Goal: Task Accomplishment & Management: Use online tool/utility

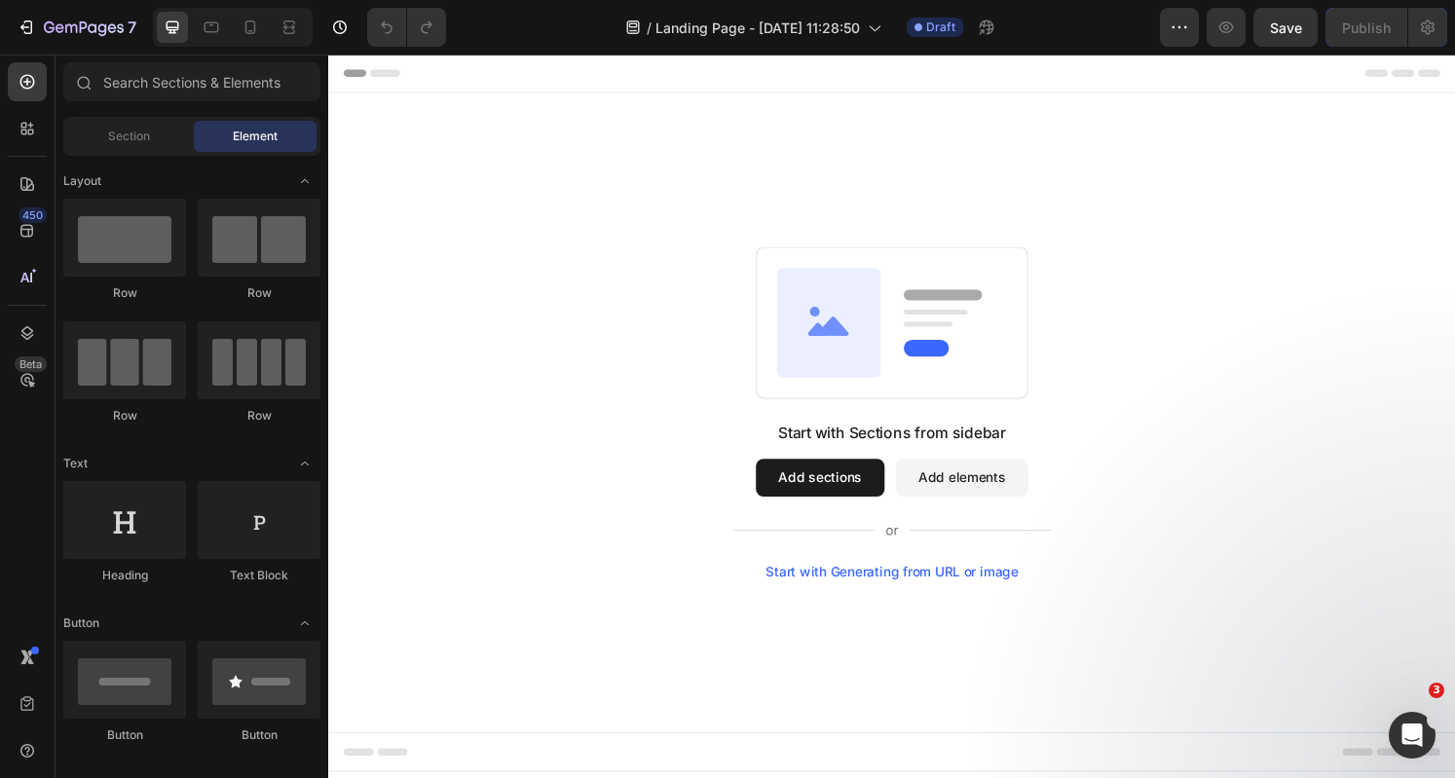
click at [843, 499] on button "Add sections" at bounding box center [837, 493] width 133 height 39
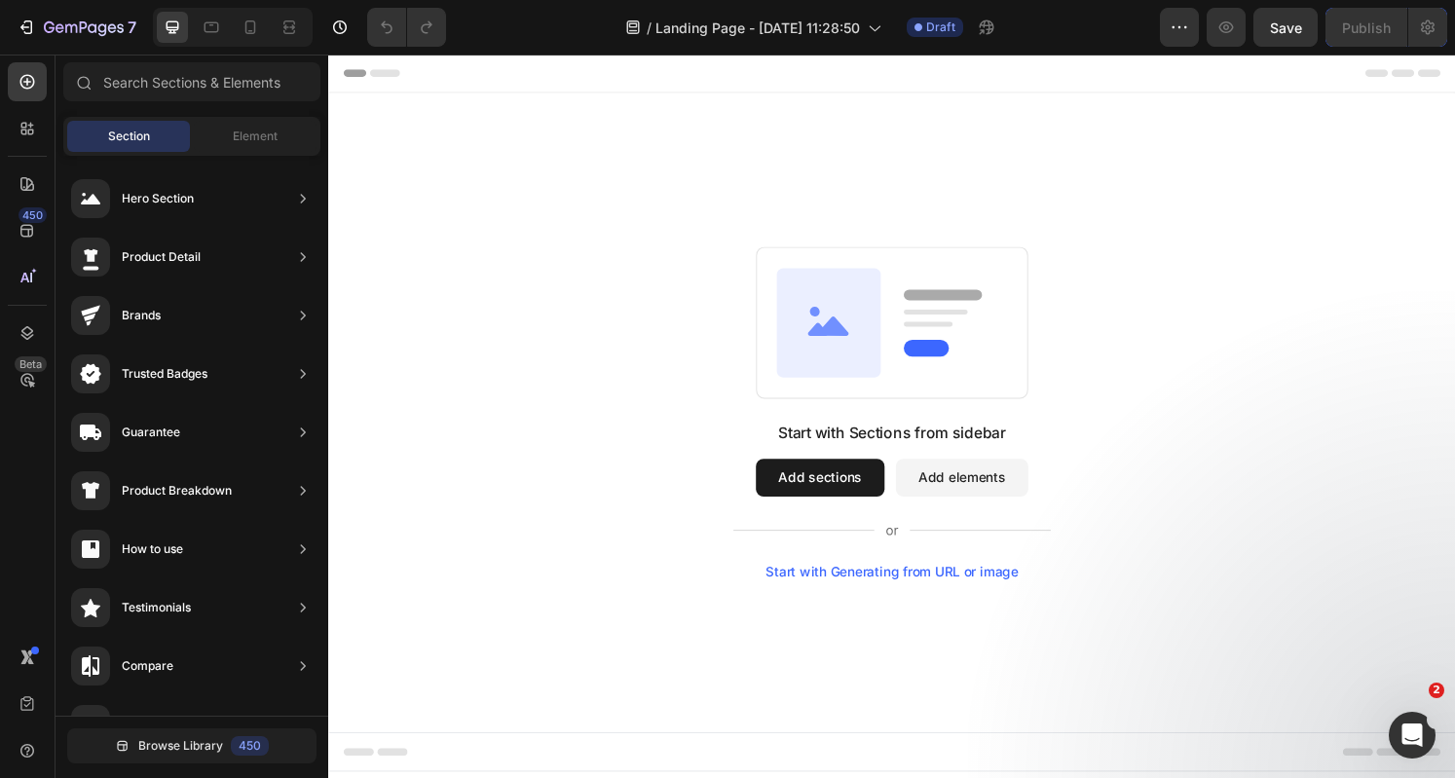
click at [885, 365] on icon at bounding box center [847, 332] width 108 height 113
click at [1017, 495] on button "Add elements" at bounding box center [984, 493] width 137 height 39
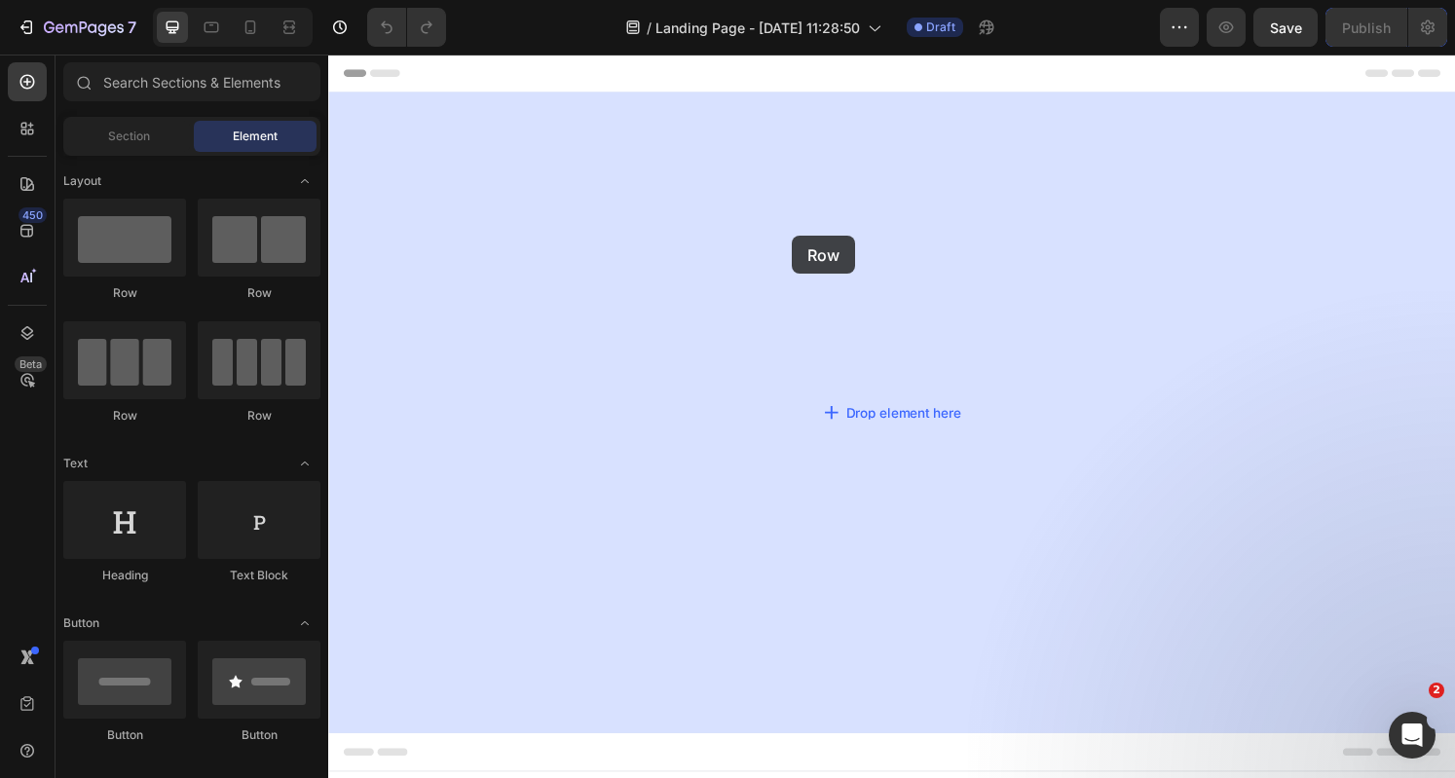
drag, startPoint x: 475, startPoint y: 297, endPoint x: 811, endPoint y: 242, distance: 340.3
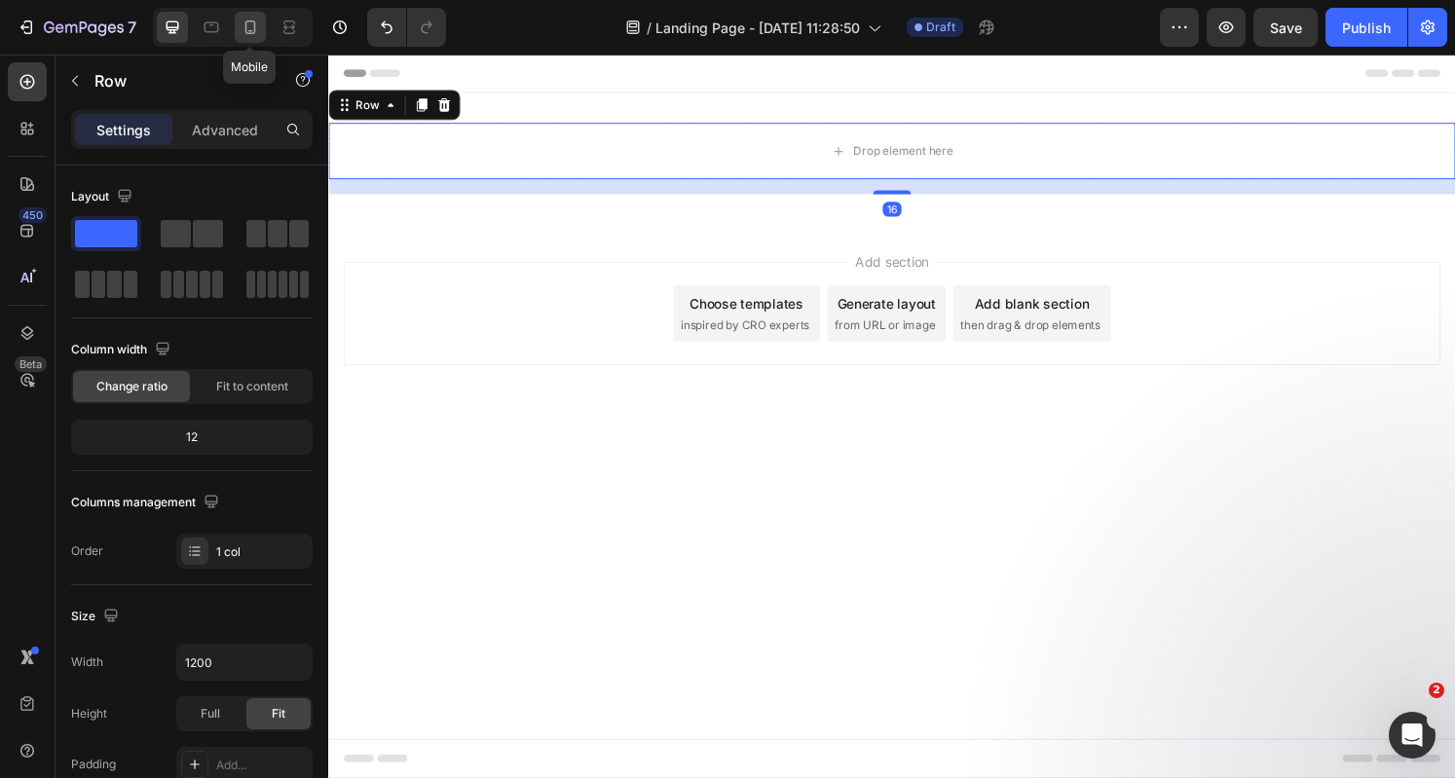
click at [251, 23] on icon at bounding box center [249, 27] width 19 height 19
type input "100%"
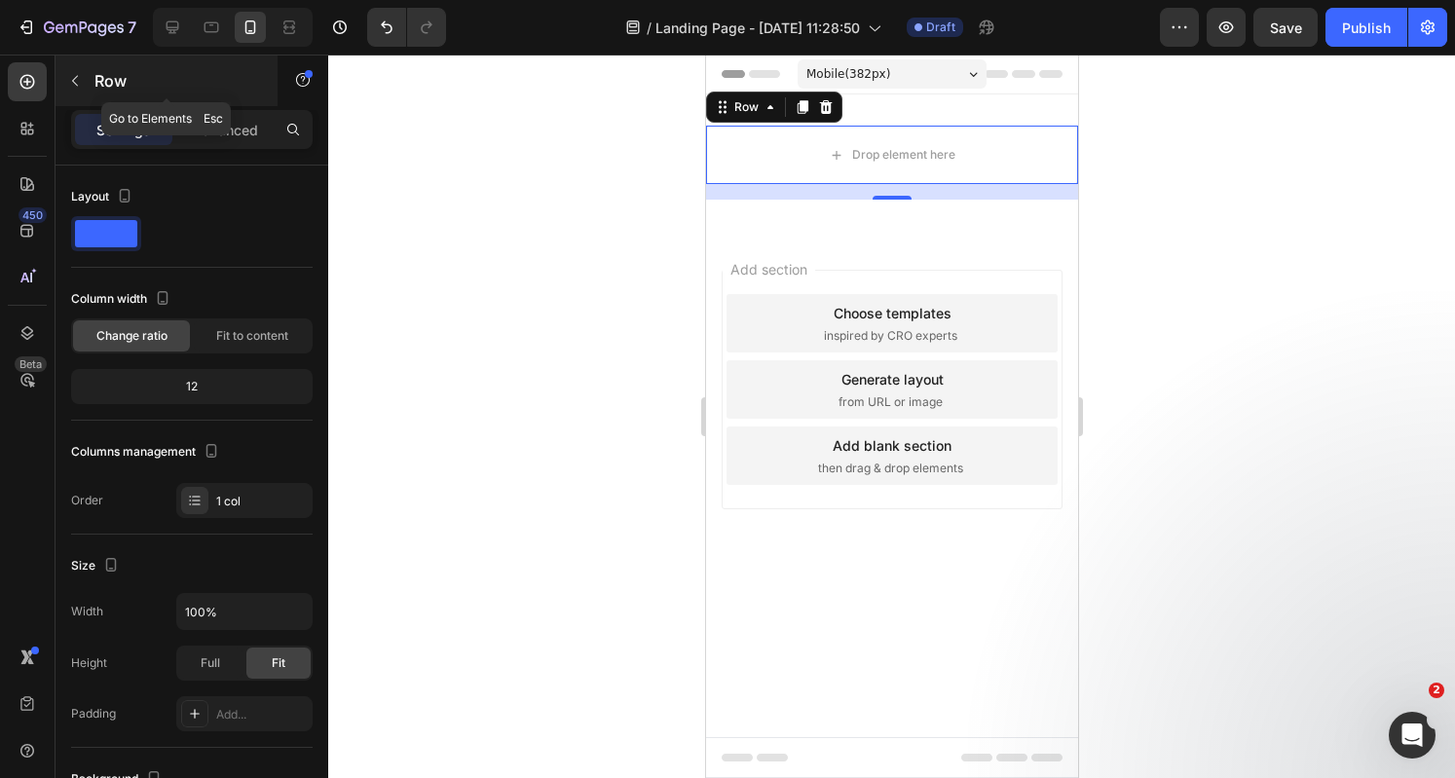
click at [70, 85] on icon "button" at bounding box center [75, 81] width 16 height 16
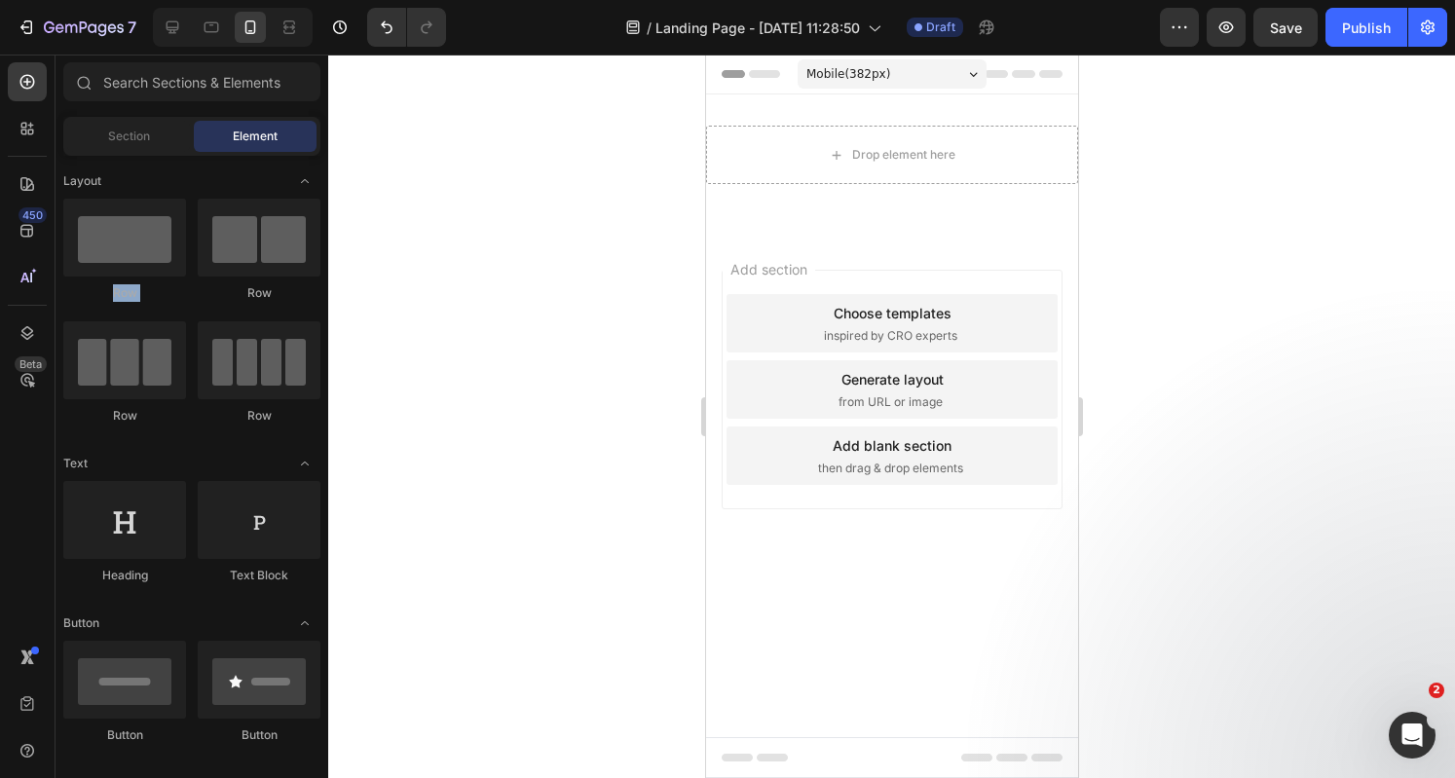
drag, startPoint x: 324, startPoint y: 162, endPoint x: 322, endPoint y: 231, distance: 69.2
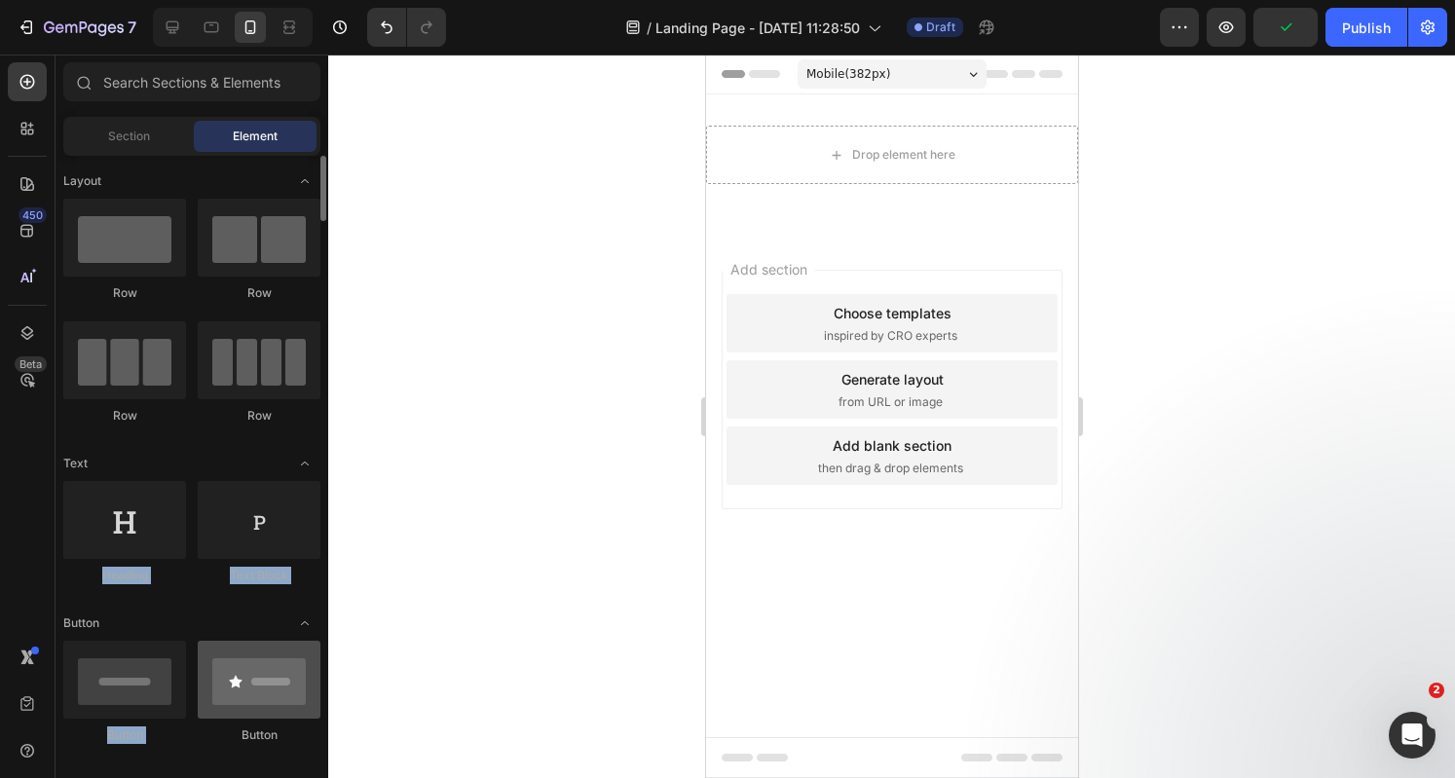
drag, startPoint x: 267, startPoint y: 437, endPoint x: 212, endPoint y: 694, distance: 262.8
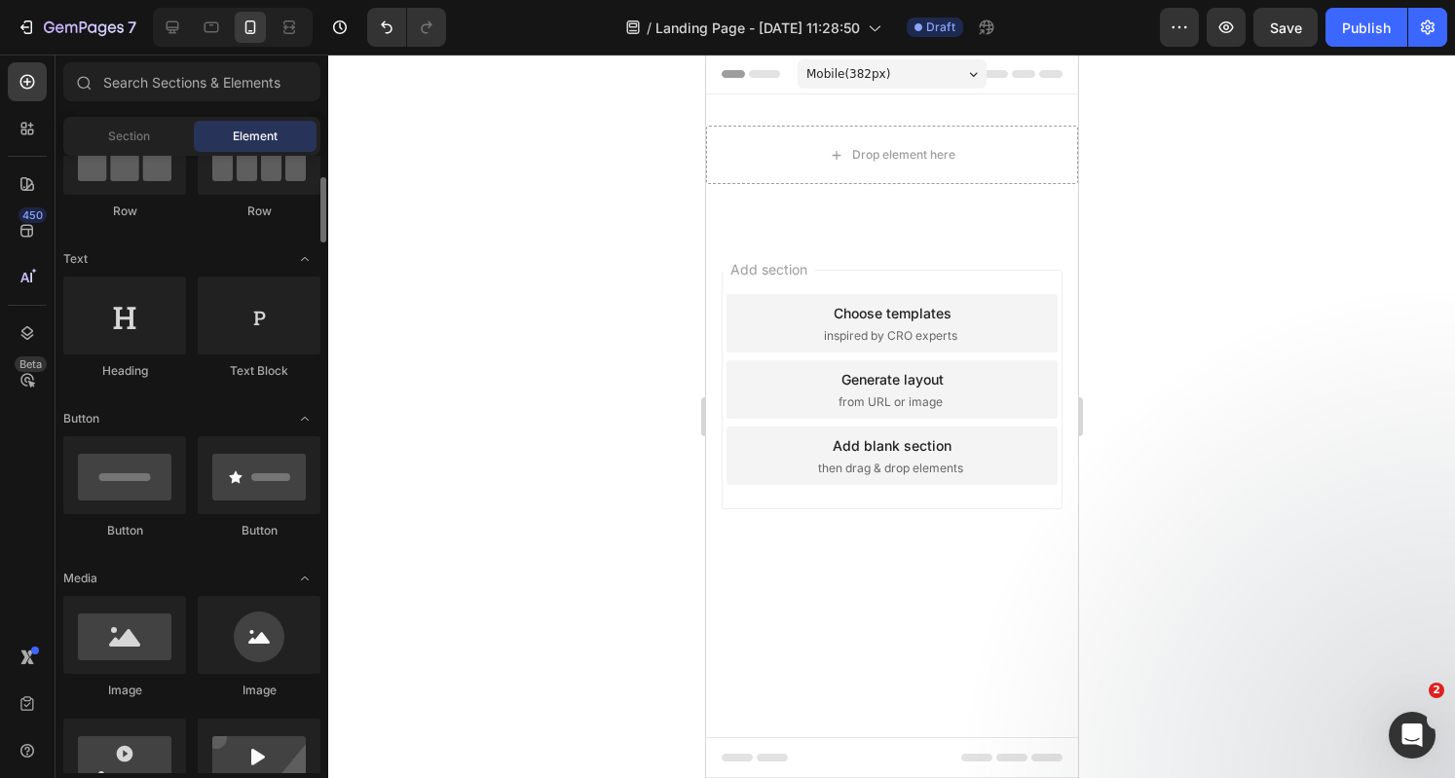
scroll to position [234, 0]
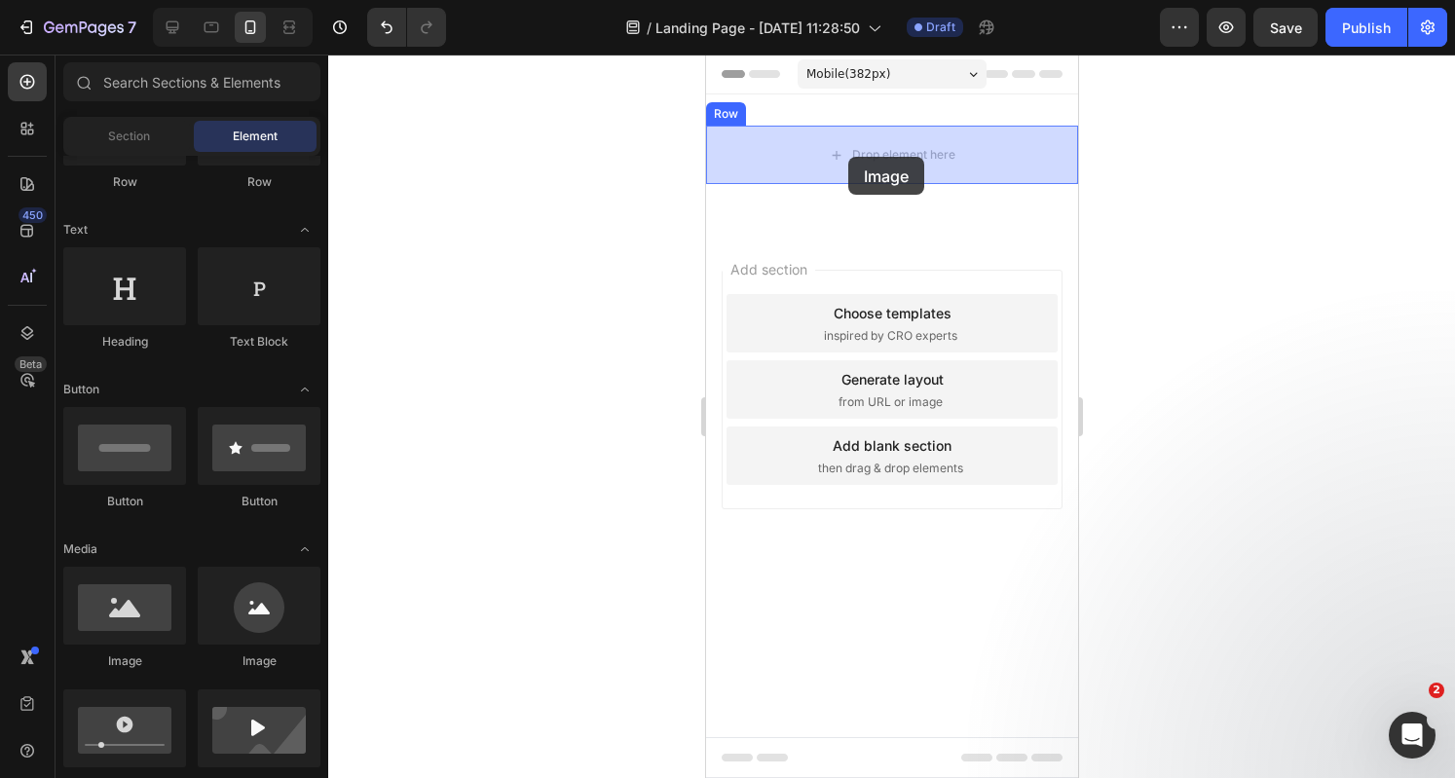
drag, startPoint x: 873, startPoint y: 649, endPoint x: 855, endPoint y: 153, distance: 496.9
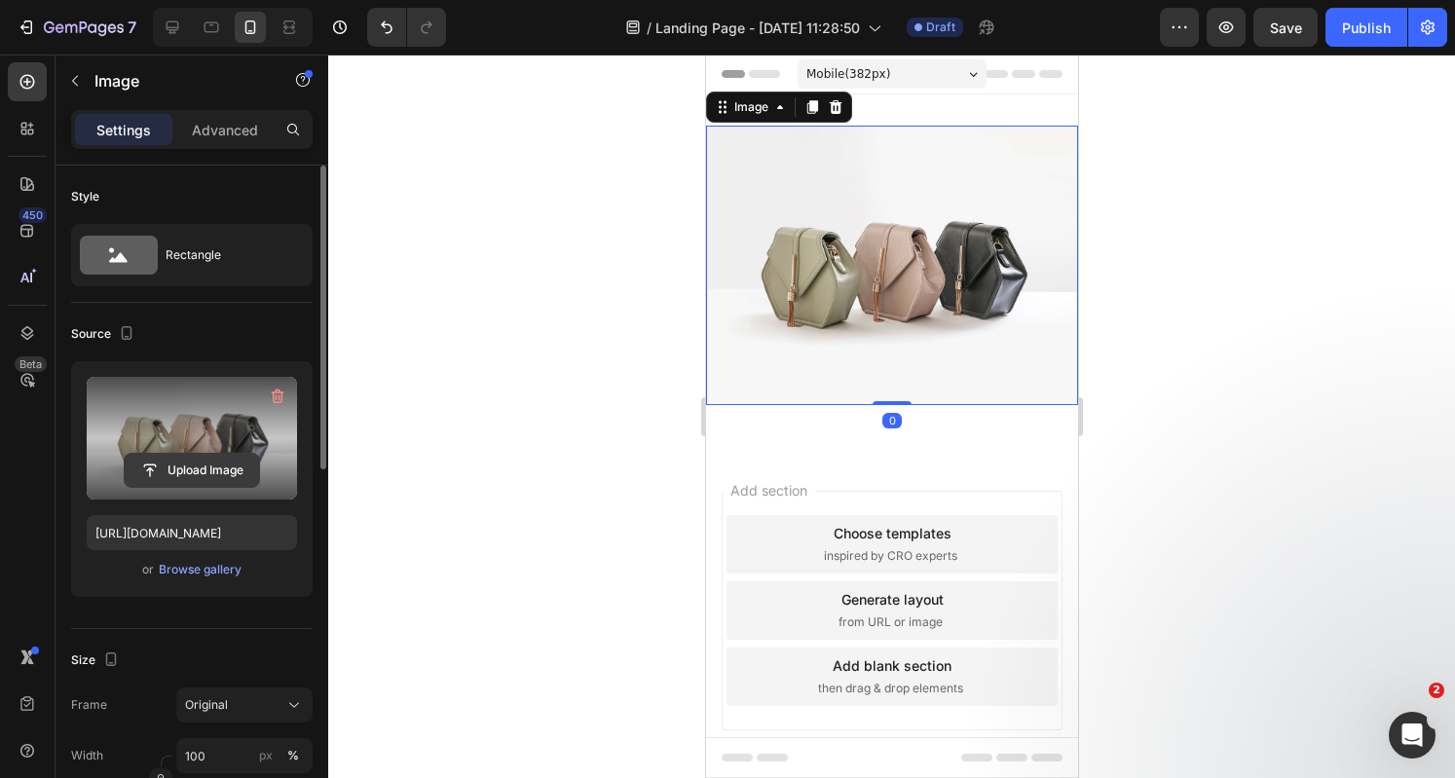
click at [199, 471] on input "file" at bounding box center [192, 470] width 134 height 33
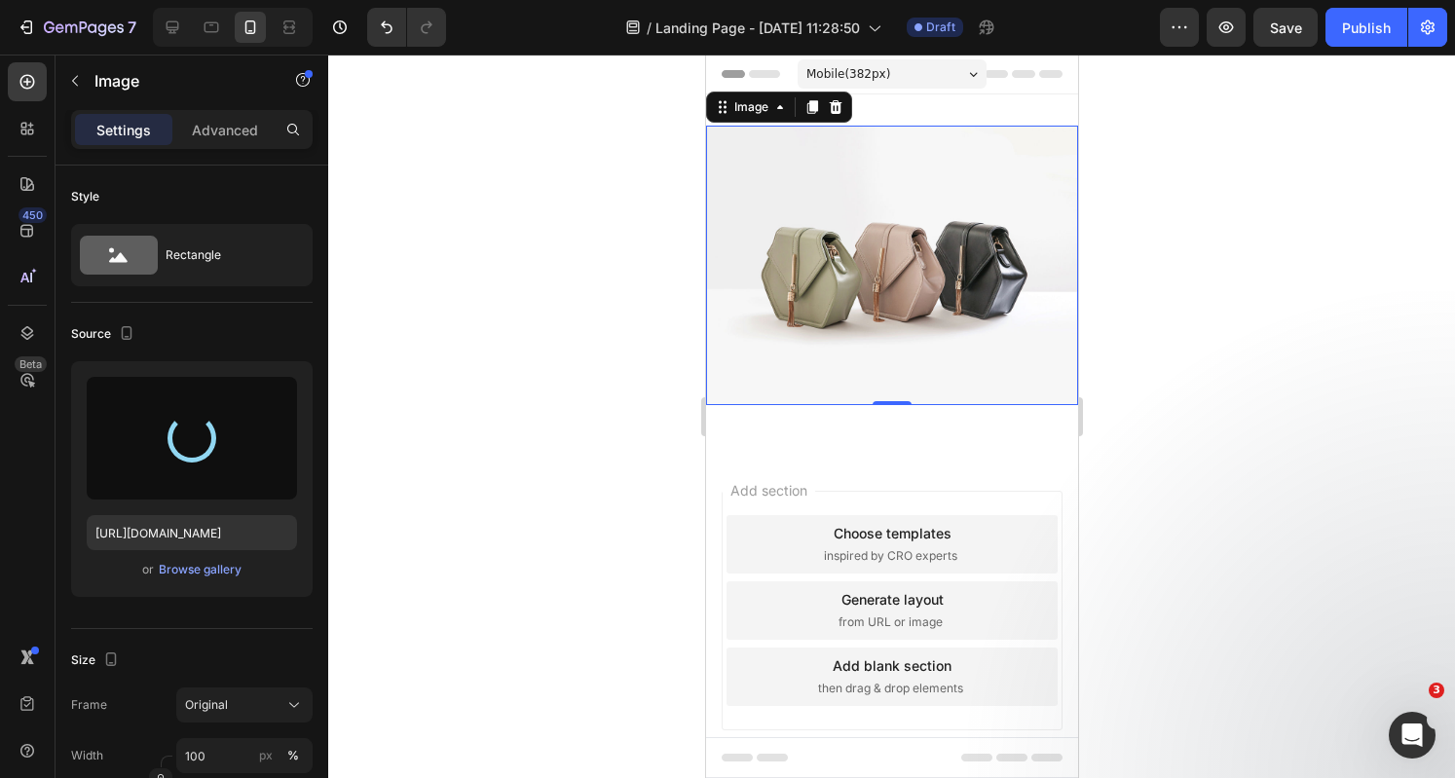
type input "https://cdn.shopify.com/s/files/1/0951/6797/1660/files/gempages_570183330461385…"
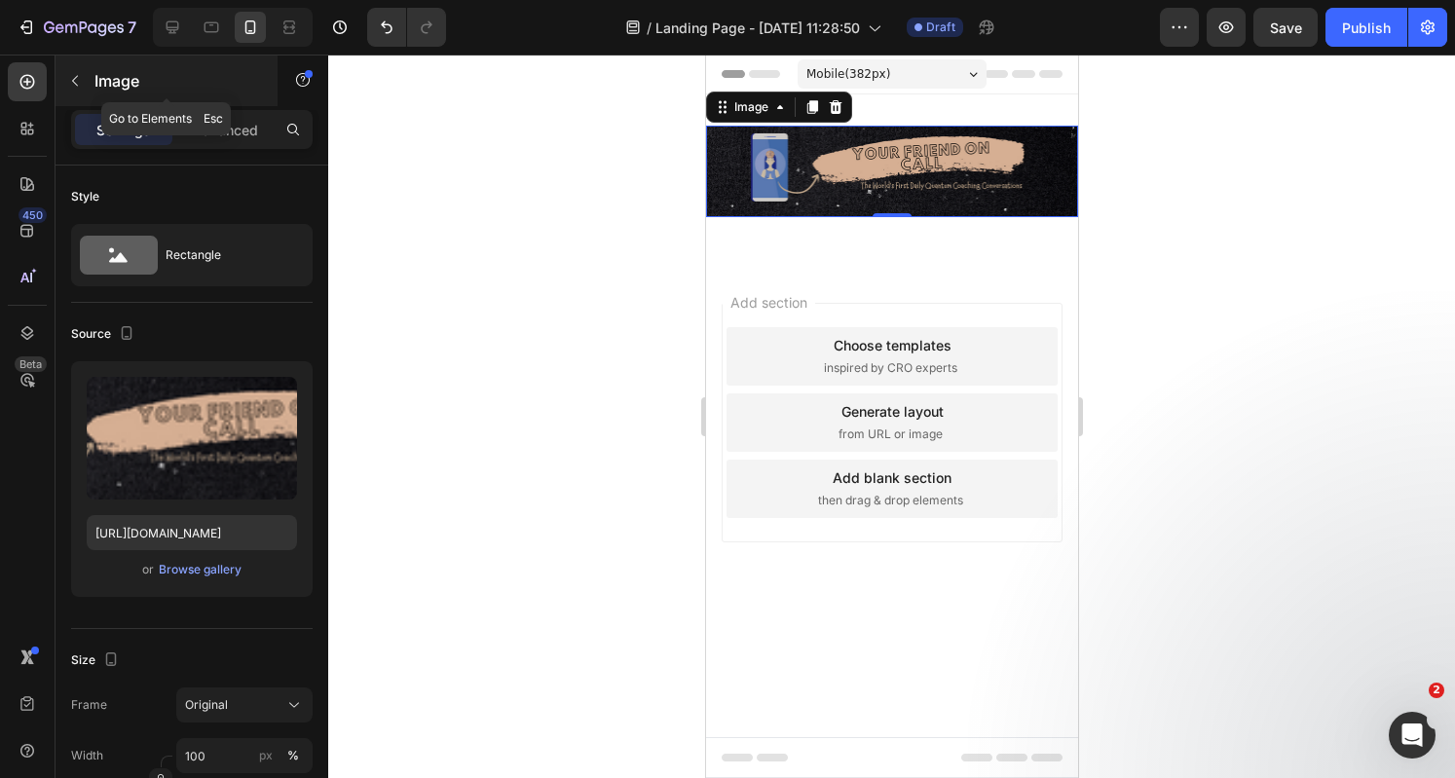
click at [80, 76] on icon "button" at bounding box center [75, 81] width 16 height 16
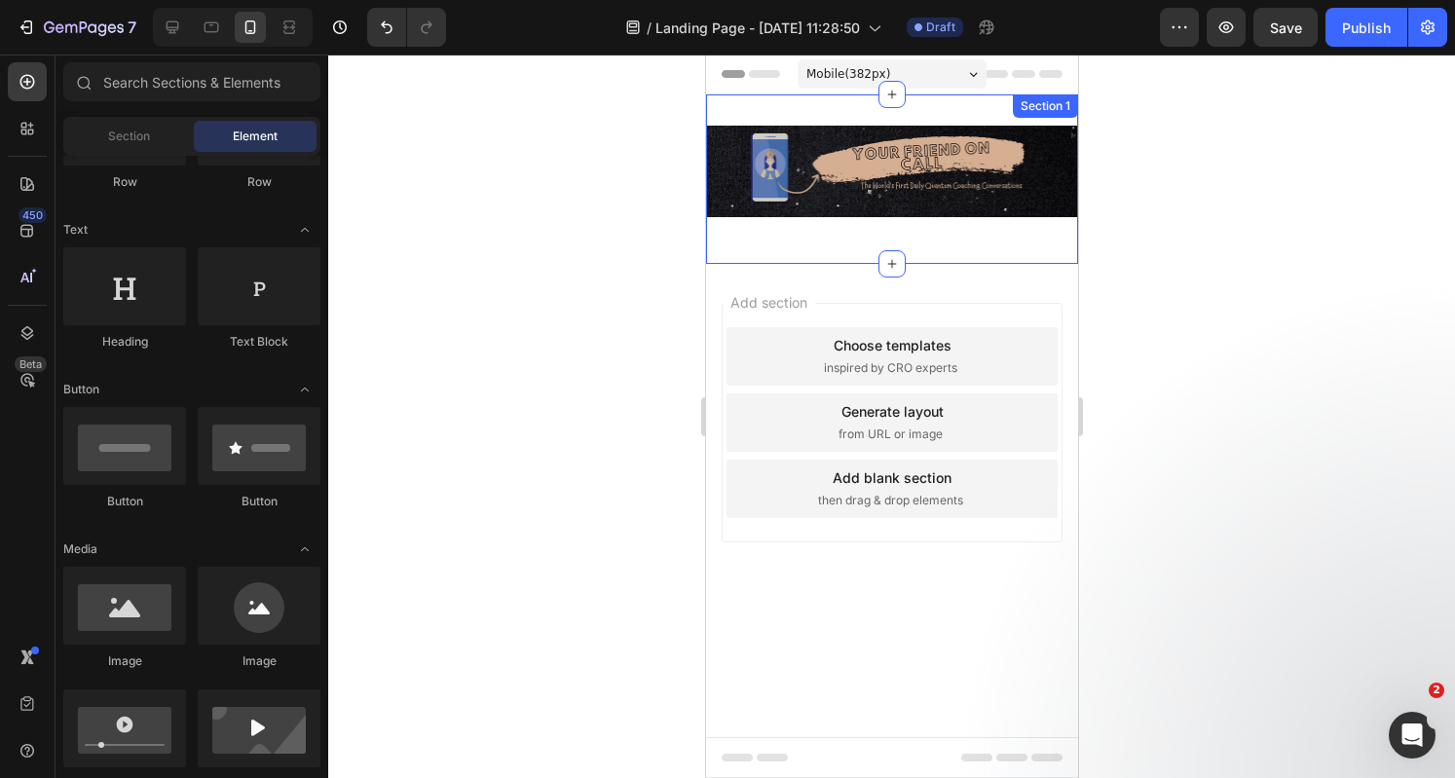
click at [836, 239] on div "Image Row Section 1" at bounding box center [891, 178] width 372 height 169
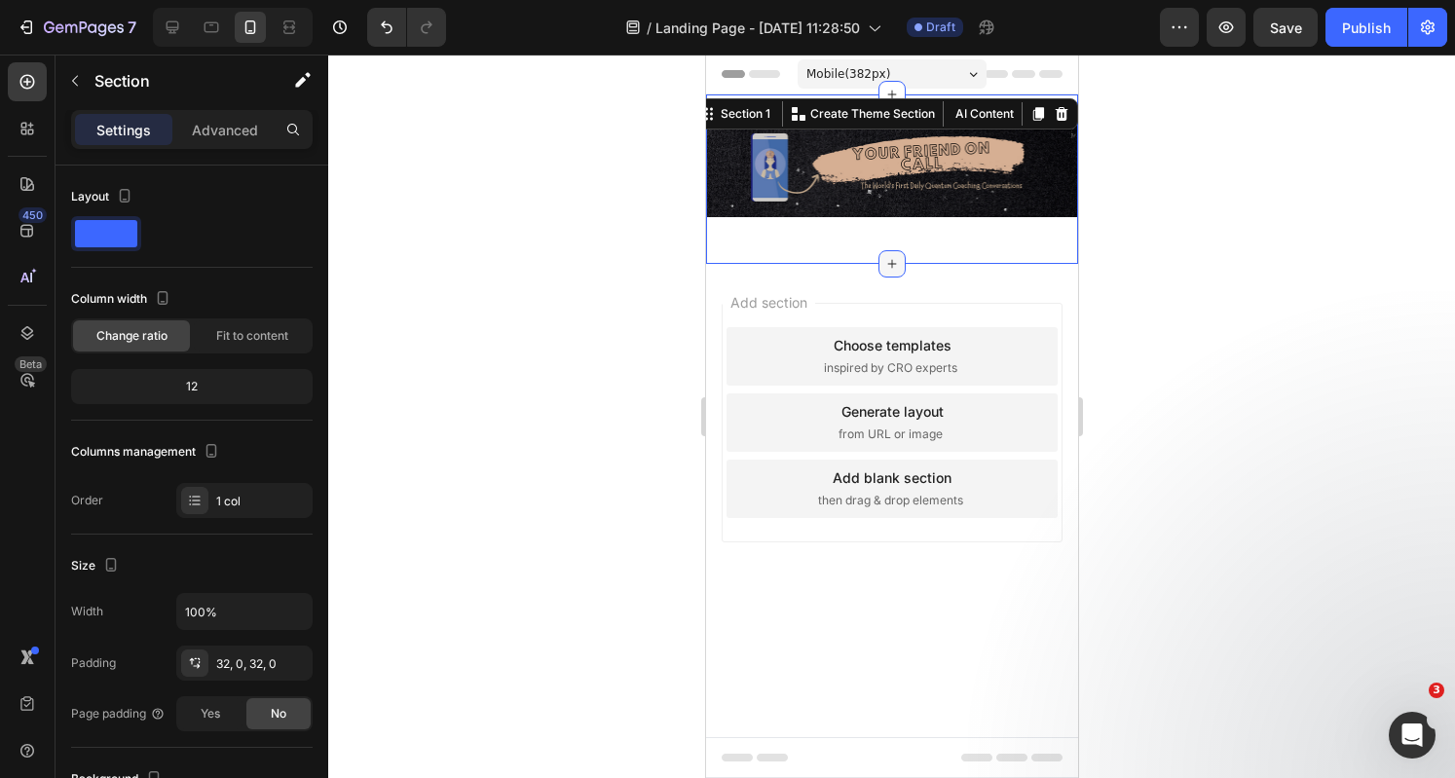
click at [894, 264] on icon at bounding box center [891, 264] width 16 height 16
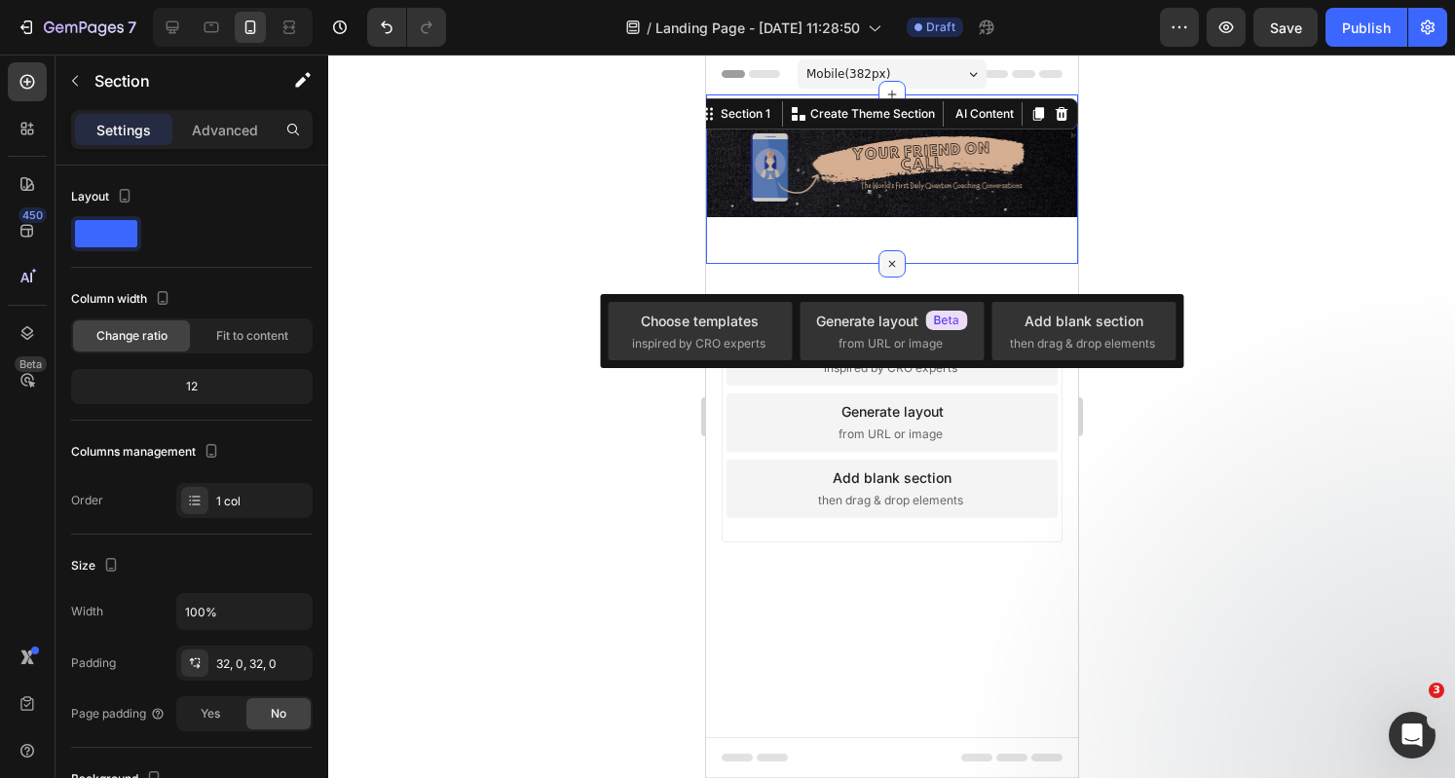
click at [892, 267] on icon at bounding box center [891, 263] width 22 height 22
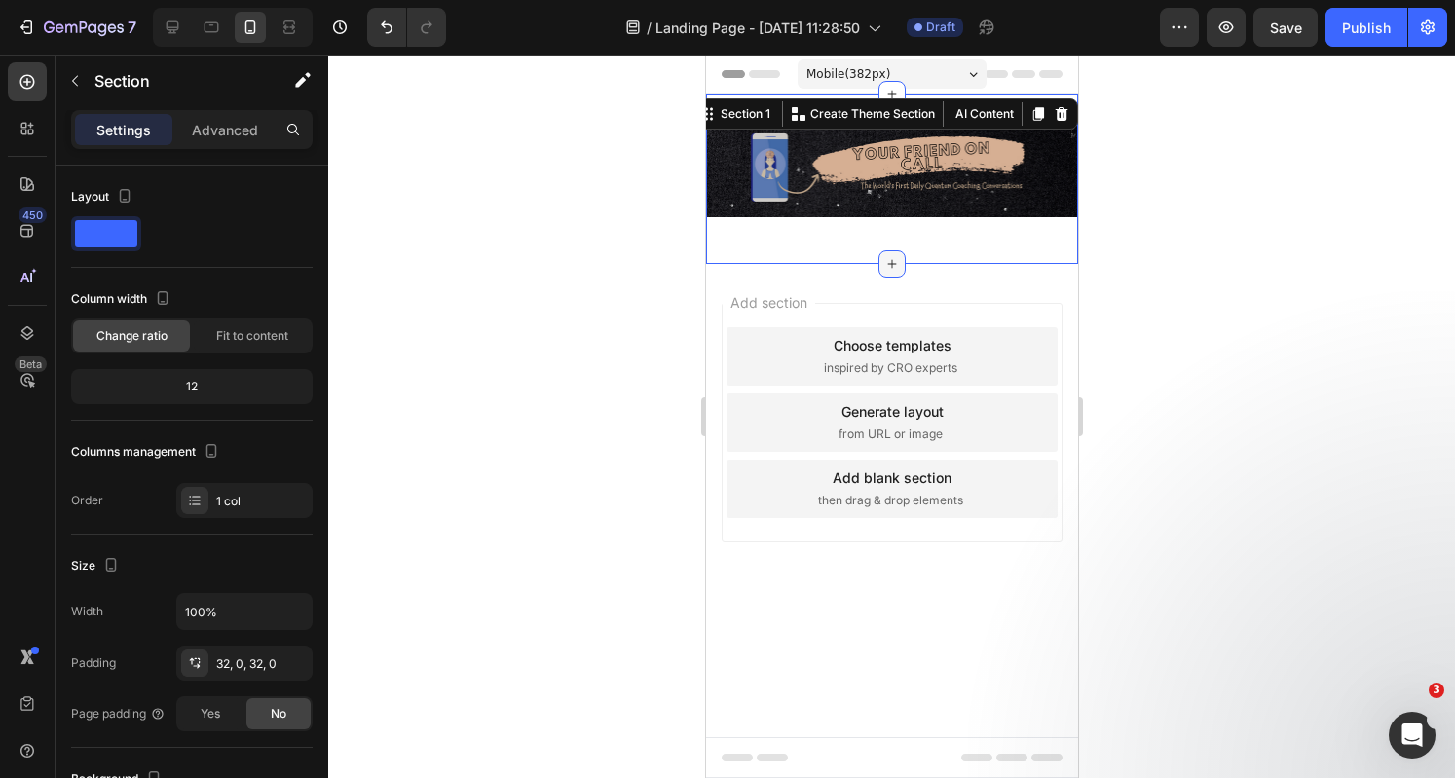
click at [886, 262] on icon at bounding box center [891, 264] width 16 height 16
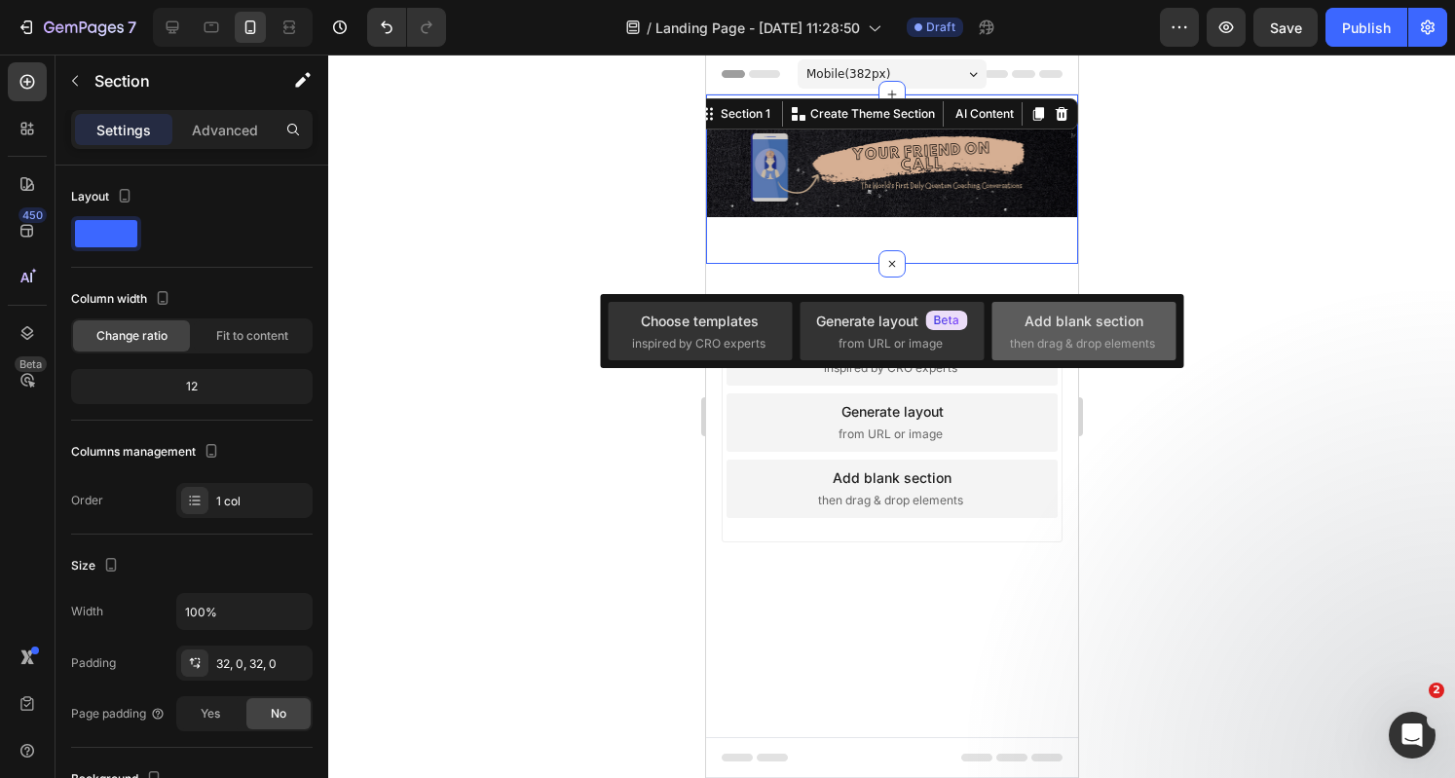
click at [1026, 307] on div "Add blank section then drag & drop elements" at bounding box center [1083, 331] width 184 height 58
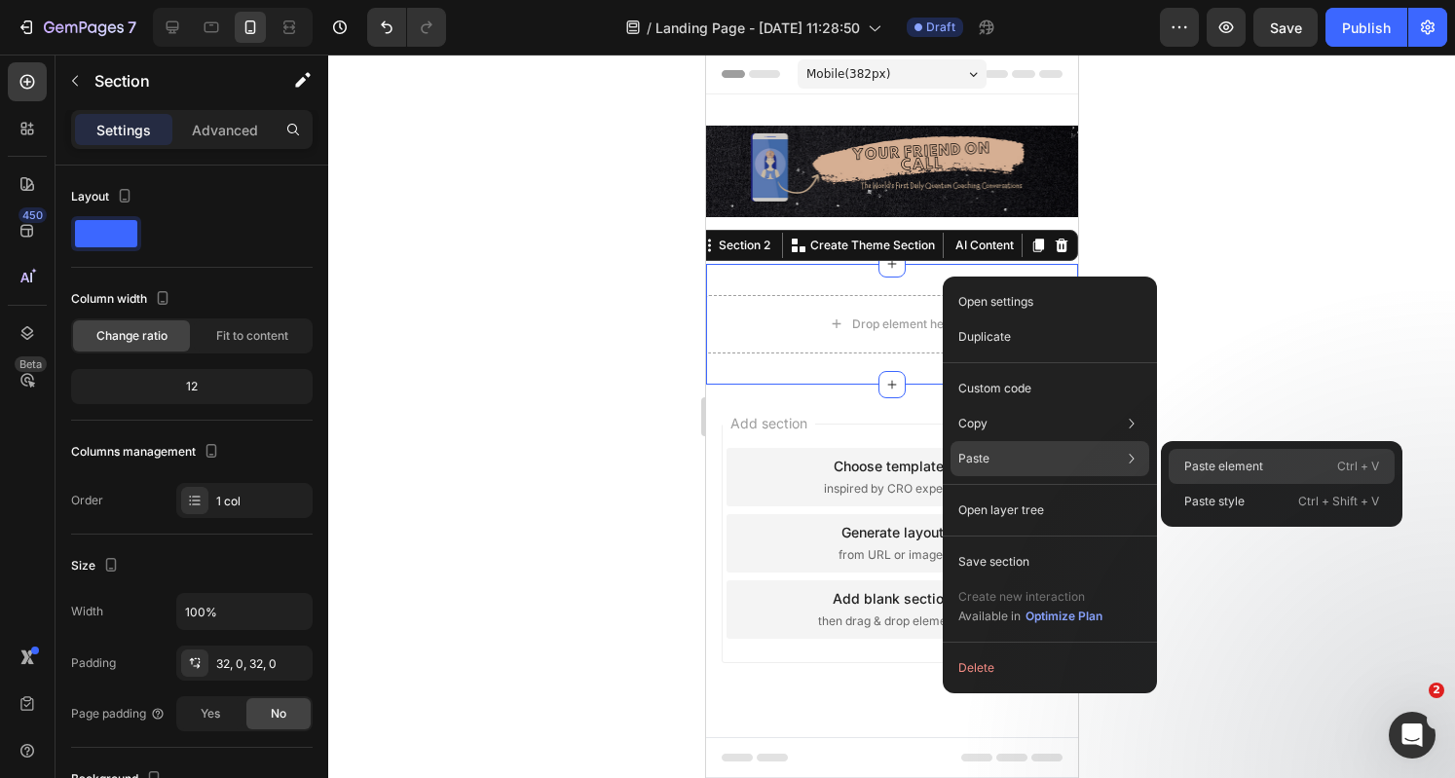
drag, startPoint x: 1192, startPoint y: 462, endPoint x: 283, endPoint y: 250, distance: 932.9
click at [1192, 462] on p "Paste element" at bounding box center [1223, 467] width 79 height 18
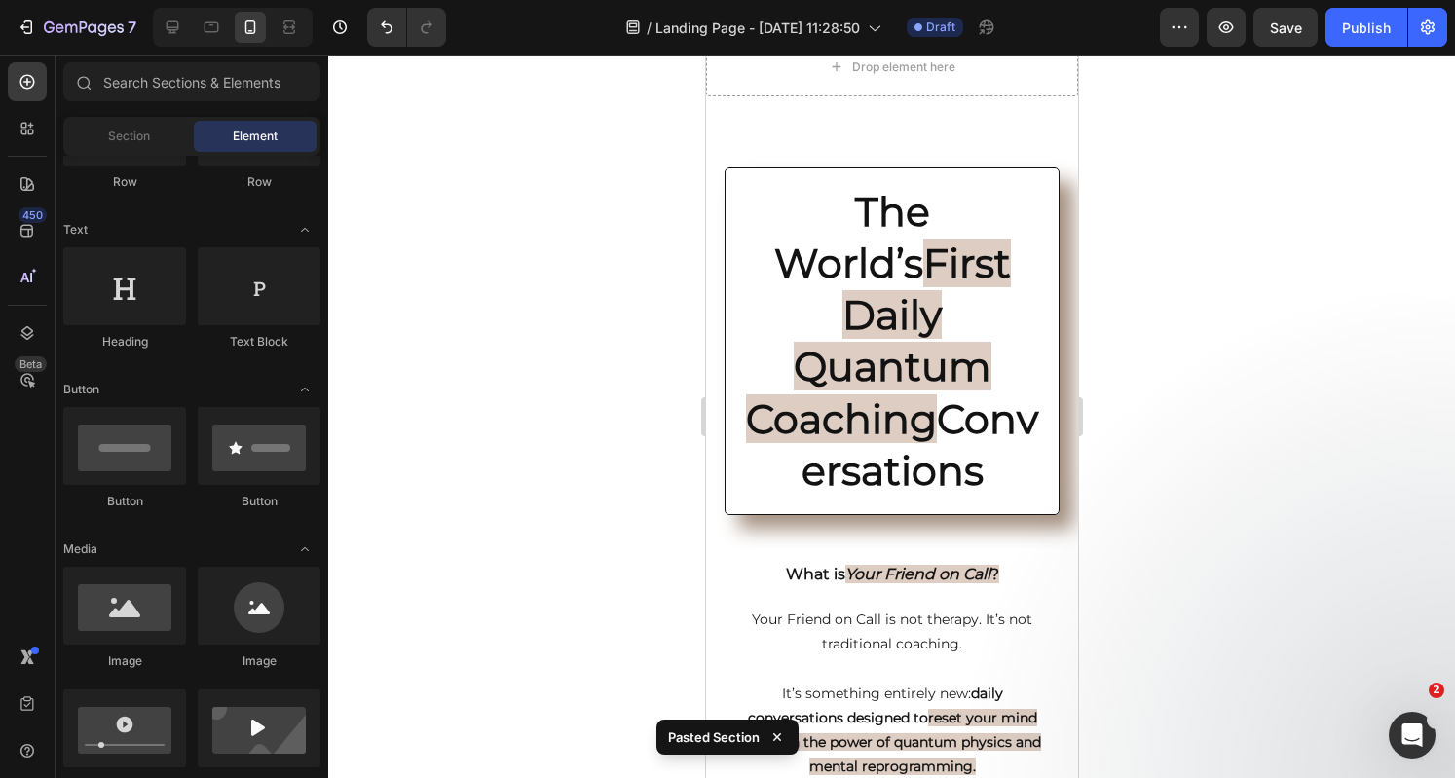
scroll to position [0, 0]
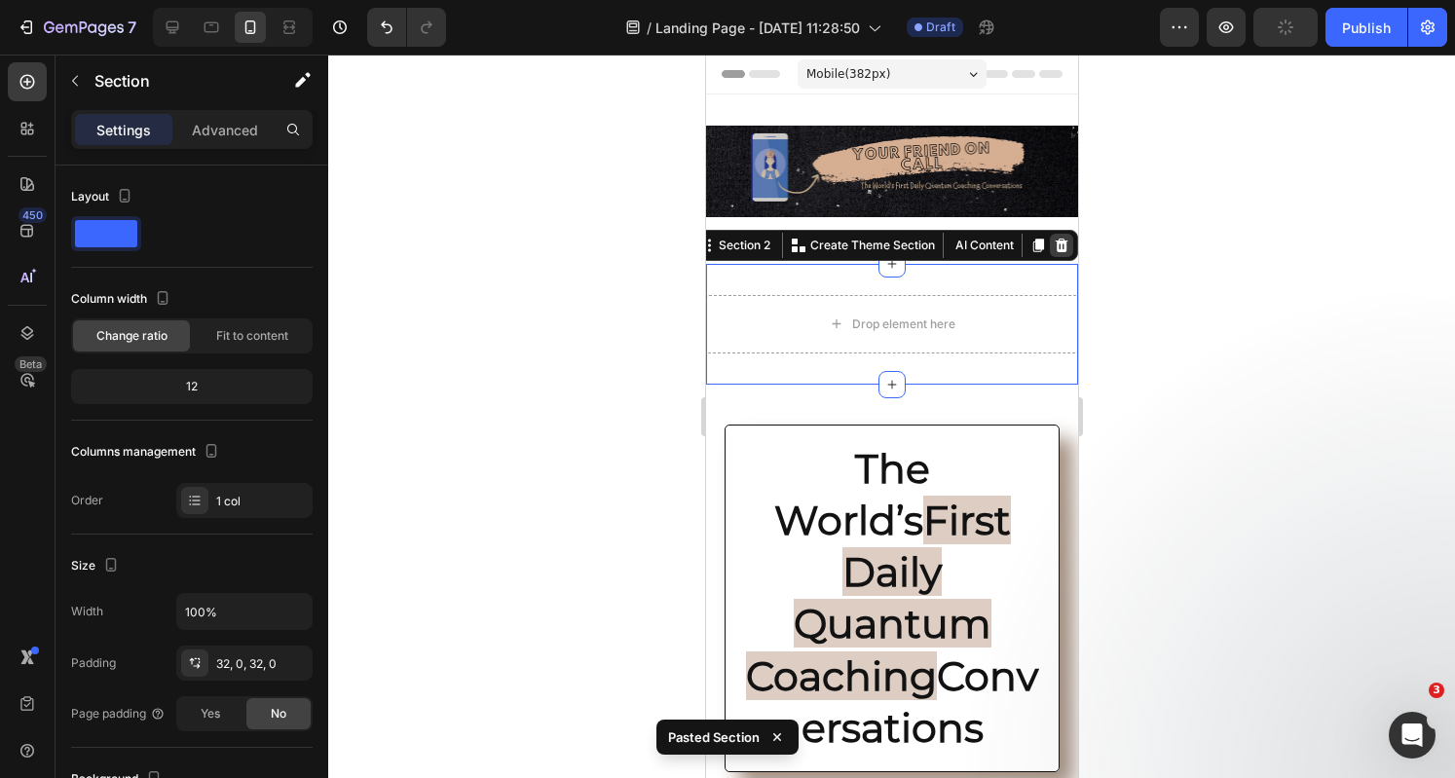
click at [1049, 234] on div at bounding box center [1060, 245] width 23 height 23
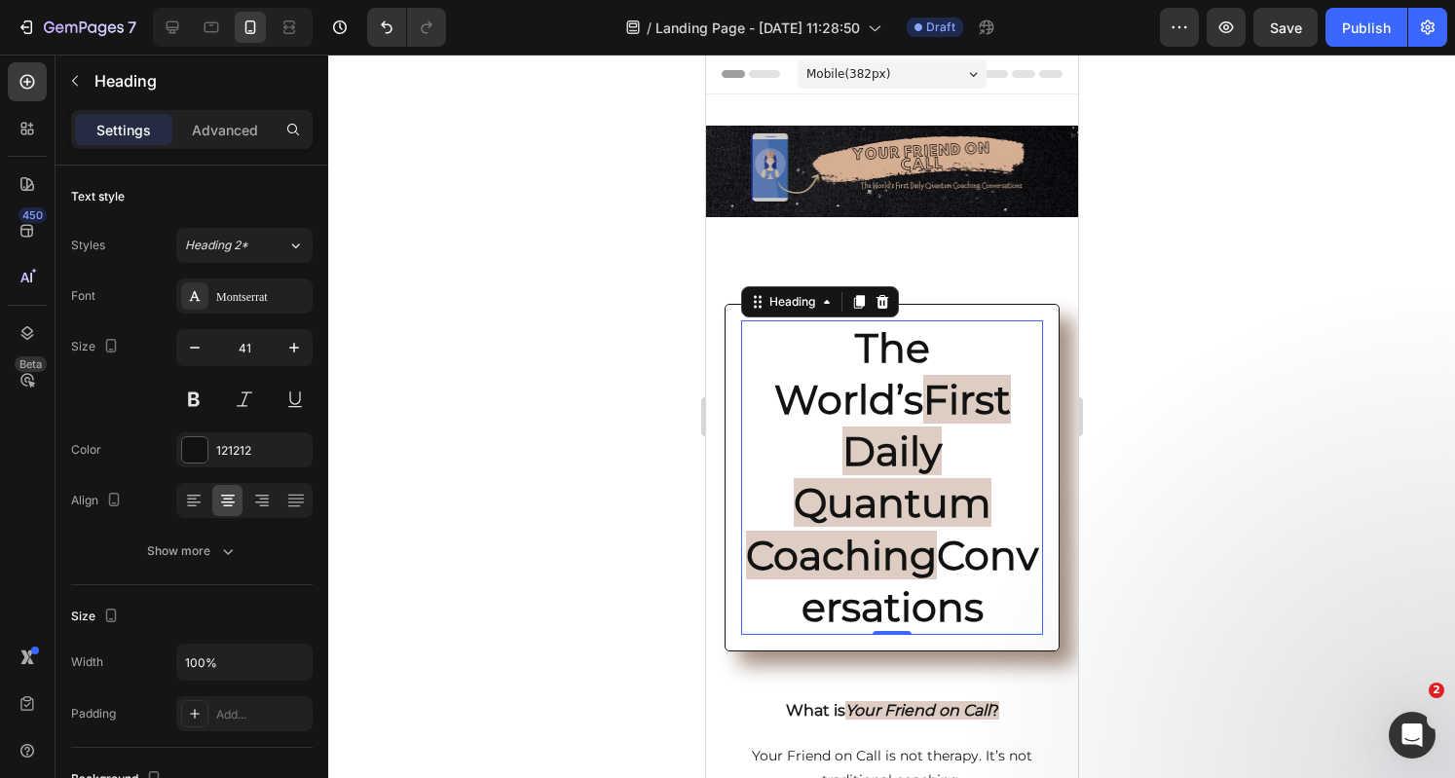
click at [783, 368] on h2 "The World’s First Daily Quantum Coaching Conversations" at bounding box center [891, 477] width 302 height 315
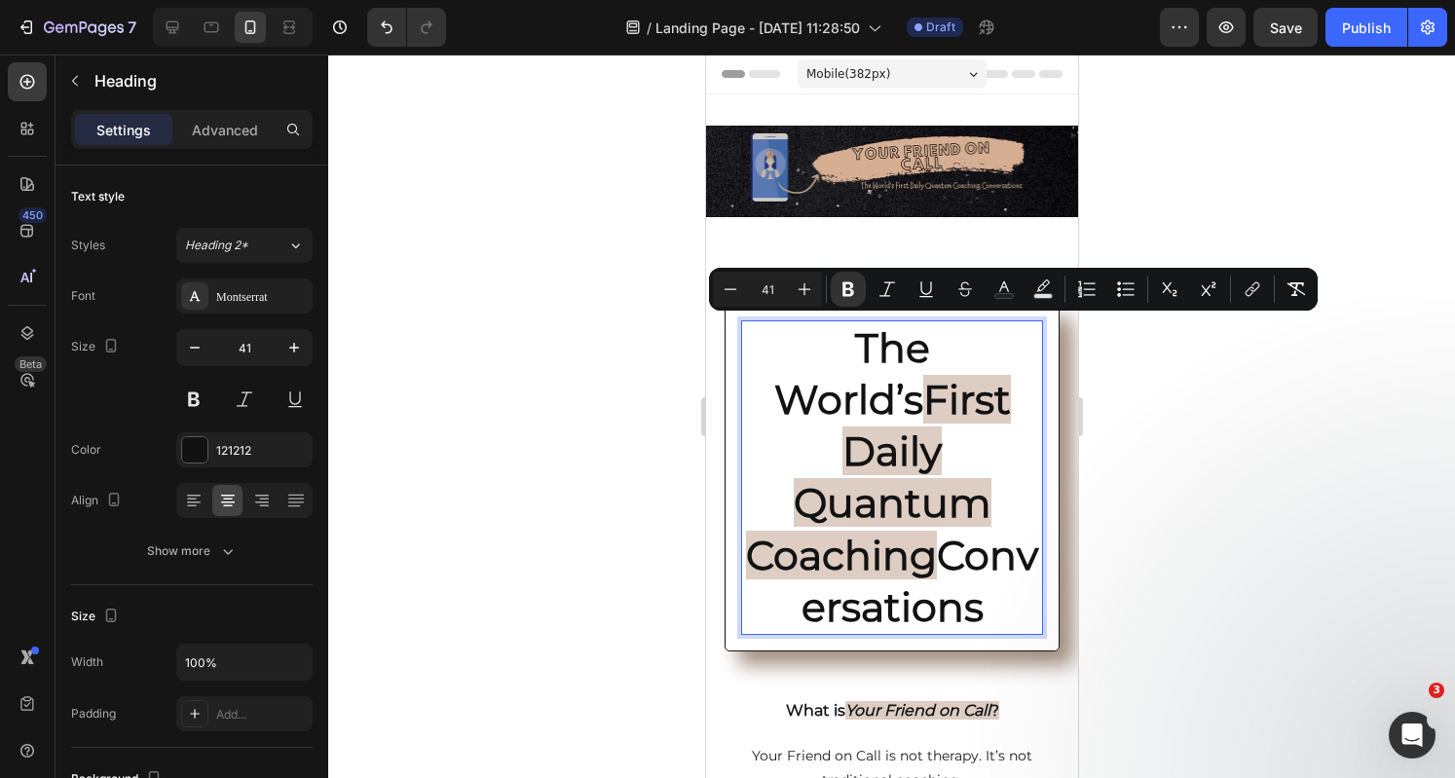
drag, startPoint x: 770, startPoint y: 346, endPoint x: 1068, endPoint y: 595, distance: 388.5
click at [244, 291] on div "Montserrat" at bounding box center [262, 297] width 92 height 18
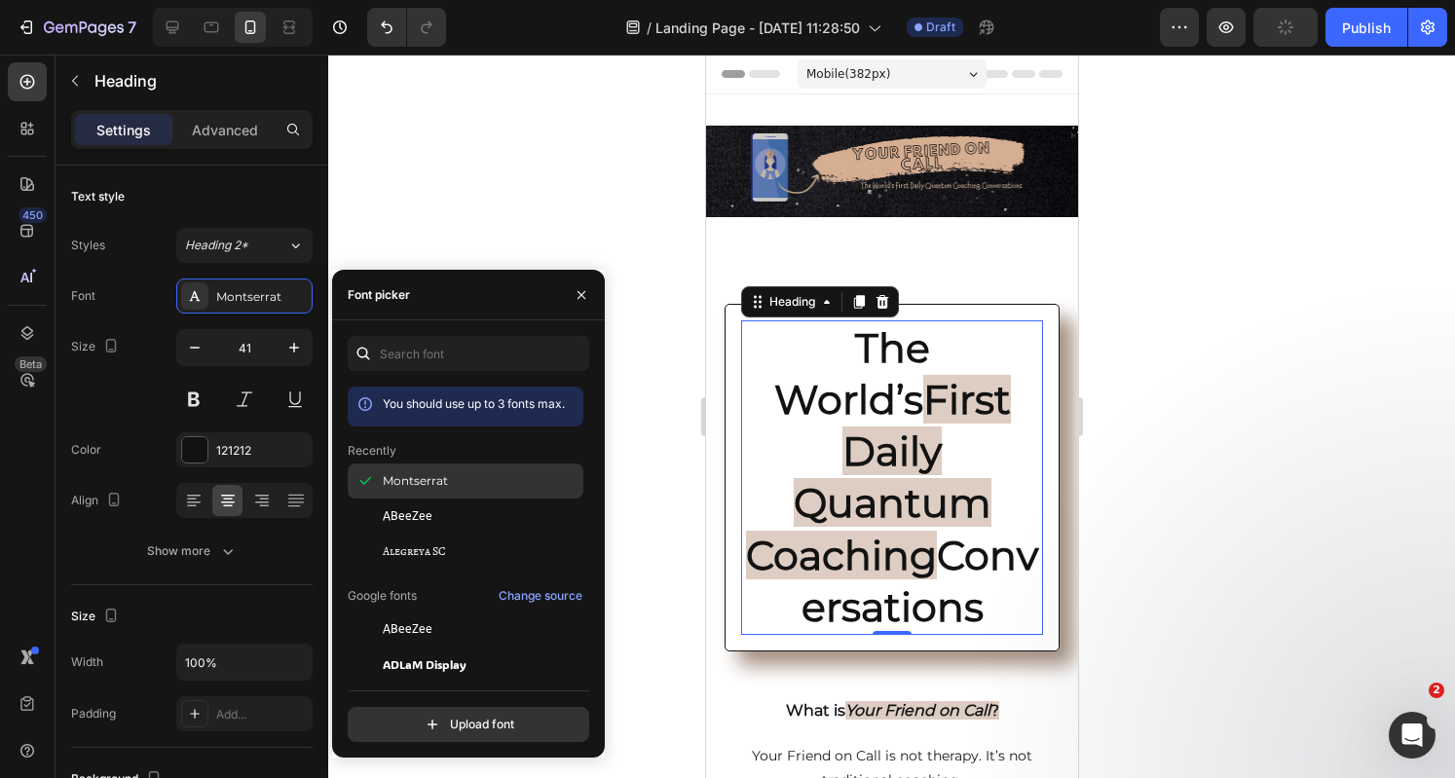
click at [415, 489] on span "Montserrat" at bounding box center [415, 481] width 65 height 18
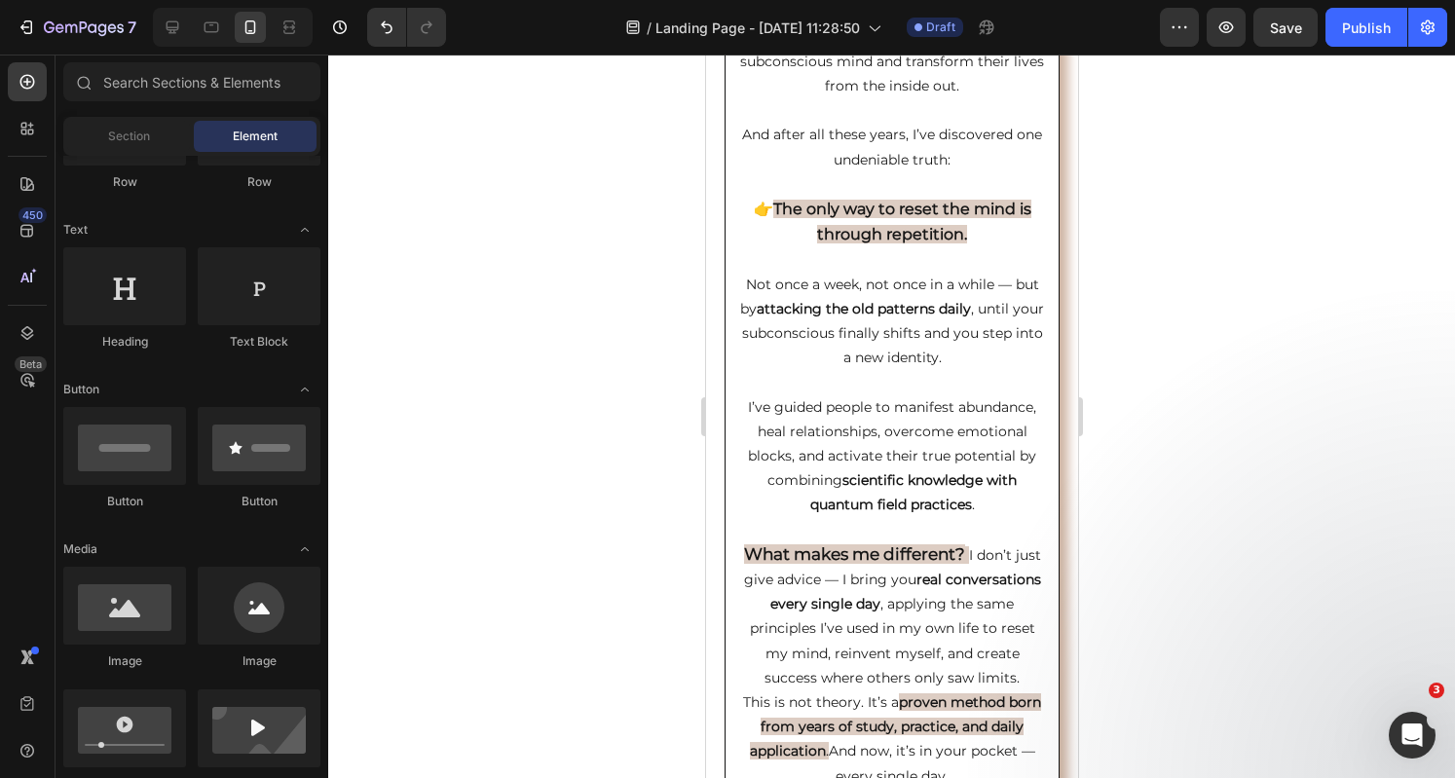
scroll to position [1485, 0]
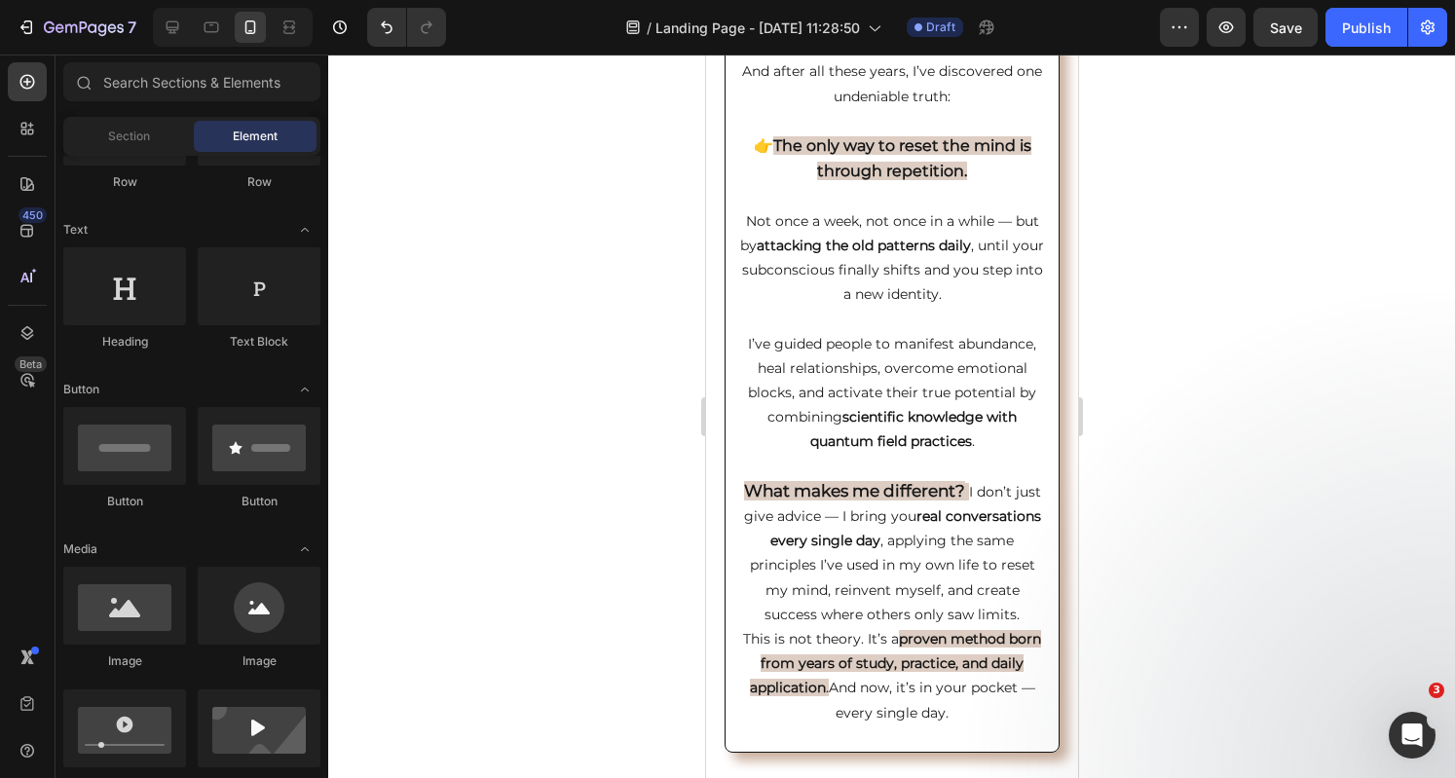
drag, startPoint x: 1069, startPoint y: 186, endPoint x: 1788, endPoint y: 517, distance: 791.2
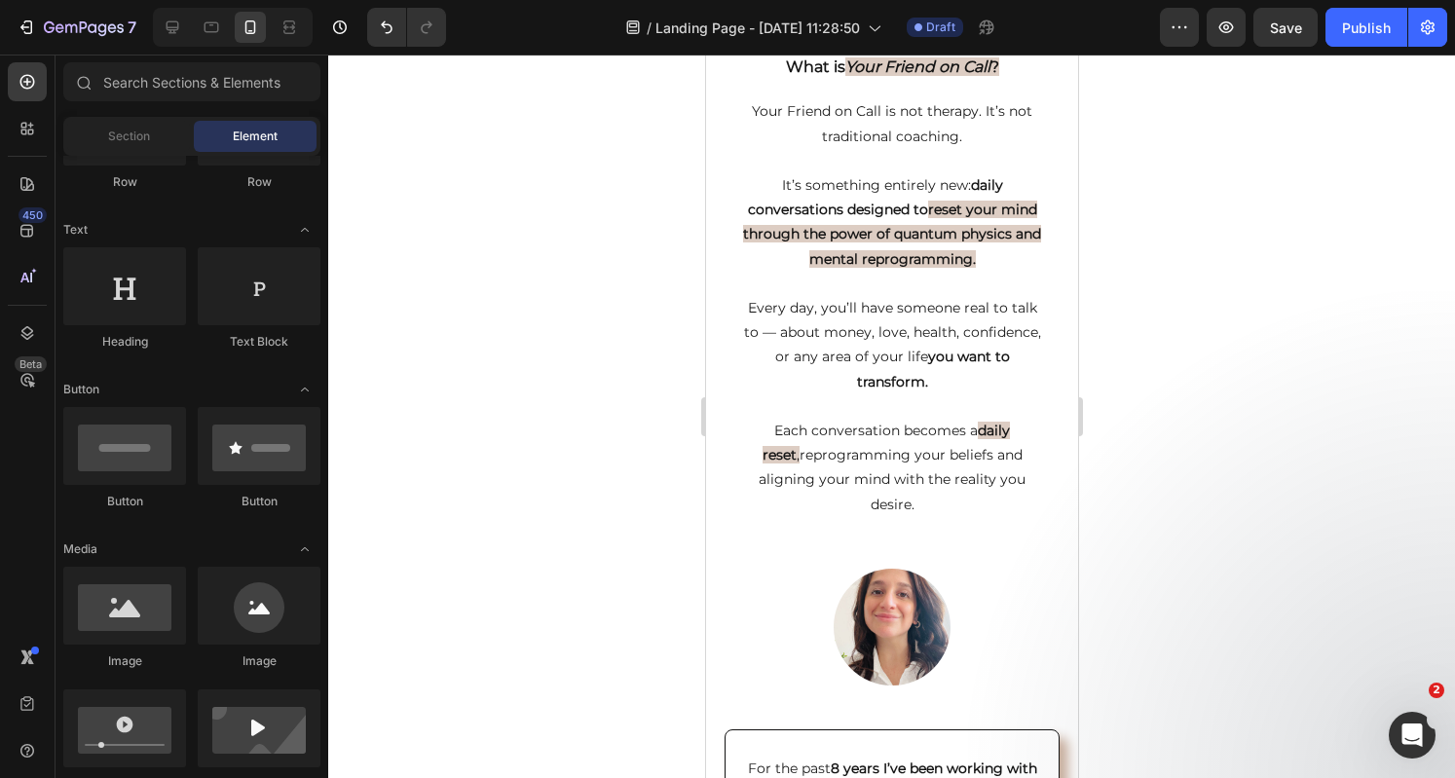
scroll to position [0, 0]
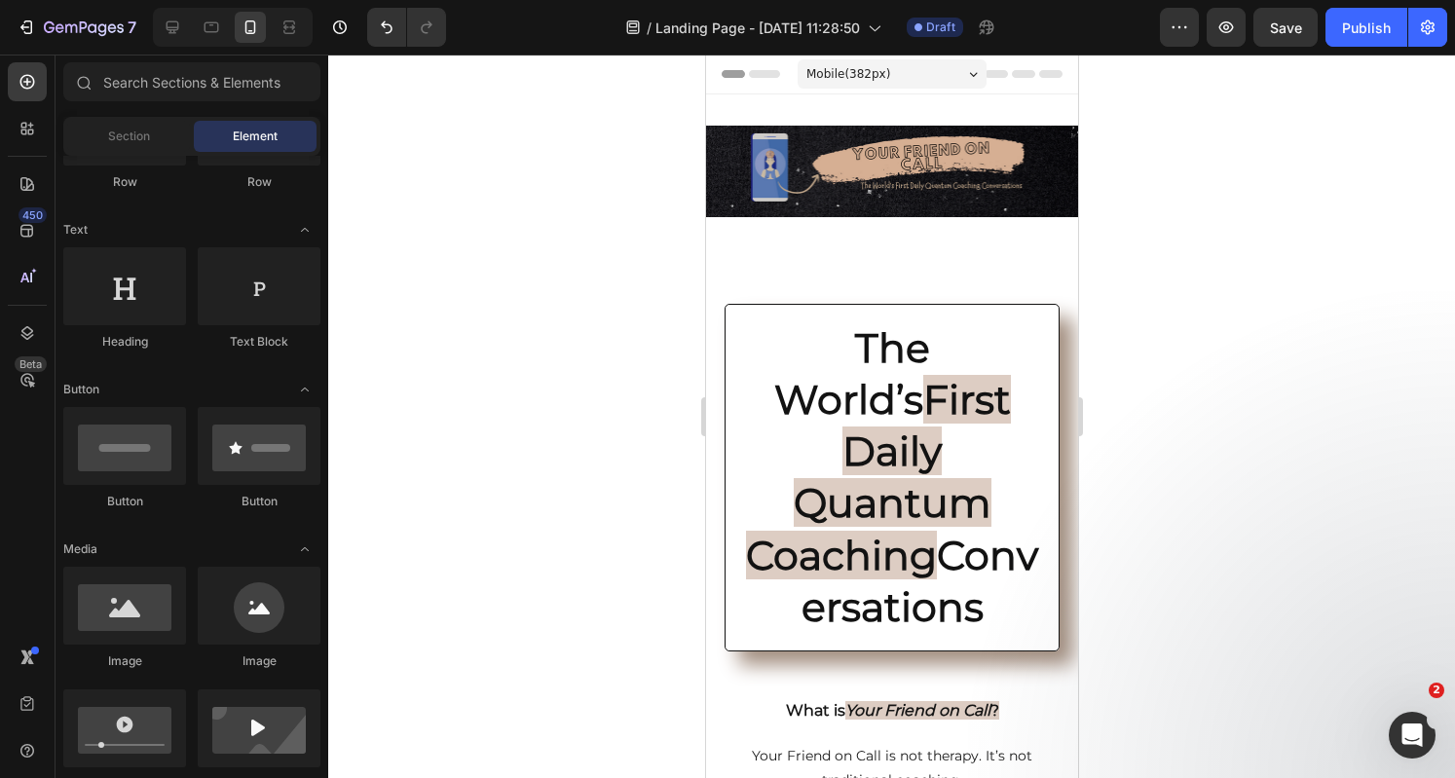
drag, startPoint x: 1068, startPoint y: 445, endPoint x: 1782, endPoint y: 137, distance: 777.2
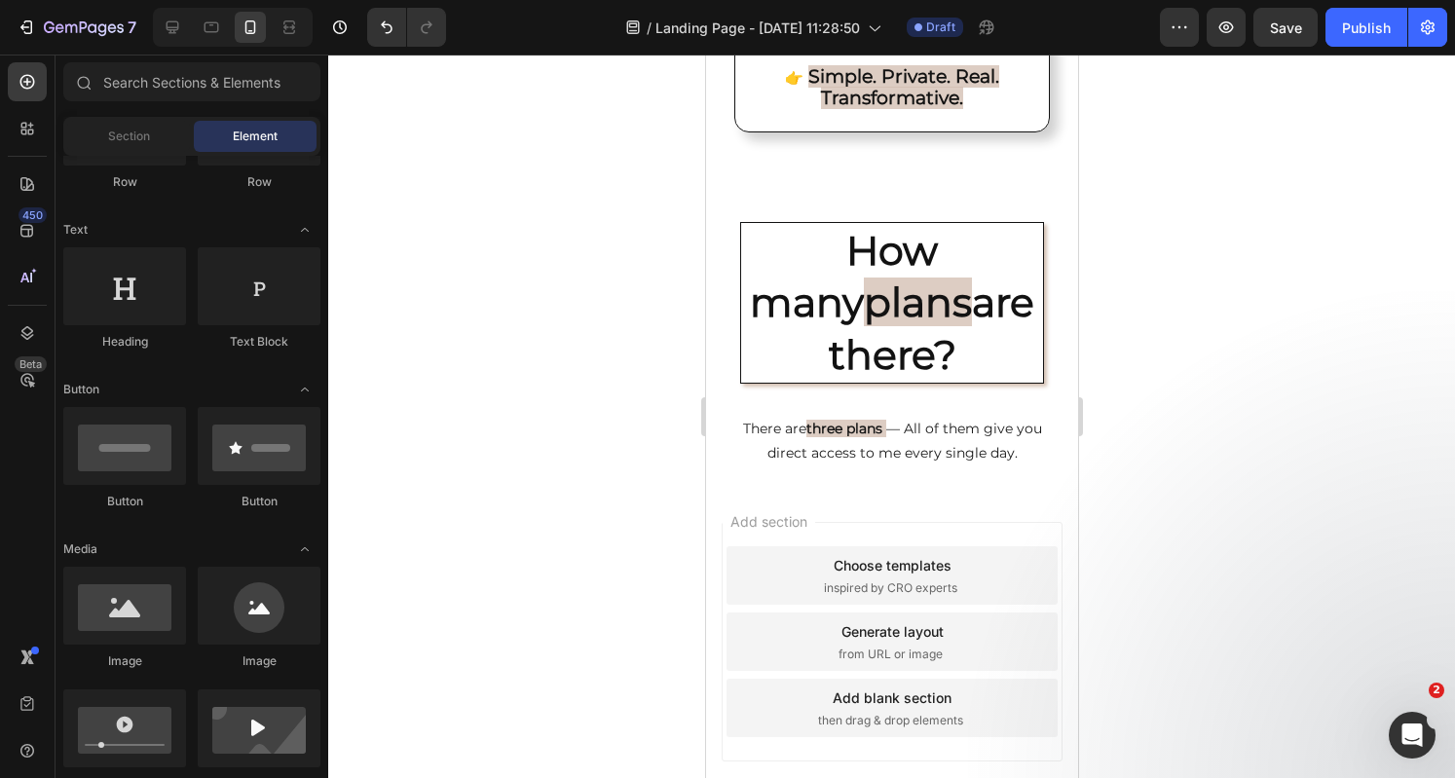
scroll to position [2970, 0]
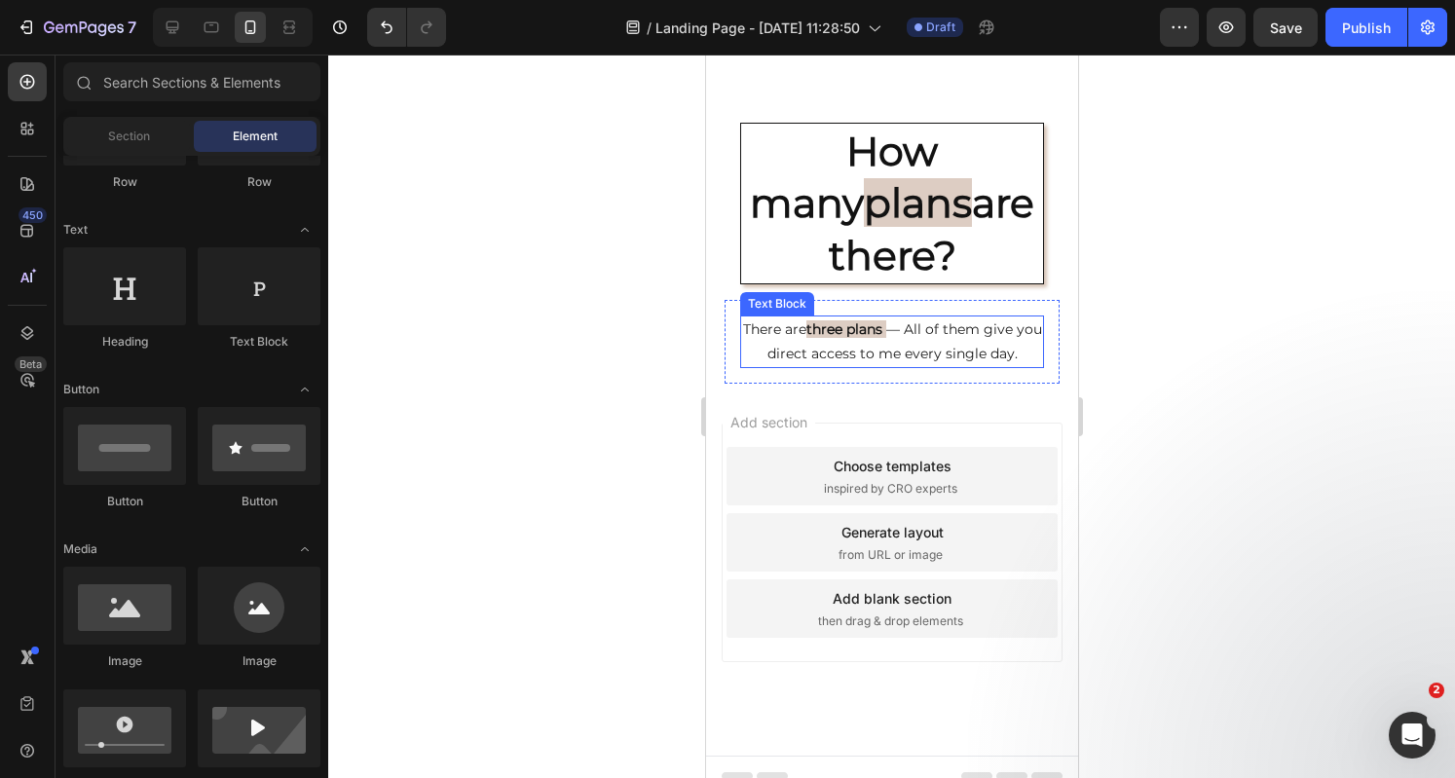
drag, startPoint x: 916, startPoint y: 378, endPoint x: 921, endPoint y: 334, distance: 44.1
click at [930, 384] on div "Add section Choose templates inspired by CRO experts Generate layout from URL o…" at bounding box center [891, 570] width 372 height 372
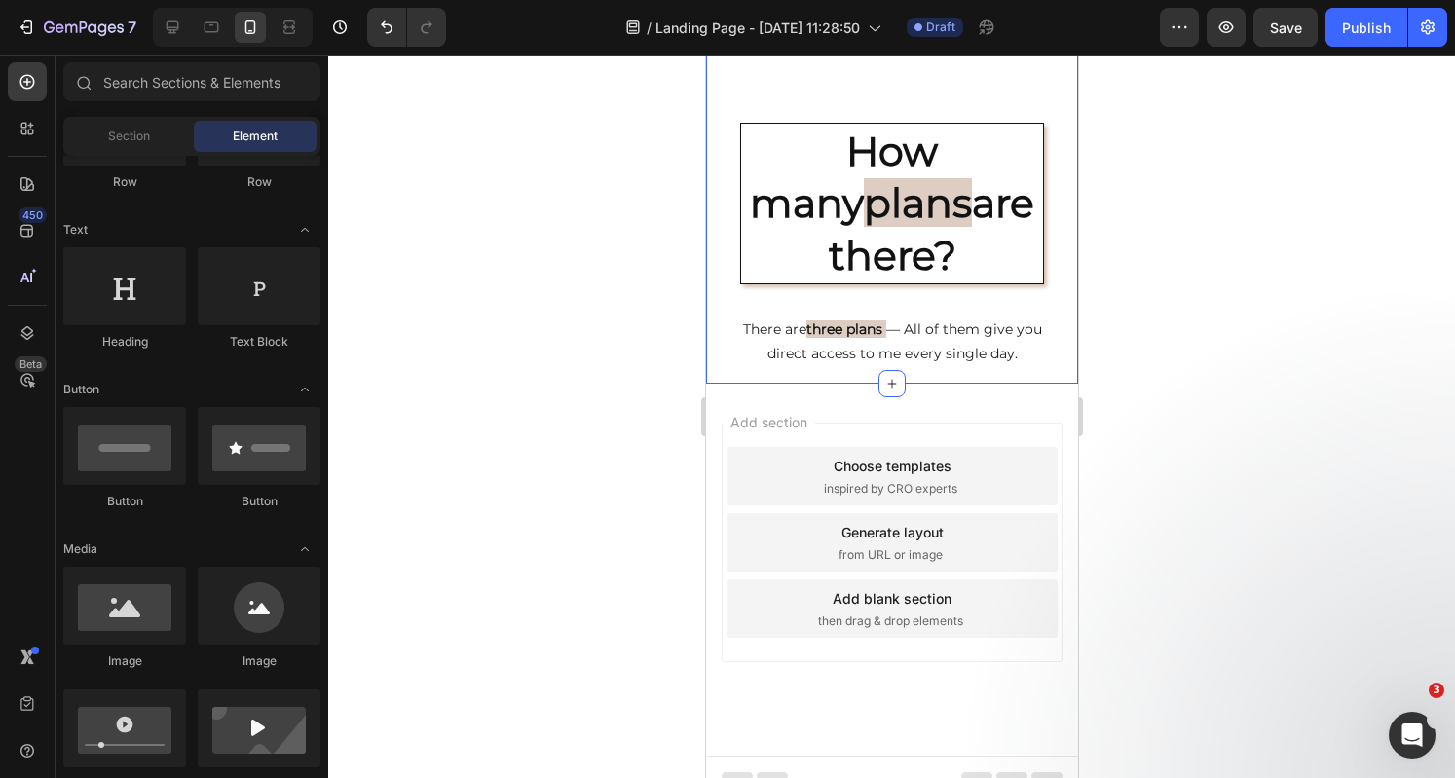
click at [1006, 386] on div "Add section Choose templates inspired by CRO experts Generate layout from URL o…" at bounding box center [891, 570] width 372 height 372
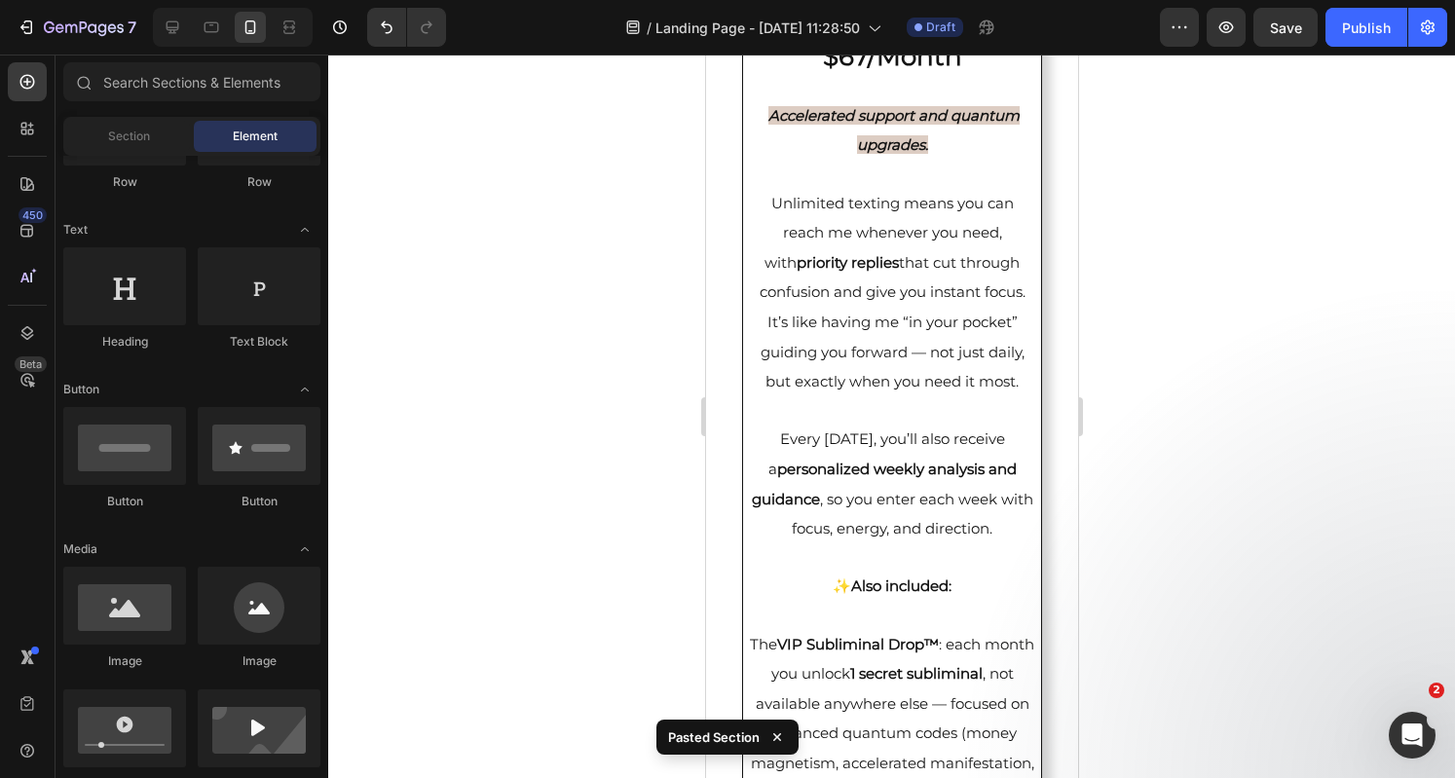
scroll to position [0, 0]
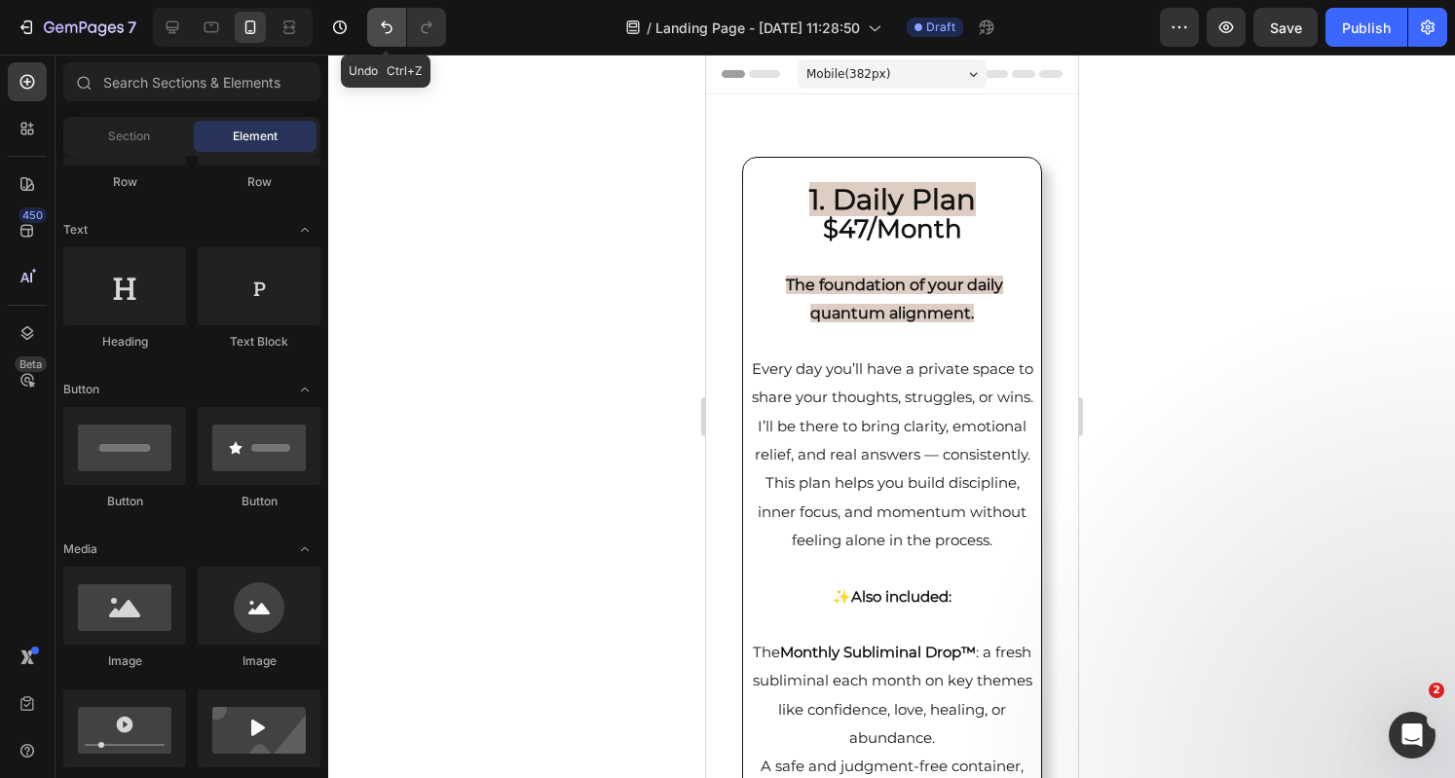
click at [386, 26] on icon "Undo/Redo" at bounding box center [386, 27] width 19 height 19
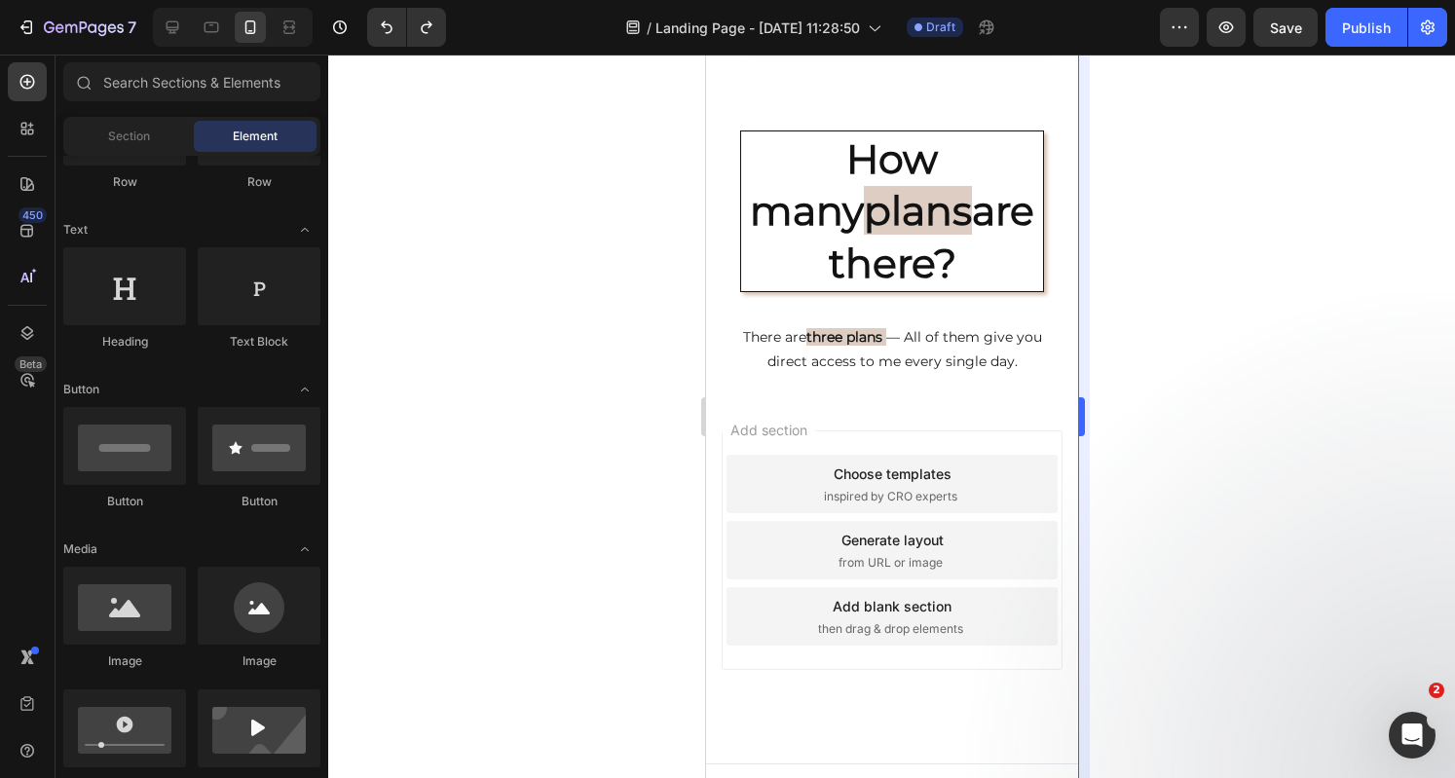
scroll to position [2970, 0]
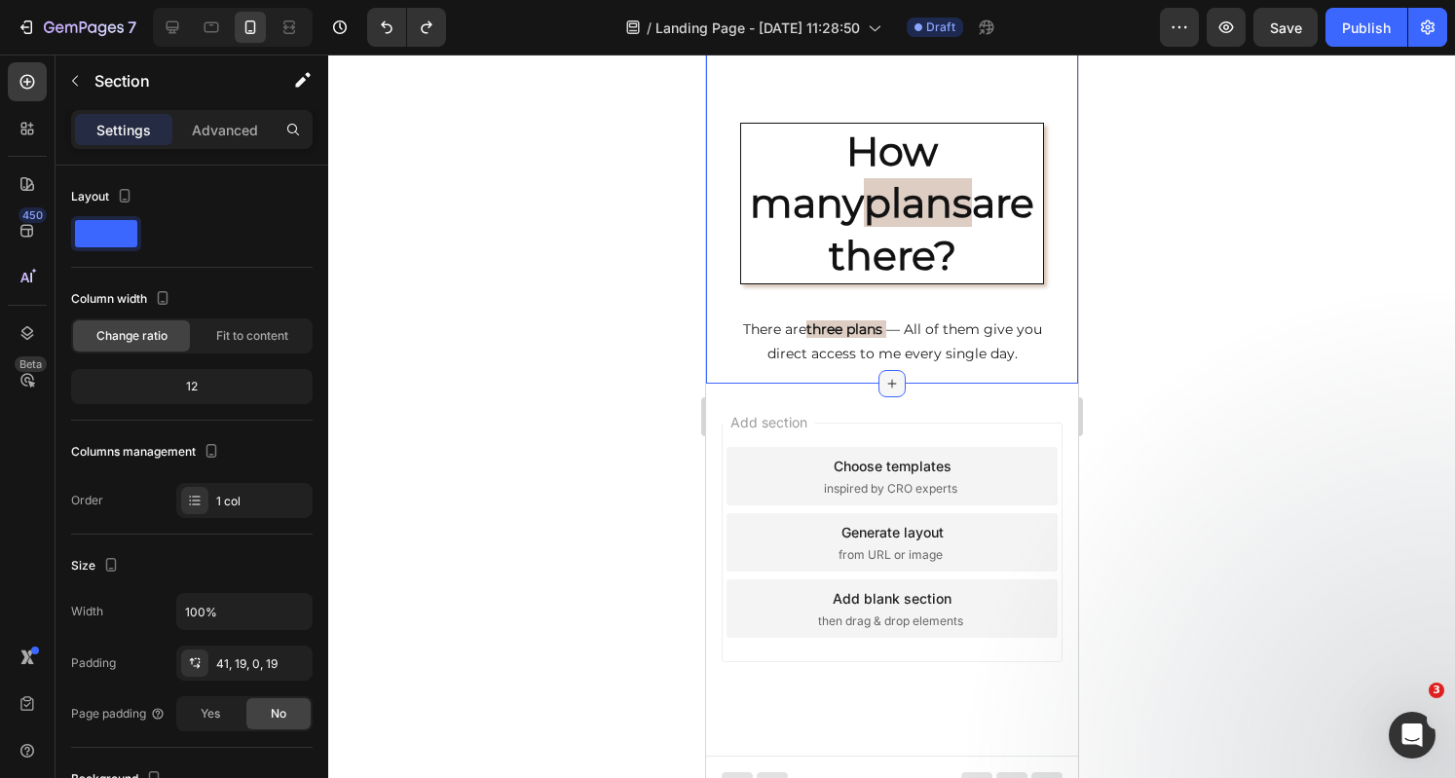
click at [883, 376] on icon at bounding box center [891, 384] width 16 height 16
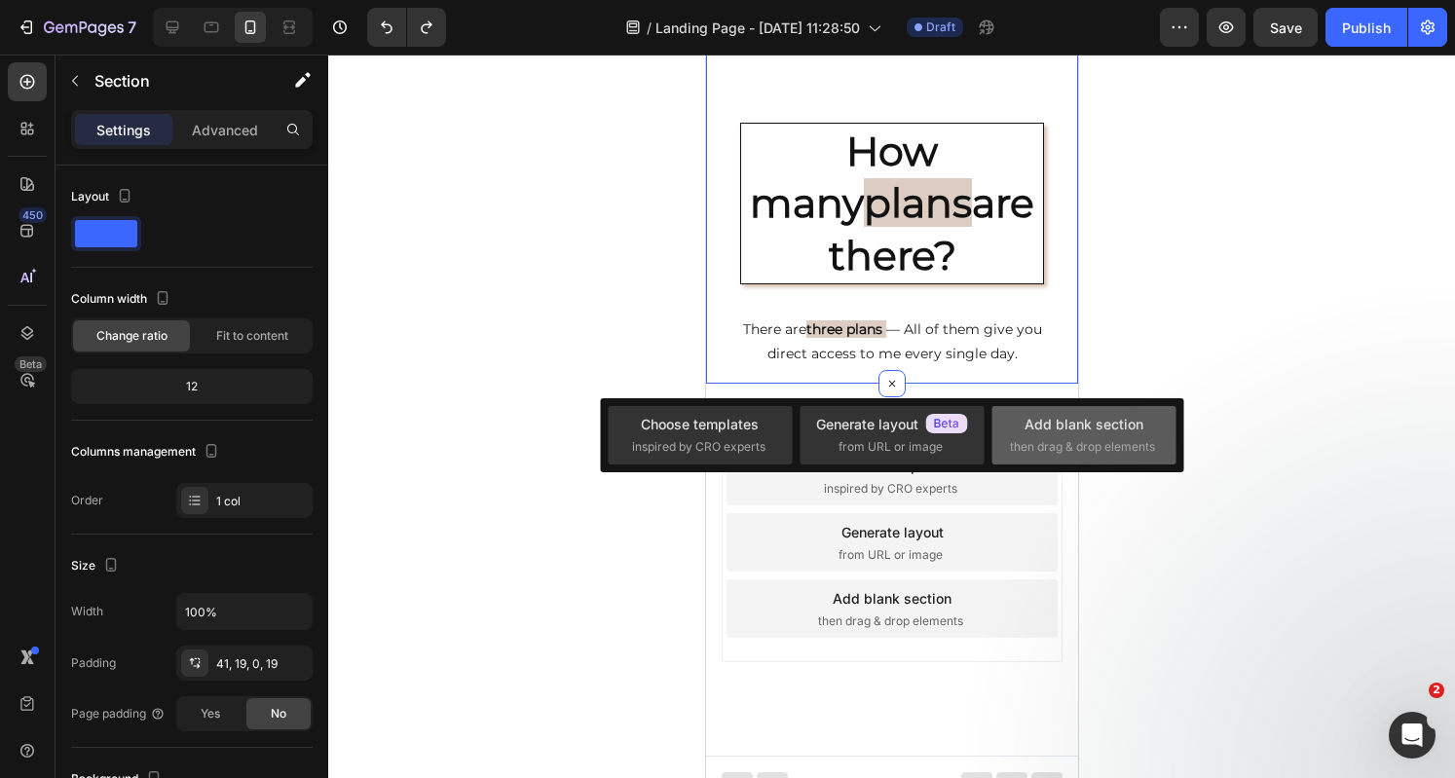
click at [1030, 418] on div "Add blank section" at bounding box center [1083, 424] width 119 height 20
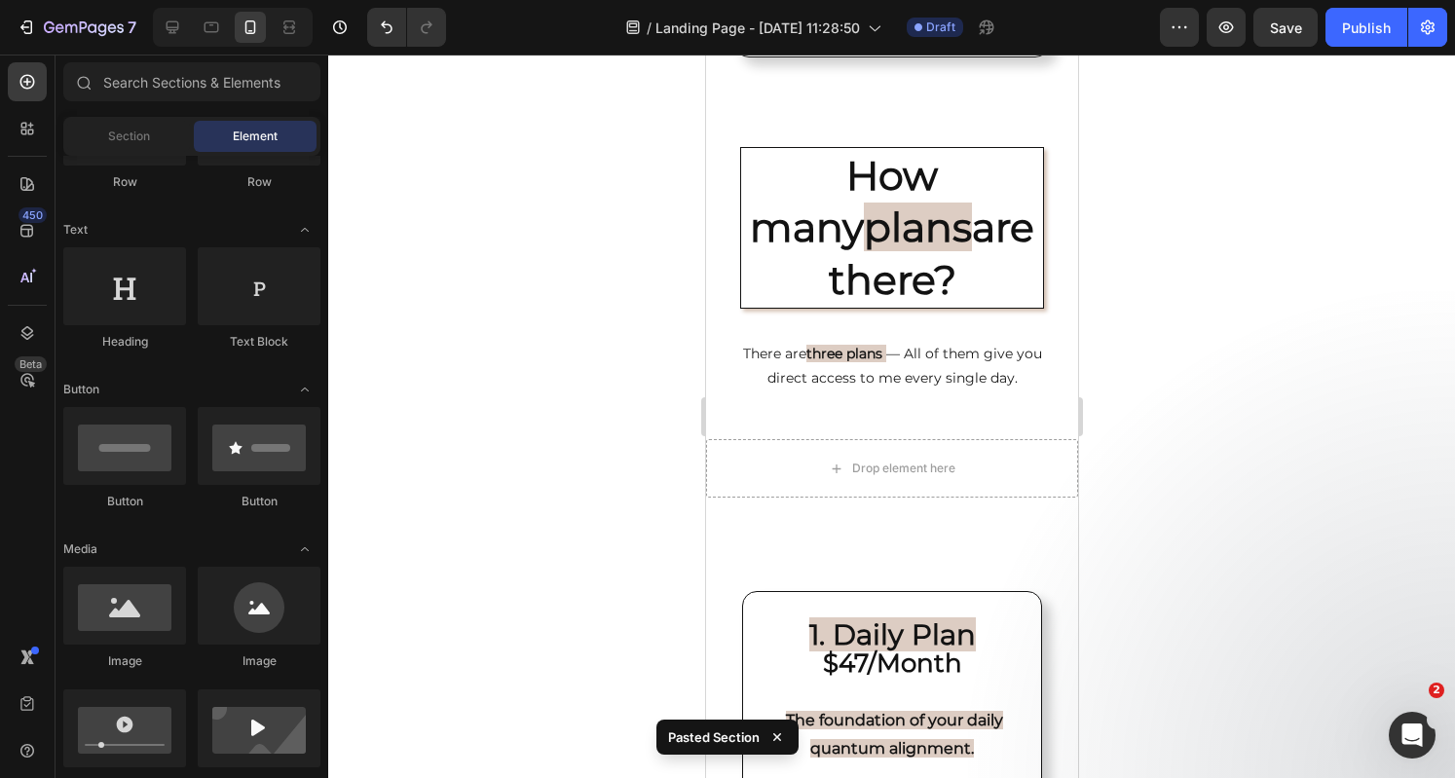
scroll to position [2964, 0]
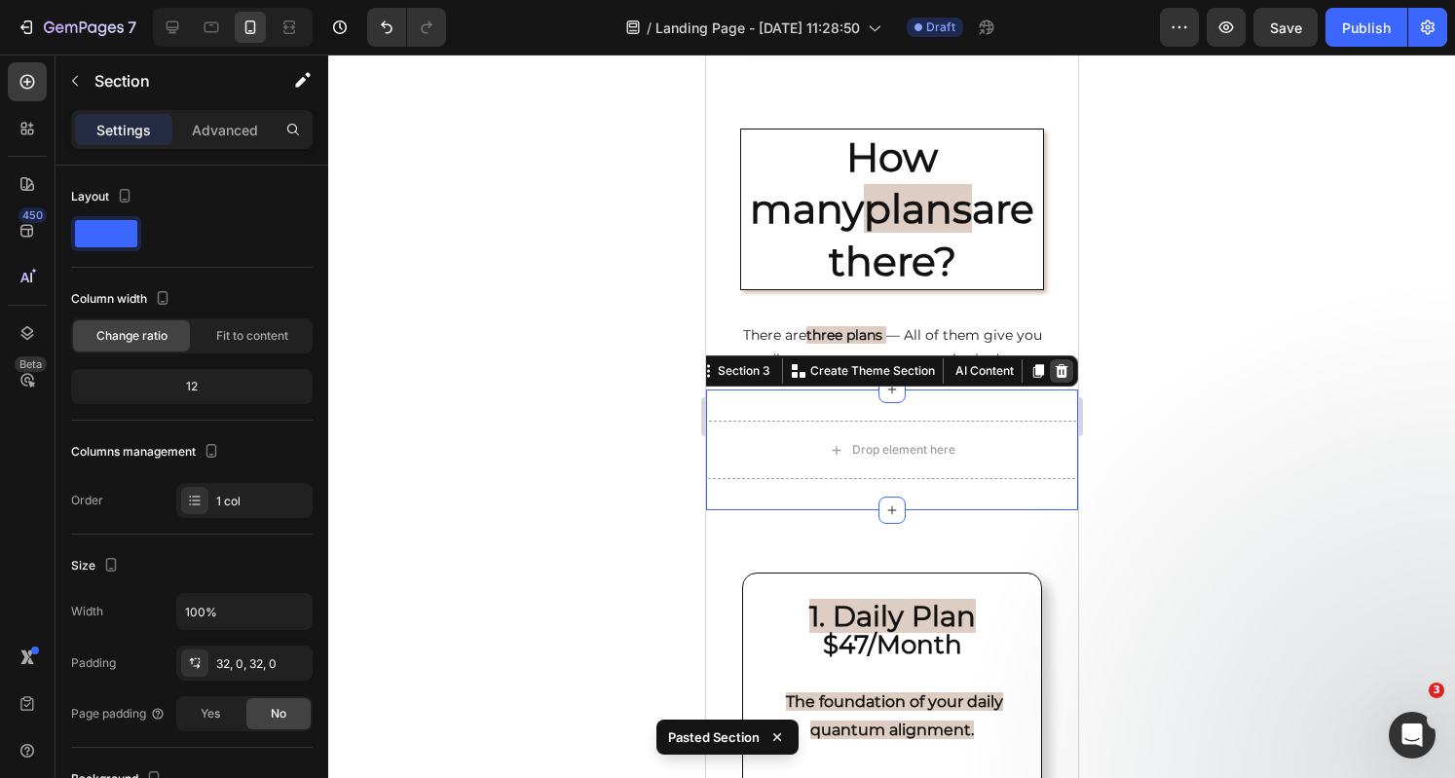
click at [1049, 363] on div at bounding box center [1060, 370] width 23 height 23
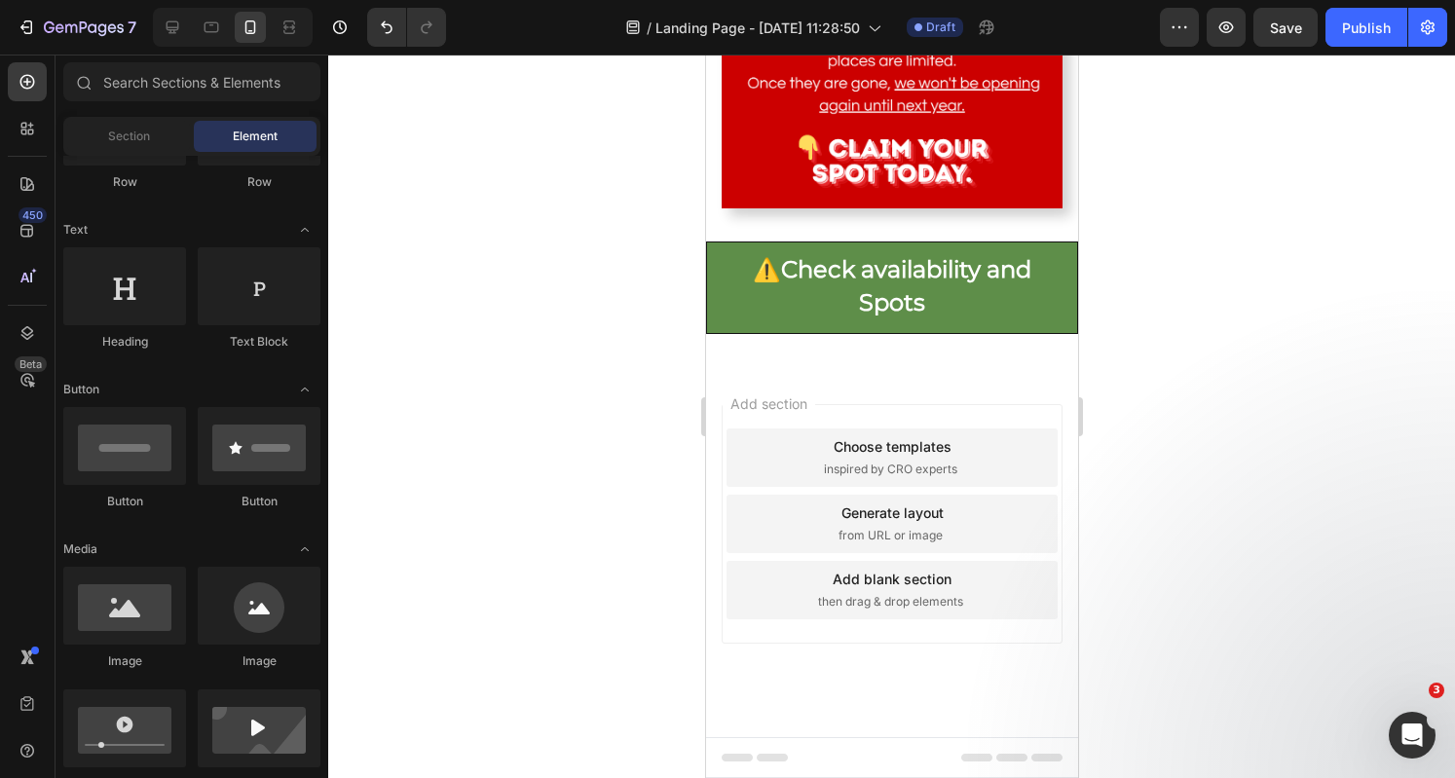
scroll to position [8737, 0]
click at [790, 515] on div "Add section Choose templates inspired by CRO experts Generate layout from URL o…" at bounding box center [891, 551] width 372 height 372
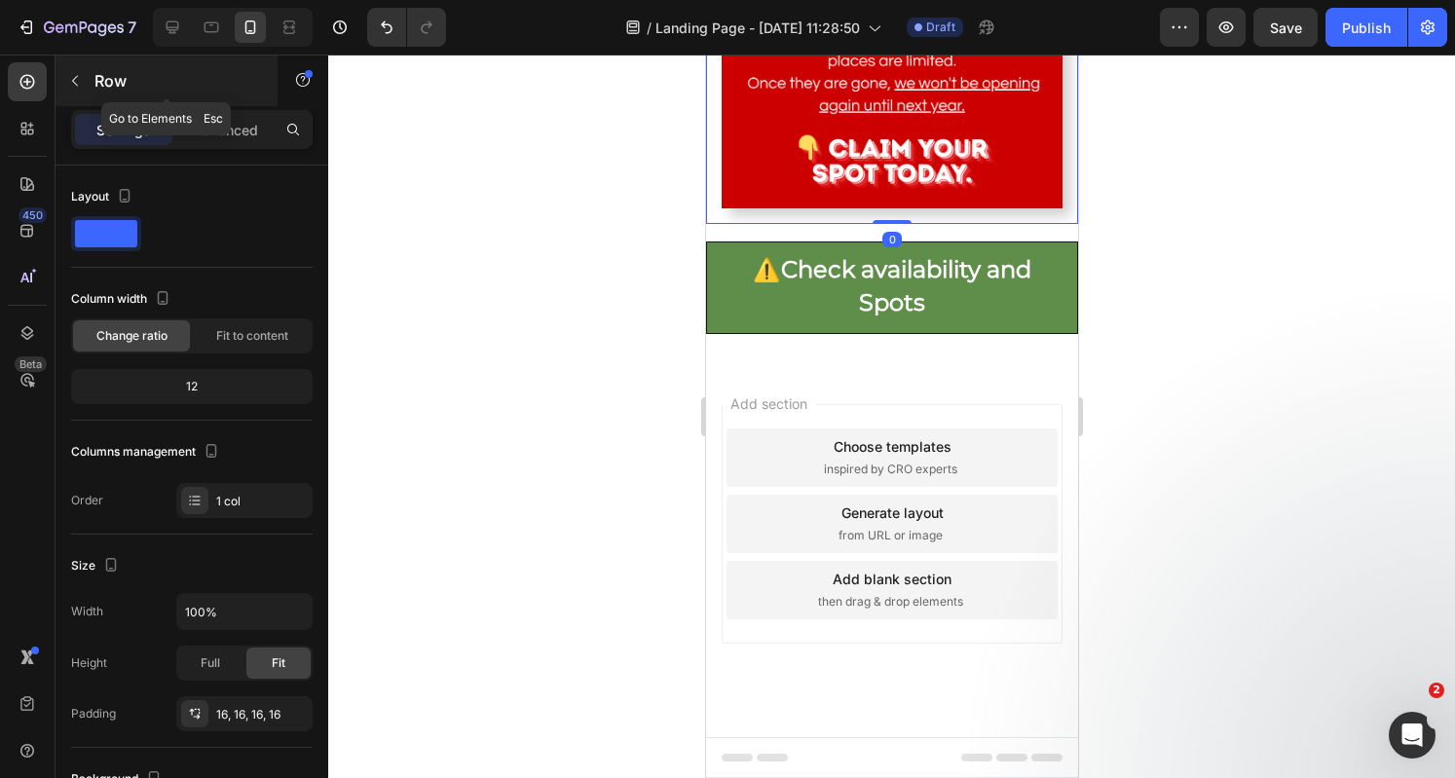
click at [81, 92] on button "button" at bounding box center [74, 80] width 31 height 31
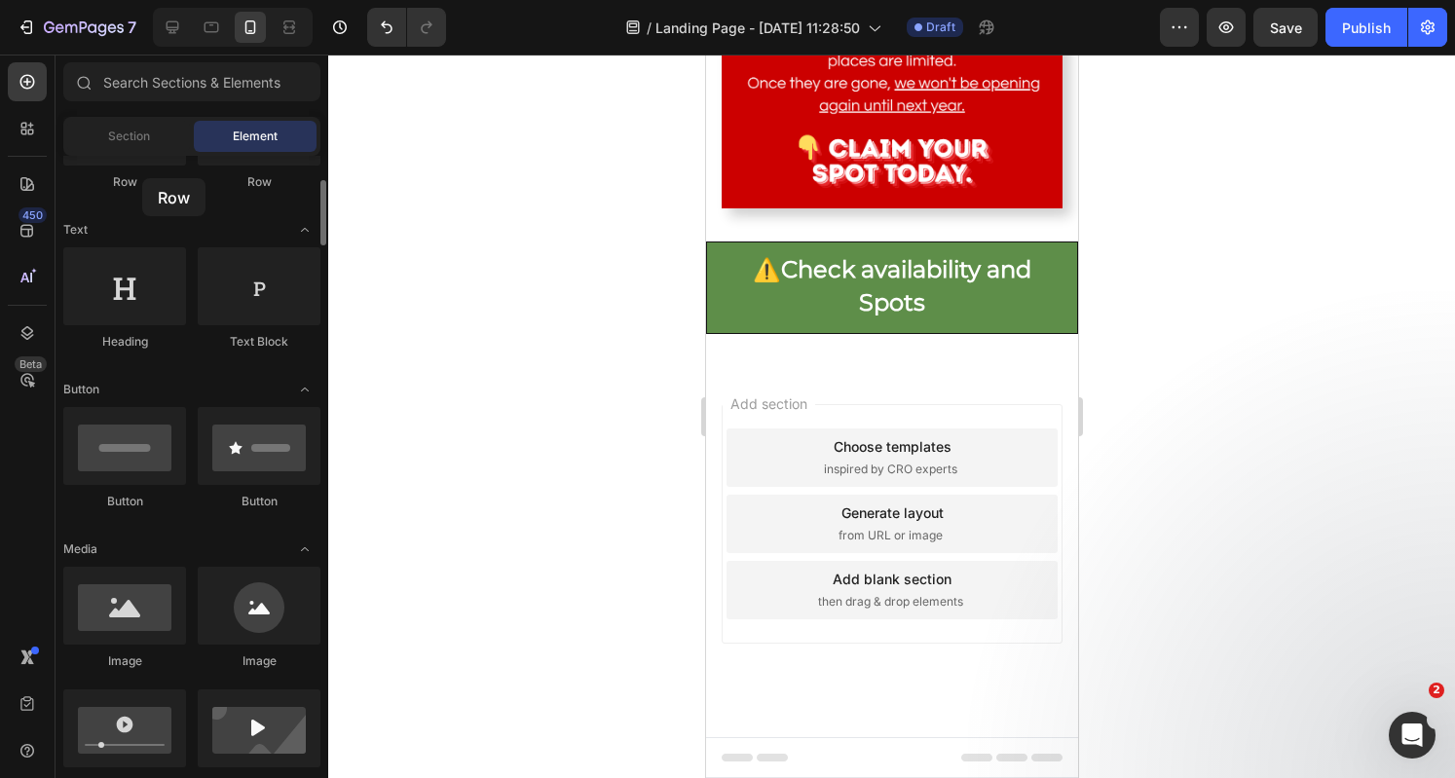
click at [142, 178] on div "Row" at bounding box center [124, 182] width 123 height 18
click at [136, 186] on div "Row" at bounding box center [124, 182] width 123 height 18
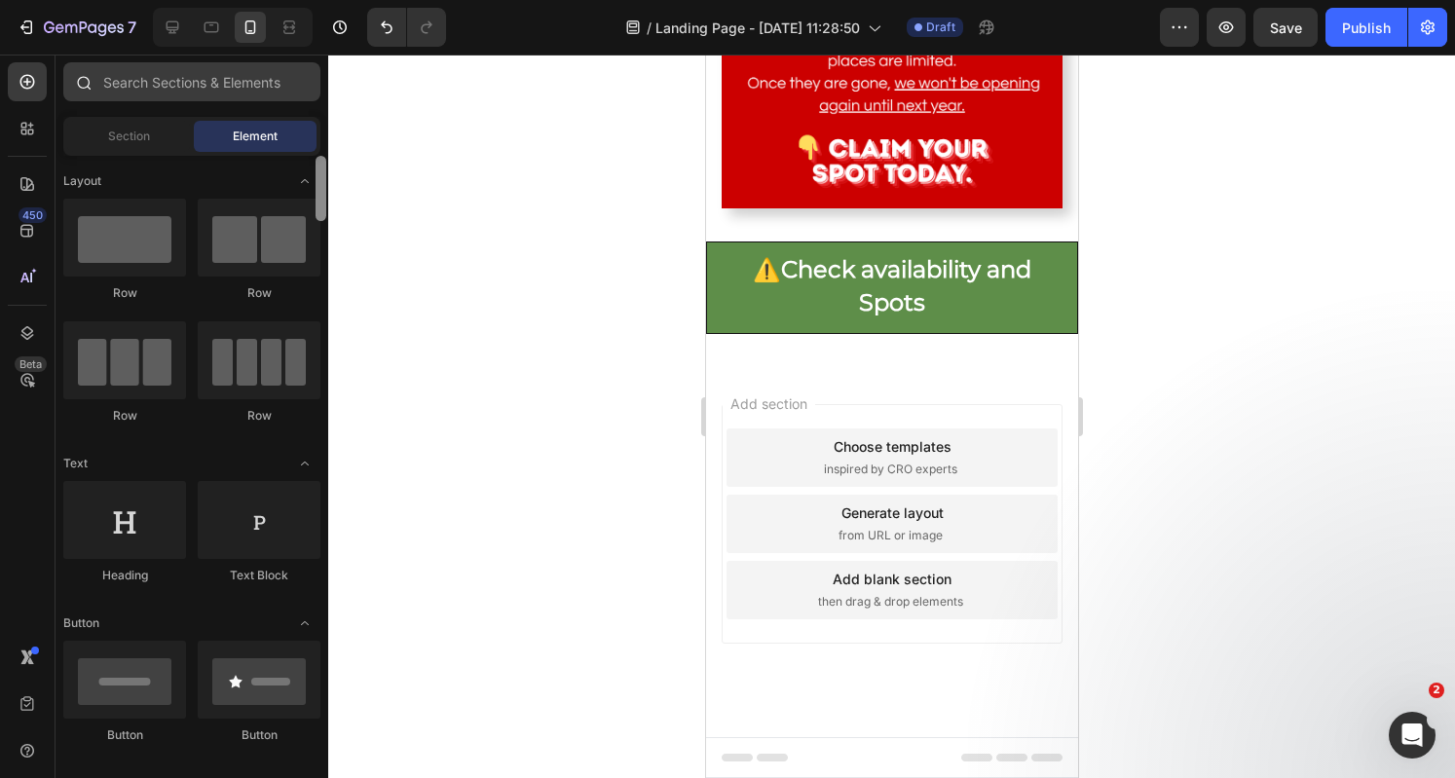
drag, startPoint x: 324, startPoint y: 190, endPoint x: 317, endPoint y: 98, distance: 91.8
click at [317, 98] on div "Sections(18) Elements(83) Section Element Hero Section Product Detail Brands Tr…" at bounding box center [191, 417] width 273 height 711
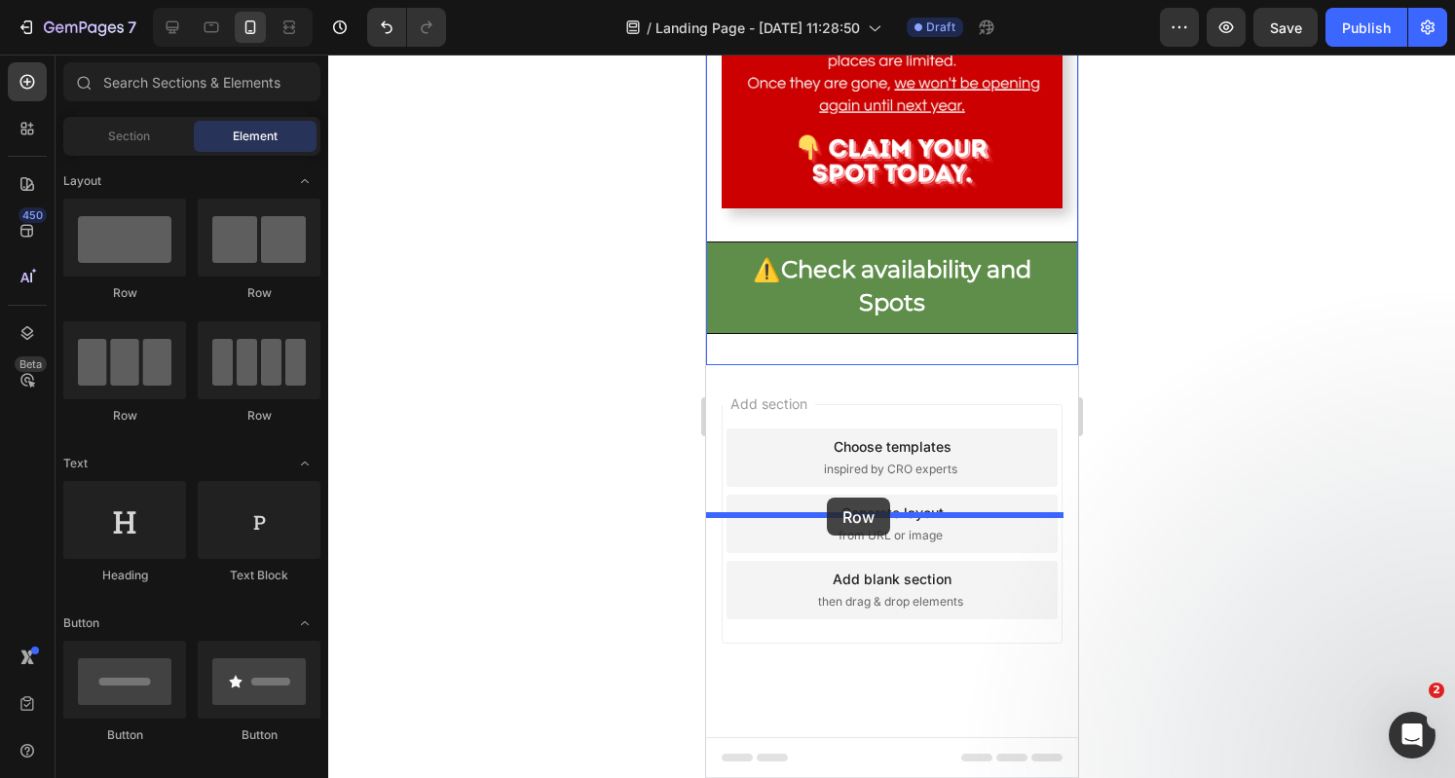
drag, startPoint x: 821, startPoint y: 314, endPoint x: 826, endPoint y: 497, distance: 183.1
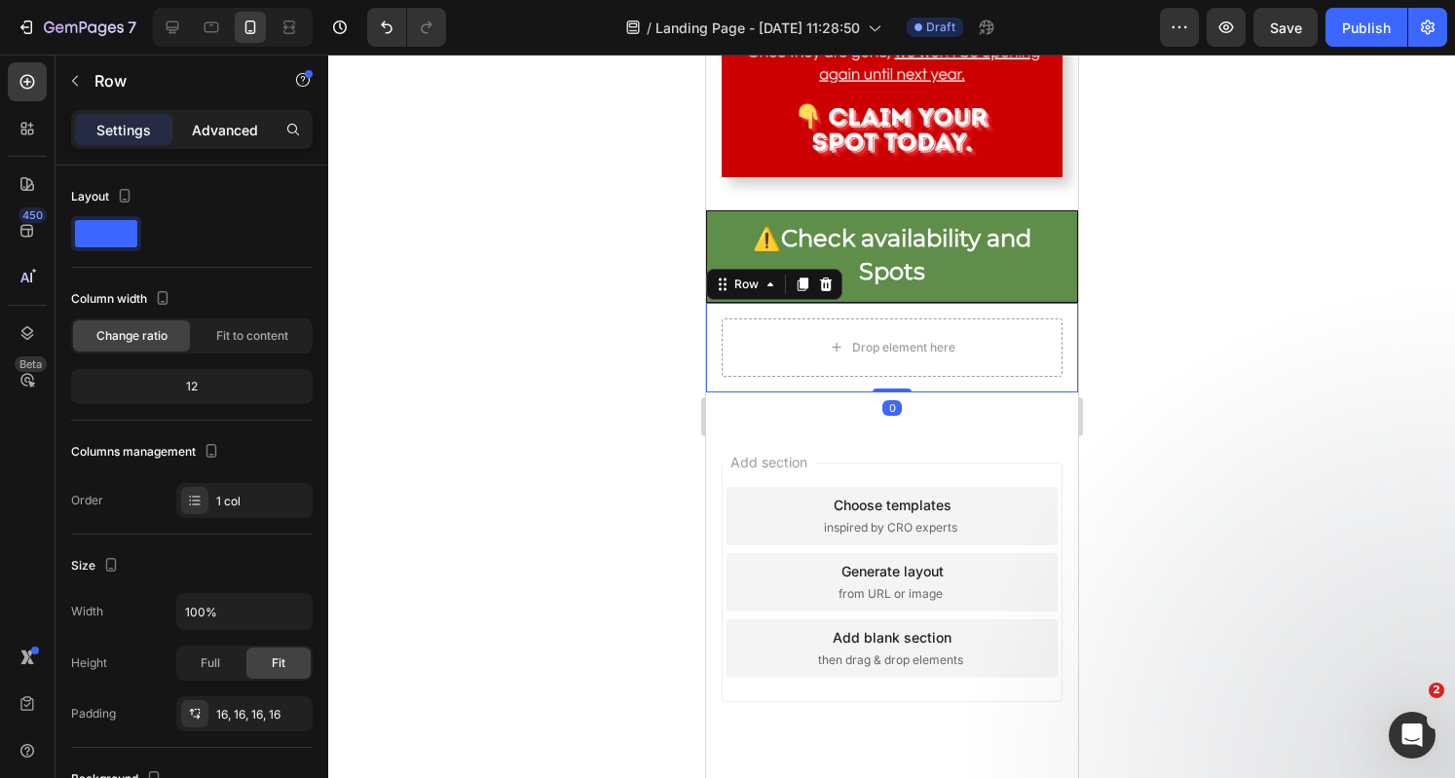
click at [195, 143] on div "Advanced" at bounding box center [224, 129] width 97 height 31
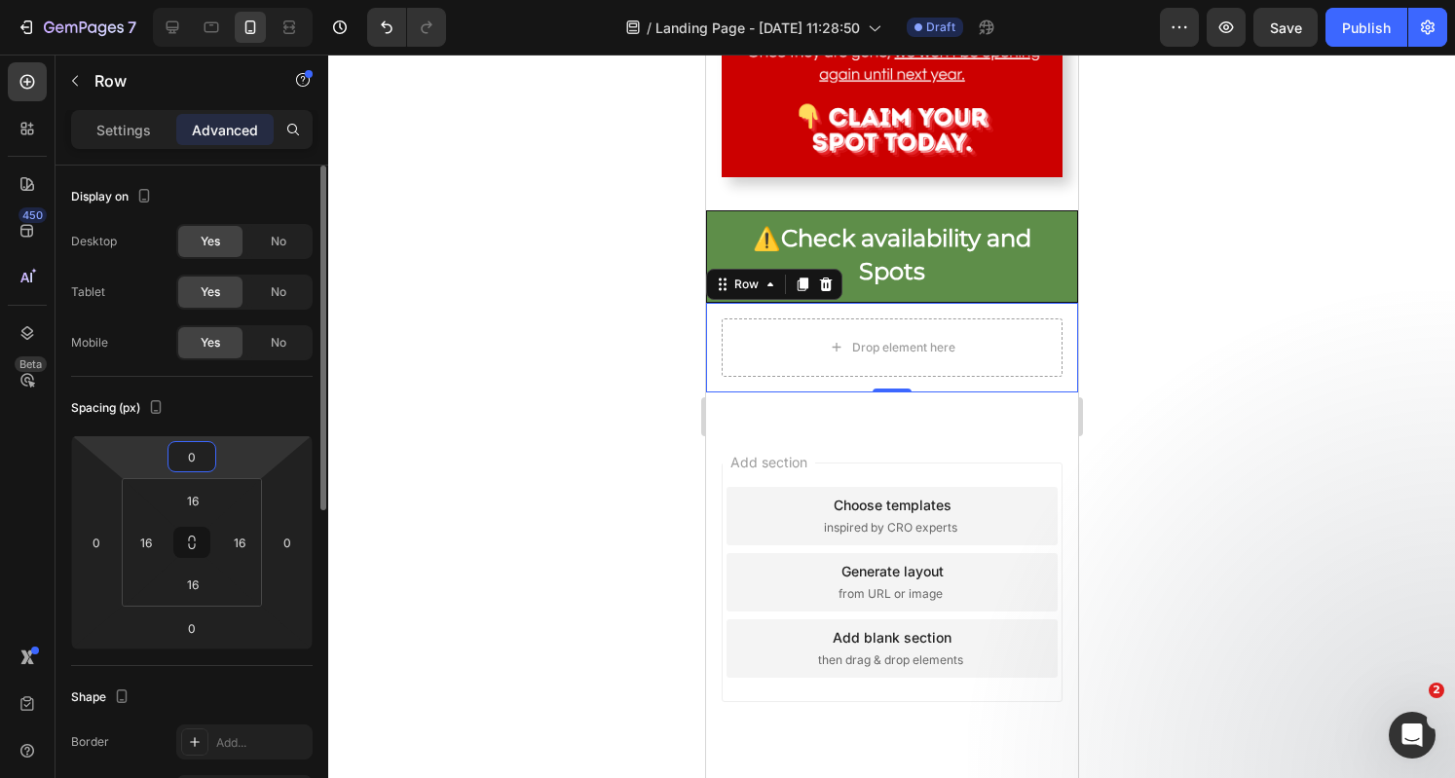
click at [193, 455] on input "0" at bounding box center [191, 456] width 39 height 29
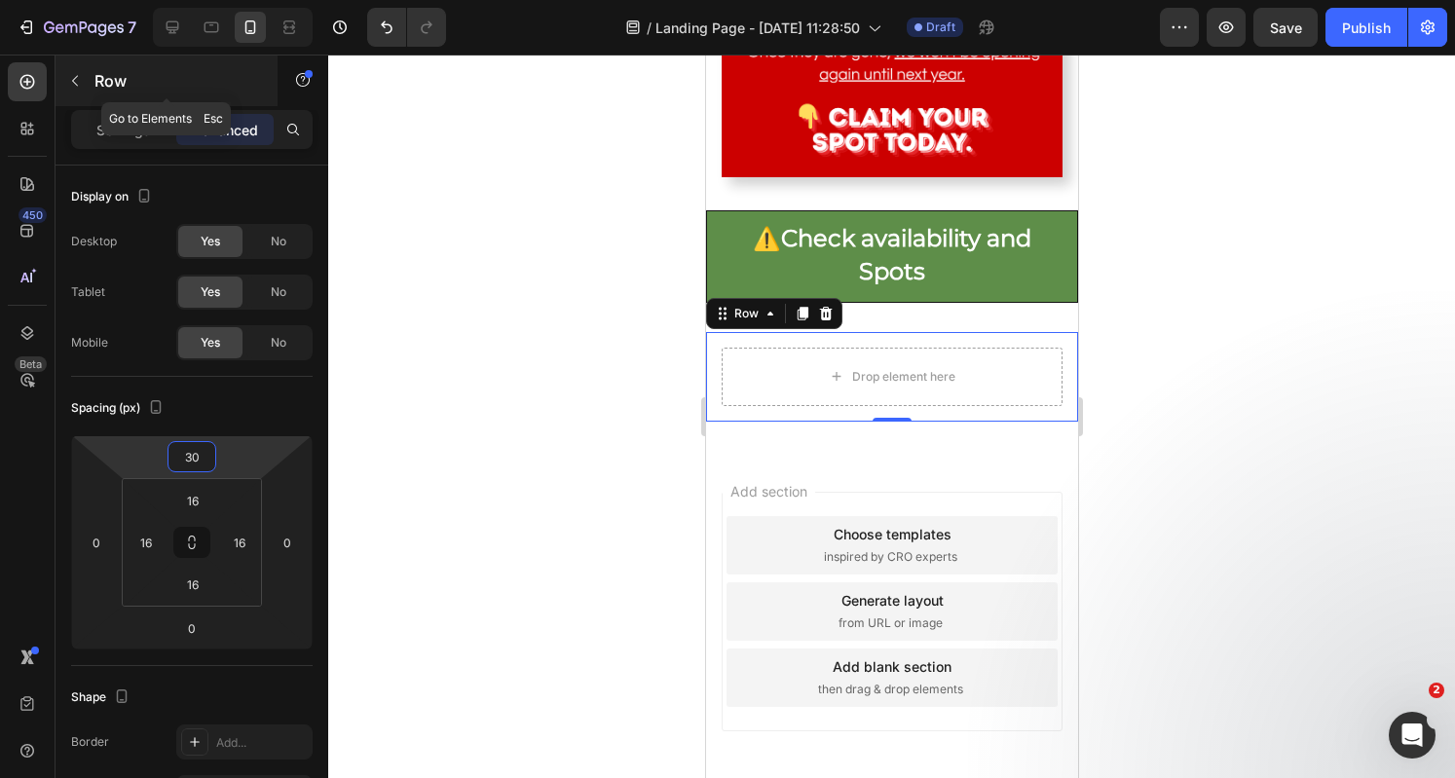
type input "30"
click at [78, 81] on icon "button" at bounding box center [75, 81] width 16 height 16
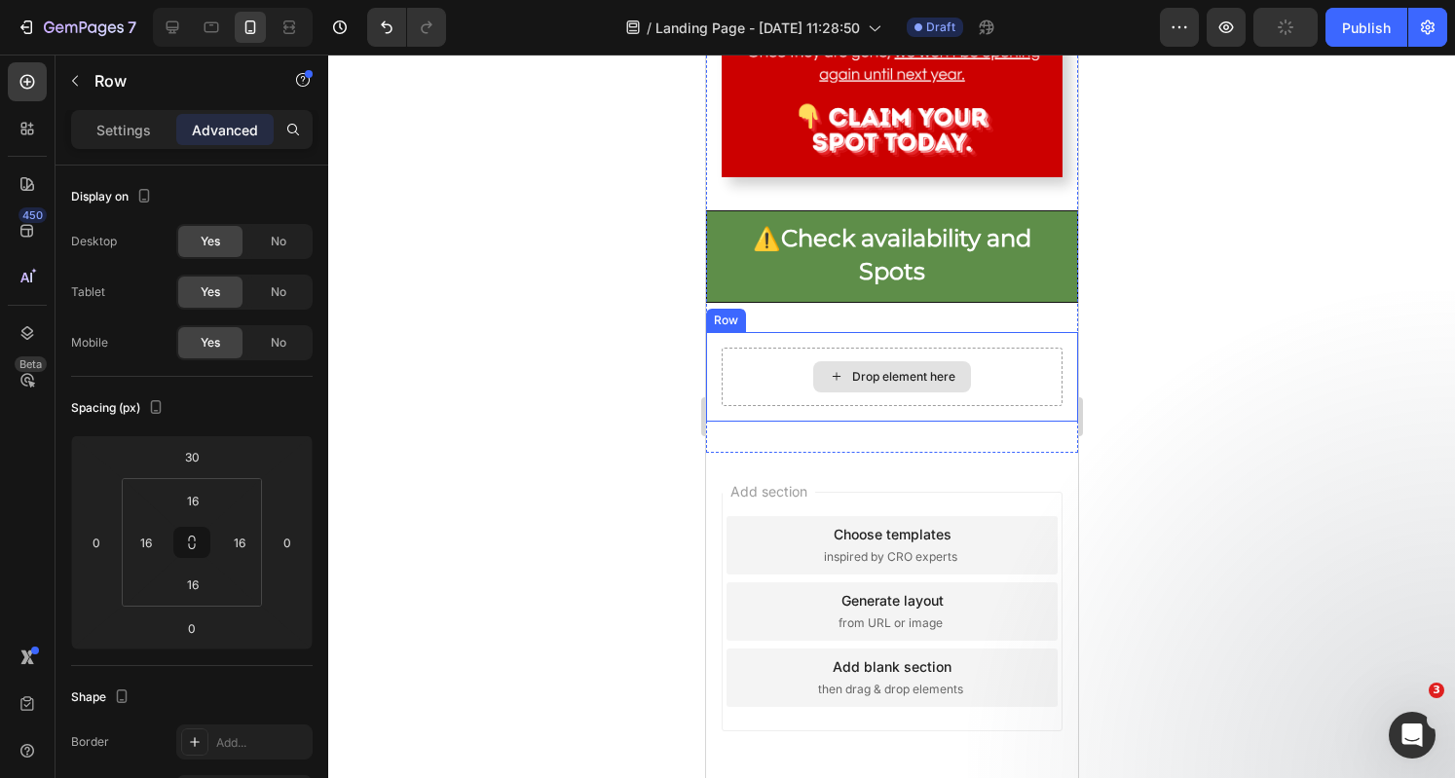
click at [779, 406] on div "Drop element here" at bounding box center [891, 377] width 341 height 58
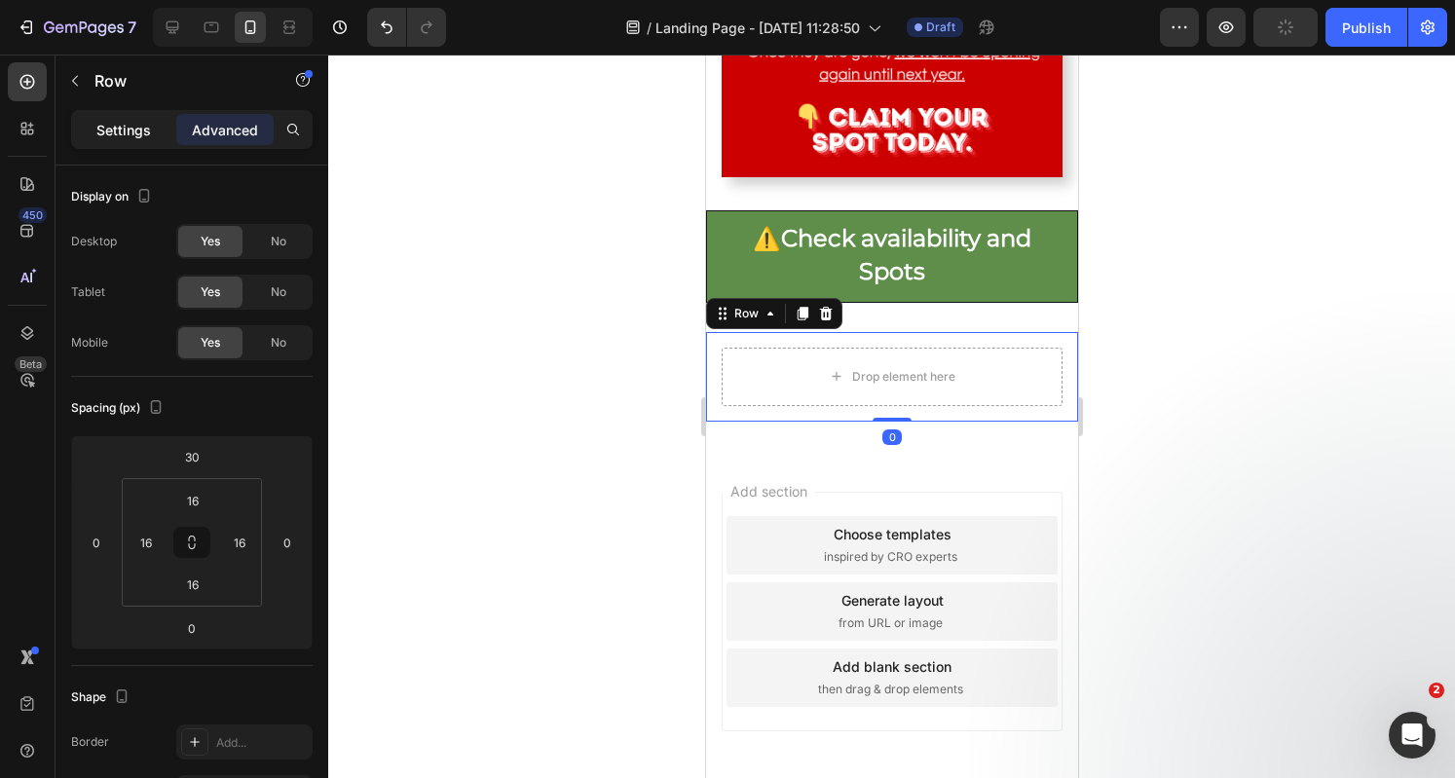
click at [136, 116] on div "Settings" at bounding box center [123, 129] width 97 height 31
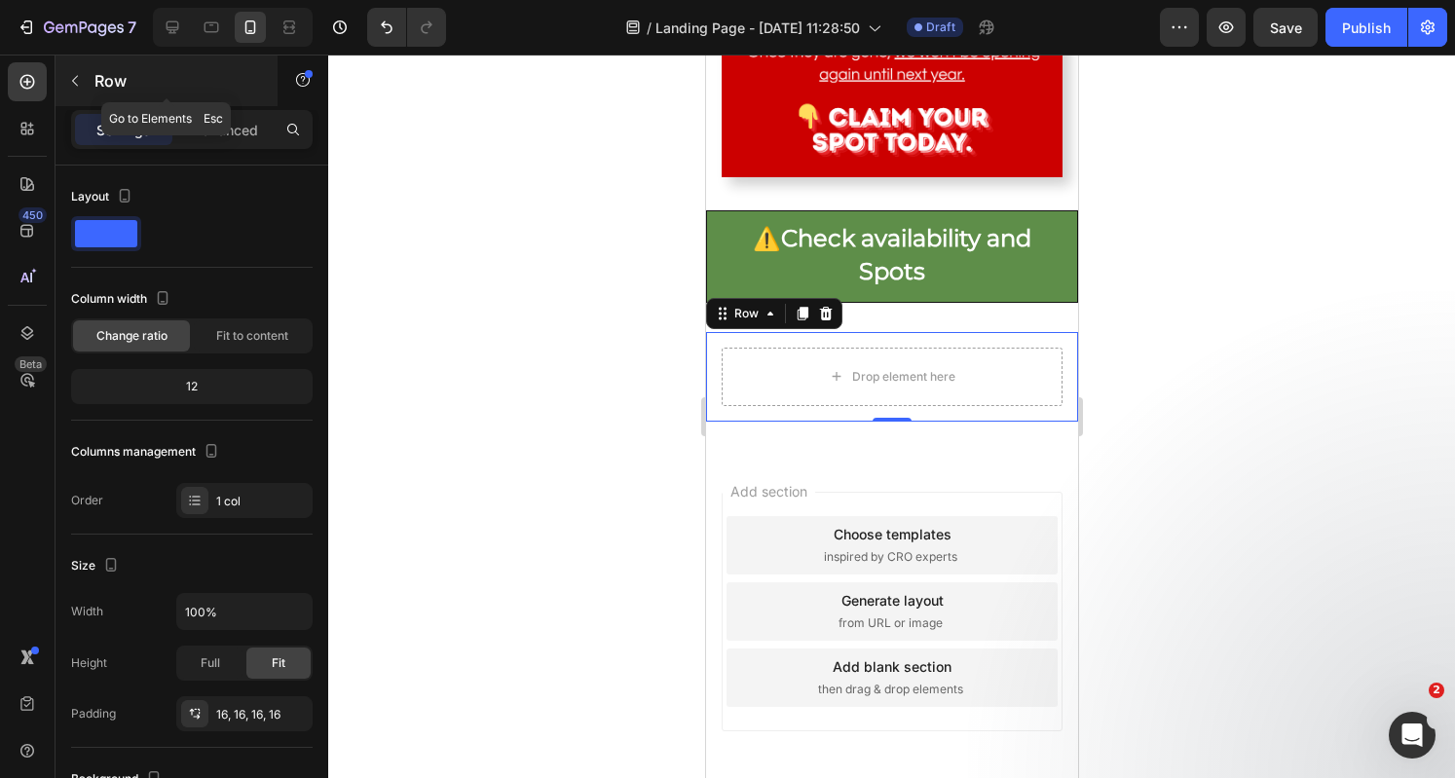
click at [88, 76] on button "button" at bounding box center [74, 80] width 31 height 31
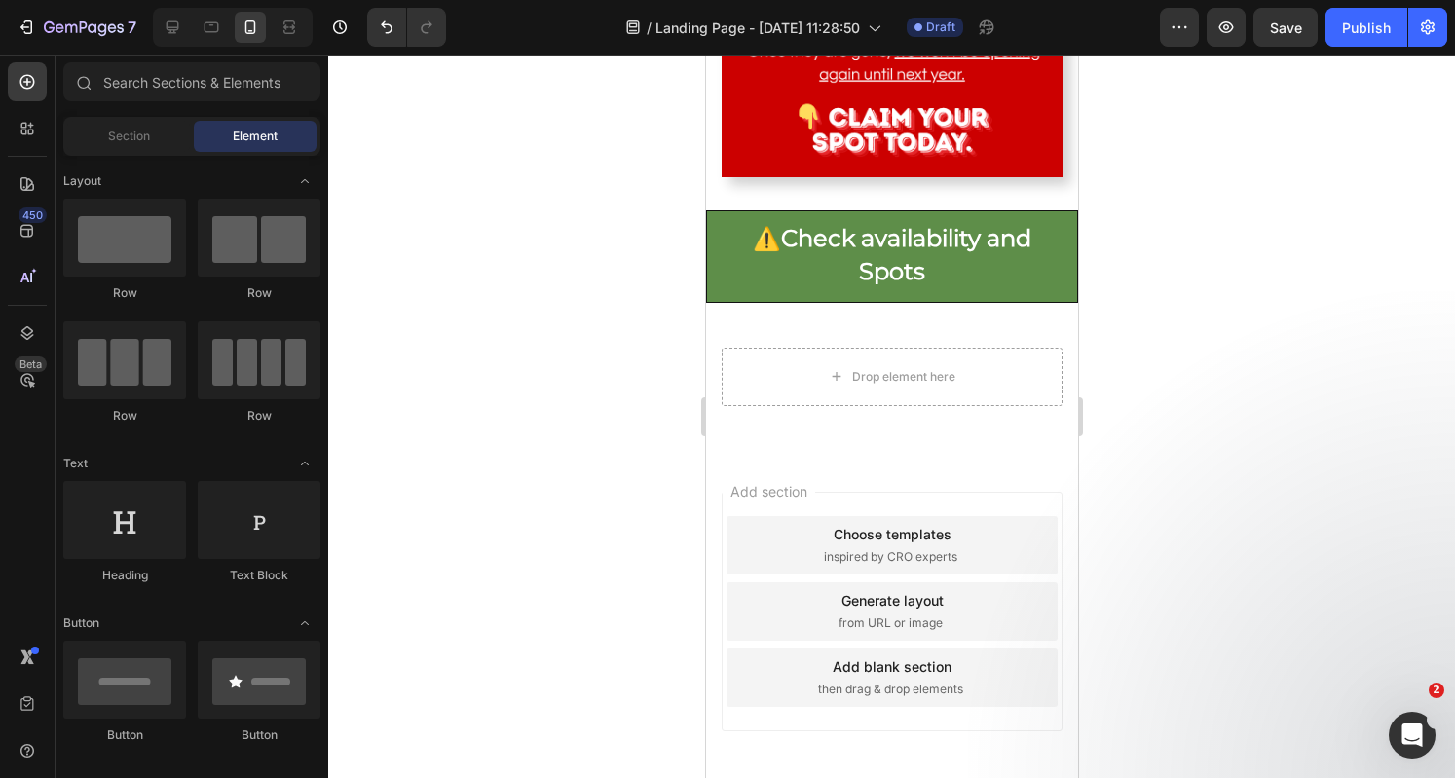
drag, startPoint x: 323, startPoint y: 369, endPoint x: 321, endPoint y: 388, distance: 19.6
click at [301, 184] on icon "Toggle open" at bounding box center [305, 181] width 16 height 16
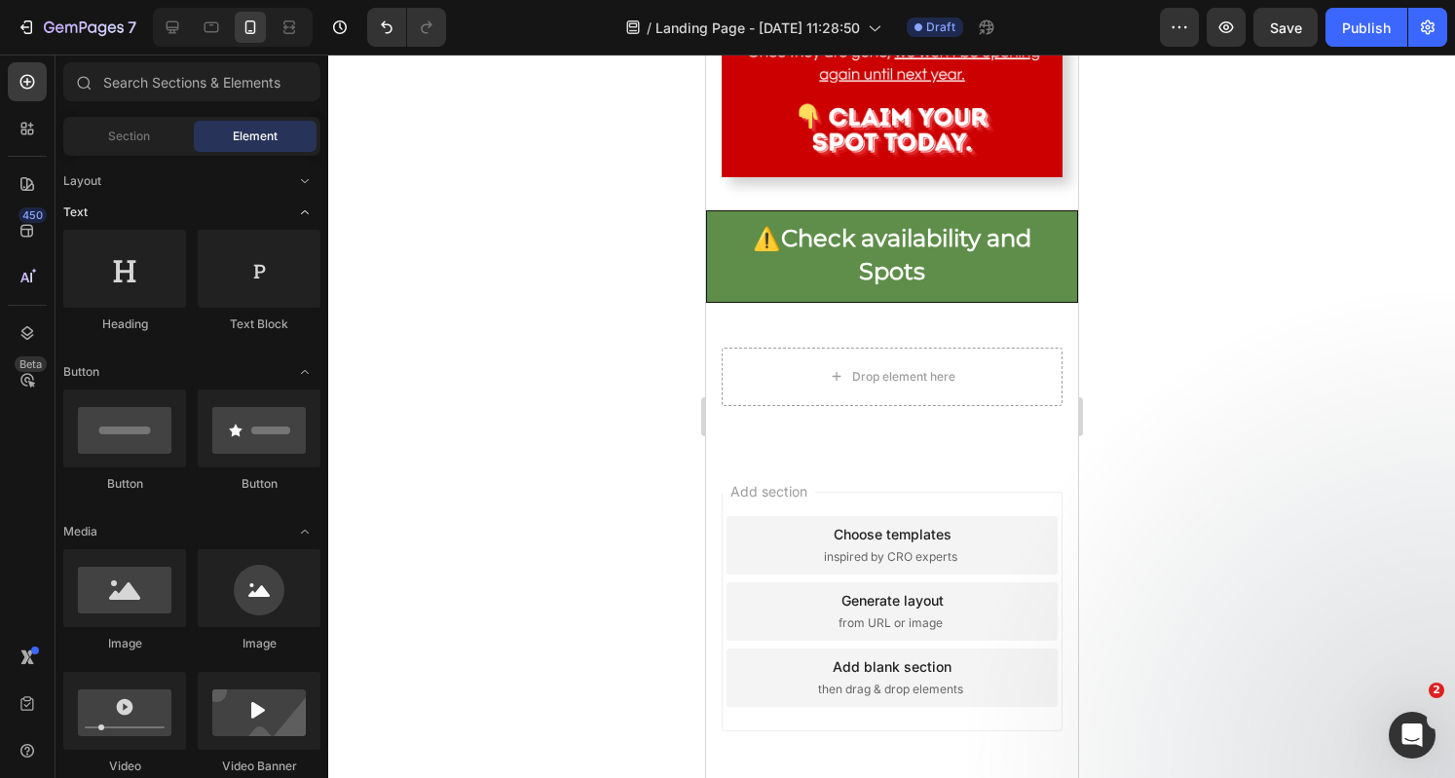
click at [301, 213] on icon "Toggle open" at bounding box center [305, 212] width 16 height 16
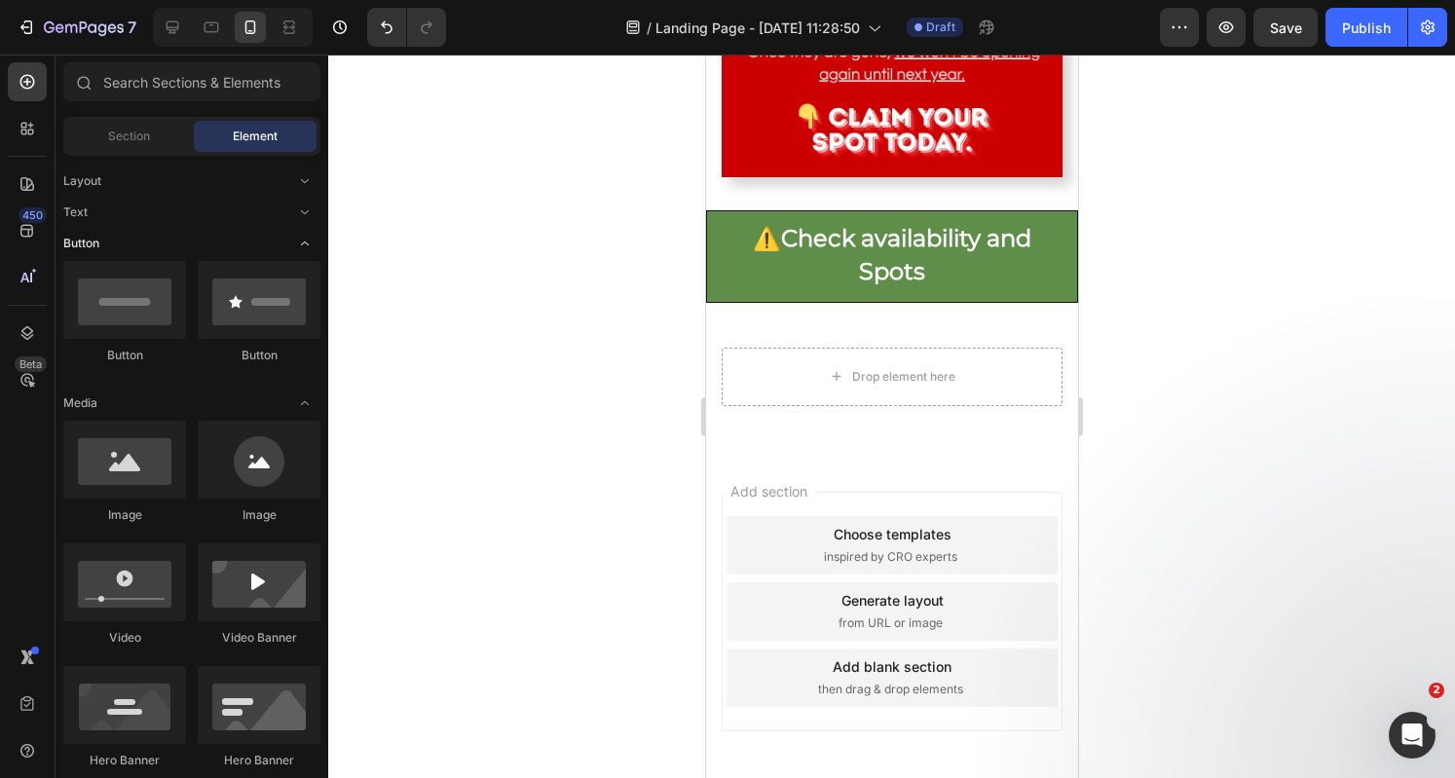
click at [306, 237] on icon "Toggle open" at bounding box center [305, 244] width 16 height 16
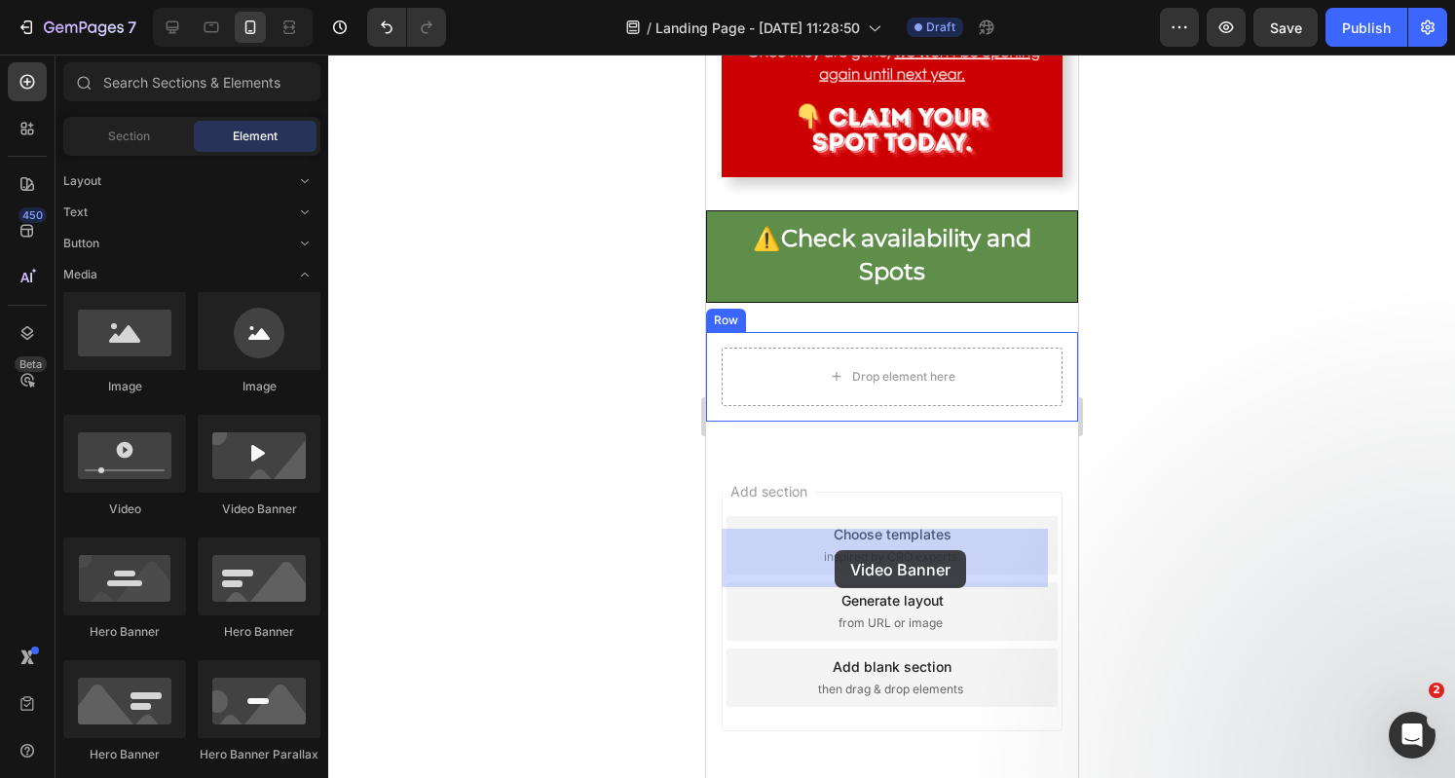
drag, startPoint x: 941, startPoint y: 511, endPoint x: 833, endPoint y: 550, distance: 114.0
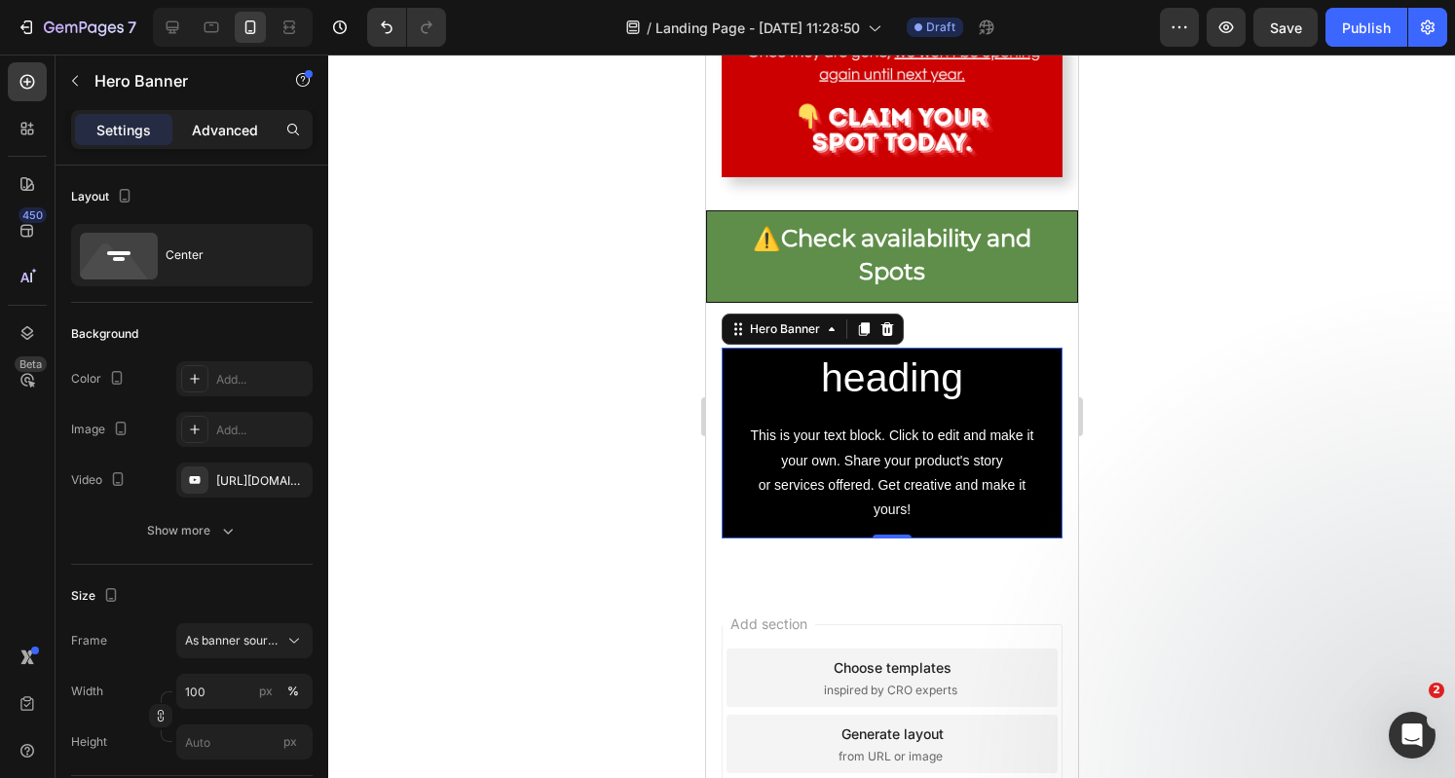
click at [221, 137] on p "Advanced" at bounding box center [225, 130] width 66 height 20
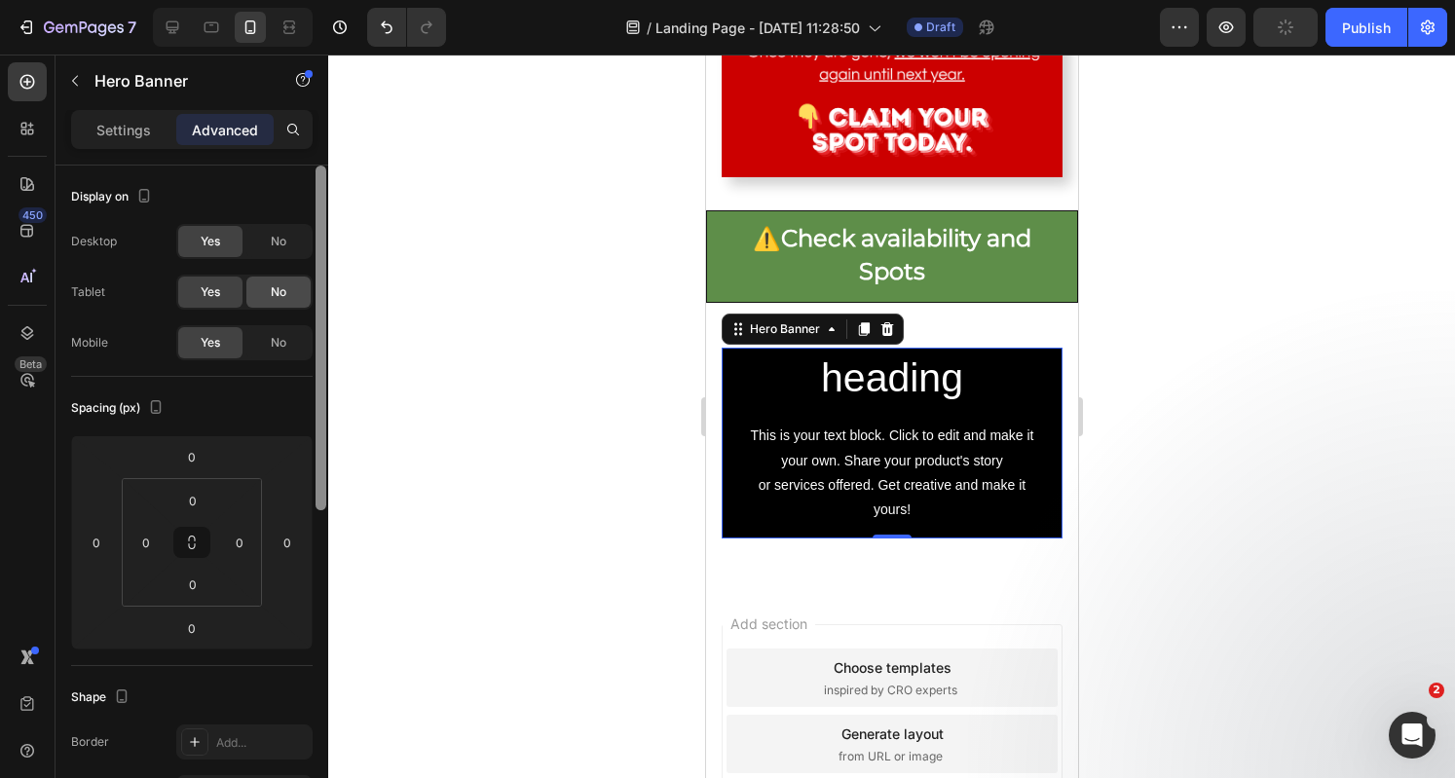
drag, startPoint x: 319, startPoint y: 370, endPoint x: 302, endPoint y: 287, distance: 84.6
click at [302, 287] on div "Display on Desktop Yes No Tablet Yes No Mobile Yes No Spacing (px) 0 0 0 0 0 0 …" at bounding box center [191, 500] width 273 height 668
click at [133, 139] on div "Settings" at bounding box center [123, 129] width 97 height 31
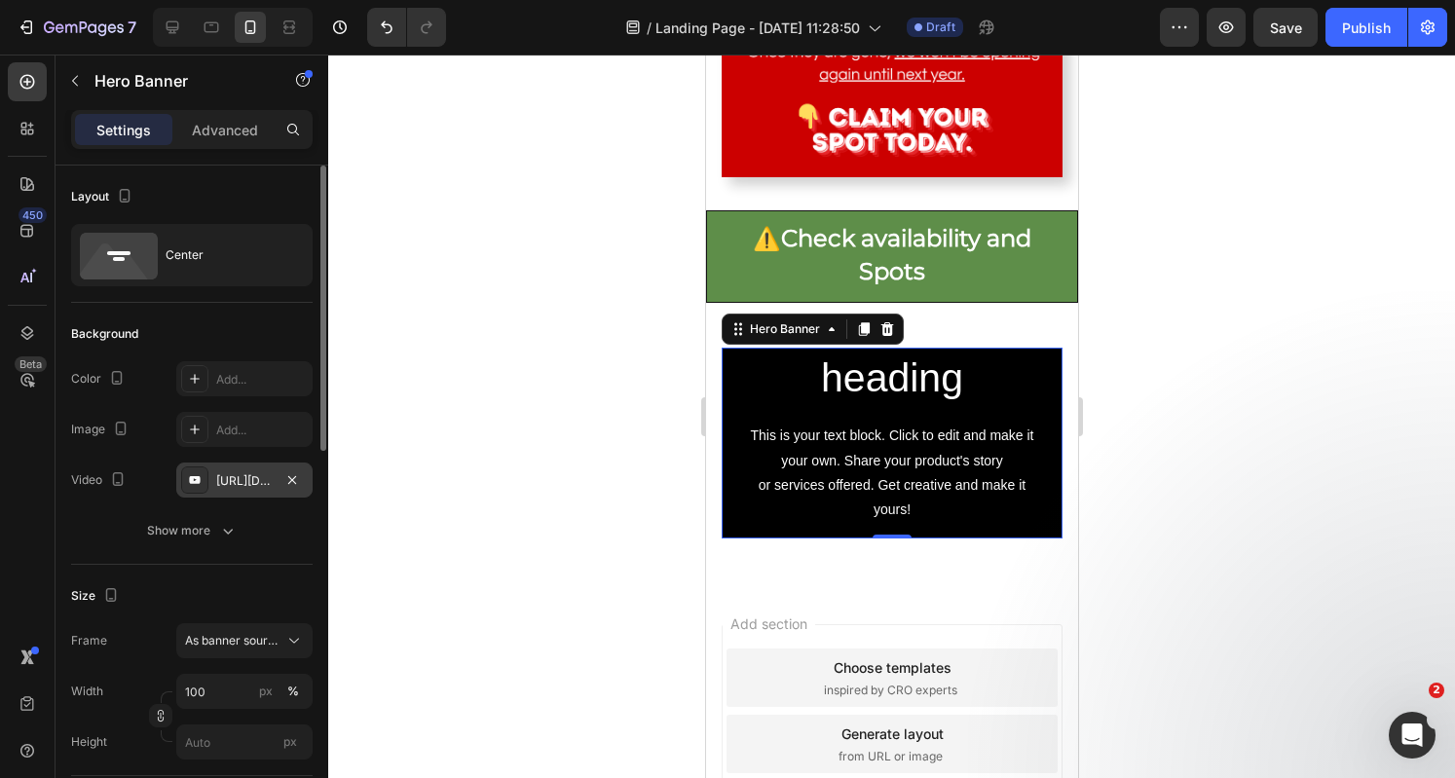
click at [238, 480] on div "https://www.youtube.com/watch?v=drIt4RH_kyQ" at bounding box center [244, 481] width 56 height 18
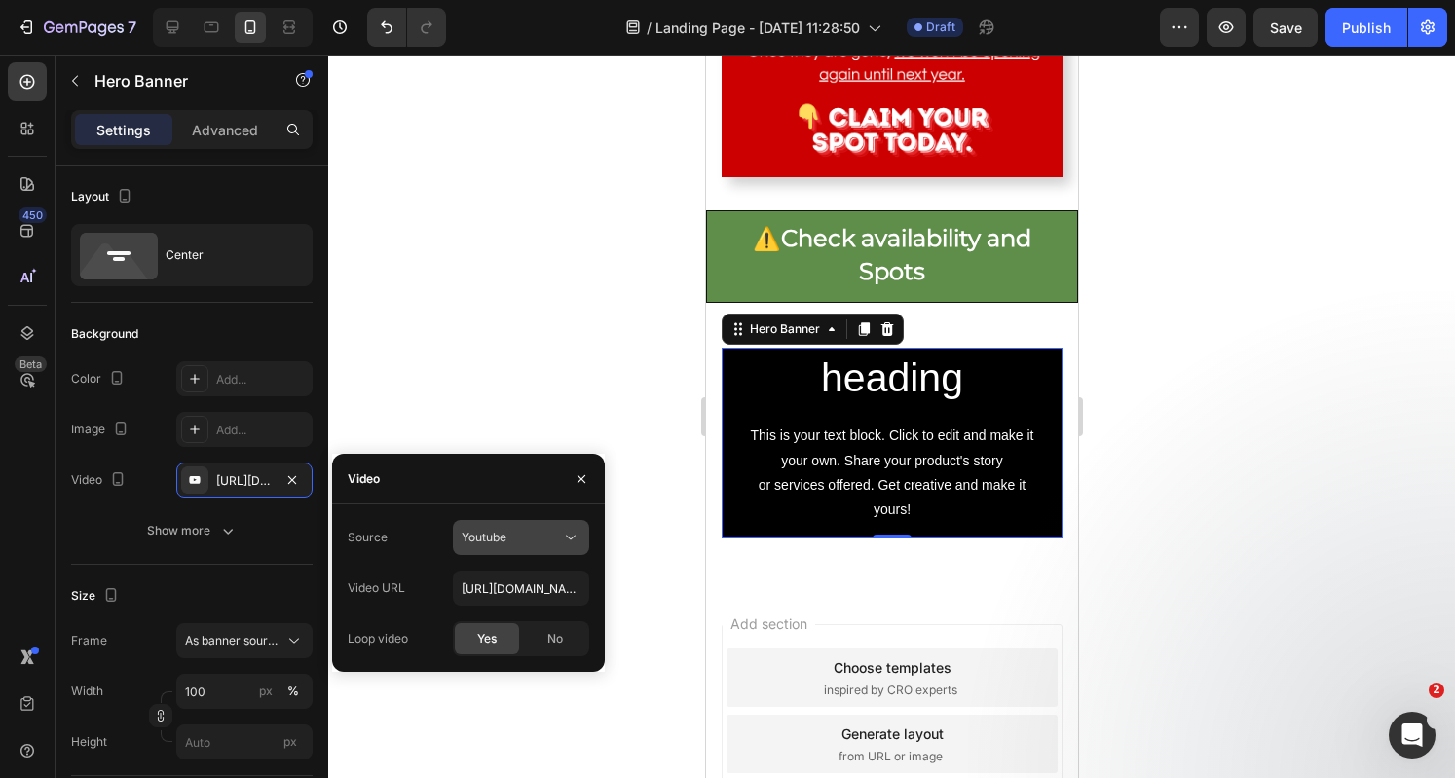
click at [503, 529] on span "Youtube" at bounding box center [484, 538] width 45 height 18
click at [516, 576] on span "Video hosting" at bounding box center [499, 585] width 74 height 18
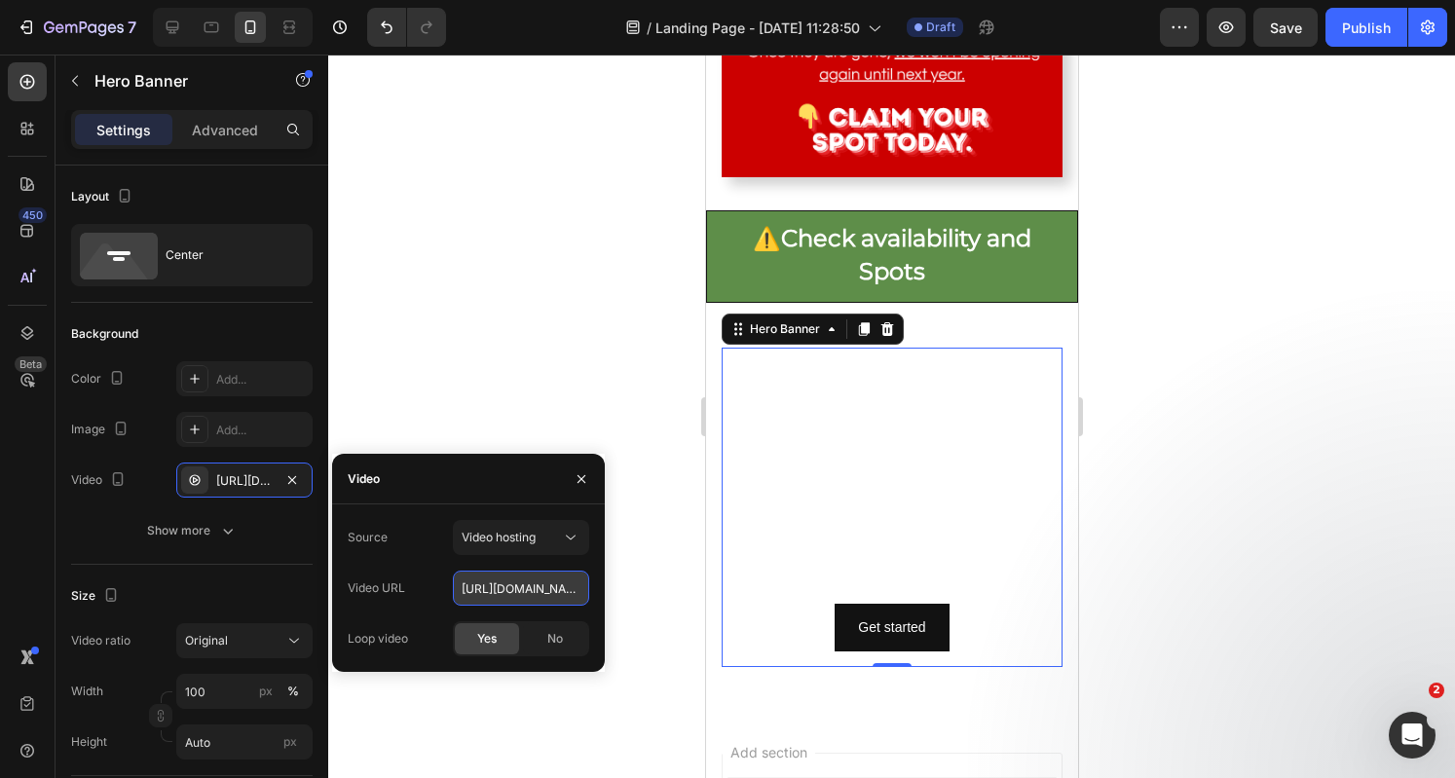
click at [516, 592] on input "https://cdn.shopify.com/videos/c/o/v/92a407d4e0c94a288eb54cac18c387dc.mp4" at bounding box center [521, 588] width 136 height 35
paste input "6b967e9b4dc0410680d852b7c679d78a"
type input "https://cdn.shopify.com/videos/c/o/v/6b967e9b4dc0410680d852b7c679d78a.mp4"
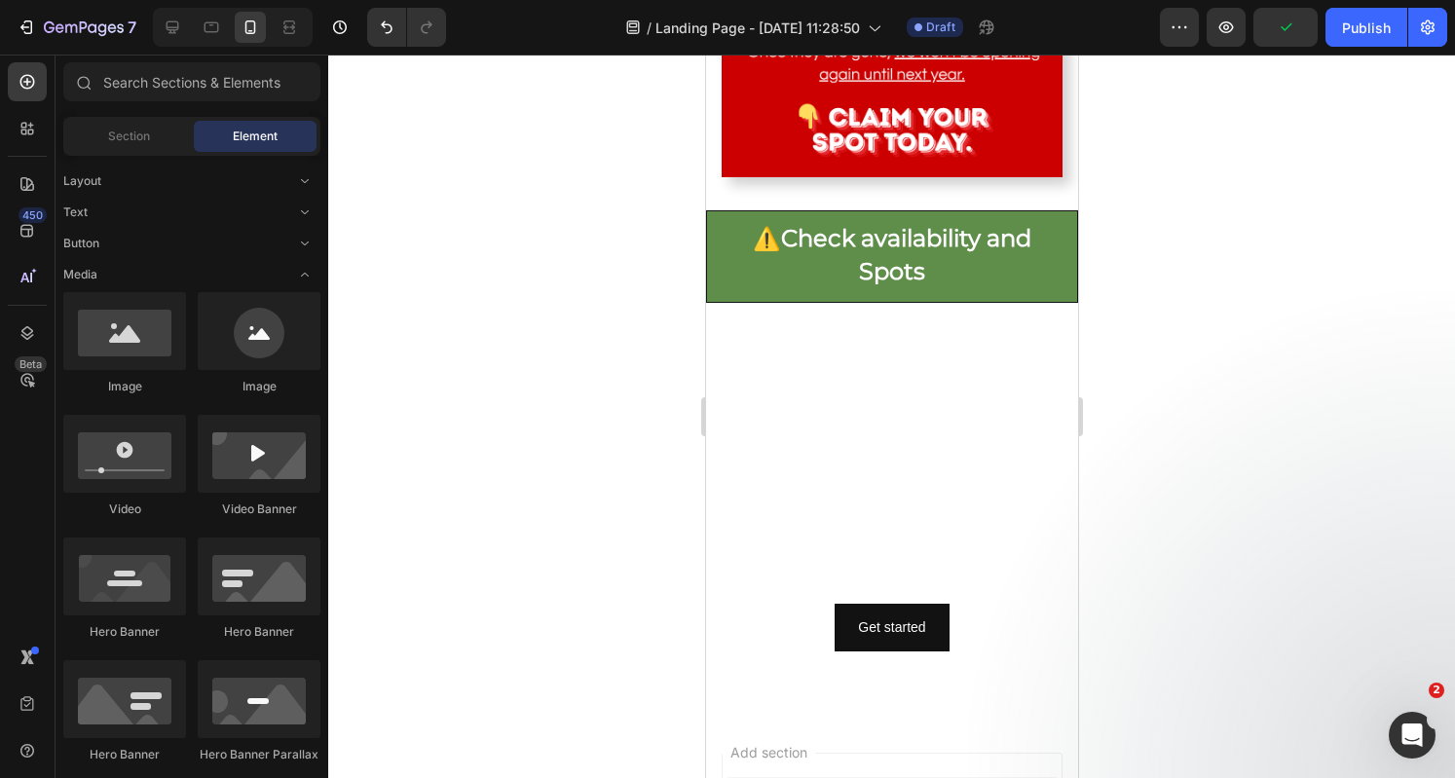
scroll to position [8818, 0]
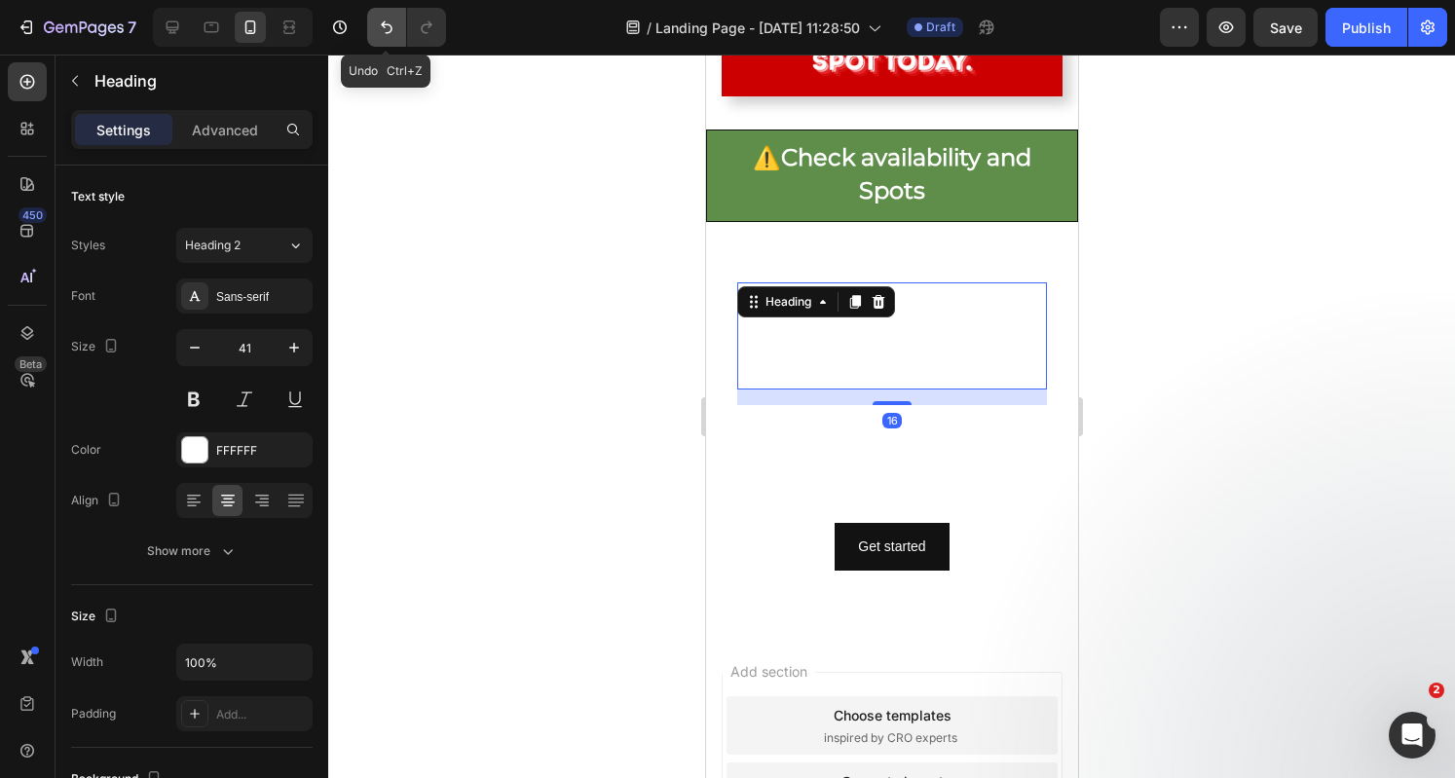
click at [375, 27] on button "Undo/Redo" at bounding box center [386, 27] width 39 height 39
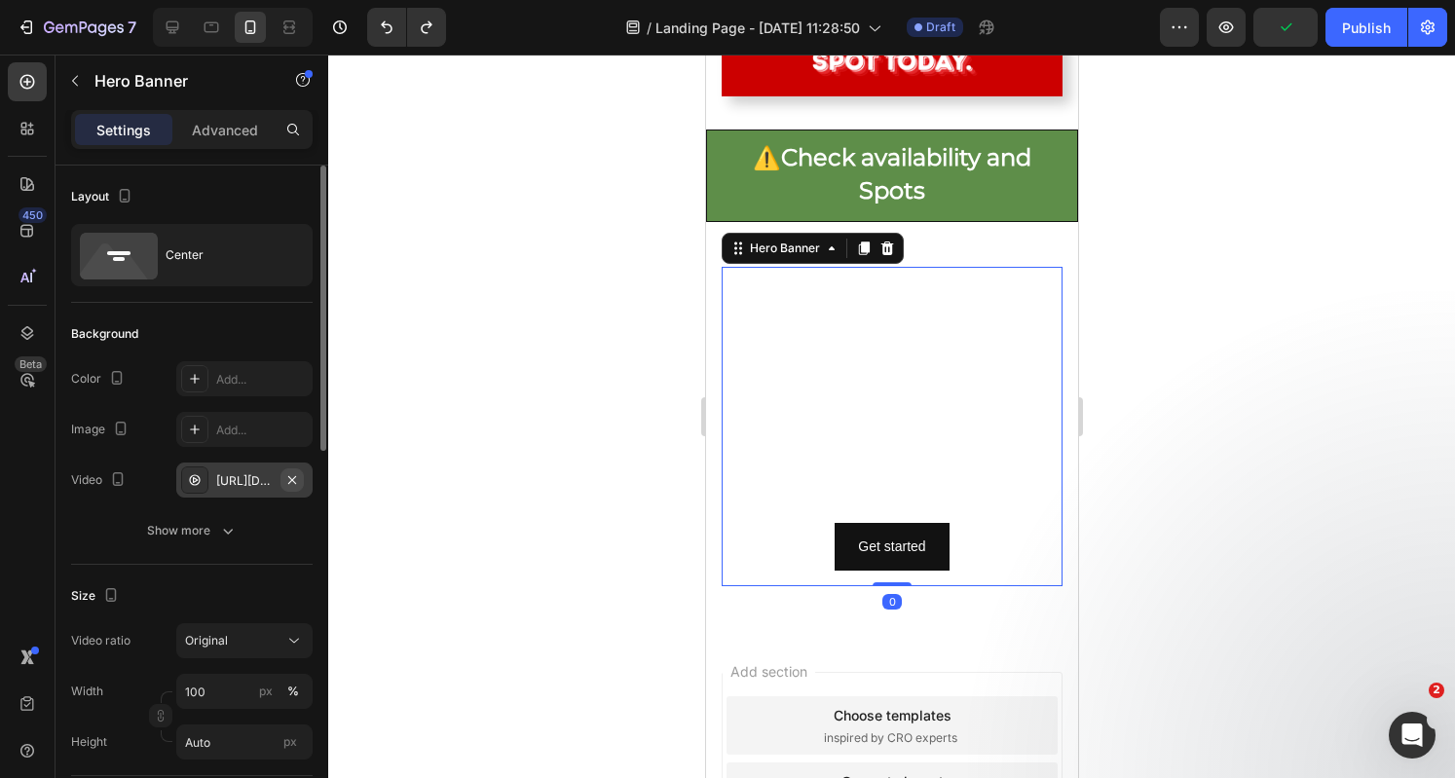
click at [290, 477] on icon "button" at bounding box center [292, 479] width 8 height 8
click at [267, 485] on div "Add..." at bounding box center [262, 481] width 92 height 18
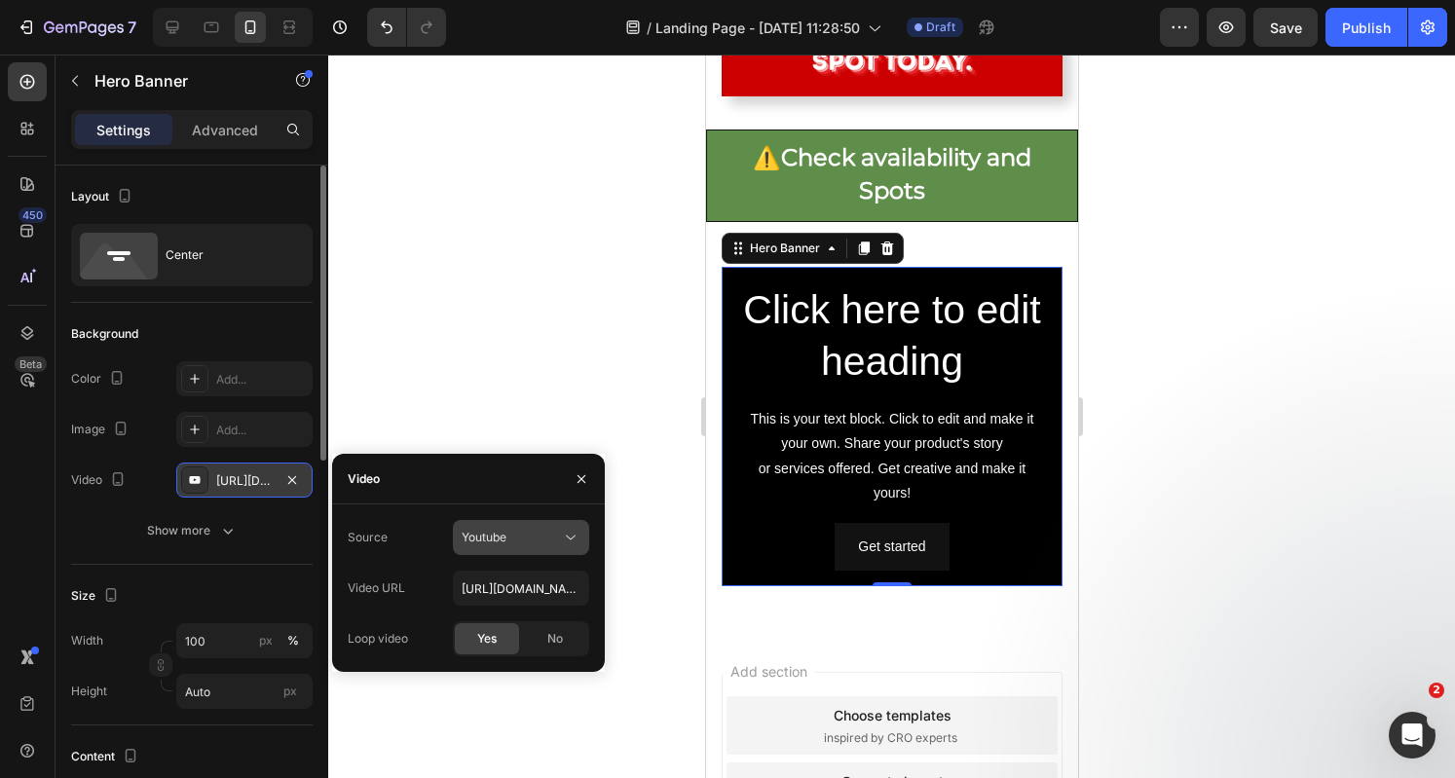
click at [486, 542] on span "Youtube" at bounding box center [484, 537] width 45 height 15
click at [494, 587] on span "Video hosting" at bounding box center [499, 585] width 74 height 18
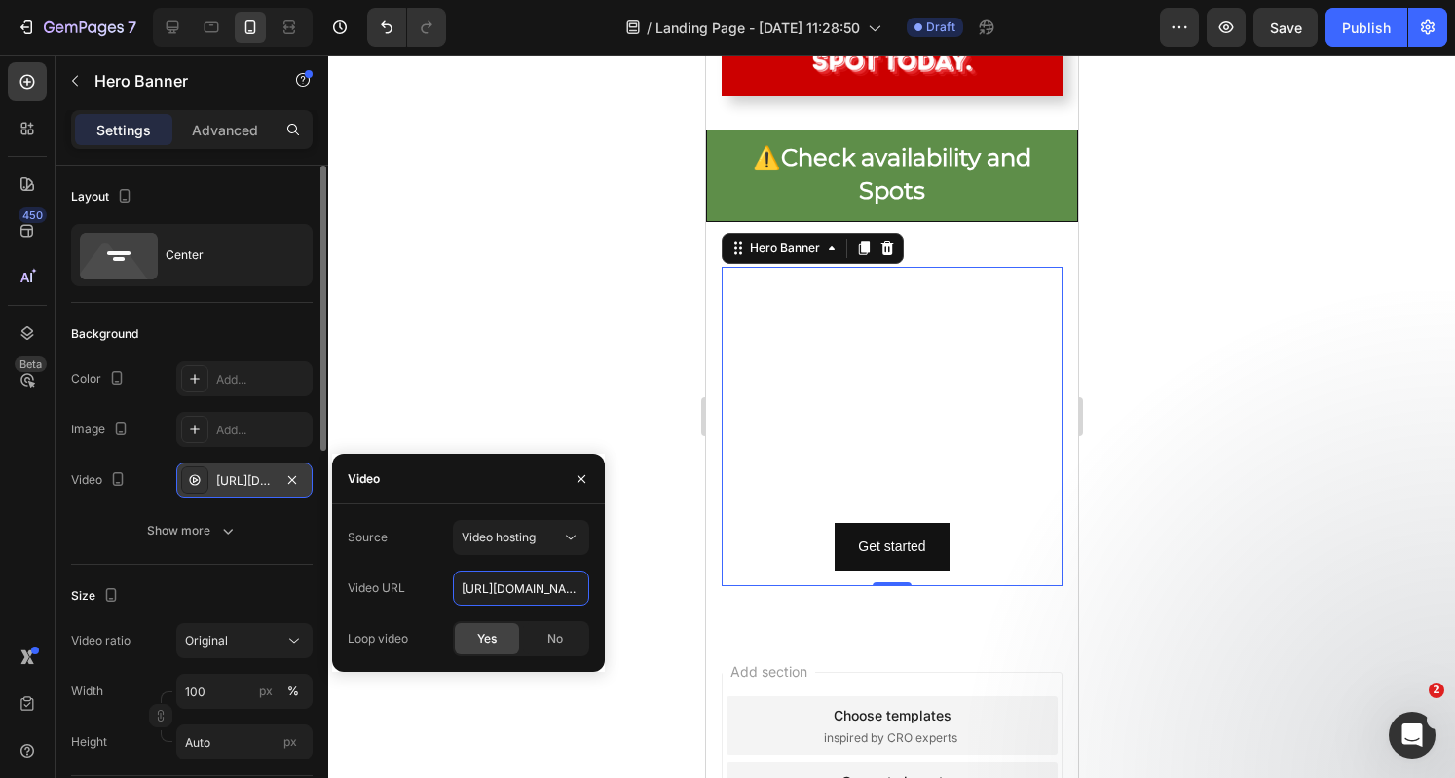
click at [494, 587] on input "https://cdn.shopify.com/videos/c/o/v/92a407d4e0c94a288eb54cac18c387dc.mp4" at bounding box center [521, 588] width 136 height 35
paste input "6b967e9b4dc0410680d852b7c679d78a"
type input "https://cdn.shopify.com/videos/c/o/v/6b967e9b4dc0410680d852b7c679d78a.mp4"
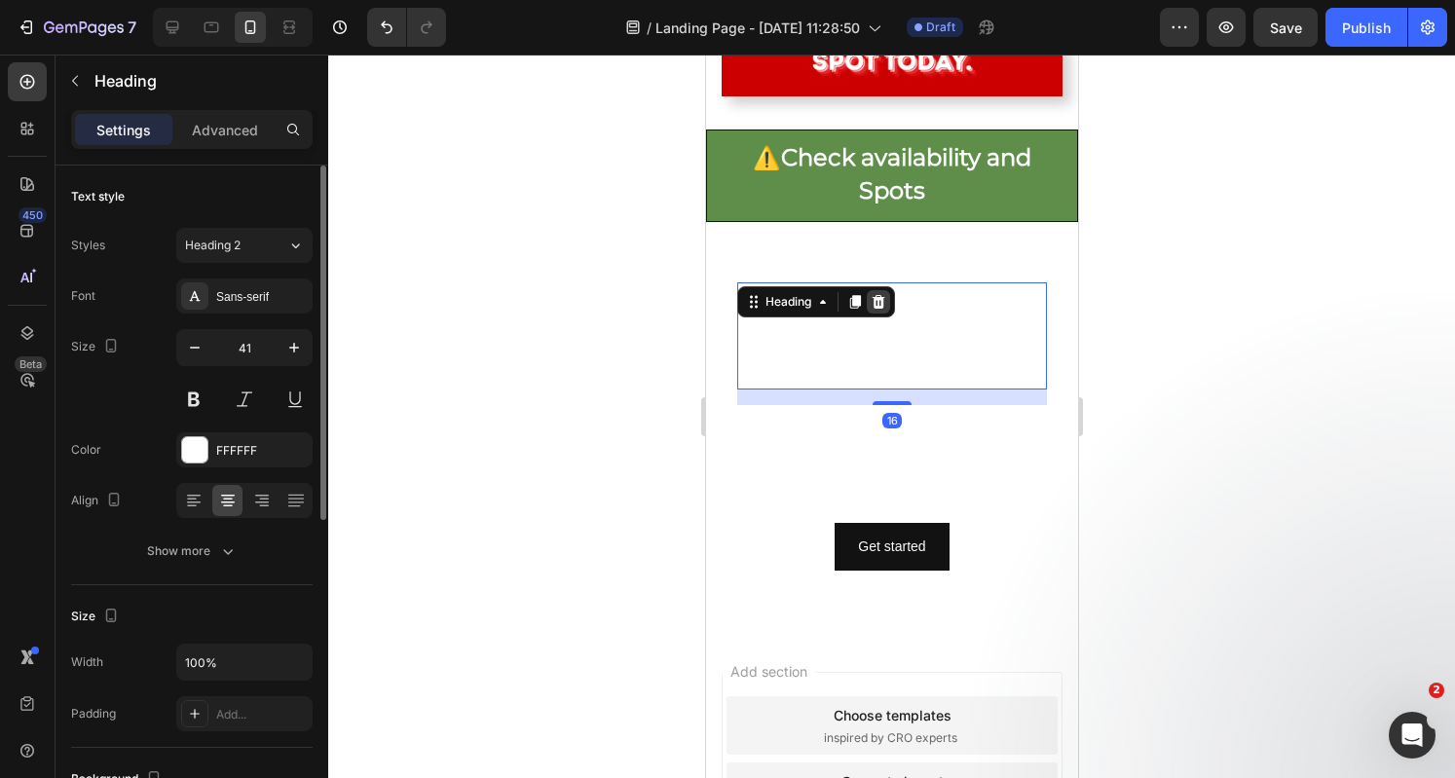
click at [880, 308] on icon at bounding box center [877, 301] width 13 height 14
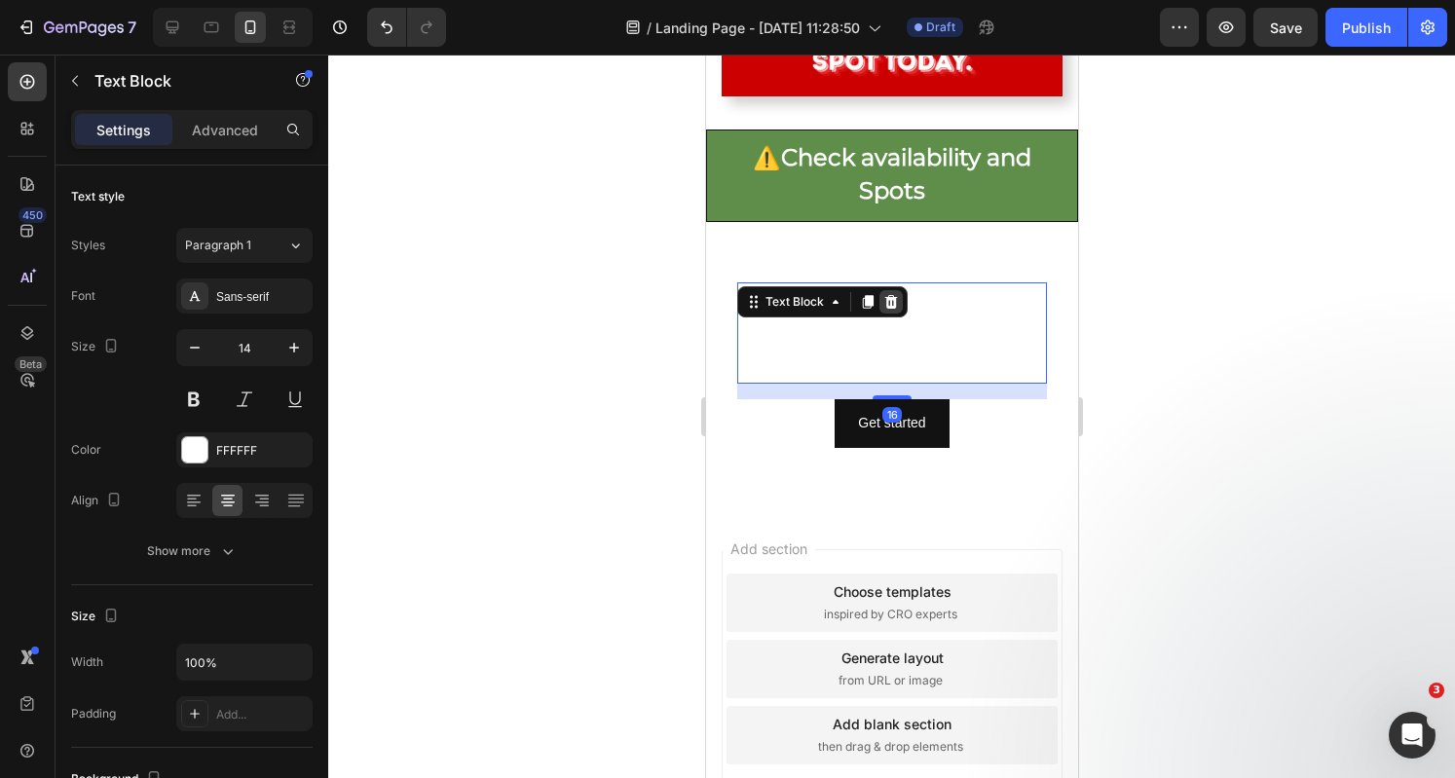
click at [886, 308] on icon at bounding box center [890, 301] width 13 height 14
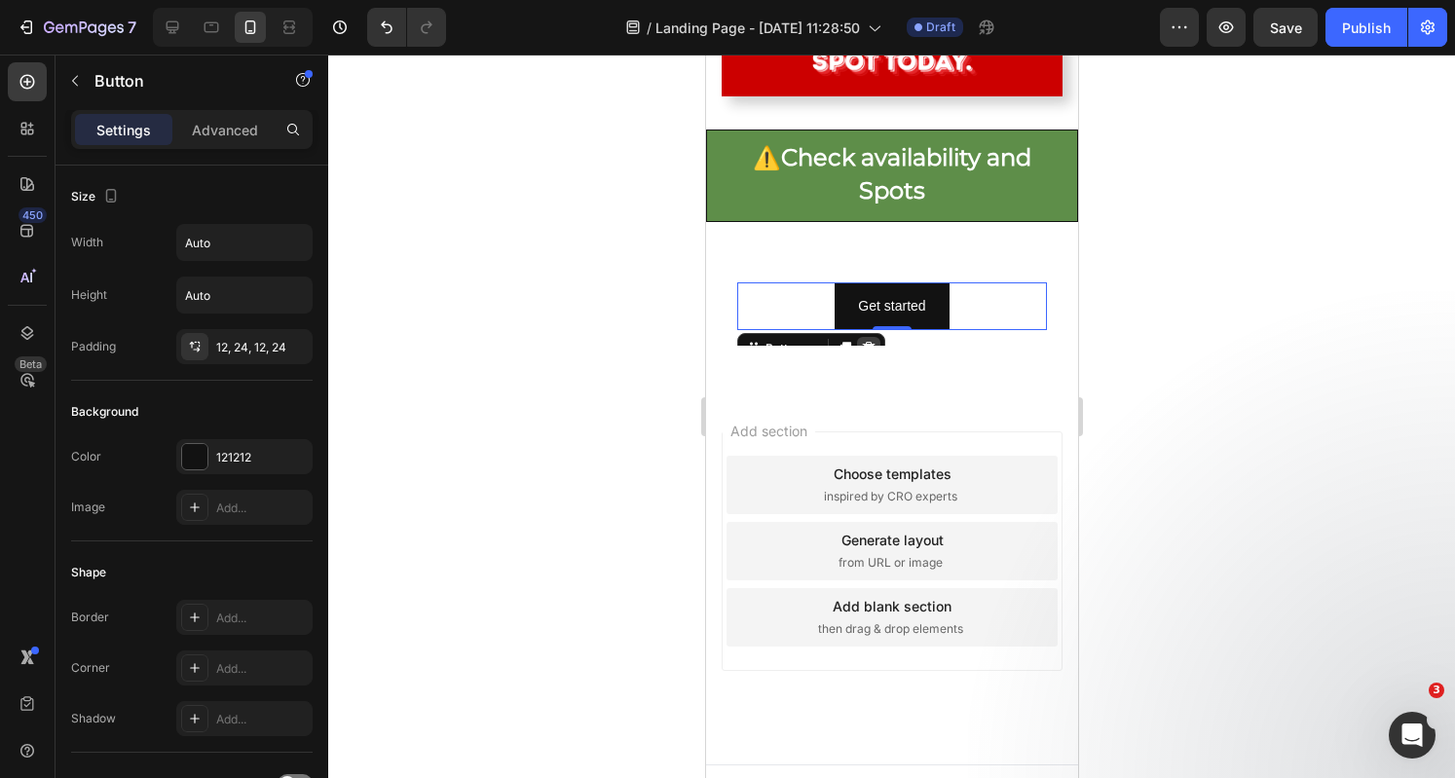
click at [872, 355] on icon at bounding box center [868, 349] width 13 height 14
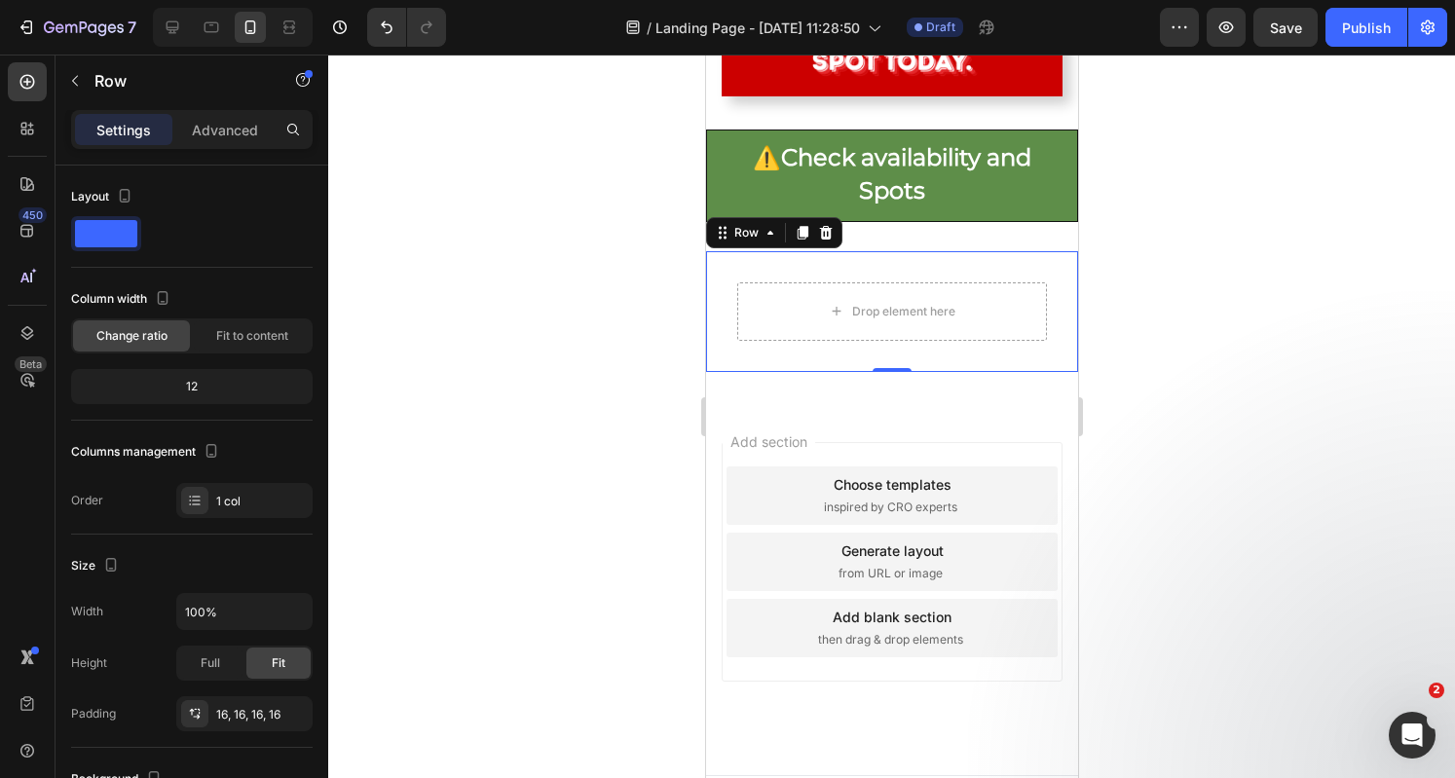
scroll to position [466, 0]
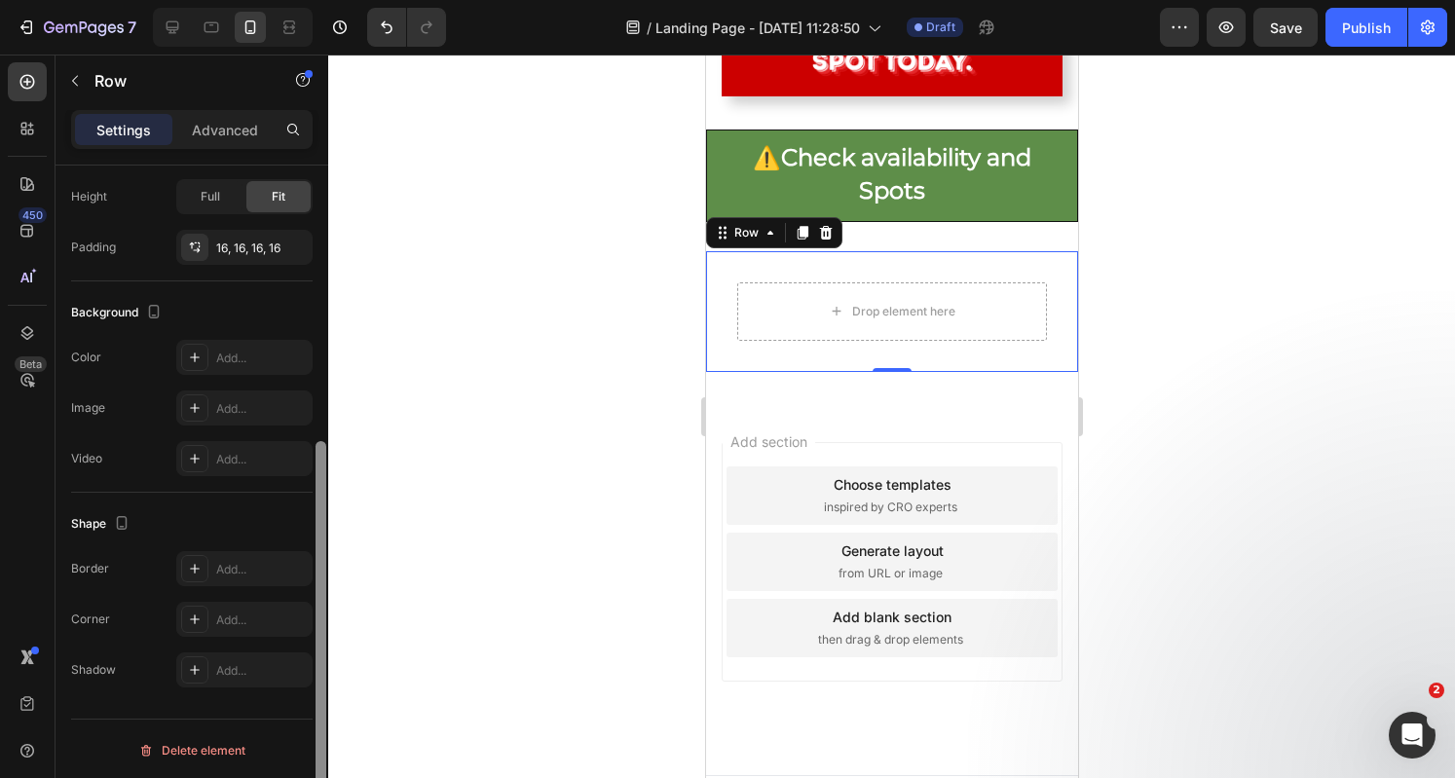
click at [326, 548] on div at bounding box center [321, 500] width 15 height 669
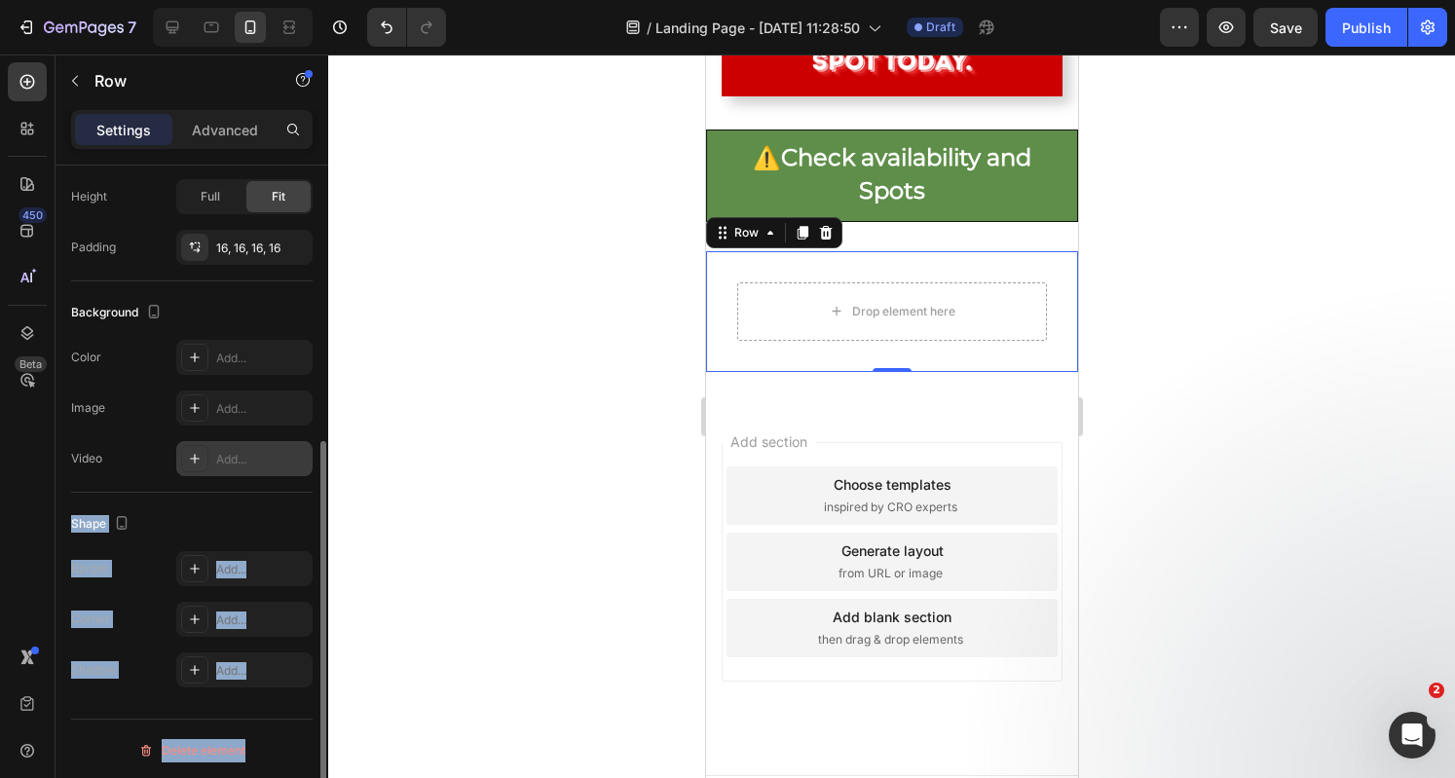
drag, startPoint x: 326, startPoint y: 548, endPoint x: 312, endPoint y: 465, distance: 84.0
click at [312, 465] on div "Layout Column width Change ratio Fit to content 12 Columns management Order 1 c…" at bounding box center [191, 500] width 273 height 668
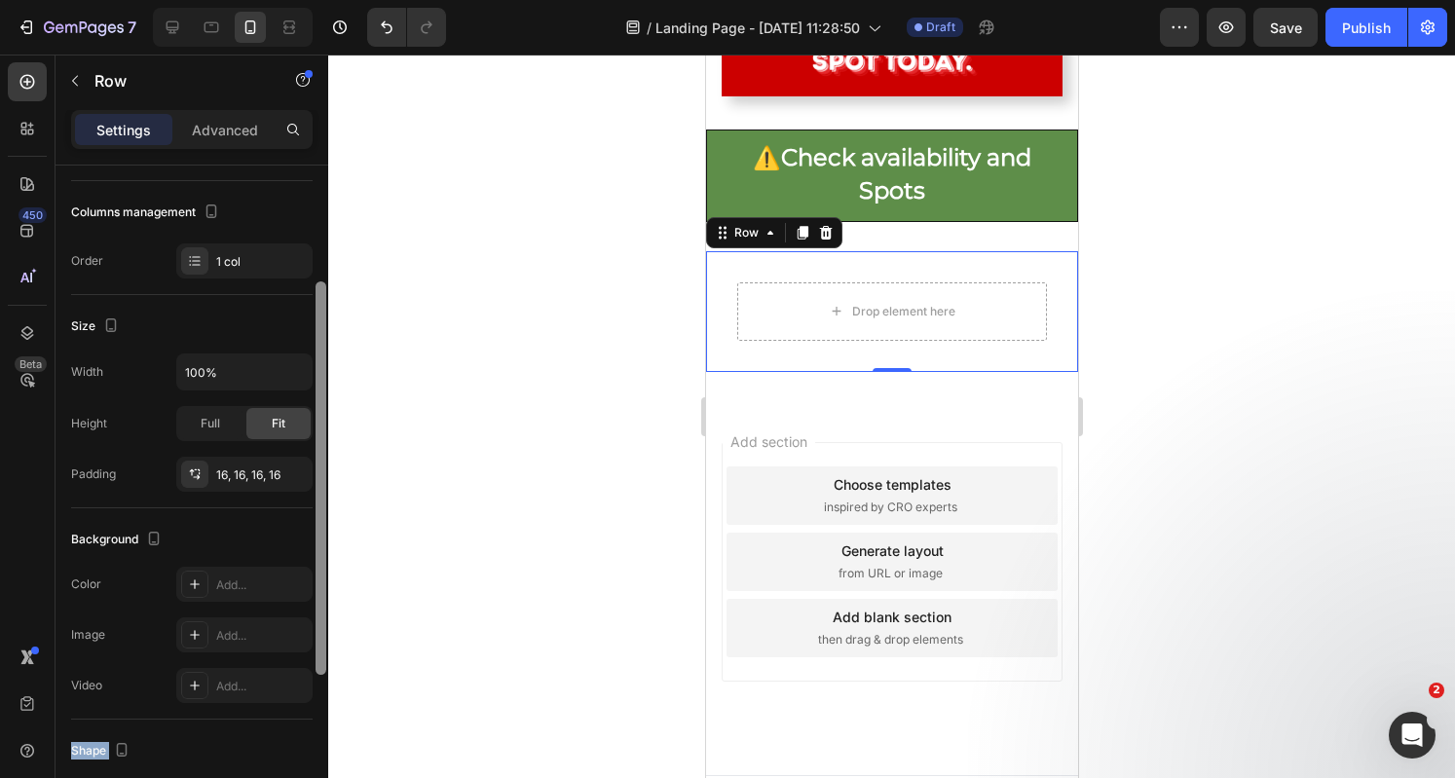
drag, startPoint x: 320, startPoint y: 491, endPoint x: 292, endPoint y: 348, distance: 145.9
click at [292, 348] on div "Layout Column width Change ratio Fit to content 12 Columns management Order 1 c…" at bounding box center [191, 500] width 273 height 668
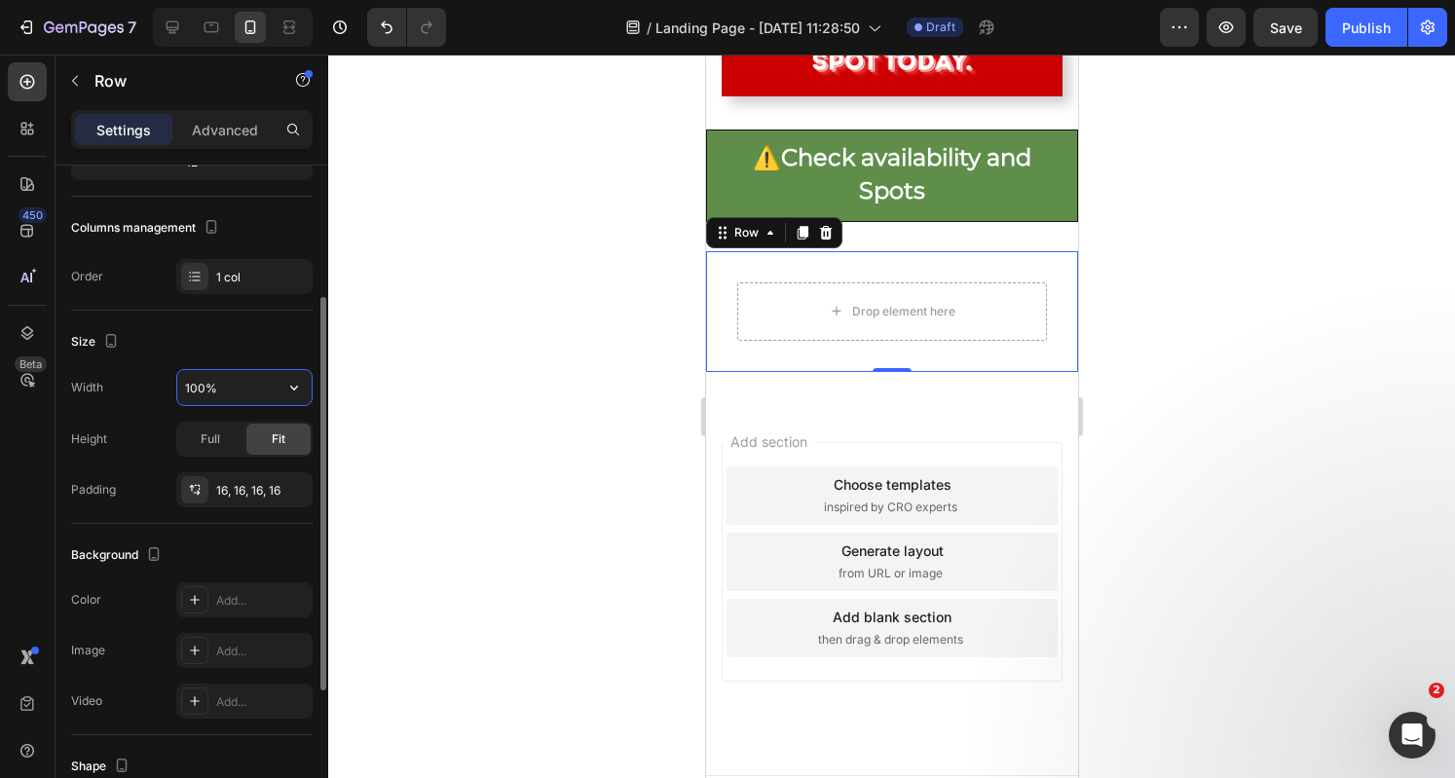
click at [220, 390] on input "100%" at bounding box center [244, 387] width 134 height 35
click at [291, 383] on icon "button" at bounding box center [293, 387] width 19 height 19
click at [263, 381] on input "100%" at bounding box center [244, 387] width 134 height 35
type input "200%"
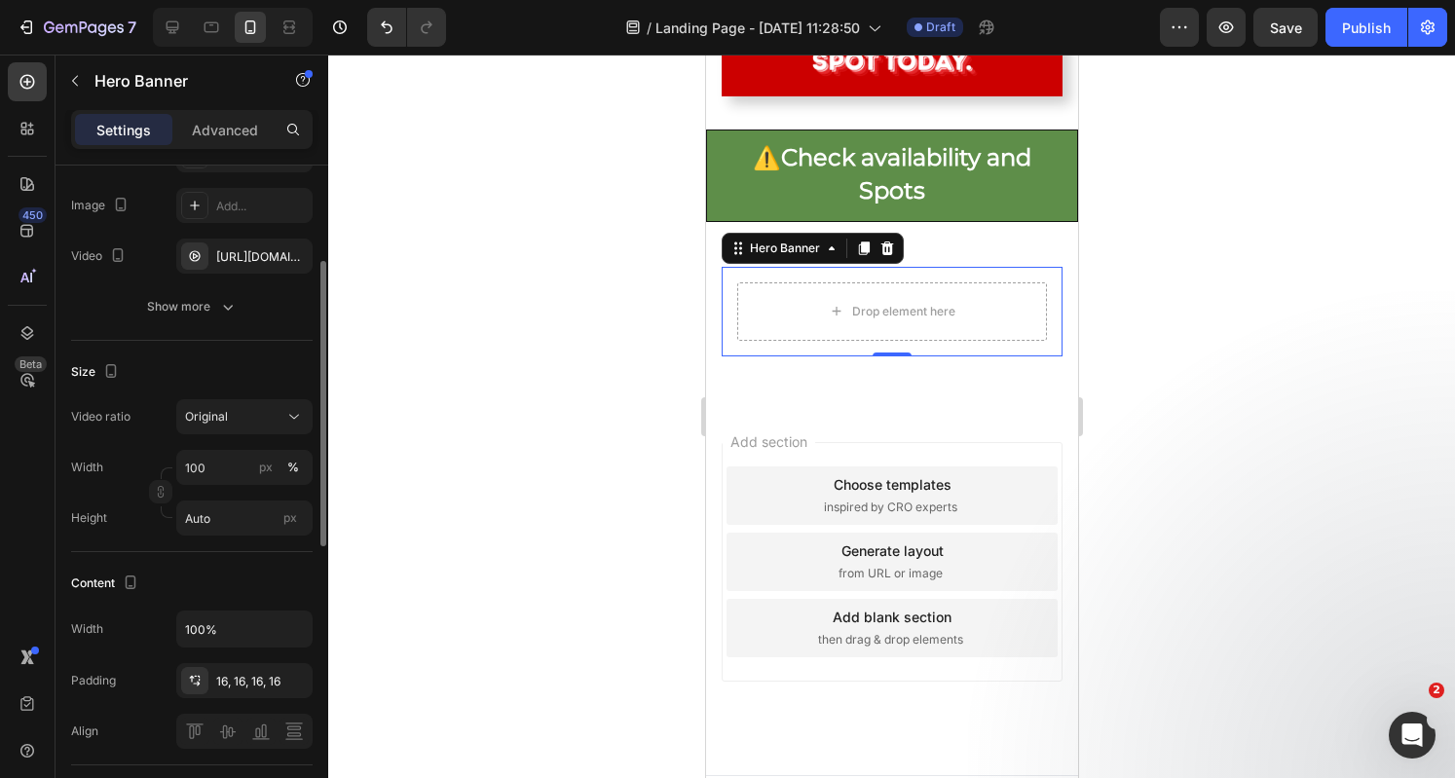
click at [796, 356] on div "Drop element here" at bounding box center [891, 312] width 341 height 90
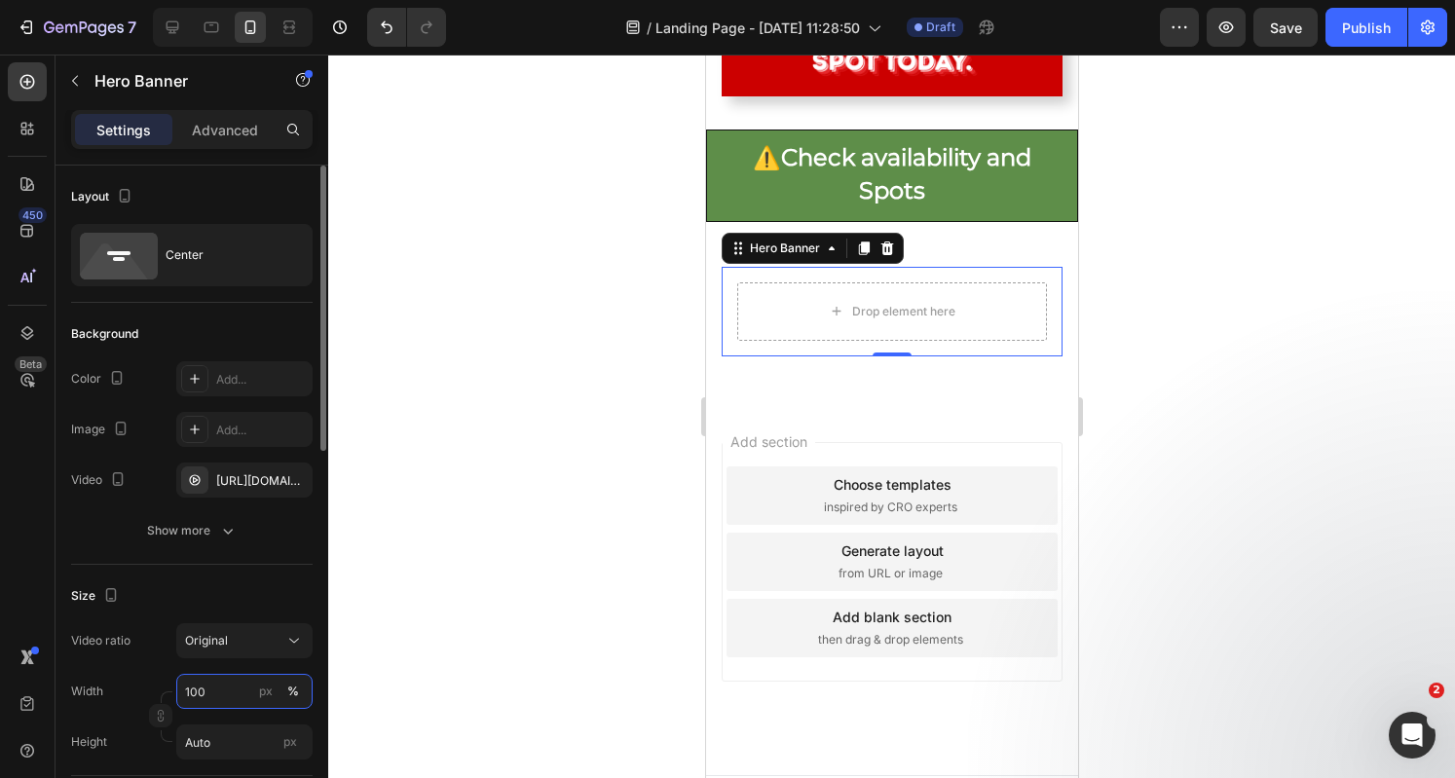
click at [234, 687] on input "100" at bounding box center [244, 691] width 136 height 35
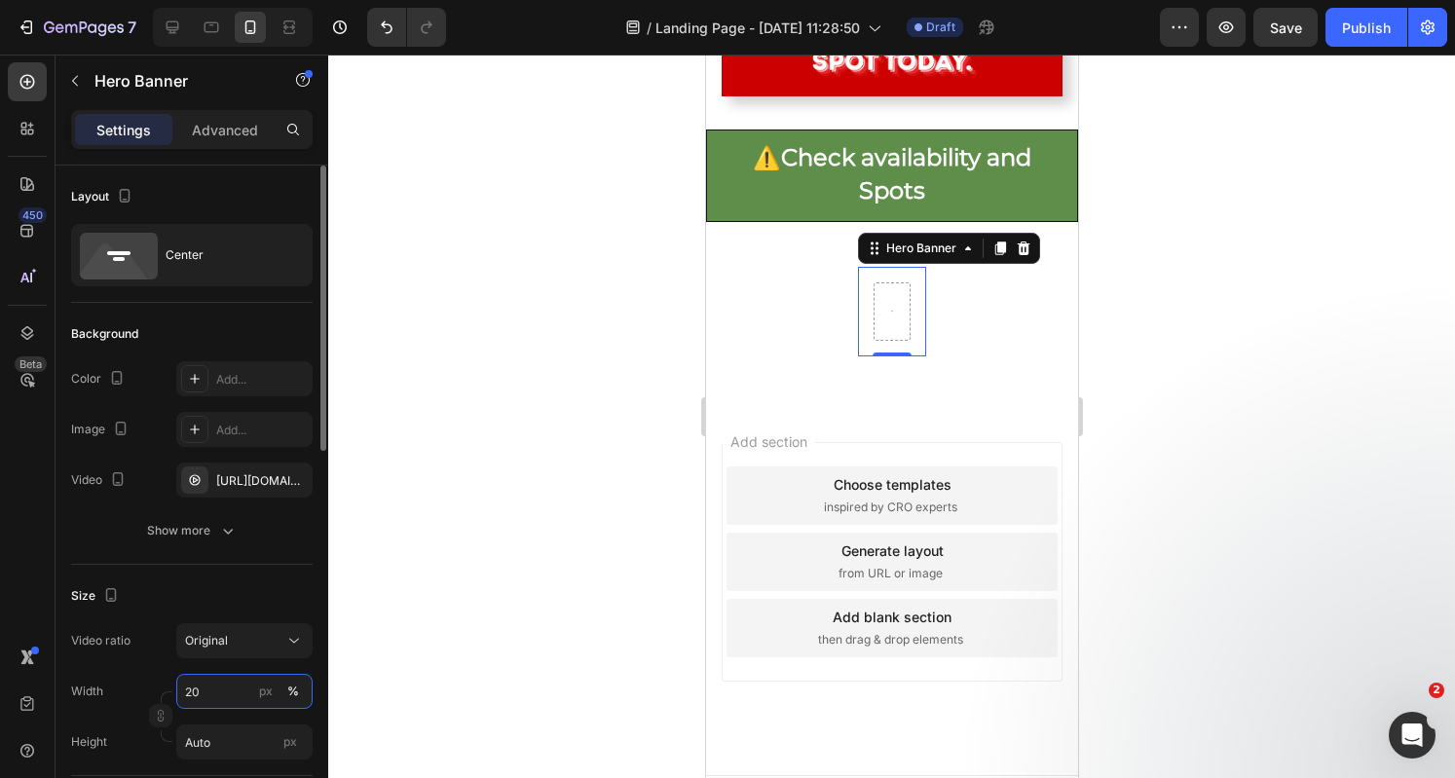
type input "2"
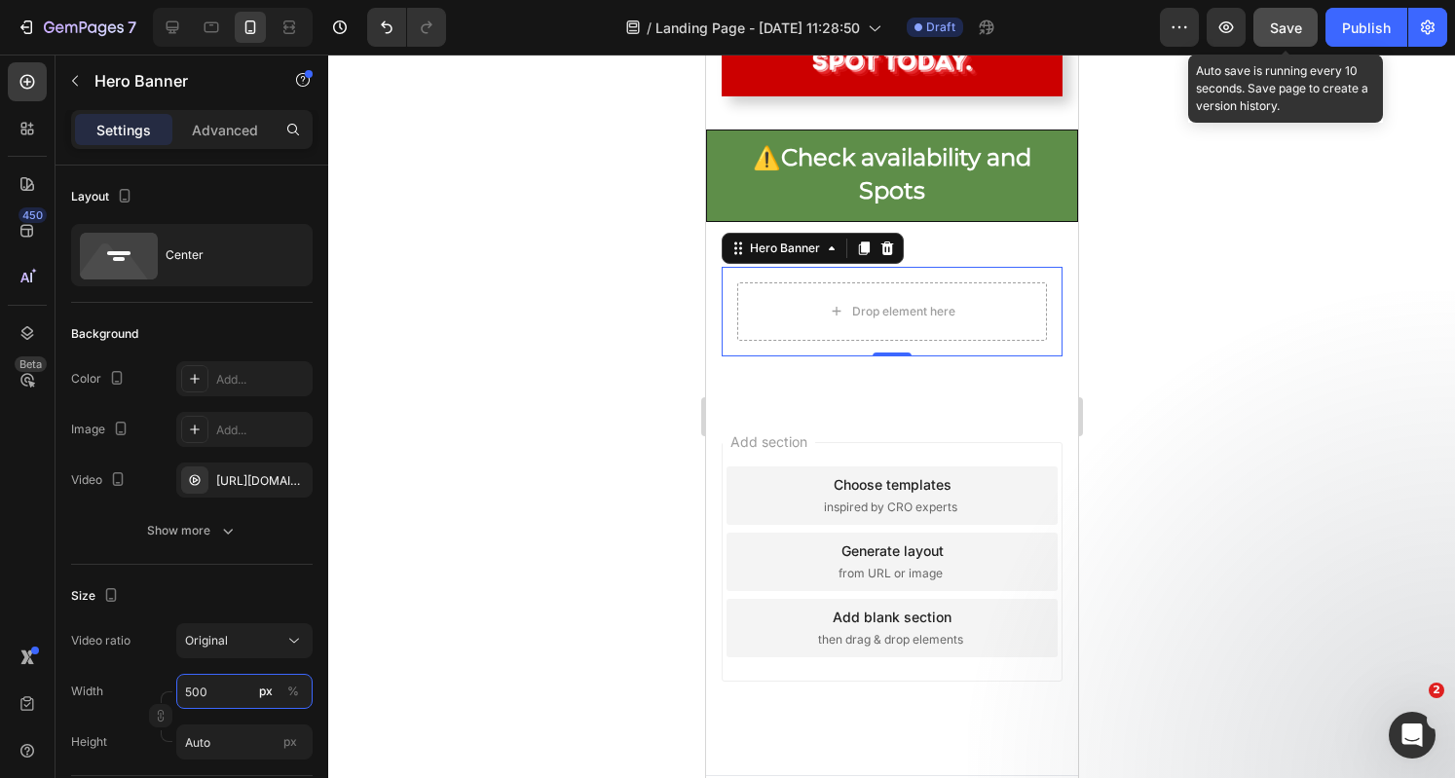
type input "500"
click at [1272, 24] on button "button" at bounding box center [1285, 27] width 64 height 39
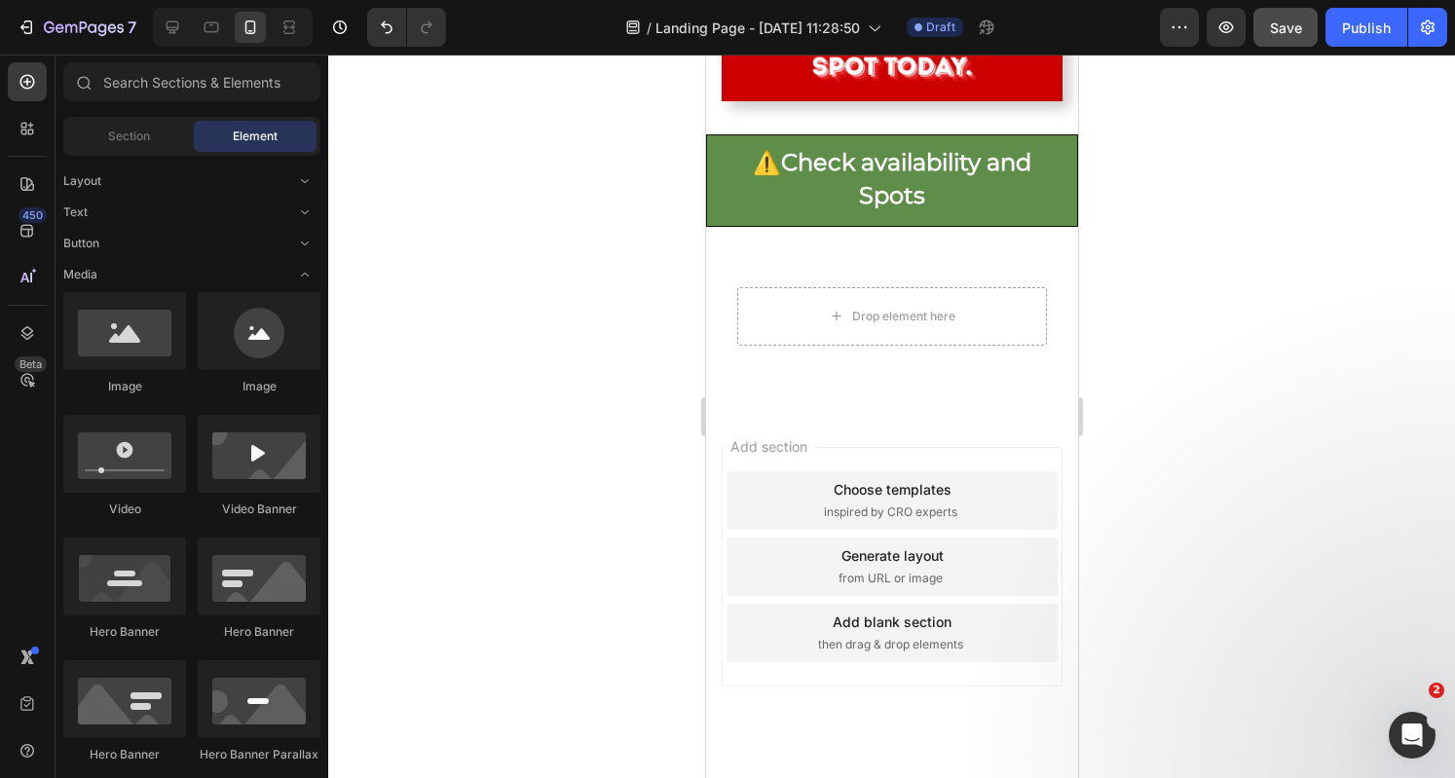
scroll to position [8822, 0]
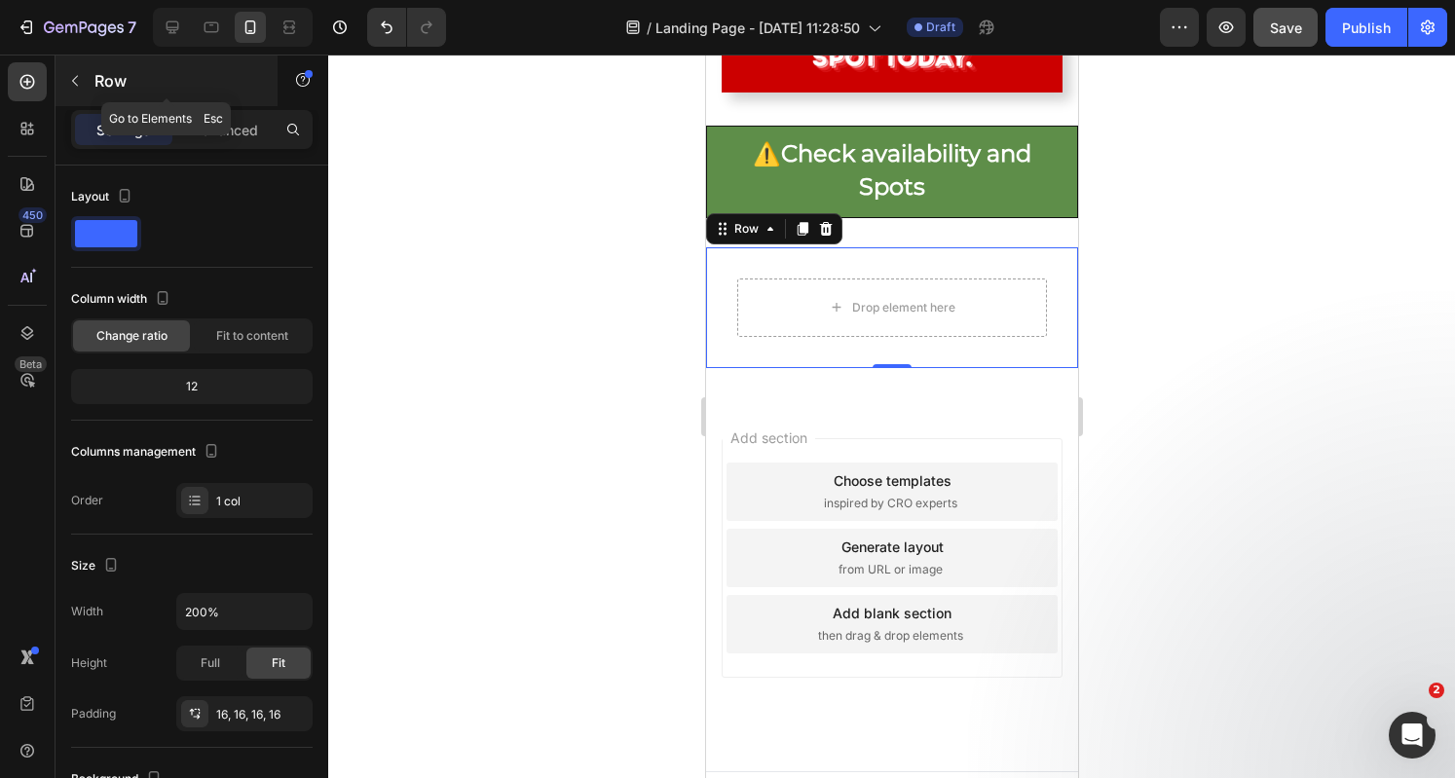
click at [88, 73] on button "button" at bounding box center [74, 80] width 31 height 31
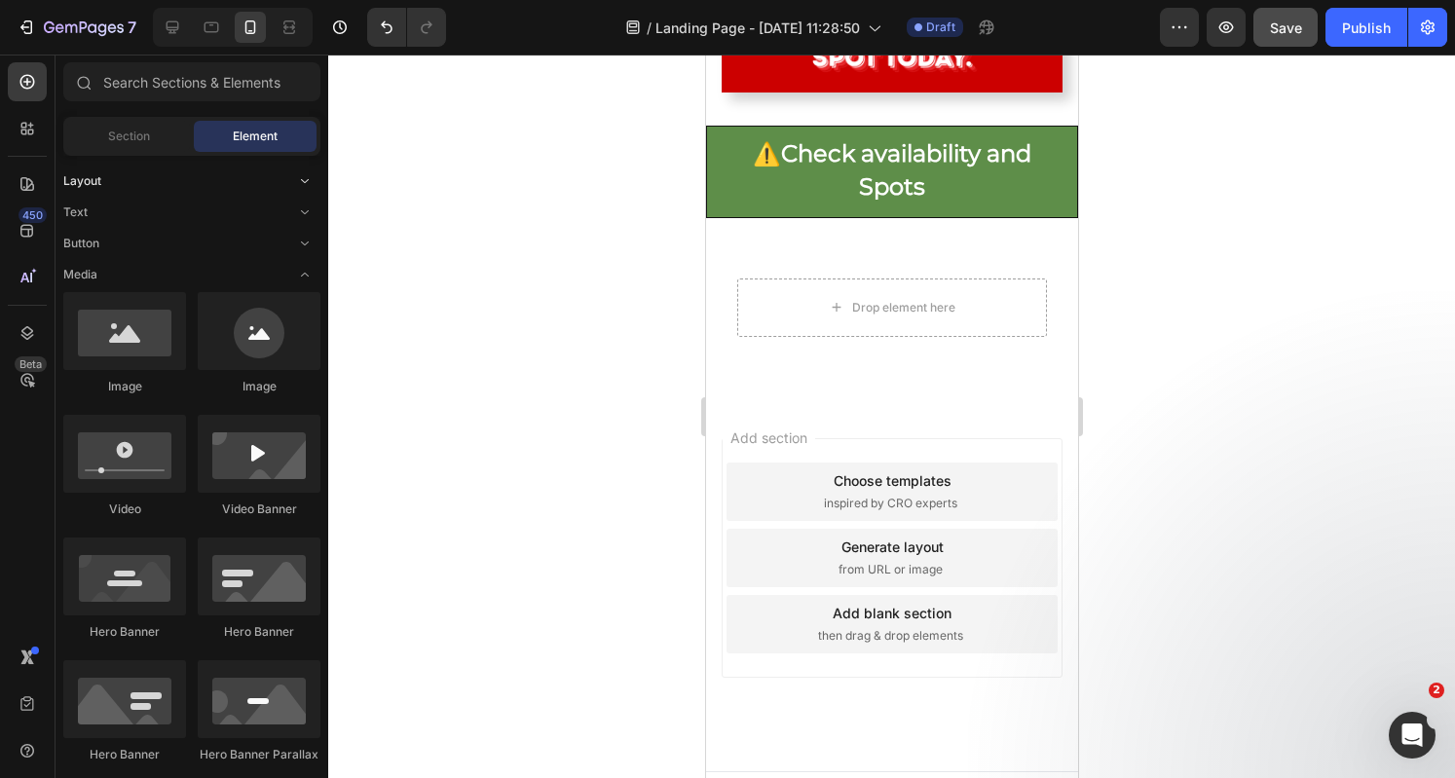
click at [303, 177] on icon "Toggle open" at bounding box center [305, 181] width 16 height 16
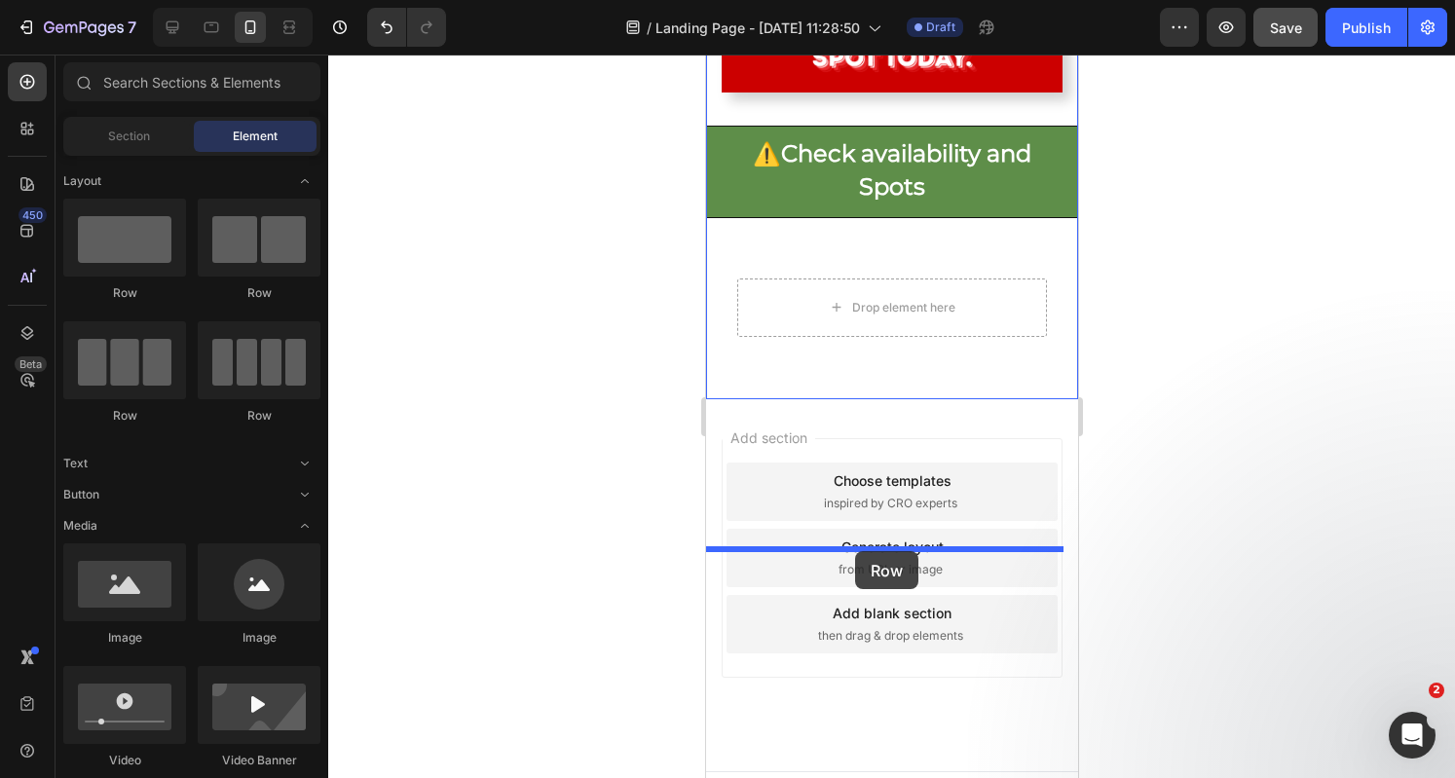
drag, startPoint x: 837, startPoint y: 299, endPoint x: 854, endPoint y: 551, distance: 252.7
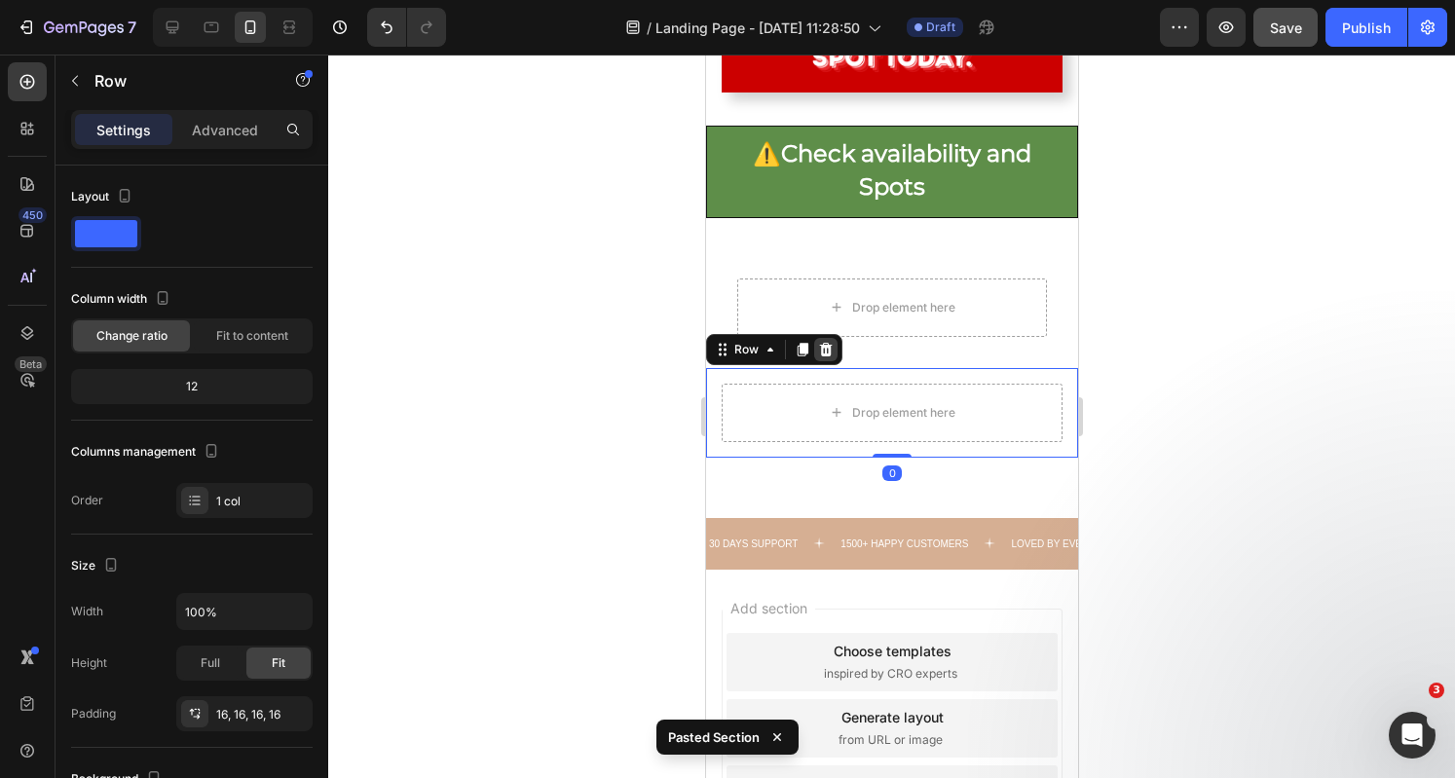
click at [826, 361] on div at bounding box center [824, 349] width 23 height 23
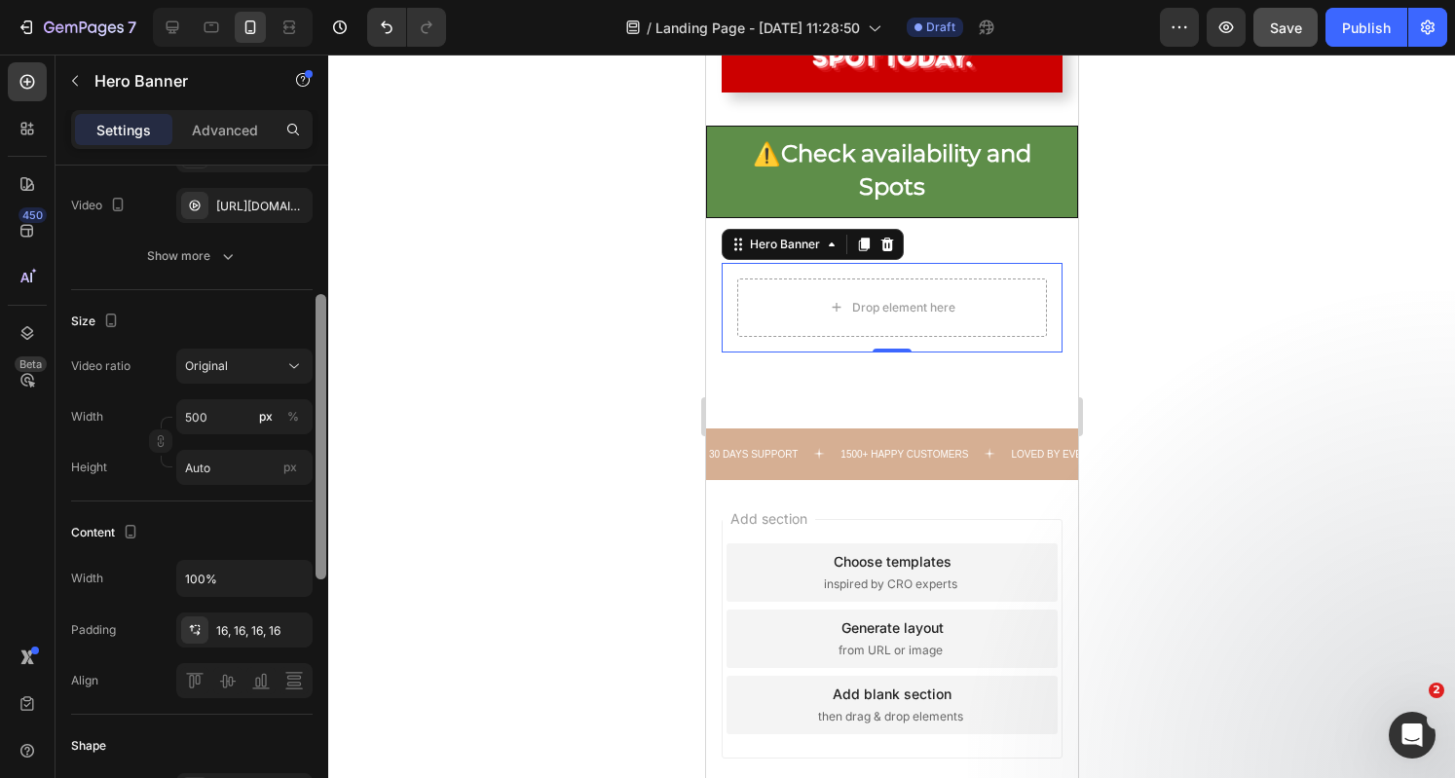
scroll to position [332, 0]
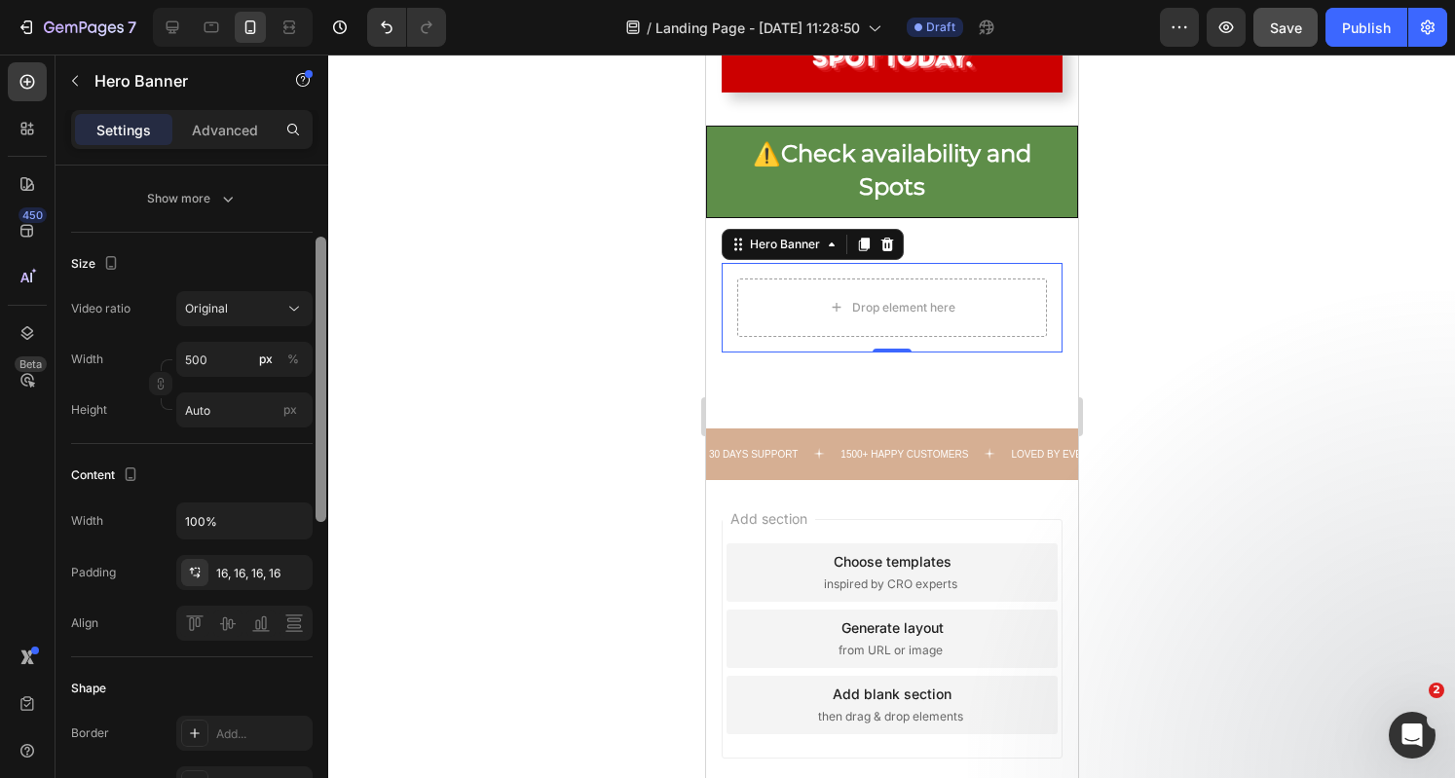
drag, startPoint x: 318, startPoint y: 357, endPoint x: 341, endPoint y: 499, distance: 143.9
click at [341, 0] on div "7 Version history / Landing Page - Aug 28, 11:28:50 Draft Preview Save Publish …" at bounding box center [727, 0] width 1455 height 0
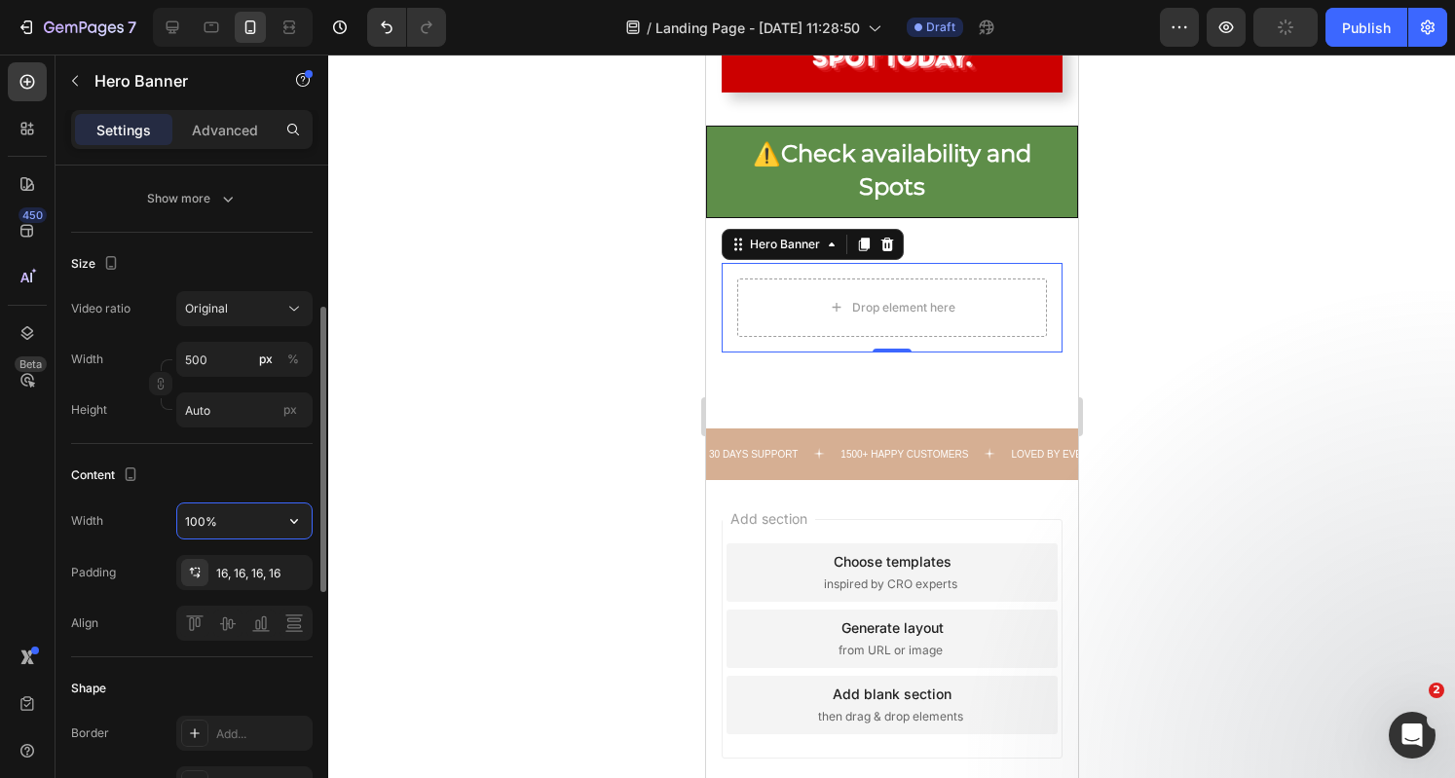
click at [229, 525] on input "100%" at bounding box center [244, 520] width 134 height 35
type input "500%"
click at [826, 352] on div "Drop element here" at bounding box center [891, 308] width 341 height 90
click at [259, 401] on input "Auto" at bounding box center [244, 409] width 136 height 35
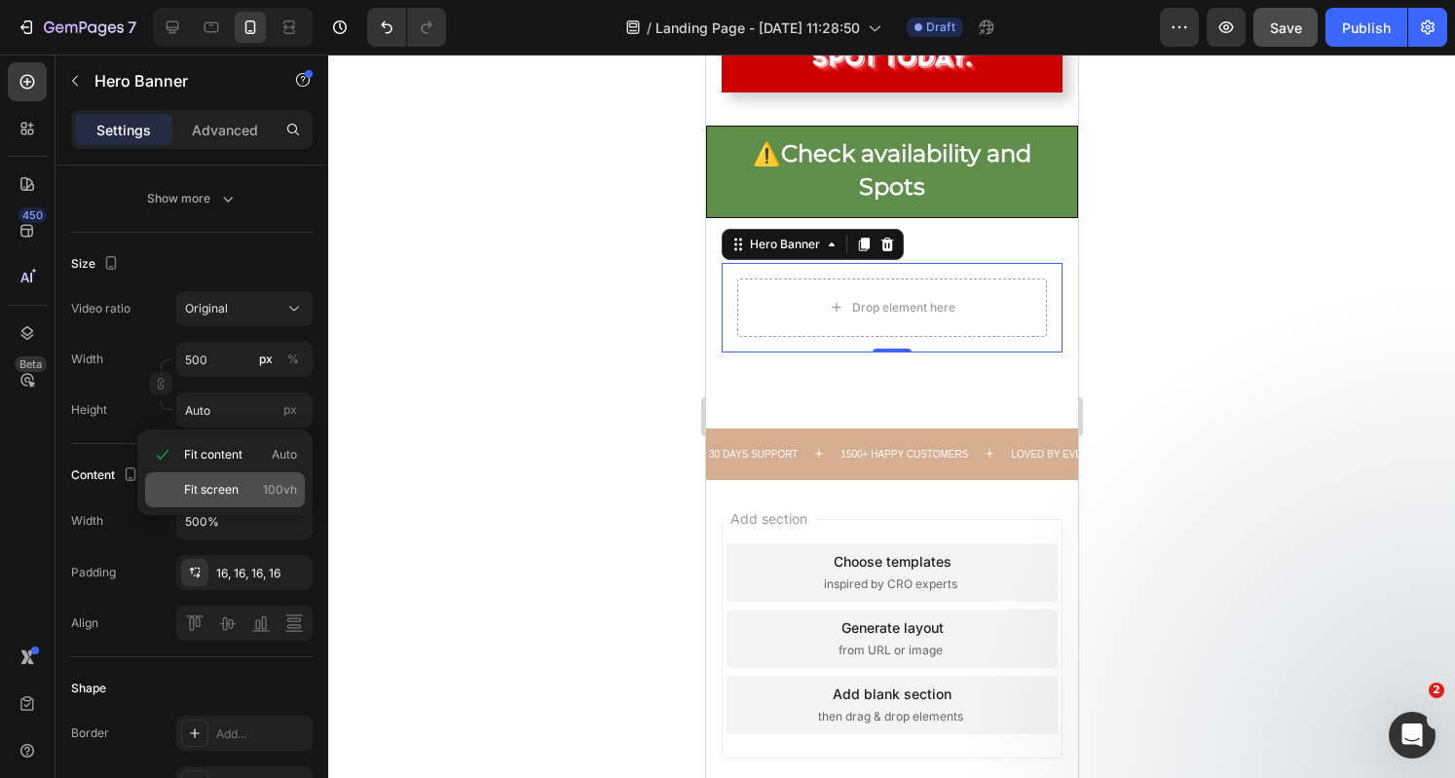
click at [252, 481] on p "Fit screen 100vh" at bounding box center [240, 490] width 113 height 18
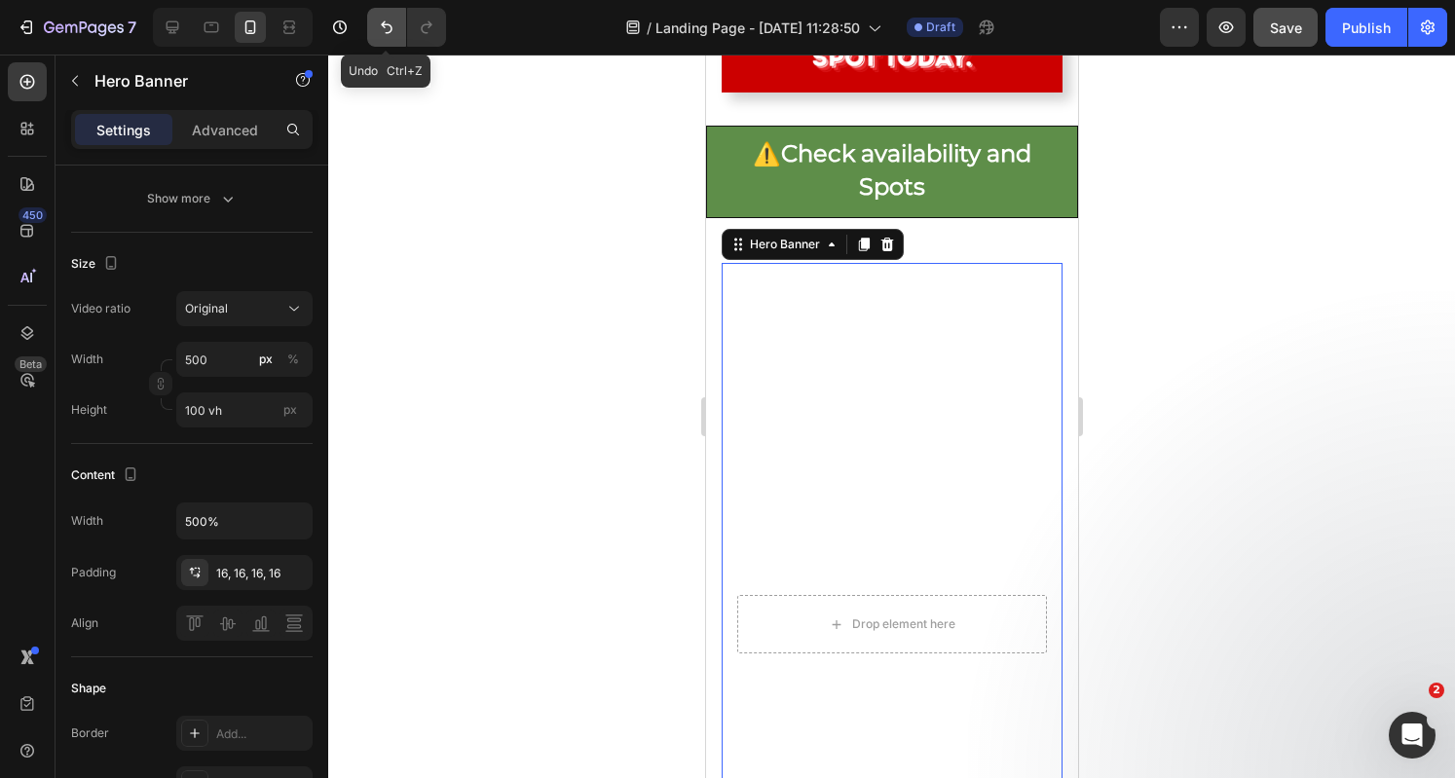
click at [378, 30] on icon "Undo/Redo" at bounding box center [386, 27] width 19 height 19
type input "Auto"
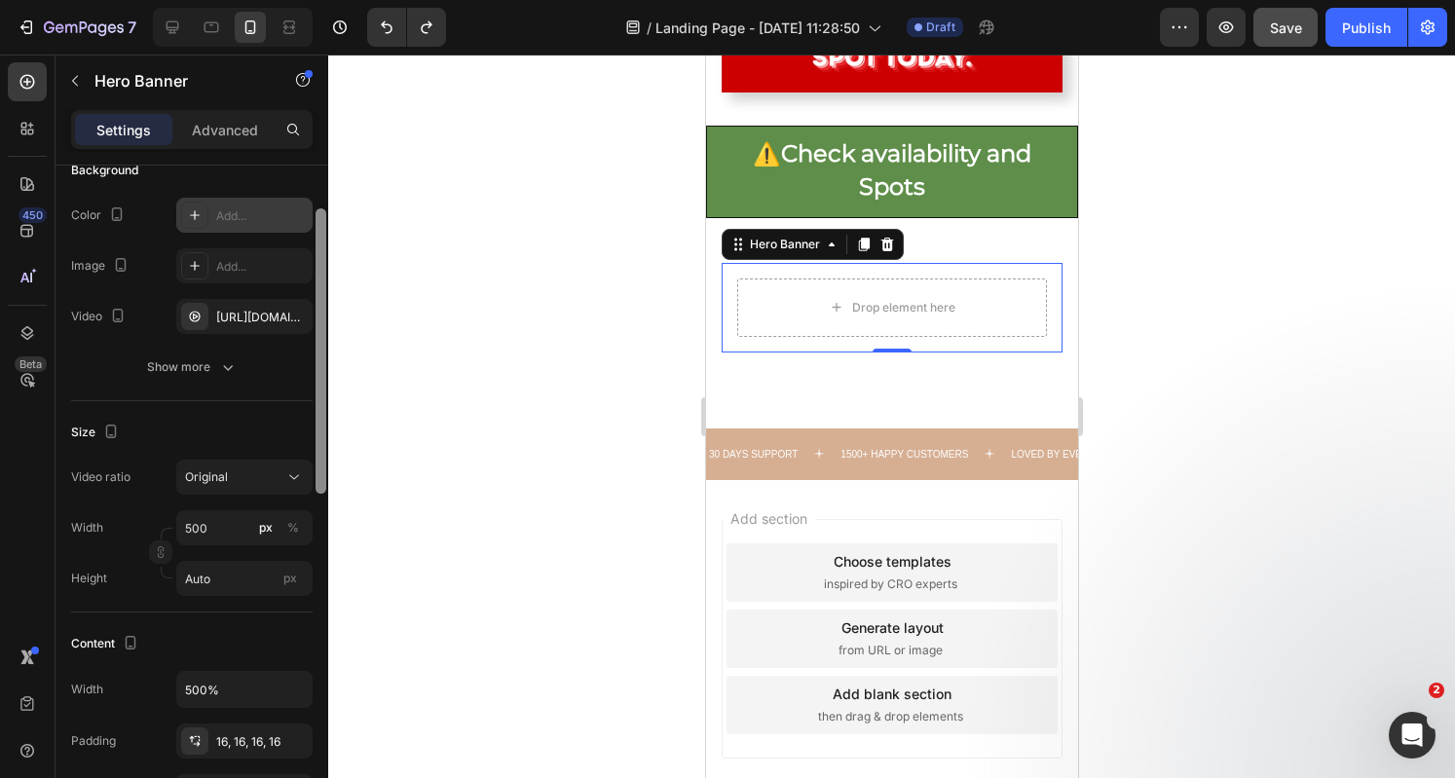
scroll to position [0, 0]
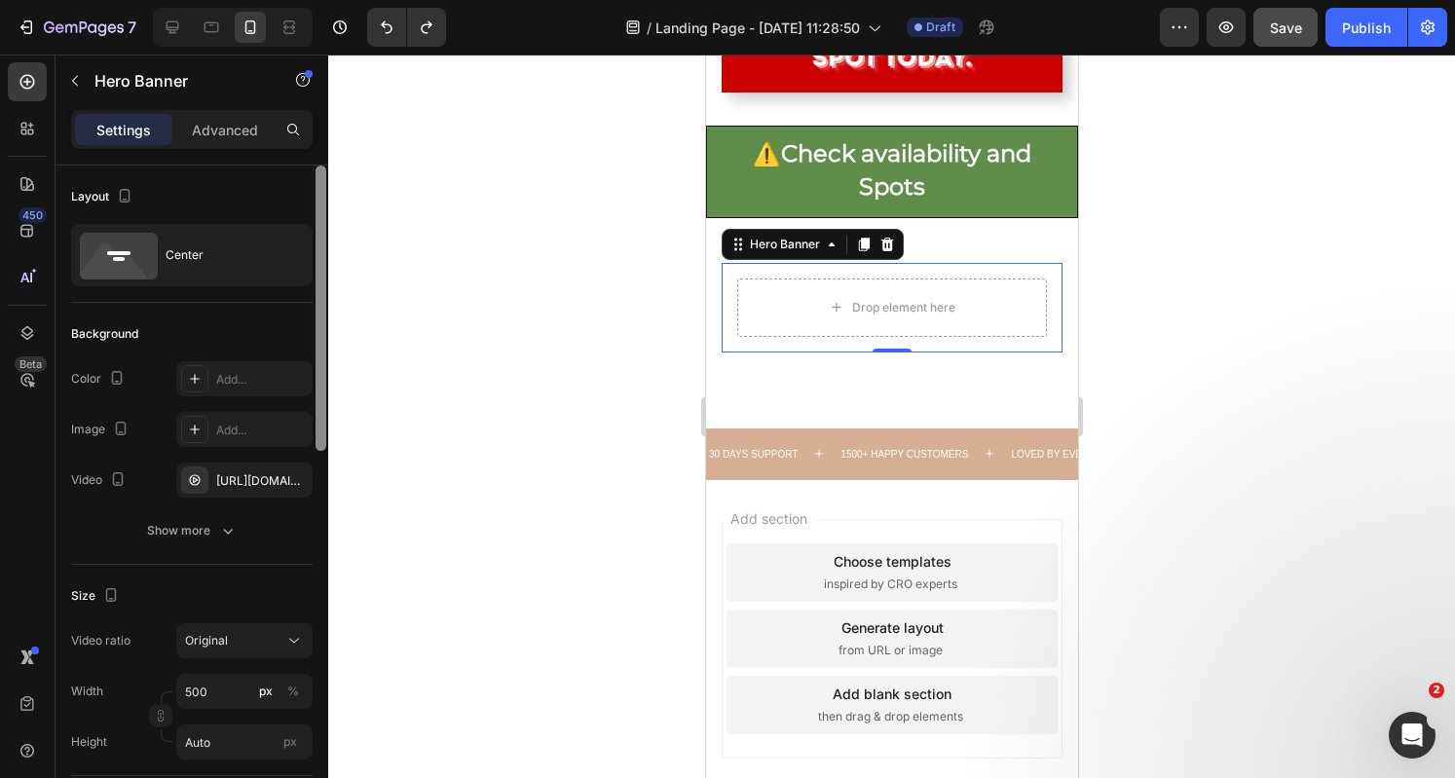
drag, startPoint x: 318, startPoint y: 560, endPoint x: 311, endPoint y: 346, distance: 214.4
click at [311, 346] on div "Layout Center Background The changes might be hidden by the video. Color Add...…" at bounding box center [191, 500] width 273 height 668
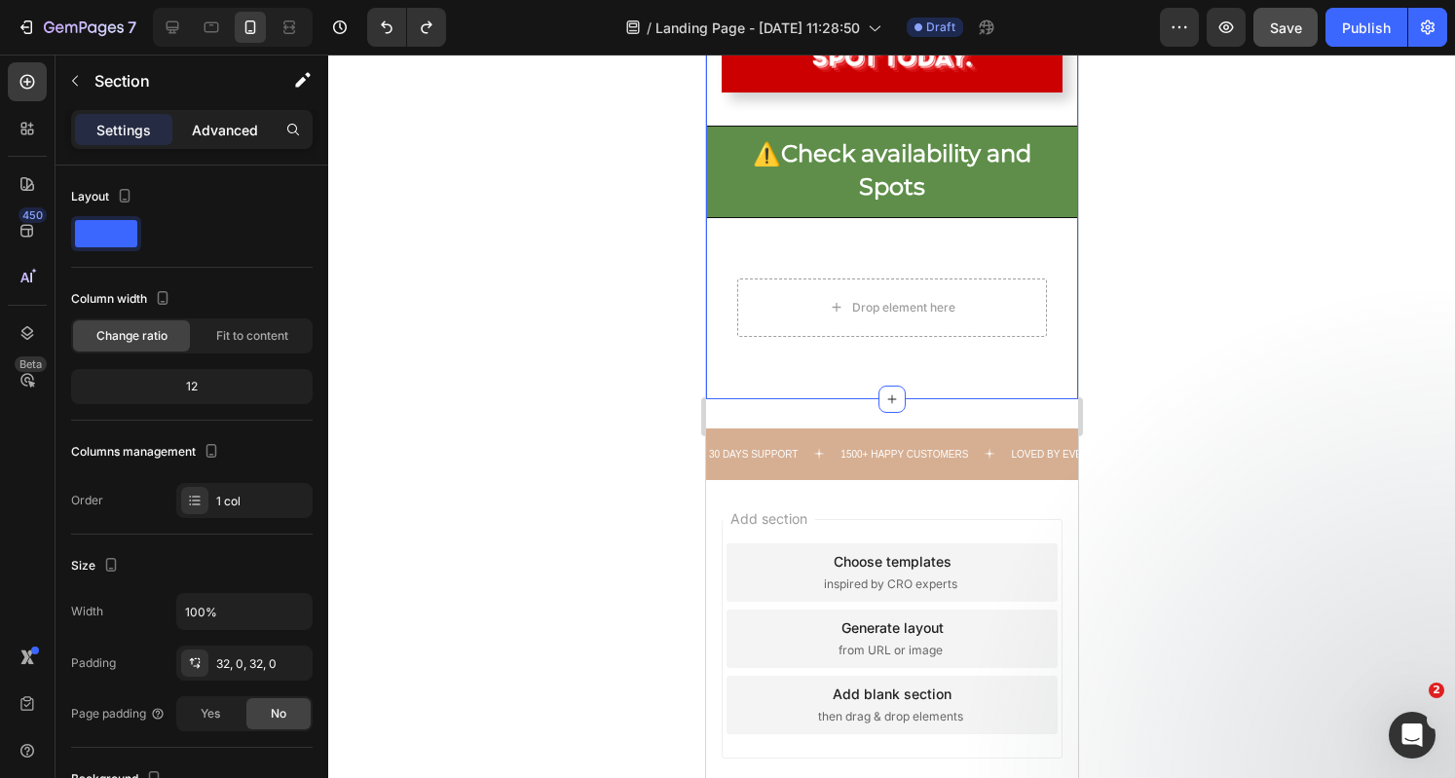
click at [235, 128] on p "Advanced" at bounding box center [225, 130] width 66 height 20
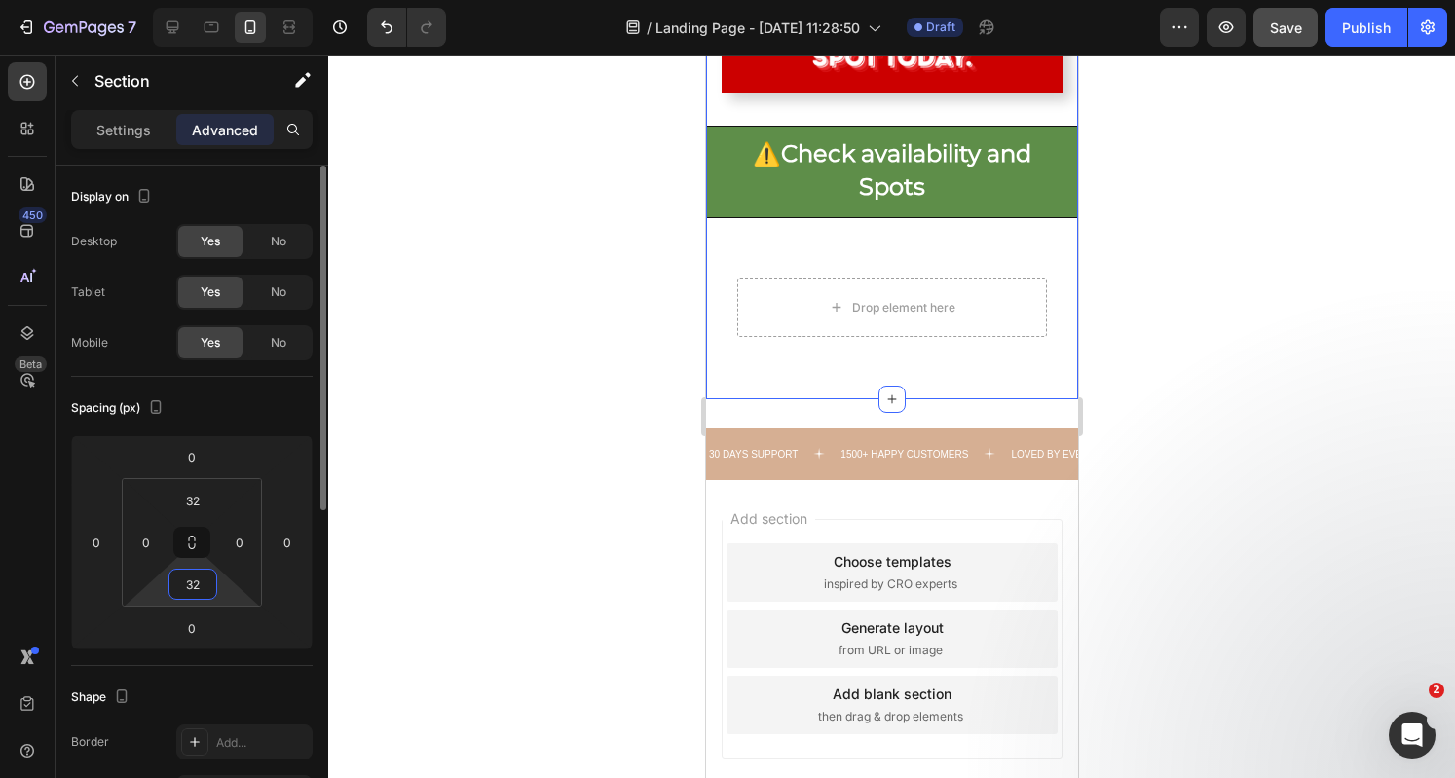
click at [195, 583] on input "32" at bounding box center [192, 584] width 39 height 29
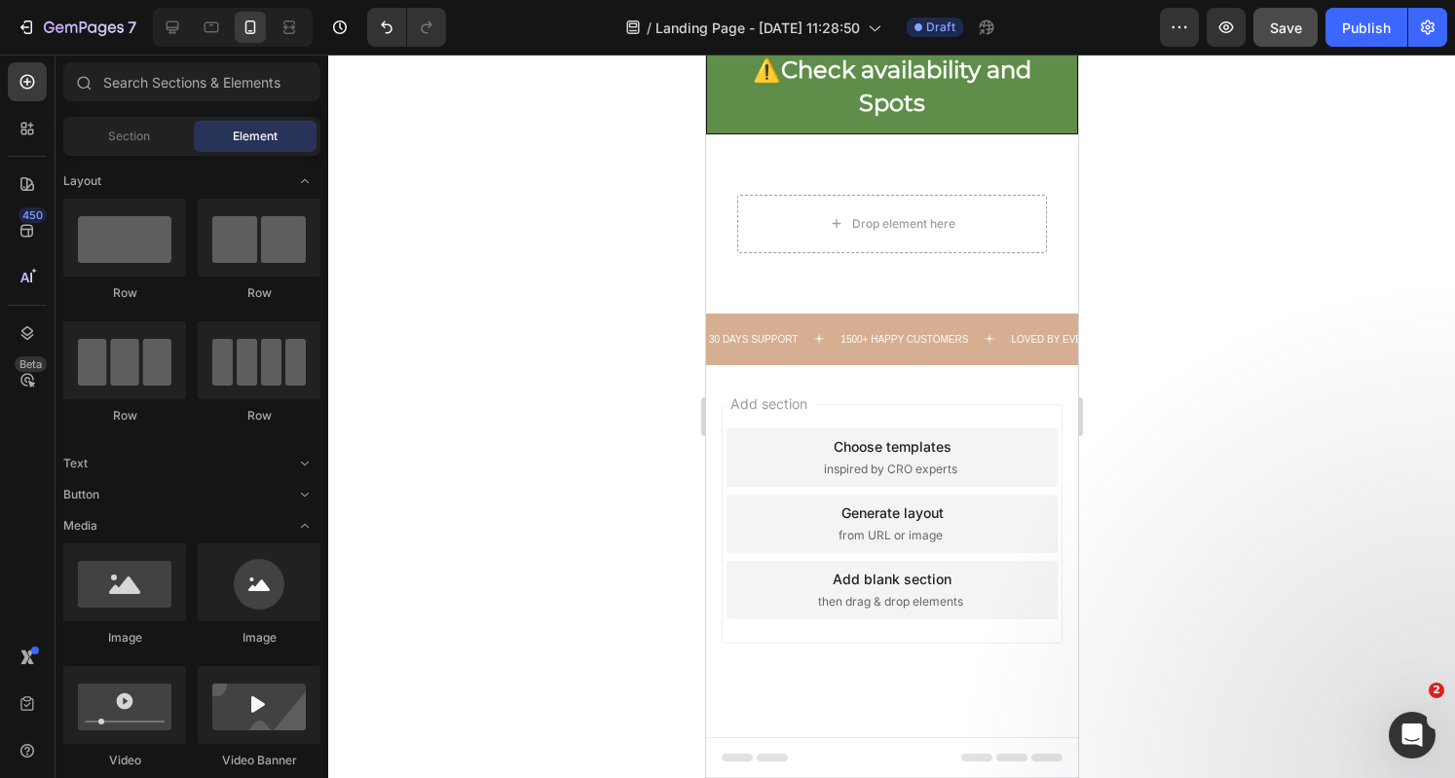
scroll to position [9044, 0]
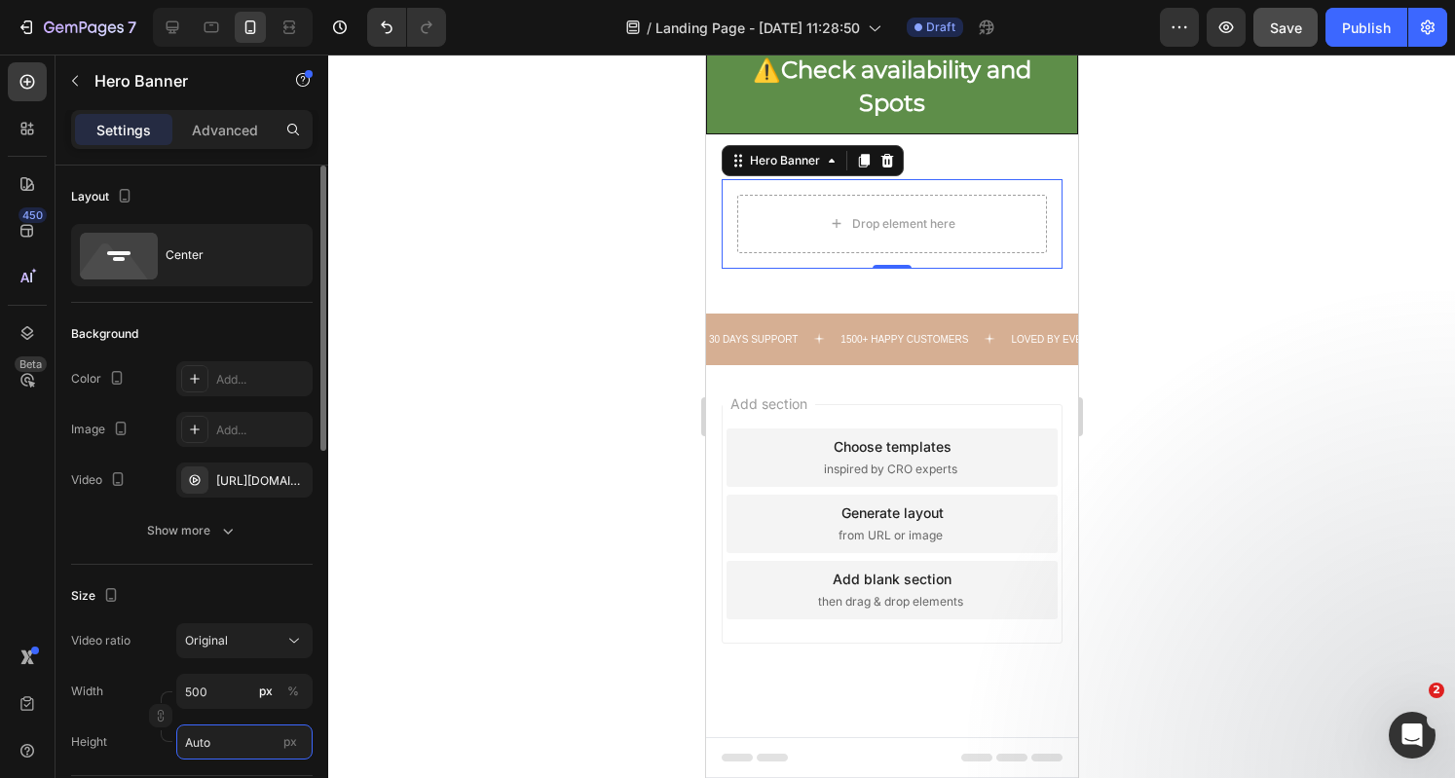
click at [234, 739] on input "Auto" at bounding box center [244, 741] width 136 height 35
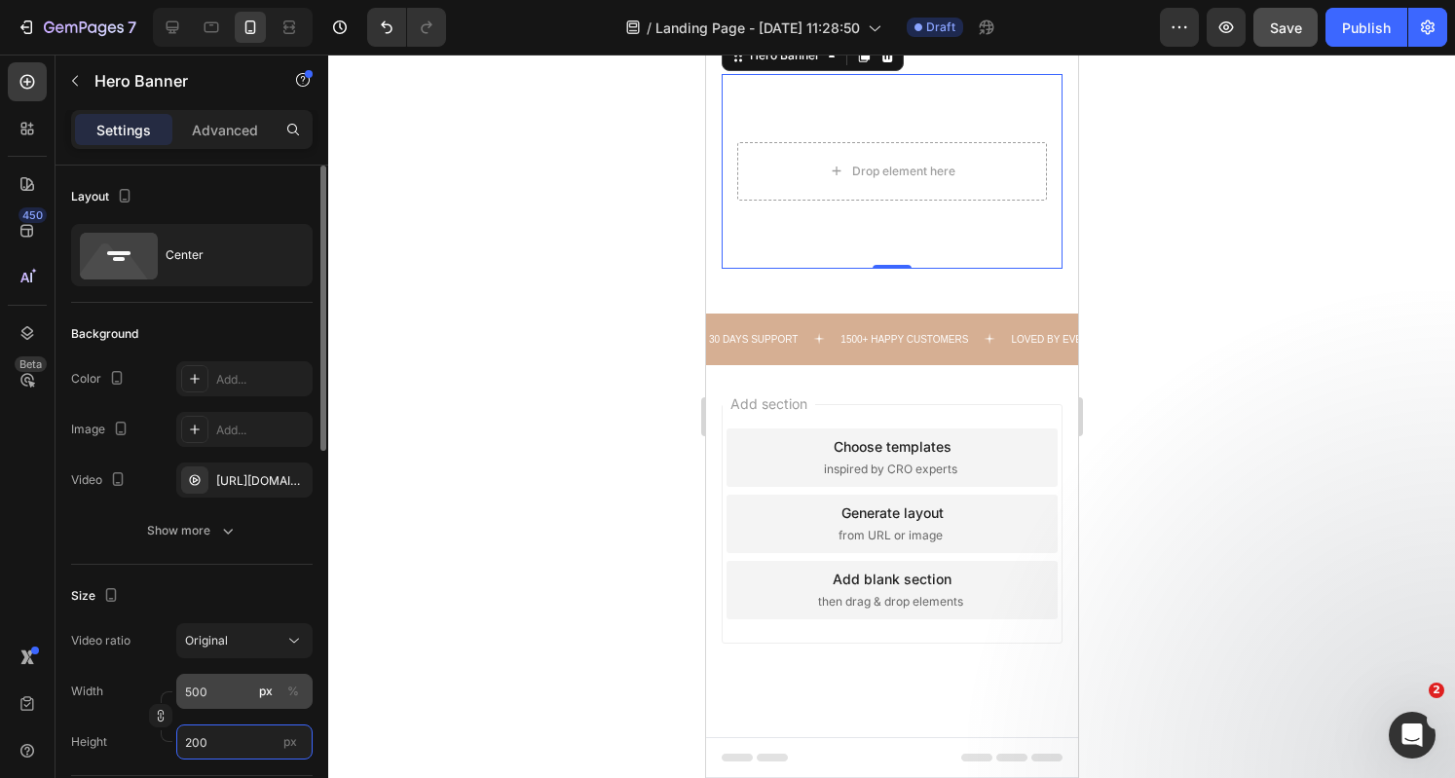
type input "200"
click at [217, 702] on input "500" at bounding box center [244, 691] width 136 height 35
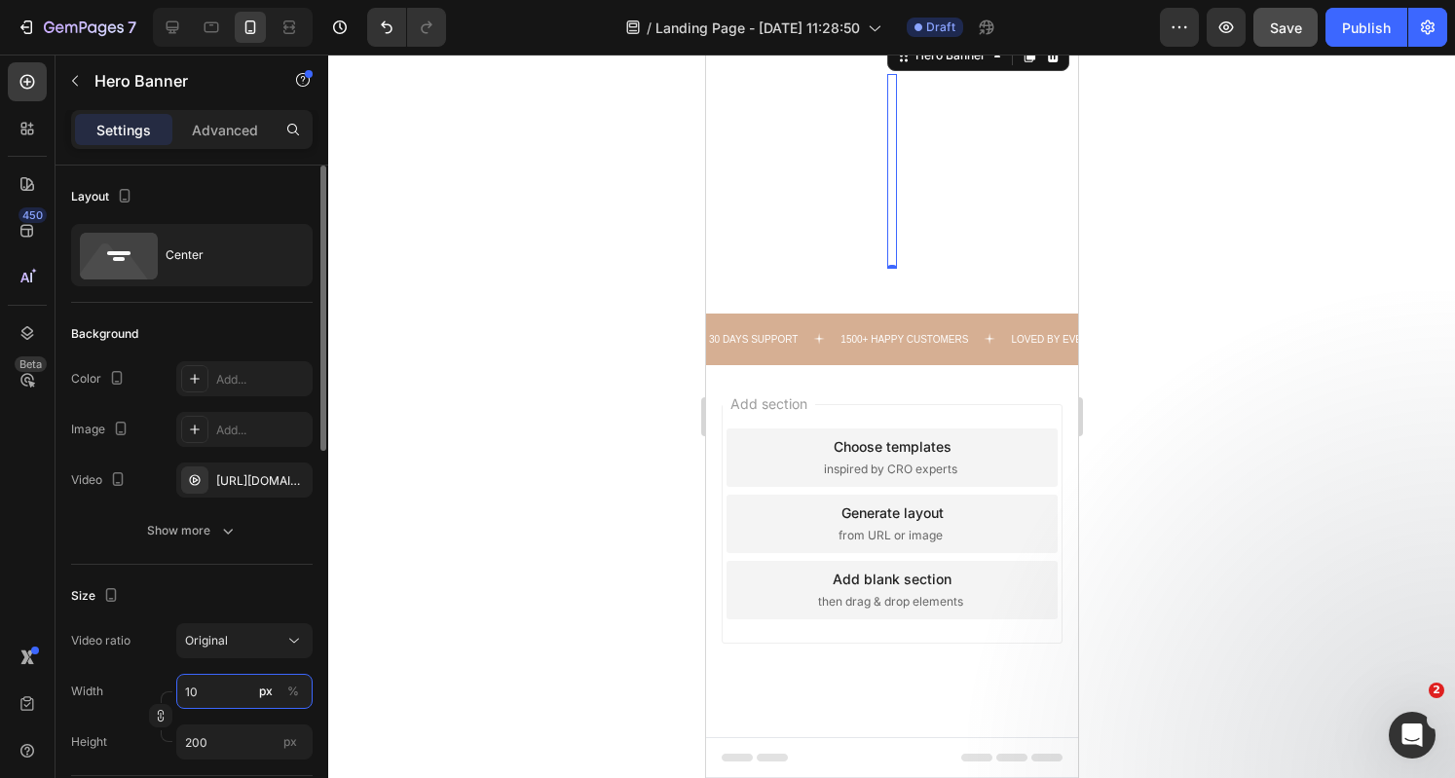
type input "1"
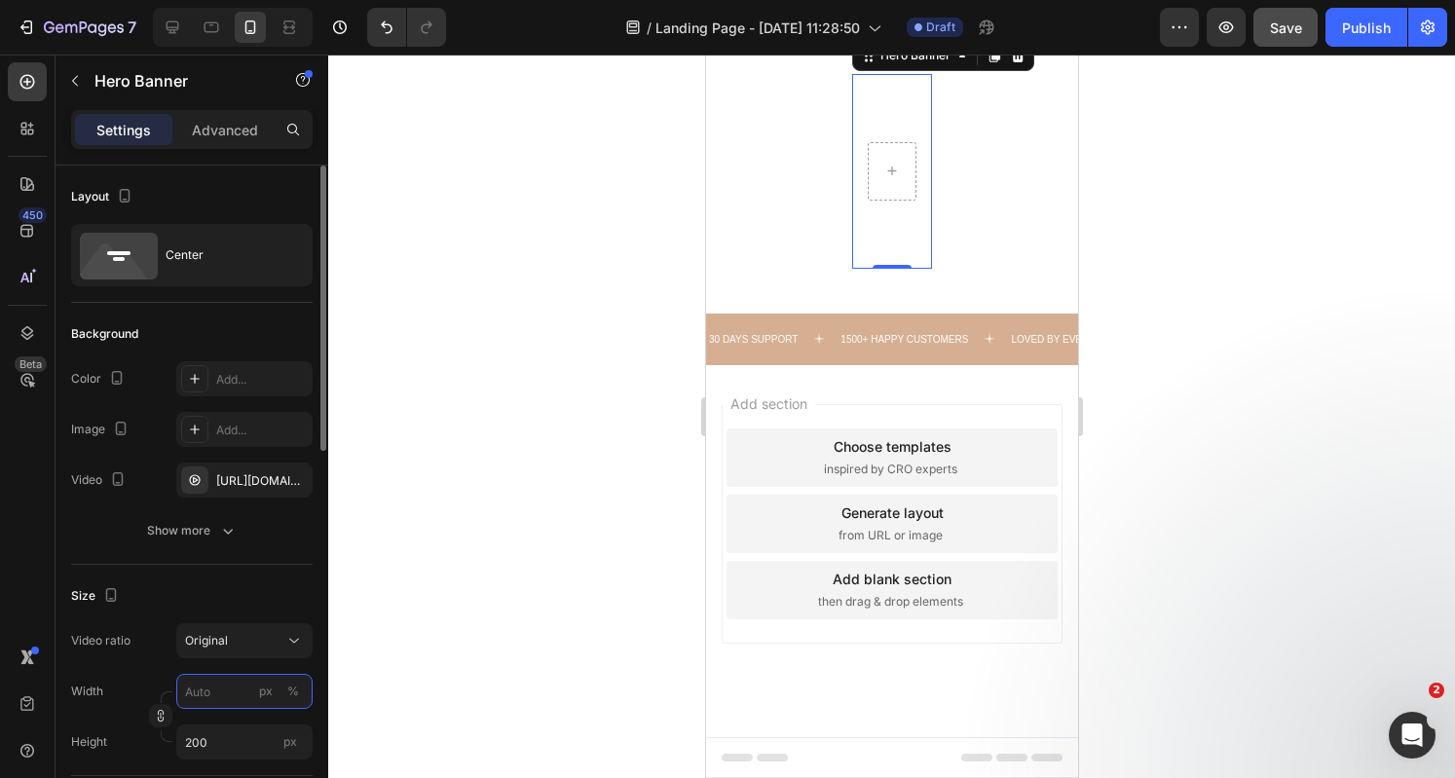
type input "6"
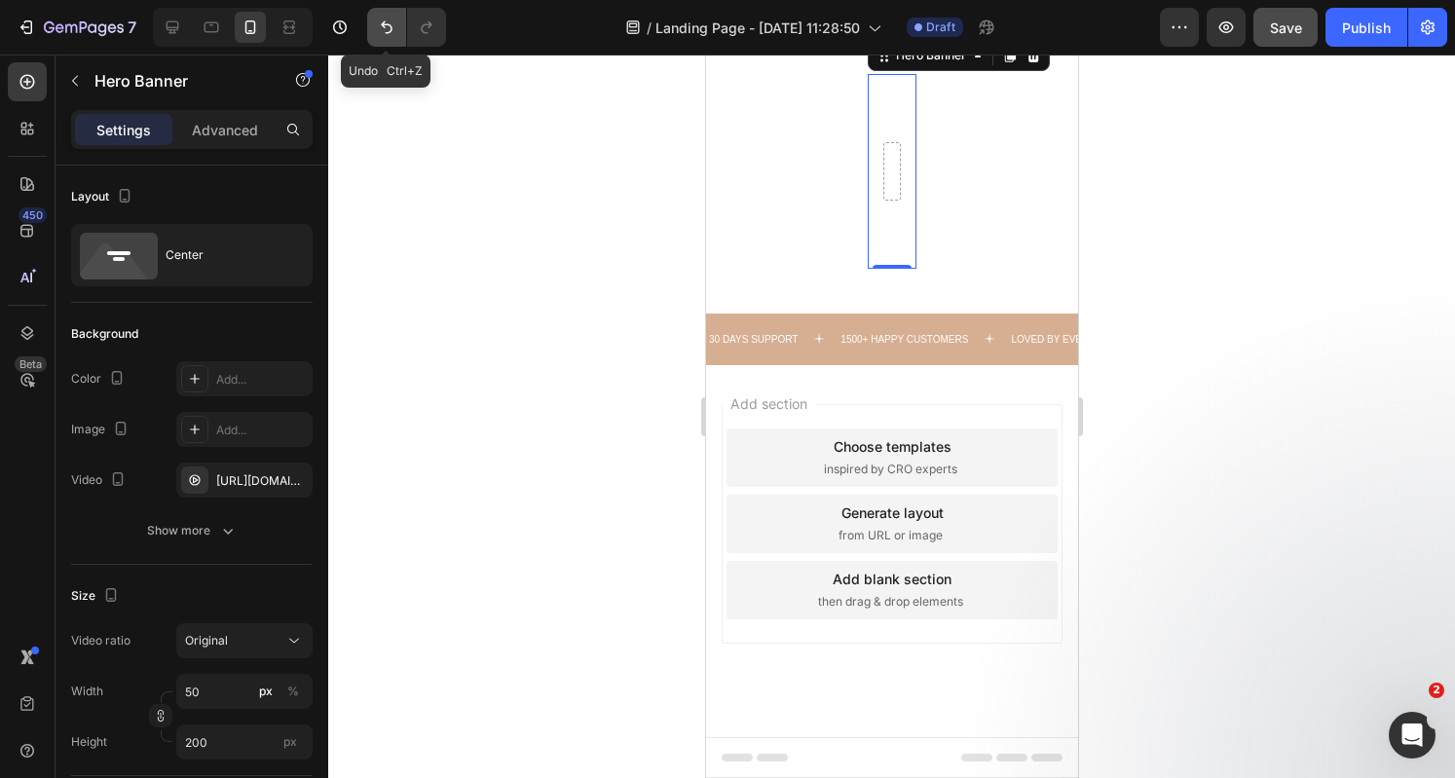
click at [377, 32] on icon "Undo/Redo" at bounding box center [386, 27] width 19 height 19
type input "500"
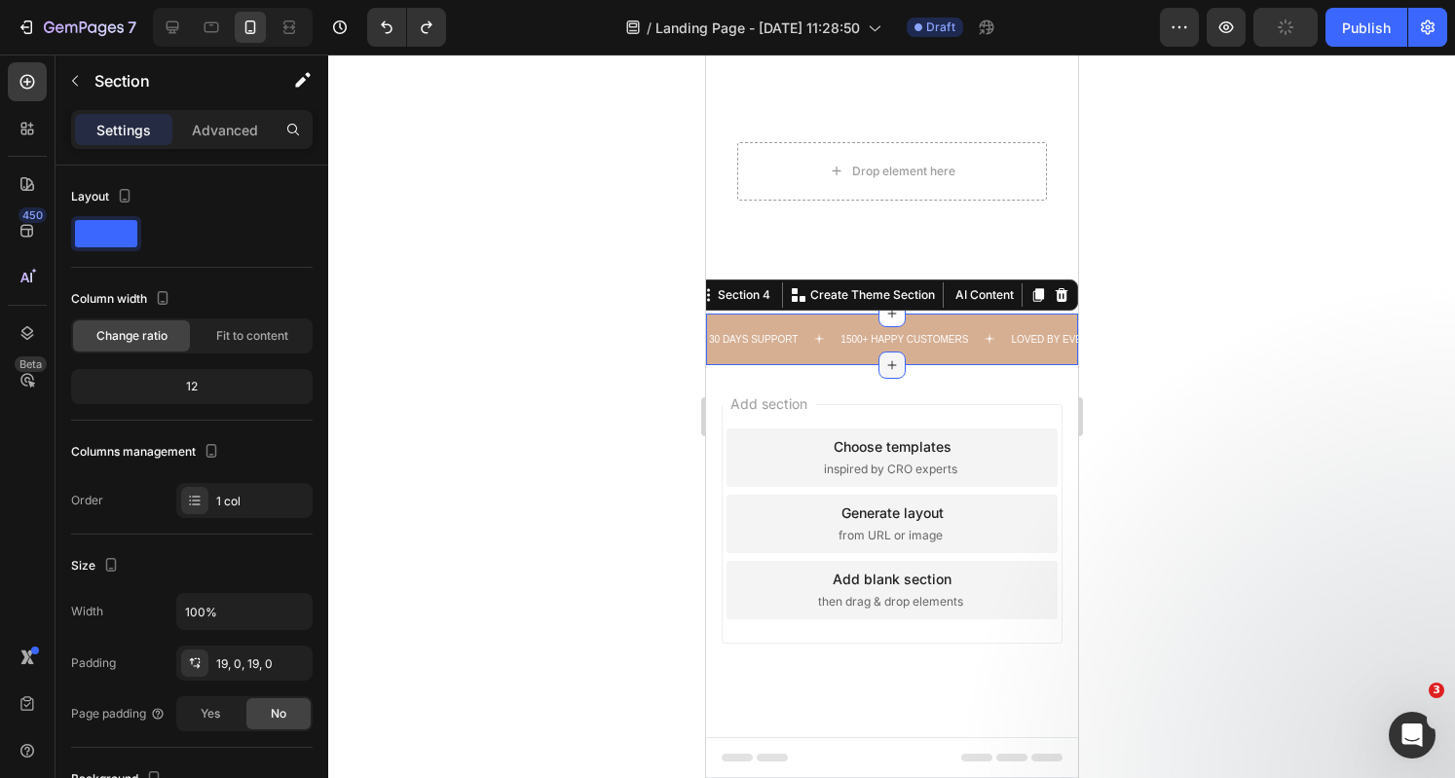
click at [883, 373] on icon at bounding box center [891, 365] width 16 height 16
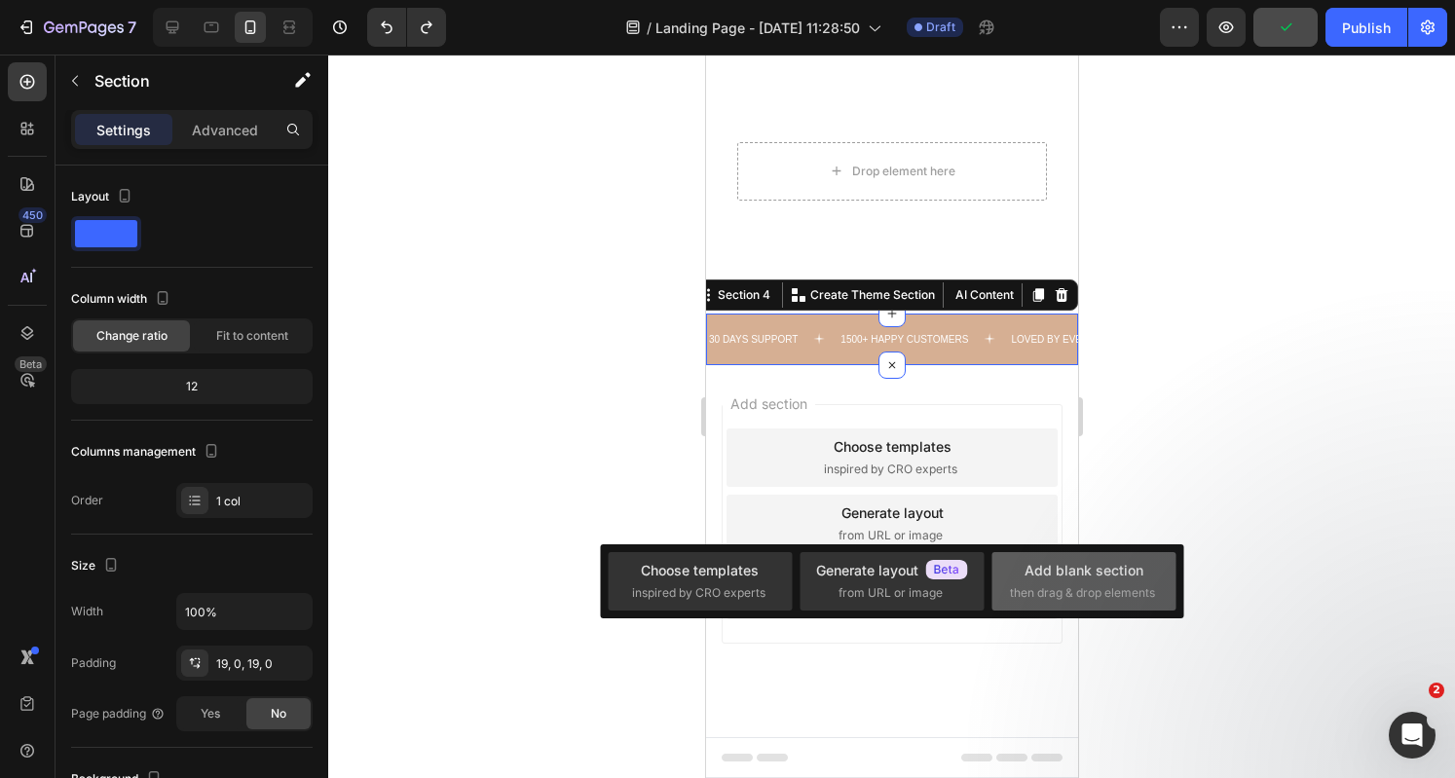
click at [1072, 566] on div "Add blank section" at bounding box center [1083, 570] width 119 height 20
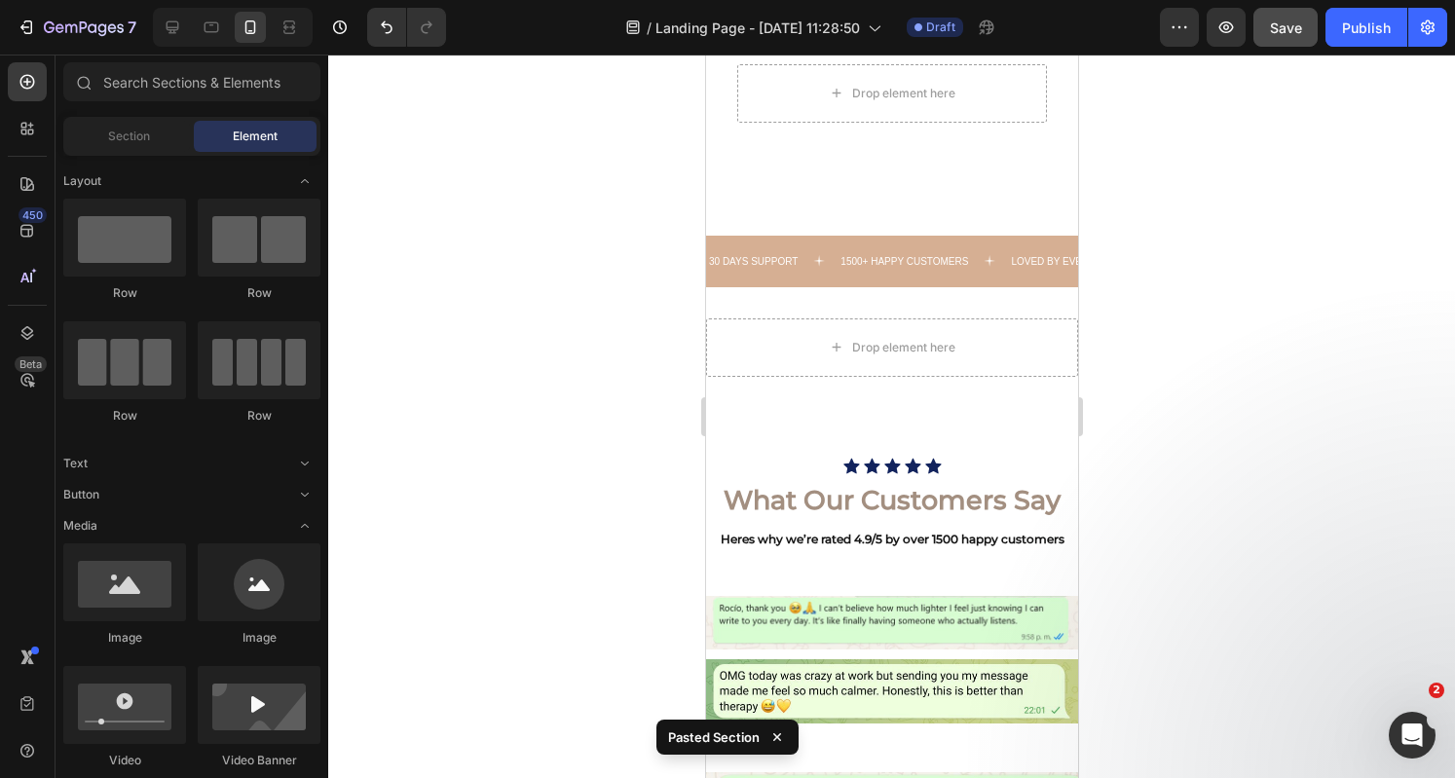
scroll to position [9175, 0]
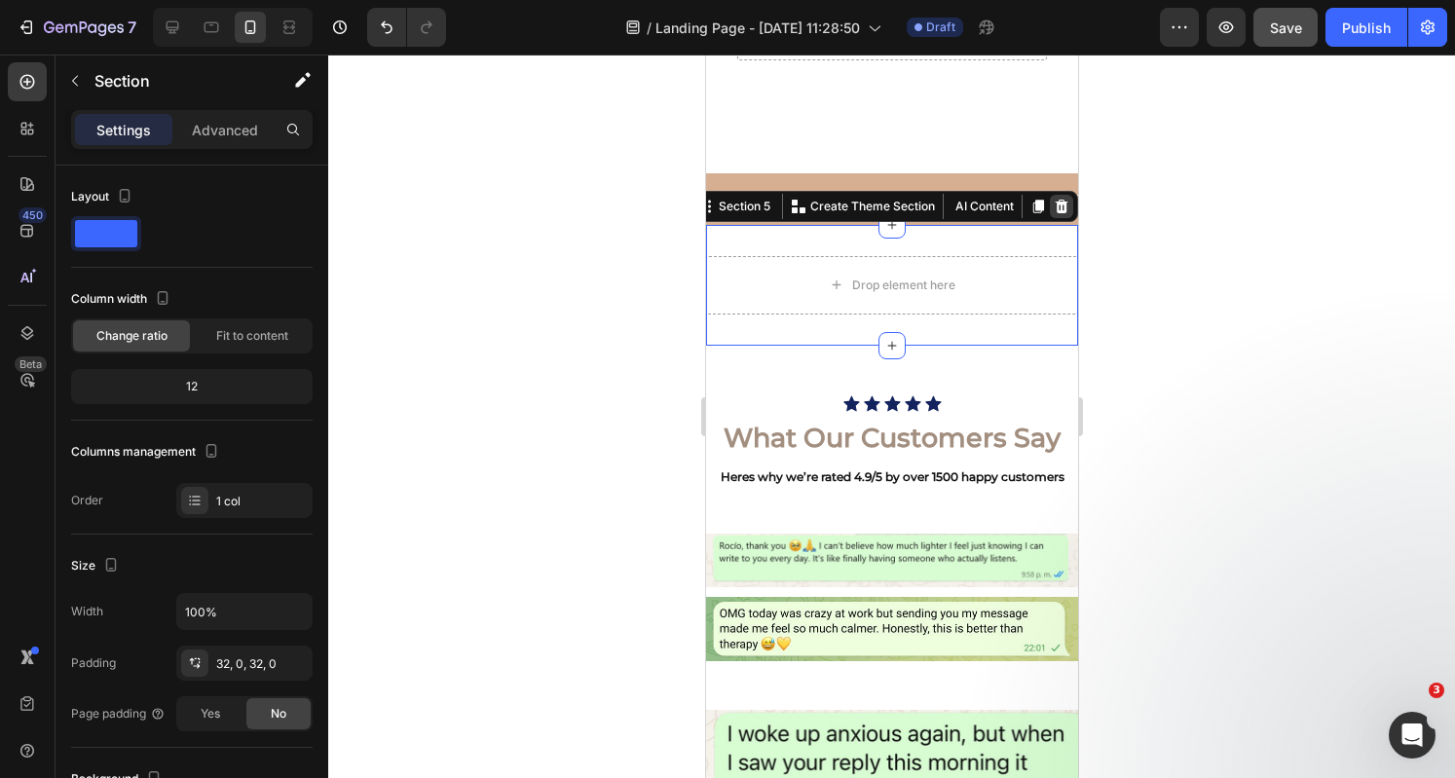
click at [1054, 213] on icon at bounding box center [1060, 207] width 13 height 14
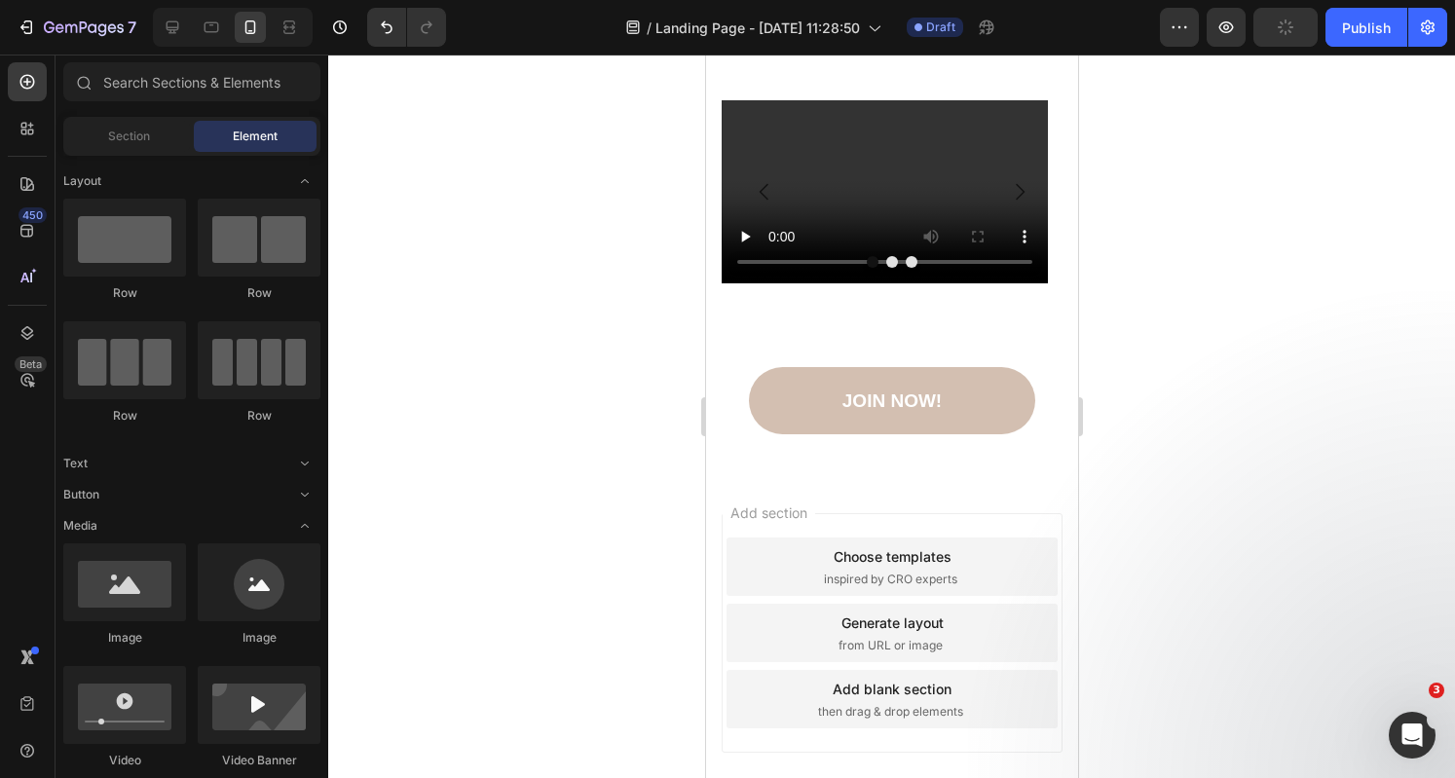
scroll to position [10083, 0]
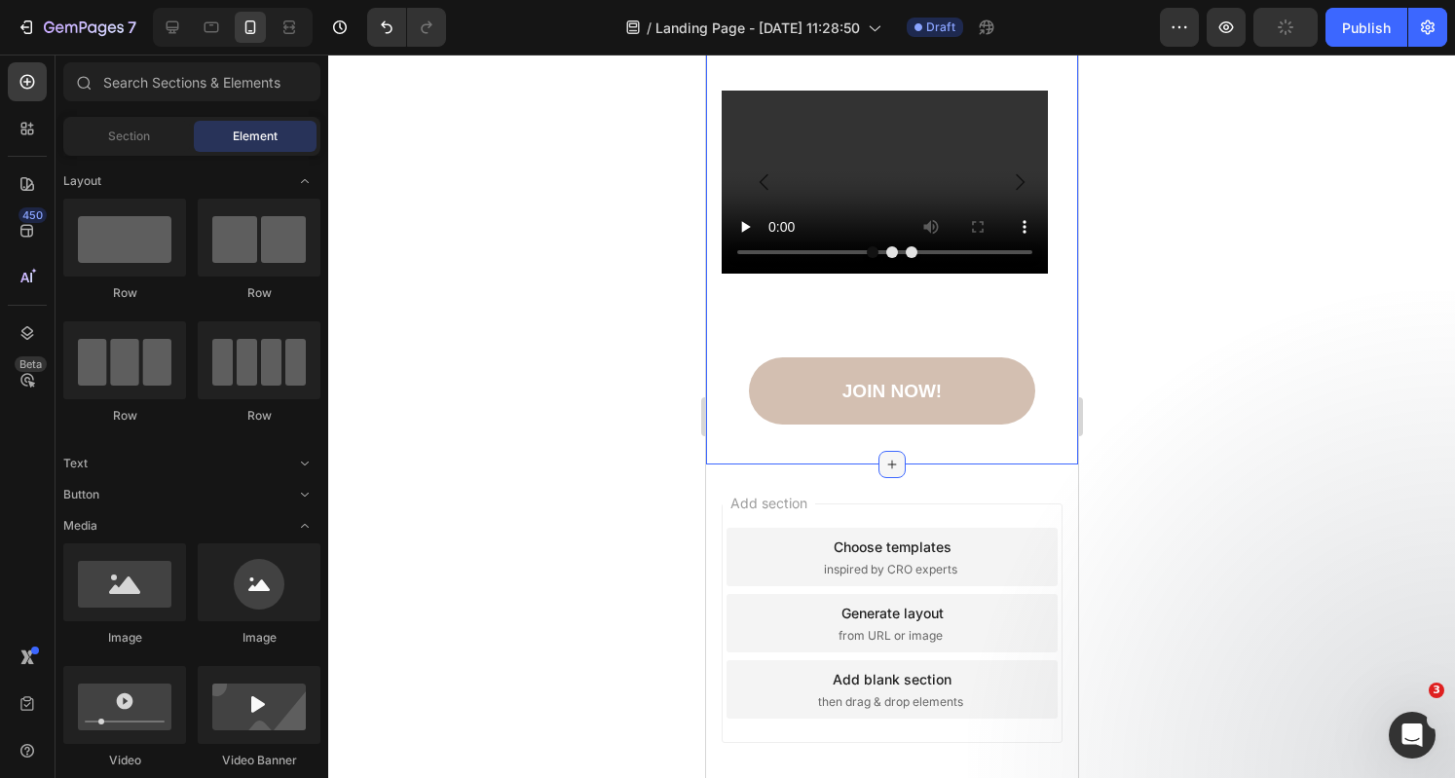
click at [886, 457] on icon at bounding box center [891, 465] width 16 height 16
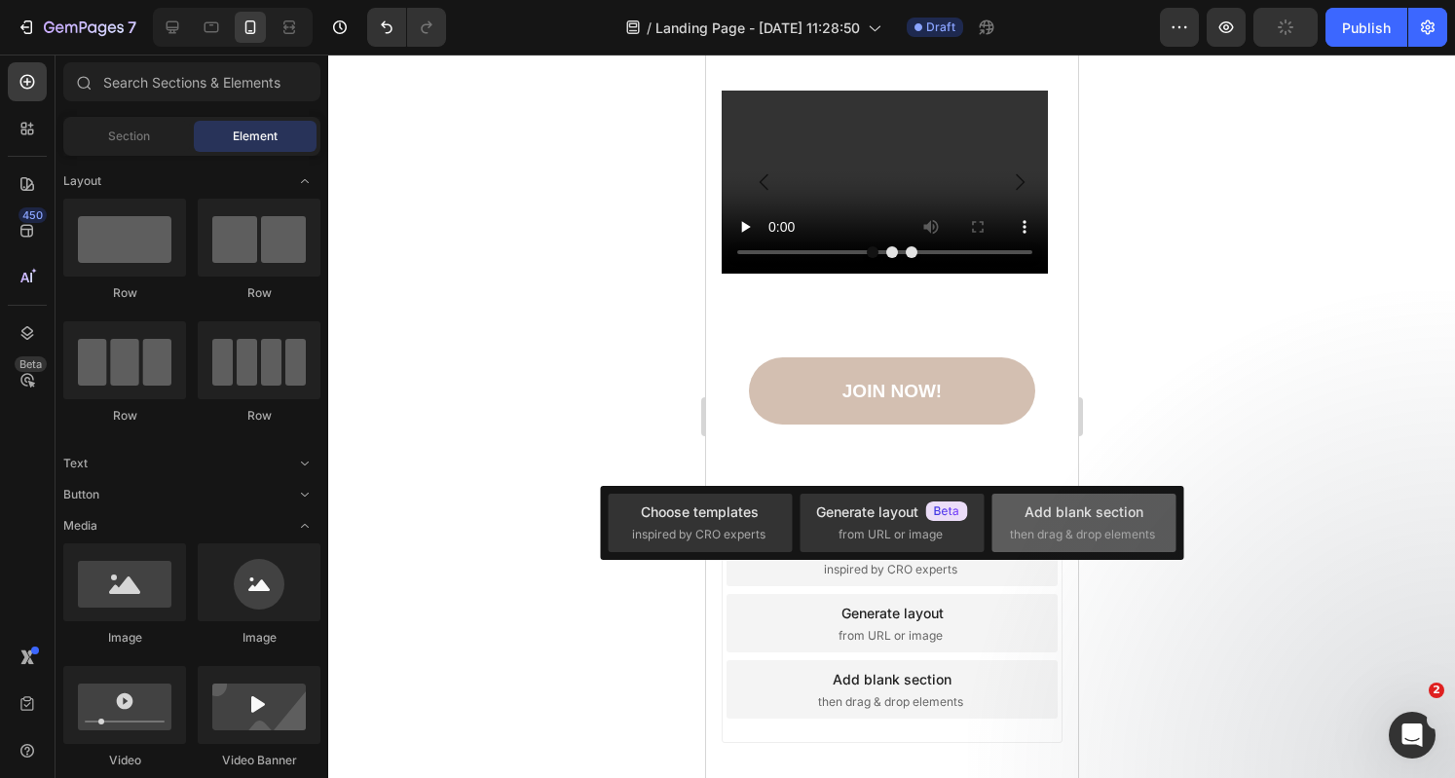
click at [1054, 507] on div "Add blank section" at bounding box center [1083, 511] width 119 height 20
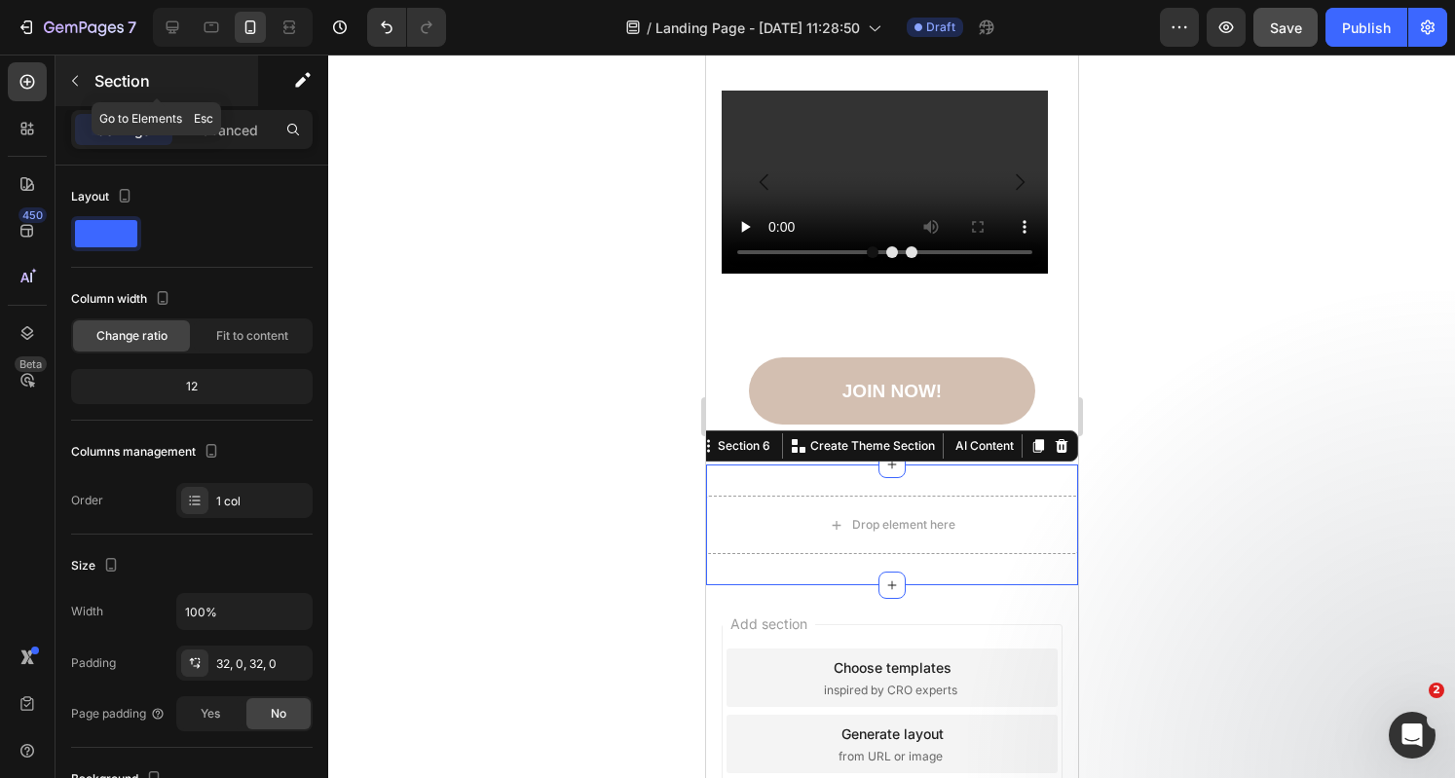
click at [77, 73] on icon "button" at bounding box center [75, 81] width 16 height 16
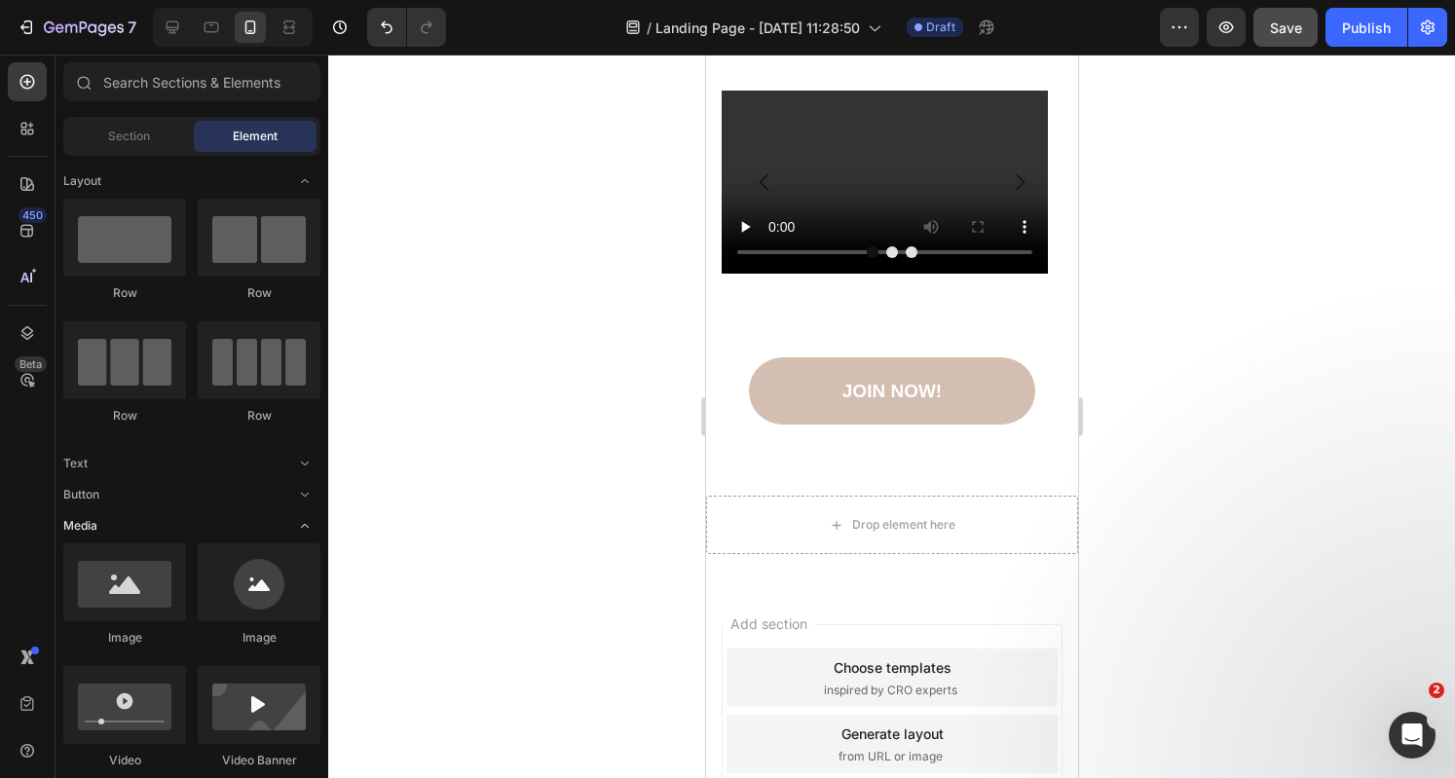
click at [305, 521] on icon "Toggle open" at bounding box center [305, 526] width 16 height 16
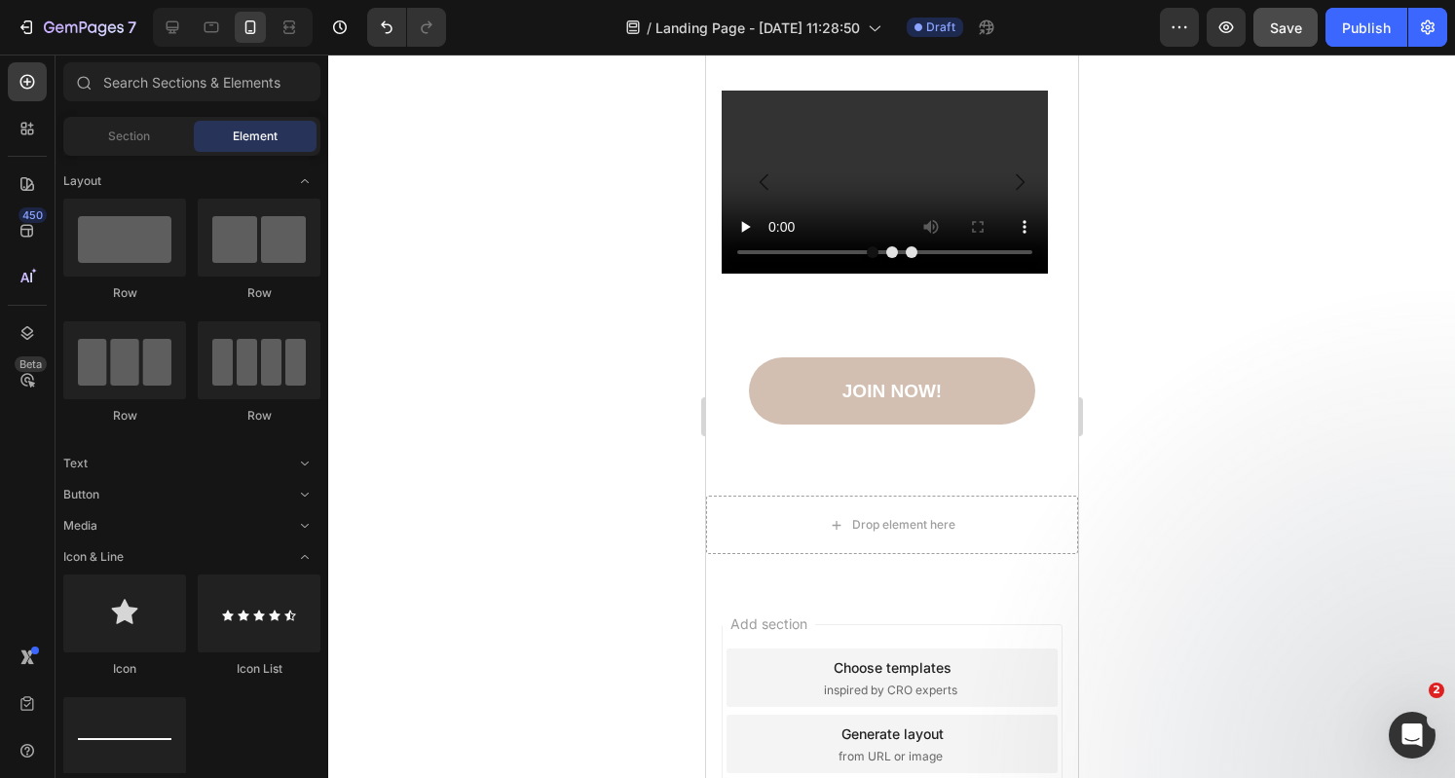
click at [307, 190] on span "Toggle open" at bounding box center [304, 181] width 31 height 31
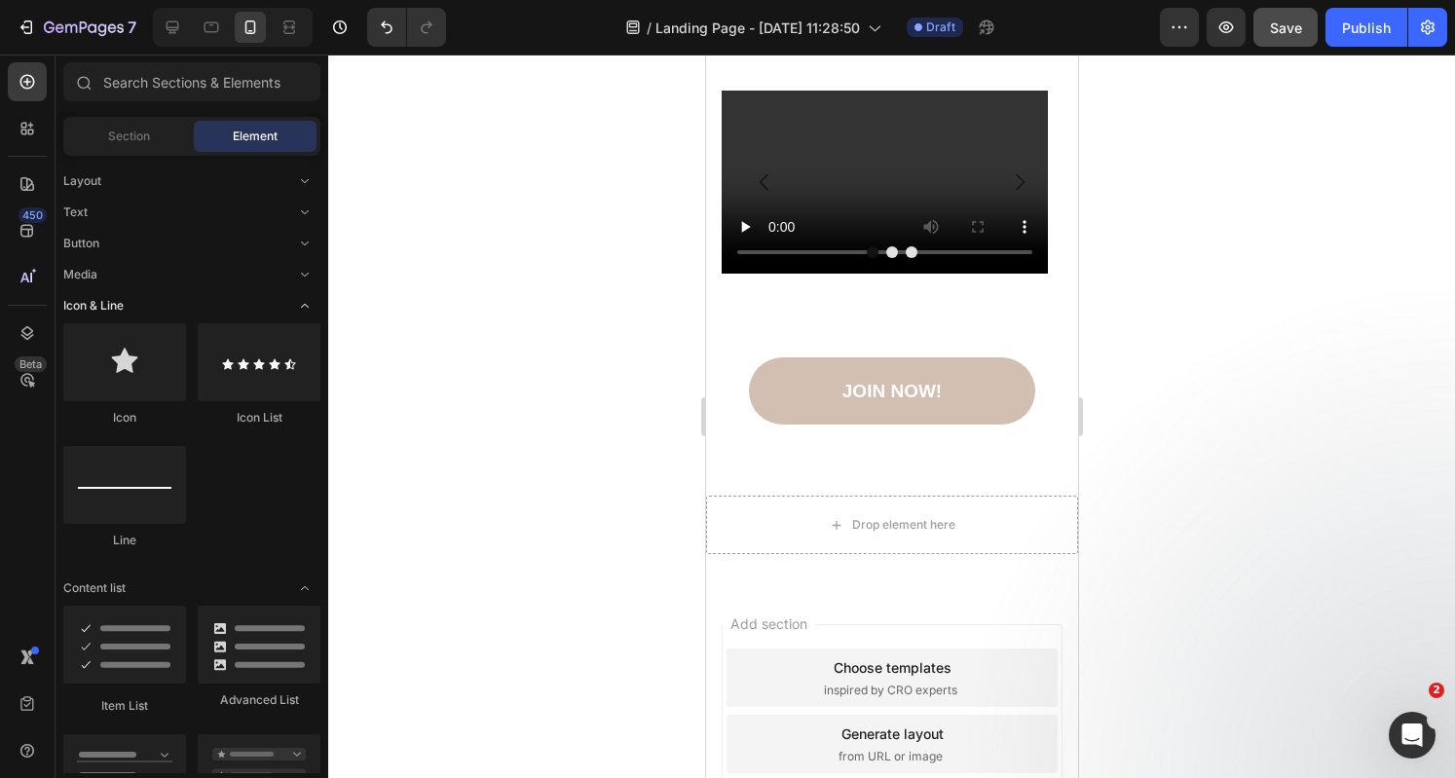
click at [303, 309] on icon "Toggle open" at bounding box center [305, 306] width 16 height 16
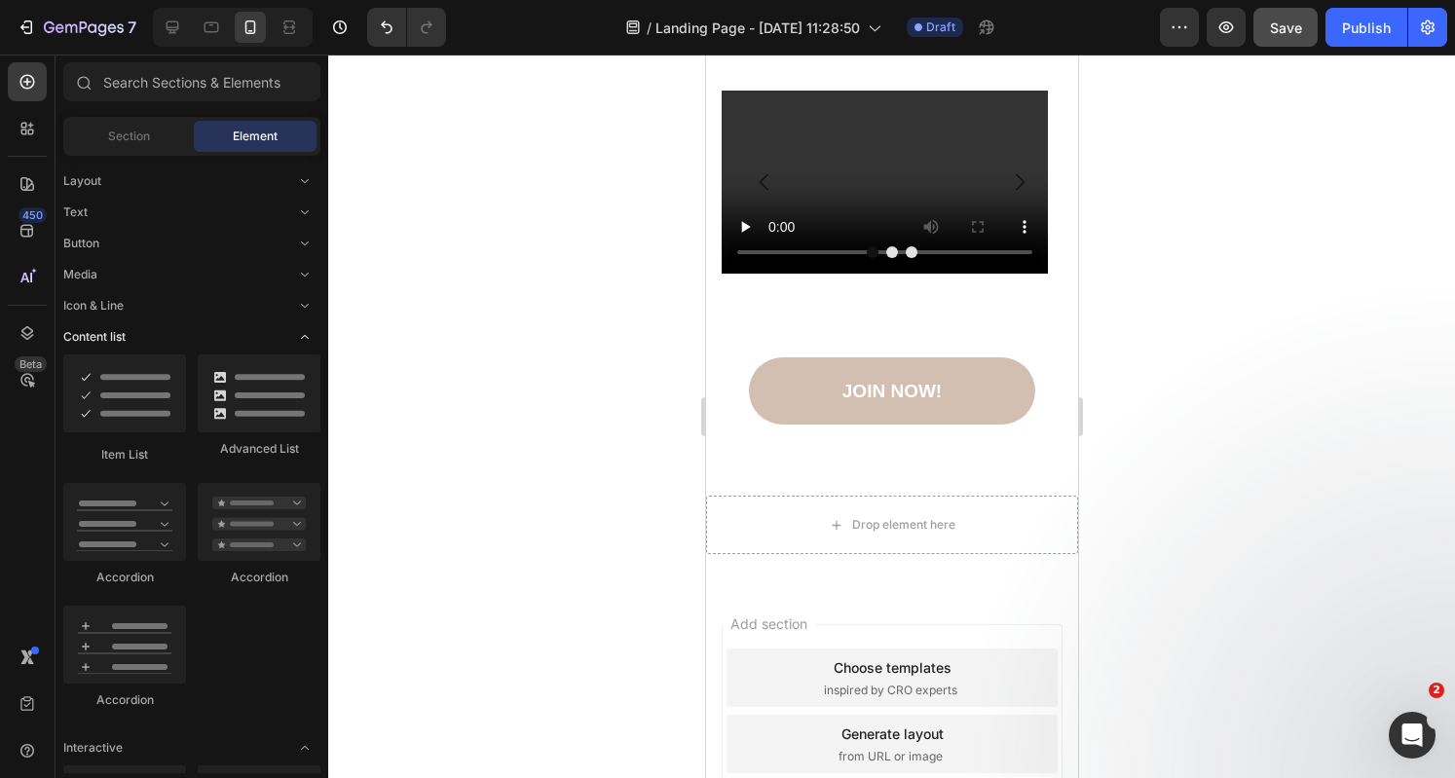
click at [302, 333] on icon "Toggle open" at bounding box center [305, 337] width 16 height 16
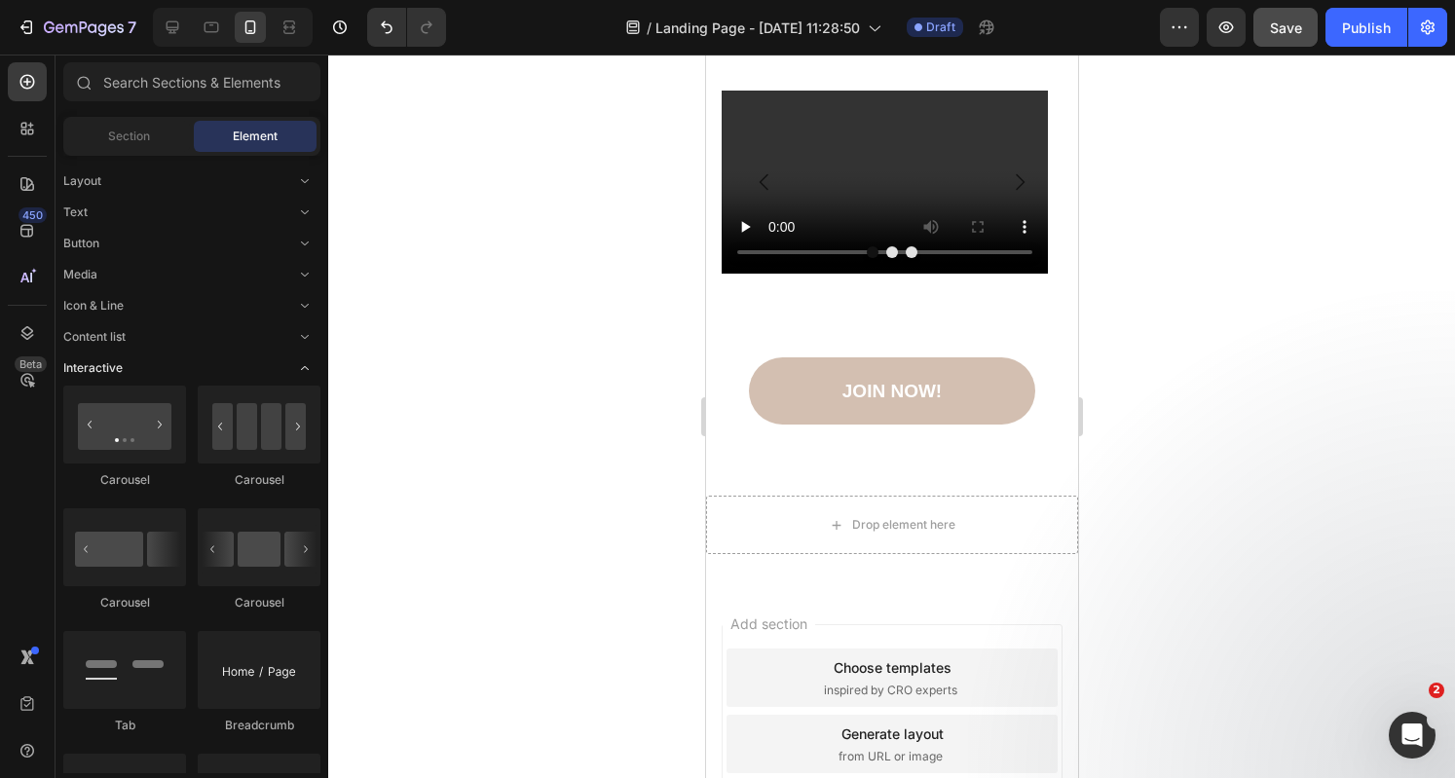
click at [301, 365] on icon "Toggle open" at bounding box center [305, 368] width 16 height 16
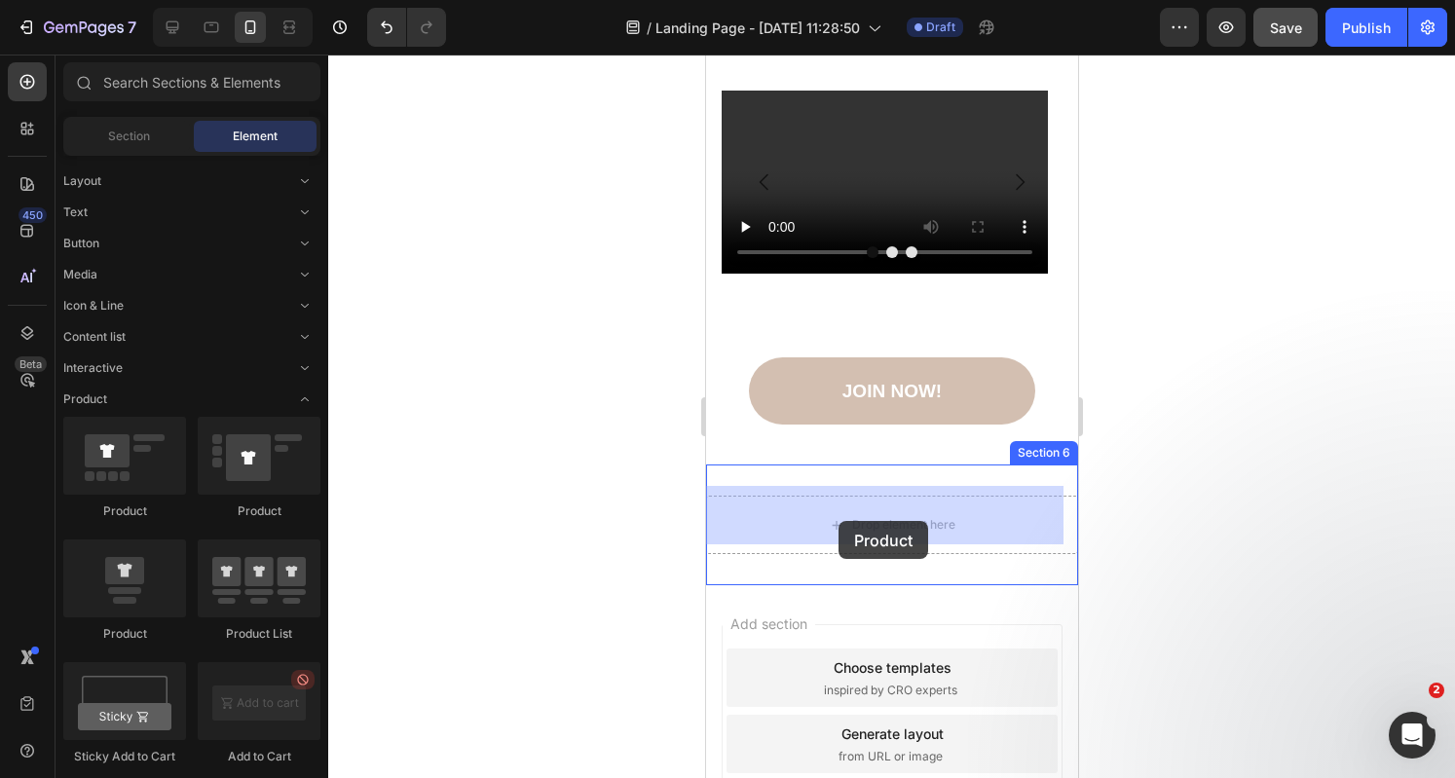
drag, startPoint x: 818, startPoint y: 648, endPoint x: 837, endPoint y: 517, distance: 132.9
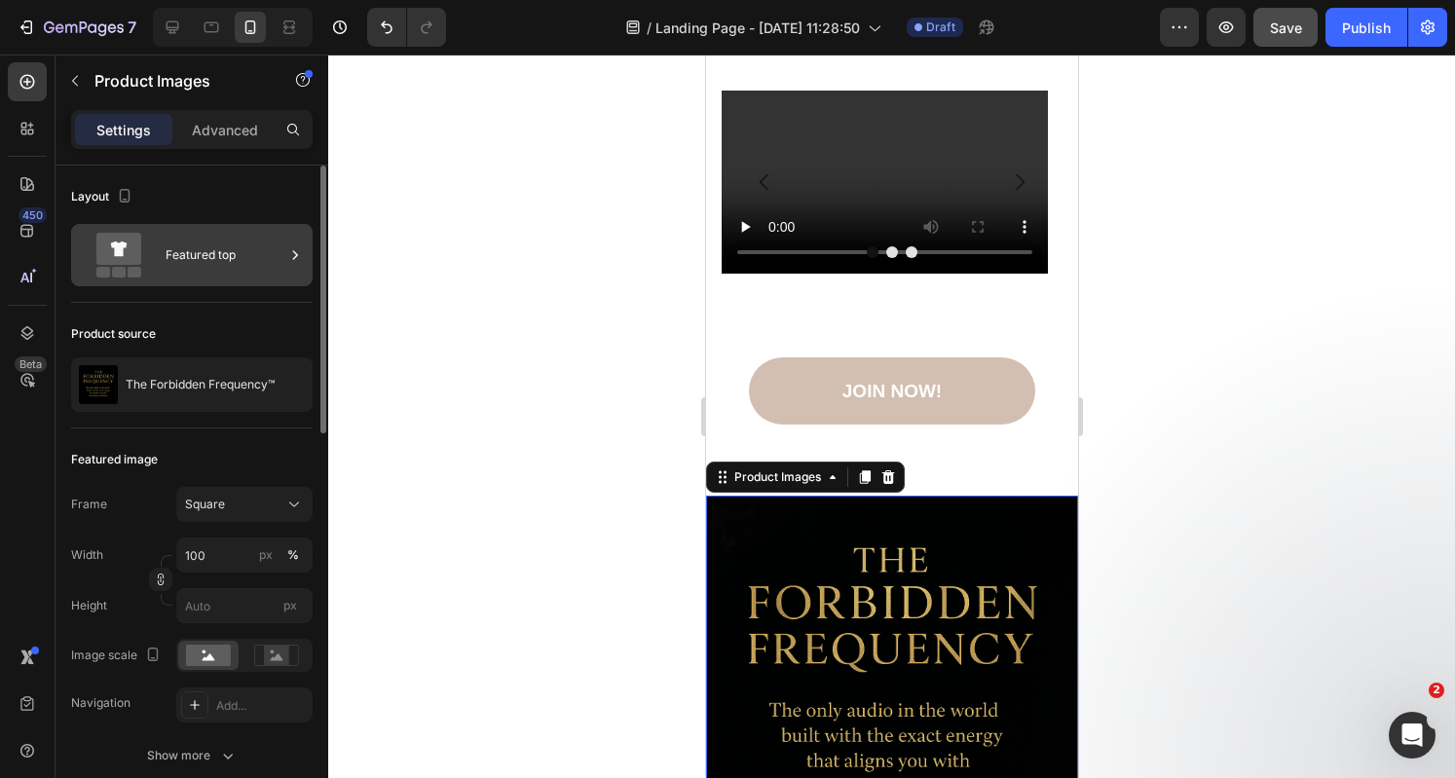
click at [260, 263] on div "Featured top" at bounding box center [225, 255] width 119 height 45
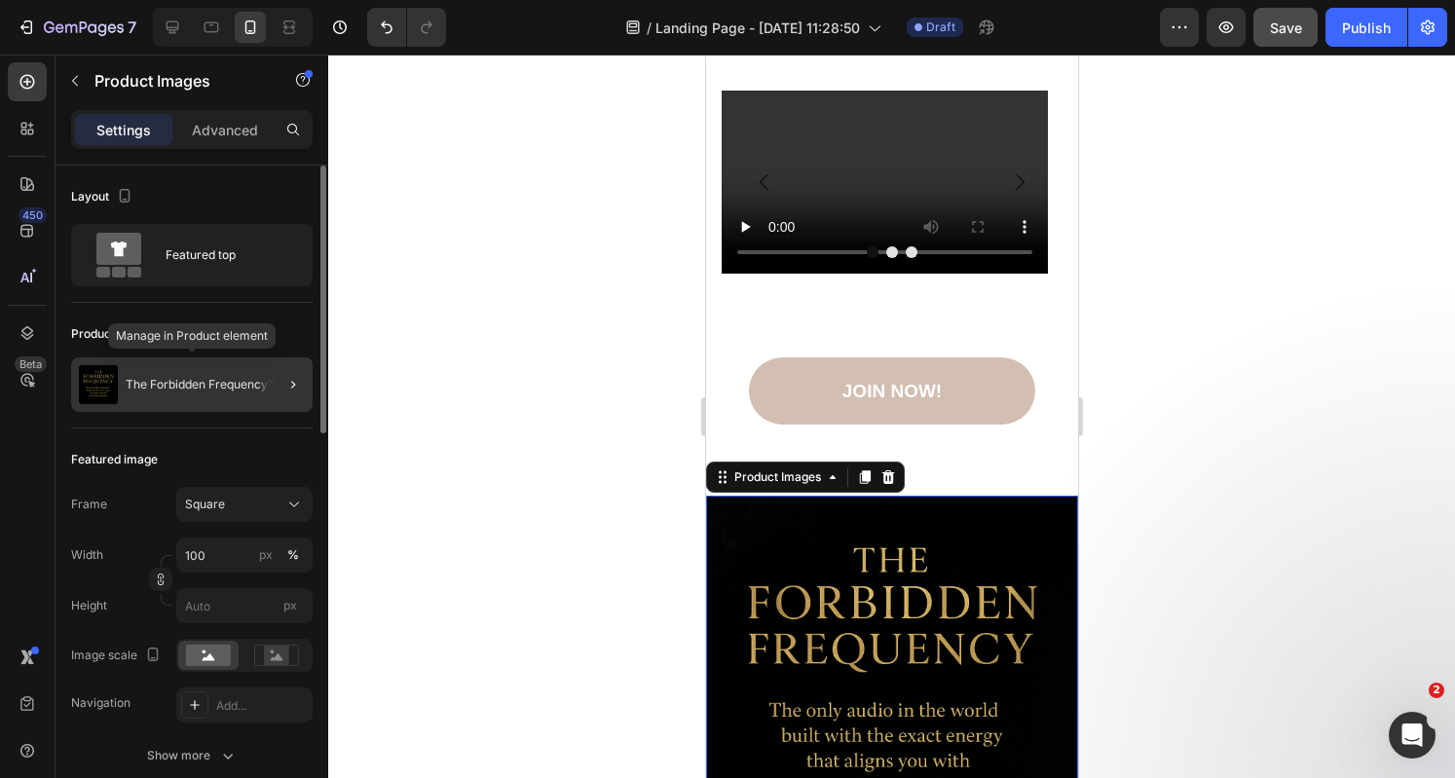
click at [223, 383] on p "The Forbidden Frequency™" at bounding box center [200, 385] width 149 height 14
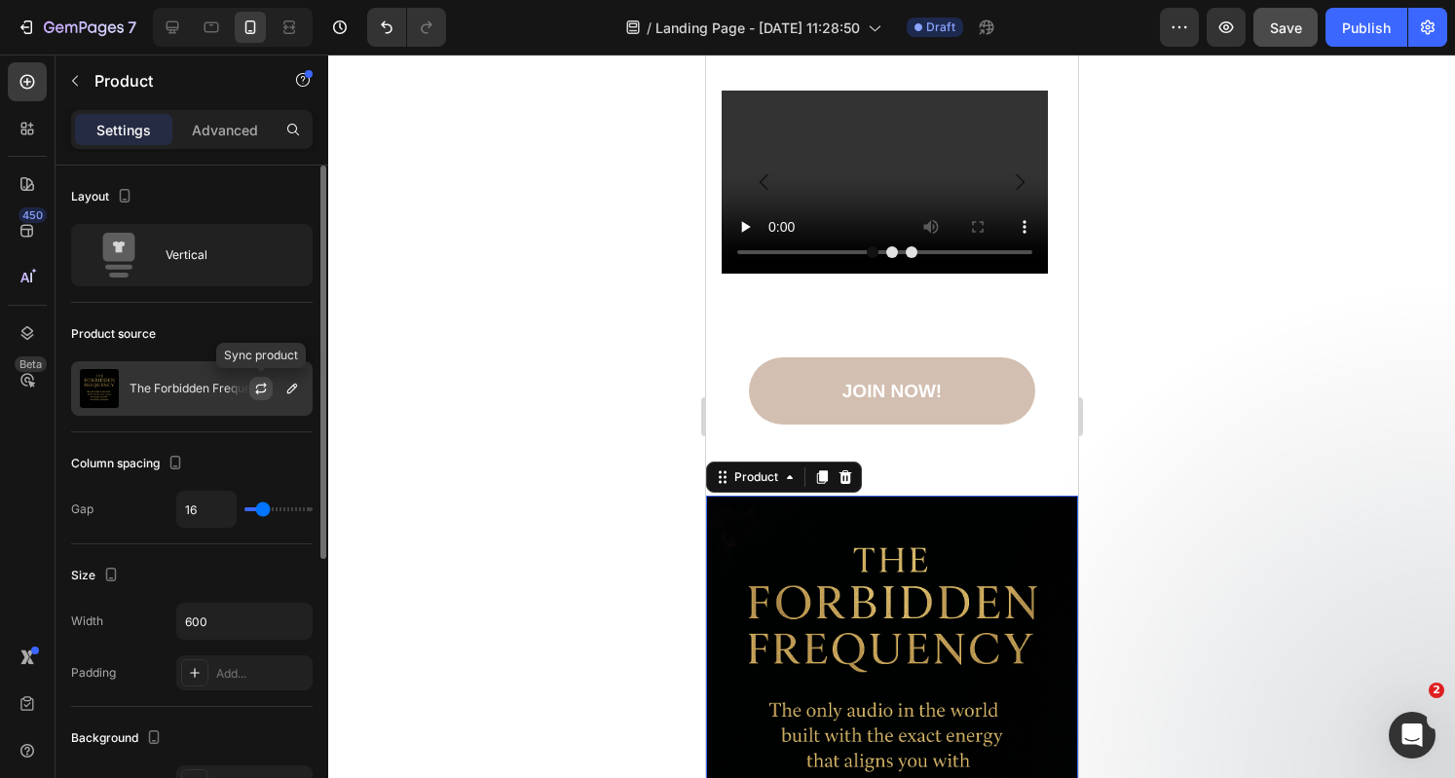
click at [253, 385] on icon "button" at bounding box center [261, 389] width 16 height 16
click at [288, 396] on button "button" at bounding box center [291, 388] width 23 height 23
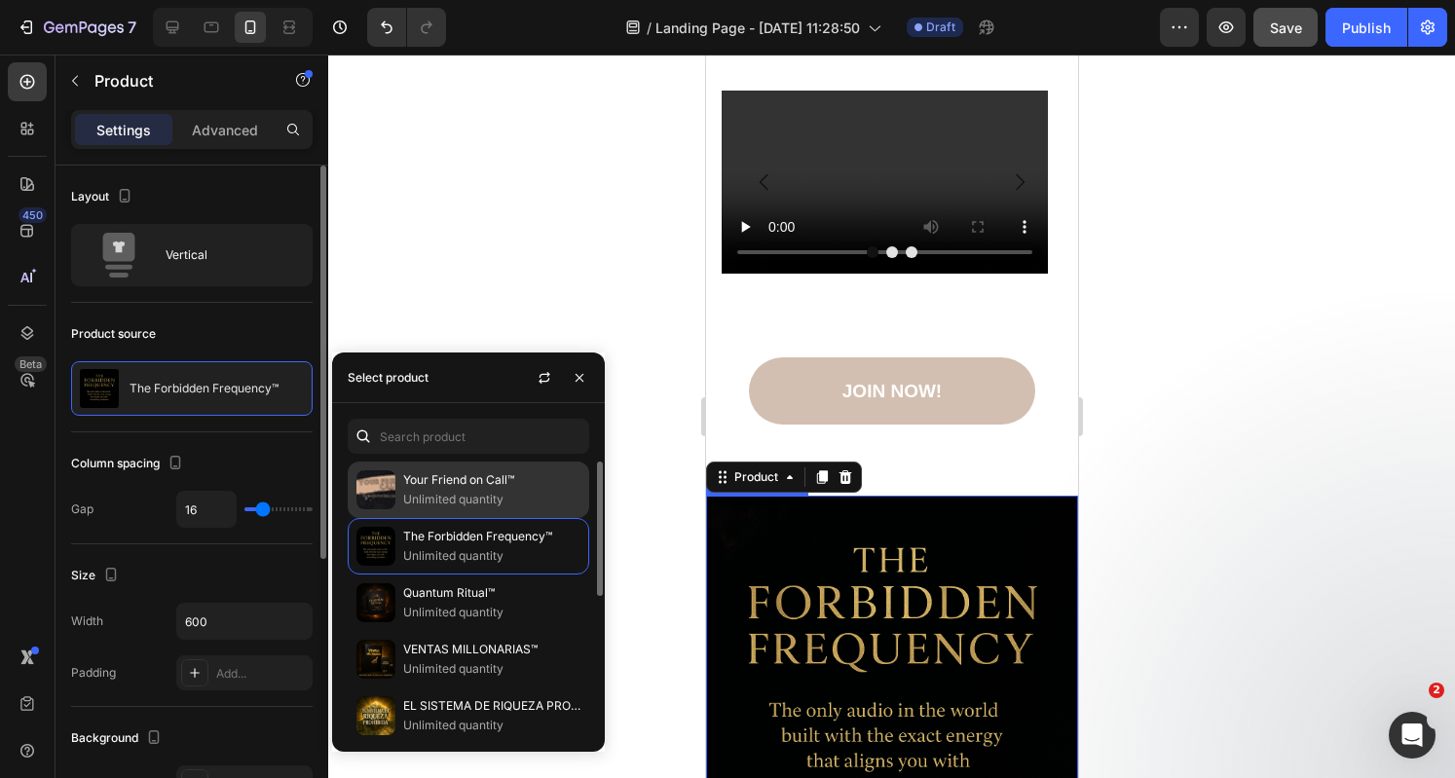
click at [466, 488] on p "Your Friend on Call™" at bounding box center [491, 479] width 177 height 19
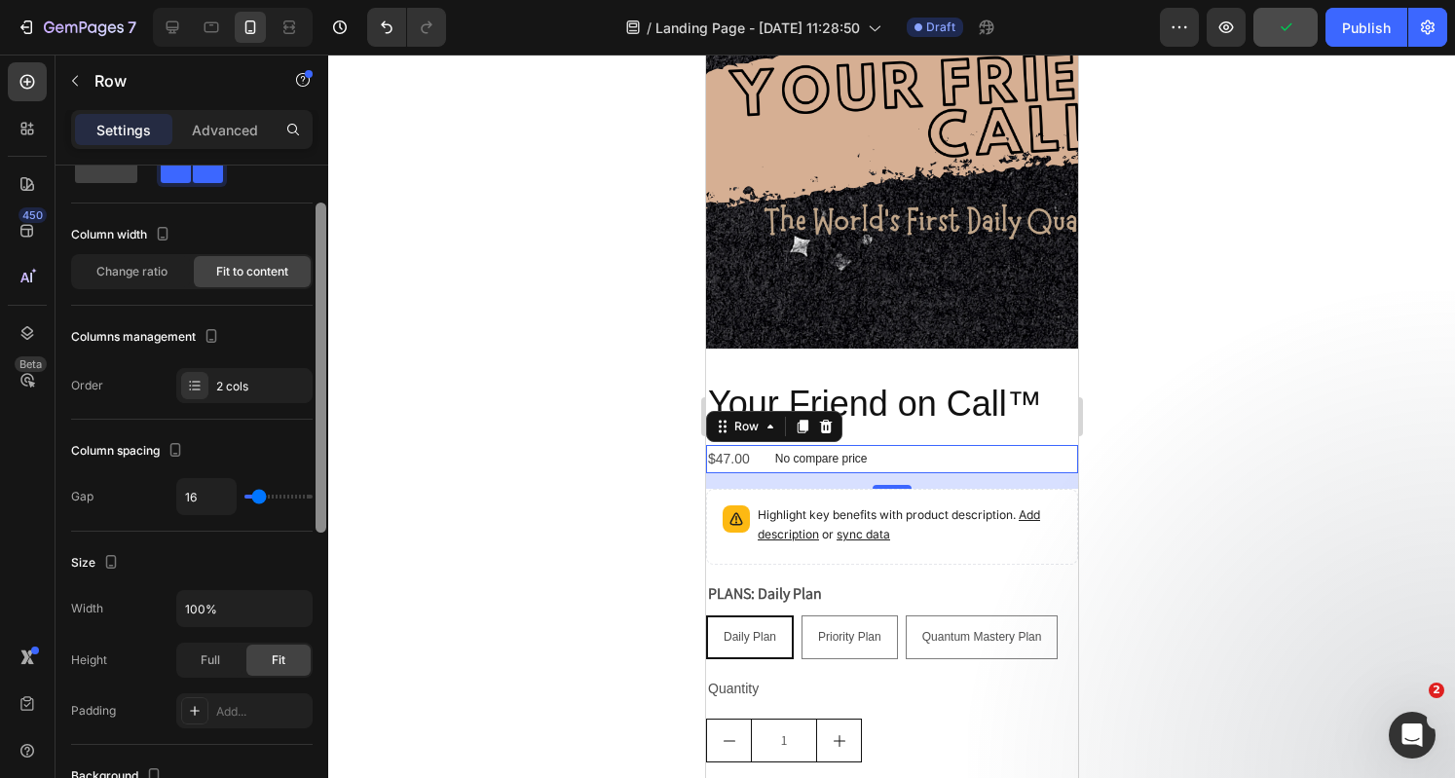
scroll to position [79, 0]
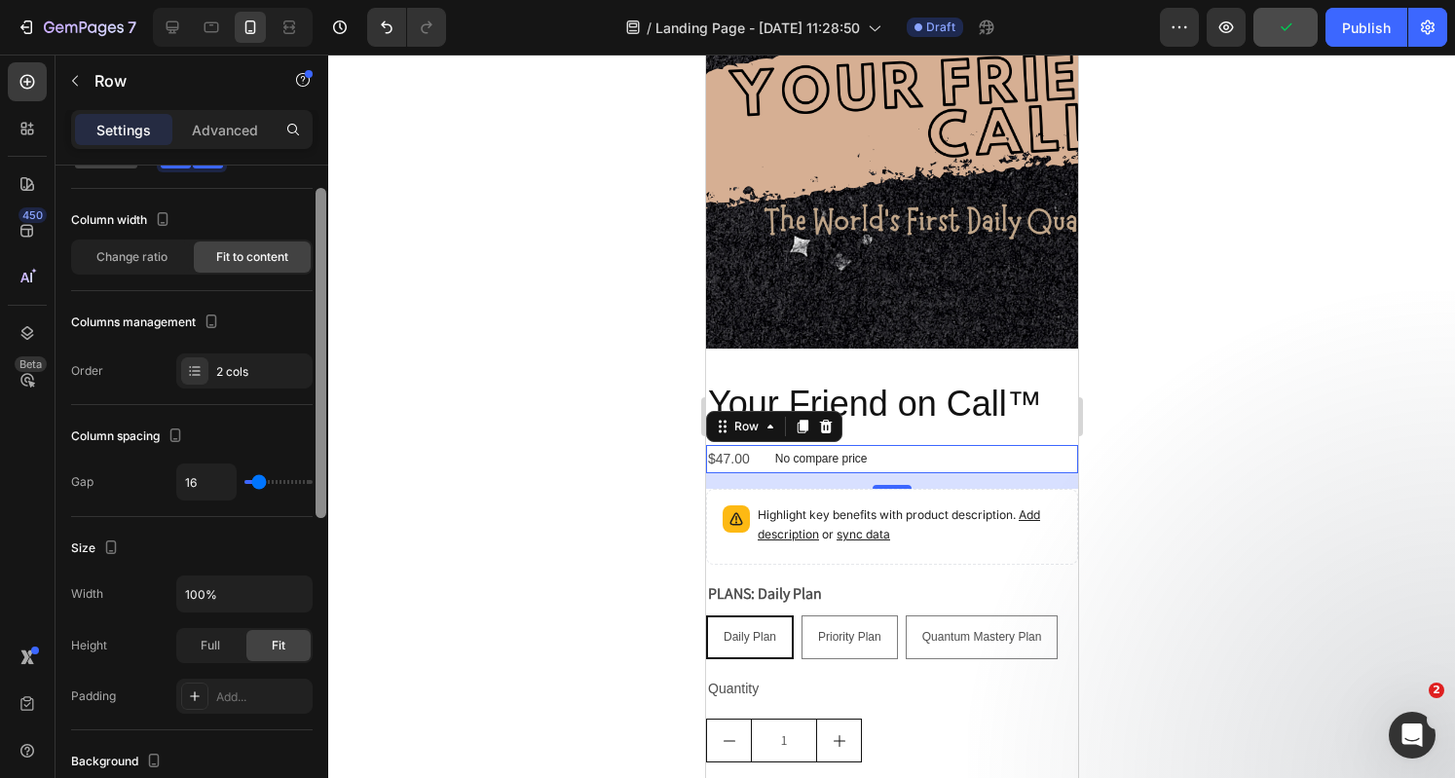
drag, startPoint x: 316, startPoint y: 484, endPoint x: 315, endPoint y: 523, distance: 39.0
click at [315, 518] on div at bounding box center [320, 353] width 11 height 330
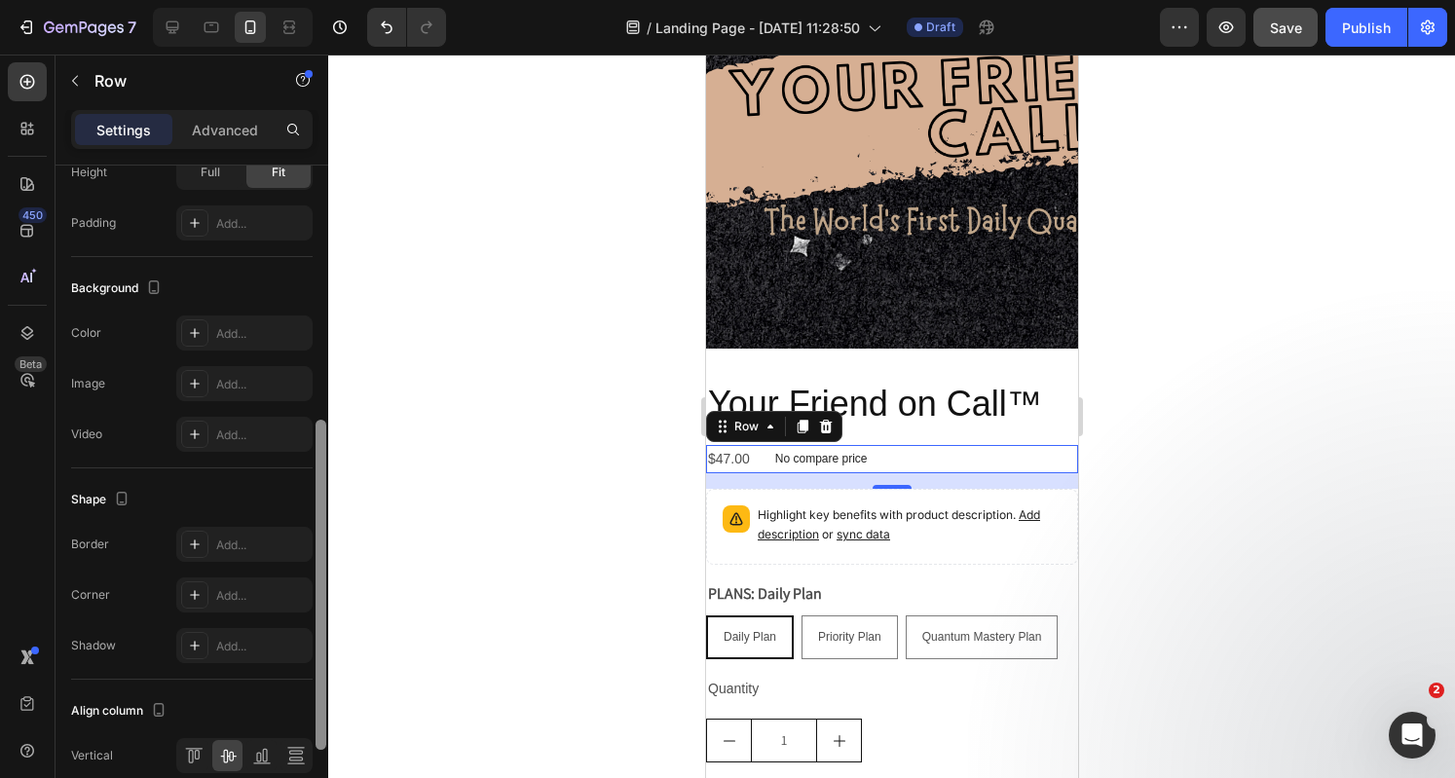
scroll to position [687, 0]
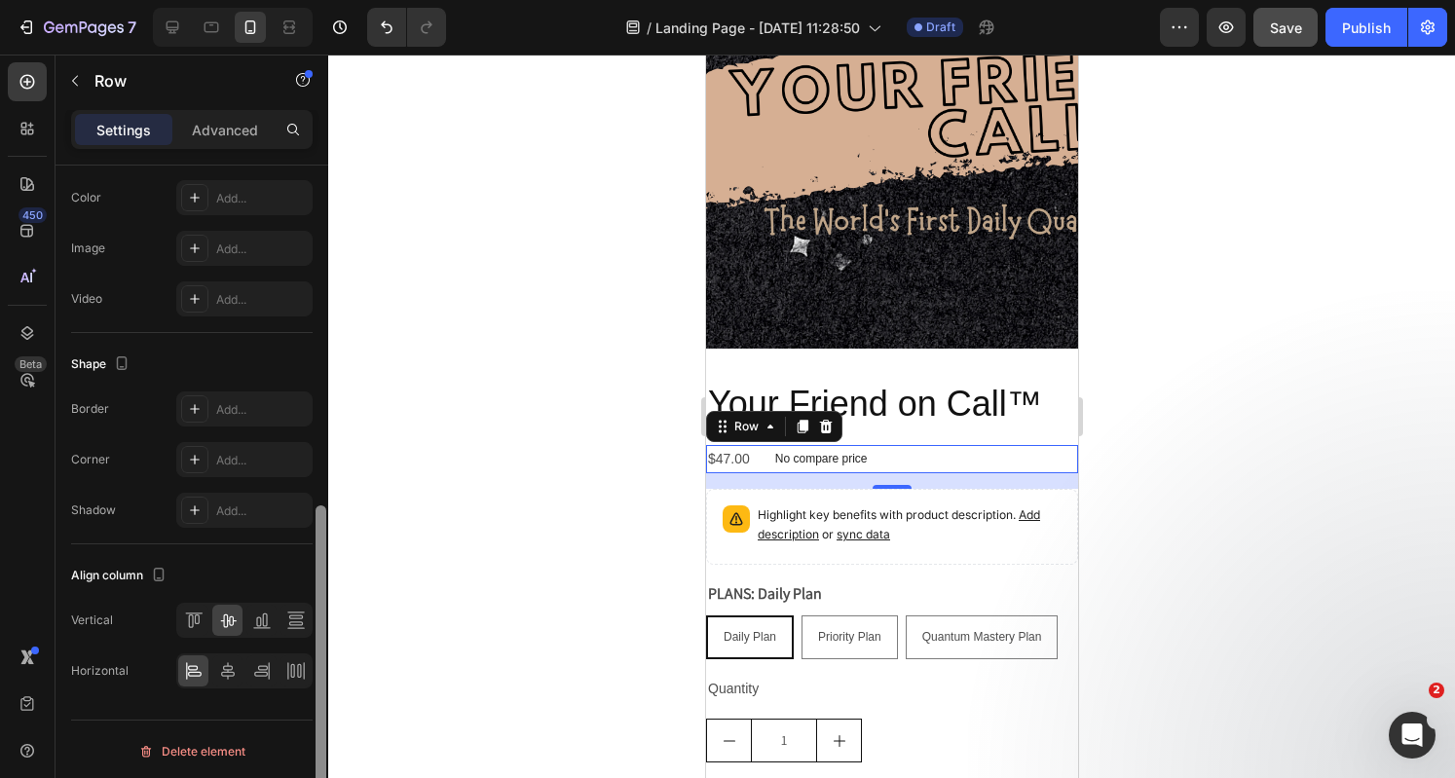
drag, startPoint x: 318, startPoint y: 365, endPoint x: 343, endPoint y: 712, distance: 347.5
click at [343, 0] on div "7 Version history / Landing Page - Aug 28, 11:28:50 Draft Preview Save Publish …" at bounding box center [727, 0] width 1455 height 0
click at [222, 667] on icon at bounding box center [228, 671] width 14 height 18
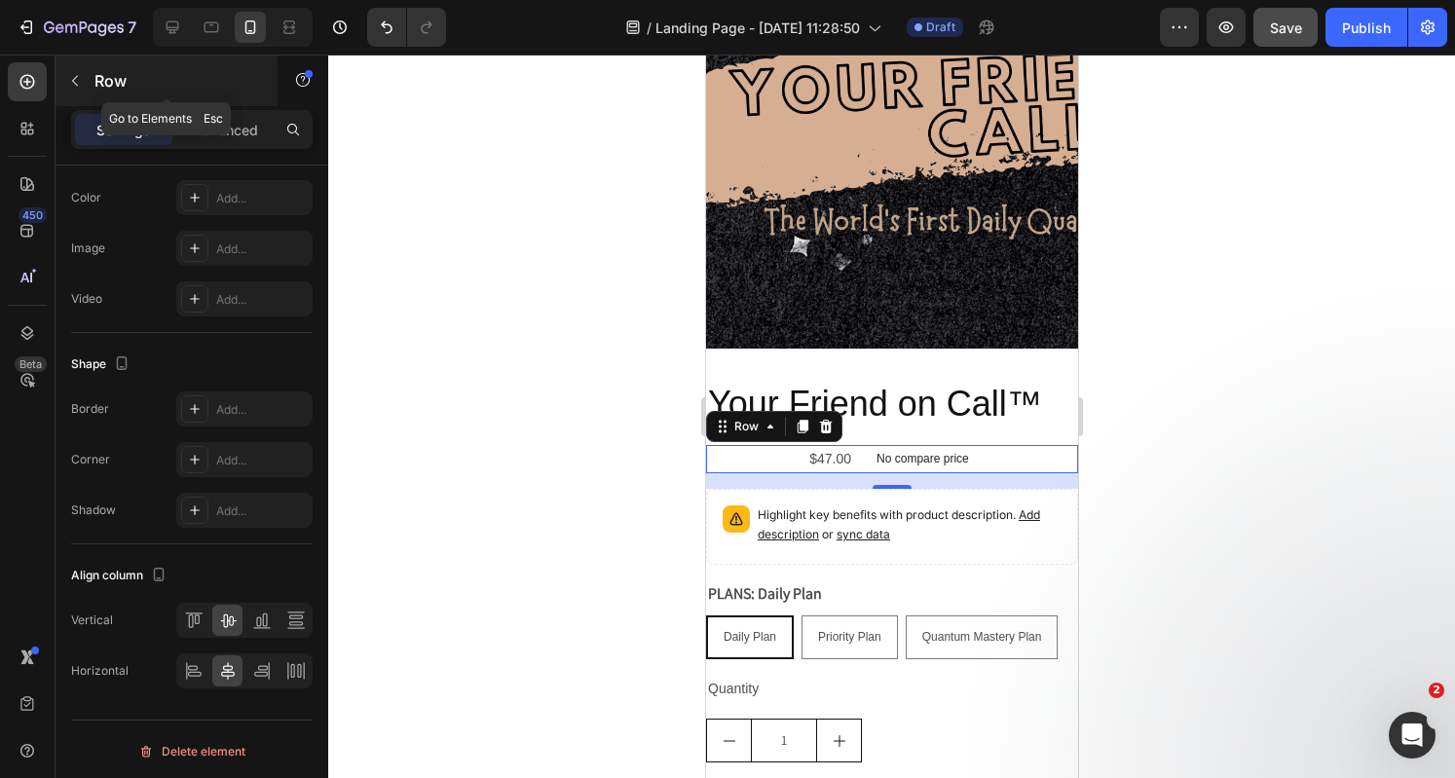
click at [71, 73] on icon "button" at bounding box center [75, 81] width 16 height 16
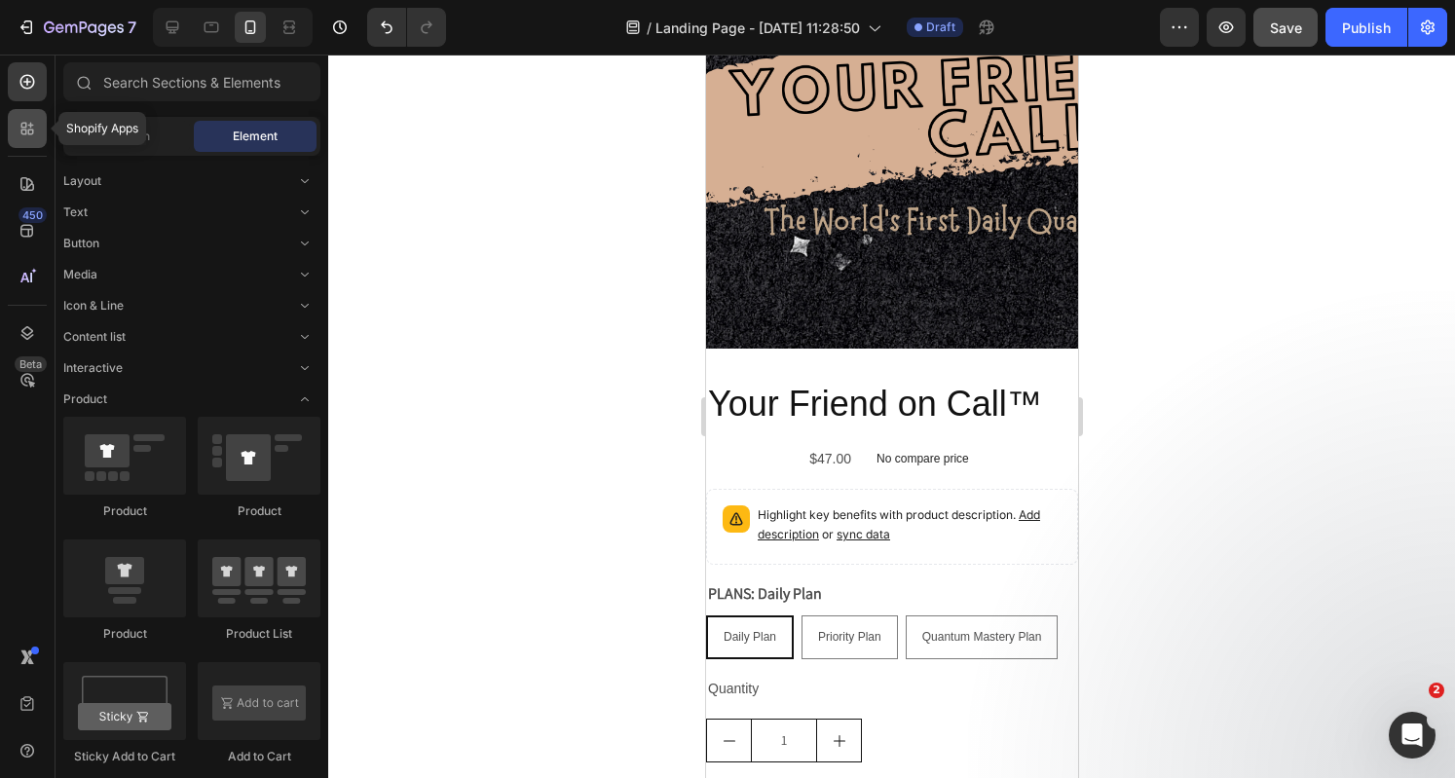
click at [24, 116] on div at bounding box center [27, 128] width 39 height 39
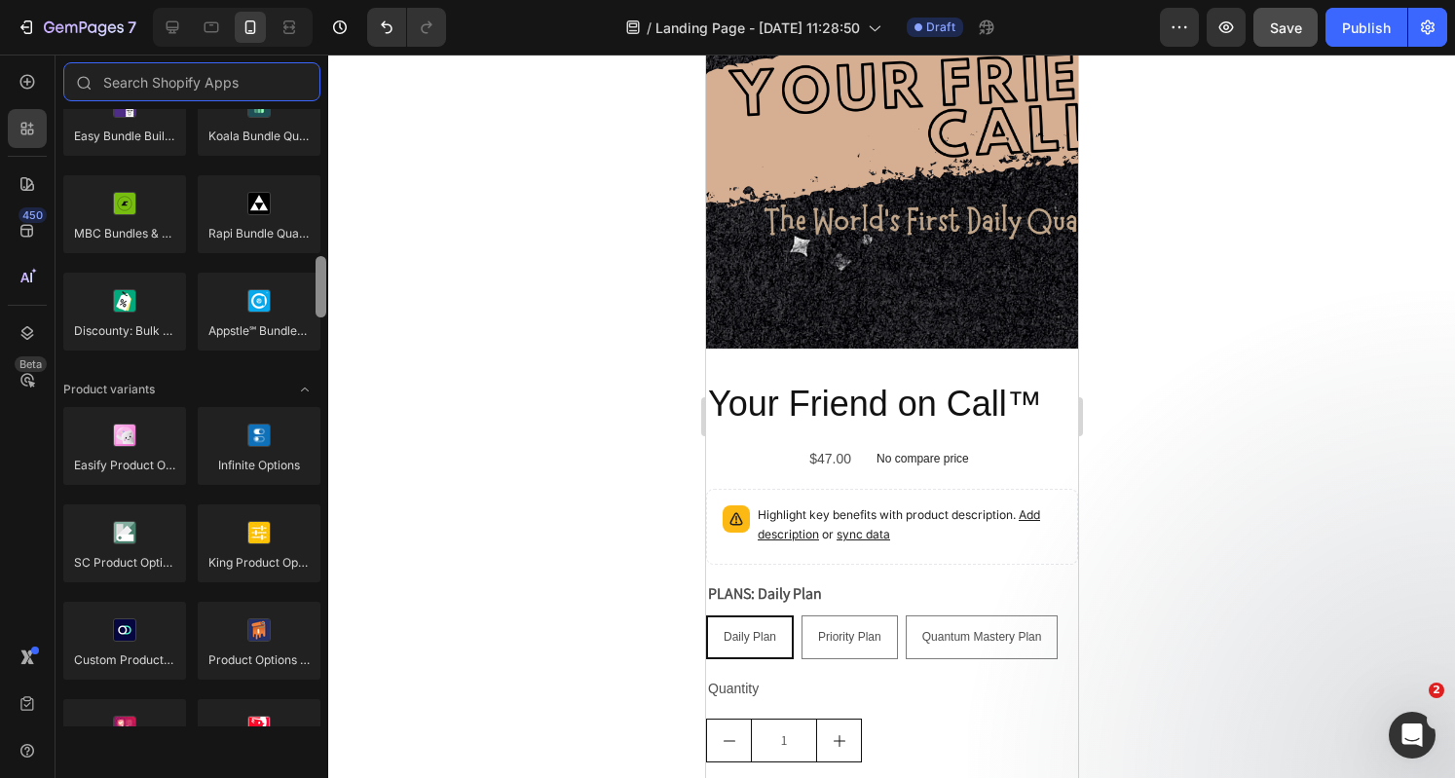
scroll to position [1920, 0]
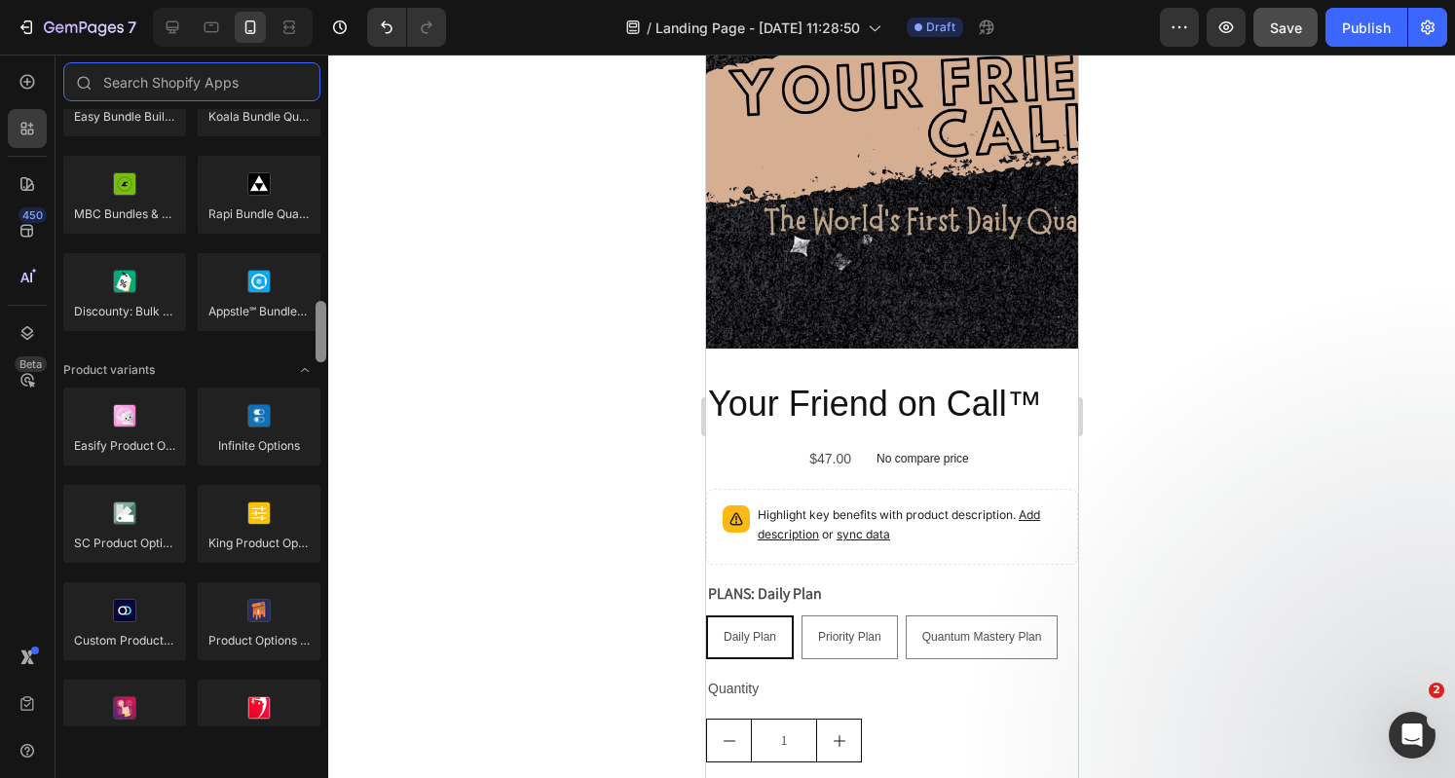
drag, startPoint x: 321, startPoint y: 147, endPoint x: 335, endPoint y: 340, distance: 193.3
click at [335, 0] on div "7 Version history / Landing Page - Aug 28, 11:28:50 Draft Preview Save Publish …" at bounding box center [727, 0] width 1455 height 0
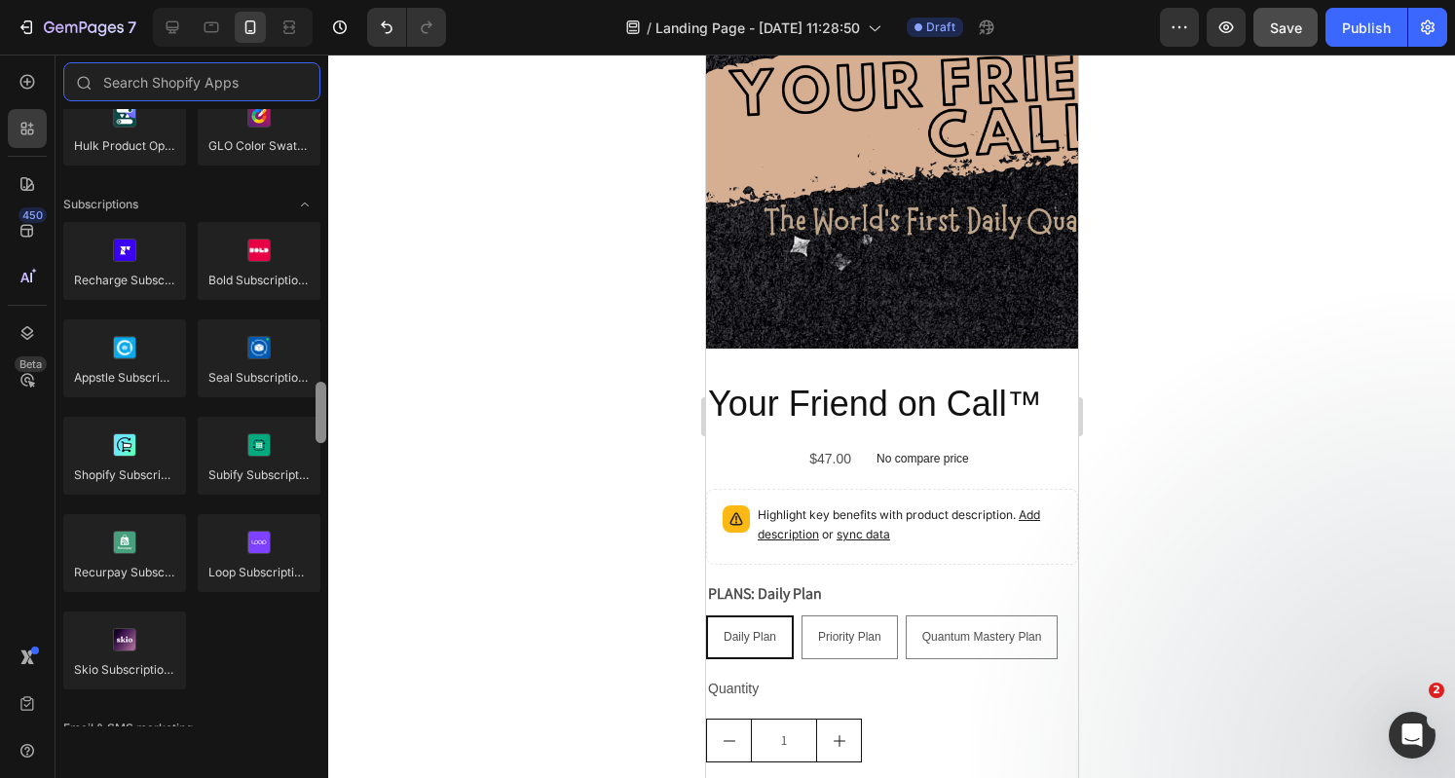
scroll to position [2639, 0]
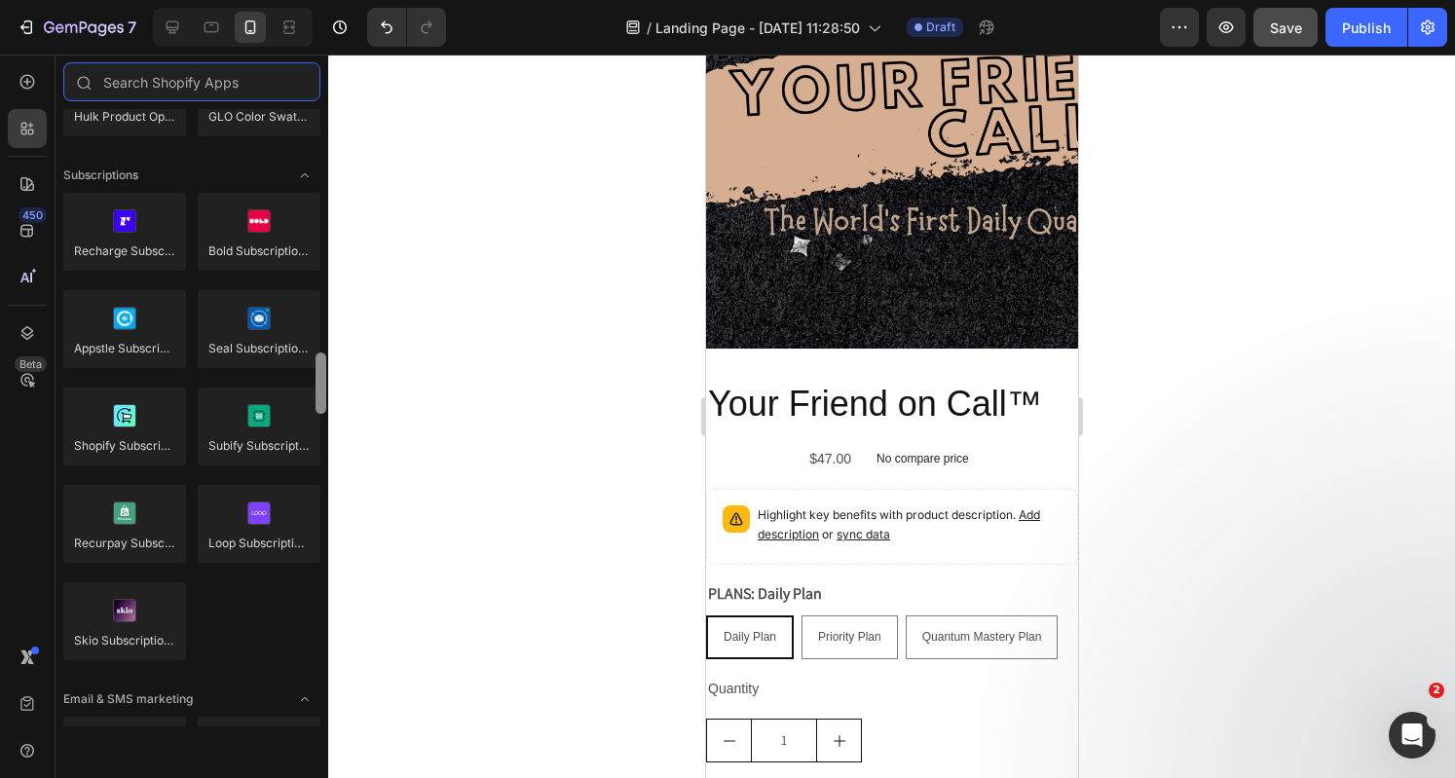
drag, startPoint x: 317, startPoint y: 355, endPoint x: 323, endPoint y: 427, distance: 72.3
click at [323, 414] on div at bounding box center [320, 382] width 11 height 61
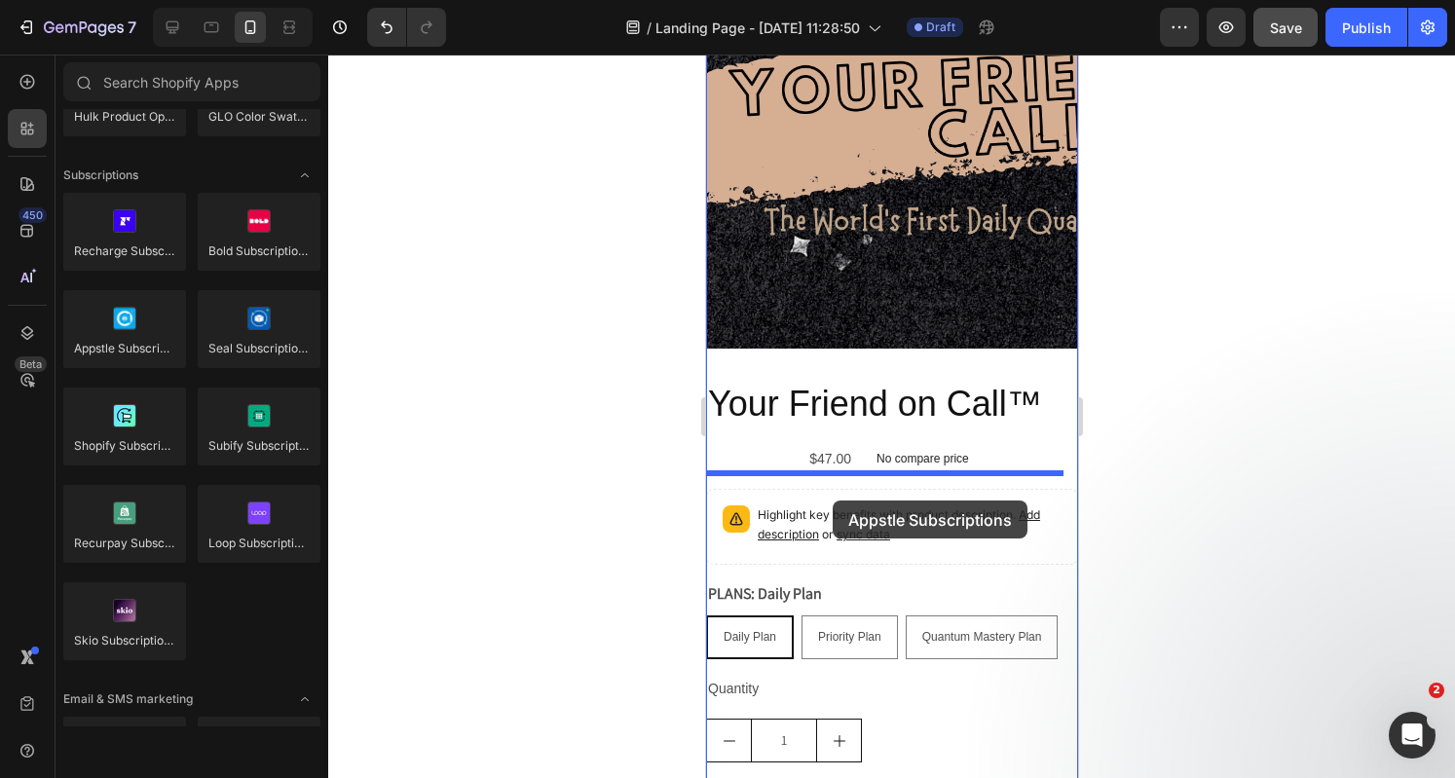
drag, startPoint x: 830, startPoint y: 396, endPoint x: 832, endPoint y: 500, distance: 104.2
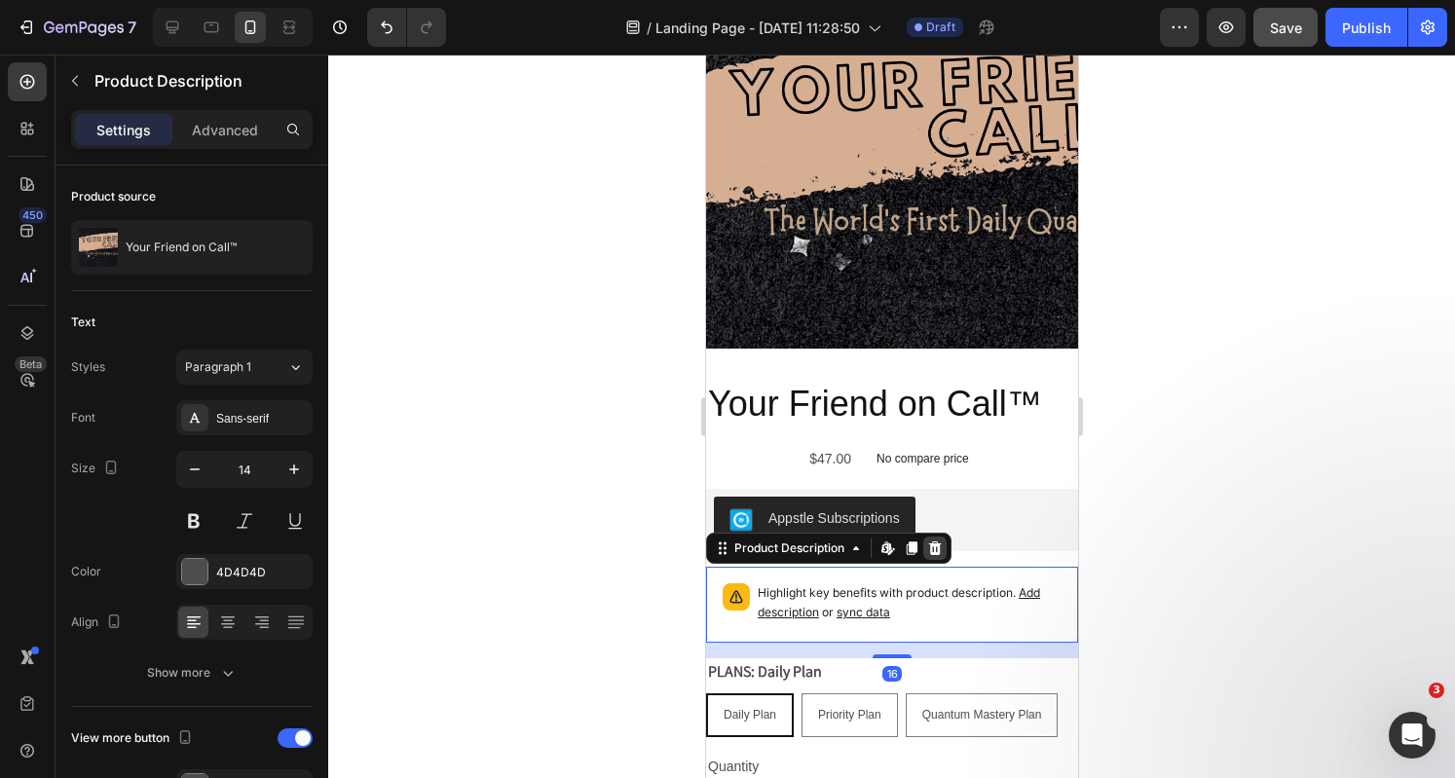
click at [935, 541] on icon at bounding box center [934, 548] width 13 height 14
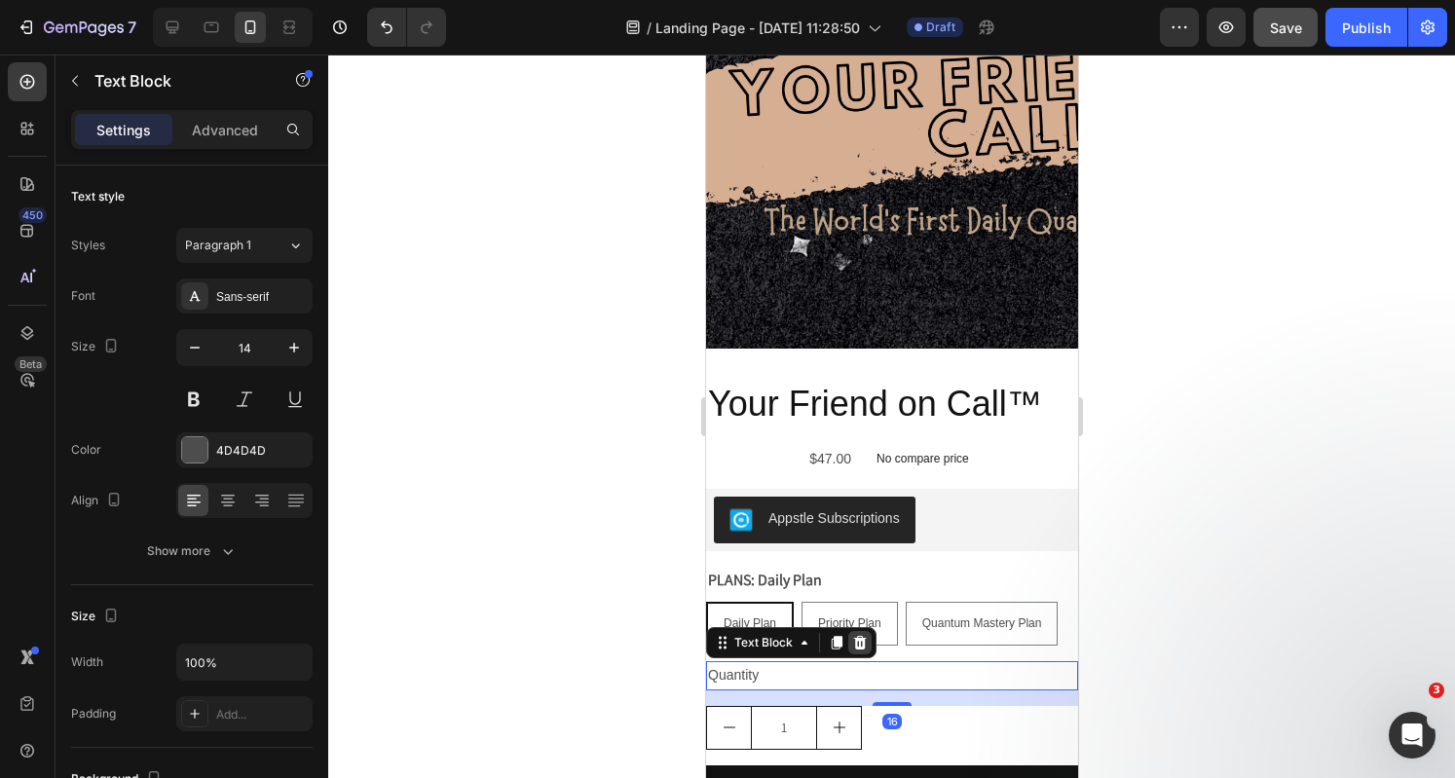
click at [855, 636] on icon at bounding box center [859, 643] width 13 height 14
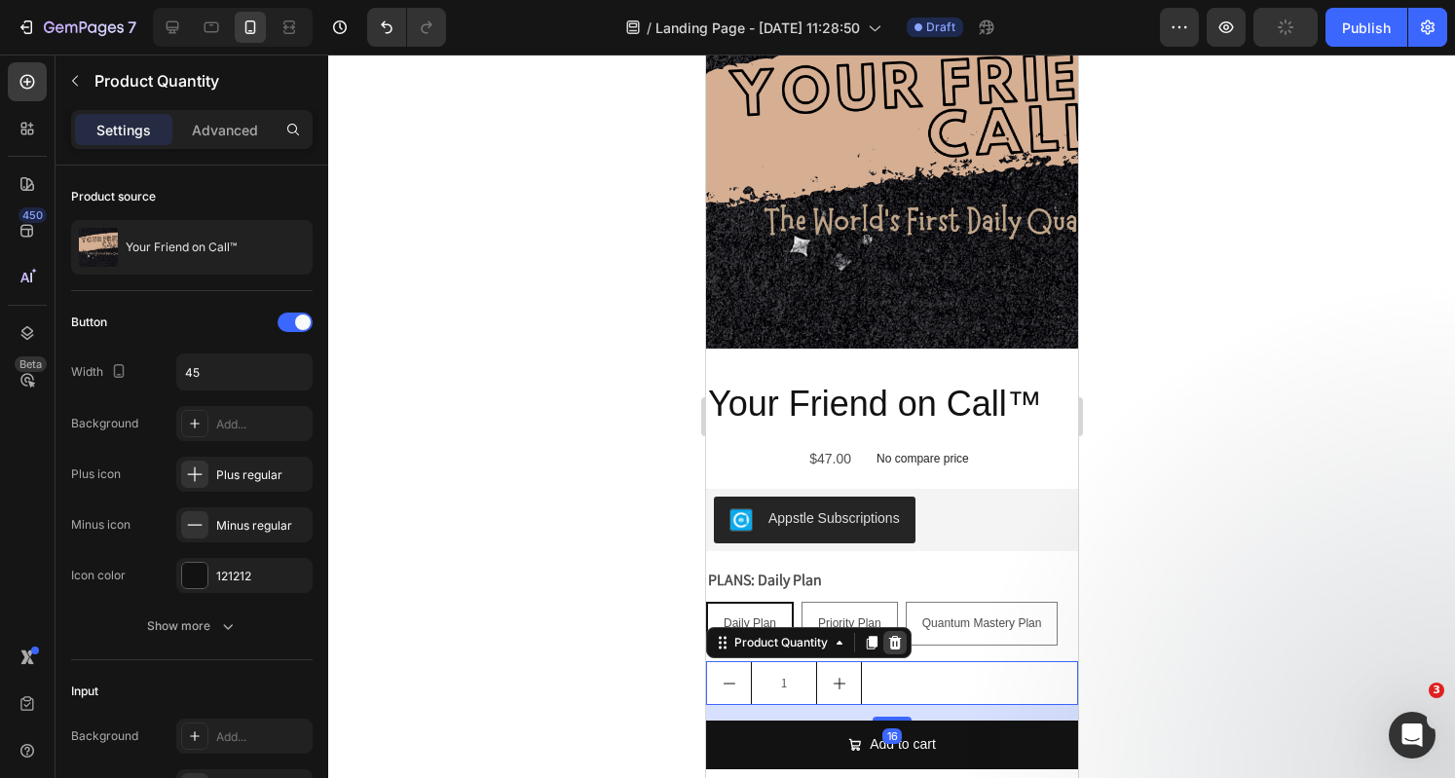
click at [895, 636] on icon at bounding box center [894, 643] width 13 height 14
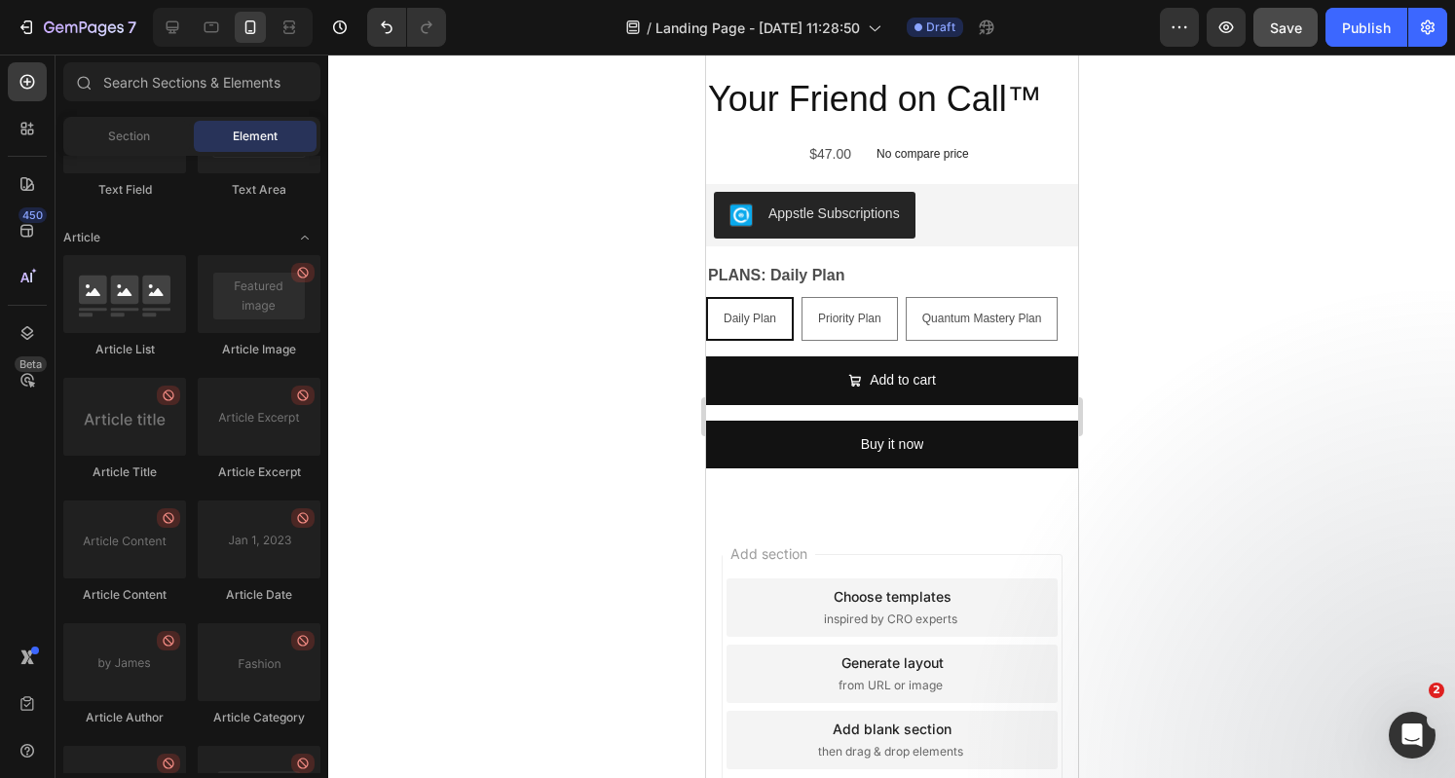
scroll to position [10919, 0]
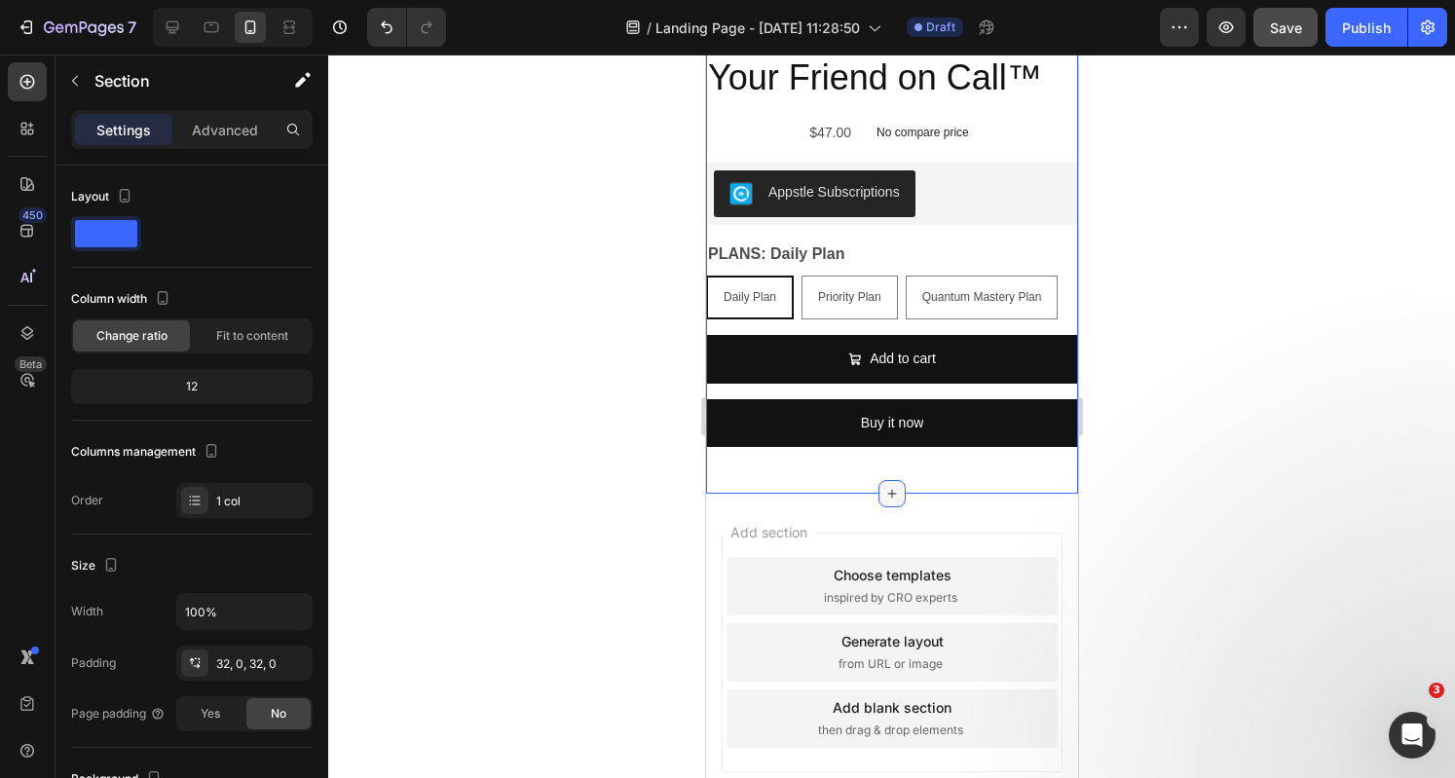
click at [887, 489] on icon at bounding box center [891, 493] width 9 height 9
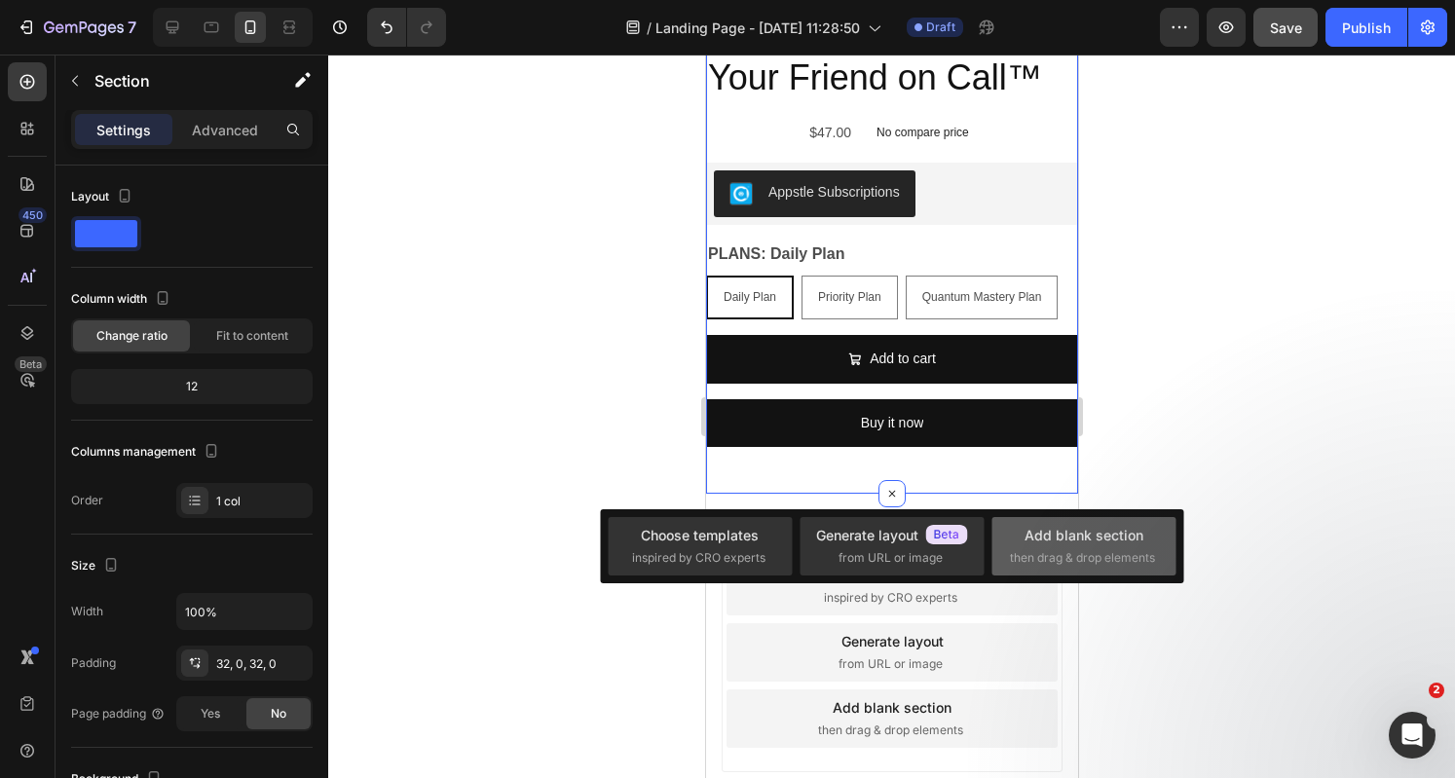
click at [1060, 536] on div "Add blank section" at bounding box center [1083, 535] width 119 height 20
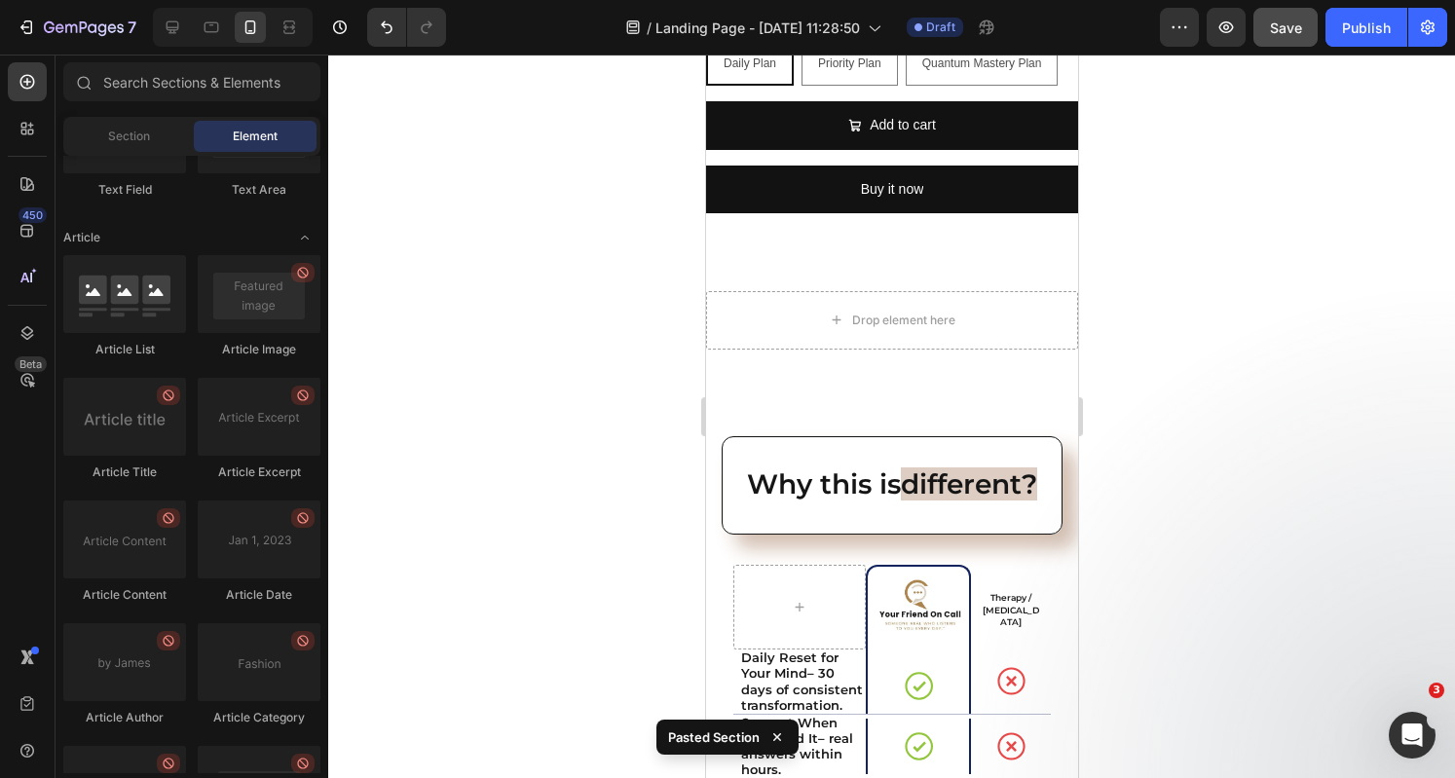
scroll to position [11092, 0]
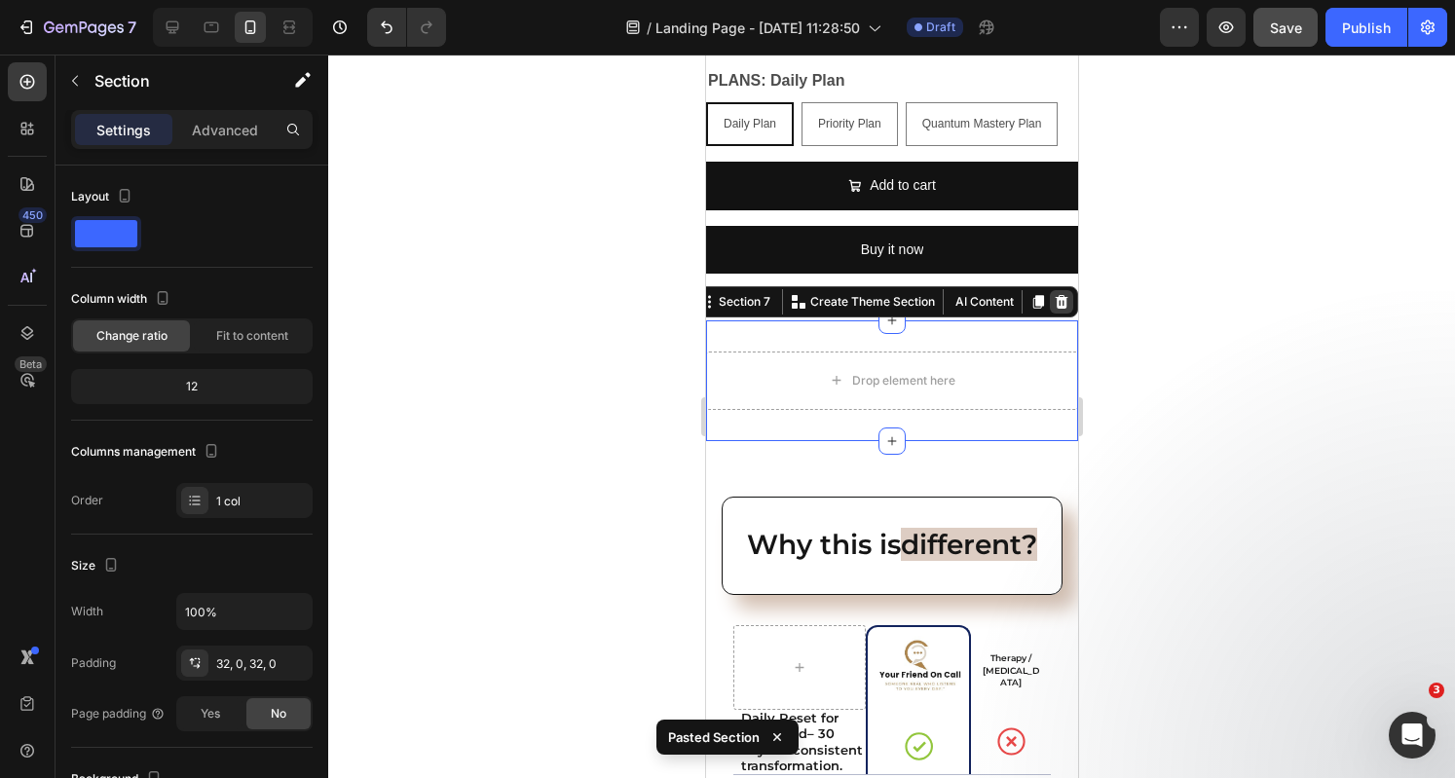
click at [1053, 294] on icon at bounding box center [1061, 302] width 16 height 16
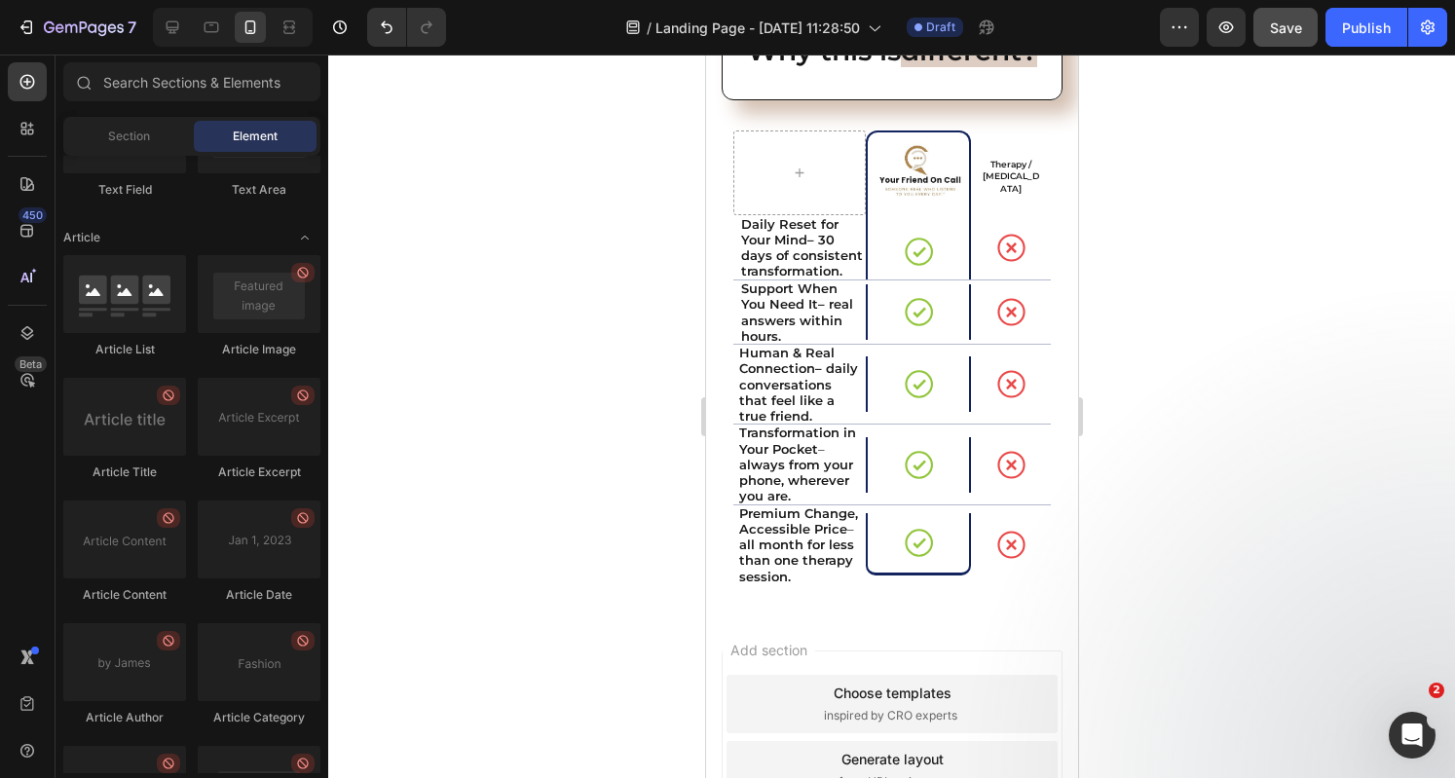
scroll to position [11510, 0]
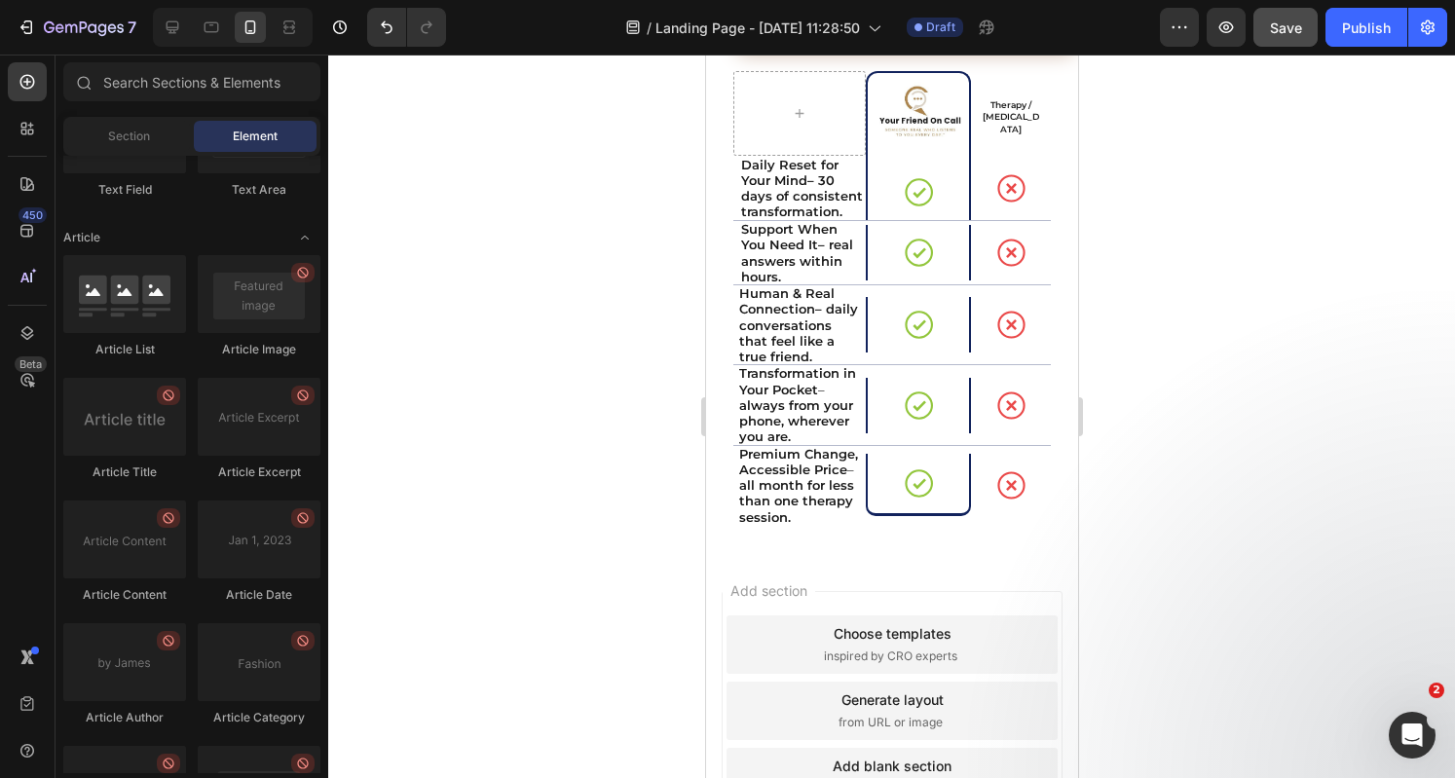
click at [1005, 597] on div "Add section Choose templates inspired by CRO experts Generate layout from URL o…" at bounding box center [891, 738] width 372 height 372
click at [890, 560] on icon at bounding box center [891, 552] width 16 height 16
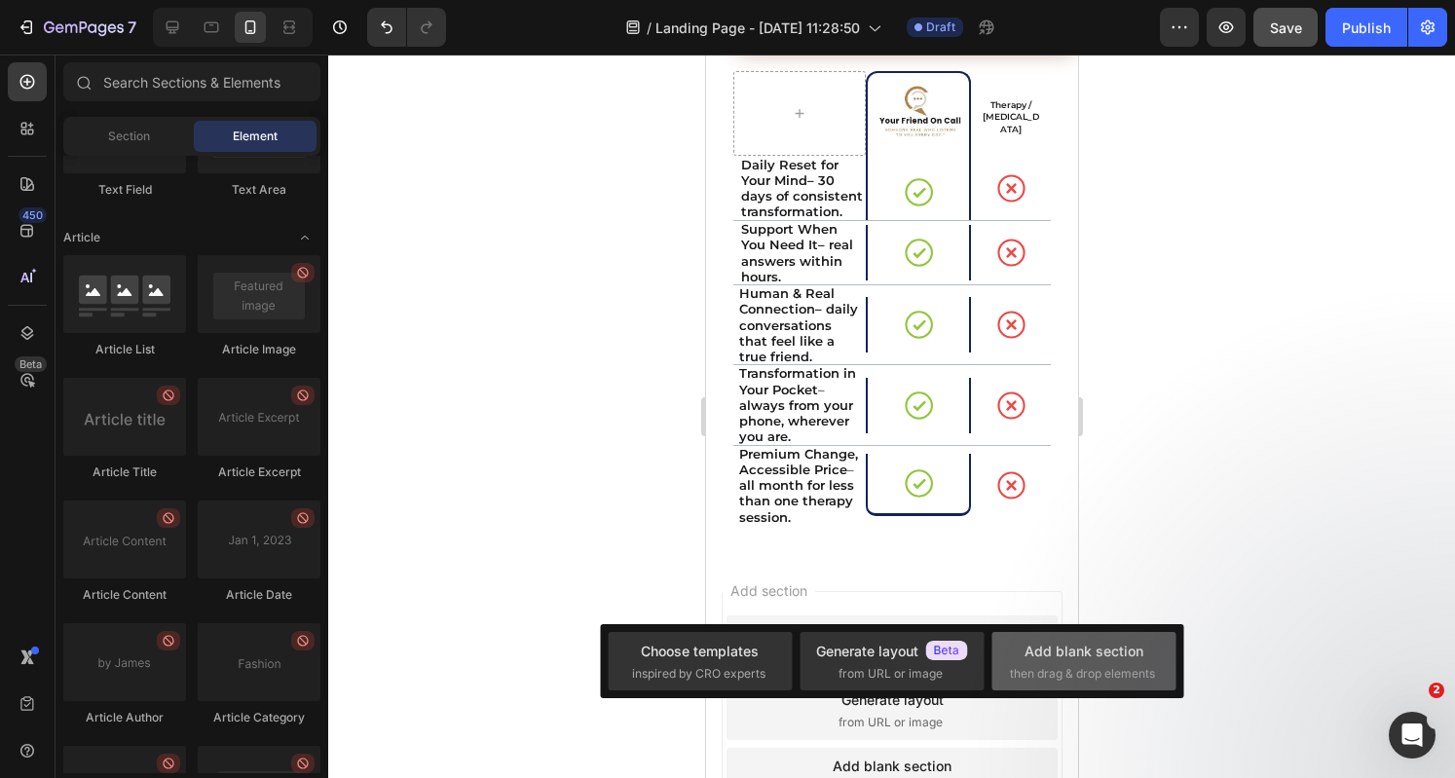
click at [1042, 651] on div "Add blank section" at bounding box center [1083, 651] width 119 height 20
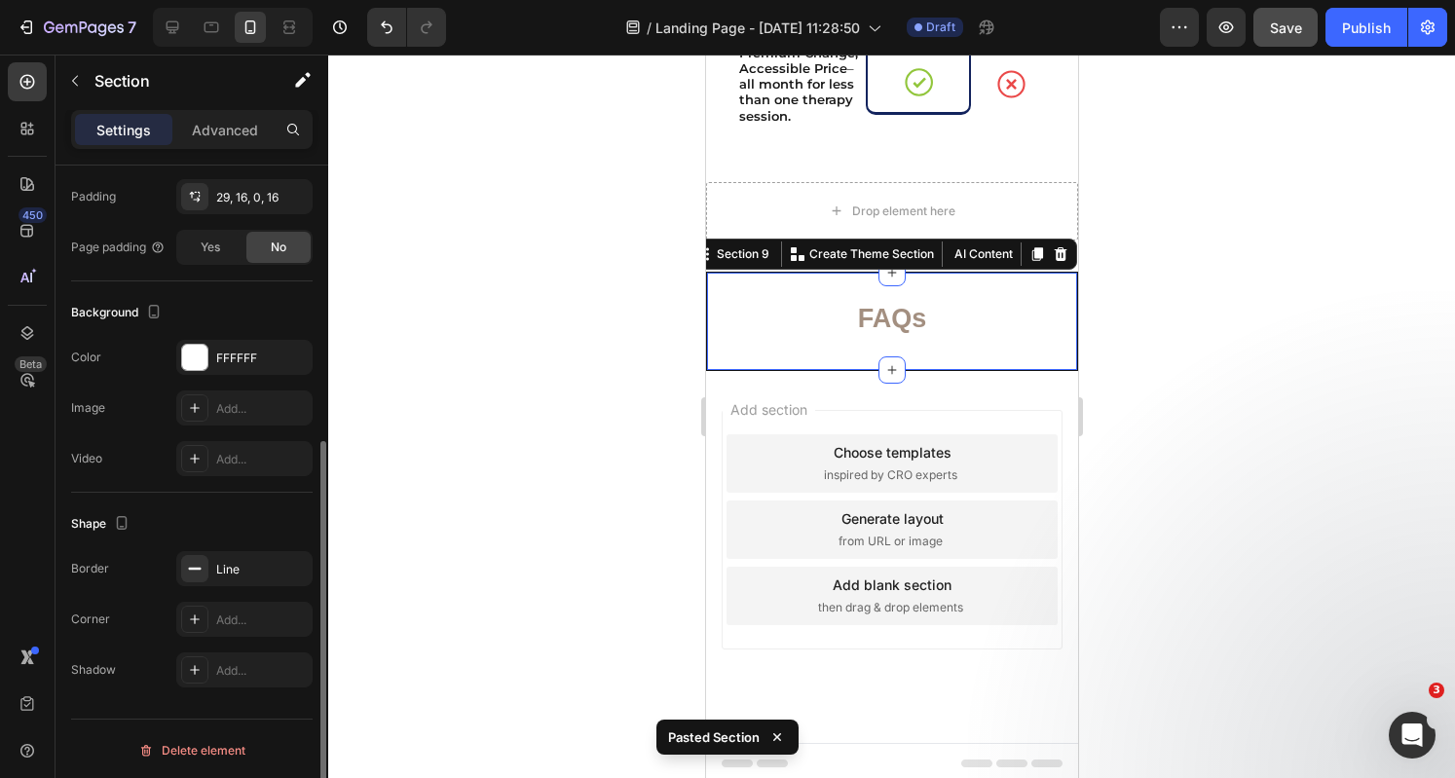
scroll to position [11955, 0]
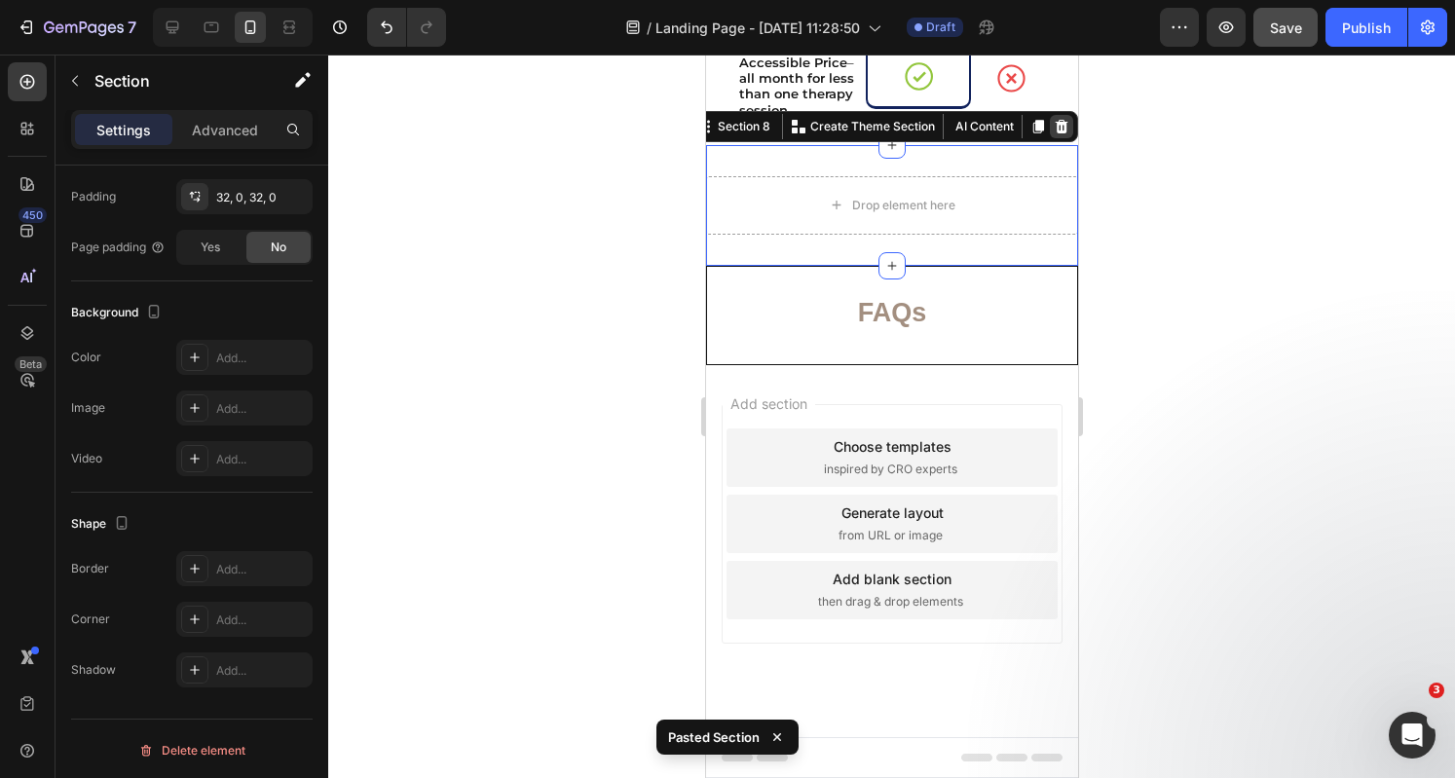
click at [1054, 126] on icon at bounding box center [1060, 127] width 13 height 14
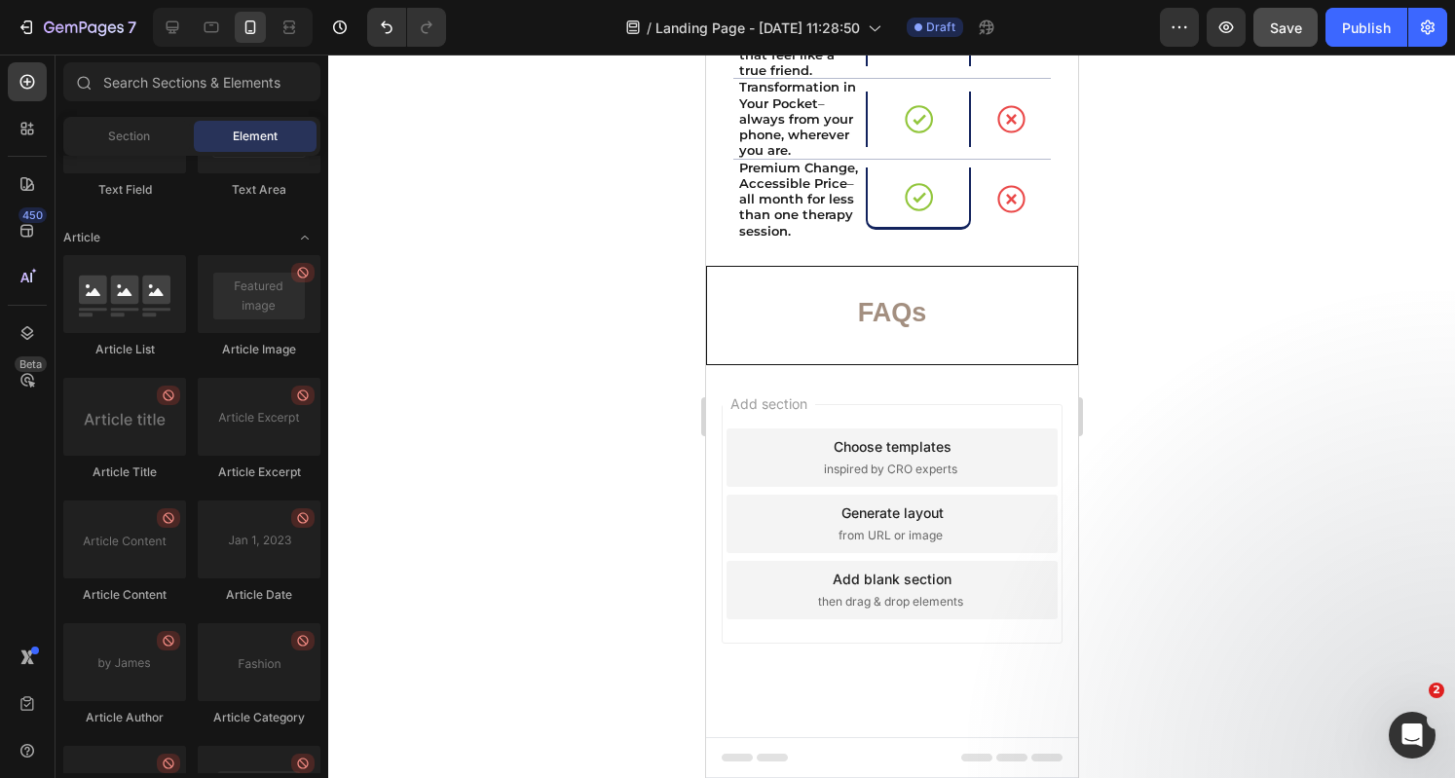
click at [978, 381] on div "Add section Choose templates inspired by CRO experts Generate layout from URL o…" at bounding box center [891, 551] width 372 height 372
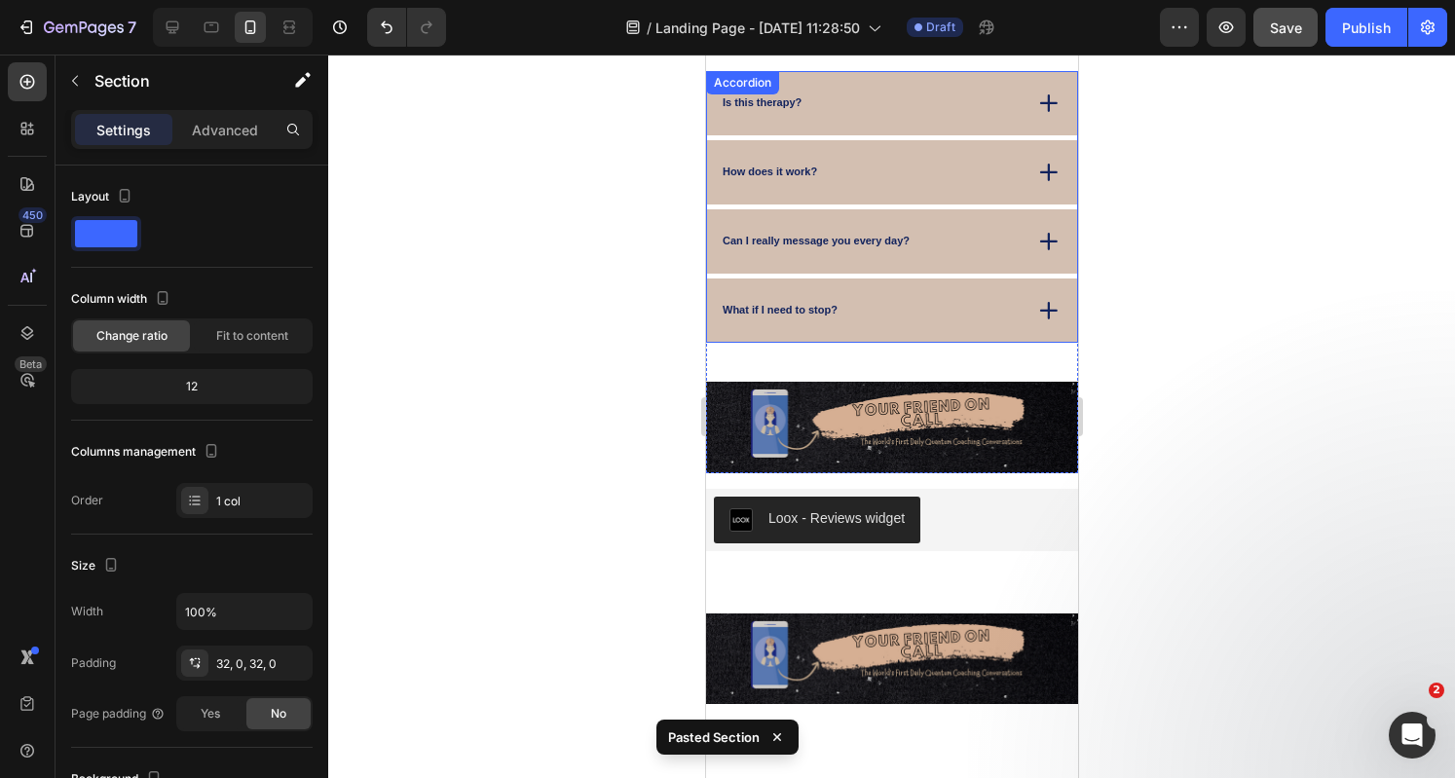
scroll to position [0, 0]
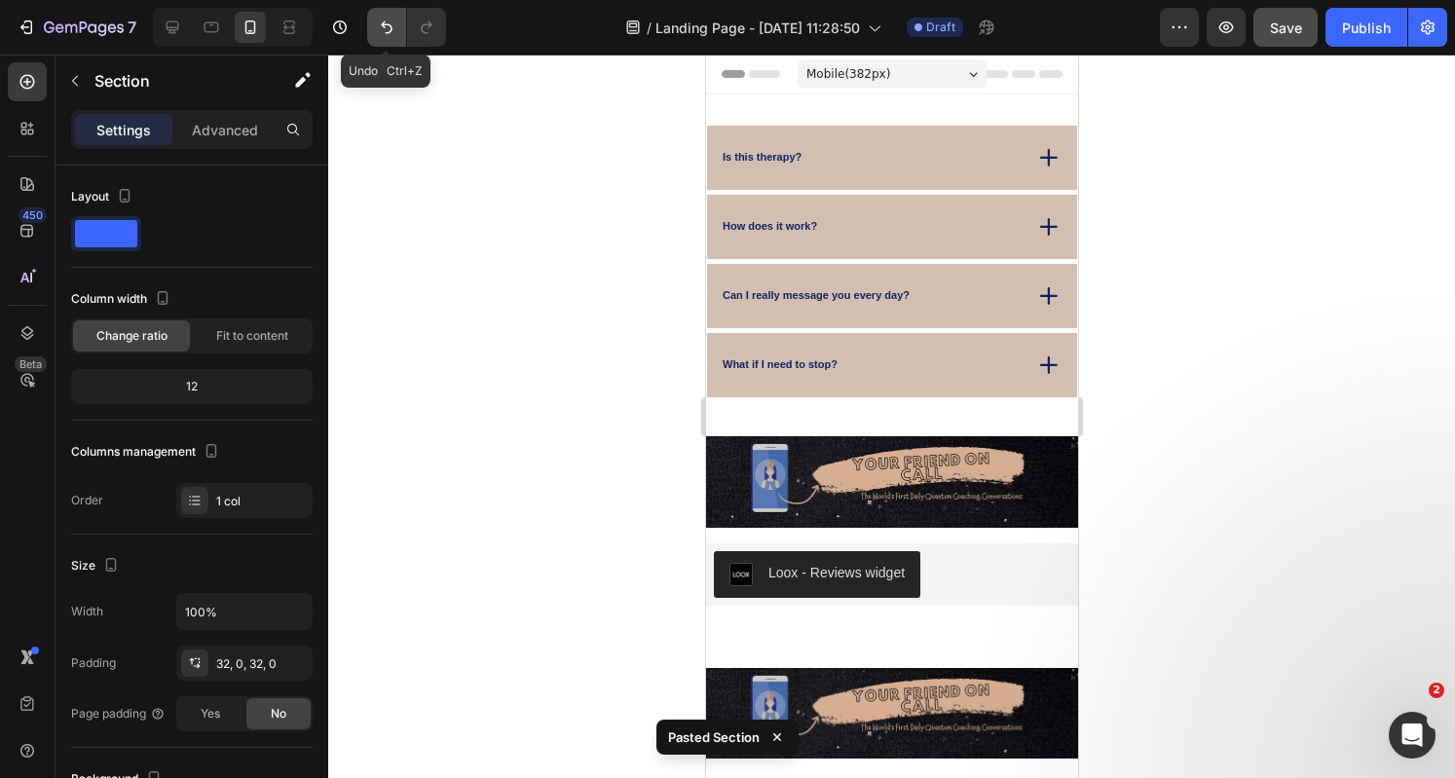
click at [378, 29] on icon "Undo/Redo" at bounding box center [386, 27] width 19 height 19
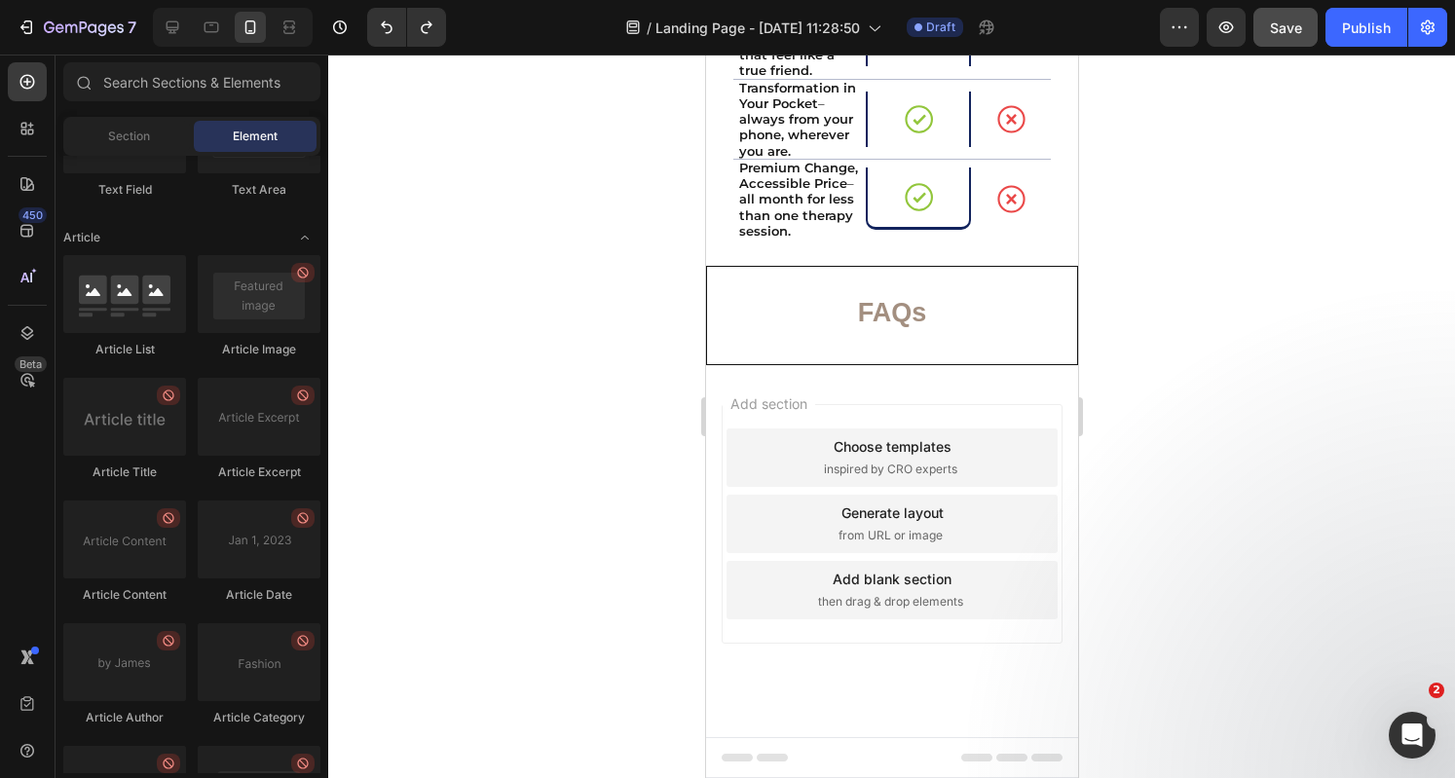
scroll to position [11731, 0]
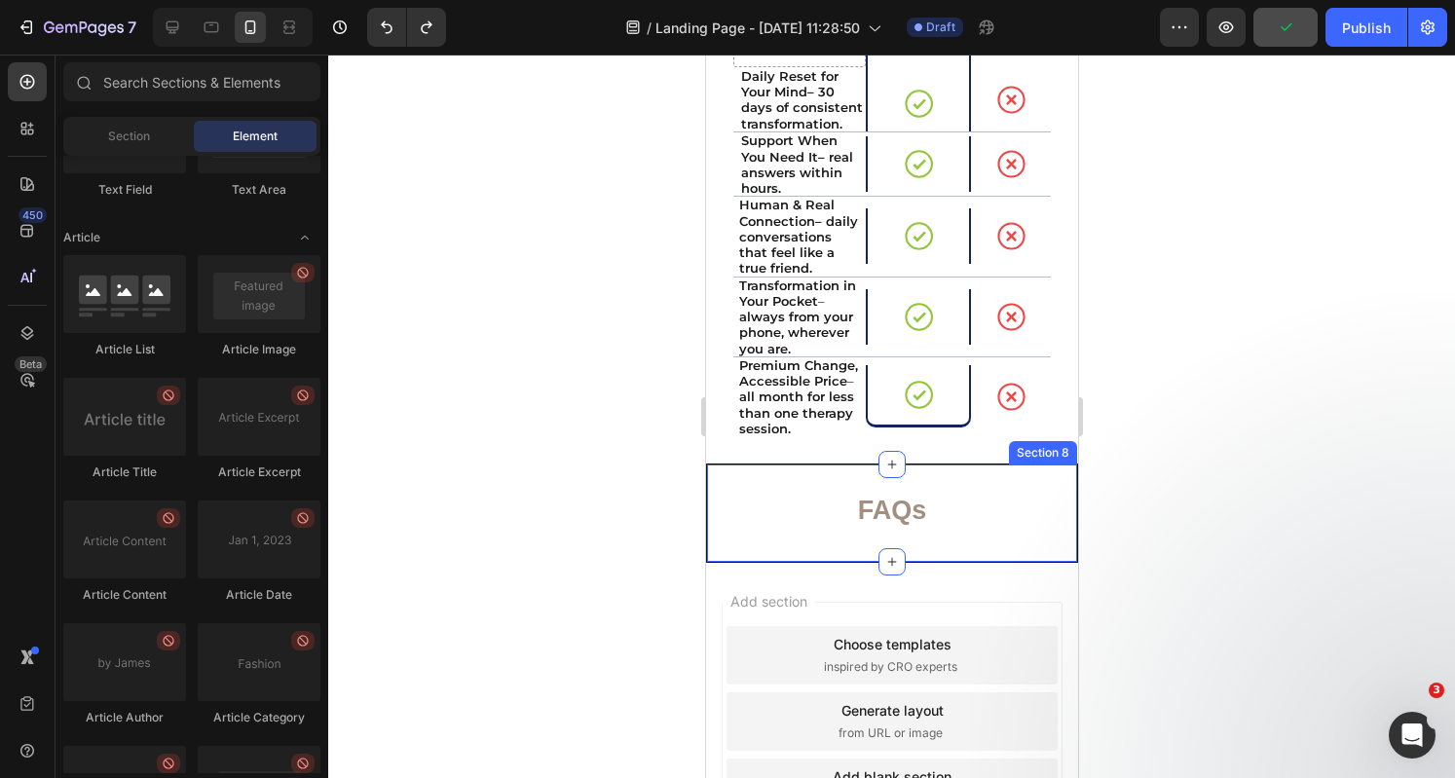
drag, startPoint x: 964, startPoint y: 616, endPoint x: 861, endPoint y: 514, distance: 145.3
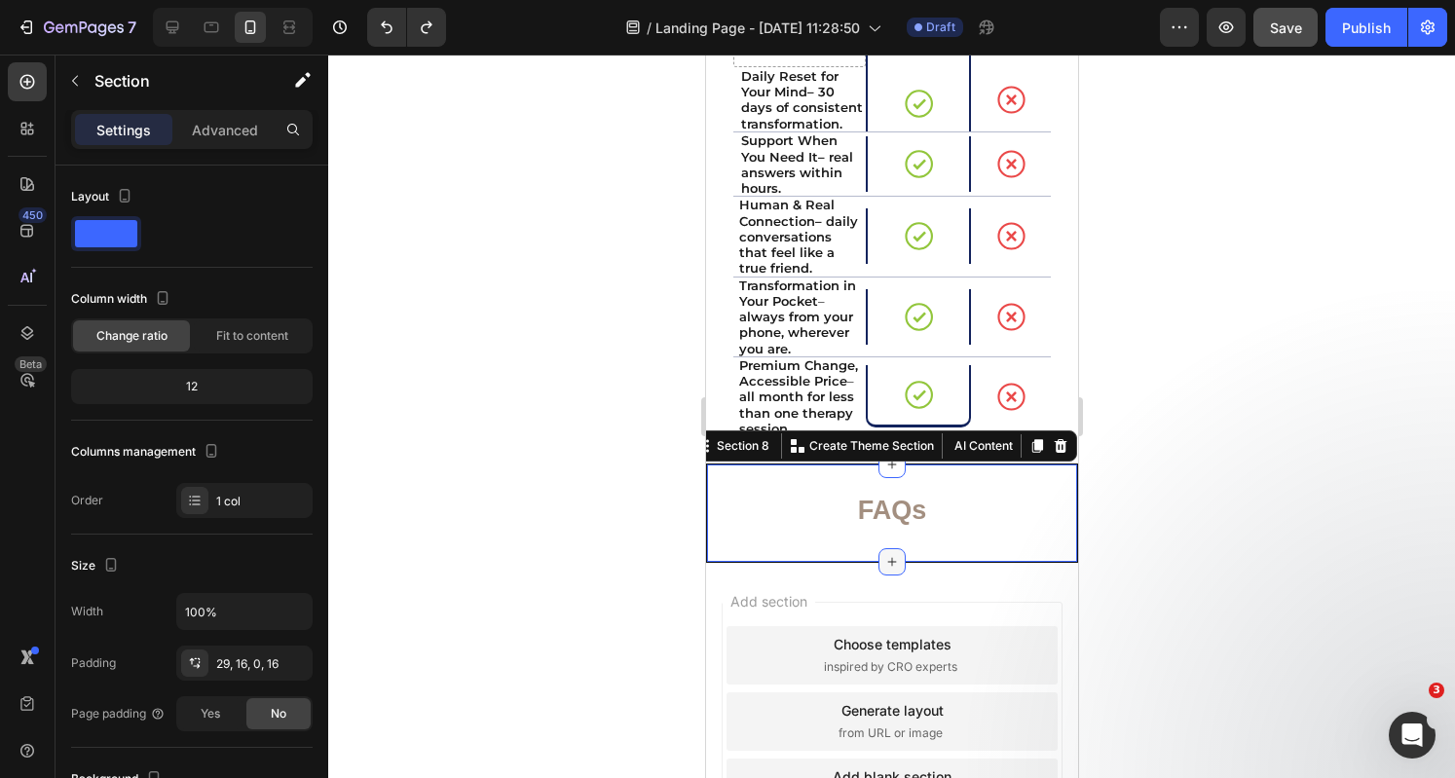
click at [883, 570] on icon at bounding box center [891, 562] width 16 height 16
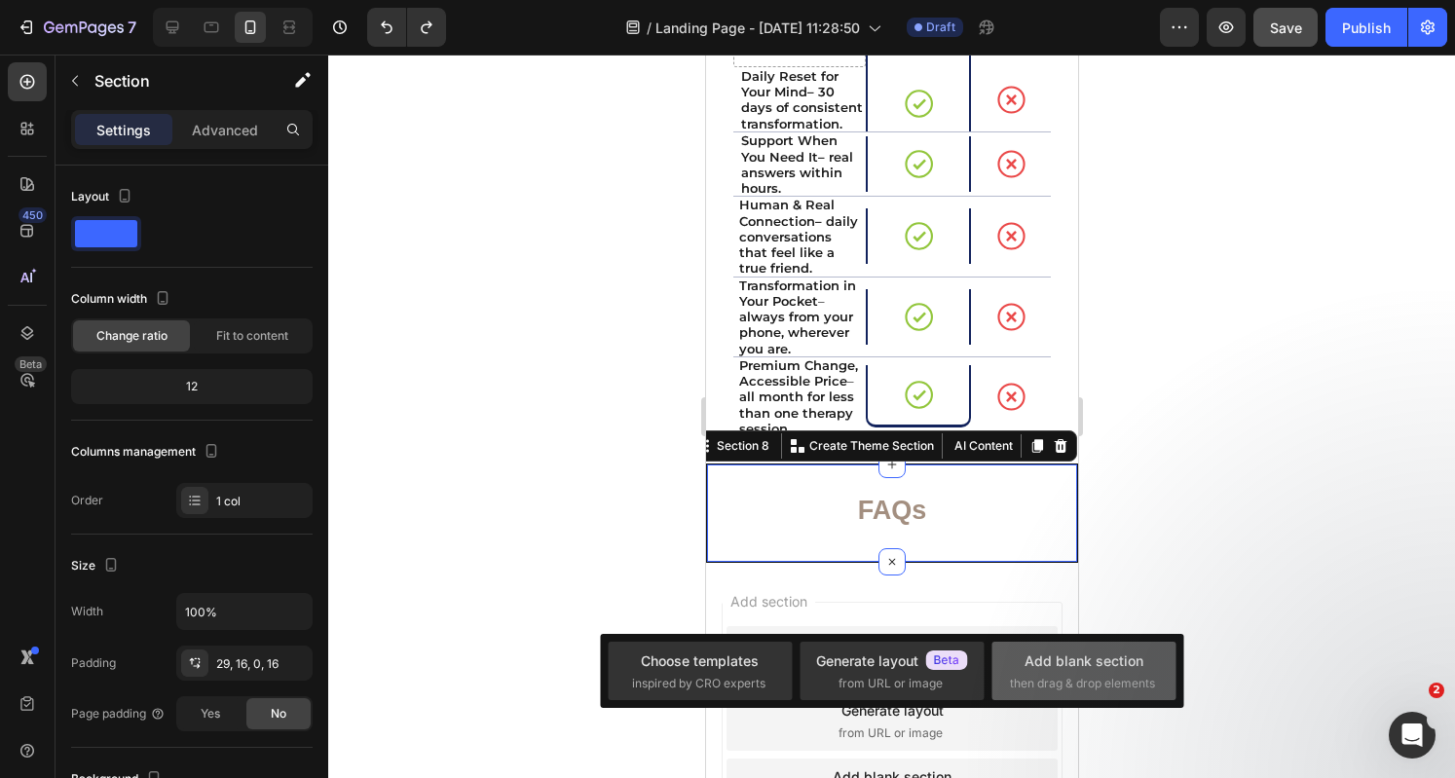
click at [1071, 647] on div "Add blank section then drag & drop elements" at bounding box center [1083, 671] width 184 height 58
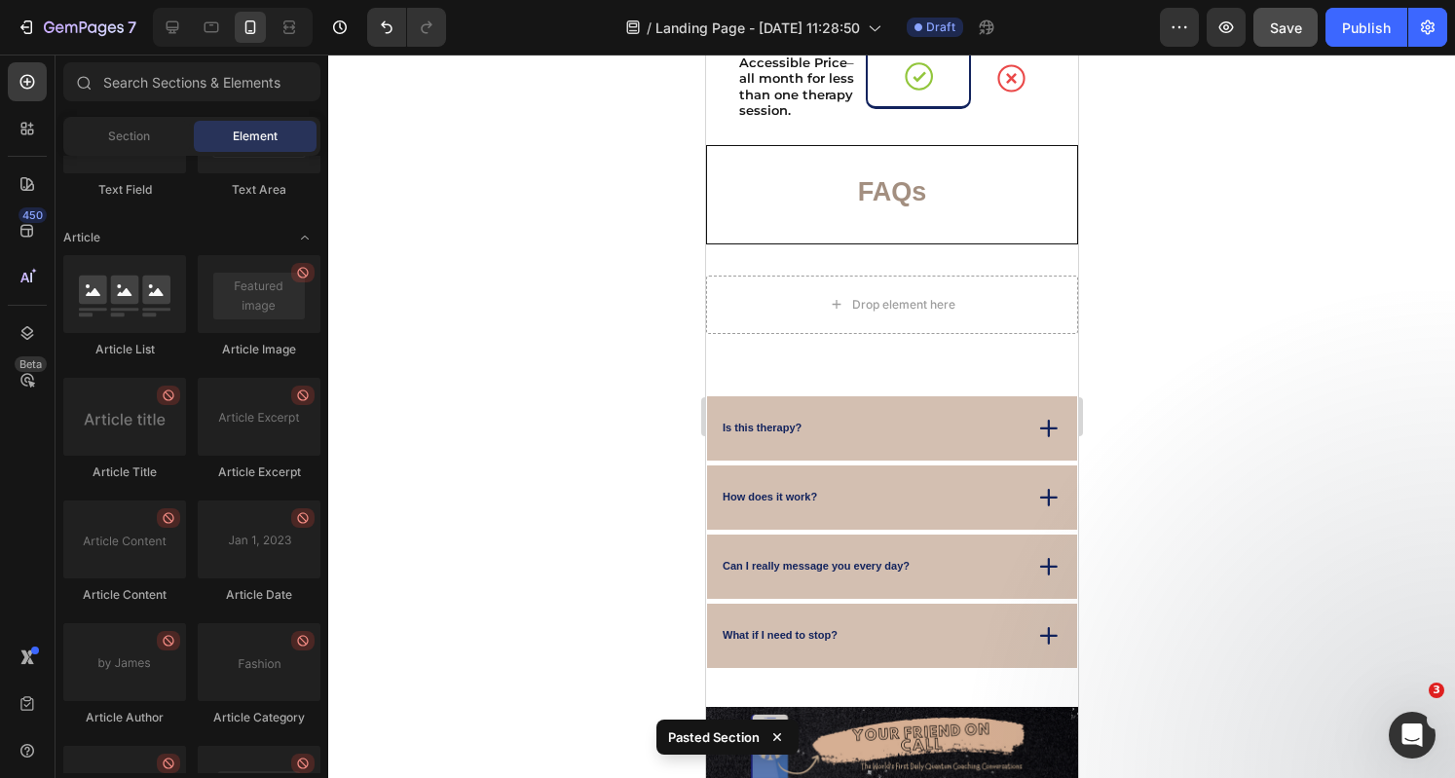
scroll to position [11986, 0]
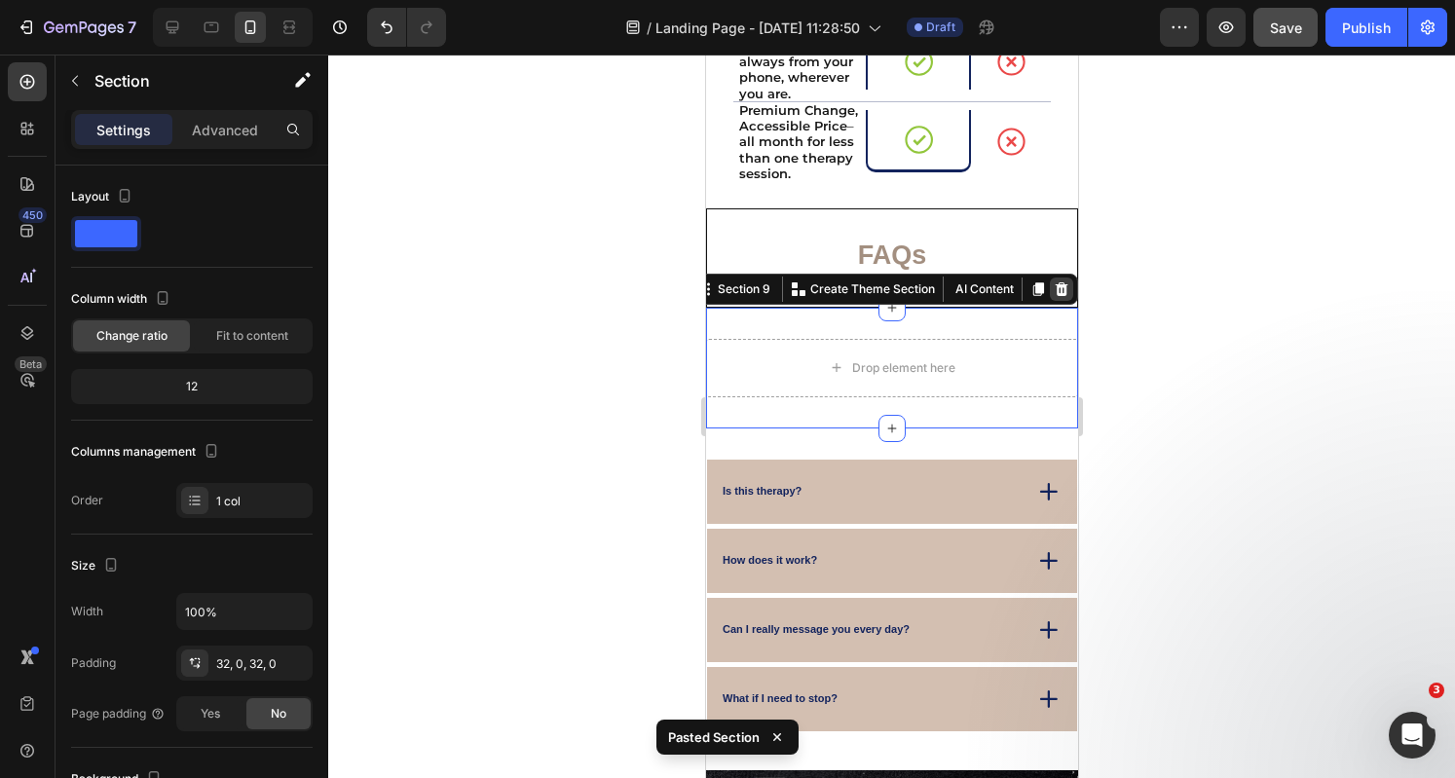
click at [1053, 297] on icon at bounding box center [1061, 289] width 16 height 16
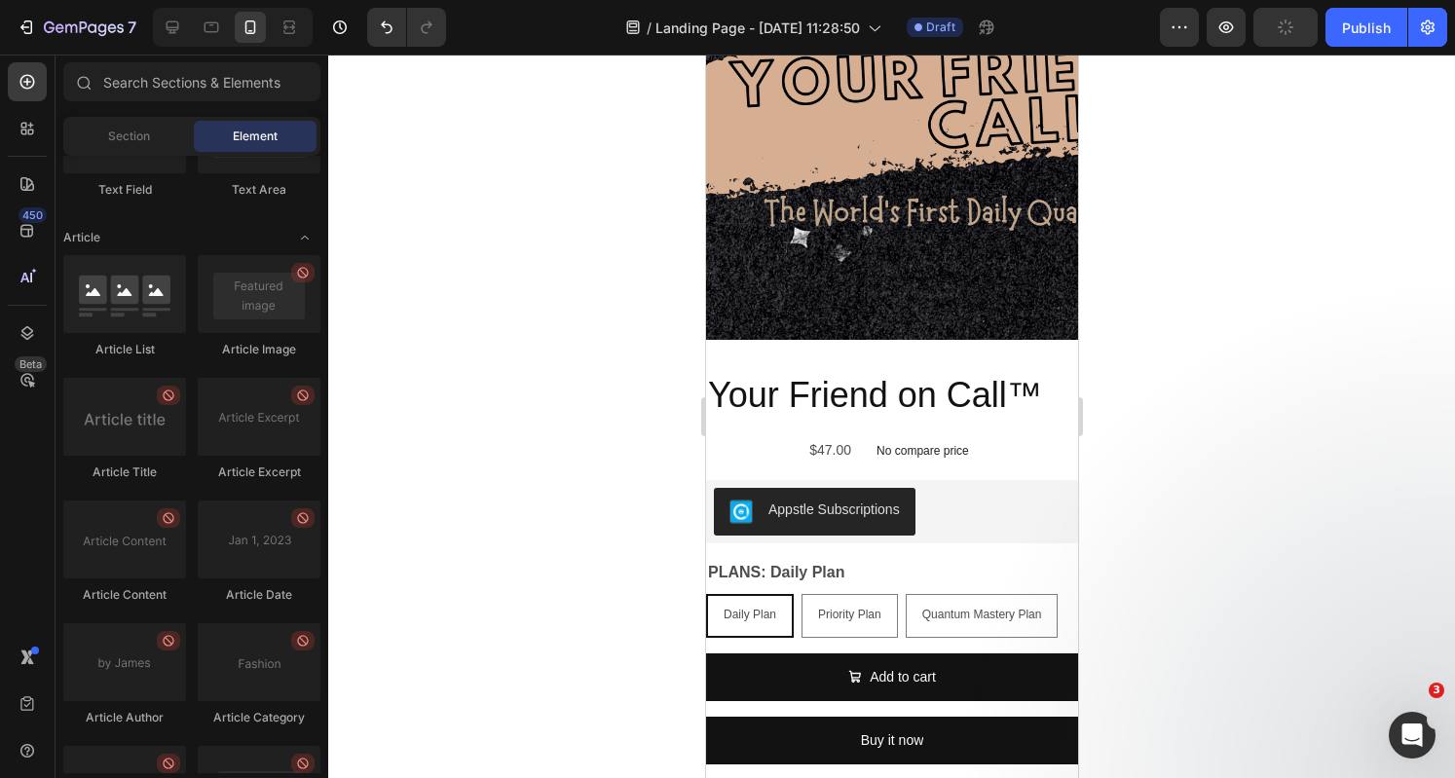
scroll to position [10759, 0]
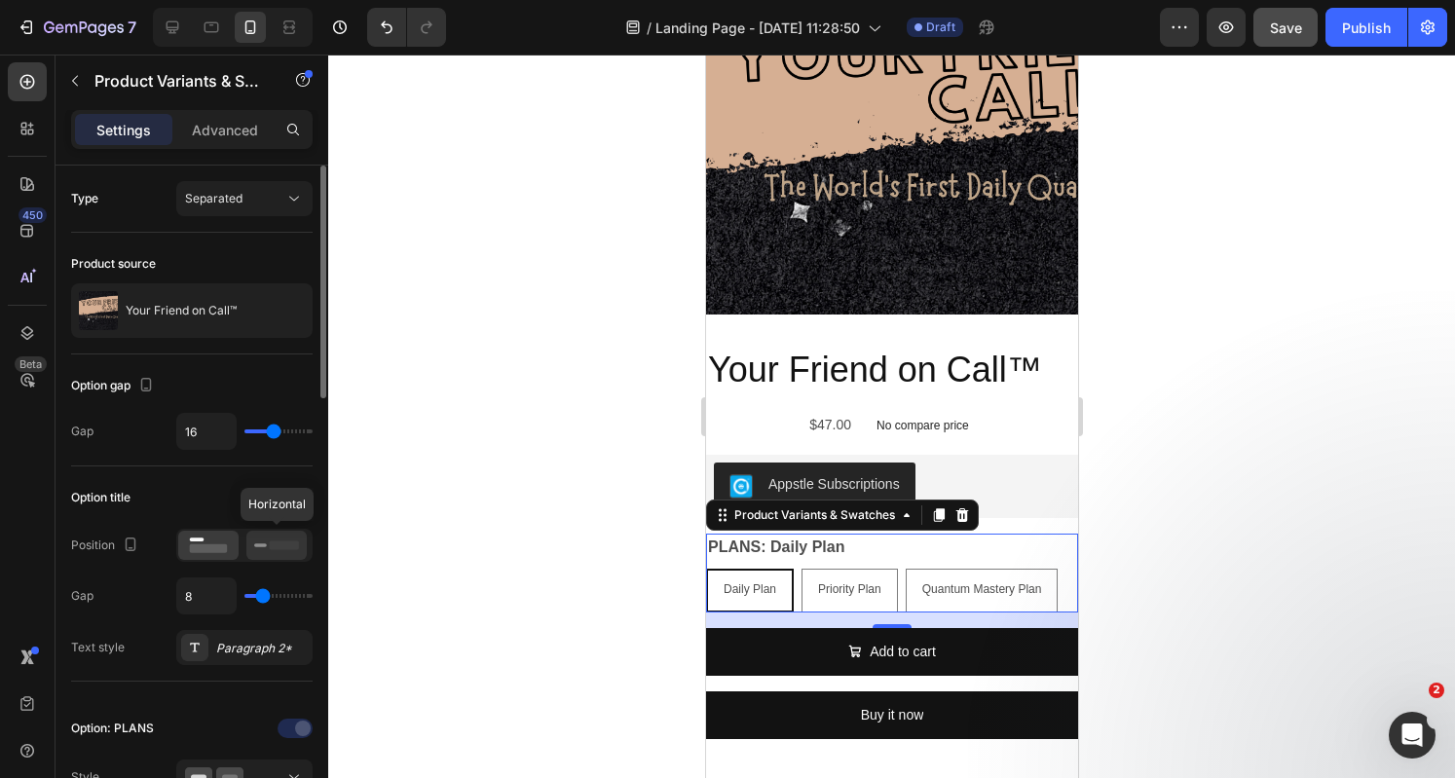
click at [268, 536] on icon at bounding box center [276, 545] width 45 height 21
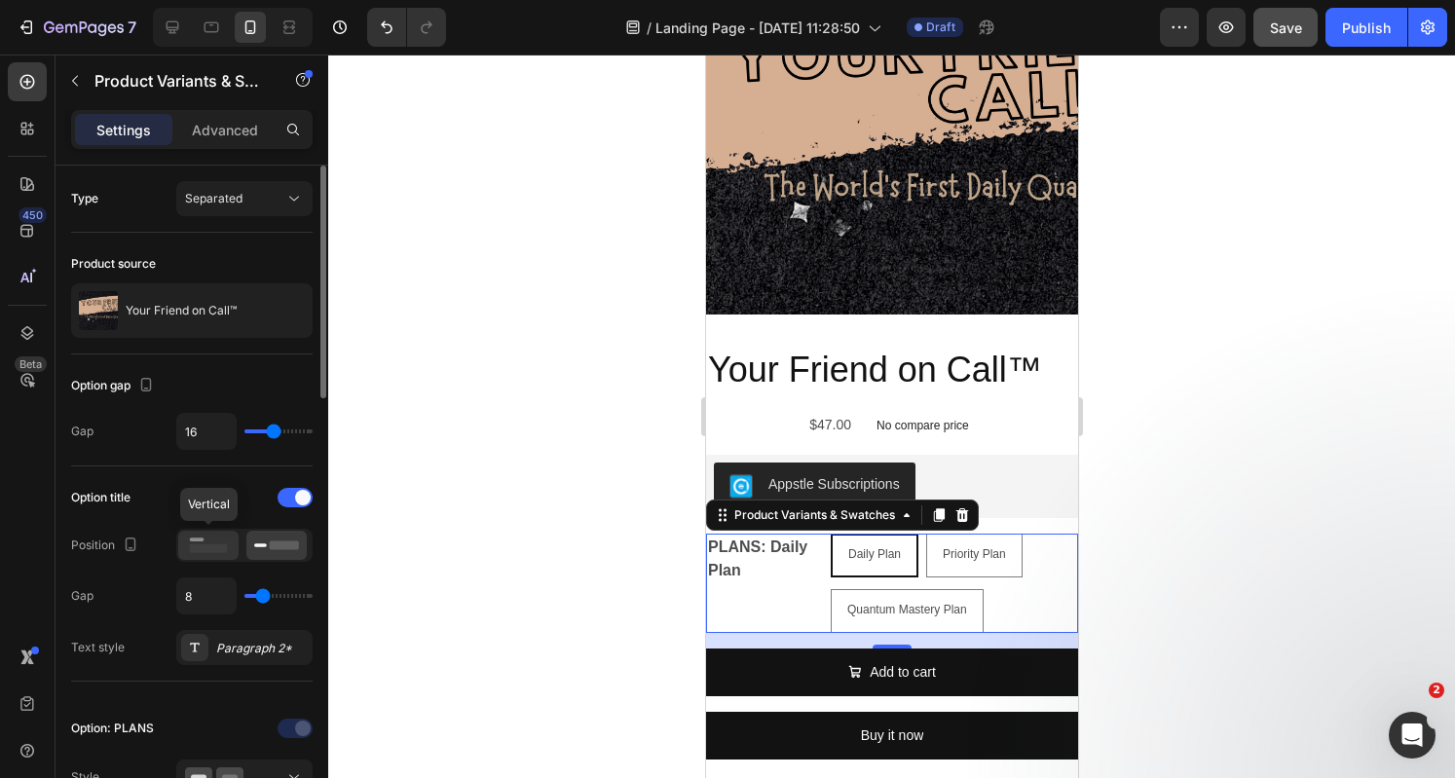
click at [217, 548] on rect at bounding box center [209, 548] width 38 height 9
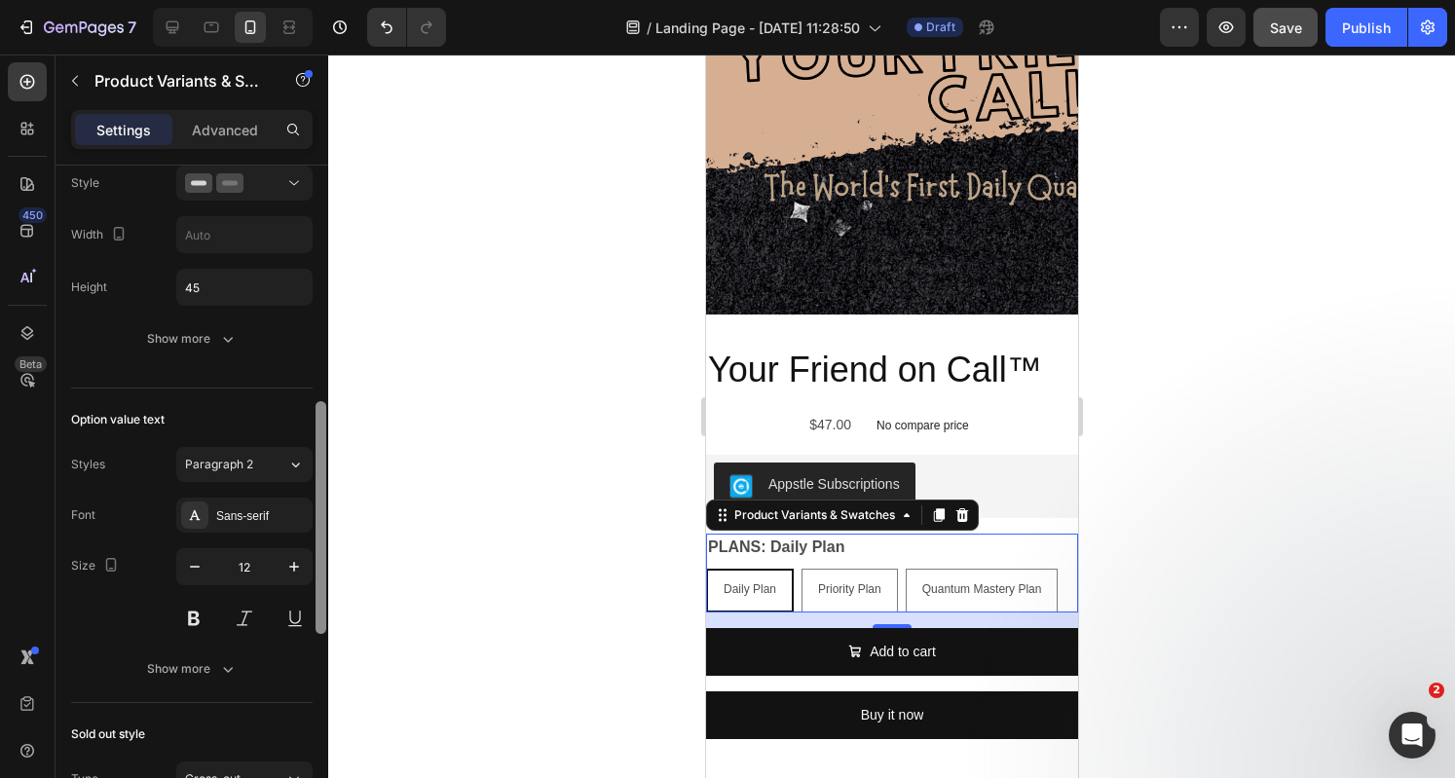
scroll to position [566, 0]
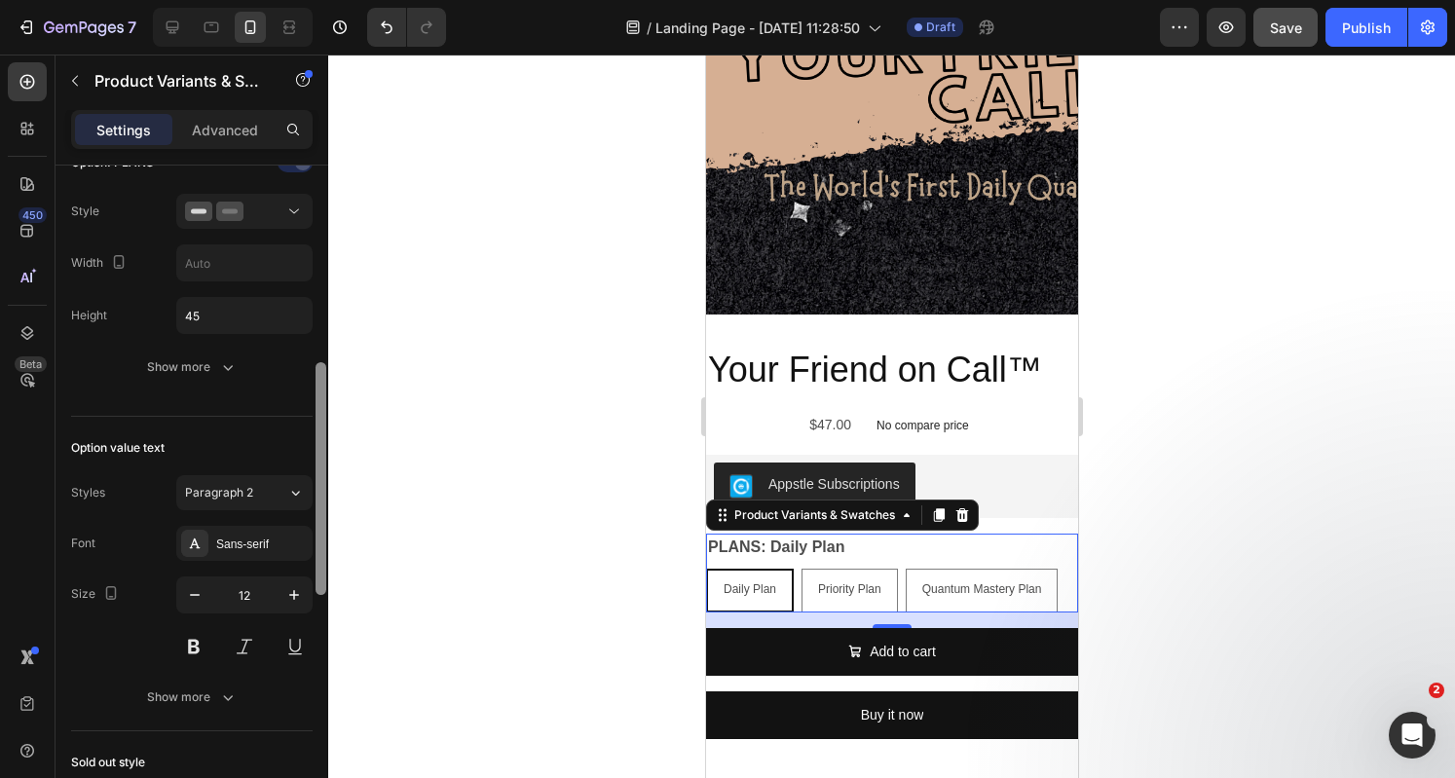
drag, startPoint x: 315, startPoint y: 383, endPoint x: 322, endPoint y: 580, distance: 197.8
click at [322, 580] on div at bounding box center [320, 478] width 11 height 233
click at [254, 551] on div "Sans-serif" at bounding box center [244, 543] width 136 height 35
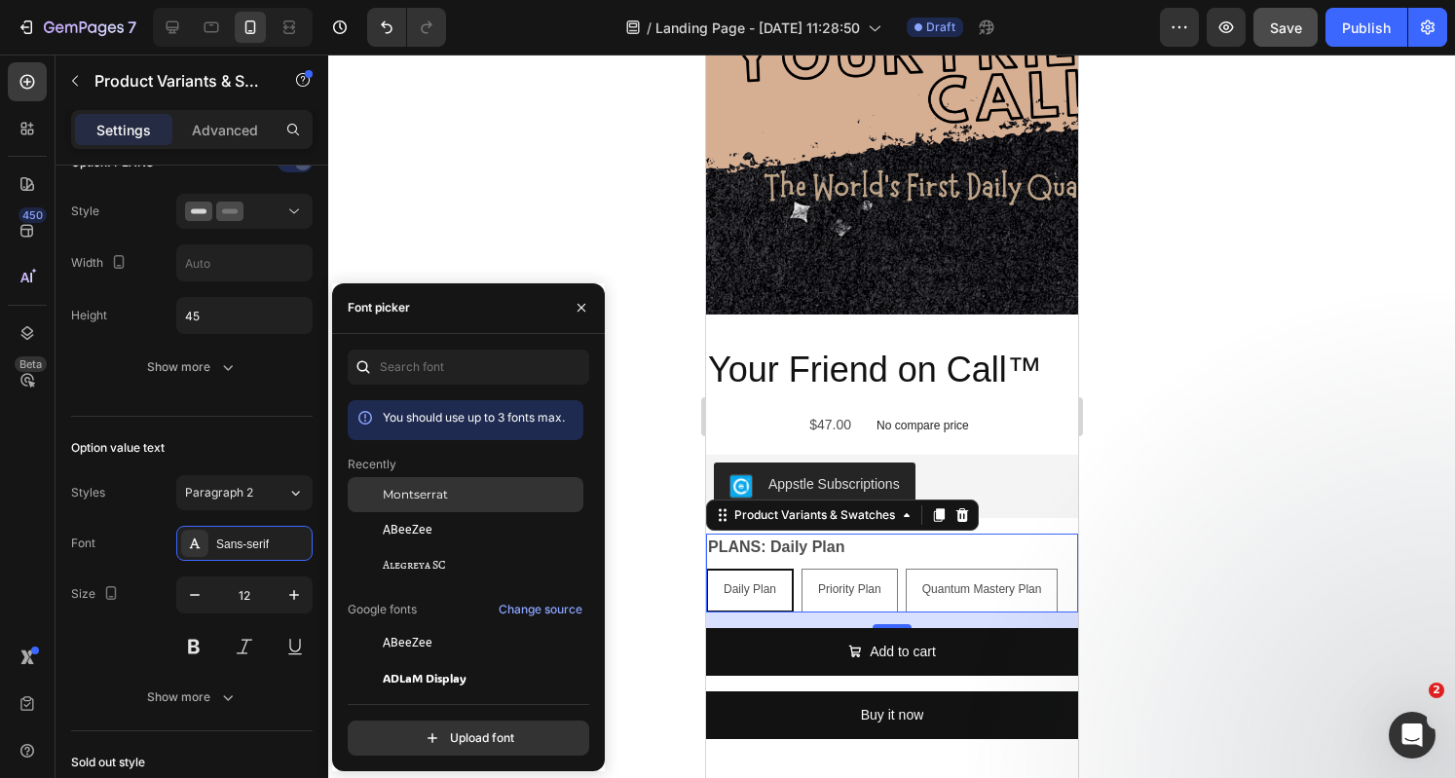
click at [408, 625] on div "Montserrat" at bounding box center [466, 642] width 236 height 35
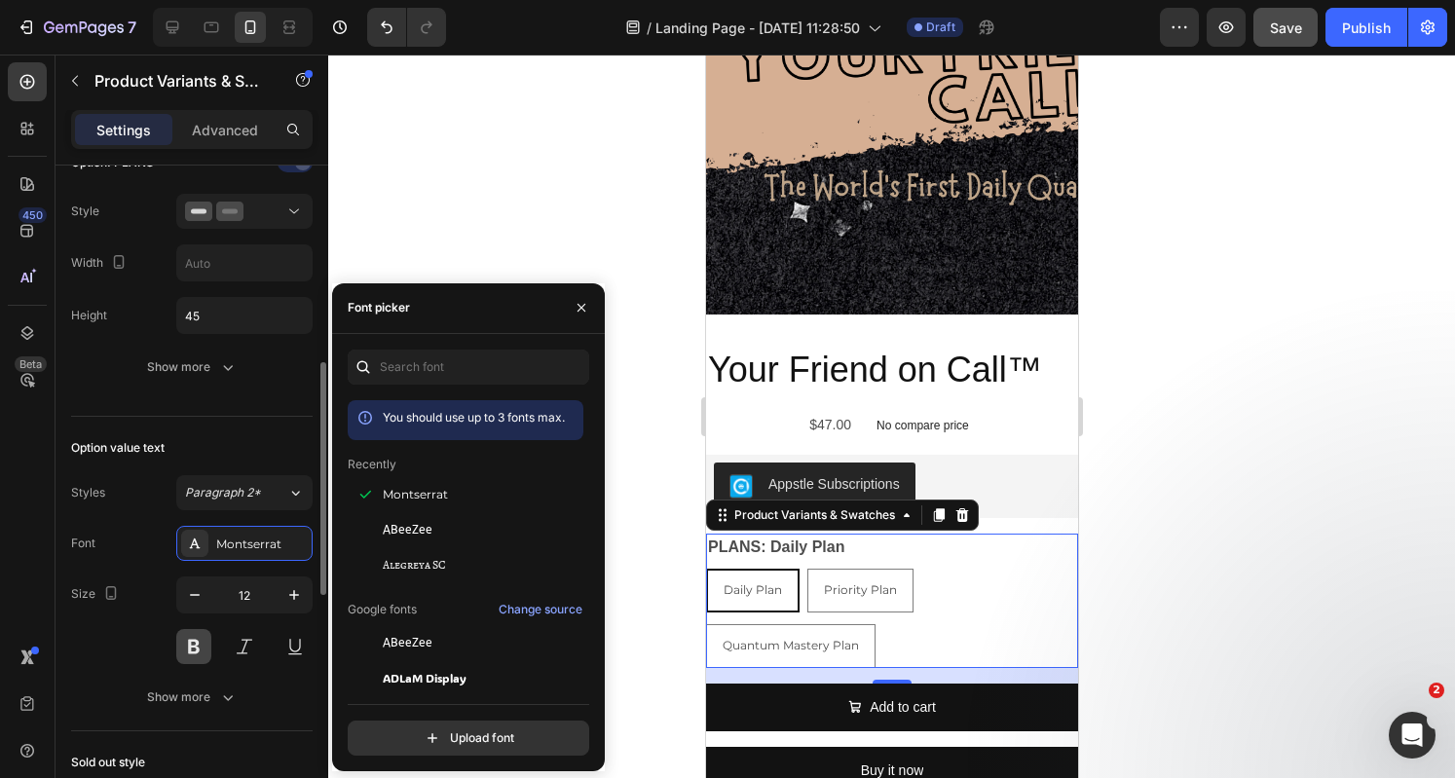
click at [204, 642] on button at bounding box center [193, 646] width 35 height 35
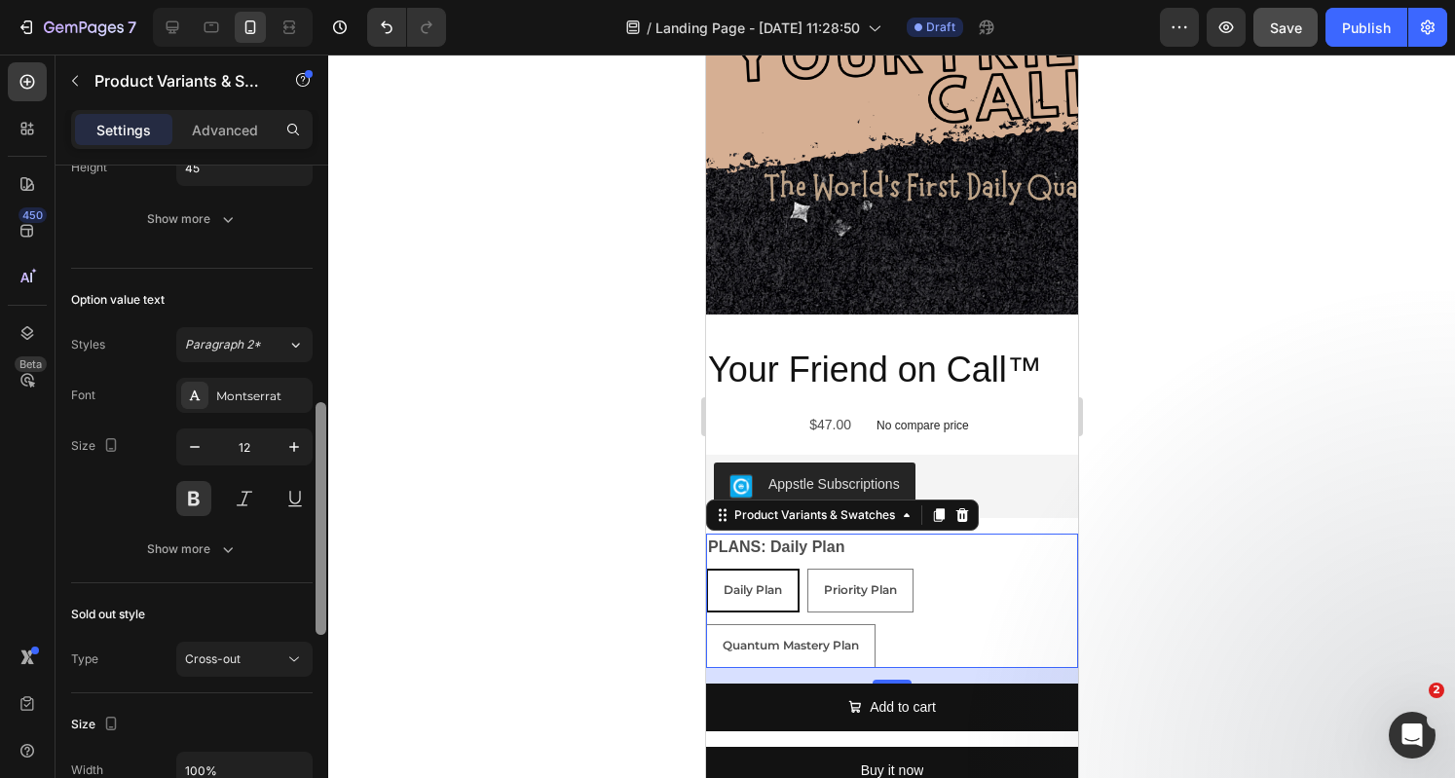
drag, startPoint x: 321, startPoint y: 534, endPoint x: 316, endPoint y: 592, distance: 58.6
click at [316, 592] on div at bounding box center [320, 518] width 11 height 233
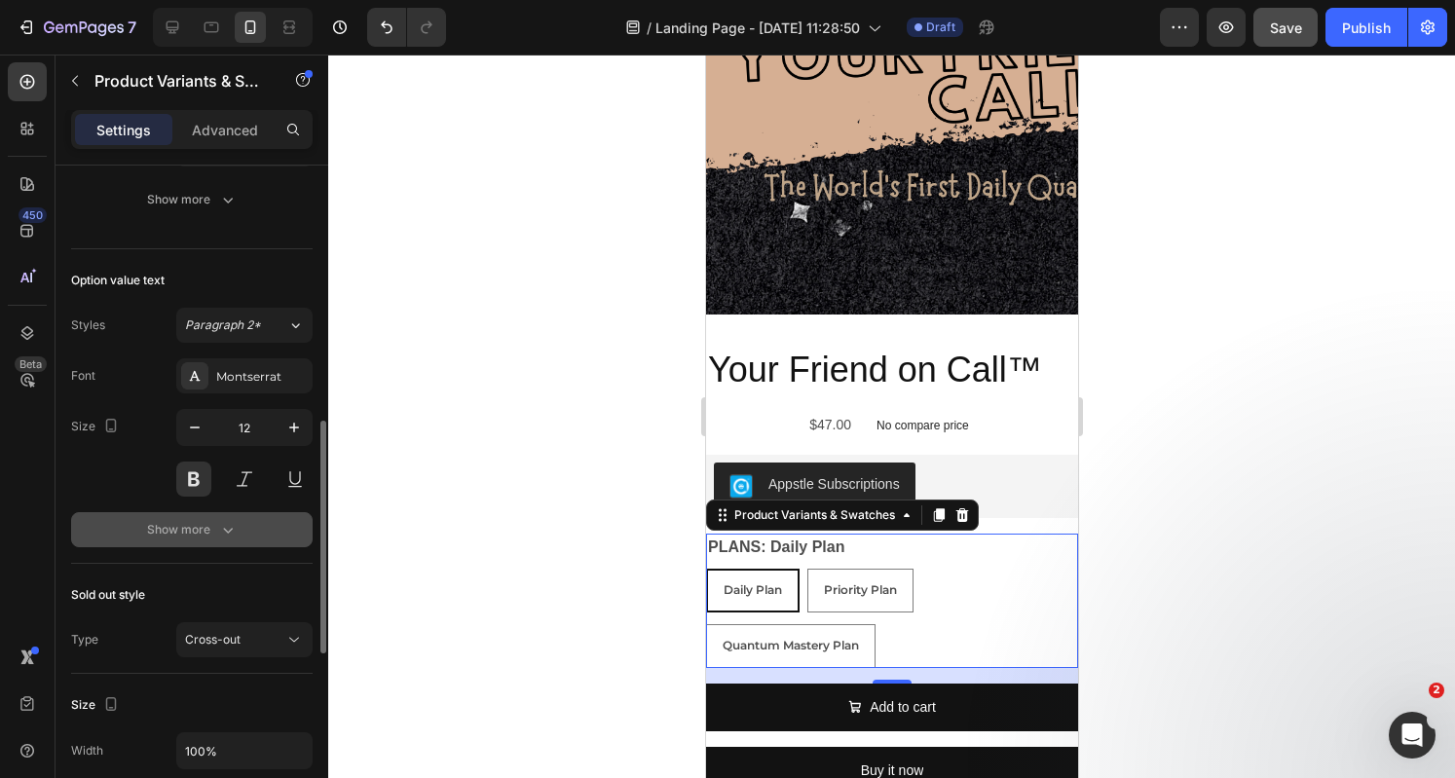
click at [224, 528] on icon "button" at bounding box center [228, 531] width 10 height 6
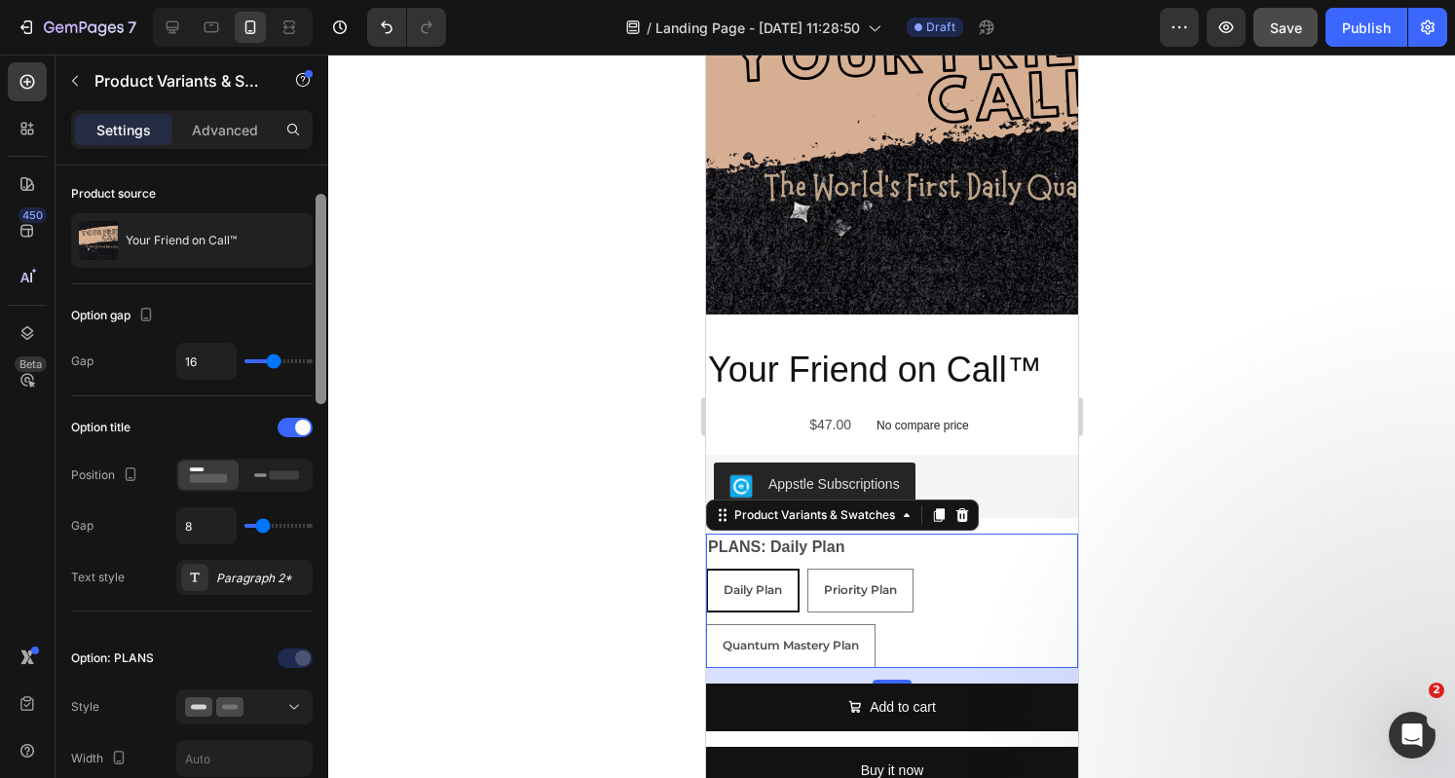
scroll to position [81, 0]
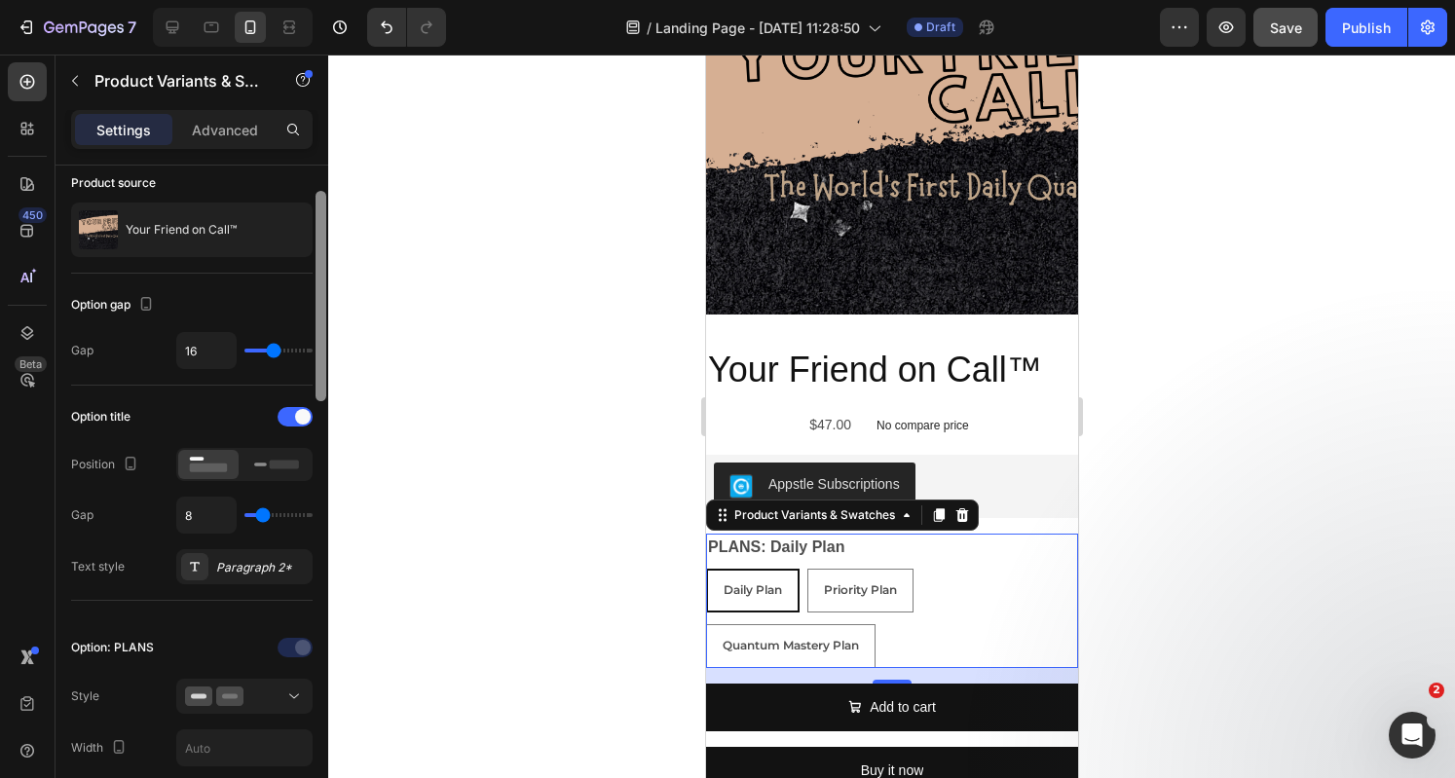
drag, startPoint x: 317, startPoint y: 624, endPoint x: 304, endPoint y: 396, distance: 228.2
click at [304, 396] on div "Type Separated Product source Your Friend on Call™ Option gap Gap 16 Option tit…" at bounding box center [191, 500] width 273 height 668
click at [296, 696] on icon at bounding box center [293, 695] width 19 height 19
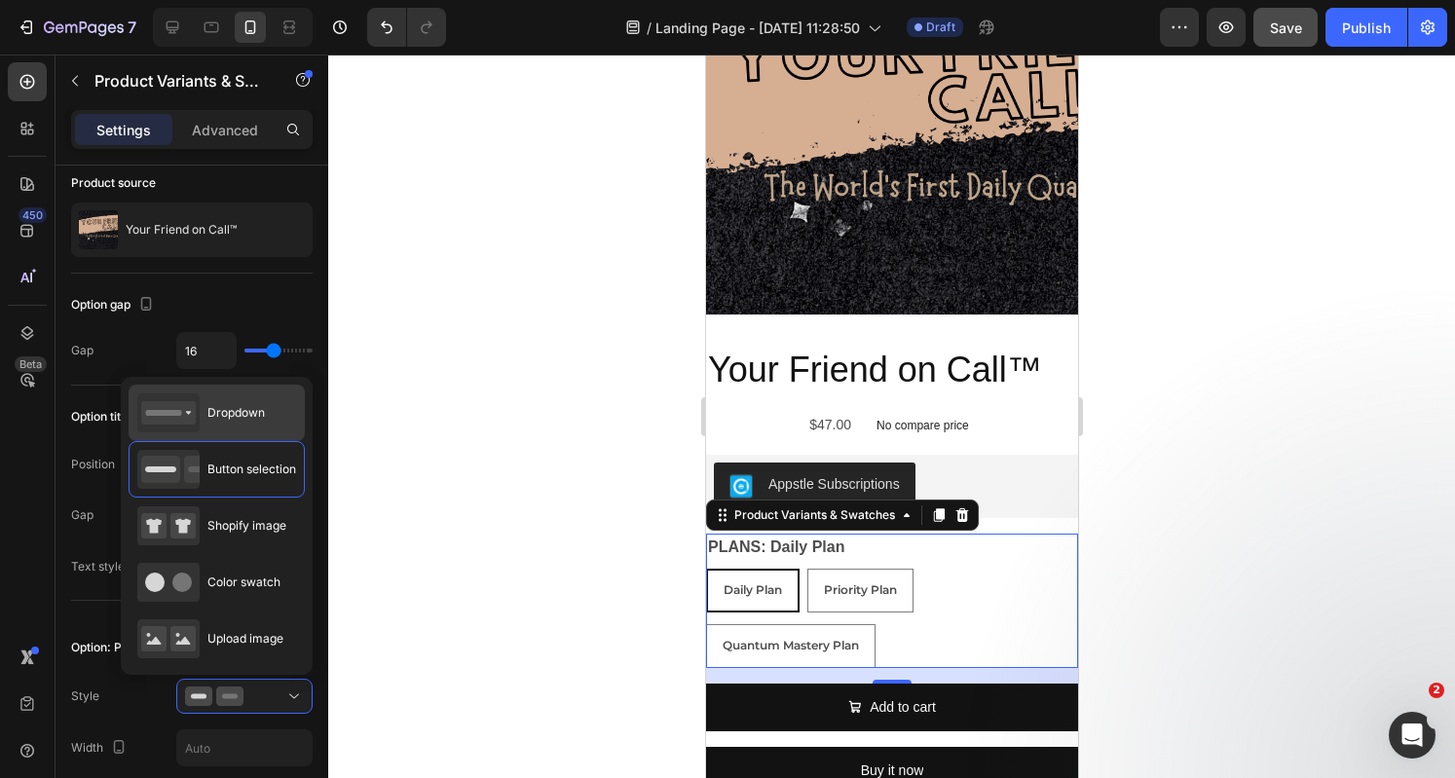
click at [231, 412] on span "Dropdown" at bounding box center [235, 413] width 57 height 18
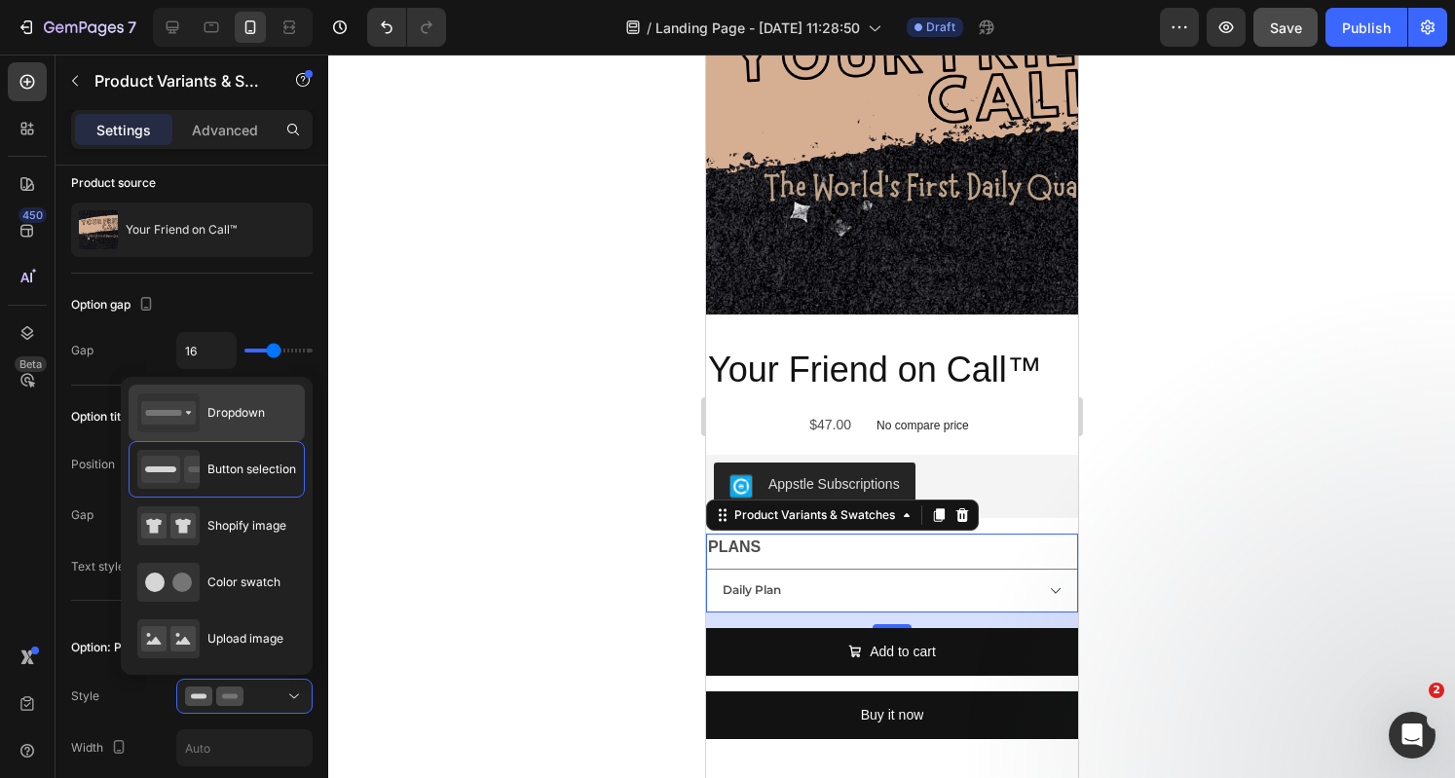
type input "100%"
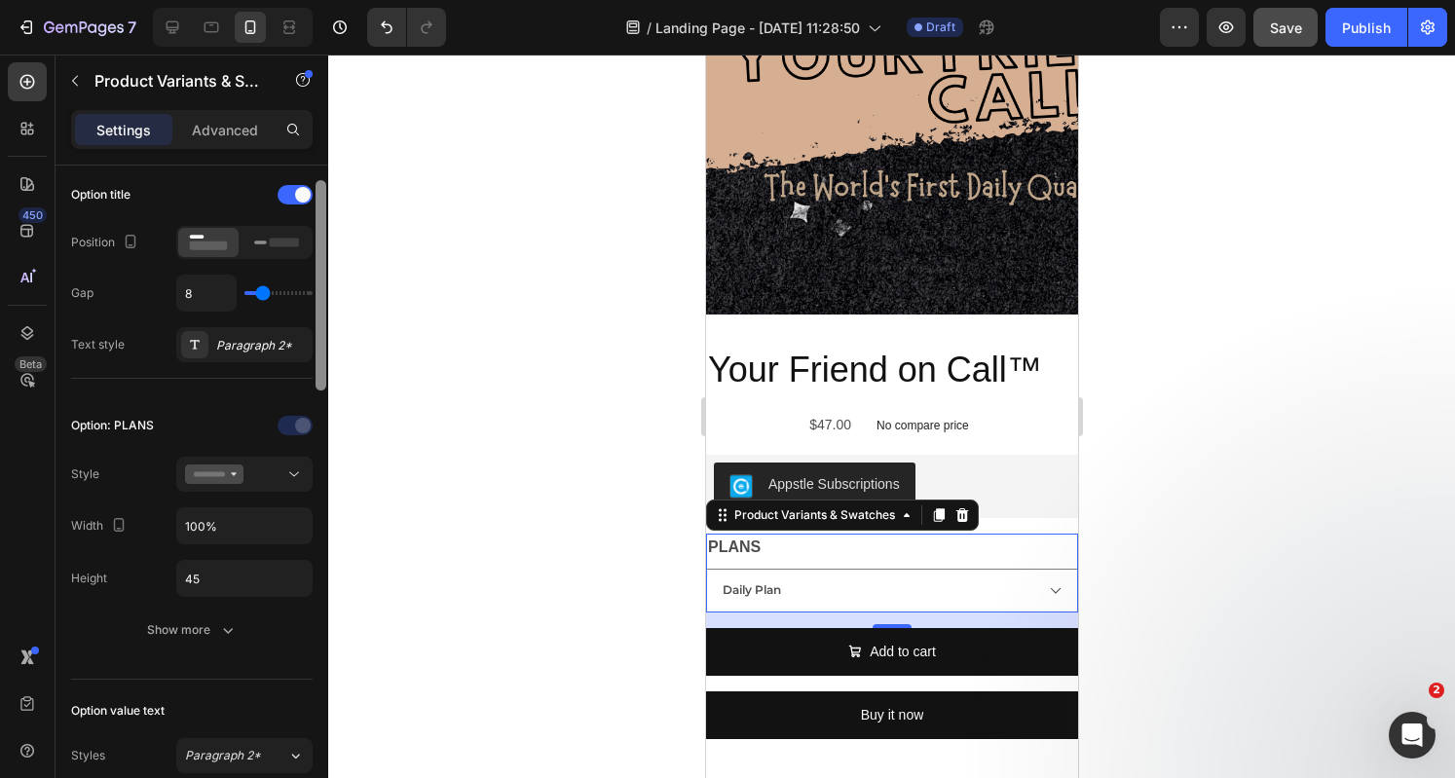
drag, startPoint x: 321, startPoint y: 392, endPoint x: 331, endPoint y: 467, distance: 75.6
click at [331, 0] on div "7 Version history / Landing Page - Aug 28, 11:28:50 Draft Preview Save Publish …" at bounding box center [727, 0] width 1455 height 0
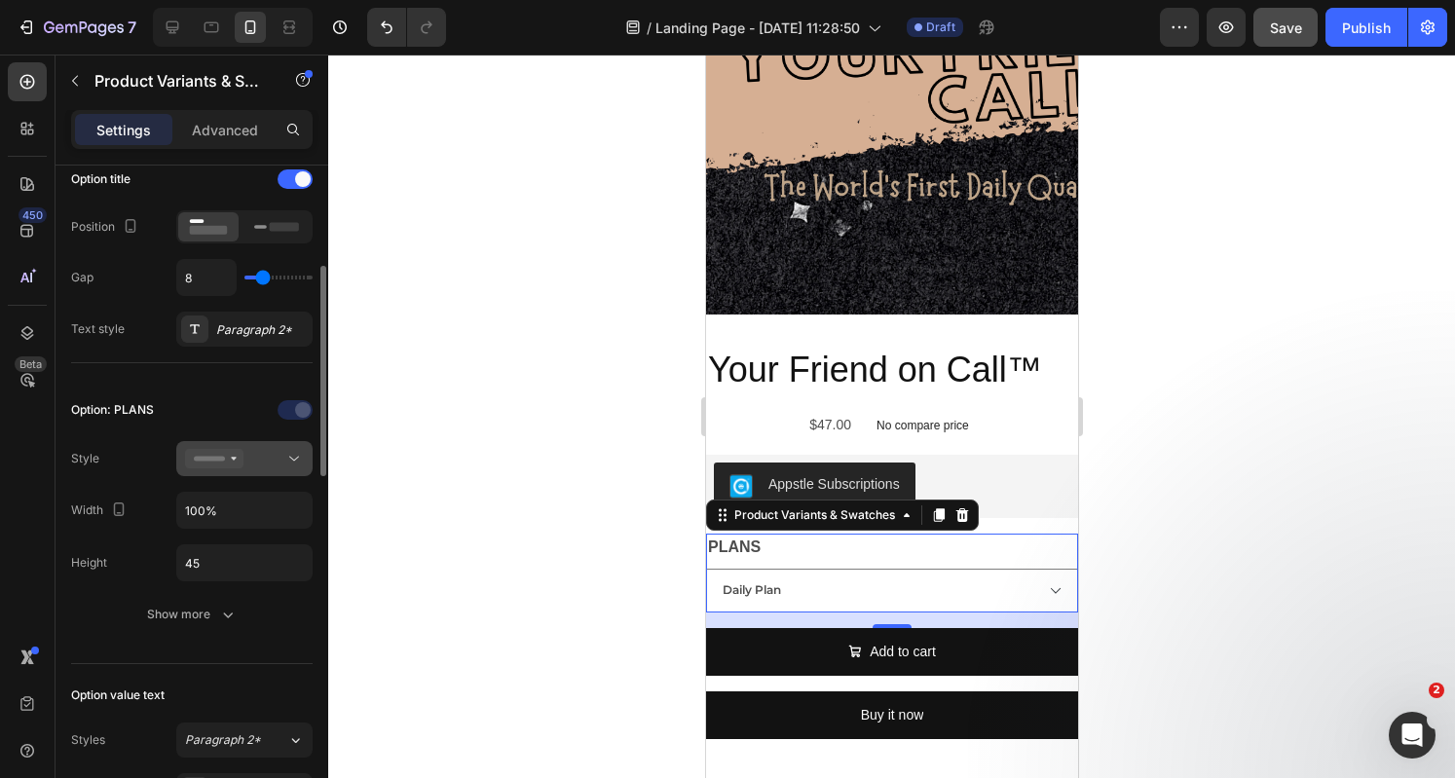
click at [294, 461] on icon at bounding box center [293, 458] width 19 height 19
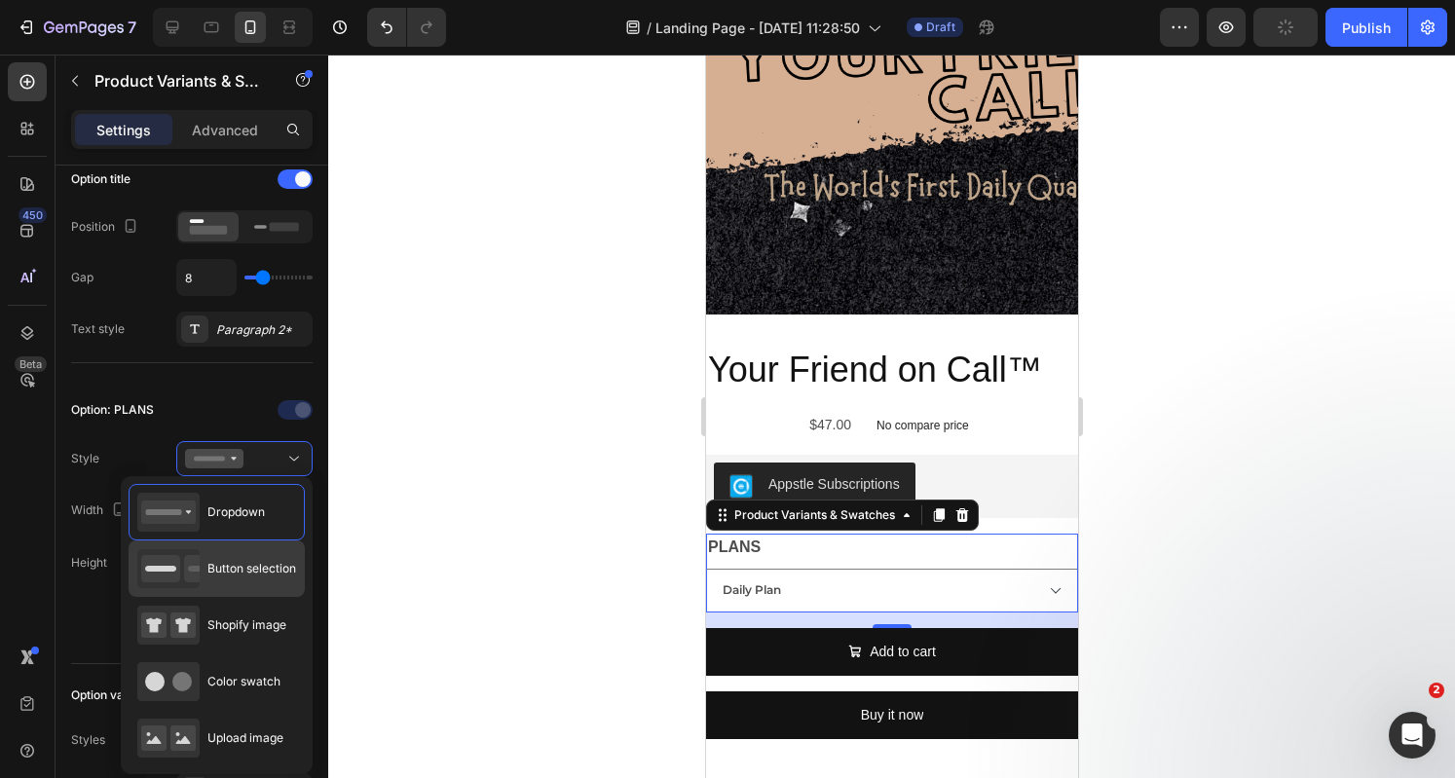
click at [245, 563] on span "Button selection" at bounding box center [251, 569] width 89 height 18
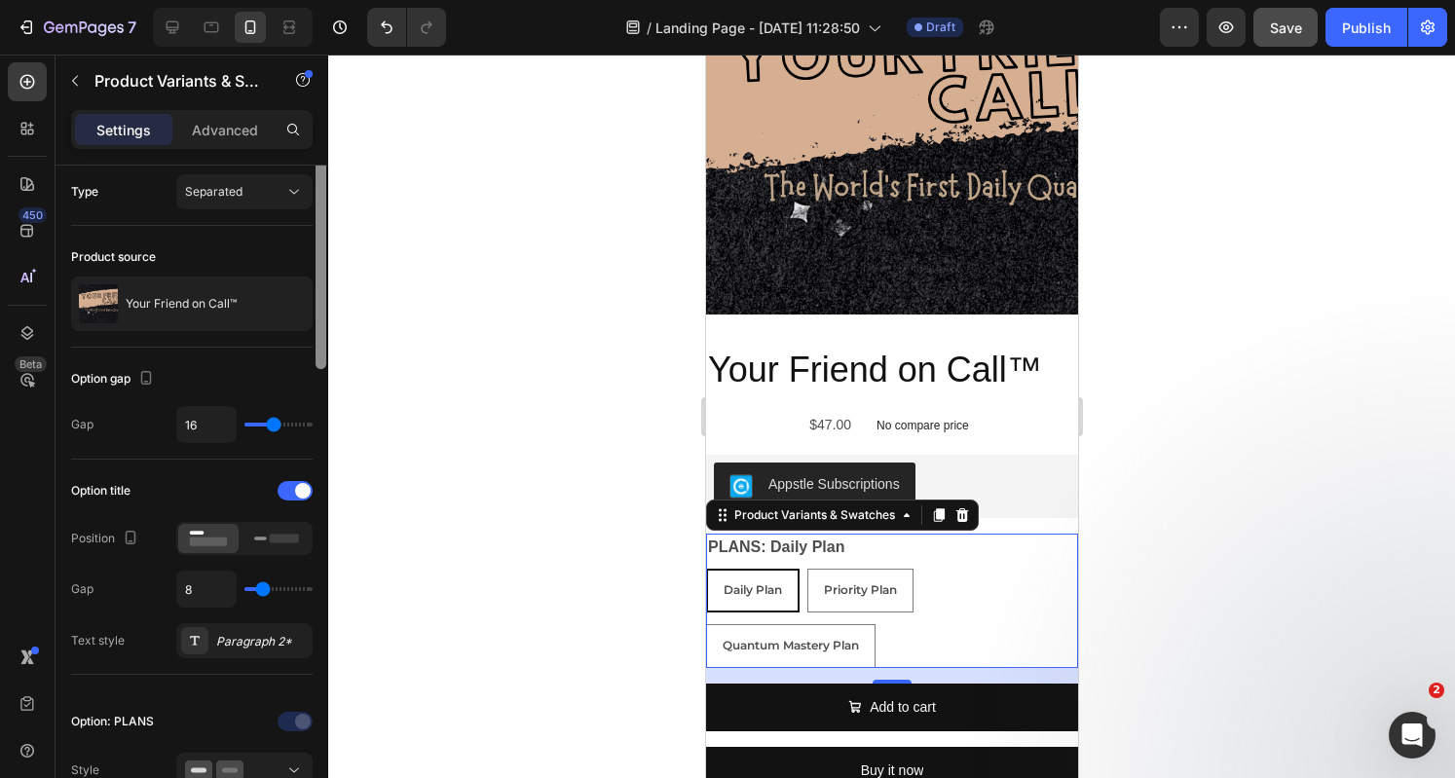
scroll to position [0, 0]
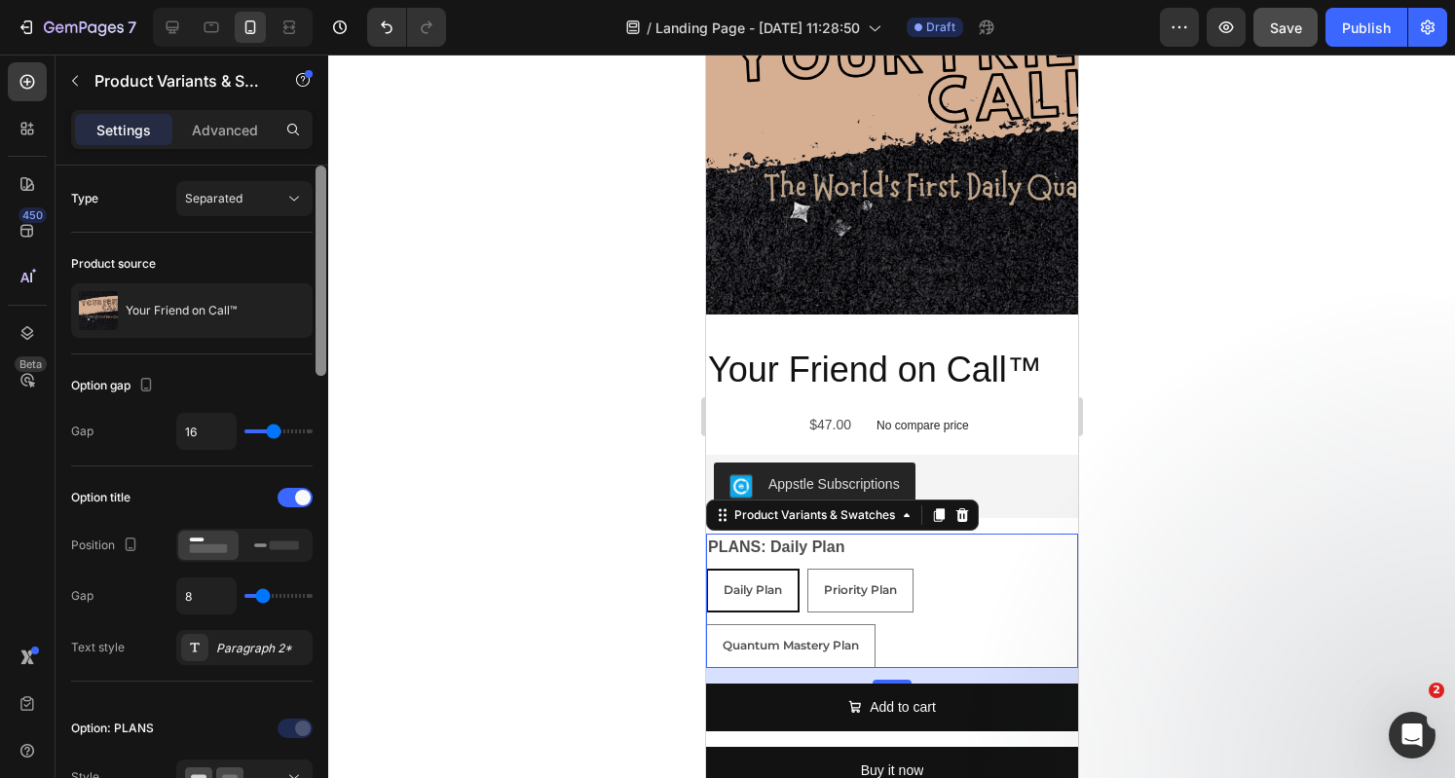
drag, startPoint x: 317, startPoint y: 357, endPoint x: 318, endPoint y: 200, distance: 157.7
click at [318, 200] on div at bounding box center [320, 271] width 11 height 210
click at [249, 133] on p "Advanced" at bounding box center [225, 130] width 66 height 20
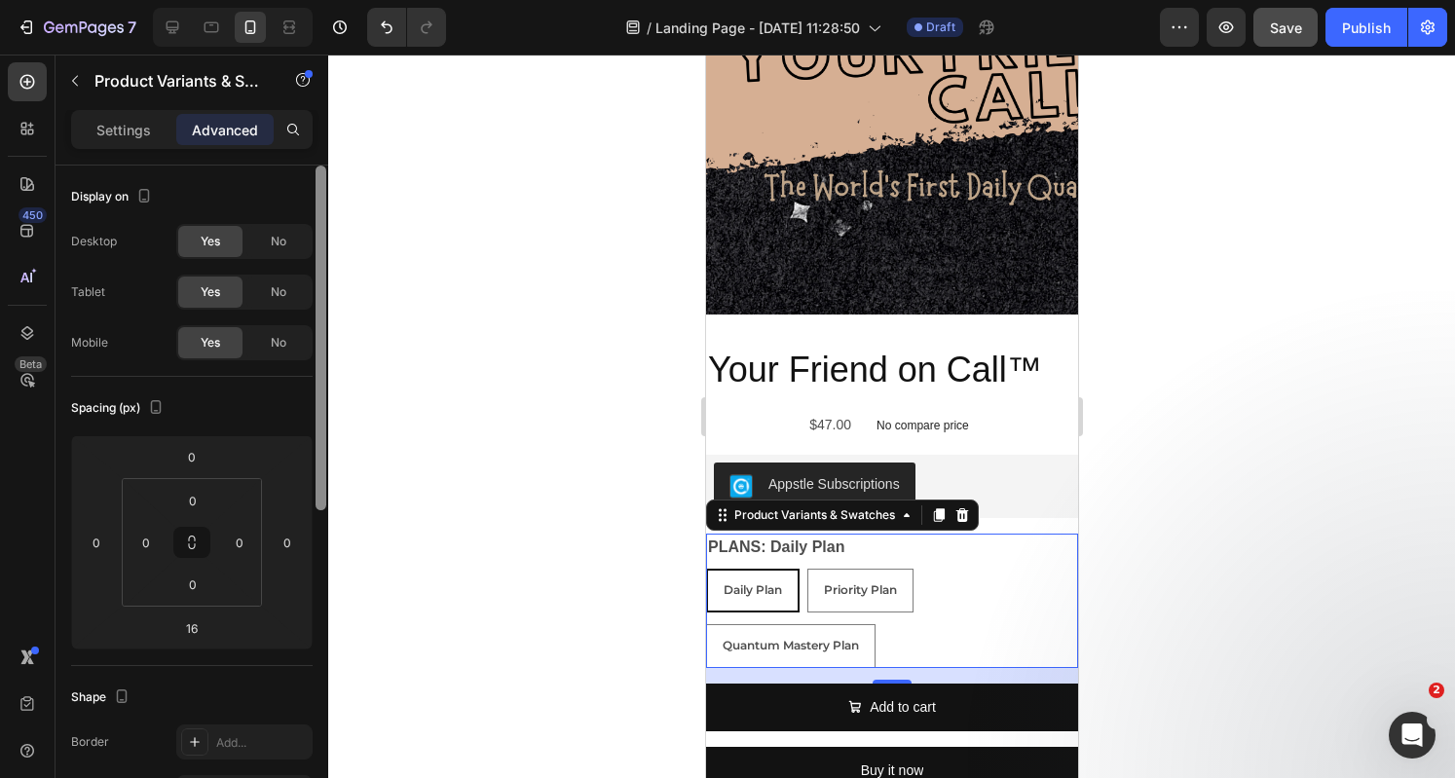
scroll to position [627, 0]
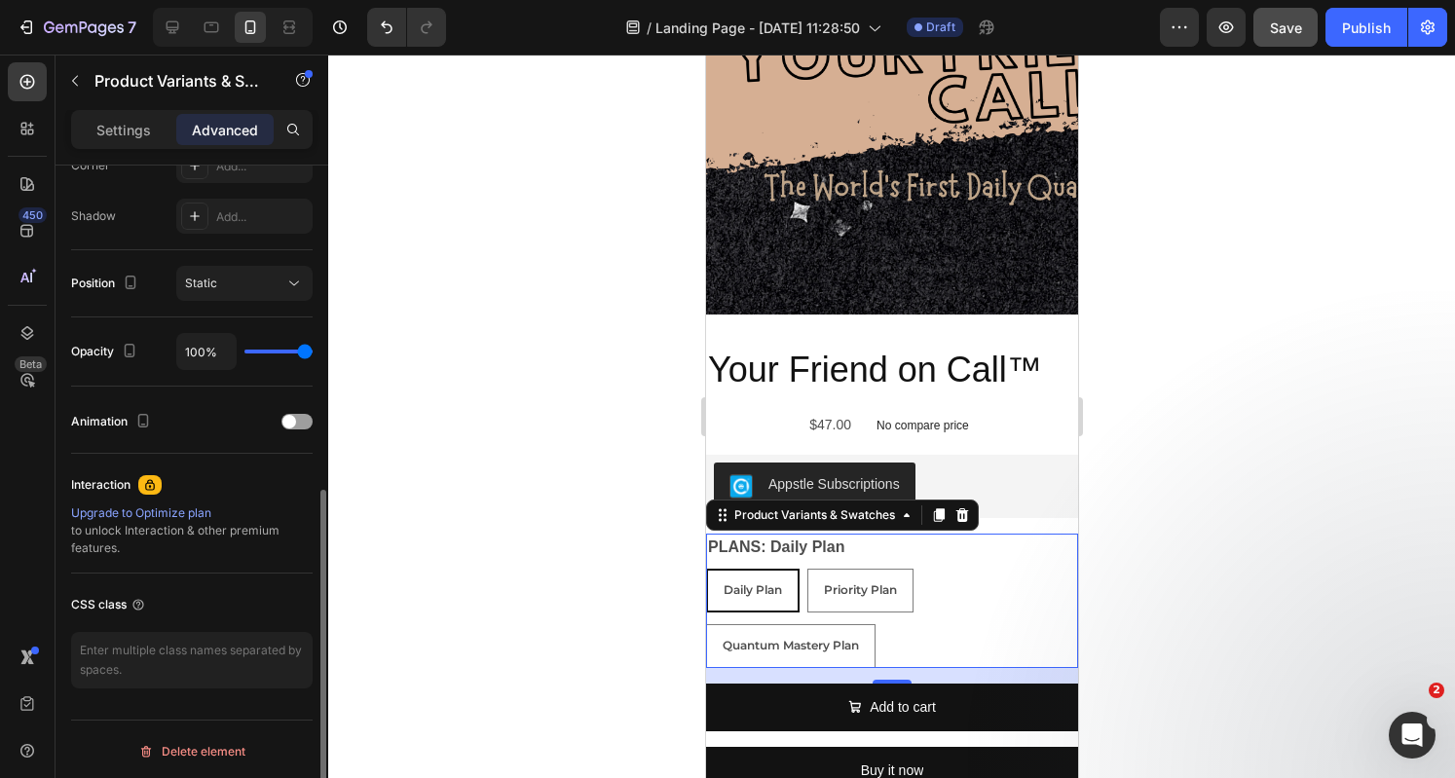
drag, startPoint x: 314, startPoint y: 263, endPoint x: 342, endPoint y: 468, distance: 207.4
click at [342, 0] on div "7 Version history / Landing Page - Aug 28, 11:28:50 Draft Preview Save Publish …" at bounding box center [727, 0] width 1455 height 0
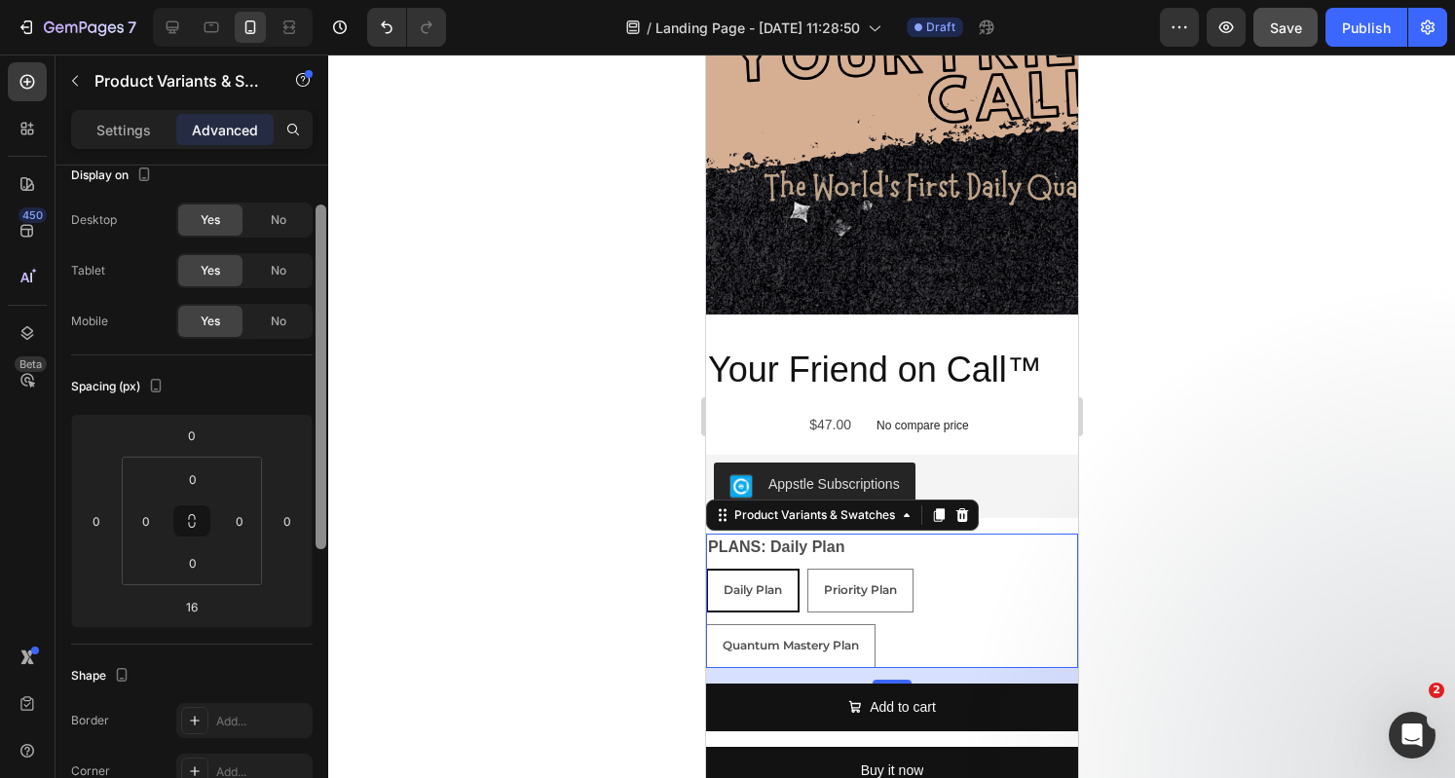
scroll to position [0, 0]
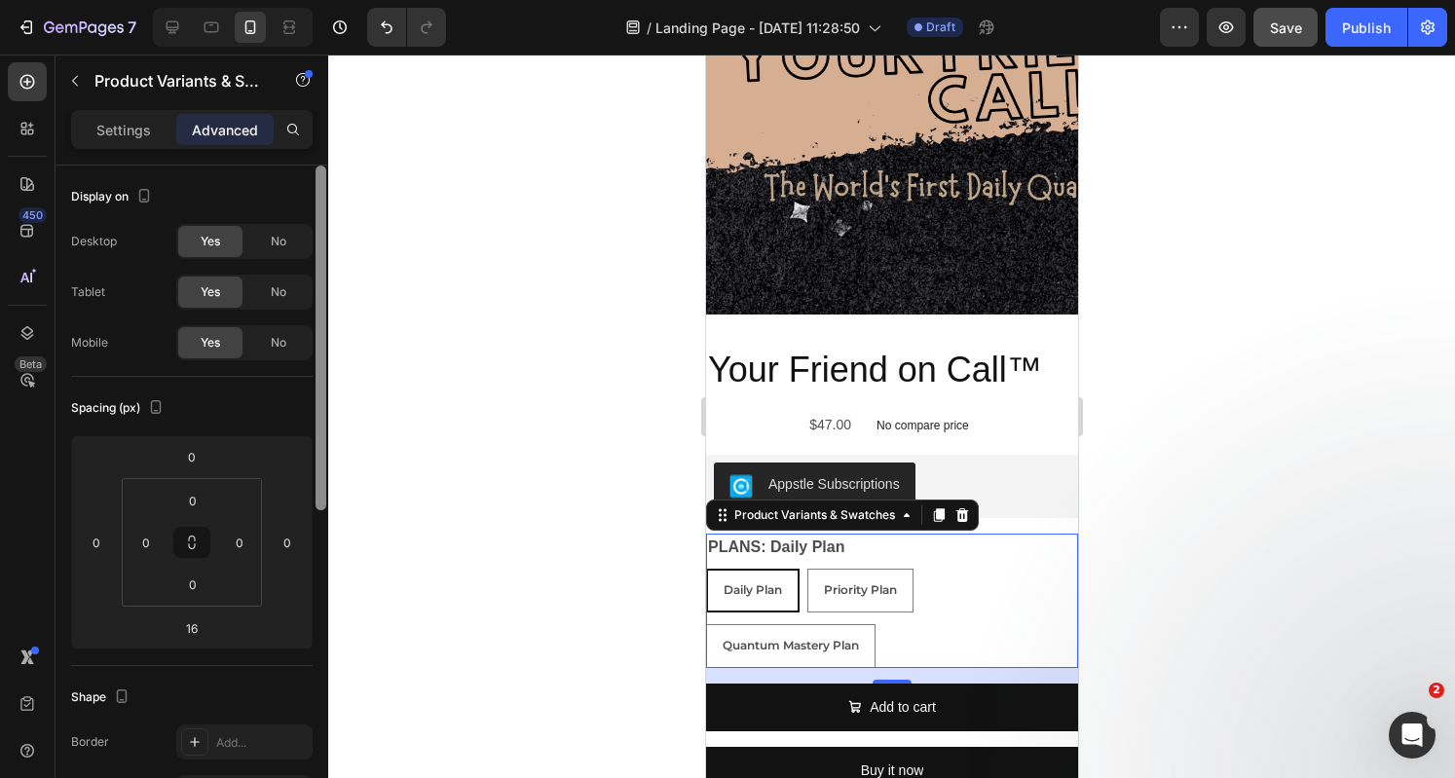
drag, startPoint x: 324, startPoint y: 550, endPoint x: 318, endPoint y: 192, distance: 358.4
click at [318, 192] on div at bounding box center [320, 338] width 11 height 345
click at [166, 123] on div "Settings" at bounding box center [123, 129] width 97 height 31
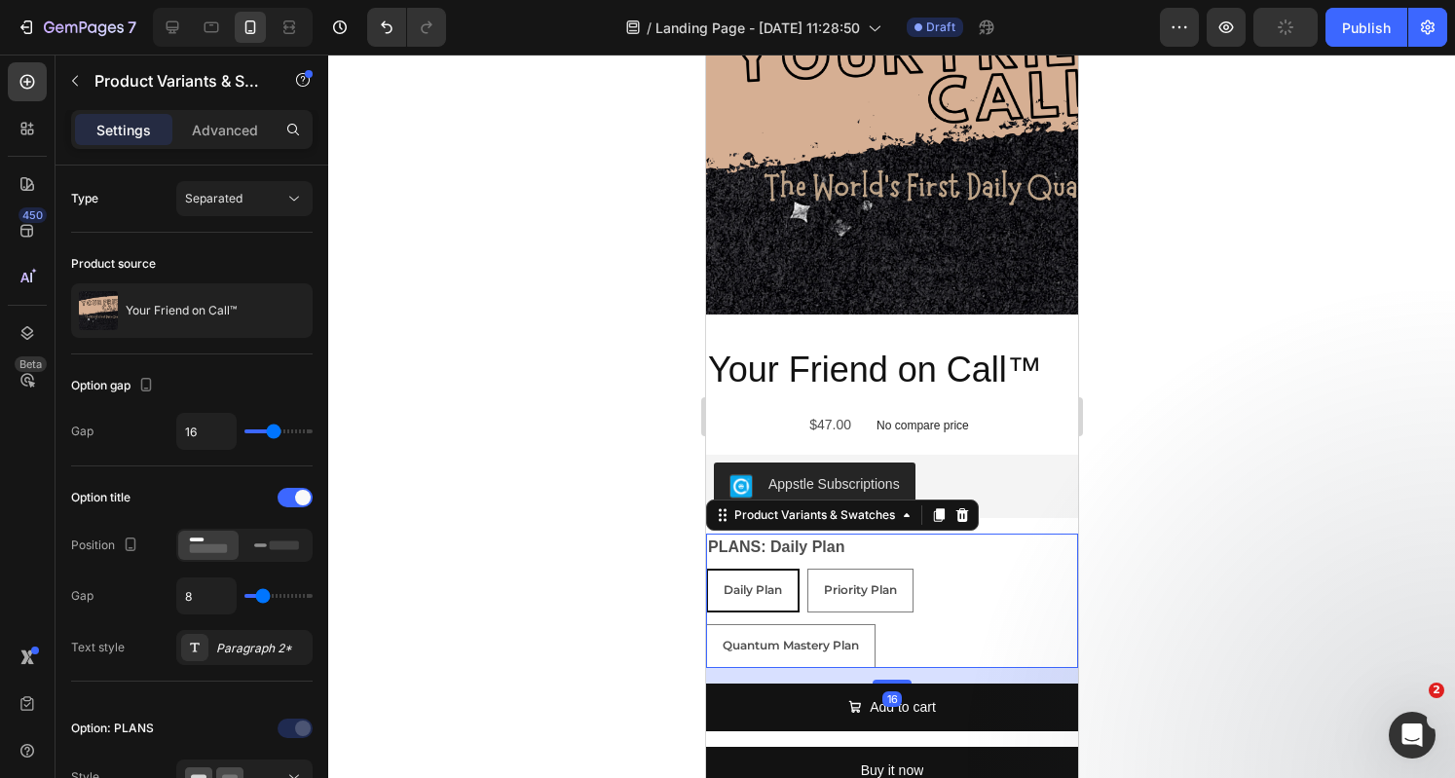
click at [166, 123] on div "Settings" at bounding box center [123, 129] width 97 height 31
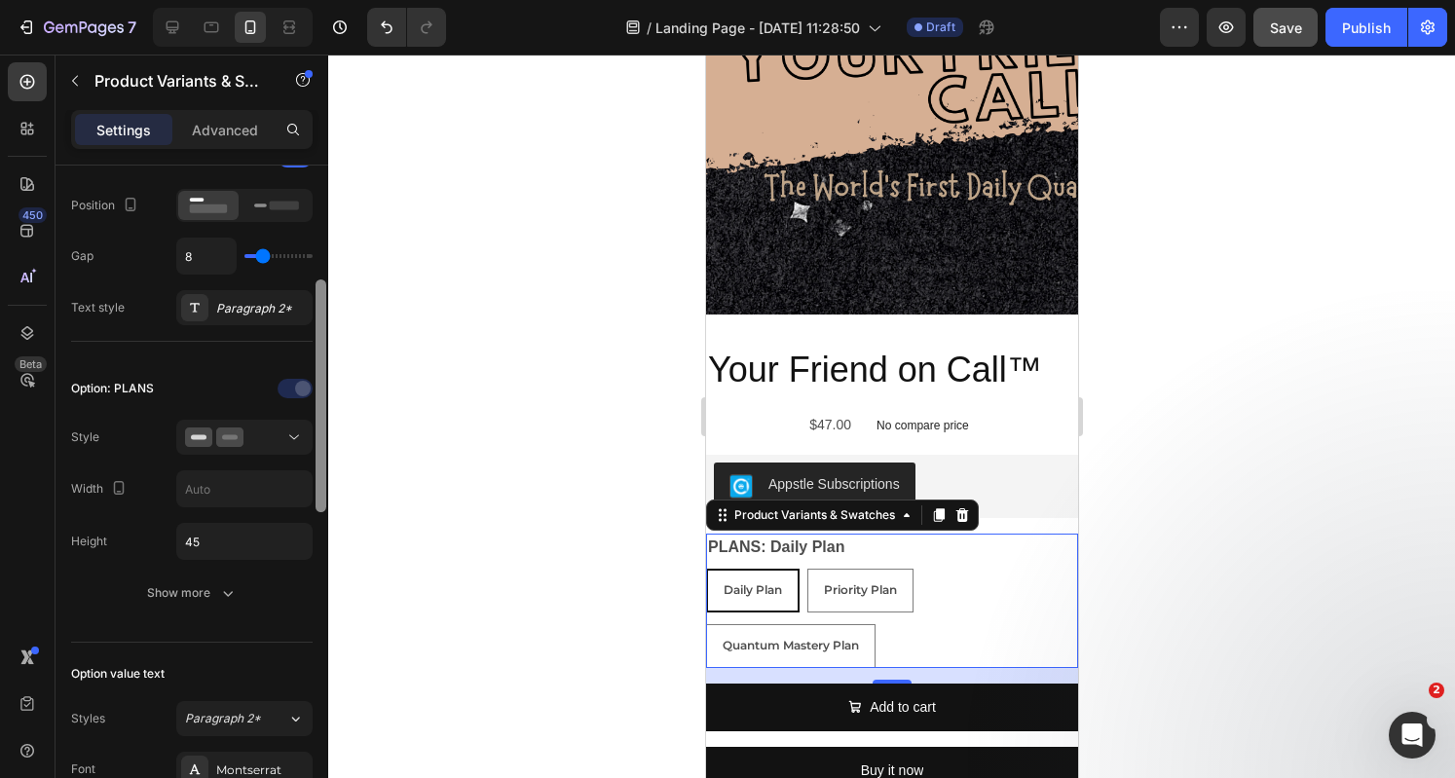
scroll to position [343, 0]
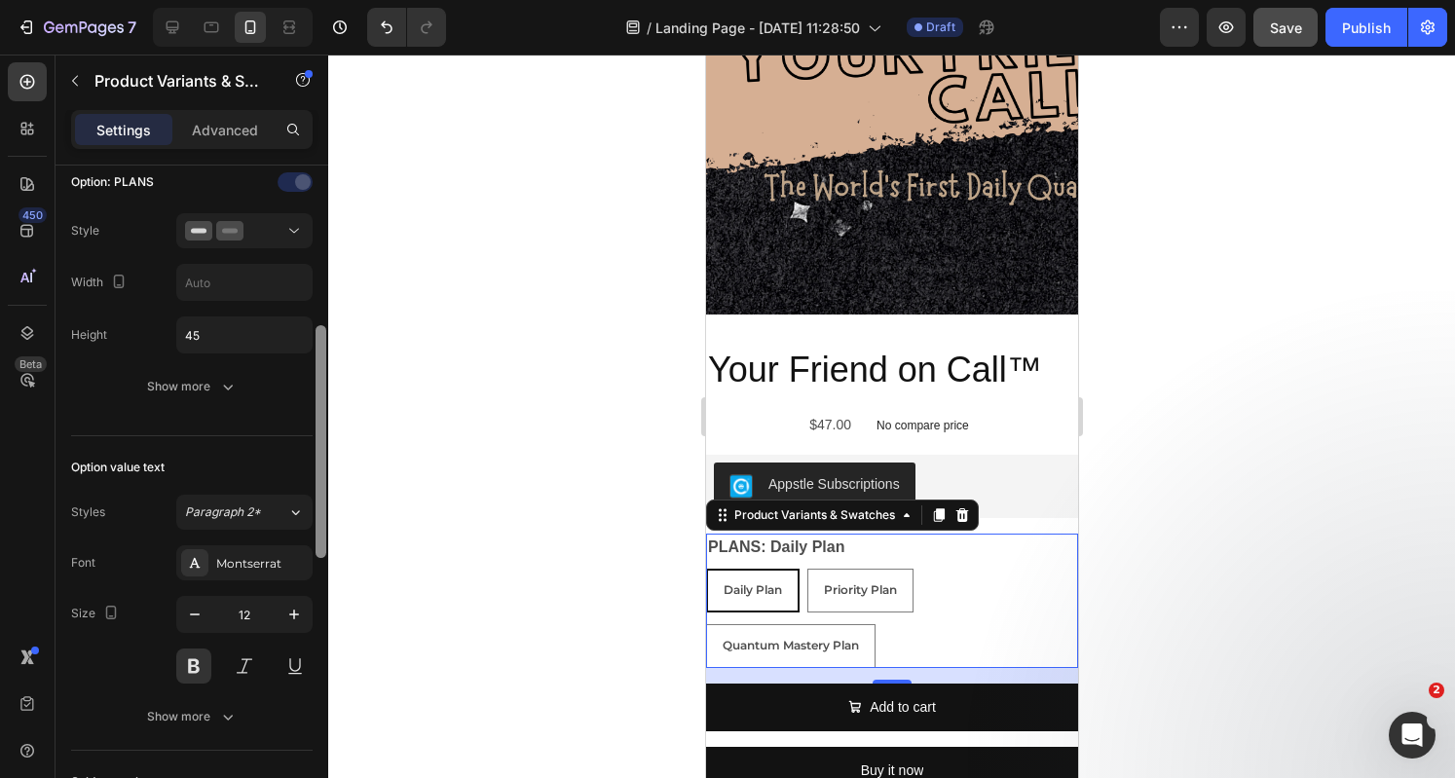
drag, startPoint x: 321, startPoint y: 286, endPoint x: 351, endPoint y: 481, distance: 196.9
click at [351, 0] on div "7 Version history / Landing Page - Aug 28, 11:28:50 Draft Preview Save Publish …" at bounding box center [727, 0] width 1455 height 0
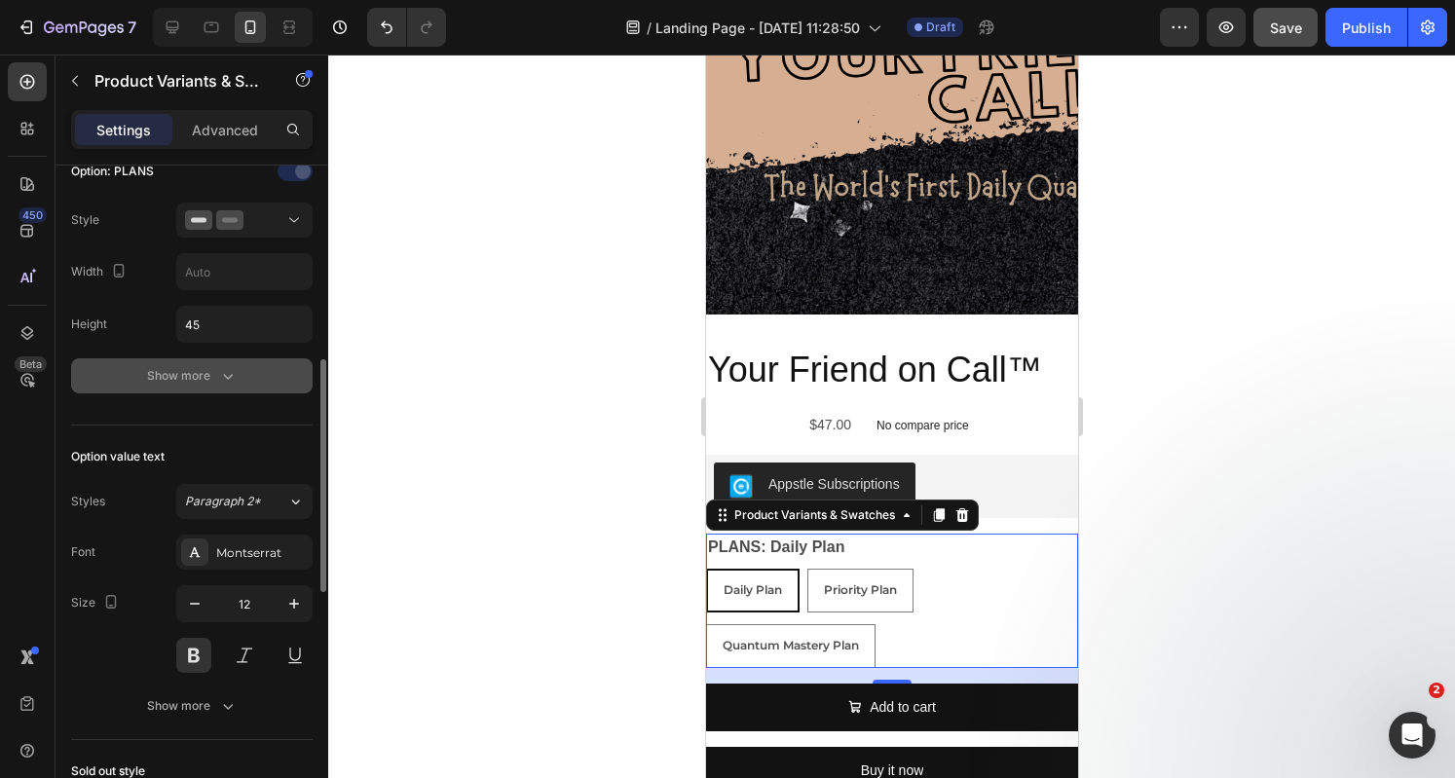
click at [204, 371] on div "Show more" at bounding box center [192, 375] width 91 height 19
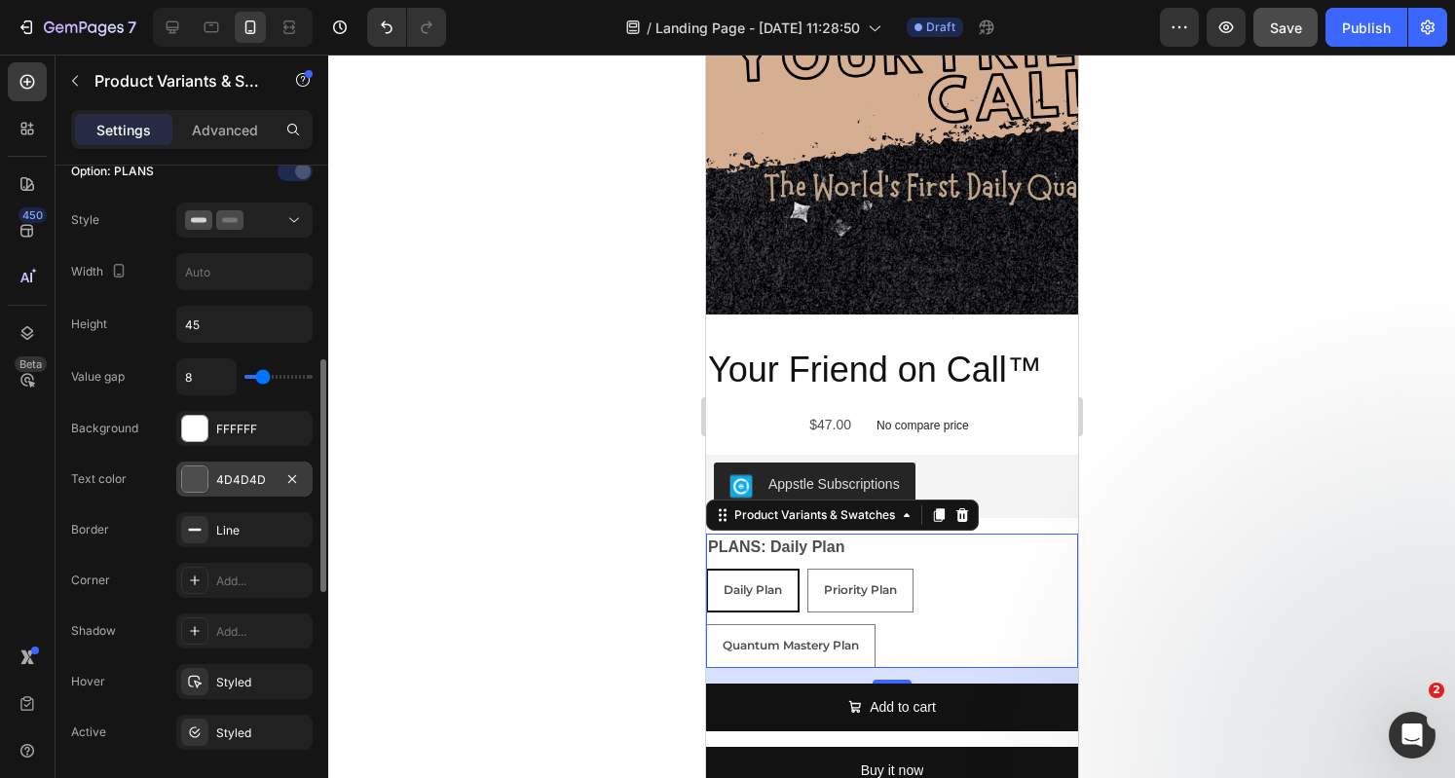
click at [203, 472] on div at bounding box center [194, 478] width 25 height 25
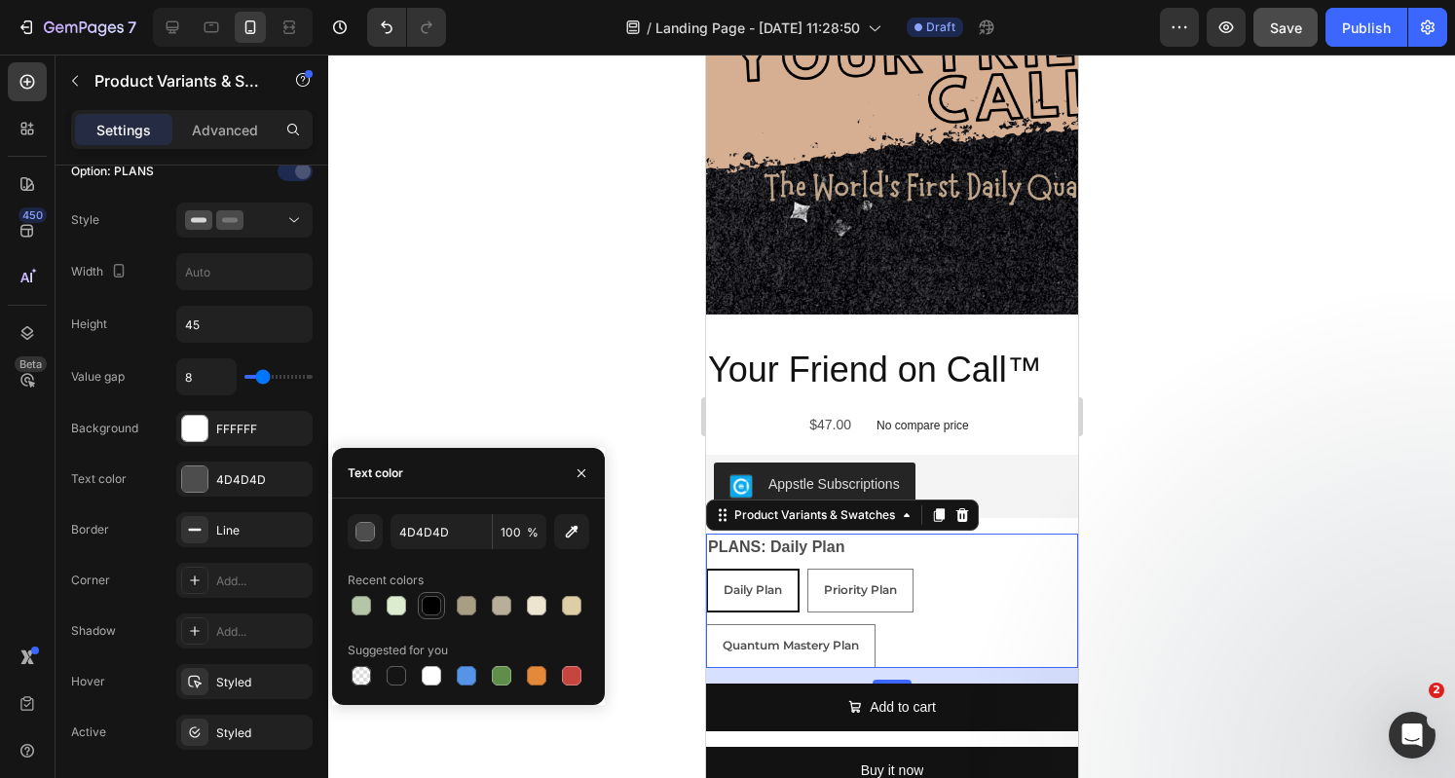
click at [442, 608] on div at bounding box center [431, 605] width 23 height 23
type input "000000"
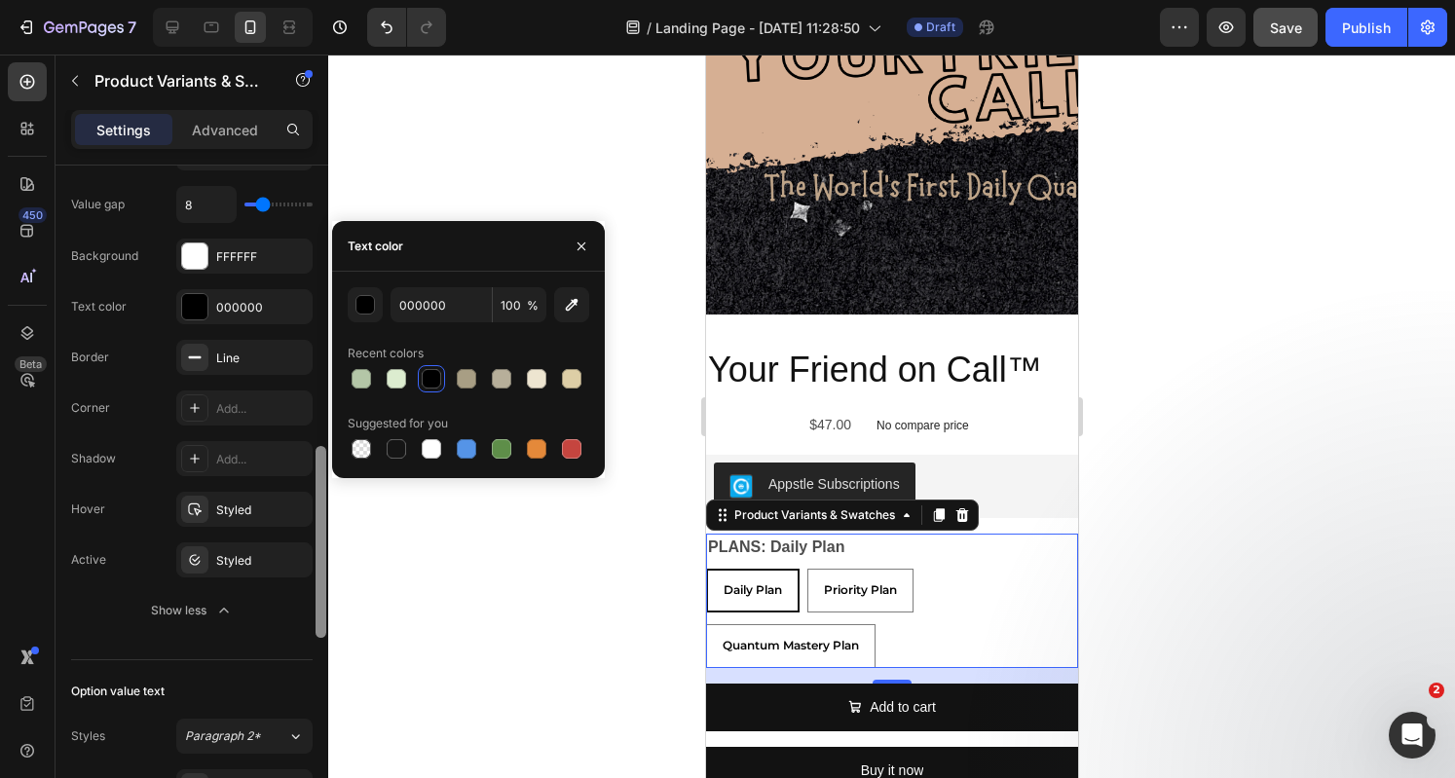
scroll to position [794, 0]
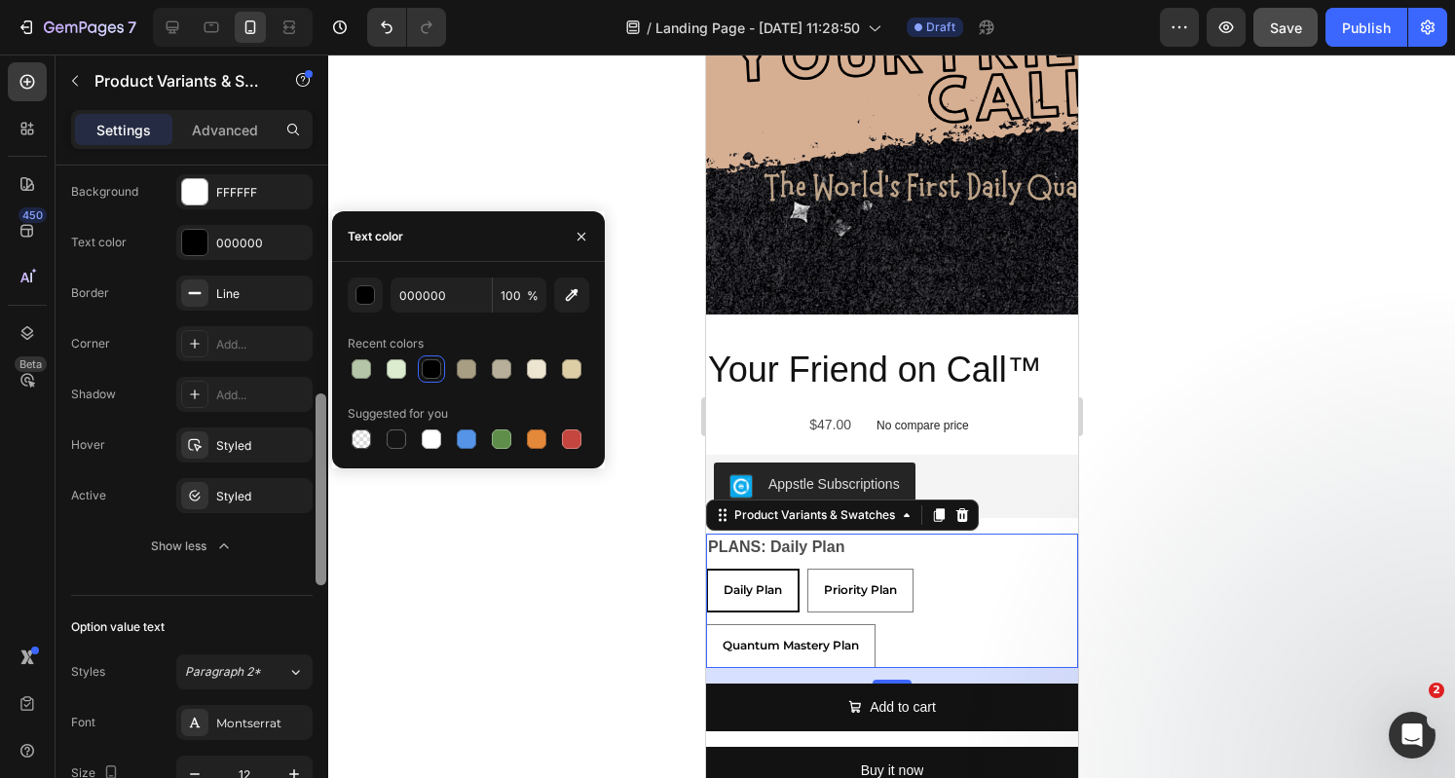
drag, startPoint x: 325, startPoint y: 451, endPoint x: 329, endPoint y: 519, distance: 68.3
click at [329, 0] on div "7 Version history / Landing Page - Aug 28, 11:28:50 Draft Preview Save Publish …" at bounding box center [727, 0] width 1455 height 0
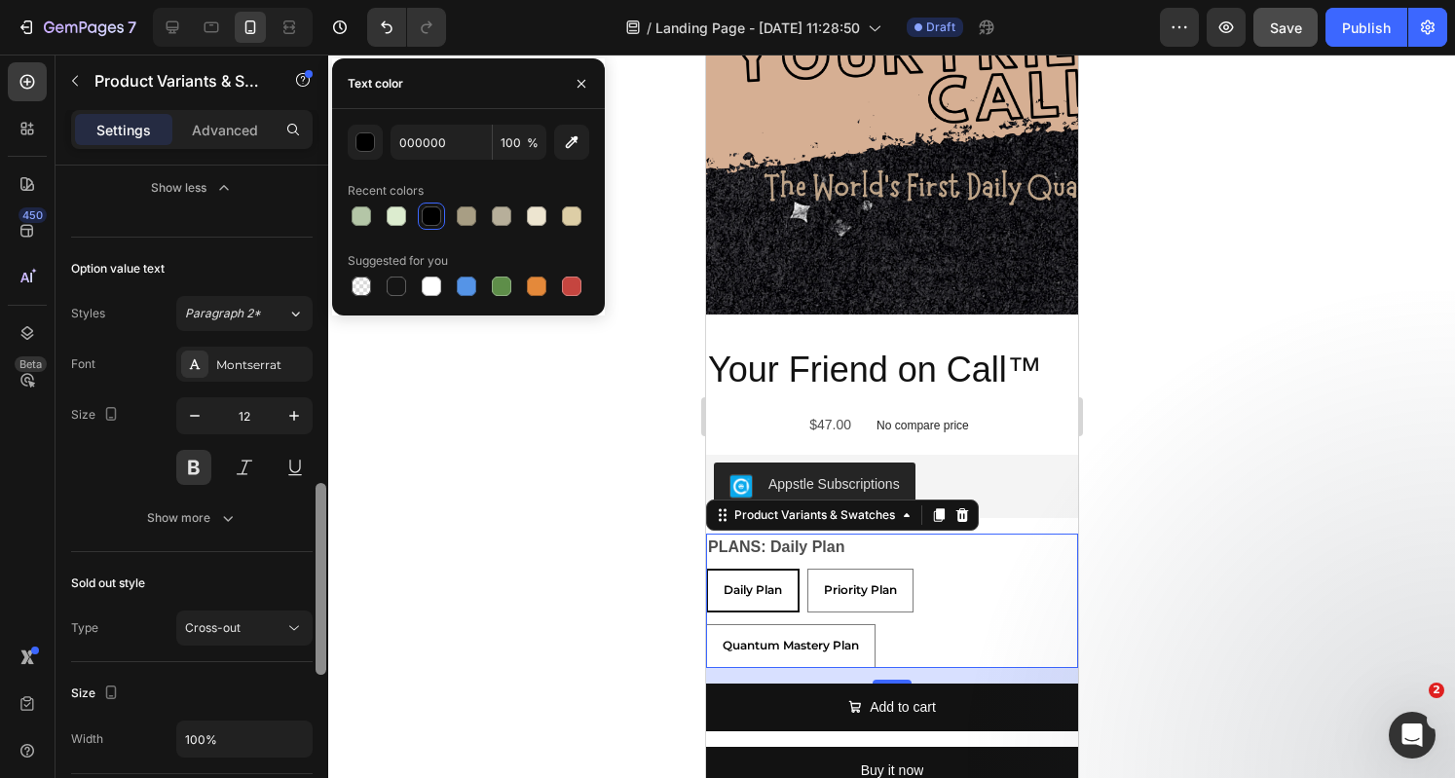
scroll to position [1155, 0]
drag, startPoint x: 320, startPoint y: 559, endPoint x: 331, endPoint y: 663, distance: 104.7
click at [331, 0] on div "7 Version history / Landing Page - Aug 28, 11:28:50 Draft Preview Save Publish …" at bounding box center [727, 0] width 1455 height 0
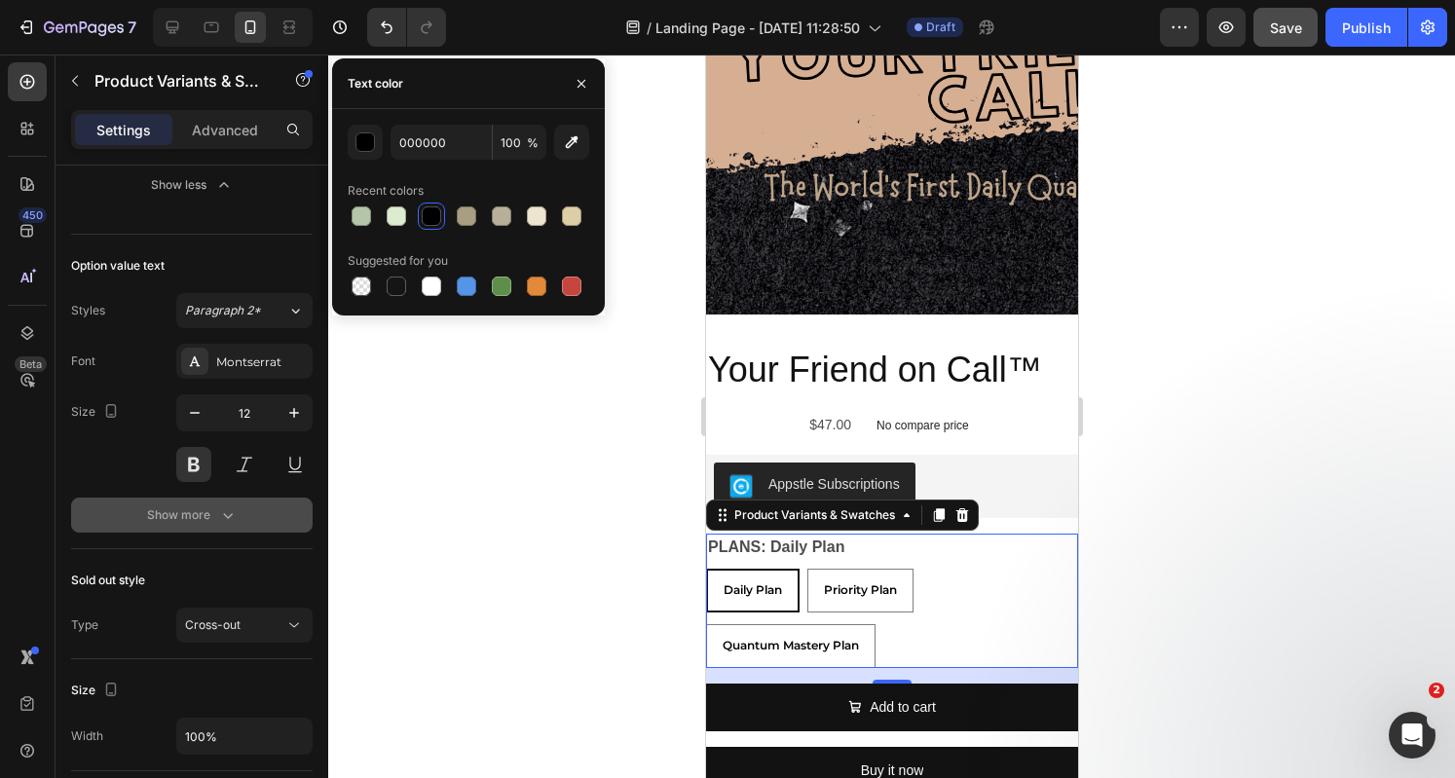
click at [220, 520] on button "Show more" at bounding box center [191, 515] width 241 height 35
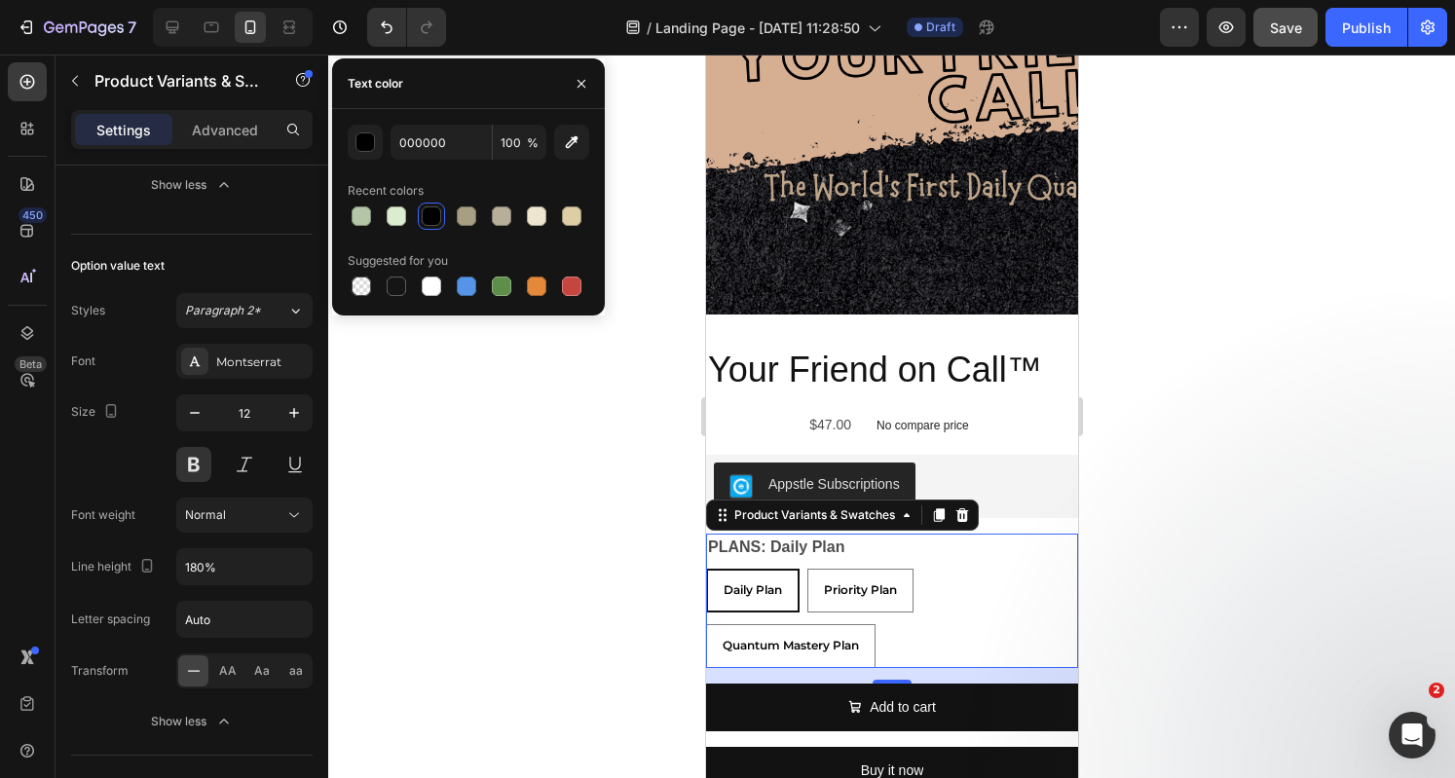
scroll to position [1825, 0]
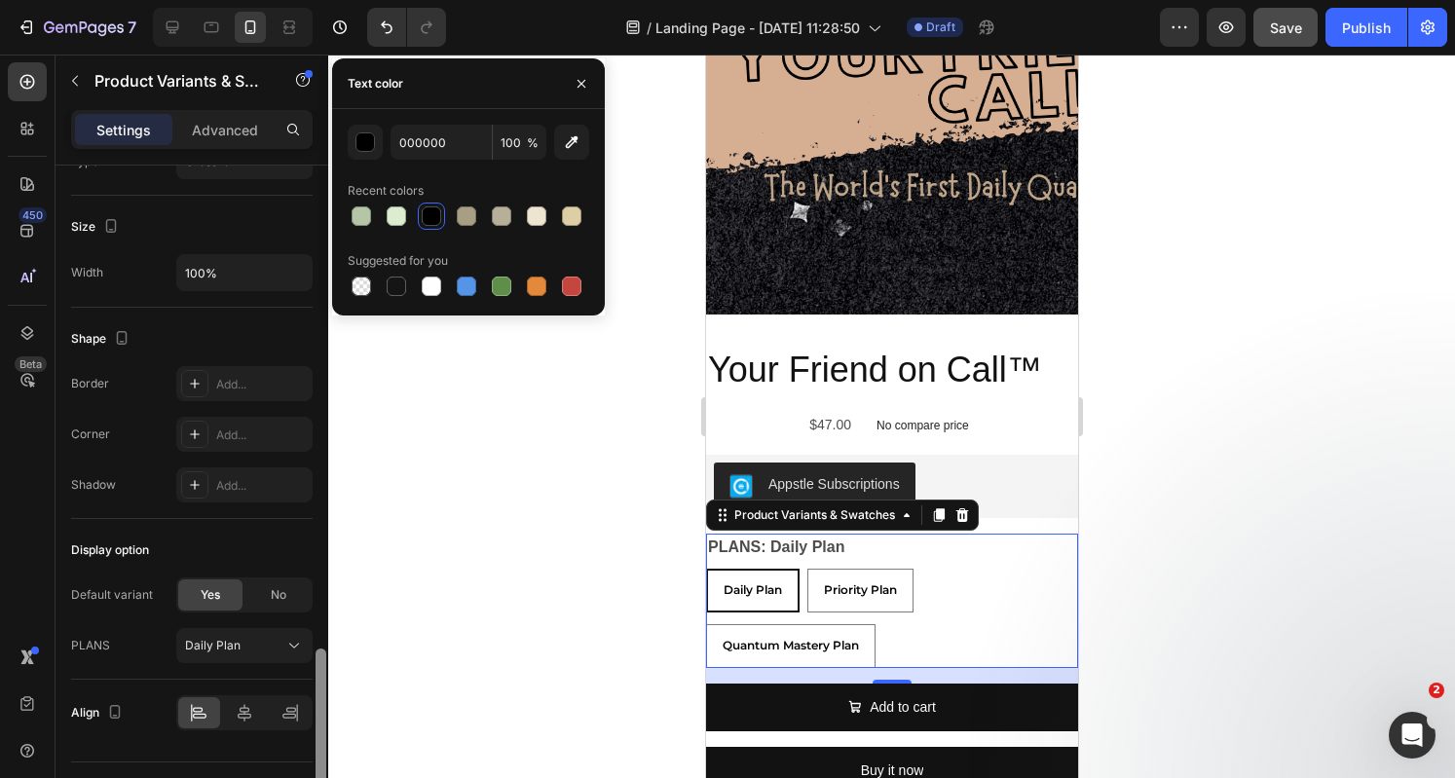
drag, startPoint x: 314, startPoint y: 561, endPoint x: 319, endPoint y: 603, distance: 42.3
click at [319, 603] on div at bounding box center [321, 500] width 15 height 669
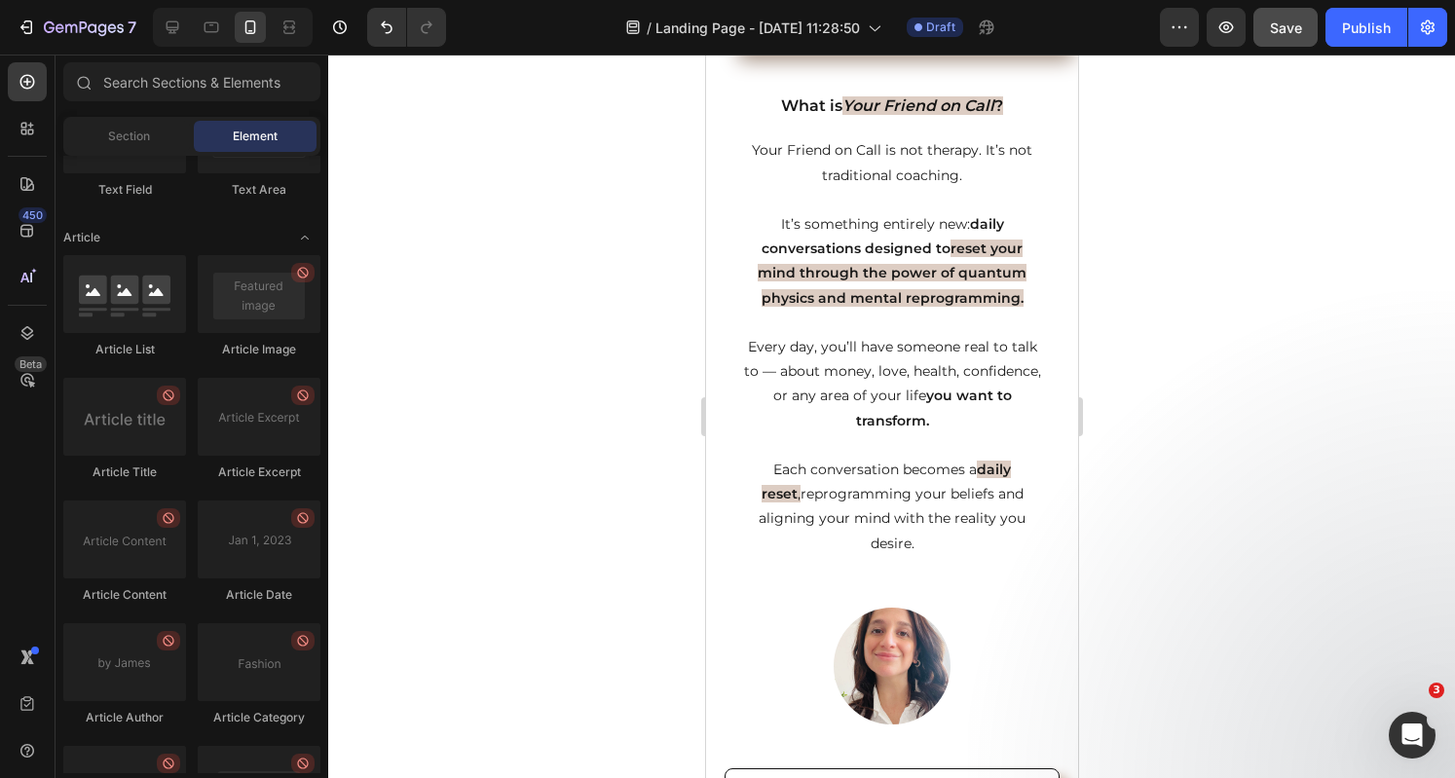
scroll to position [0, 0]
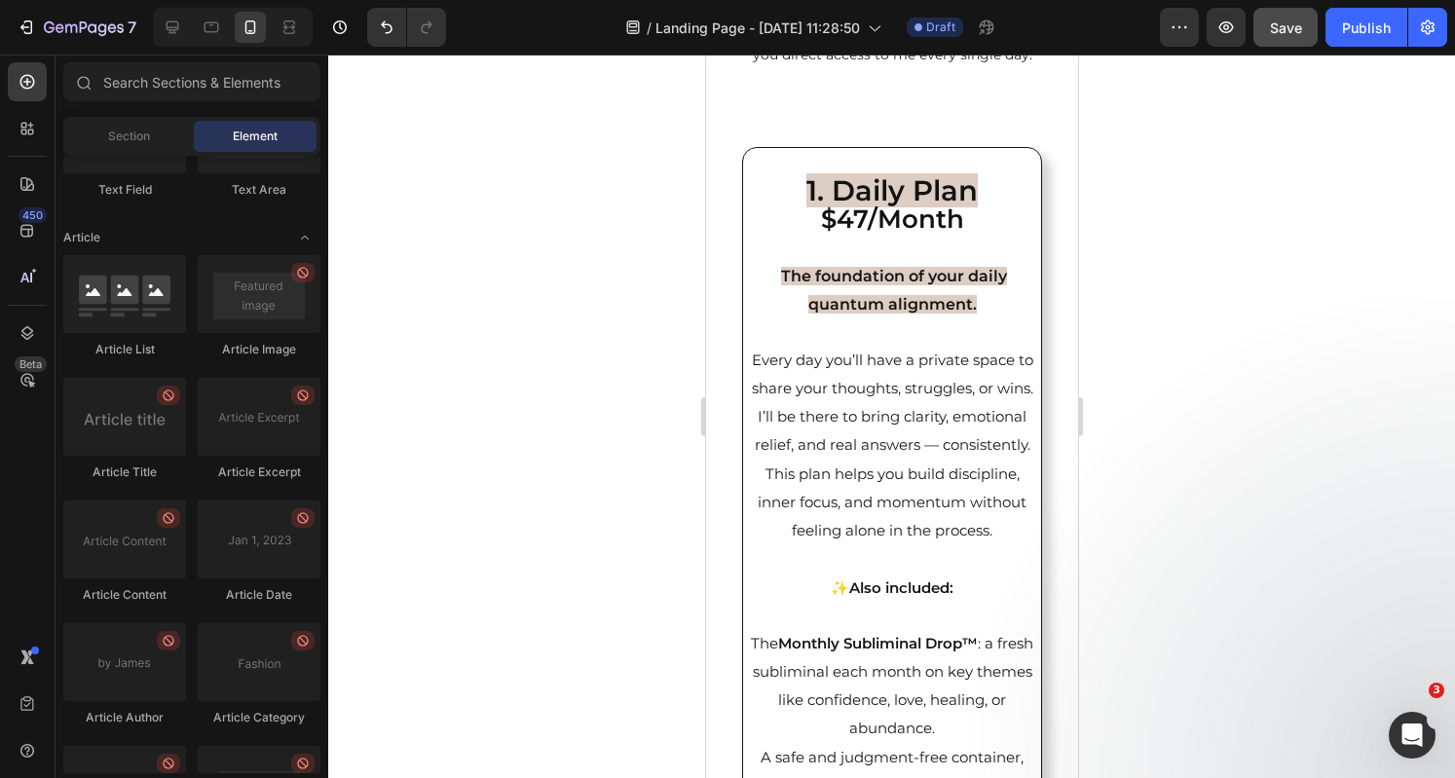
drag, startPoint x: 1067, startPoint y: 651, endPoint x: 1803, endPoint y: 296, distance: 817.4
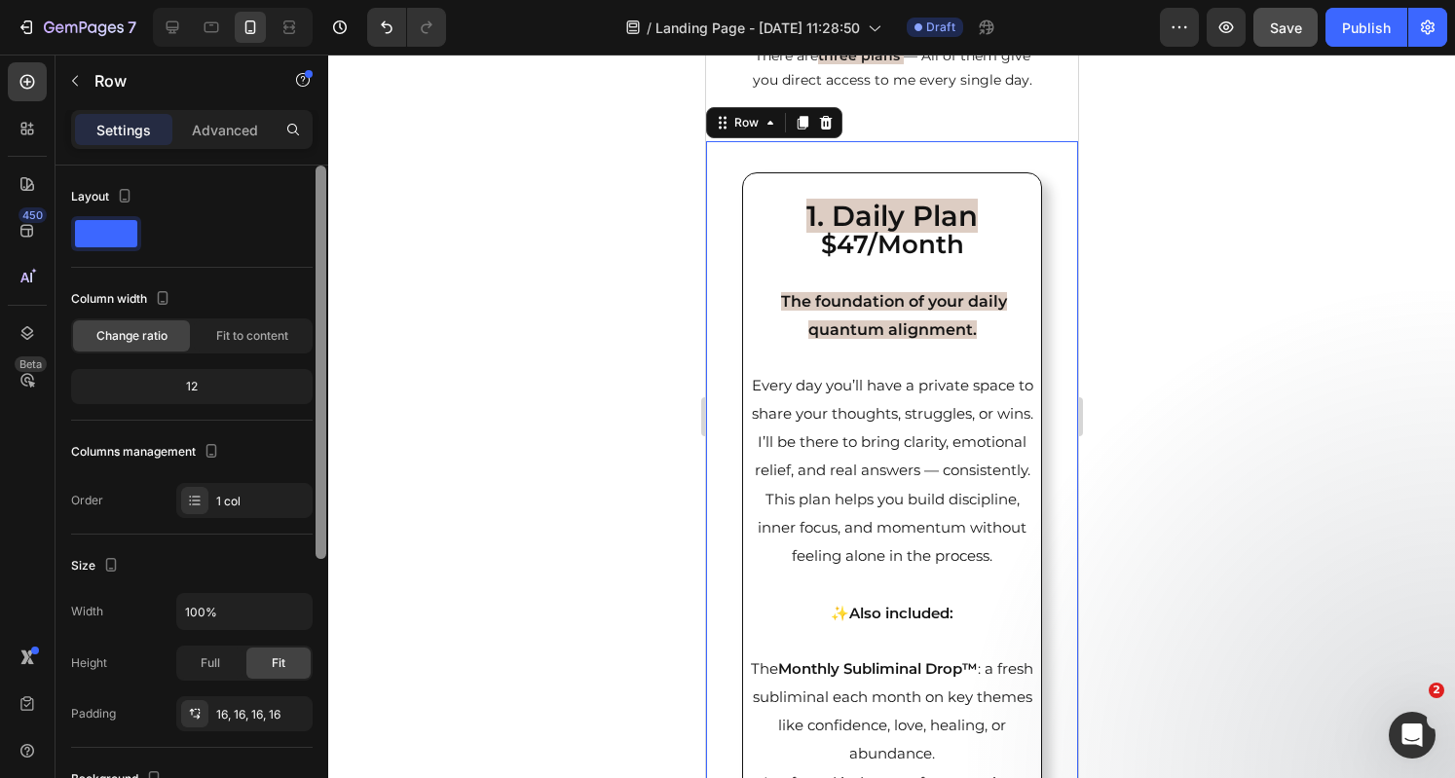
drag, startPoint x: 317, startPoint y: 507, endPoint x: 304, endPoint y: 359, distance: 148.6
click at [304, 359] on div "Layout Column width Change ratio Fit to content 12 Columns management Order 1 c…" at bounding box center [191, 500] width 273 height 668
click at [214, 128] on p "Advanced" at bounding box center [225, 130] width 66 height 20
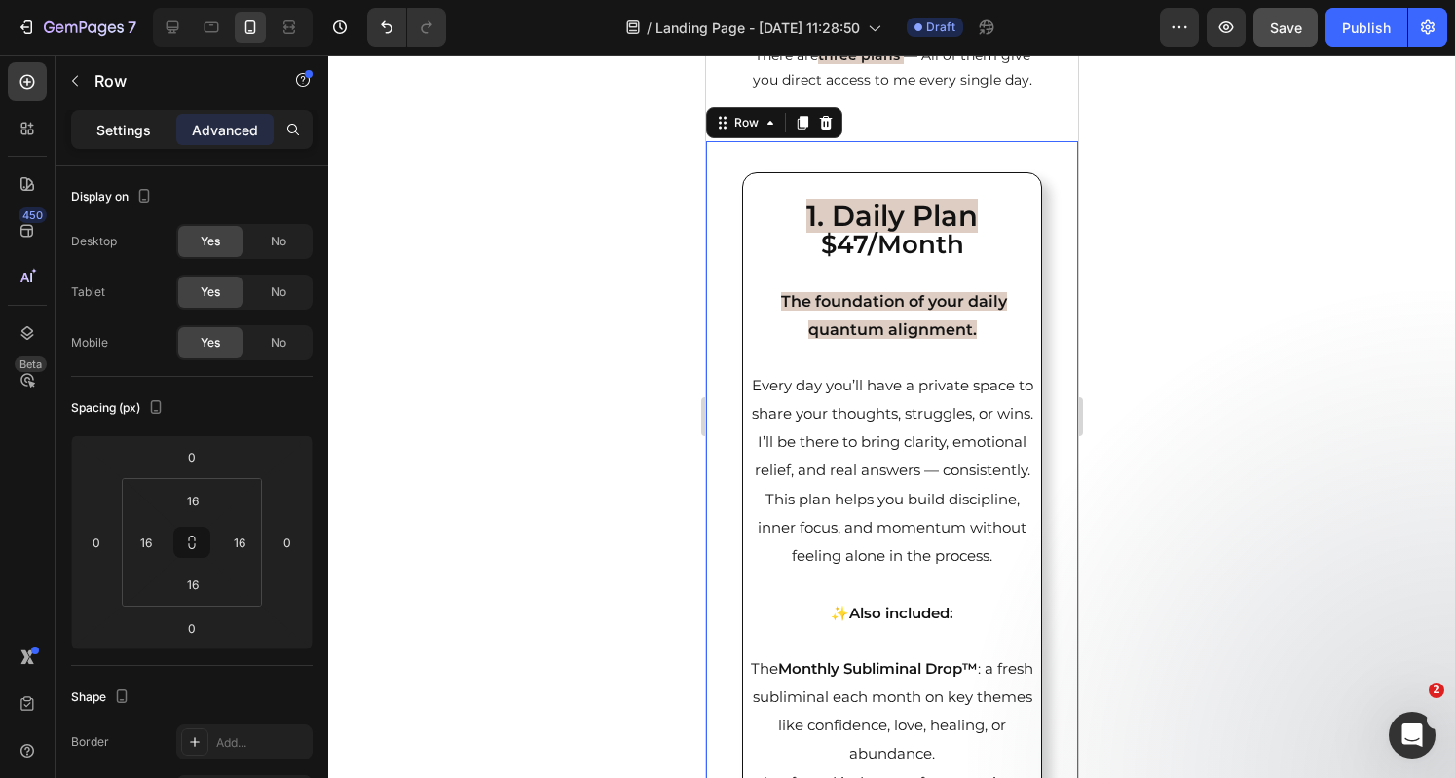
click at [153, 133] on div "Settings" at bounding box center [123, 129] width 97 height 31
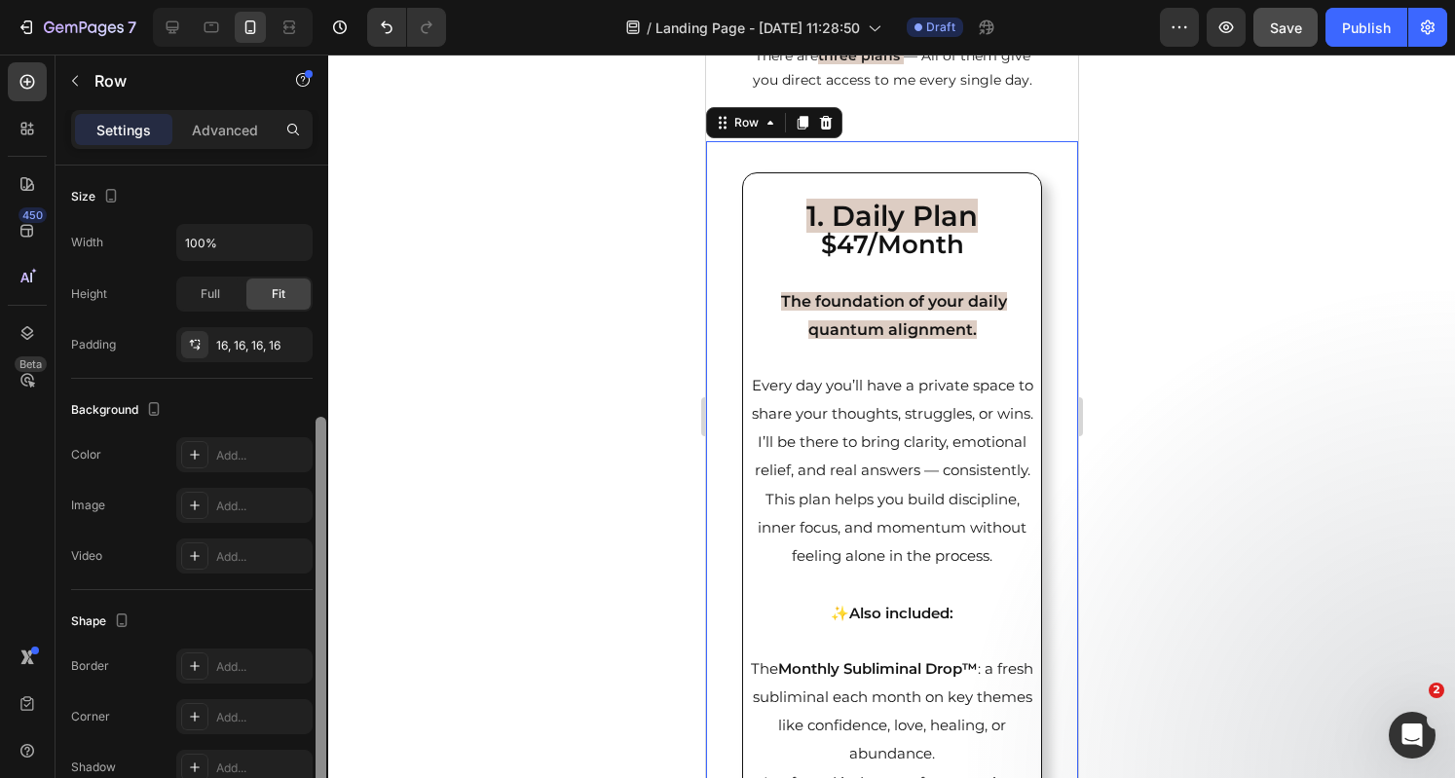
scroll to position [391, 0]
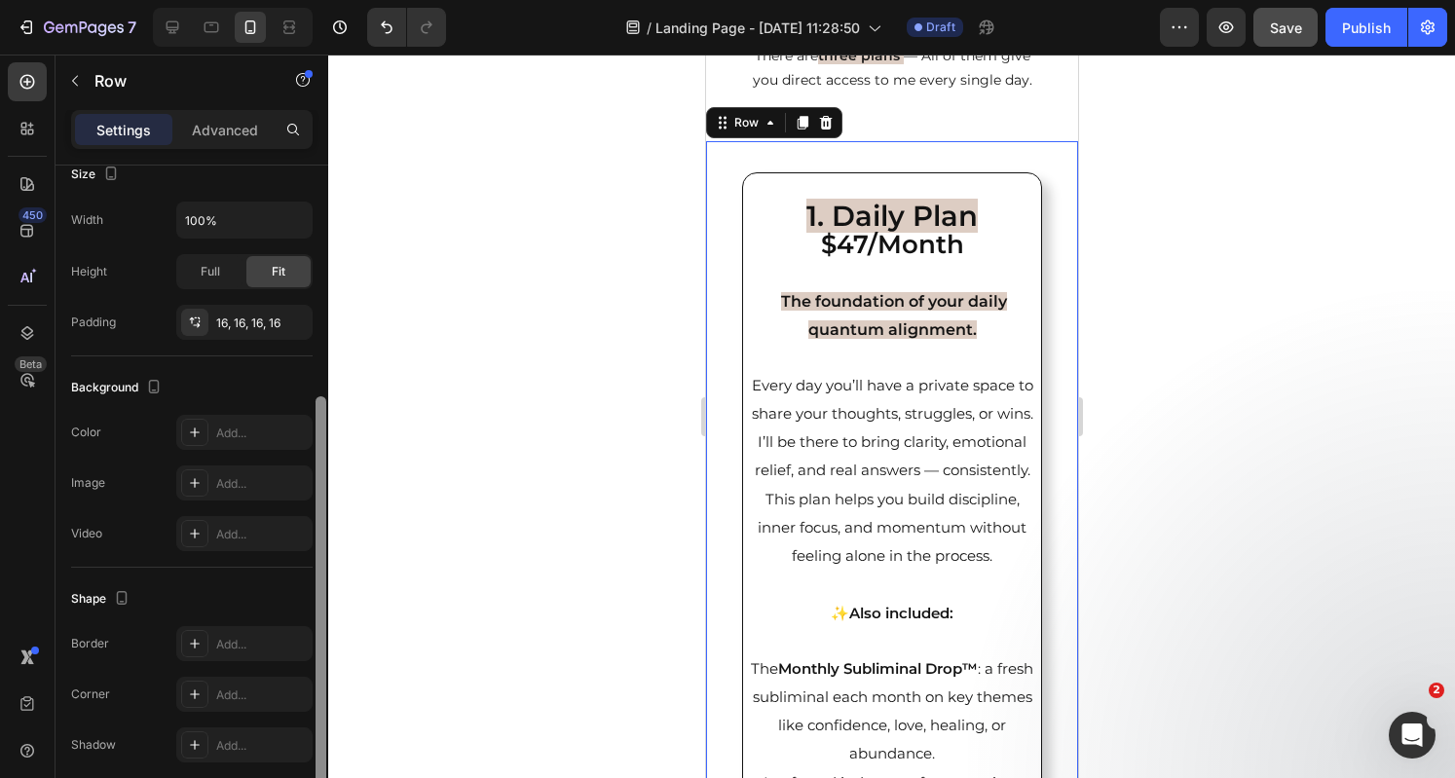
drag, startPoint x: 323, startPoint y: 268, endPoint x: 325, endPoint y: 499, distance: 231.7
click at [325, 499] on div at bounding box center [320, 592] width 11 height 393
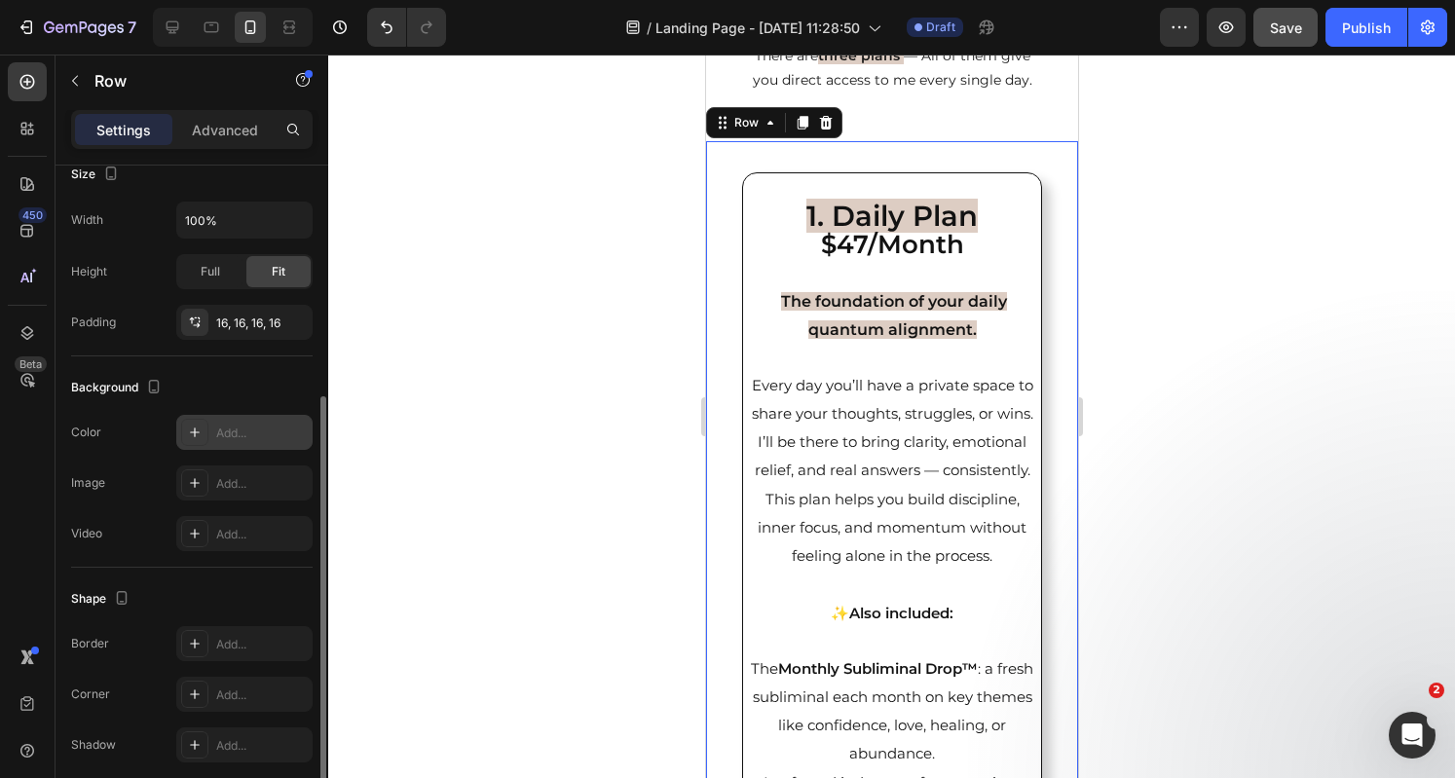
click at [199, 433] on icon at bounding box center [195, 433] width 16 height 16
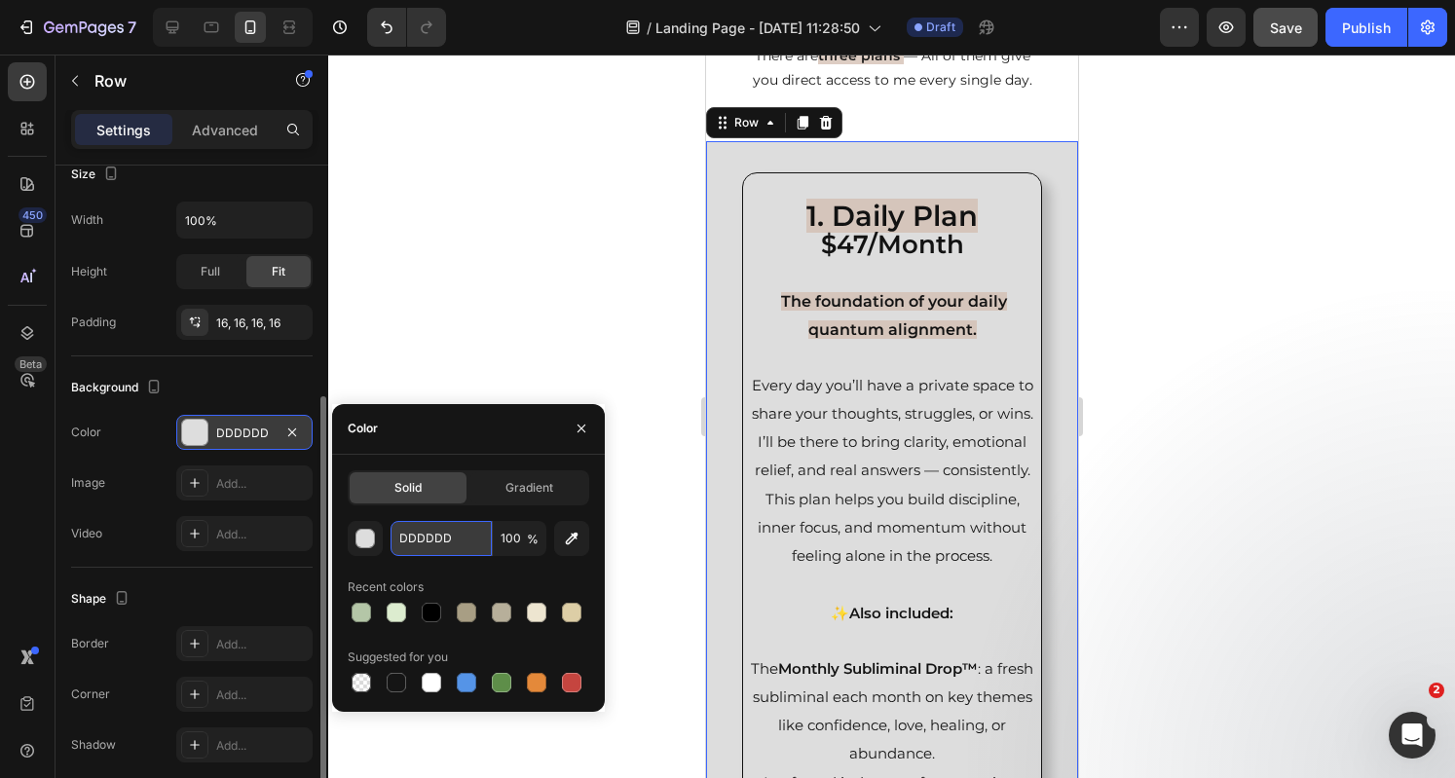
click at [442, 535] on input "DDDDDD" at bounding box center [440, 538] width 101 height 35
paste input "3BFB1"
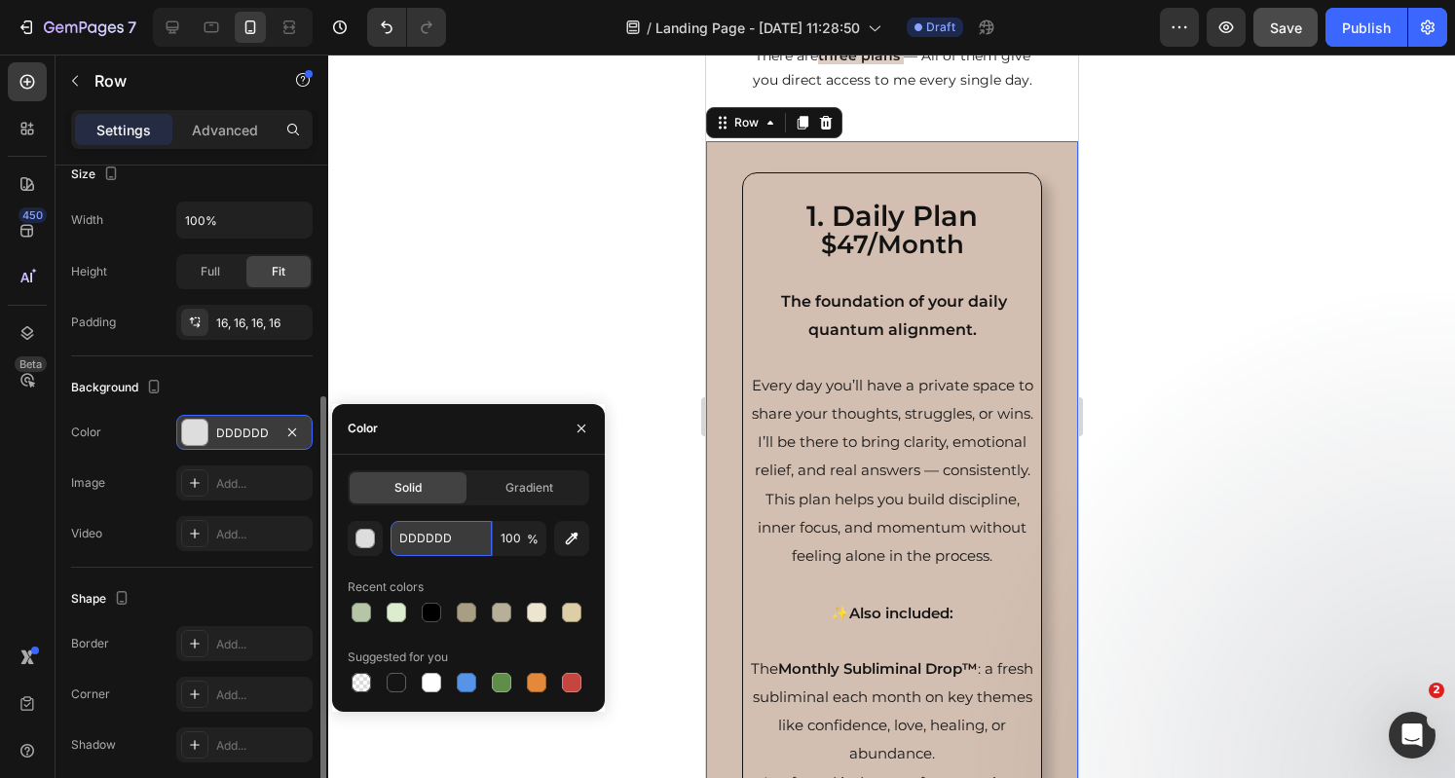
type input "D3BFB1"
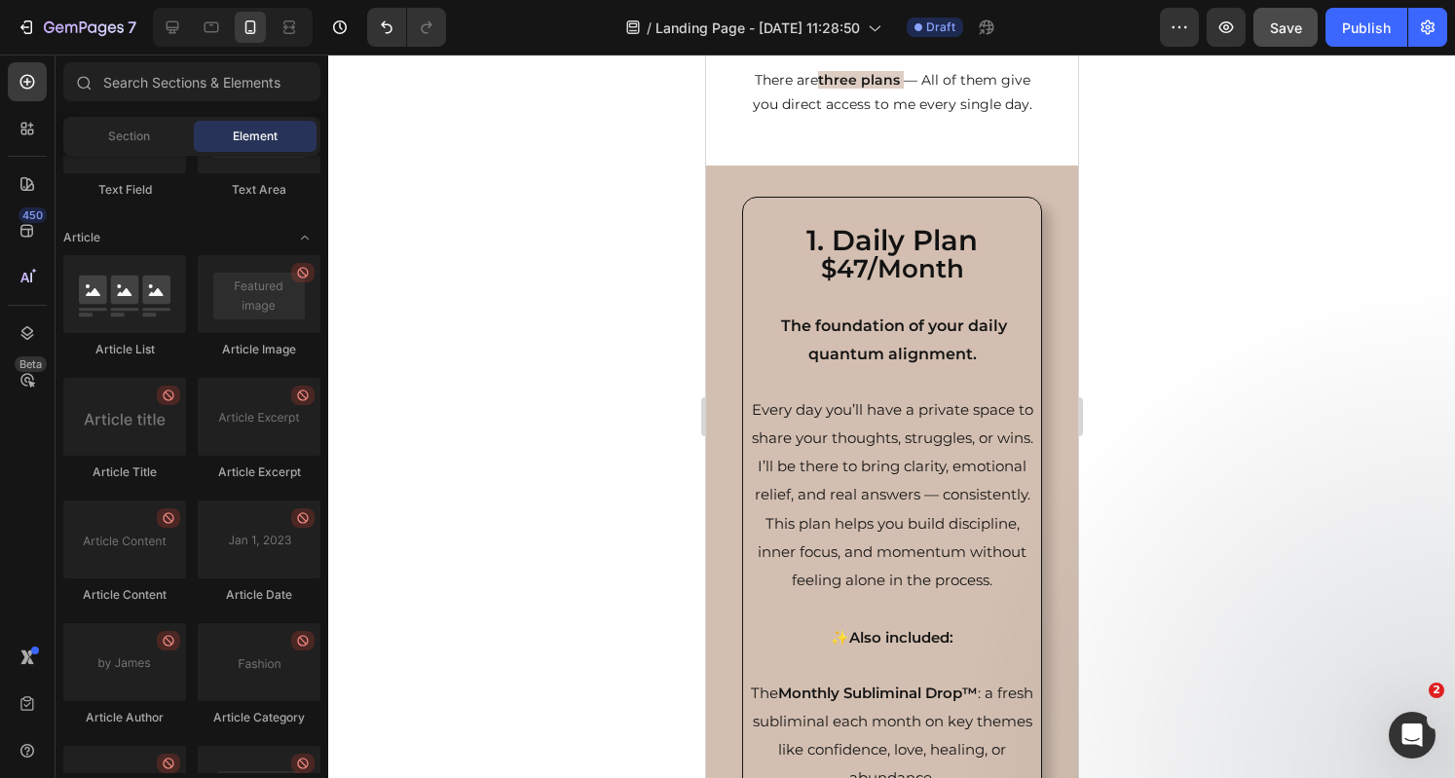
scroll to position [3168, 0]
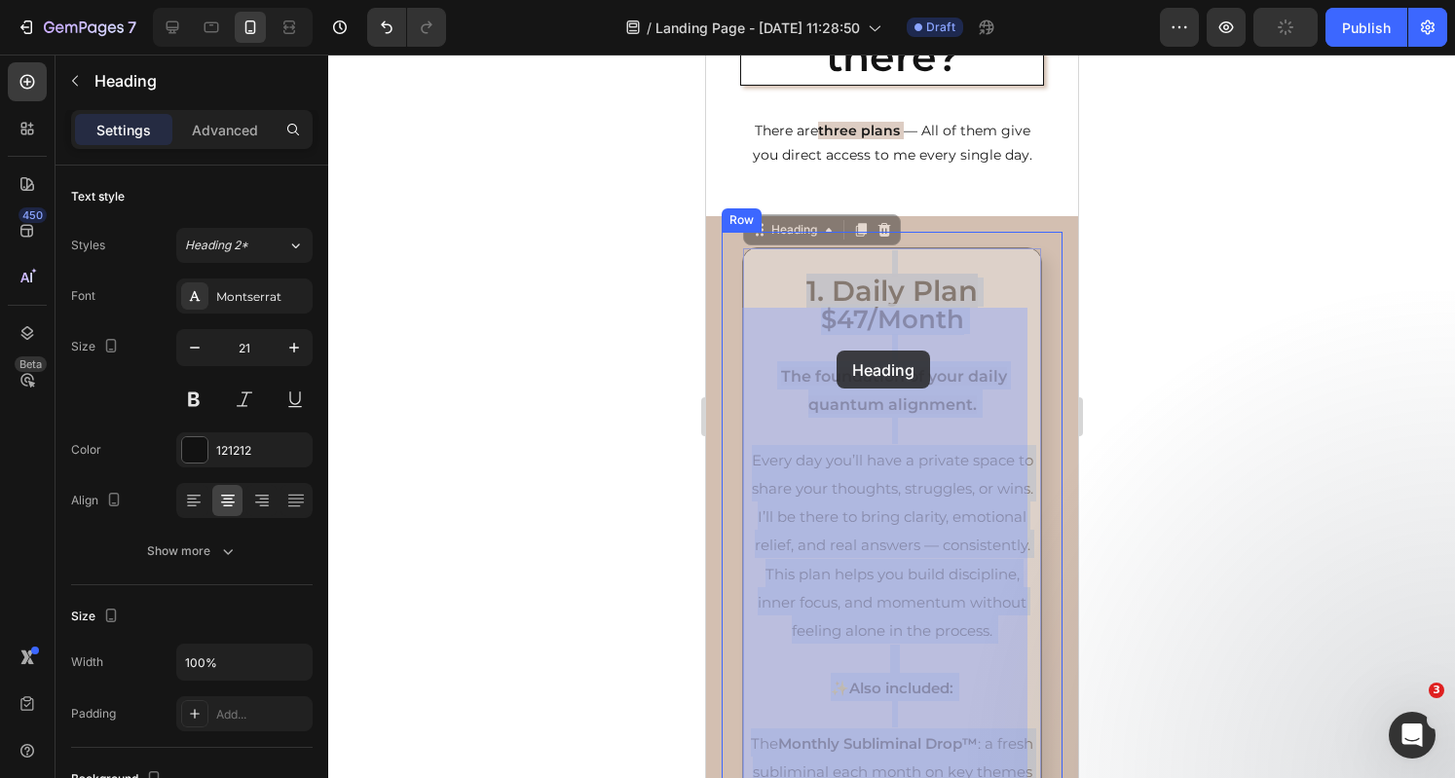
drag, startPoint x: 975, startPoint y: 353, endPoint x: 835, endPoint y: 351, distance: 139.2
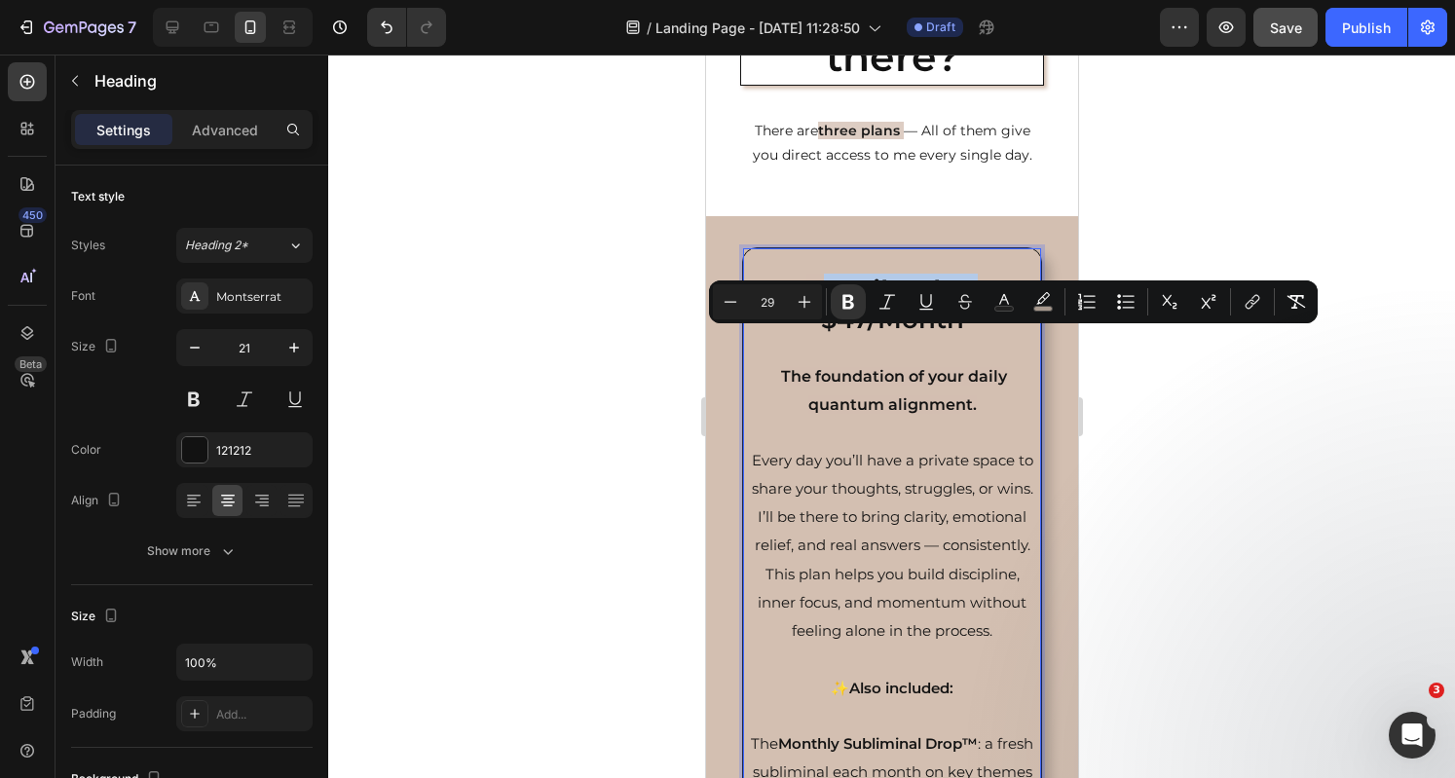
drag, startPoint x: 974, startPoint y: 350, endPoint x: 815, endPoint y: 347, distance: 158.7
click at [815, 347] on p "⁠⁠⁠⁠⁠⁠⁠ 1. Daily Plan $47/Month The foundation of your daily quantum alignment.…" at bounding box center [891, 673] width 284 height 847
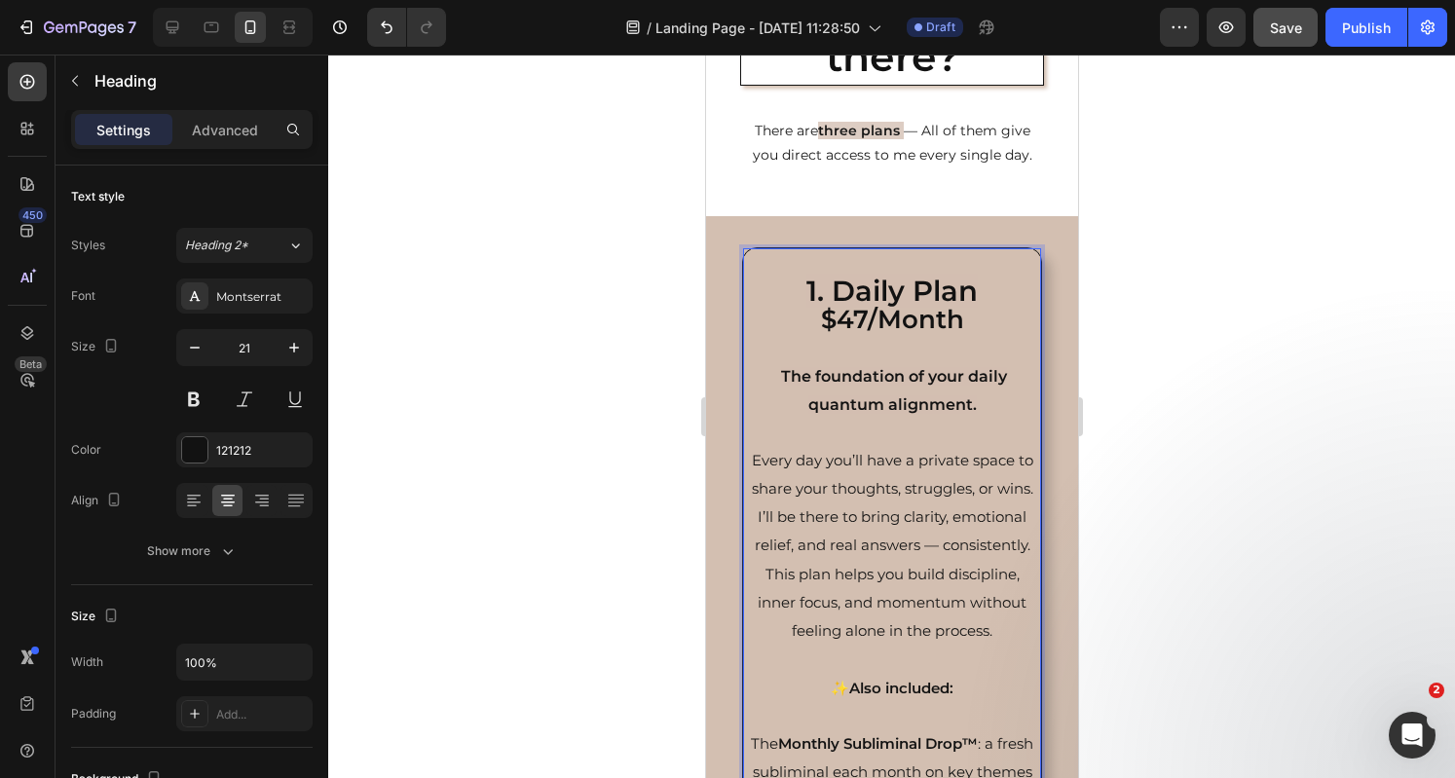
click at [906, 308] on strong "1. Daily Plan" at bounding box center [890, 291] width 171 height 34
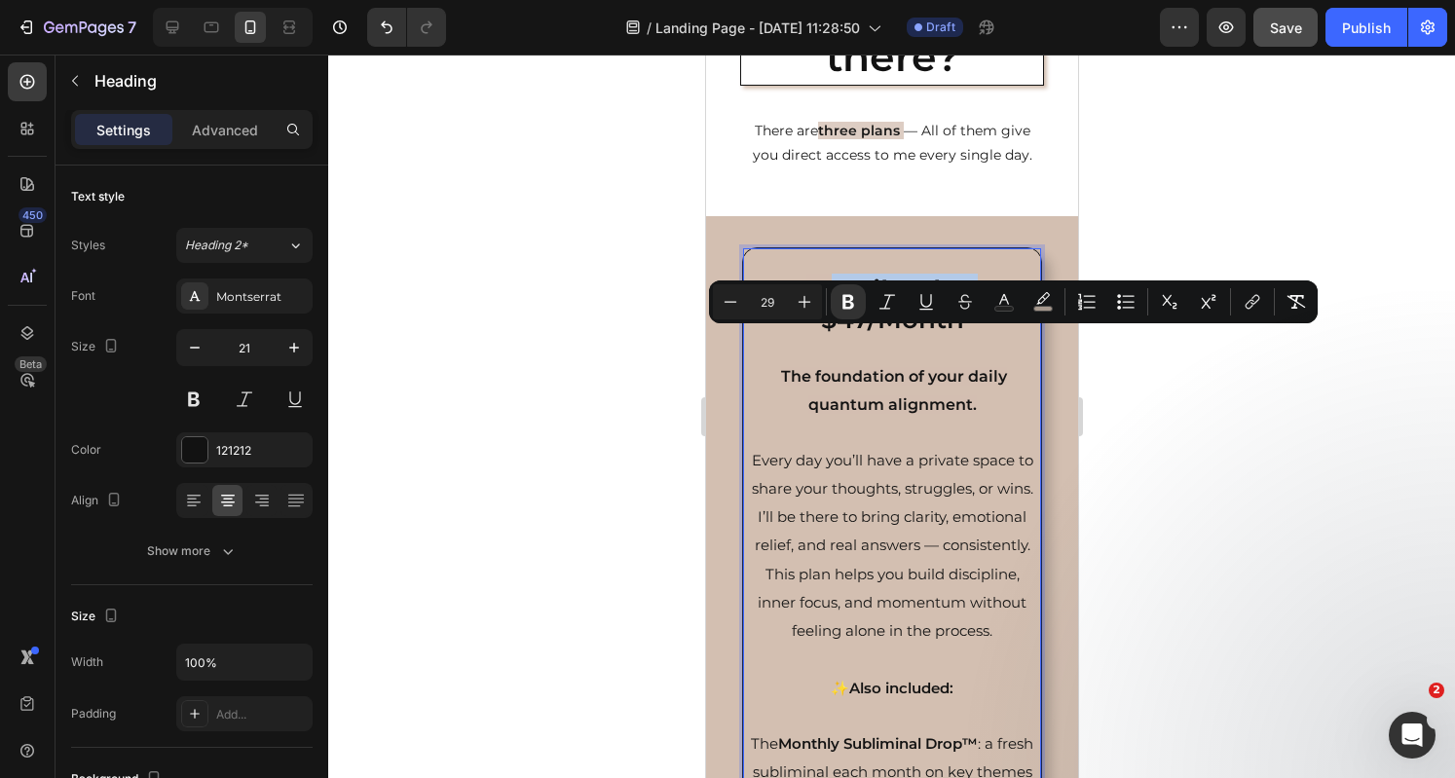
drag, startPoint x: 976, startPoint y: 350, endPoint x: 829, endPoint y: 344, distance: 147.1
click at [829, 344] on p "1. Daily Plan $47/Month The foundation of your daily quantum alignment. Every d…" at bounding box center [891, 673] width 284 height 847
click at [933, 305] on icon "Editor contextual toolbar" at bounding box center [925, 301] width 19 height 19
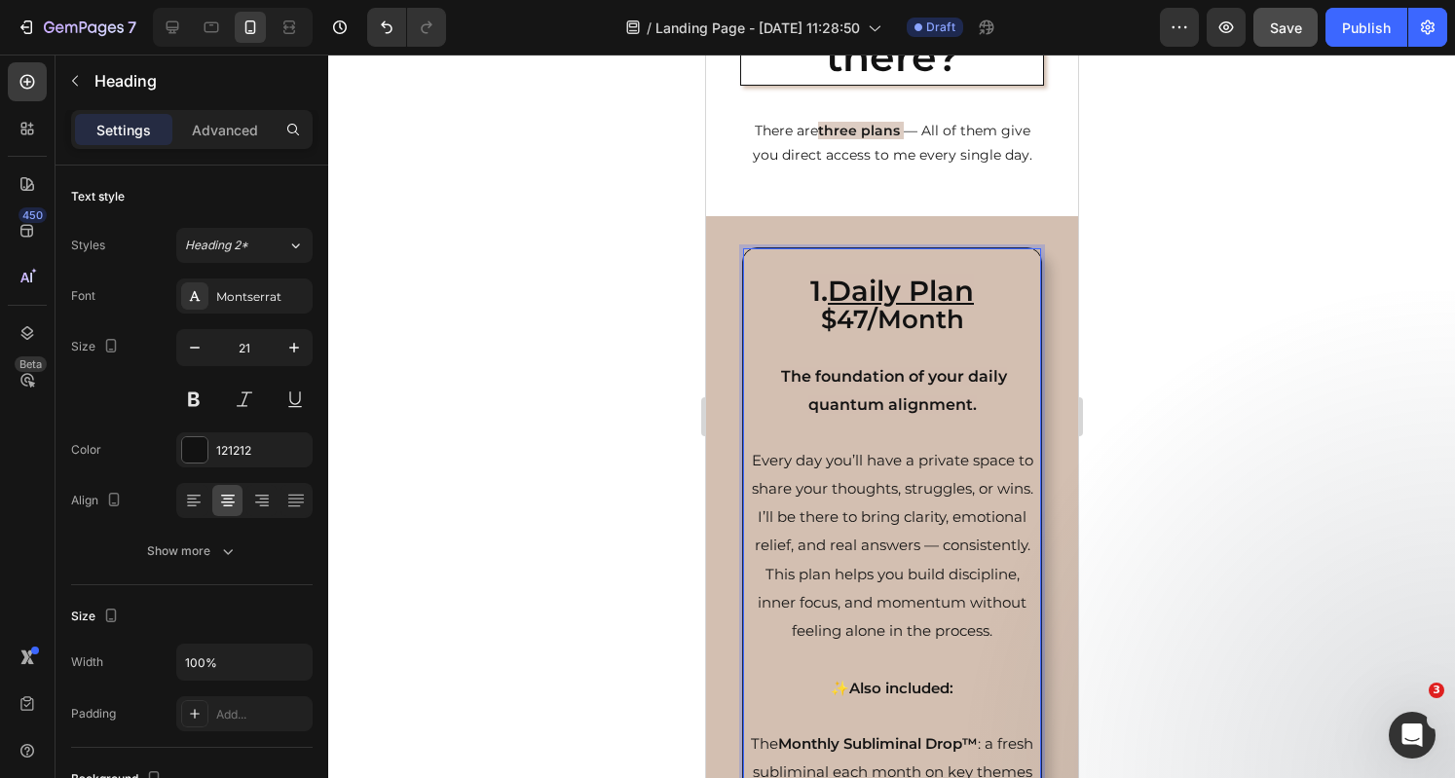
click at [1001, 416] on p "1. Daily Plan $47/Month The foundation of your daily quantum alignment. Every d…" at bounding box center [891, 673] width 284 height 847
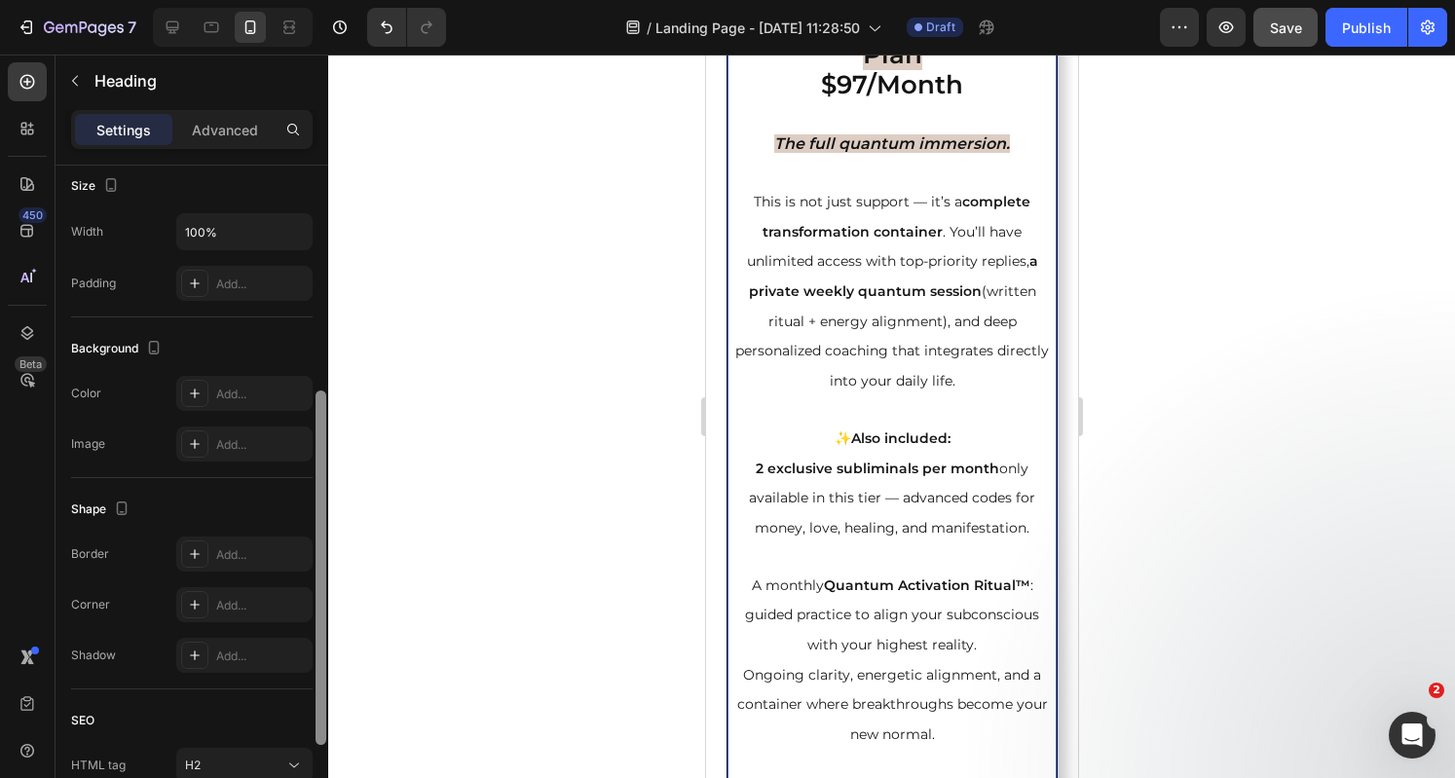
scroll to position [428, 0]
drag, startPoint x: 320, startPoint y: 408, endPoint x: 333, endPoint y: 636, distance: 228.2
click at [333, 0] on div "7 Version history / Landing Page - Aug 28, 11:28:50 Draft Preview Save Publish …" at bounding box center [727, 0] width 1455 height 0
click at [223, 406] on div "Add..." at bounding box center [244, 395] width 136 height 35
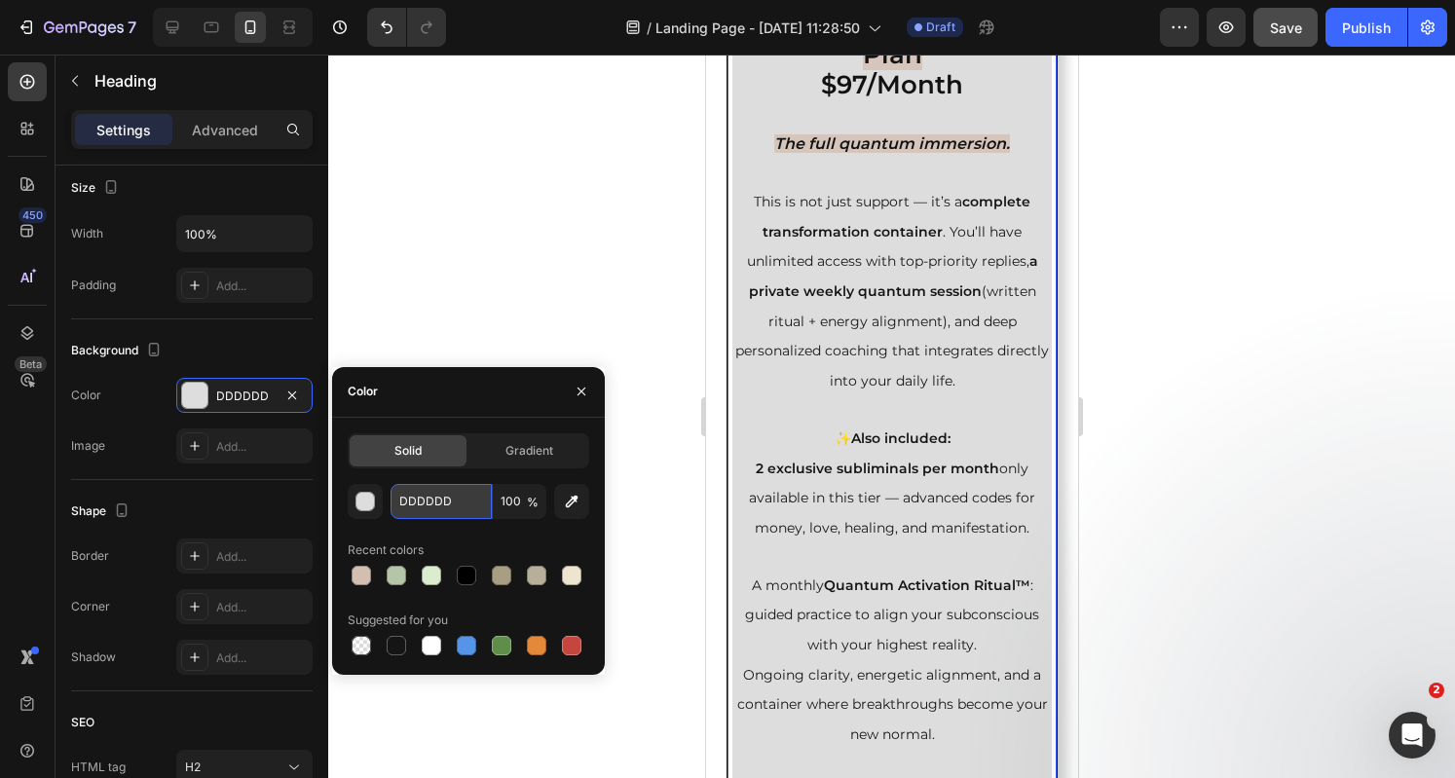
click at [444, 503] on input "DDDDDD" at bounding box center [440, 501] width 101 height 35
paste input "3BFB1"
type input "D3BFB1"
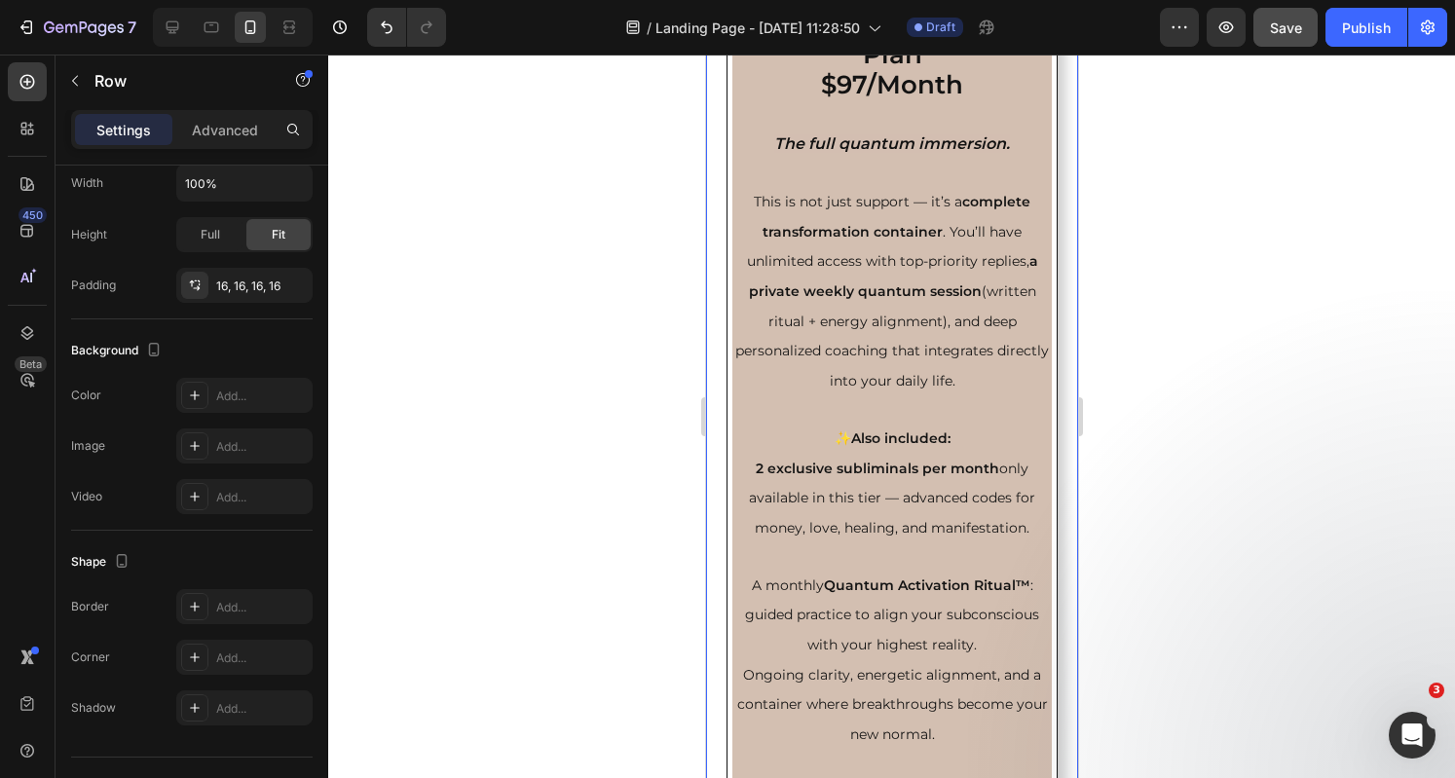
click at [1058, 458] on div "3. Quantum Mastery Plan $97/Month The full quantum immersion. This is not just …" at bounding box center [891, 483] width 372 height 1037
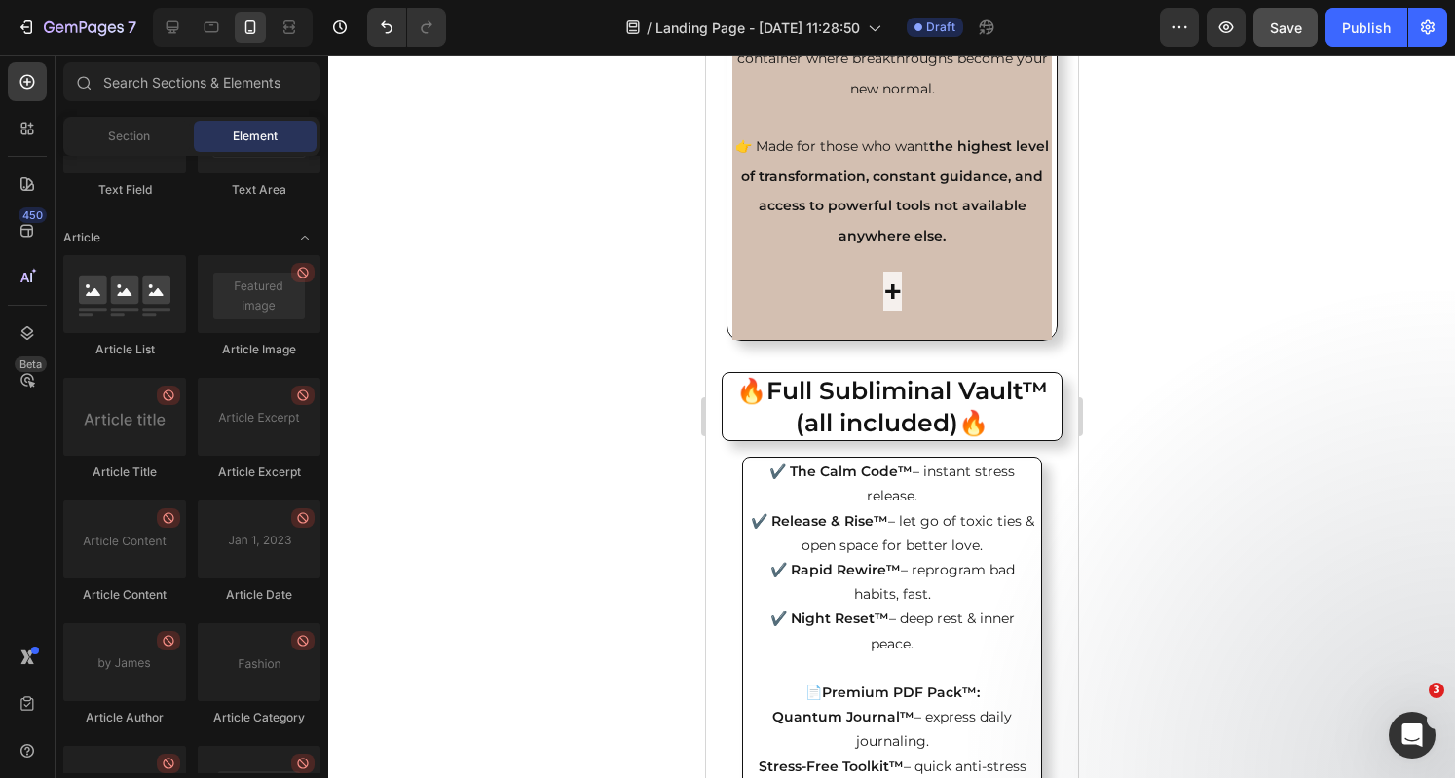
scroll to position [7790, 0]
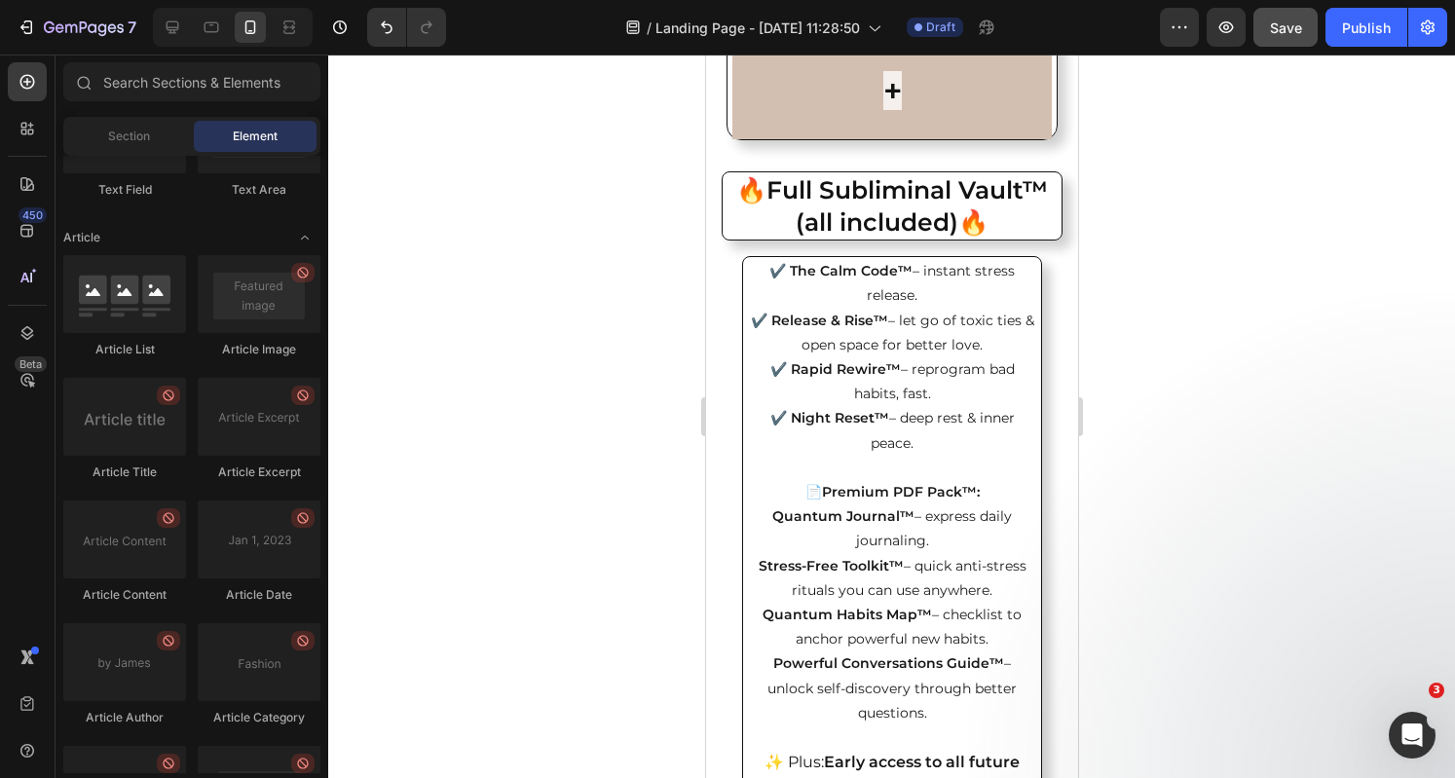
drag, startPoint x: 1068, startPoint y: 453, endPoint x: 1783, endPoint y: 552, distance: 721.5
click at [391, 32] on icon "Undo/Redo" at bounding box center [386, 27] width 19 height 19
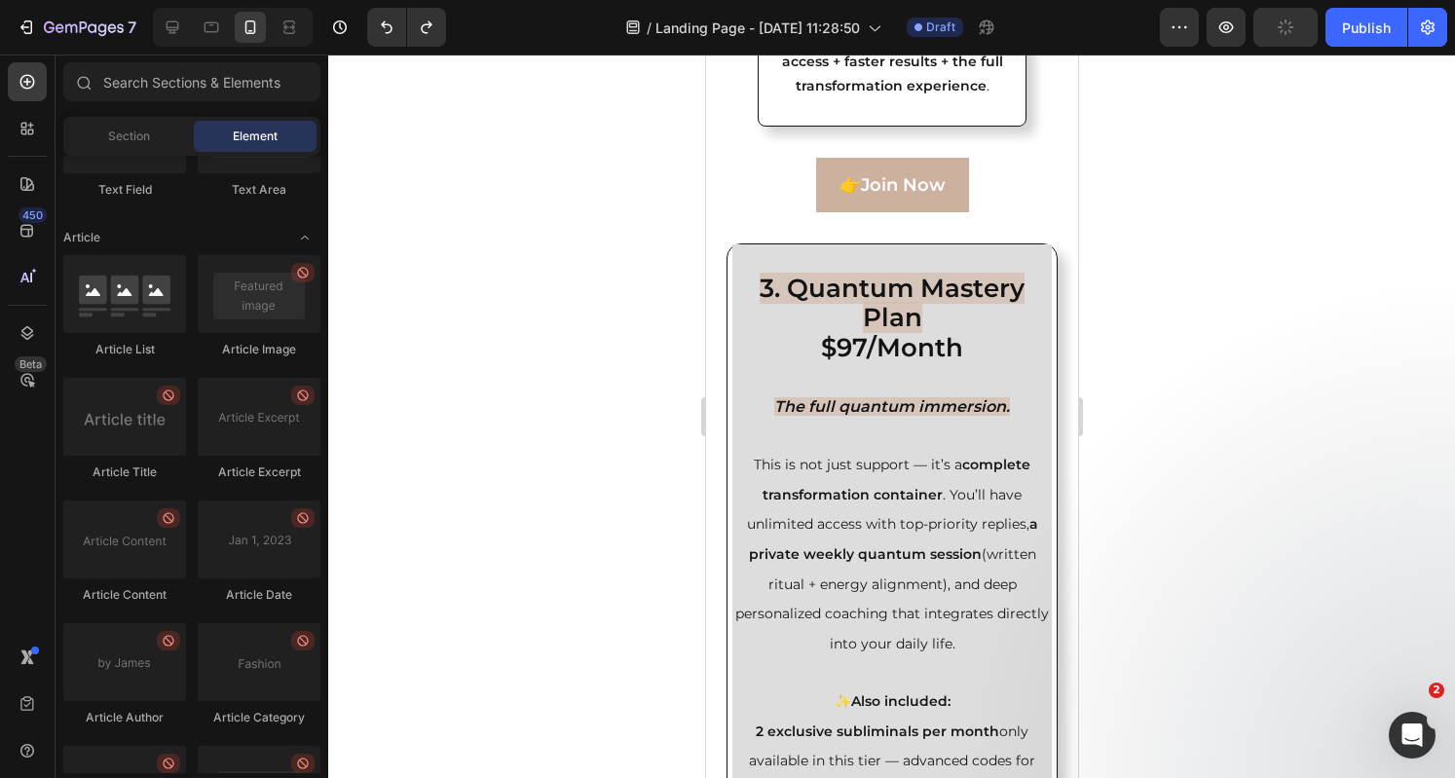
scroll to position [6544, 0]
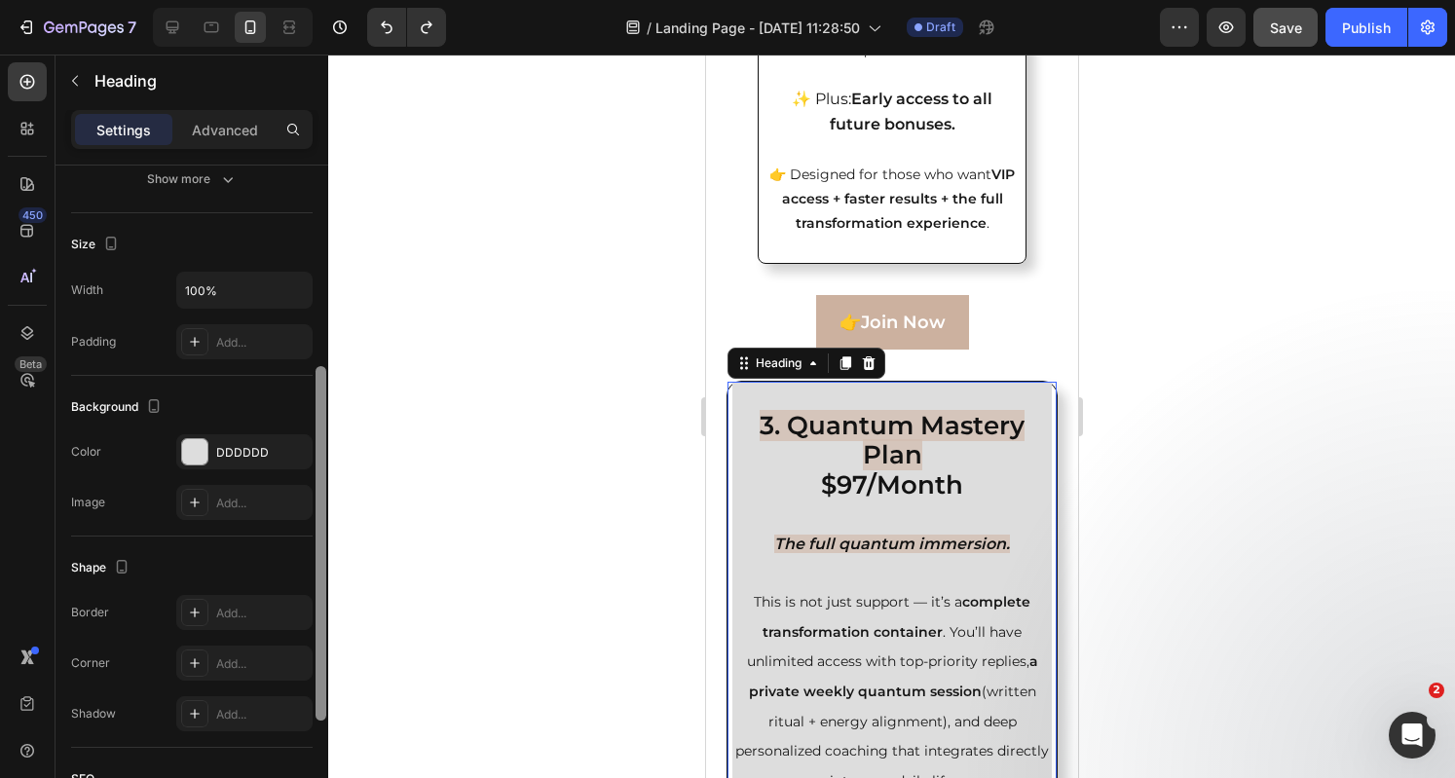
drag, startPoint x: 321, startPoint y: 461, endPoint x: 330, endPoint y: 659, distance: 198.8
click at [330, 0] on div "7 Version history / Landing Page - Aug 28, 11:28:50 Draft Preview Save Publish …" at bounding box center [727, 0] width 1455 height 0
click at [294, 455] on button "button" at bounding box center [291, 449] width 23 height 23
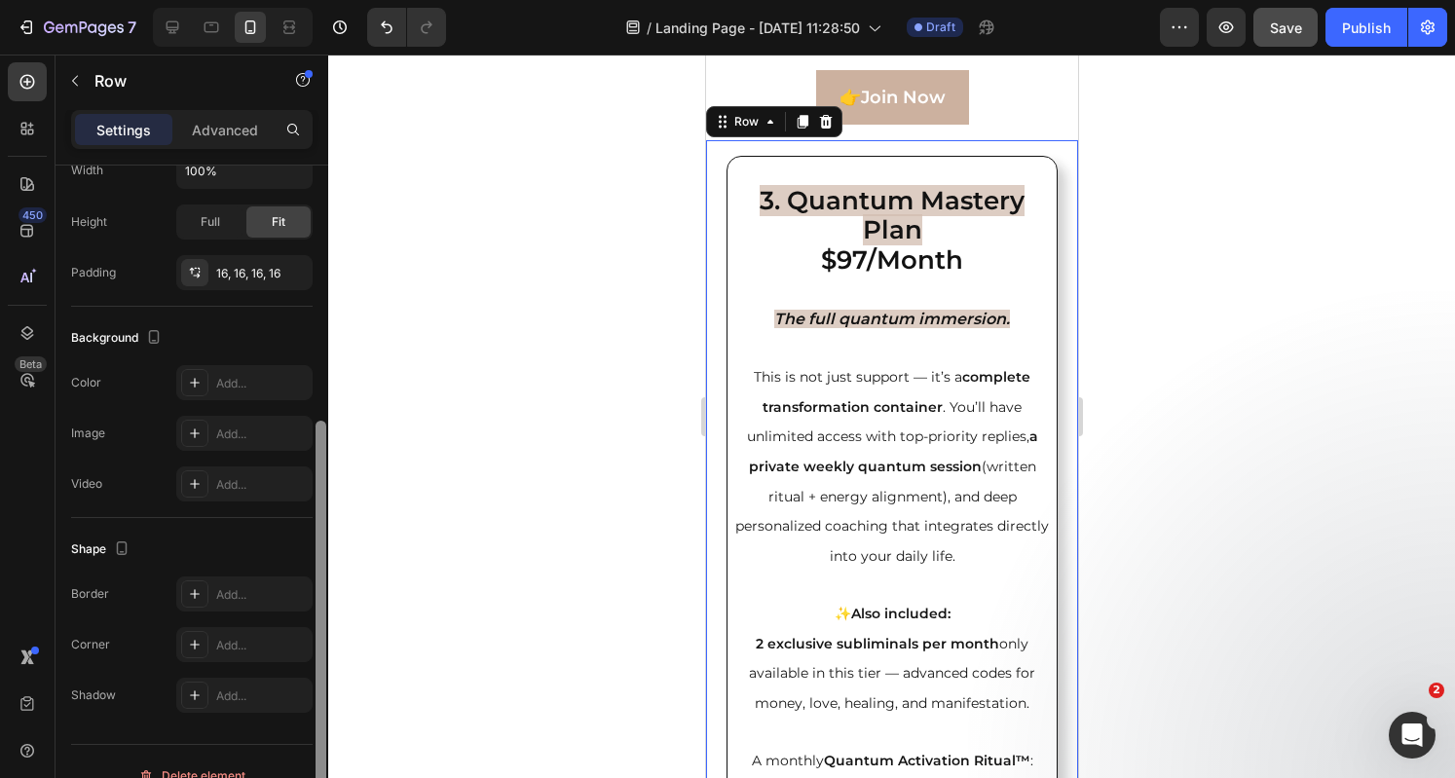
scroll to position [466, 0]
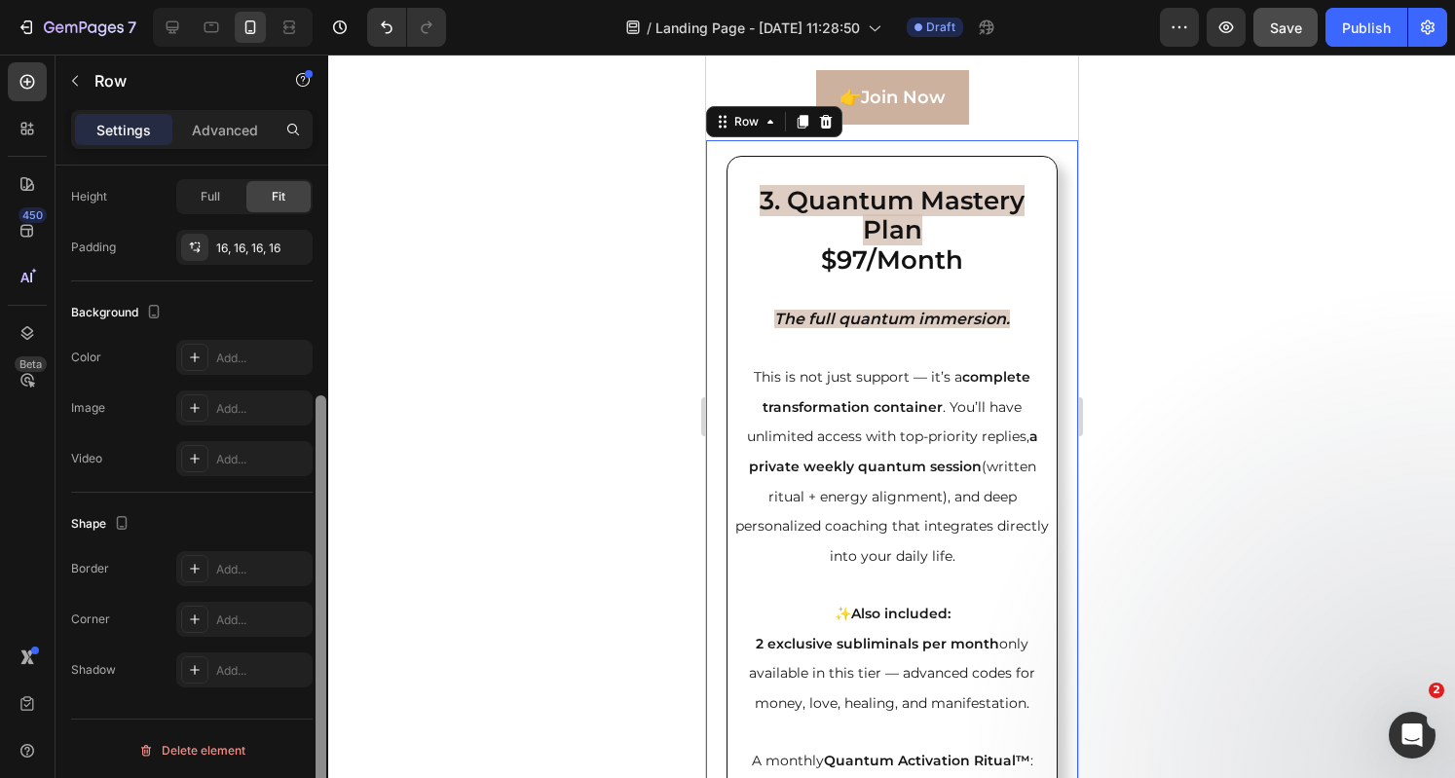
drag, startPoint x: 315, startPoint y: 355, endPoint x: 320, endPoint y: 641, distance: 285.3
click at [320, 641] on div at bounding box center [320, 591] width 11 height 393
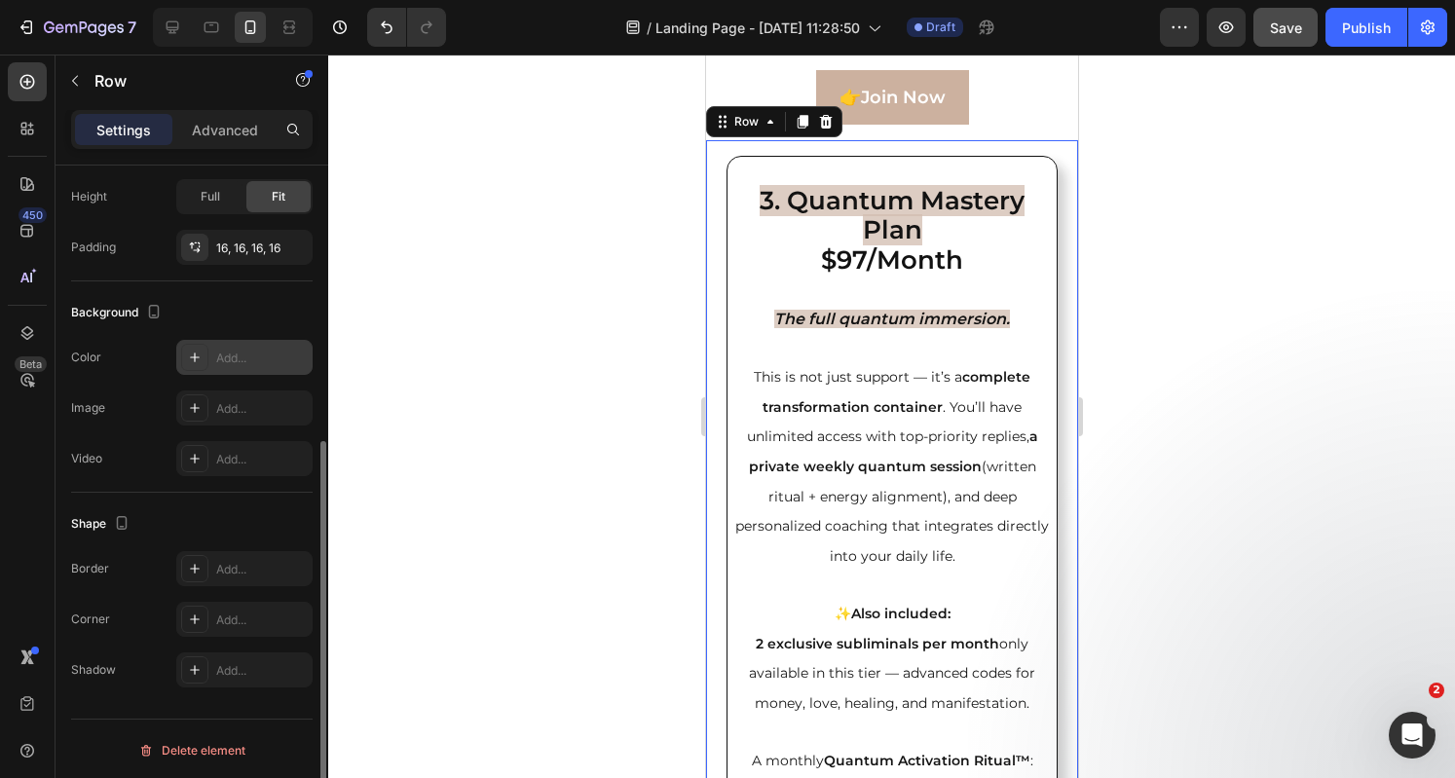
click at [224, 355] on div "Add..." at bounding box center [262, 359] width 92 height 18
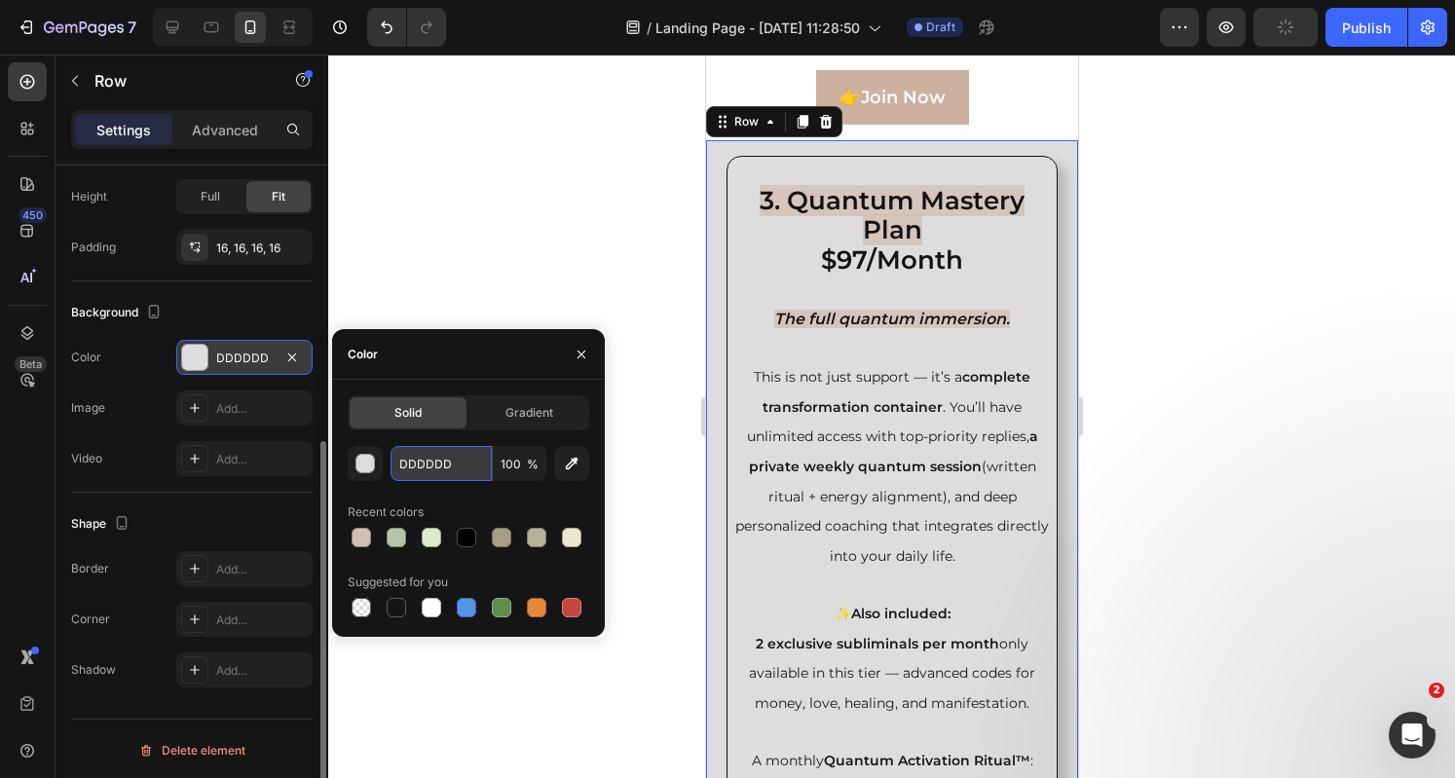
click at [447, 460] on input "DDDDDD" at bounding box center [440, 463] width 101 height 35
paste input "3BFB1"
type input "D3BFB1"
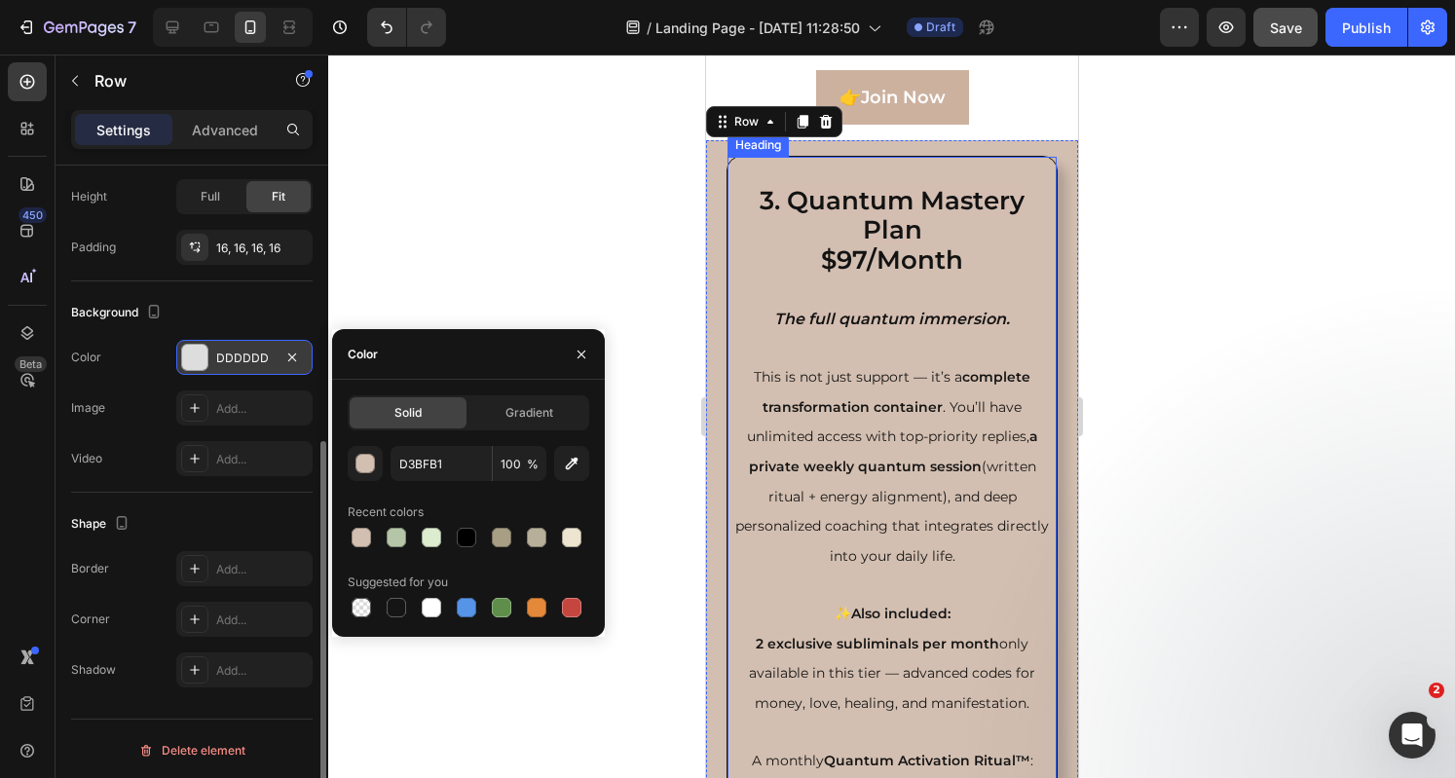
click at [944, 276] on strong "$97/Month" at bounding box center [891, 259] width 142 height 31
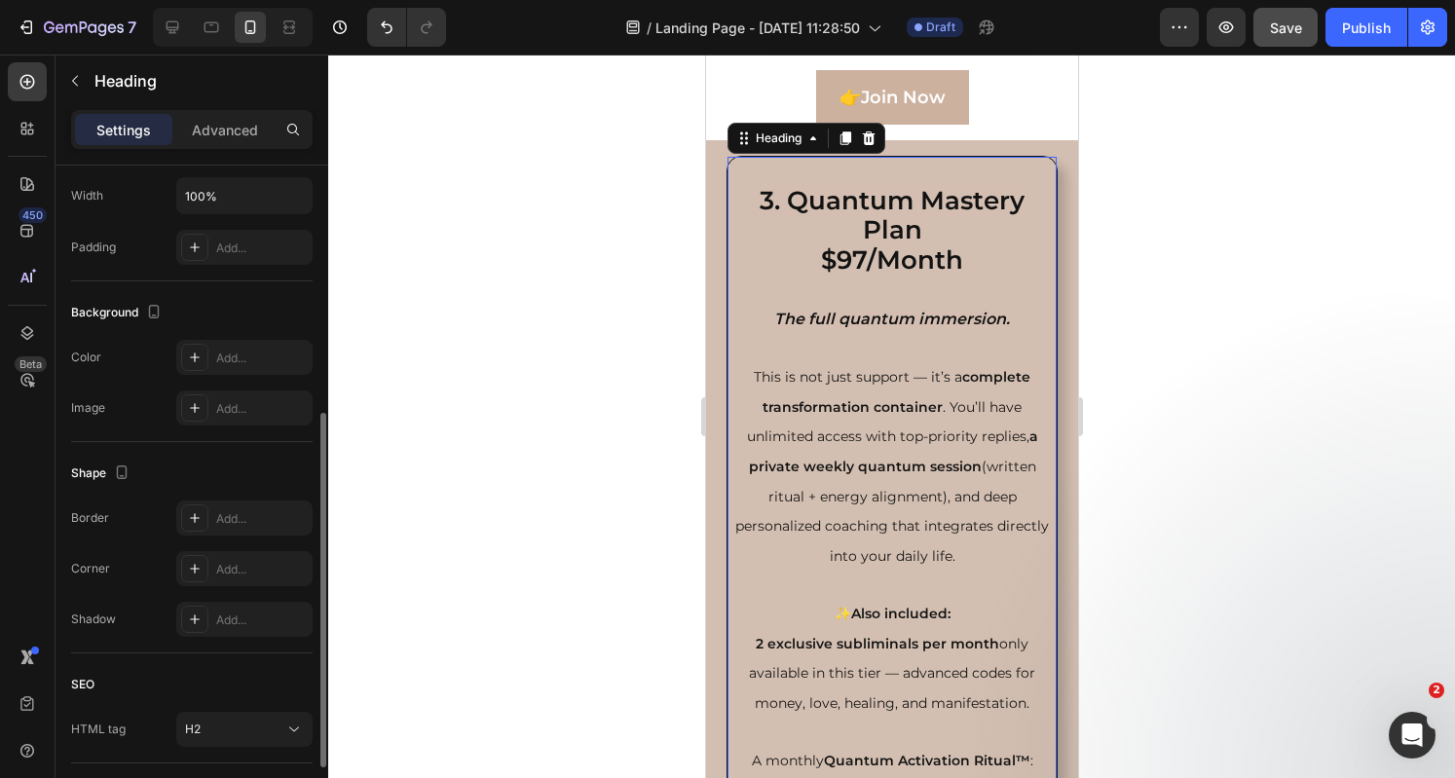
scroll to position [0, 0]
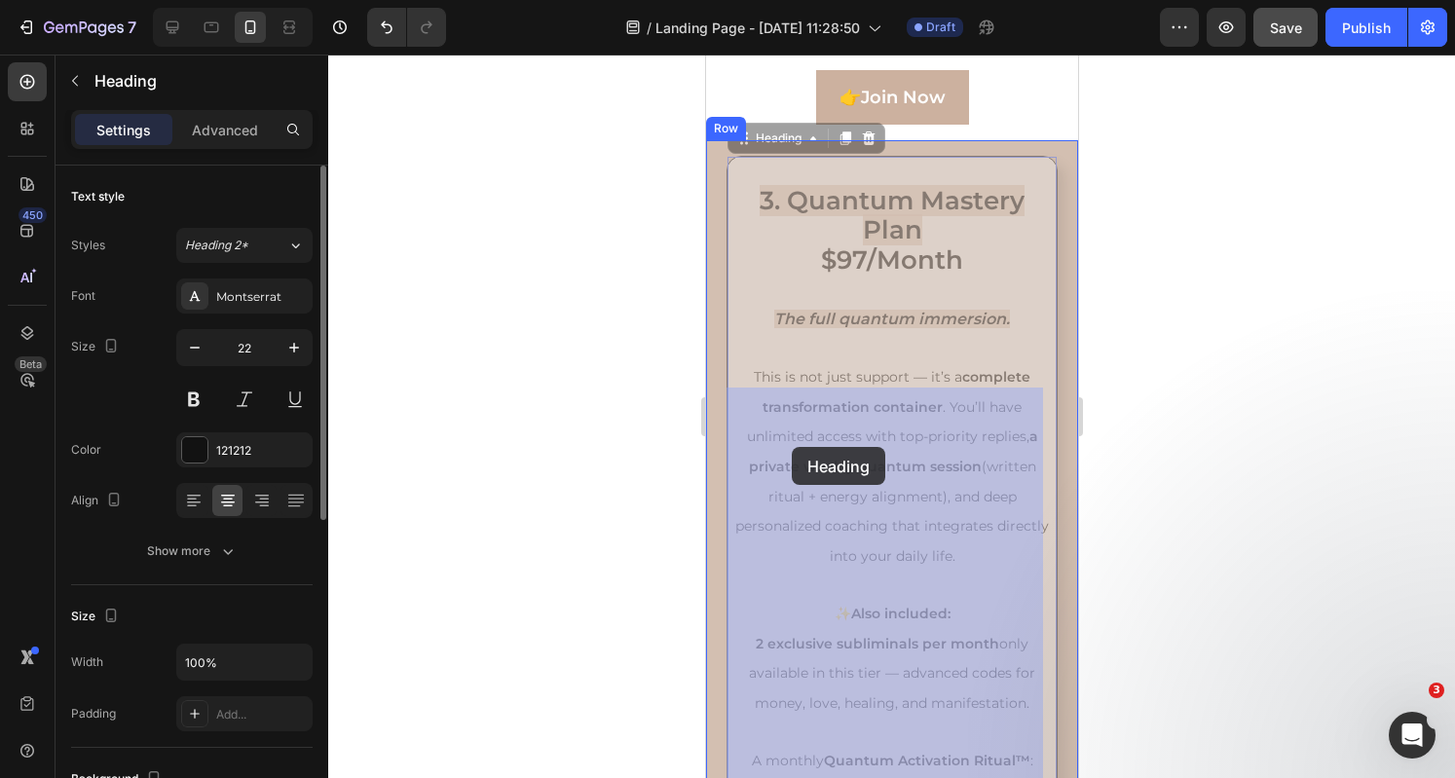
drag, startPoint x: 929, startPoint y: 465, endPoint x: 785, endPoint y: 446, distance: 145.4
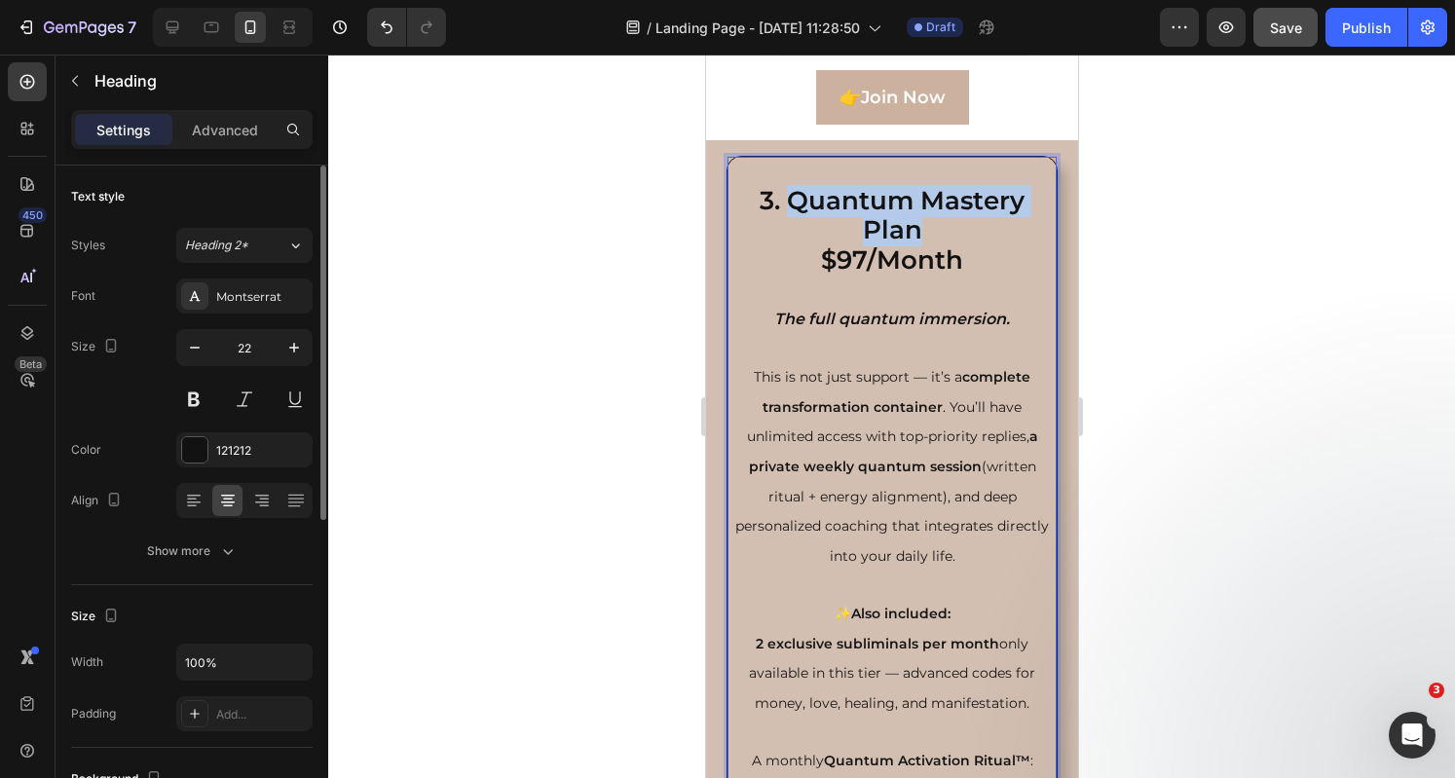
drag, startPoint x: 911, startPoint y: 461, endPoint x: 783, endPoint y: 427, distance: 132.7
click at [783, 246] on strong "3. Quantum Mastery Plan" at bounding box center [890, 215] width 265 height 61
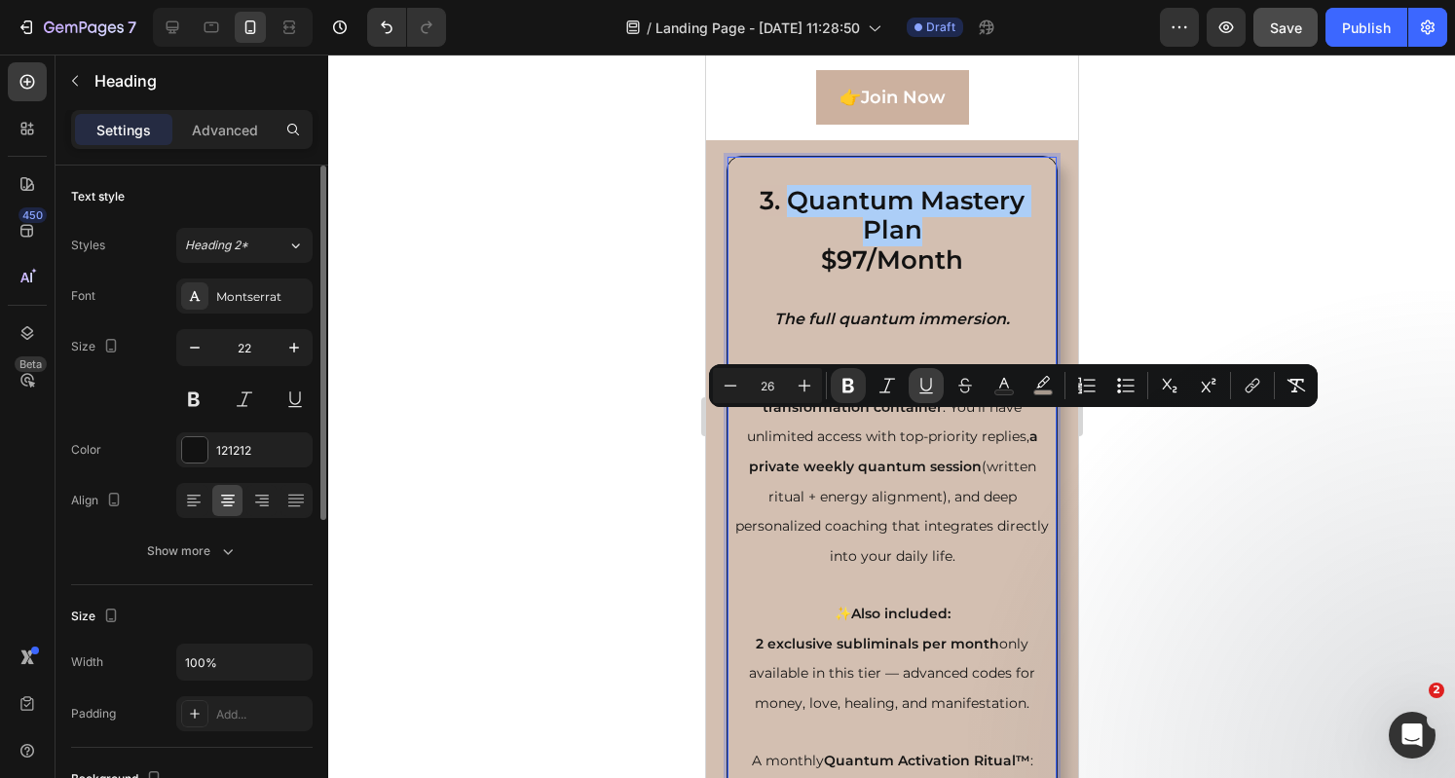
click at [922, 390] on icon "Editor contextual toolbar" at bounding box center [925, 385] width 19 height 19
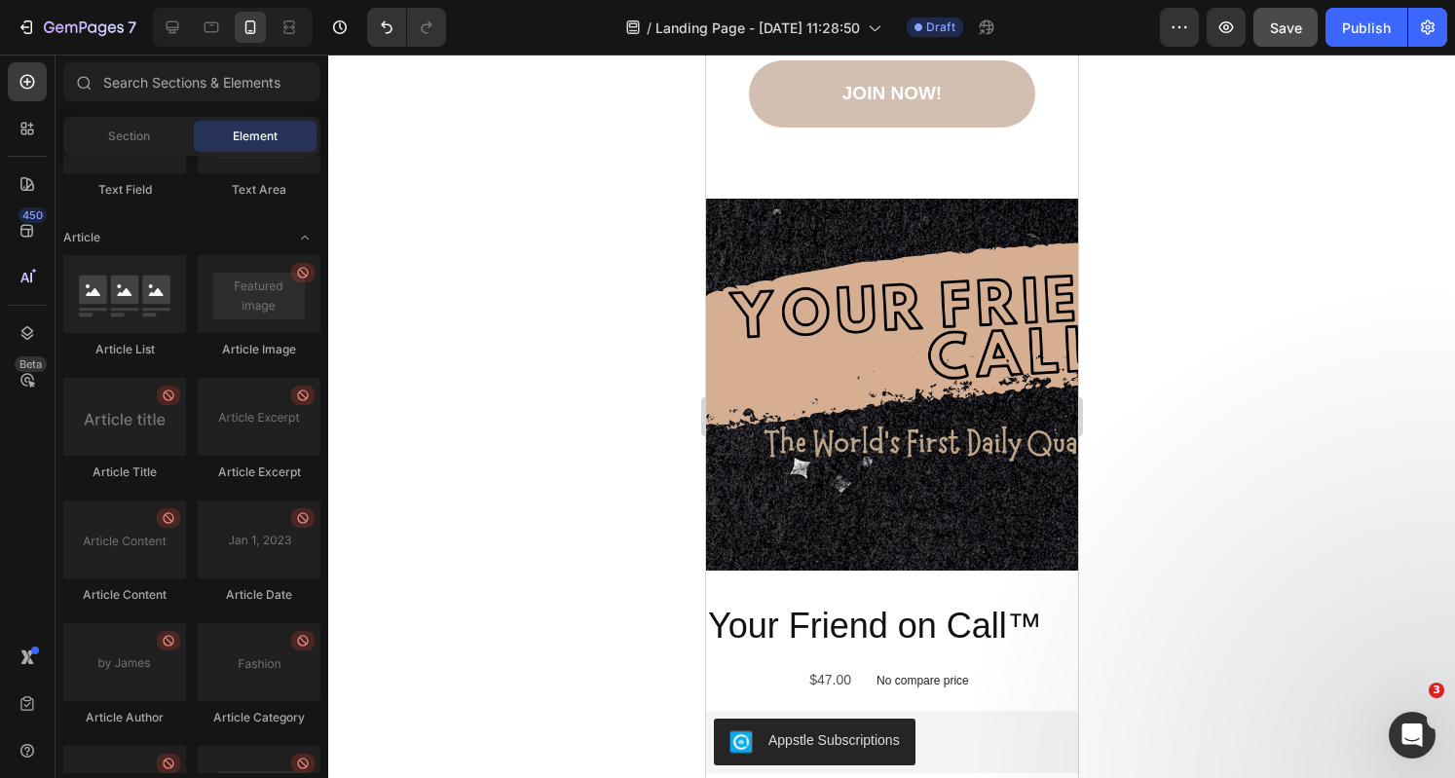
scroll to position [10501, 0]
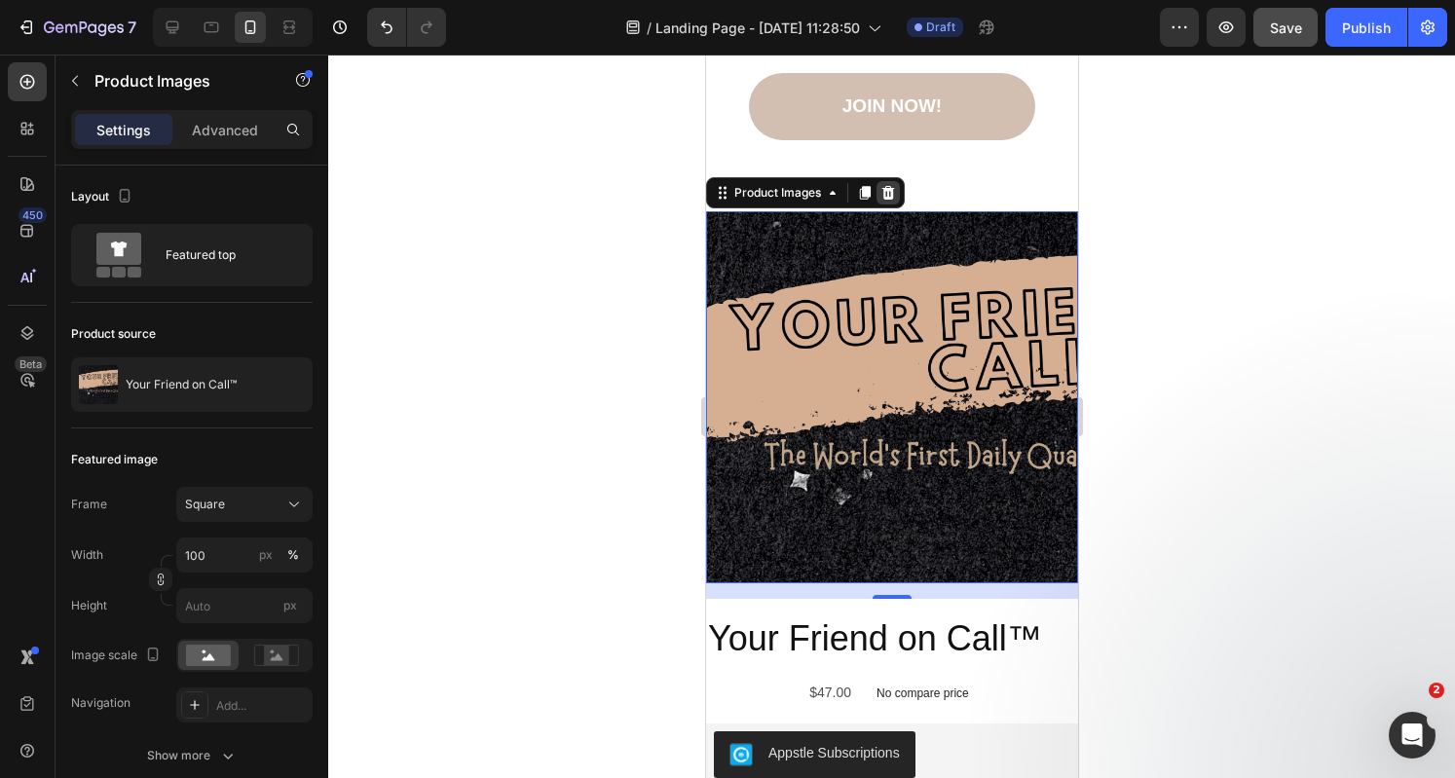
click at [892, 185] on icon at bounding box center [887, 193] width 16 height 16
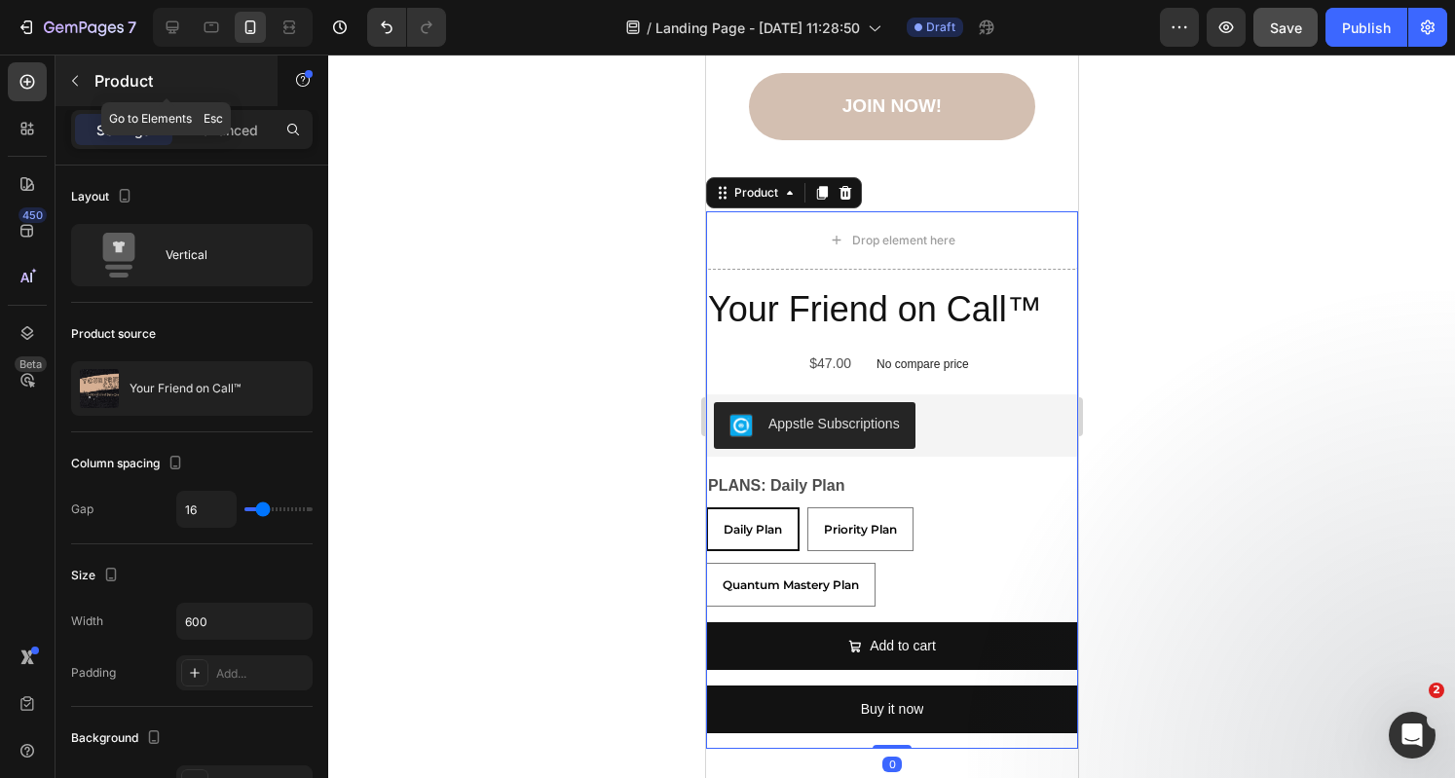
click at [101, 77] on p "Product" at bounding box center [177, 80] width 166 height 23
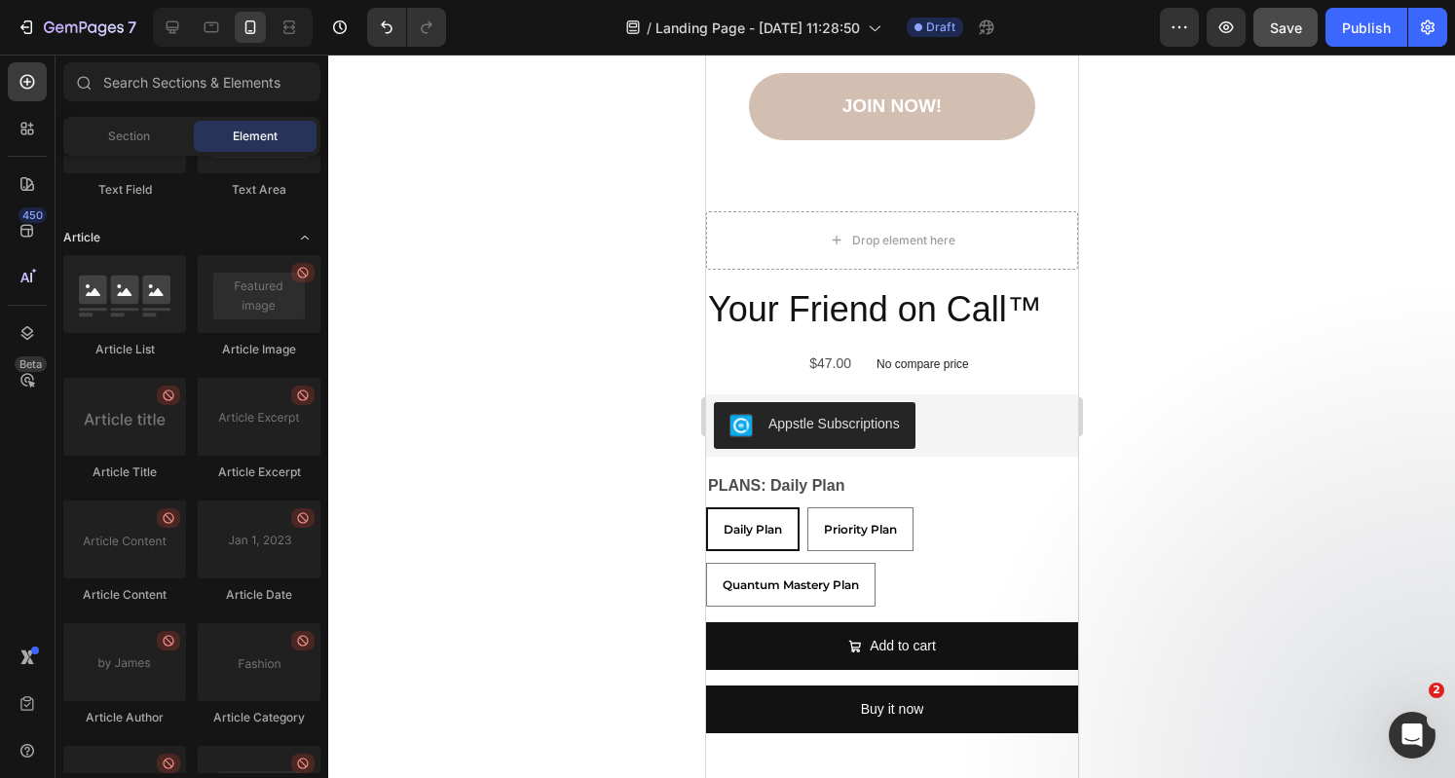
click at [302, 242] on icon "Toggle open" at bounding box center [305, 238] width 16 height 16
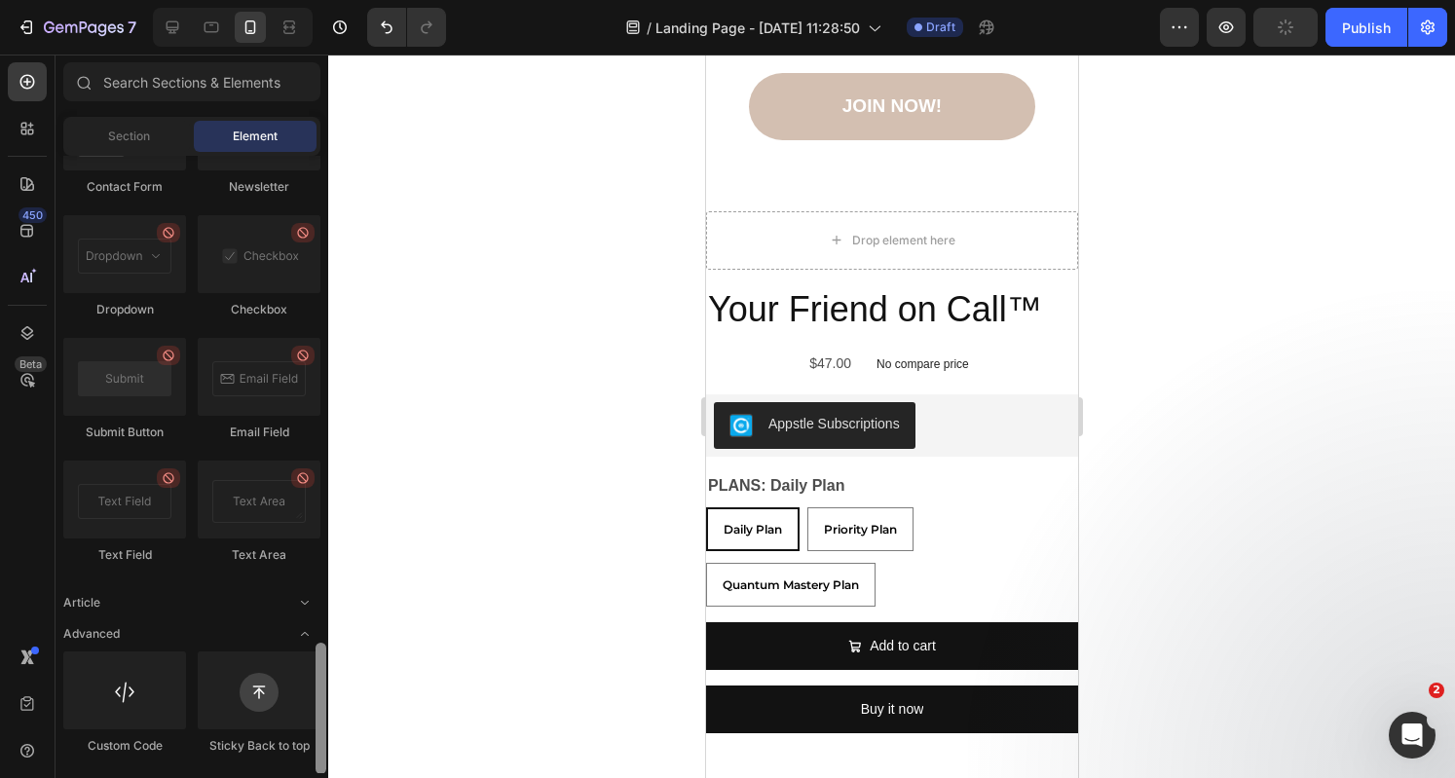
scroll to position [2272, 0]
drag, startPoint x: 326, startPoint y: 649, endPoint x: 319, endPoint y: 657, distance: 10.4
click at [319, 657] on div at bounding box center [321, 464] width 15 height 617
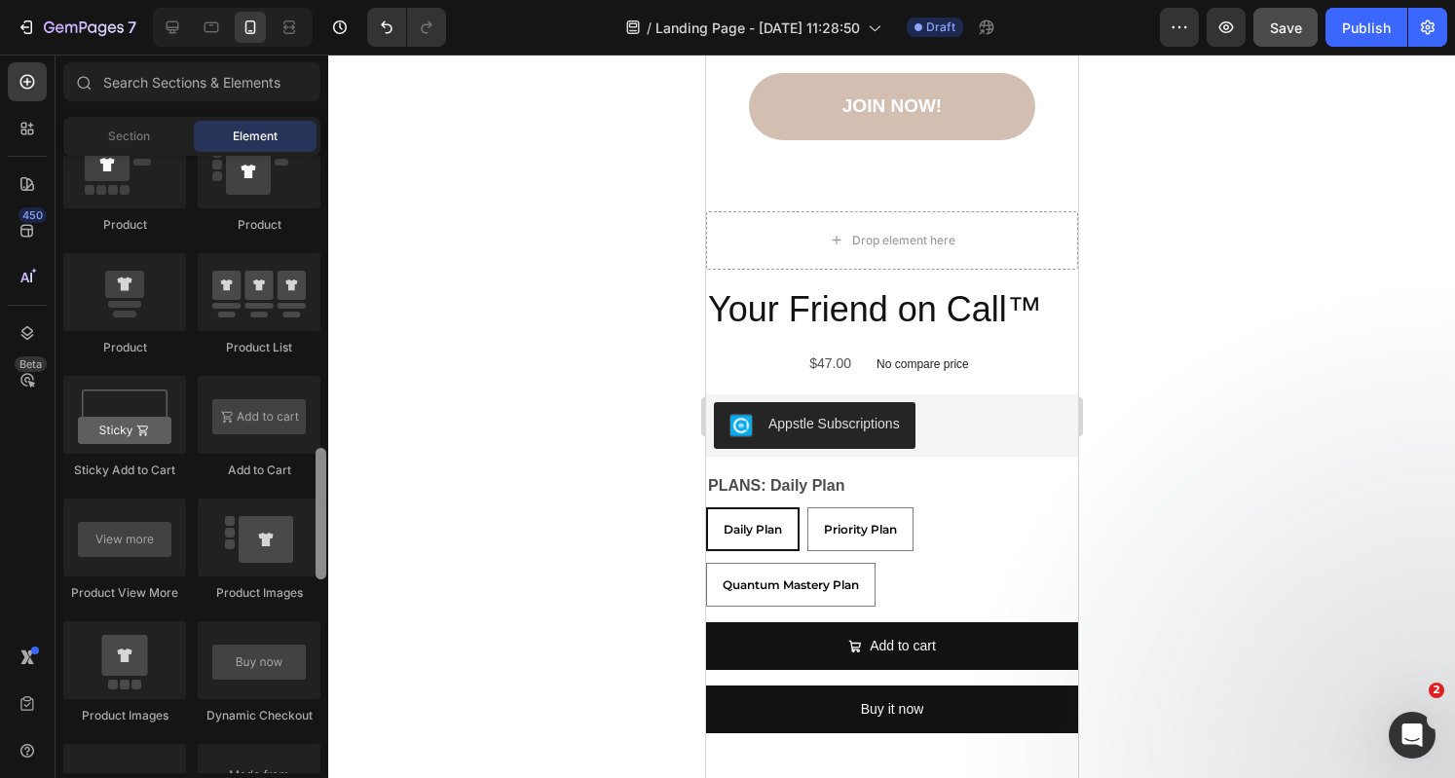
scroll to position [0, 0]
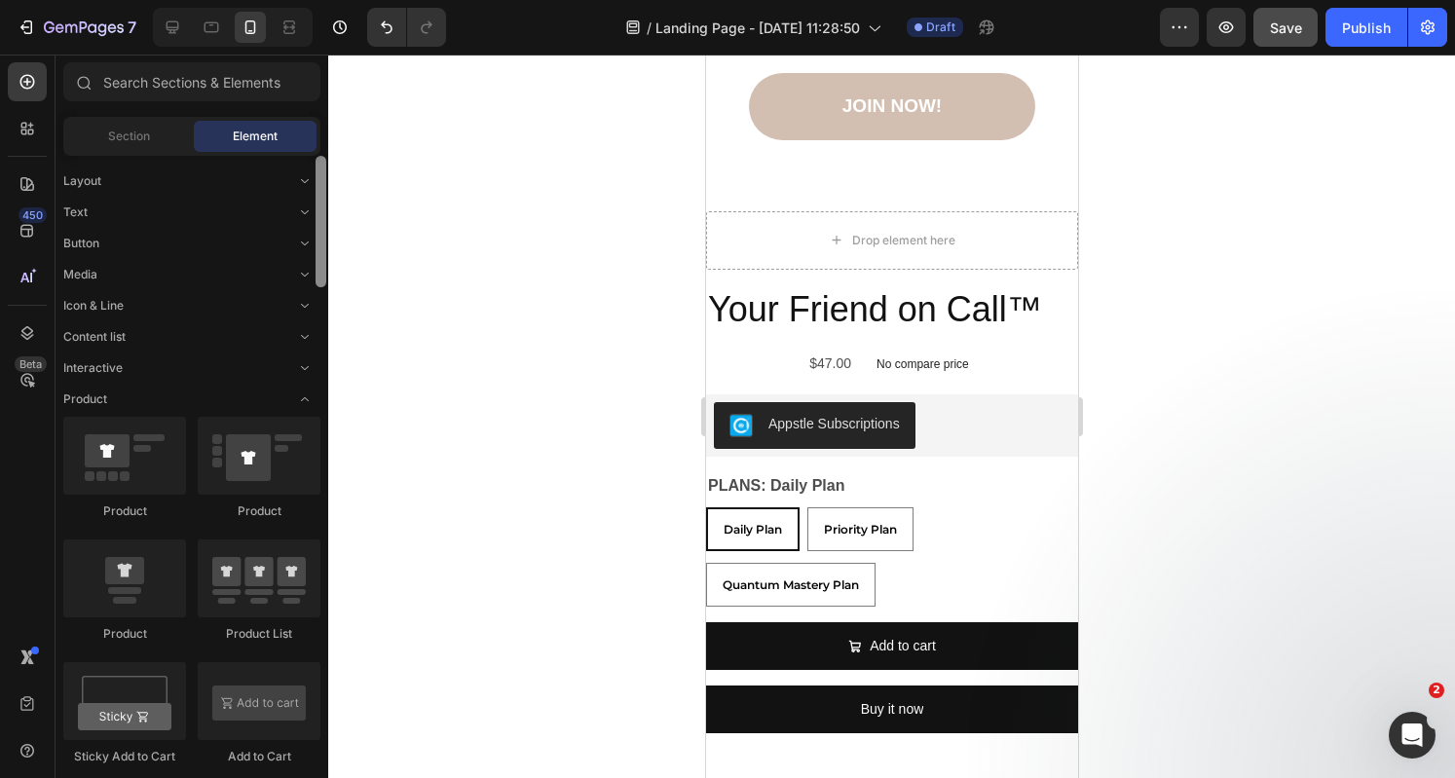
drag, startPoint x: 319, startPoint y: 657, endPoint x: 341, endPoint y: 156, distance: 501.9
click at [341, 0] on div "7 Version history / Landing Page - Aug 28, 11:28:50 Draft Preview Save Publish …" at bounding box center [727, 0] width 1455 height 0
click at [299, 173] on icon "Toggle open" at bounding box center [305, 181] width 16 height 16
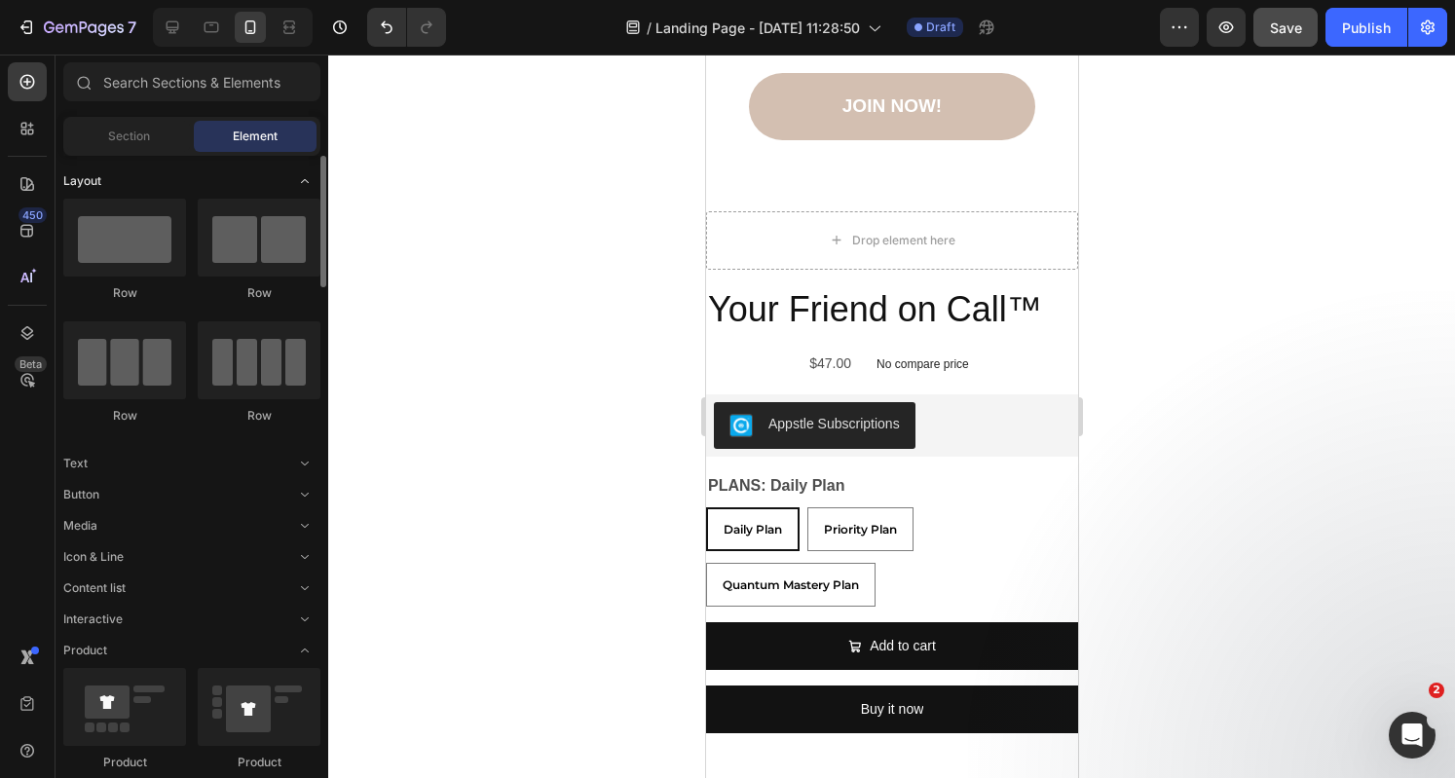
click at [299, 173] on icon "Toggle open" at bounding box center [305, 181] width 16 height 16
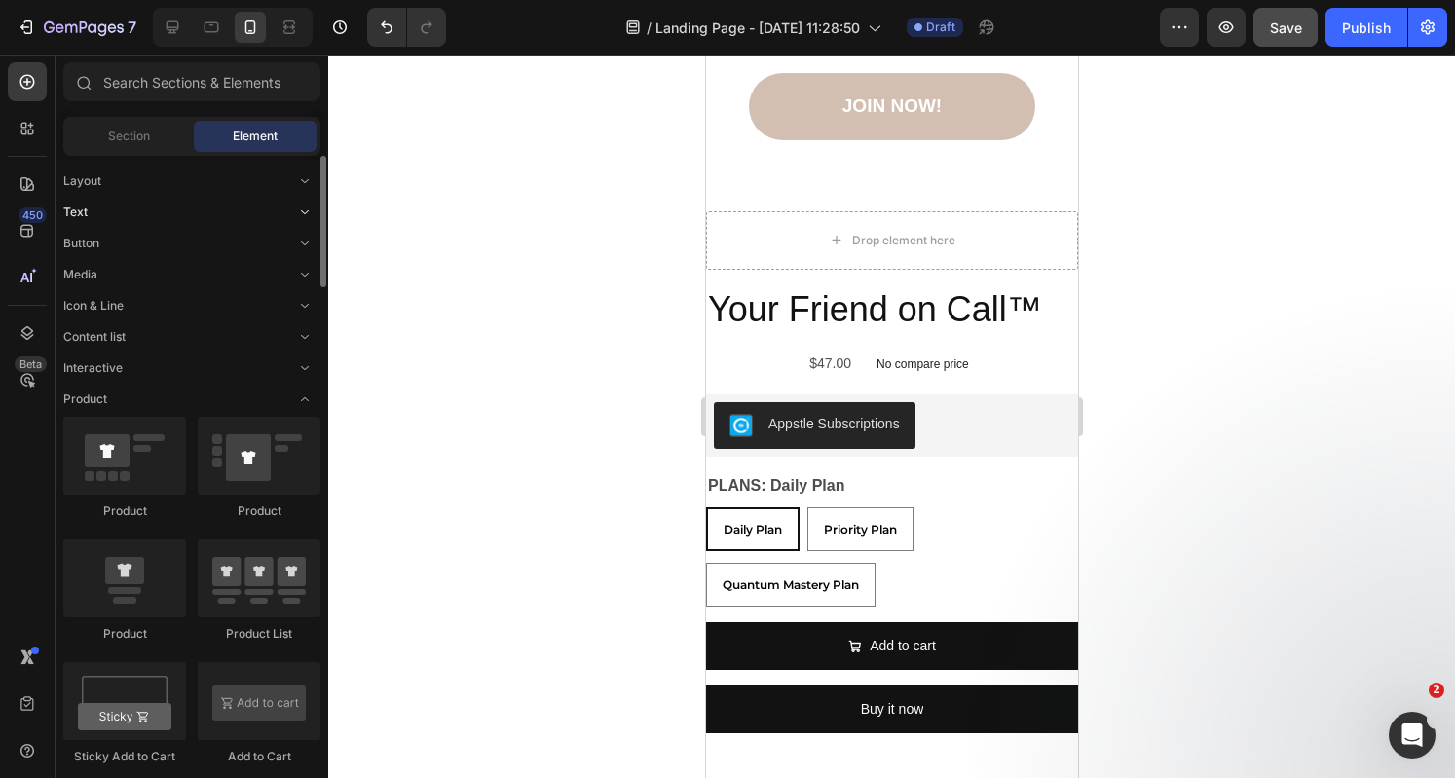
click at [300, 205] on icon "Toggle open" at bounding box center [305, 212] width 16 height 16
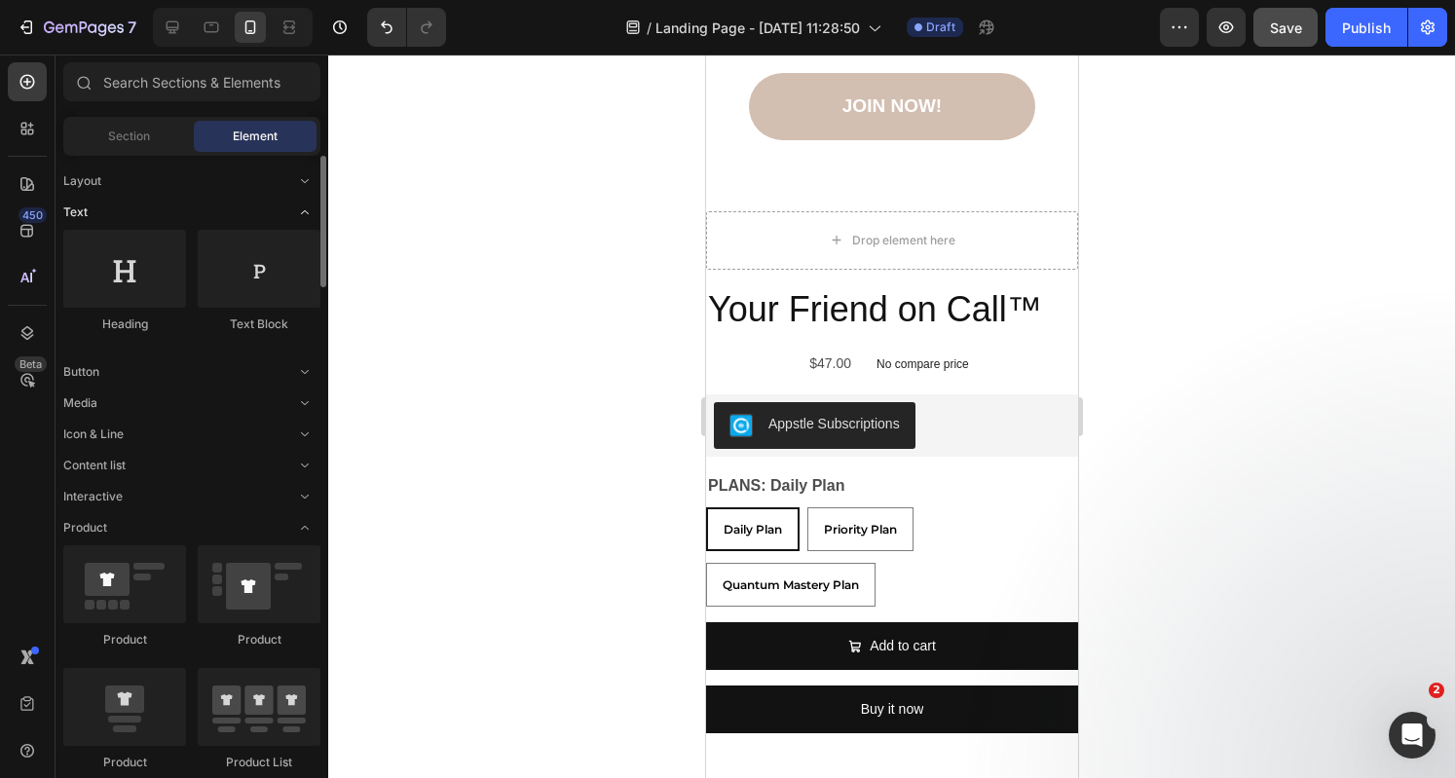
click at [300, 205] on icon "Toggle open" at bounding box center [305, 212] width 16 height 16
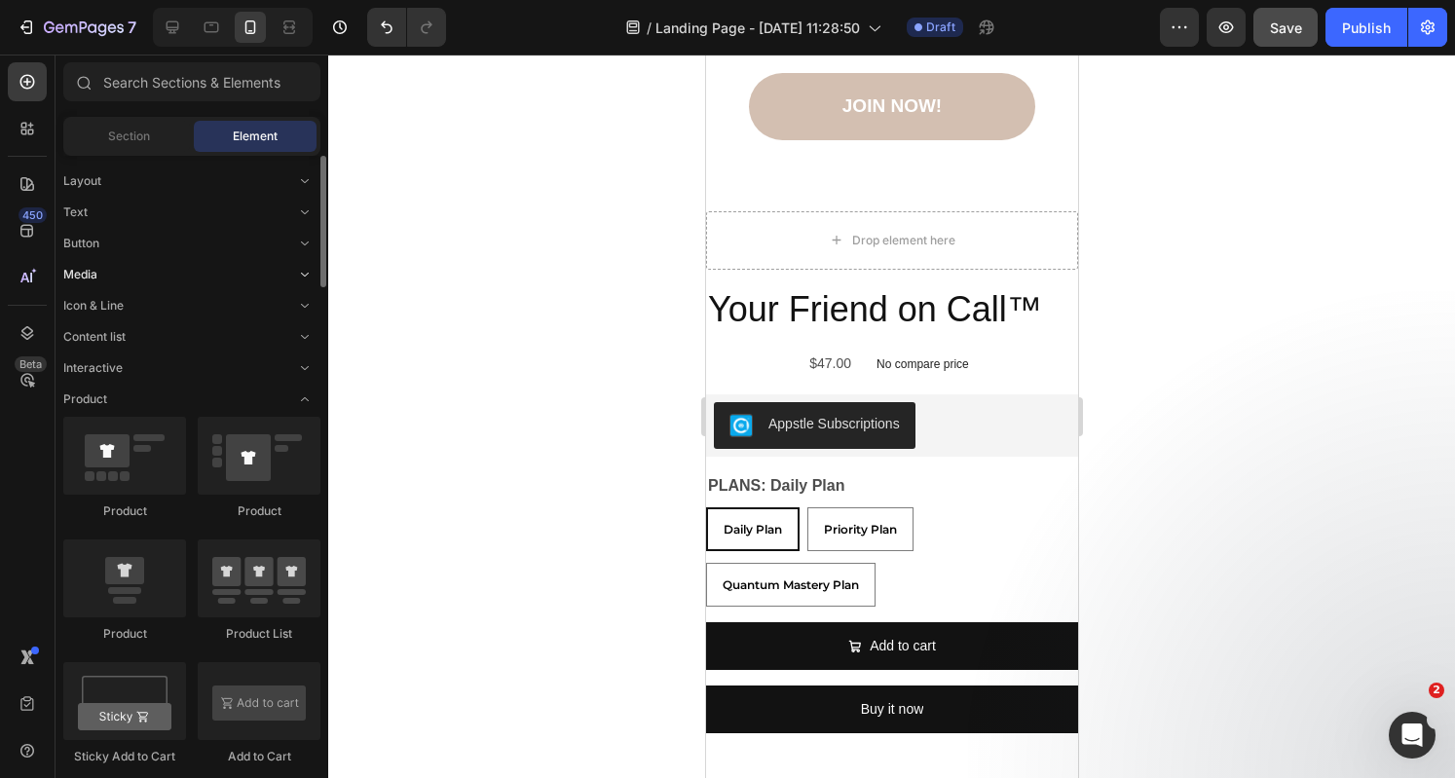
click at [298, 271] on icon "Toggle open" at bounding box center [305, 275] width 16 height 16
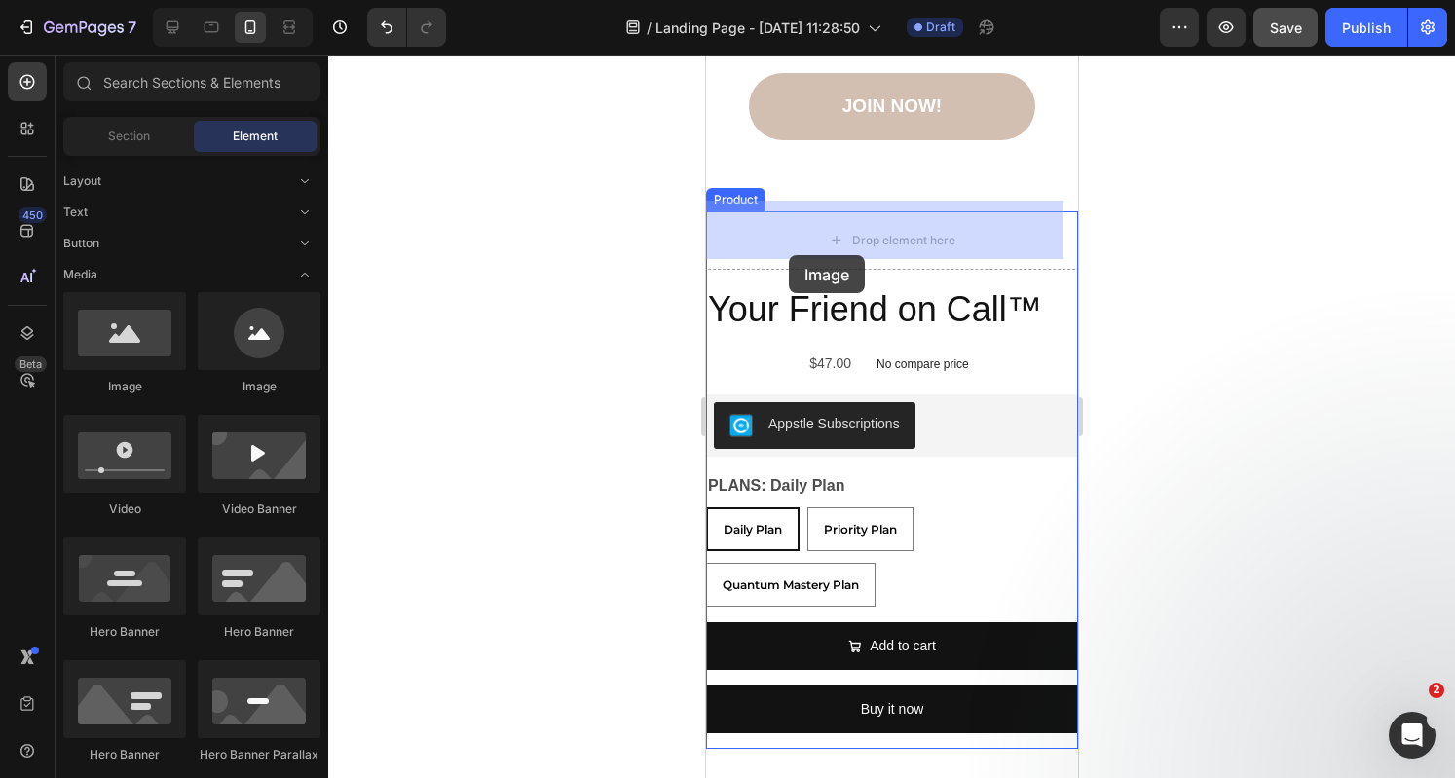
drag, startPoint x: 848, startPoint y: 412, endPoint x: 800, endPoint y: 233, distance: 185.4
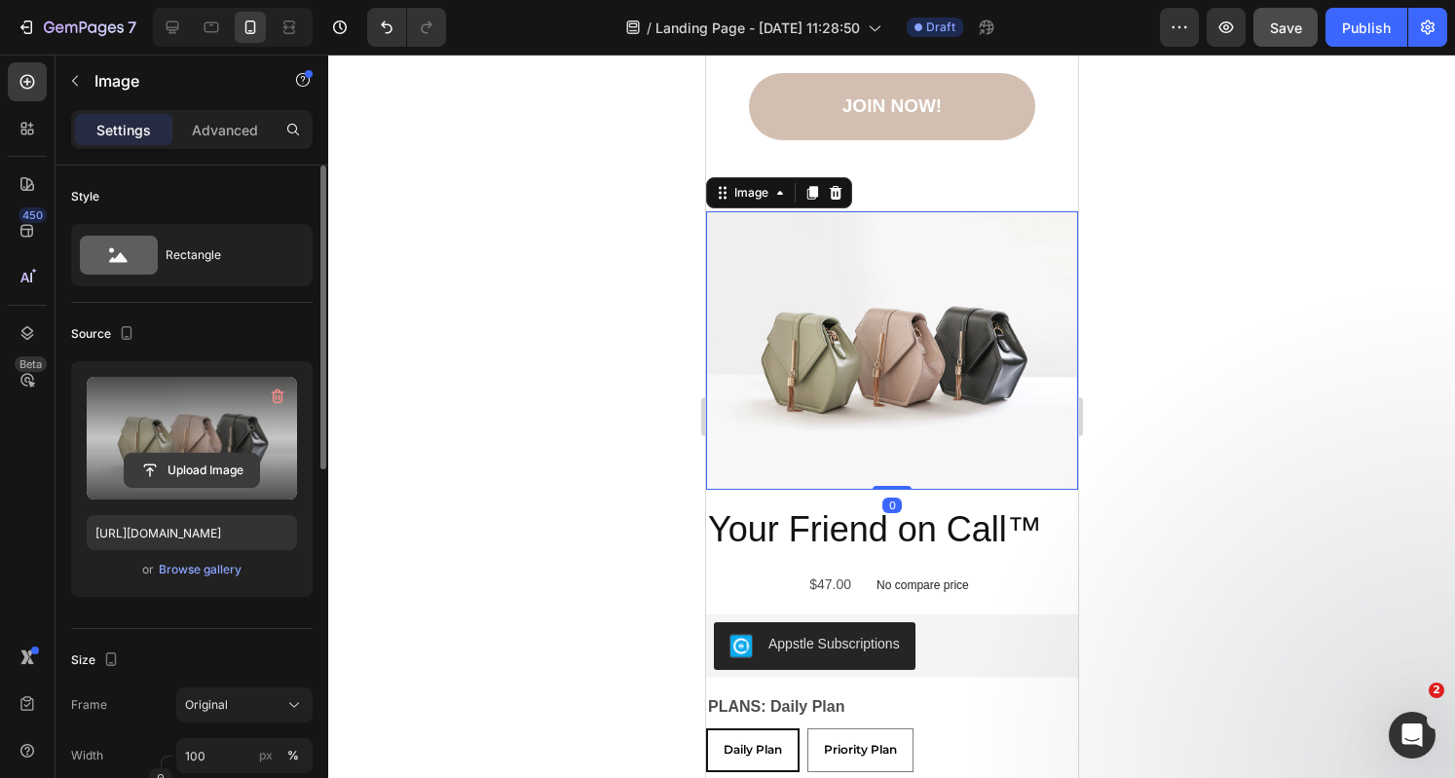
click at [211, 484] on input "file" at bounding box center [192, 470] width 134 height 33
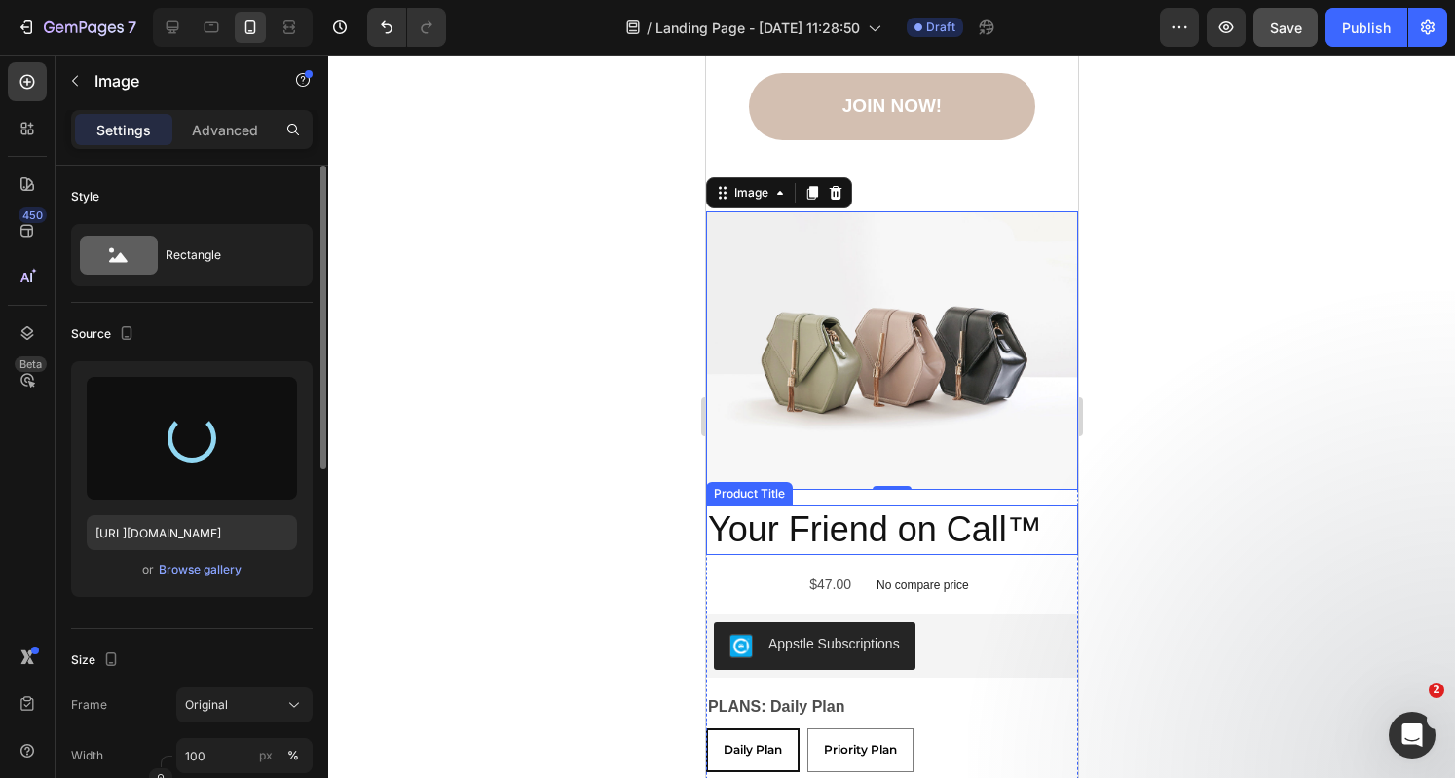
type input "https://cdn.shopify.com/s/files/1/0951/6797/1660/files/gempages_570183330461385…"
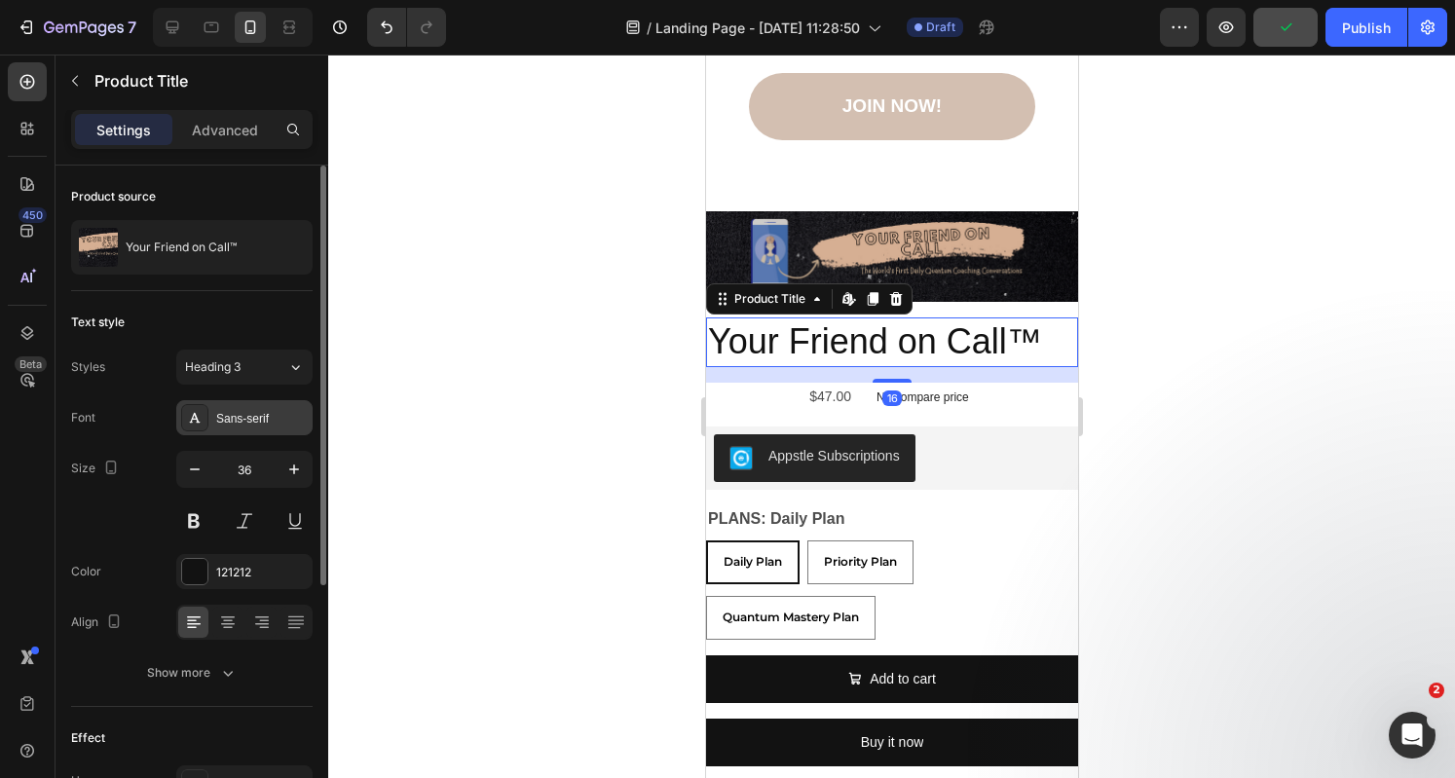
click at [268, 415] on div "Sans-serif" at bounding box center [262, 419] width 92 height 18
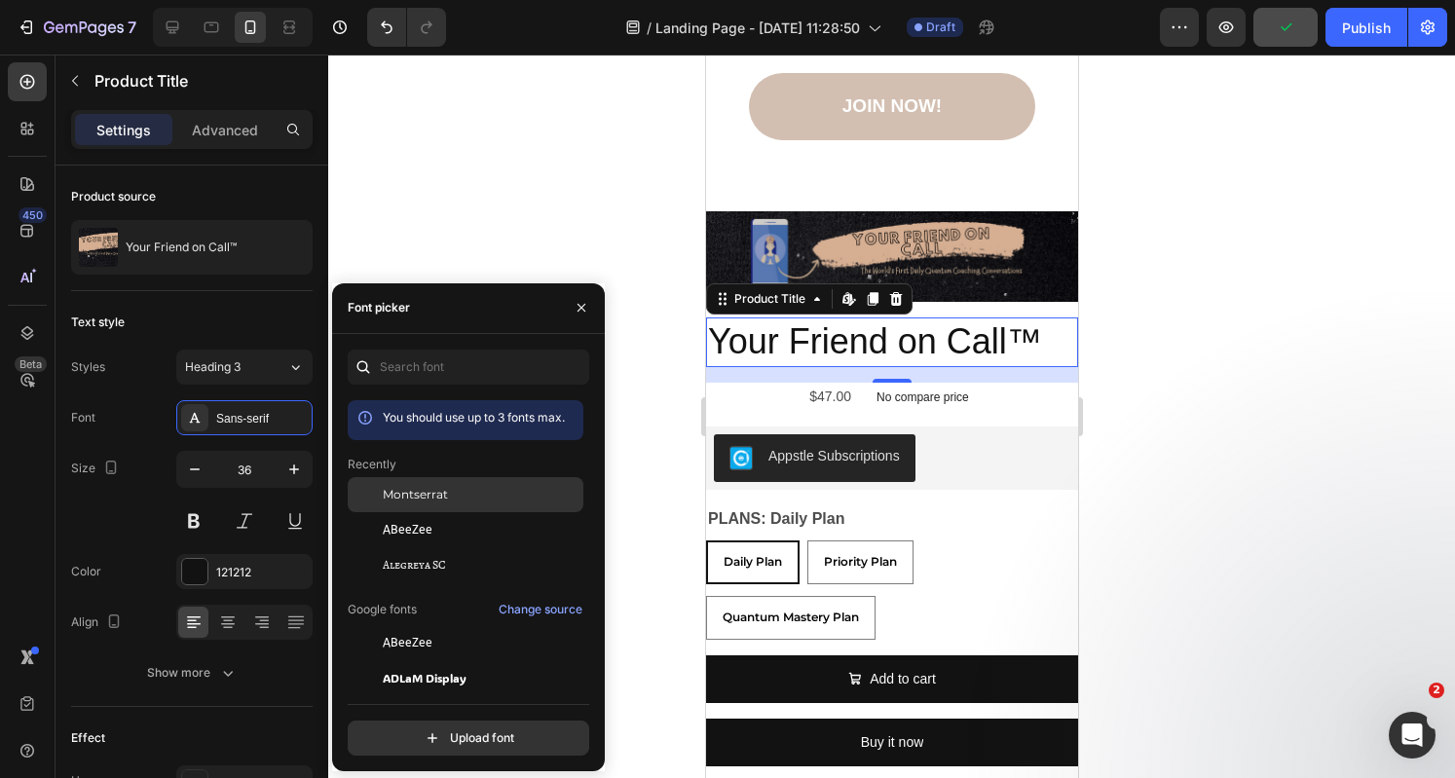
click at [428, 493] on span "Montserrat" at bounding box center [415, 495] width 65 height 18
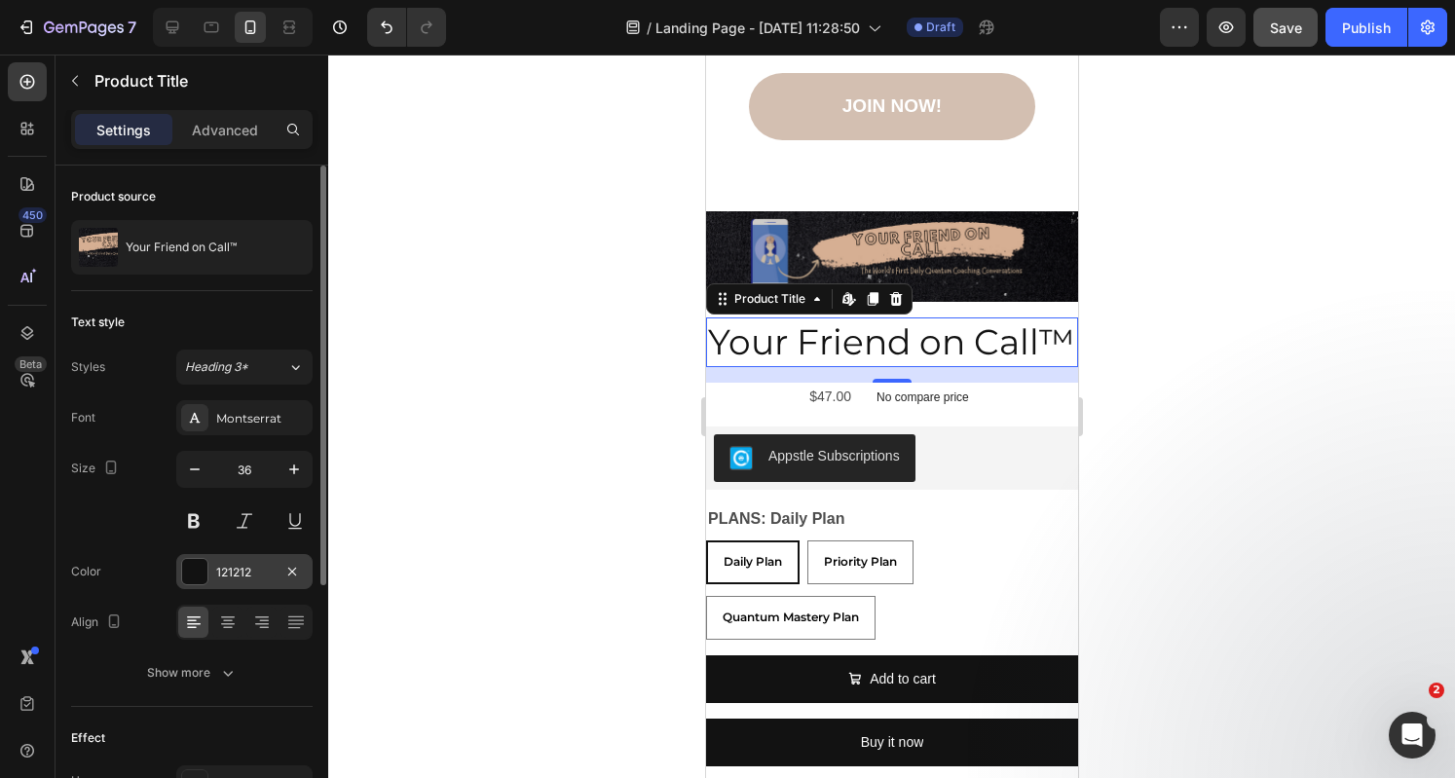
click at [199, 567] on div at bounding box center [194, 571] width 25 height 25
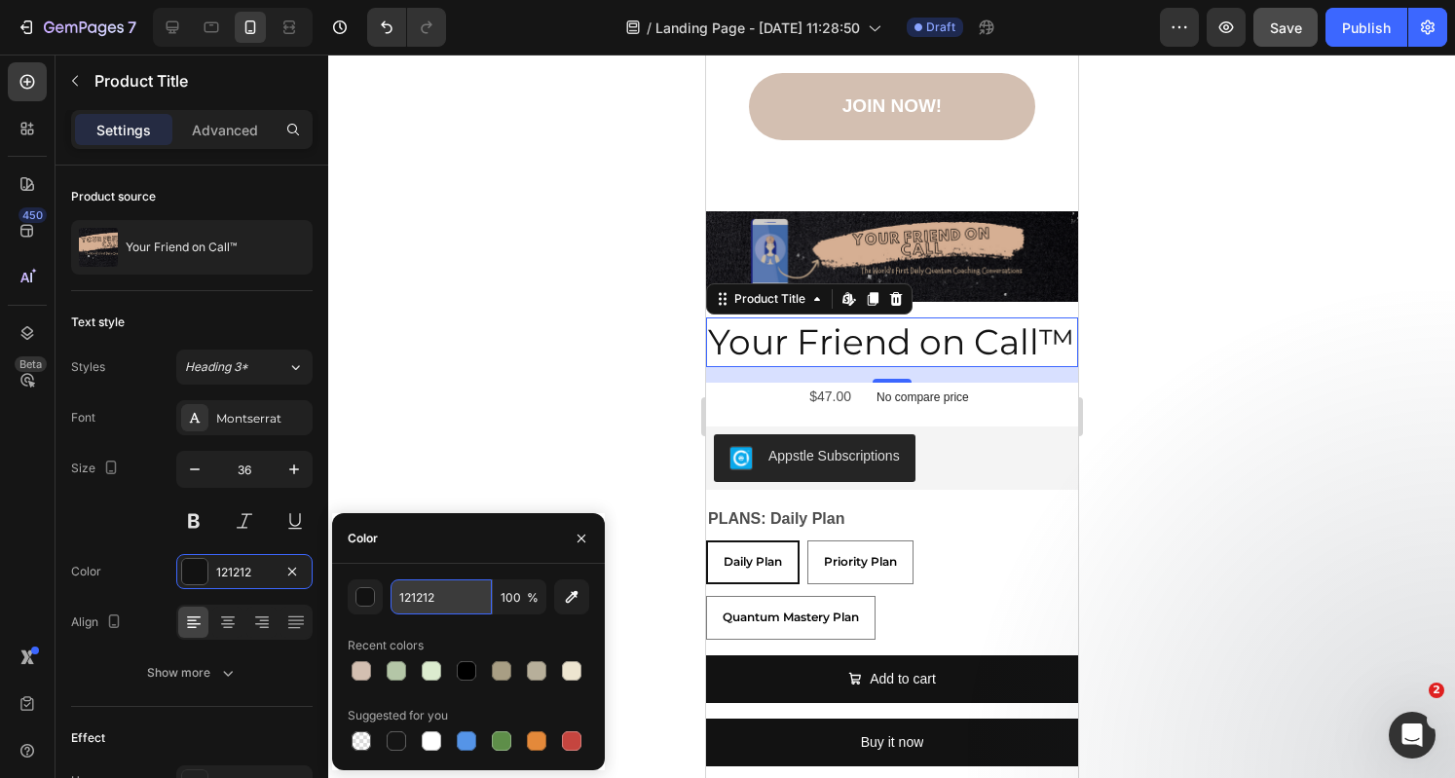
click at [456, 599] on input "121212" at bounding box center [440, 596] width 101 height 35
paste input "D3BFB1"
type input "D3BFB1"
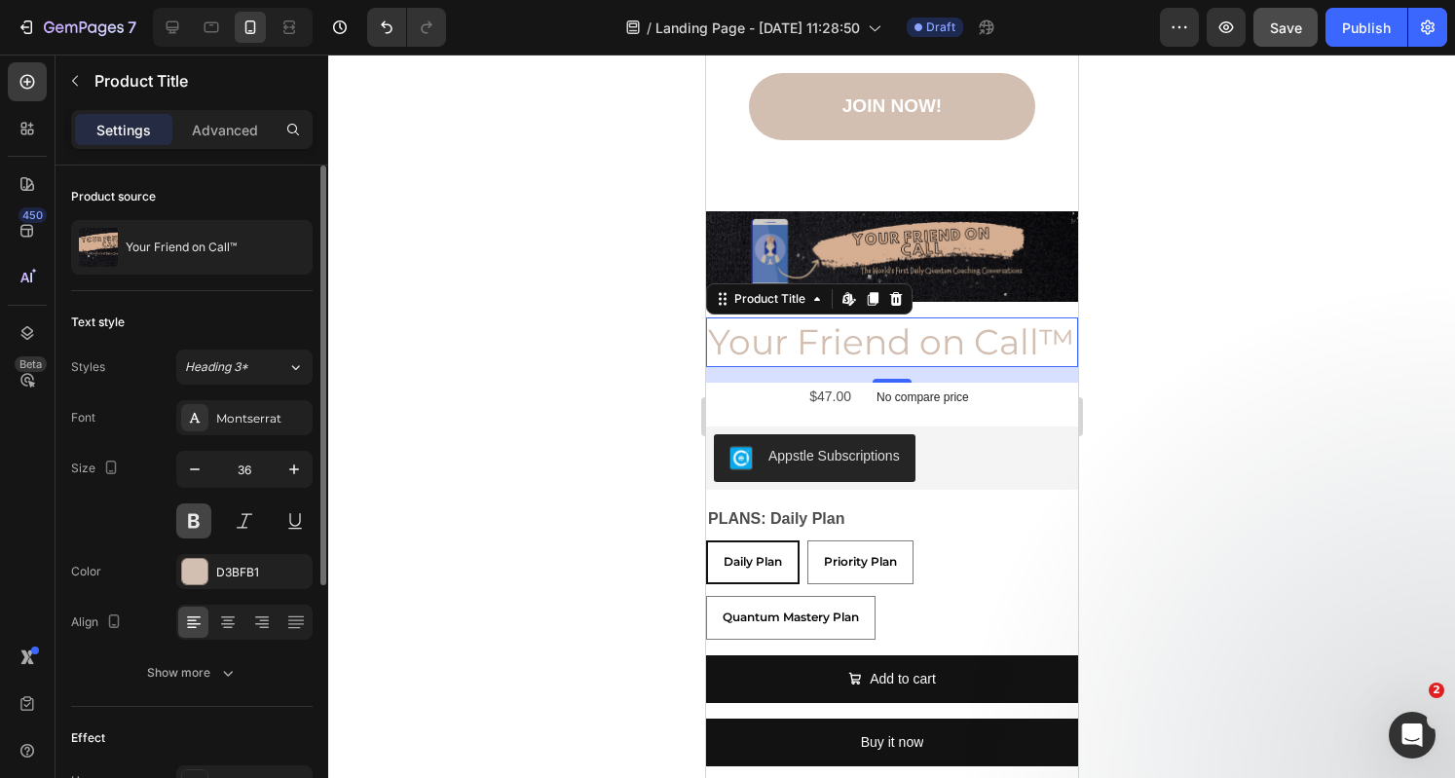
click at [201, 522] on button at bounding box center [193, 520] width 35 height 35
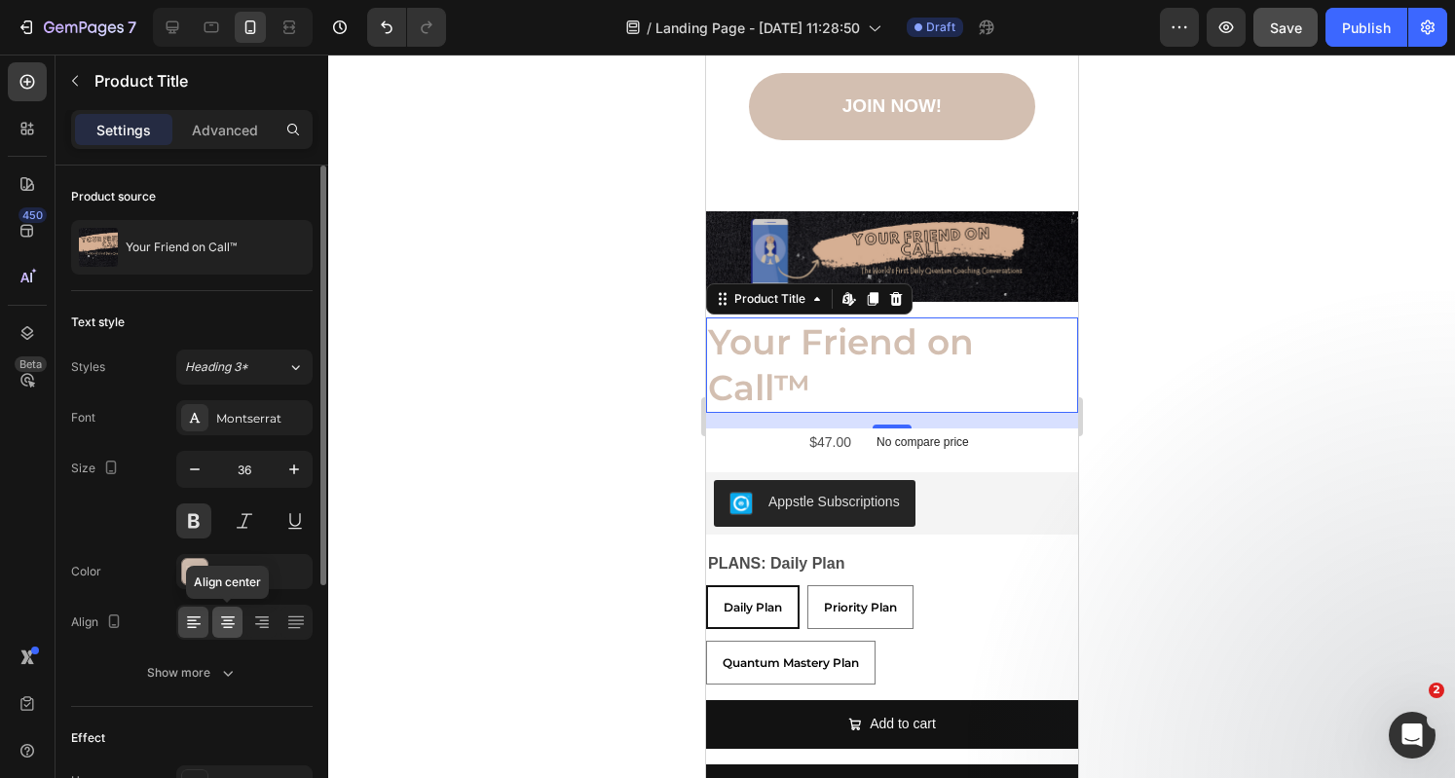
click at [230, 624] on icon at bounding box center [227, 621] width 19 height 19
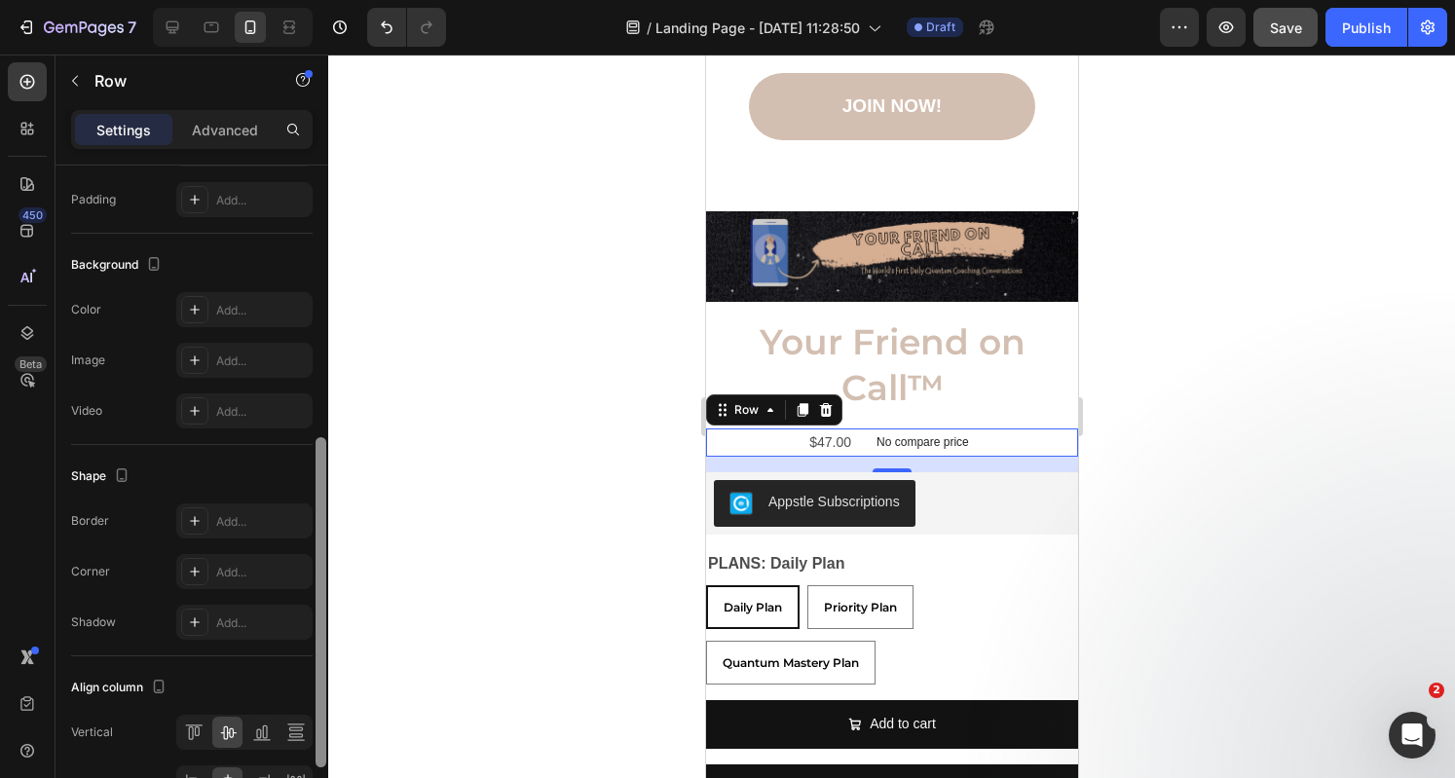
scroll to position [604, 0]
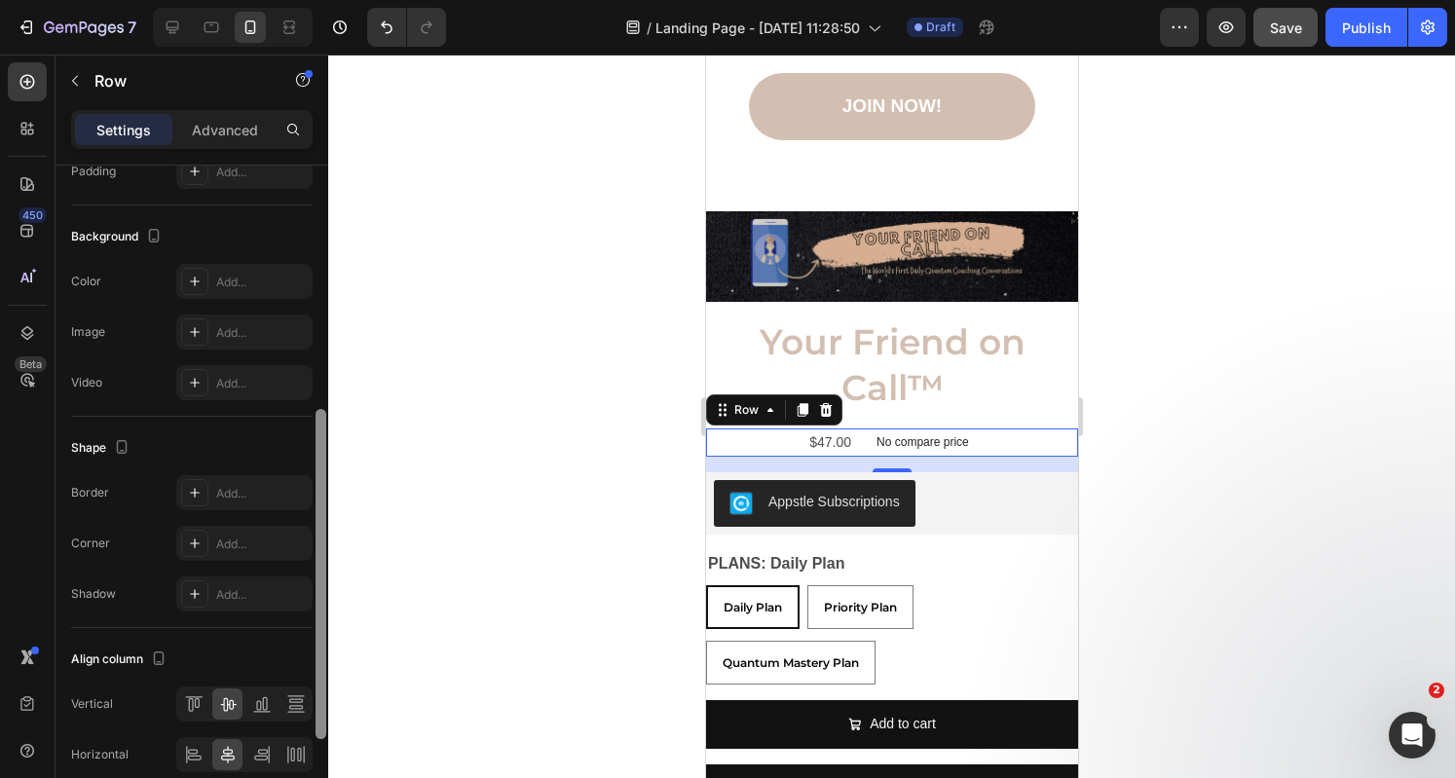
drag, startPoint x: 325, startPoint y: 433, endPoint x: 318, endPoint y: 731, distance: 298.0
click at [318, 731] on div at bounding box center [320, 574] width 11 height 330
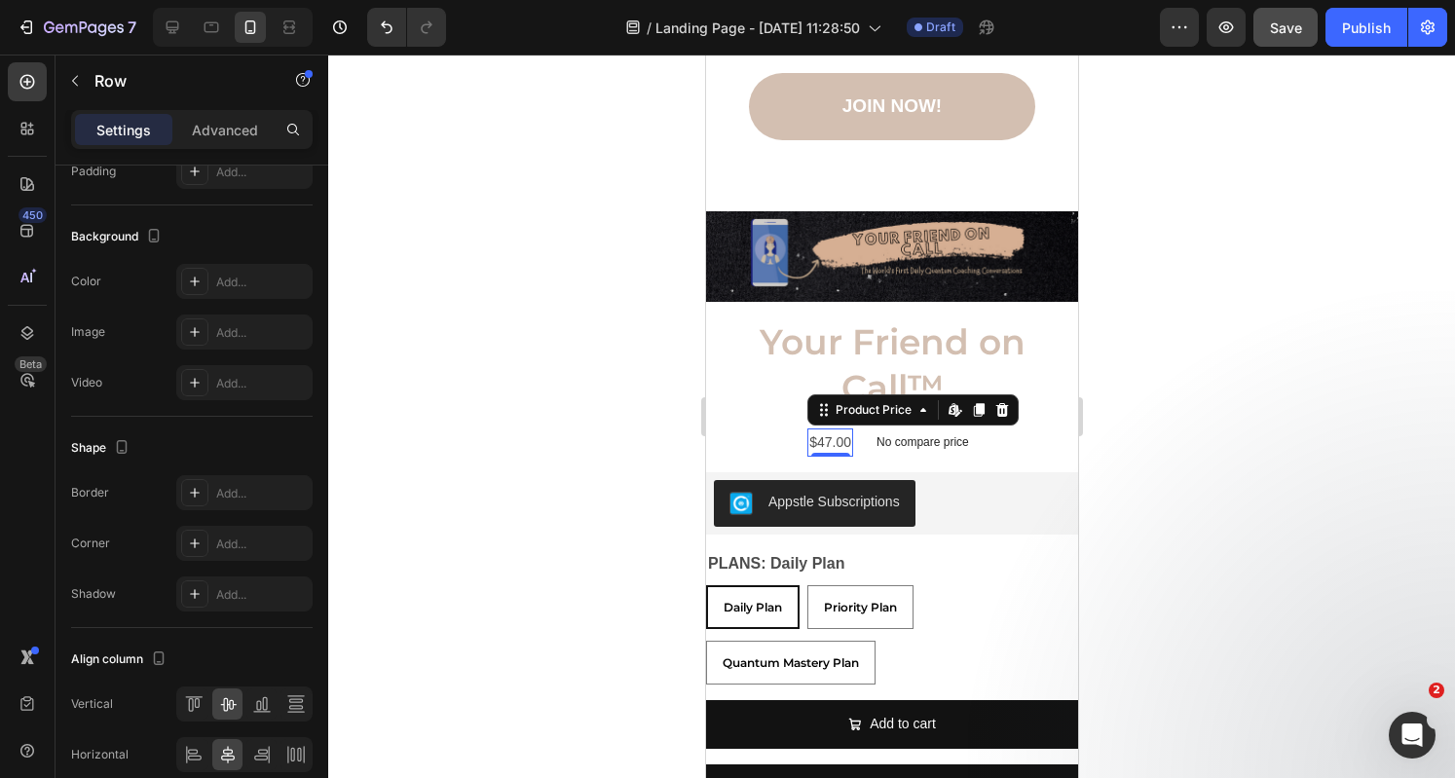
scroll to position [0, 0]
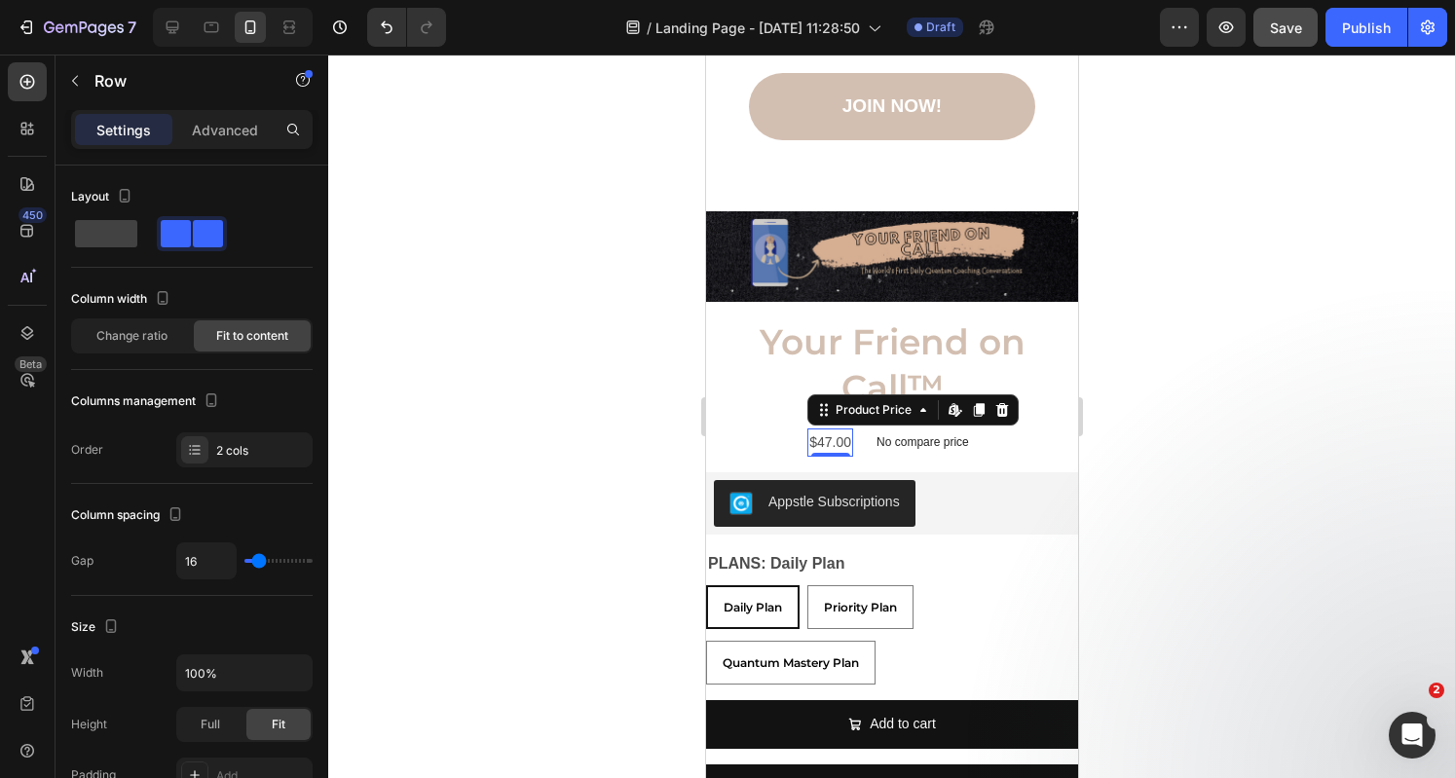
click at [818, 428] on div "$47.00" at bounding box center [829, 442] width 46 height 28
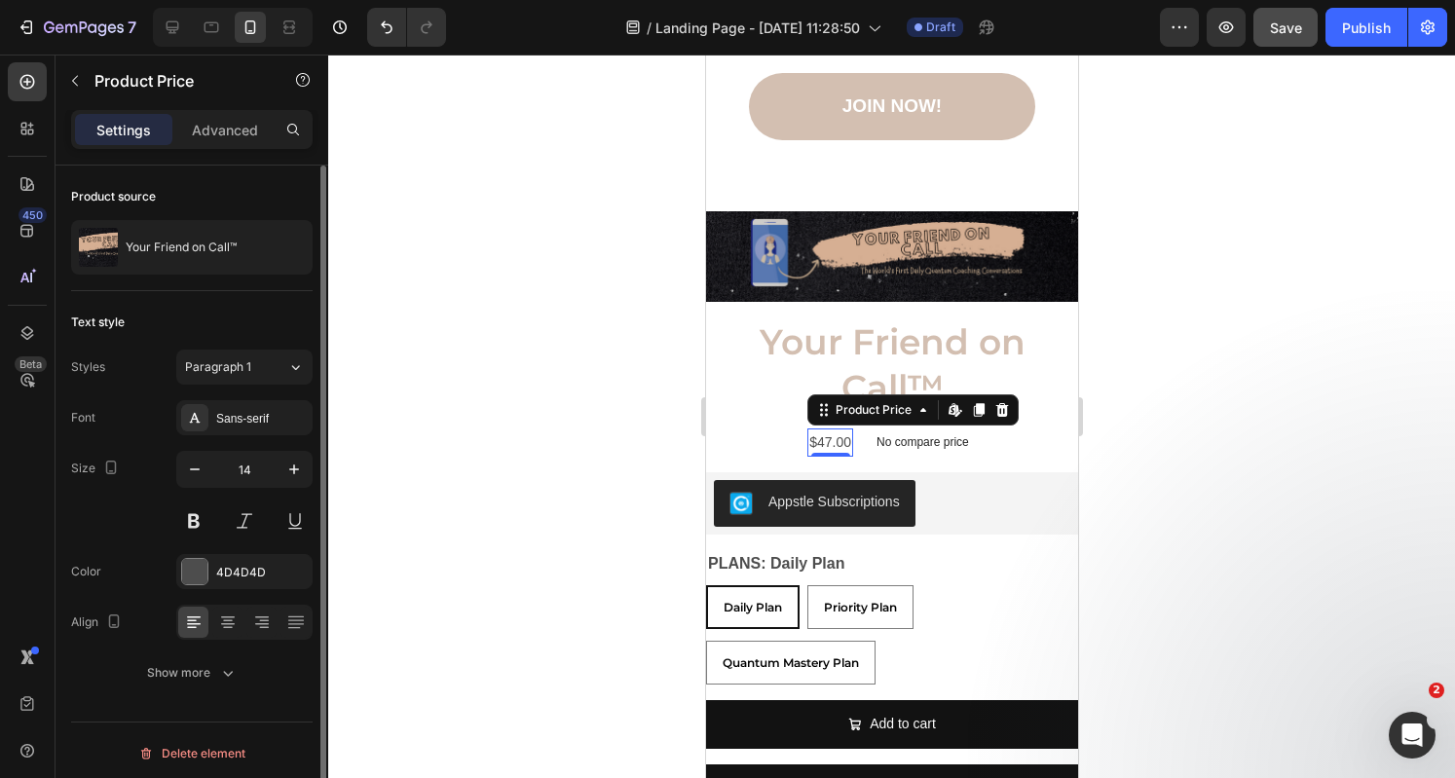
click at [818, 428] on div "$47.00" at bounding box center [829, 442] width 46 height 28
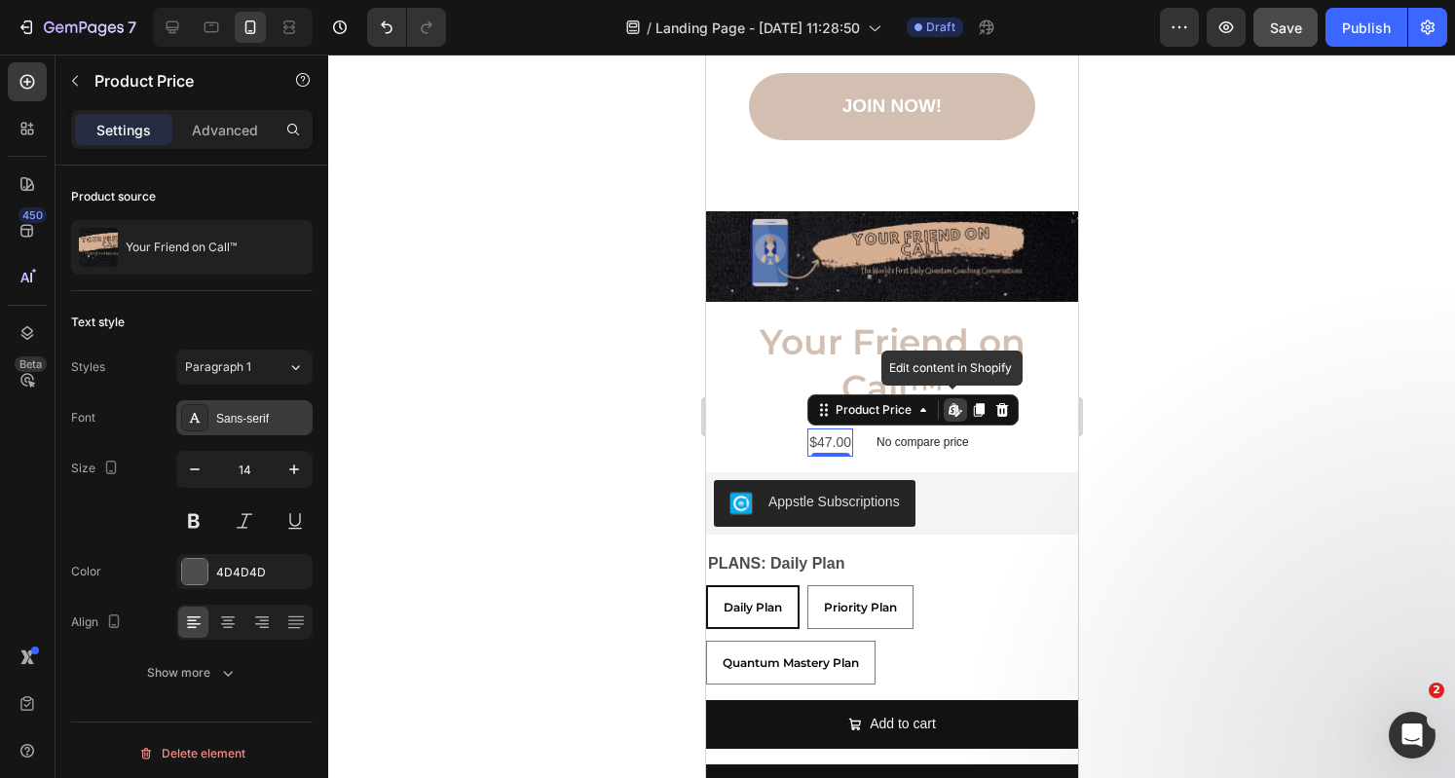
click at [257, 423] on div "Sans-serif" at bounding box center [262, 419] width 92 height 18
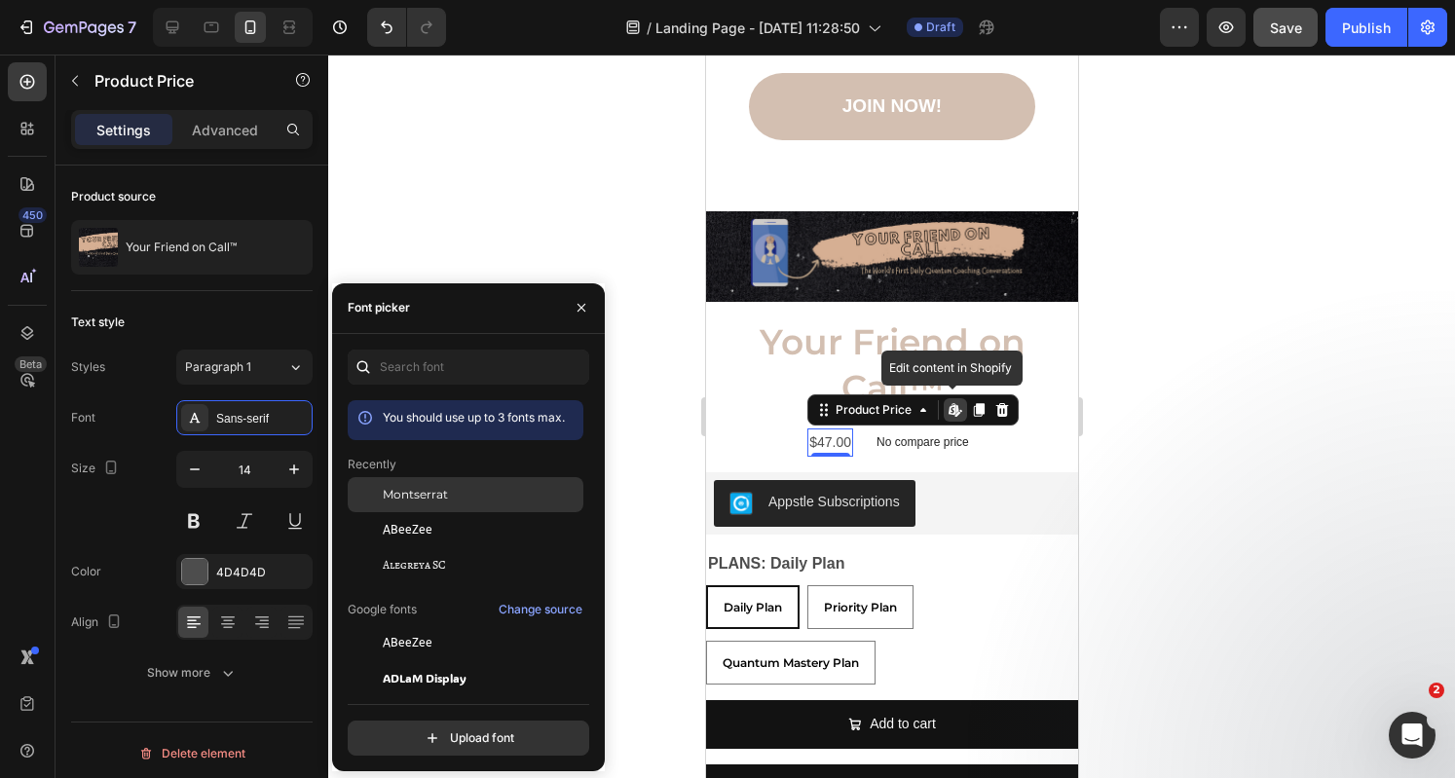
click at [405, 494] on span "Montserrat" at bounding box center [415, 495] width 65 height 18
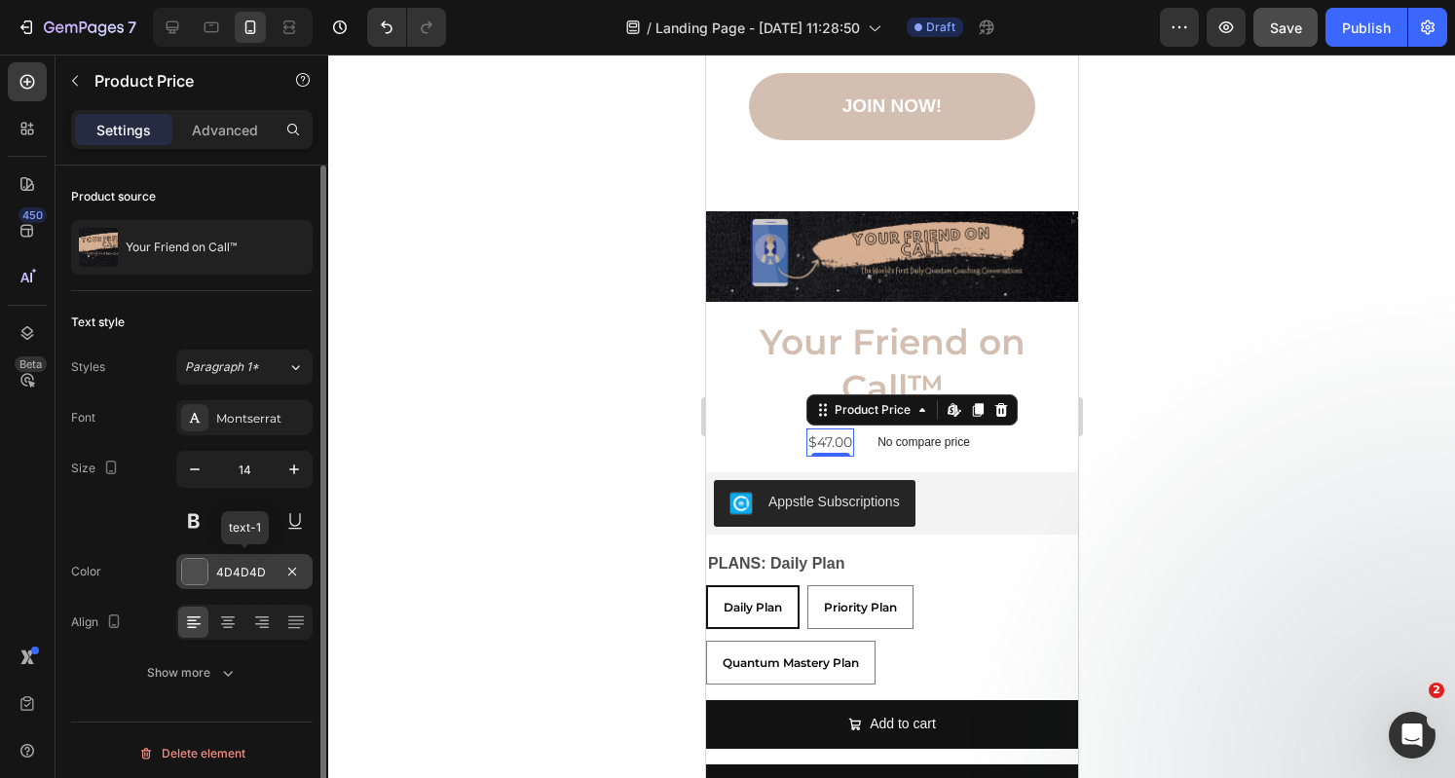
click at [197, 576] on div at bounding box center [194, 571] width 25 height 25
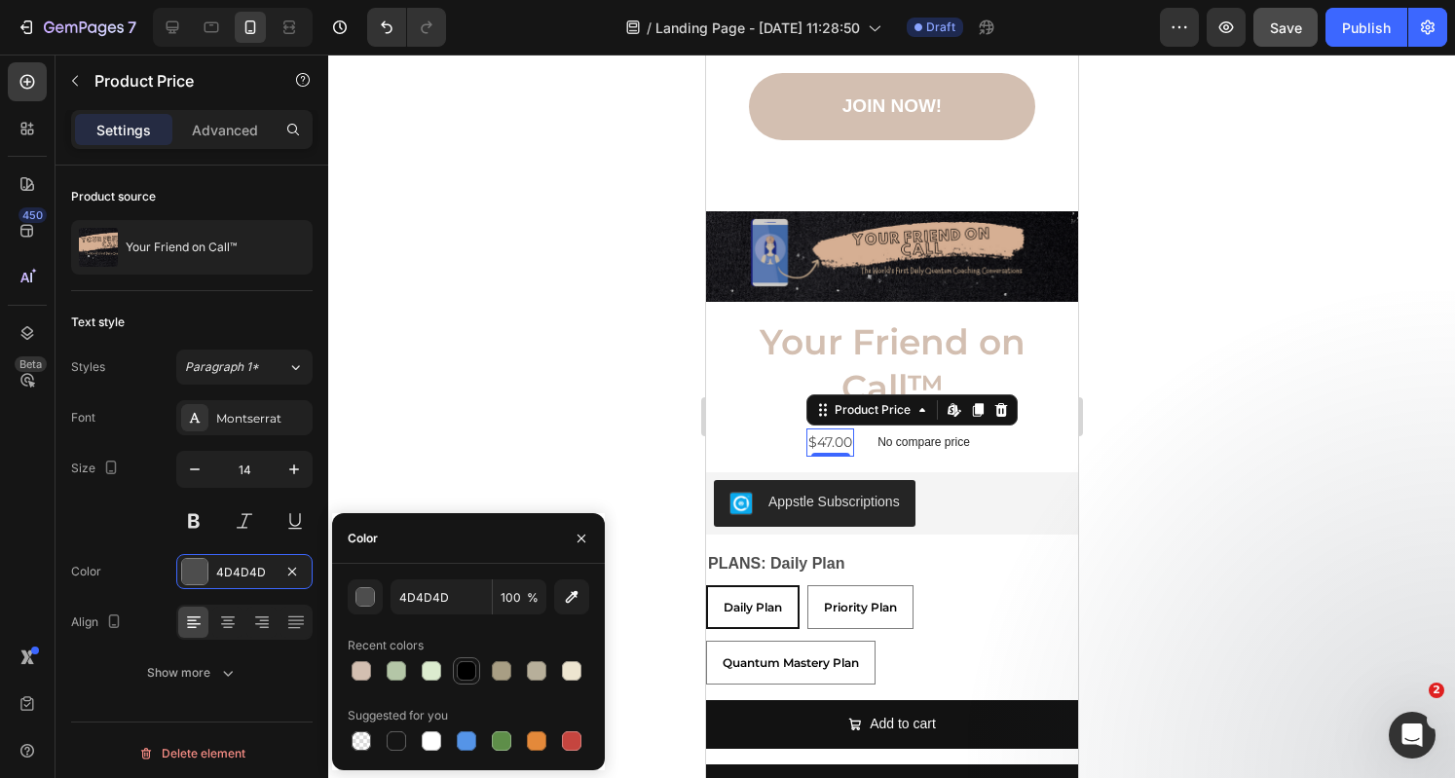
click at [462, 667] on div at bounding box center [466, 670] width 19 height 19
type input "000000"
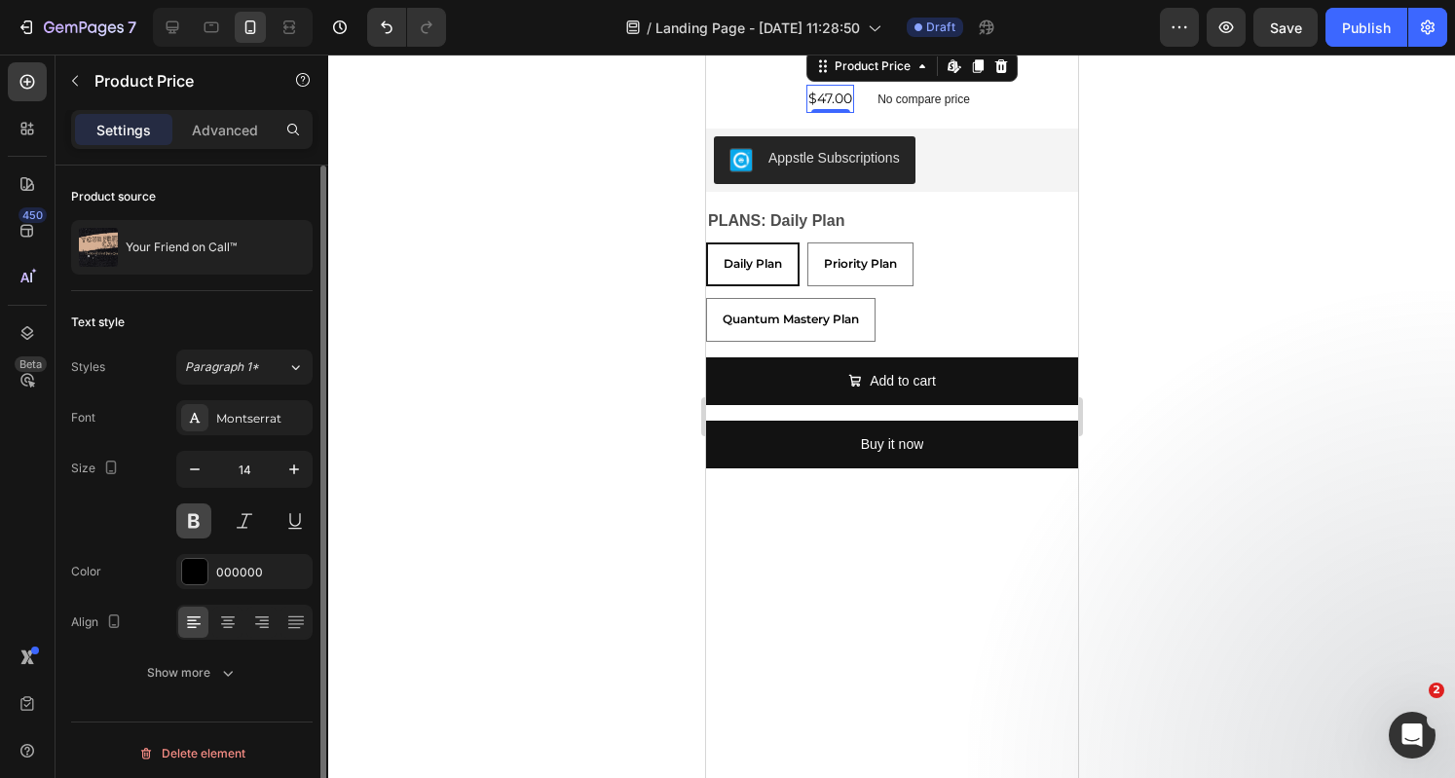
click at [195, 513] on button at bounding box center [193, 520] width 35 height 35
click at [306, 465] on button "button" at bounding box center [294, 469] width 35 height 35
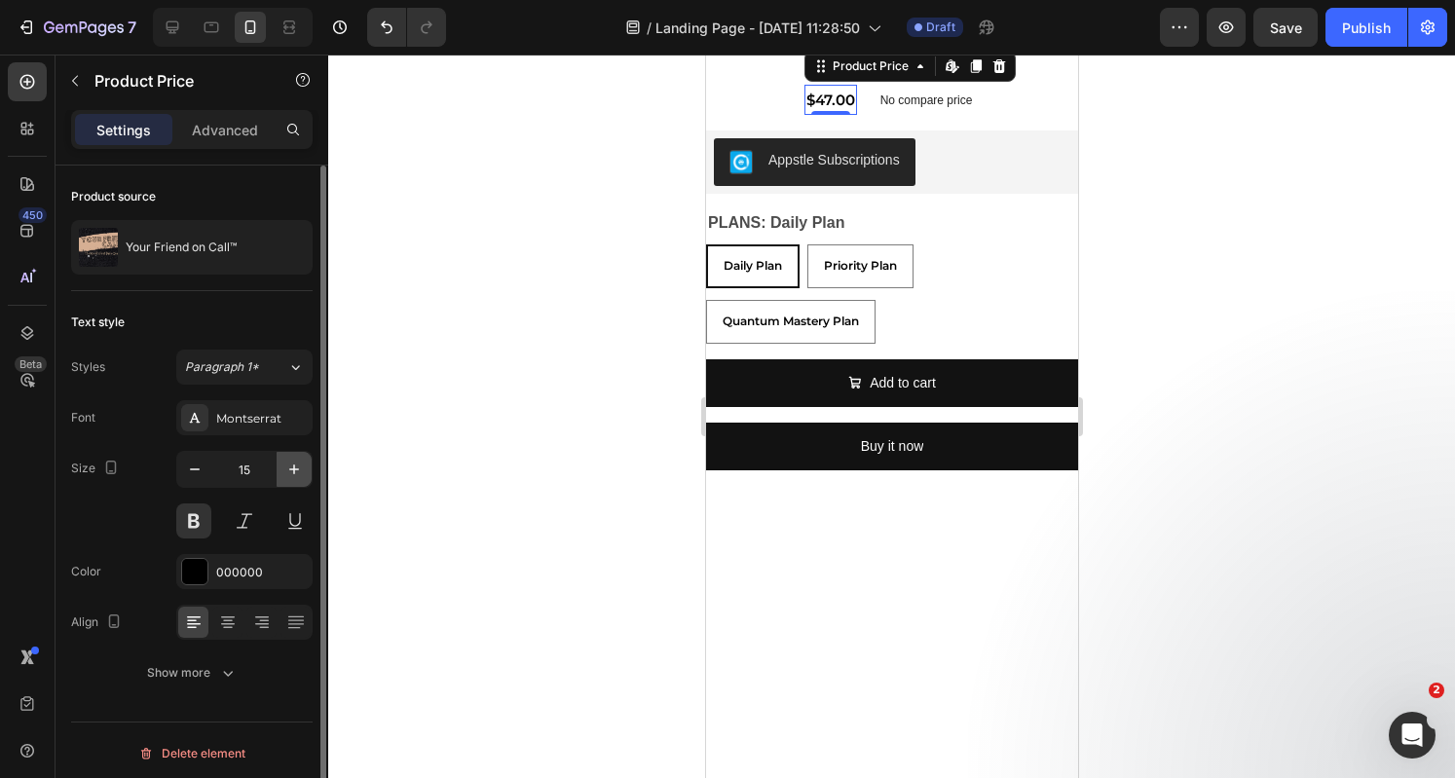
click at [306, 465] on button "button" at bounding box center [294, 469] width 35 height 35
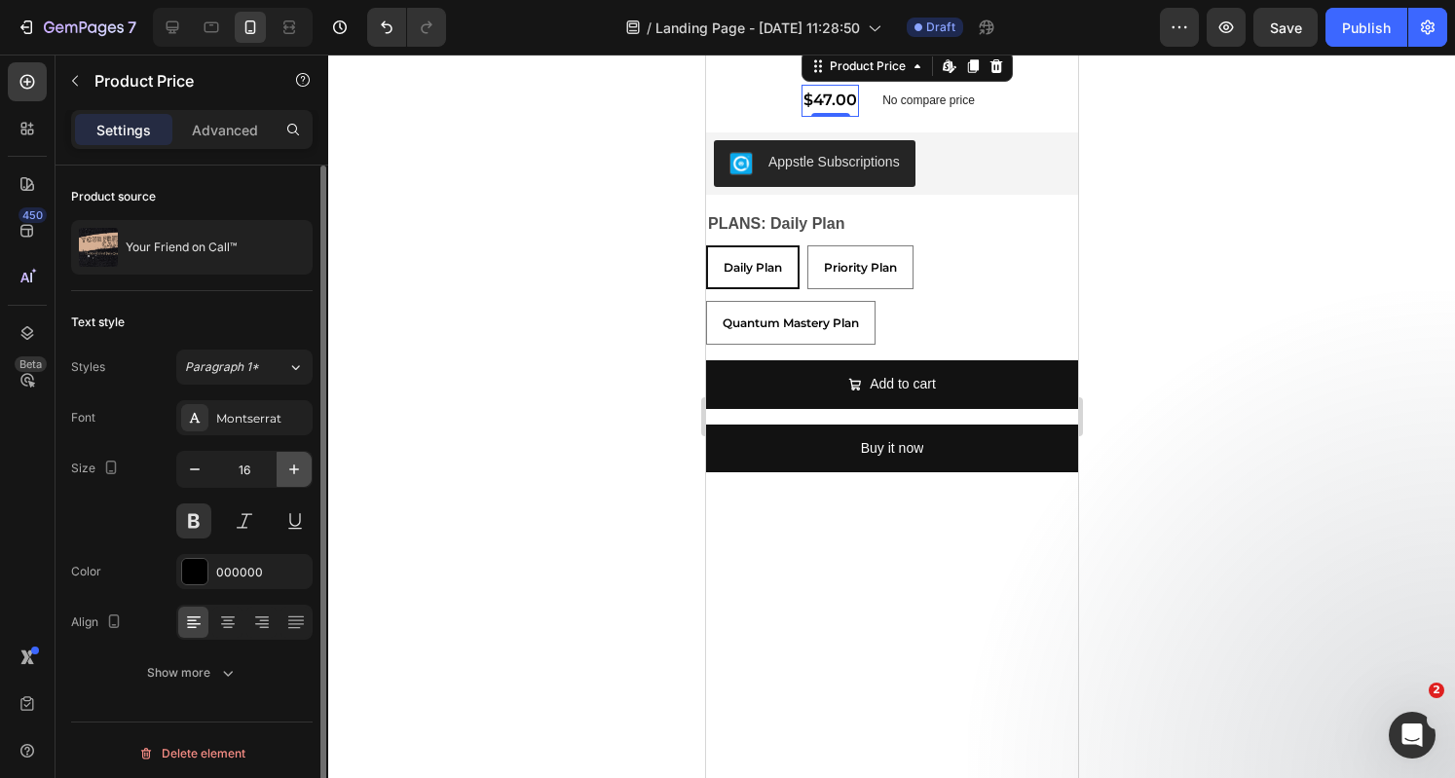
click at [306, 465] on button "button" at bounding box center [294, 469] width 35 height 35
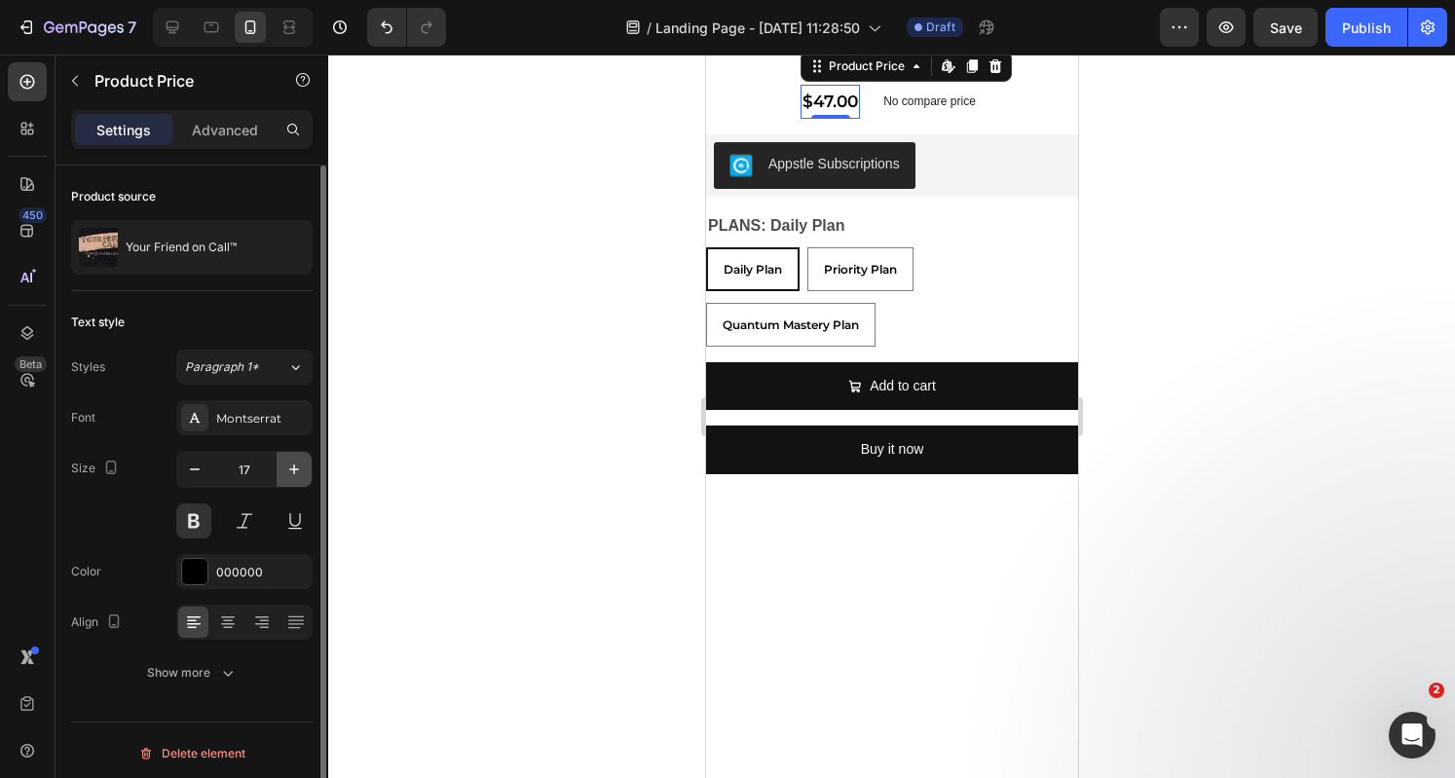
click at [306, 465] on button "button" at bounding box center [294, 469] width 35 height 35
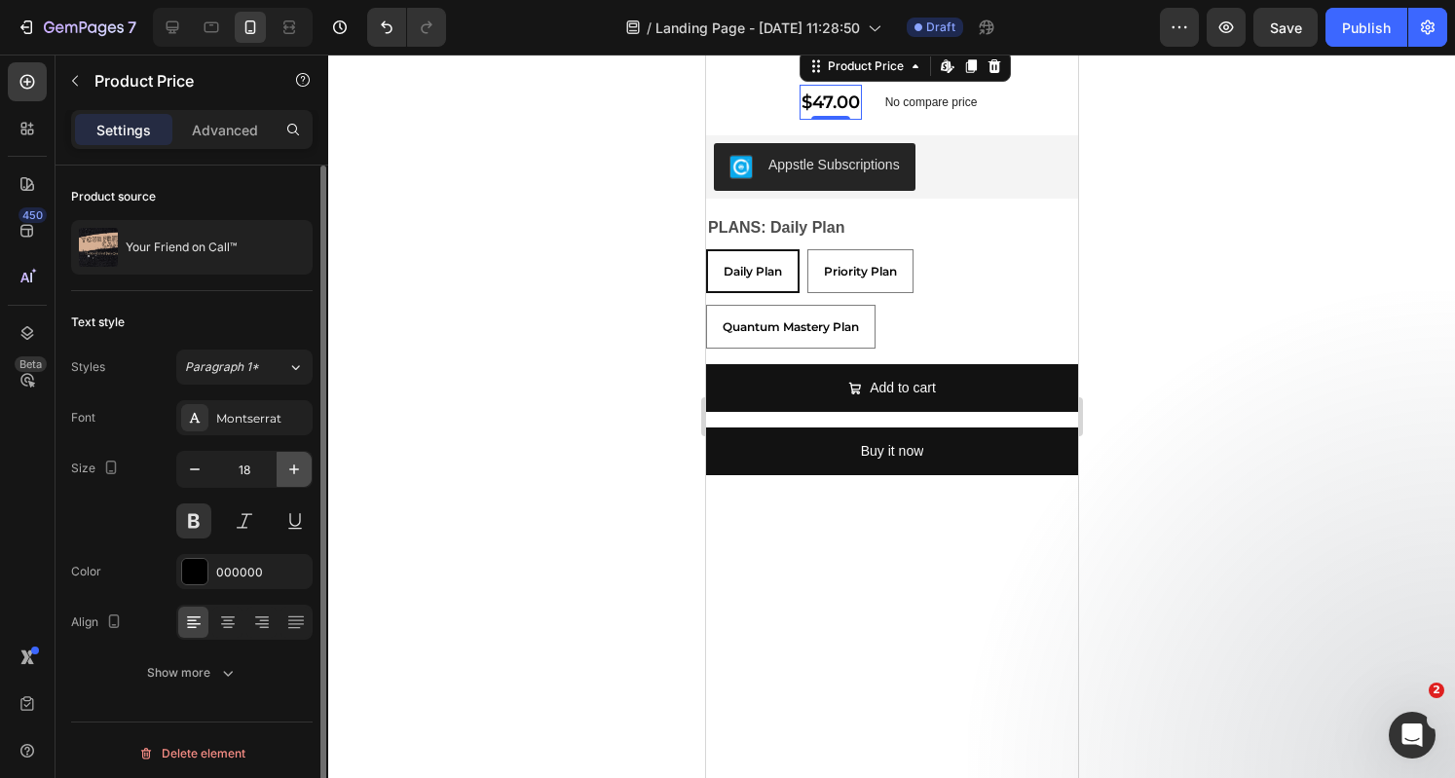
click at [306, 465] on button "button" at bounding box center [294, 469] width 35 height 35
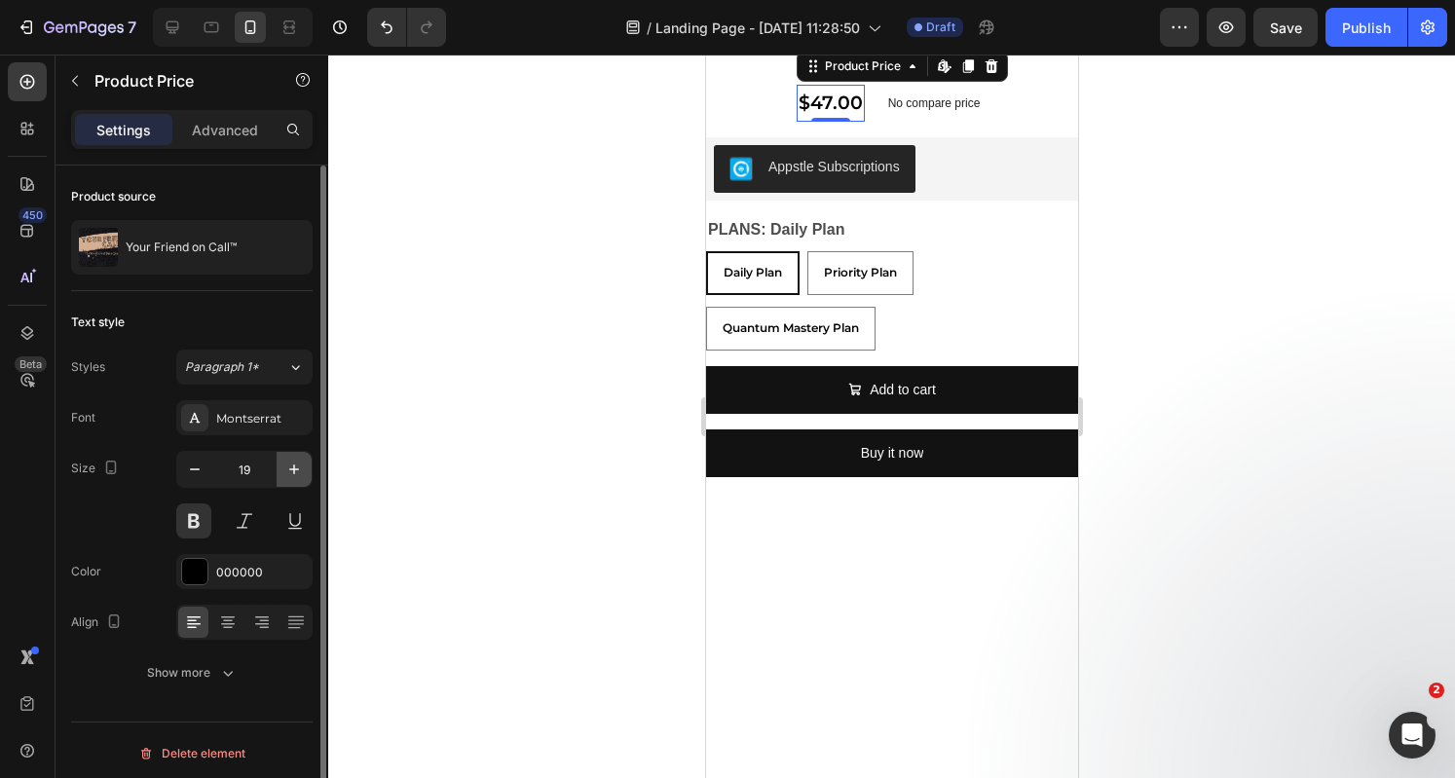
click at [306, 465] on button "button" at bounding box center [294, 469] width 35 height 35
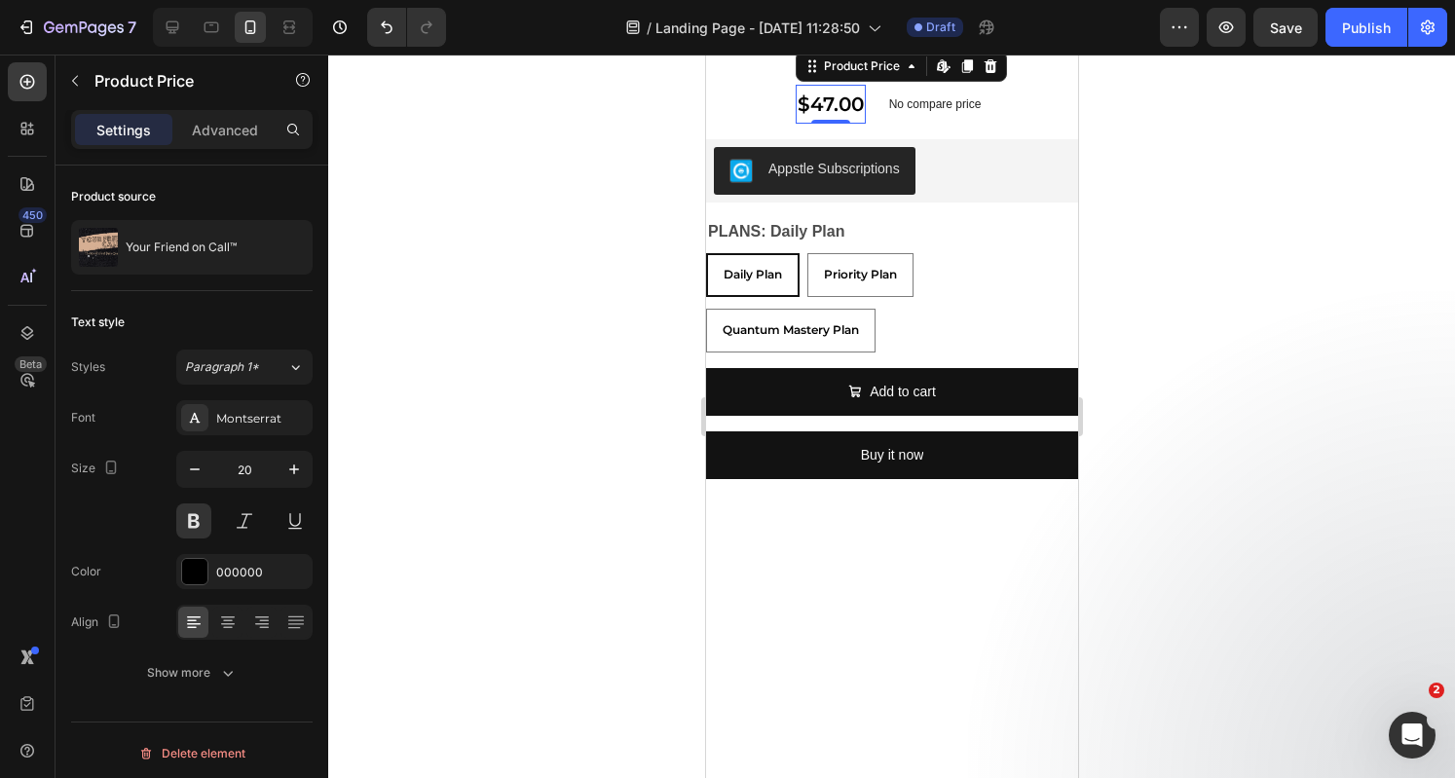
type input "21"
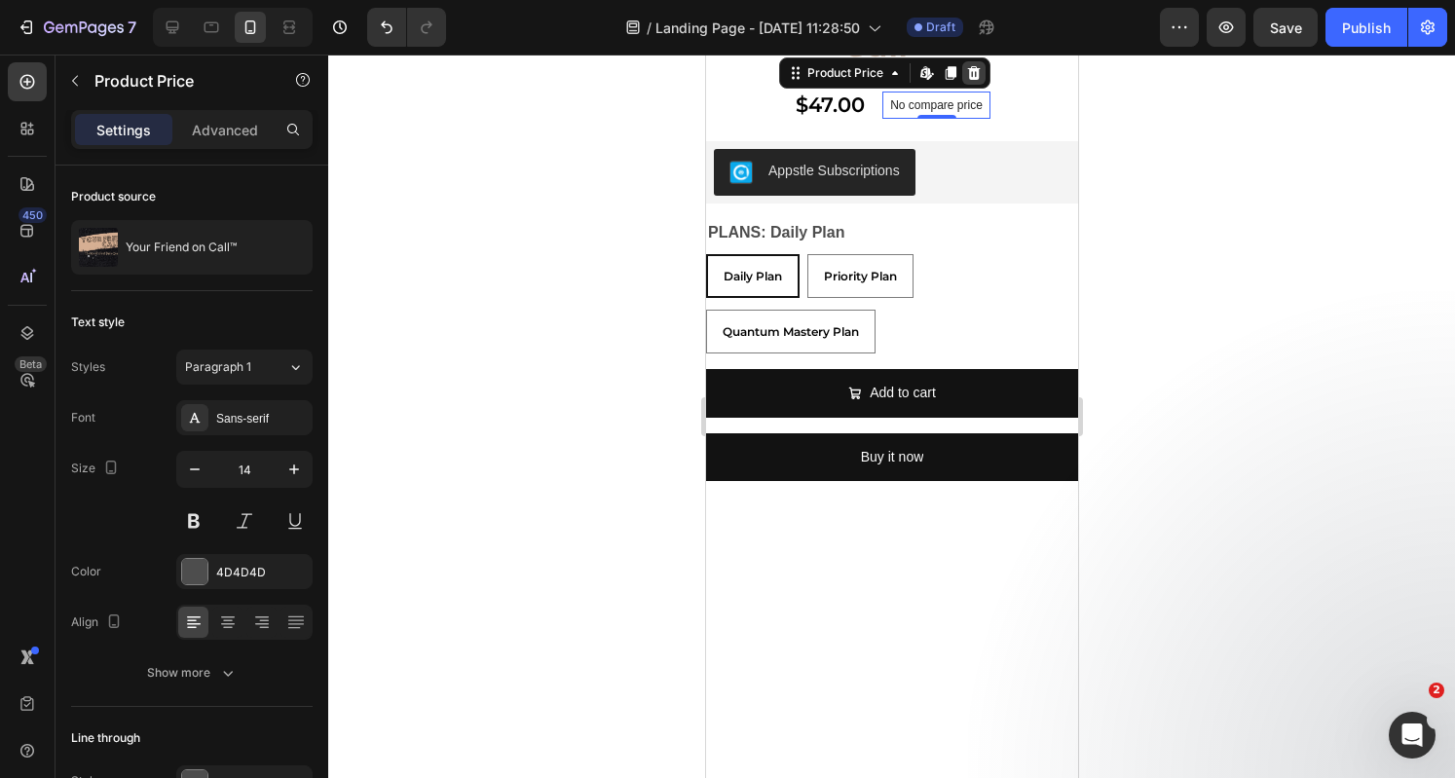
click at [966, 80] on icon at bounding box center [972, 73] width 13 height 14
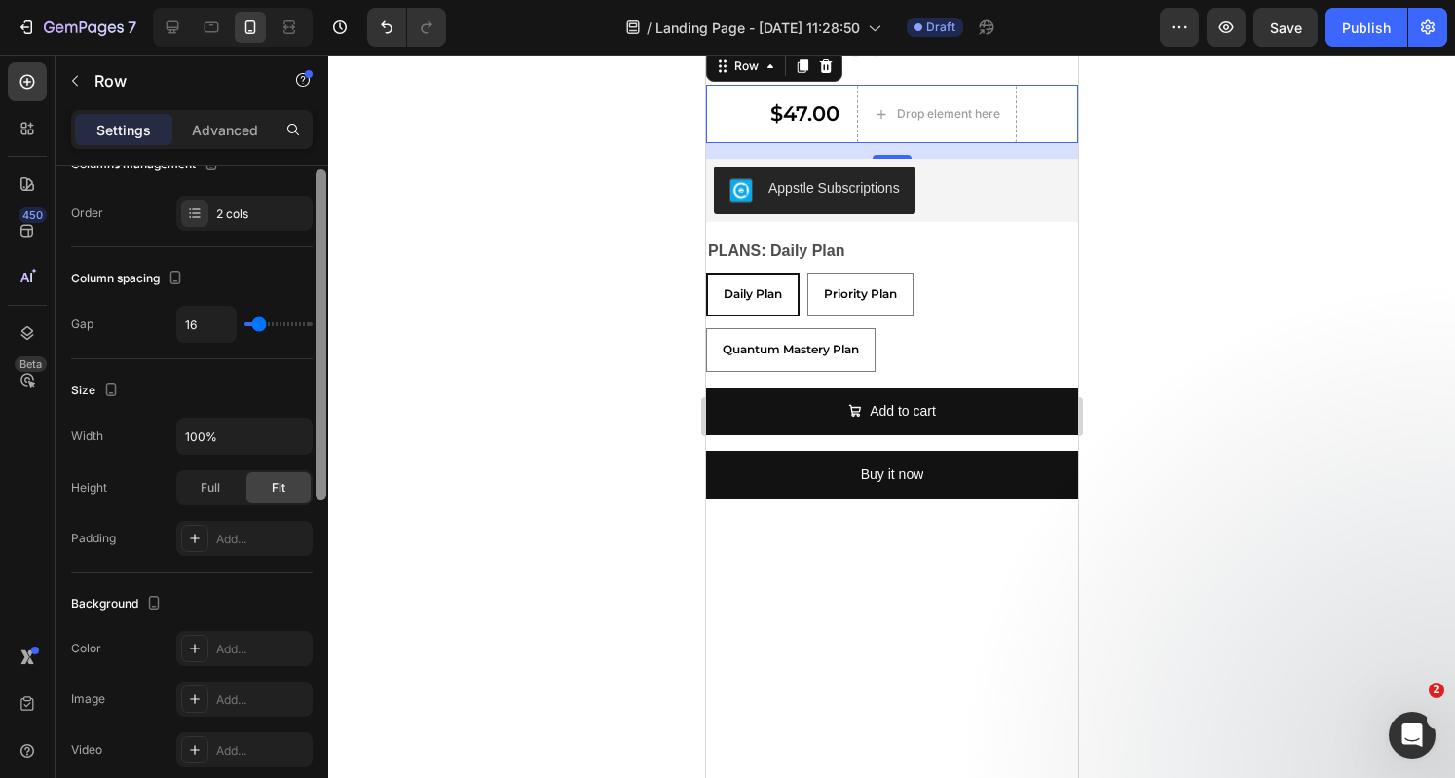
scroll to position [106, 0]
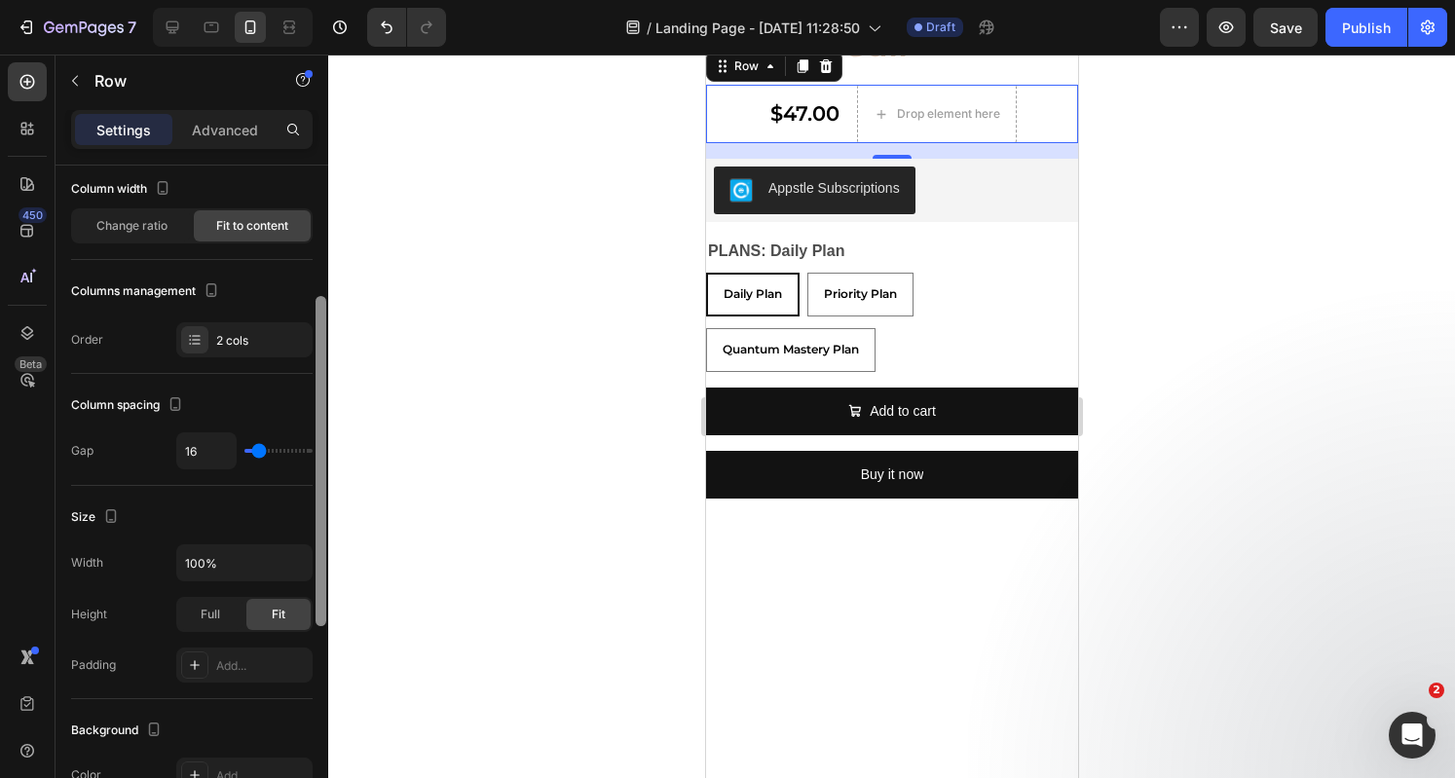
drag, startPoint x: 318, startPoint y: 466, endPoint x: 319, endPoint y: 519, distance: 52.6
click at [319, 519] on div at bounding box center [320, 461] width 11 height 330
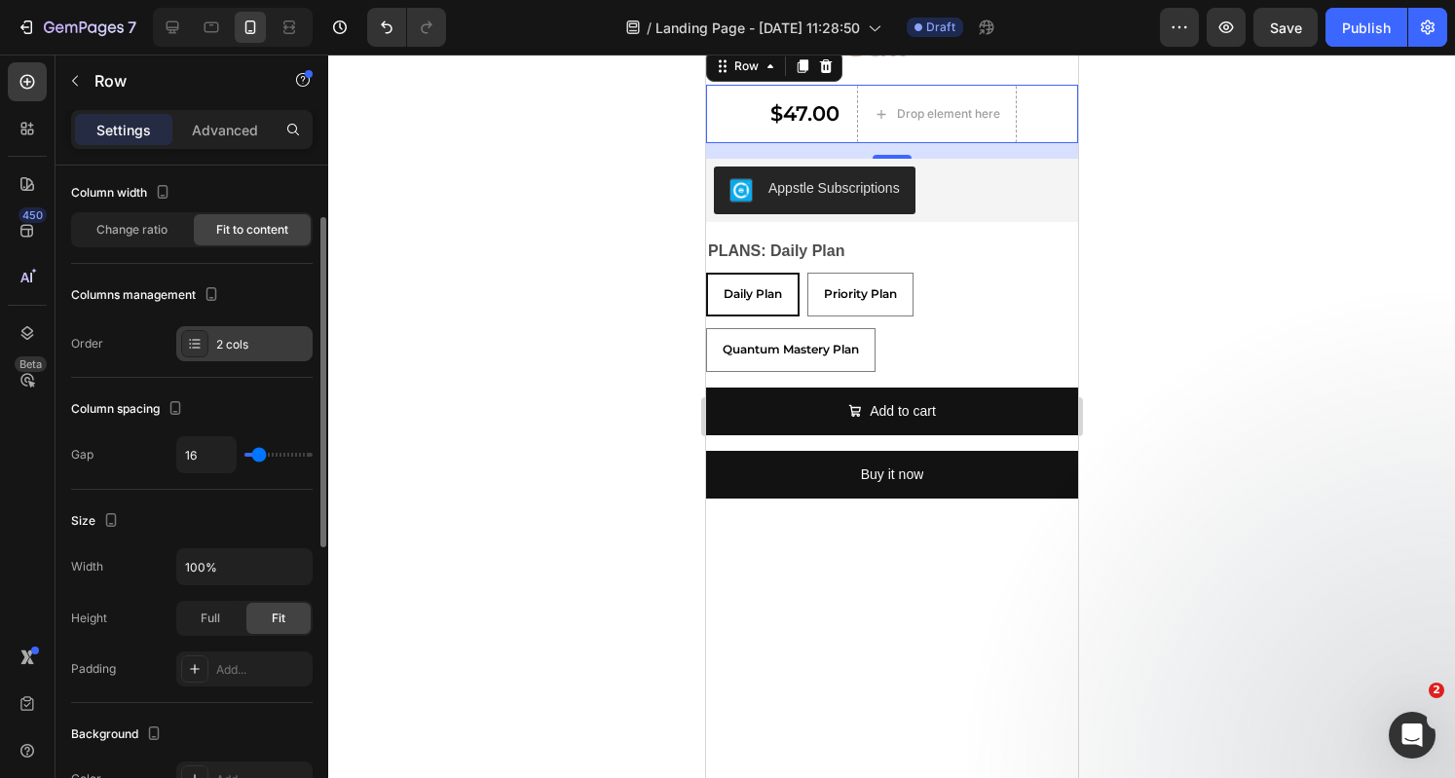
click at [191, 348] on icon at bounding box center [195, 344] width 16 height 16
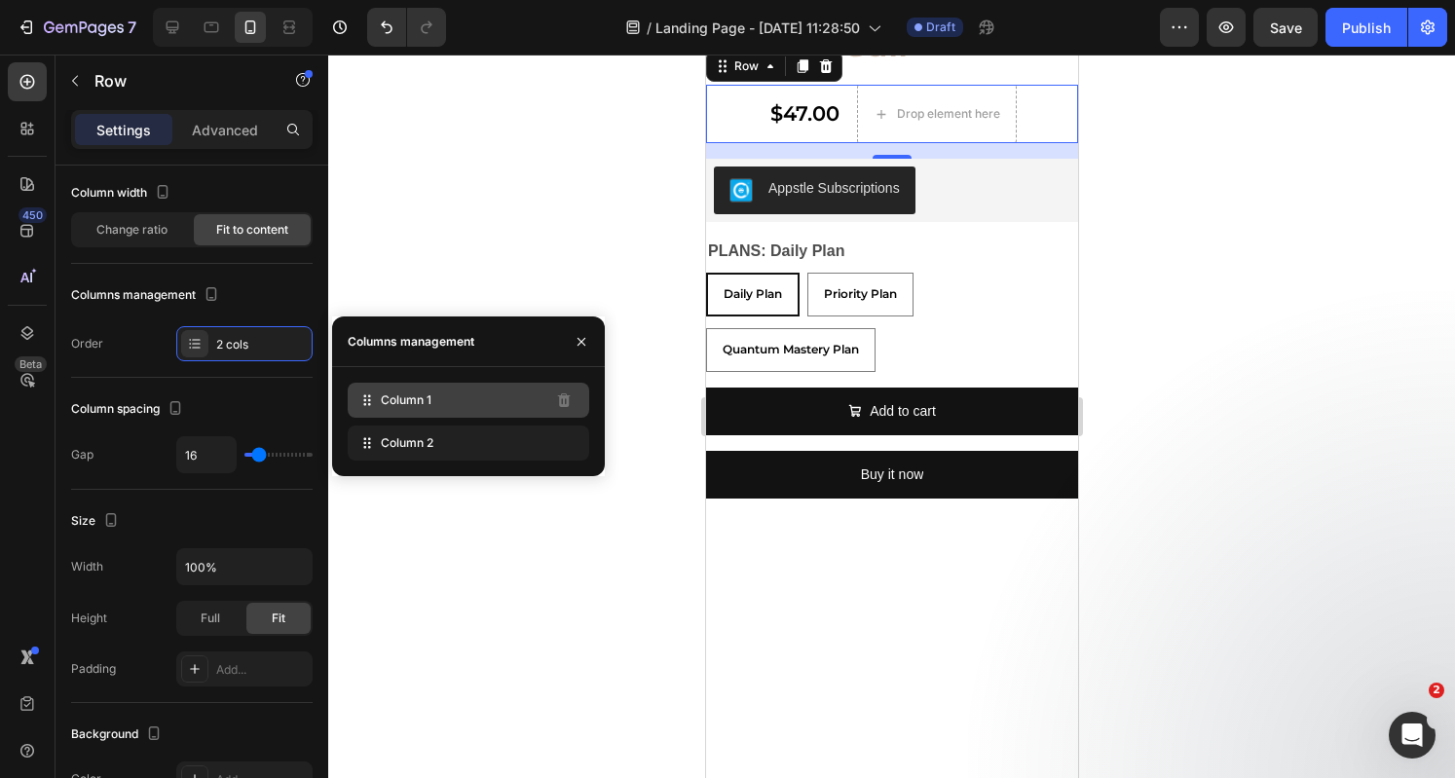
click at [410, 399] on span "Column 1" at bounding box center [406, 400] width 51 height 18
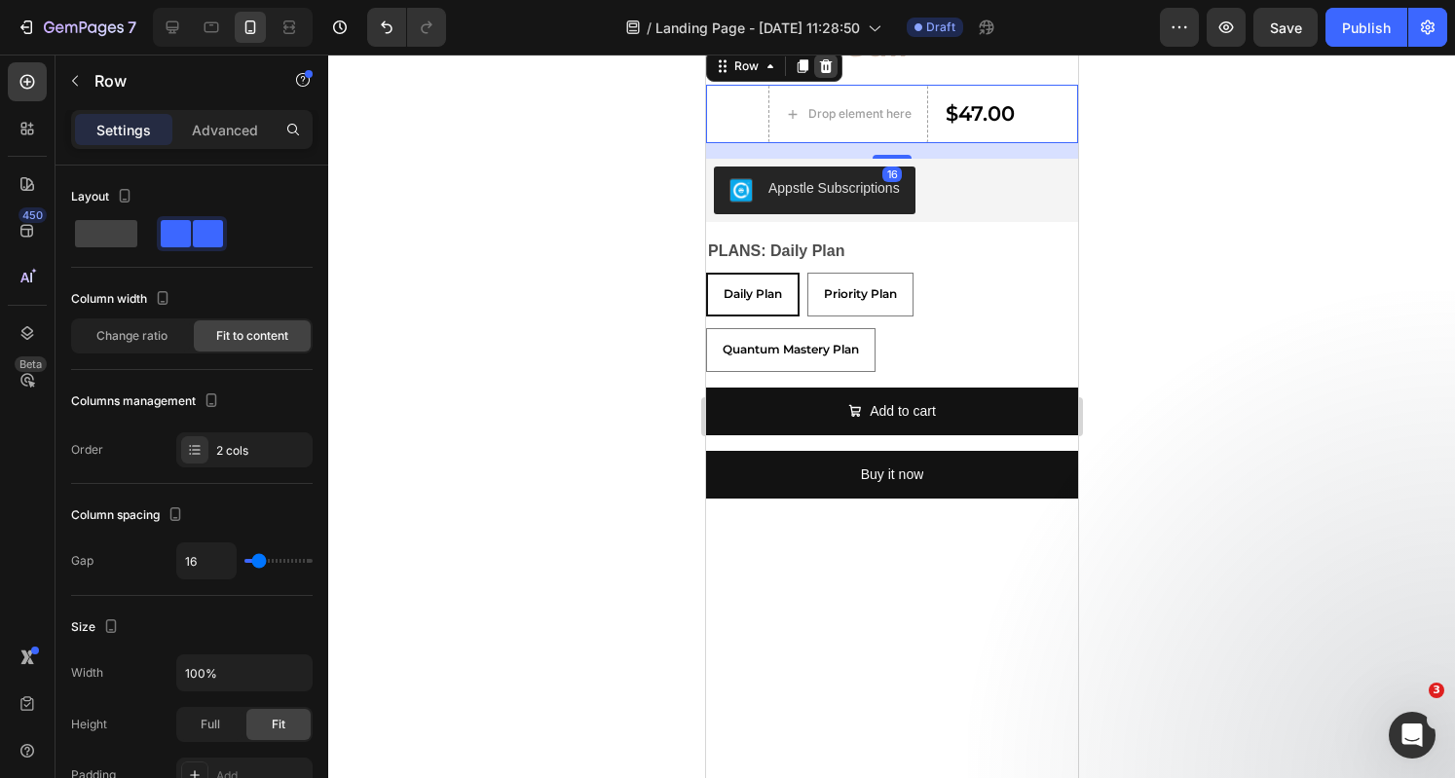
click at [833, 78] on div at bounding box center [824, 66] width 23 height 23
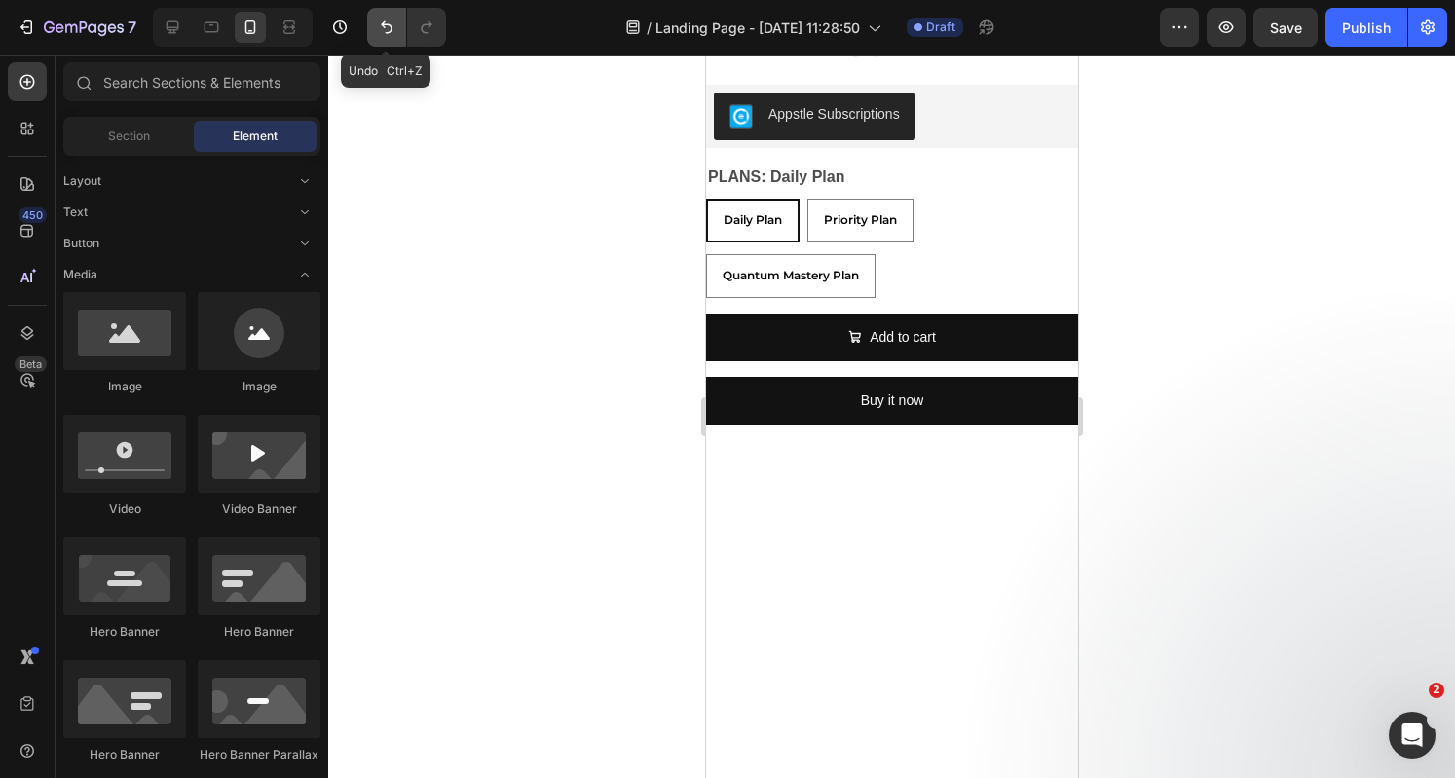
click at [388, 40] on button "Undo/Redo" at bounding box center [386, 27] width 39 height 39
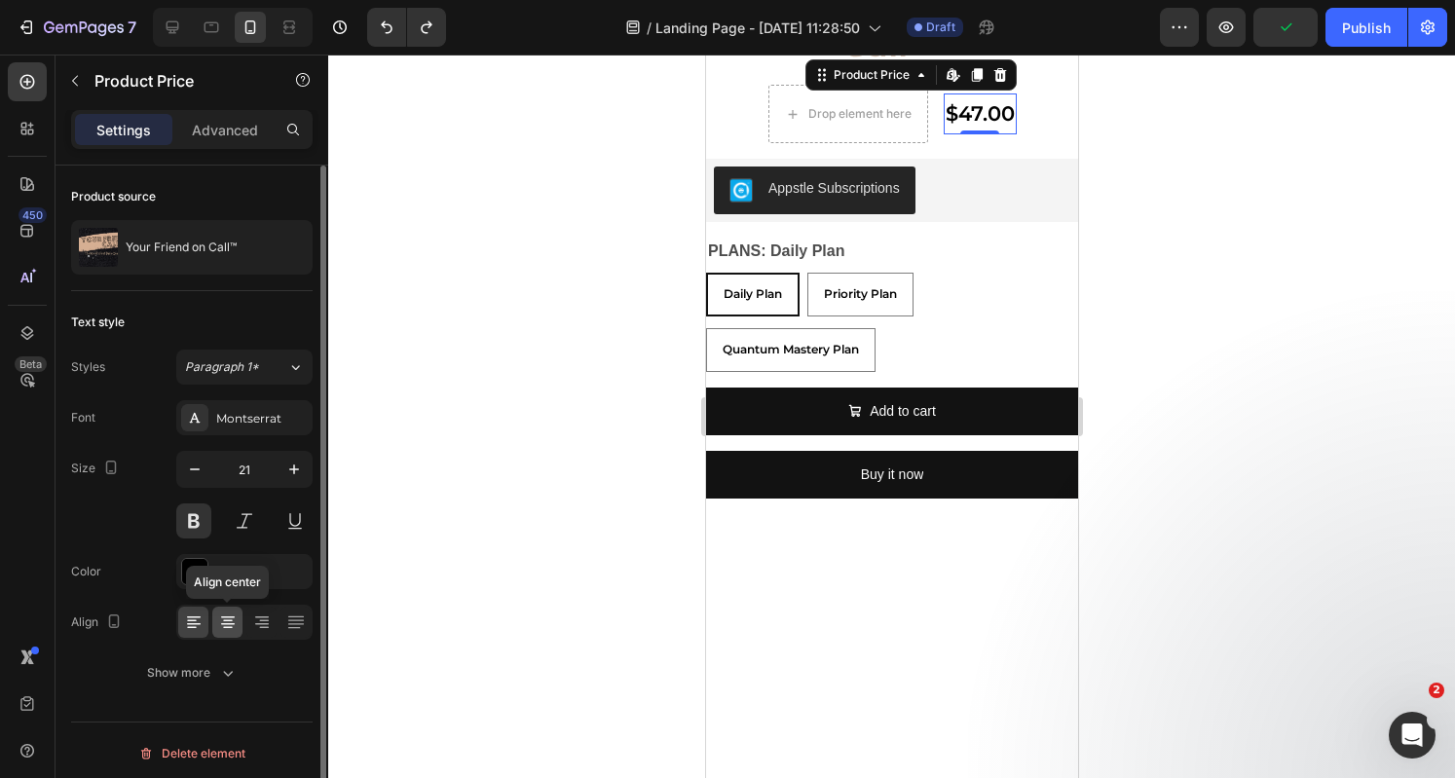
click at [228, 623] on icon at bounding box center [228, 624] width 14 height 2
click at [197, 629] on icon at bounding box center [193, 621] width 19 height 19
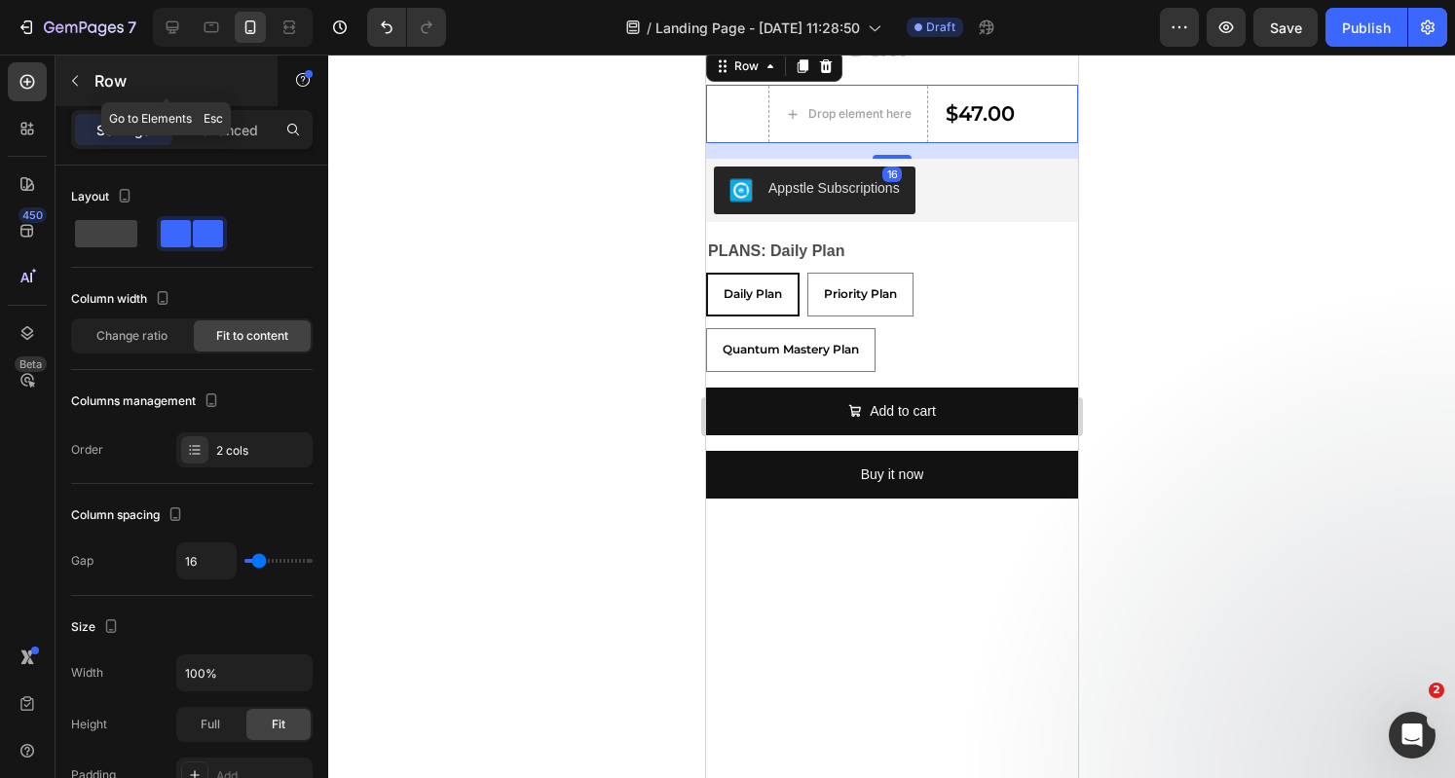
click at [86, 72] on button "button" at bounding box center [74, 80] width 31 height 31
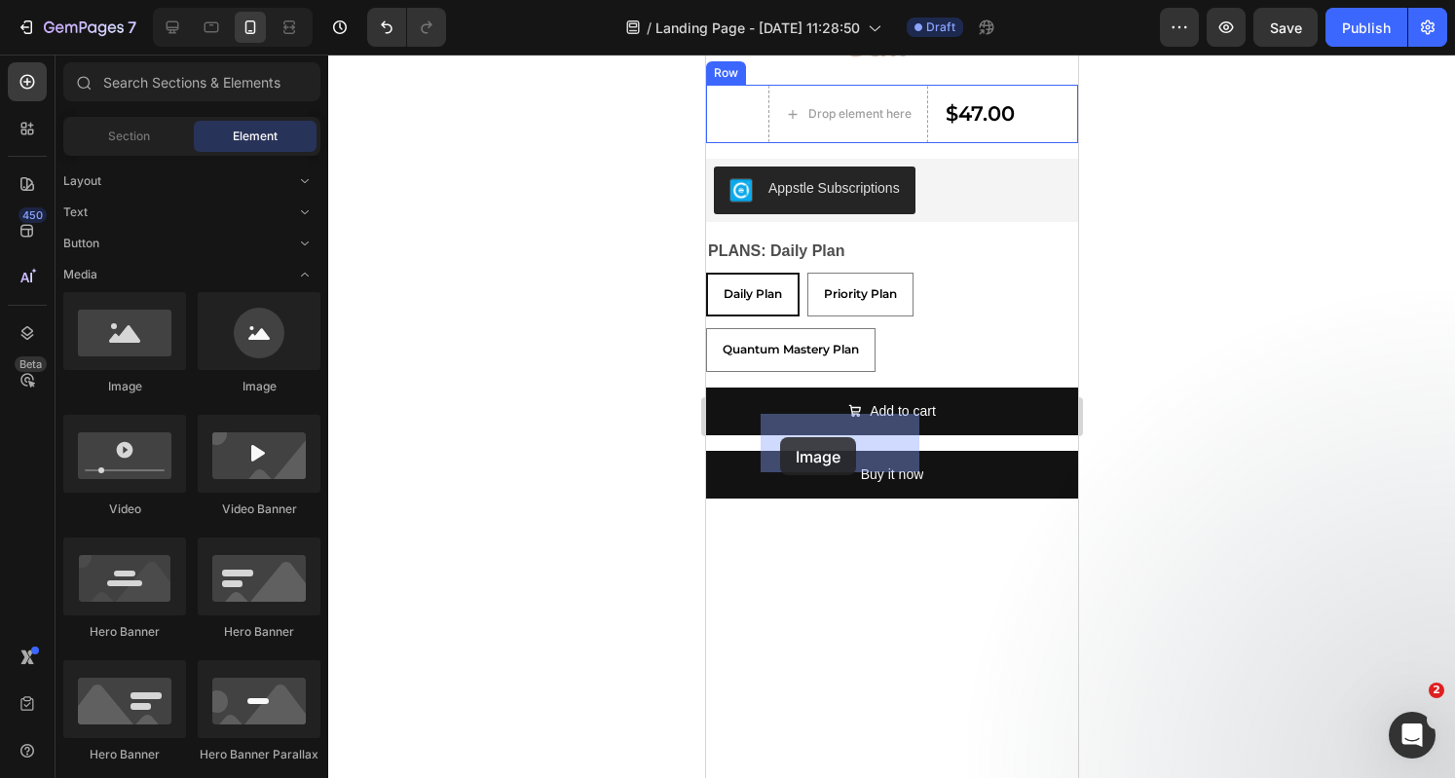
drag, startPoint x: 948, startPoint y: 392, endPoint x: 779, endPoint y: 432, distance: 174.1
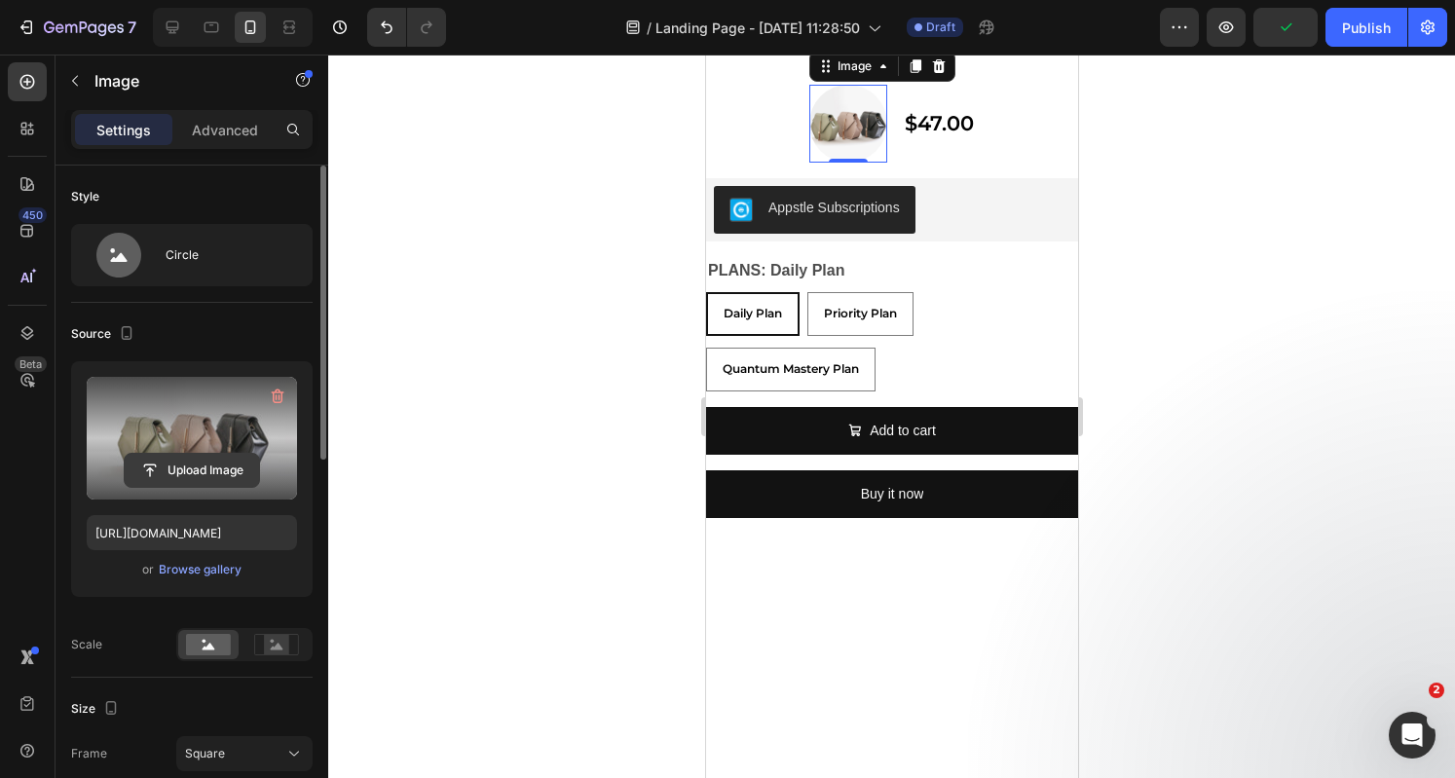
click at [218, 457] on input "file" at bounding box center [192, 470] width 134 height 33
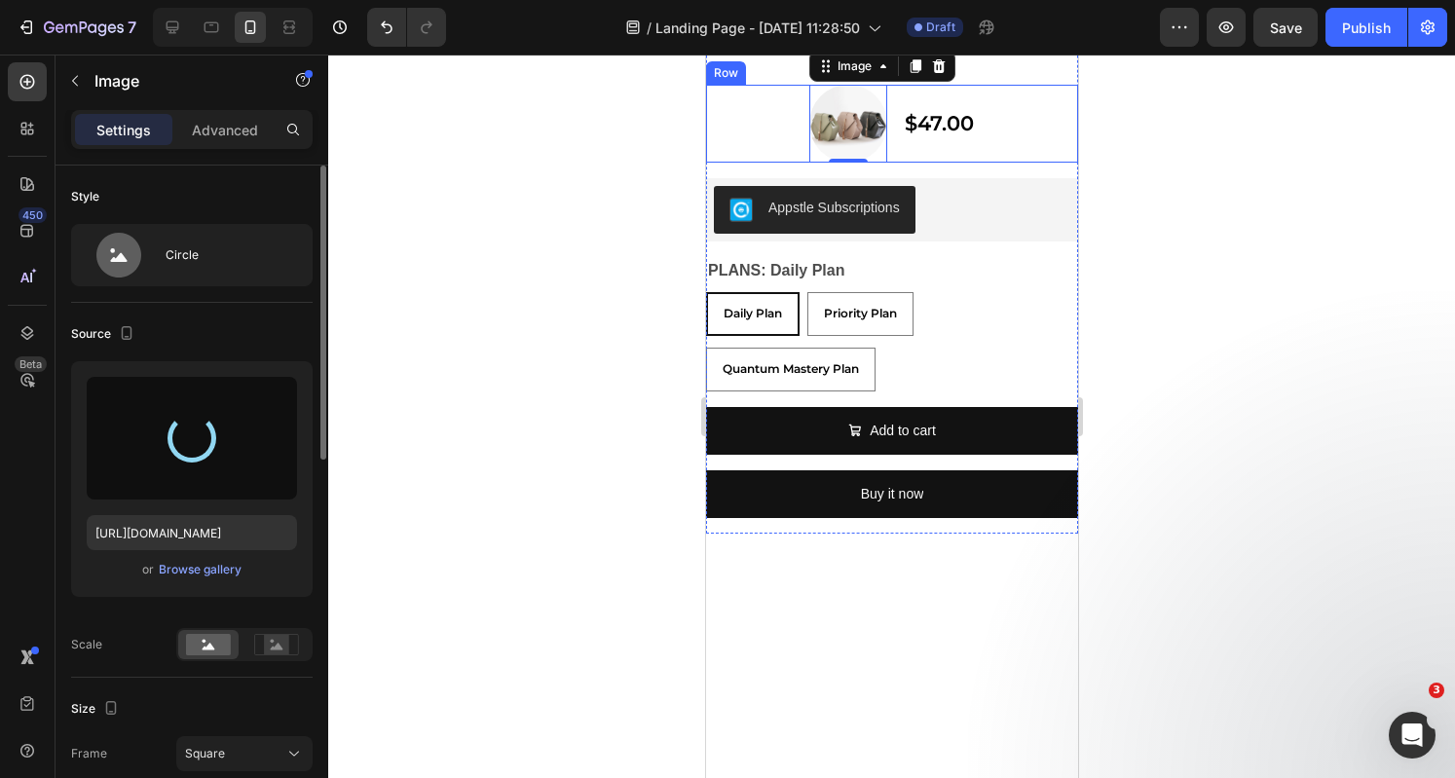
type input "https://cdn.shopify.com/s/files/1/0951/6797/1660/files/gempages_570183330461385…"
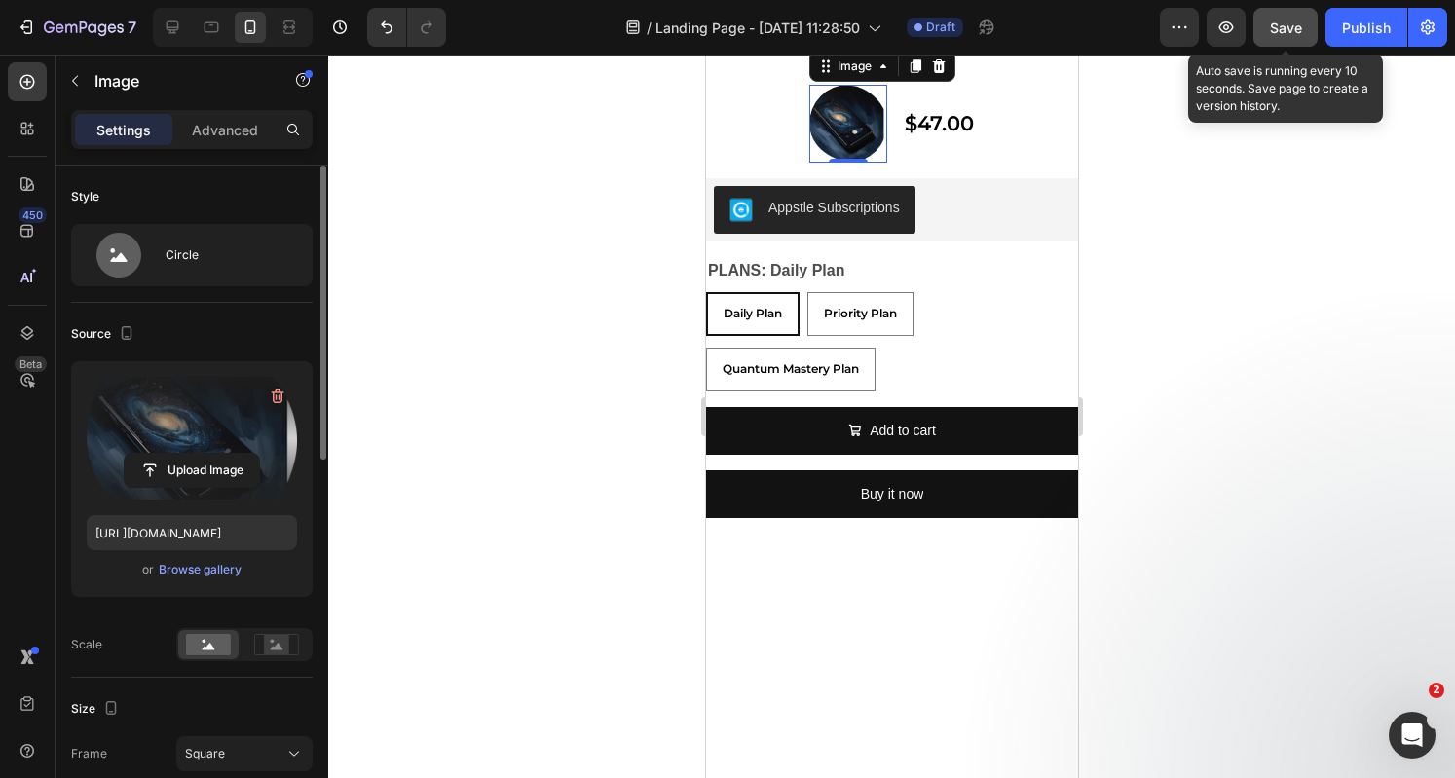
click at [1277, 30] on span "Save" at bounding box center [1286, 27] width 32 height 17
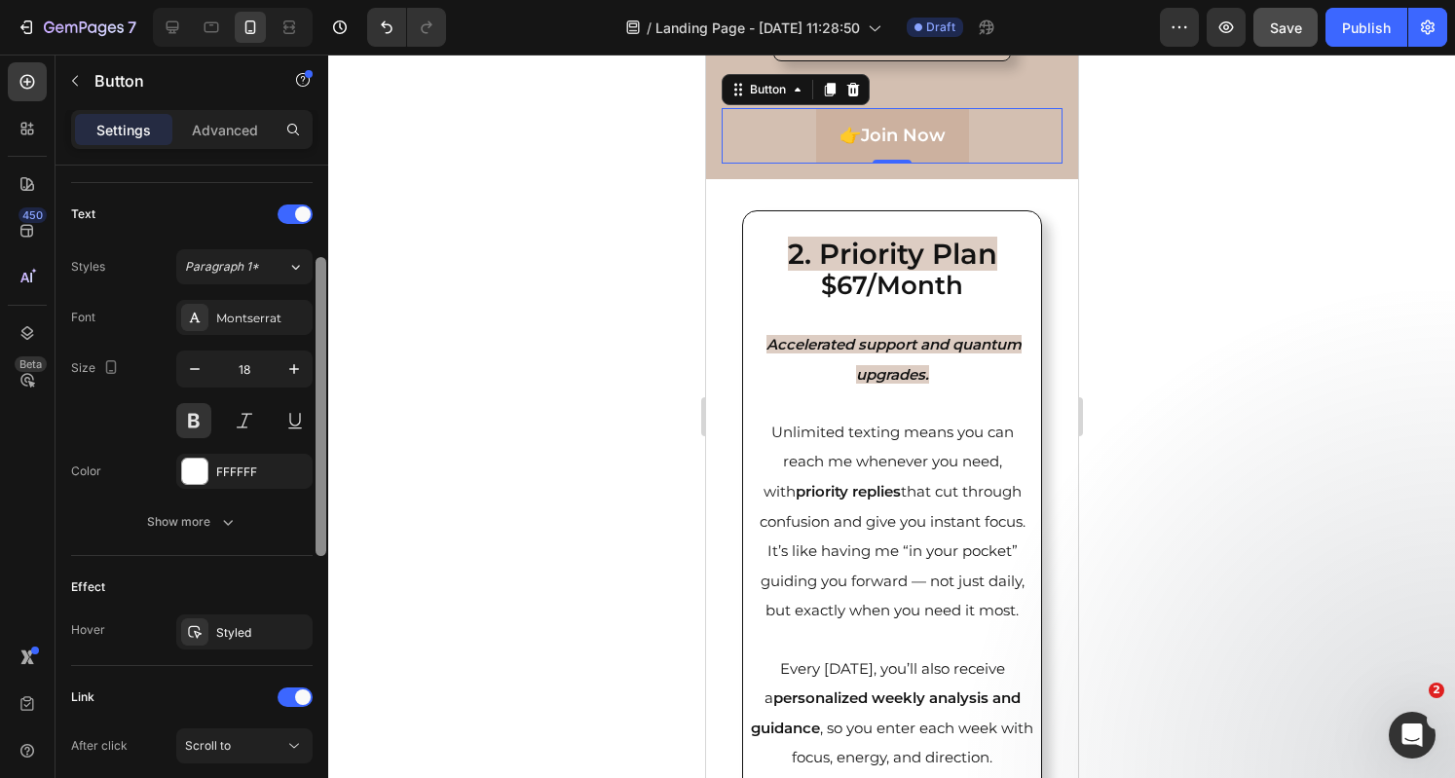
scroll to position [709, 0]
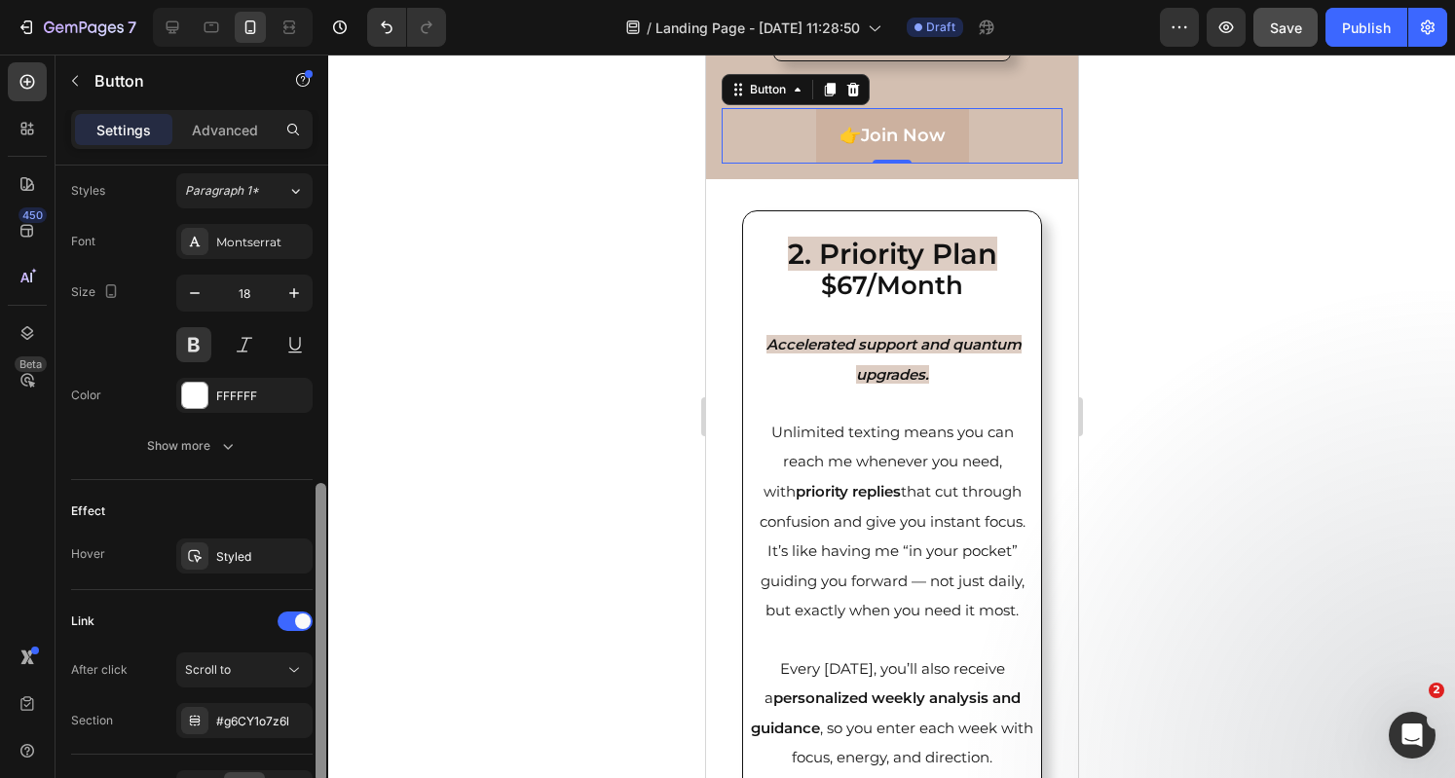
drag, startPoint x: 317, startPoint y: 427, endPoint x: 322, endPoint y: 735, distance: 307.7
click at [322, 735] on div at bounding box center [320, 632] width 11 height 299
click at [282, 661] on div "Scroll to" at bounding box center [234, 670] width 99 height 18
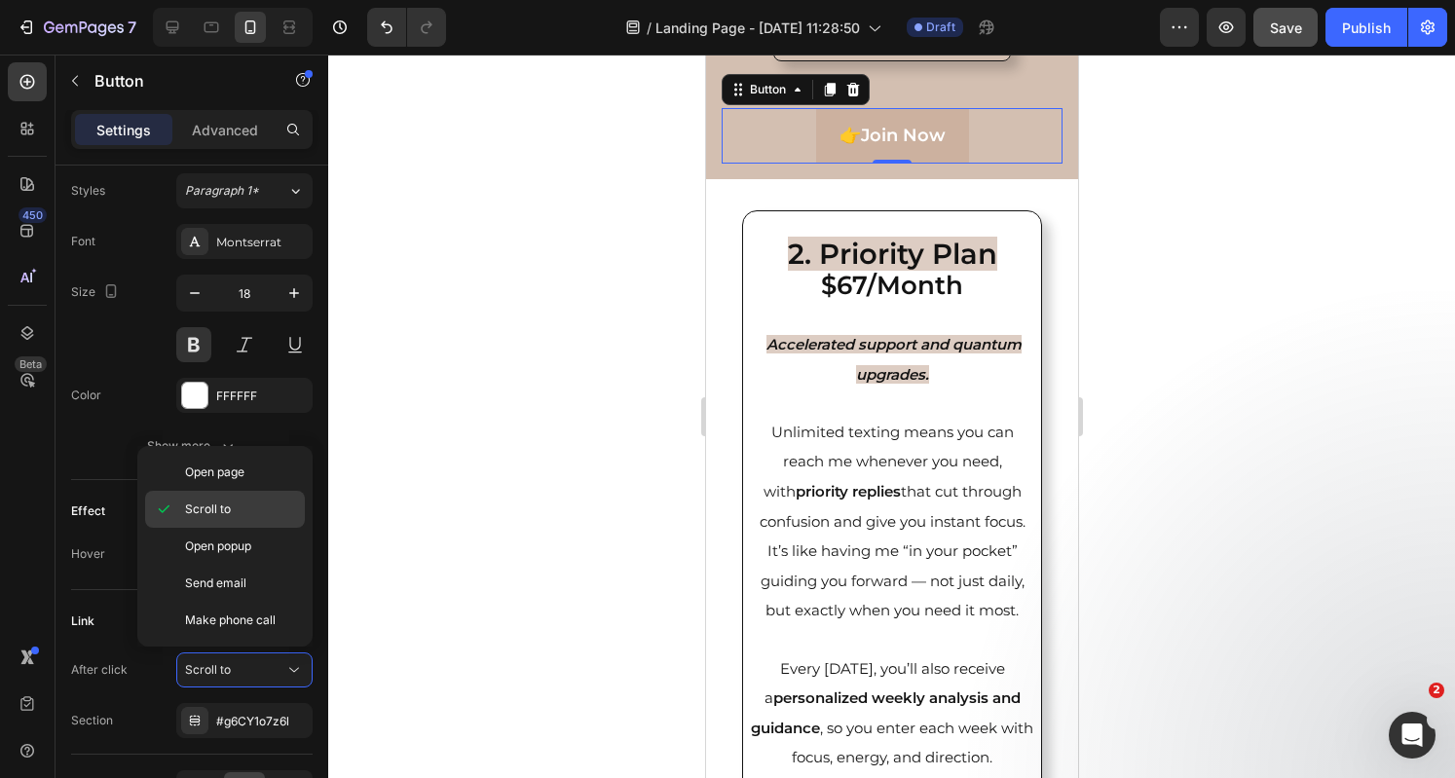
click at [251, 505] on p "Scroll to" at bounding box center [240, 509] width 111 height 18
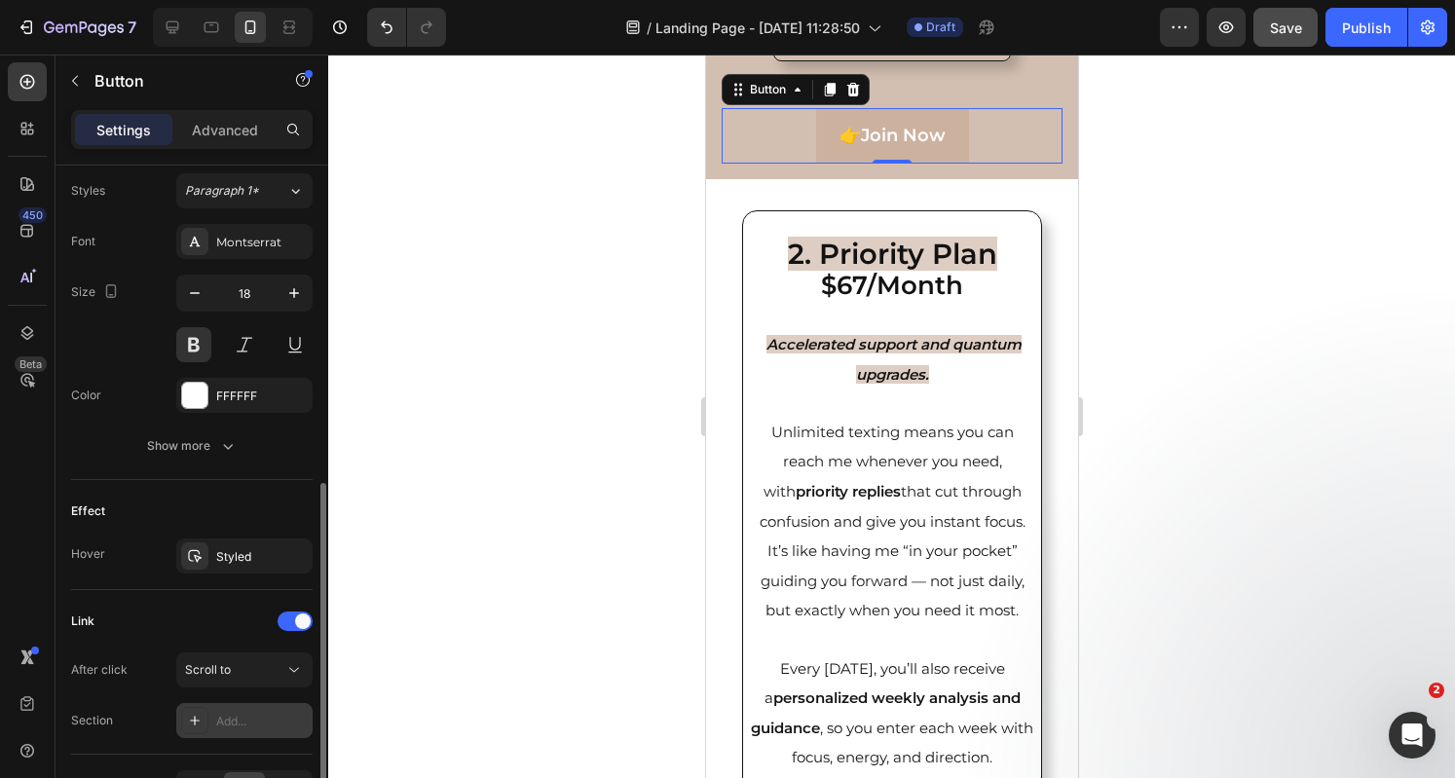
click at [245, 713] on div "Add..." at bounding box center [262, 722] width 92 height 18
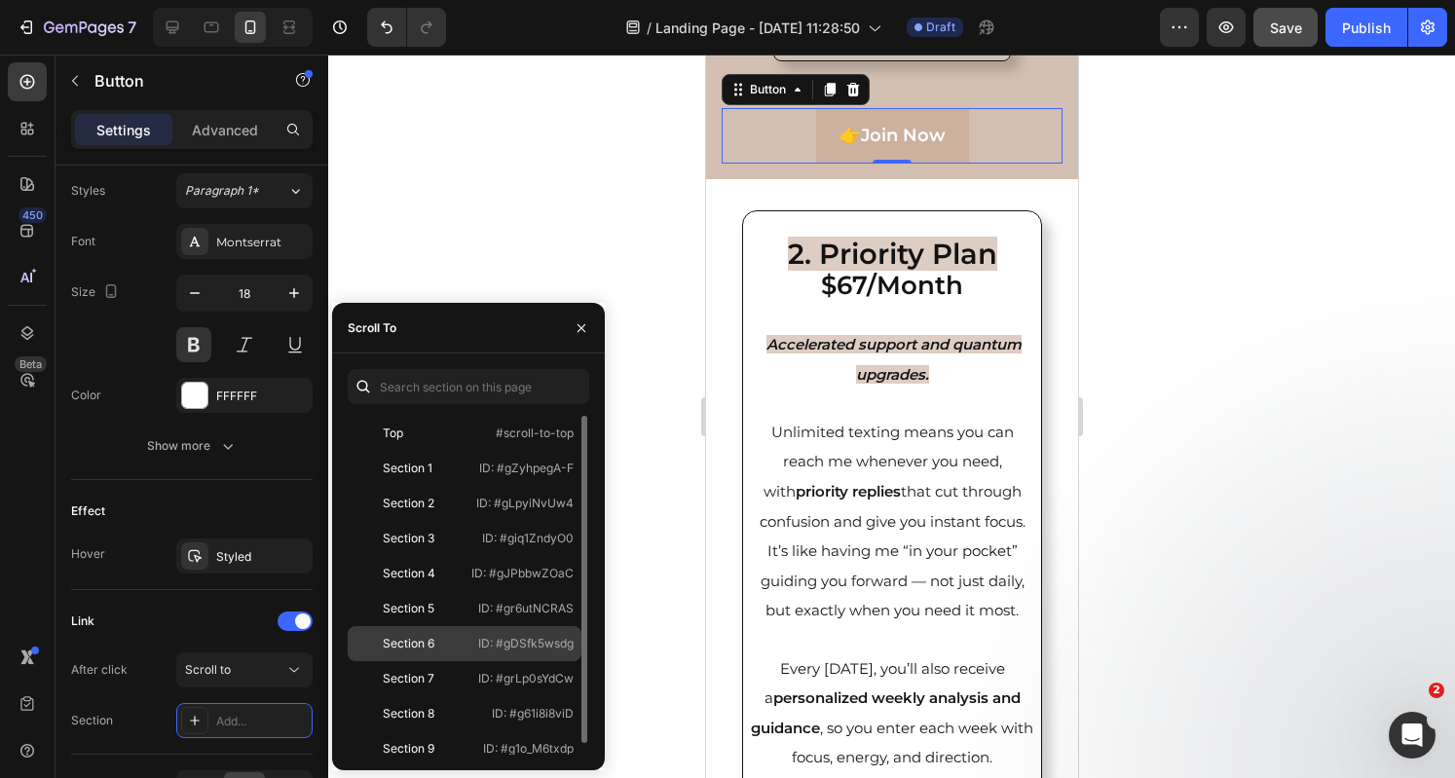
click at [423, 647] on div "Section 6" at bounding box center [409, 644] width 52 height 18
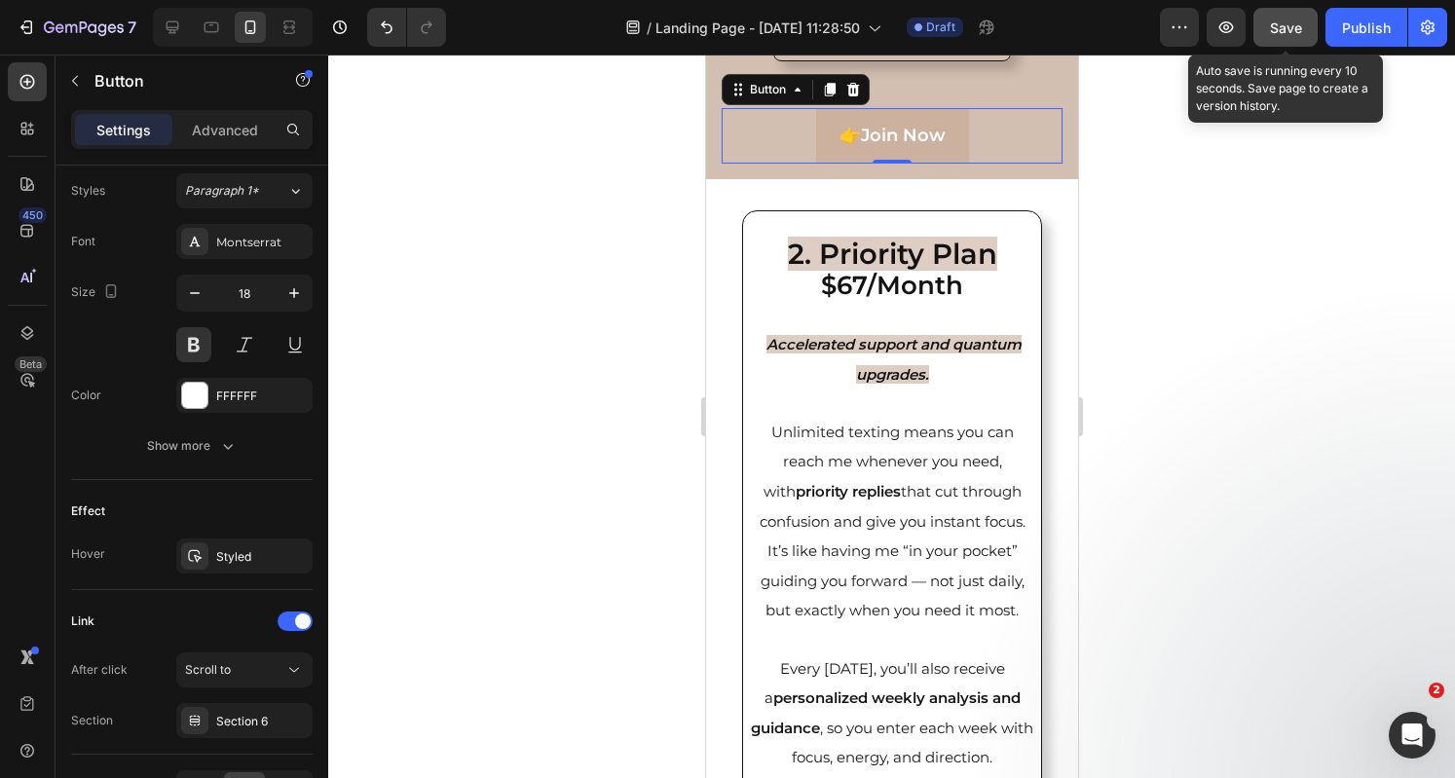
click at [1307, 28] on button "Save" at bounding box center [1285, 27] width 64 height 39
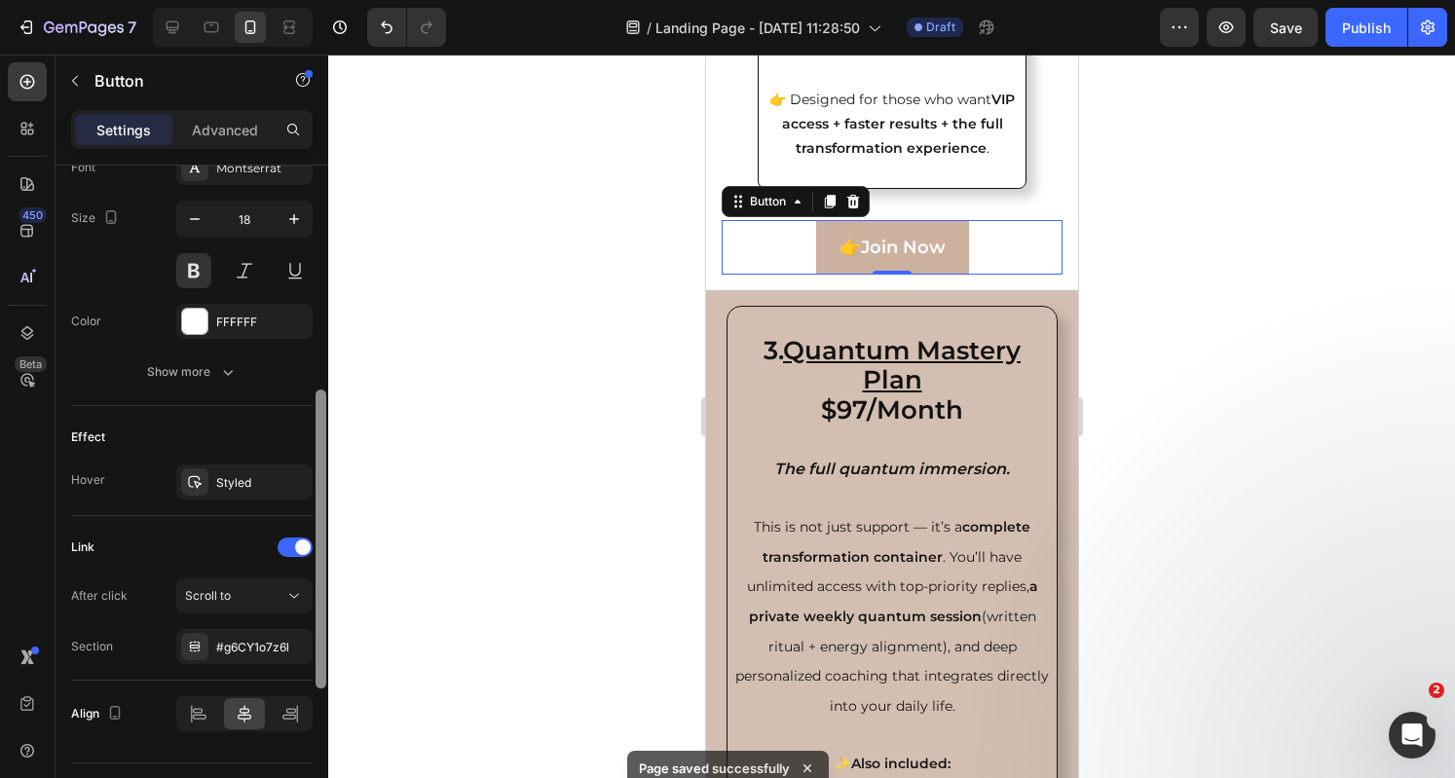
scroll to position [817, 0]
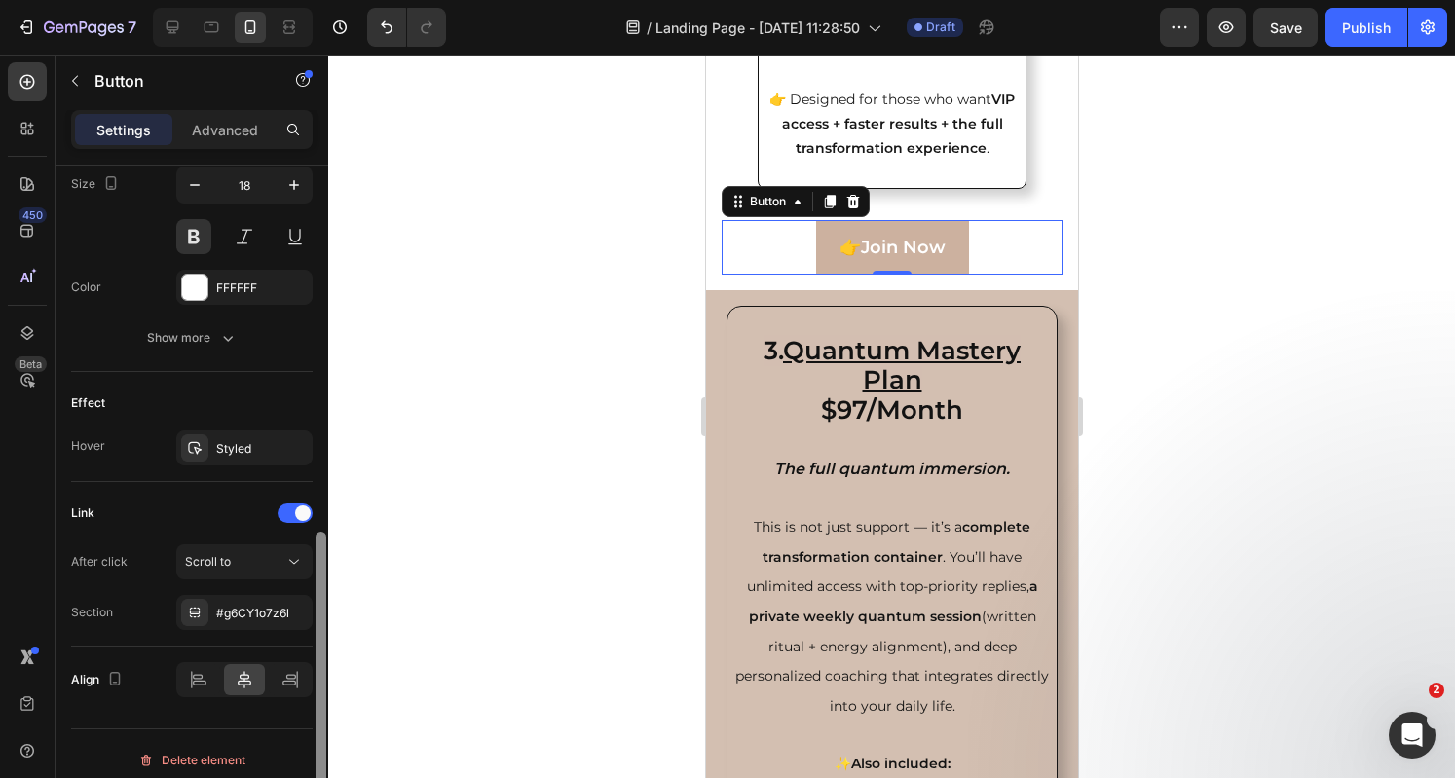
drag, startPoint x: 321, startPoint y: 404, endPoint x: 335, endPoint y: 758, distance: 354.7
click at [335, 0] on div "7 Version history / Landing Page - Aug 28, 11:28:50 Draft Preview Save Publish …" at bounding box center [727, 0] width 1455 height 0
click at [253, 595] on div "#g6CY1o7z6l" at bounding box center [244, 612] width 136 height 35
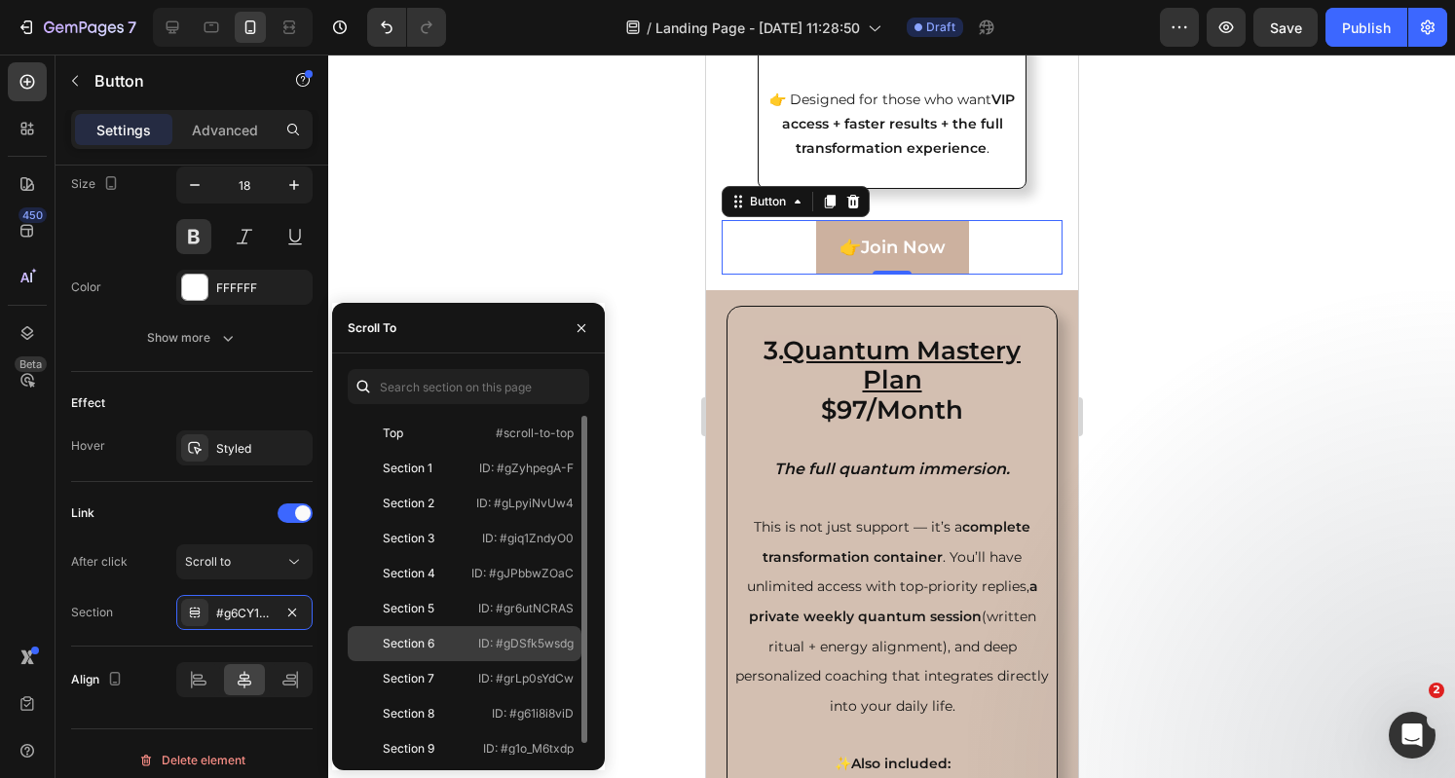
click at [421, 638] on div "Section 6" at bounding box center [409, 644] width 52 height 18
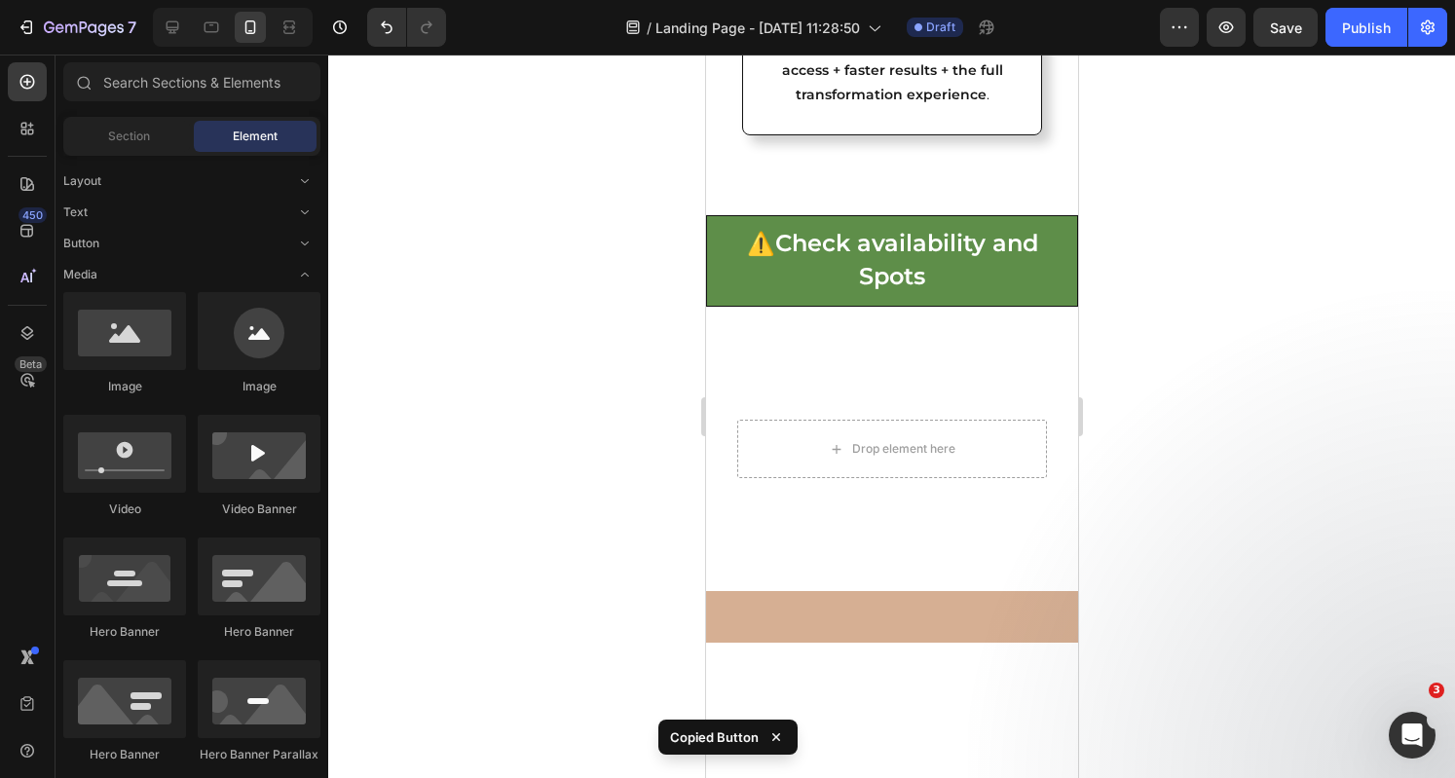
scroll to position [8558, 0]
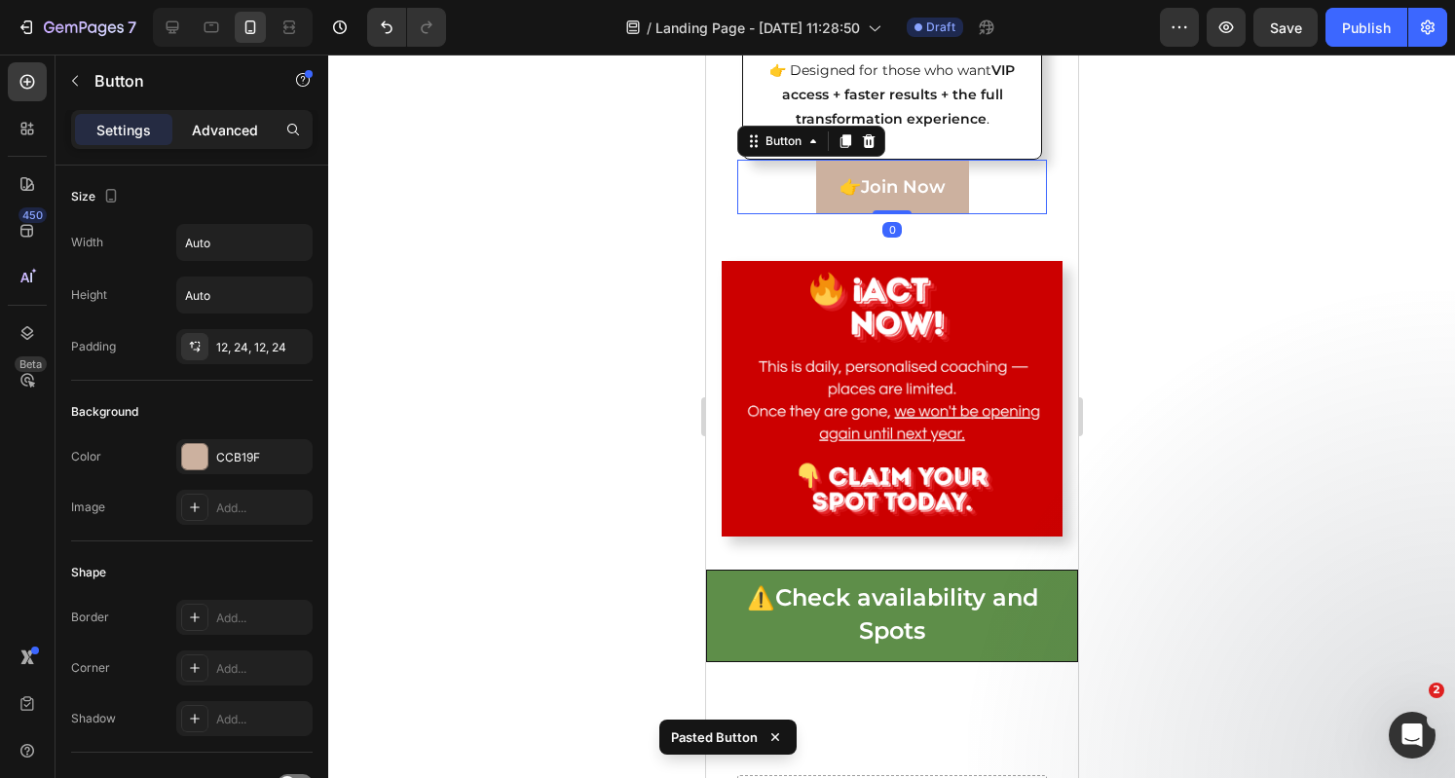
click at [226, 134] on p "Advanced" at bounding box center [225, 130] width 66 height 20
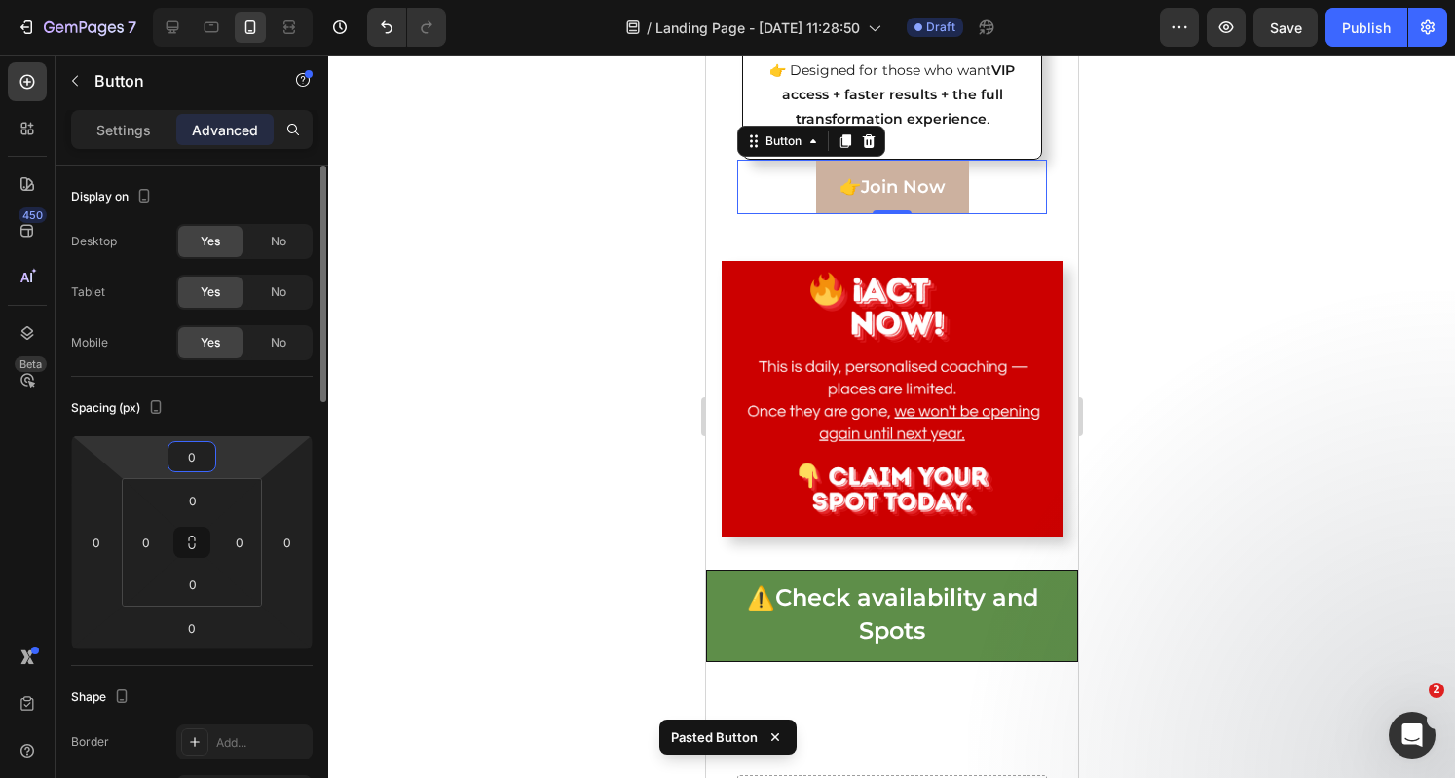
click at [201, 452] on input "0" at bounding box center [191, 456] width 39 height 29
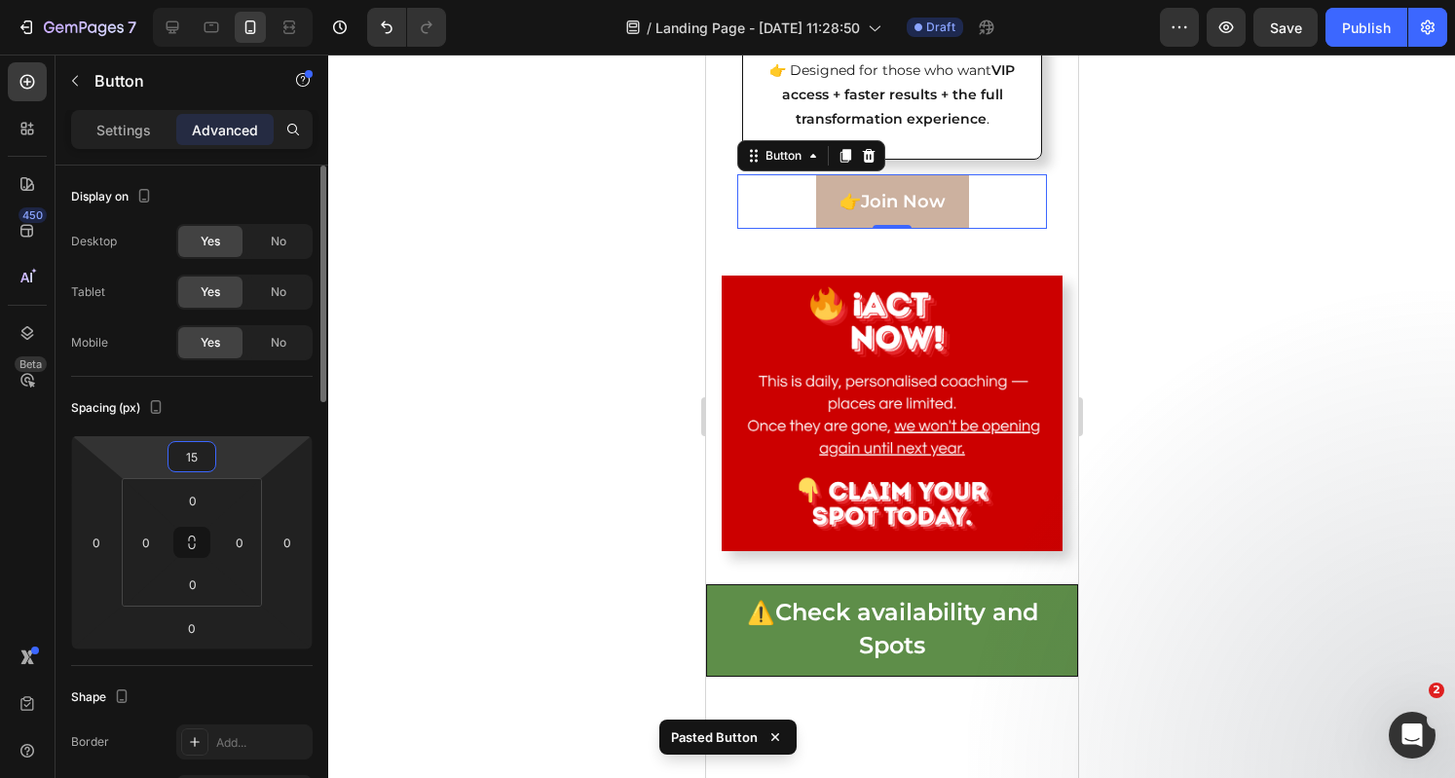
type input "1"
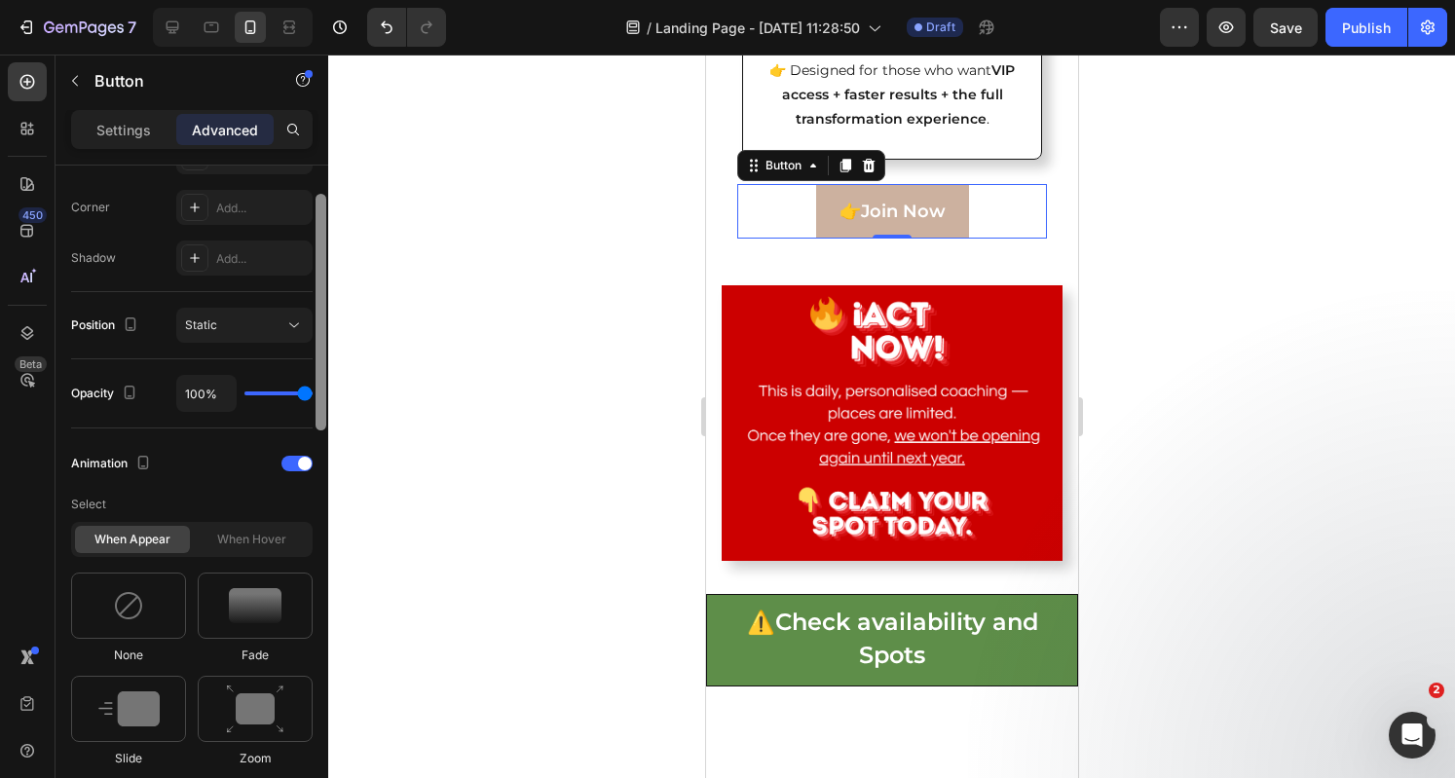
drag, startPoint x: 321, startPoint y: 366, endPoint x: 335, endPoint y: 575, distance: 209.8
click at [335, 0] on div "7 Version history / Landing Page - Aug 28, 11:28:50 Draft Preview Save Publish …" at bounding box center [727, 0] width 1455 height 0
type input "25"
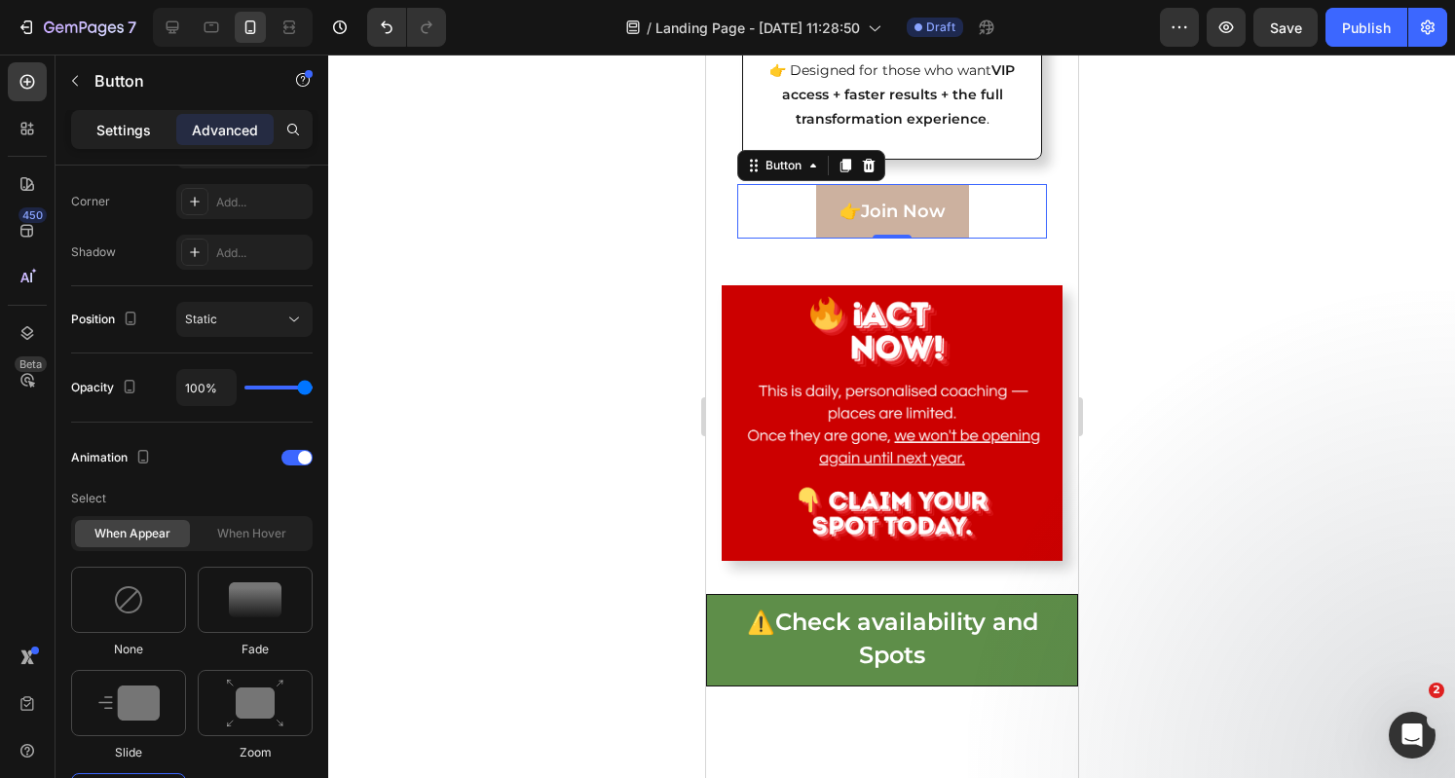
click at [148, 131] on p "Settings" at bounding box center [123, 130] width 55 height 20
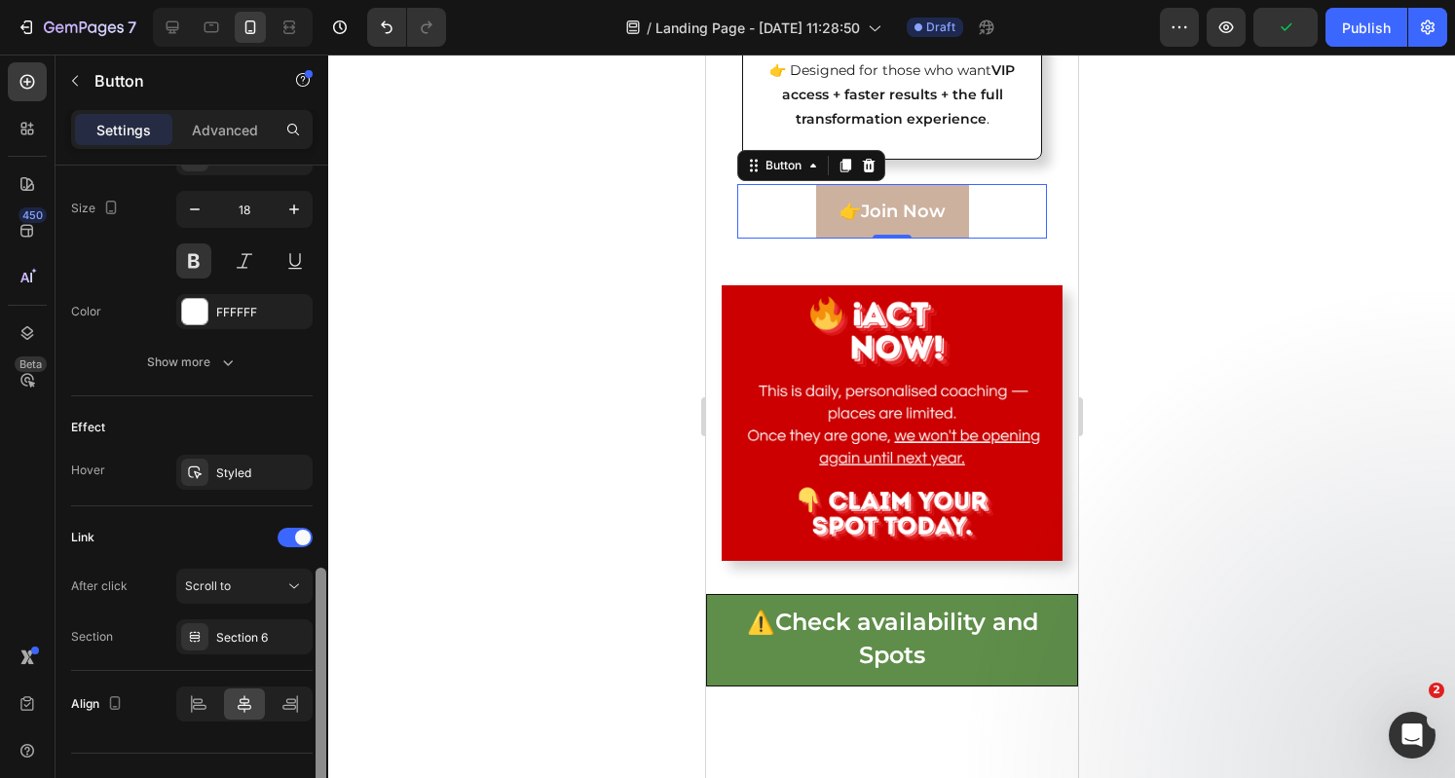
scroll to position [825, 0]
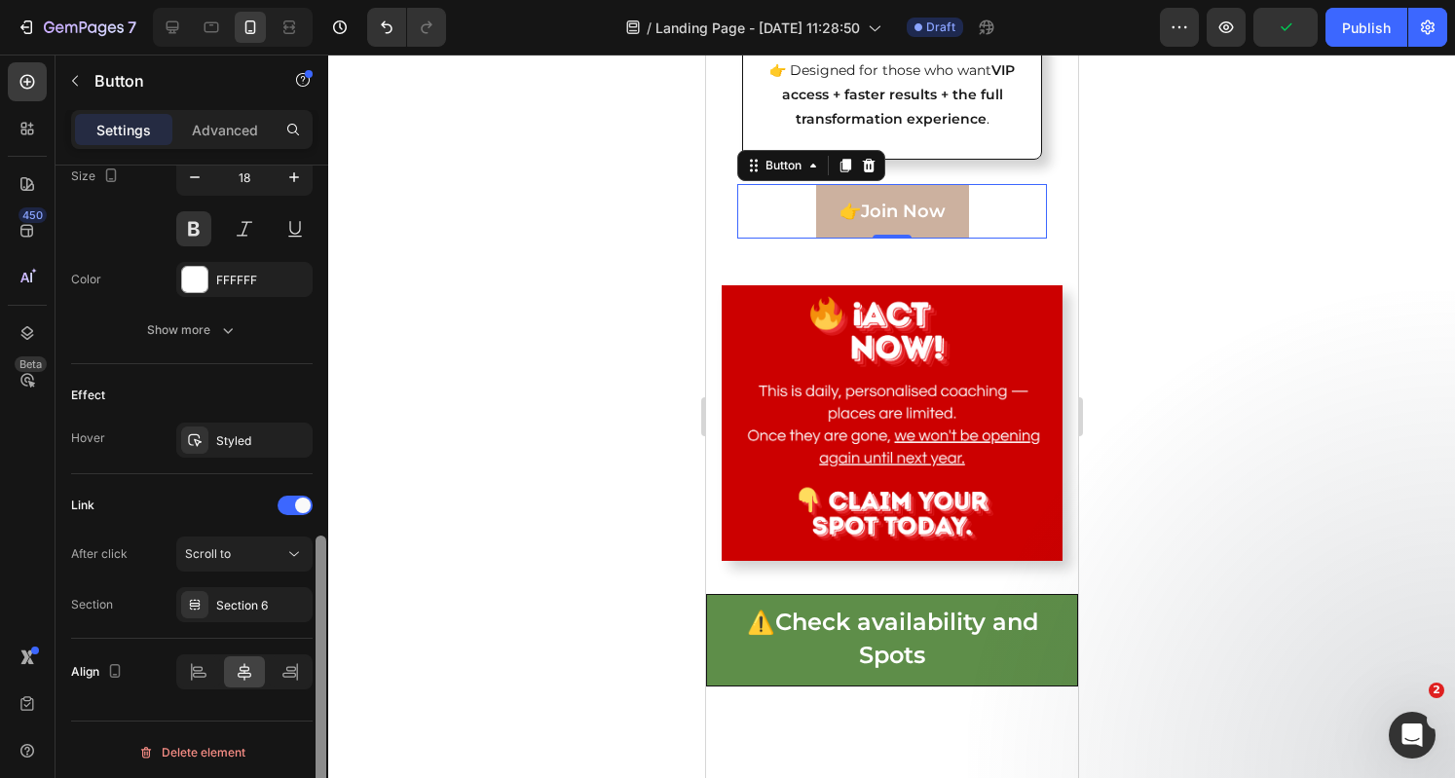
drag, startPoint x: 325, startPoint y: 449, endPoint x: 343, endPoint y: 577, distance: 129.7
click at [343, 0] on div "7 Version history / Landing Page - Aug 28, 11:28:50 Draft Preview Publish 450 B…" at bounding box center [727, 0] width 1455 height 0
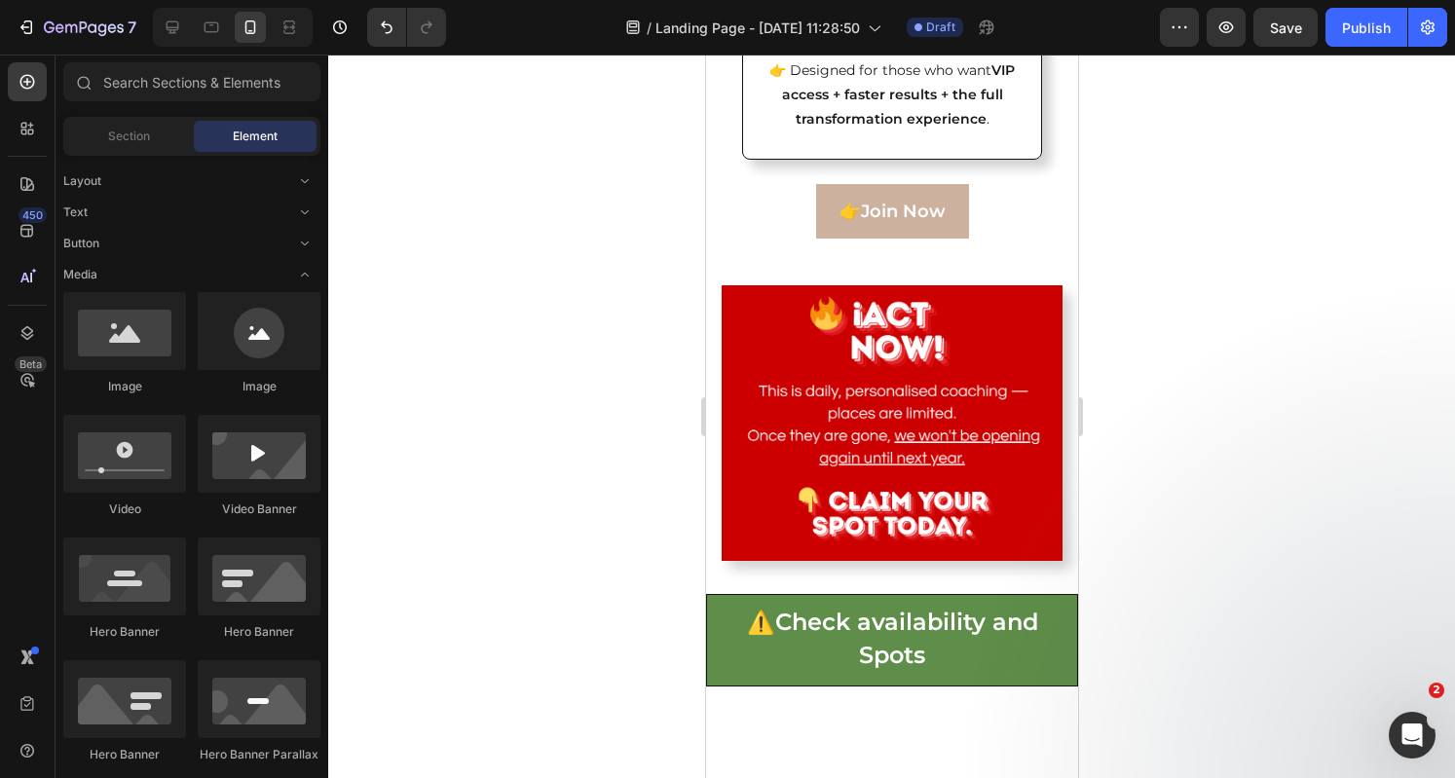
scroll to position [9047, 0]
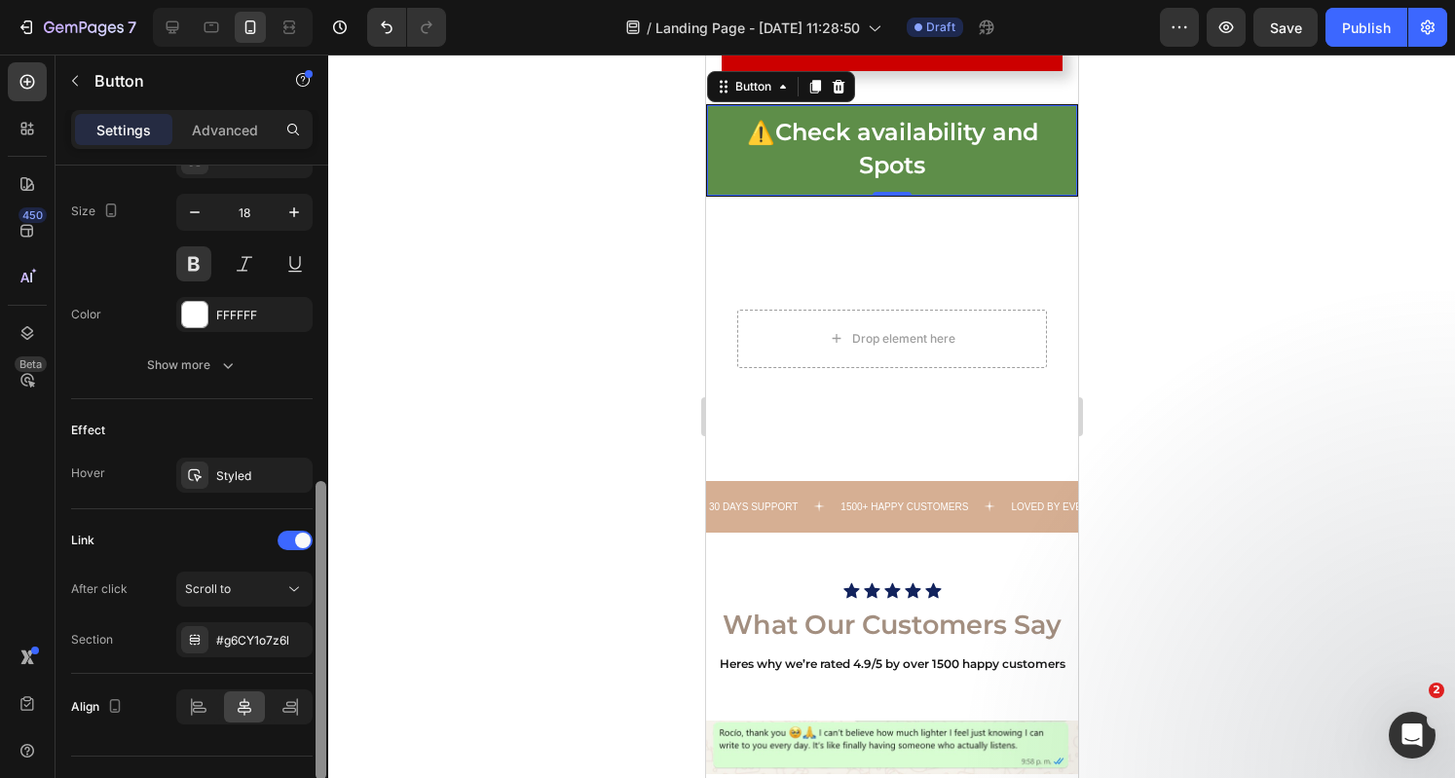
drag, startPoint x: 319, startPoint y: 449, endPoint x: 358, endPoint y: 794, distance: 346.9
click at [358, 0] on html "7 Version history / Landing Page - Aug 28, 11:28:50 Draft Preview Save Publish …" at bounding box center [727, 0] width 1455 height 0
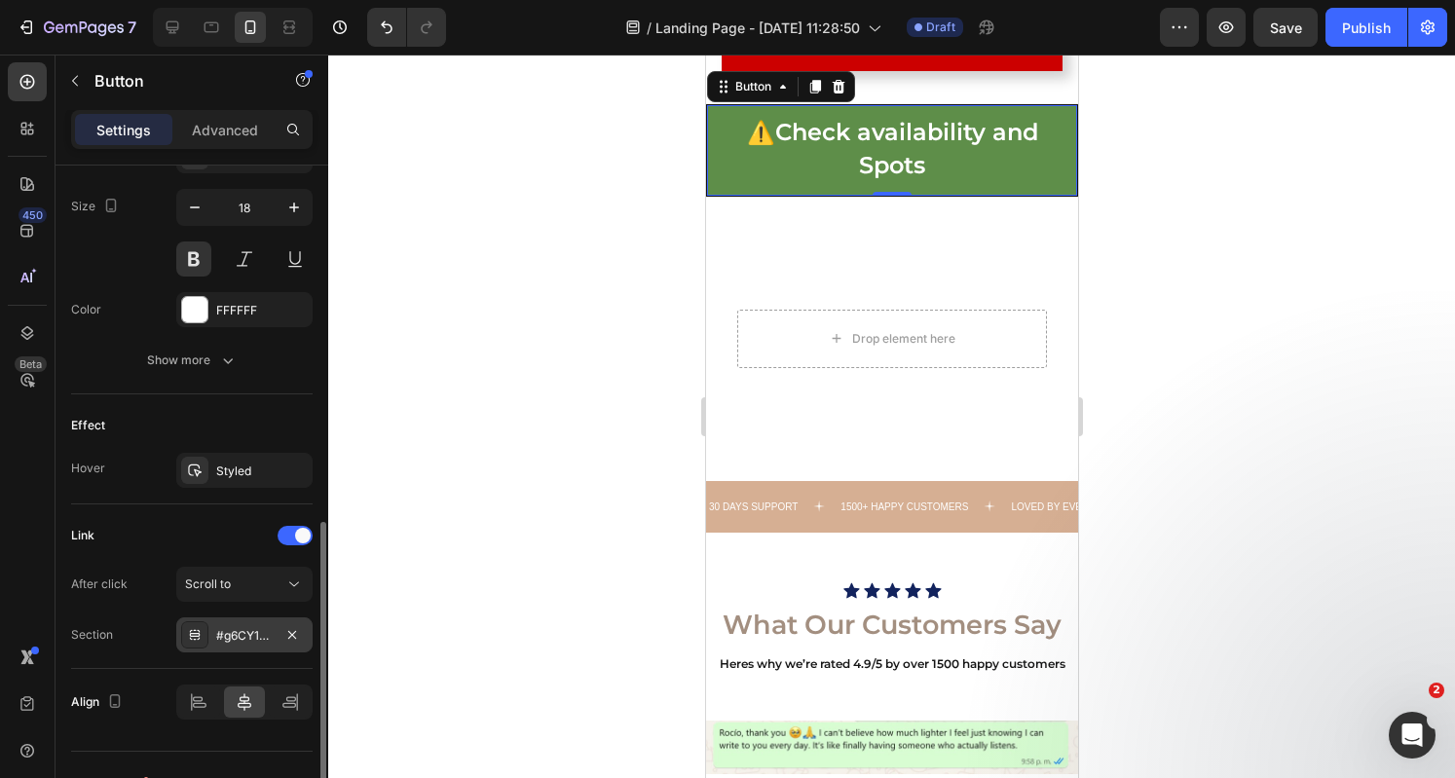
click at [261, 640] on div "#g6CY1o7z6l" at bounding box center [244, 634] width 136 height 35
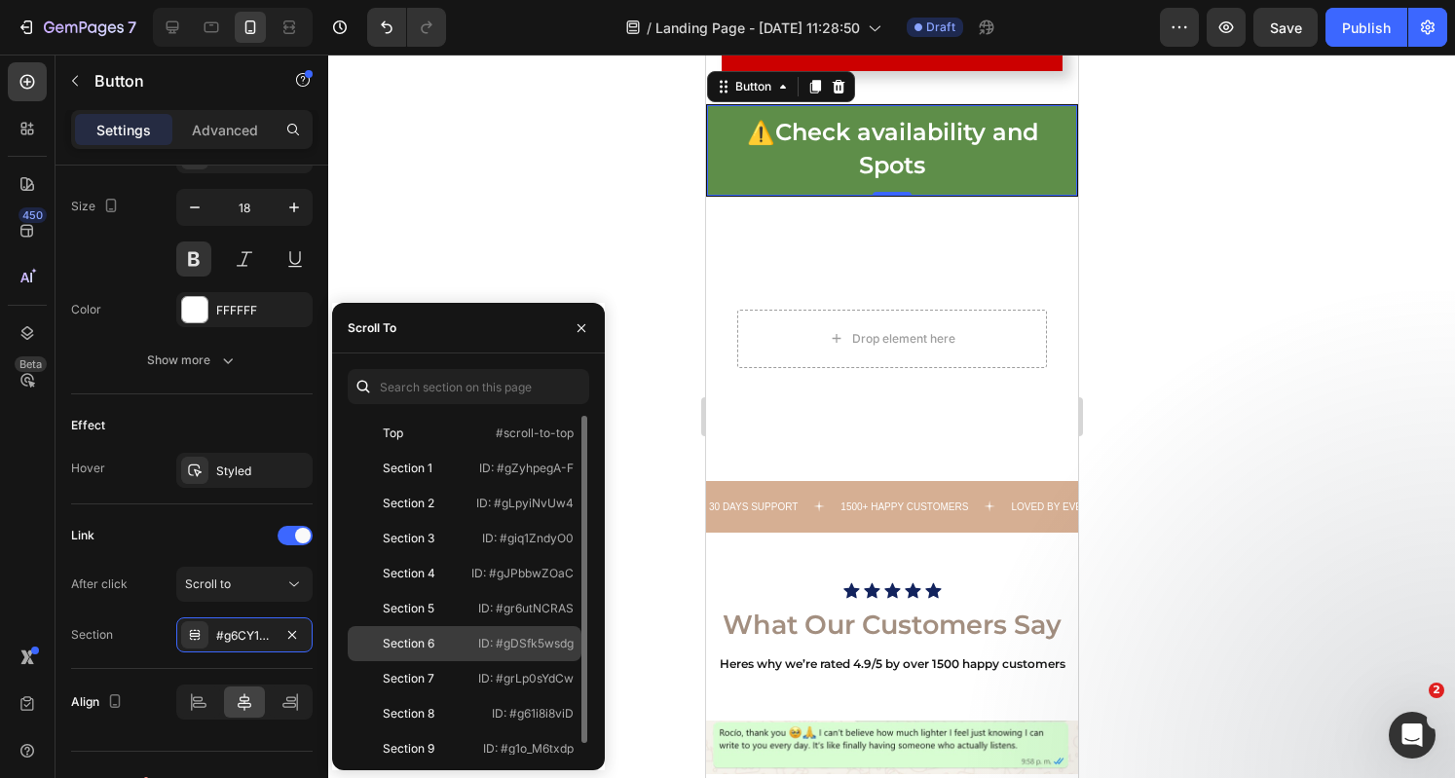
click at [415, 635] on div "Section 6" at bounding box center [409, 644] width 52 height 18
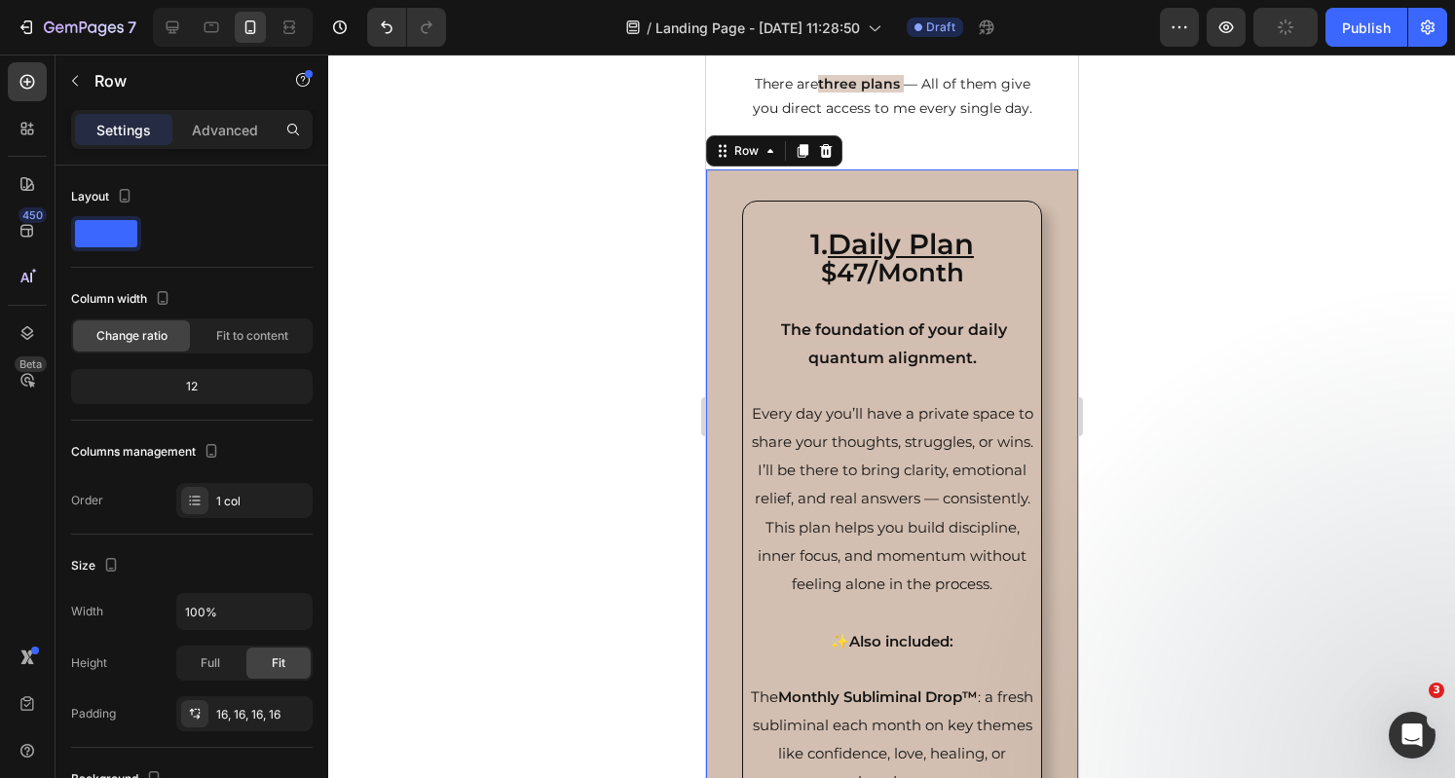
scroll to position [466, 0]
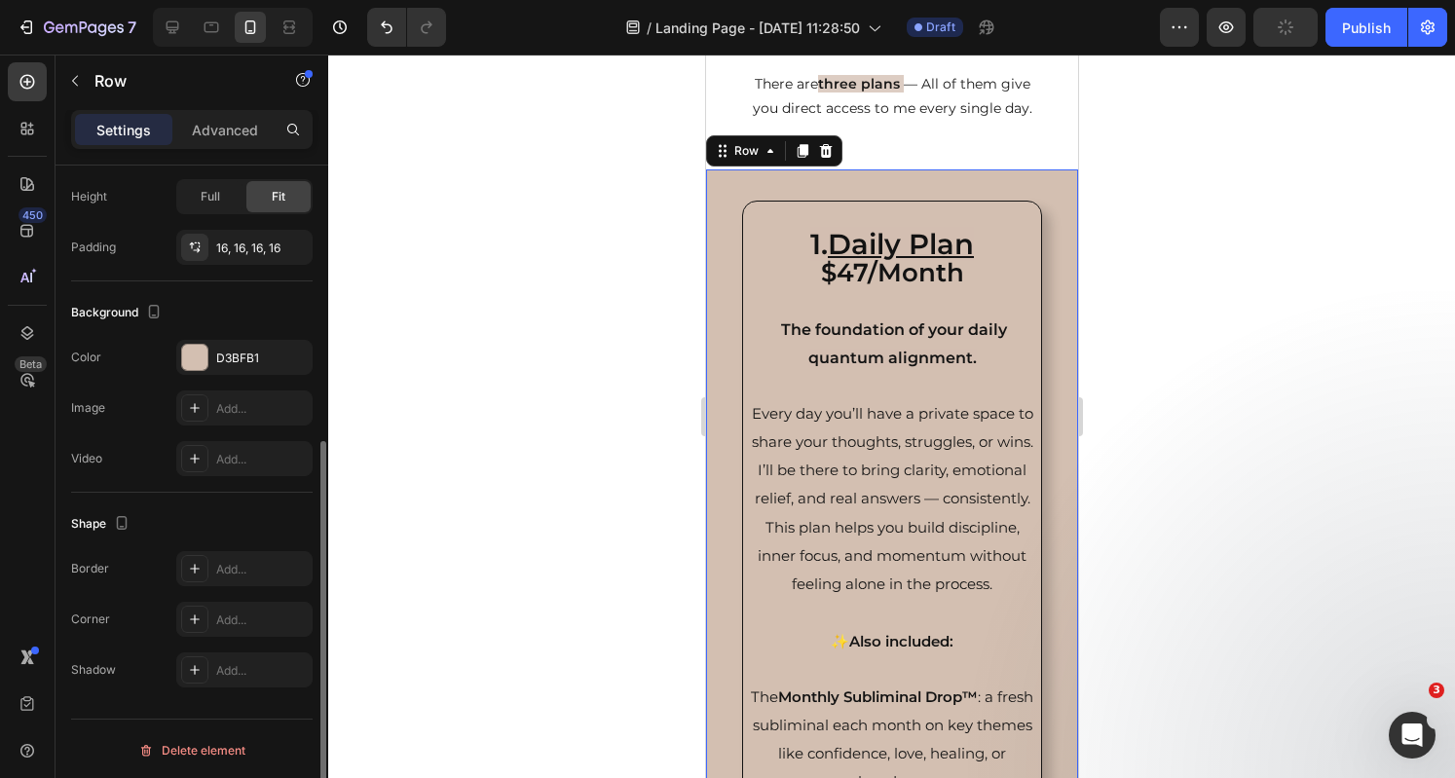
click at [204, 151] on div "Settings Advanced" at bounding box center [191, 137] width 273 height 55
click at [207, 142] on div "Advanced" at bounding box center [224, 129] width 97 height 31
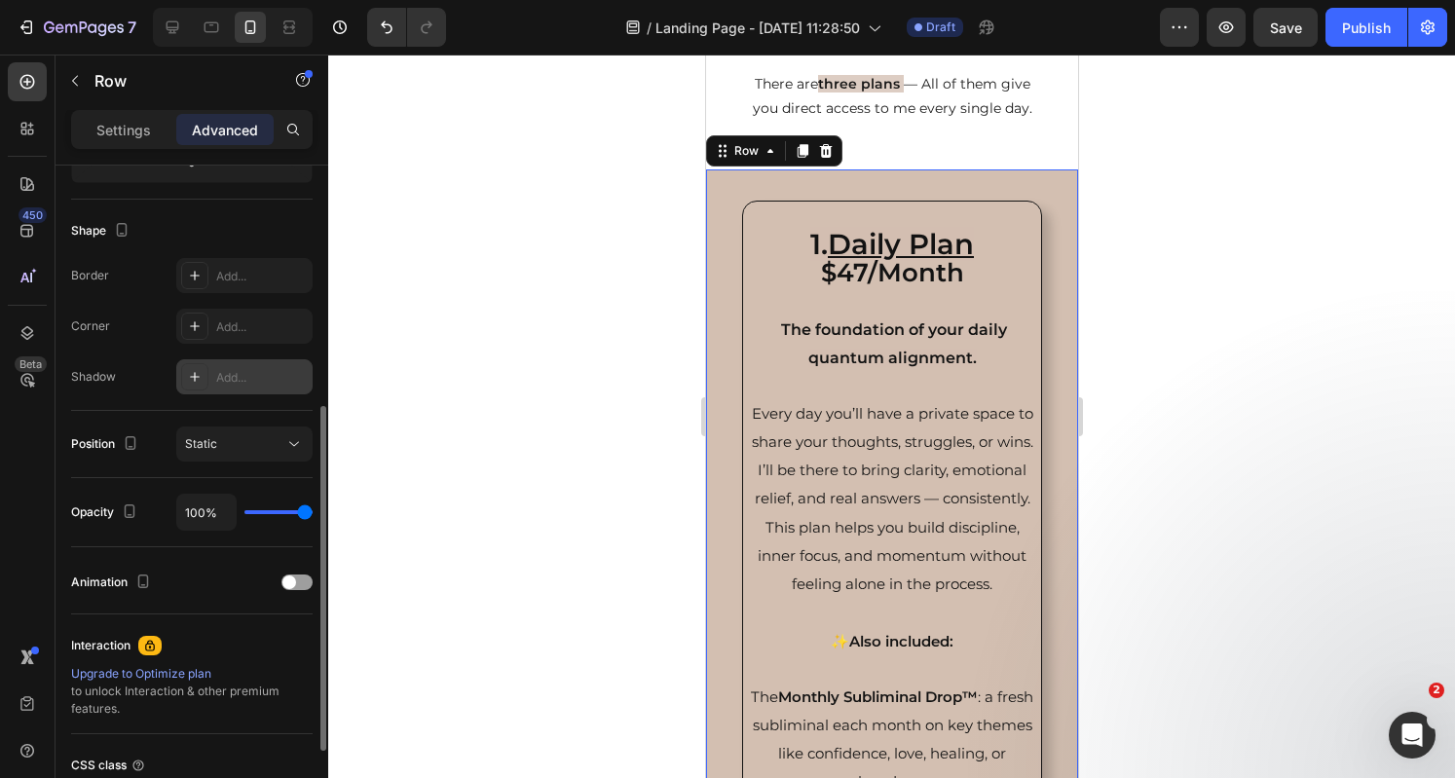
click at [201, 377] on icon at bounding box center [195, 377] width 16 height 16
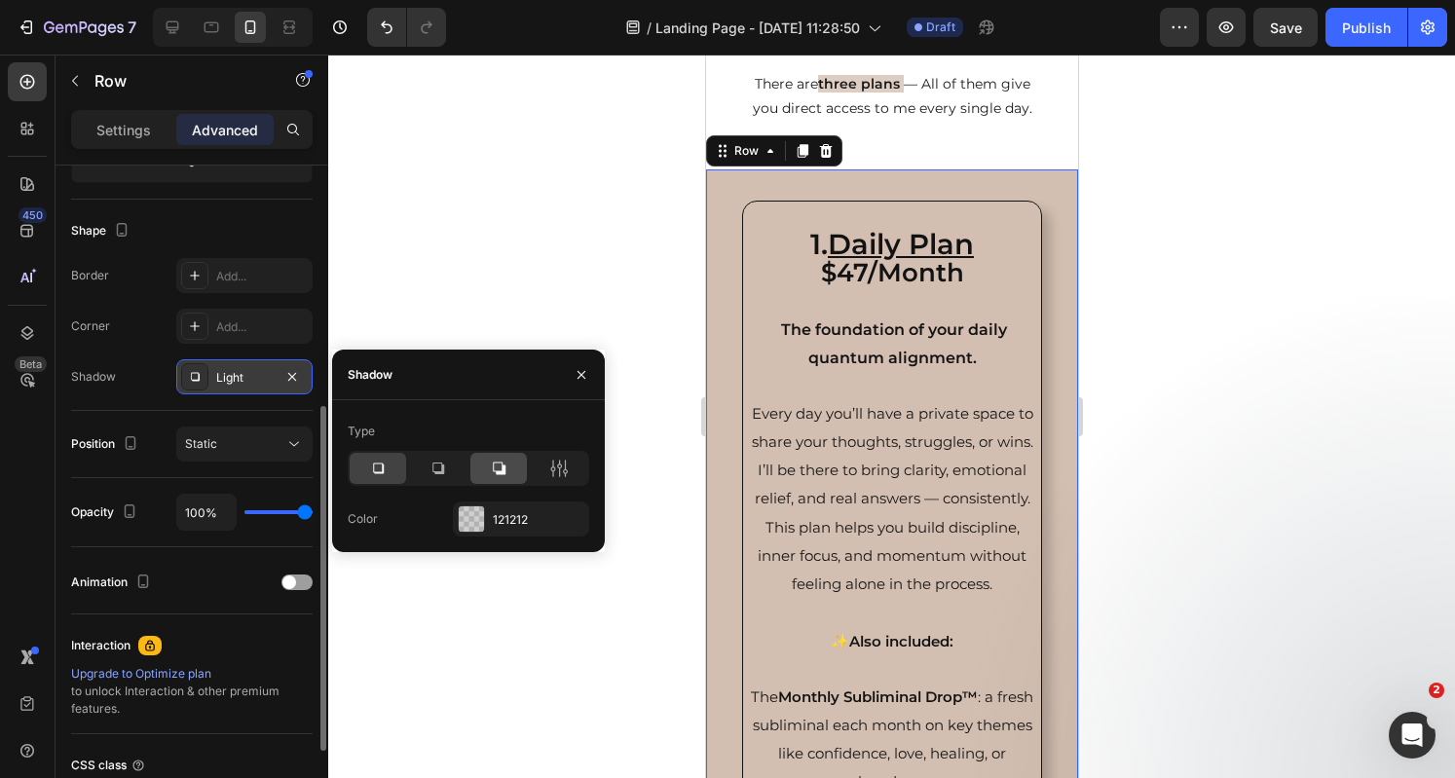
click at [487, 472] on div at bounding box center [498, 468] width 56 height 31
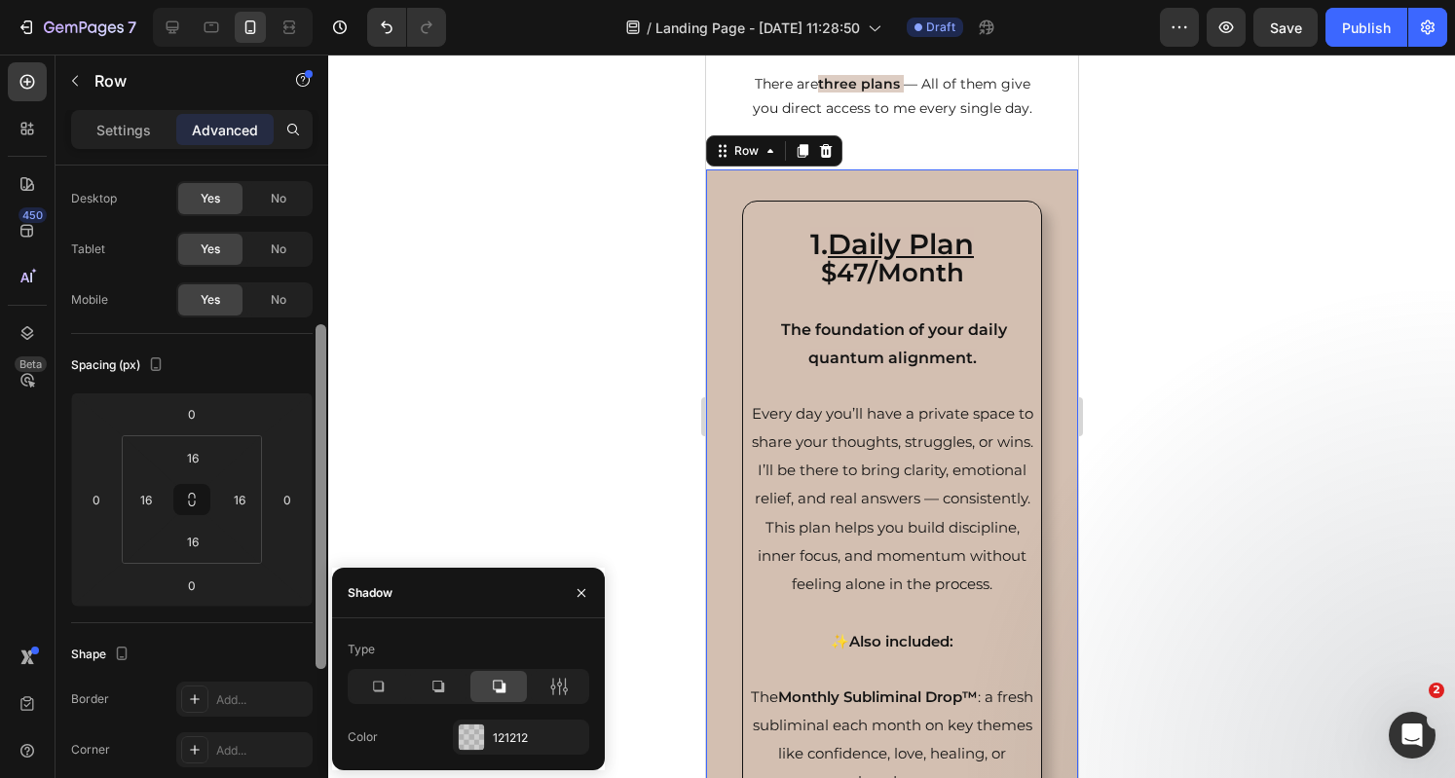
scroll to position [0, 0]
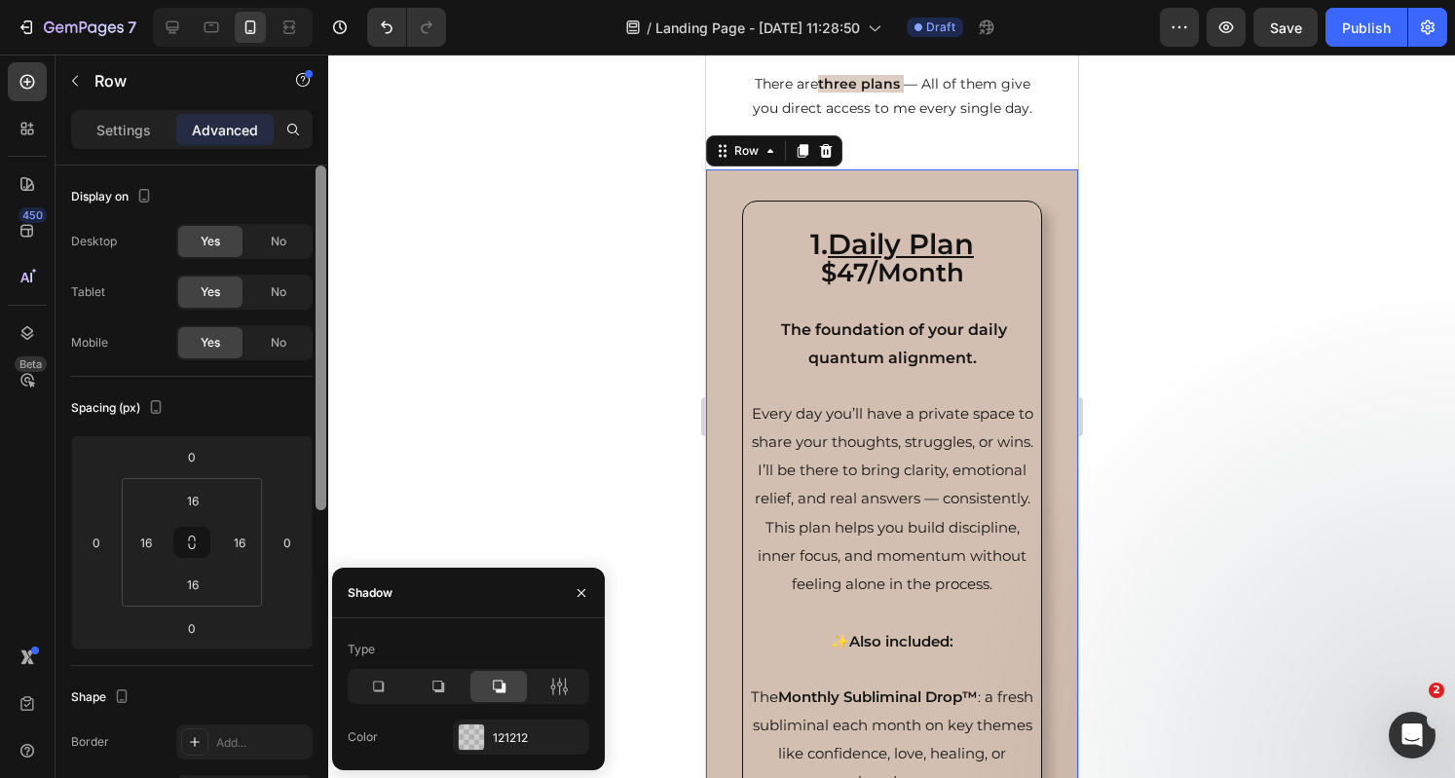
drag, startPoint x: 323, startPoint y: 431, endPoint x: 314, endPoint y: 138, distance: 293.2
click at [314, 138] on div "Settings Advanced Display on Desktop Yes No Tablet Yes No Mobile Yes No Spacing…" at bounding box center [191, 471] width 273 height 723
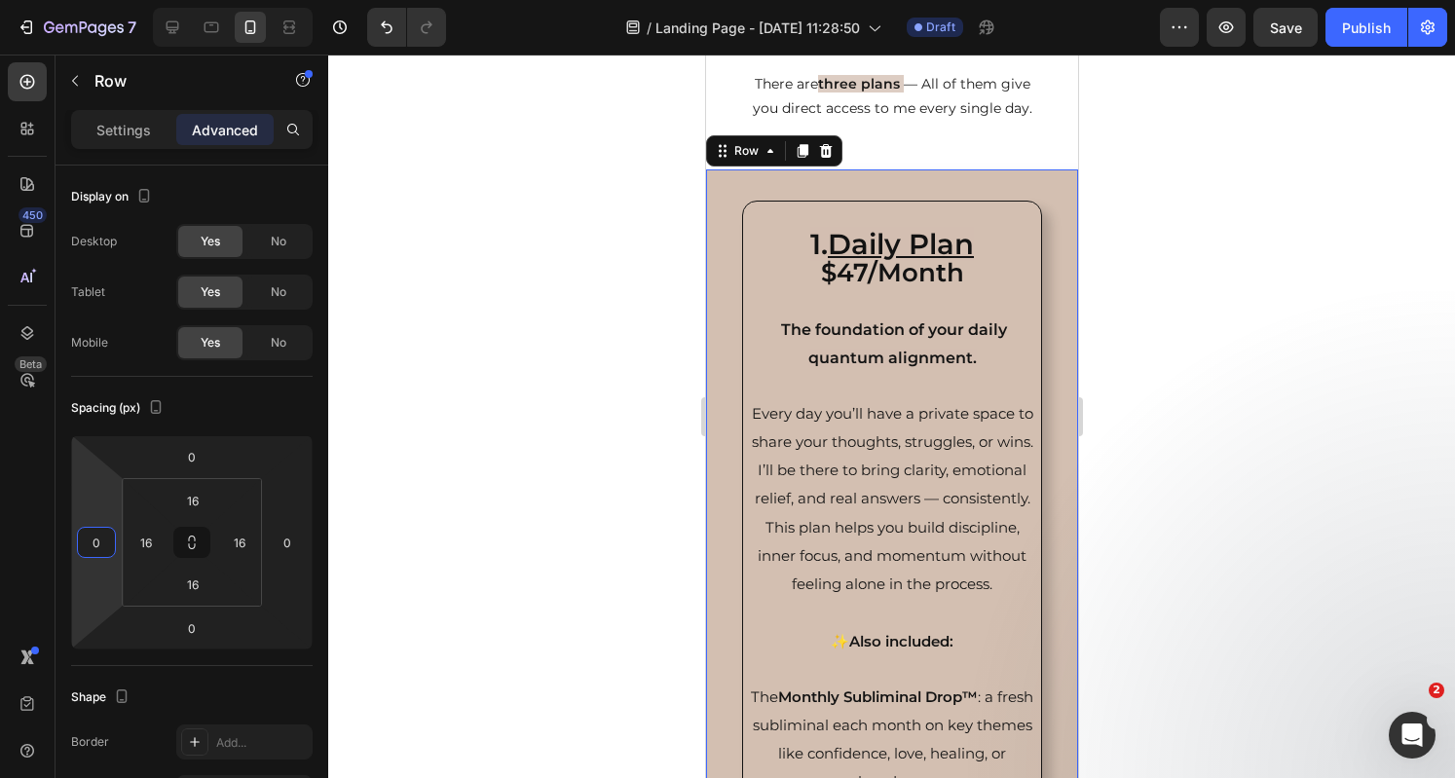
click at [97, 541] on input "0" at bounding box center [96, 542] width 29 height 29
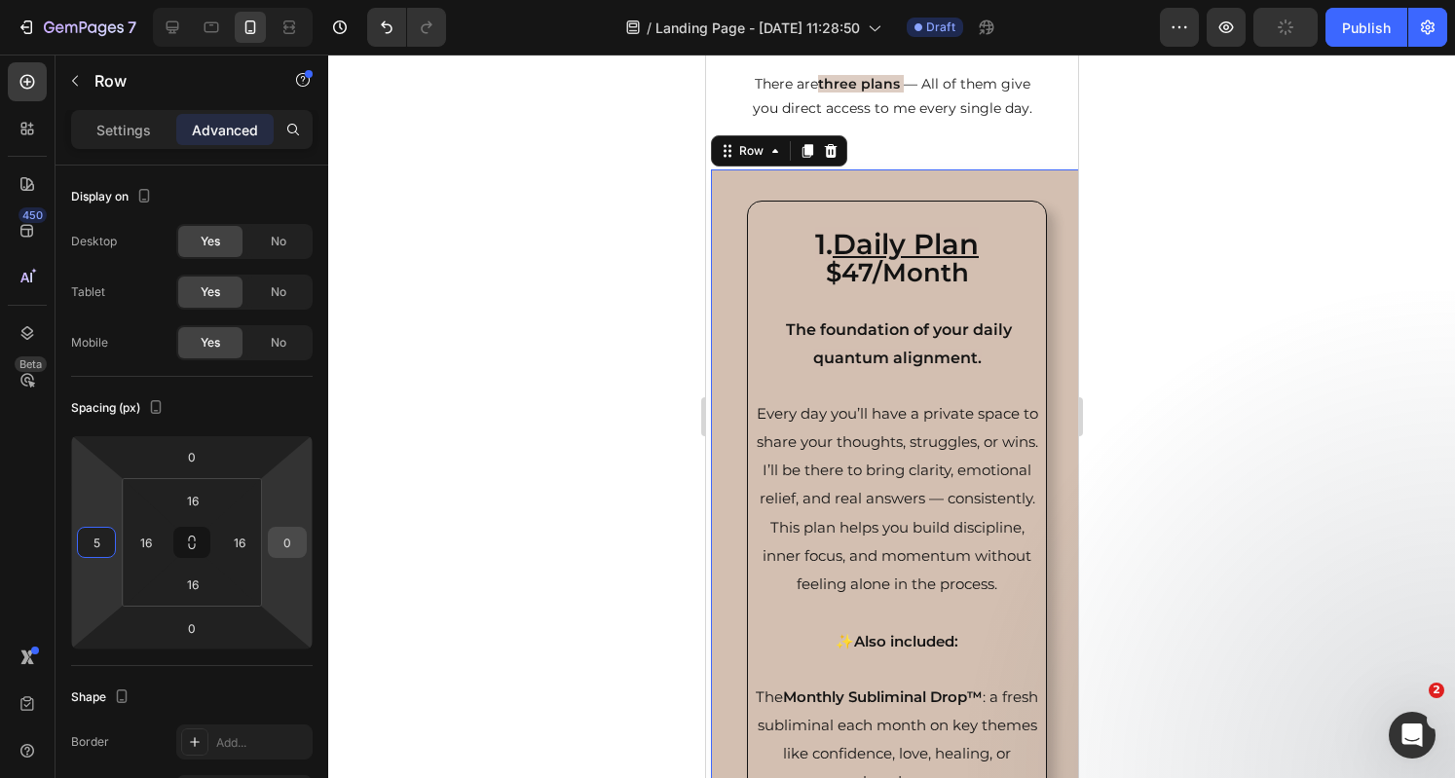
type input "5"
click at [288, 542] on input "0" at bounding box center [287, 542] width 29 height 29
type input "5"
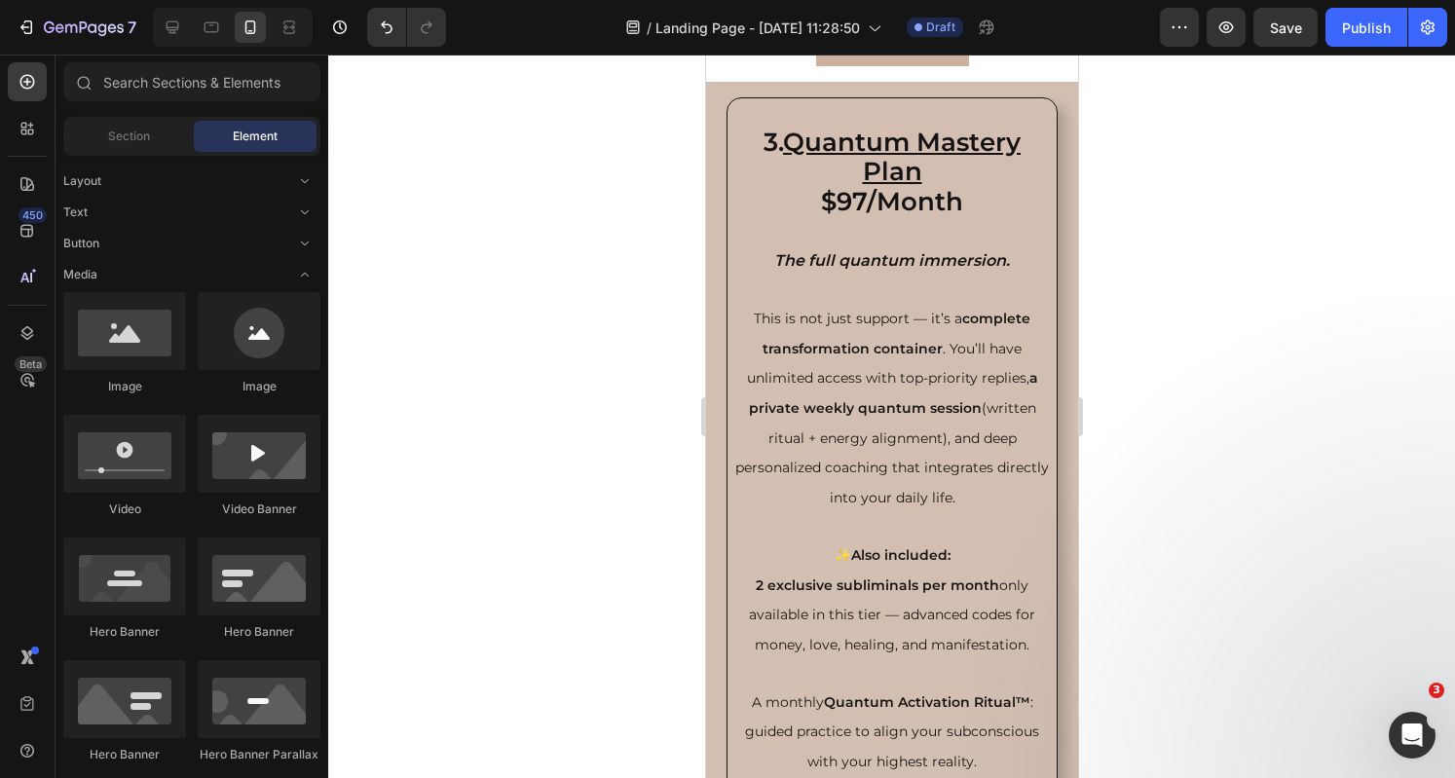
scroll to position [7002, 0]
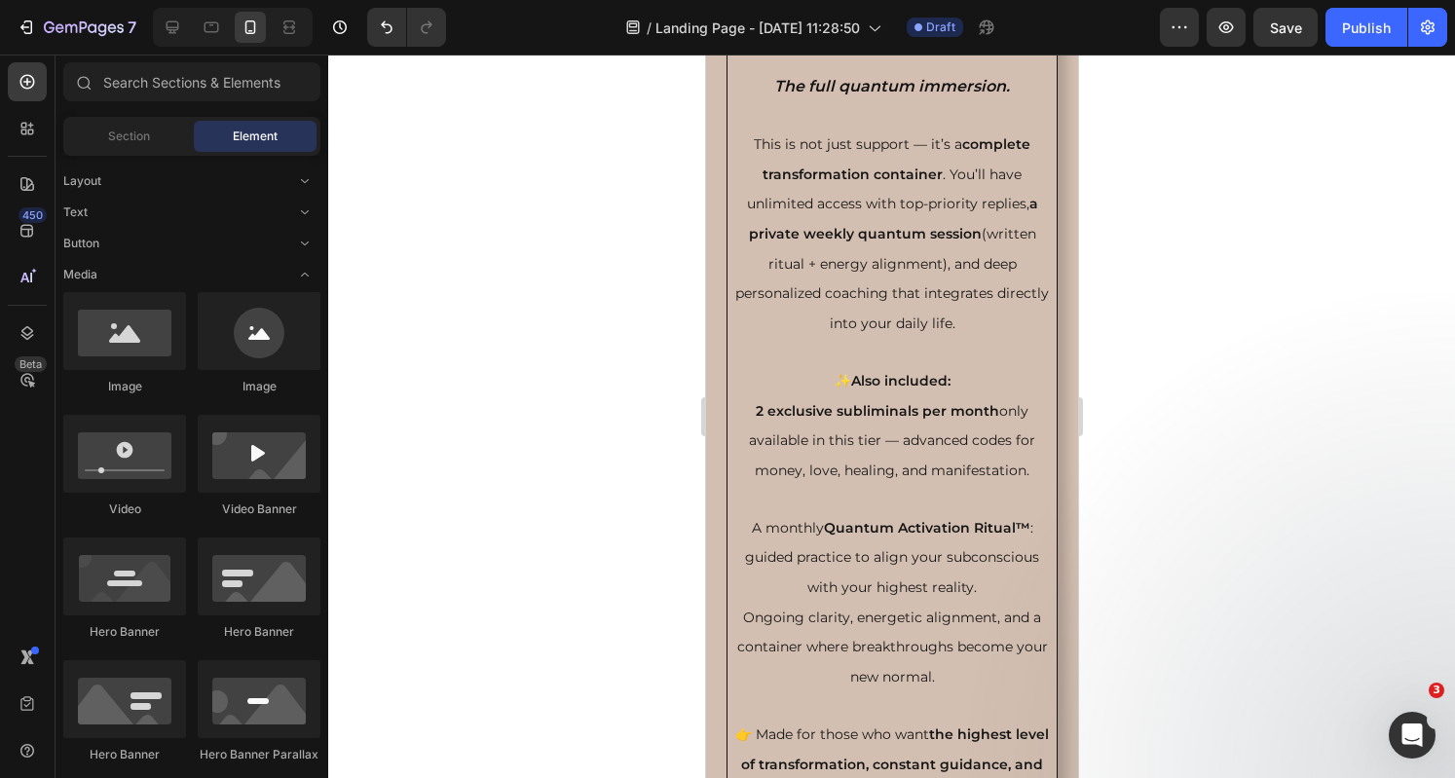
drag, startPoint x: 1074, startPoint y: 253, endPoint x: 1806, endPoint y: 503, distance: 773.8
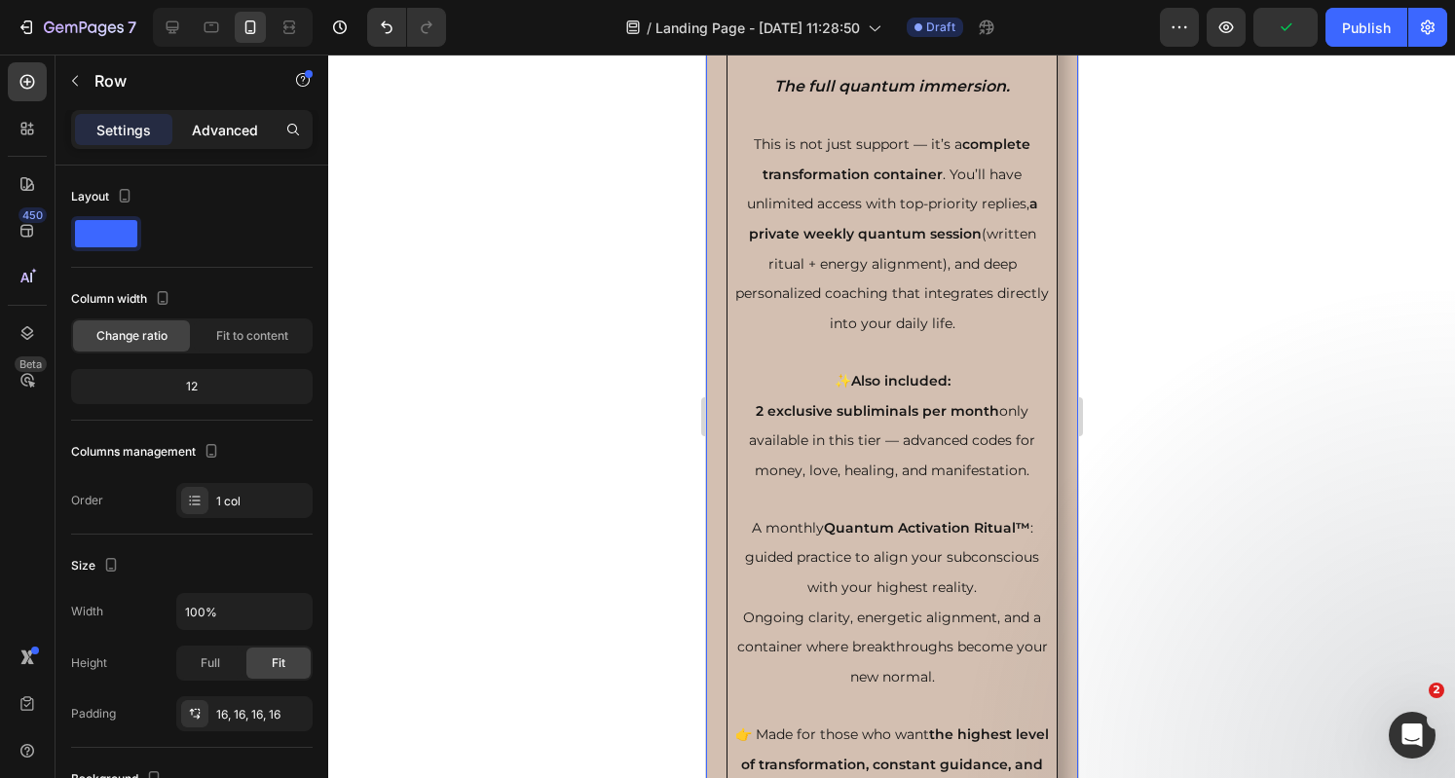
click at [221, 136] on p "Advanced" at bounding box center [225, 130] width 66 height 20
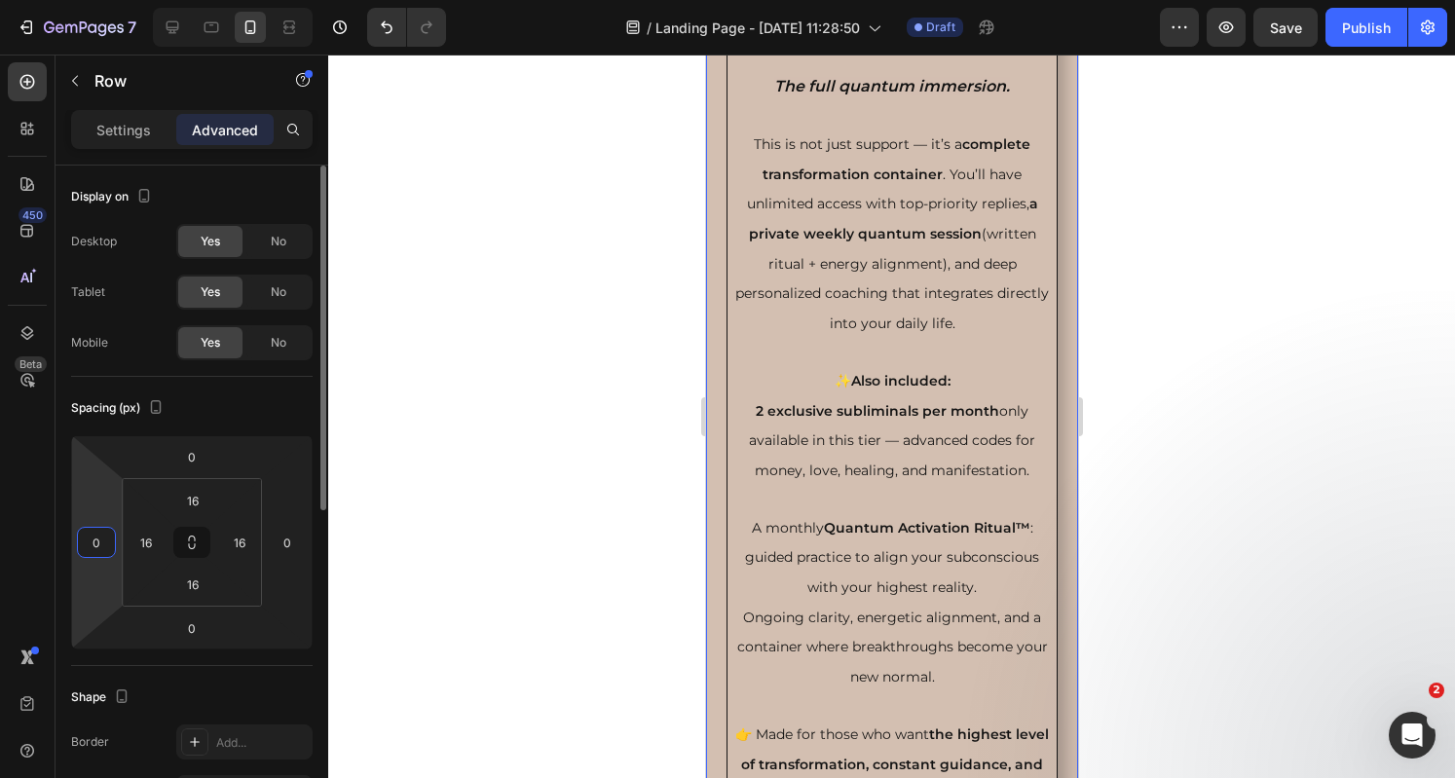
click at [101, 540] on input "0" at bounding box center [96, 542] width 29 height 29
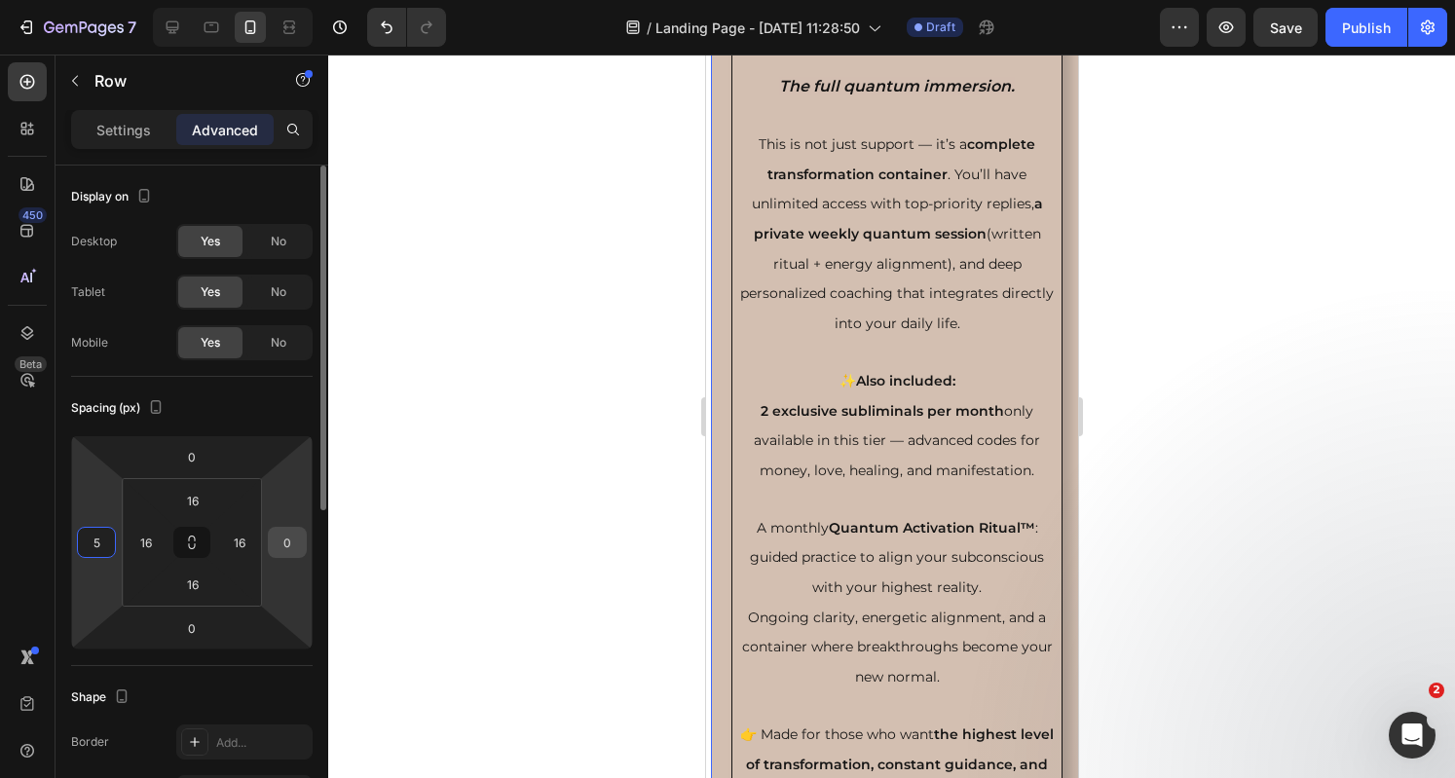
type input "5"
click at [291, 540] on input "0" at bounding box center [287, 542] width 29 height 29
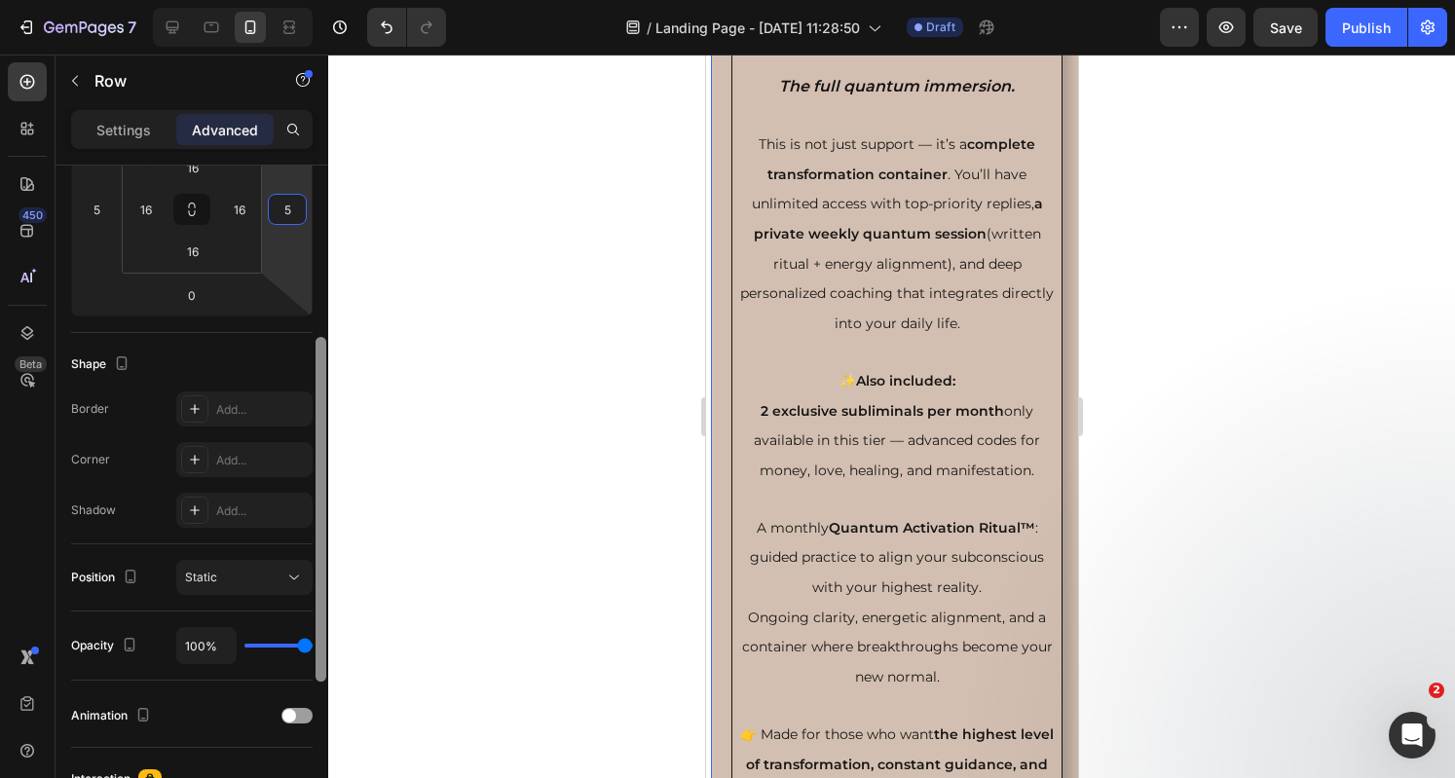
scroll to position [339, 0]
drag, startPoint x: 320, startPoint y: 482, endPoint x: 352, endPoint y: 657, distance: 178.2
click at [352, 0] on div "7 Version history / Landing Page - Aug 28, 11:28:50 Draft Preview Save Publish …" at bounding box center [727, 0] width 1455 height 0
type input "5"
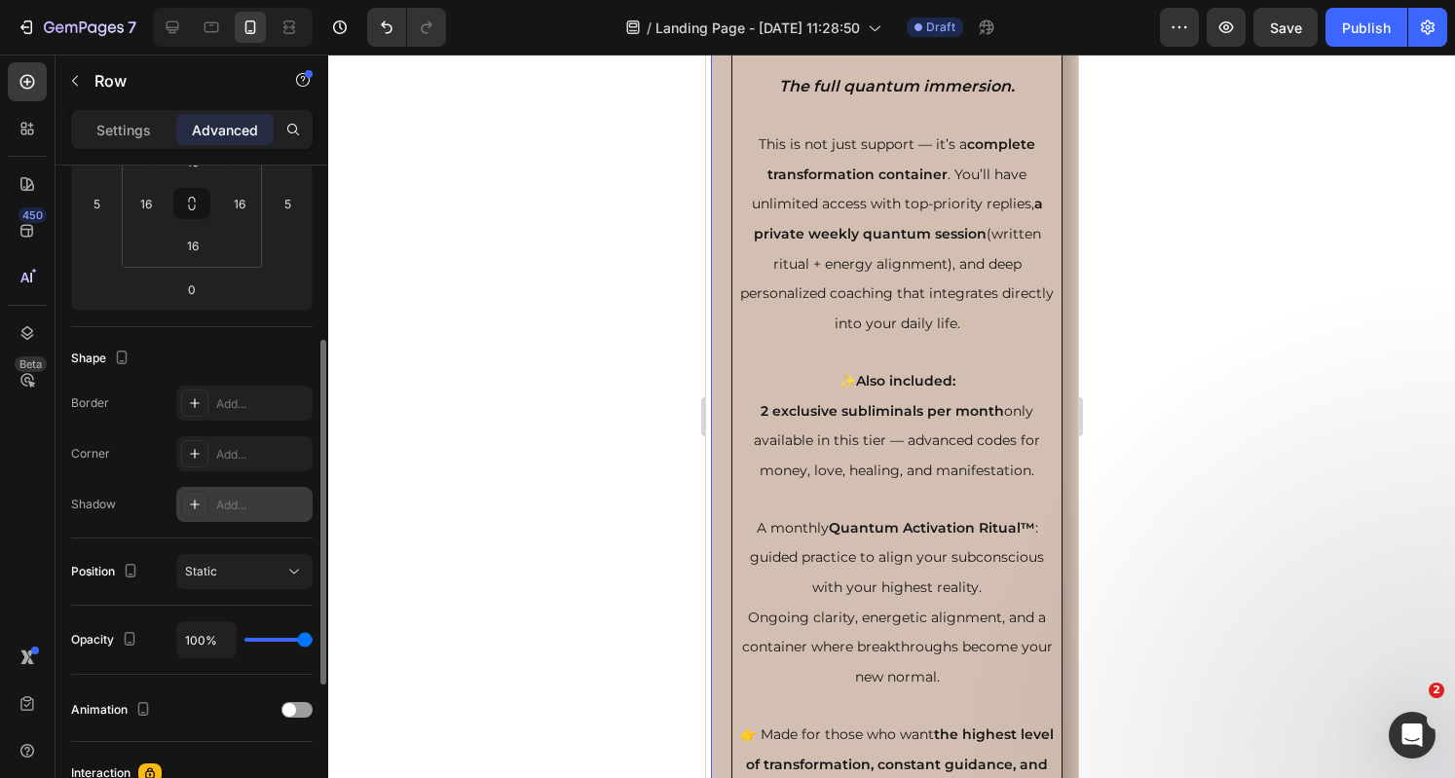
click at [197, 507] on icon at bounding box center [195, 505] width 16 height 16
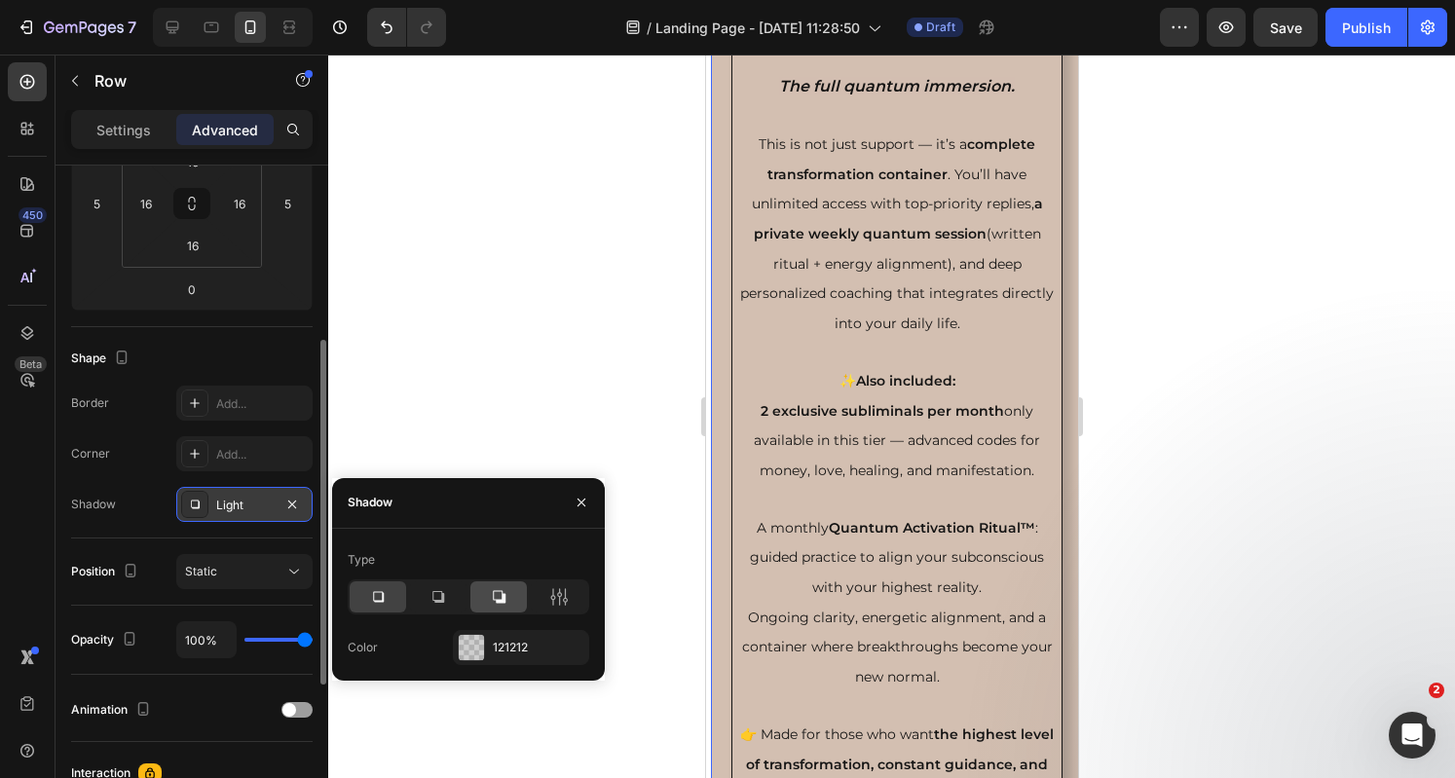
click at [504, 588] on icon at bounding box center [498, 596] width 19 height 19
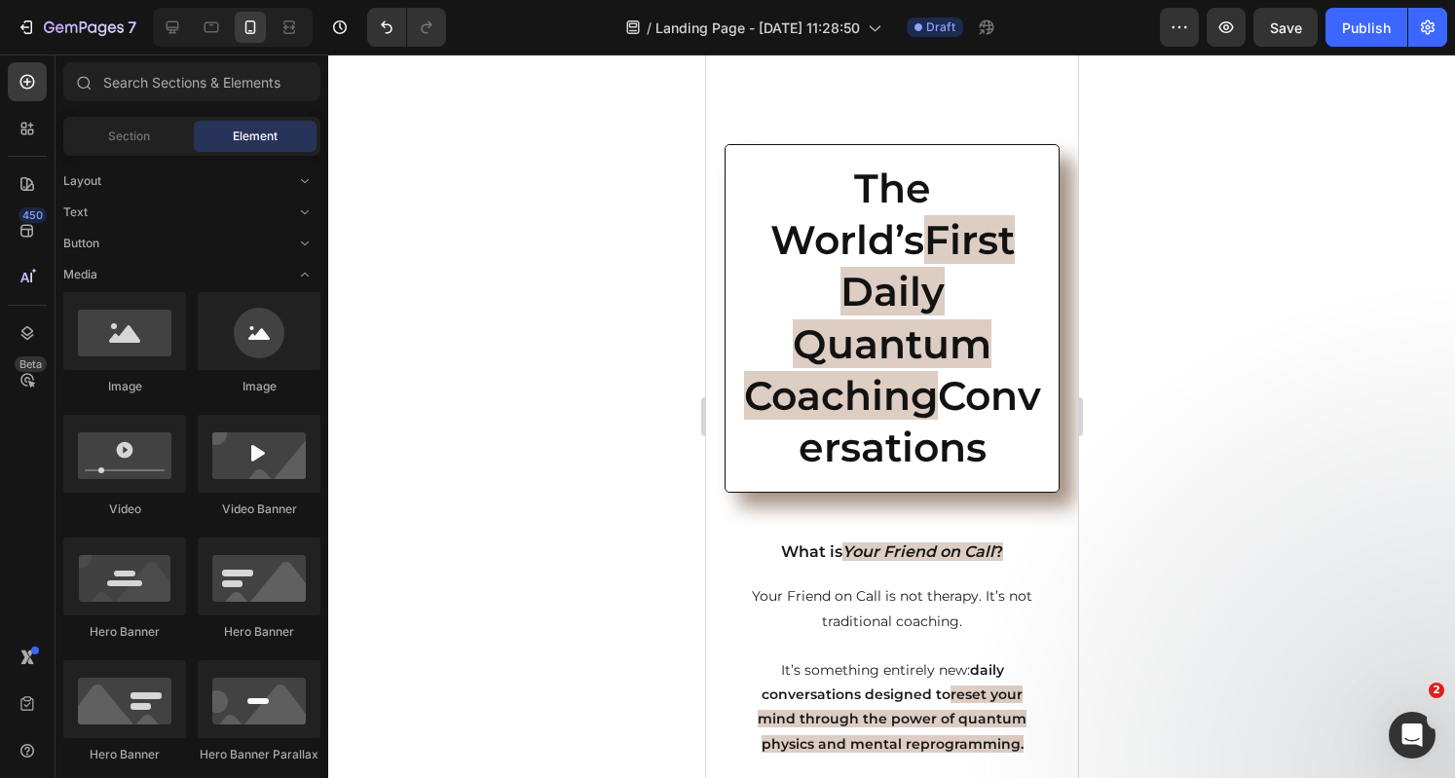
scroll to position [0, 0]
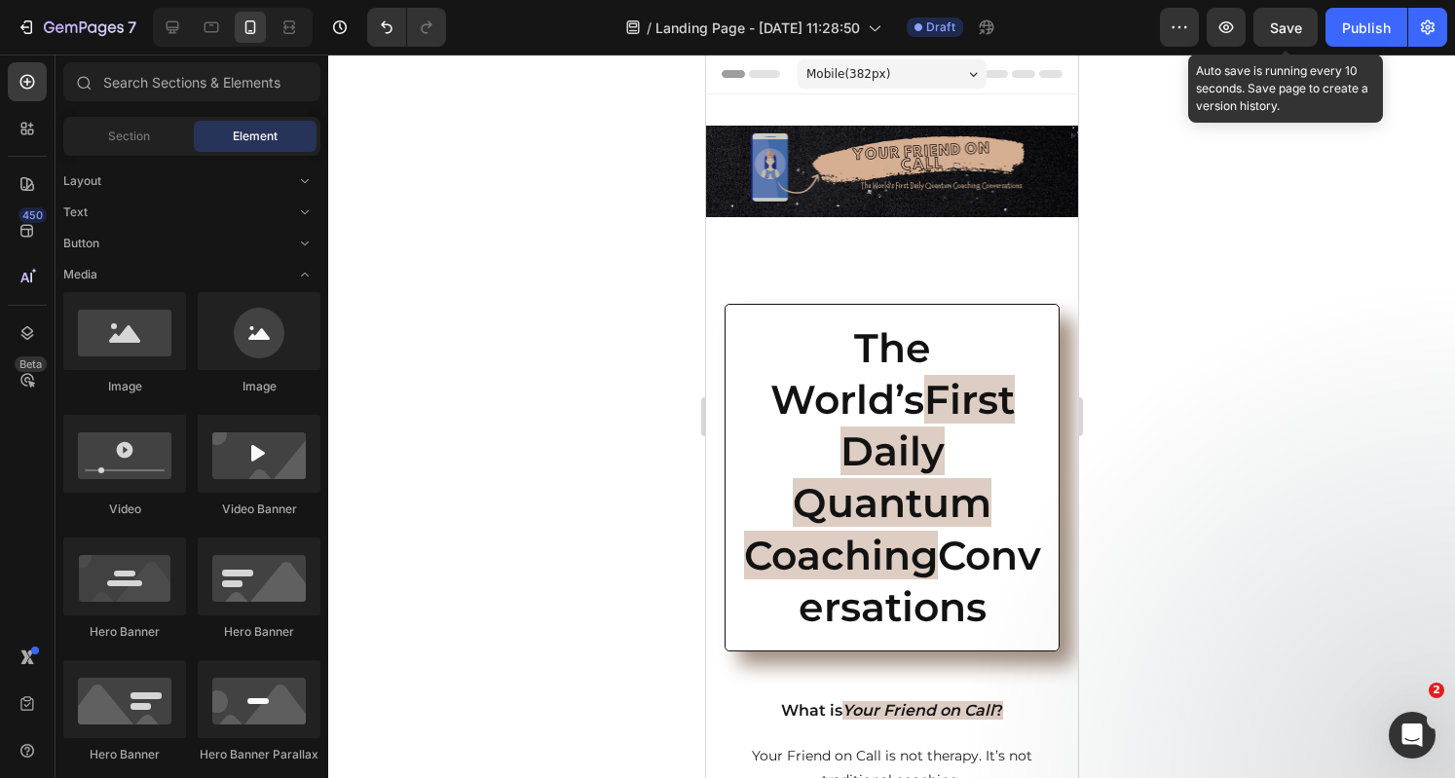
click at [1283, 28] on span "Save" at bounding box center [1286, 27] width 32 height 17
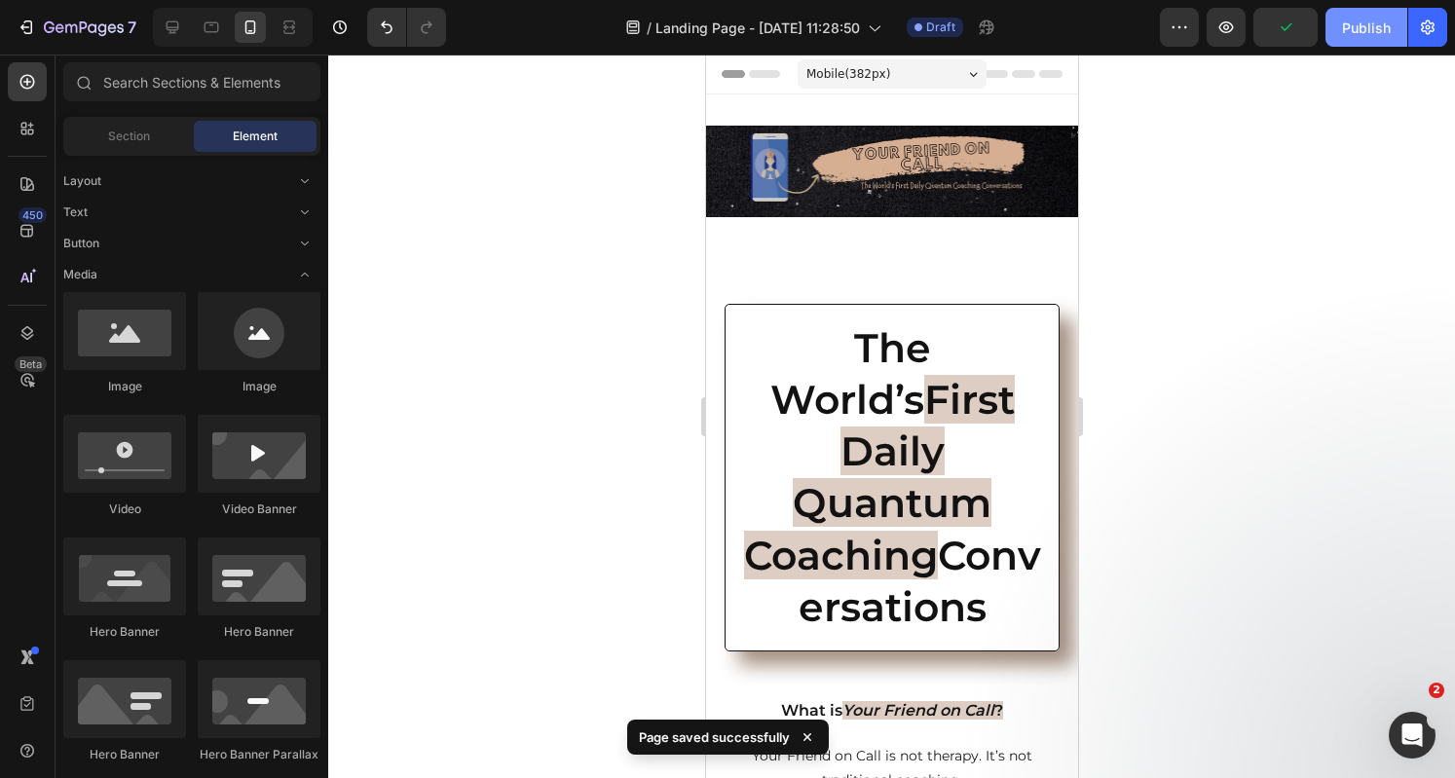
click at [1348, 37] on div "Publish" at bounding box center [1366, 28] width 49 height 20
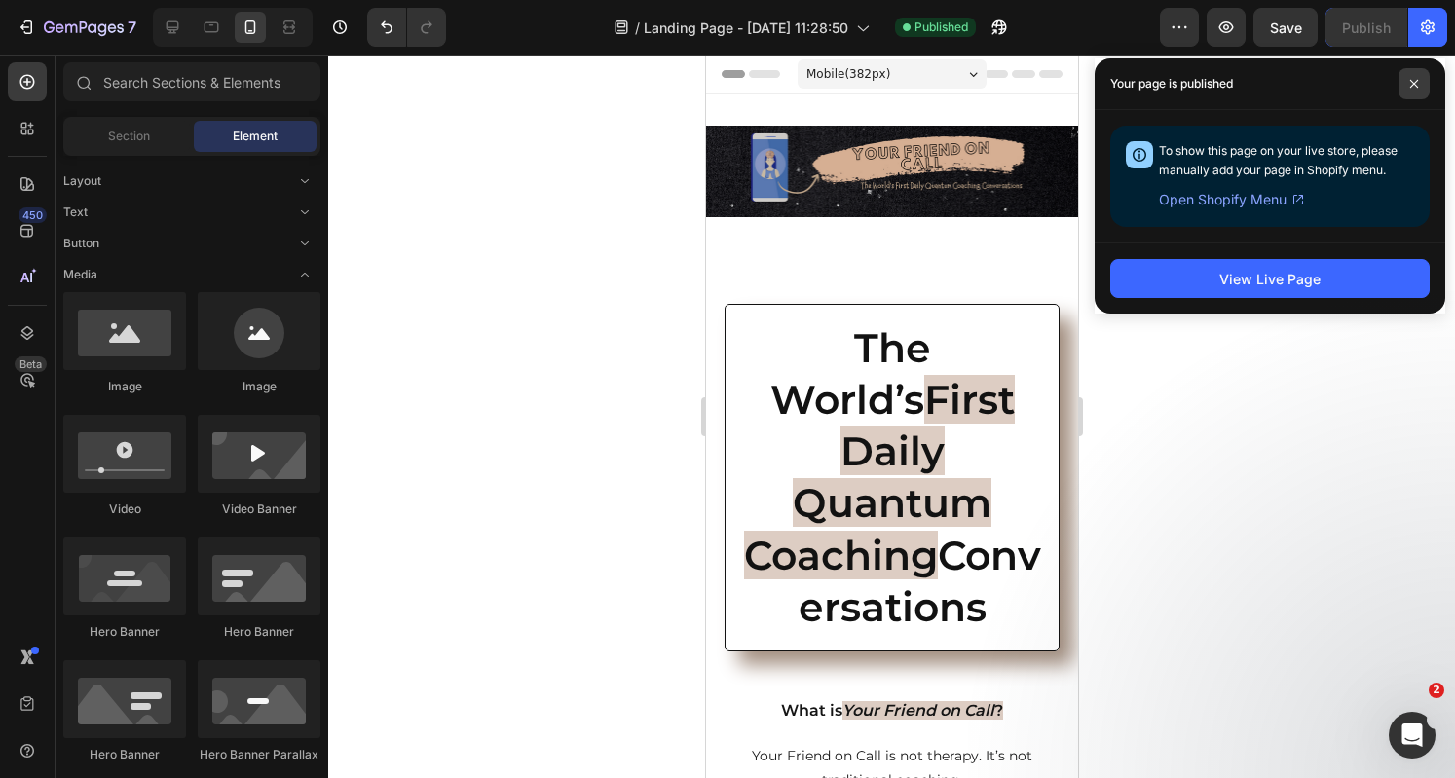
click at [1416, 85] on icon at bounding box center [1414, 84] width 10 height 10
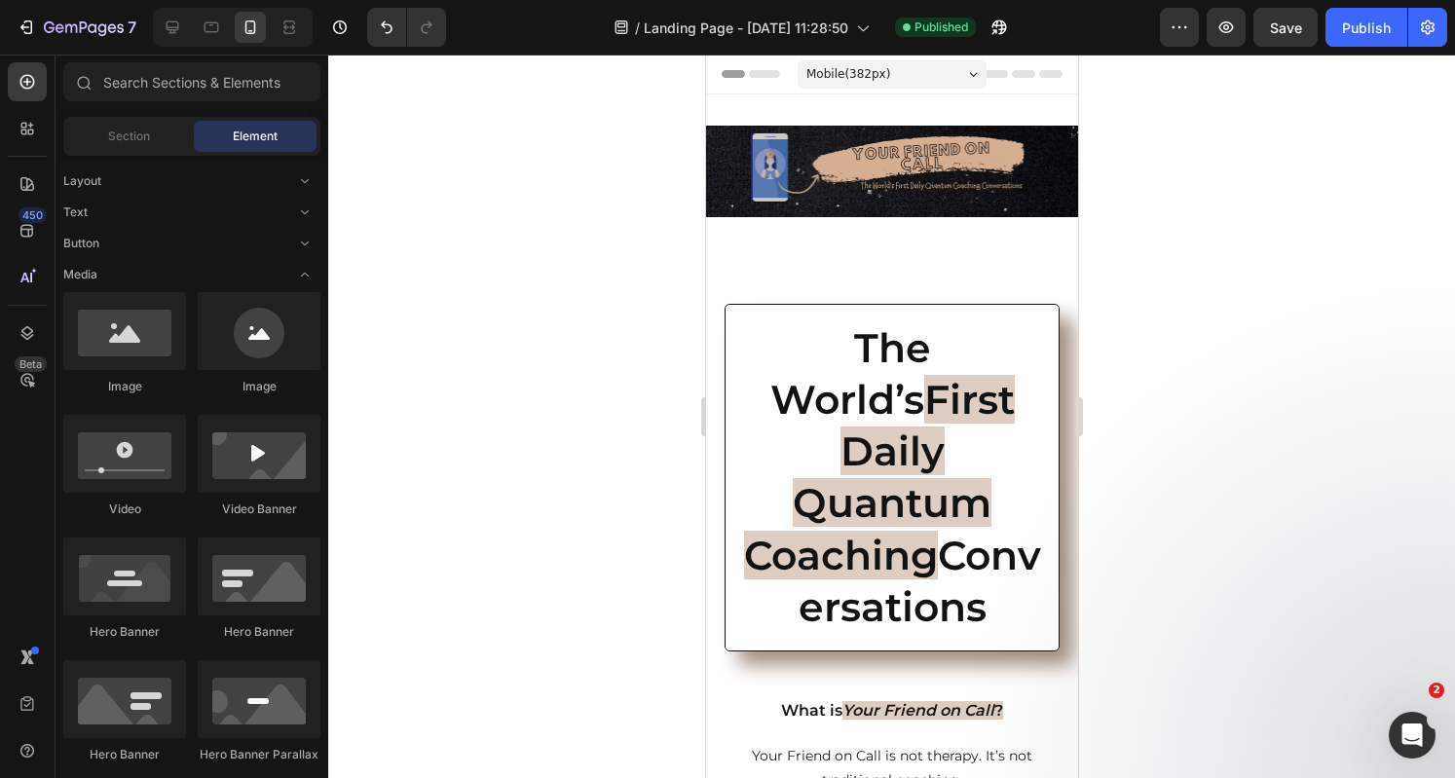
click at [1203, 332] on div at bounding box center [891, 416] width 1127 height 723
click at [1172, 38] on button "button" at bounding box center [1179, 27] width 39 height 39
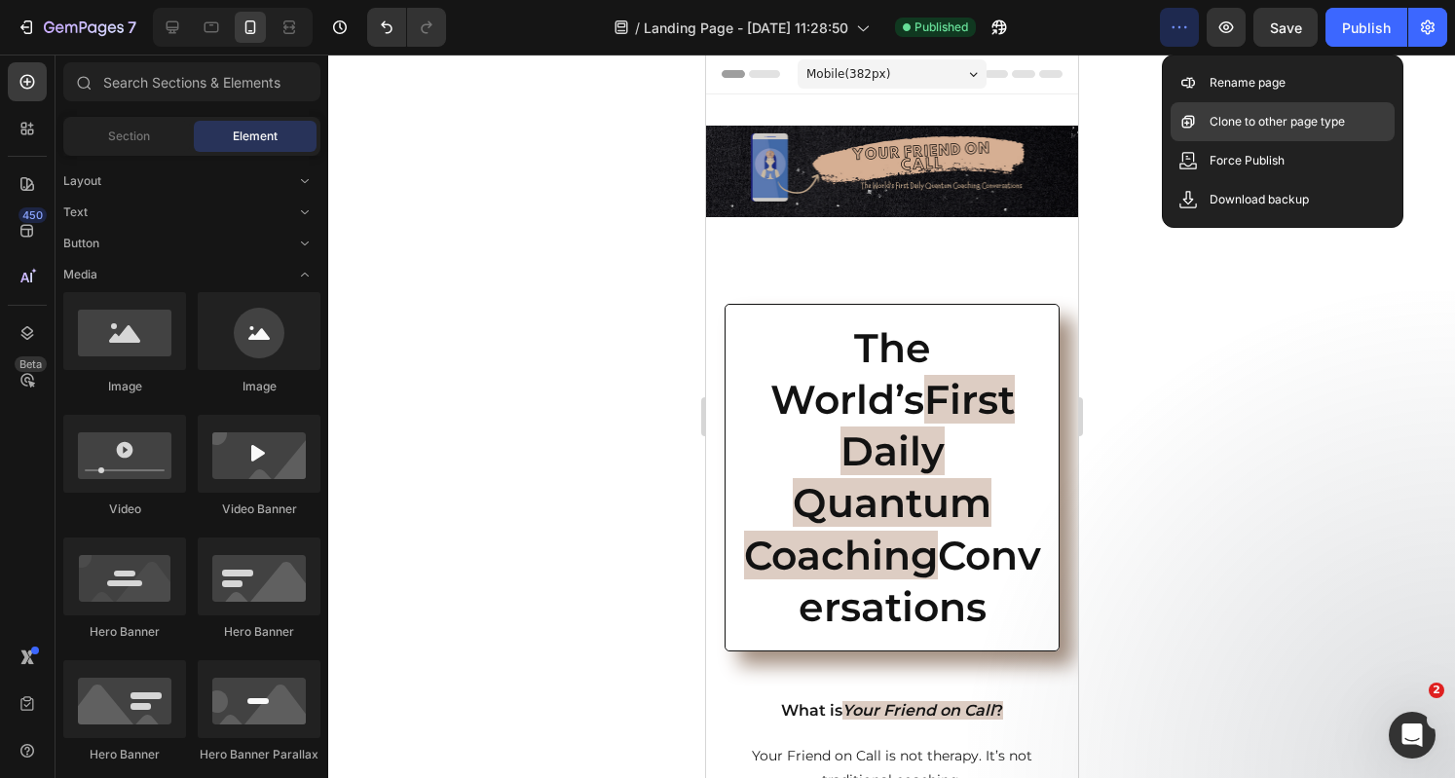
click at [1195, 141] on div "Clone to other page type" at bounding box center [1282, 160] width 224 height 39
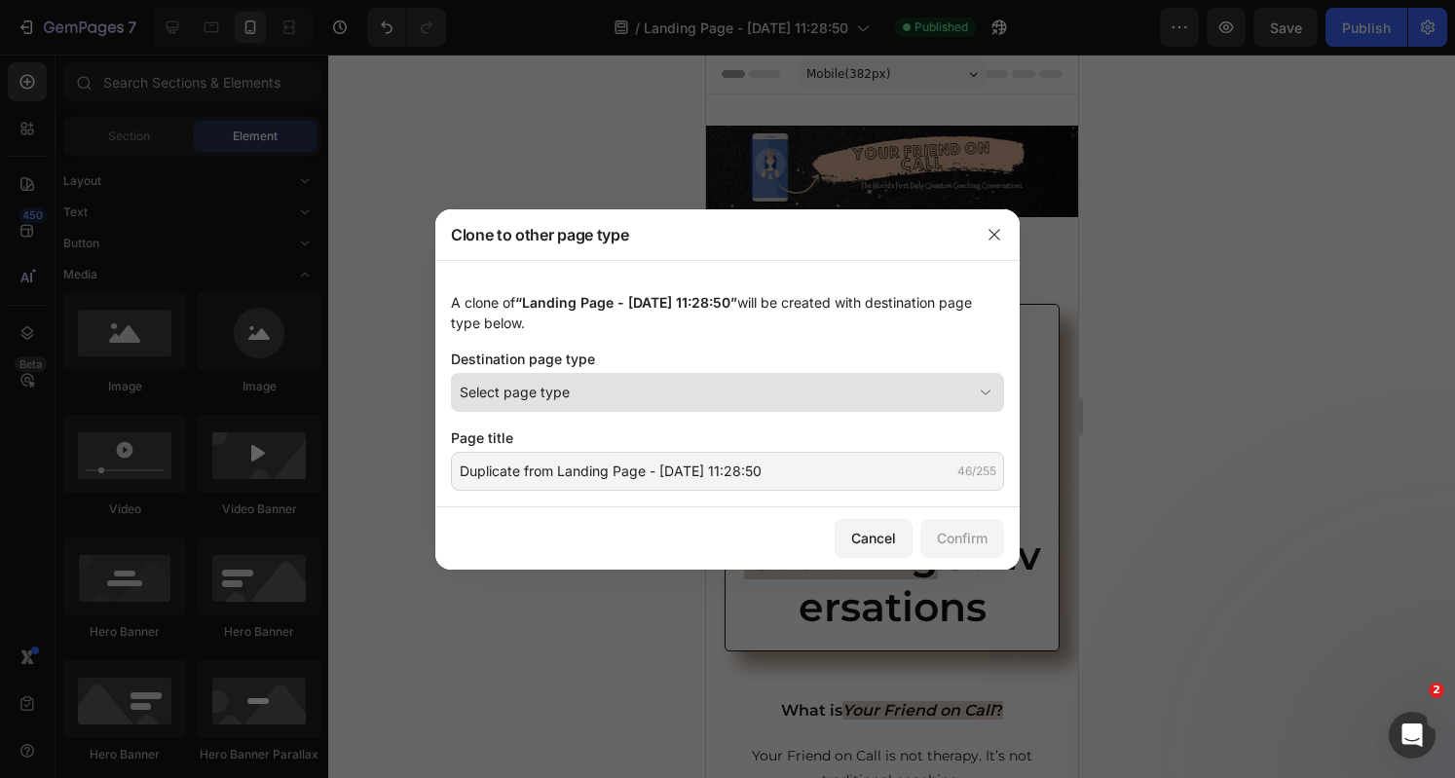
click at [550, 402] on span "Select page type" at bounding box center [515, 392] width 110 height 20
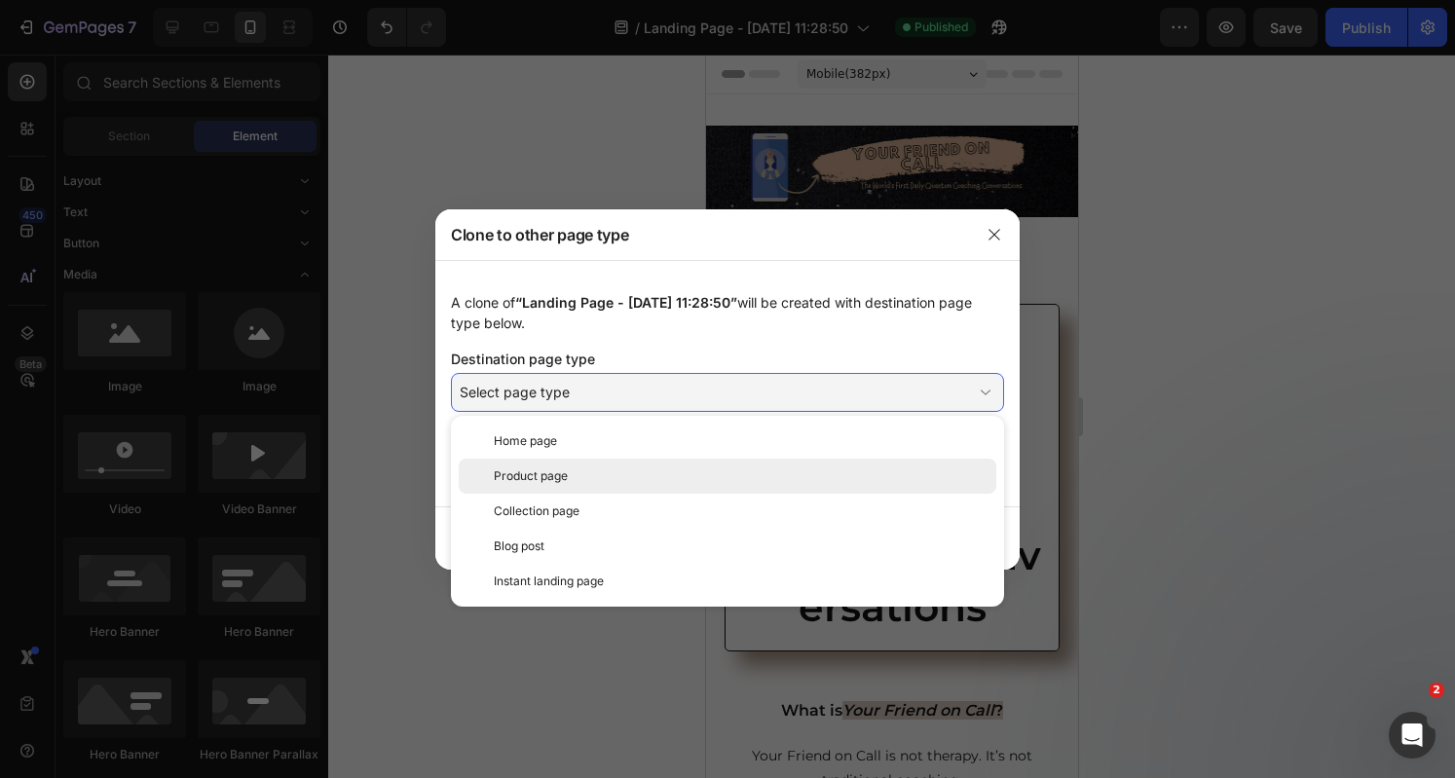
click at [524, 478] on span "Product page" at bounding box center [531, 476] width 74 height 18
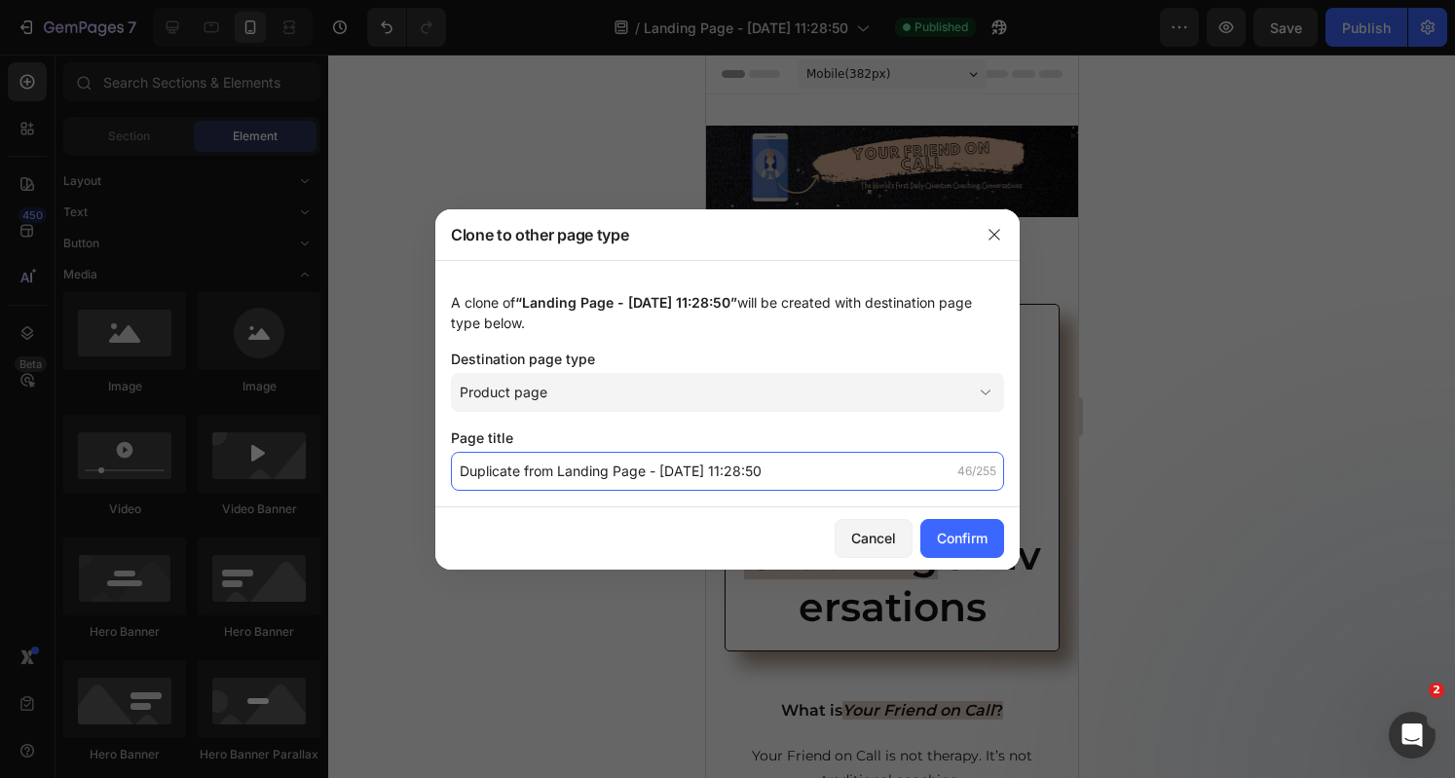
click at [678, 472] on input "Duplicate from Landing Page - Aug 28, 11:28:50" at bounding box center [727, 471] width 553 height 39
type input "YOUR FRIEND ON CALL"
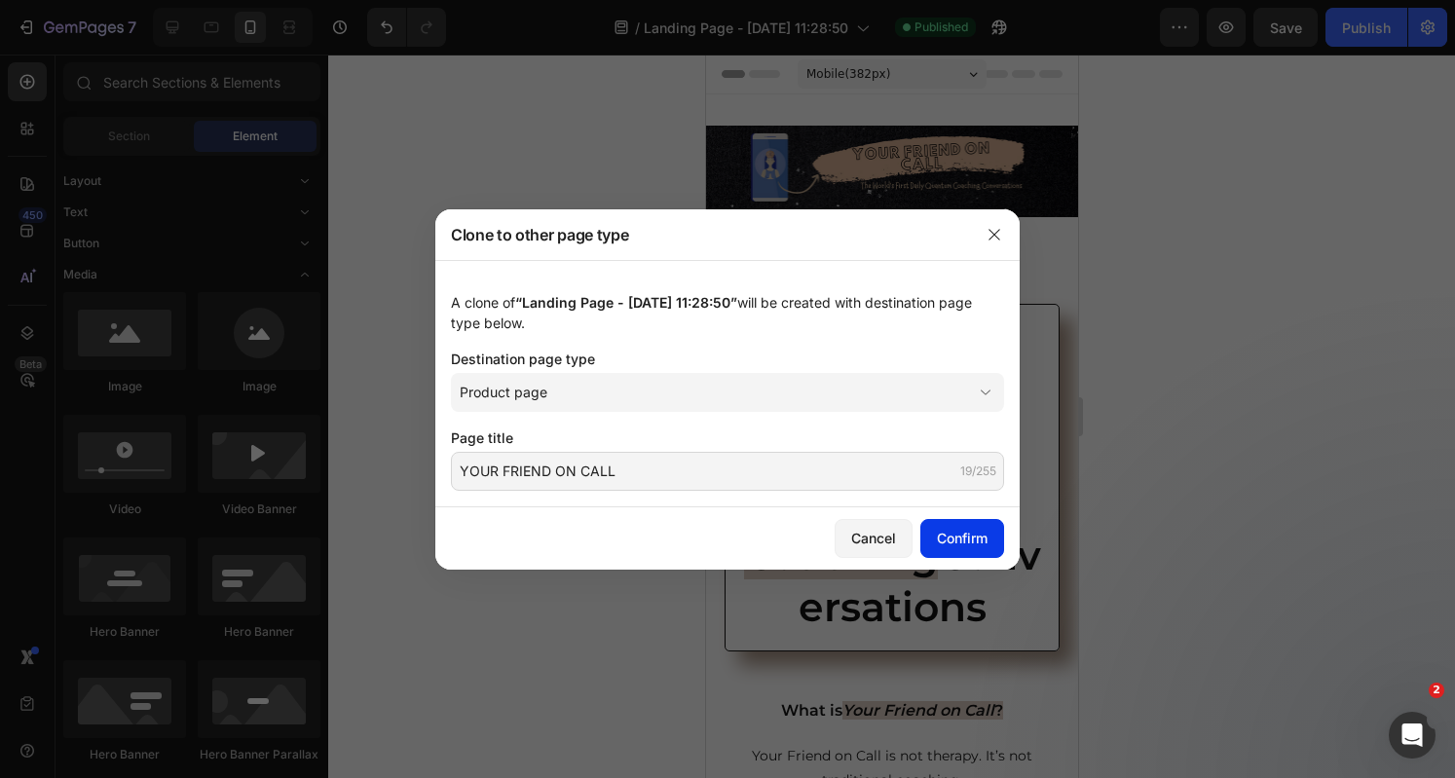
click at [983, 542] on div "Confirm" at bounding box center [962, 538] width 51 height 20
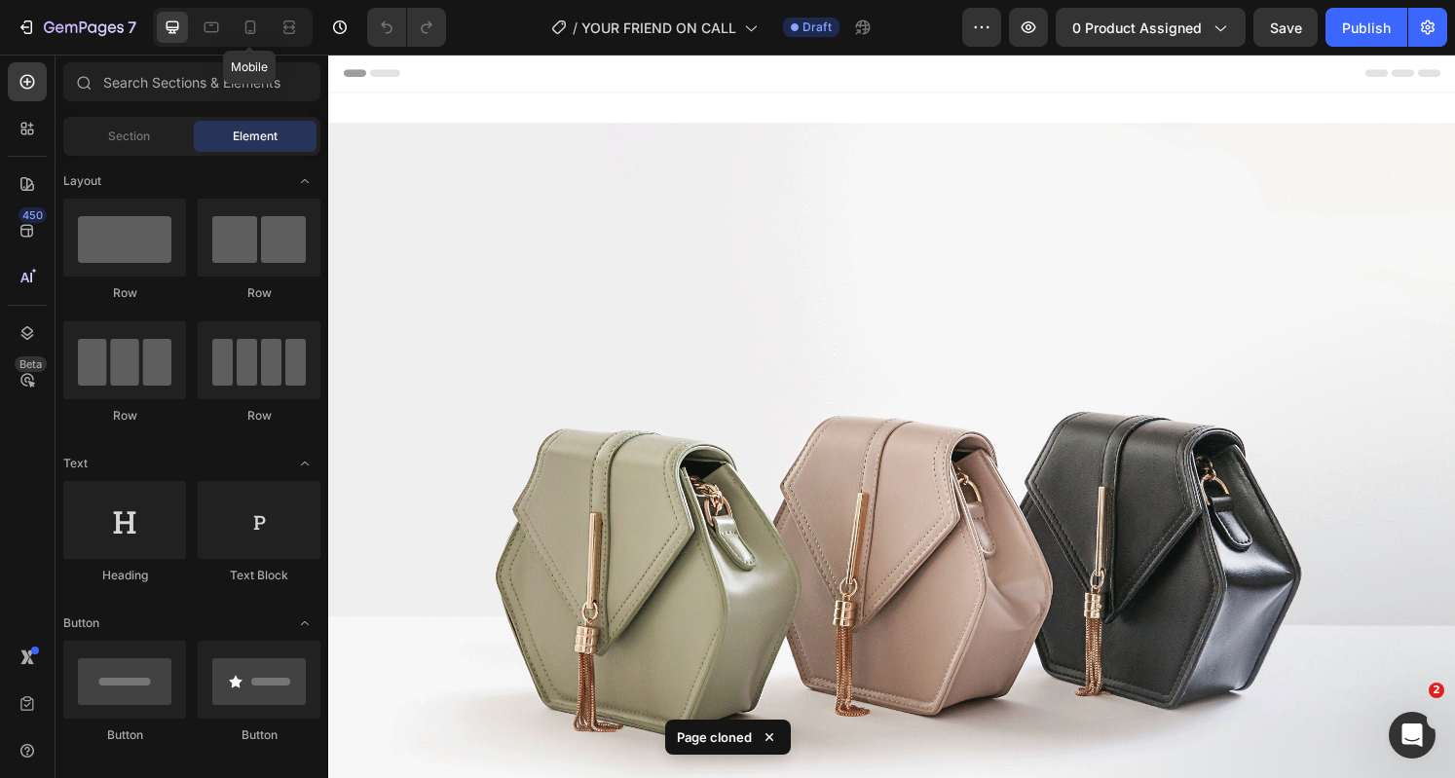
click at [235, 41] on div at bounding box center [250, 27] width 31 height 31
click at [241, 36] on icon at bounding box center [249, 27] width 19 height 19
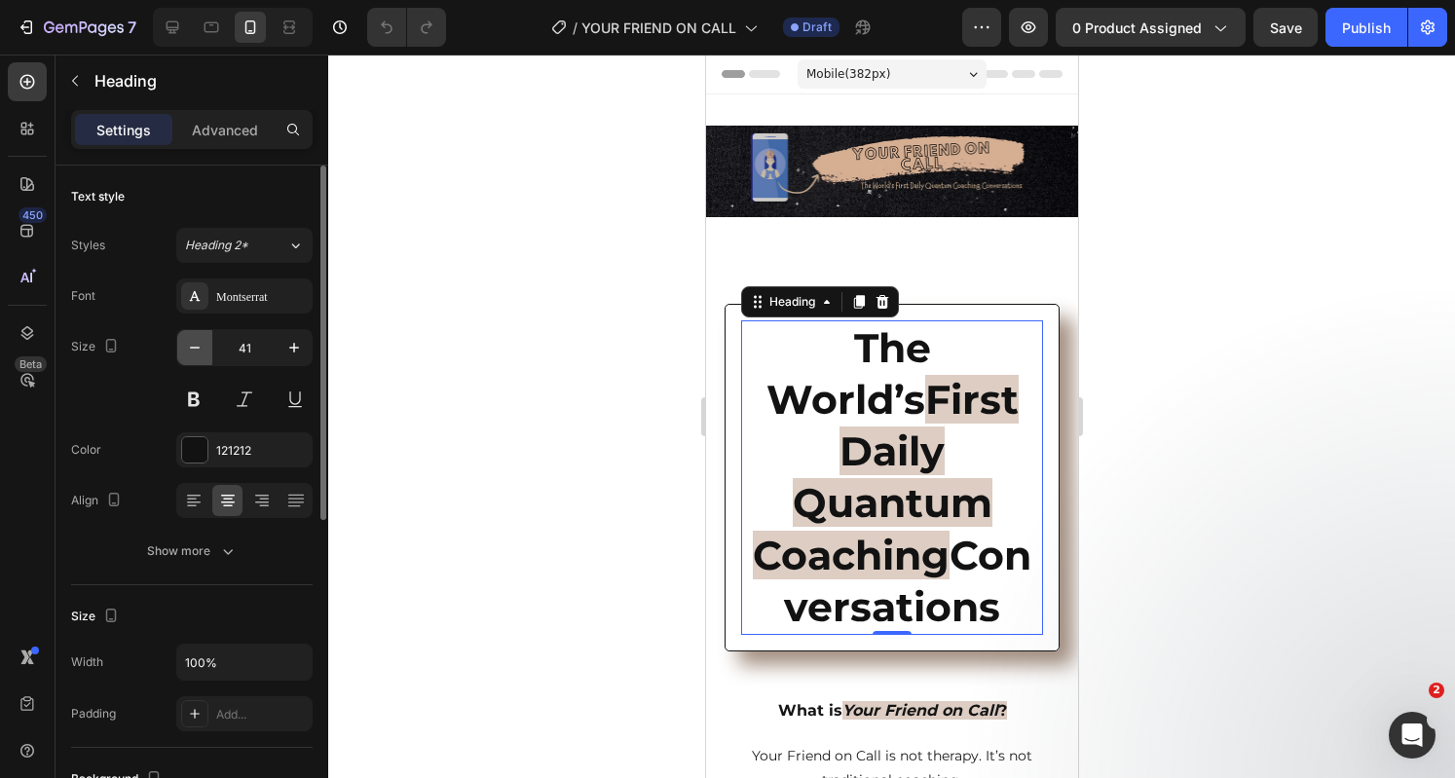
click at [189, 351] on icon "button" at bounding box center [194, 347] width 19 height 19
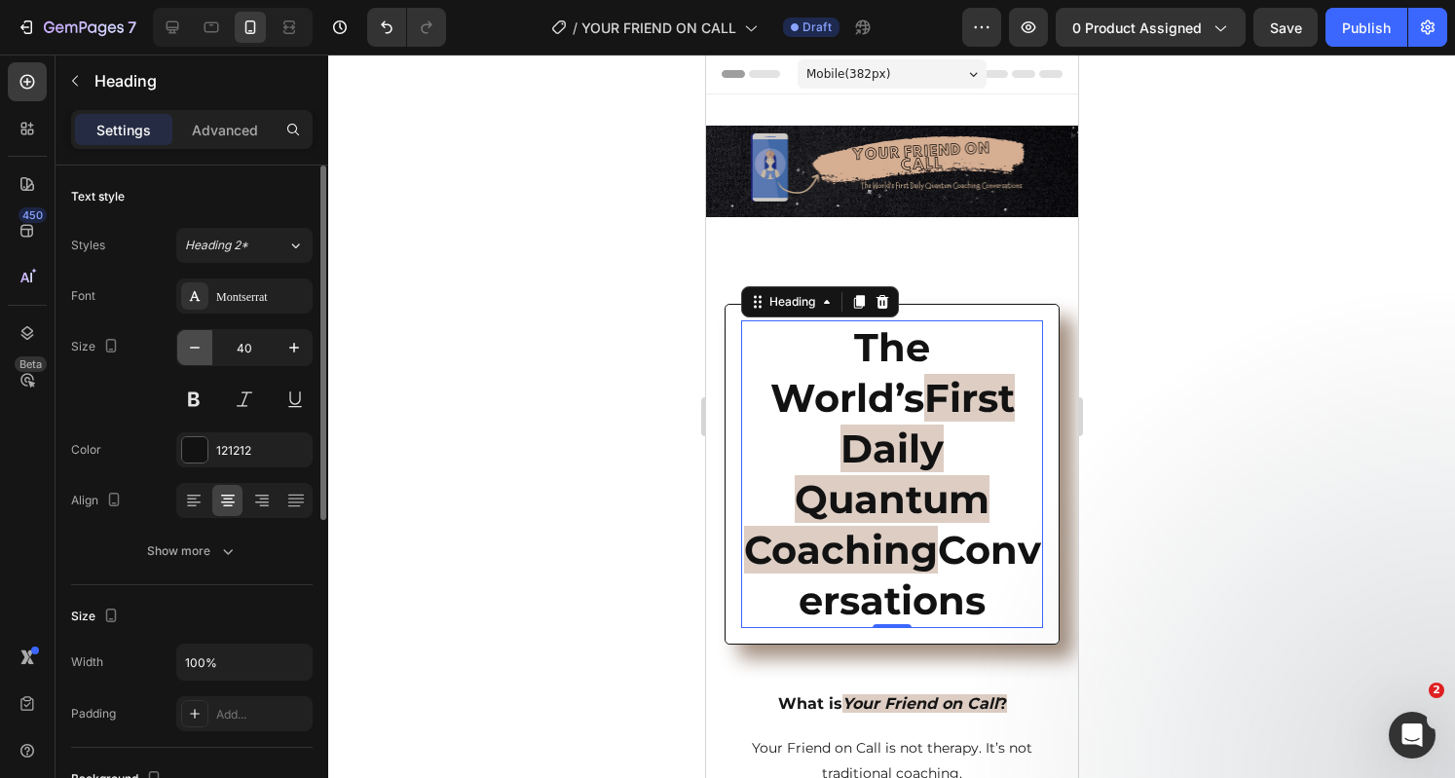
click at [189, 351] on icon "button" at bounding box center [194, 347] width 19 height 19
type input "39"
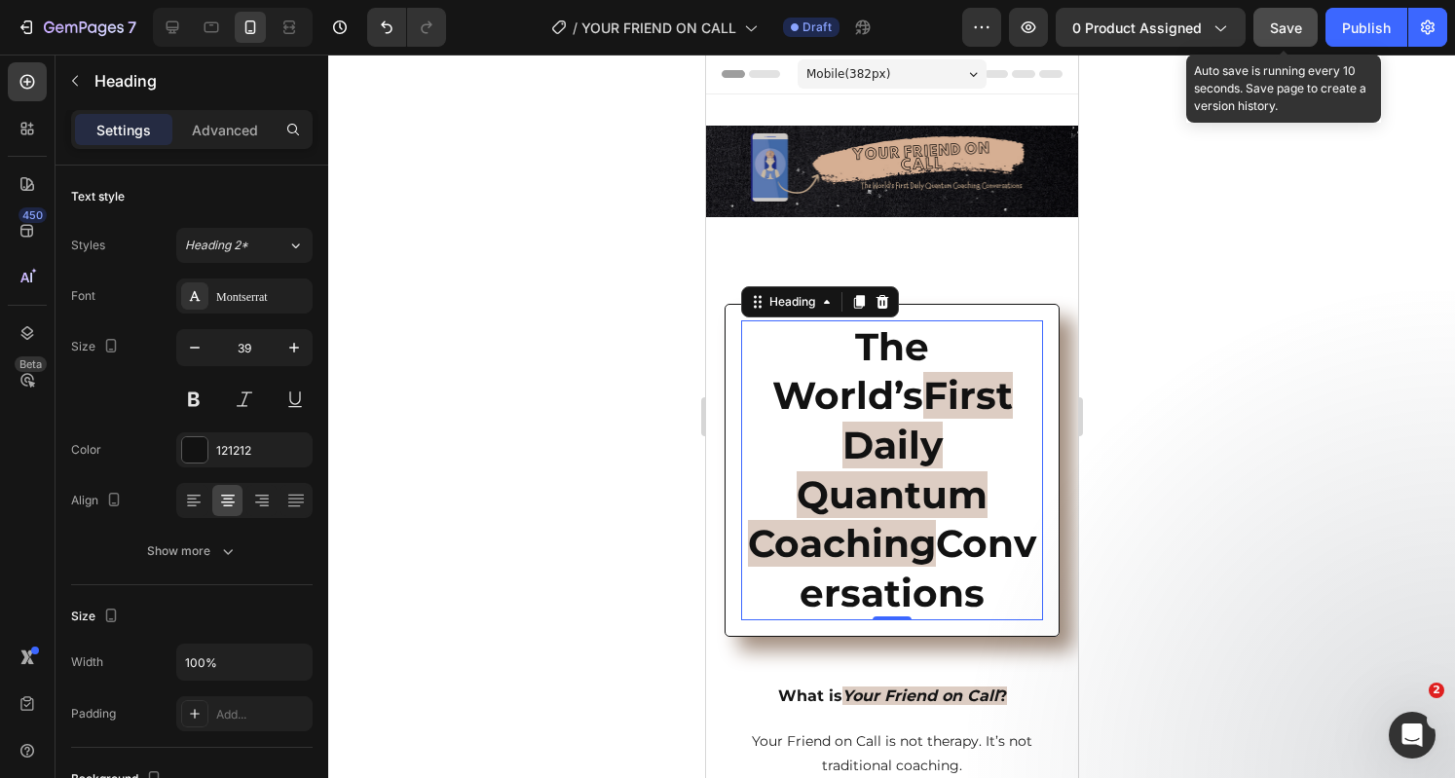
click at [1286, 26] on span "Save" at bounding box center [1286, 27] width 32 height 17
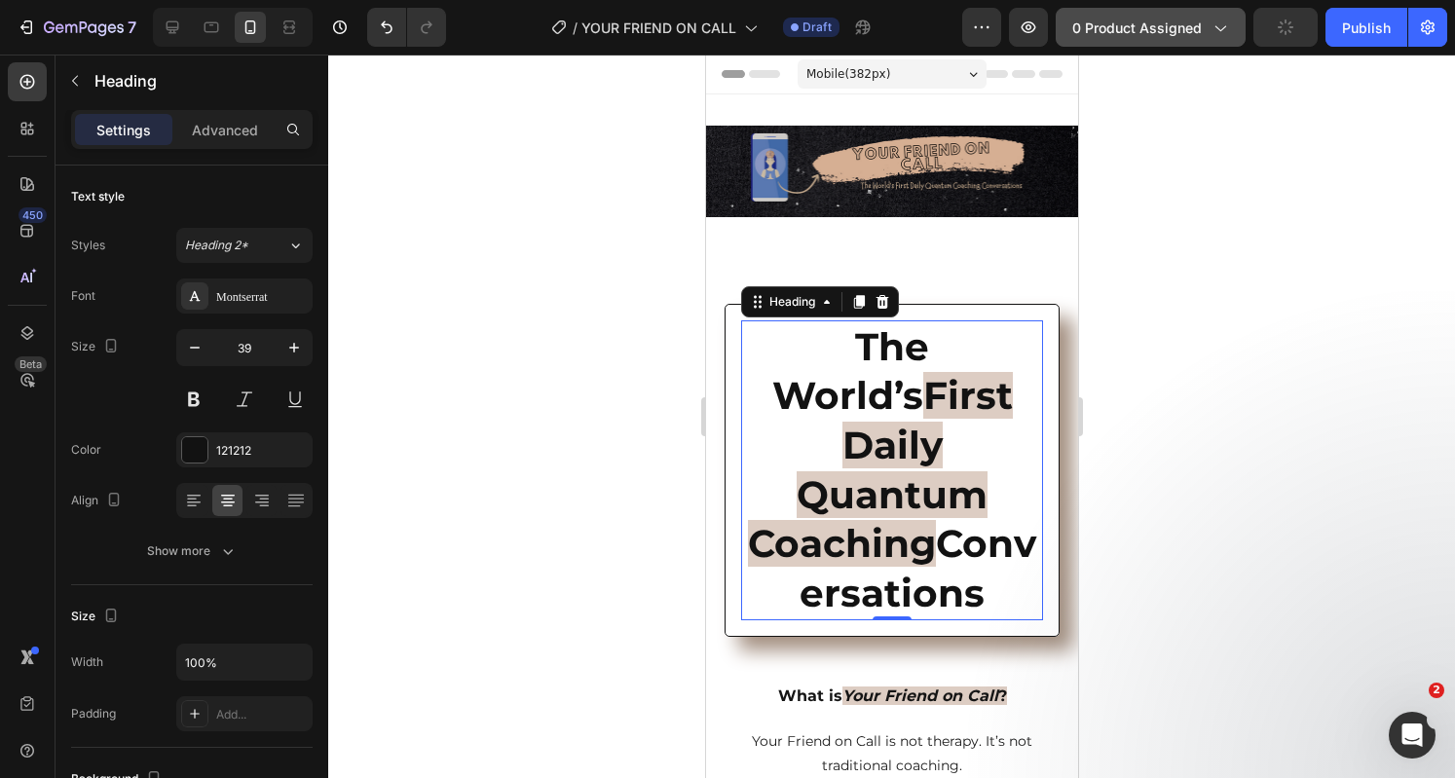
click at [1112, 24] on span "0 product assigned" at bounding box center [1136, 28] width 129 height 20
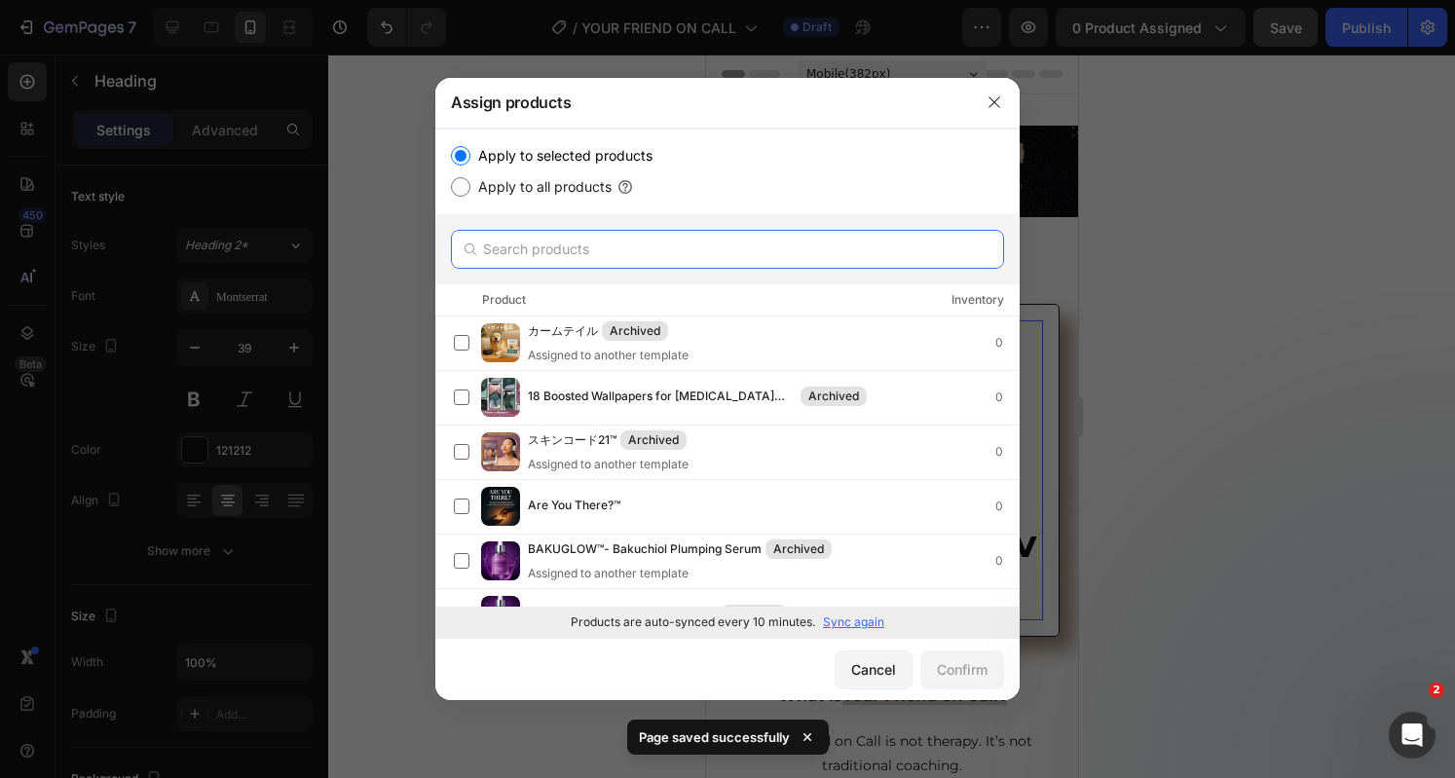
click at [604, 257] on input "text" at bounding box center [727, 249] width 553 height 39
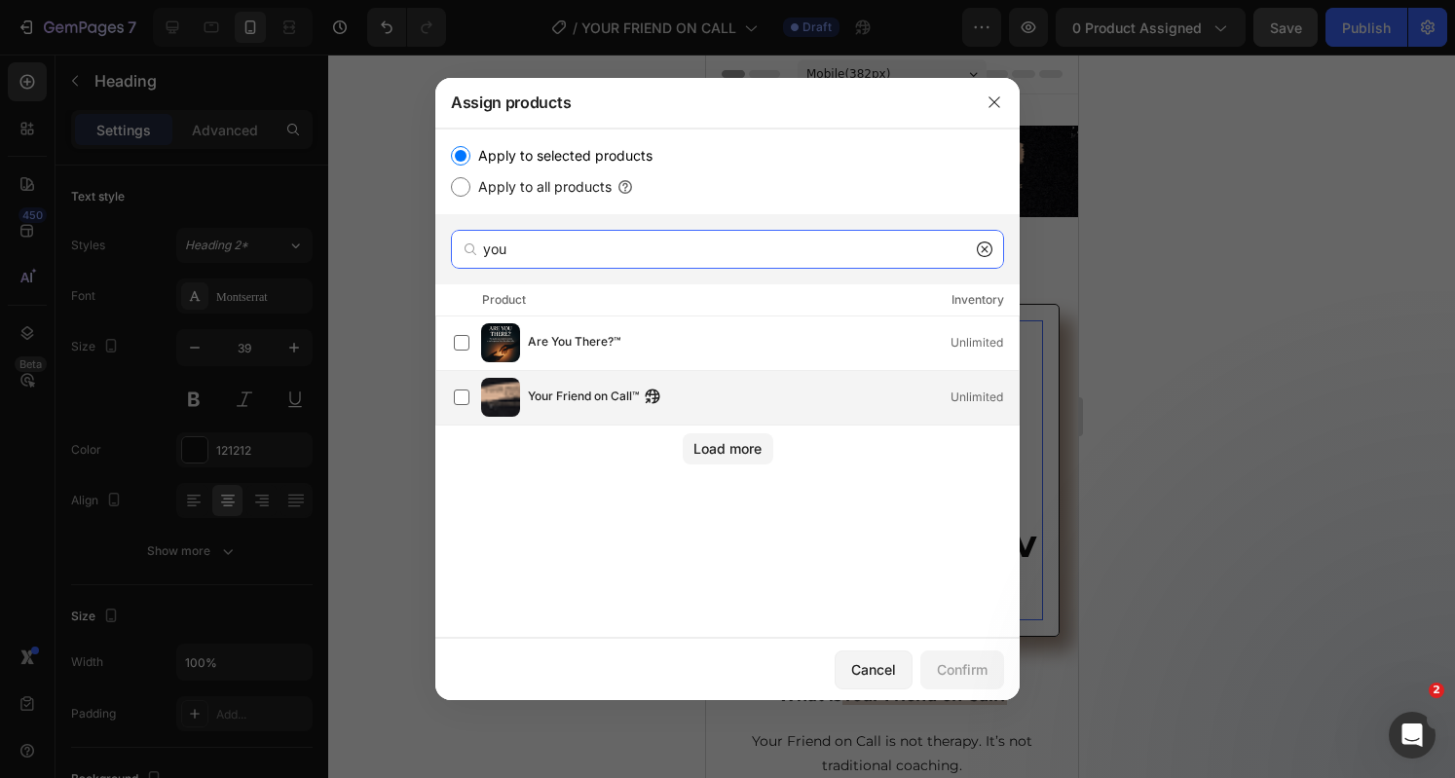
type input "you"
click at [606, 391] on span "Your Friend on Call™" at bounding box center [583, 397] width 111 height 21
click at [973, 684] on button "Confirm" at bounding box center [962, 669] width 84 height 39
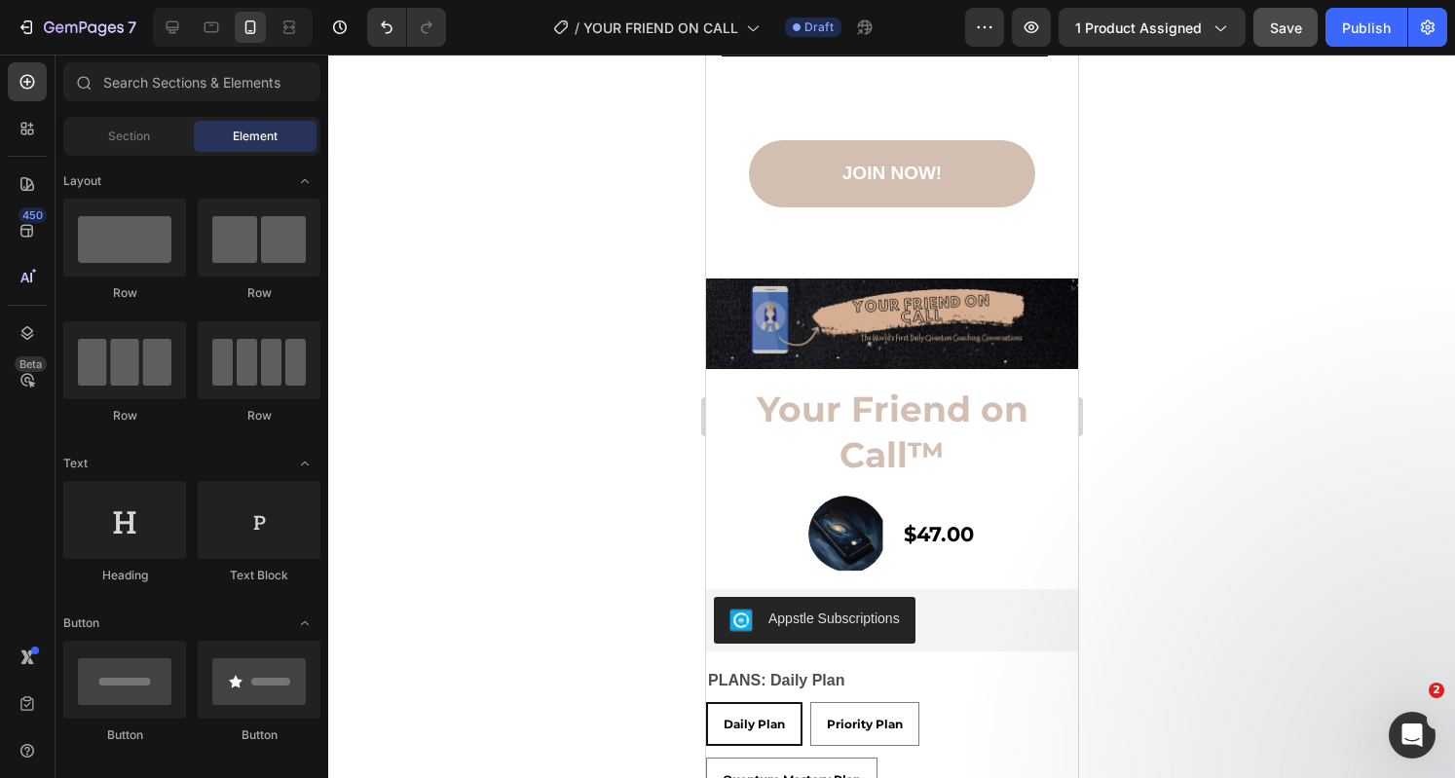
scroll to position [10461, 0]
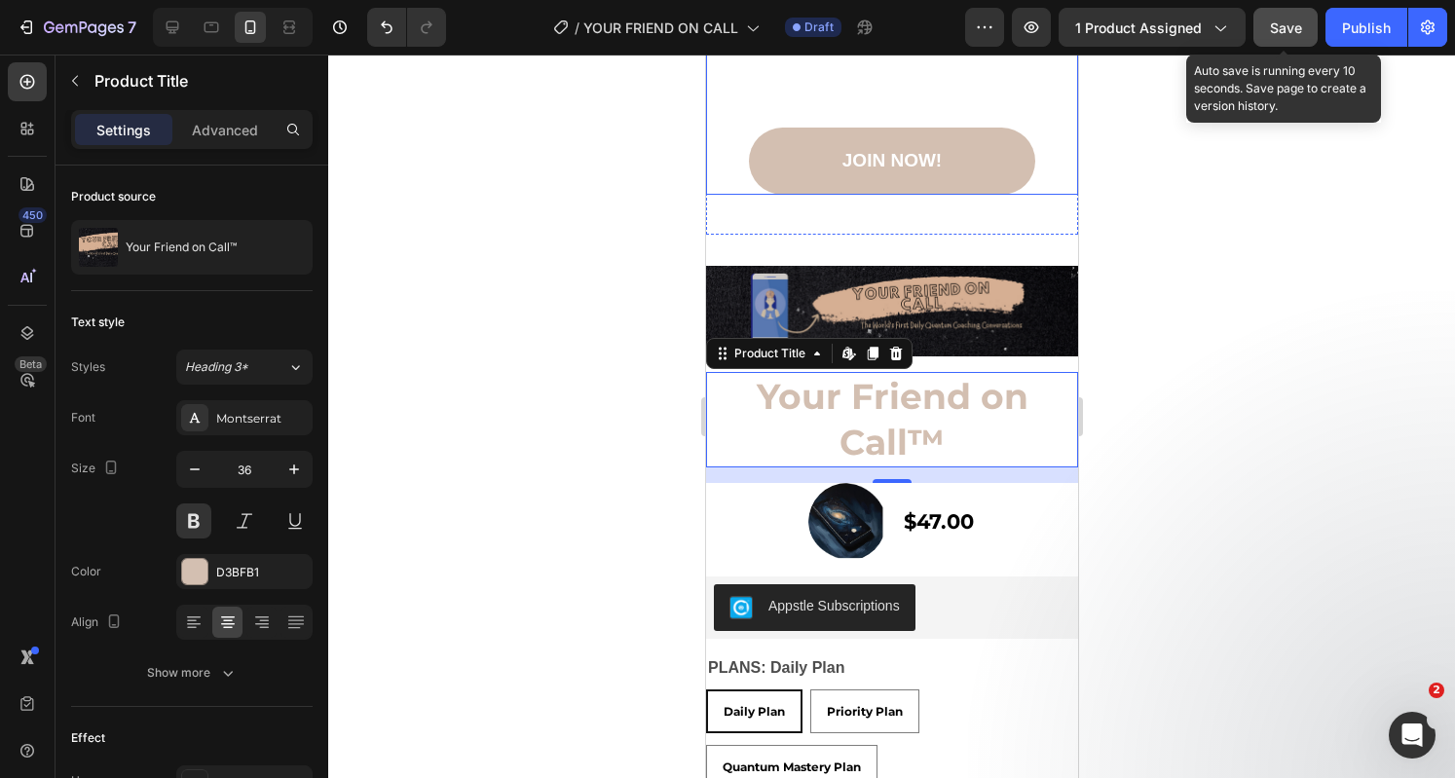
click at [1280, 13] on button "Save" at bounding box center [1285, 27] width 64 height 39
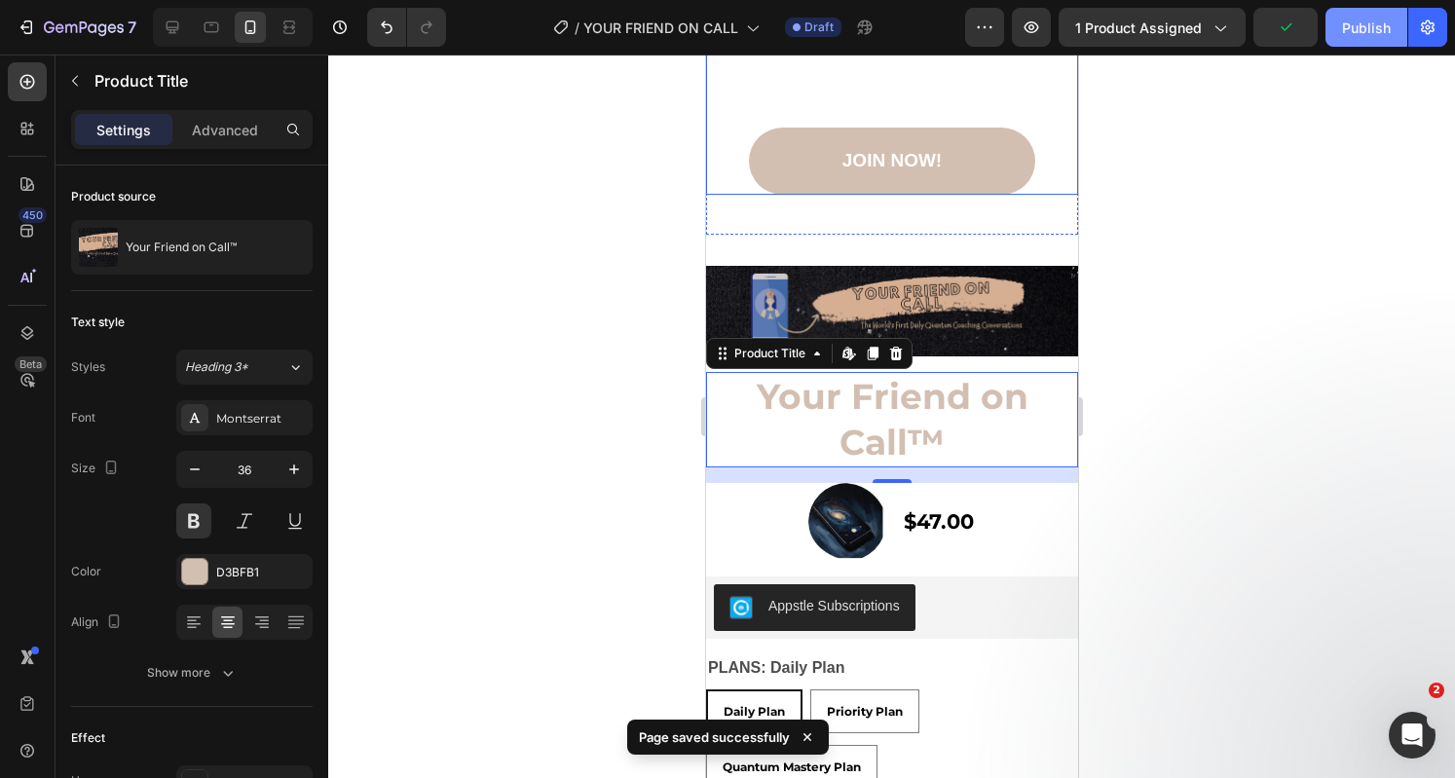
click at [1333, 24] on button "Publish" at bounding box center [1366, 27] width 82 height 39
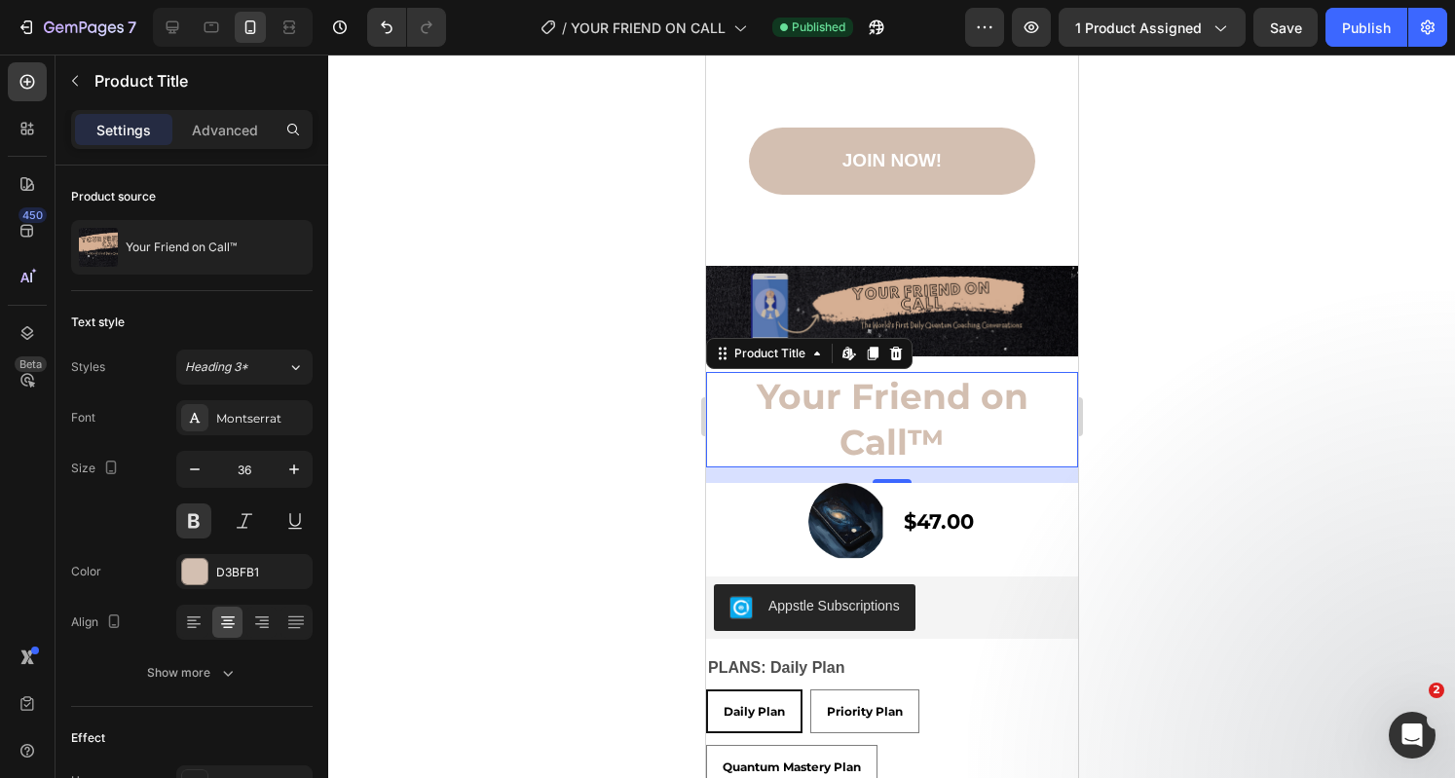
click at [1117, 400] on div at bounding box center [891, 416] width 1127 height 723
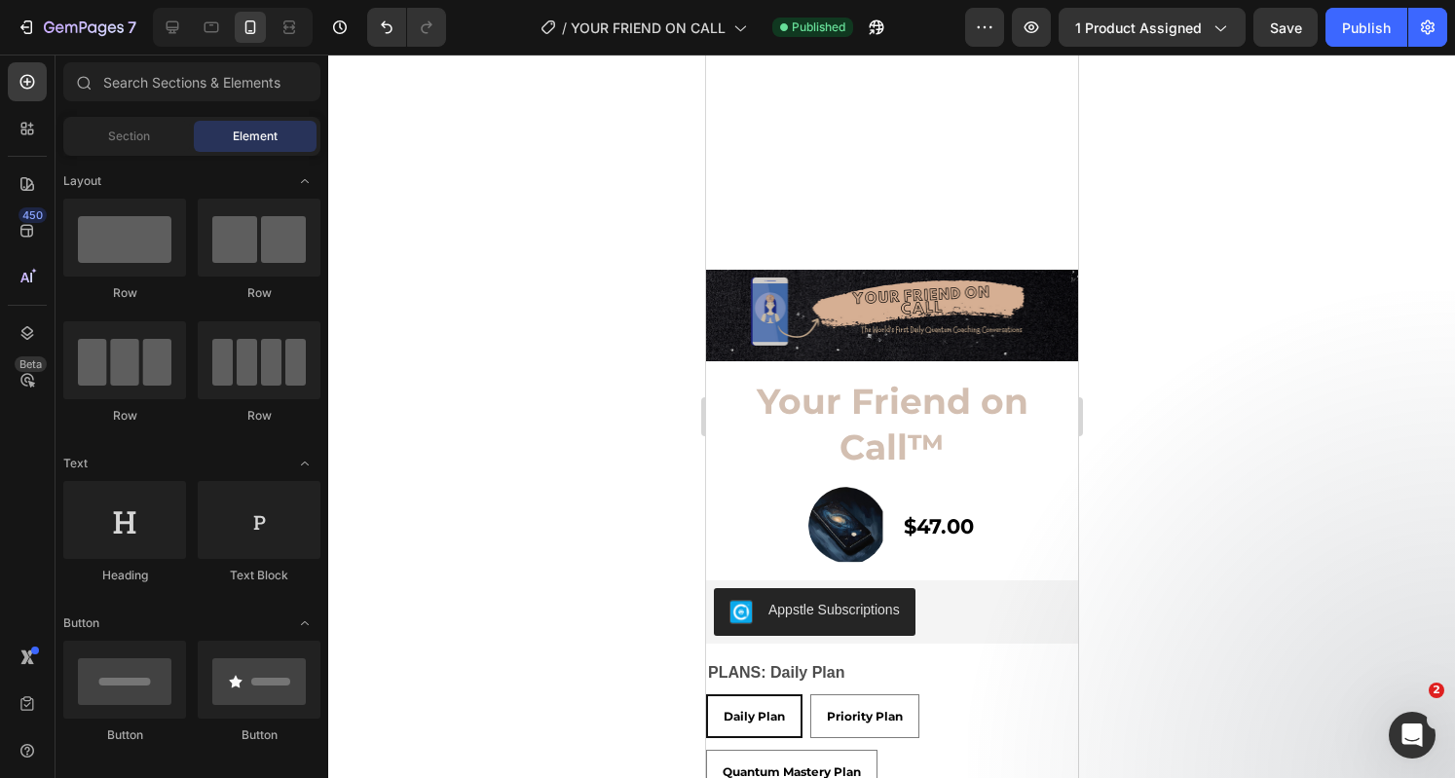
scroll to position [10854, 0]
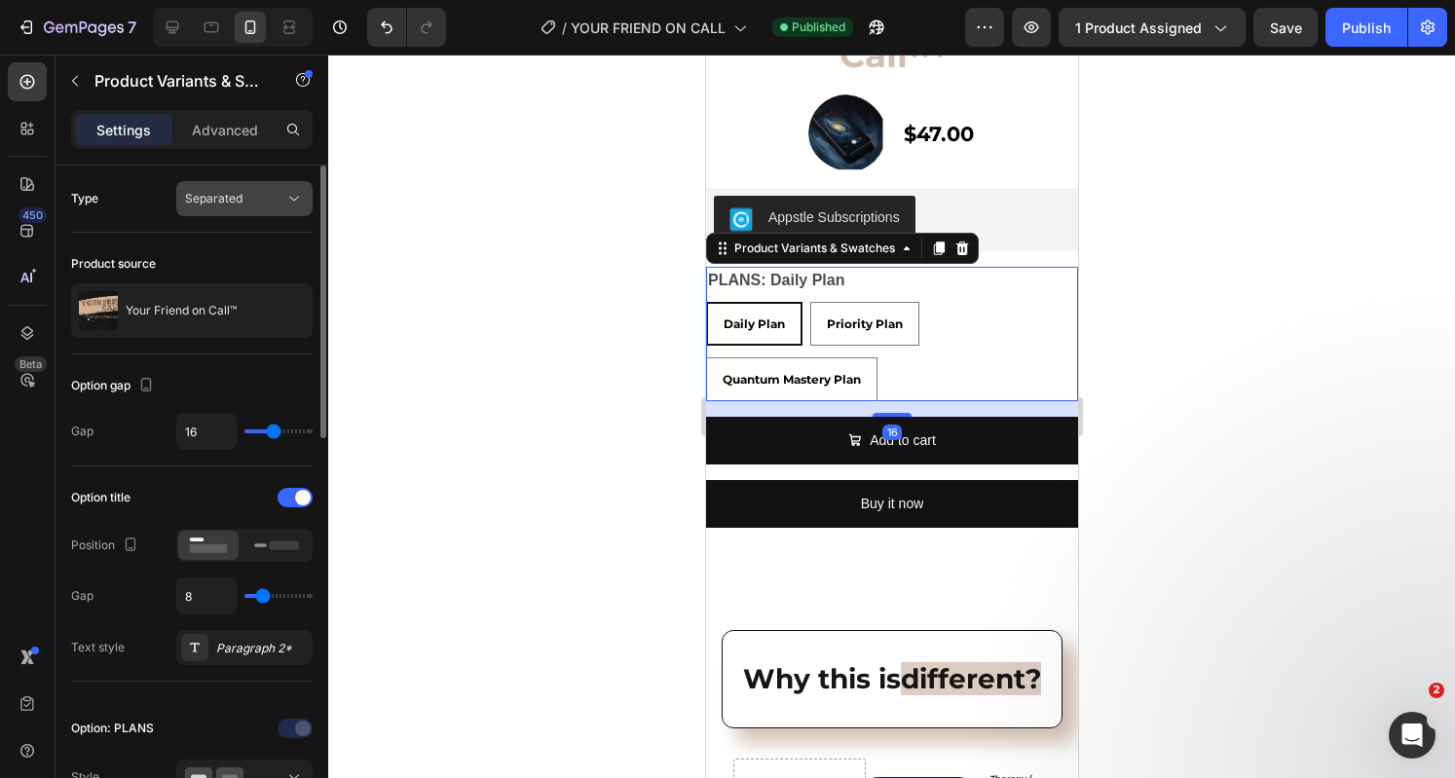
click at [296, 205] on icon at bounding box center [293, 198] width 19 height 19
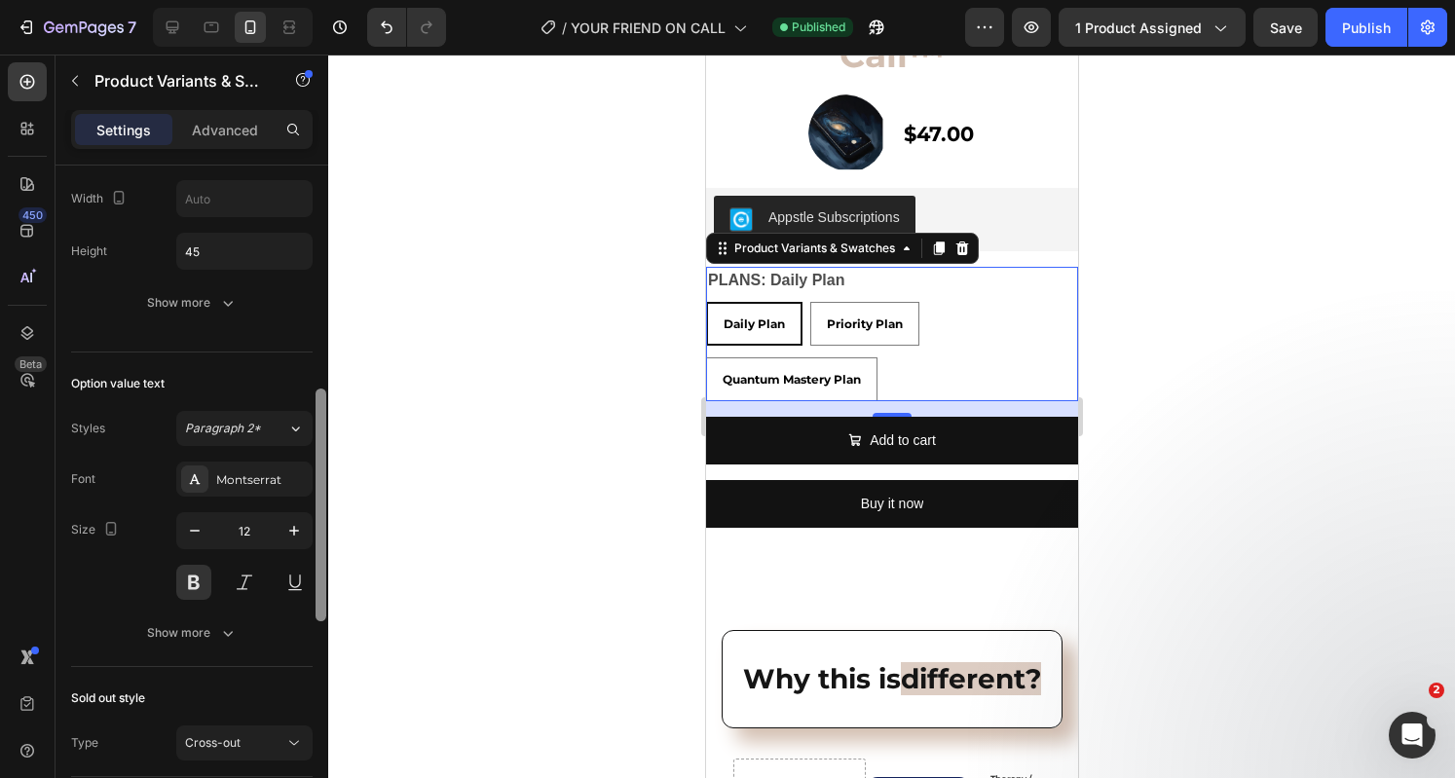
scroll to position [633, 0]
drag, startPoint x: 321, startPoint y: 324, endPoint x: 351, endPoint y: 582, distance: 259.7
click at [351, 0] on div "7 Version history / YOUR FRIEND ON CALL Published Preview 1 product assigned Sa…" at bounding box center [727, 0] width 1455 height 0
click at [230, 135] on p "Advanced" at bounding box center [225, 130] width 66 height 20
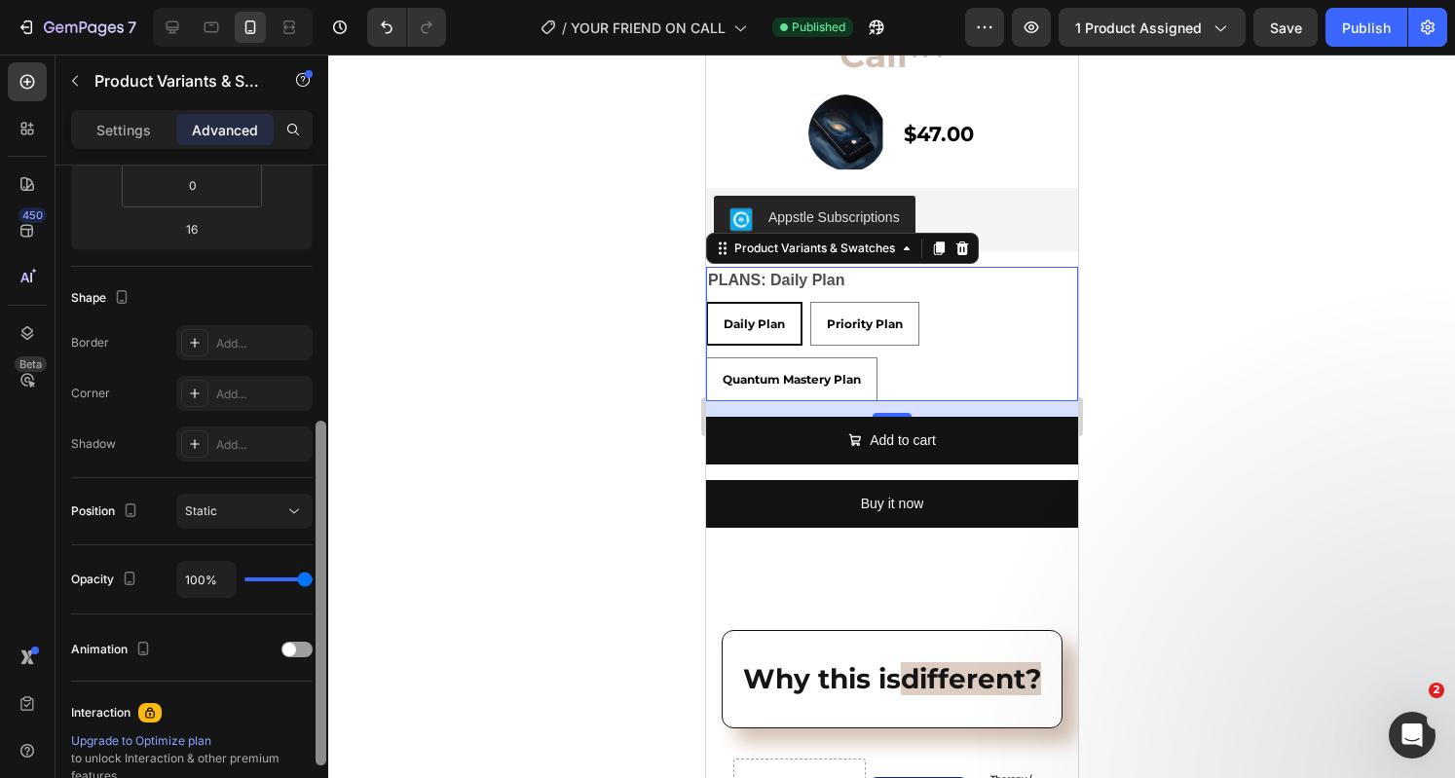
drag, startPoint x: 321, startPoint y: 509, endPoint x: 341, endPoint y: 389, distance: 121.3
click at [341, 0] on div "7 Version history / YOUR FRIEND ON CALL Published Preview 1 product assigned Sa…" at bounding box center [727, 0] width 1455 height 0
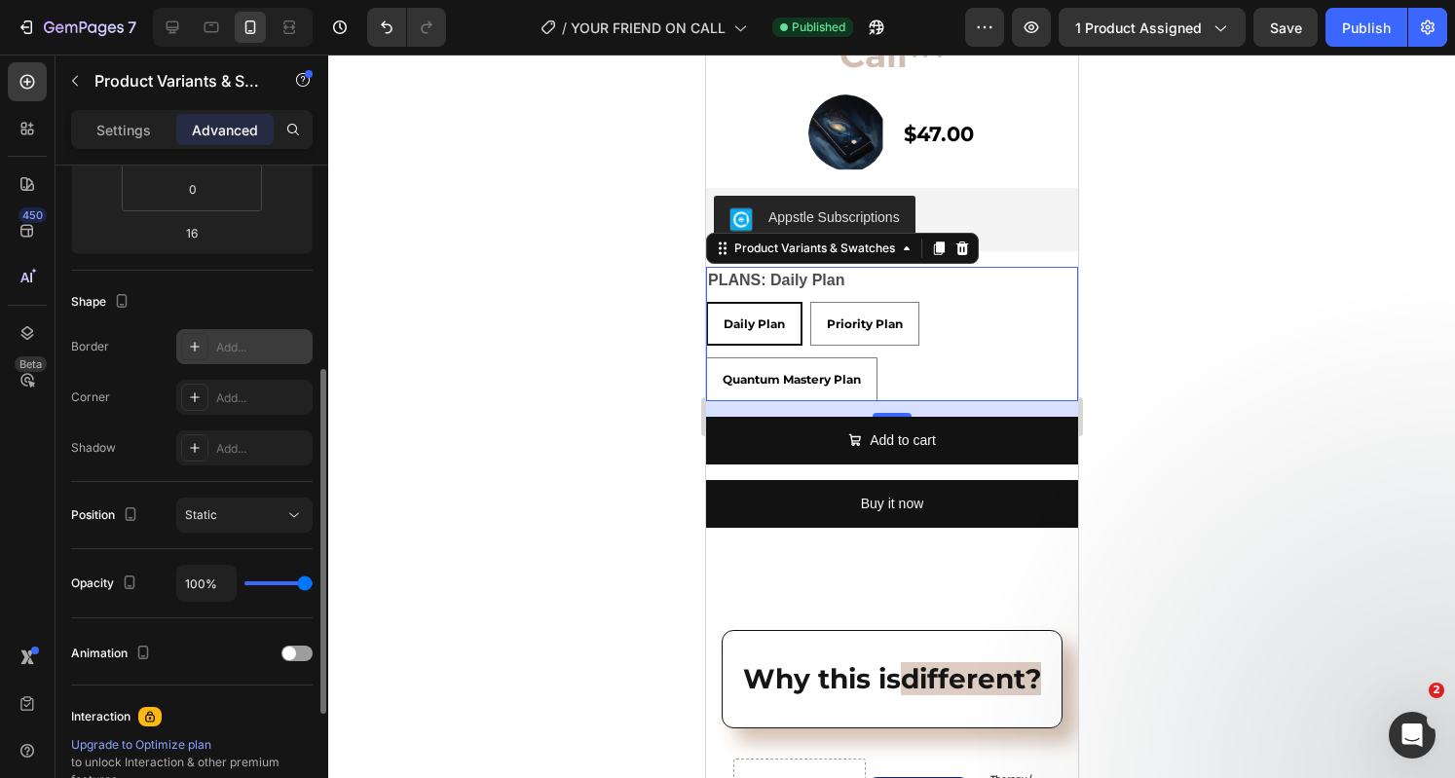
click at [196, 348] on icon at bounding box center [195, 347] width 16 height 16
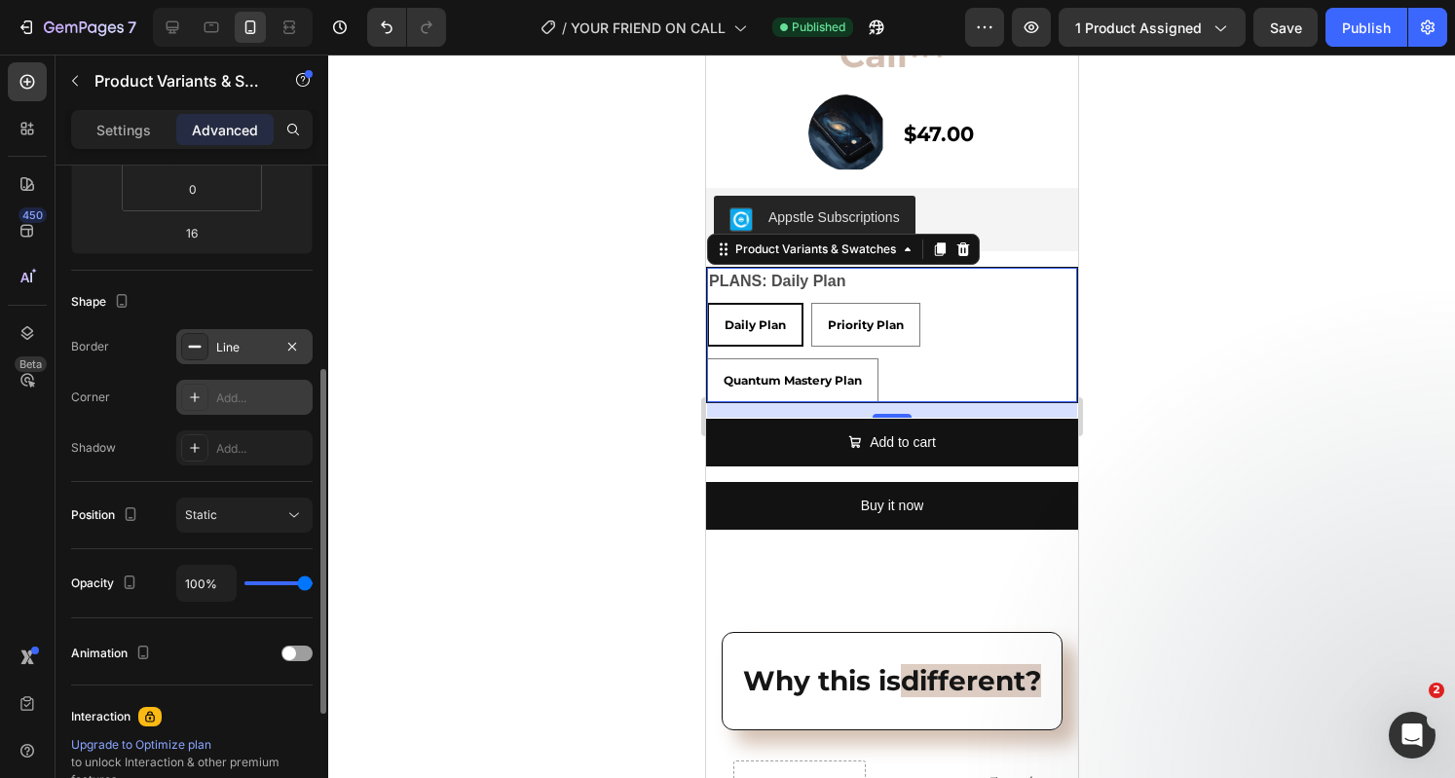
click at [205, 389] on div at bounding box center [194, 397] width 27 height 27
click at [193, 441] on icon at bounding box center [195, 448] width 16 height 16
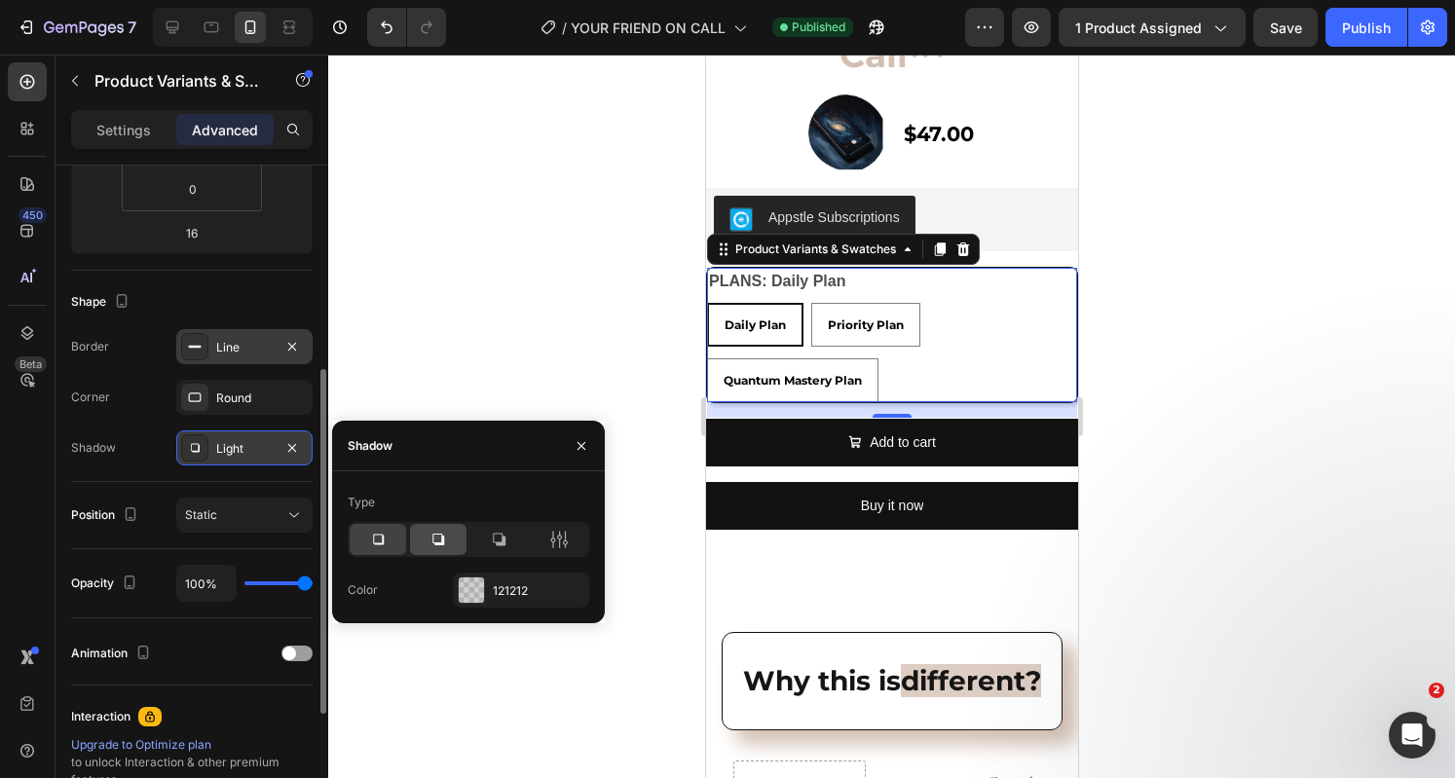
click at [430, 531] on icon at bounding box center [437, 539] width 19 height 19
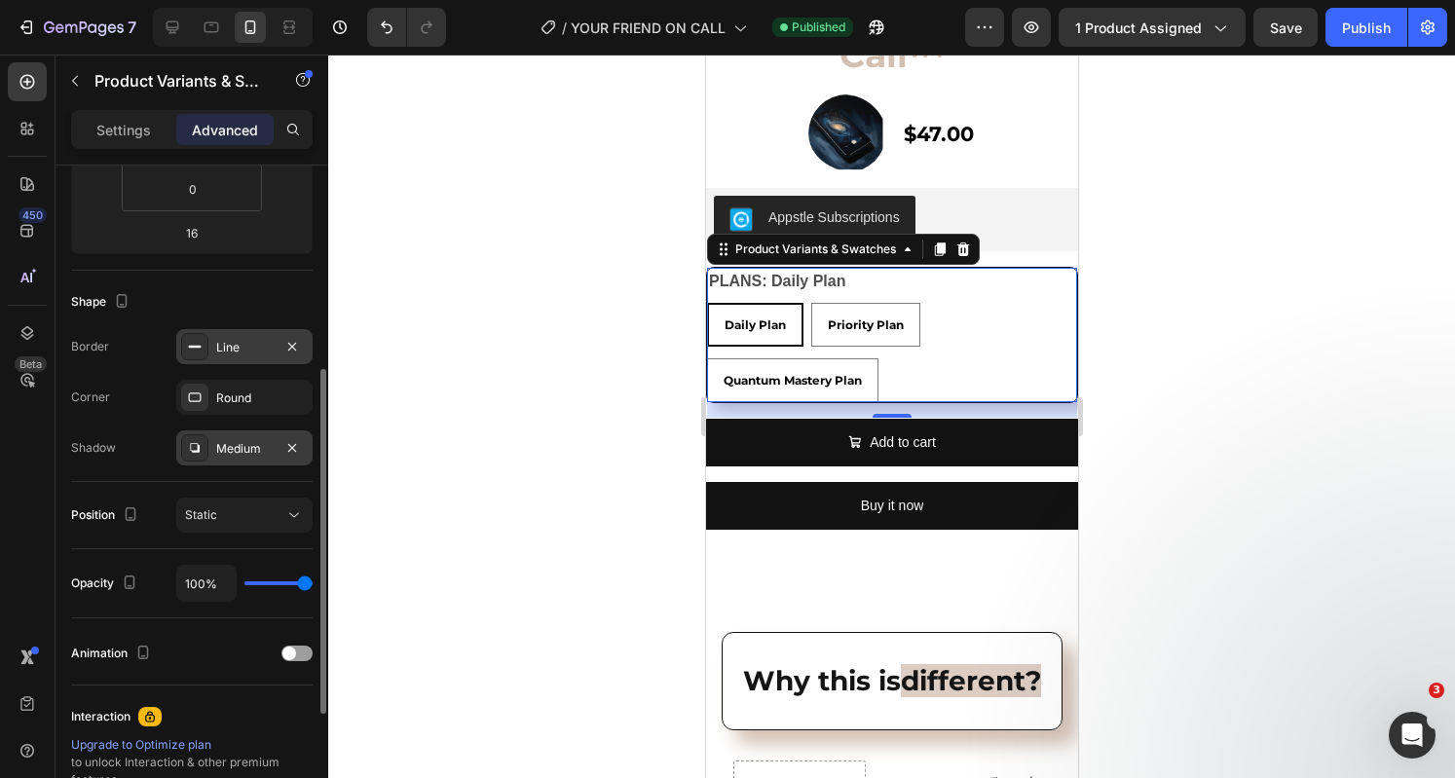
click at [793, 278] on legend "PLANS: Daily Plan" at bounding box center [776, 281] width 140 height 27
click at [127, 138] on p "Settings" at bounding box center [123, 130] width 55 height 20
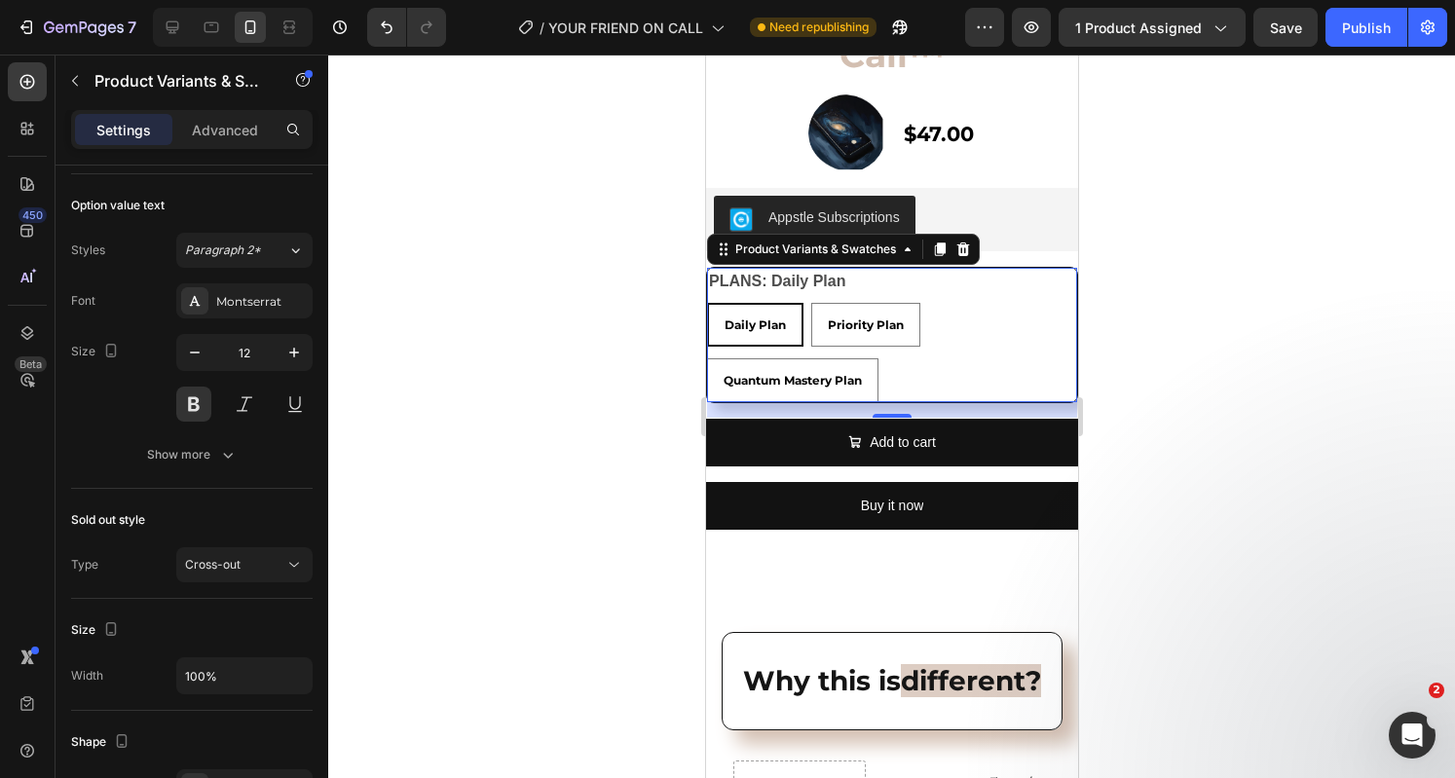
scroll to position [66, 0]
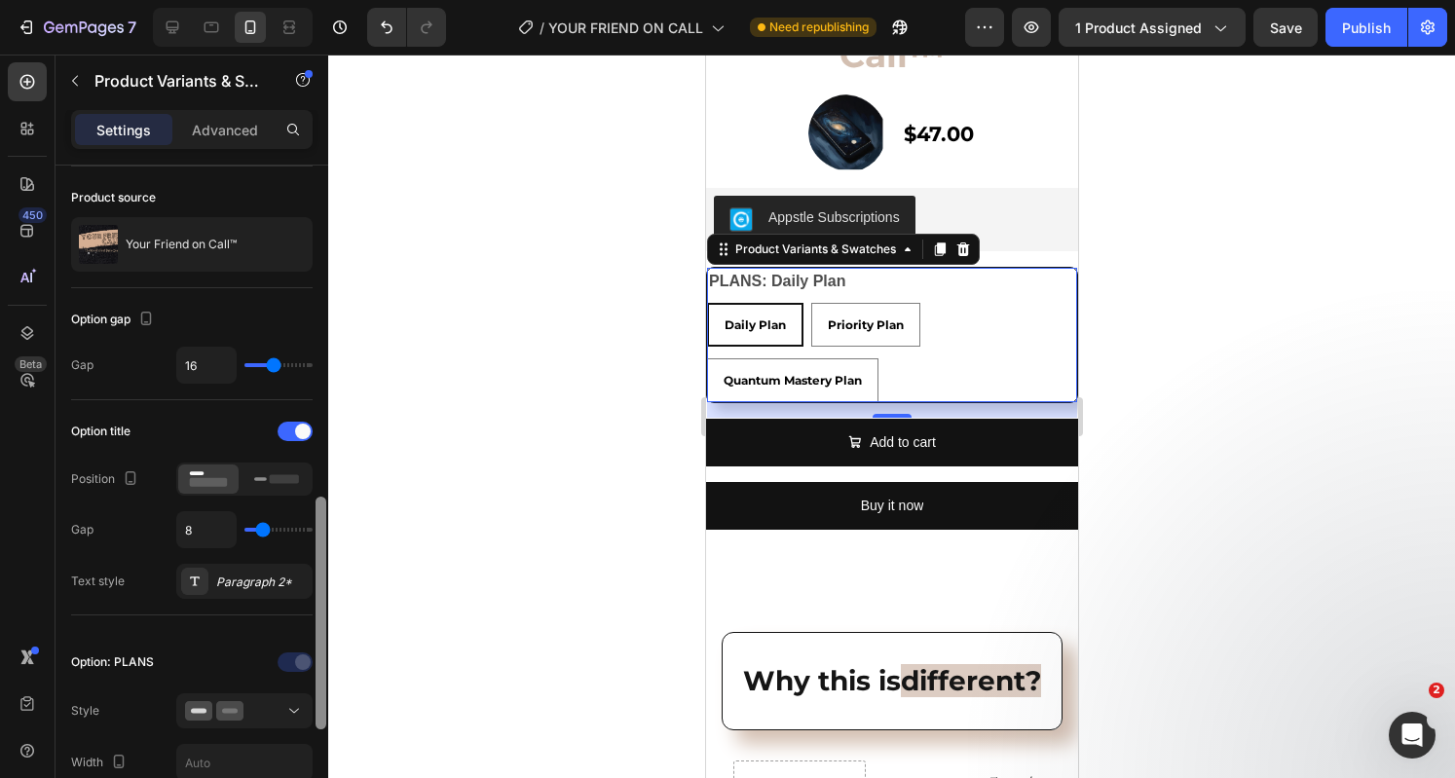
drag, startPoint x: 323, startPoint y: 513, endPoint x: 315, endPoint y: 347, distance: 166.7
click at [315, 497] on div at bounding box center [320, 613] width 11 height 233
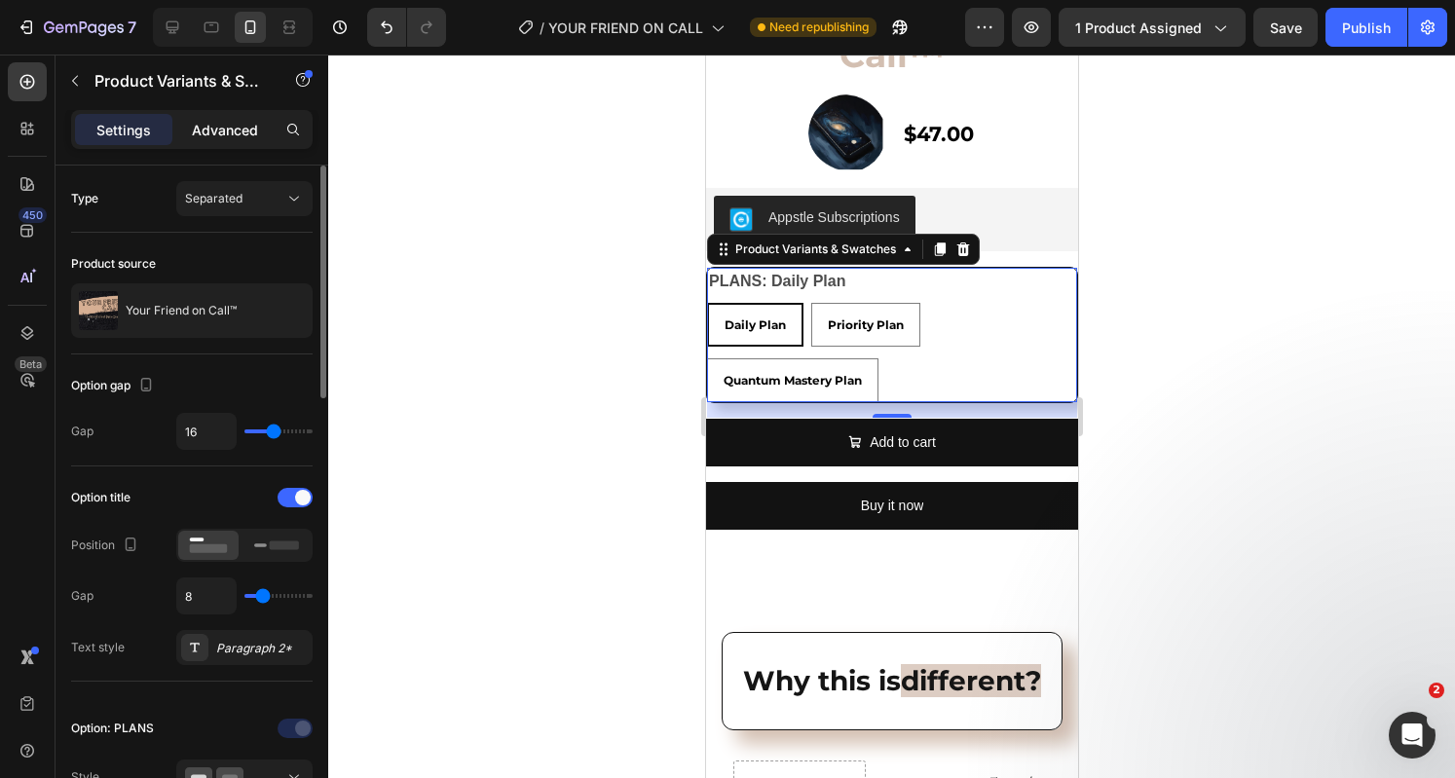
click at [210, 142] on div "Advanced" at bounding box center [224, 129] width 97 height 31
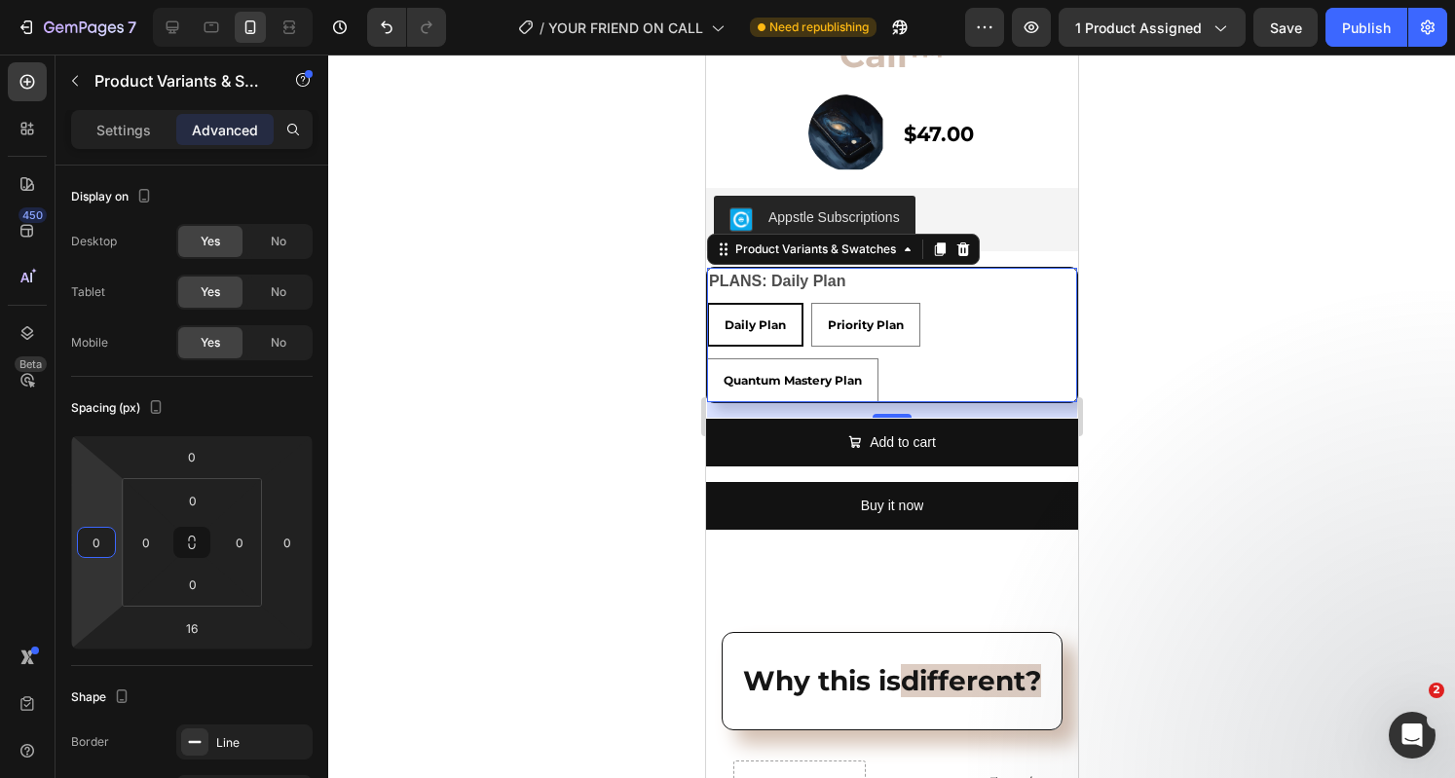
click at [103, 540] on input "0" at bounding box center [96, 542] width 29 height 29
type input "1"
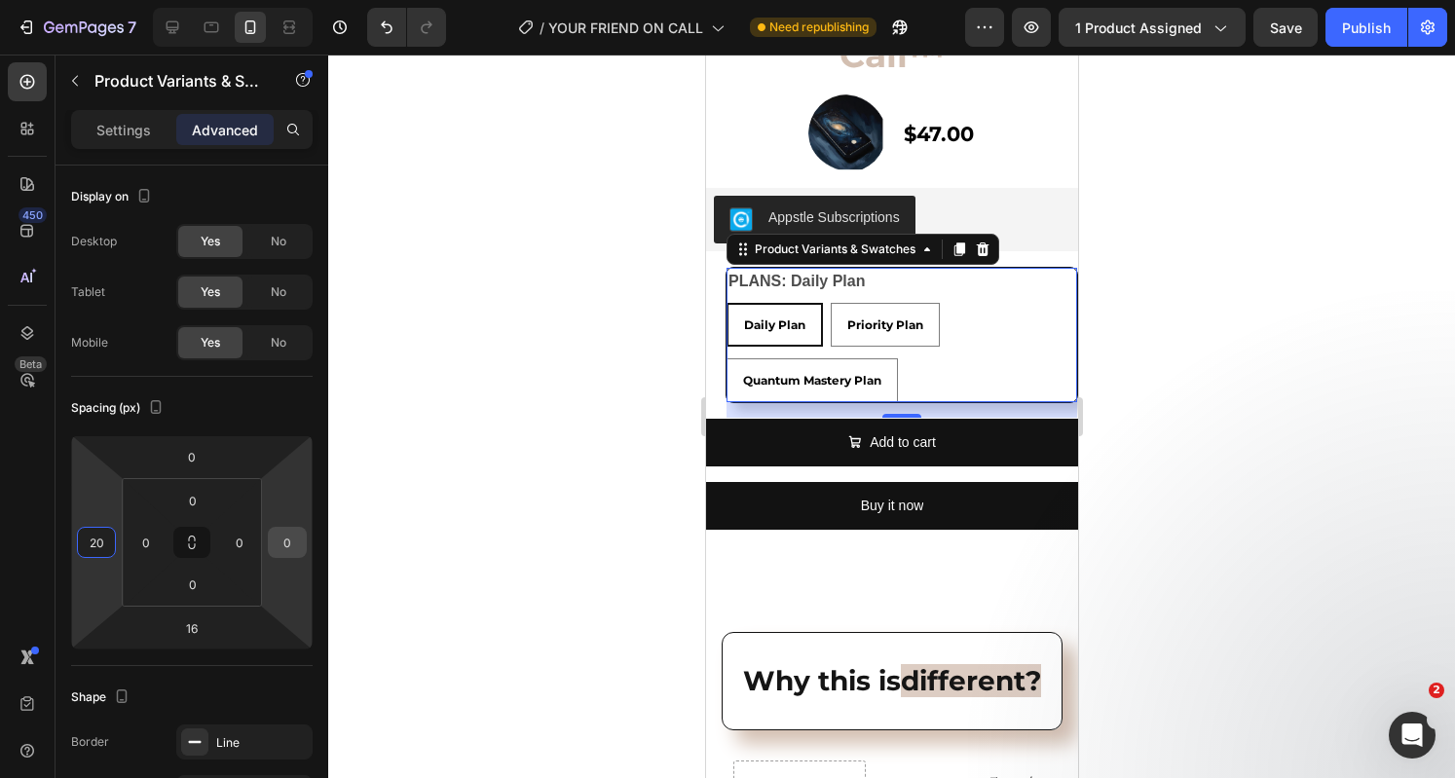
type input "20"
click at [288, 549] on input "0" at bounding box center [287, 542] width 29 height 29
type input "20"
click at [833, 272] on legend "PLANS: Daily Plan" at bounding box center [795, 281] width 140 height 27
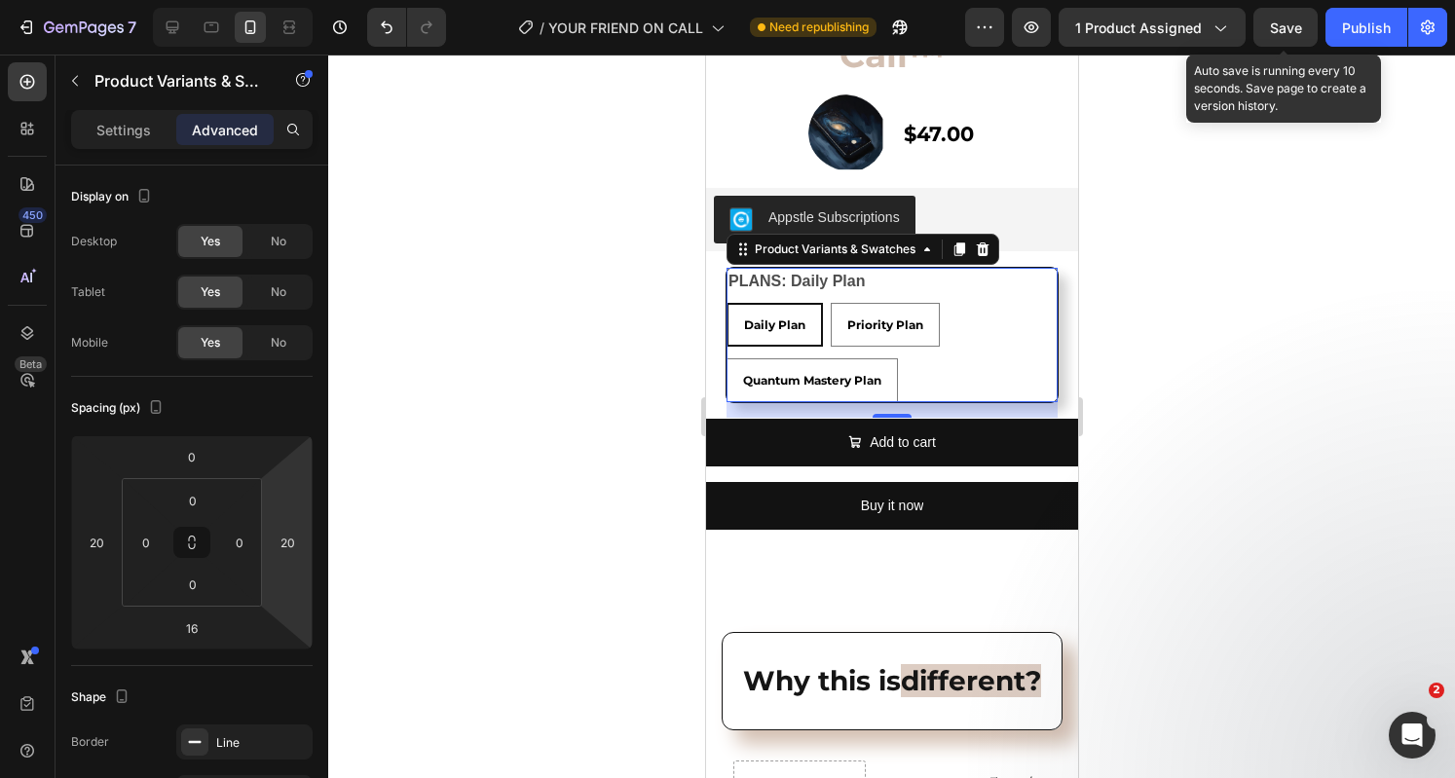
click at [1285, 18] on div "Save" at bounding box center [1286, 28] width 32 height 20
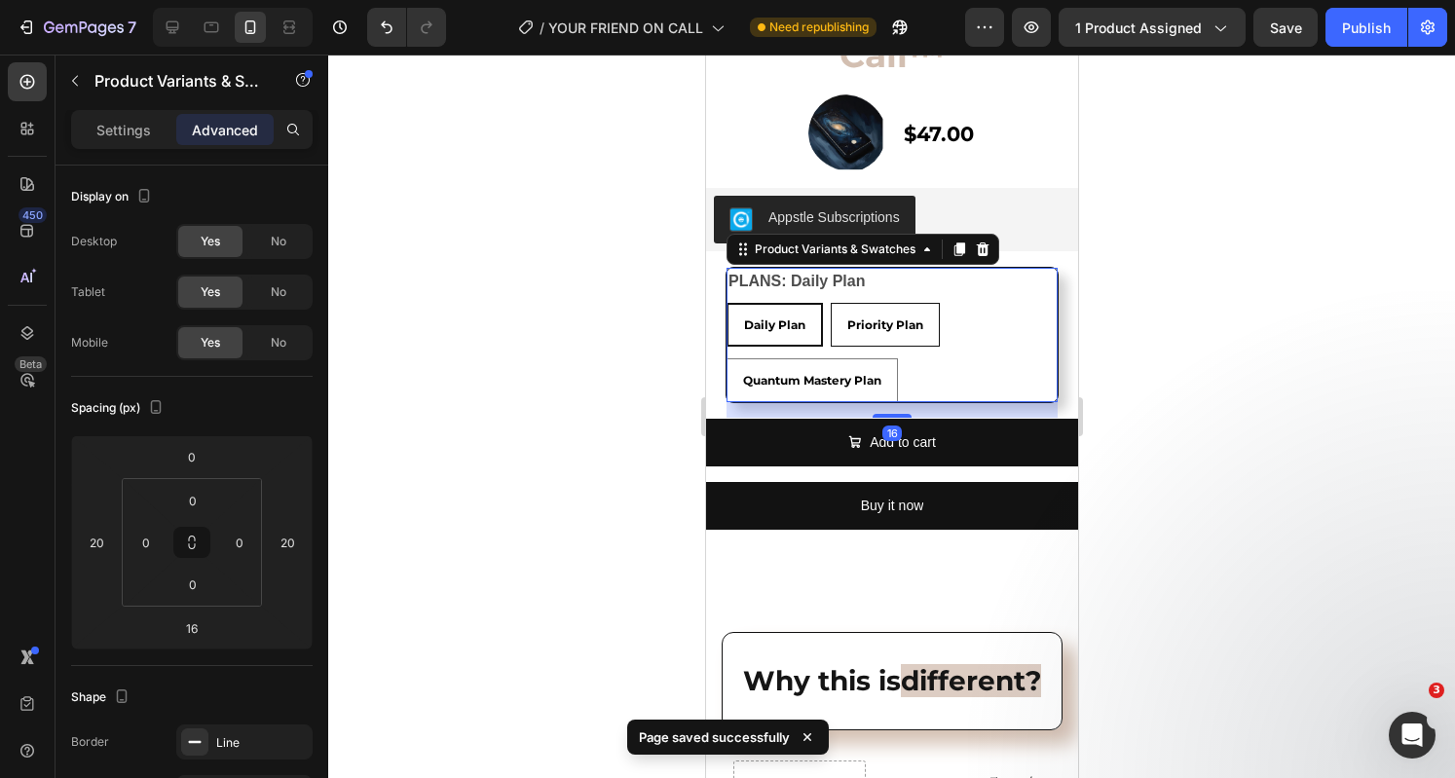
click at [893, 322] on span "Priority Plan" at bounding box center [884, 324] width 76 height 15
click at [830, 303] on input "Priority Plan Priority Plan Priority Plan" at bounding box center [829, 302] width 1 height 1
radio input "true"
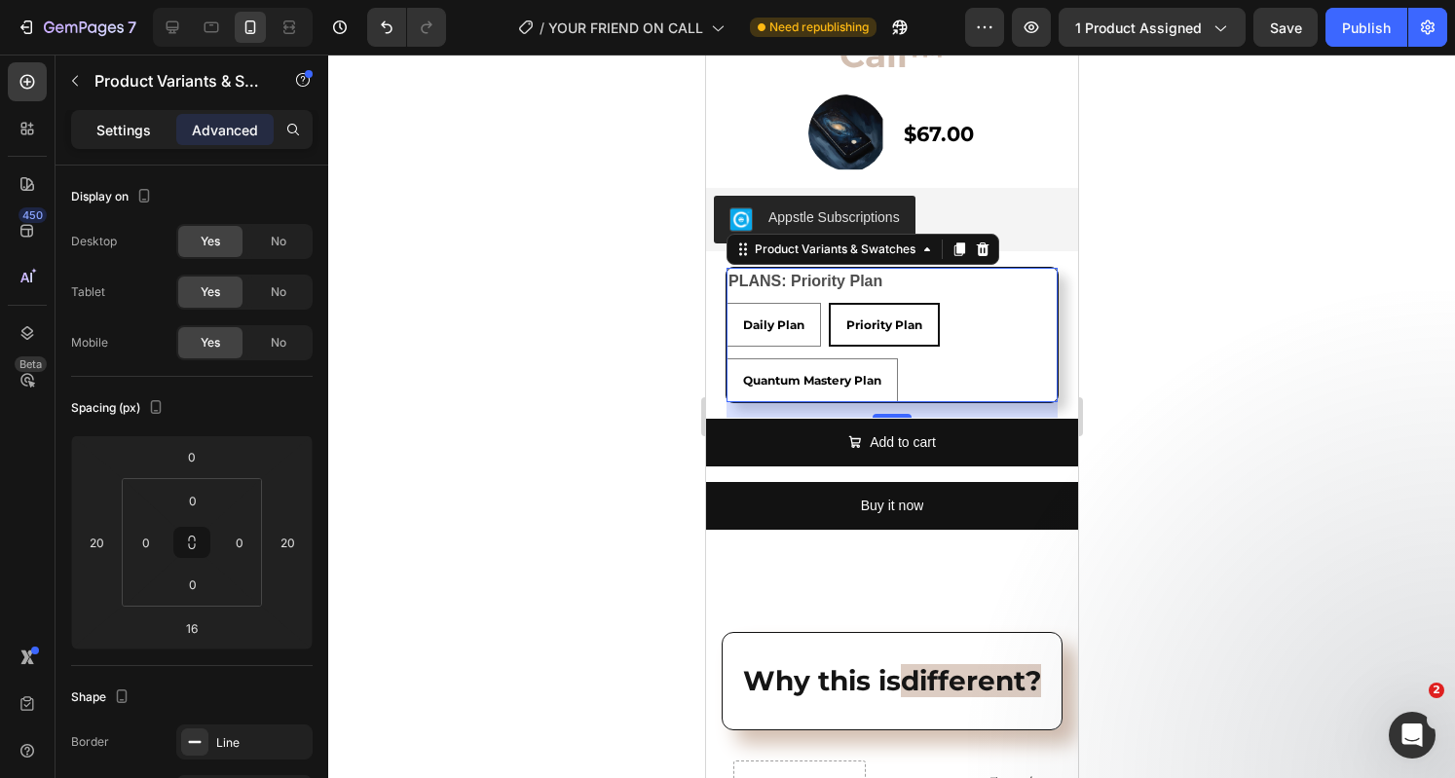
click at [124, 140] on div "Settings" at bounding box center [123, 129] width 97 height 31
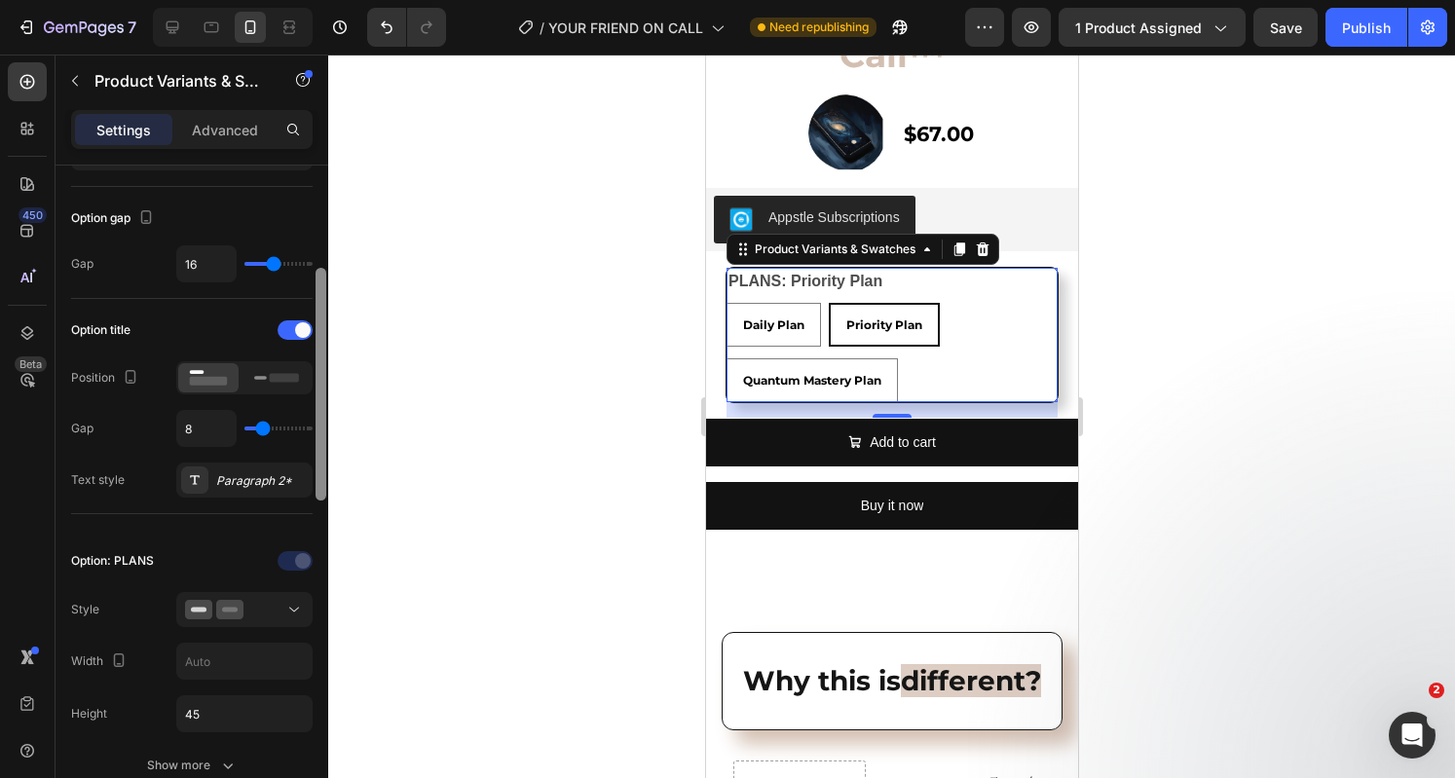
scroll to position [206, 0]
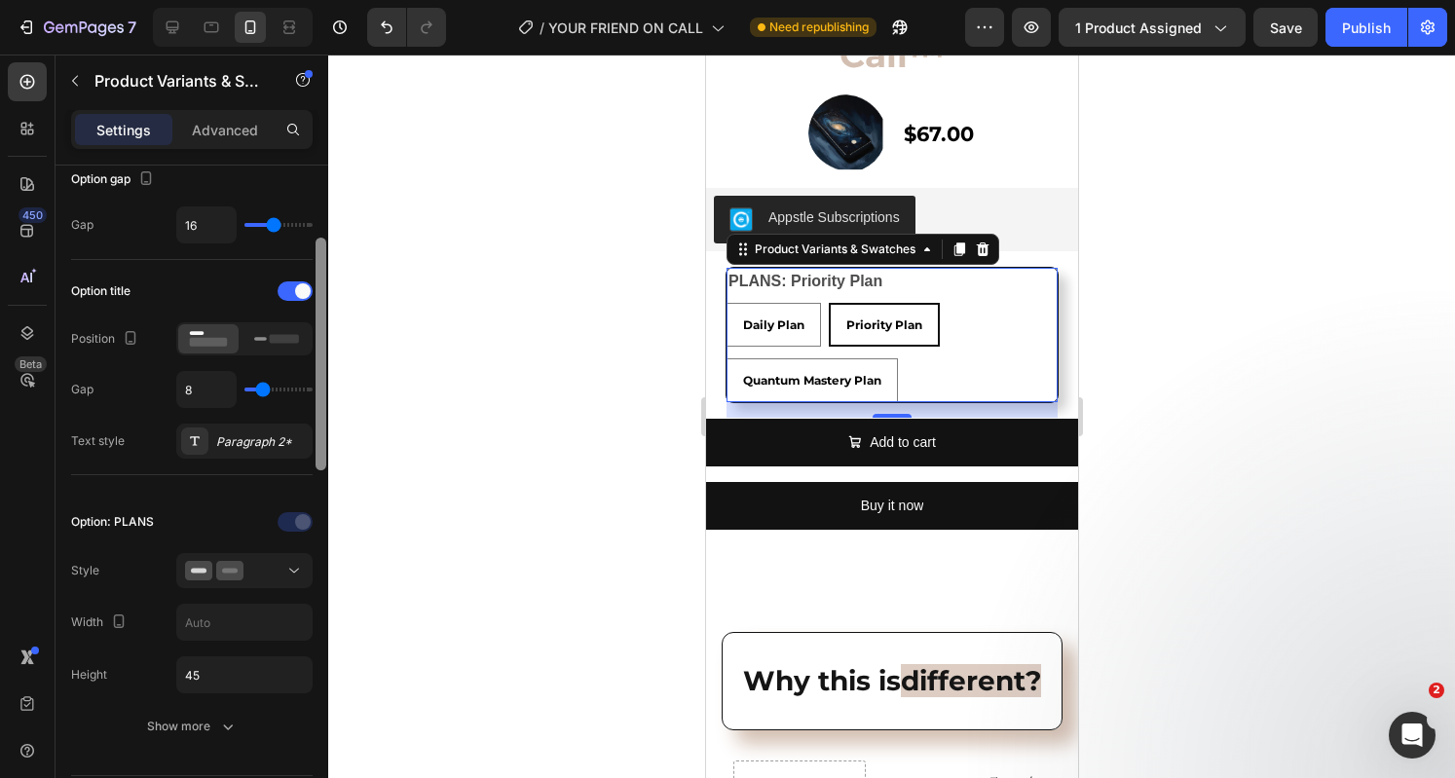
drag, startPoint x: 318, startPoint y: 351, endPoint x: 327, endPoint y: 424, distance: 72.6
click at [327, 424] on div at bounding box center [321, 500] width 15 height 669
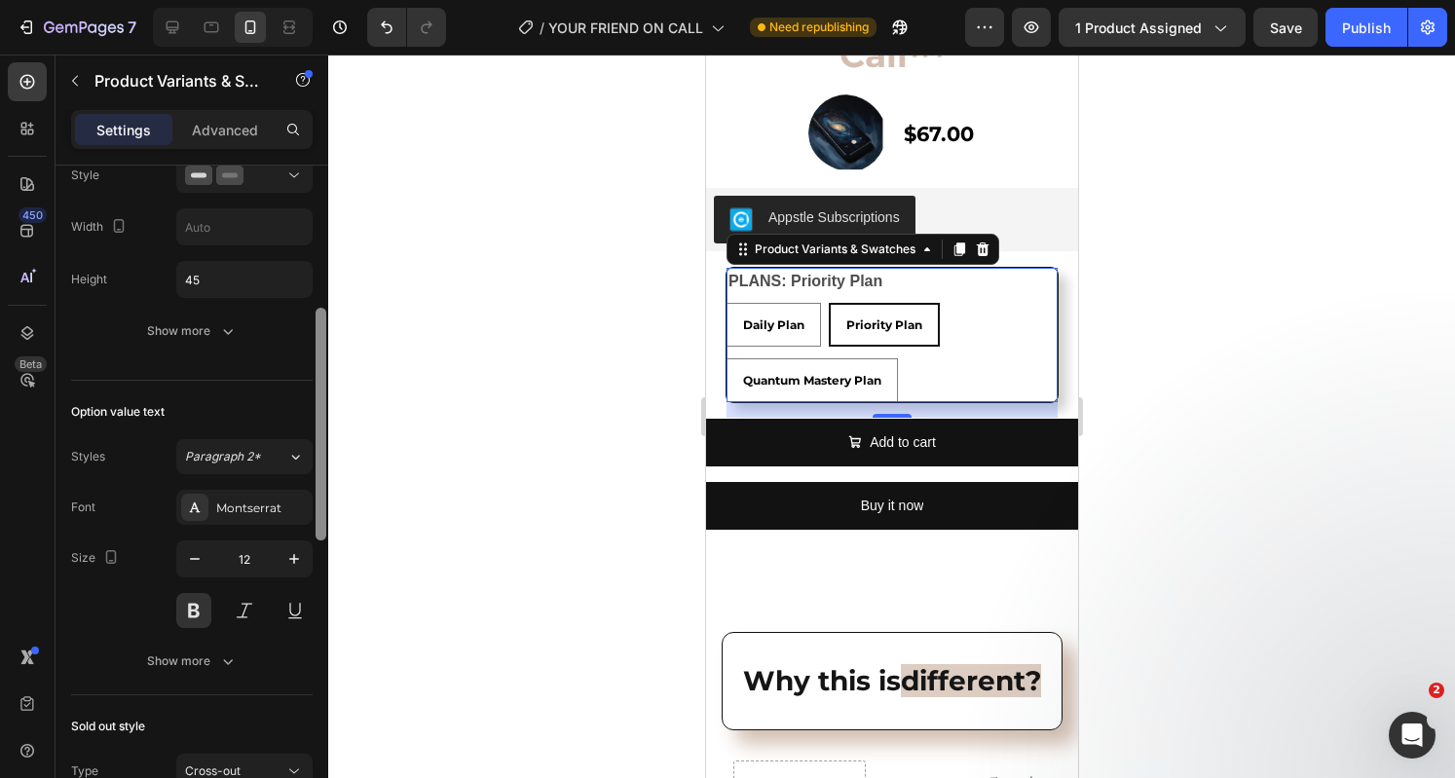
drag, startPoint x: 323, startPoint y: 425, endPoint x: 323, endPoint y: 575, distance: 149.9
click at [323, 540] on div at bounding box center [320, 424] width 11 height 233
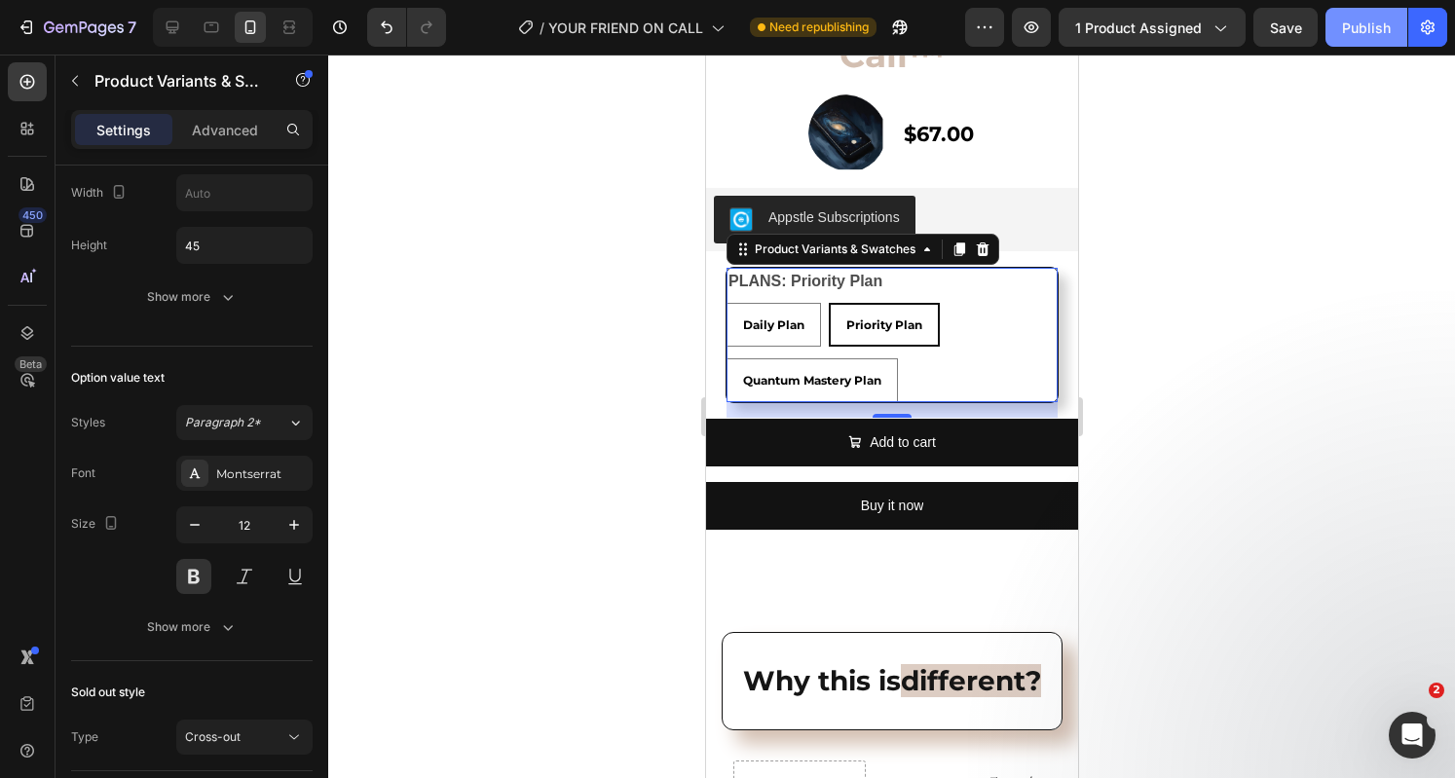
click at [1338, 27] on button "Publish" at bounding box center [1366, 27] width 82 height 39
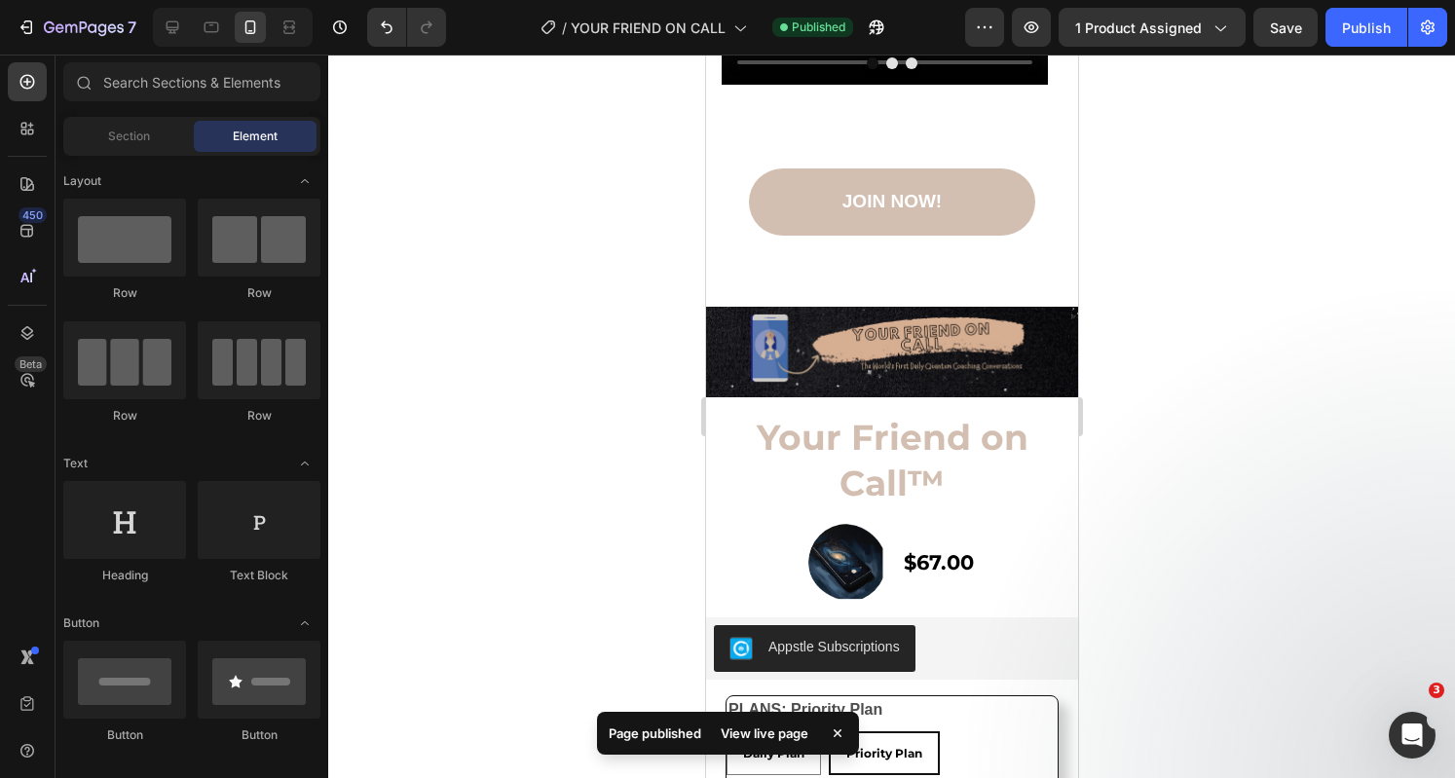
scroll to position [10495, 0]
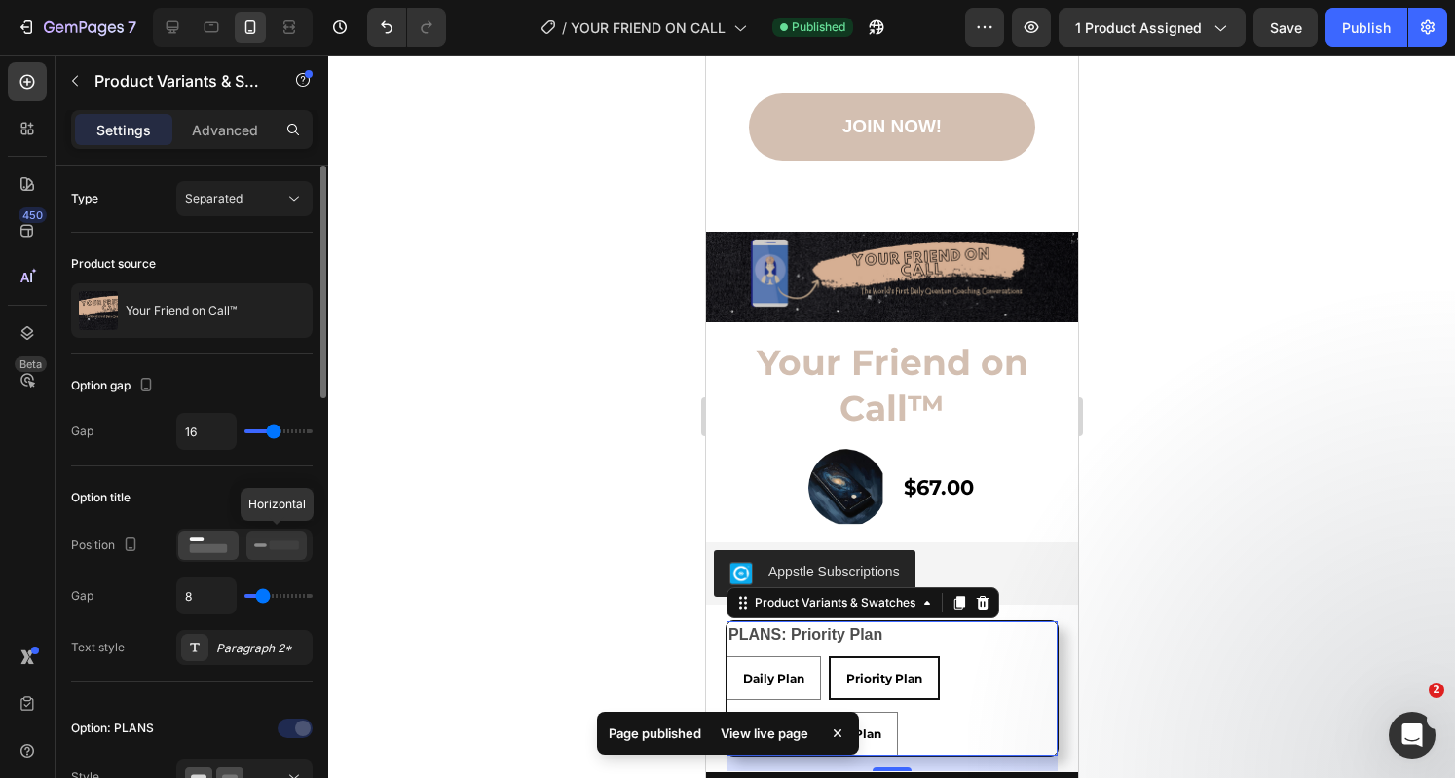
click at [251, 539] on div at bounding box center [276, 545] width 60 height 29
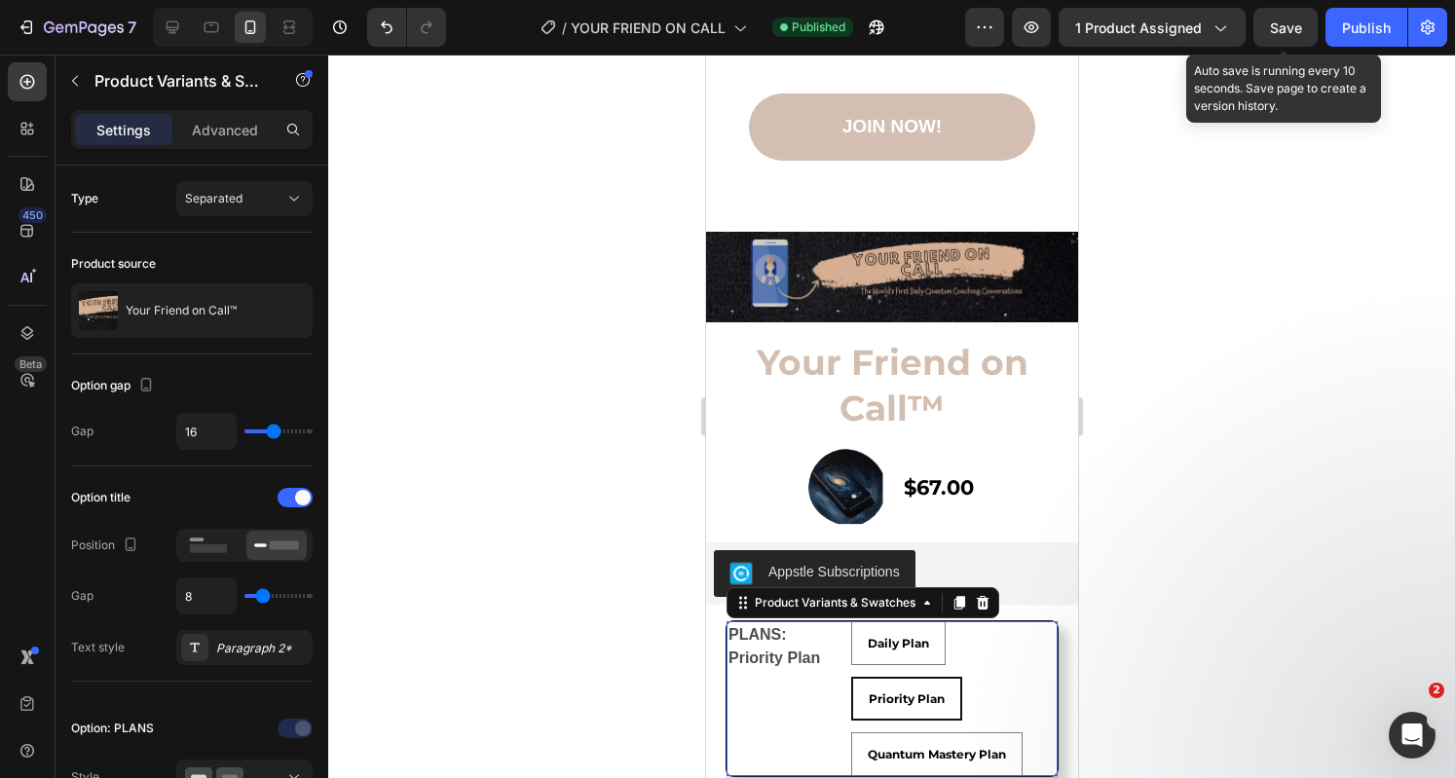
click at [1294, 36] on div "Save" at bounding box center [1286, 28] width 32 height 20
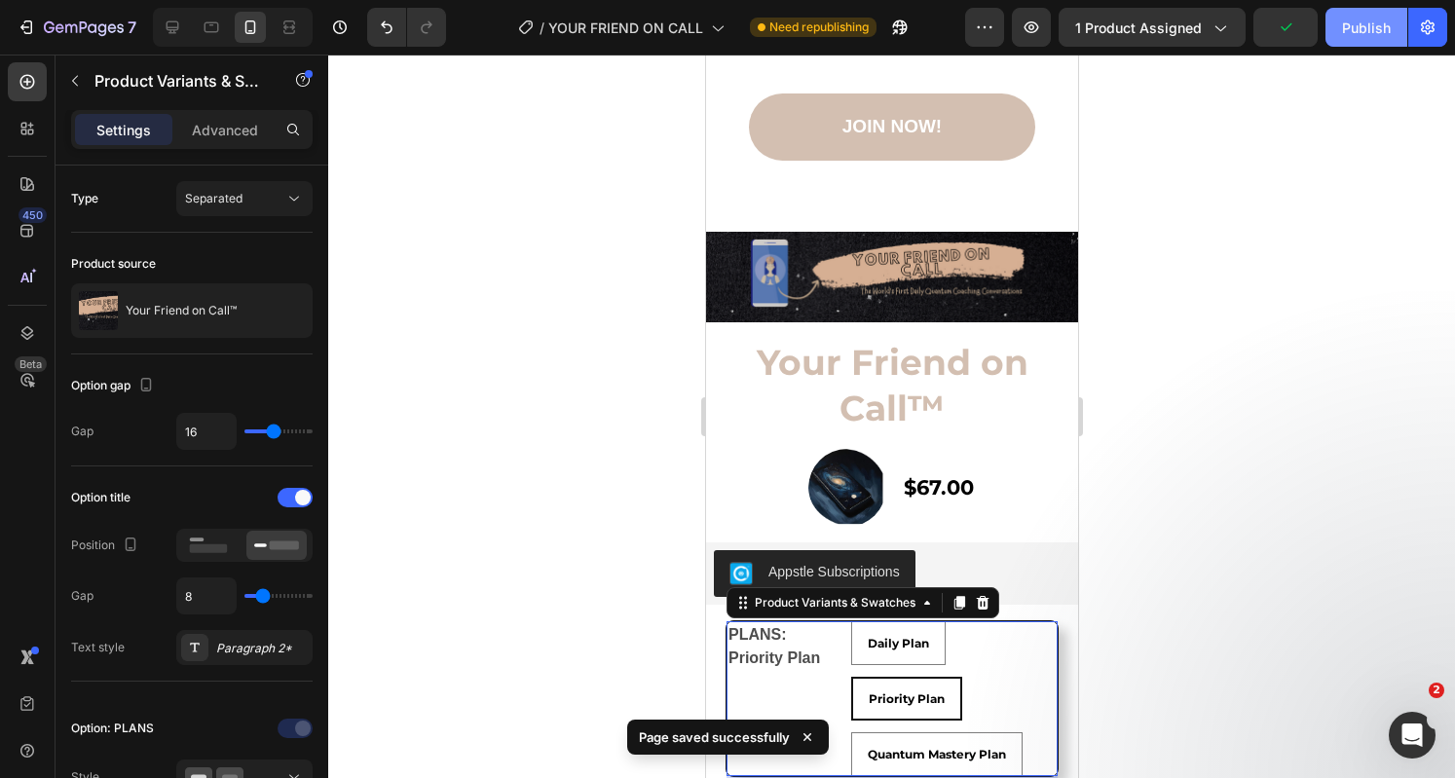
click at [1345, 45] on button "Publish" at bounding box center [1366, 27] width 82 height 39
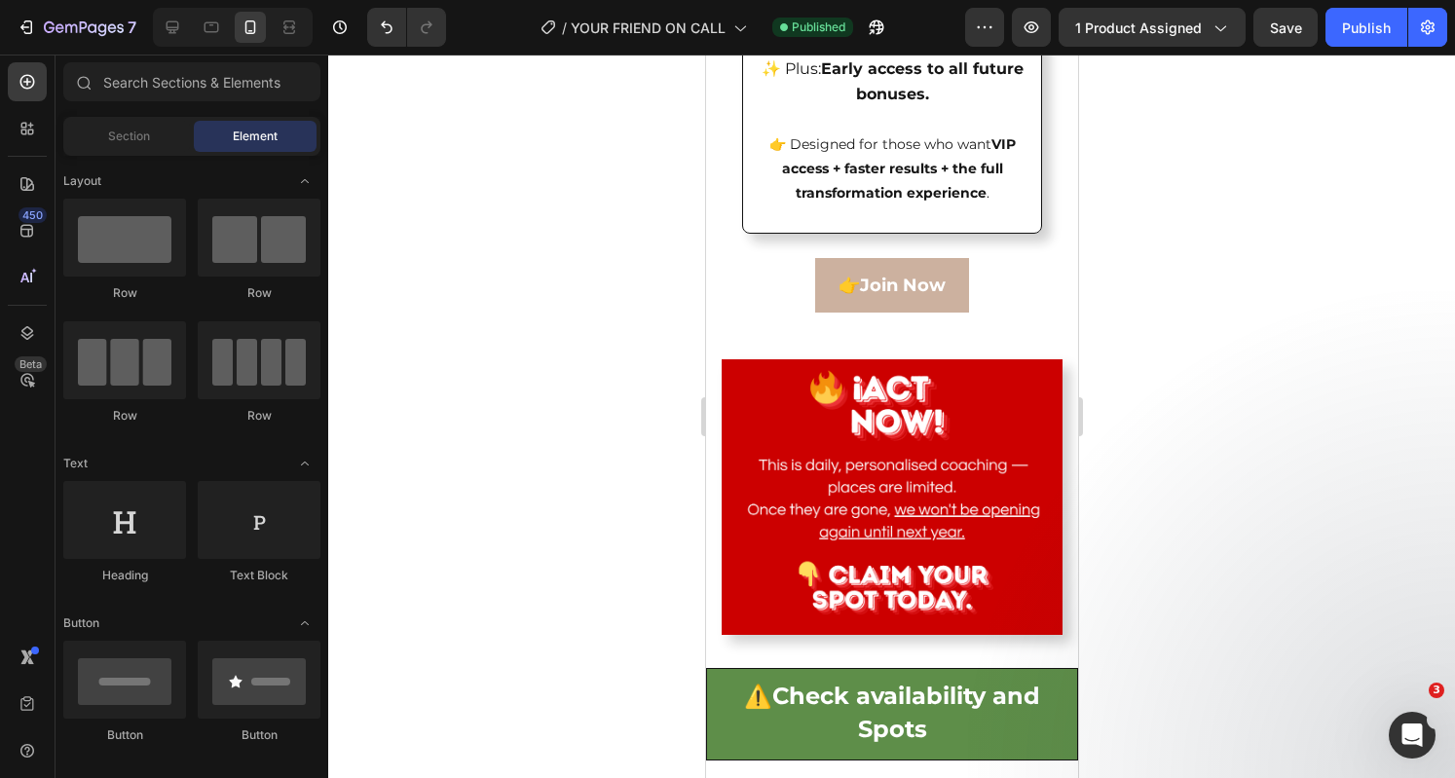
scroll to position [8472, 0]
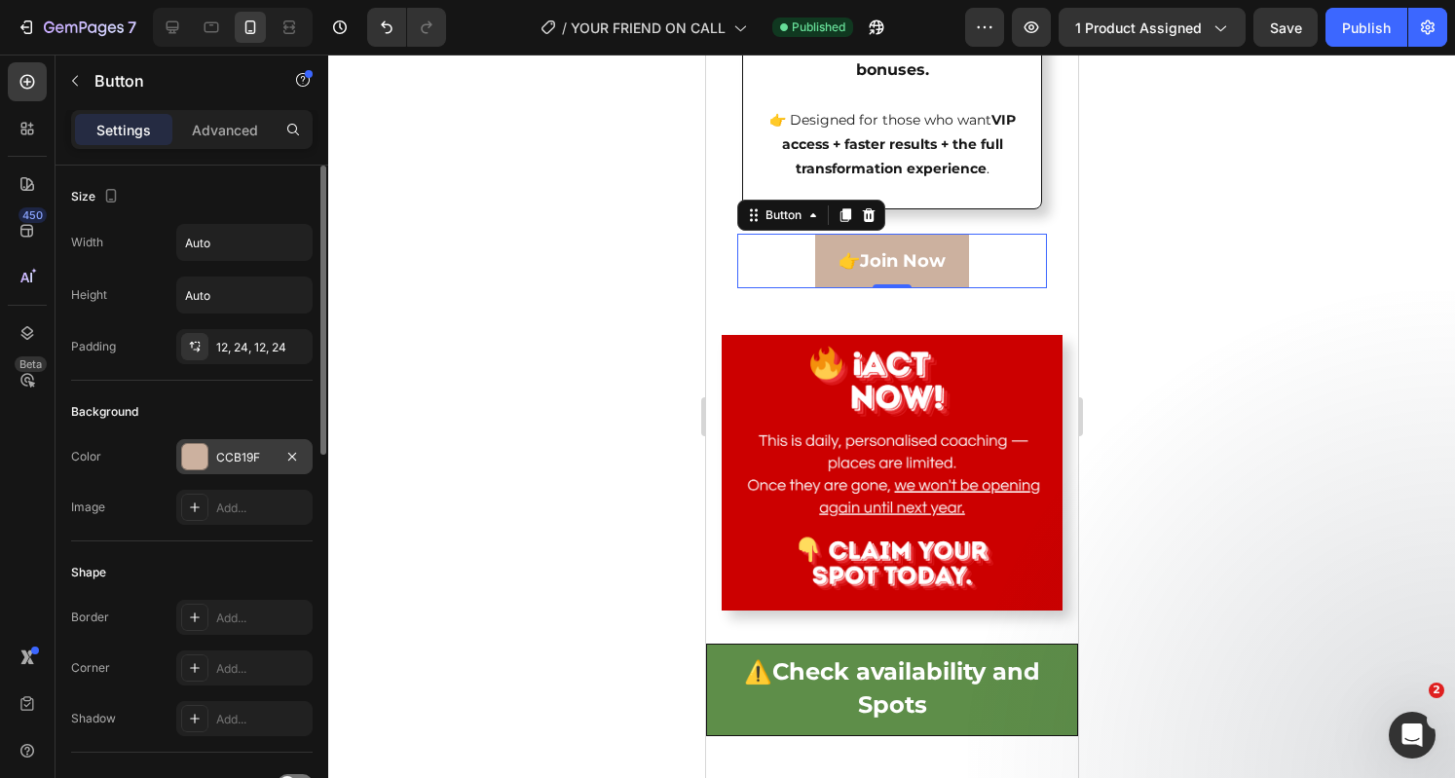
click at [253, 450] on div "CCB19F" at bounding box center [244, 458] width 56 height 18
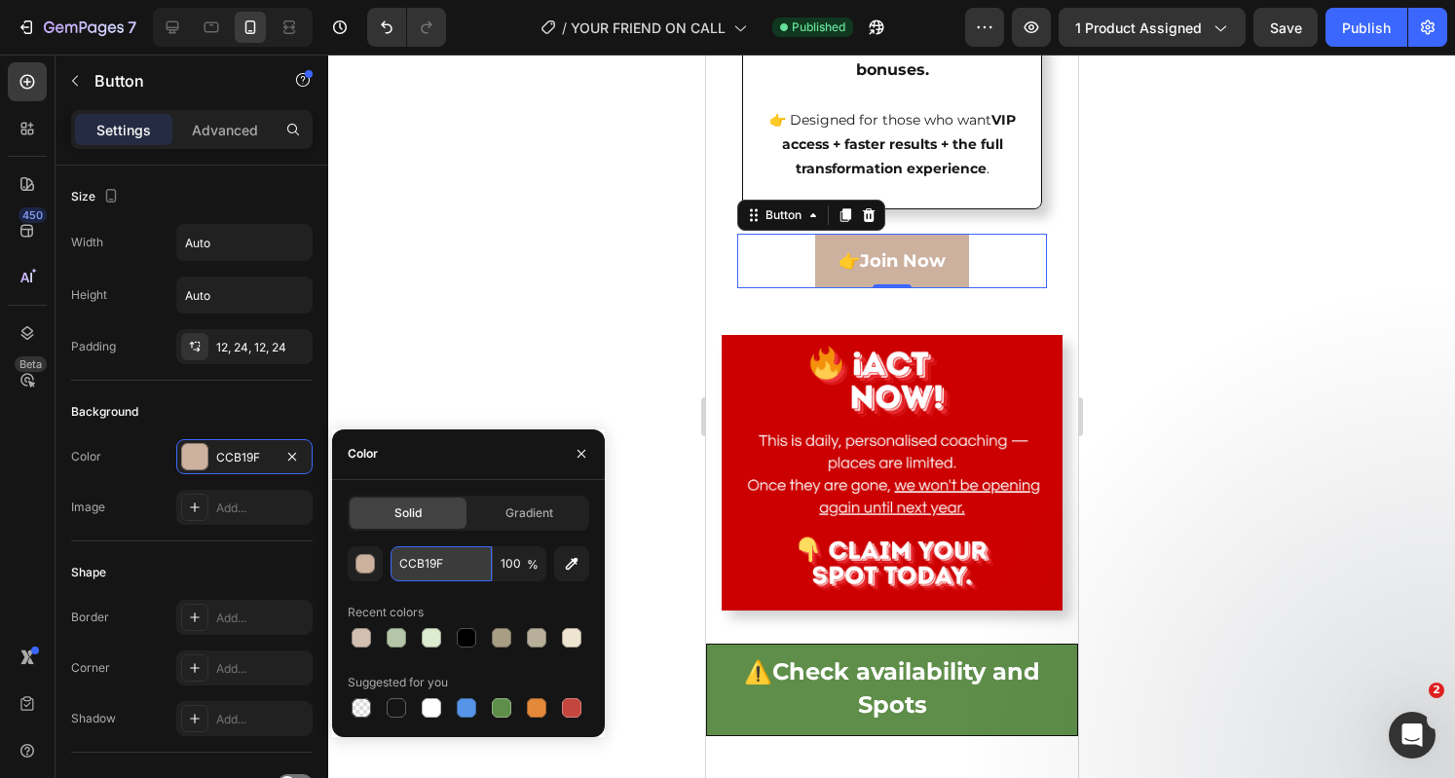
click at [418, 573] on input "CCB19F" at bounding box center [440, 563] width 101 height 35
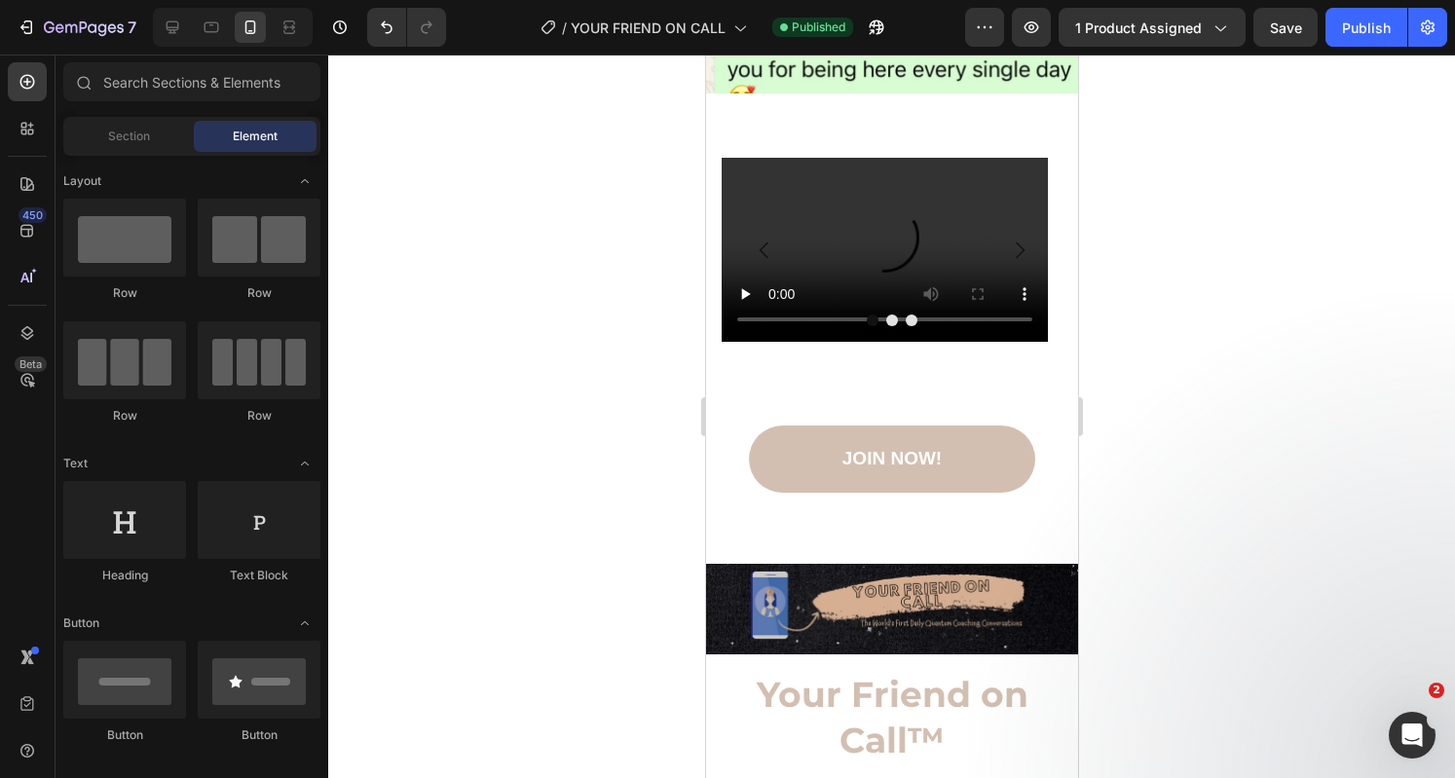
scroll to position [10237, 0]
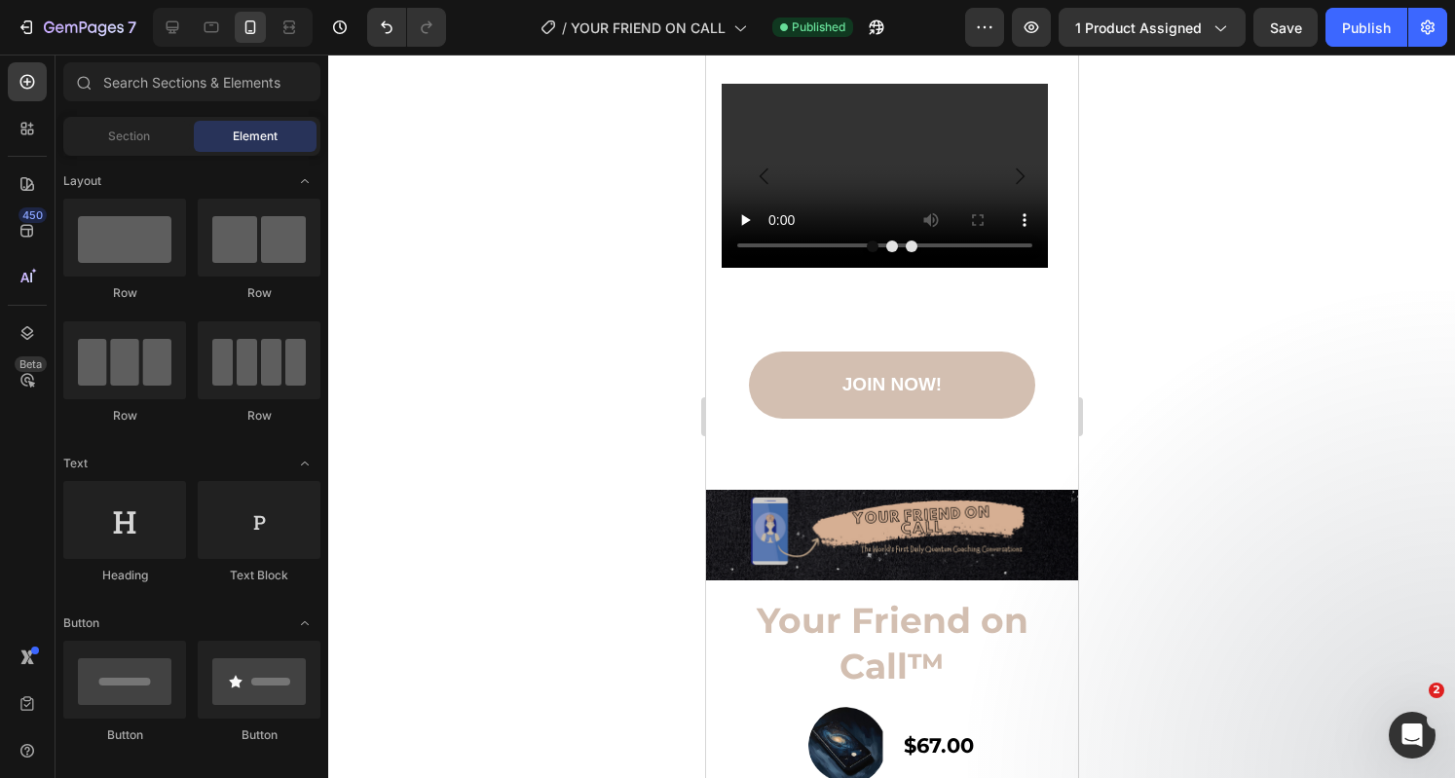
drag, startPoint x: 1069, startPoint y: 523, endPoint x: 1797, endPoint y: 671, distance: 743.2
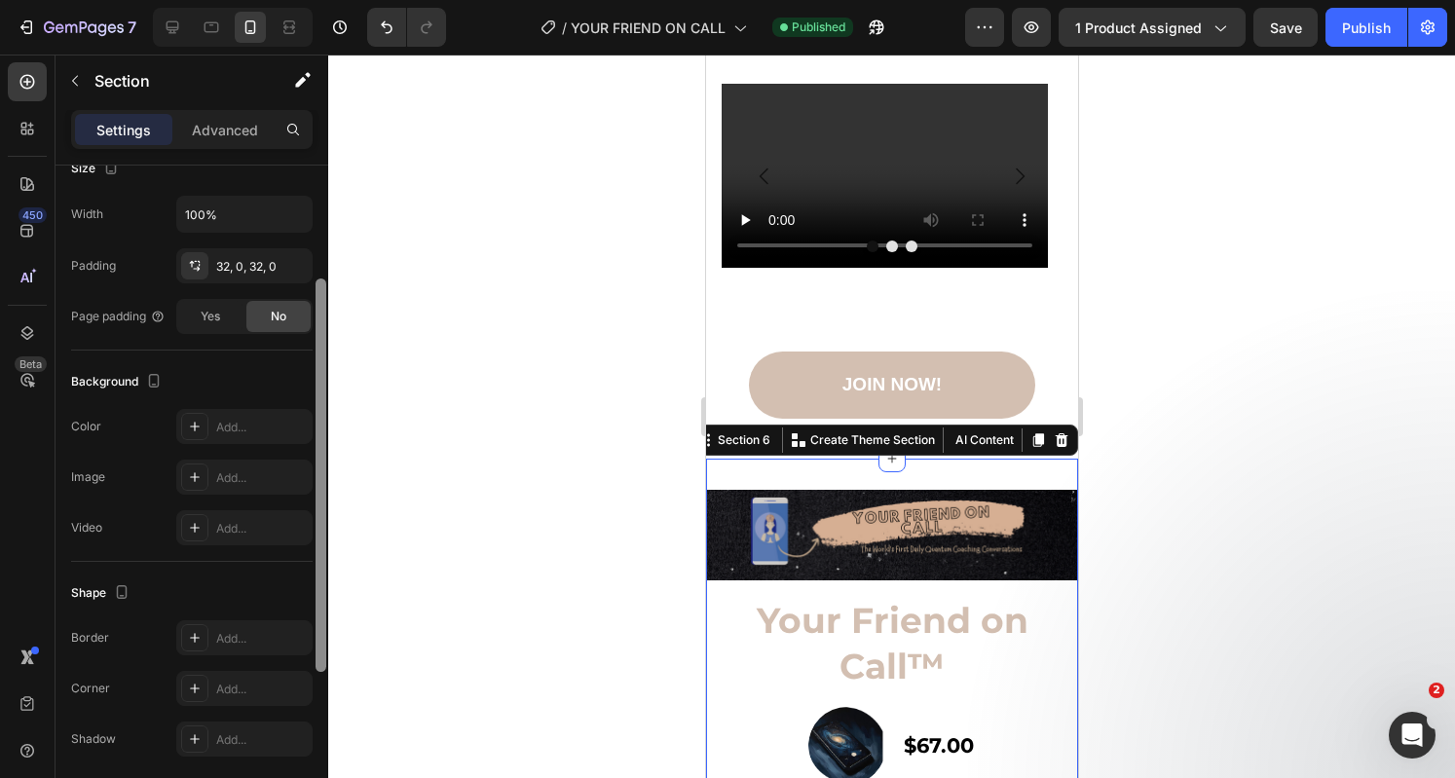
drag, startPoint x: 318, startPoint y: 494, endPoint x: 327, endPoint y: 735, distance: 241.6
click at [327, 735] on div at bounding box center [321, 424] width 15 height 669
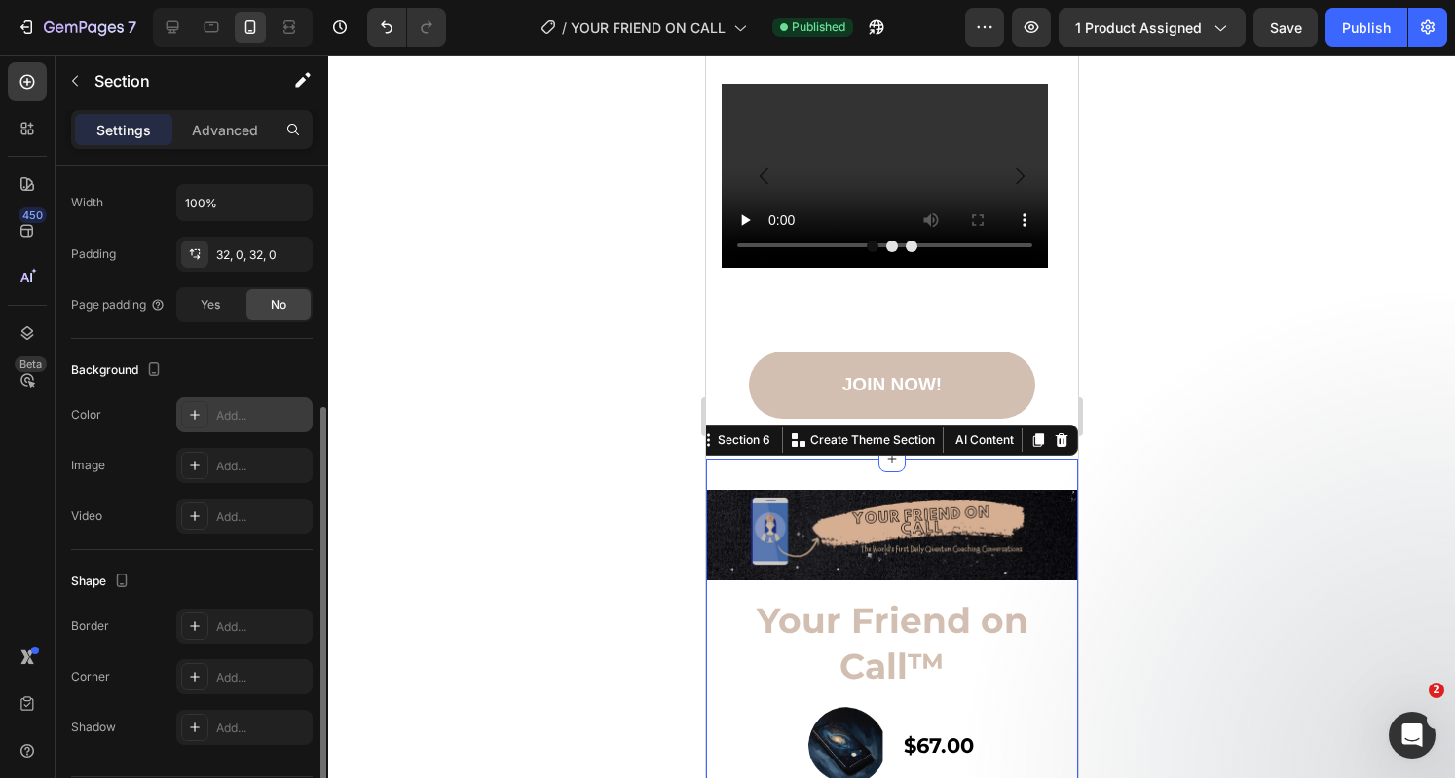
click at [230, 412] on div "Add..." at bounding box center [262, 416] width 92 height 18
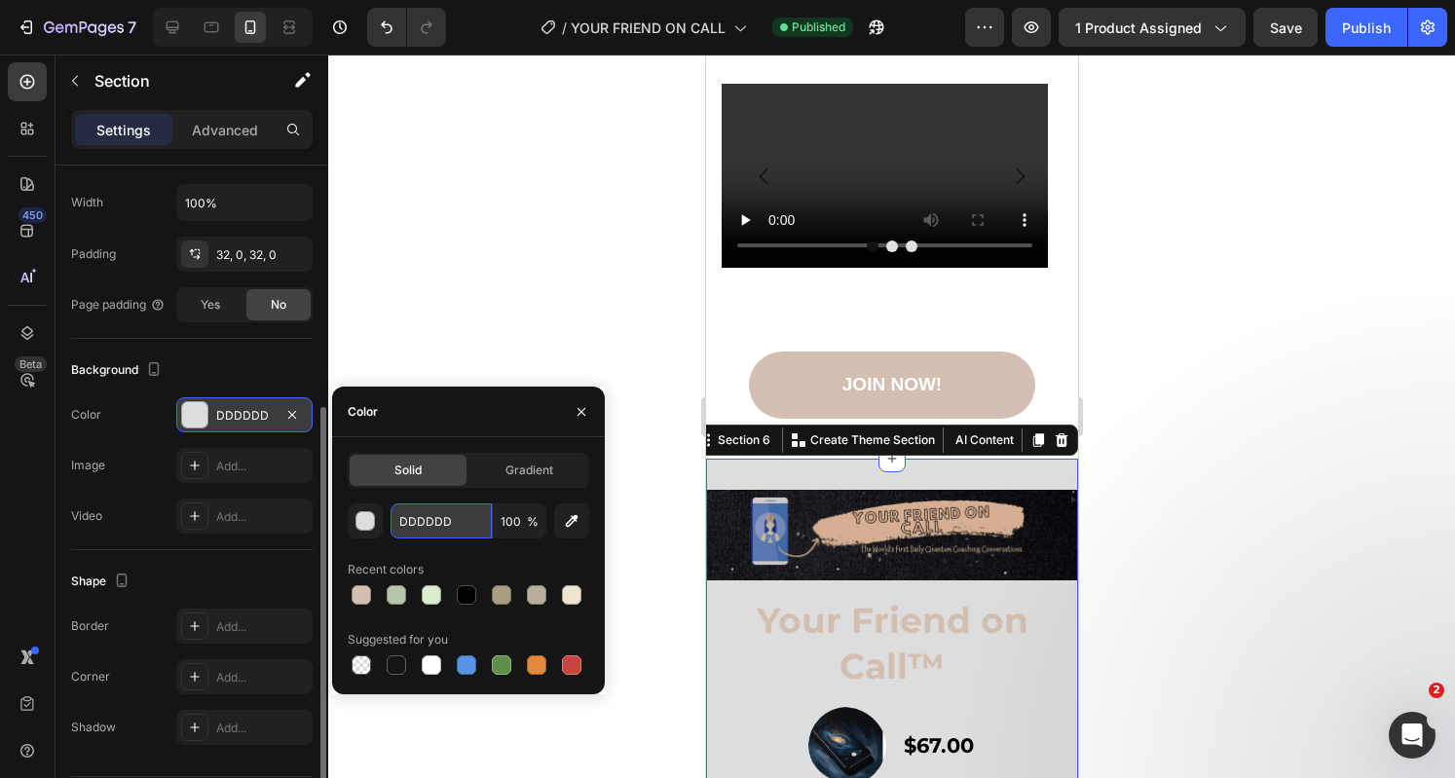
click at [455, 513] on input "DDDDDD" at bounding box center [440, 520] width 101 height 35
paste input "CCB19F"
type input "CCB19F"
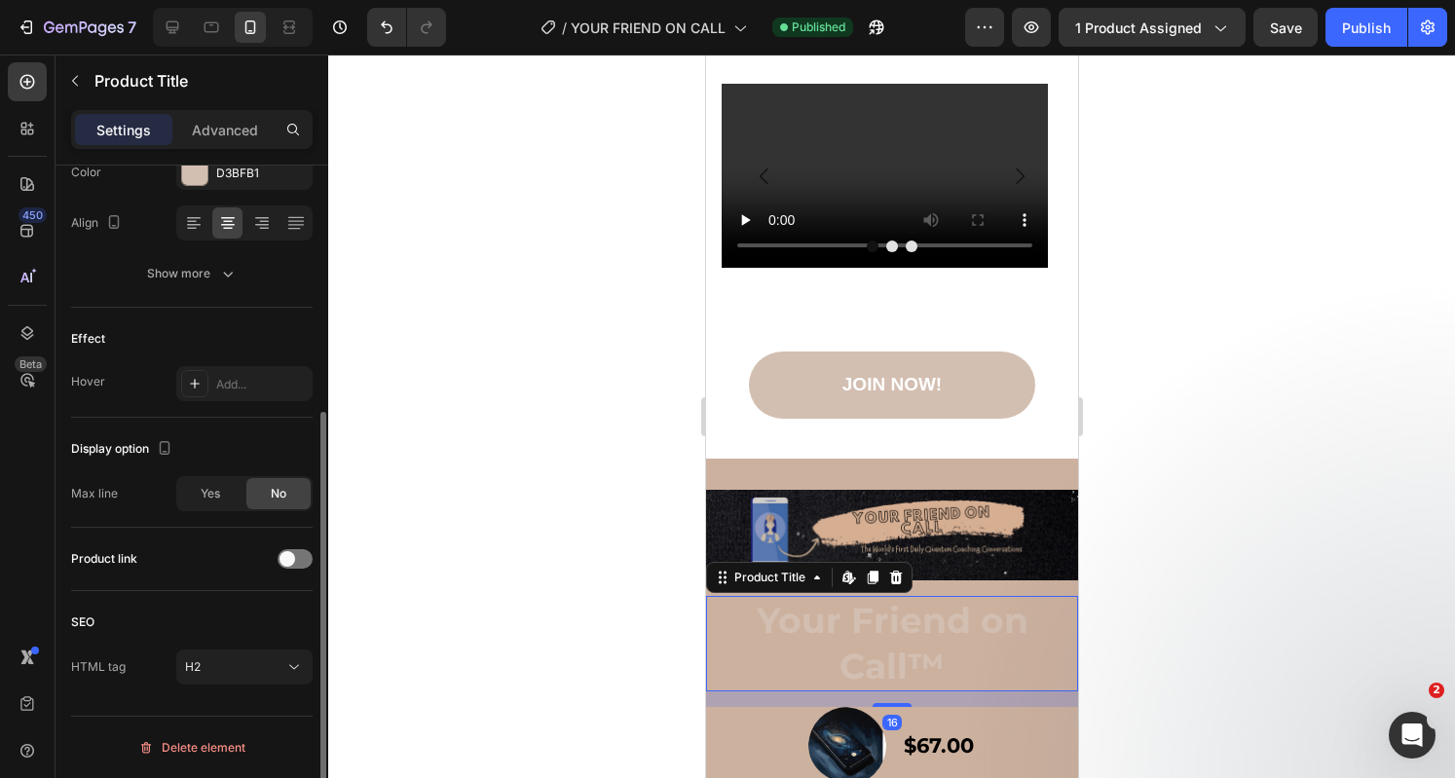
click at [958, 616] on h2 "Your Friend on Call™" at bounding box center [891, 643] width 372 height 95
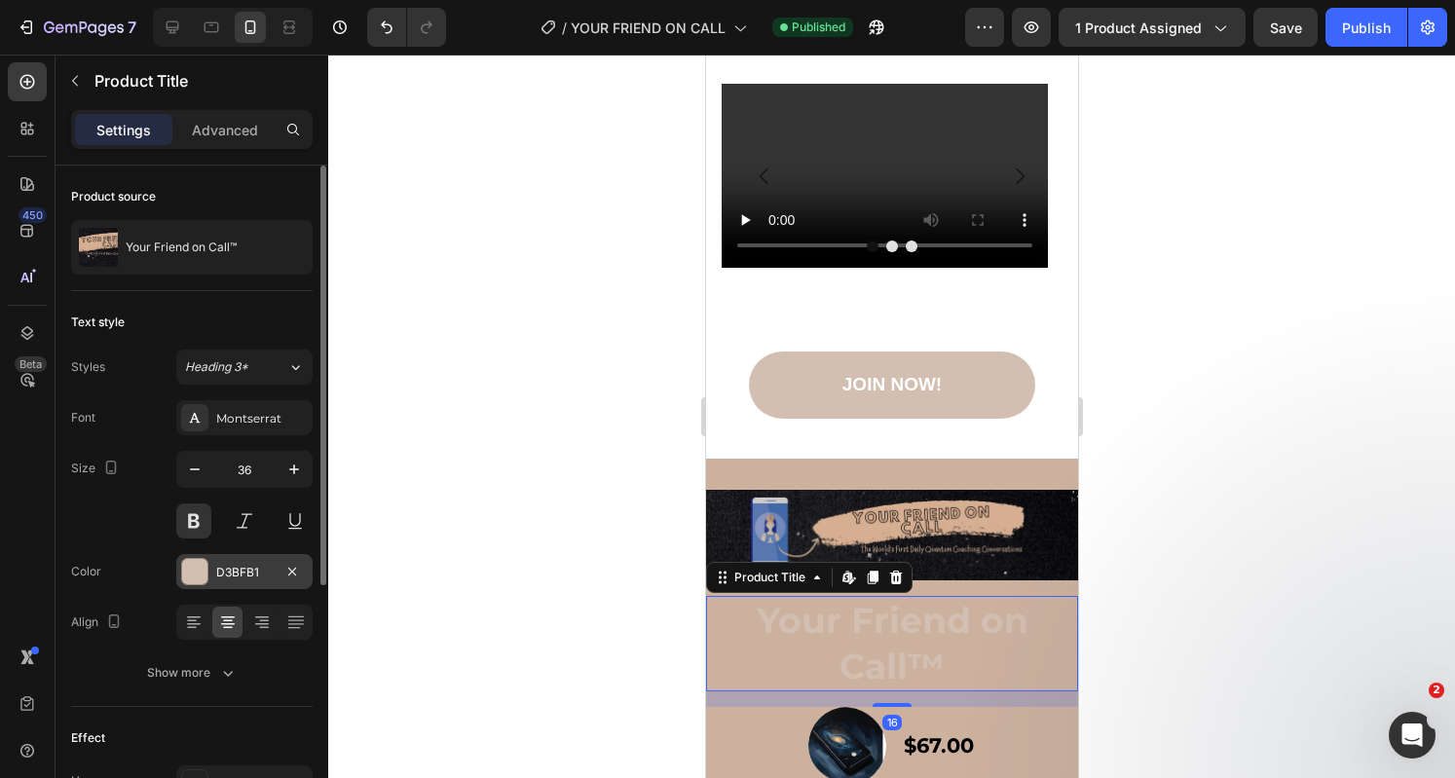
click at [208, 570] on div "D3BFB1" at bounding box center [244, 571] width 136 height 35
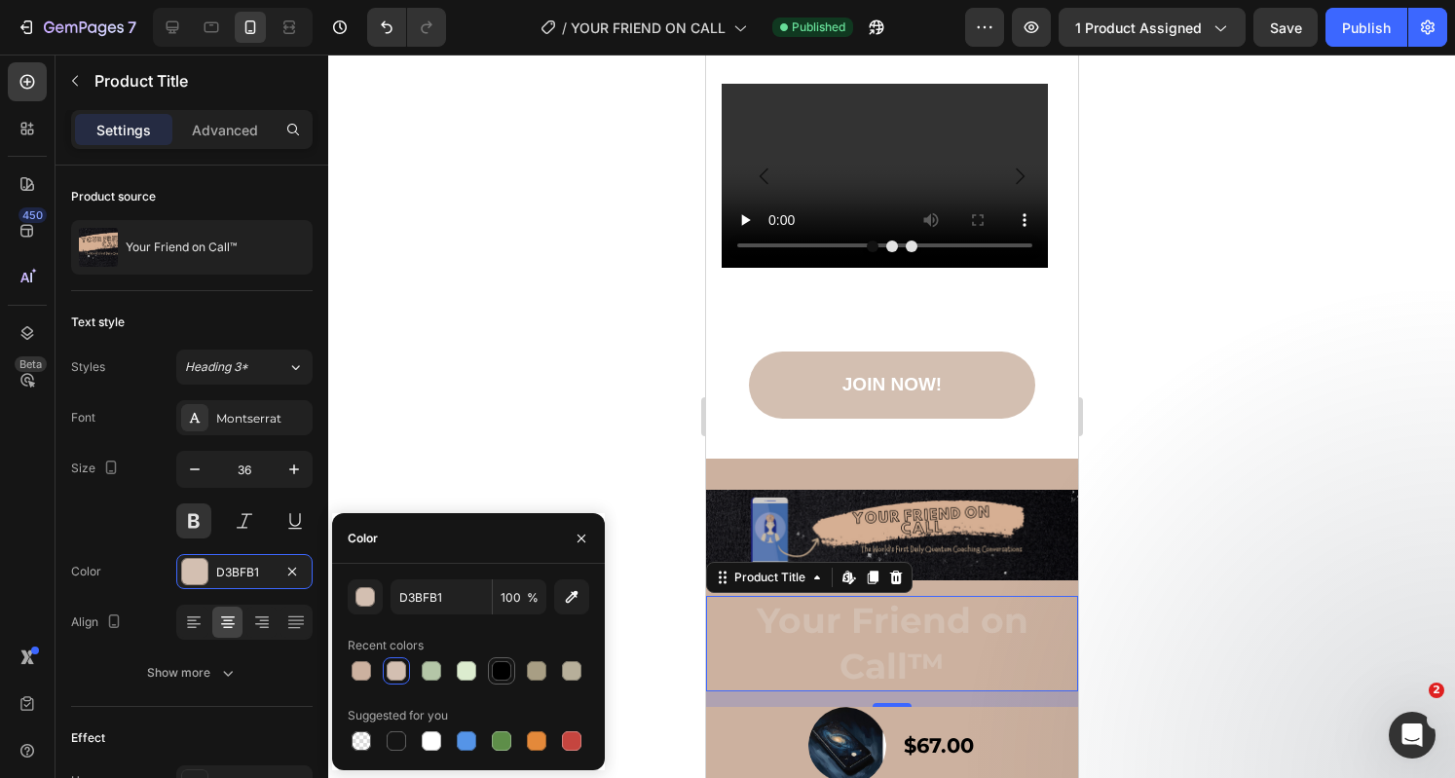
click at [500, 673] on div at bounding box center [501, 670] width 19 height 19
type input "000000"
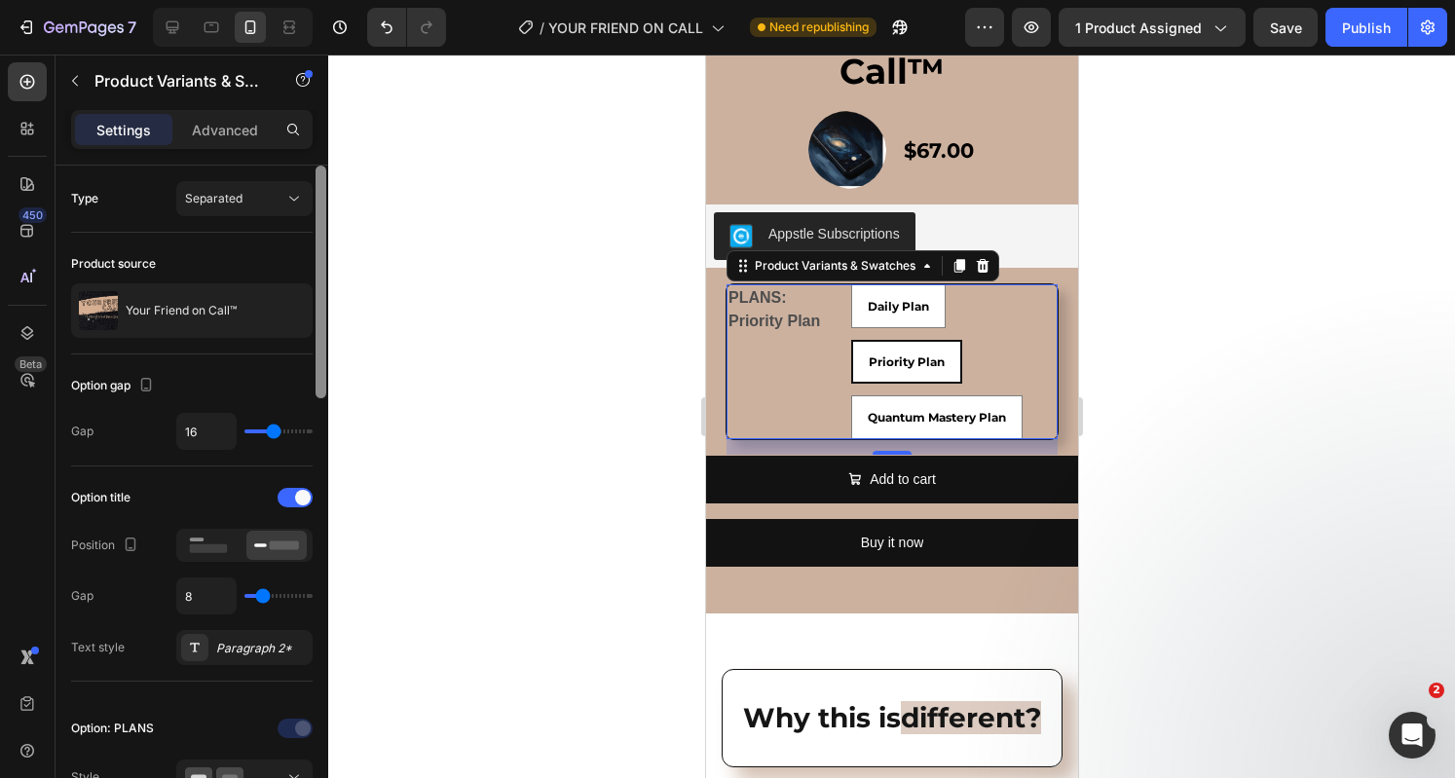
scroll to position [669, 0]
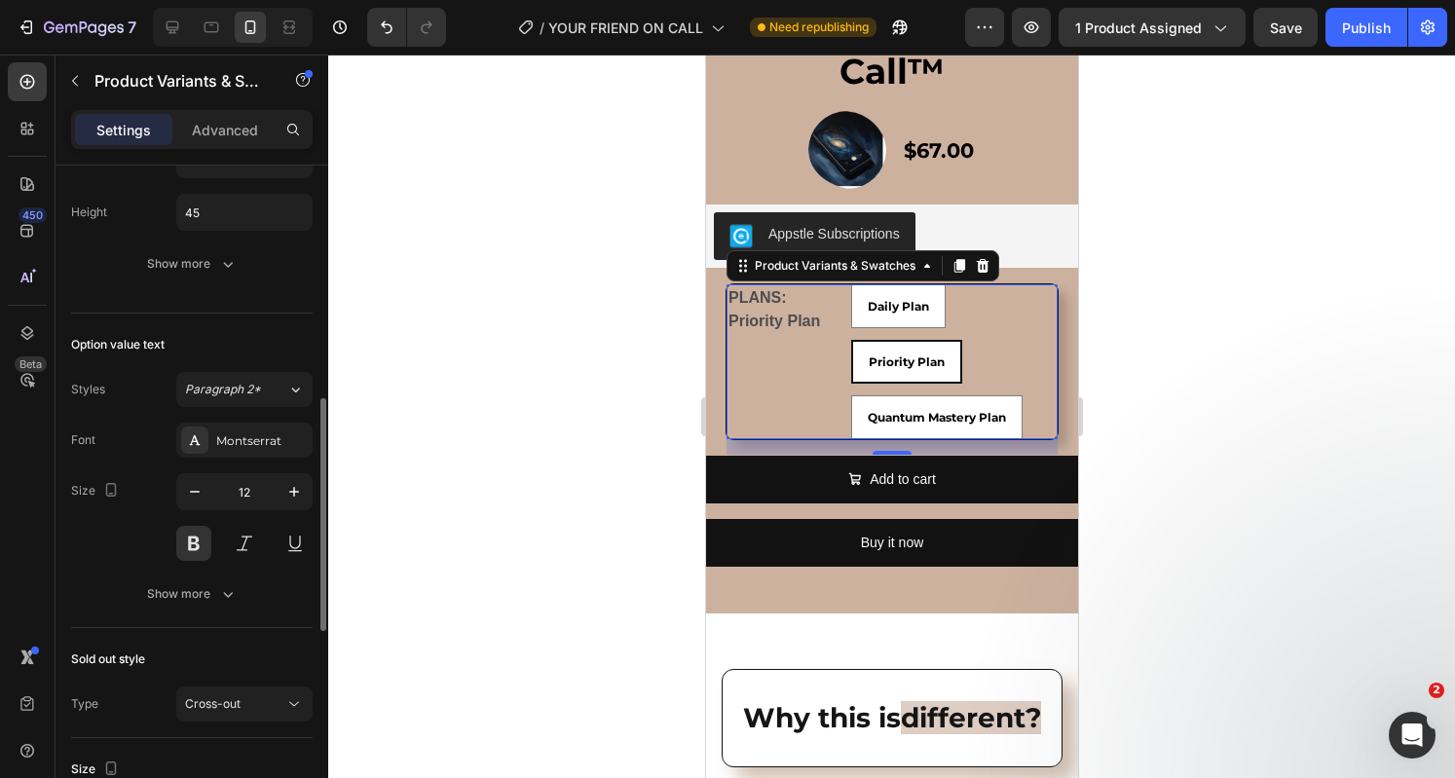
drag, startPoint x: 326, startPoint y: 386, endPoint x: 329, endPoint y: 445, distance: 59.5
click at [329, 0] on div "7 Version history / YOUR FRIEND ON CALL Need republishing Preview 1 product ass…" at bounding box center [727, 0] width 1455 height 0
click at [234, 590] on icon "button" at bounding box center [227, 593] width 19 height 19
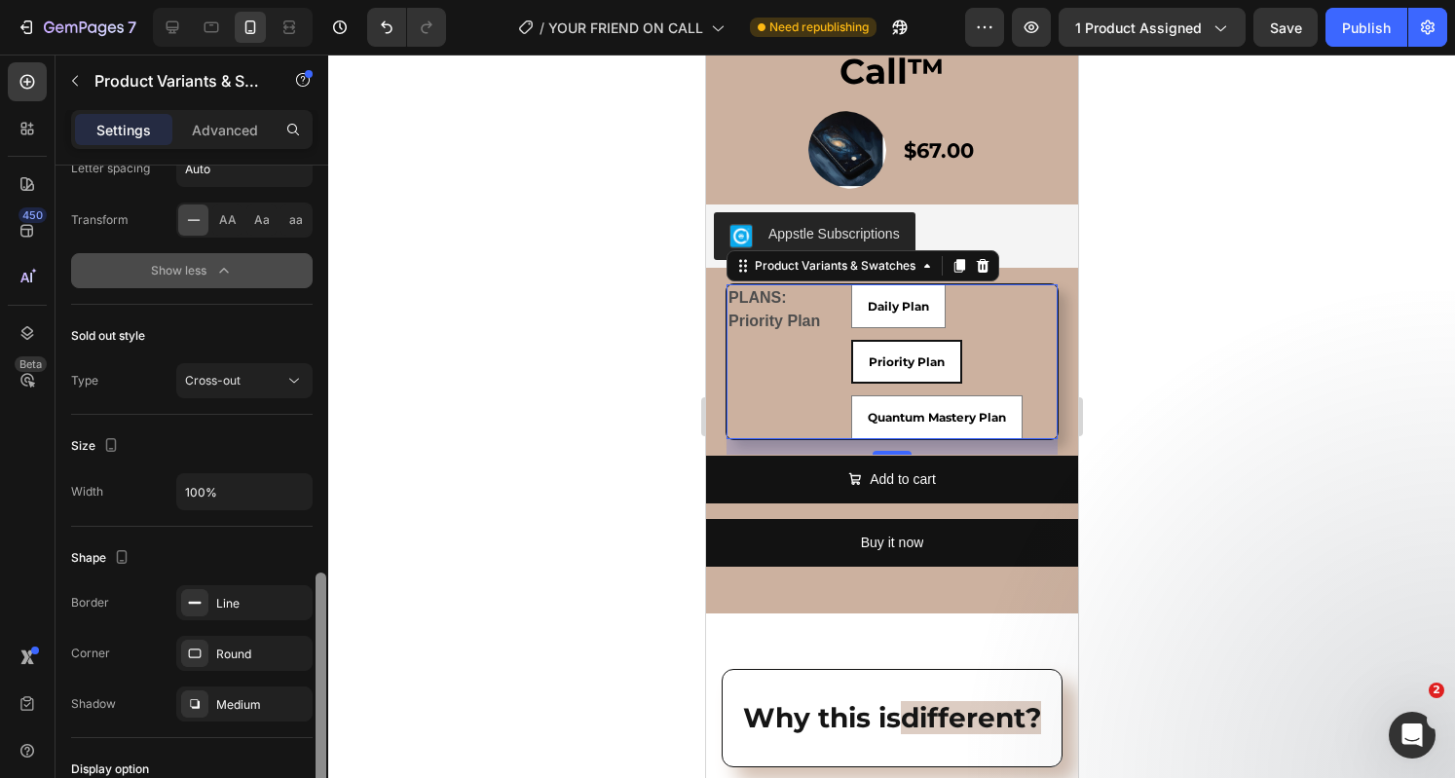
scroll to position [1224, 0]
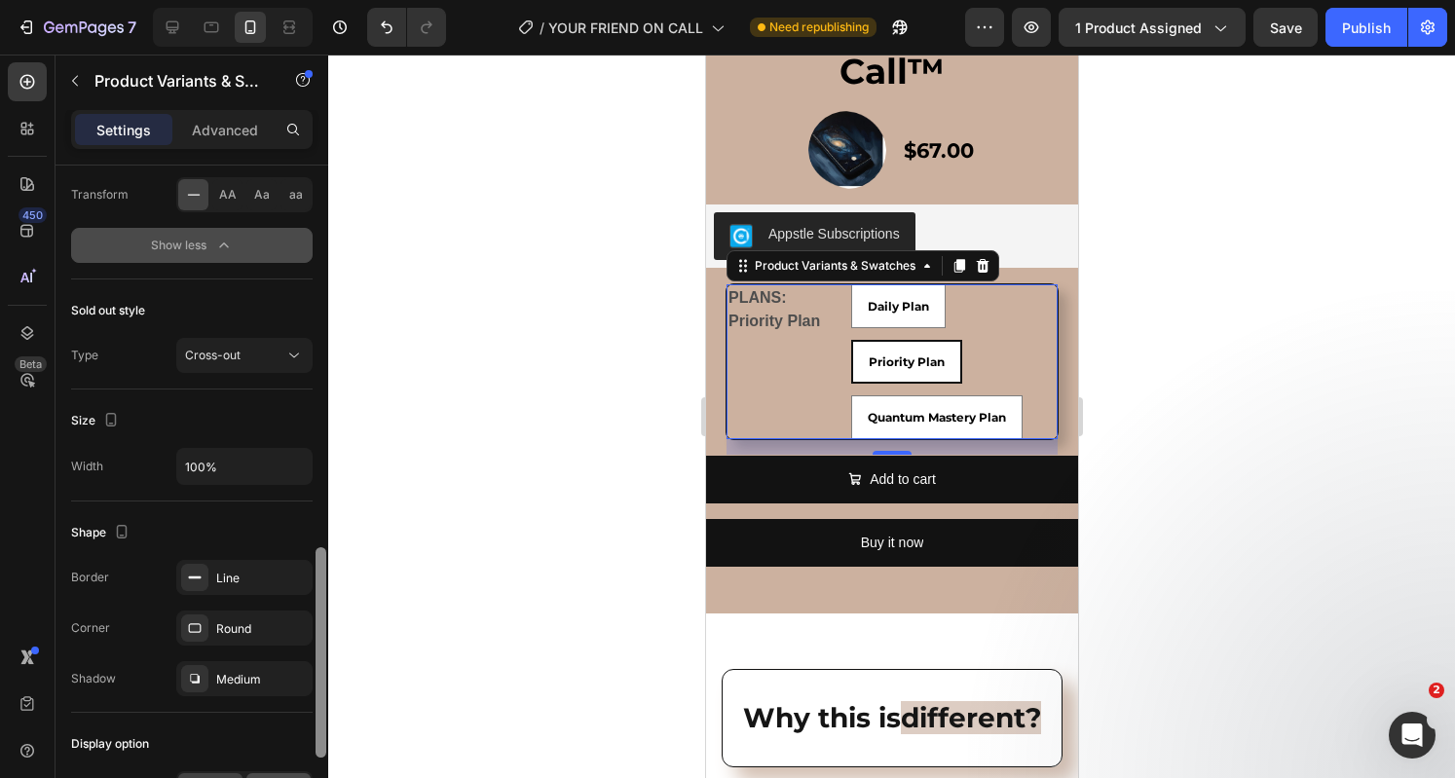
drag, startPoint x: 316, startPoint y: 579, endPoint x: 288, endPoint y: 773, distance: 195.8
click at [288, 773] on div "Type Separated Product source Your Friend on Call™ Option gap Gap 16 Option tit…" at bounding box center [191, 500] width 273 height 668
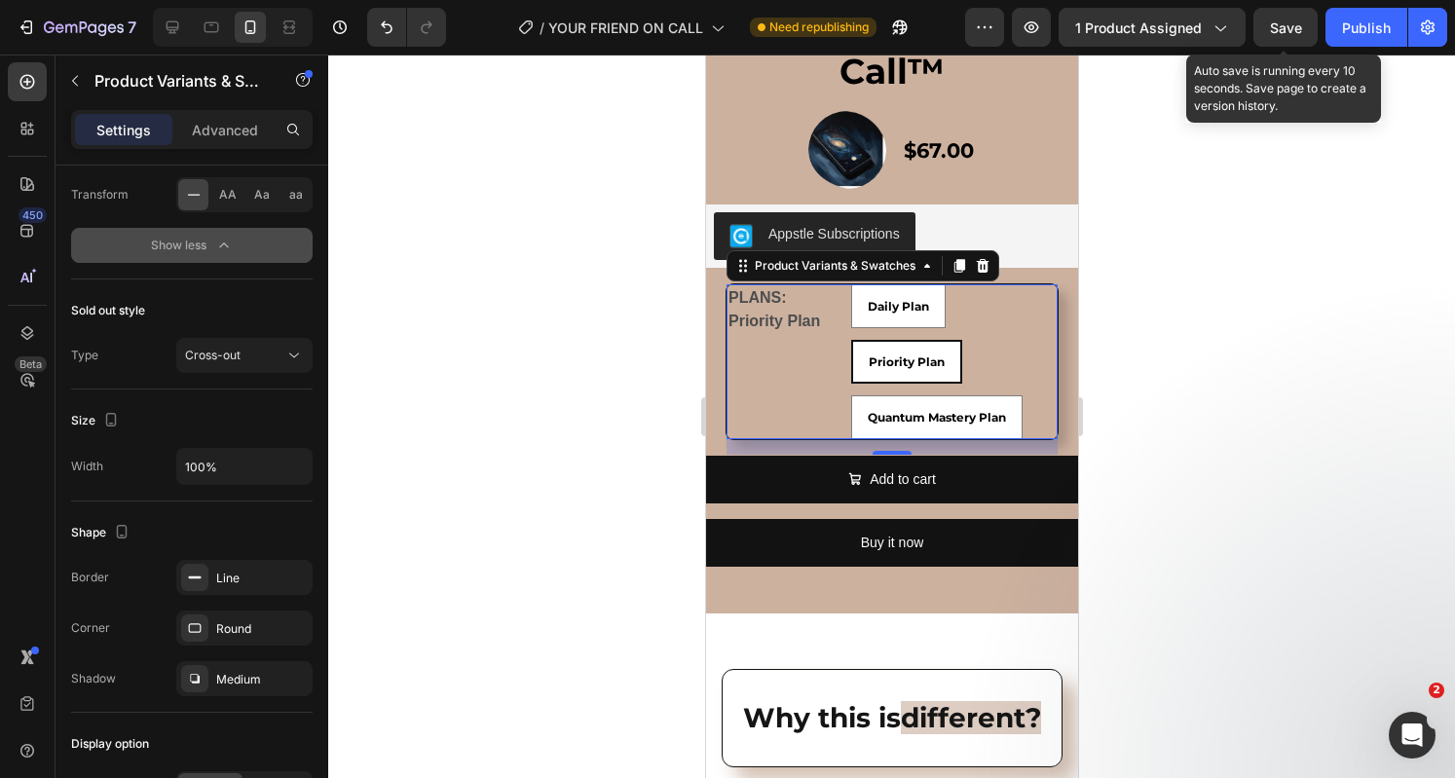
click at [1283, 25] on span "Save" at bounding box center [1286, 27] width 32 height 17
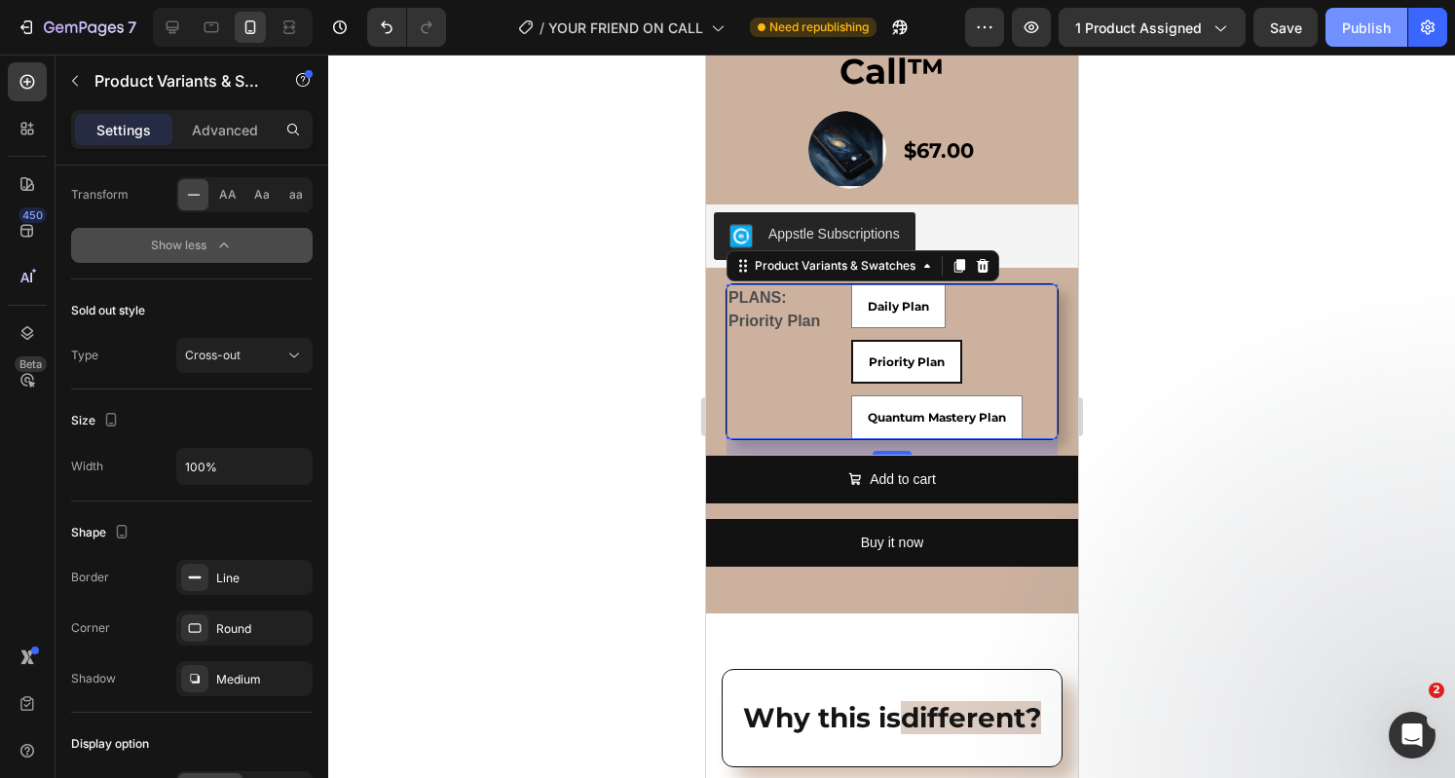
click at [1379, 24] on div "Publish" at bounding box center [1366, 28] width 49 height 20
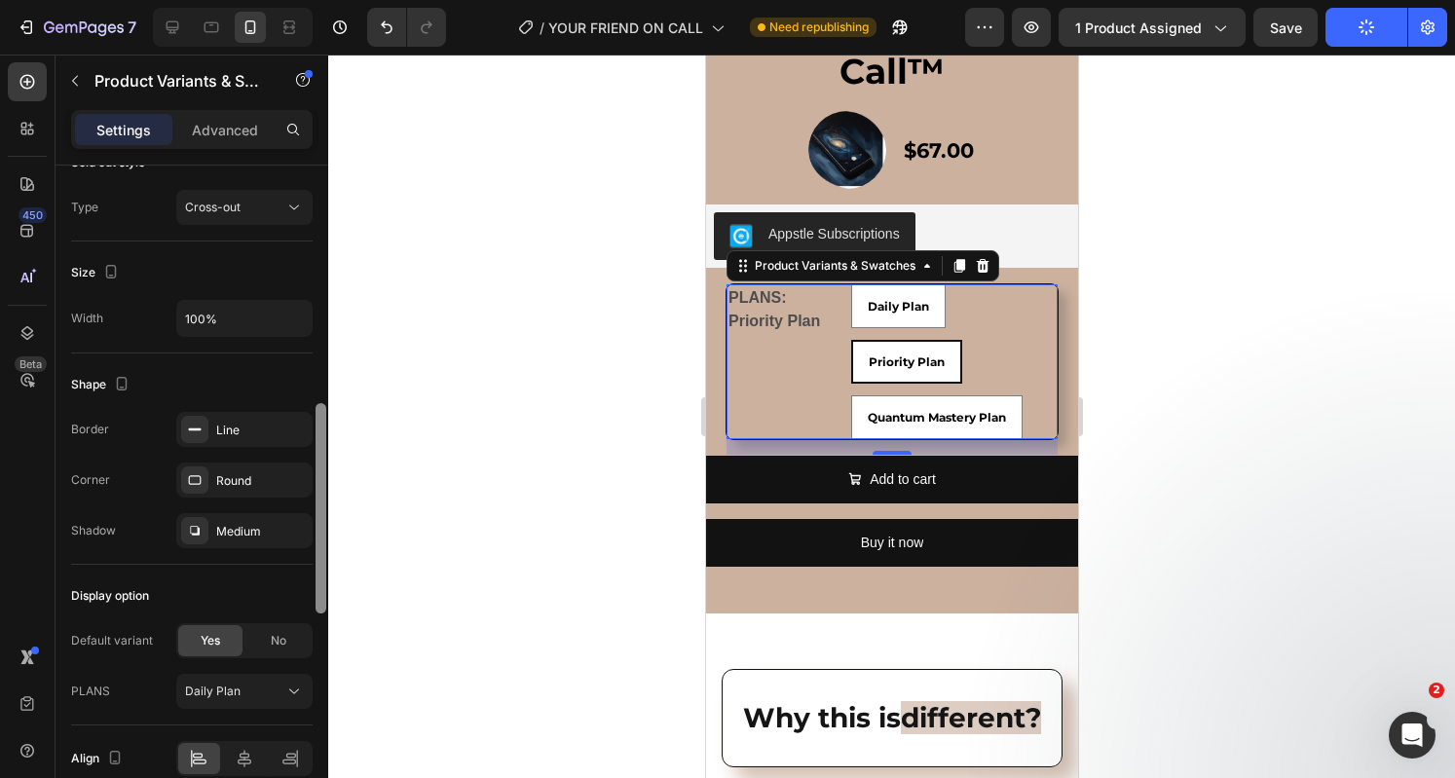
scroll to position [1455, 0]
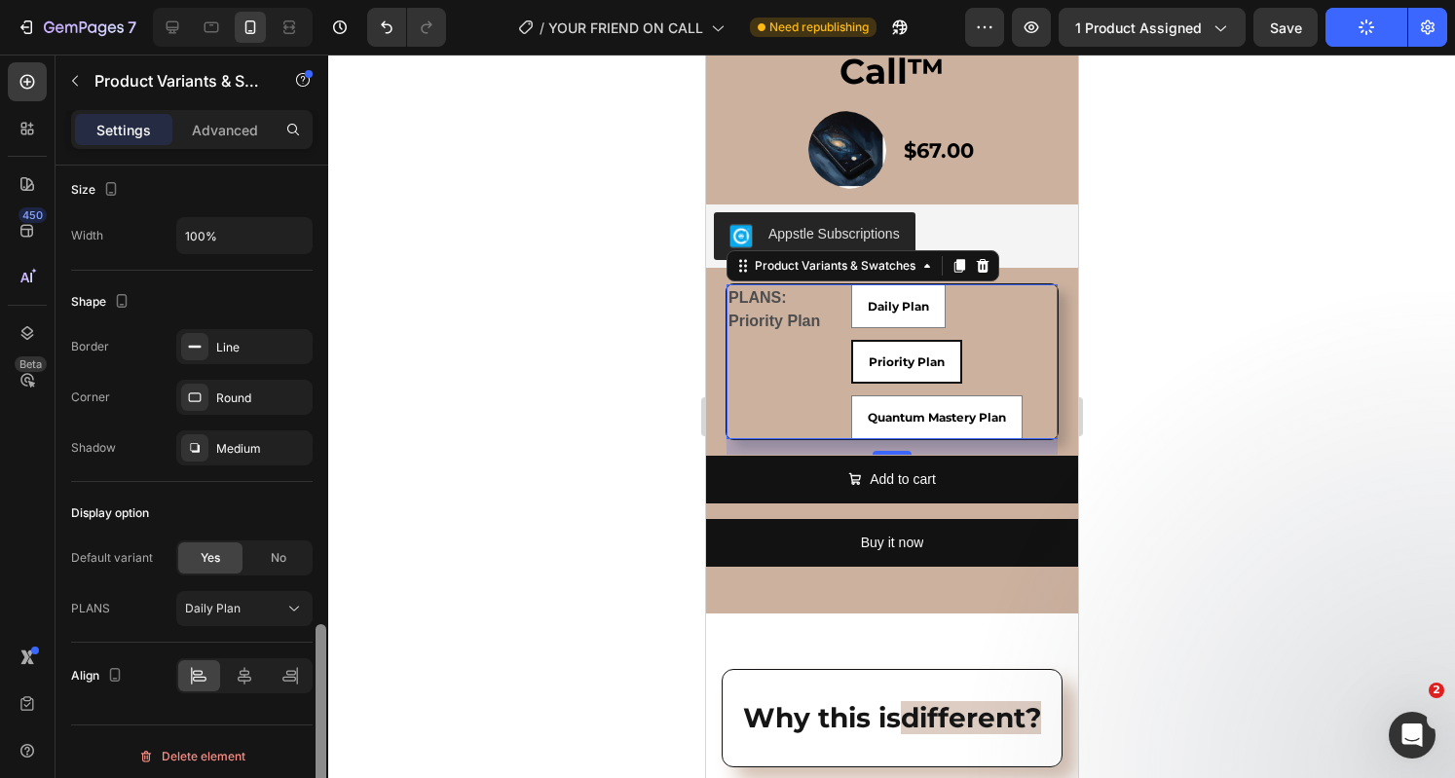
drag, startPoint x: 320, startPoint y: 585, endPoint x: 315, endPoint y: 664, distance: 79.0
click at [315, 664] on div at bounding box center [320, 729] width 11 height 210
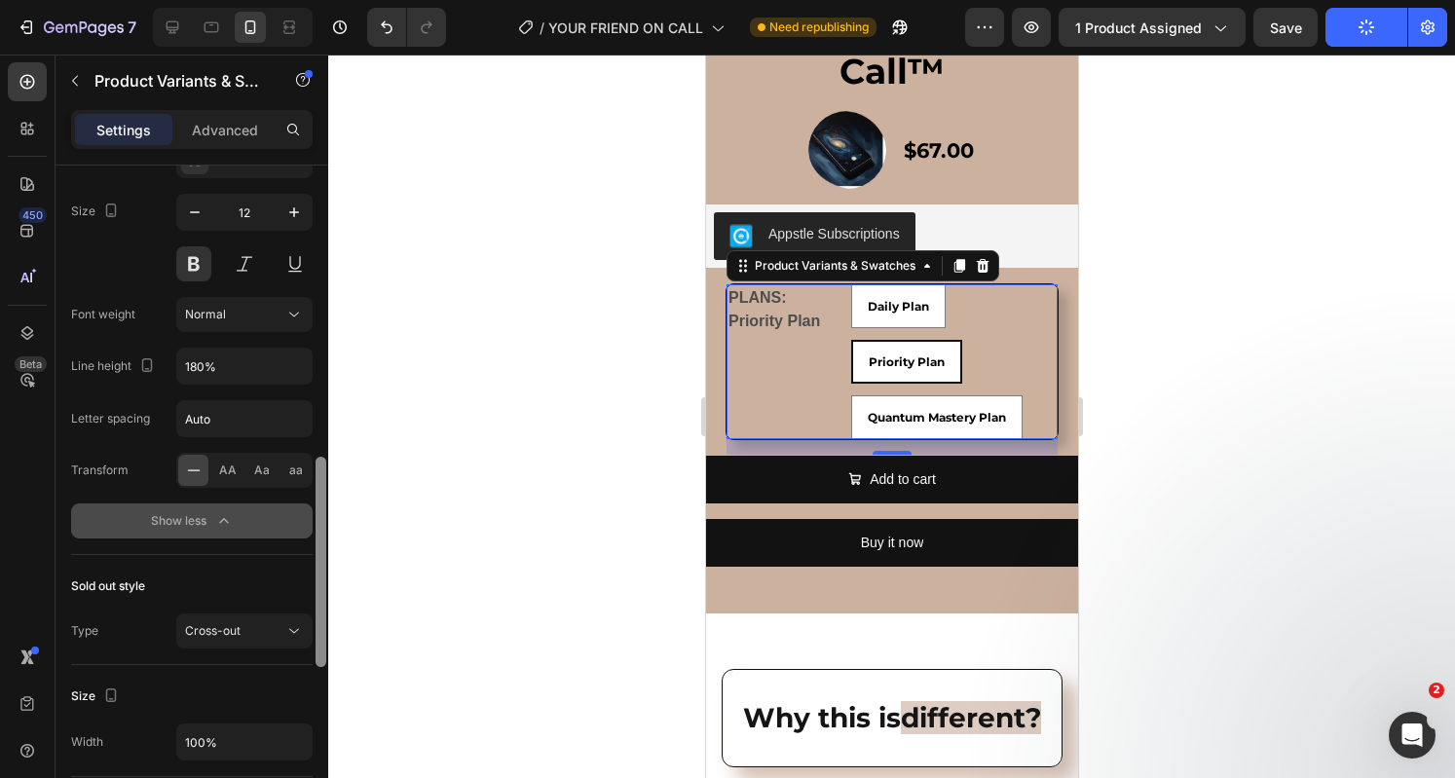
scroll to position [937, 0]
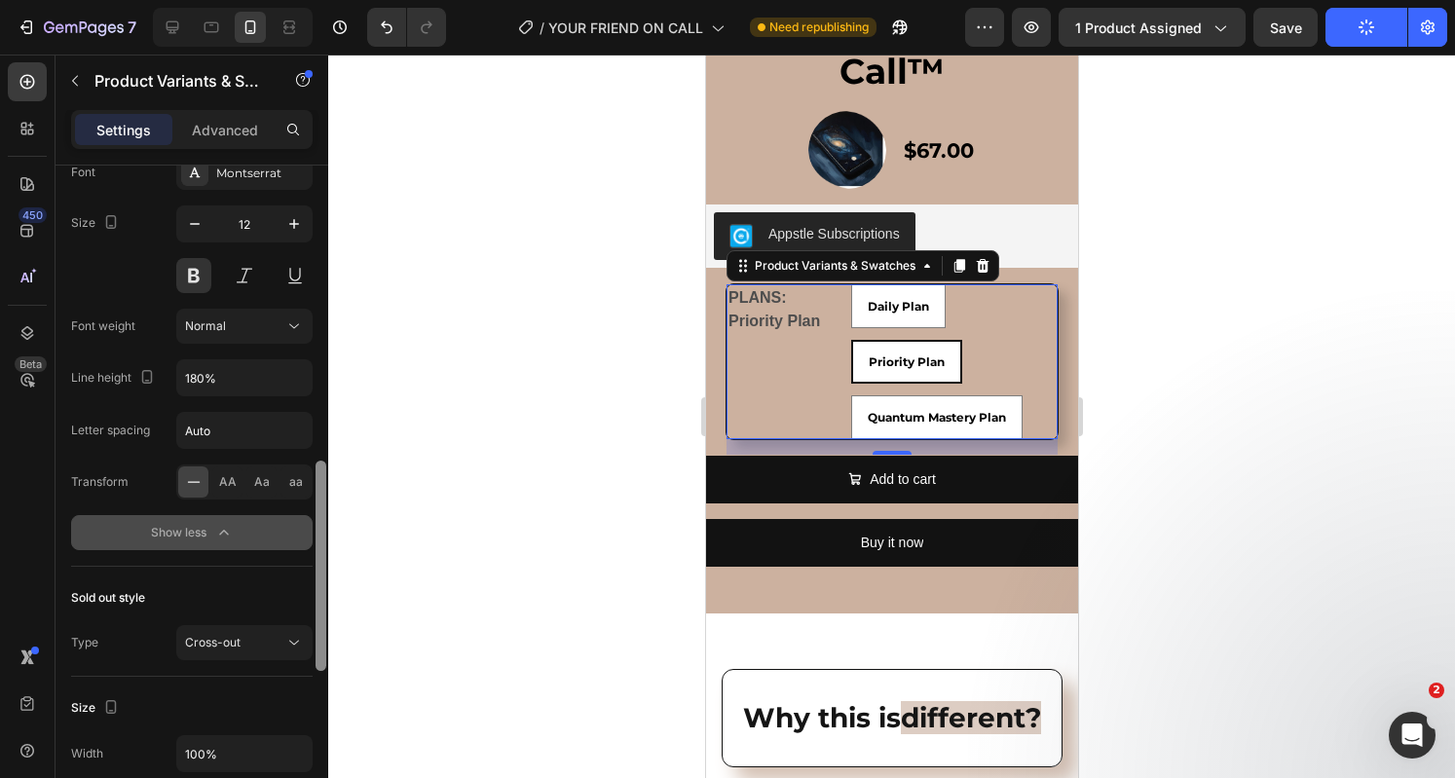
drag, startPoint x: 315, startPoint y: 677, endPoint x: 315, endPoint y: 513, distance: 163.6
click at [315, 513] on div at bounding box center [320, 566] width 11 height 210
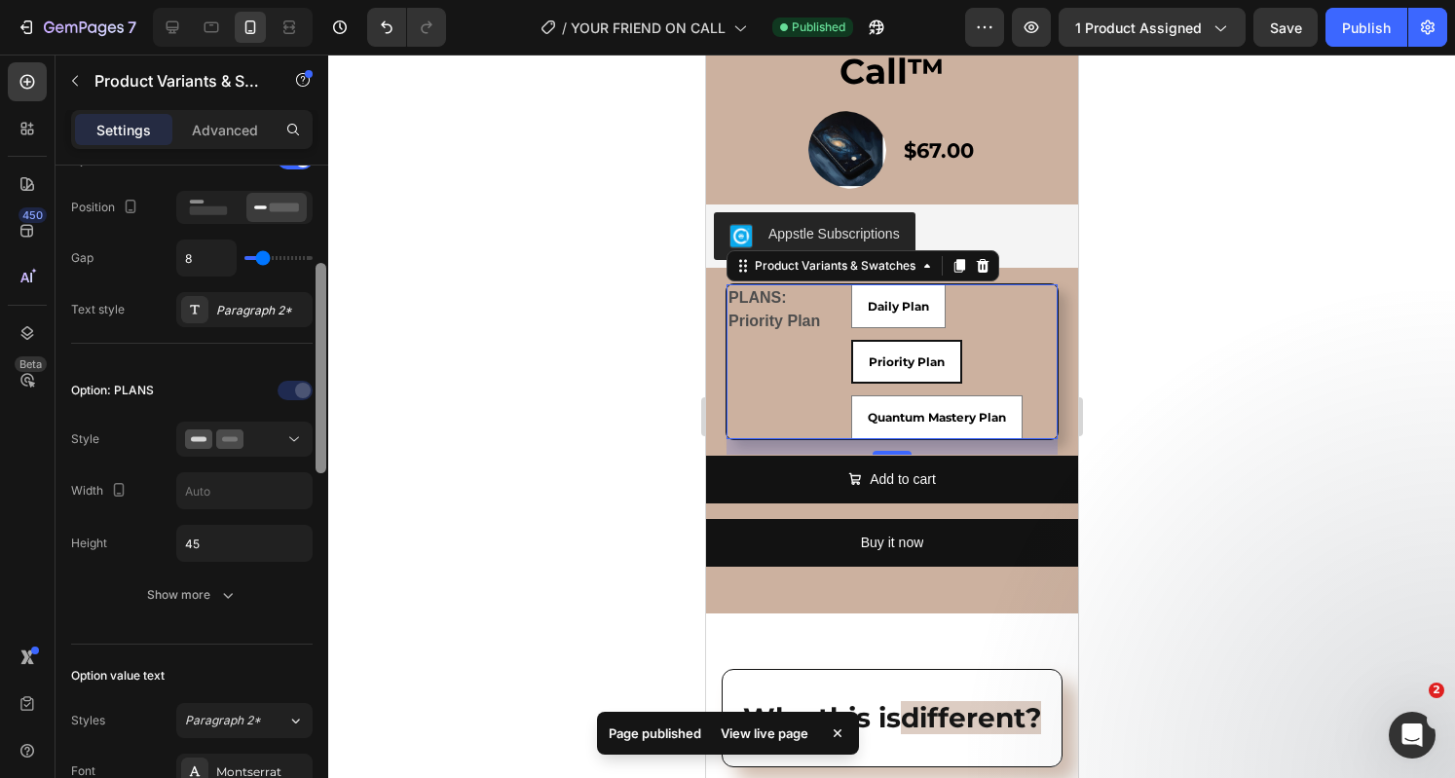
scroll to position [328, 0]
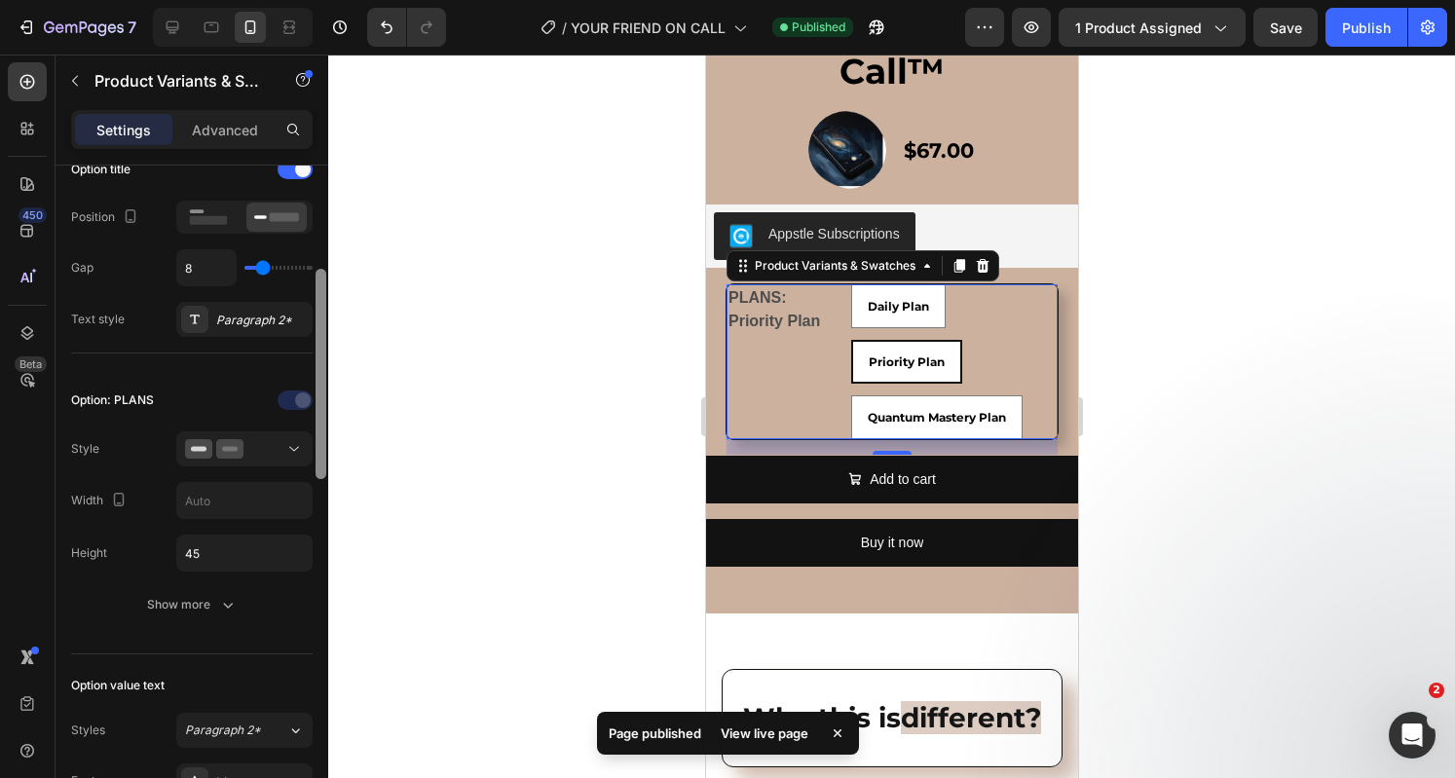
drag, startPoint x: 317, startPoint y: 531, endPoint x: 283, endPoint y: 339, distance: 194.8
click at [283, 339] on div "Type Separated Product source Your Friend on Call™ Option gap Gap 16 Option tit…" at bounding box center [191, 500] width 273 height 668
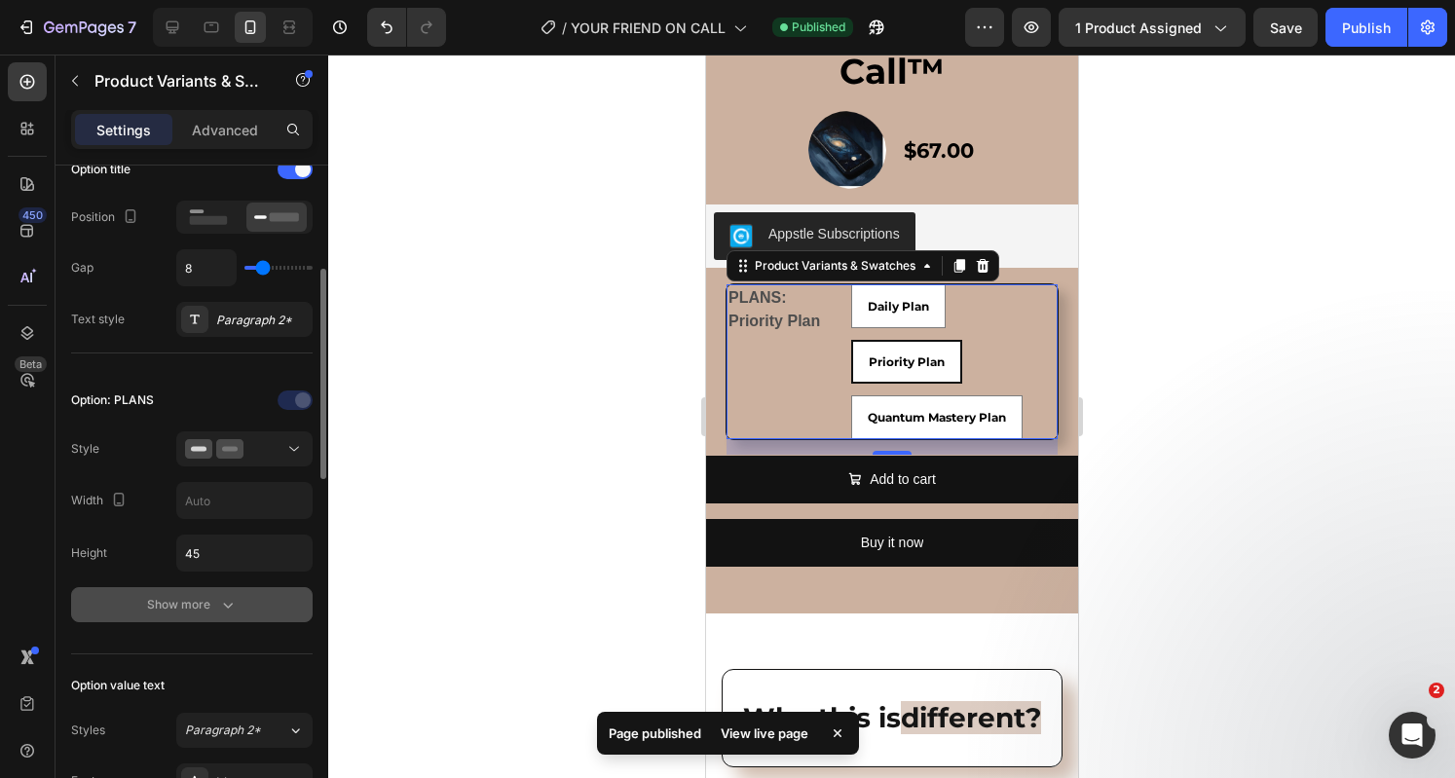
click at [163, 597] on div "Show more" at bounding box center [192, 604] width 91 height 19
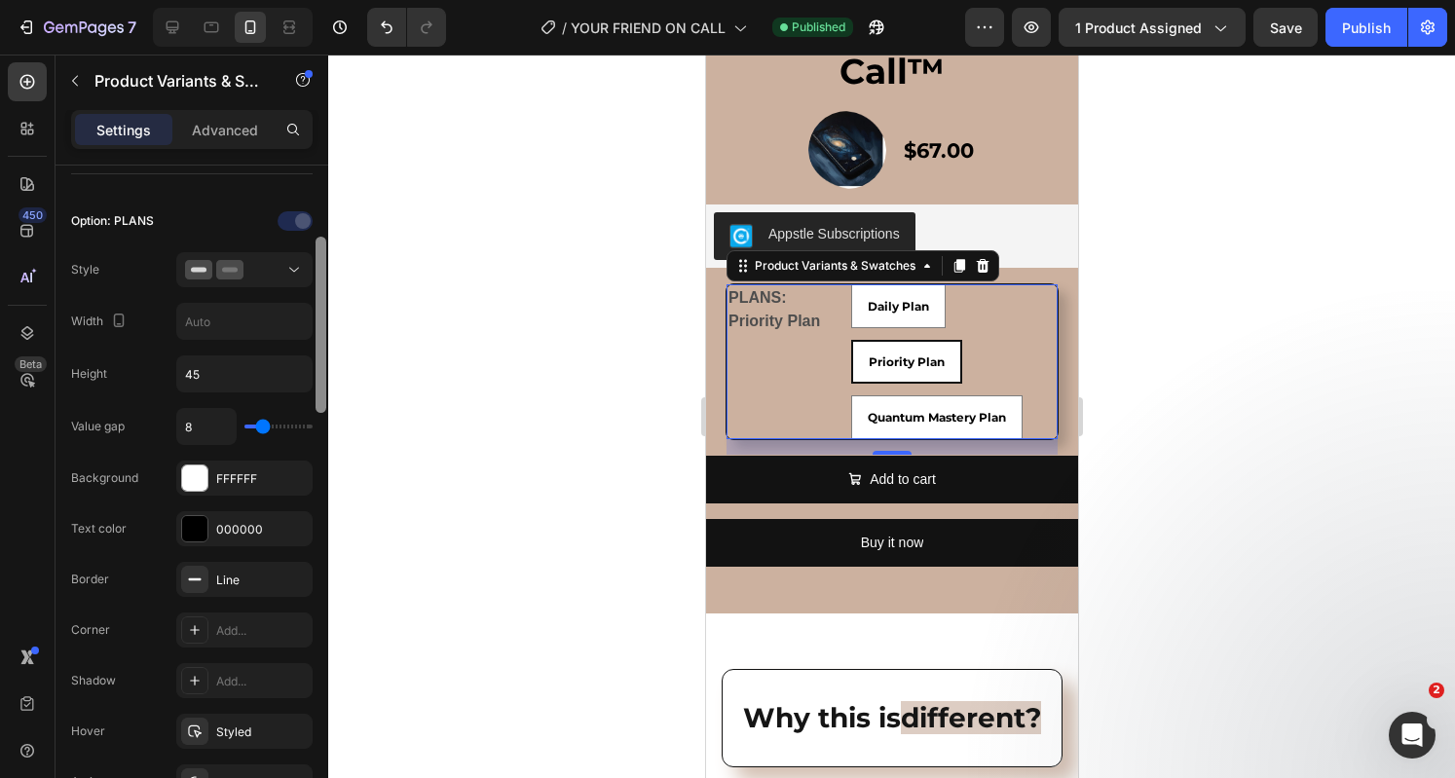
scroll to position [516, 0]
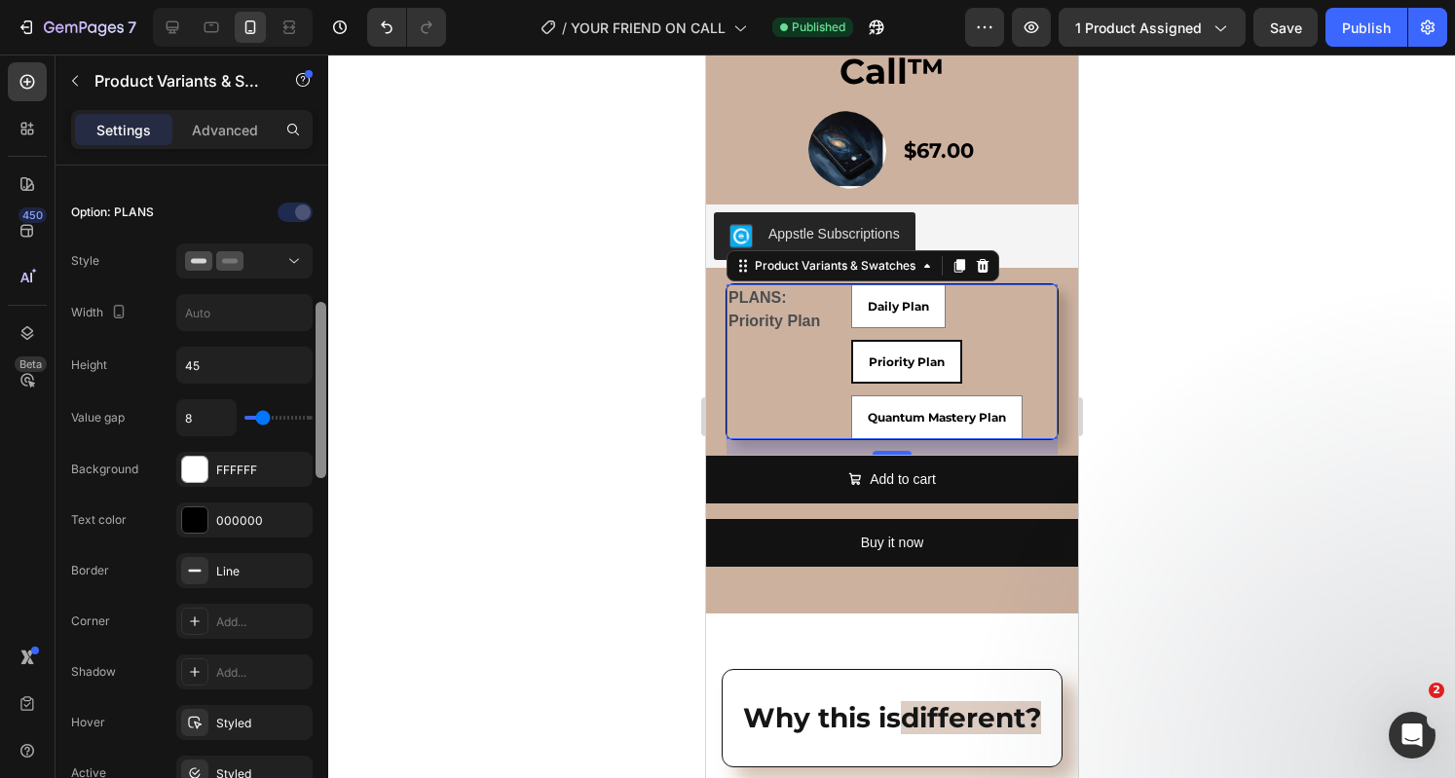
drag, startPoint x: 322, startPoint y: 427, endPoint x: 310, endPoint y: 487, distance: 60.7
click at [310, 487] on div "Type Separated Product source Your Friend on Call™ Option gap Gap 16 Option tit…" at bounding box center [191, 500] width 273 height 668
click at [203, 462] on div at bounding box center [194, 469] width 25 height 25
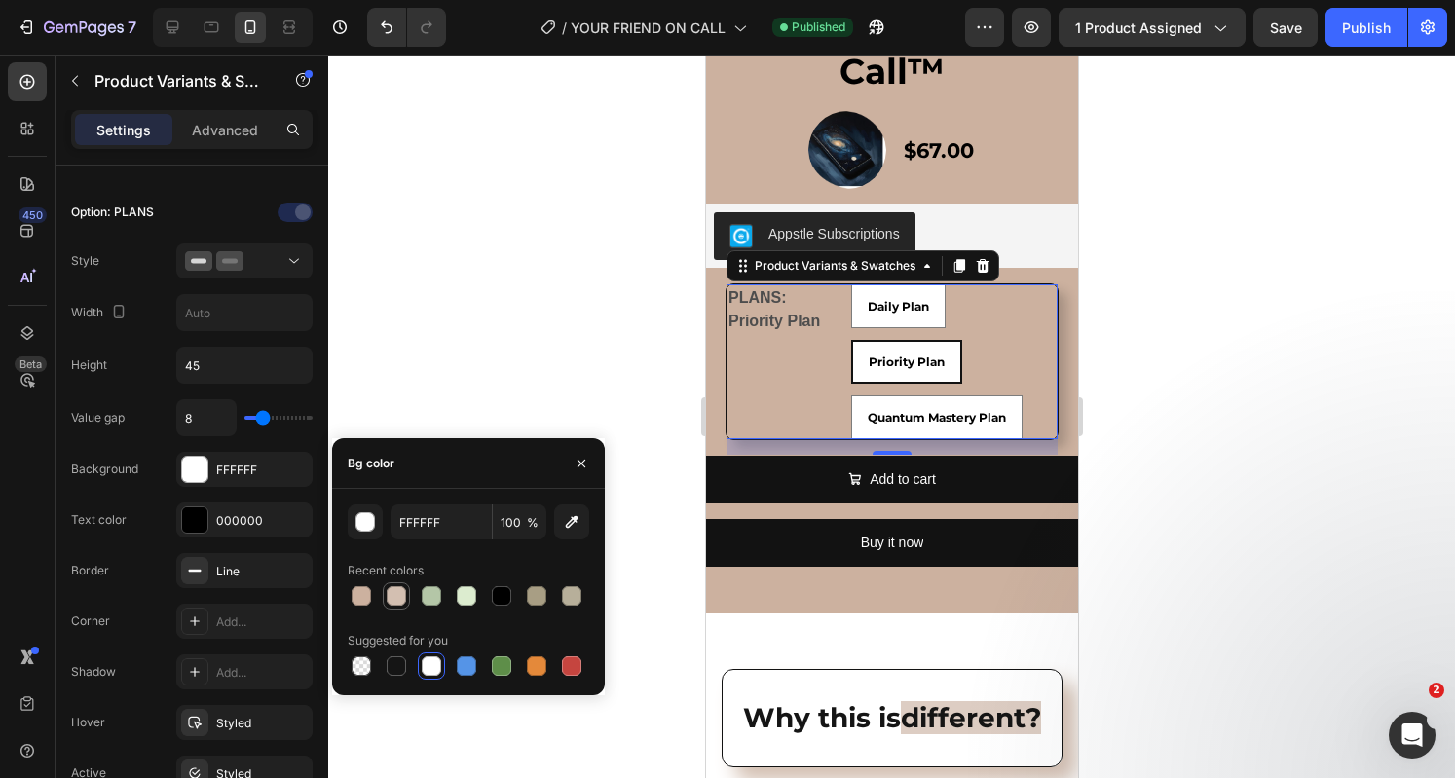
click at [399, 597] on div at bounding box center [396, 595] width 19 height 19
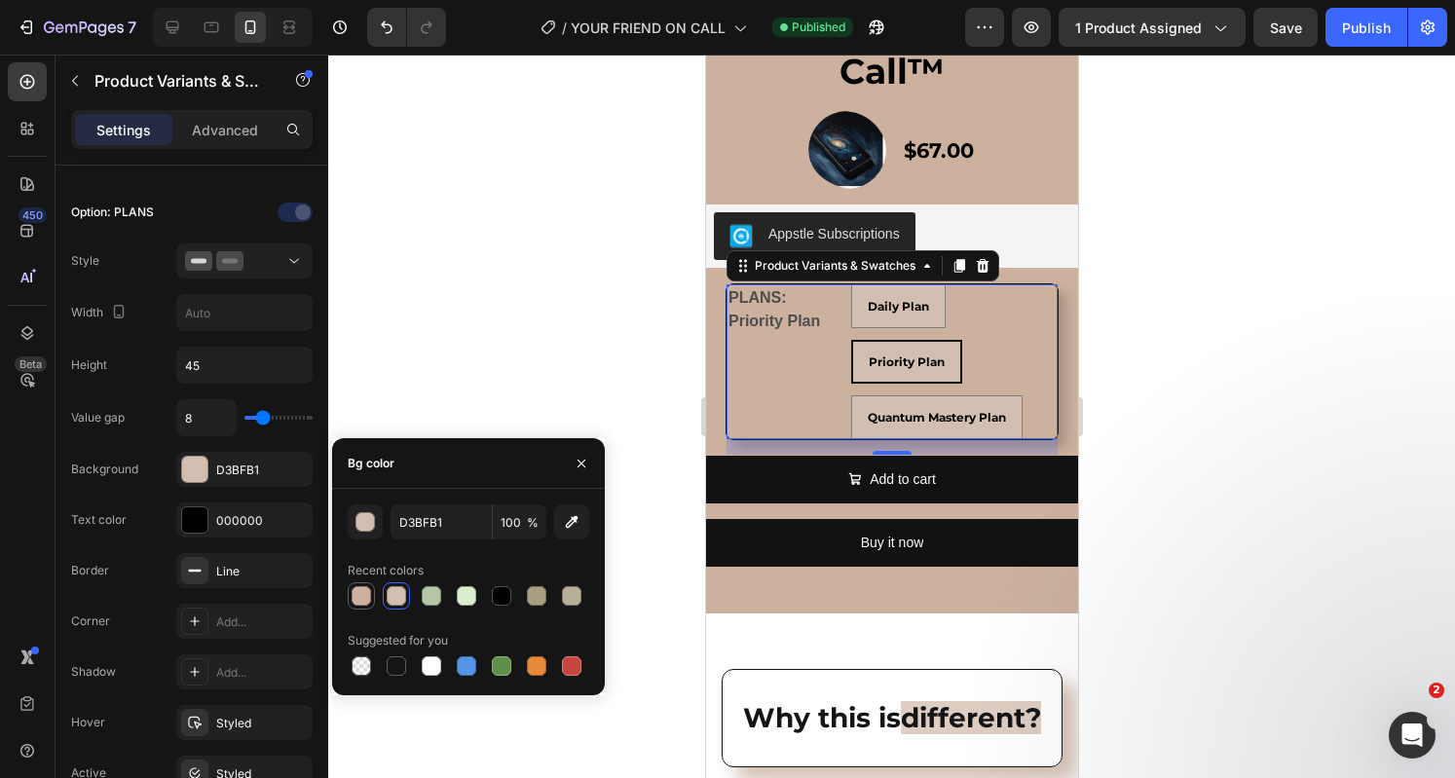
click at [361, 595] on div at bounding box center [360, 595] width 19 height 19
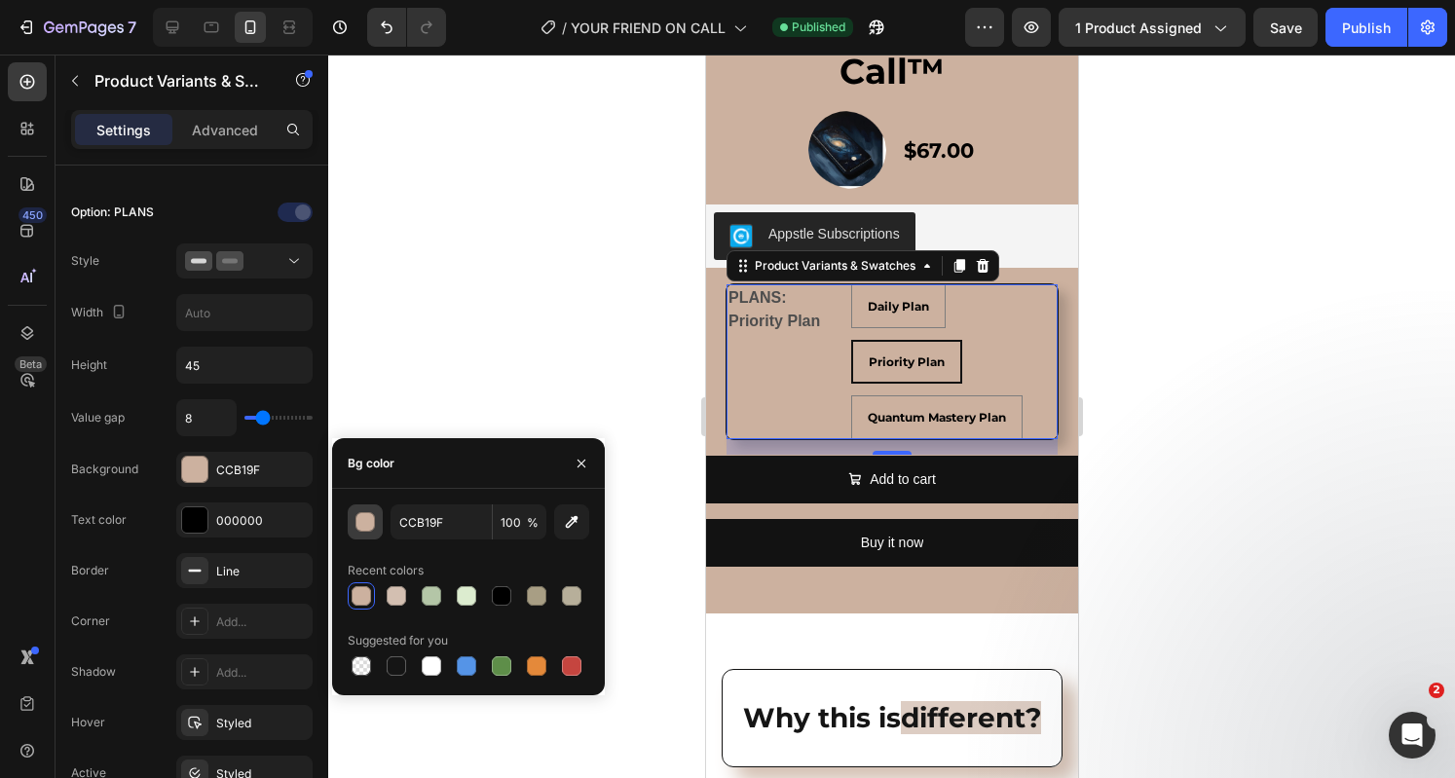
click at [372, 527] on div "button" at bounding box center [365, 522] width 19 height 19
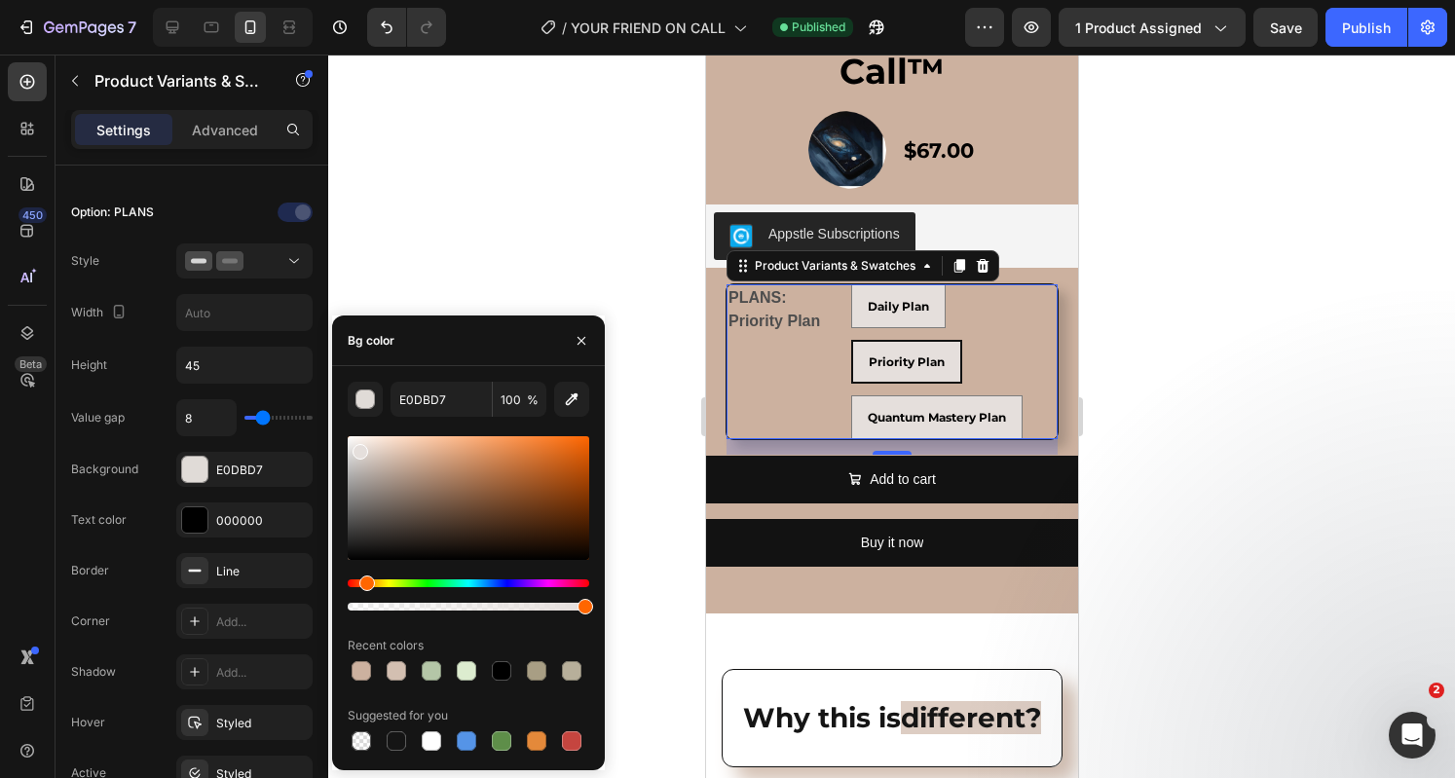
drag, startPoint x: 405, startPoint y: 465, endPoint x: 358, endPoint y: 449, distance: 49.6
click at [358, 449] on div at bounding box center [360, 452] width 16 height 16
type input "E5DFDC"
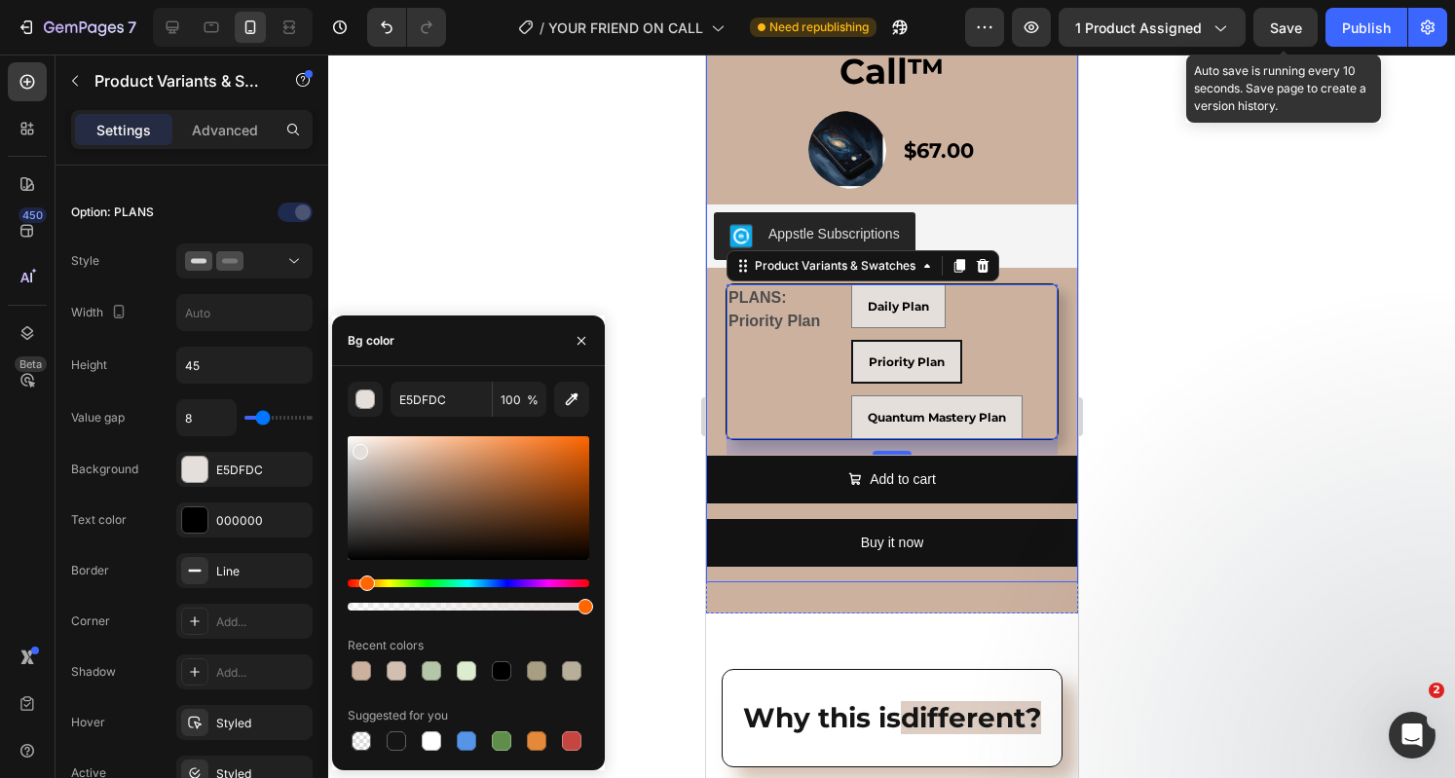
click at [1287, 29] on span "Save" at bounding box center [1286, 27] width 32 height 17
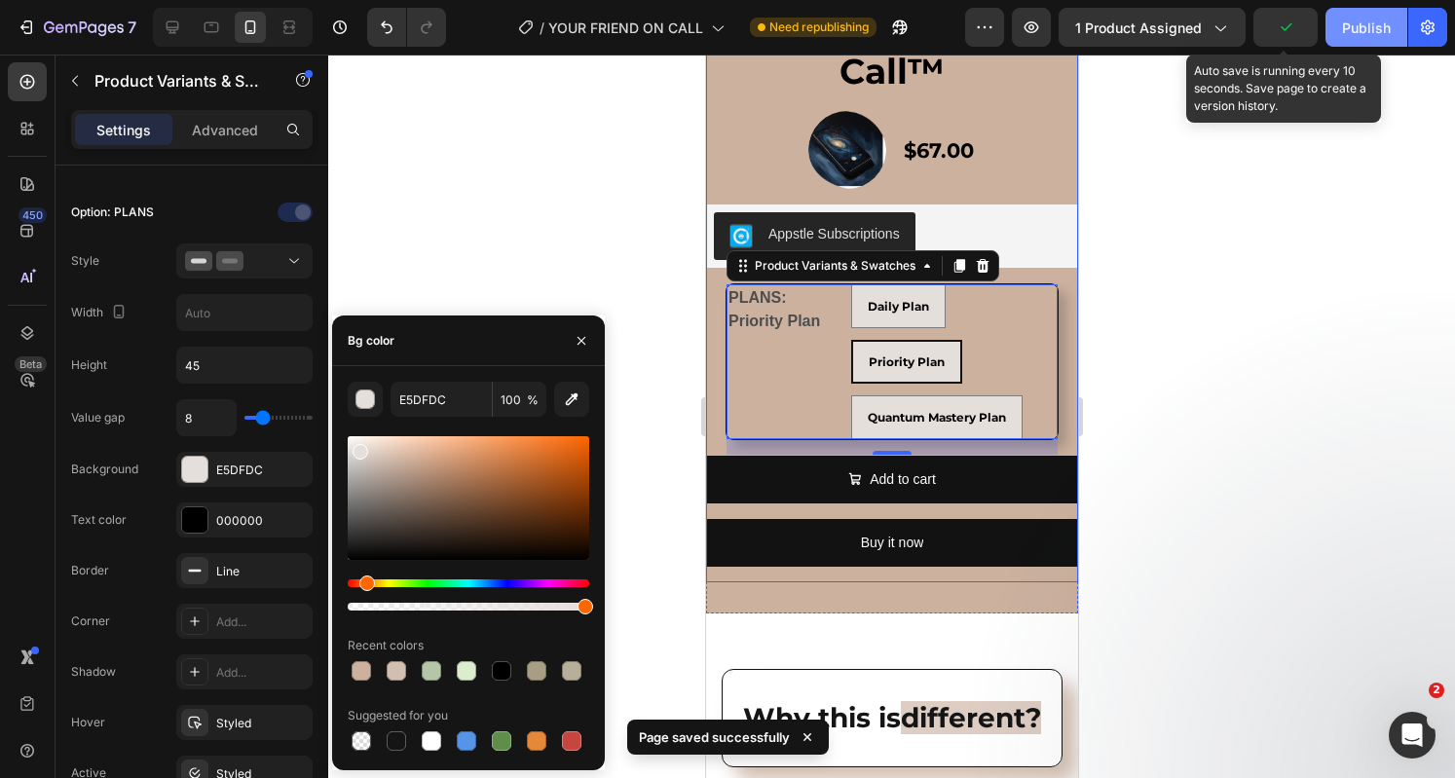
click at [1350, 33] on div "Publish" at bounding box center [1366, 28] width 49 height 20
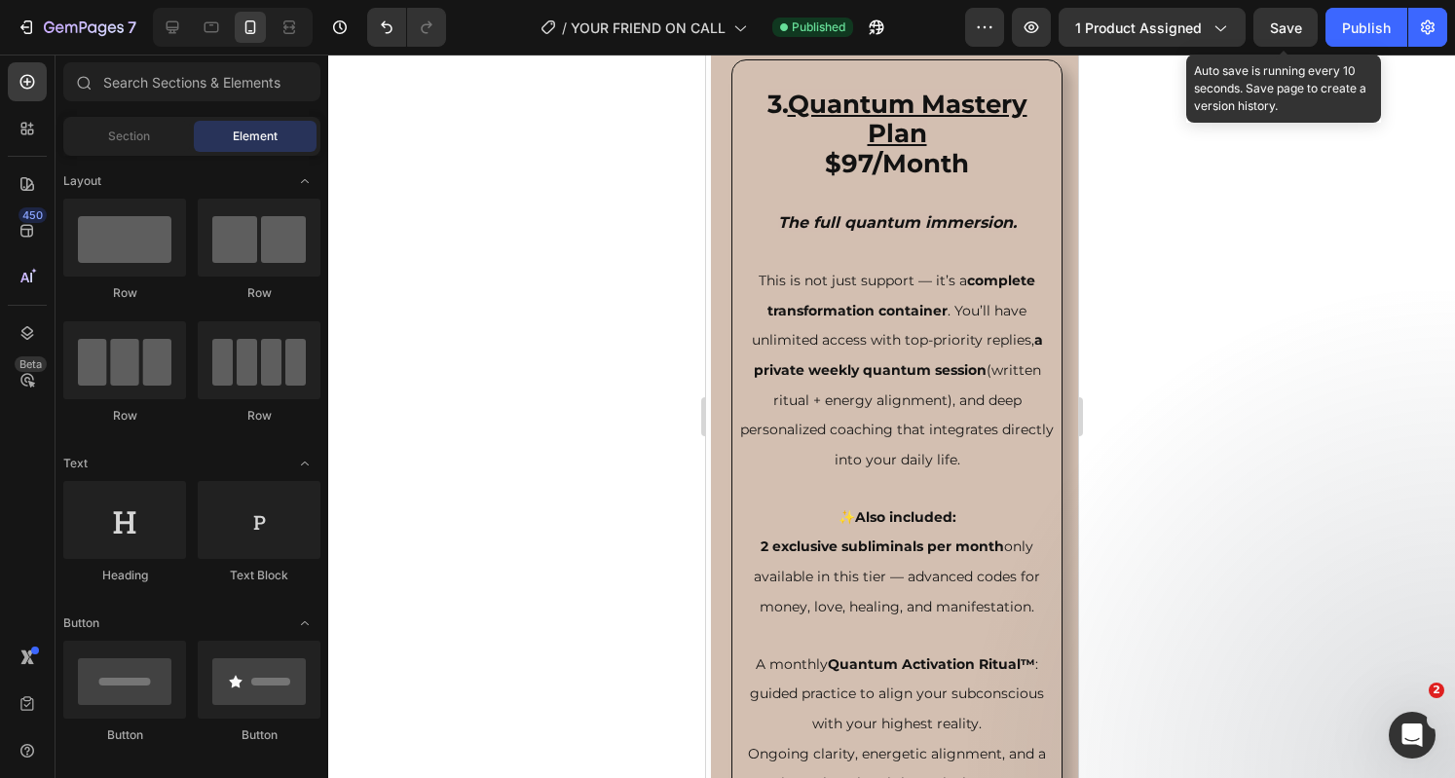
scroll to position [6767, 0]
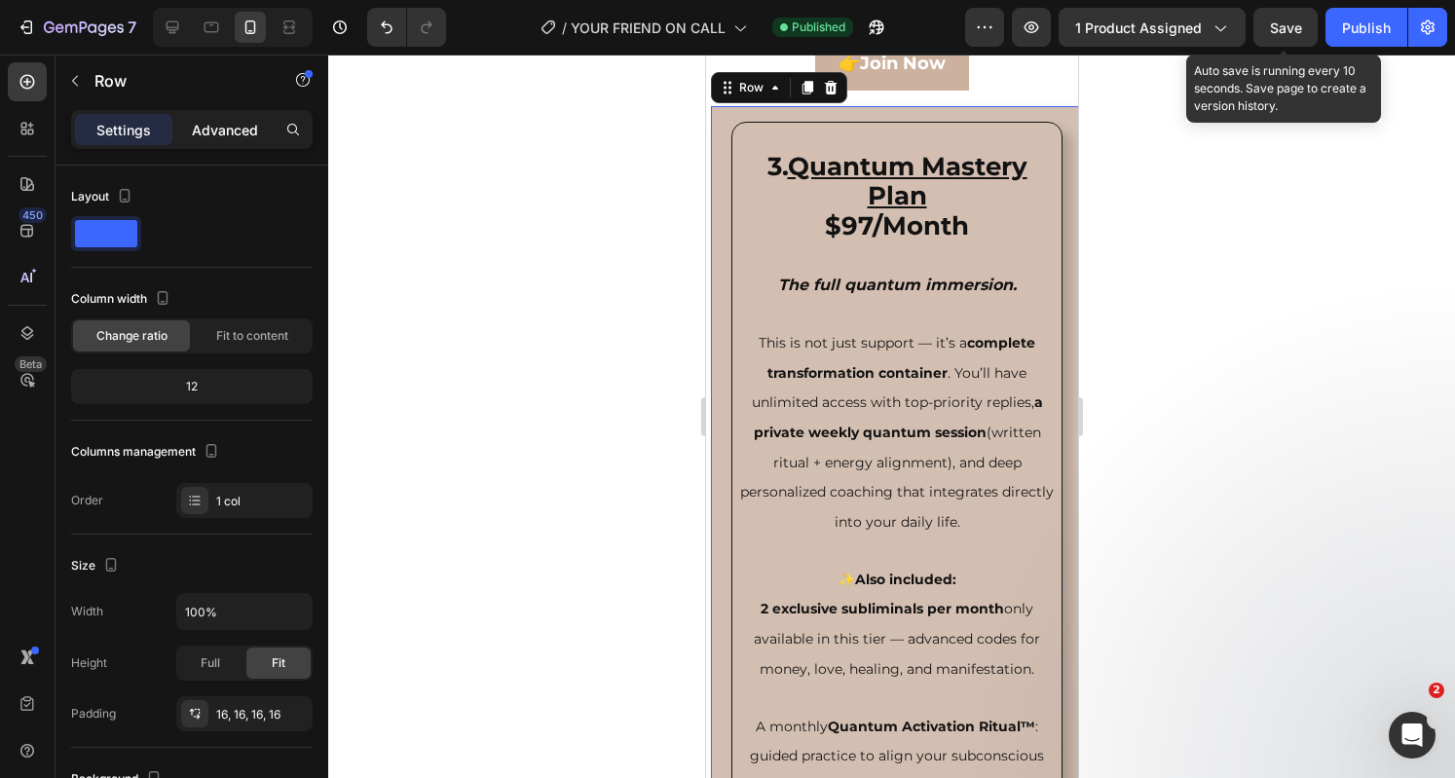
click at [229, 126] on p "Advanced" at bounding box center [225, 130] width 66 height 20
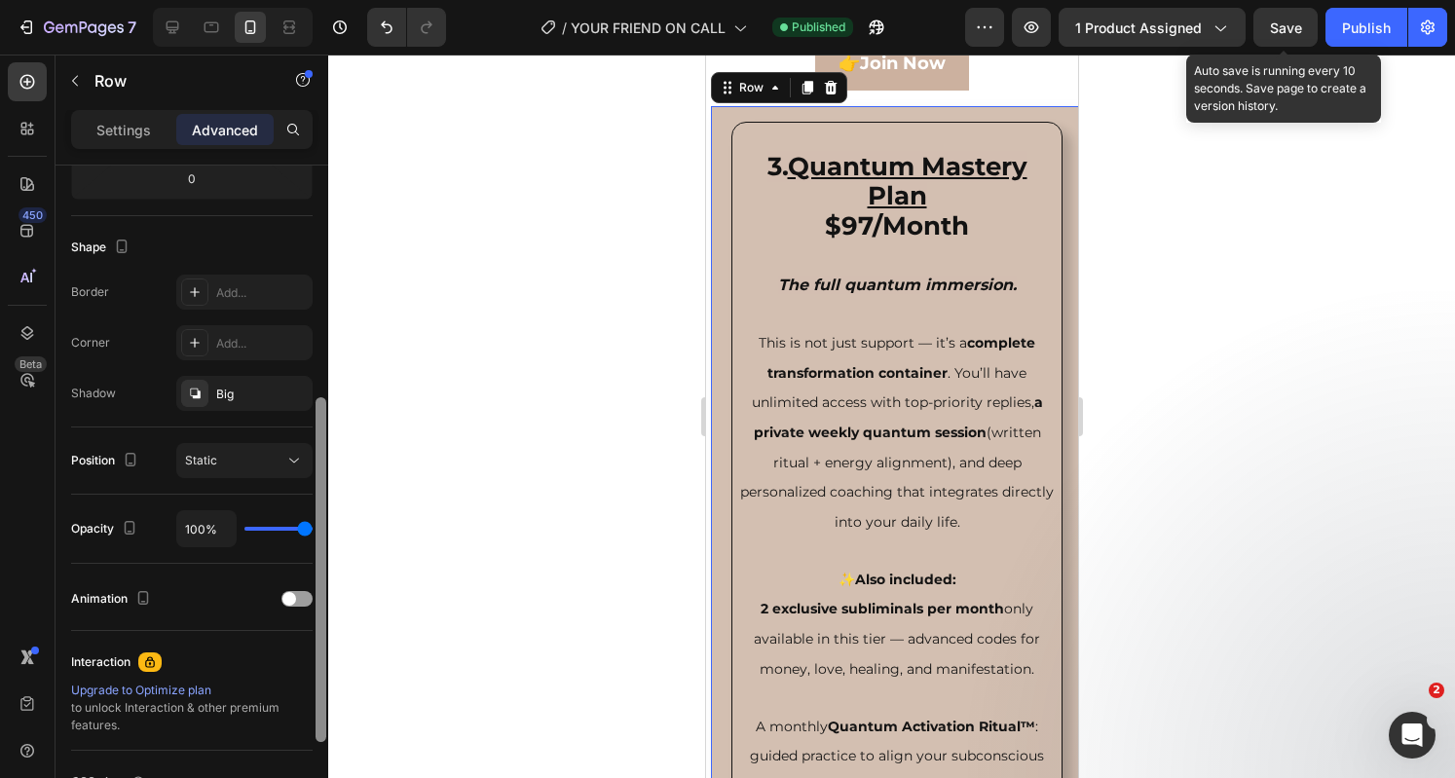
scroll to position [452, 0]
drag, startPoint x: 318, startPoint y: 401, endPoint x: 308, endPoint y: 635, distance: 233.9
click at [308, 635] on div "Display on Desktop Yes No Tablet Yes No Mobile Yes No Spacing (px) 0 5 0 5 16 1…" at bounding box center [191, 500] width 273 height 668
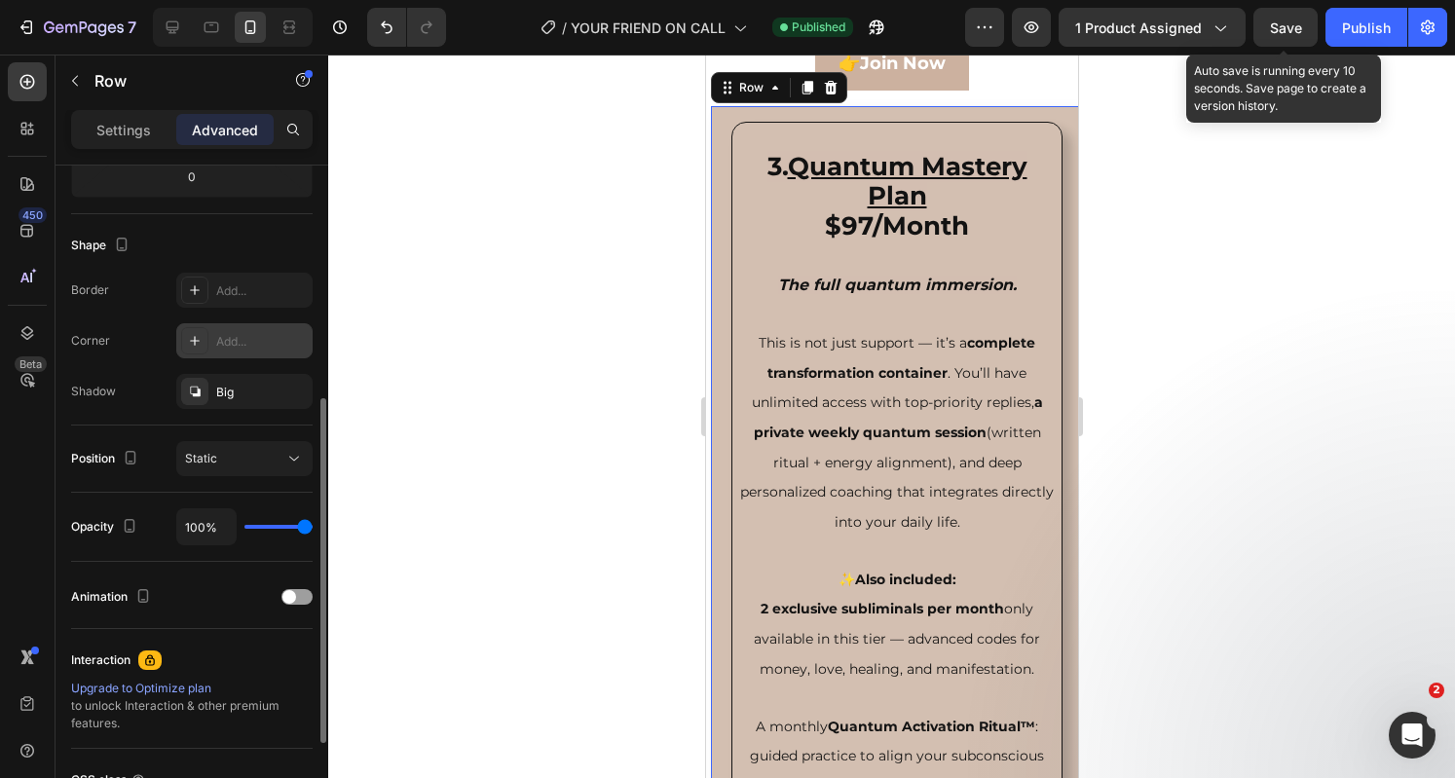
click at [213, 351] on div "Add..." at bounding box center [244, 340] width 136 height 35
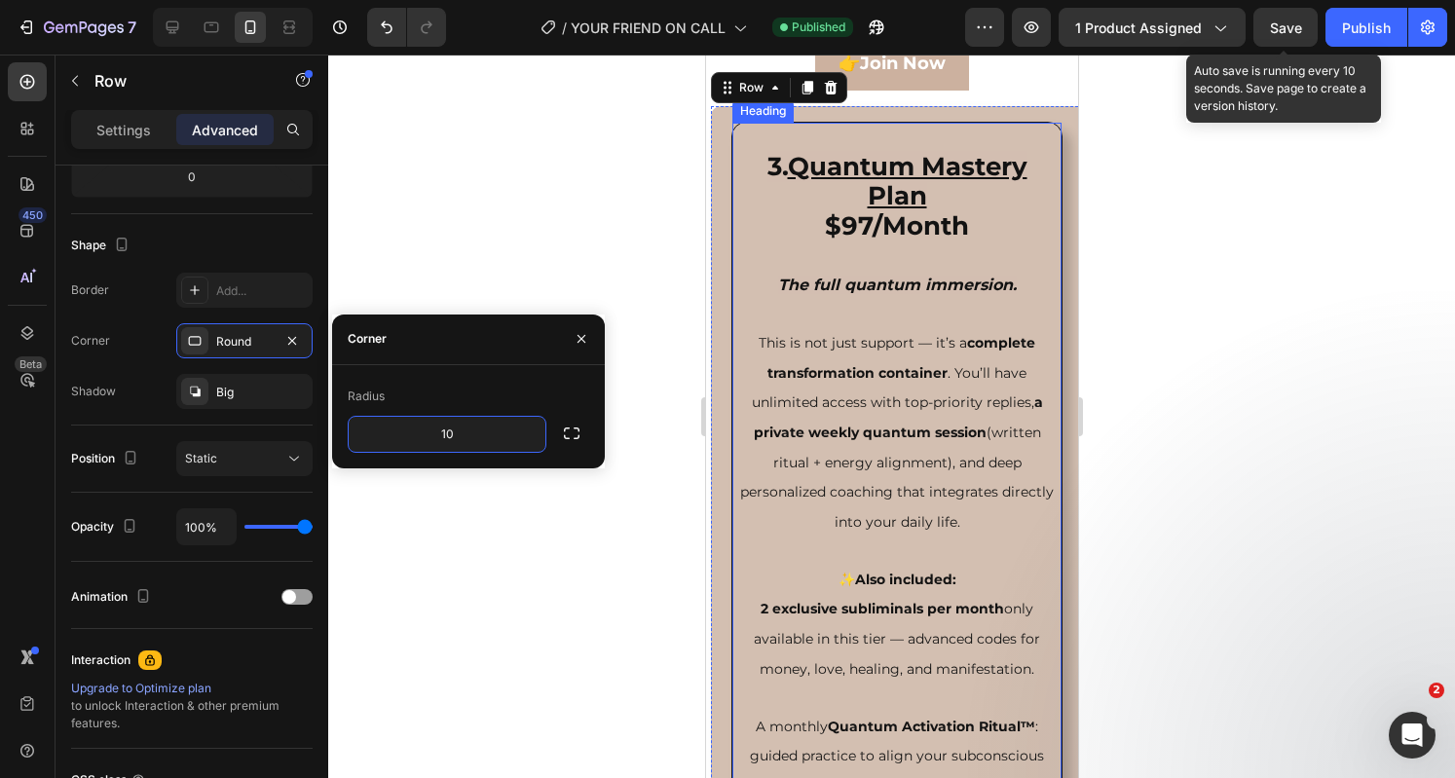
type input "1"
type input "40"
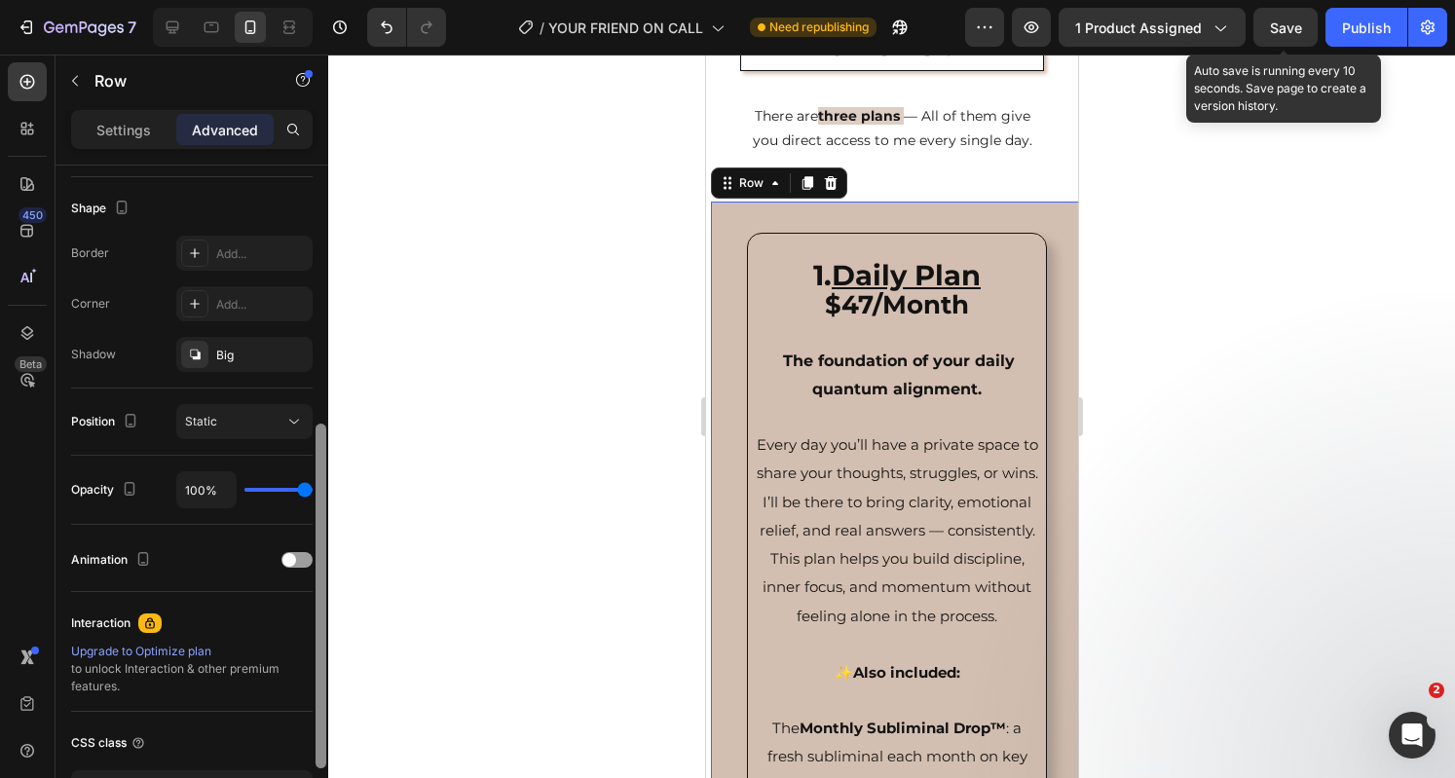
scroll to position [493, 0]
drag, startPoint x: 318, startPoint y: 355, endPoint x: 315, endPoint y: 610, distance: 255.1
click at [315, 610] on div at bounding box center [320, 592] width 11 height 345
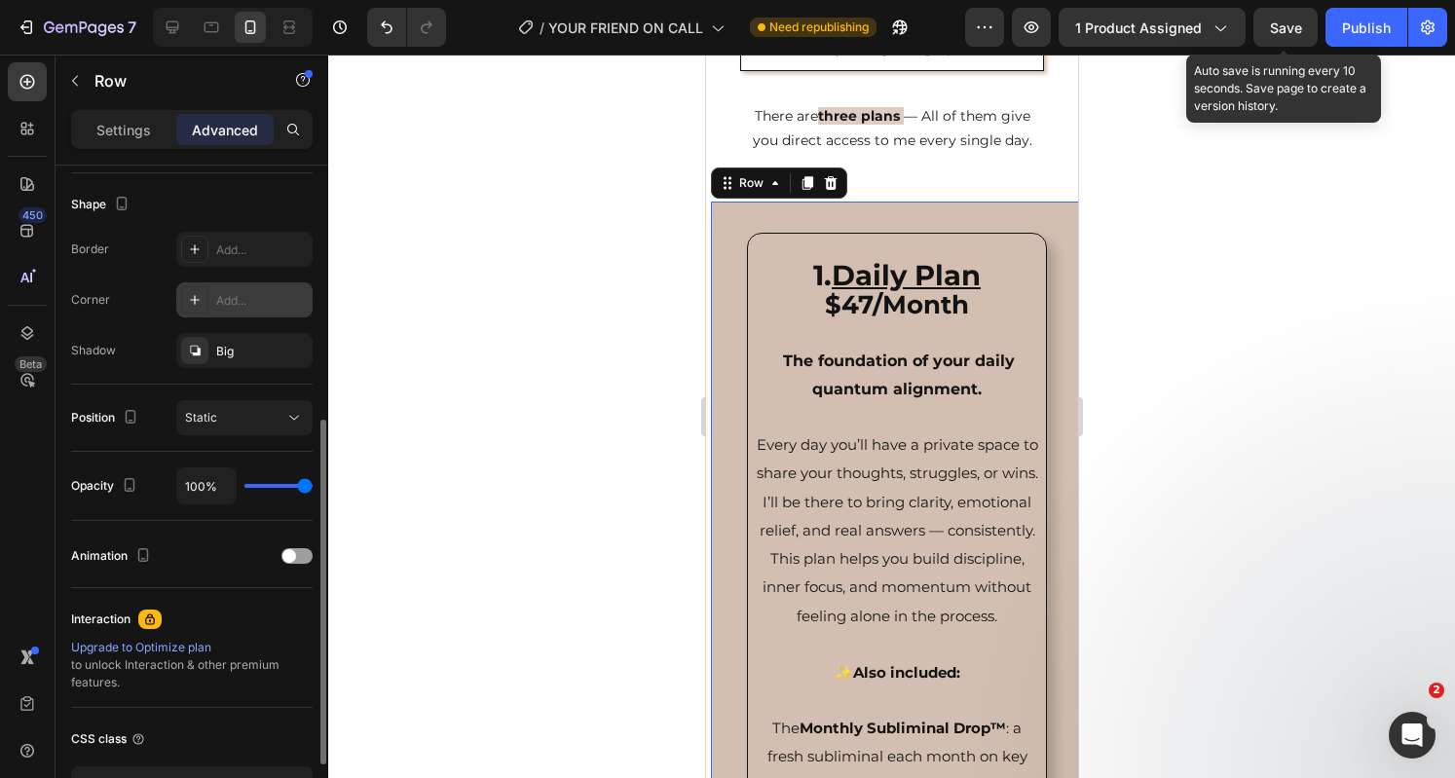
click at [203, 289] on div at bounding box center [194, 299] width 27 height 27
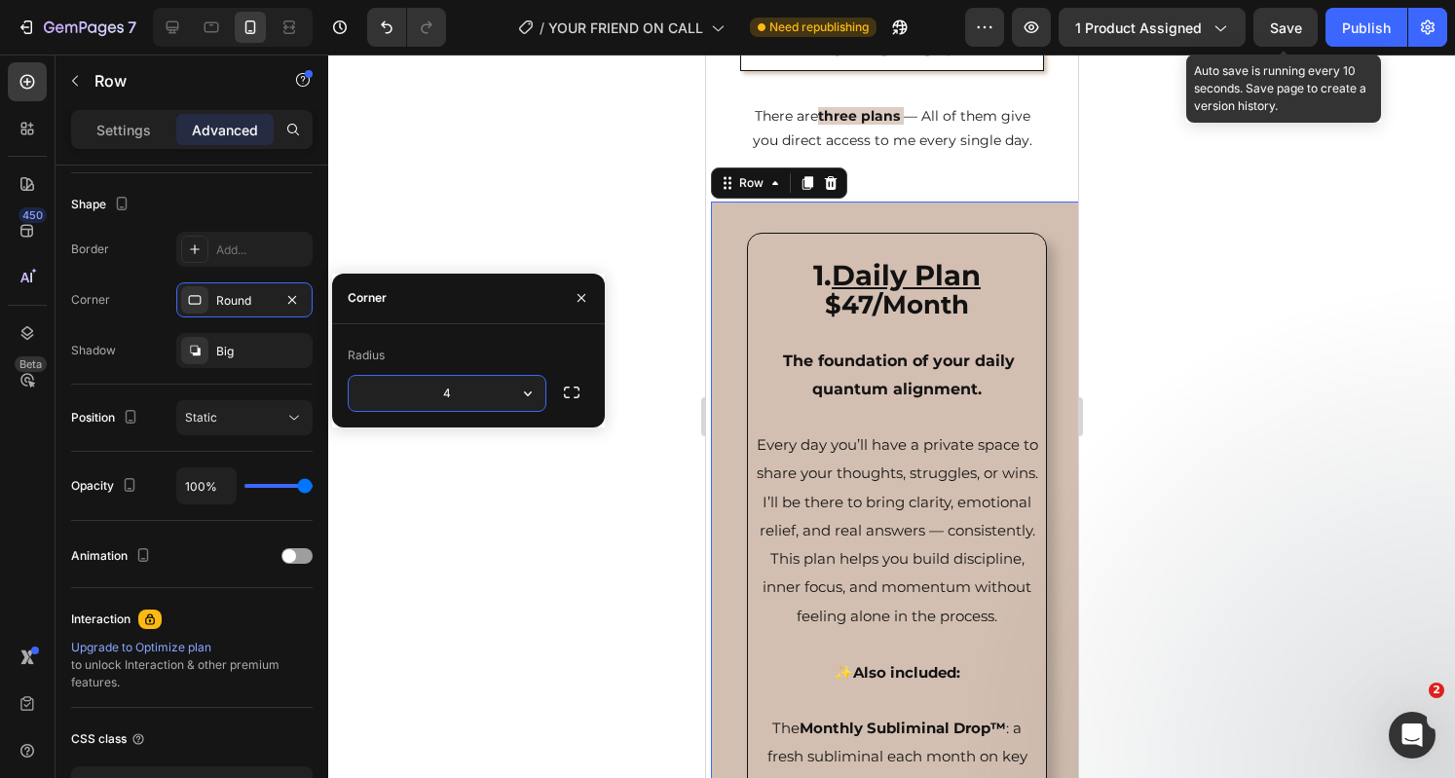
type input "40"
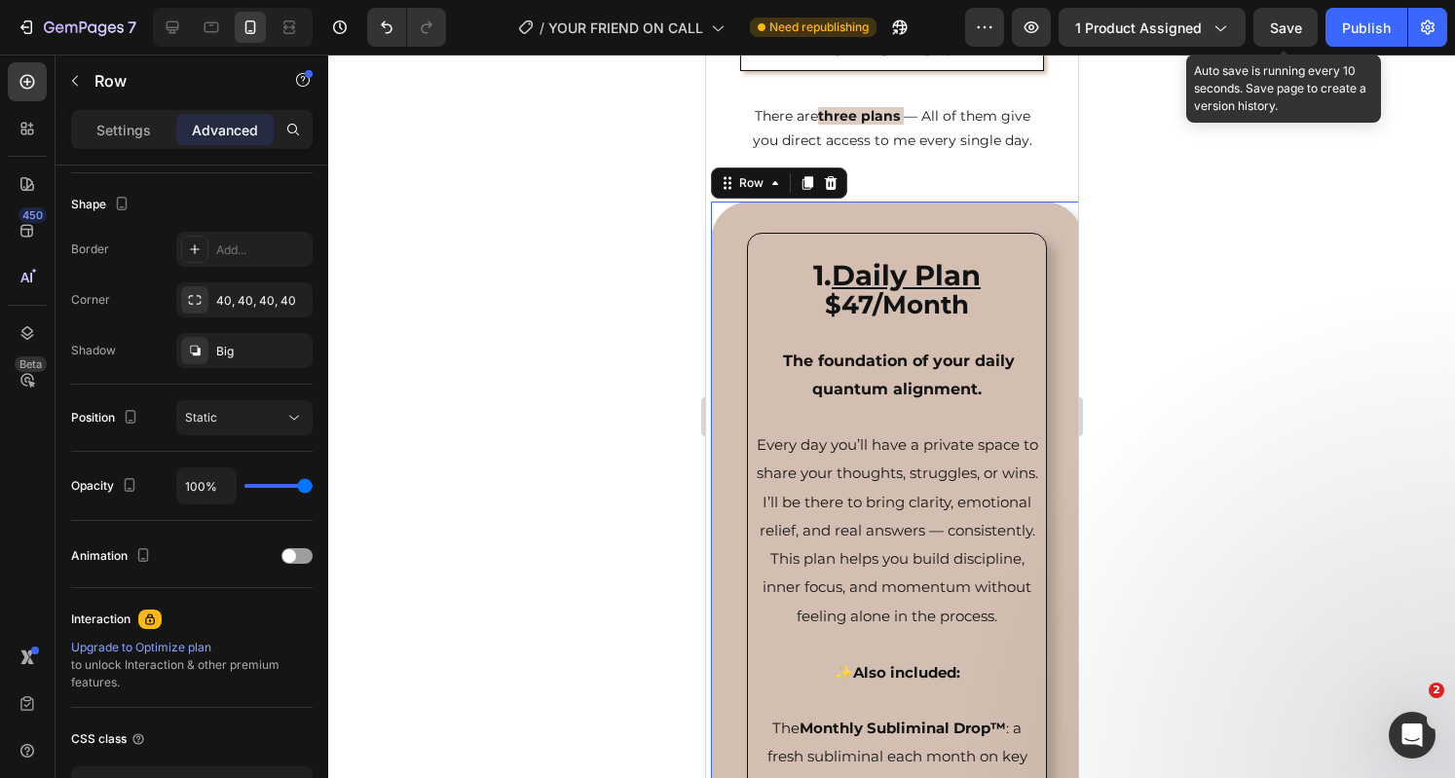
click at [1291, 24] on span "Save" at bounding box center [1286, 27] width 32 height 17
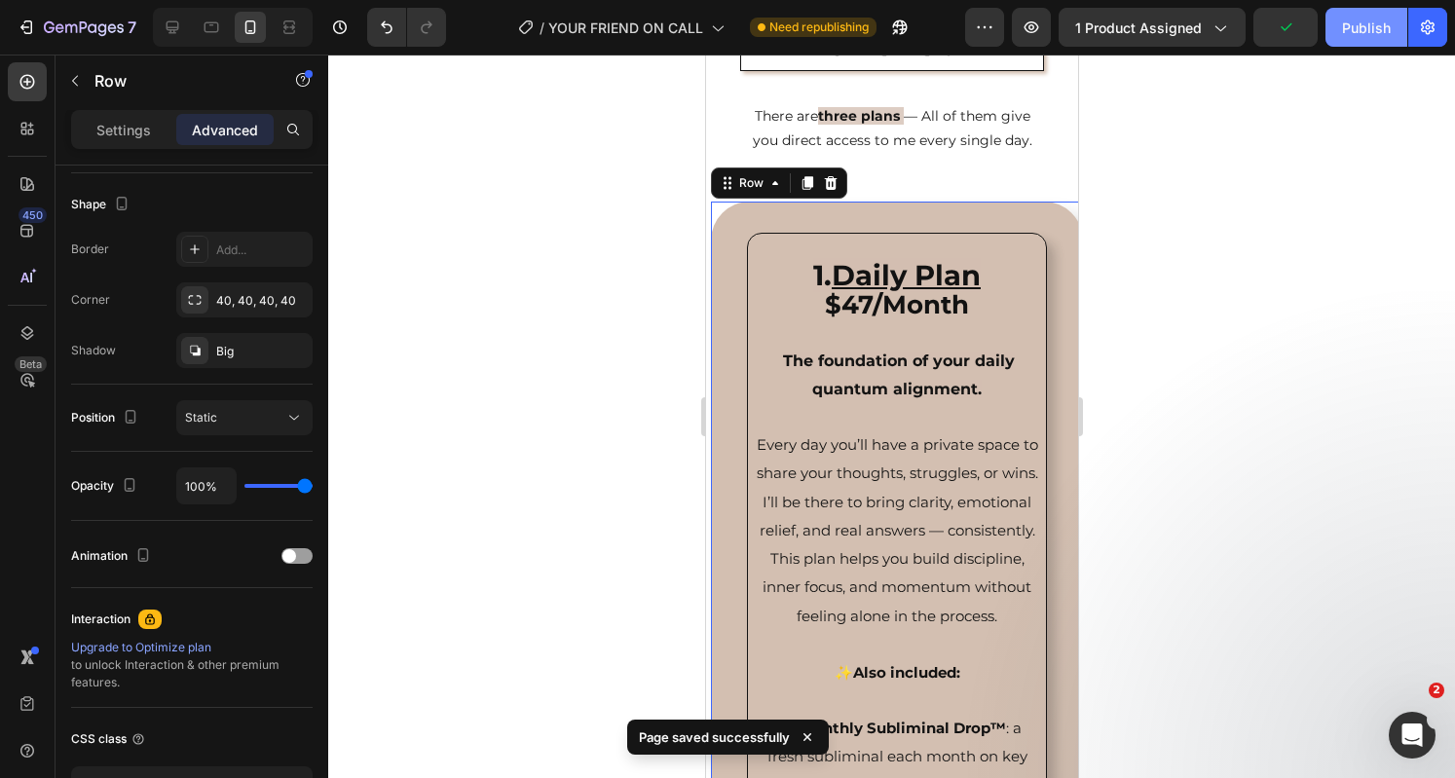
click at [1345, 37] on div "Publish" at bounding box center [1366, 28] width 49 height 20
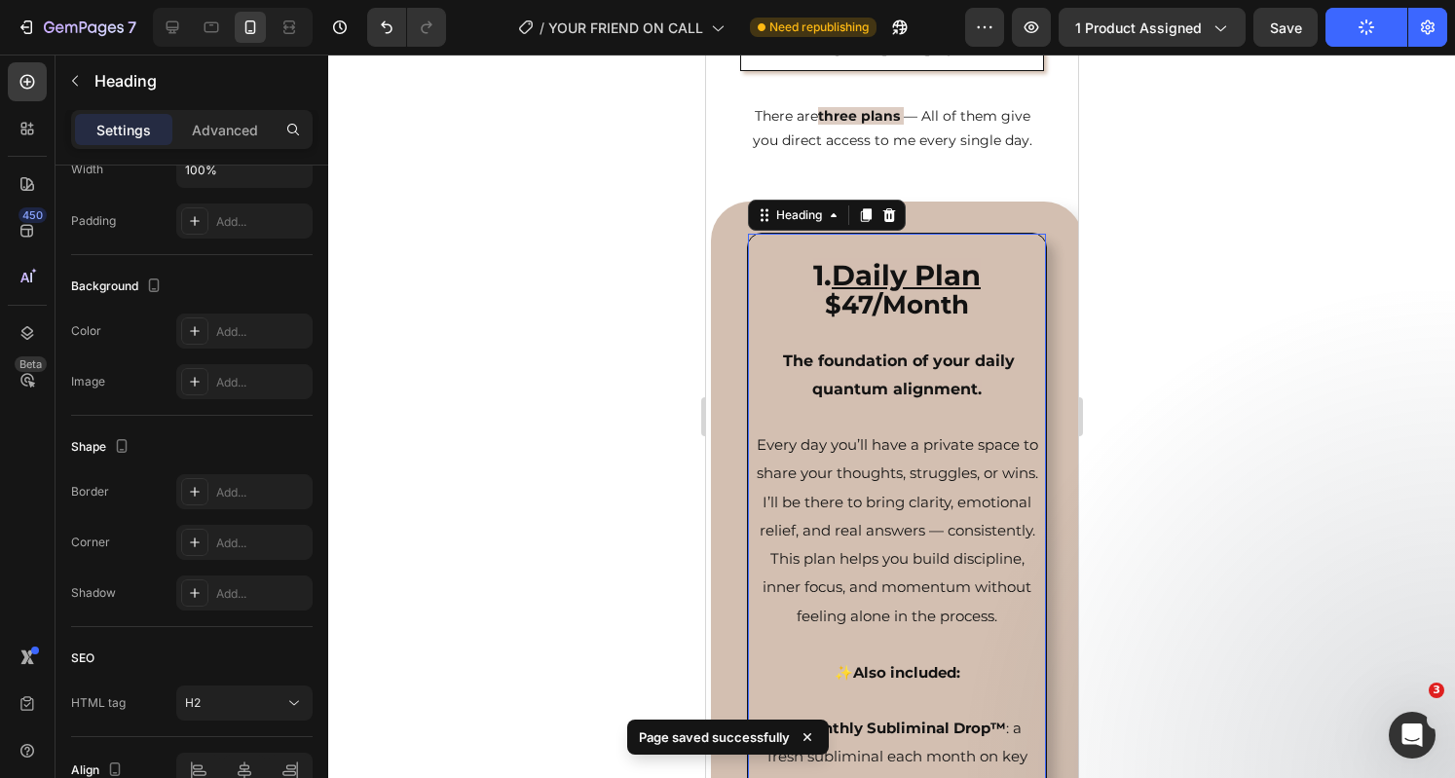
scroll to position [0, 0]
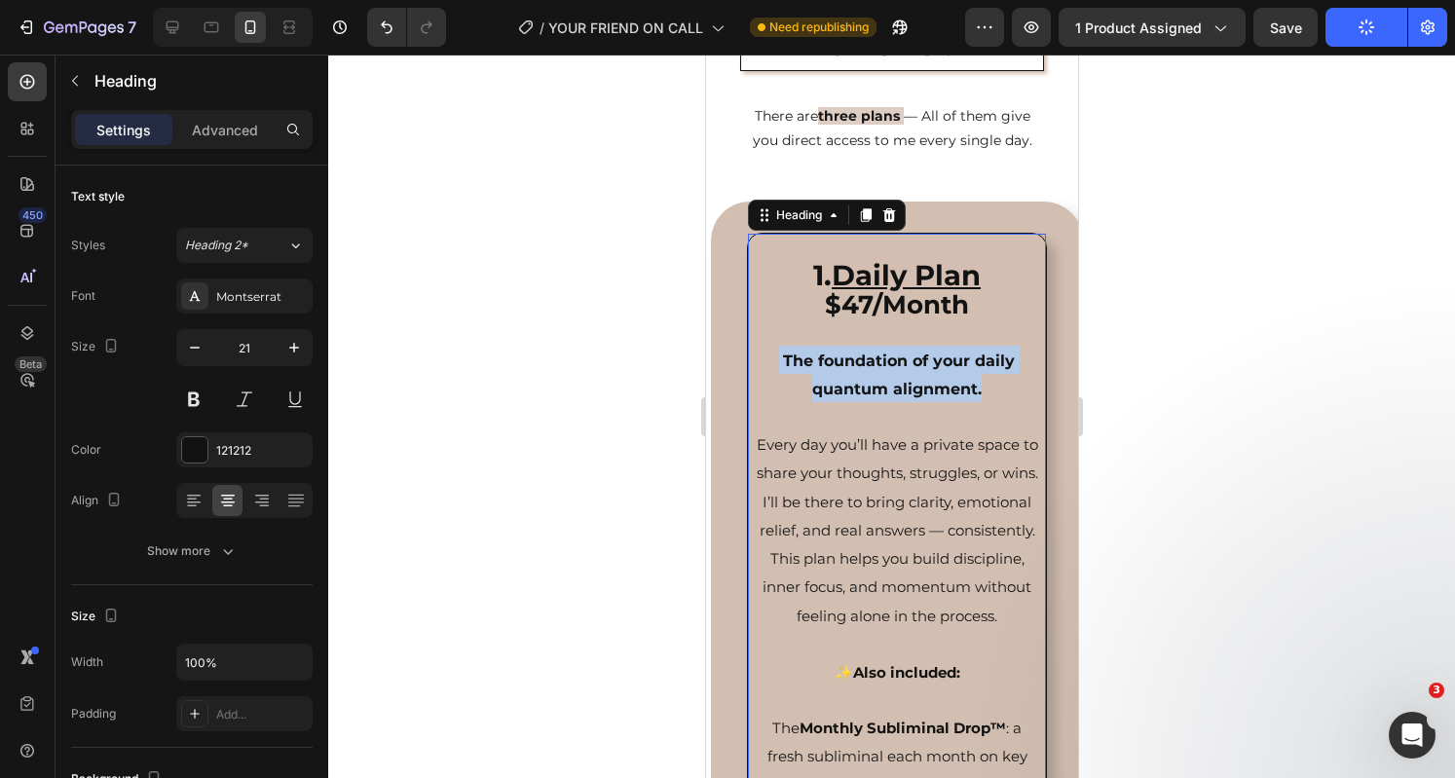
drag, startPoint x: 975, startPoint y: 398, endPoint x: 771, endPoint y: 363, distance: 206.5
click at [771, 363] on p "1. Daily Plan $47/Month The foundation of your daily quantum alignment. Every d…" at bounding box center [896, 673] width 284 height 875
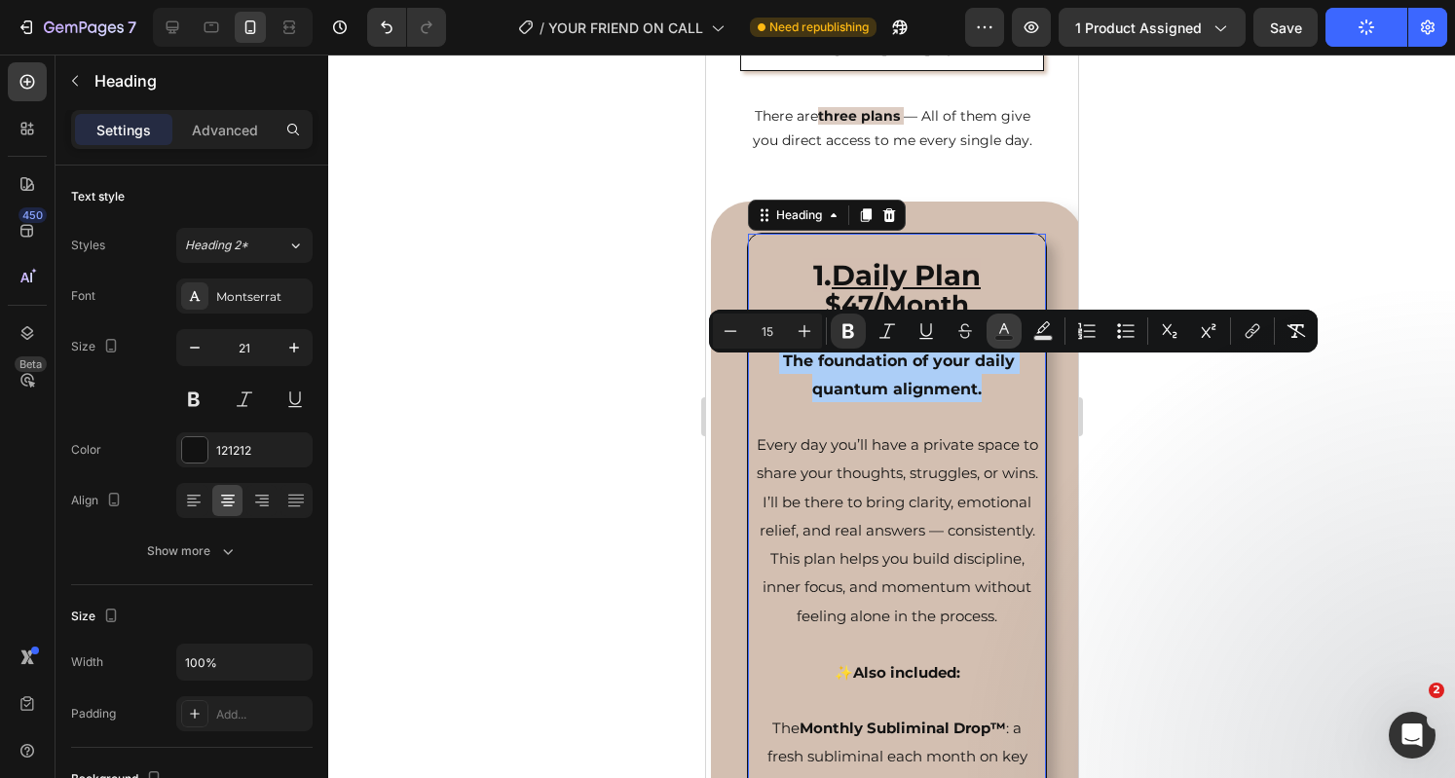
click at [1000, 330] on icon "Editor contextual toolbar" at bounding box center [1003, 330] width 19 height 19
type input "121212"
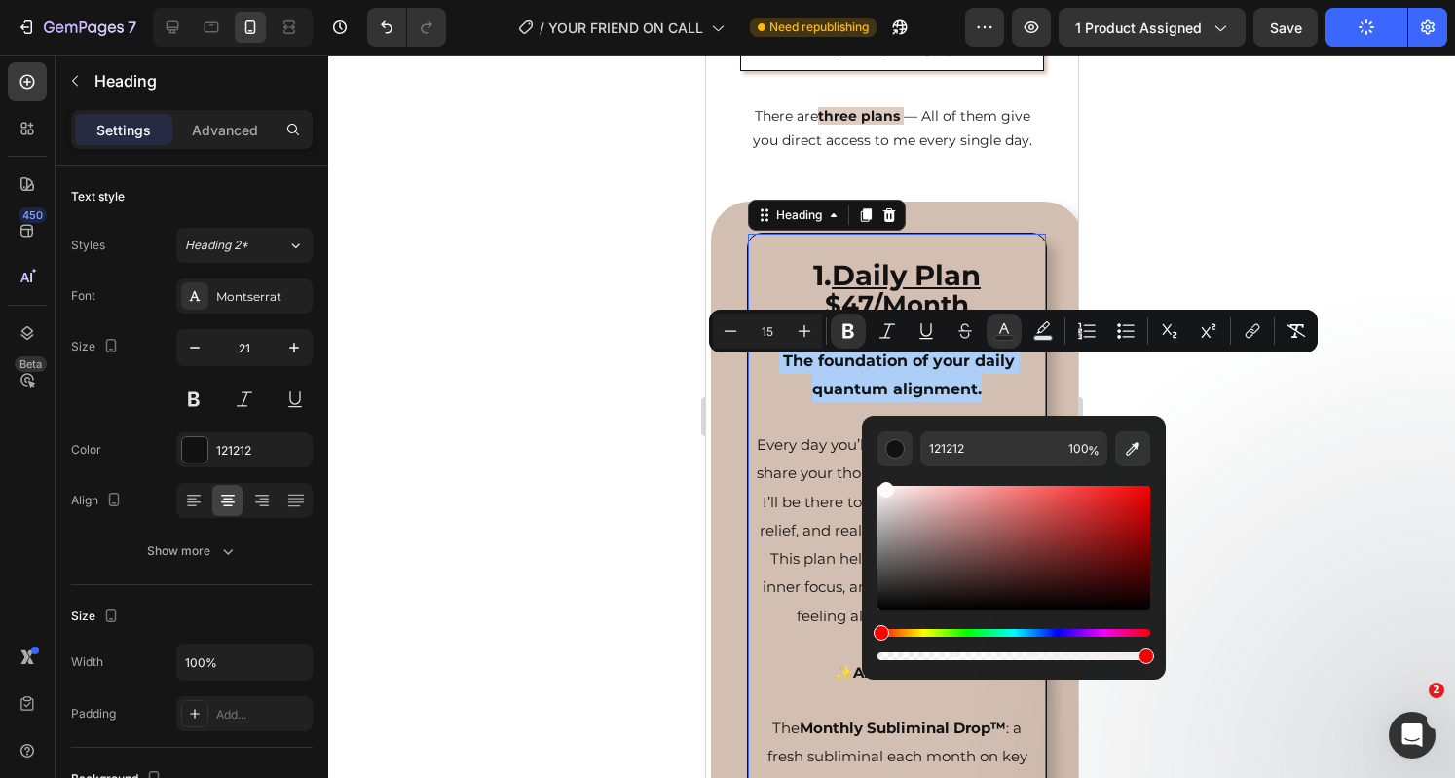
drag, startPoint x: 886, startPoint y: 608, endPoint x: 882, endPoint y: 469, distance: 138.3
click at [882, 469] on div "Editor contextual toolbar" at bounding box center [1013, 565] width 273 height 198
type input "FFFCFC"
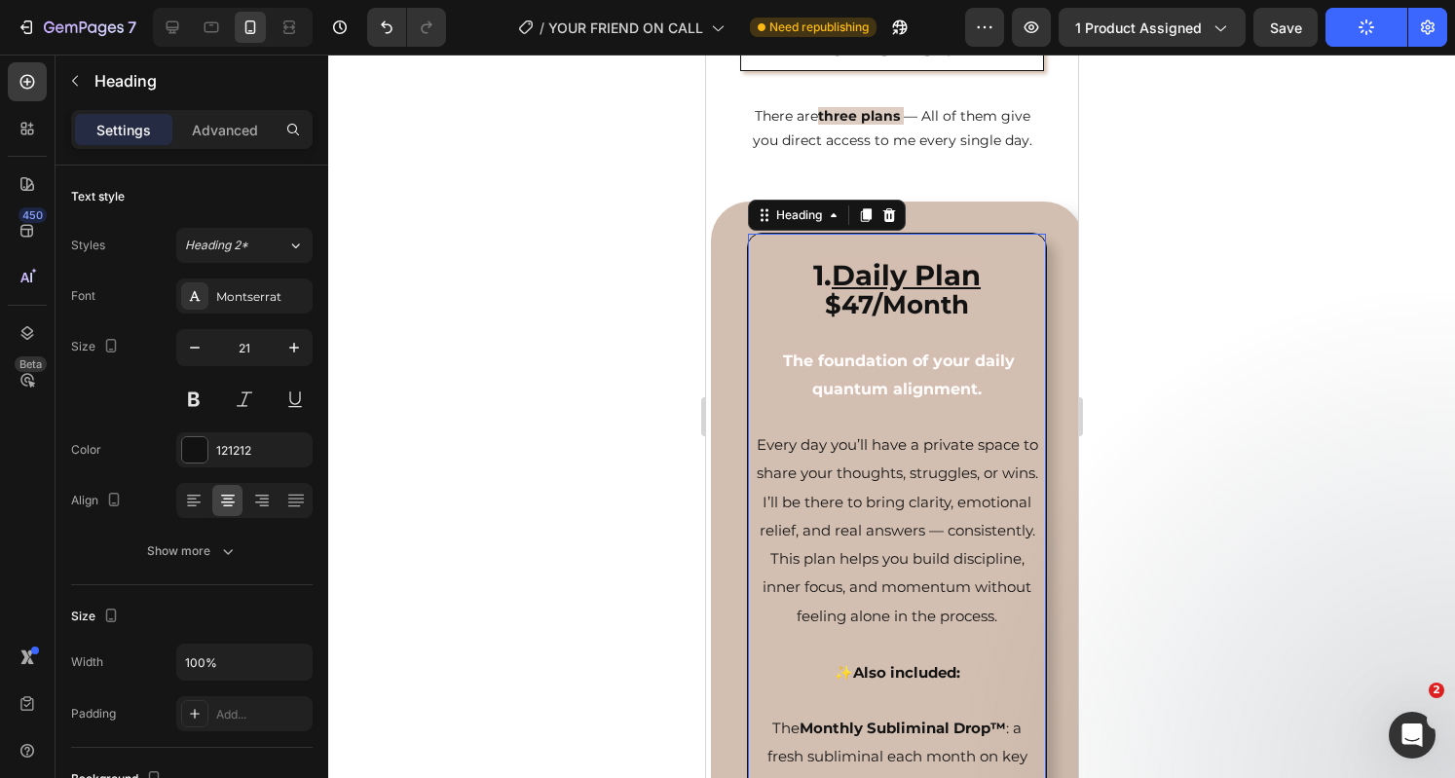
click at [828, 525] on p "1. Daily Plan $47/Month The foundation of your daily quantum alignment. Every d…" at bounding box center [896, 673] width 284 height 875
click at [386, 27] on icon "Undo/Redo" at bounding box center [386, 27] width 19 height 19
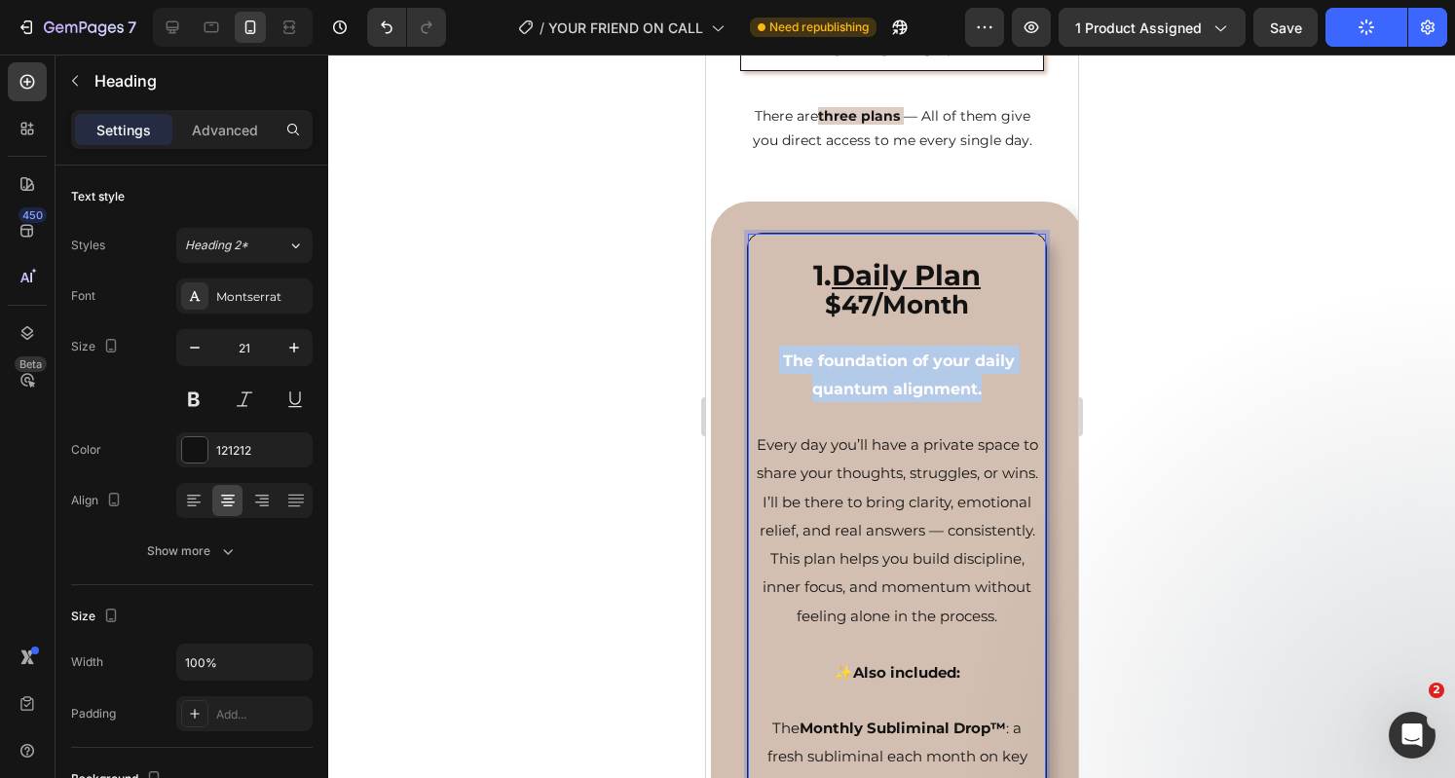
drag, startPoint x: 972, startPoint y: 400, endPoint x: 770, endPoint y: 368, distance: 204.1
click at [770, 368] on p "⁠⁠⁠⁠⁠⁠⁠ 1. Daily Plan $47/Month The foundation of your daily quantum alignment.…" at bounding box center [896, 673] width 284 height 875
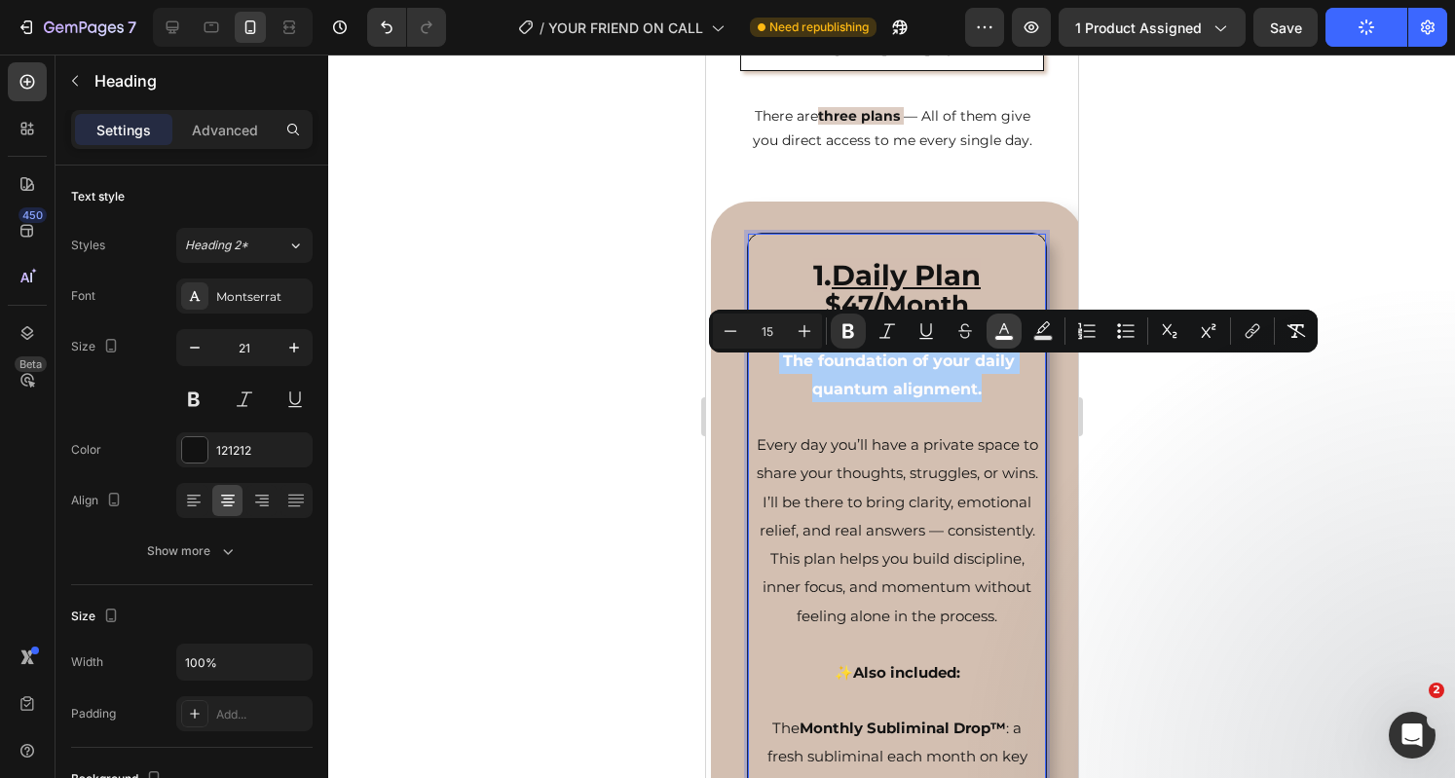
click at [1017, 335] on button "color" at bounding box center [1003, 331] width 35 height 35
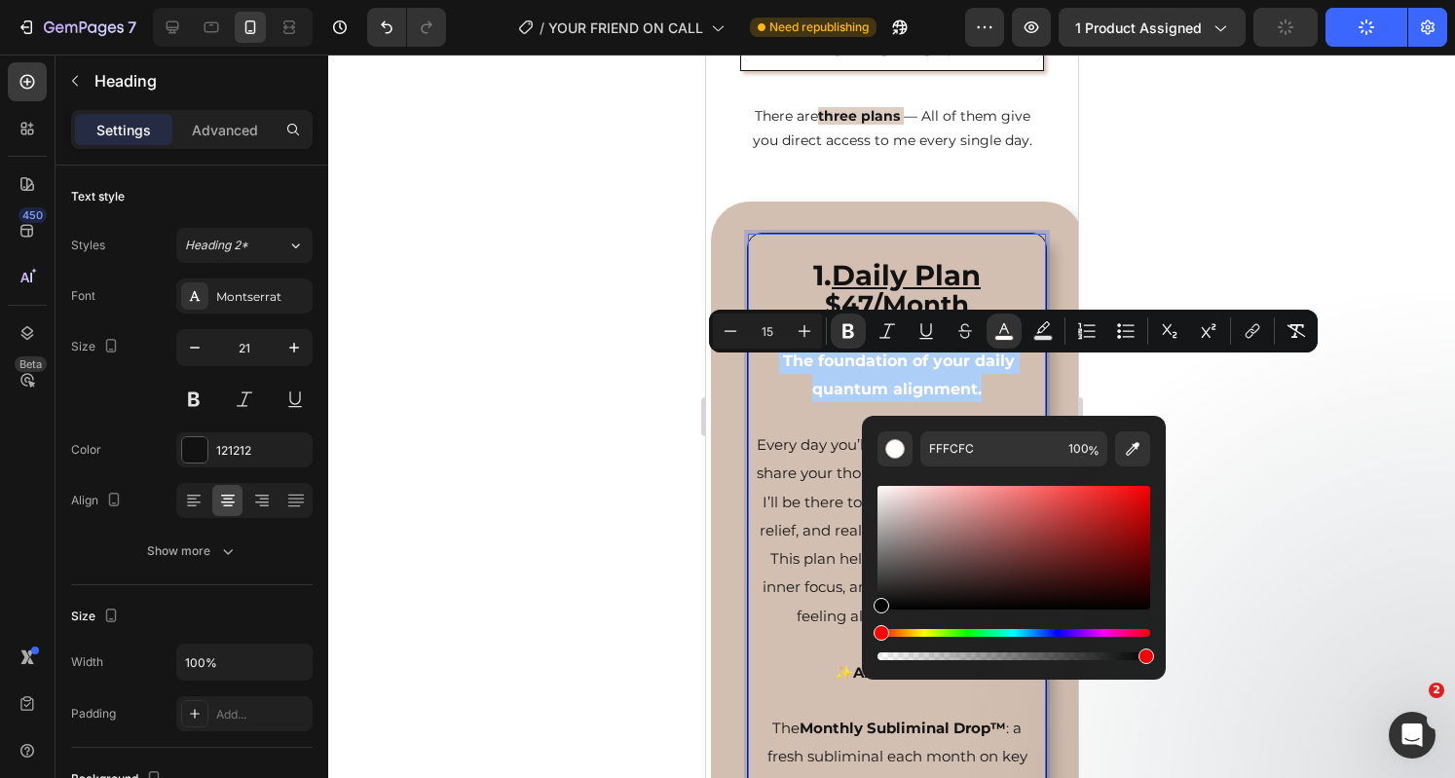
drag, startPoint x: 880, startPoint y: 492, endPoint x: 863, endPoint y: 647, distance: 156.8
click at [863, 647] on div "FFFCFC 100 %" at bounding box center [1014, 540] width 304 height 248
type input "000000"
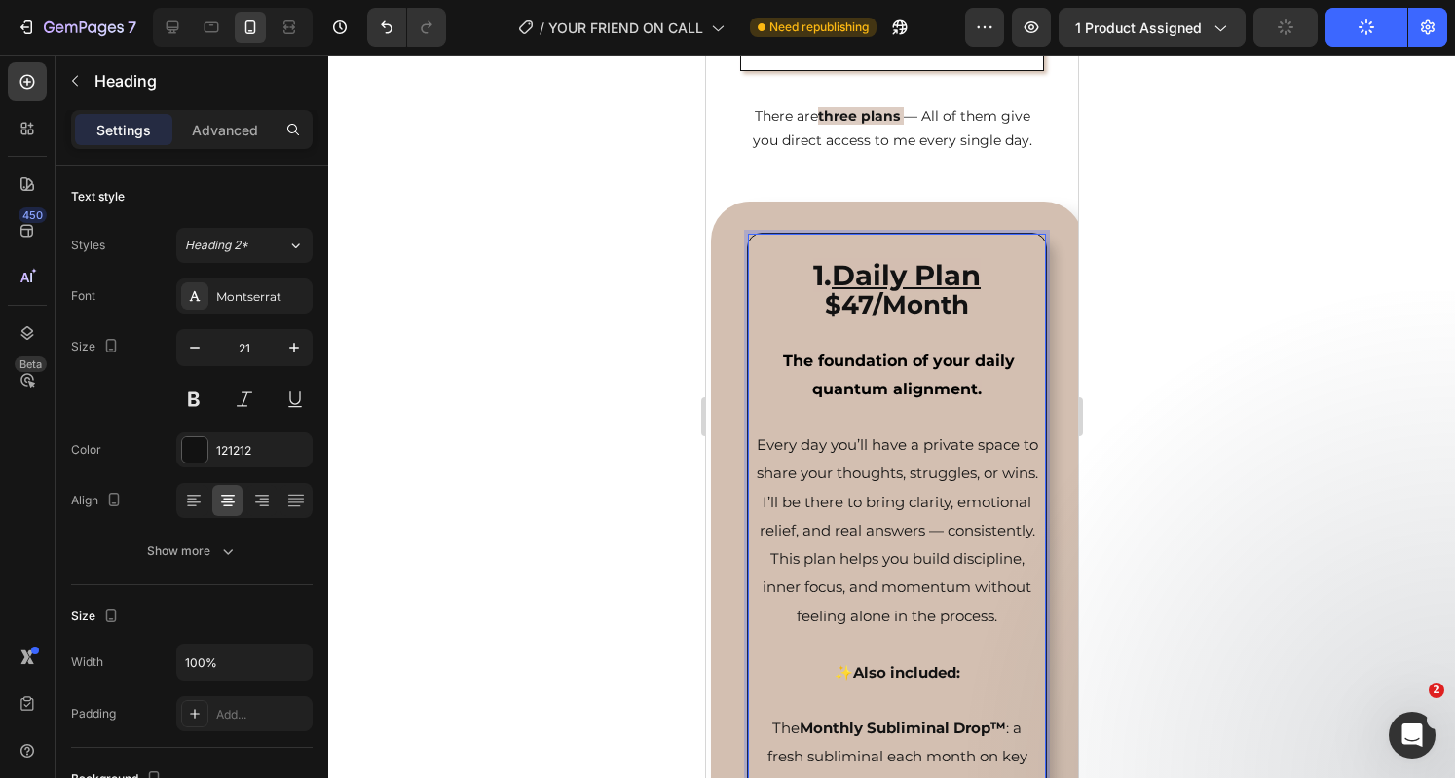
click at [822, 573] on span "Every day you’ll have a private space to share your thoughts, struggles, or win…" at bounding box center [896, 530] width 281 height 190
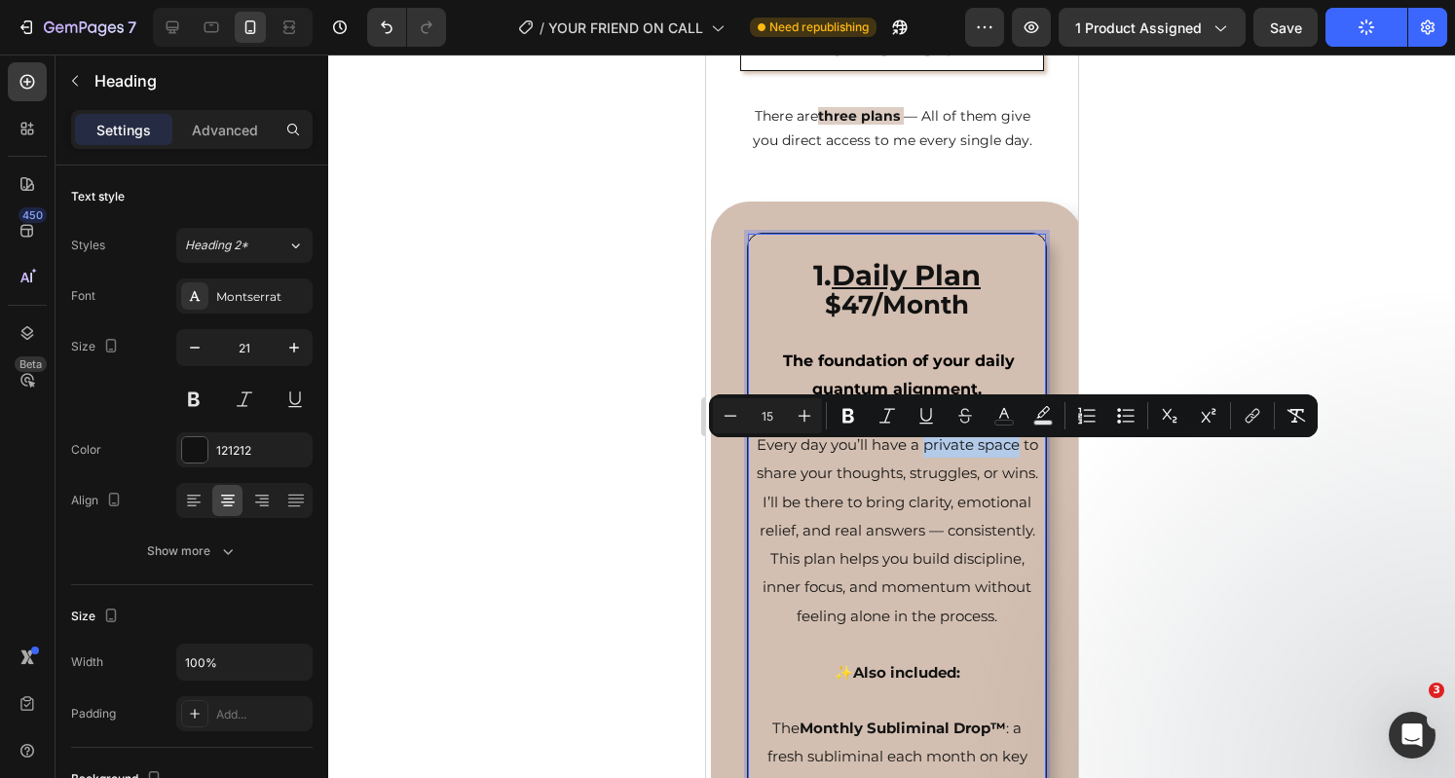
drag, startPoint x: 925, startPoint y: 455, endPoint x: 1018, endPoint y: 462, distance: 93.8
click at [1018, 462] on span "Every day you’ll have a private space to share your thoughts, struggles, or win…" at bounding box center [896, 530] width 281 height 190
click at [842, 414] on icon "Editor contextual toolbar" at bounding box center [847, 415] width 19 height 19
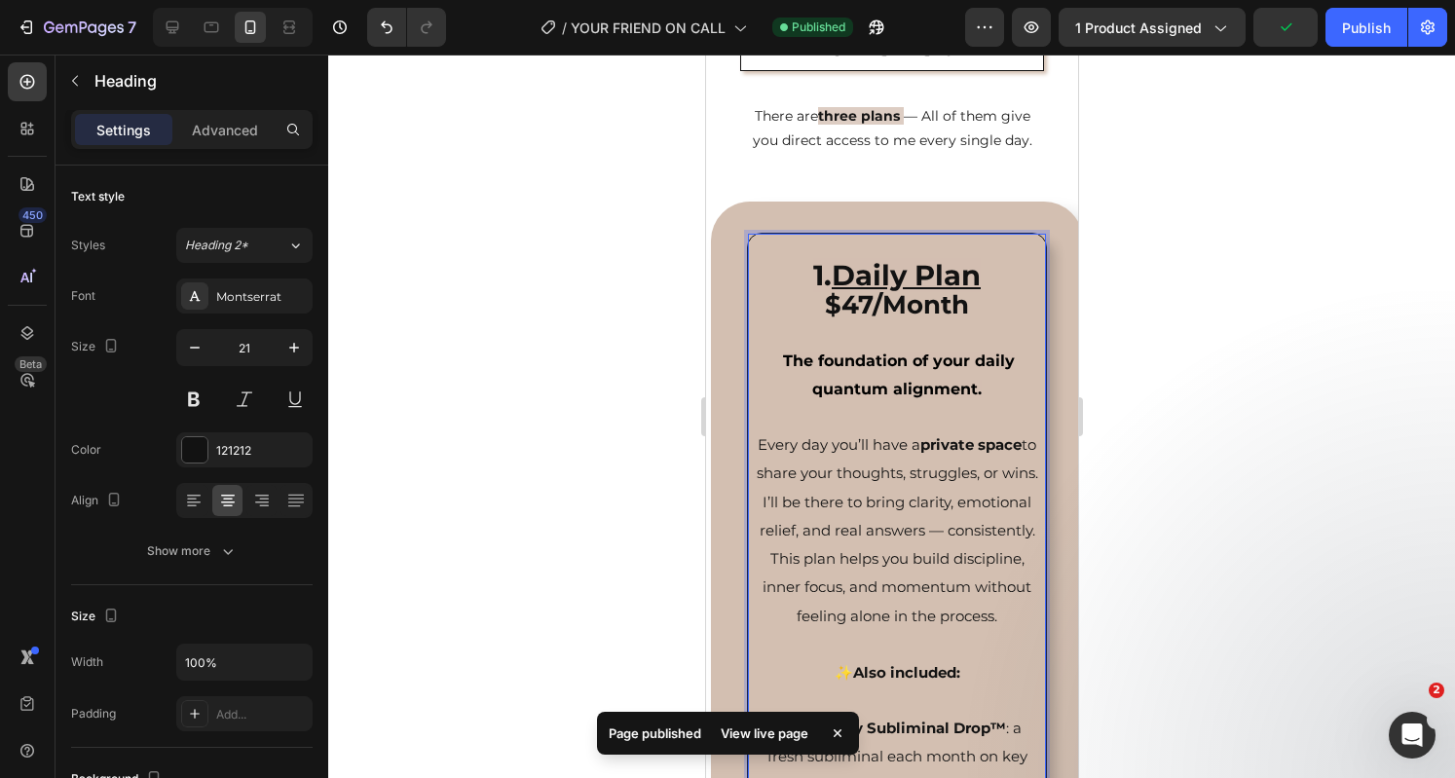
click at [864, 526] on p "⁠⁠⁠⁠⁠⁠⁠ 1. Daily Plan $47/Month The foundation of your daily quantum alignment.…" at bounding box center [896, 673] width 284 height 875
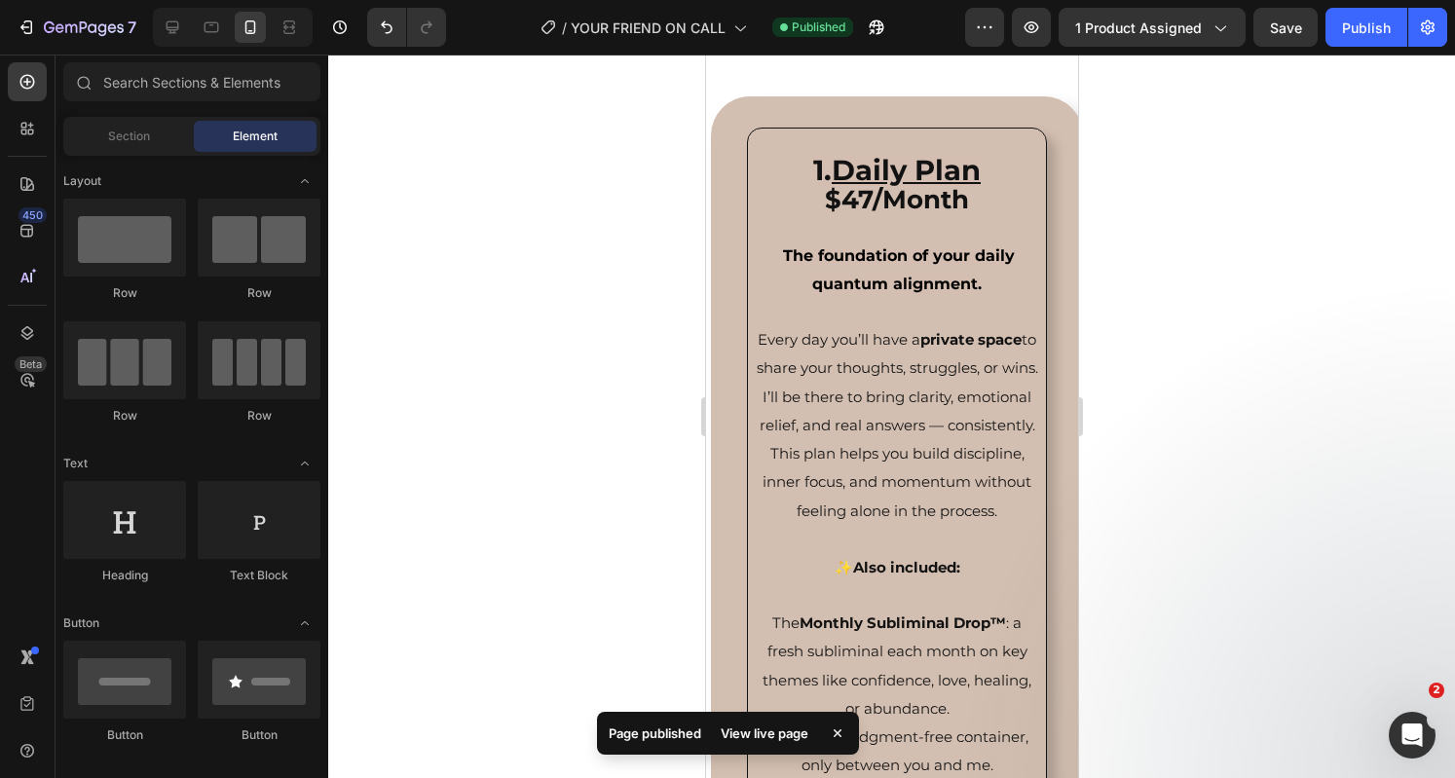
scroll to position [3286, 0]
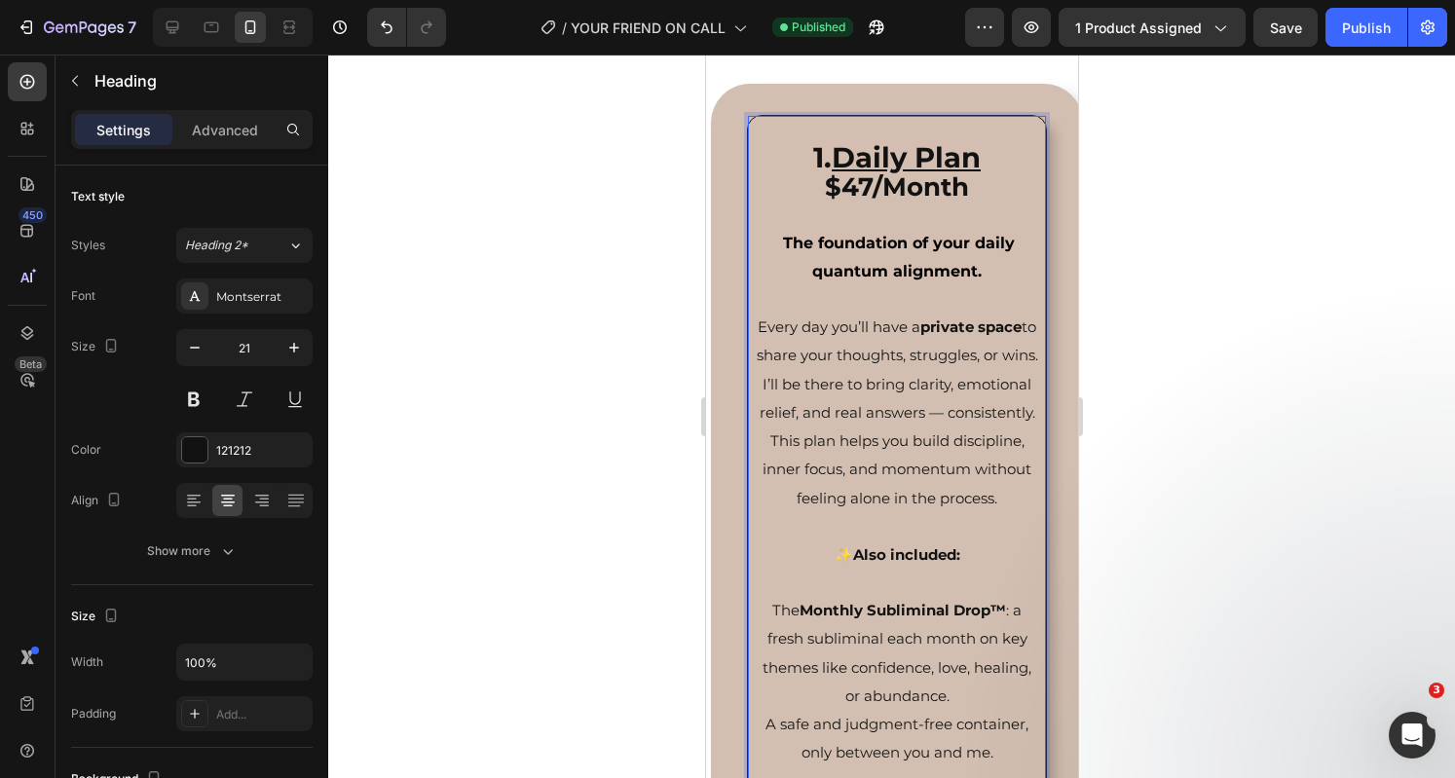
drag, startPoint x: 940, startPoint y: 527, endPoint x: 755, endPoint y: 339, distance: 263.7
click at [755, 339] on p "1. Daily Plan $47/Month The foundation of your daily quantum alignment. Every d…" at bounding box center [896, 555] width 284 height 875
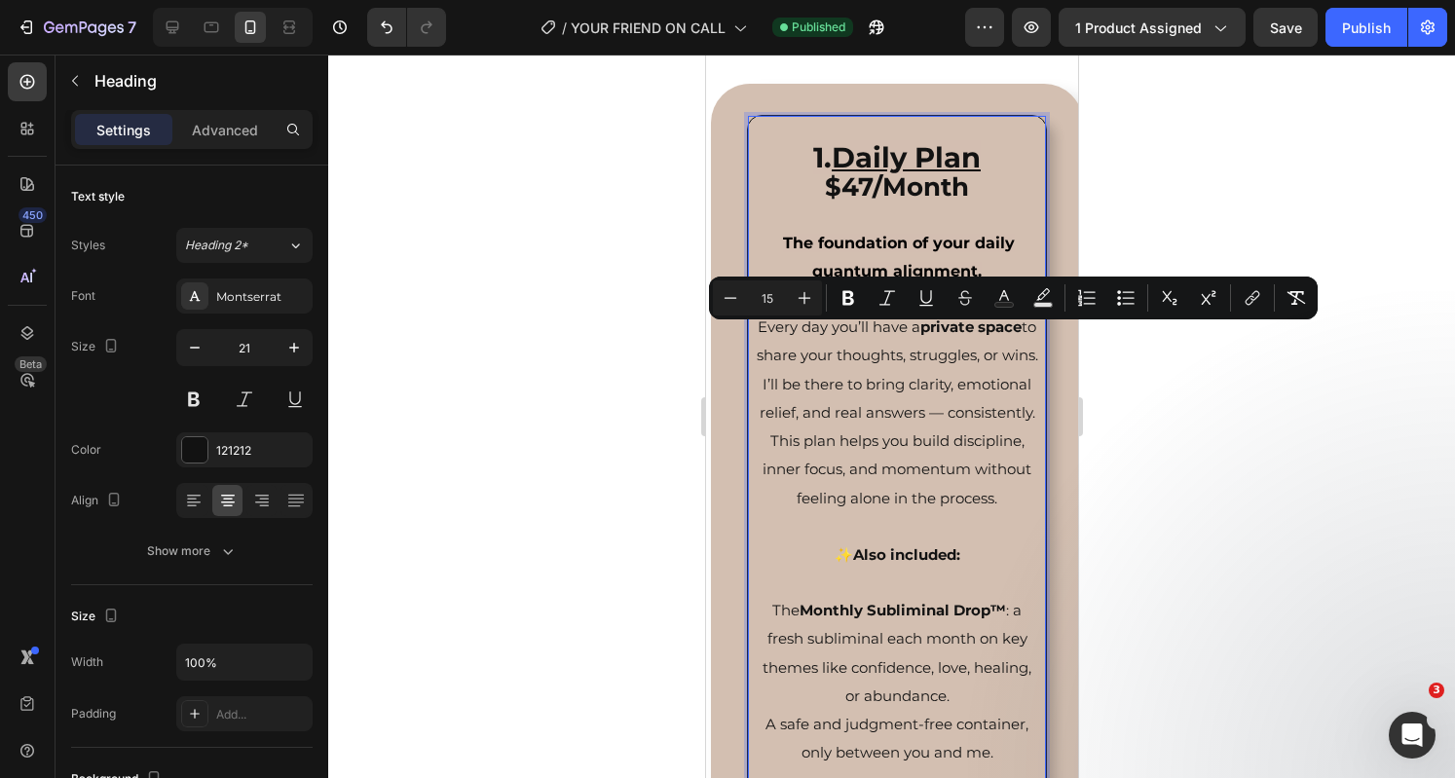
copy span "Every day you’ll have a private space to share your thoughts, struggles, or win…"
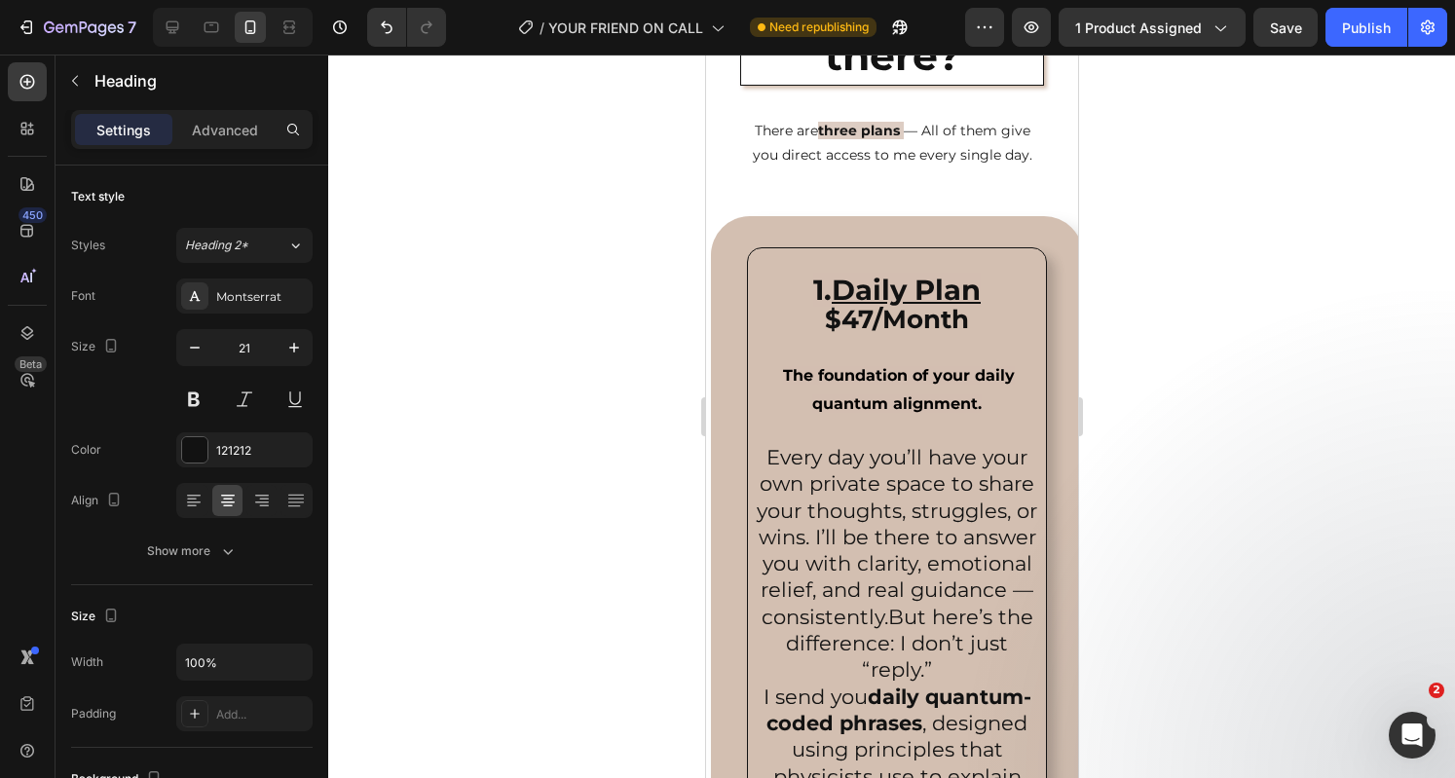
scroll to position [3206, 0]
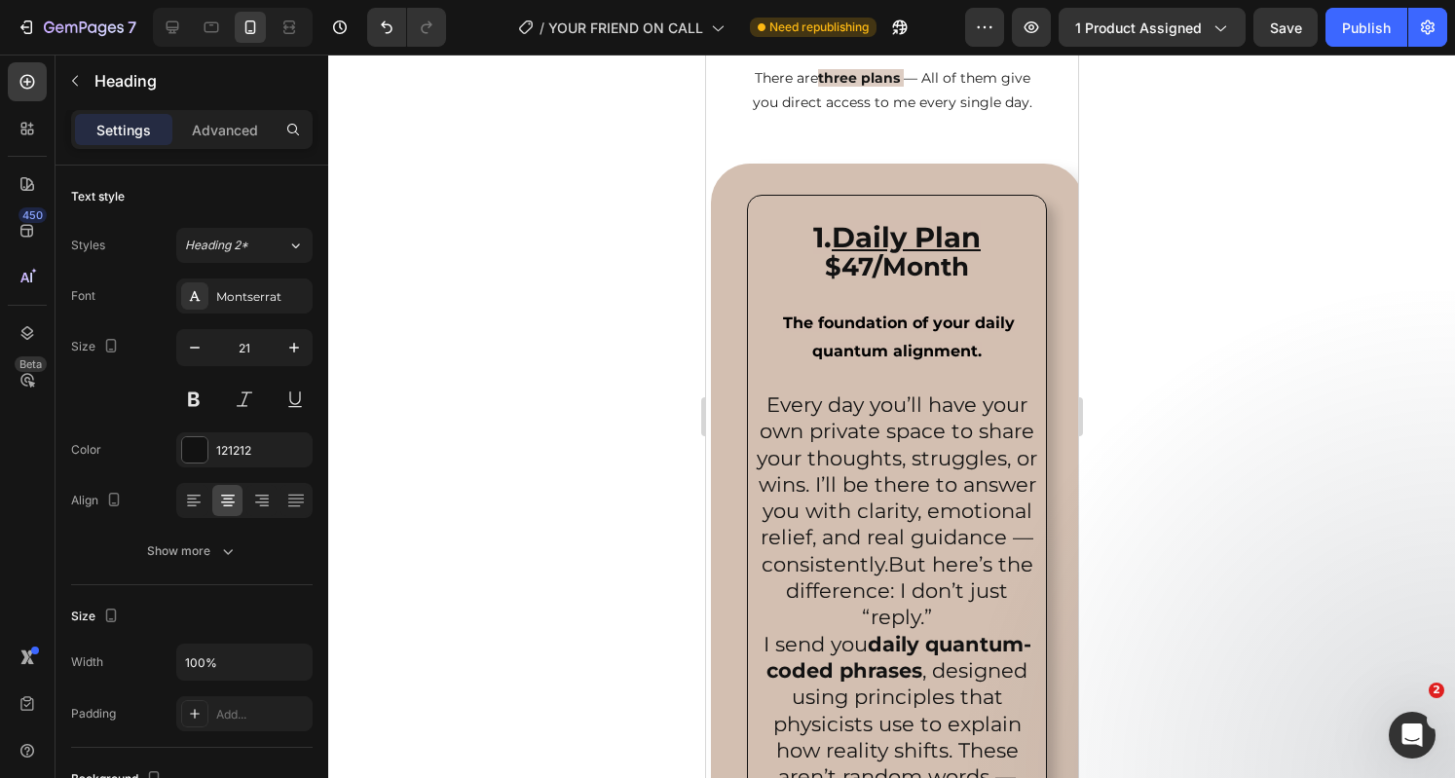
drag, startPoint x: 976, startPoint y: 749, endPoint x: 765, endPoint y: 400, distance: 407.1
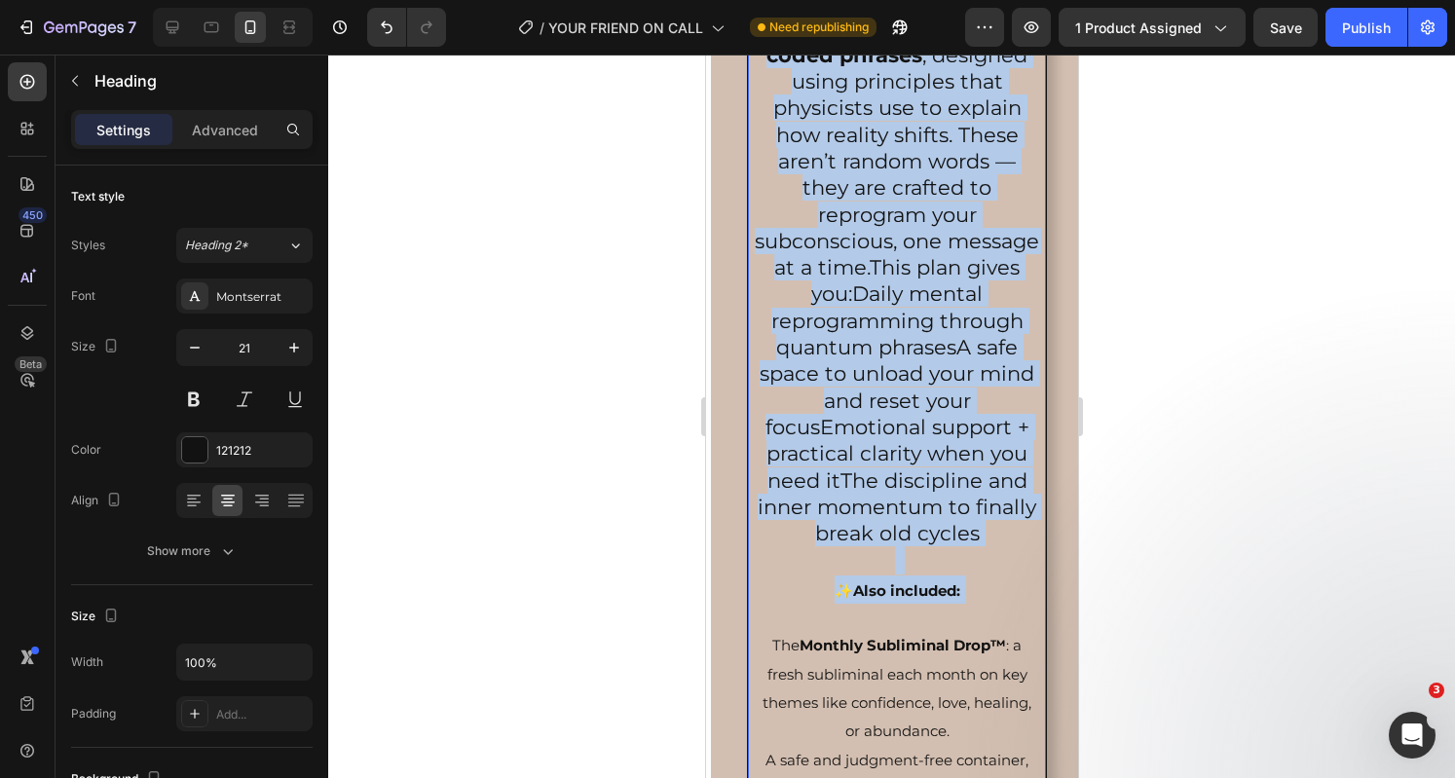
scroll to position [3865, 0]
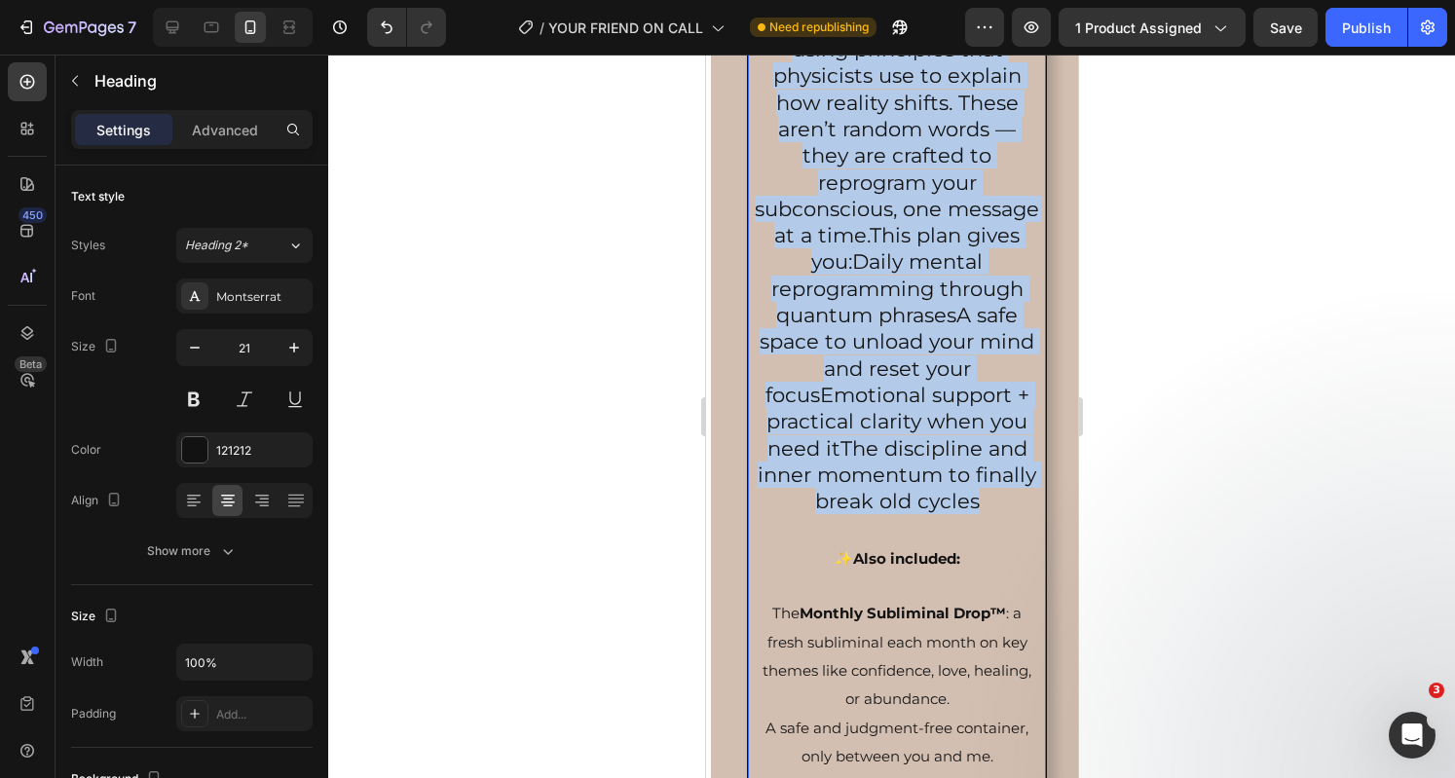
drag, startPoint x: 761, startPoint y: 408, endPoint x: 980, endPoint y: 550, distance: 260.3
click at [980, 550] on p "1. Daily Plan $47/Month The foundation of your daily quantum alignment. ⁠⁠⁠⁠⁠⁠⁠…" at bounding box center [896, 273] width 284 height 1447
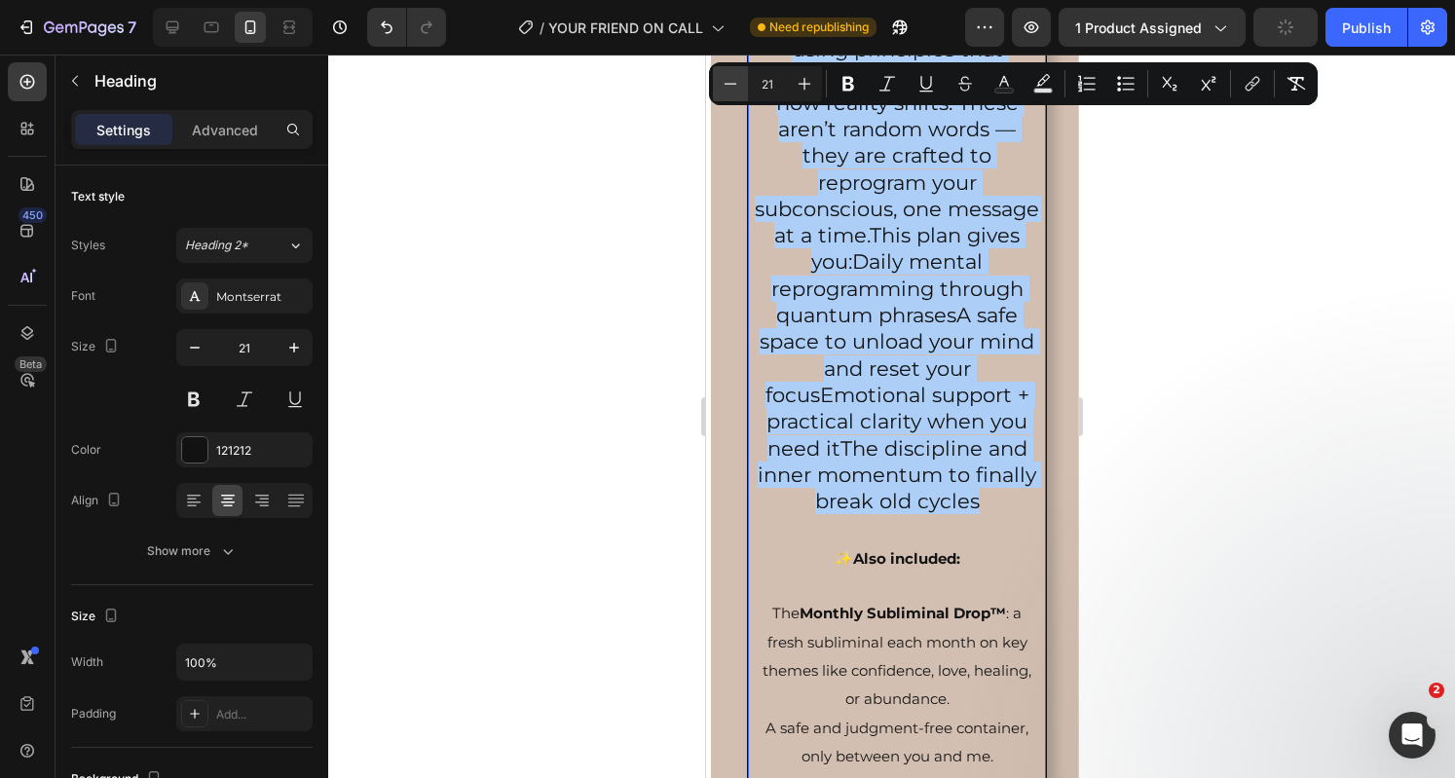
click at [738, 69] on button "Minus" at bounding box center [730, 83] width 35 height 35
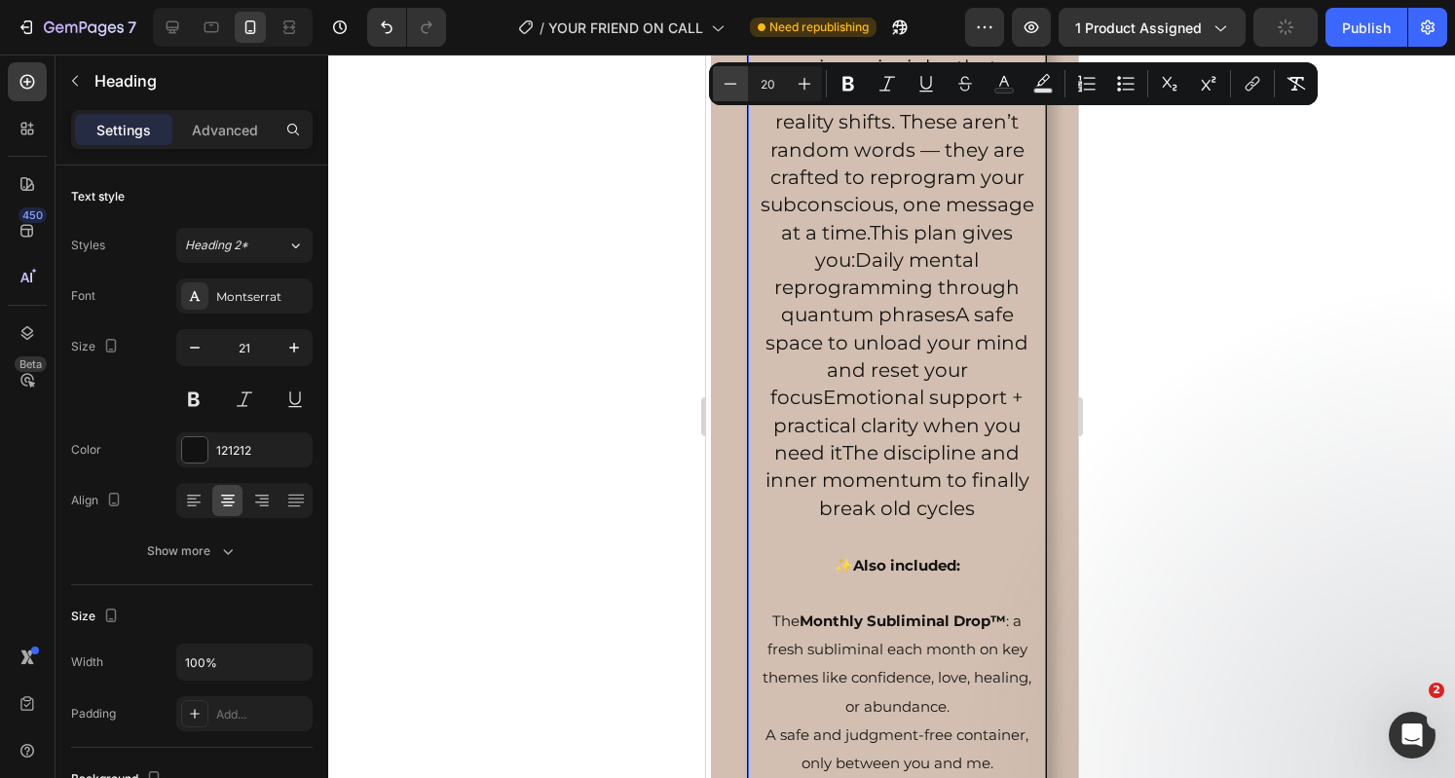
click at [738, 69] on button "Minus" at bounding box center [730, 83] width 35 height 35
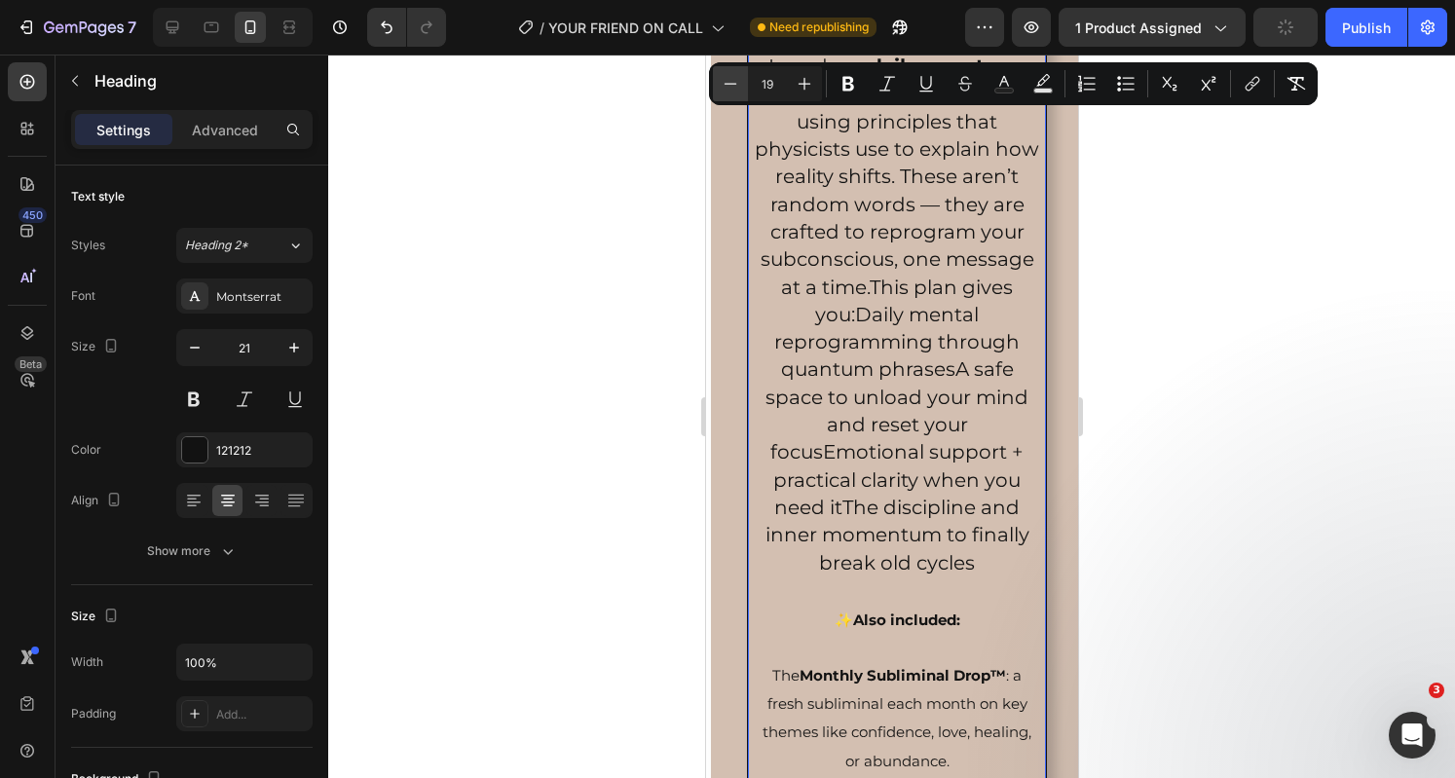
click at [738, 69] on button "Minus" at bounding box center [730, 83] width 35 height 35
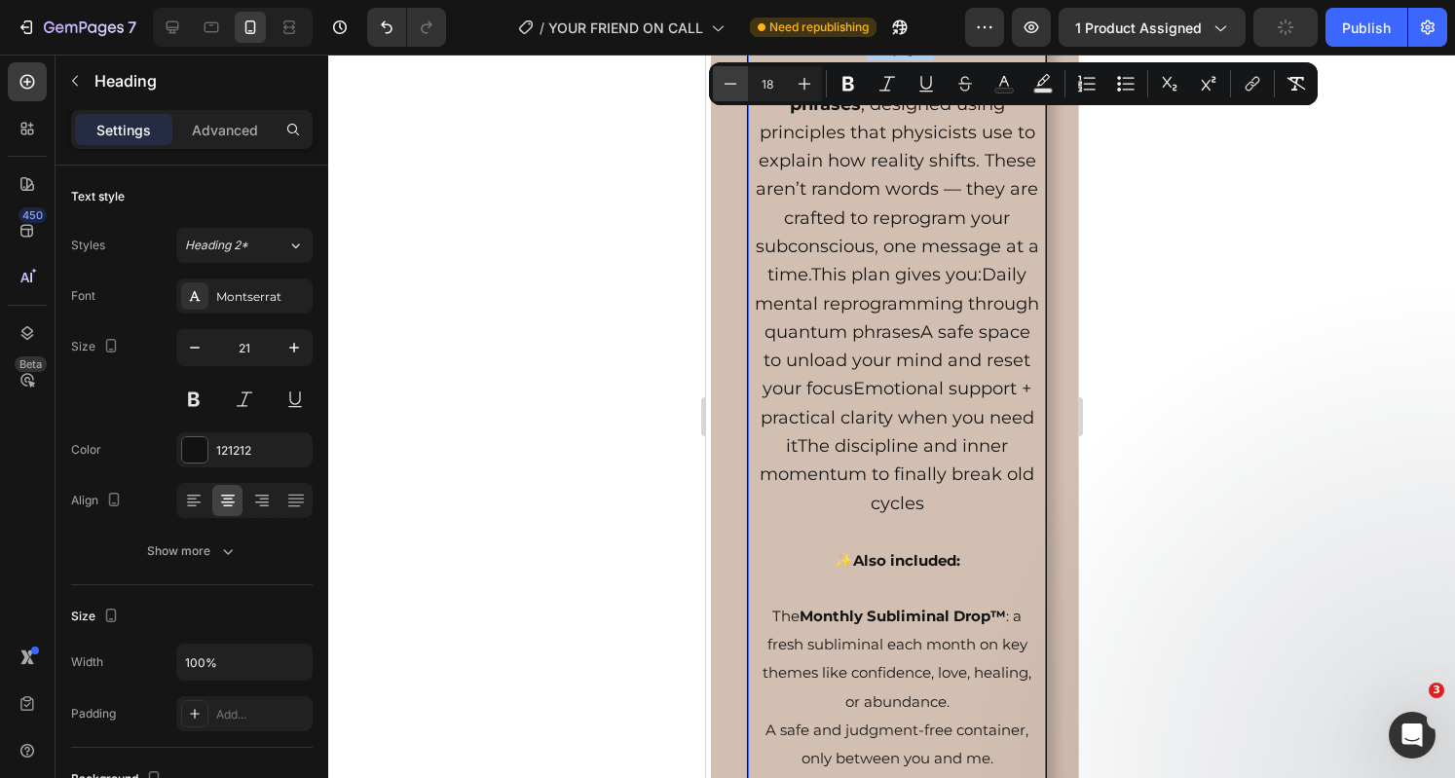
scroll to position [3738, 0]
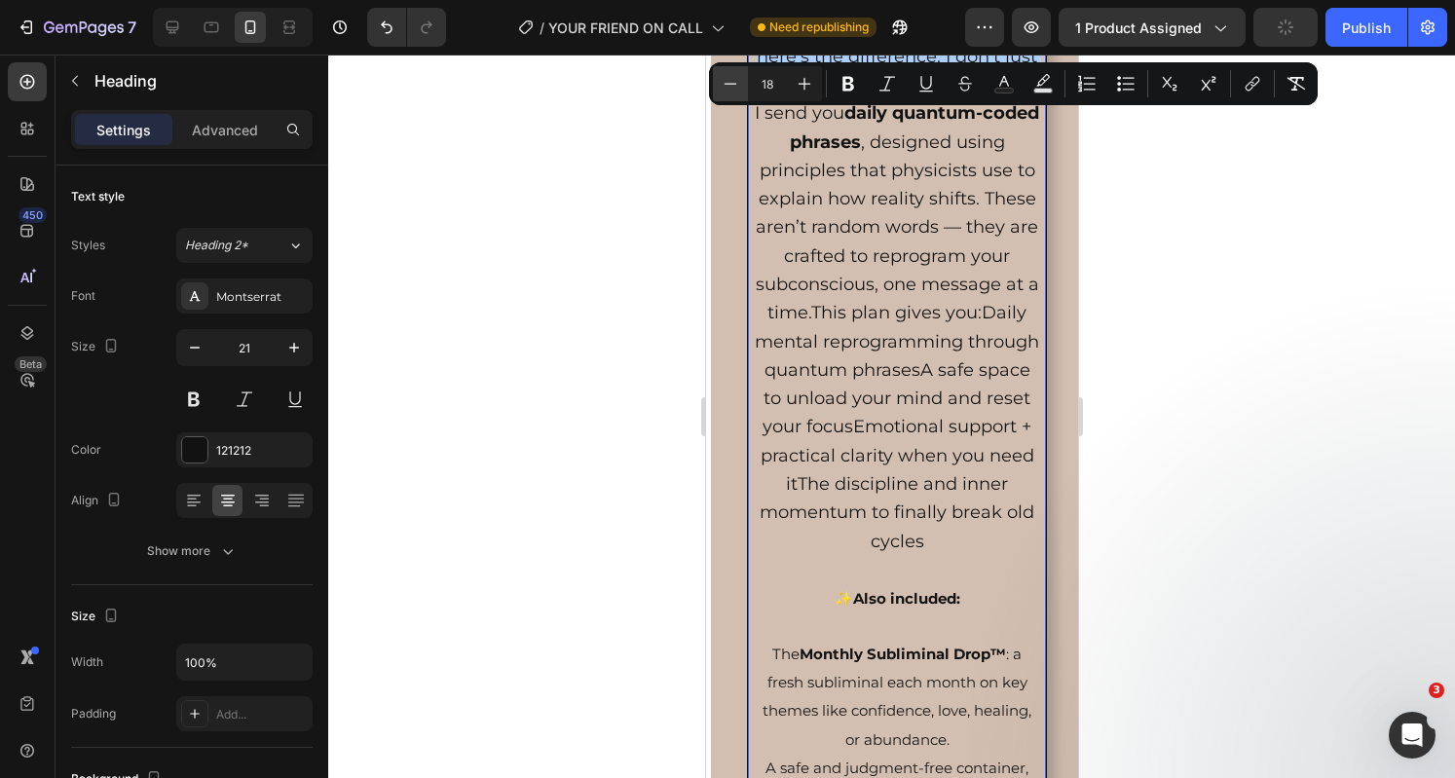
click at [738, 69] on button "Minus" at bounding box center [730, 83] width 35 height 35
type input "16"
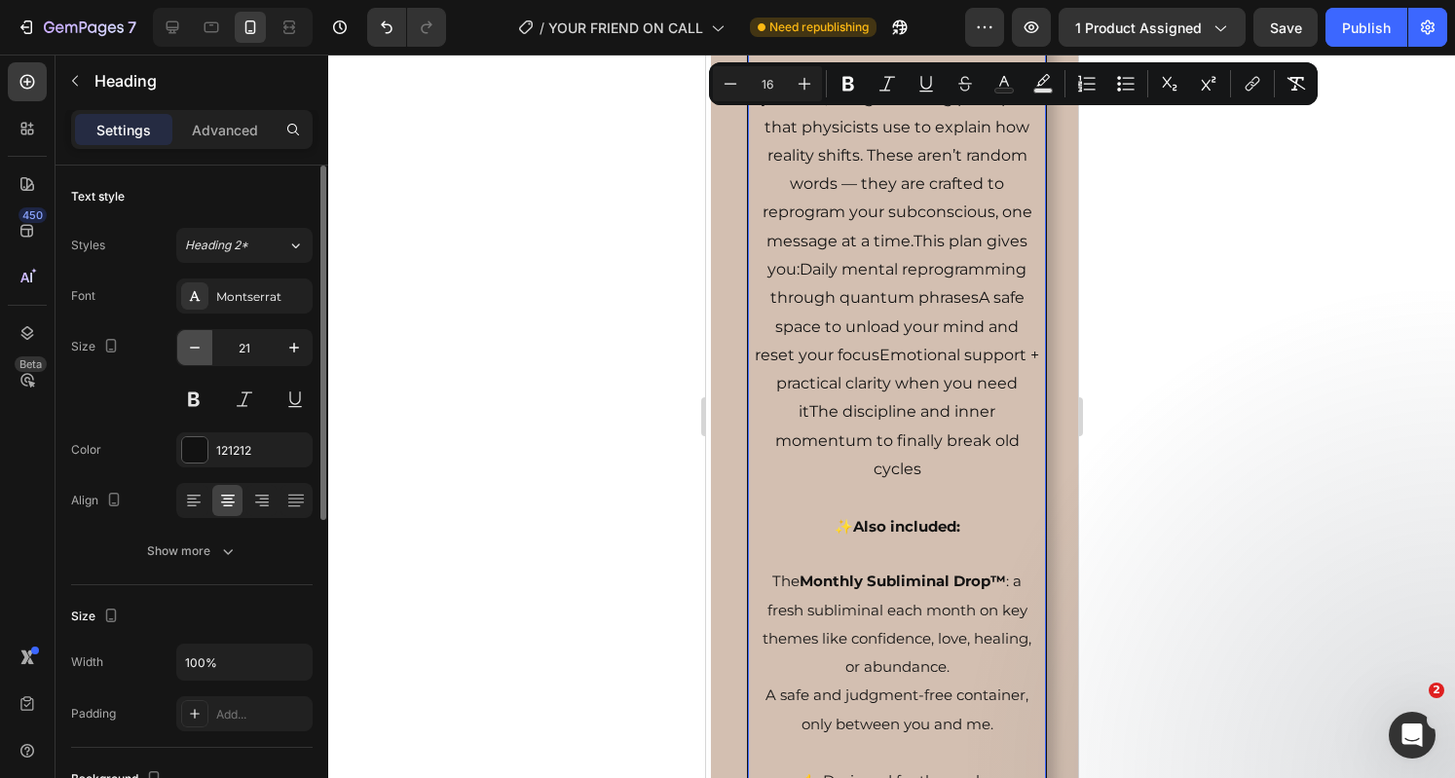
click at [193, 347] on icon "button" at bounding box center [195, 348] width 10 height 2
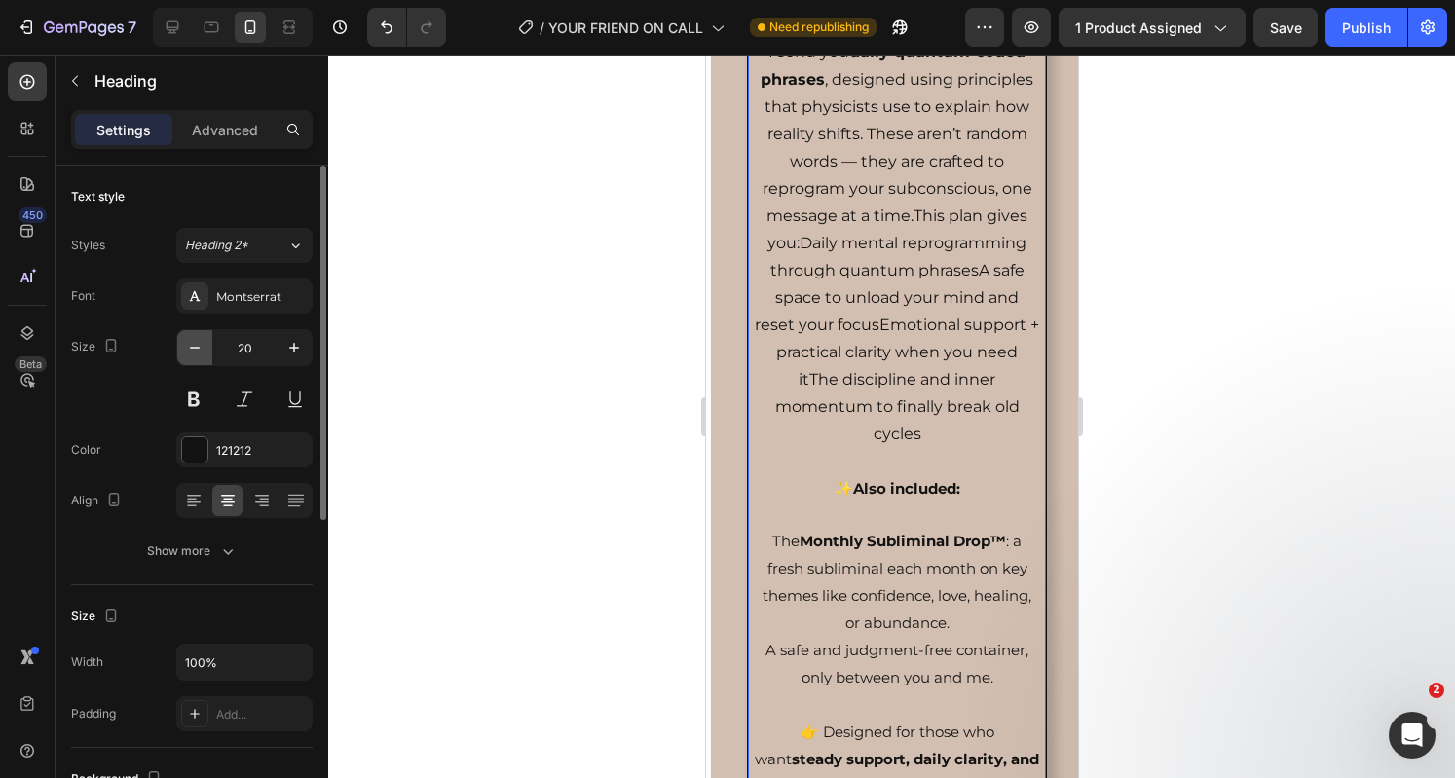
scroll to position [3744, 0]
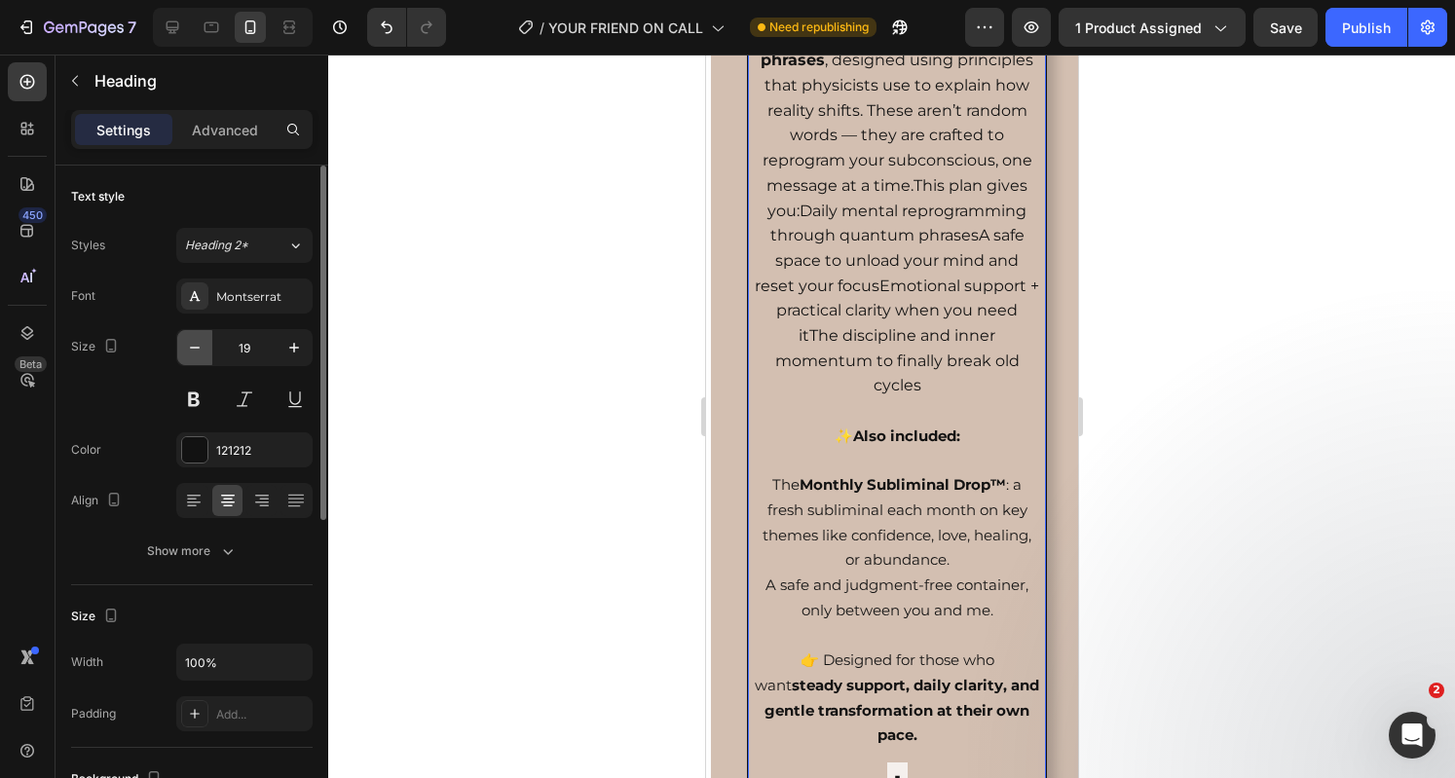
click at [193, 347] on icon "button" at bounding box center [195, 348] width 10 height 2
type input "18"
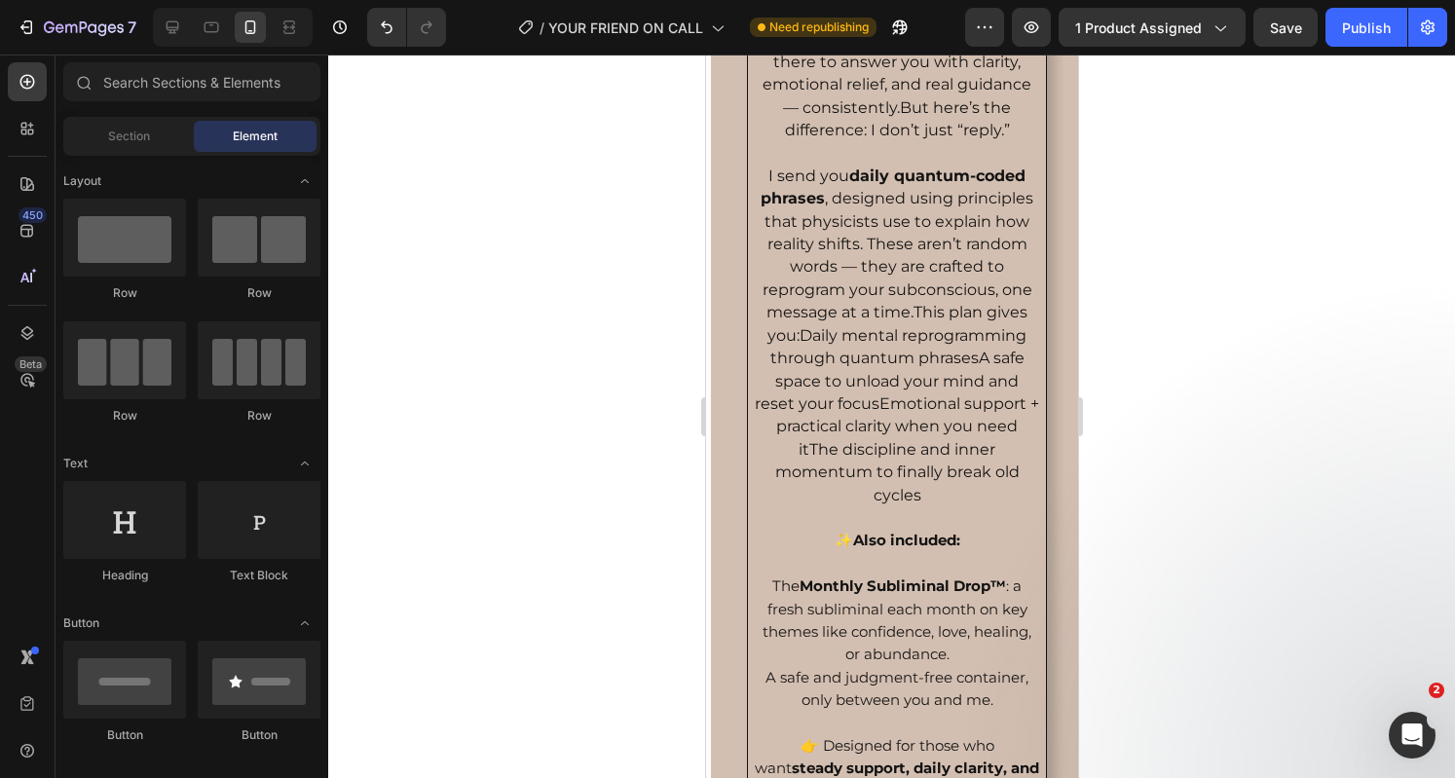
scroll to position [3612, 0]
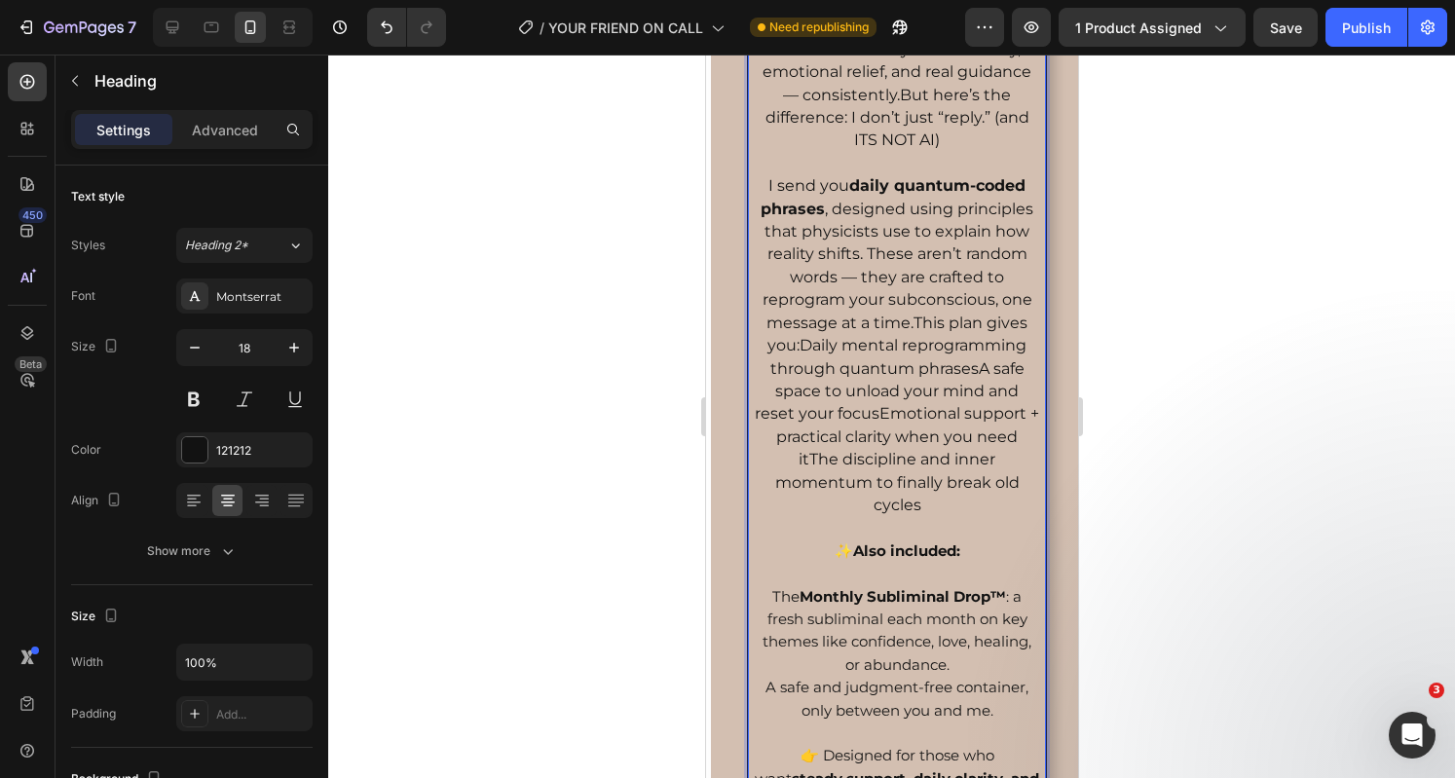
click at [814, 348] on span "I send you daily quantum-coded phrases , designed using principles that physici…" at bounding box center [896, 345] width 284 height 338
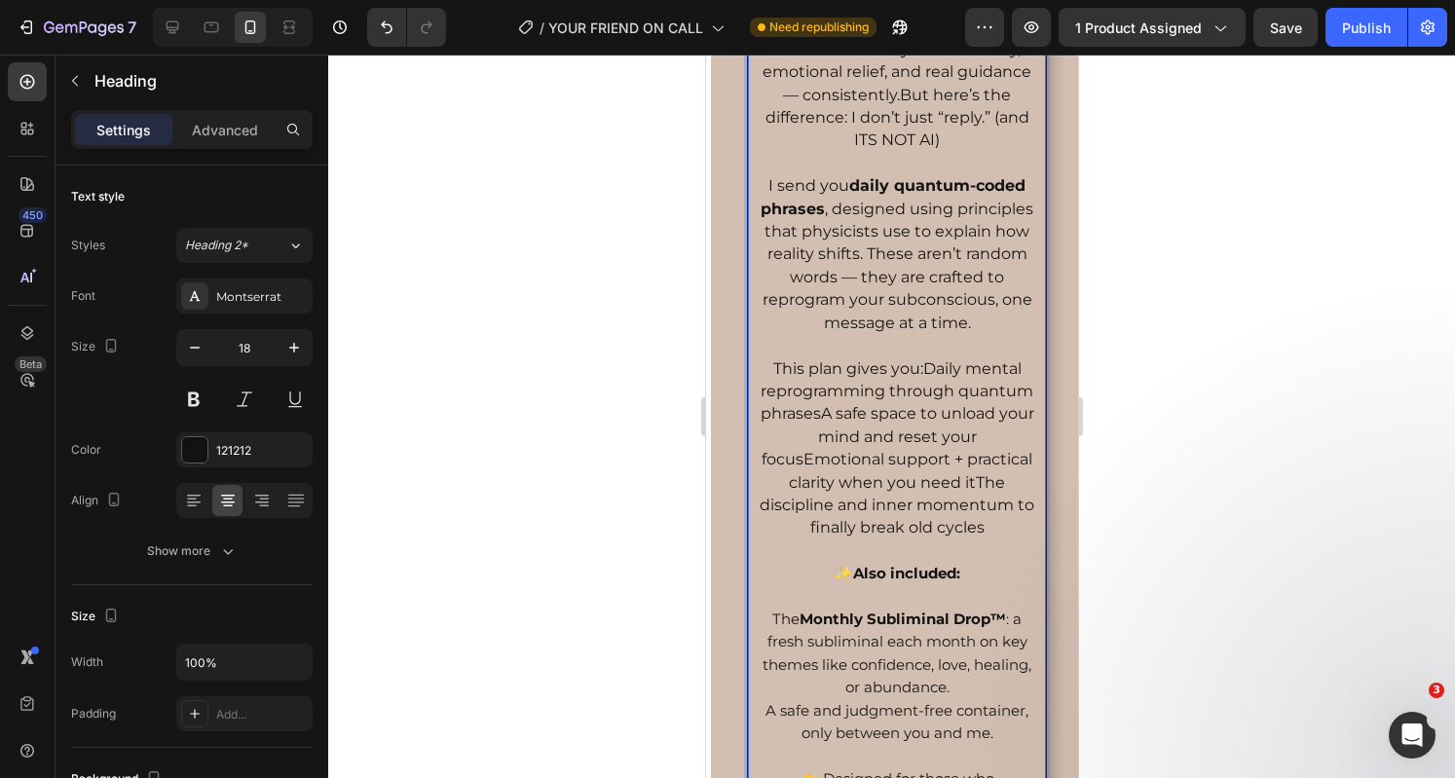
click at [911, 408] on span "This plan gives you:Daily mental reprogramming through quantum phrasesA safe sp…" at bounding box center [895, 448] width 275 height 178
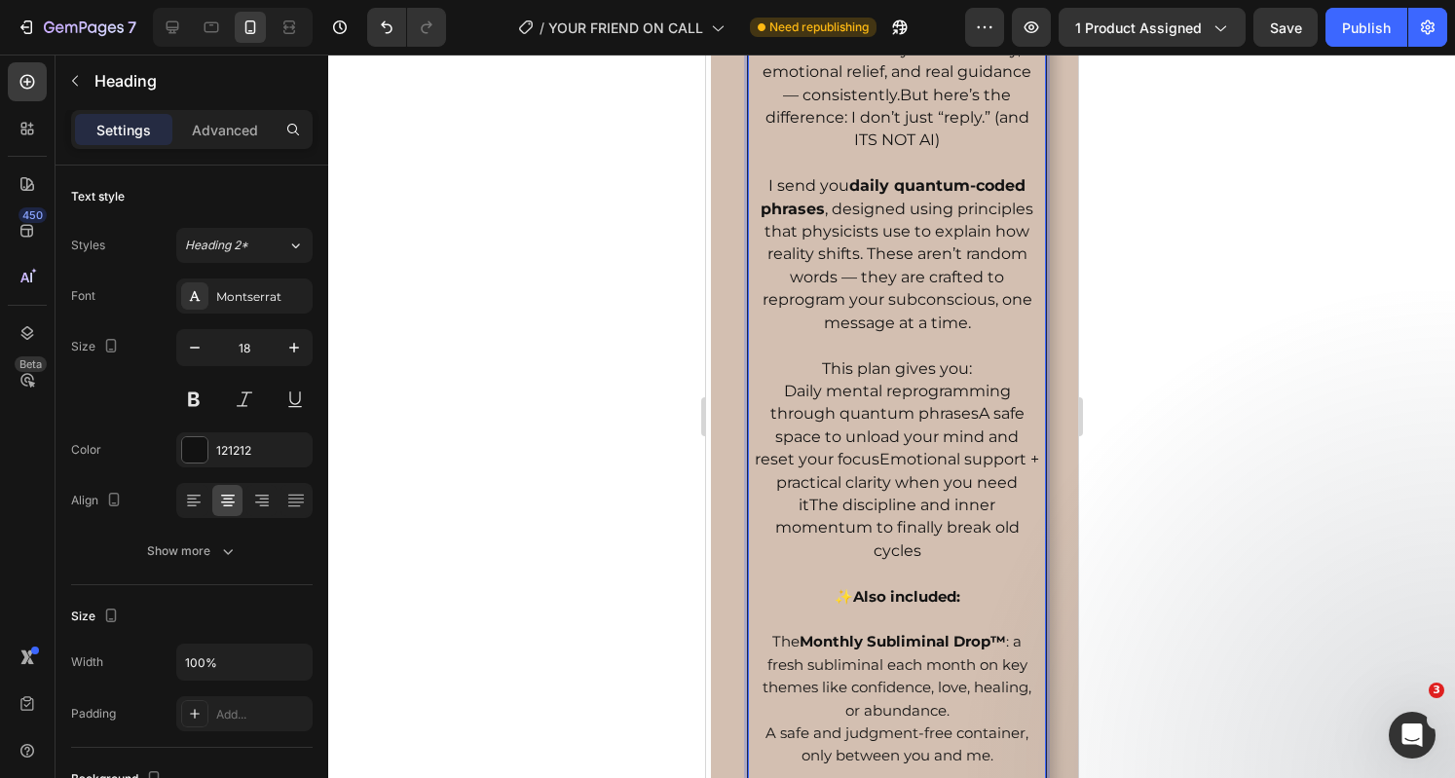
click at [968, 453] on span "Daily mental reprogramming through quantum phrasesA safe space to unload your m…" at bounding box center [896, 471] width 284 height 178
click at [924, 493] on span "A safe space to unload your mind and reset your focusEmotional support + practi…" at bounding box center [896, 493] width 276 height 132
click at [962, 546] on span "Emotional support + practical clarity when you need itThe discipline and inner …" at bounding box center [896, 516] width 278 height 87
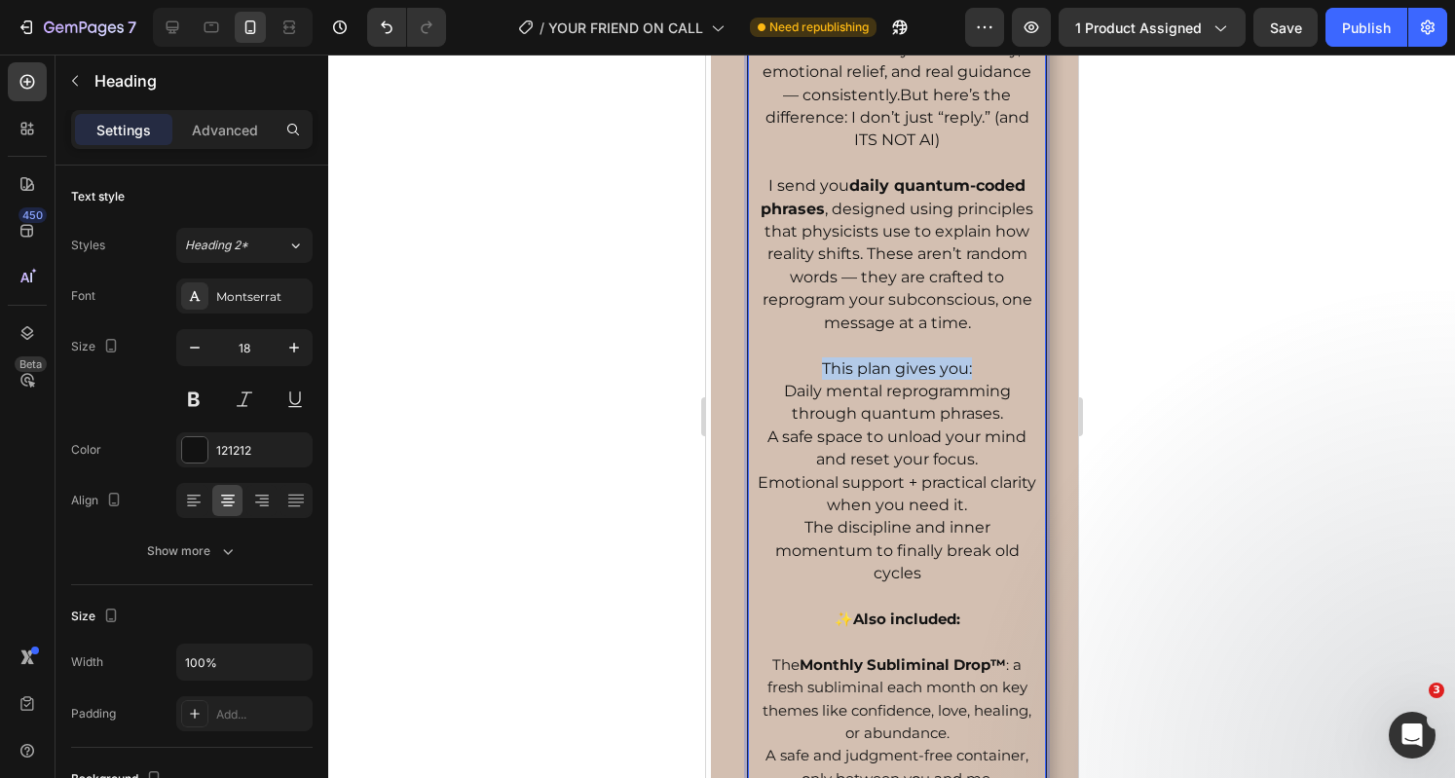
drag, startPoint x: 975, startPoint y: 408, endPoint x: 804, endPoint y: 407, distance: 170.4
click at [804, 407] on p "1. Daily Plan $47/Month The foundation of your daily quantum alignment. Every d…" at bounding box center [896, 390] width 284 height 1177
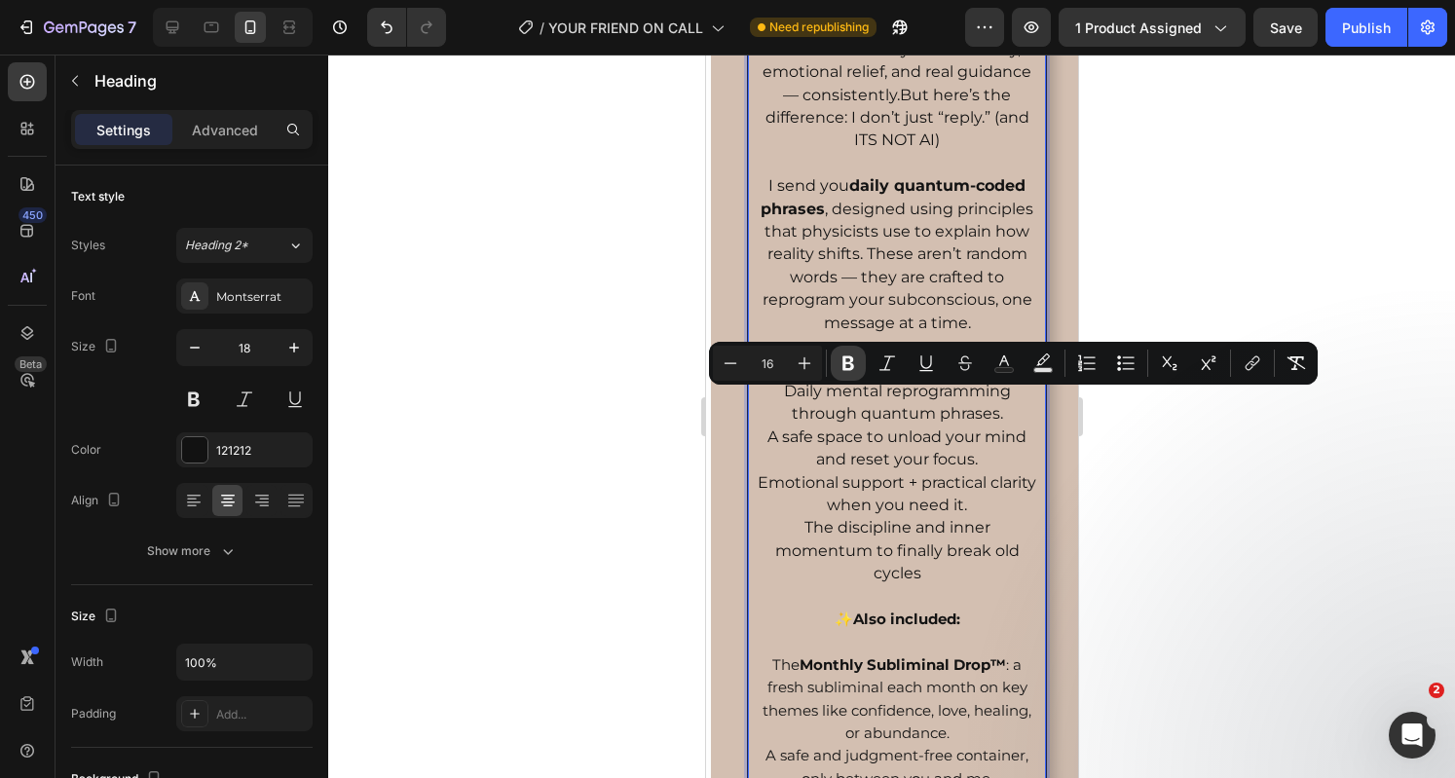
click at [861, 368] on button "Bold" at bounding box center [848, 363] width 35 height 35
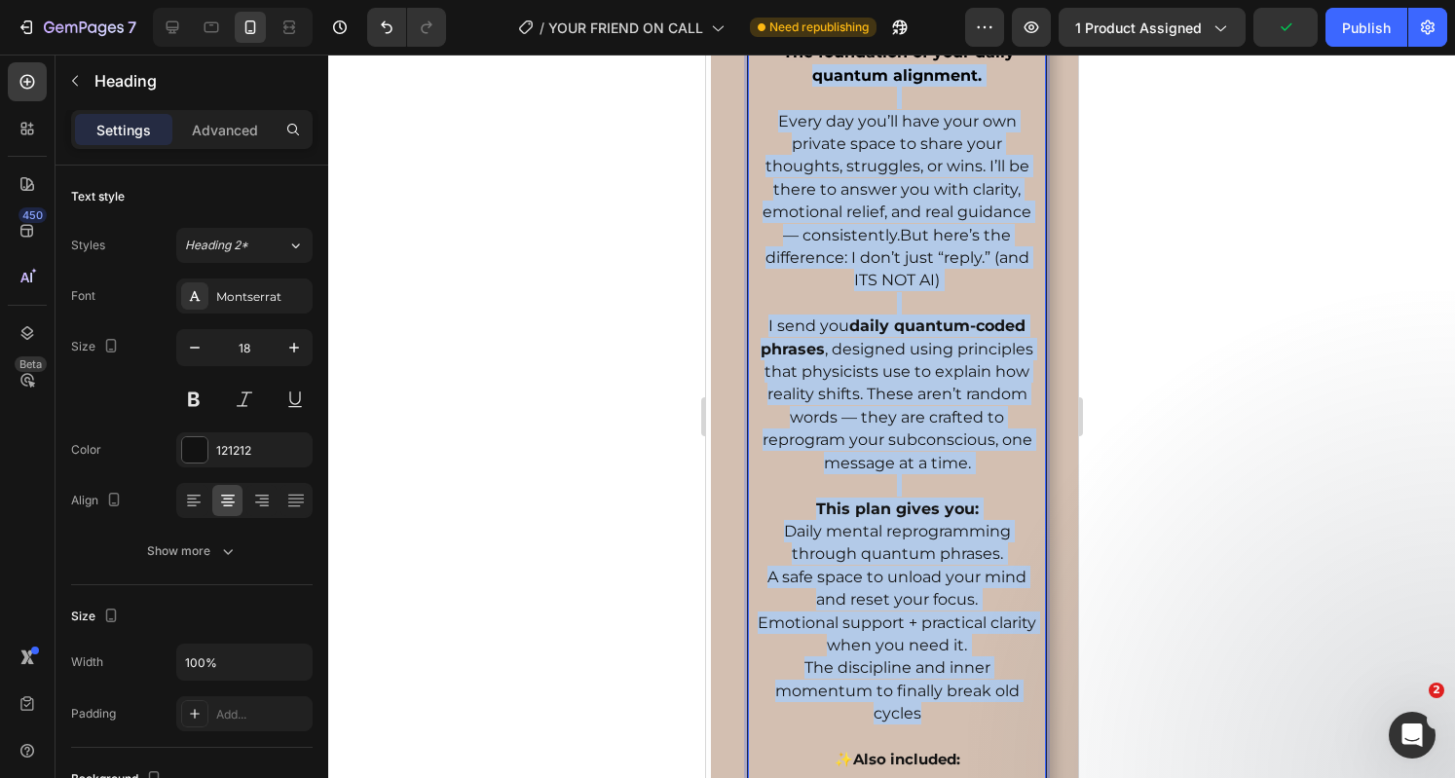
scroll to position [3472, 0]
drag, startPoint x: 952, startPoint y: 616, endPoint x: 770, endPoint y: 120, distance: 528.9
click at [770, 120] on p "⁠⁠⁠⁠⁠⁠⁠ 1. Daily Plan $47/Month The foundation of your daily quantum alignment.…" at bounding box center [896, 531] width 284 height 1177
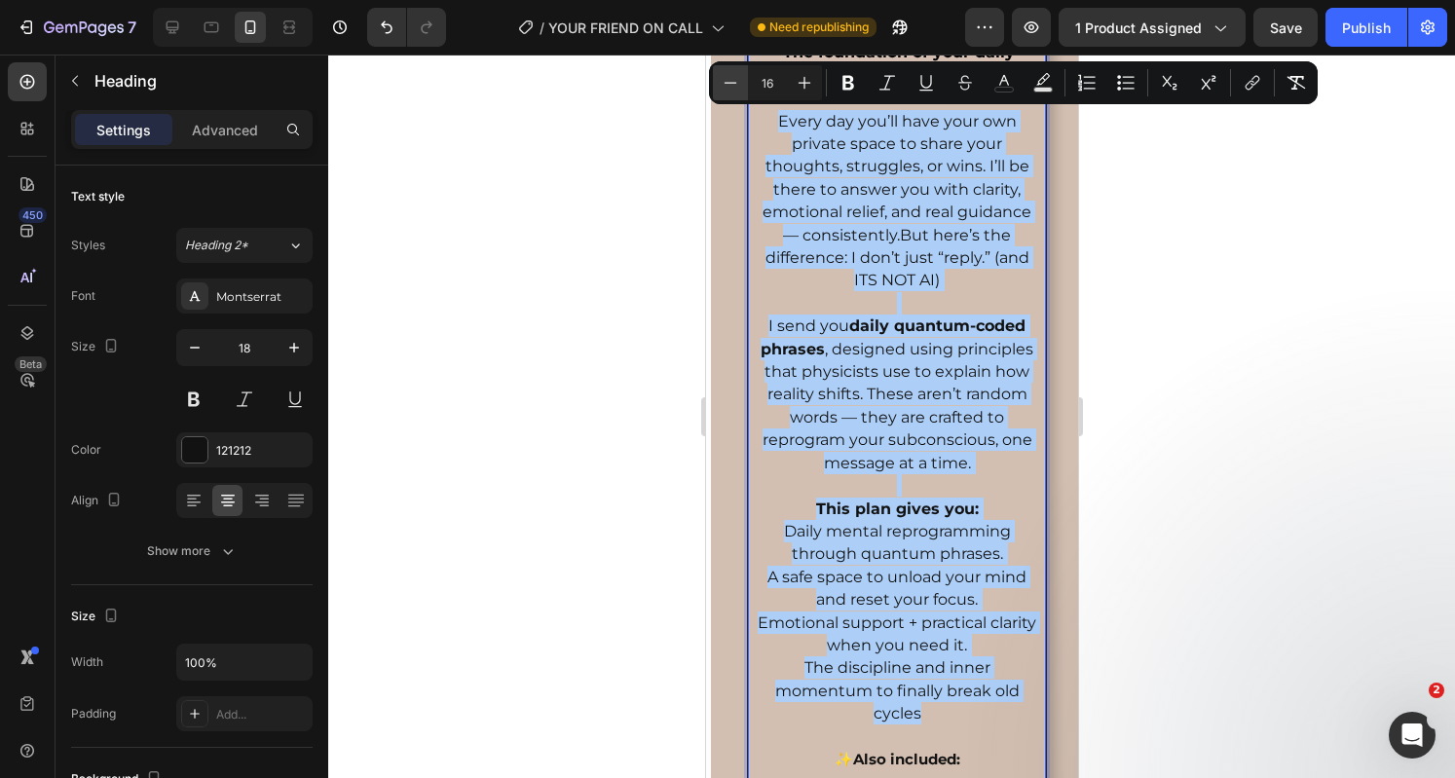
click at [730, 79] on icon "Editor contextual toolbar" at bounding box center [730, 82] width 19 height 19
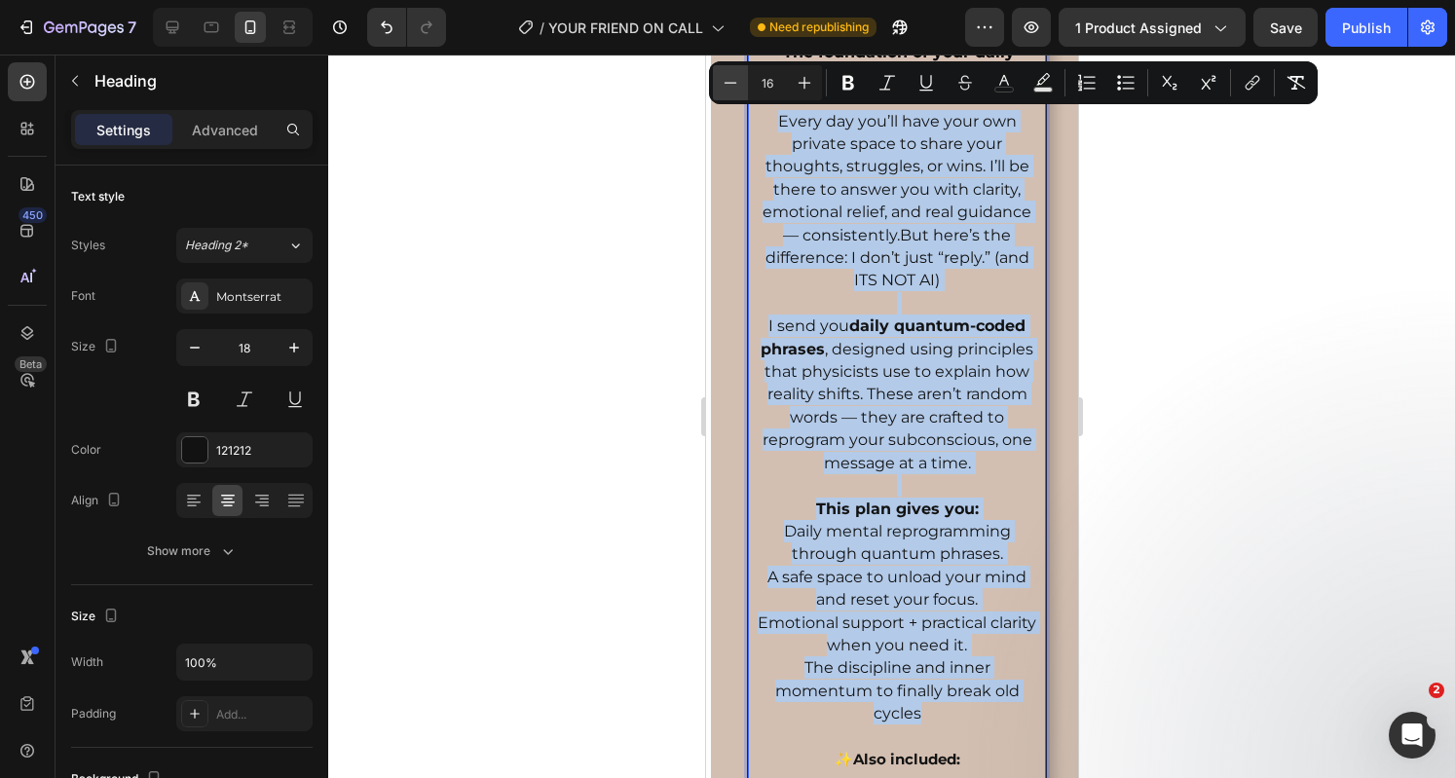
type input "15"
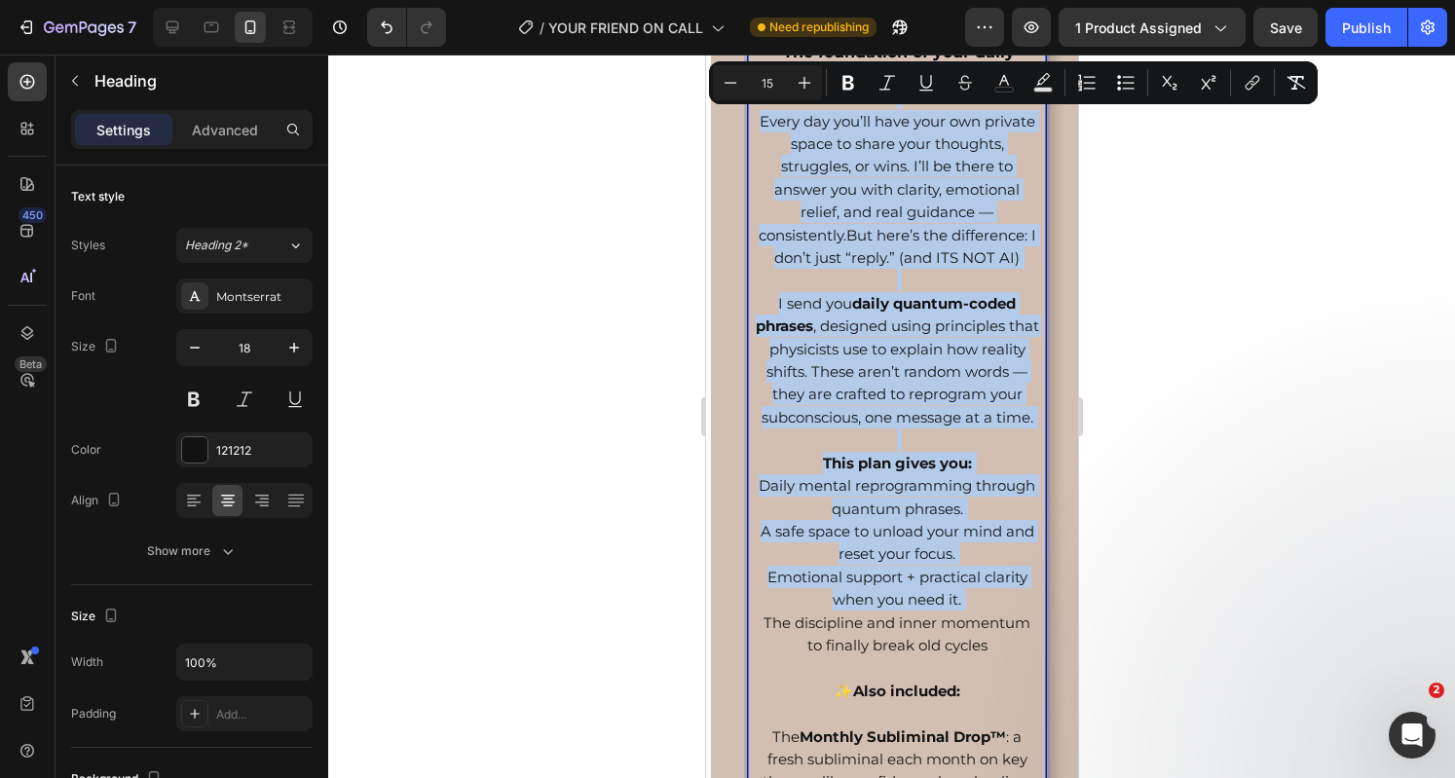
click at [990, 311] on p "1. Daily Plan $47/Month The foundation of your daily quantum alignment. Every d…" at bounding box center [896, 497] width 284 height 1109
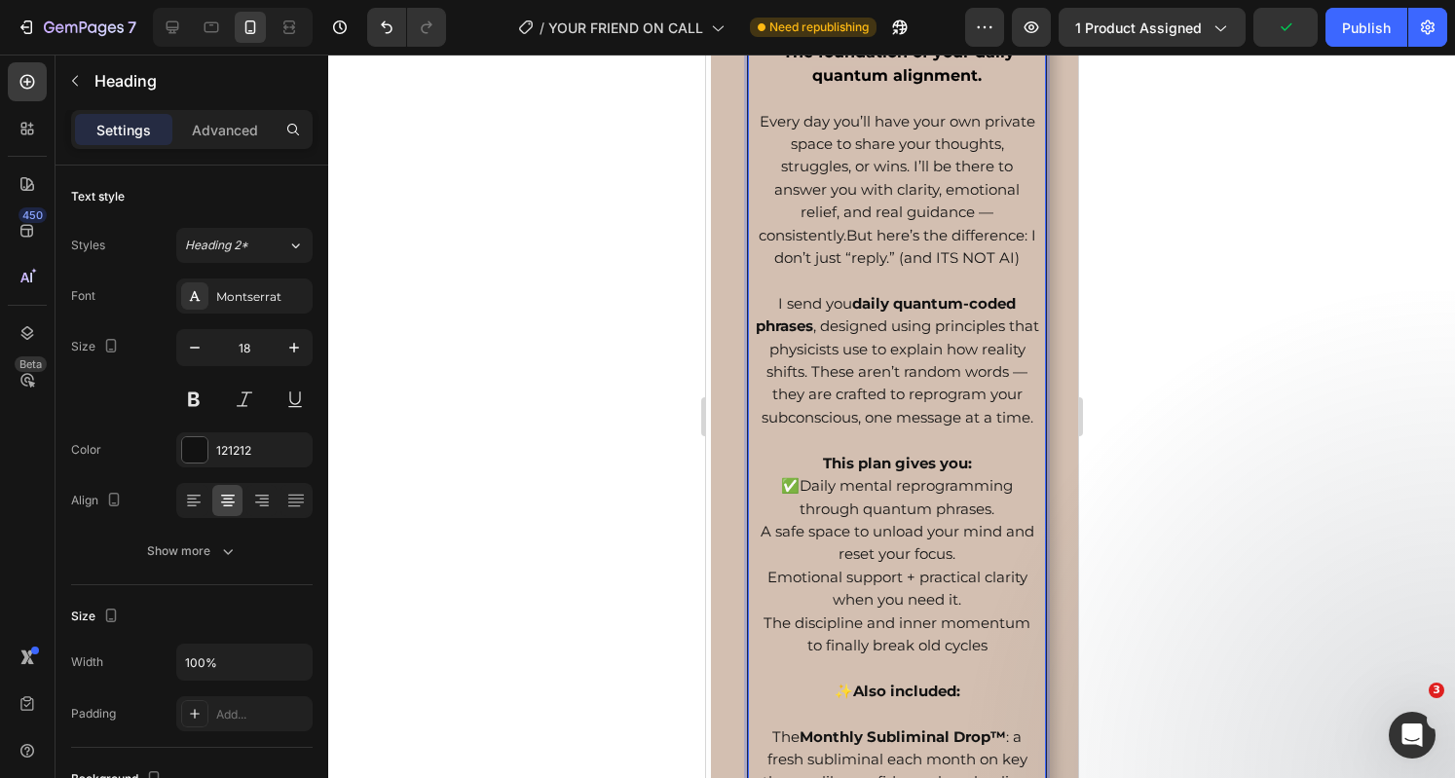
click at [759, 606] on p "1. Daily Plan $47/Month The foundation of your daily quantum alignment. Every d…" at bounding box center [896, 497] width 284 height 1109
click at [755, 649] on p "1. Daily Plan $47/Month The foundation of your daily quantum alignment. Every d…" at bounding box center [896, 497] width 284 height 1109
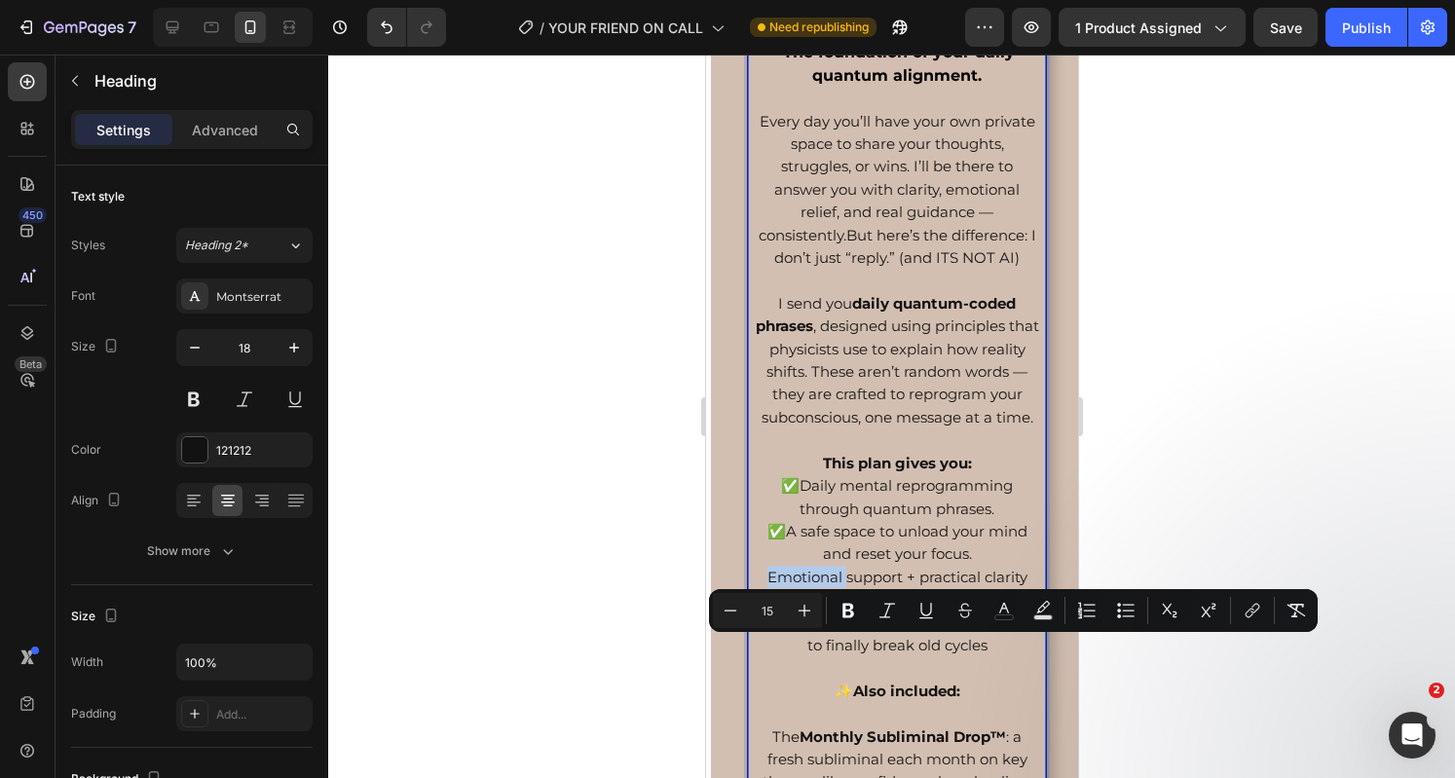
click at [768, 609] on span "Emotional support + practical clarity when you need it." at bounding box center [896, 588] width 260 height 41
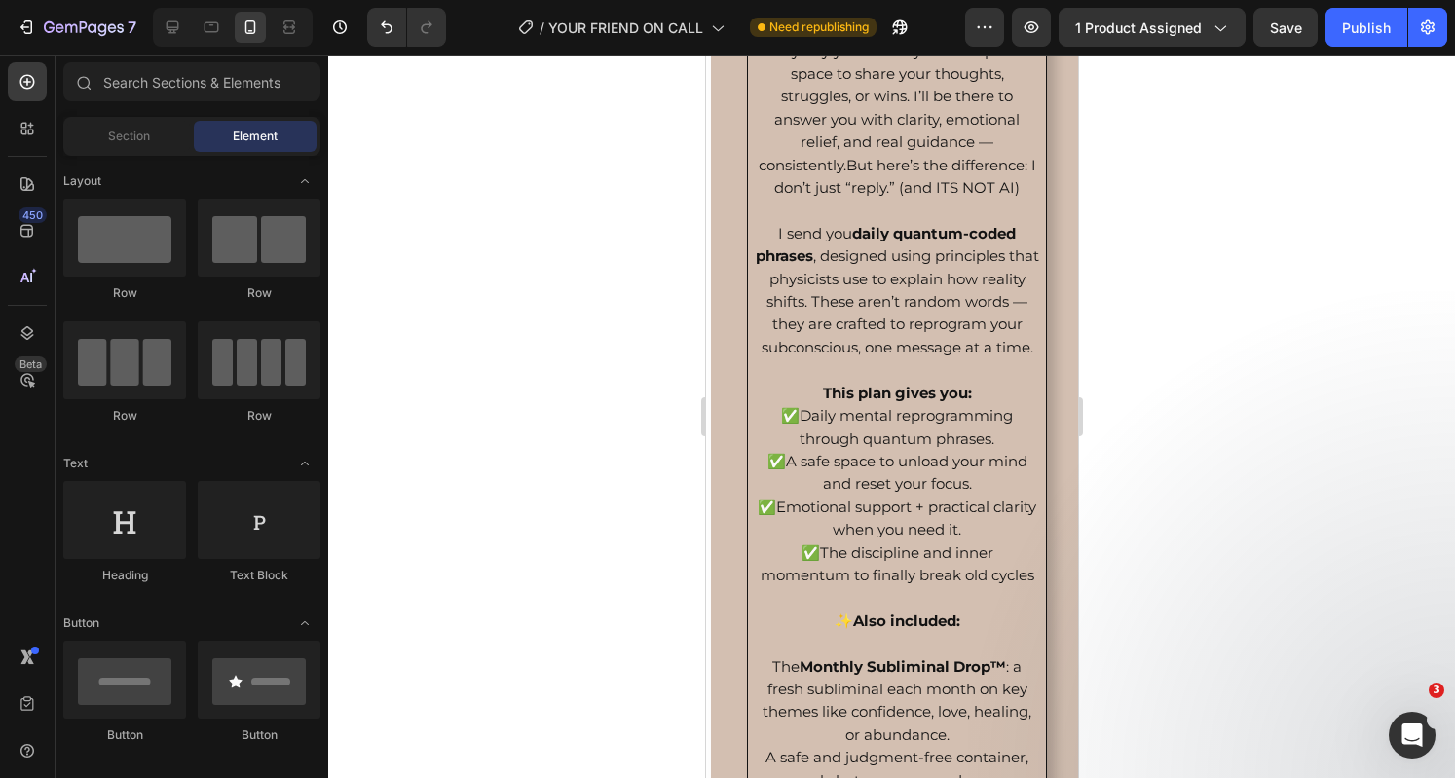
scroll to position [3339, 0]
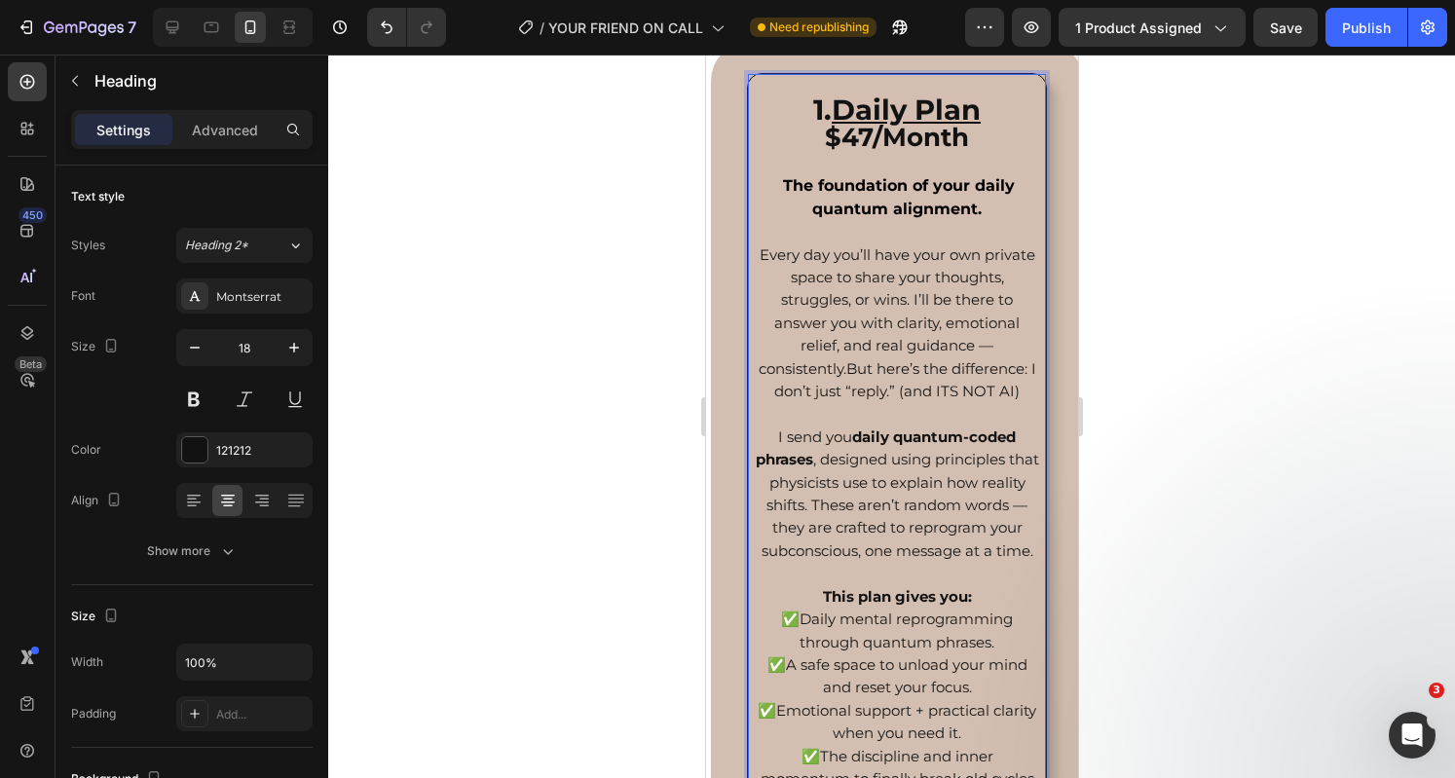
click at [893, 372] on span "Every day you’ll have your own private space to share your thoughts, struggles,…" at bounding box center [896, 322] width 277 height 155
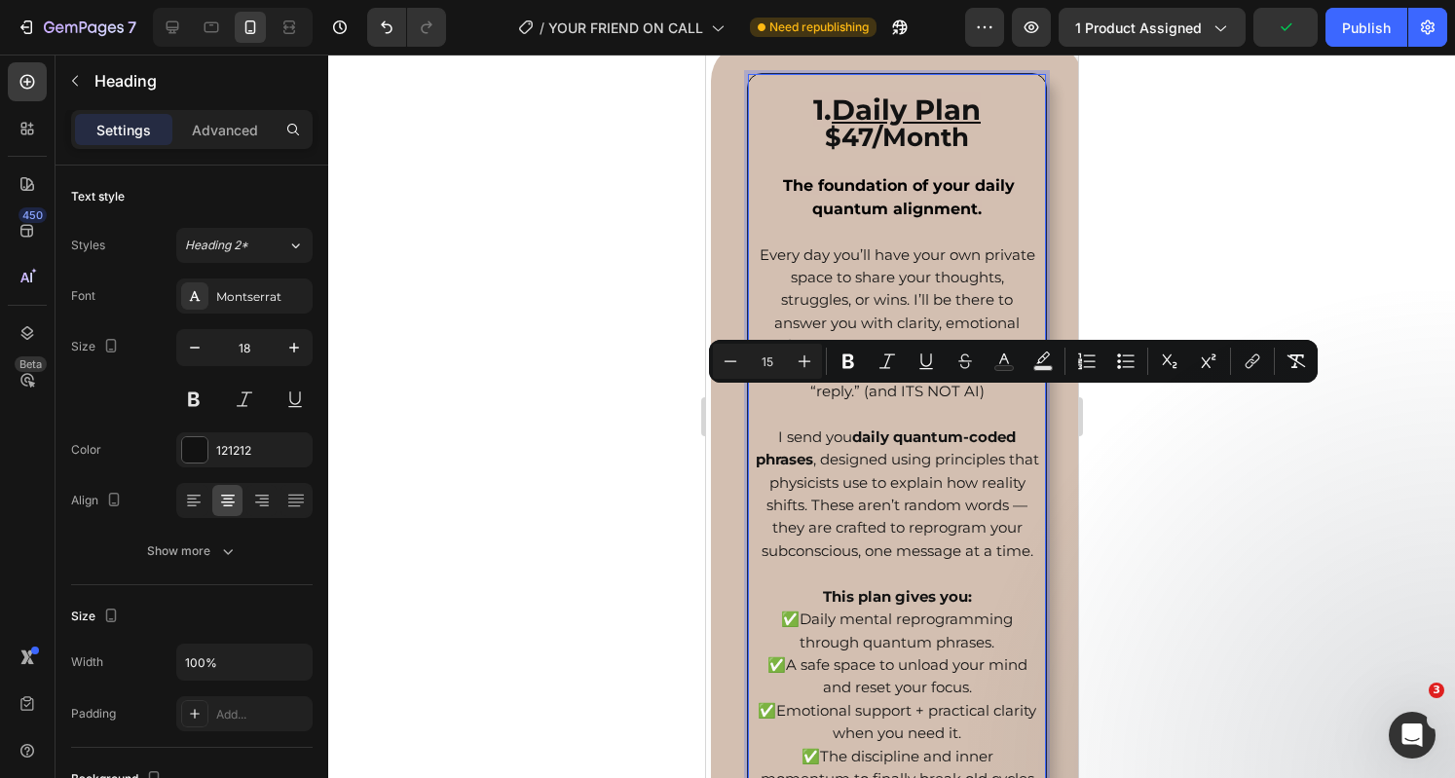
drag, startPoint x: 939, startPoint y: 400, endPoint x: 759, endPoint y: 394, distance: 179.3
click at [765, 394] on span "But here’s the difference: I don’t just “reply.” (and ITS NOT AI)" at bounding box center [895, 379] width 261 height 41
drag, startPoint x: 843, startPoint y: 361, endPoint x: 156, endPoint y: 258, distance: 695.1
click at [843, 361] on icon "Editor contextual toolbar" at bounding box center [848, 361] width 12 height 15
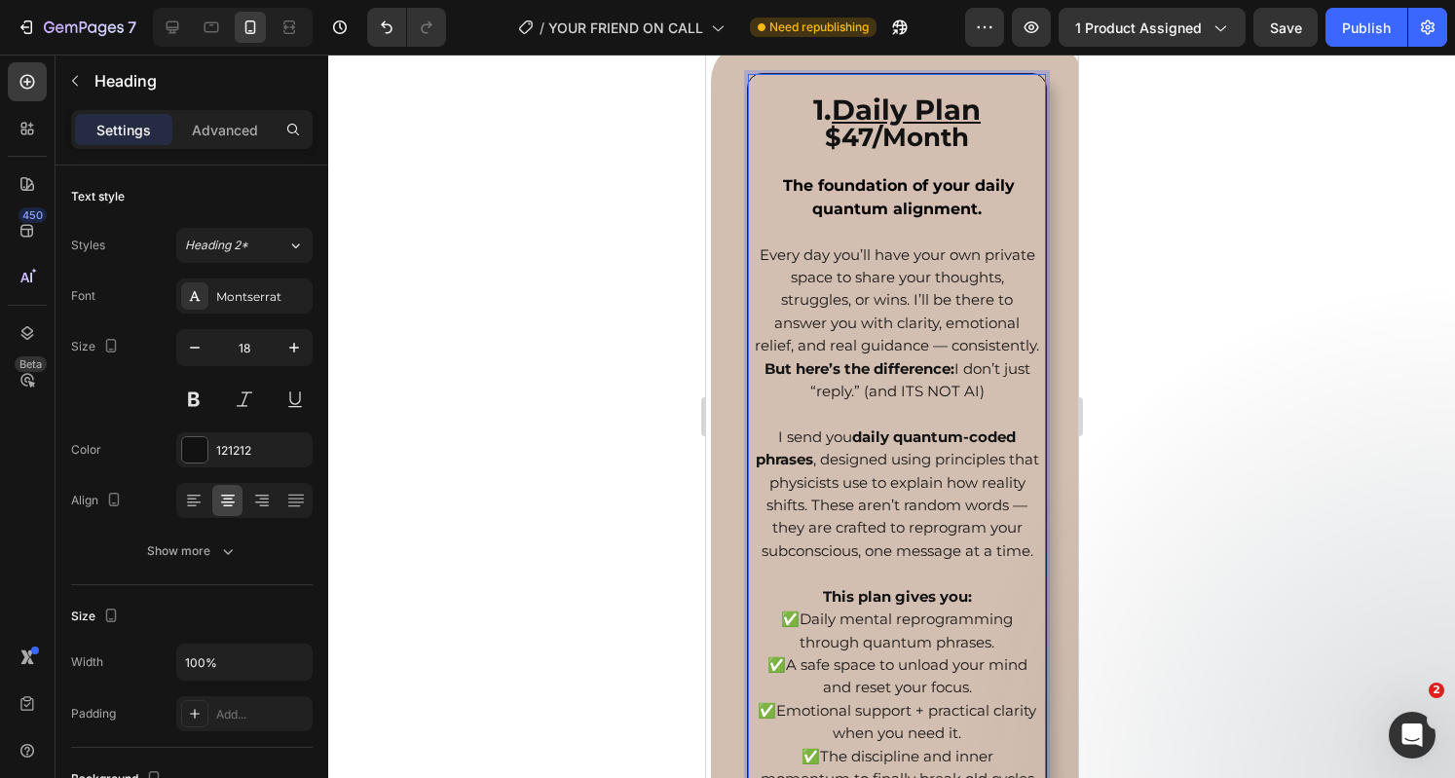
click at [883, 270] on span "Every day you’ll have your own private space to share your thoughts, struggles,…" at bounding box center [896, 300] width 284 height 110
drag, startPoint x: 781, startPoint y: 248, endPoint x: 1005, endPoint y: 421, distance: 282.6
copy p "Every day you’ll have your own private space to share your thoughts, struggles,…"
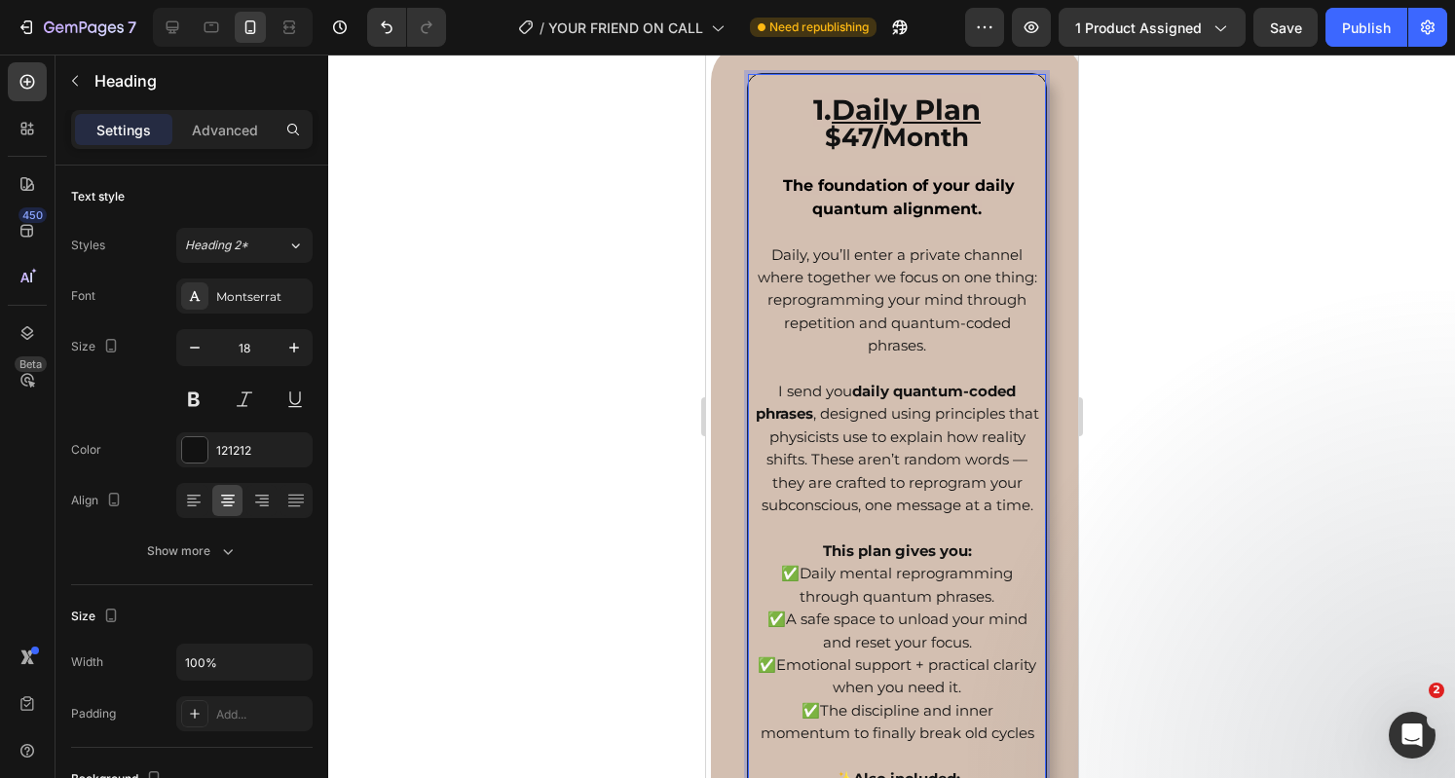
click at [964, 542] on p "1. Daily Plan $47/Month The foundation of your daily quantum alignment. Daily, …" at bounding box center [896, 607] width 284 height 1063
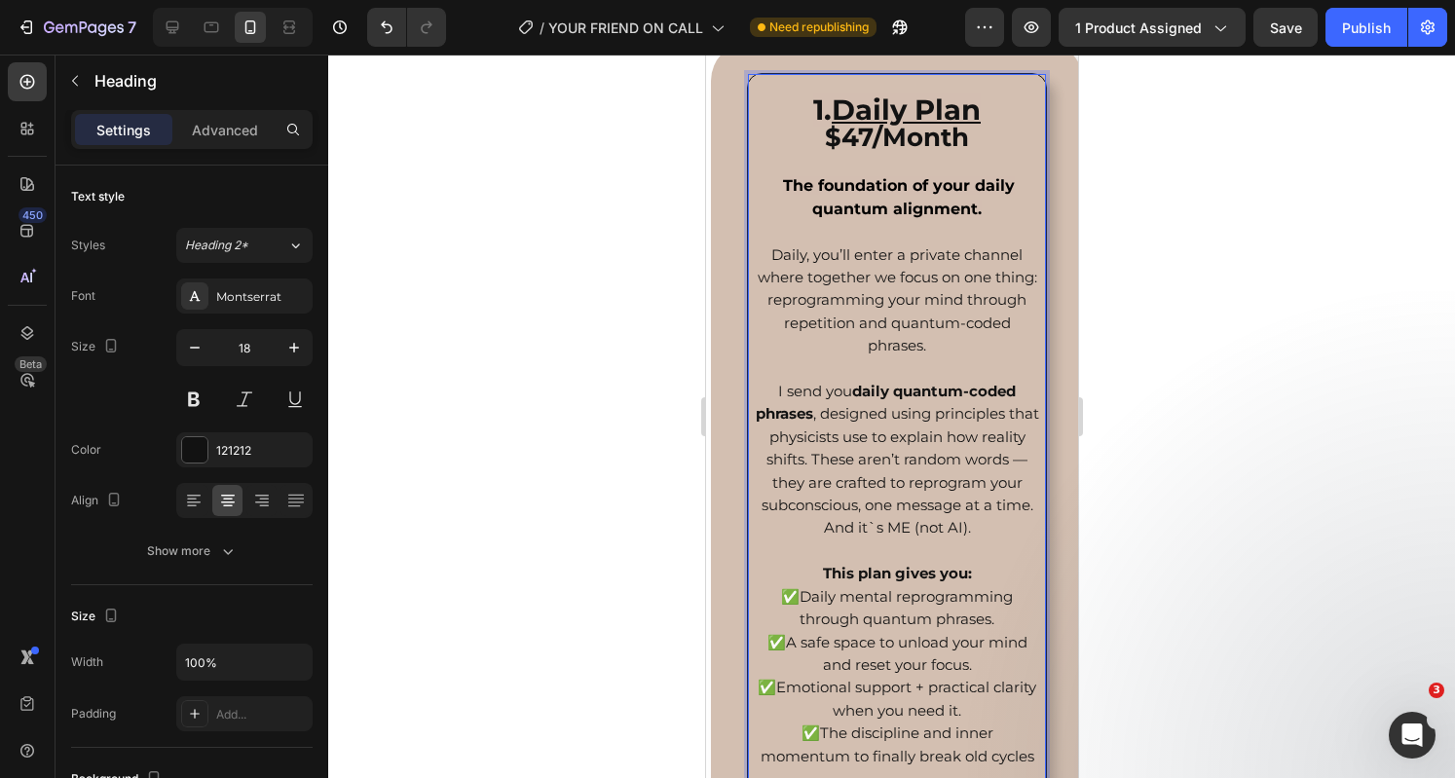
click at [867, 468] on span "I send you daily quantum-coded phrases , designed using principles that physici…" at bounding box center [896, 459] width 283 height 155
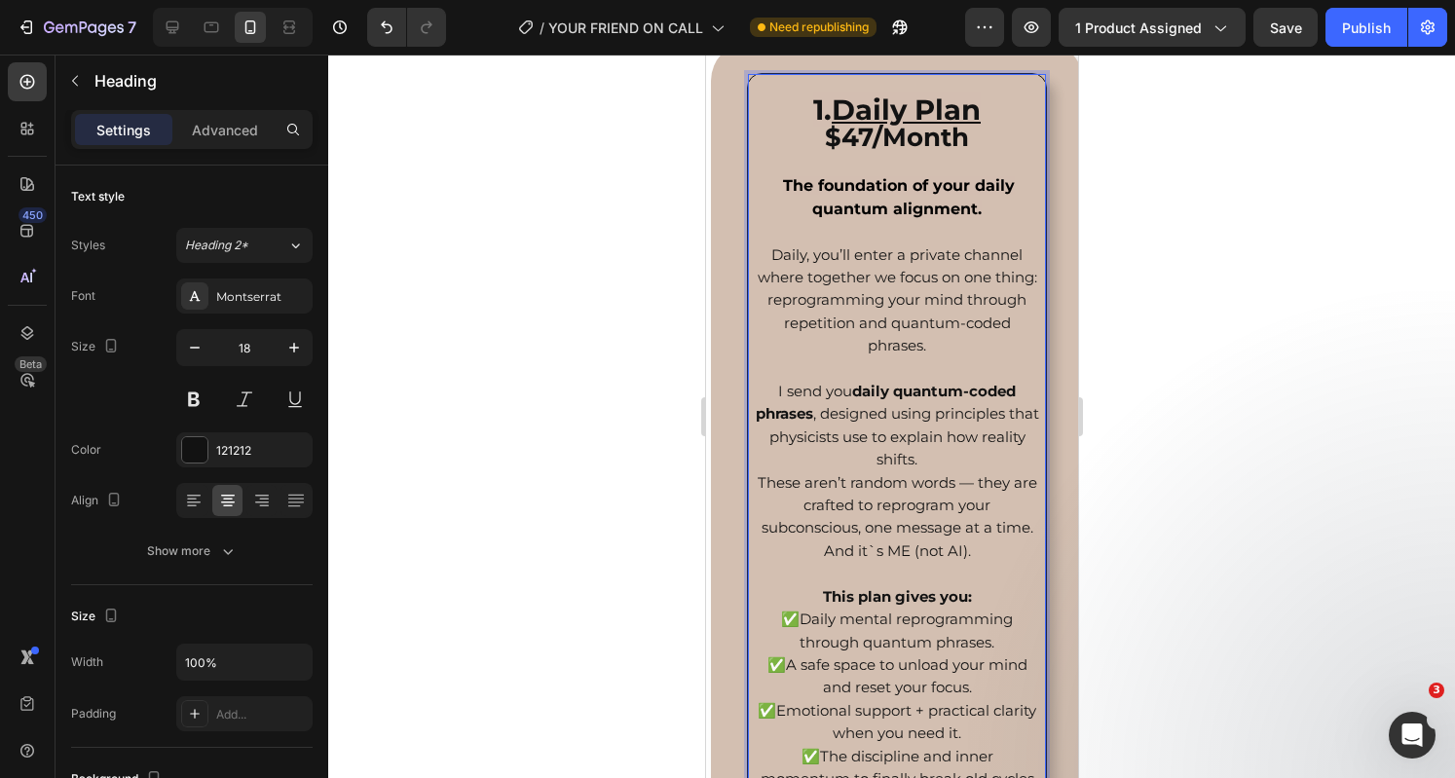
click at [825, 416] on span "I send you daily quantum-coded phrases , designed using principles that physici…" at bounding box center [896, 425] width 283 height 87
click at [965, 294] on span "Daily, you’ll enter a private channel where together we focus on one thing: rep…" at bounding box center [896, 300] width 279 height 110
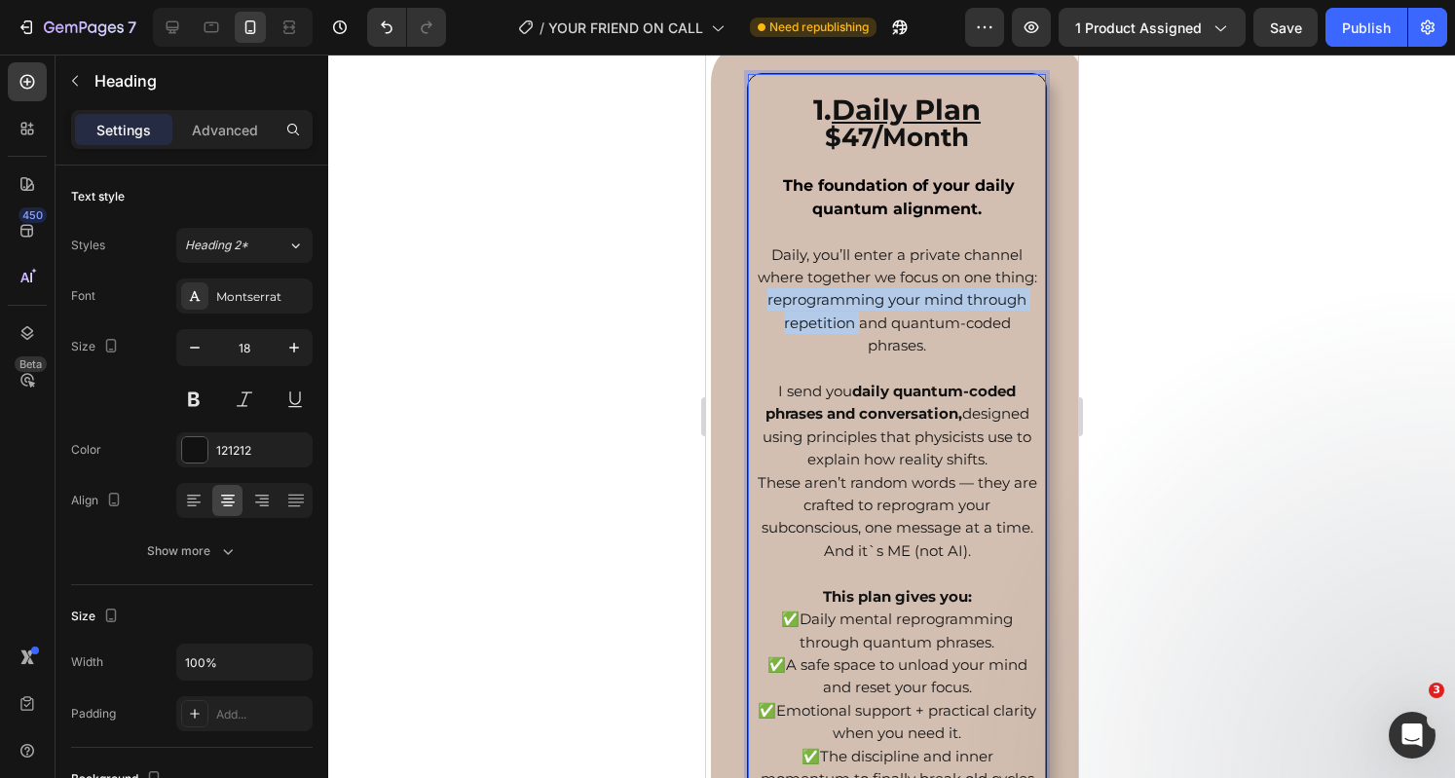
drag, startPoint x: 903, startPoint y: 330, endPoint x: 814, endPoint y: 303, distance: 92.7
click at [814, 303] on span "Daily, you’ll enter a private channel where together we focus on one thing: rep…" at bounding box center [896, 300] width 279 height 110
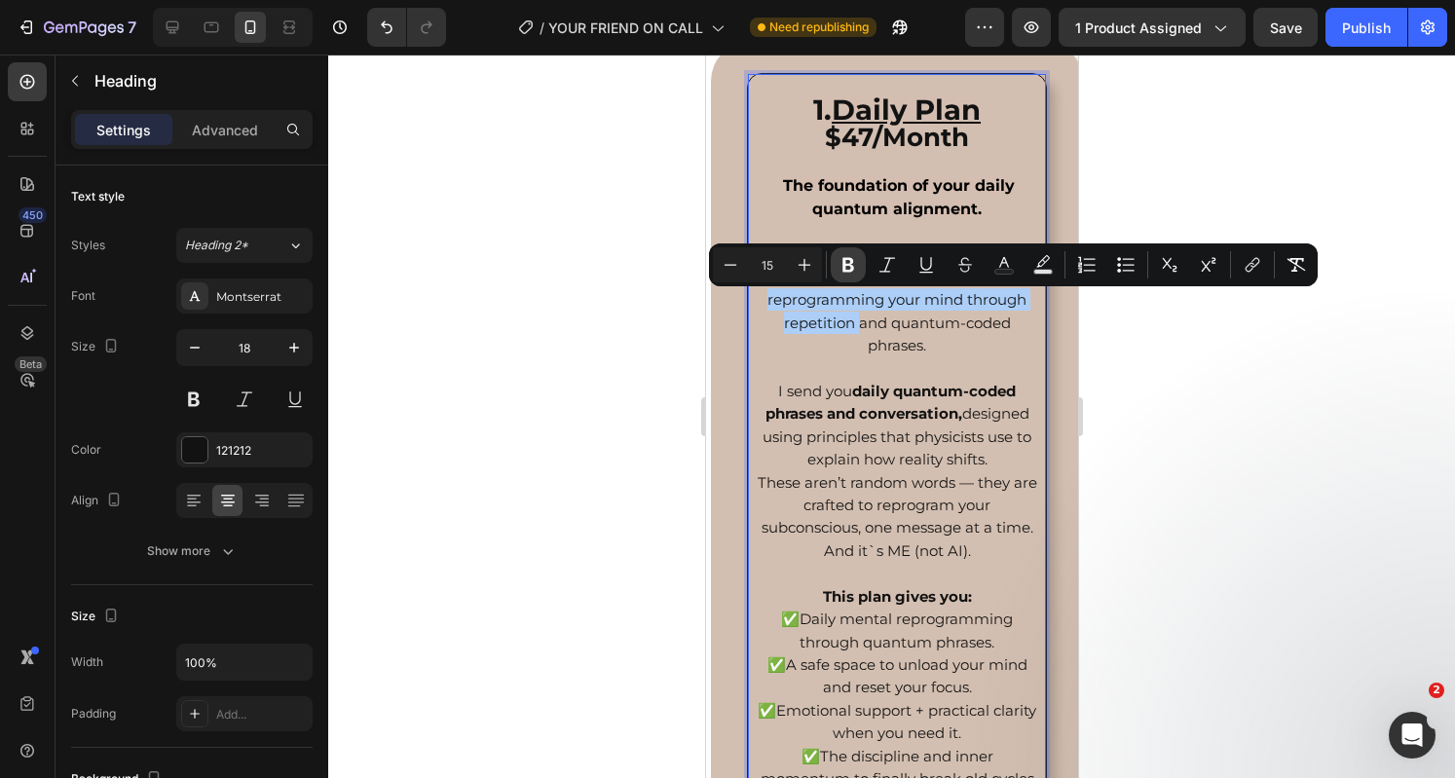
click at [846, 268] on icon "Editor contextual toolbar" at bounding box center [847, 264] width 19 height 19
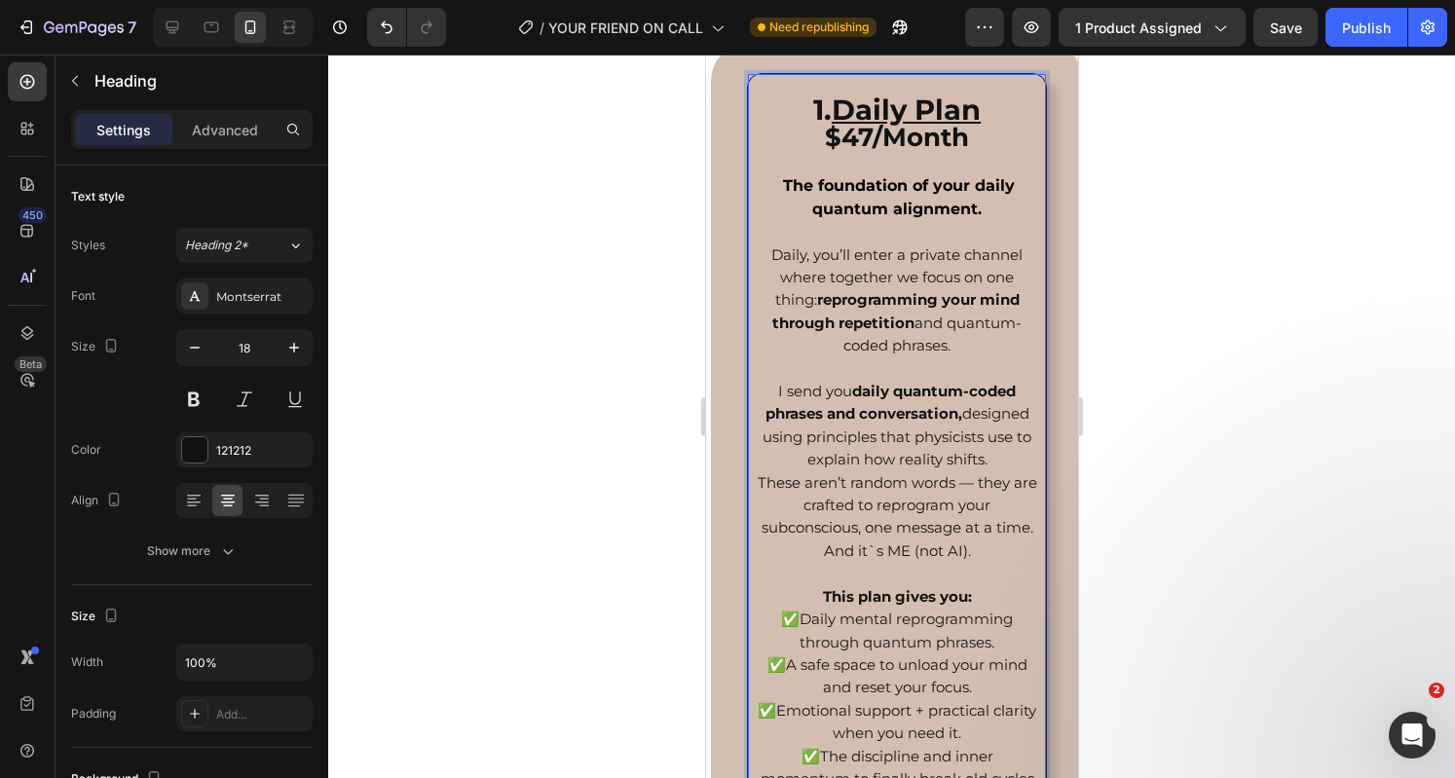
click at [890, 337] on p "⁠⁠⁠⁠⁠⁠⁠ 1. Daily Plan $47/Month The foundation of your daily quantum alignment.…" at bounding box center [896, 630] width 284 height 1109
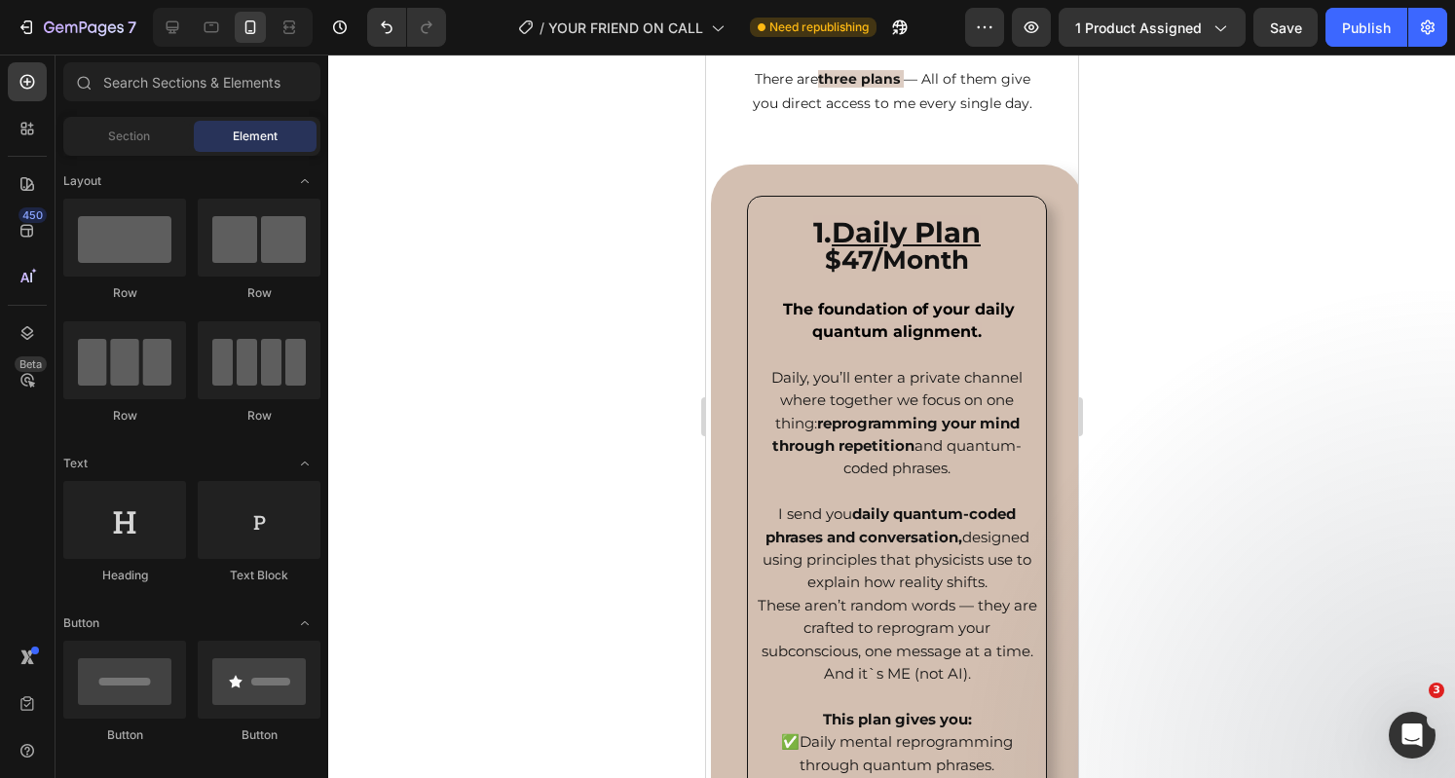
scroll to position [3281, 0]
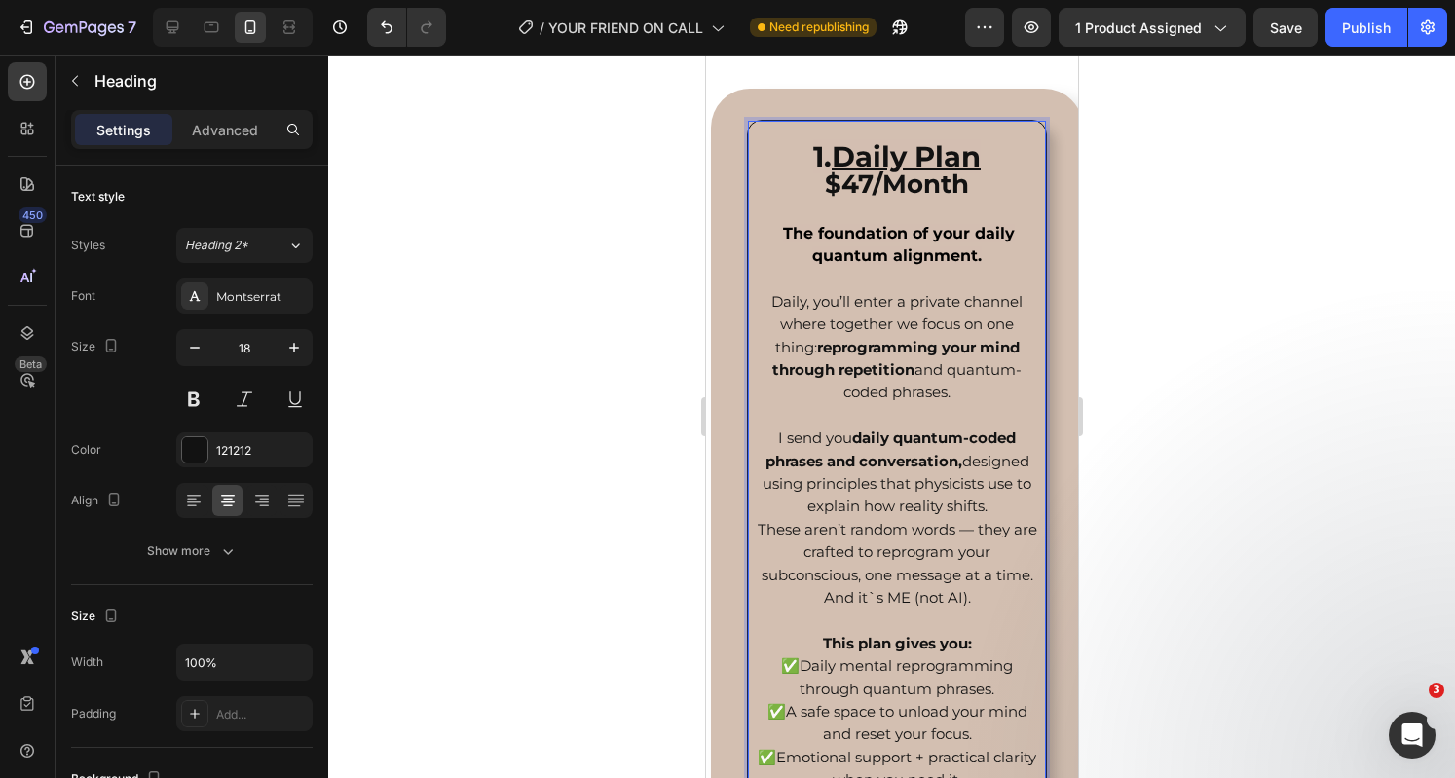
click at [769, 236] on p "⁠⁠⁠⁠⁠⁠⁠ 1. Daily Plan $47/Month The foundation of your daily quantum alignment.…" at bounding box center [896, 677] width 284 height 1109
click at [769, 236] on p "1. Daily Plan $47/Month The foundation of your daily quantum alignment. Daily, …" at bounding box center [896, 677] width 284 height 1109
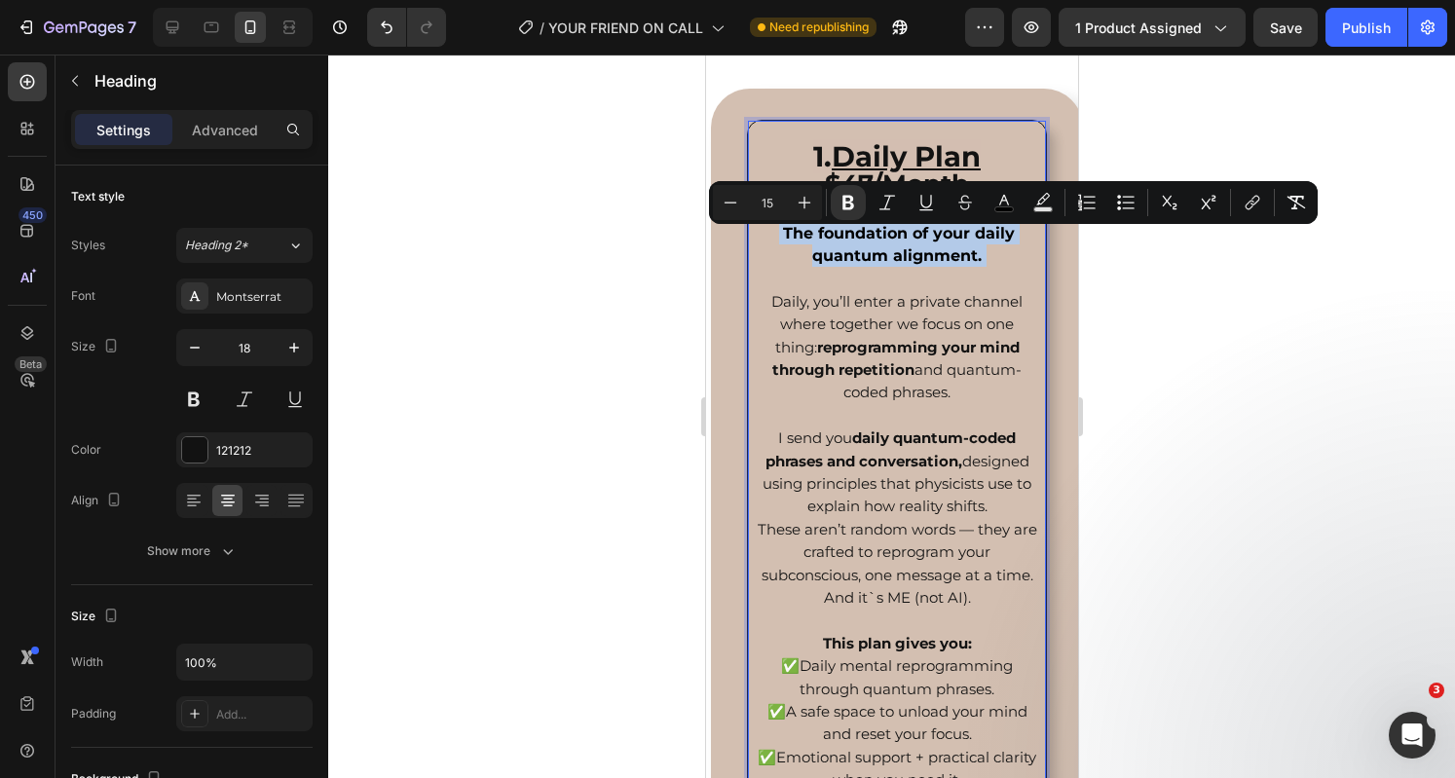
click at [769, 236] on p "1. Daily Plan $47/Month The foundation of your daily quantum alignment. Daily, …" at bounding box center [896, 677] width 284 height 1109
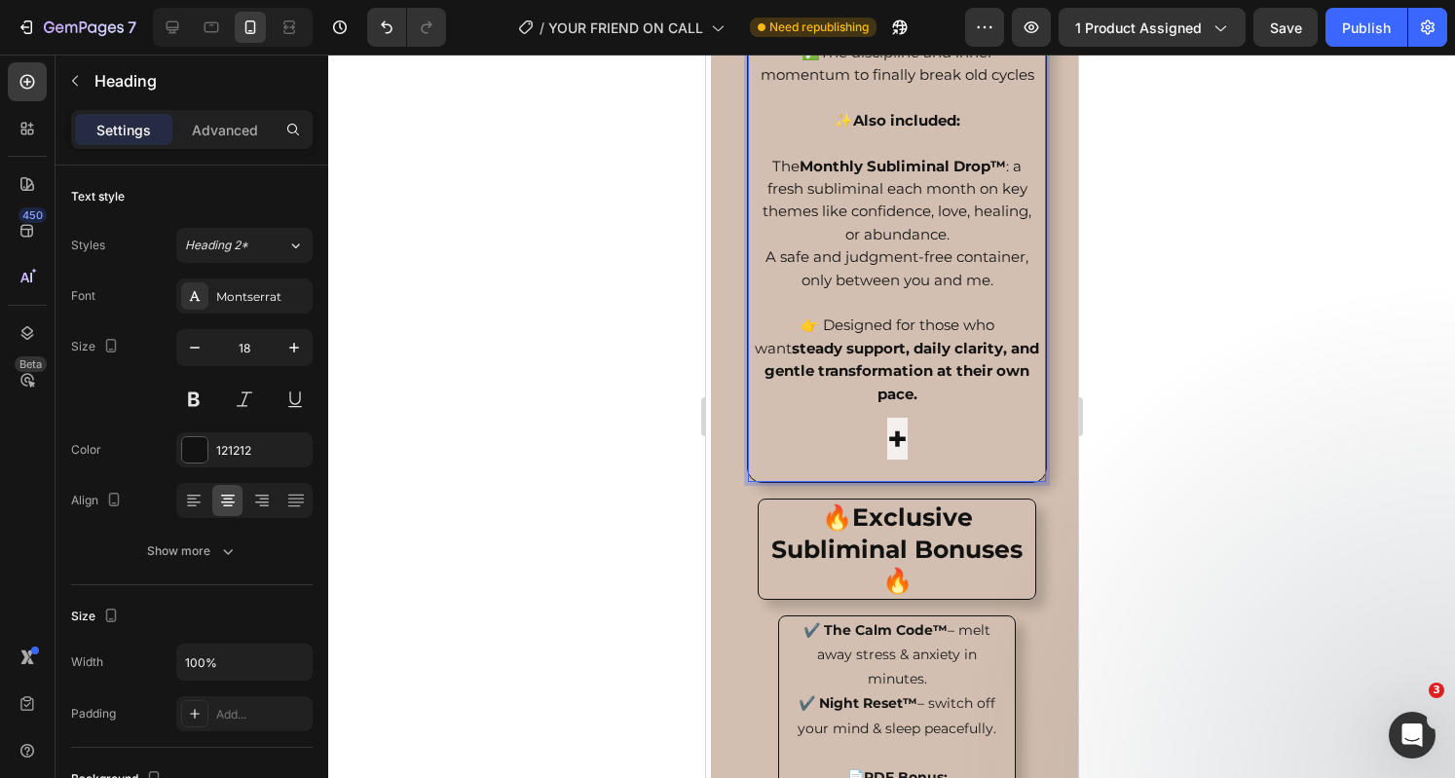
scroll to position [3959, 0]
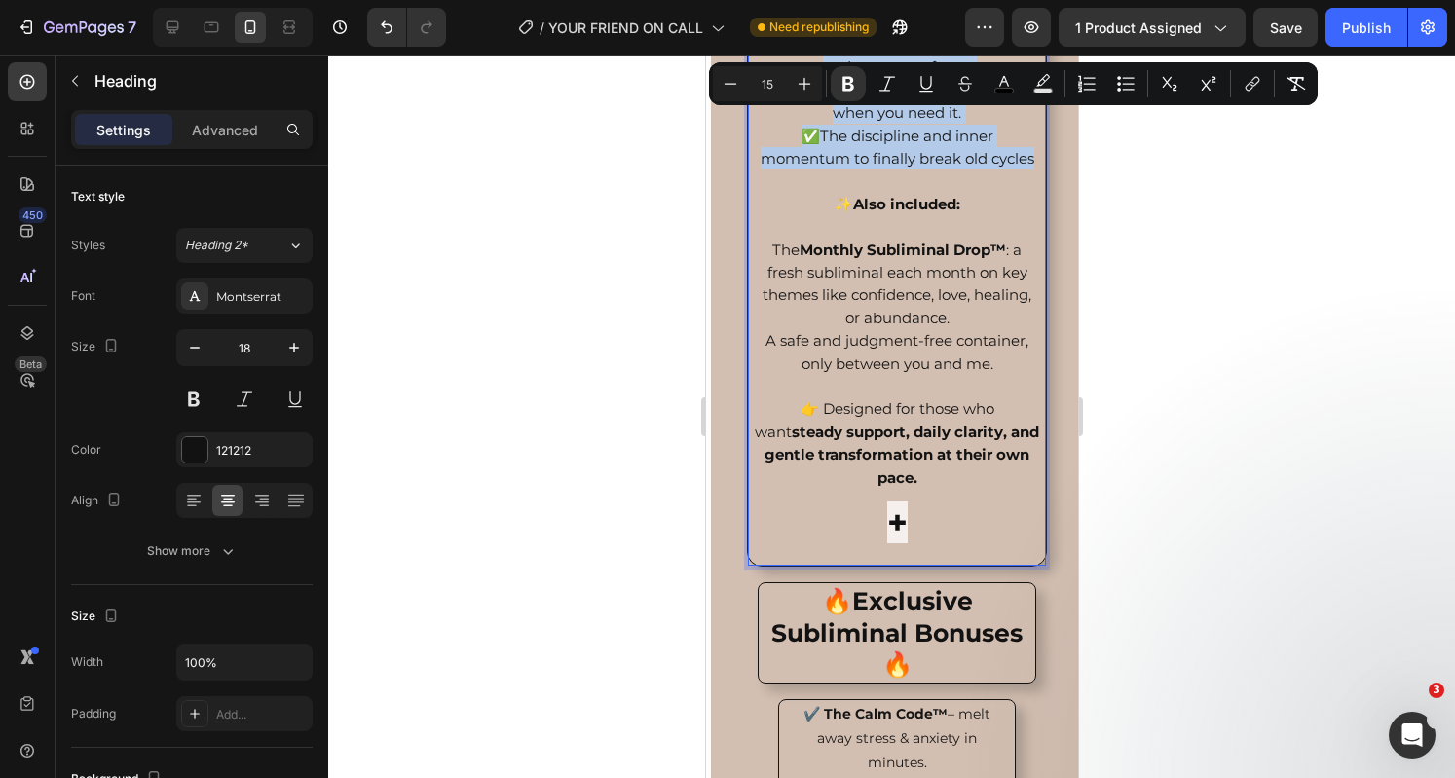
drag, startPoint x: 769, startPoint y: 236, endPoint x: 927, endPoint y: 239, distance: 157.8
click at [927, 239] on p "1. Daily Plan $47/Month The foundation of your daily quantum alignment. Daily, …" at bounding box center [896, 10] width 284 height 1109
copy p "The foundation of your daily quantum alignment. Daily, you’ll enter a private c…"
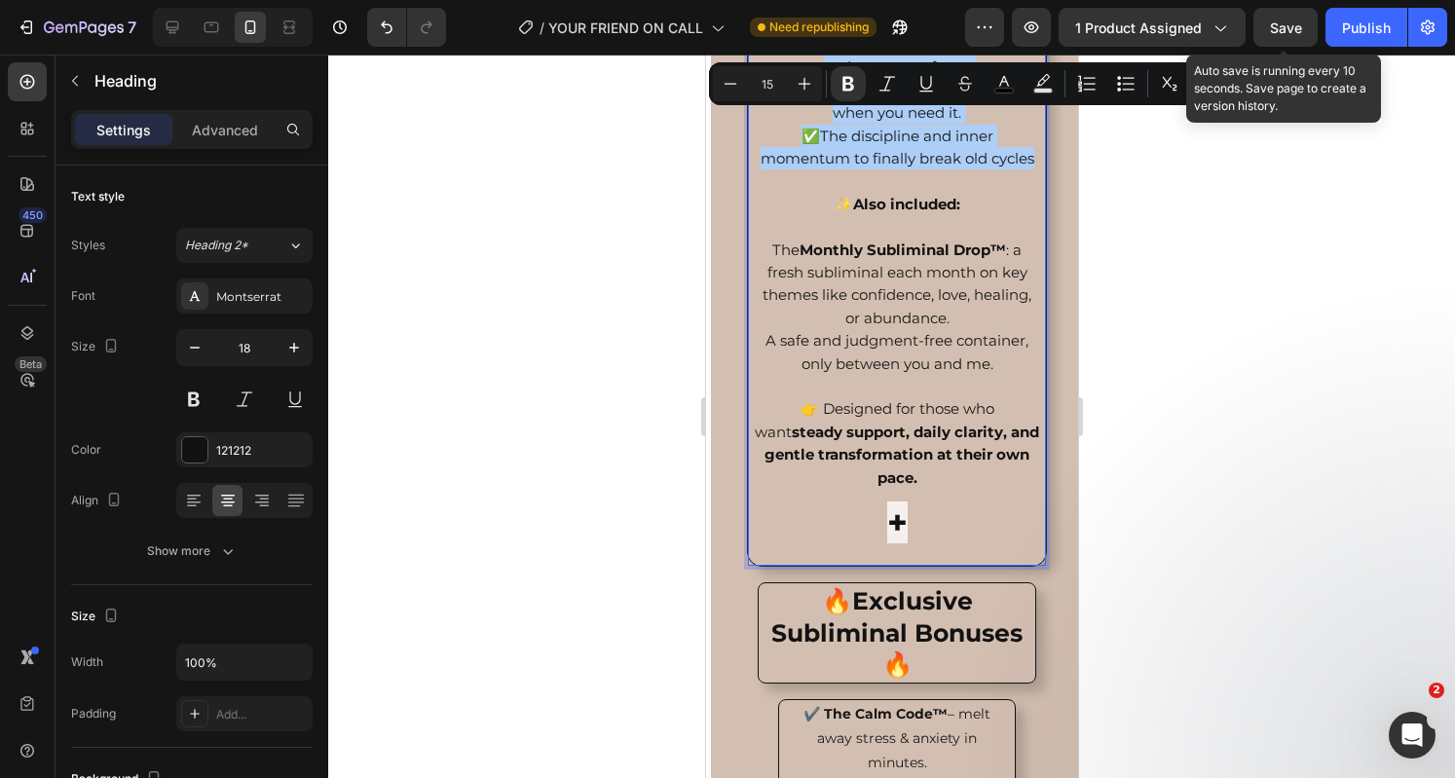
click at [1296, 18] on div "Save" at bounding box center [1286, 28] width 32 height 20
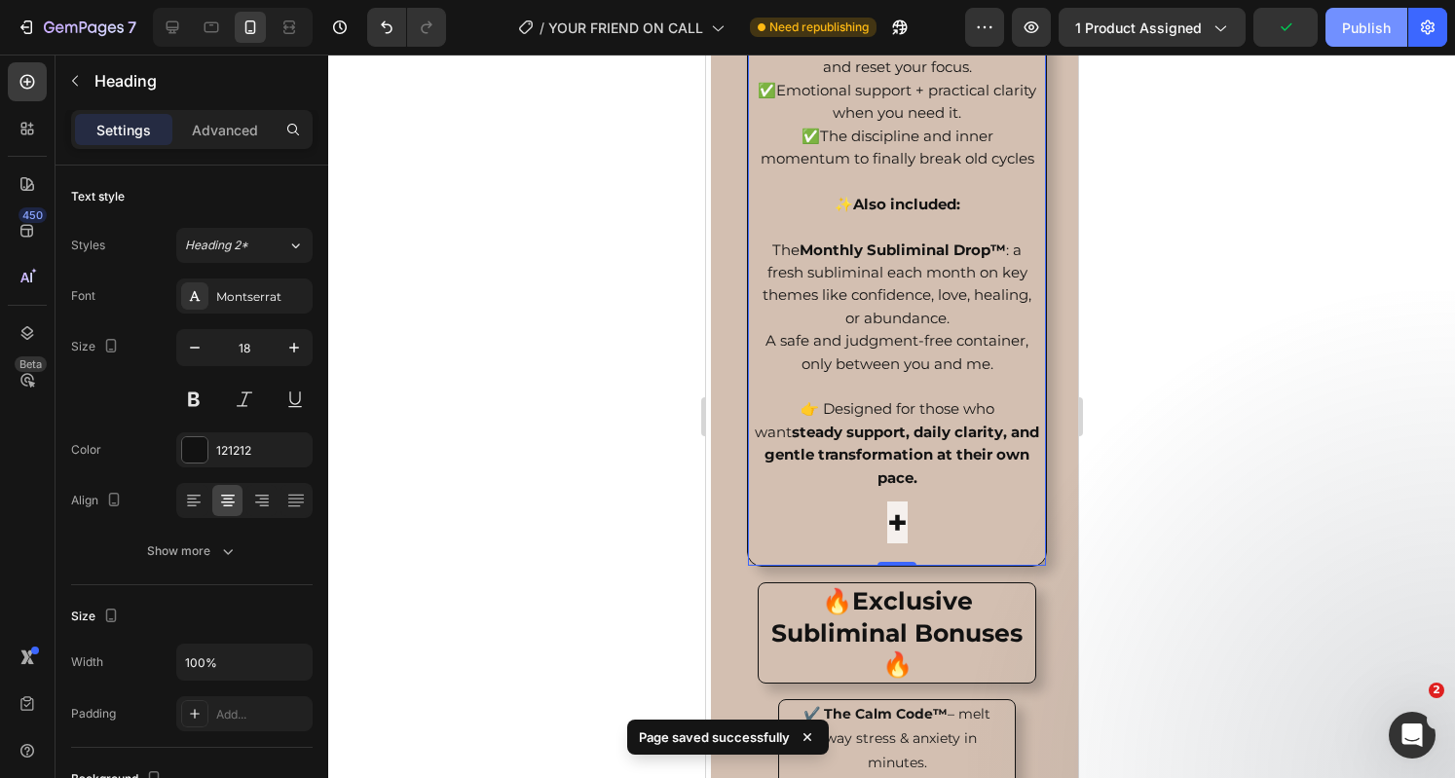
click at [1369, 41] on button "Publish" at bounding box center [1366, 27] width 82 height 39
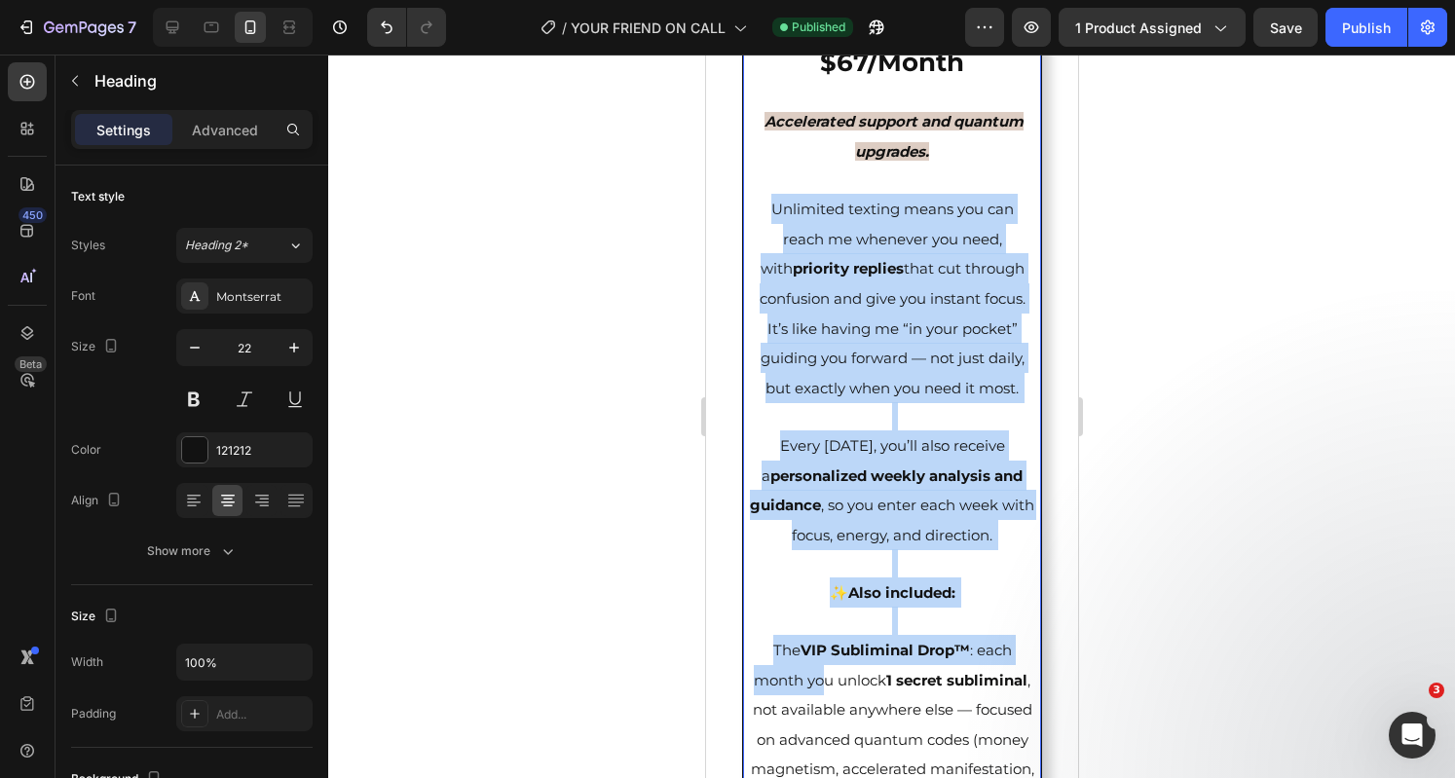
scroll to position [5439, 0]
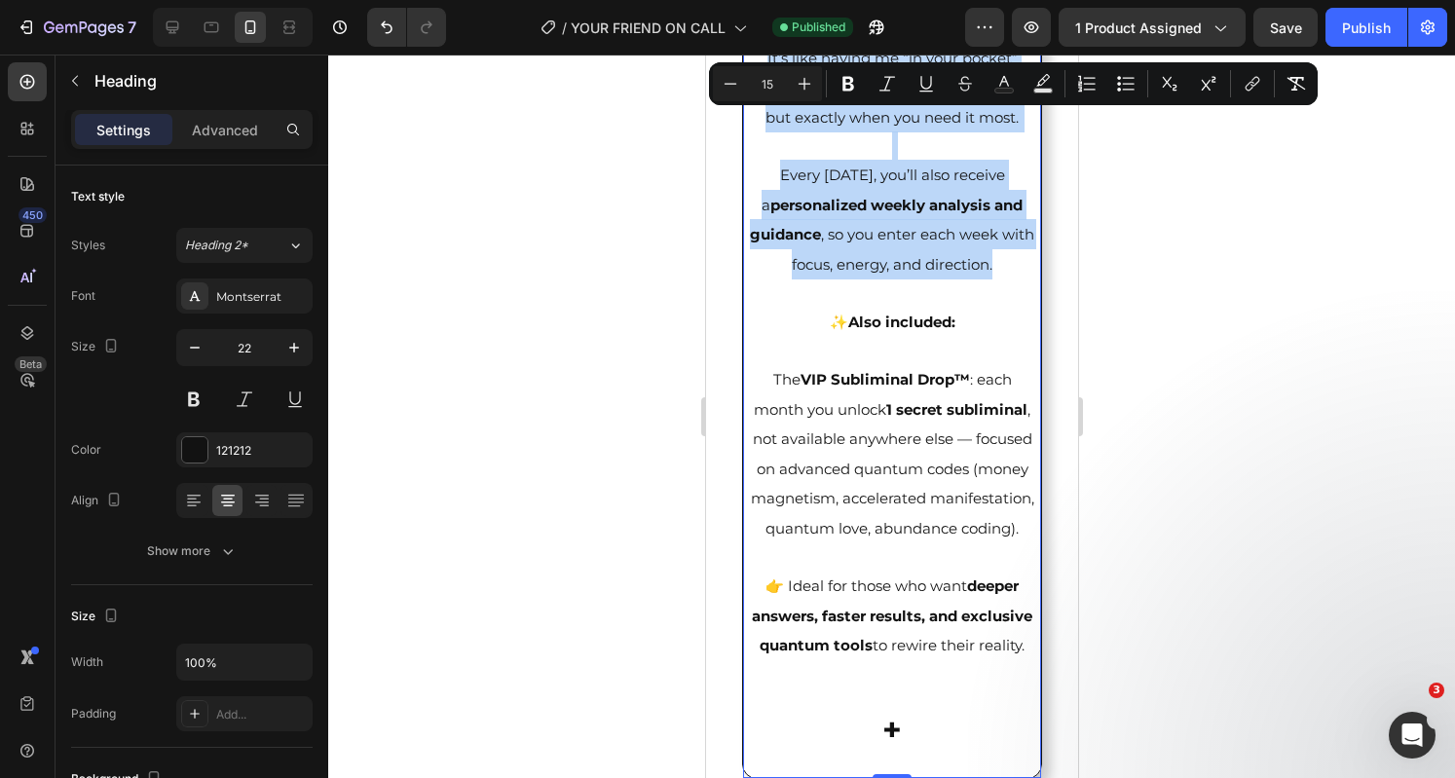
drag, startPoint x: 765, startPoint y: 500, endPoint x: 1017, endPoint y: 362, distance: 286.7
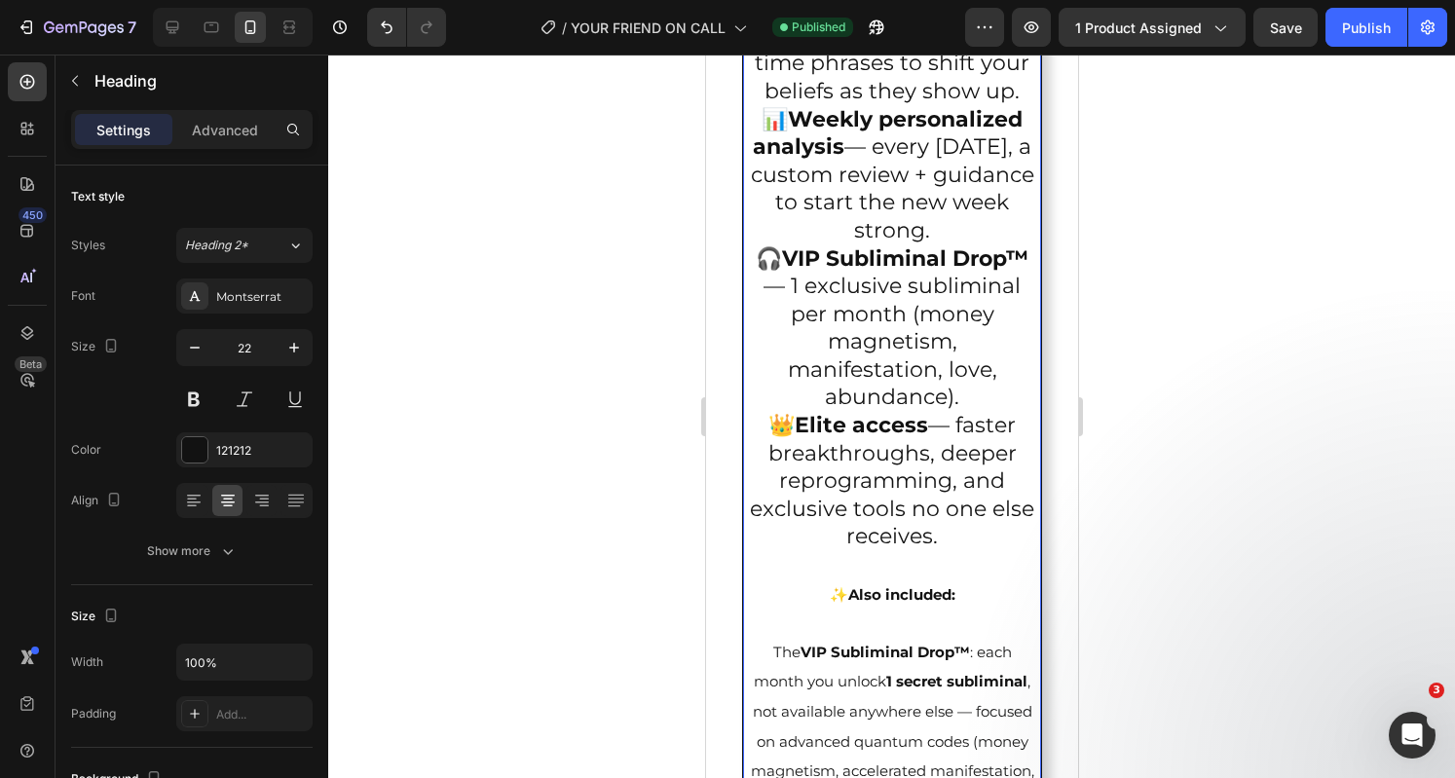
scroll to position [6279, 0]
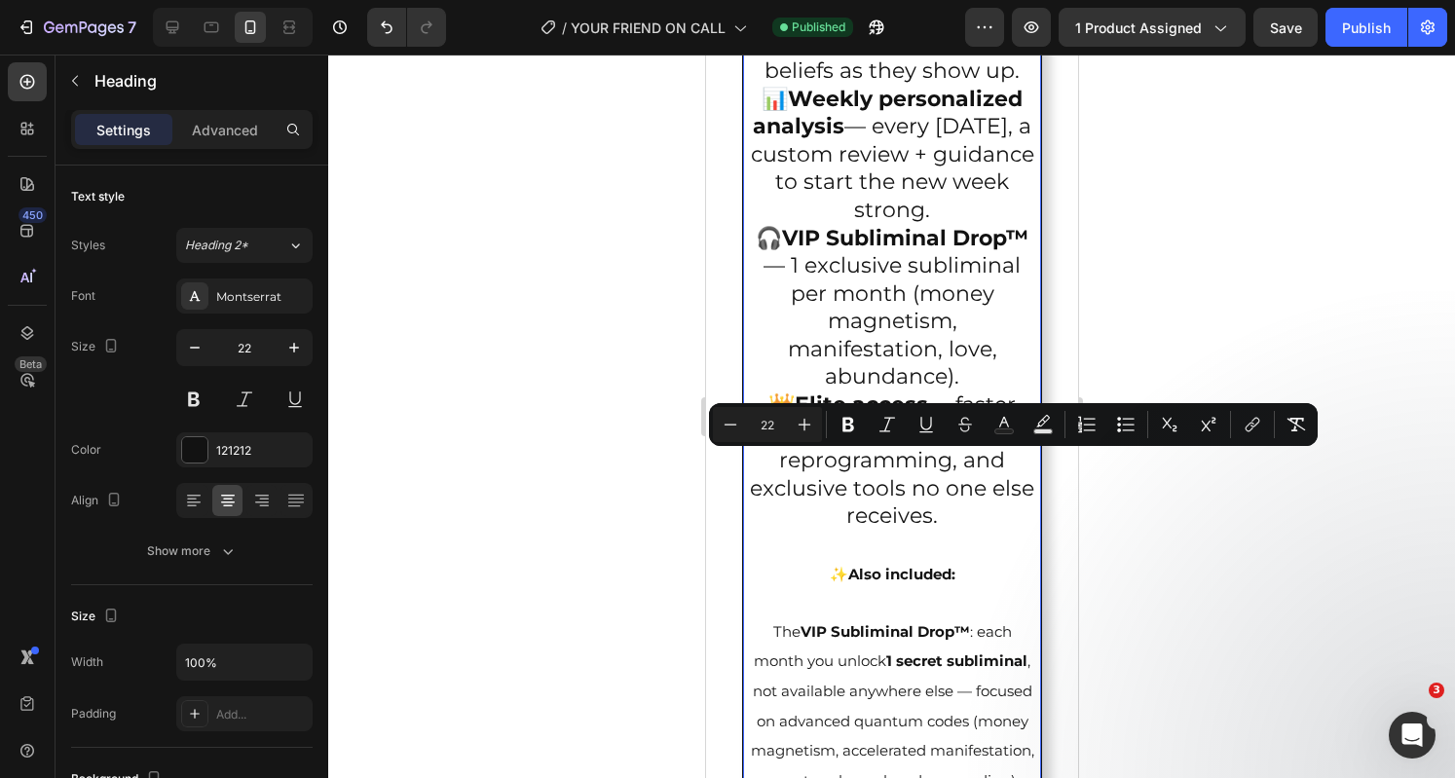
drag, startPoint x: 968, startPoint y: 603, endPoint x: 790, endPoint y: 466, distance: 224.3
click at [790, 392] on p "🎧 VIP Subliminal Drop™ — 1 exclusive subliminal per month (money magnetism, man…" at bounding box center [891, 308] width 284 height 167
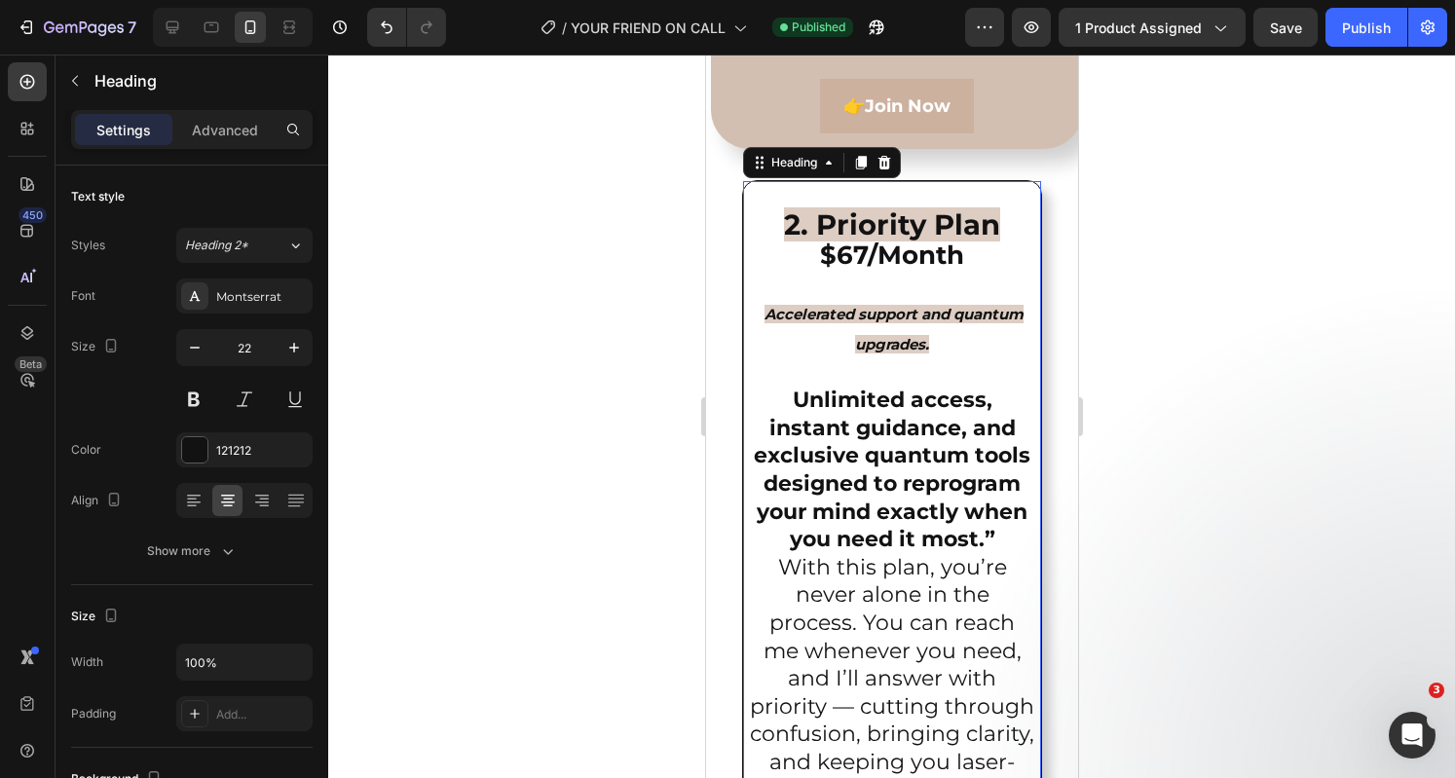
scroll to position [5257, 0]
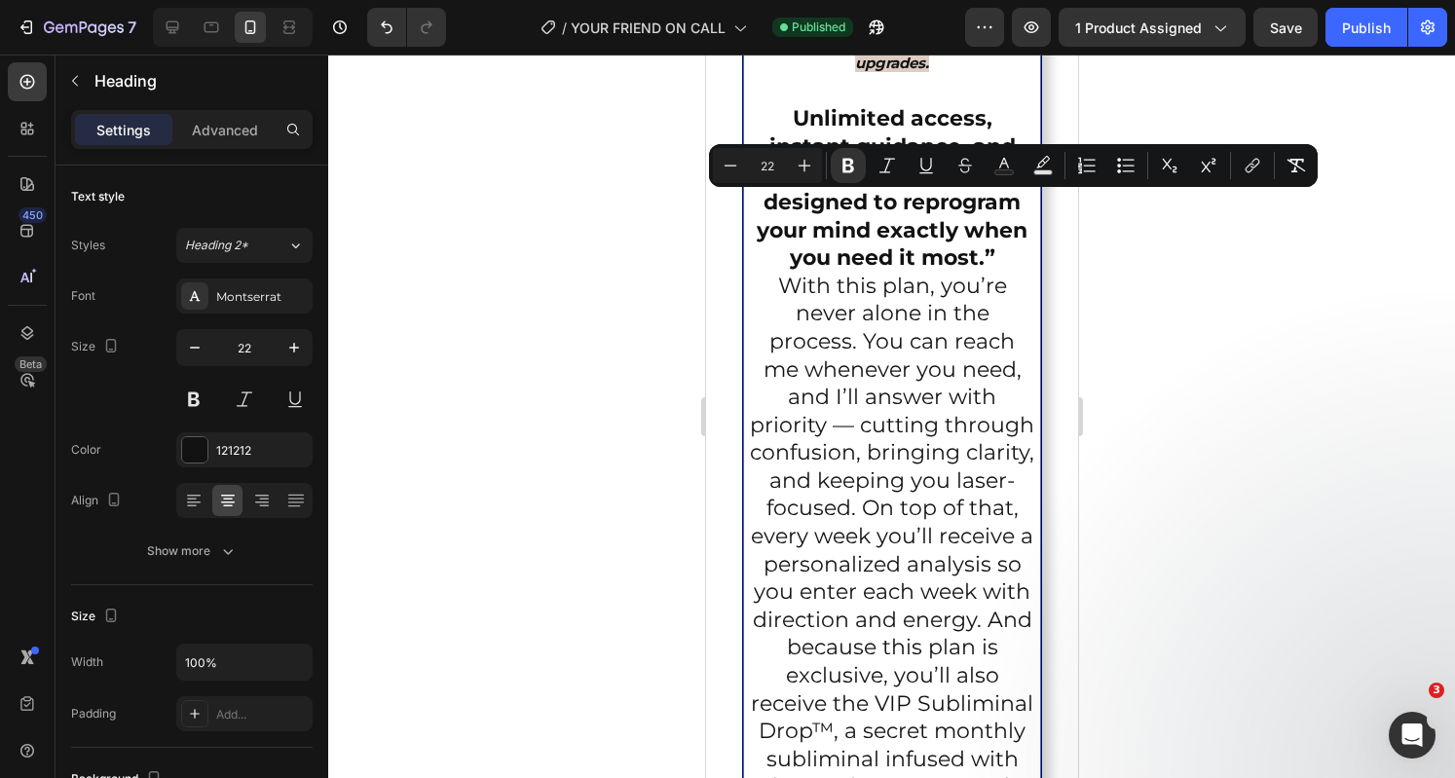
drag, startPoint x: 955, startPoint y: 590, endPoint x: 744, endPoint y: 221, distance: 425.2
click at [742, 165] on button "Minus" at bounding box center [730, 165] width 35 height 35
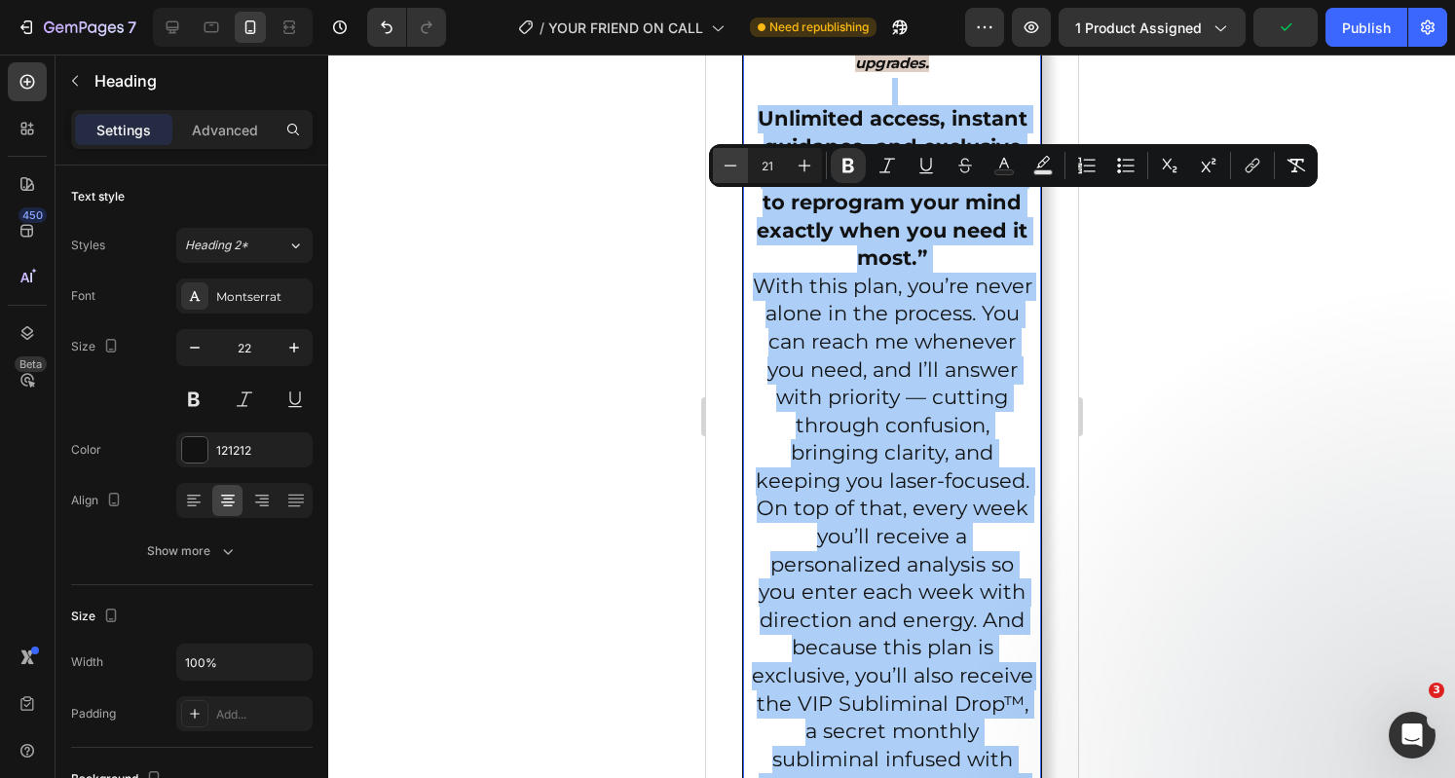
click at [742, 165] on button "Minus" at bounding box center [730, 165] width 35 height 35
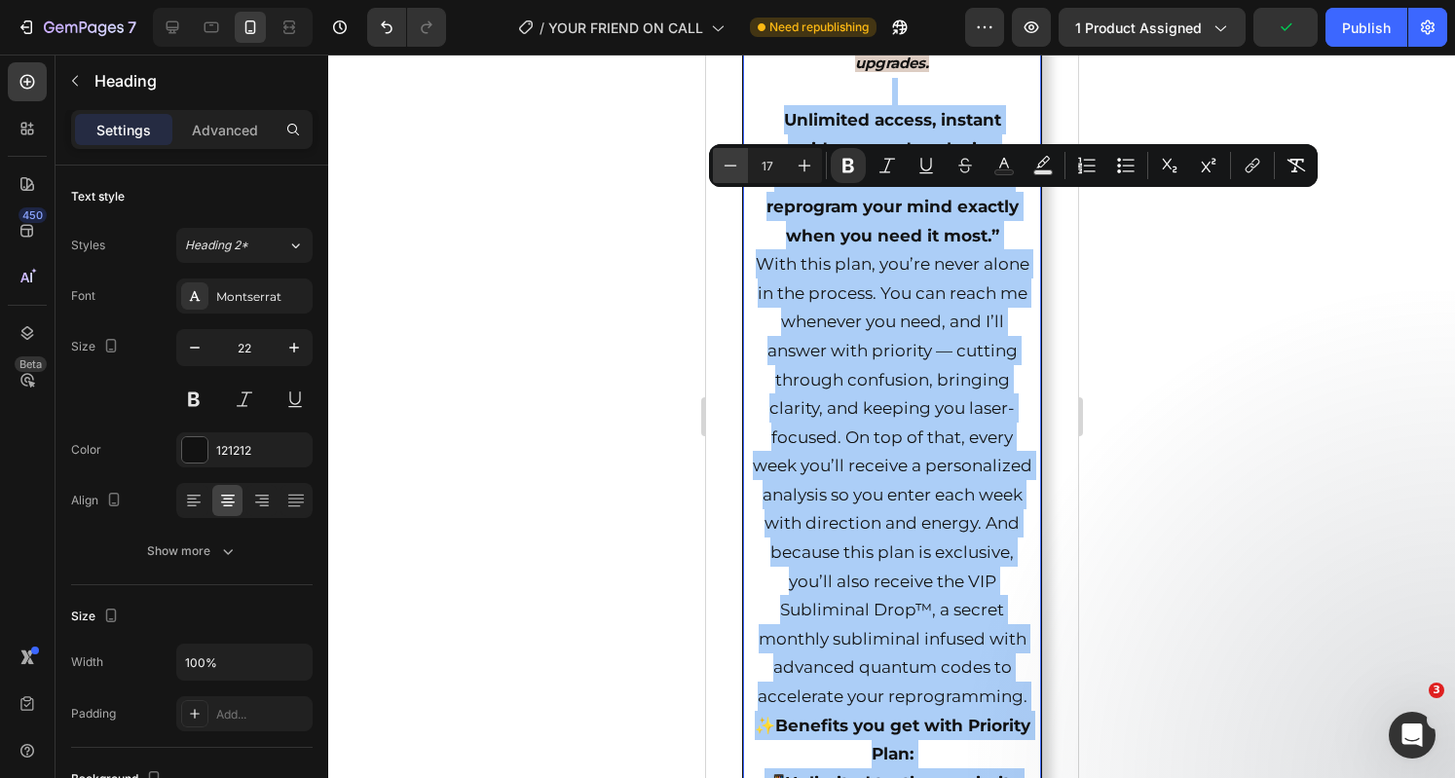
click at [742, 165] on button "Minus" at bounding box center [730, 165] width 35 height 35
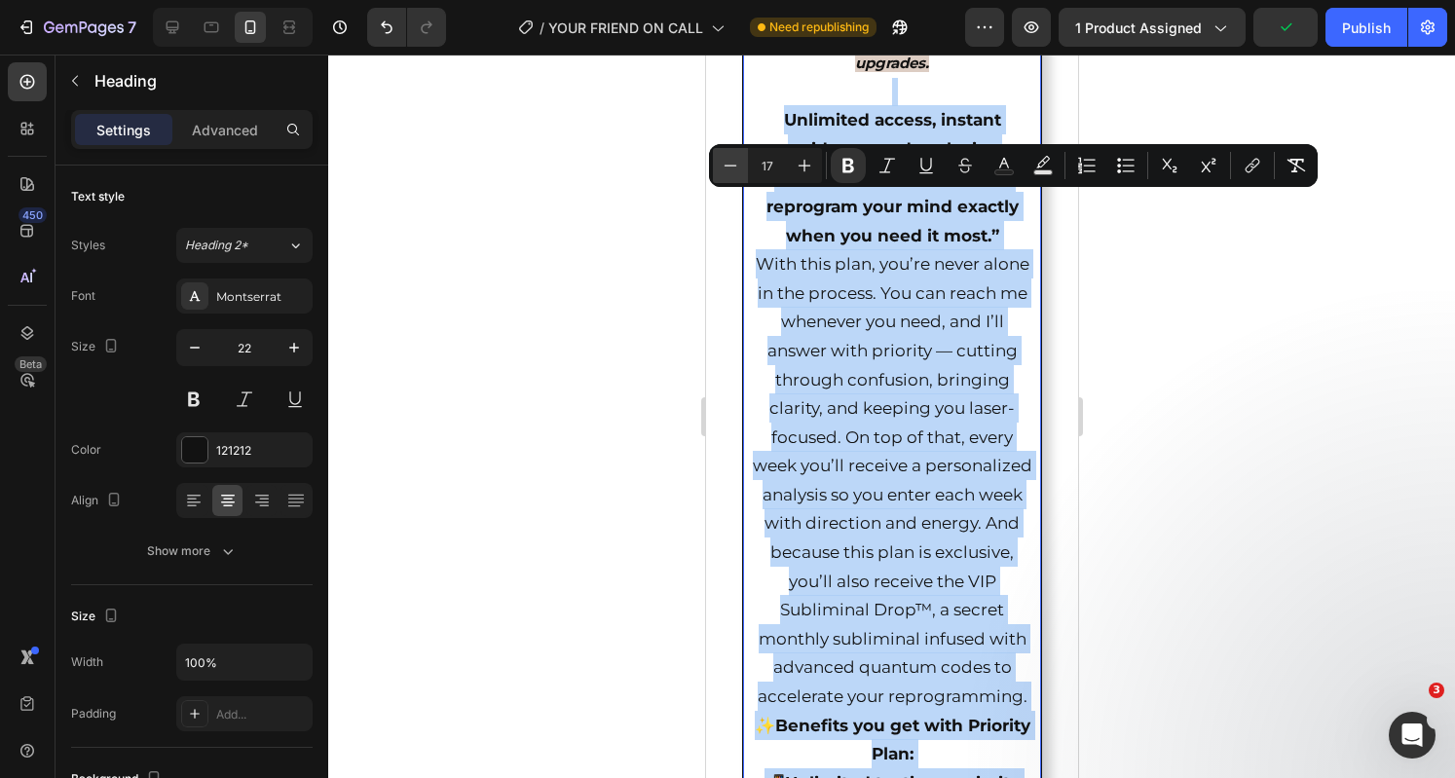
type input "16"
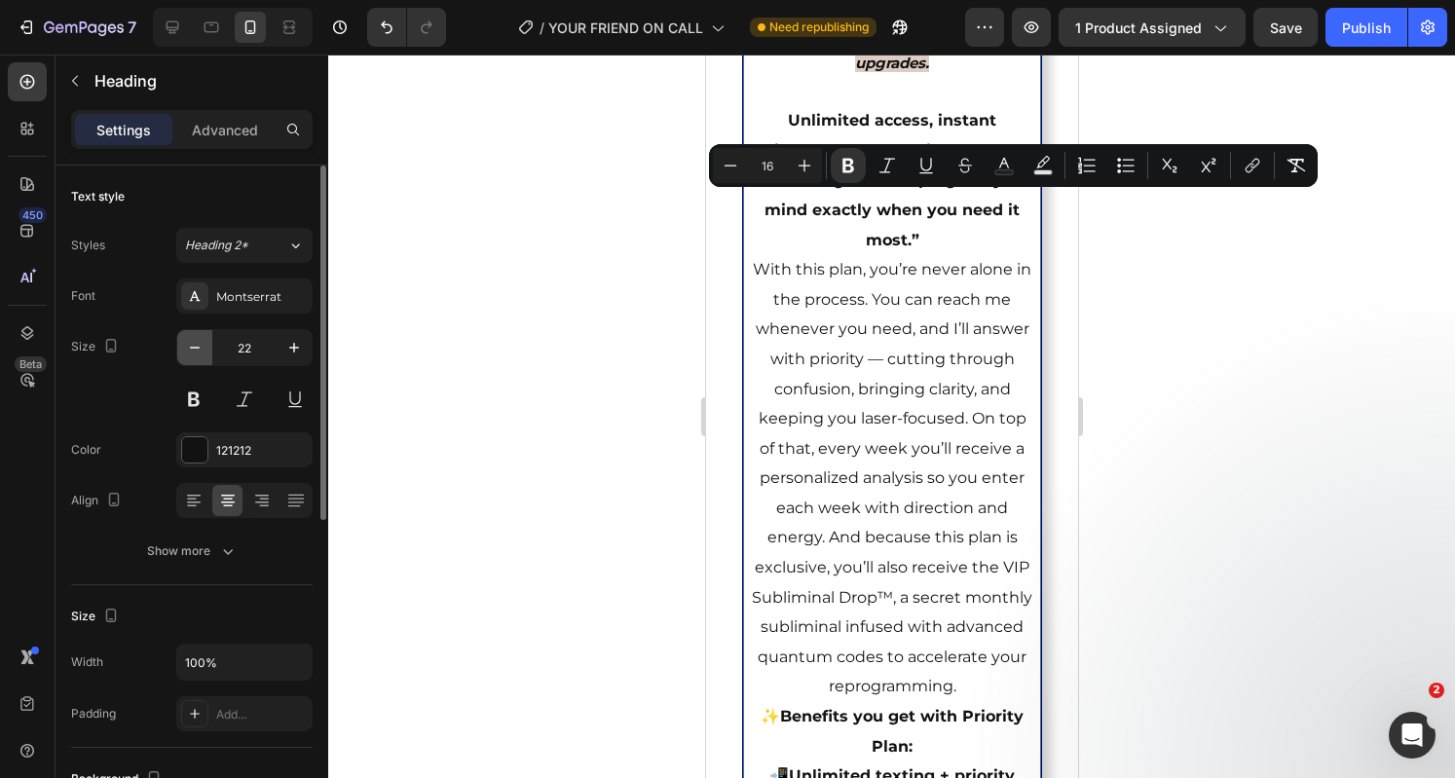
click at [203, 348] on icon "button" at bounding box center [194, 347] width 19 height 19
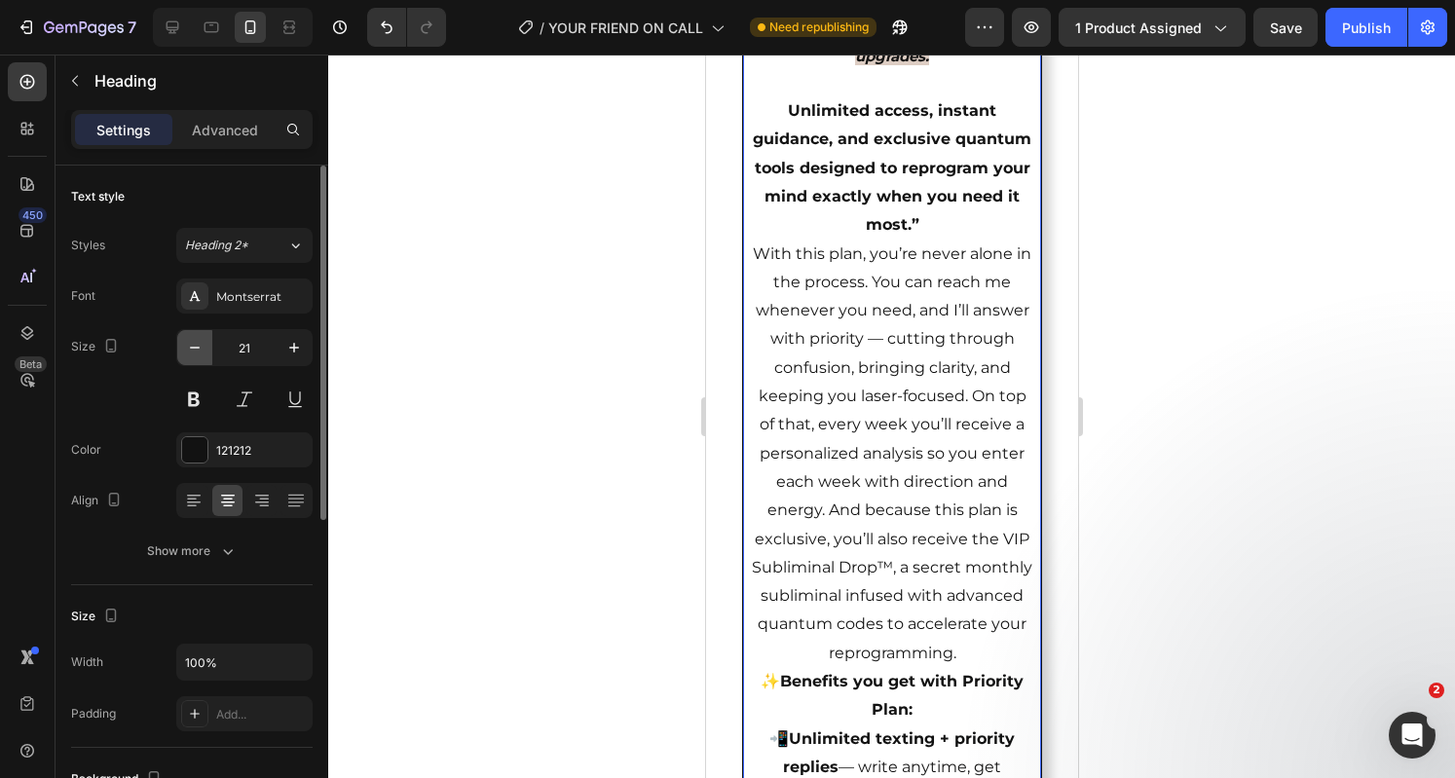
scroll to position [5254, 0]
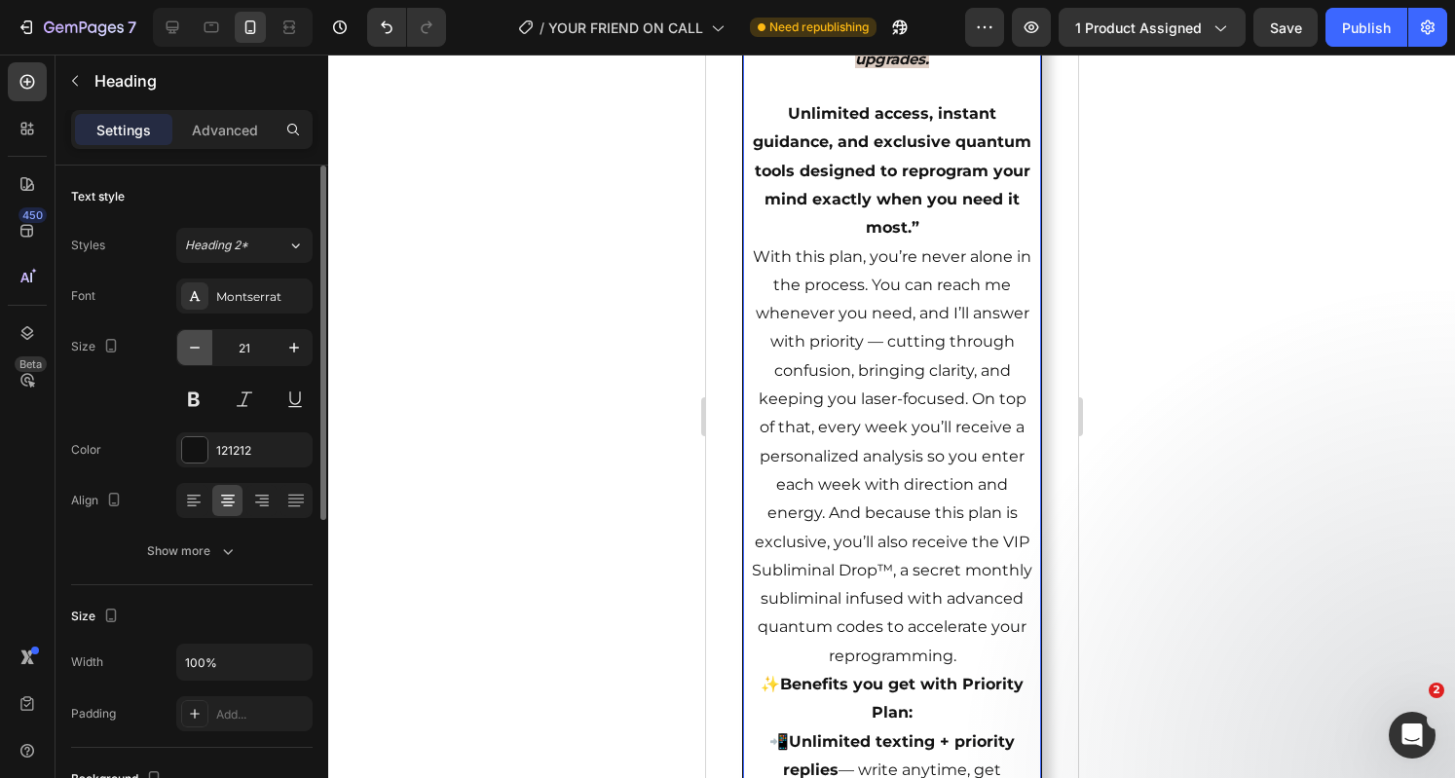
click at [203, 348] on icon "button" at bounding box center [194, 347] width 19 height 19
type input "20"
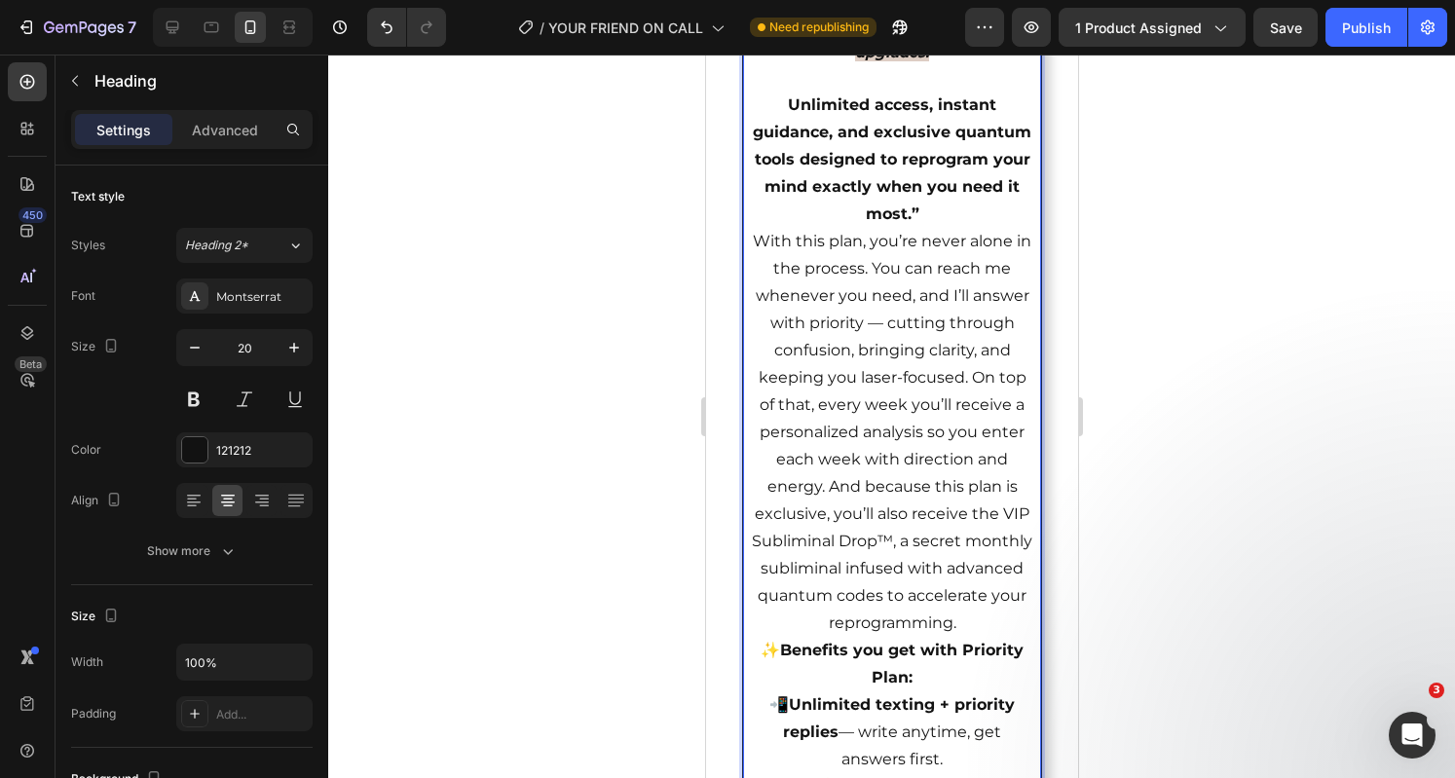
click at [988, 303] on p "⁠⁠⁠⁠⁠⁠⁠ 2. Priority Plan $67/Month Accelerated support and quantum upgrades. Un…" at bounding box center [891, 716] width 284 height 1622
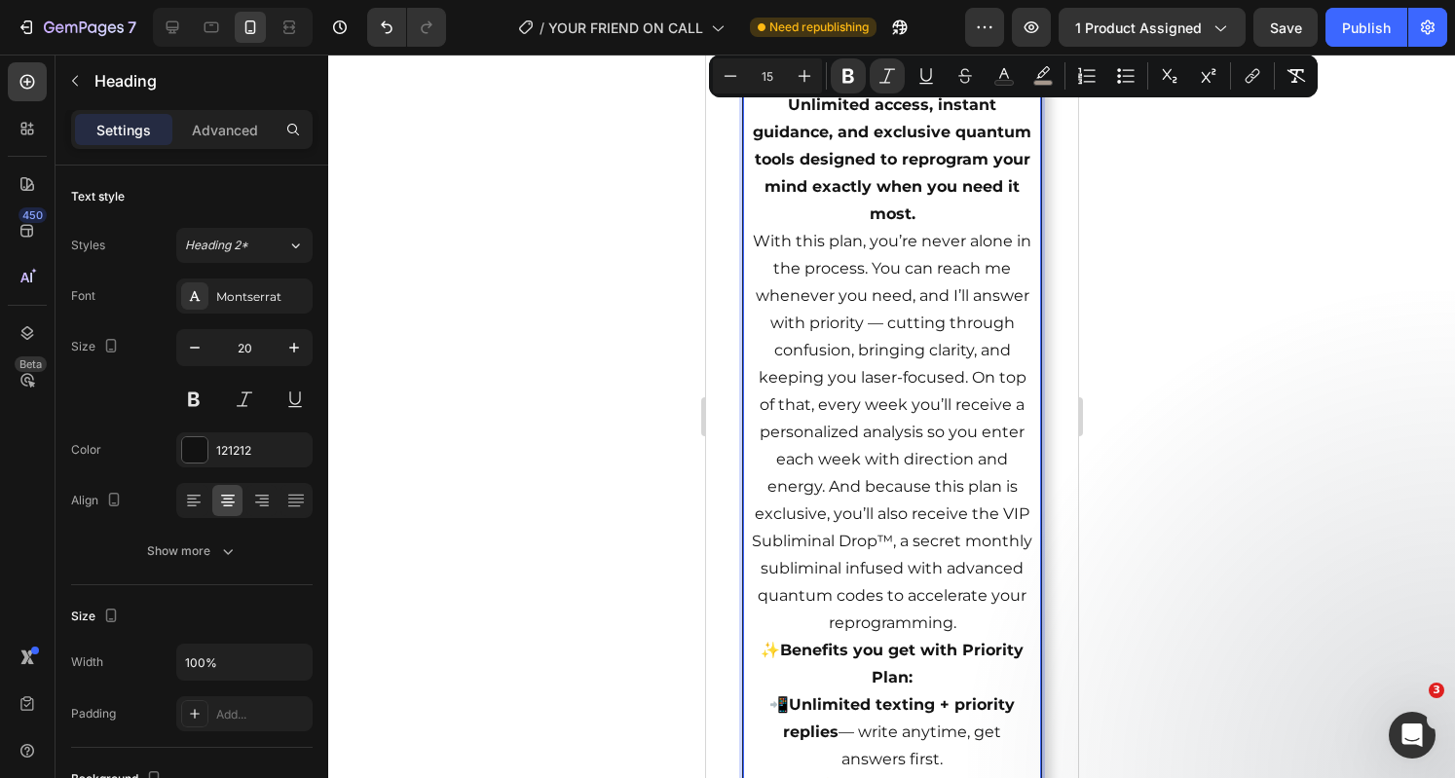
drag, startPoint x: 948, startPoint y: 149, endPoint x: 754, endPoint y: 119, distance: 197.1
click at [754, 119] on p "2. Priority Plan $67/Month Accelerated support and quantum upgrades. Unlimited …" at bounding box center [891, 716] width 284 height 1622
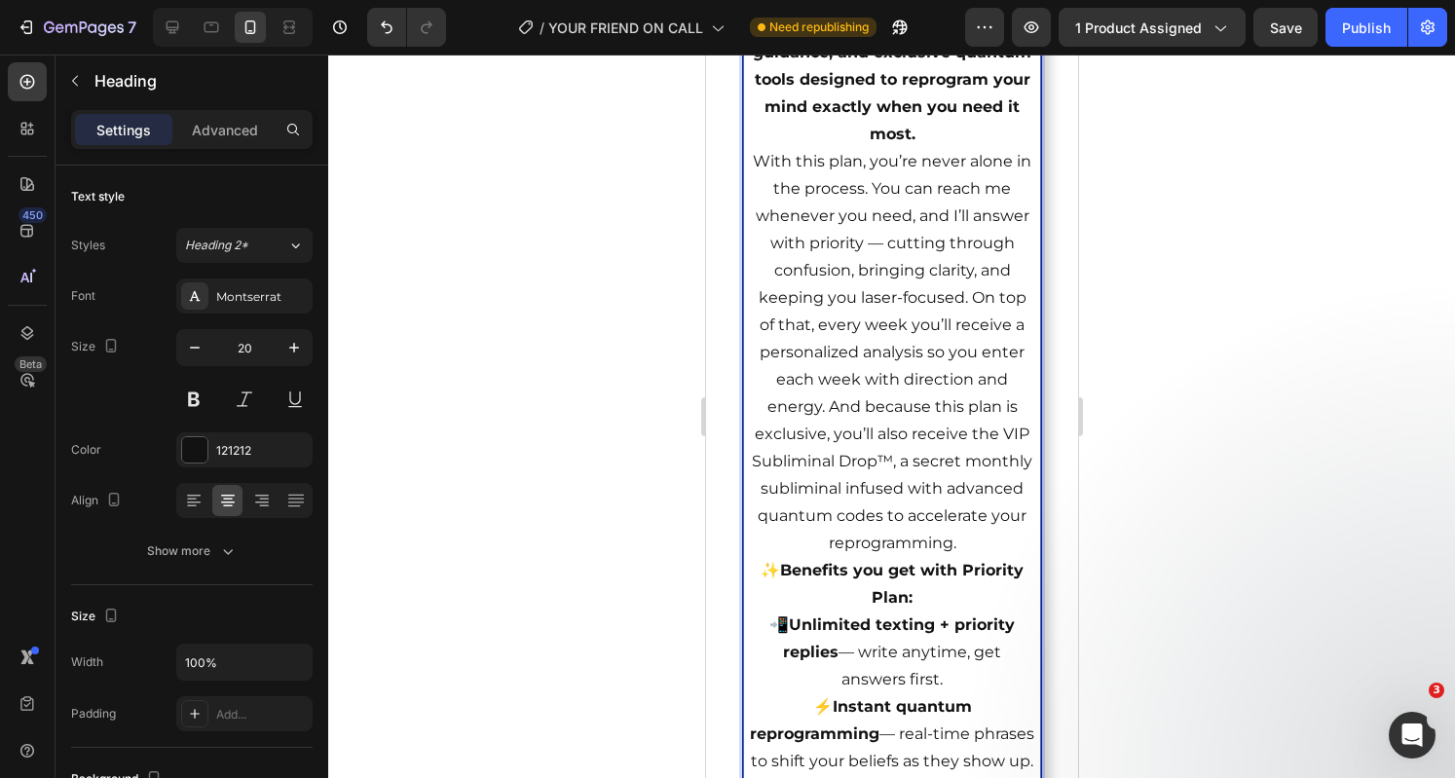
click at [986, 233] on p "2. Priority Plan $67/Month ⁠⁠⁠⁠⁠⁠⁠ Unlimited access, instant guidance, and excl…" at bounding box center [891, 676] width 284 height 1542
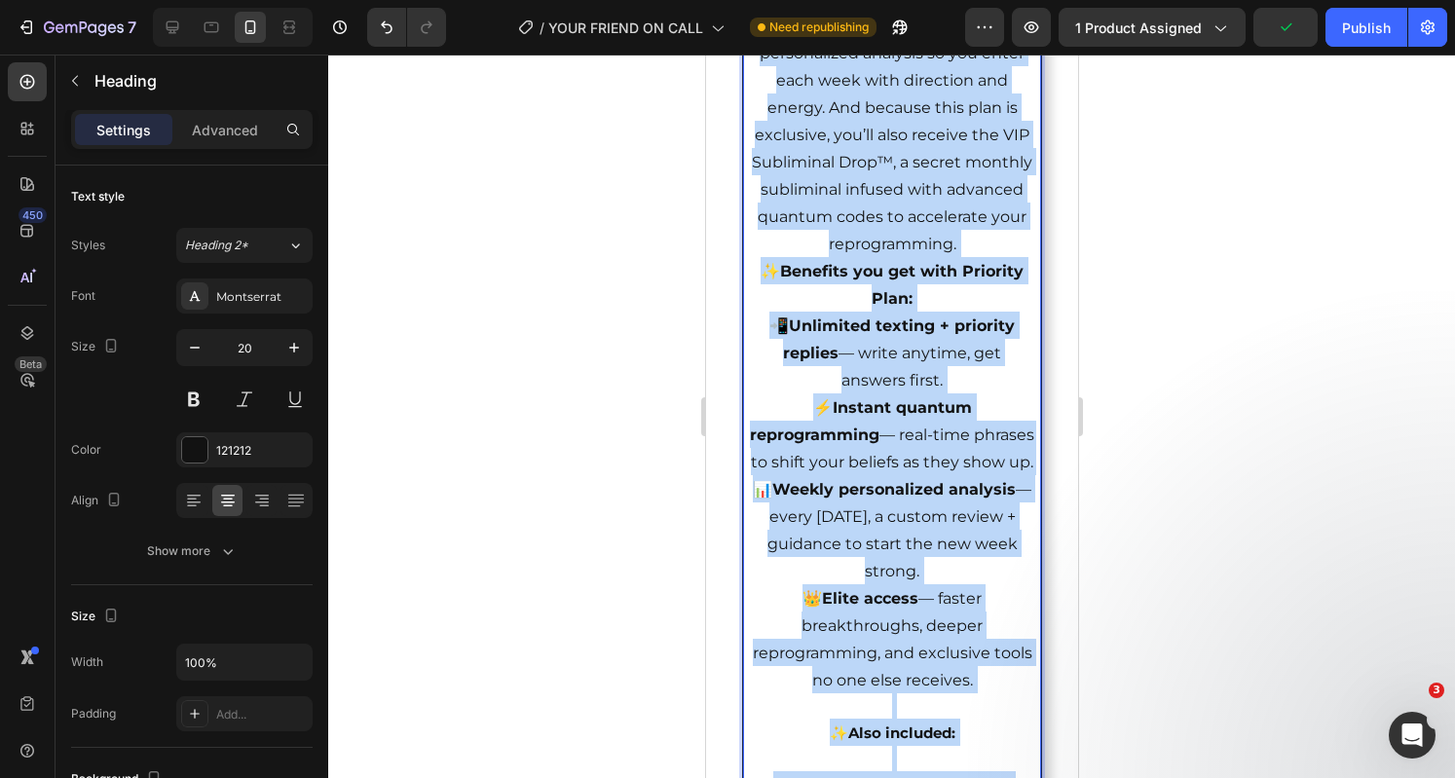
scroll to position [5861, 0]
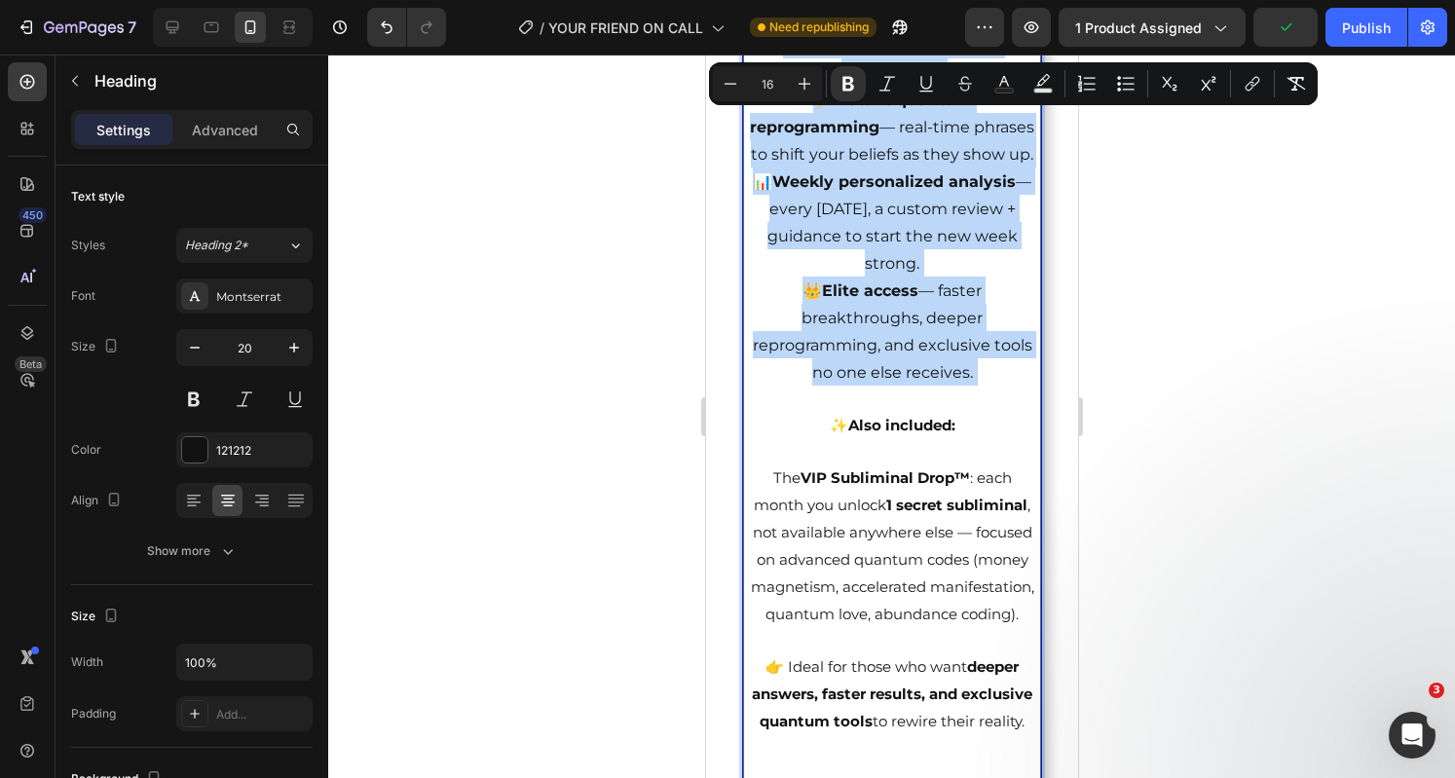
drag, startPoint x: 779, startPoint y: 509, endPoint x: 980, endPoint y: 511, distance: 200.6
click at [980, 511] on p "2. Priority Plan $67/Month Unlimited access, instant guidance, and exclusive qu…" at bounding box center [891, 69] width 284 height 1542
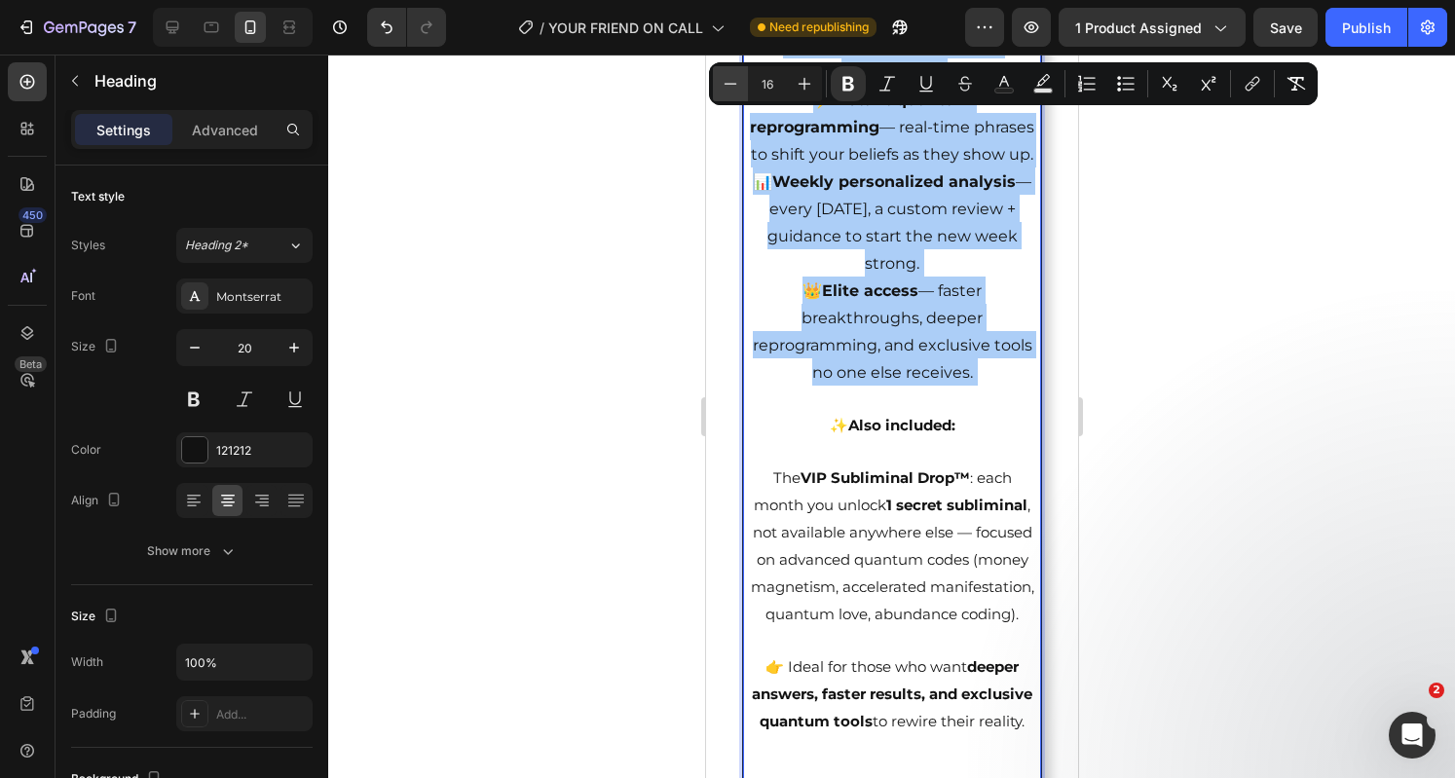
click at [735, 87] on icon "Editor contextual toolbar" at bounding box center [730, 83] width 19 height 19
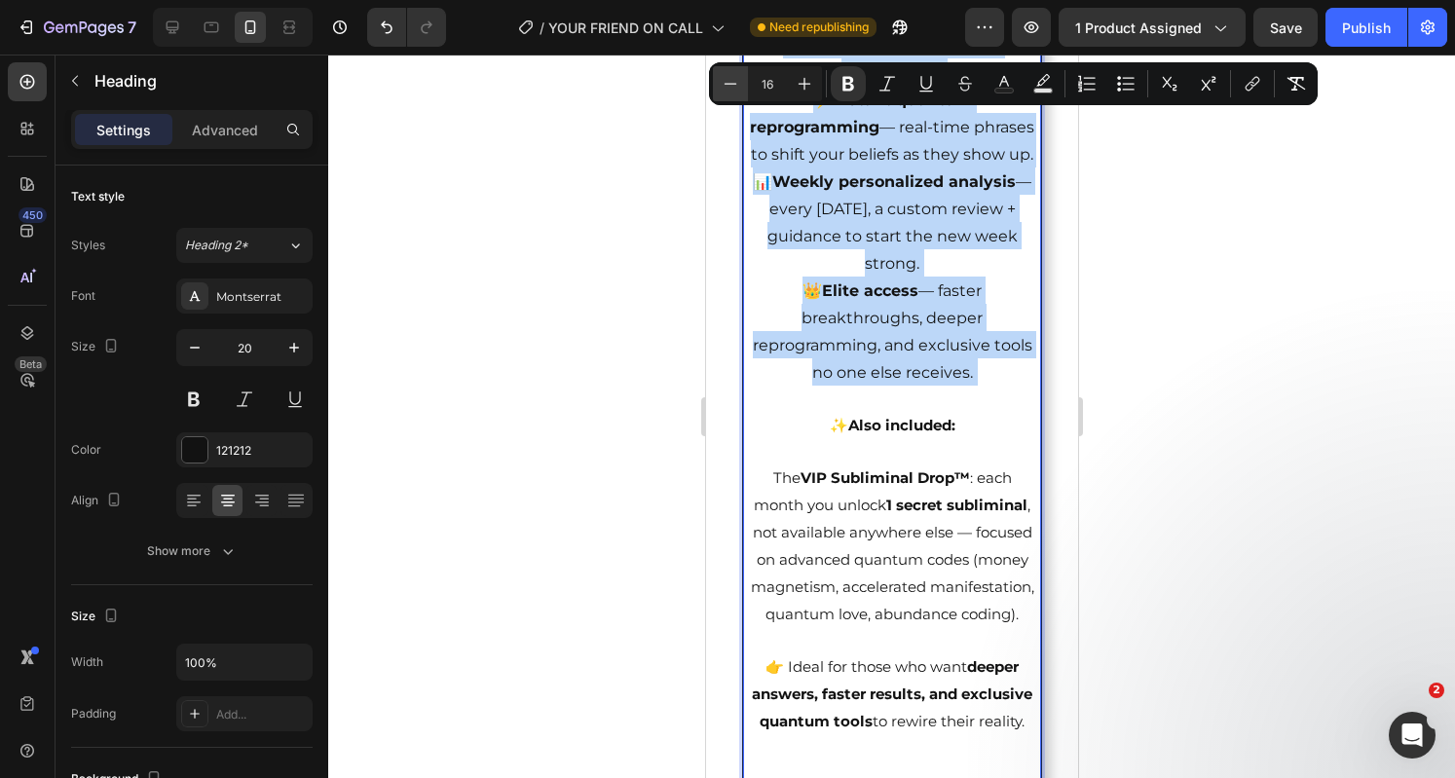
type input "15"
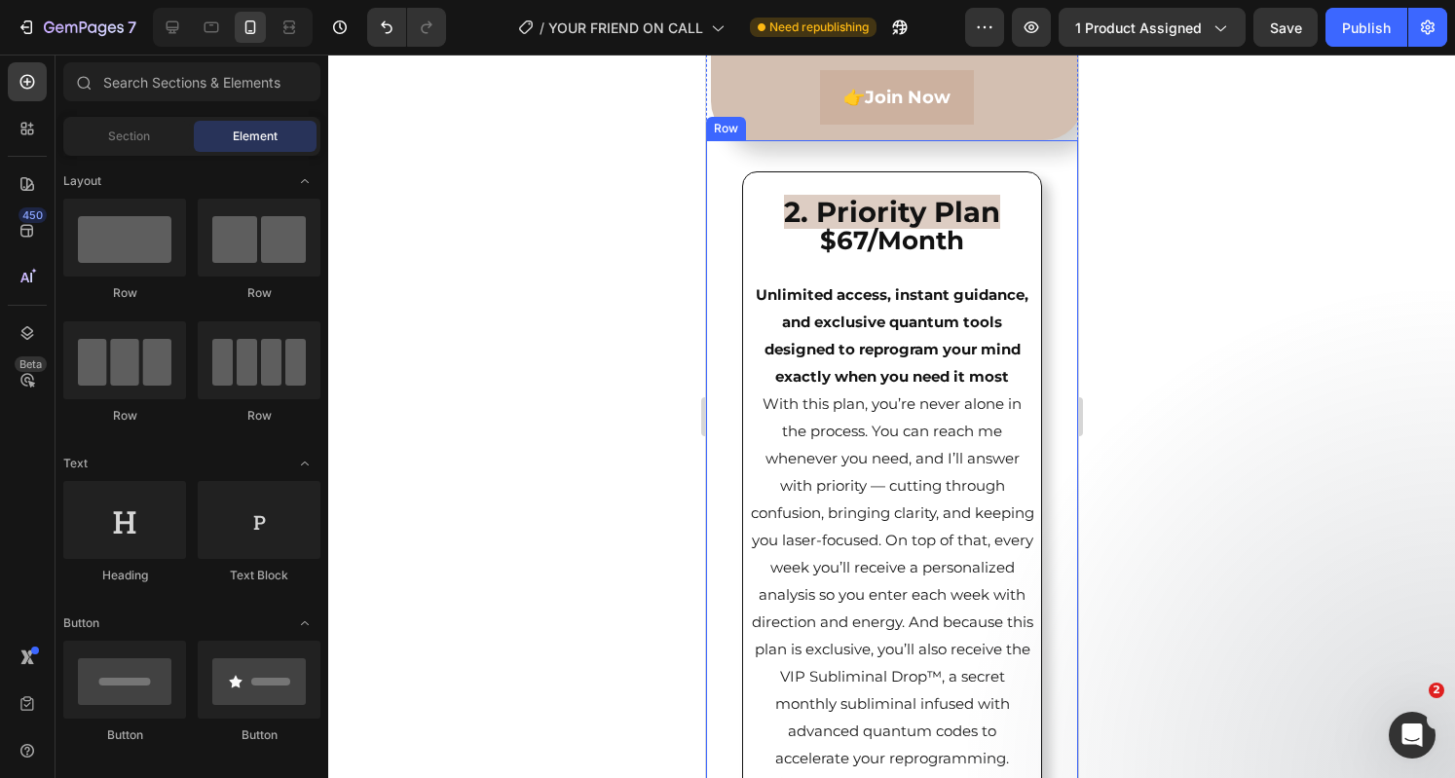
scroll to position [5077, 0]
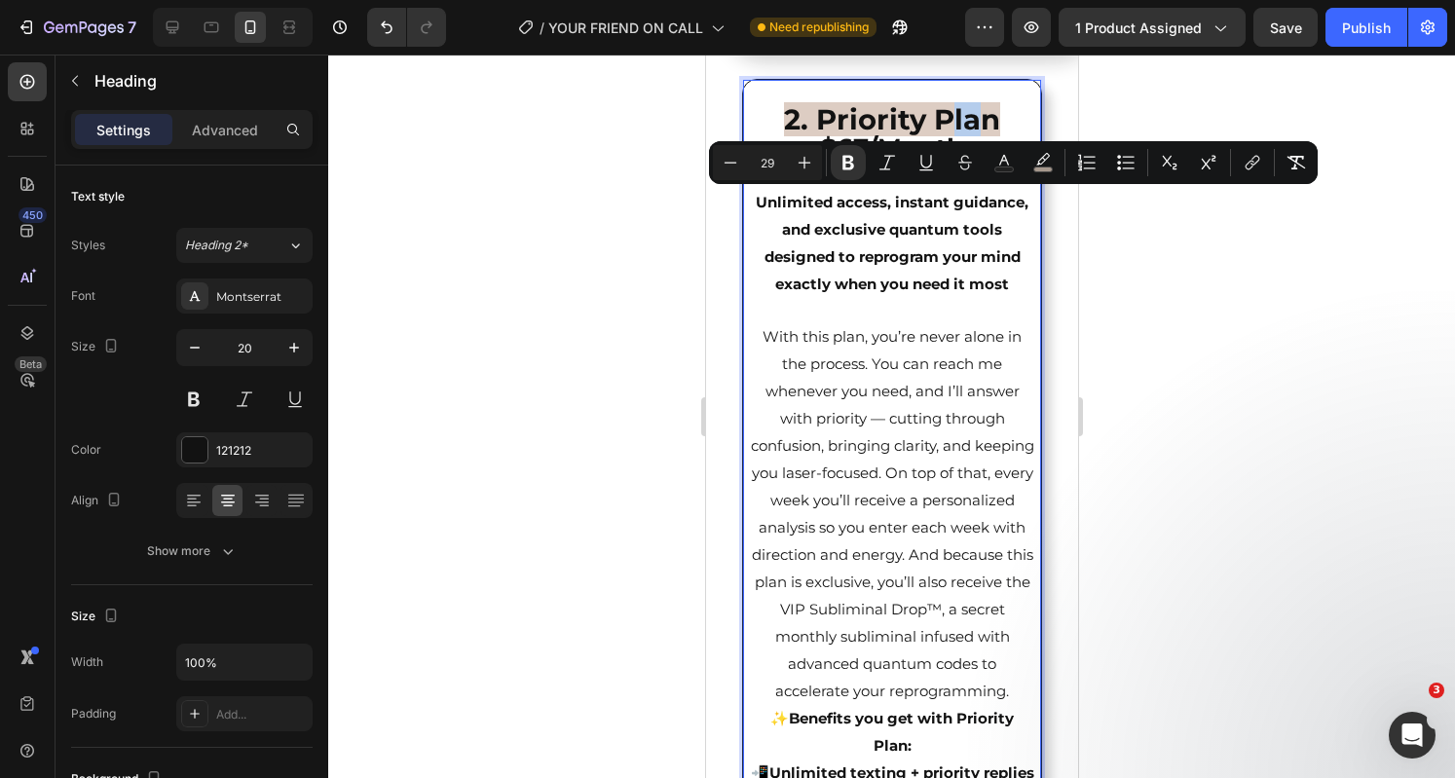
drag, startPoint x: 966, startPoint y: 215, endPoint x: 942, endPoint y: 213, distance: 24.4
click at [942, 136] on strong "2. Priority Plan" at bounding box center [891, 119] width 216 height 34
click at [1038, 166] on icon "Editor contextual toolbar" at bounding box center [1042, 162] width 19 height 19
type input "D3BFB1"
type input "77"
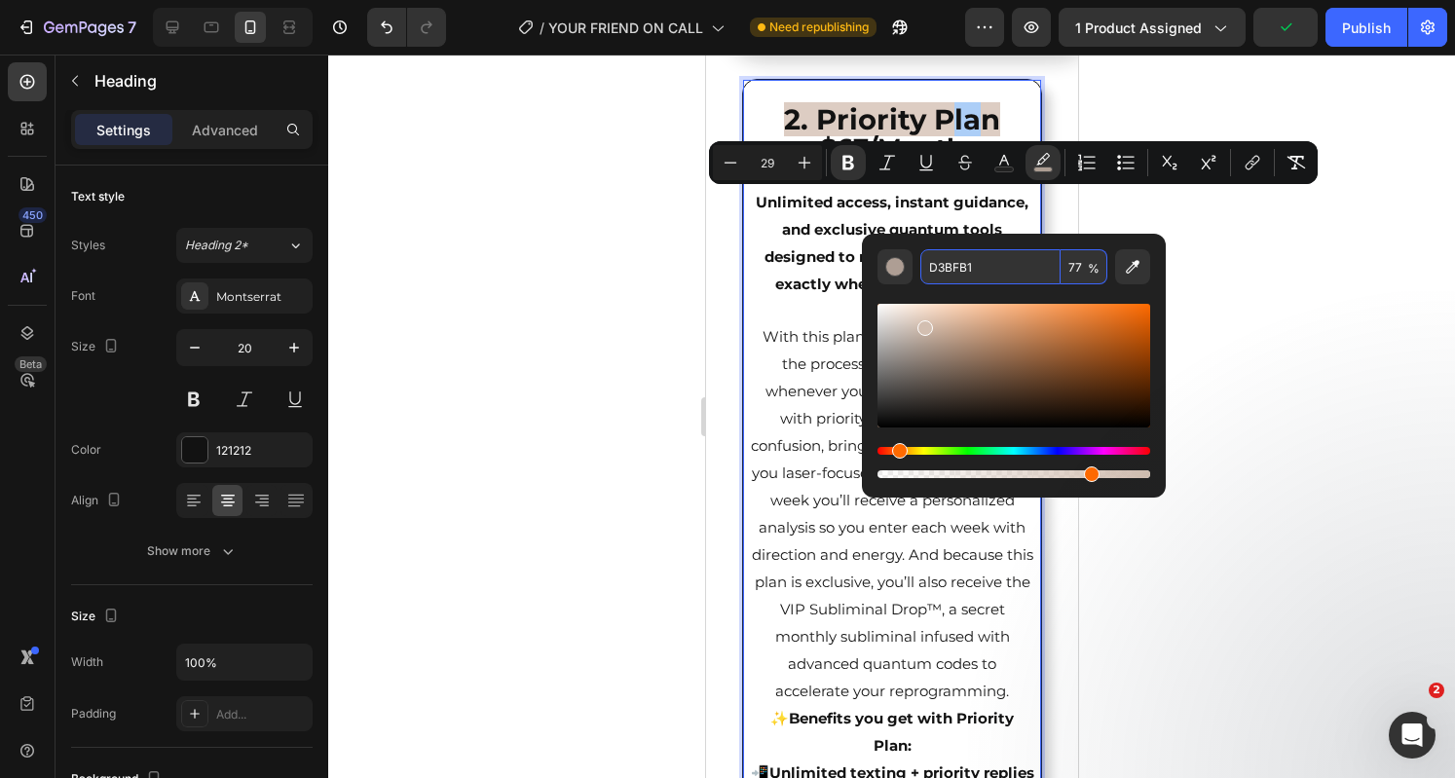
click at [941, 268] on input "D3BFB1" at bounding box center [990, 266] width 140 height 35
type input "15"
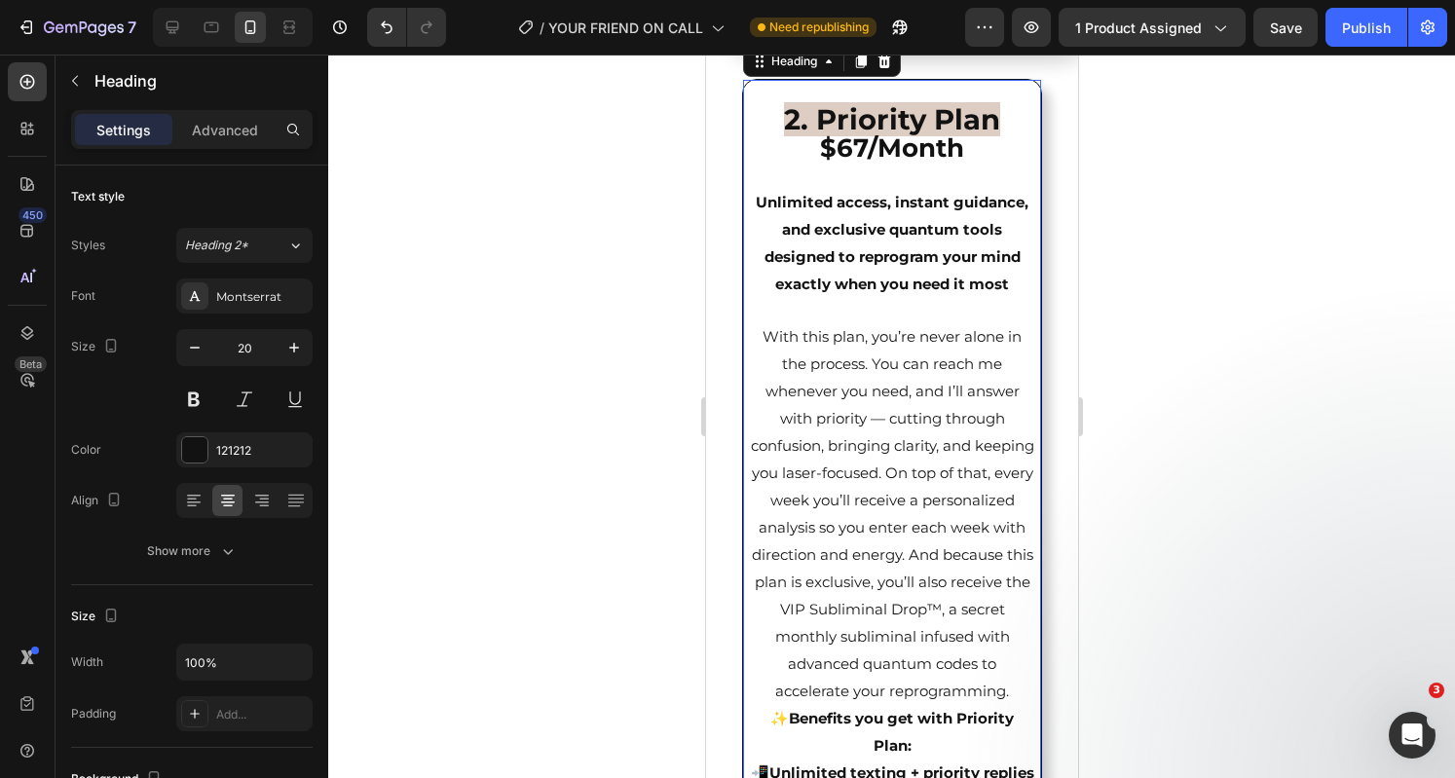
click at [804, 293] on strong "Unlimited access, instant guidance, and exclusive quantum tools designed to rep…" at bounding box center [891, 243] width 273 height 100
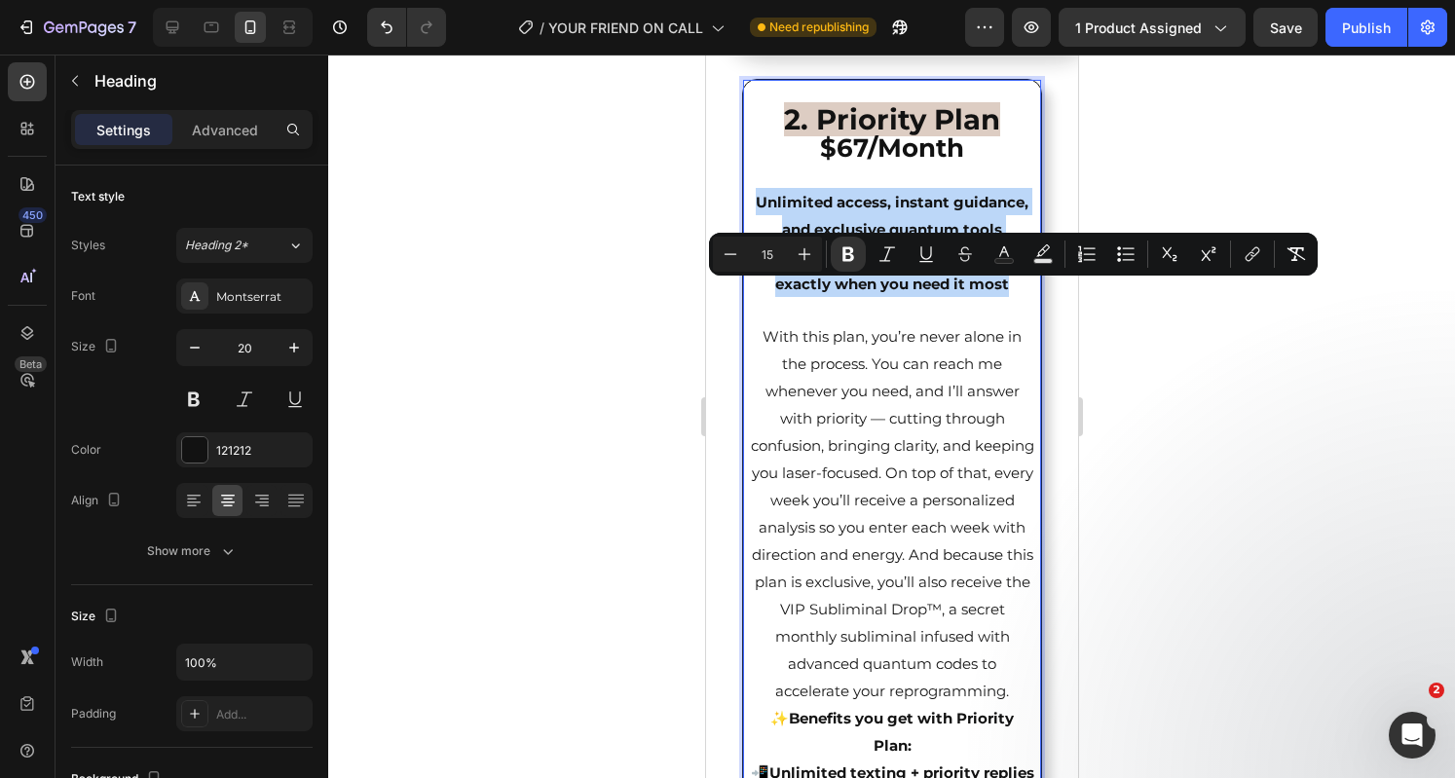
drag, startPoint x: 792, startPoint y: 292, endPoint x: 923, endPoint y: 401, distance: 170.8
click at [1044, 256] on icon "Editor contextual toolbar" at bounding box center [1042, 253] width 19 height 19
type input "000000"
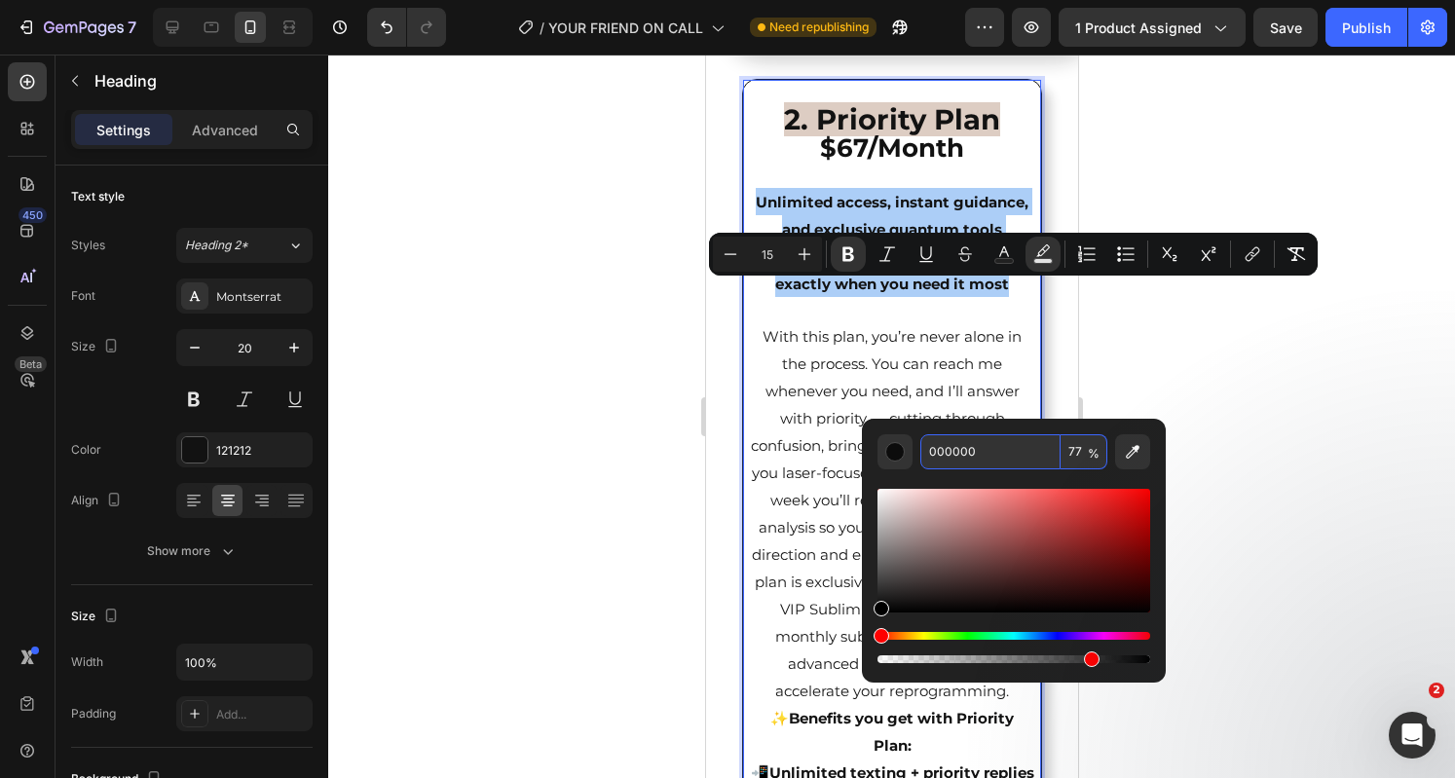
click at [956, 449] on input "000000" at bounding box center [990, 451] width 140 height 35
paste input "D3BFB1"
type input "D3BFB1"
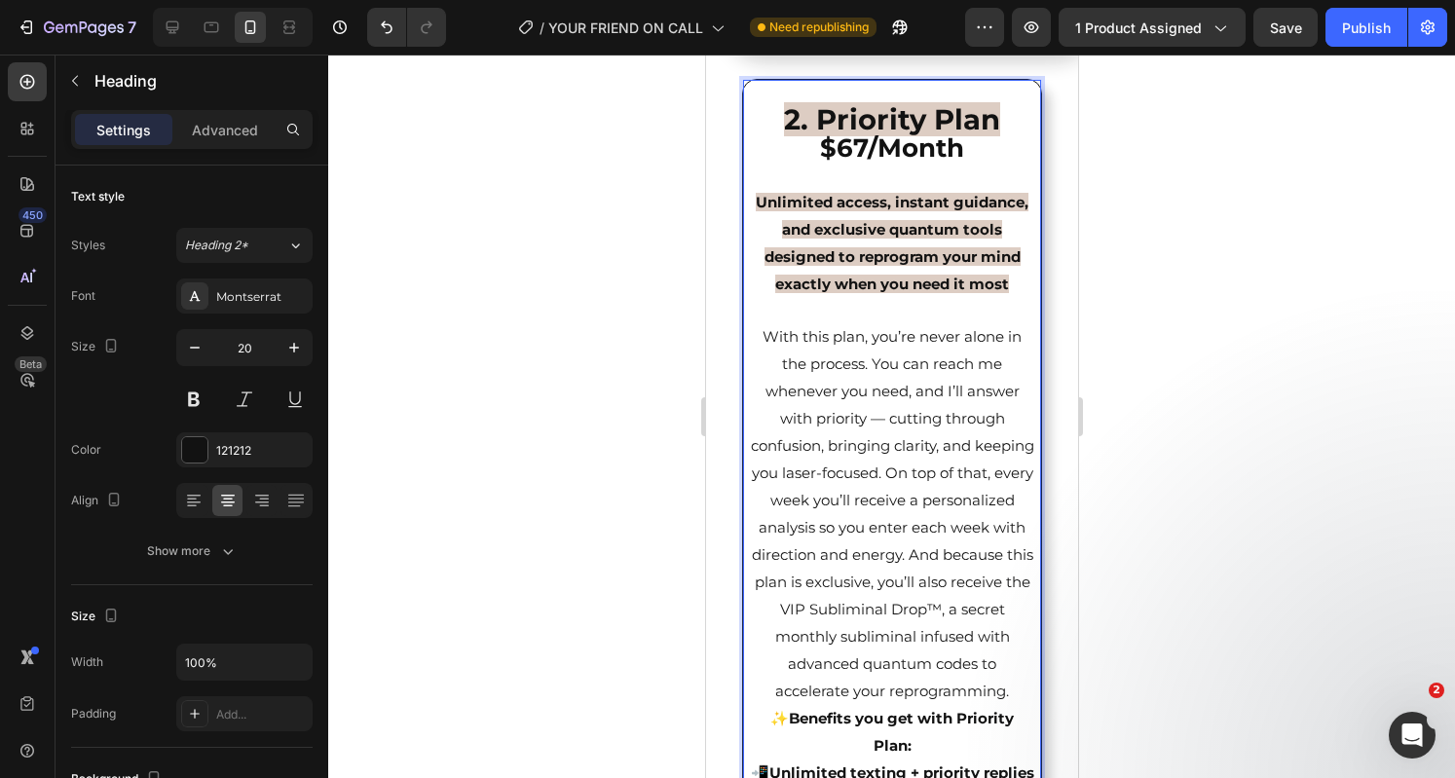
click at [821, 482] on span "With this plan, you’re never alone in the process. You can reach me whenever yo…" at bounding box center [891, 513] width 283 height 373
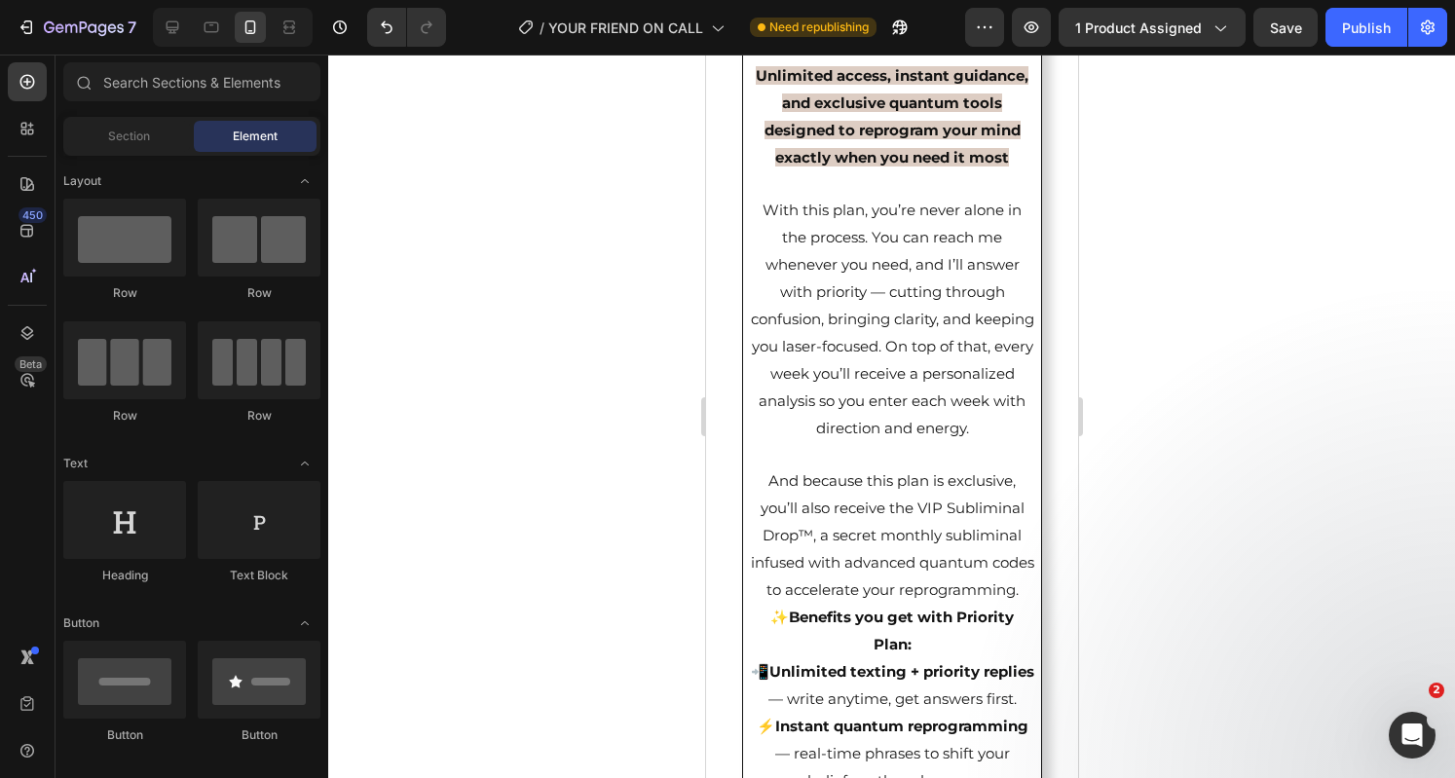
scroll to position [5242, 0]
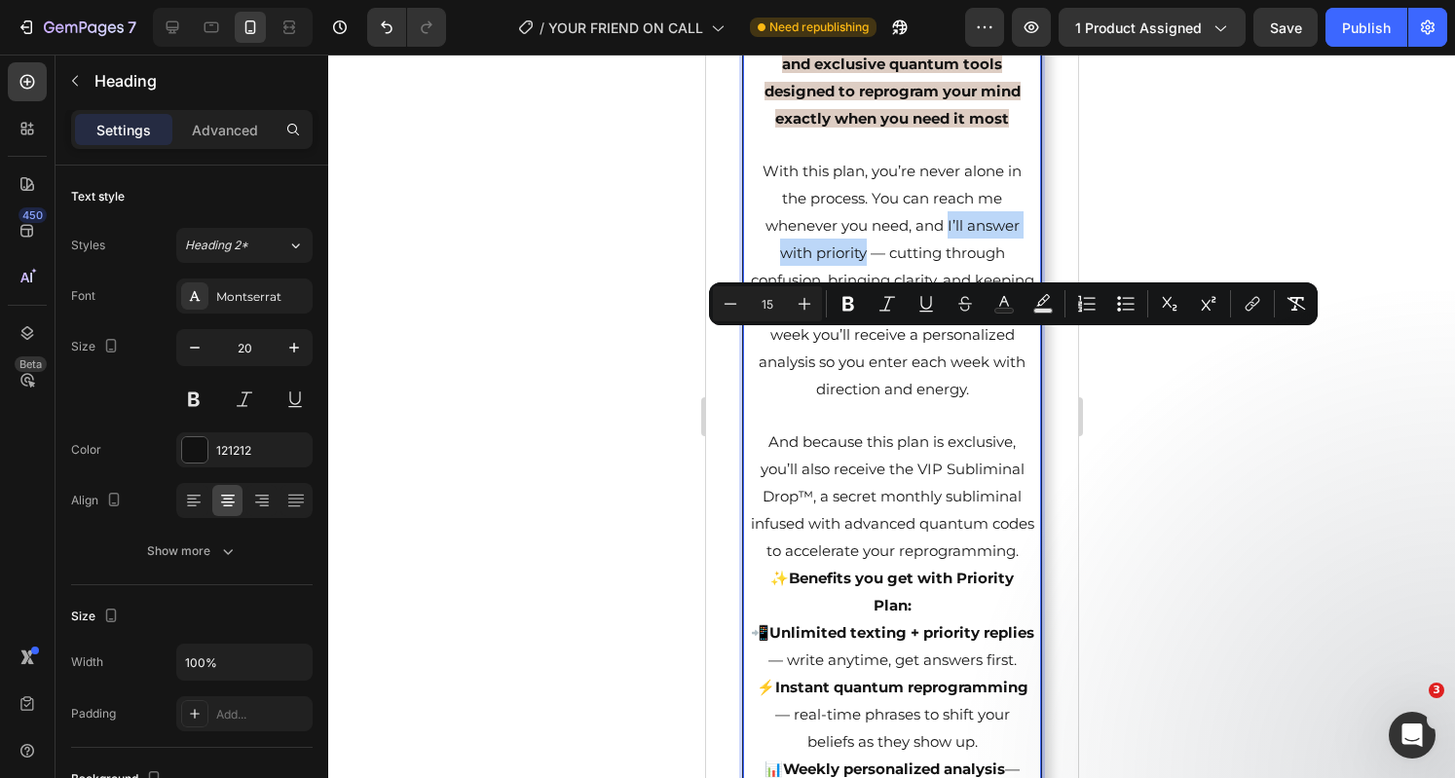
drag, startPoint x: 857, startPoint y: 369, endPoint x: 939, endPoint y: 348, distance: 84.5
click at [939, 348] on span "With this plan, you’re never alone in the process. You can reach me whenever yo…" at bounding box center [891, 280] width 283 height 237
click at [854, 296] on icon "Editor contextual toolbar" at bounding box center [847, 303] width 19 height 19
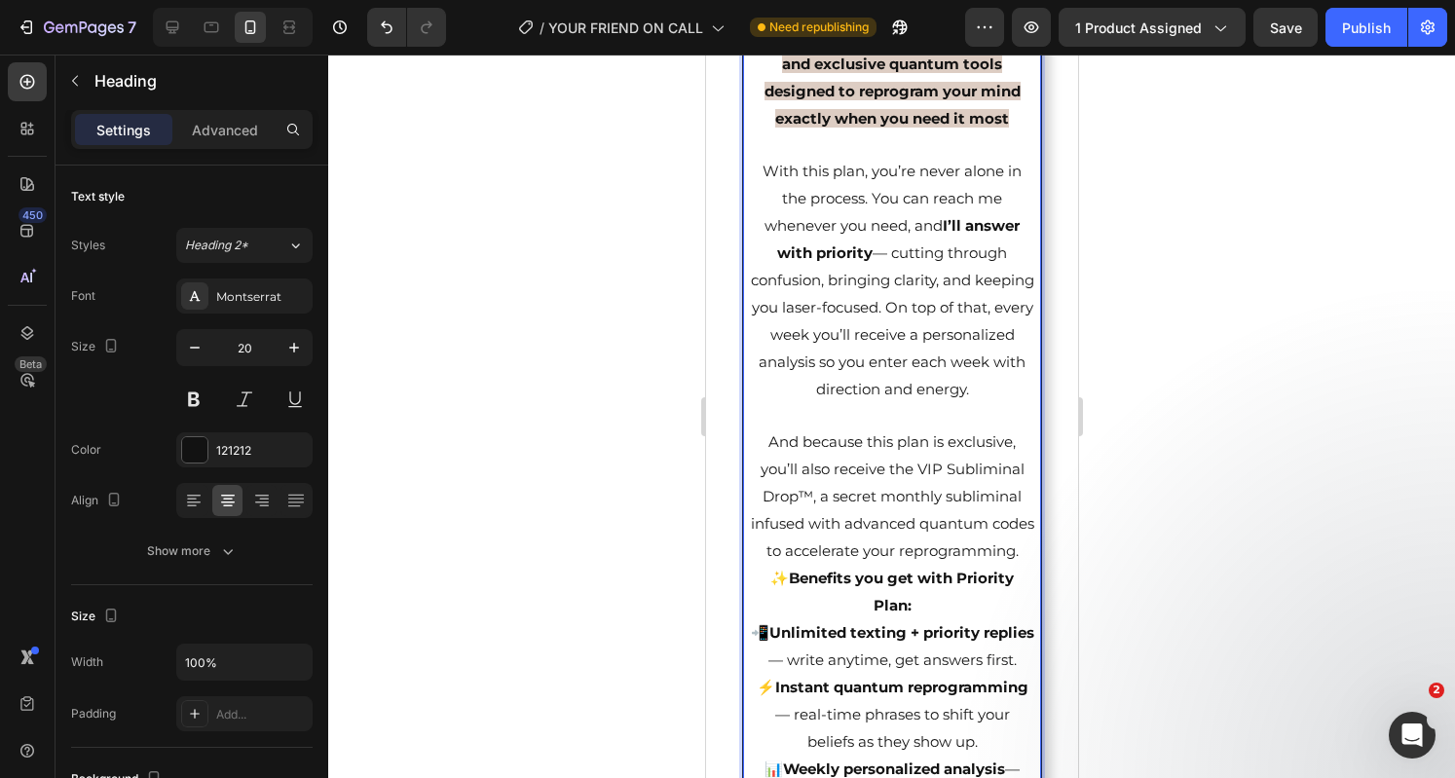
click at [916, 398] on span "With this plan, you’re never alone in the process. You can reach me whenever yo…" at bounding box center [891, 280] width 283 height 237
drag, startPoint x: 910, startPoint y: 478, endPoint x: 760, endPoint y: 475, distance: 150.0
click at [760, 398] on span "With this plan, you’re never alone in the process. You can reach me whenever yo…" at bounding box center [891, 280] width 283 height 237
click at [876, 466] on p "2. Priority Plan $67/Month Unlimited access, instant guidance, and exclusive qu…" at bounding box center [891, 644] width 284 height 1457
drag, startPoint x: 912, startPoint y: 485, endPoint x: 759, endPoint y: 481, distance: 152.9
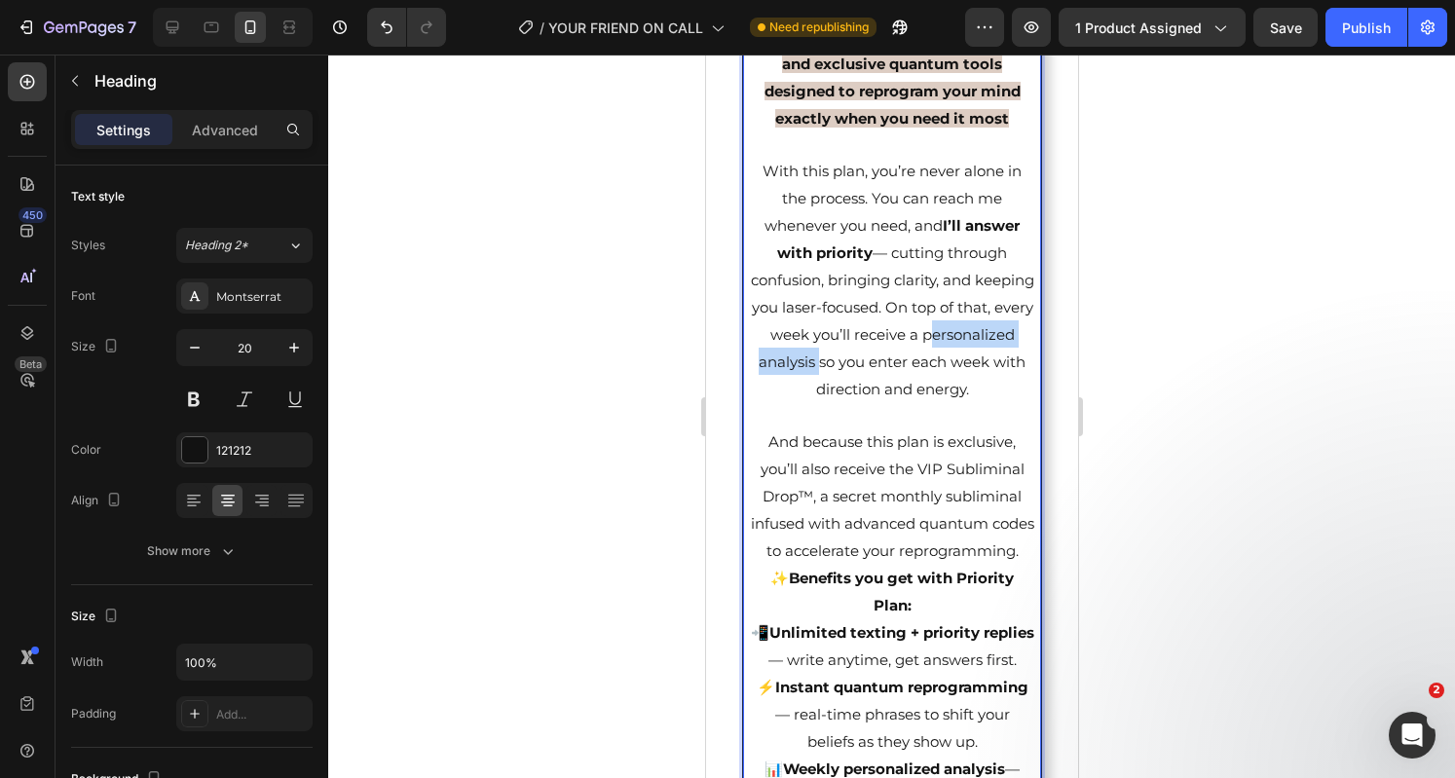
click at [759, 398] on span "With this plan, you’re never alone in the process. You can reach me whenever yo…" at bounding box center [891, 280] width 283 height 237
drag, startPoint x: 759, startPoint y: 481, endPoint x: 849, endPoint y: 117, distance: 375.0
click at [849, 117] on p "2. Priority Plan $67/Month Unlimited access, instant guidance, and exclusive qu…" at bounding box center [891, 644] width 284 height 1457
drag, startPoint x: 915, startPoint y: 481, endPoint x: 748, endPoint y: 478, distance: 167.5
click at [749, 478] on p "2. Priority Plan $67/Month Unlimited access, instant guidance, and exclusive qu…" at bounding box center [891, 644] width 284 height 1457
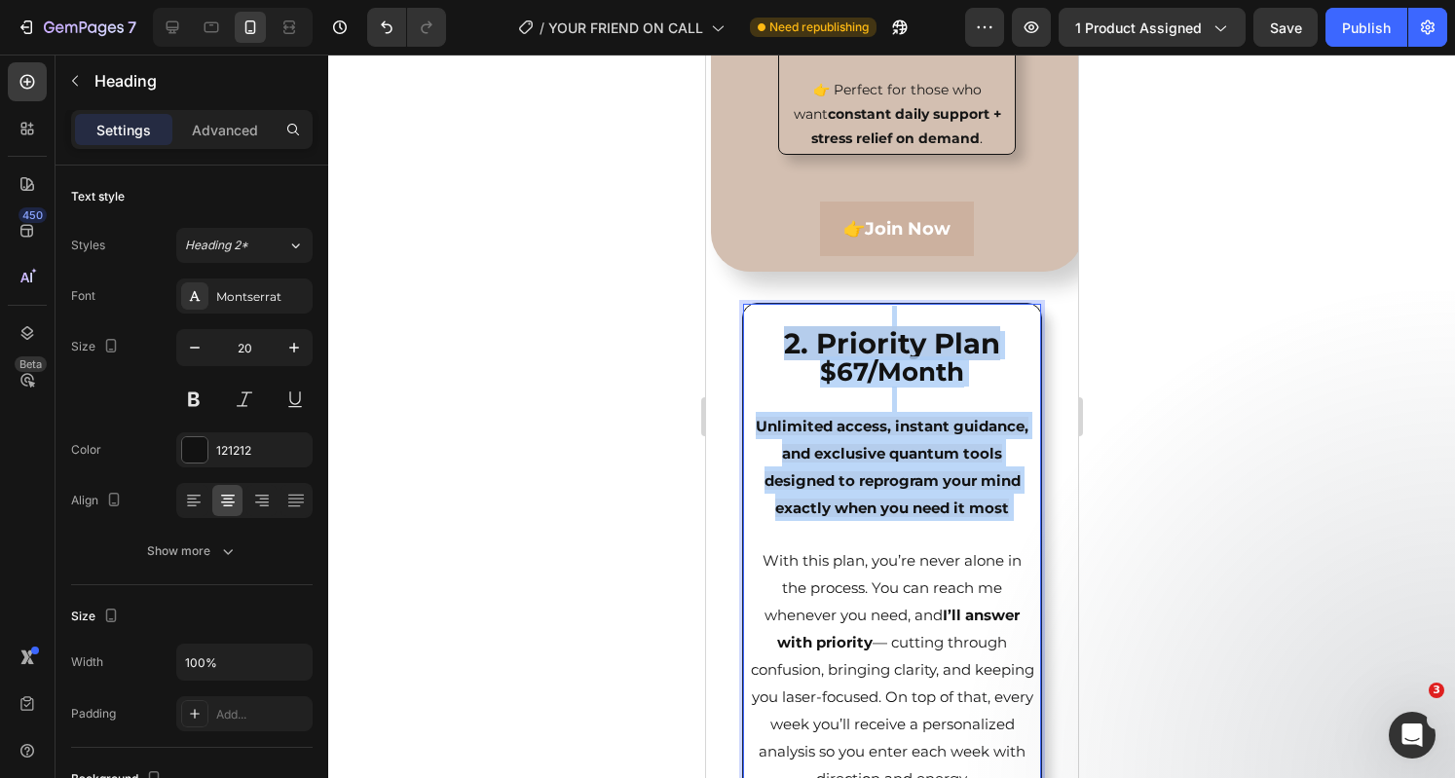
scroll to position [4845, 0]
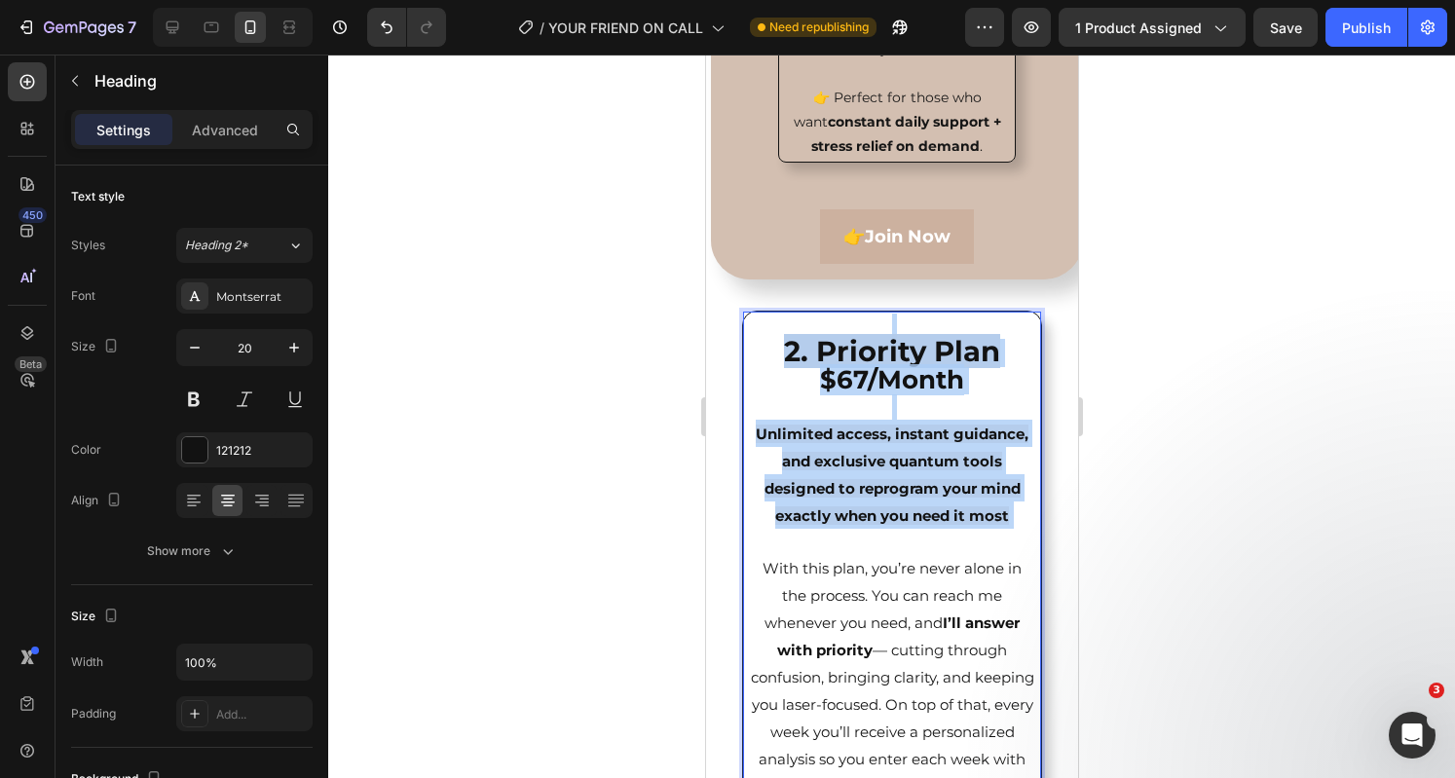
drag, startPoint x: 910, startPoint y: 387, endPoint x: 809, endPoint y: 392, distance: 101.4
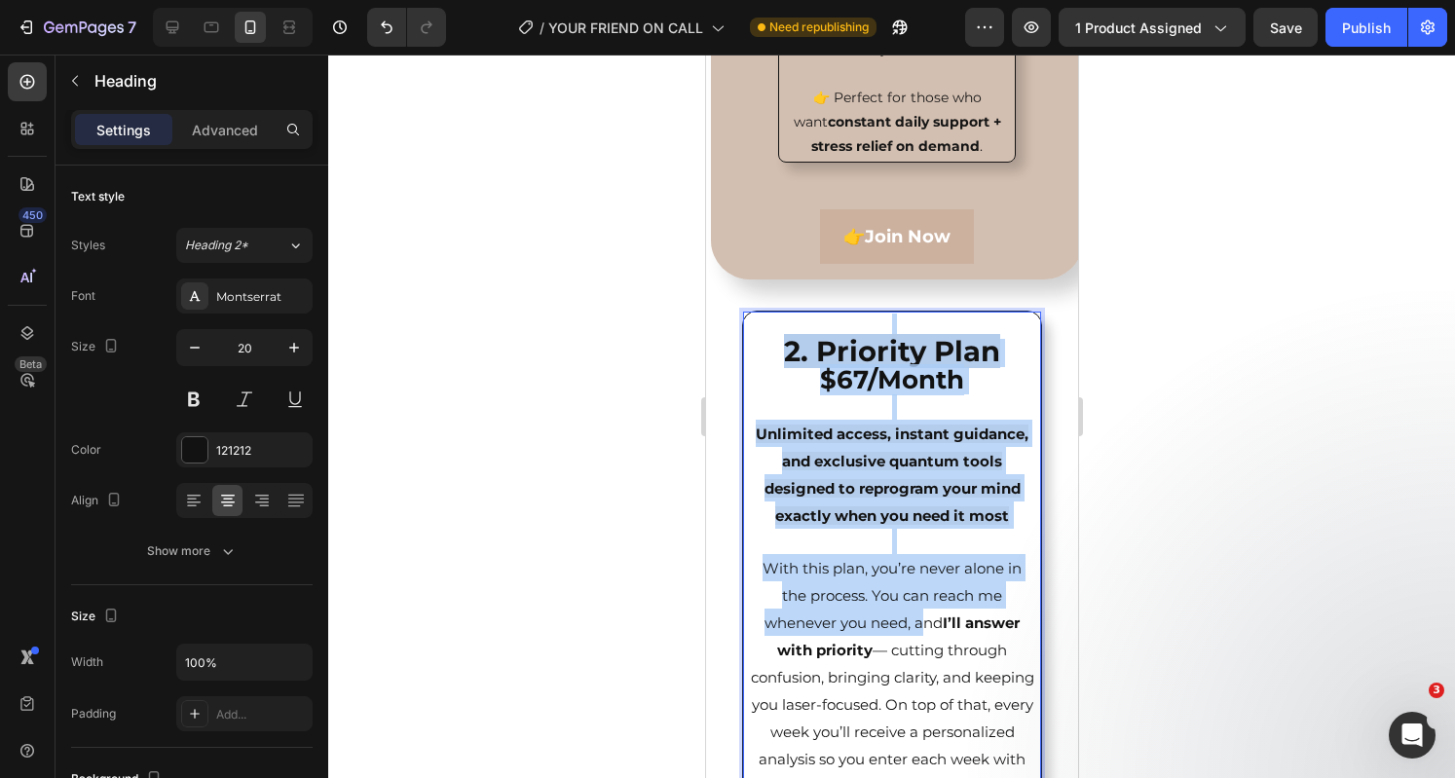
drag, startPoint x: 912, startPoint y: 385, endPoint x: 845, endPoint y: 390, distance: 67.4
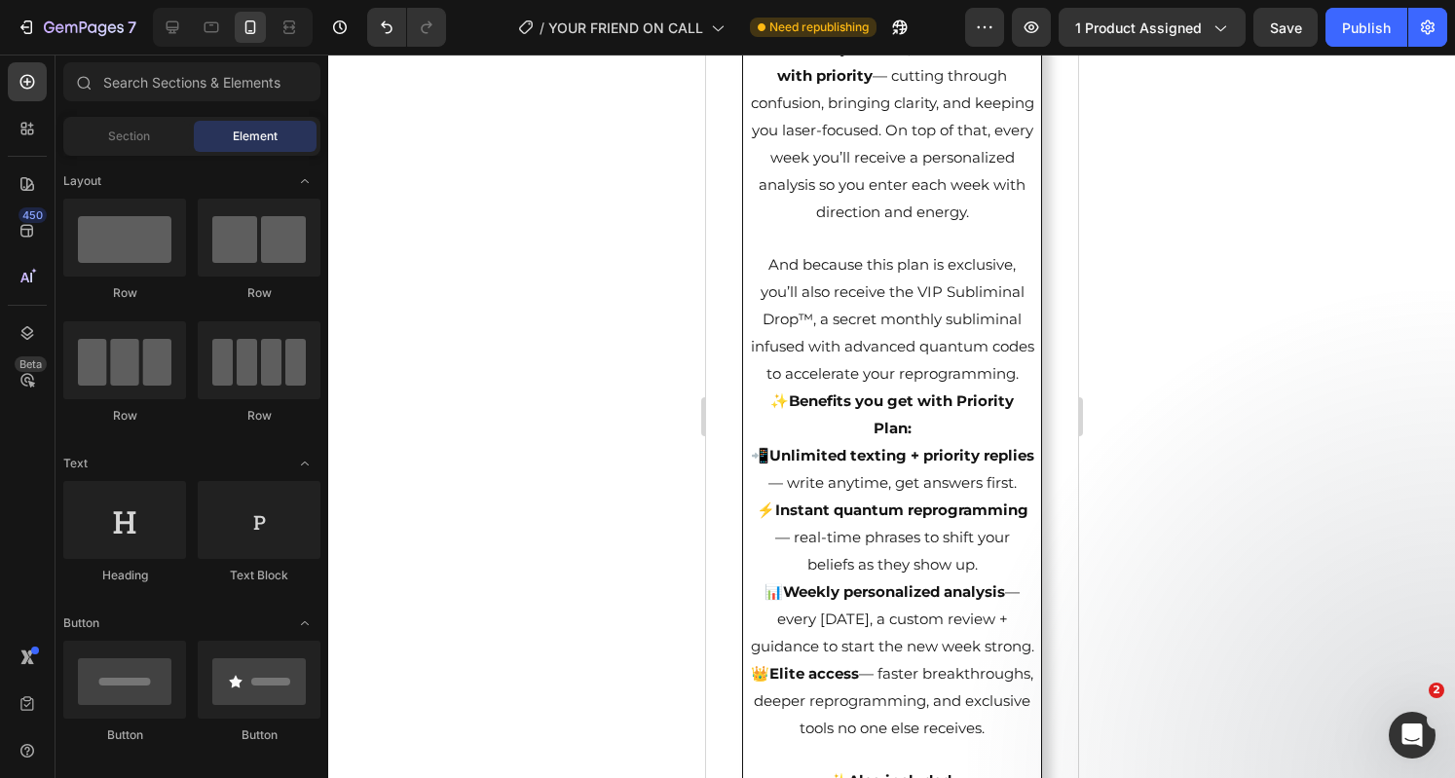
scroll to position [5433, 0]
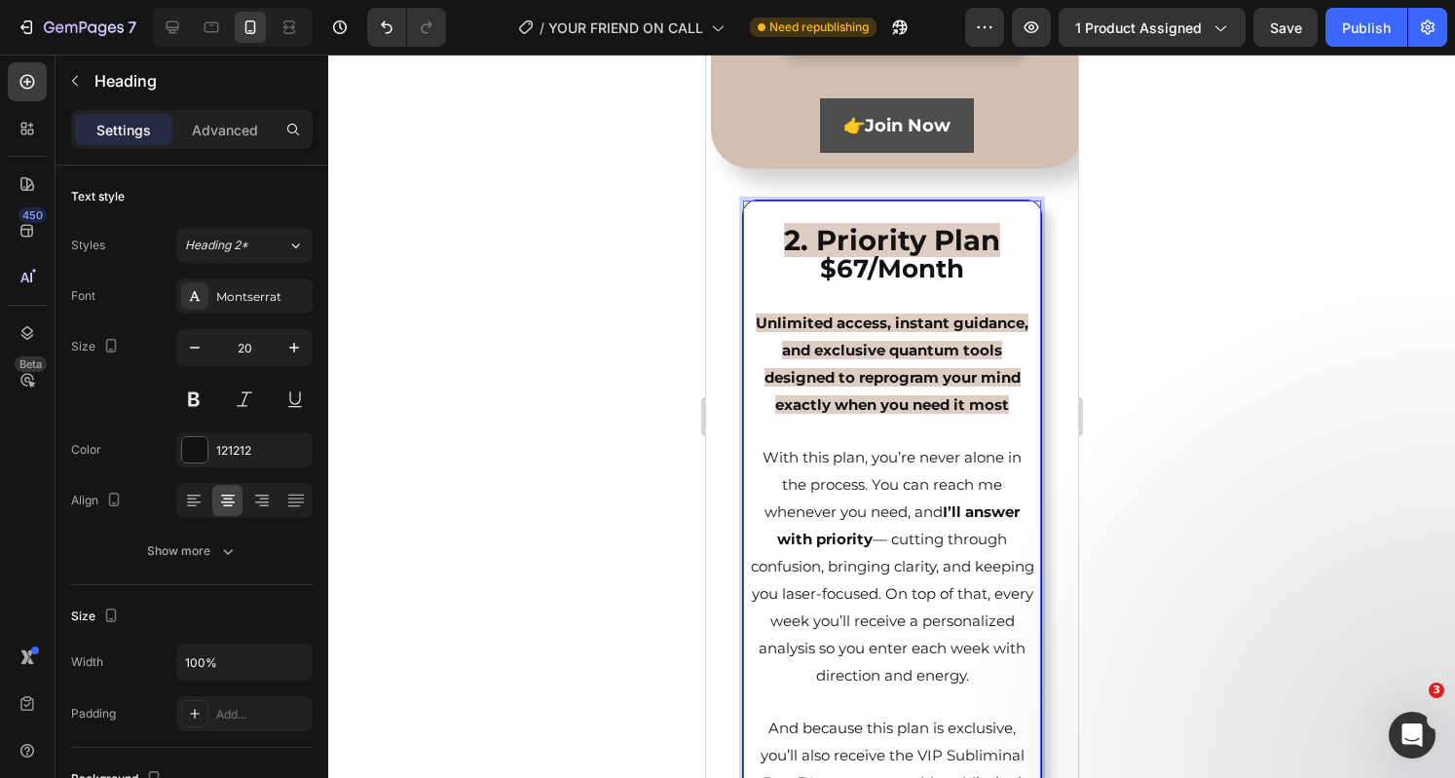
drag, startPoint x: 912, startPoint y: 291, endPoint x: 848, endPoint y: 300, distance: 64.9
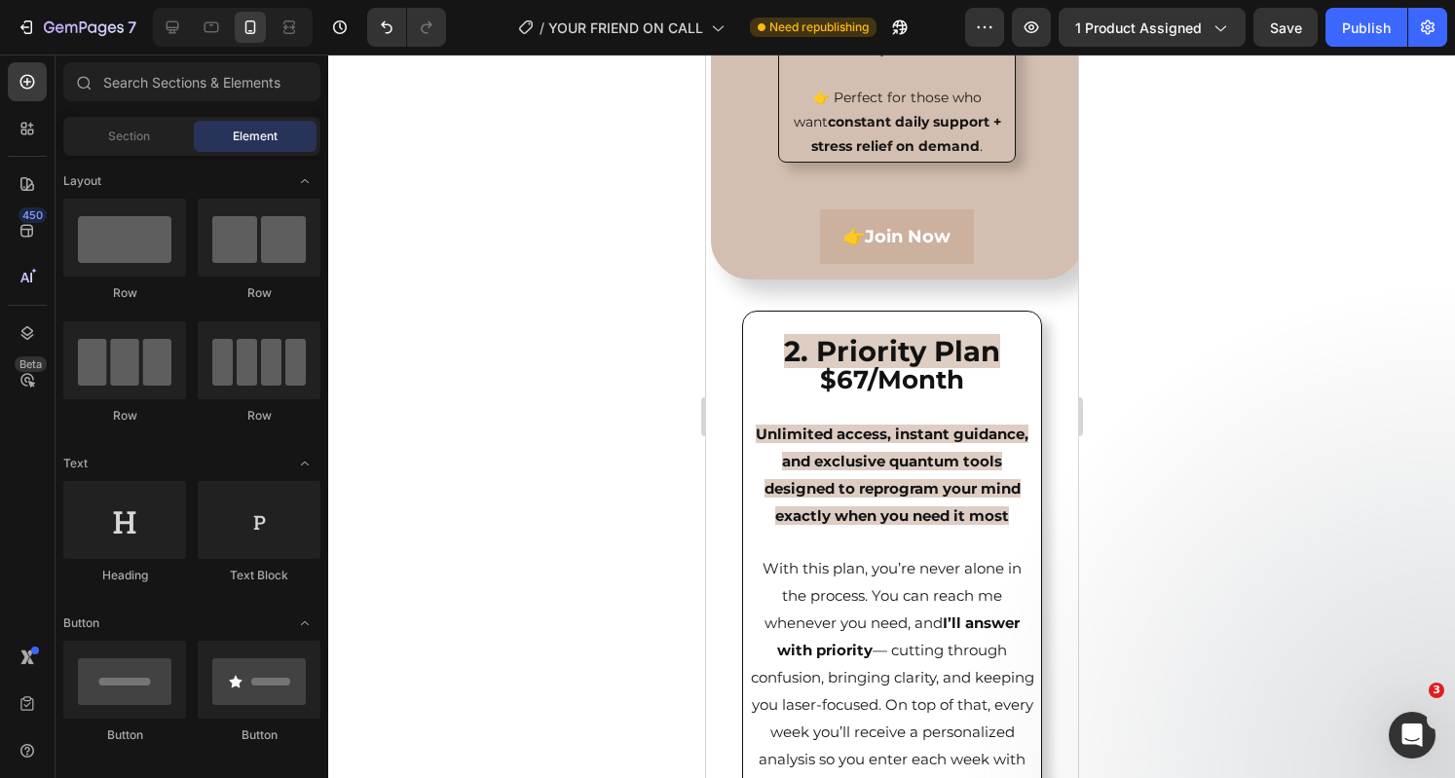
scroll to position [5565, 0]
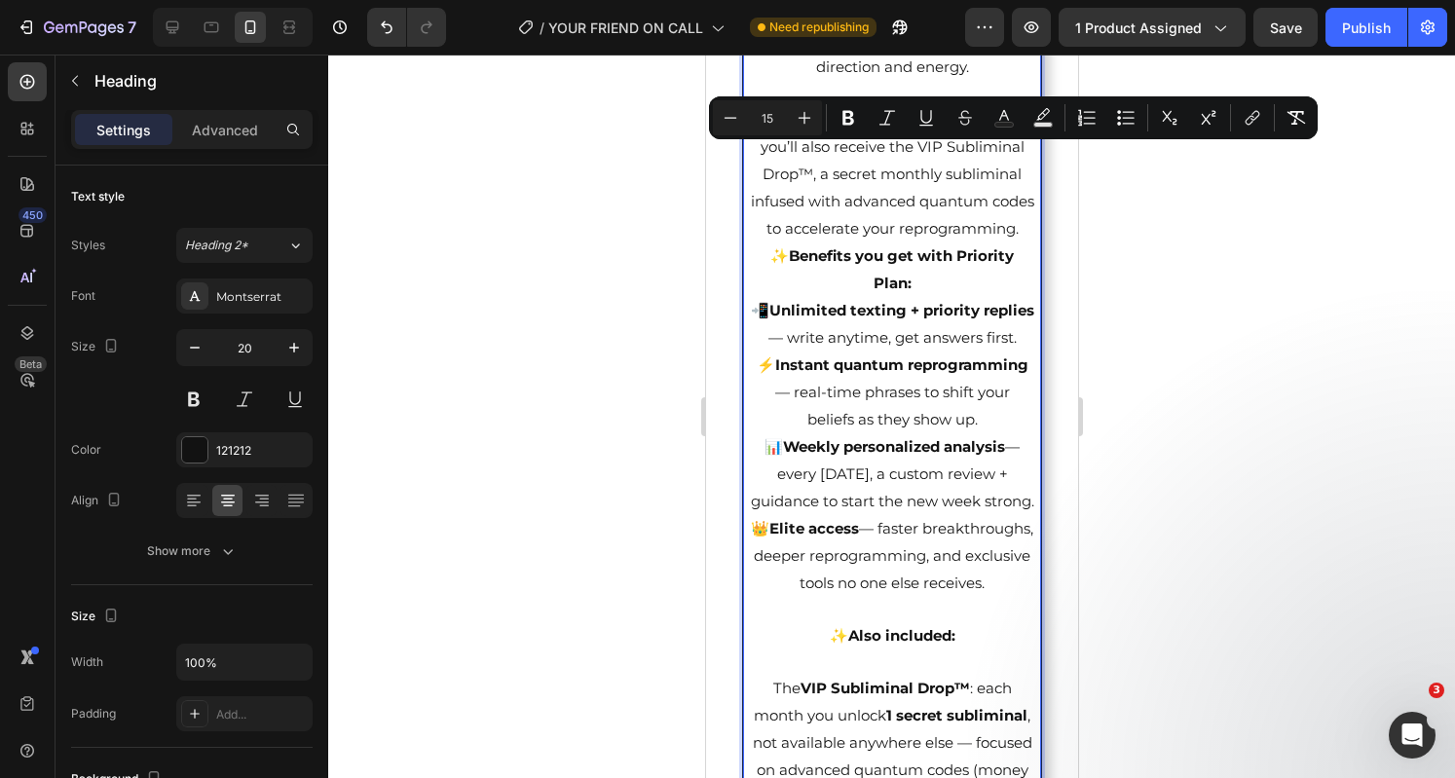
drag, startPoint x: 758, startPoint y: 164, endPoint x: 910, endPoint y: 163, distance: 152.9
click at [838, 112] on icon "Editor contextual toolbar" at bounding box center [847, 117] width 19 height 19
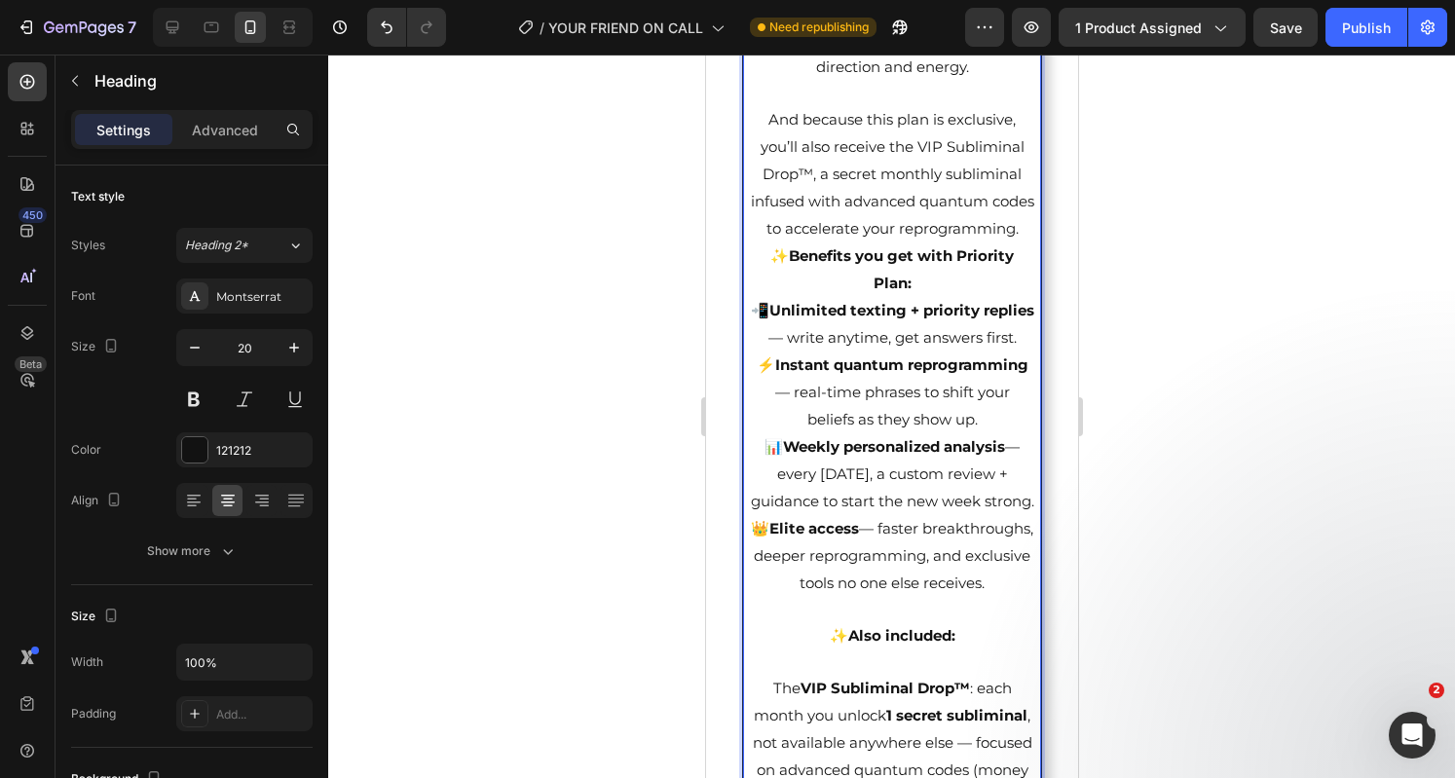
click at [907, 238] on span "And because this plan is exclusive, you’ll also receive the VIP Subliminal Drop…" at bounding box center [891, 174] width 283 height 128
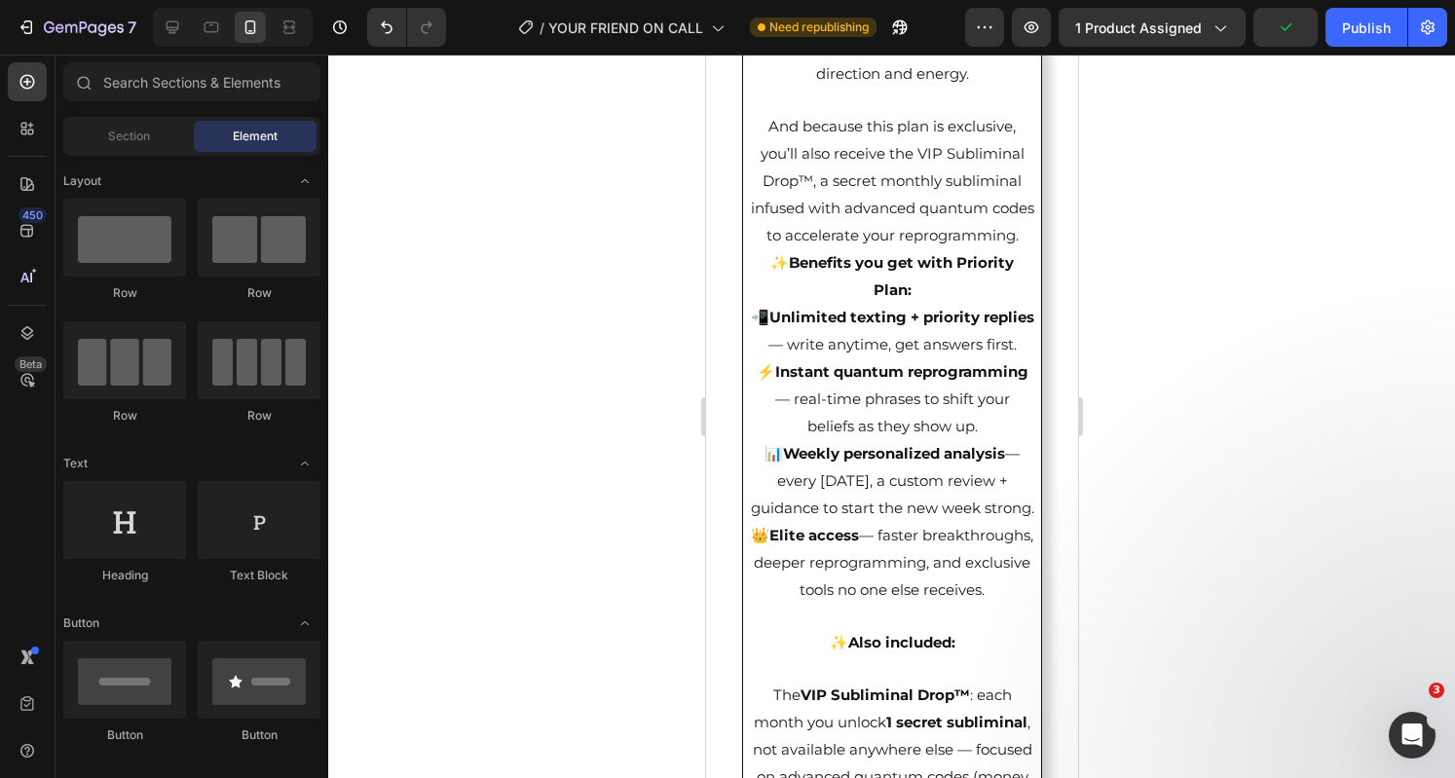
scroll to position [5505, 0]
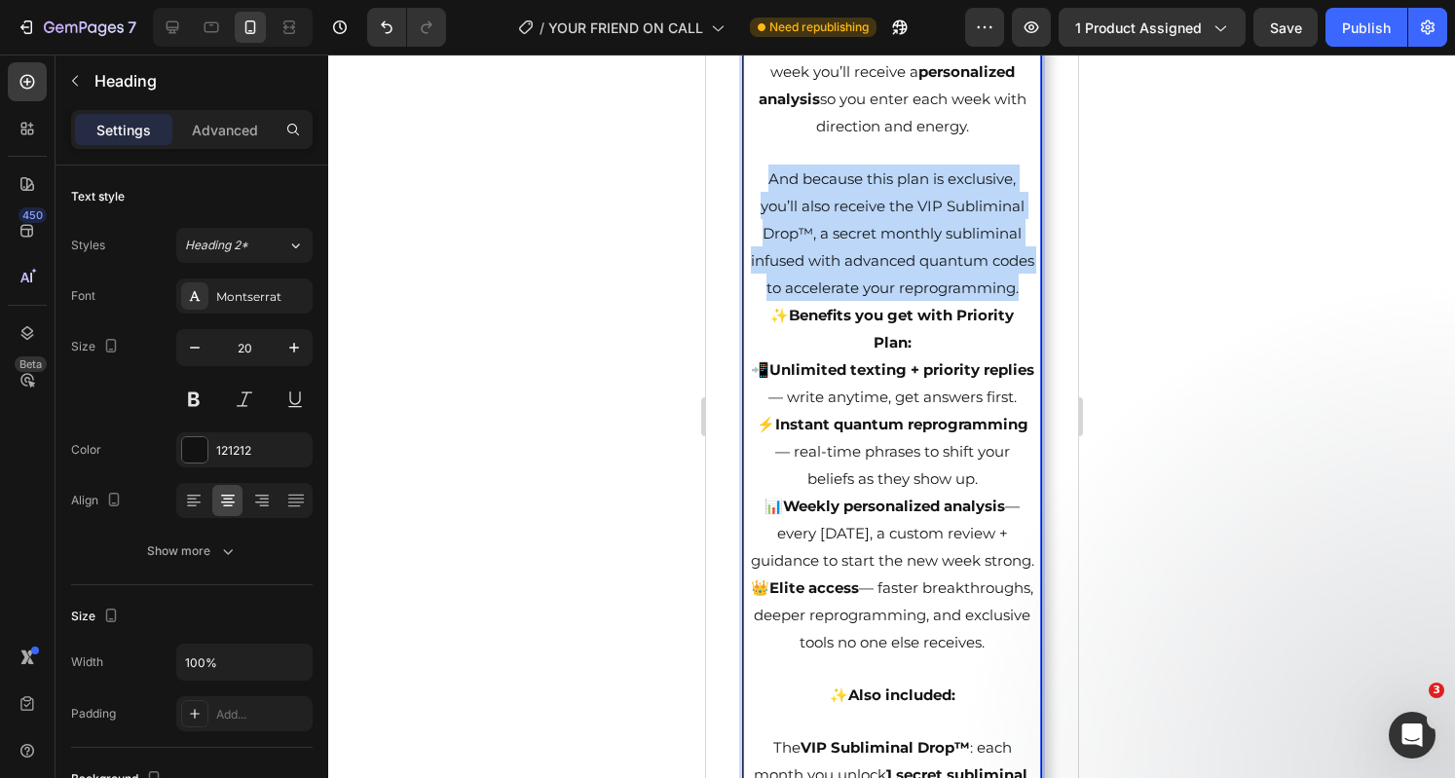
drag, startPoint x: 951, startPoint y: 459, endPoint x: 752, endPoint y: 334, distance: 235.3
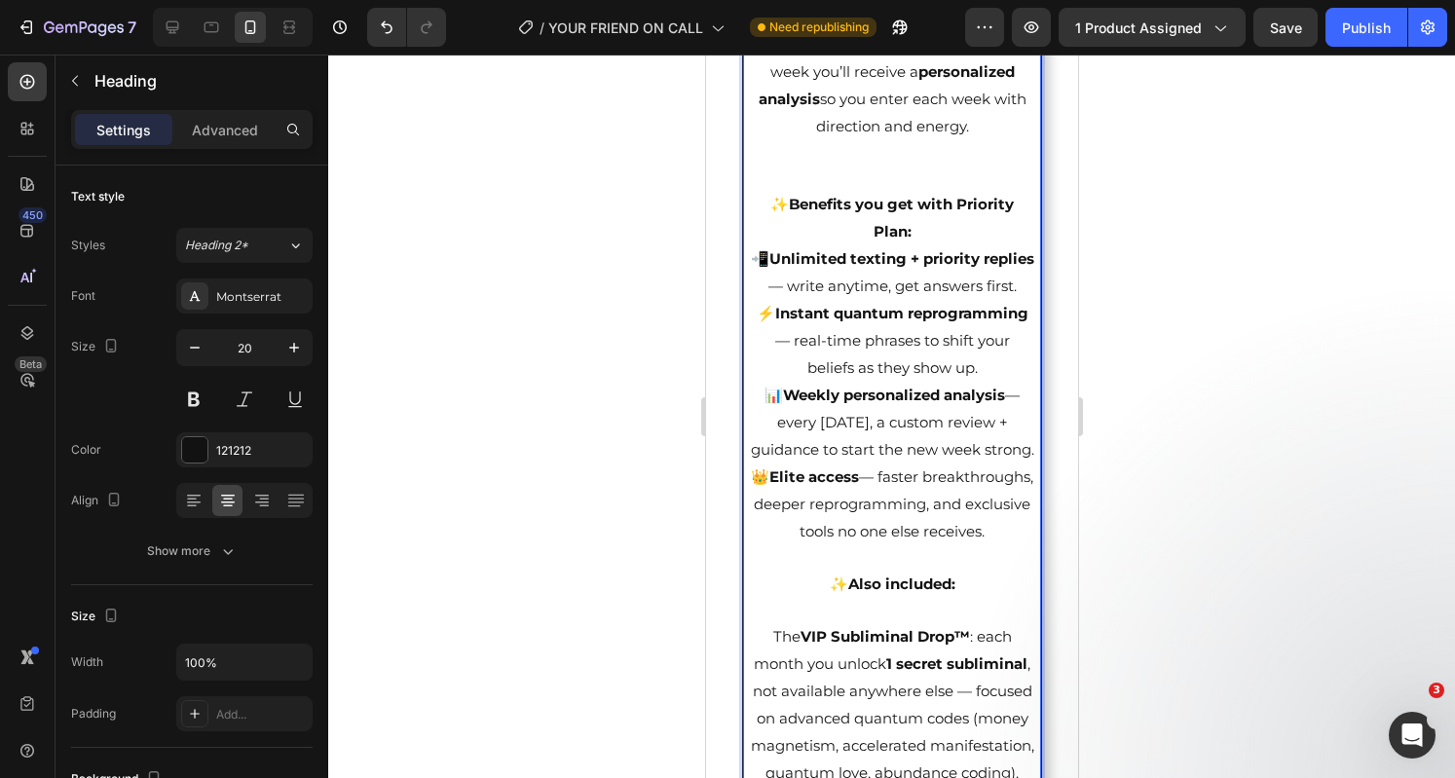
click at [785, 359] on p "2. Priority Plan $67/Month Unlimited access, instant guidance, and exclusive qu…" at bounding box center [891, 326] width 284 height 1346
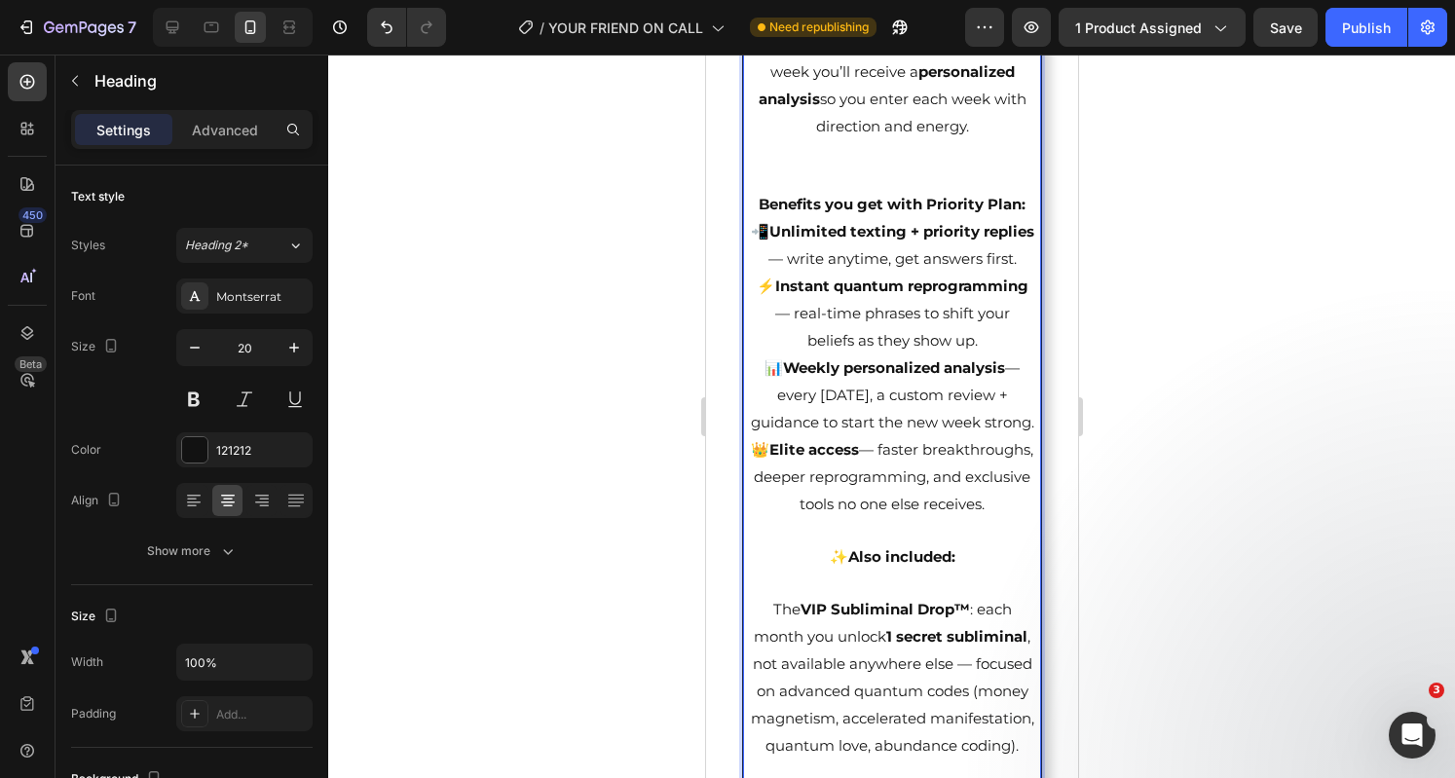
click at [830, 309] on p "2. Priority Plan $67/Month Unlimited access, instant guidance, and exclusive qu…" at bounding box center [891, 312] width 284 height 1318
click at [791, 268] on span "📲 Unlimited texting + priority replies — write anytime, get answers first." at bounding box center [891, 245] width 283 height 46
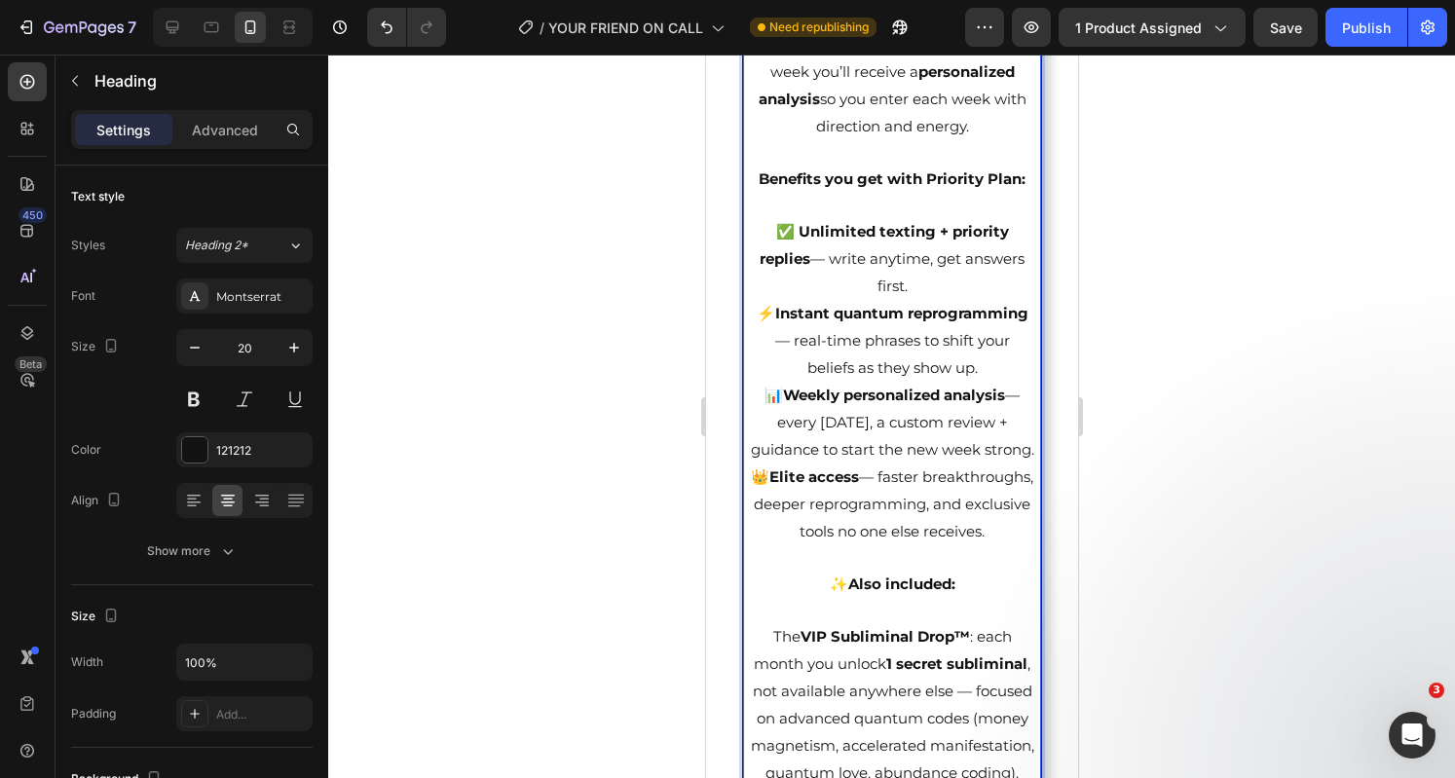
click at [833, 322] on strong "Instant quantum reprogramming" at bounding box center [900, 313] width 253 height 18
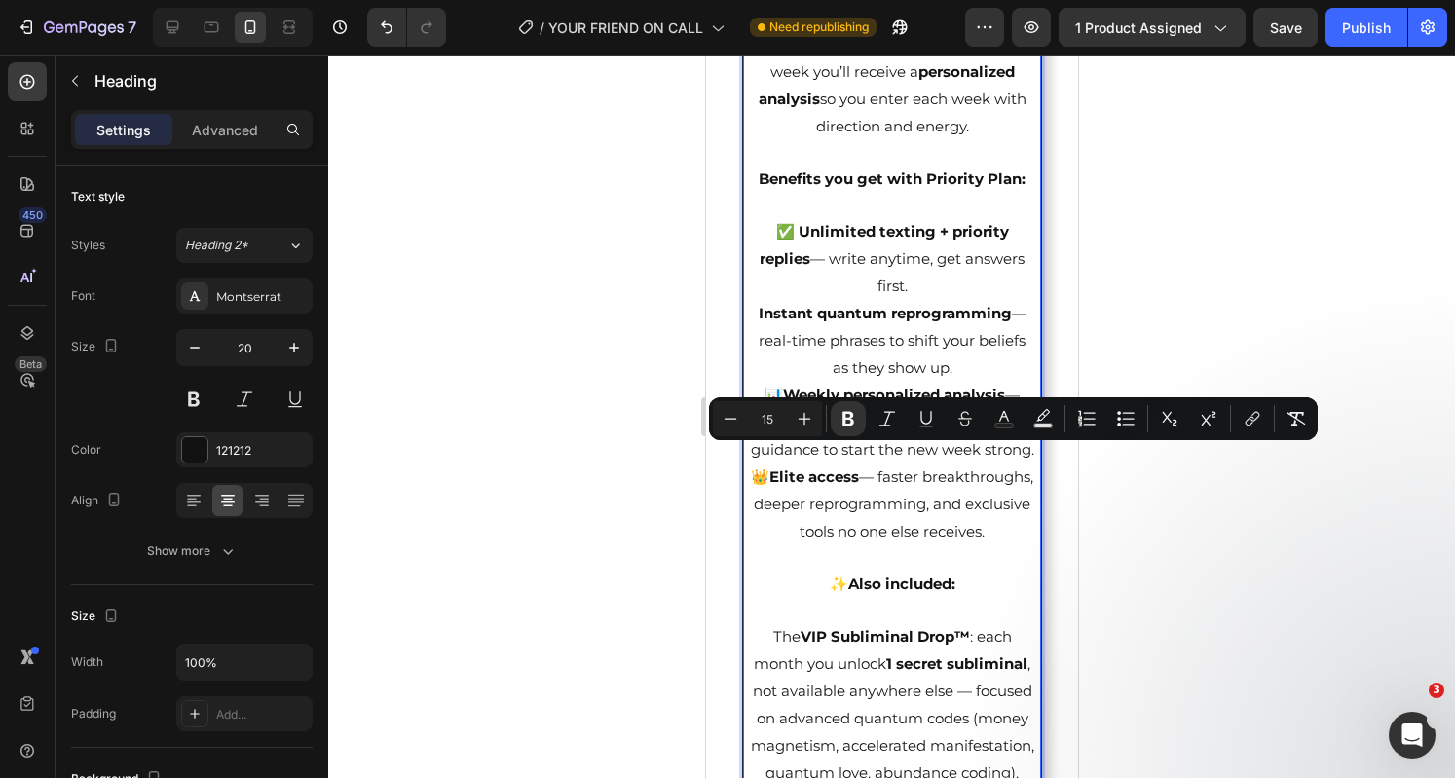
drag, startPoint x: 758, startPoint y: 458, endPoint x: 796, endPoint y: 503, distance: 60.1
click at [796, 503] on p "2. Priority Plan $67/Month Unlimited access, instant guidance, and exclusive qu…" at bounding box center [891, 326] width 284 height 1346
drag, startPoint x: 755, startPoint y: 457, endPoint x: 795, endPoint y: 473, distance: 43.2
click at [795, 473] on p "2. Priority Plan $67/Month Unlimited access, instant guidance, and exclusive qu…" at bounding box center [891, 326] width 284 height 1346
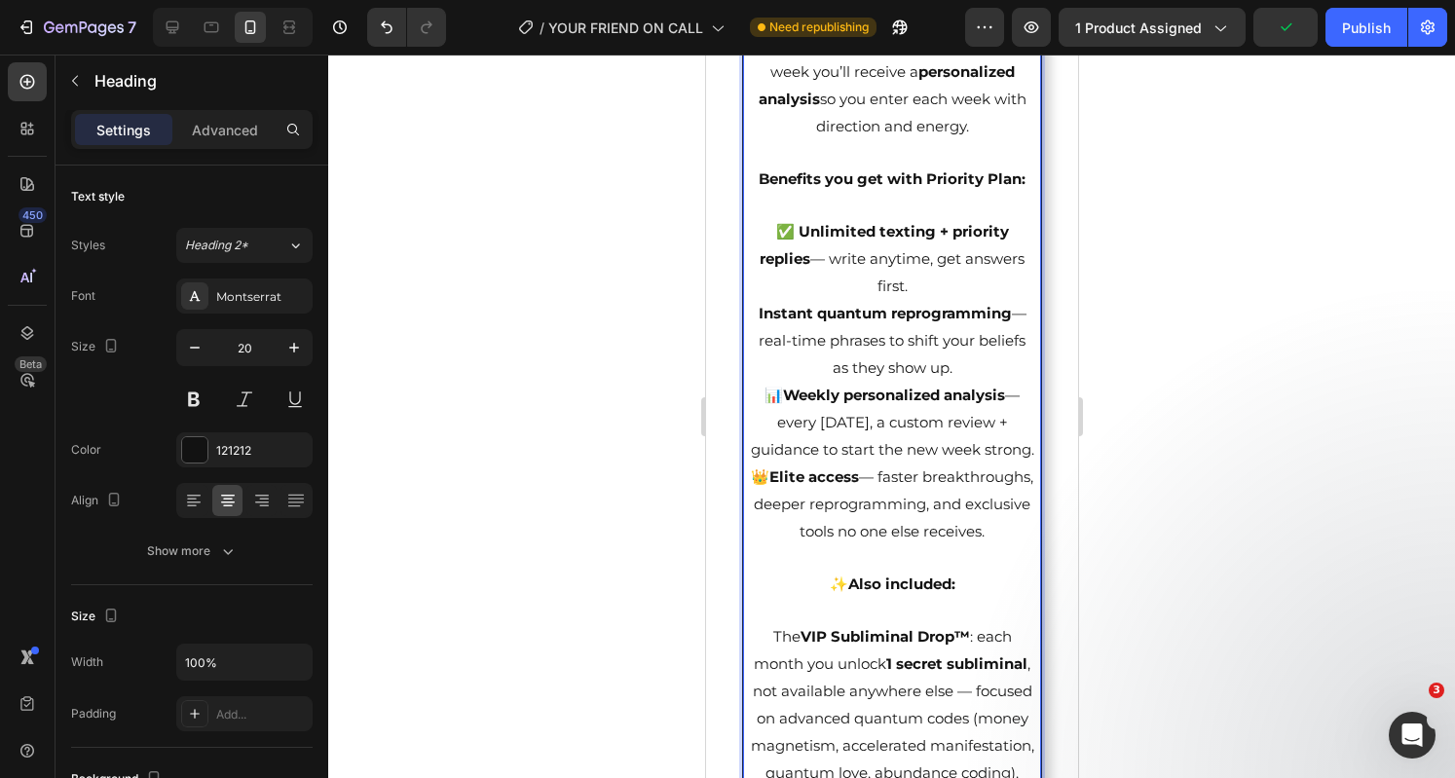
click at [754, 459] on p "2. Priority Plan $67/Month Unlimited access, instant guidance, and exclusive qu…" at bounding box center [891, 326] width 284 height 1346
drag, startPoint x: 753, startPoint y: 459, endPoint x: 851, endPoint y: 537, distance: 126.1
click at [851, 404] on strong "Weekly personalized analysis" at bounding box center [893, 395] width 222 height 18
drag, startPoint x: 784, startPoint y: 379, endPoint x: 773, endPoint y: 375, distance: 11.4
click at [773, 268] on strong "✅ Unlimited texting + priority replies" at bounding box center [882, 245] width 249 height 46
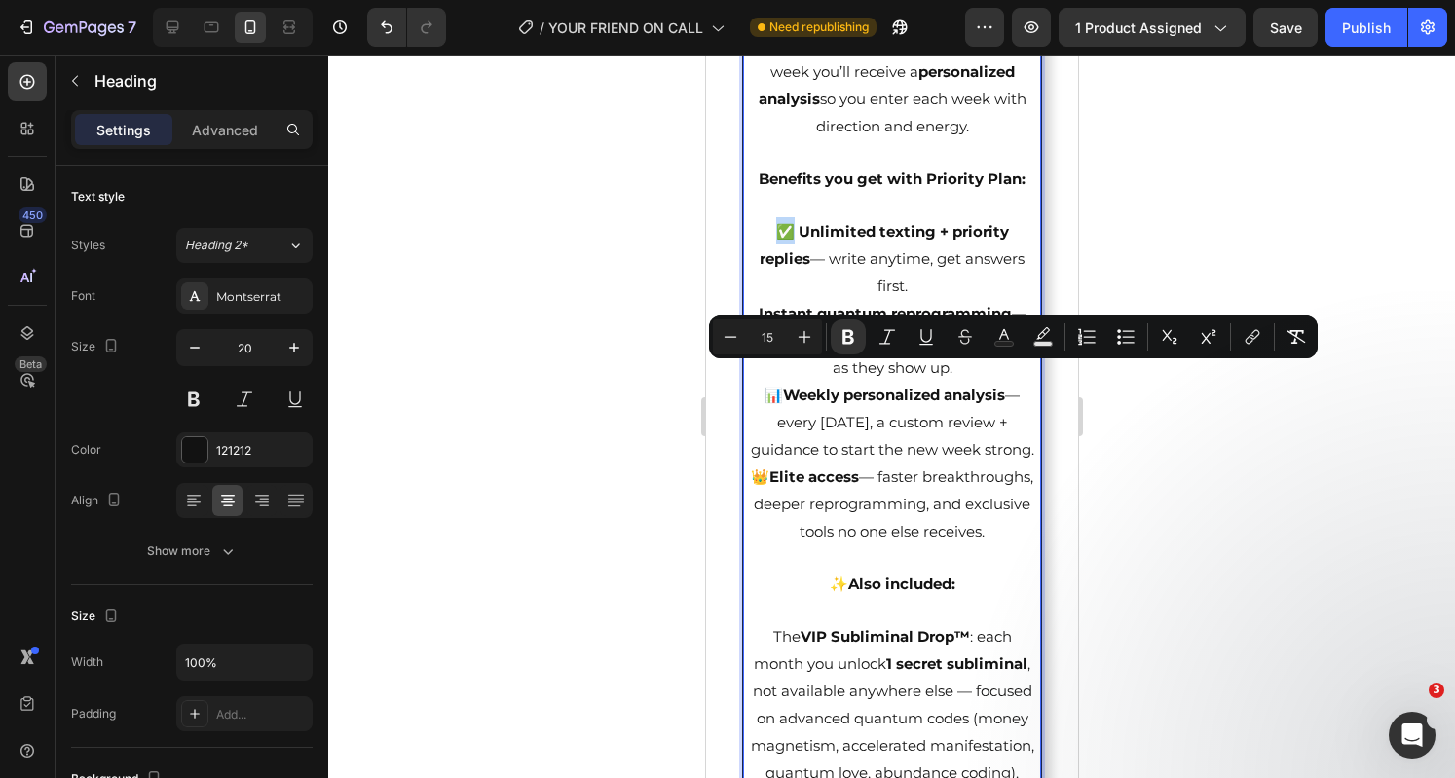
copy strong "✅"
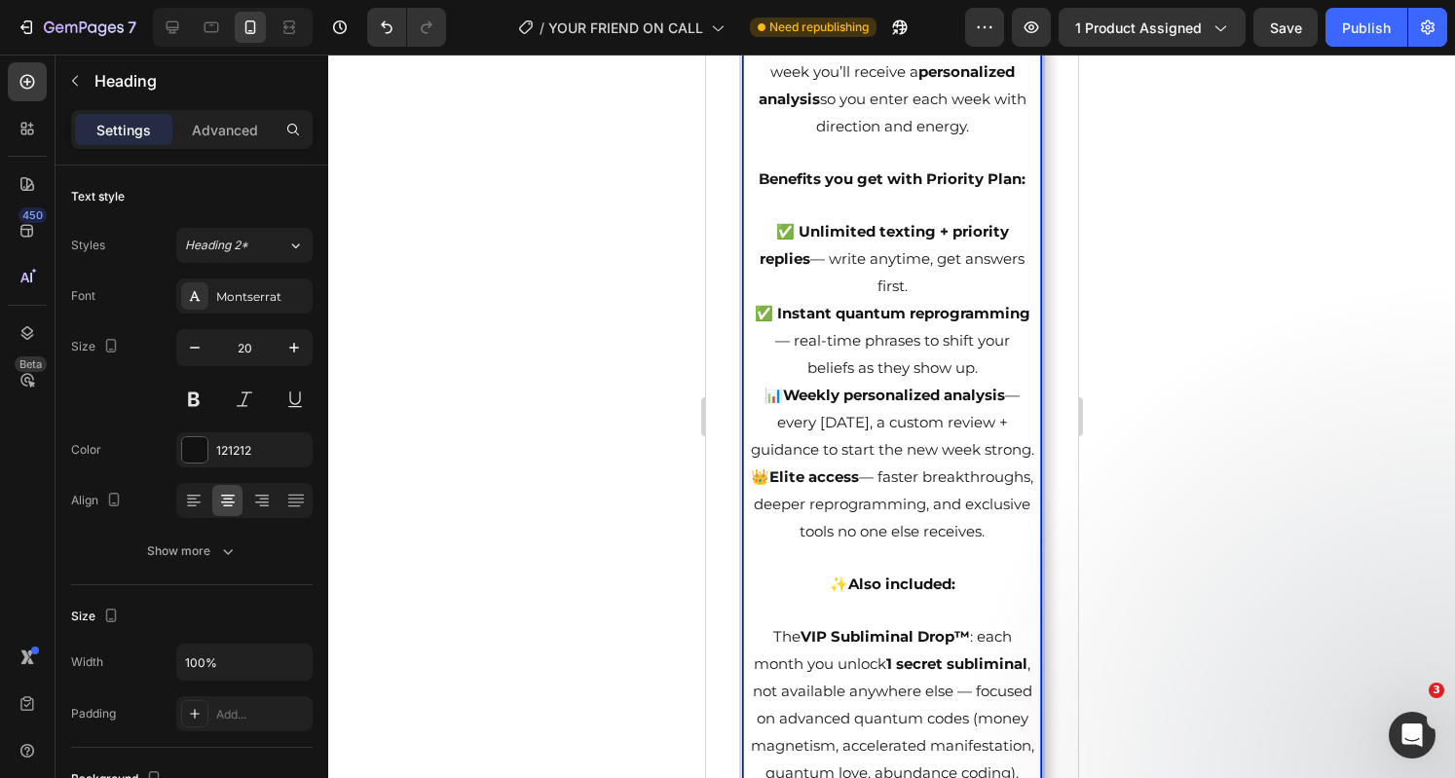
click at [782, 404] on strong "Weekly personalized analysis" at bounding box center [893, 395] width 222 height 18
click at [933, 439] on p "2. Priority Plan $67/Month Unlimited access, instant guidance, and exclusive qu…" at bounding box center [891, 326] width 284 height 1346
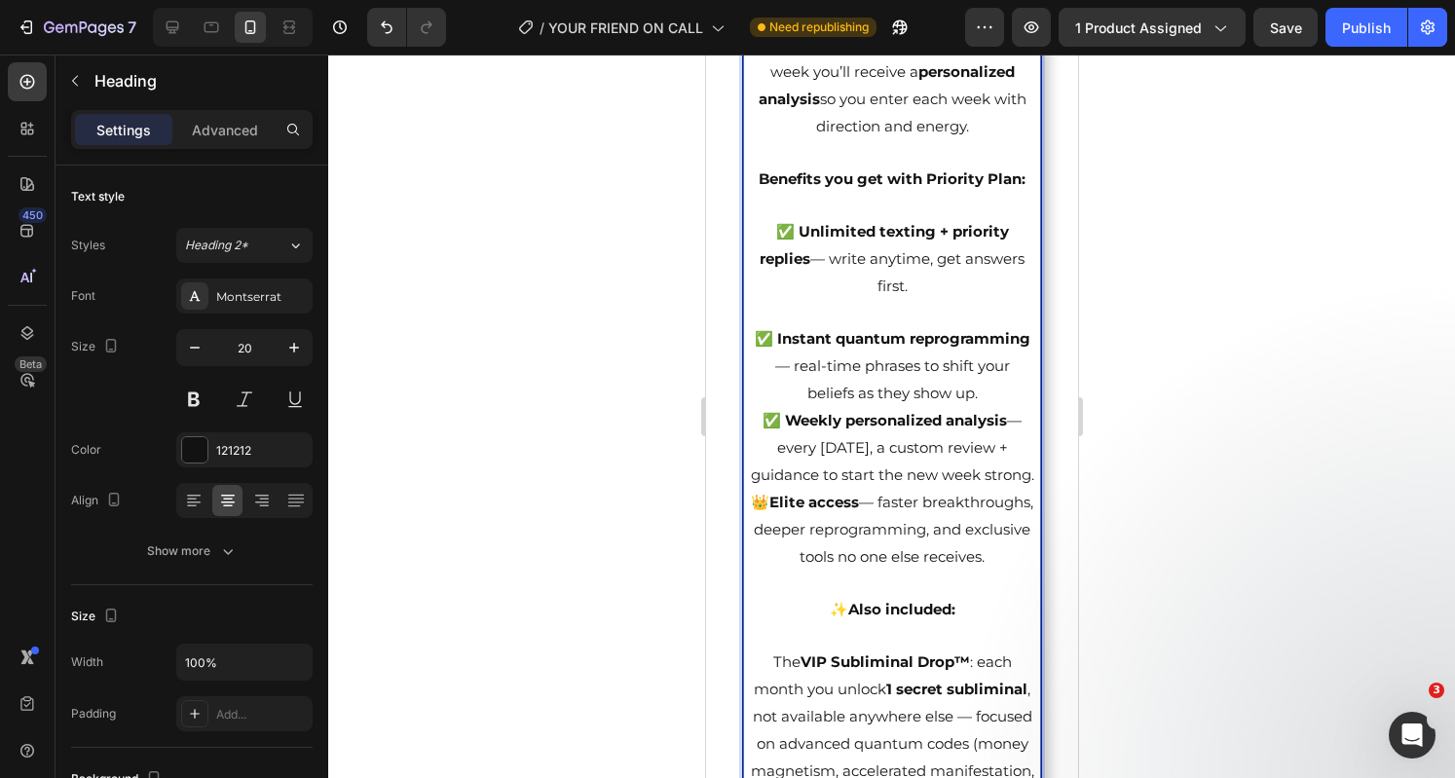
click at [931, 568] on p "2. Priority Plan $67/Month Unlimited access, instant guidance, and exclusive qu…" at bounding box center [891, 338] width 284 height 1371
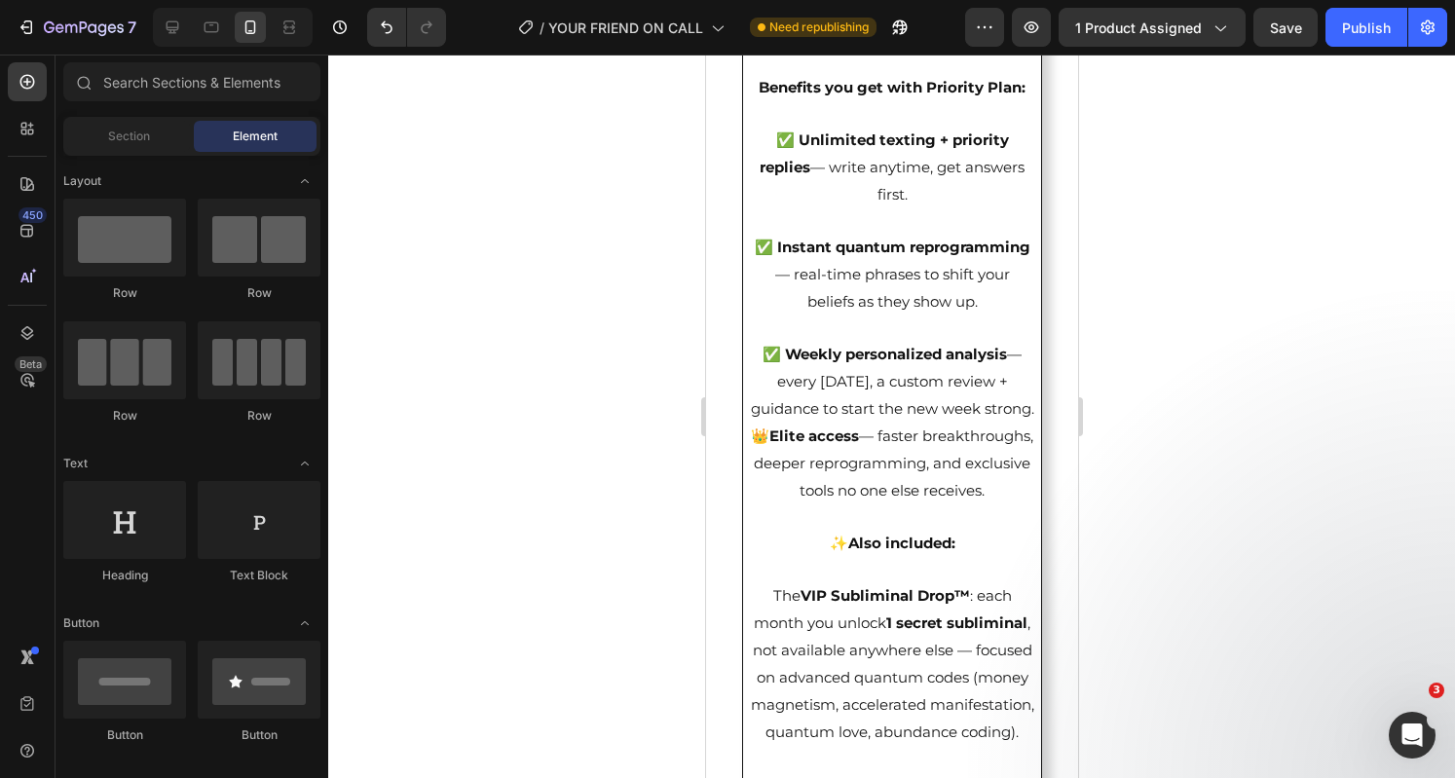
scroll to position [5780, 0]
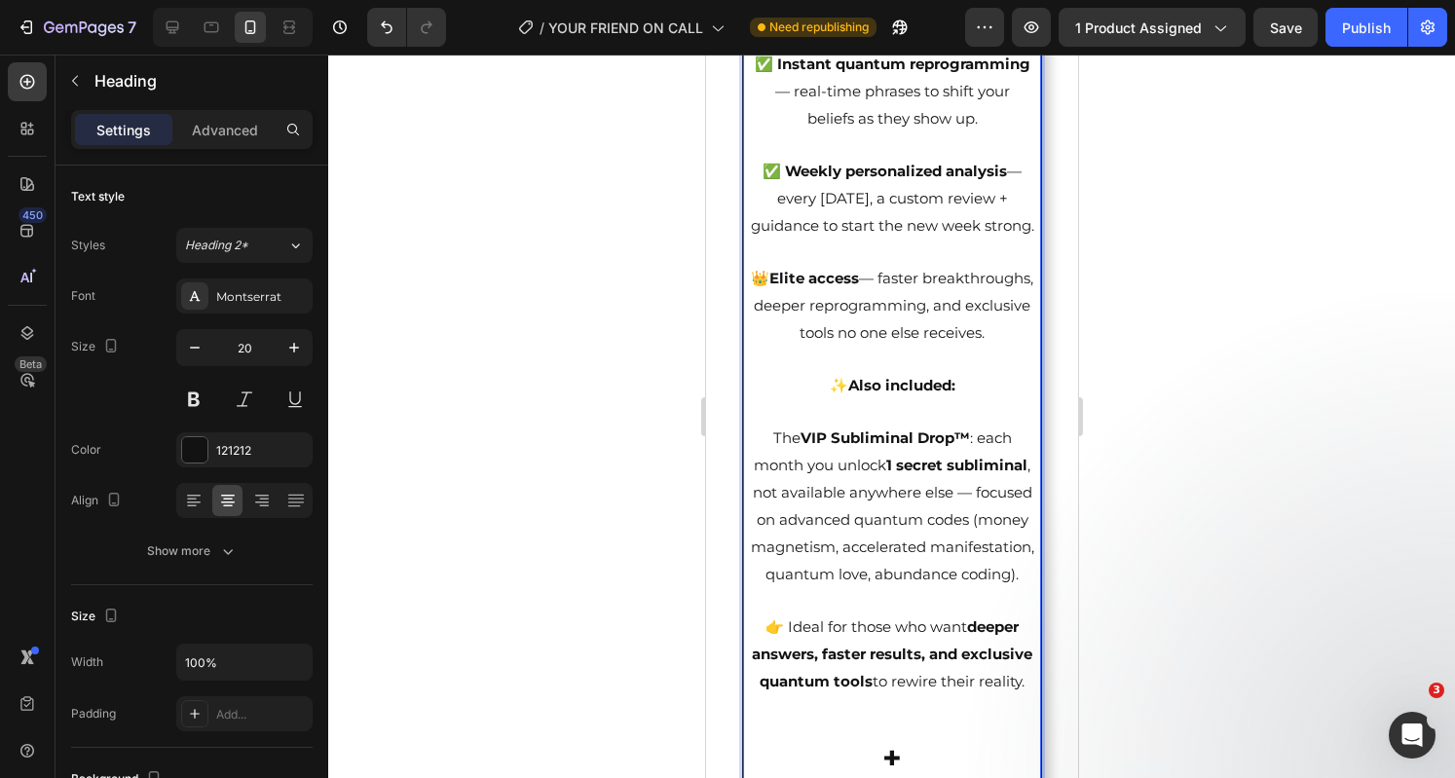
click at [817, 342] on span "👑 Elite access — faster breakthroughs, deeper reprogramming, and exclusive tool…" at bounding box center [891, 305] width 282 height 73
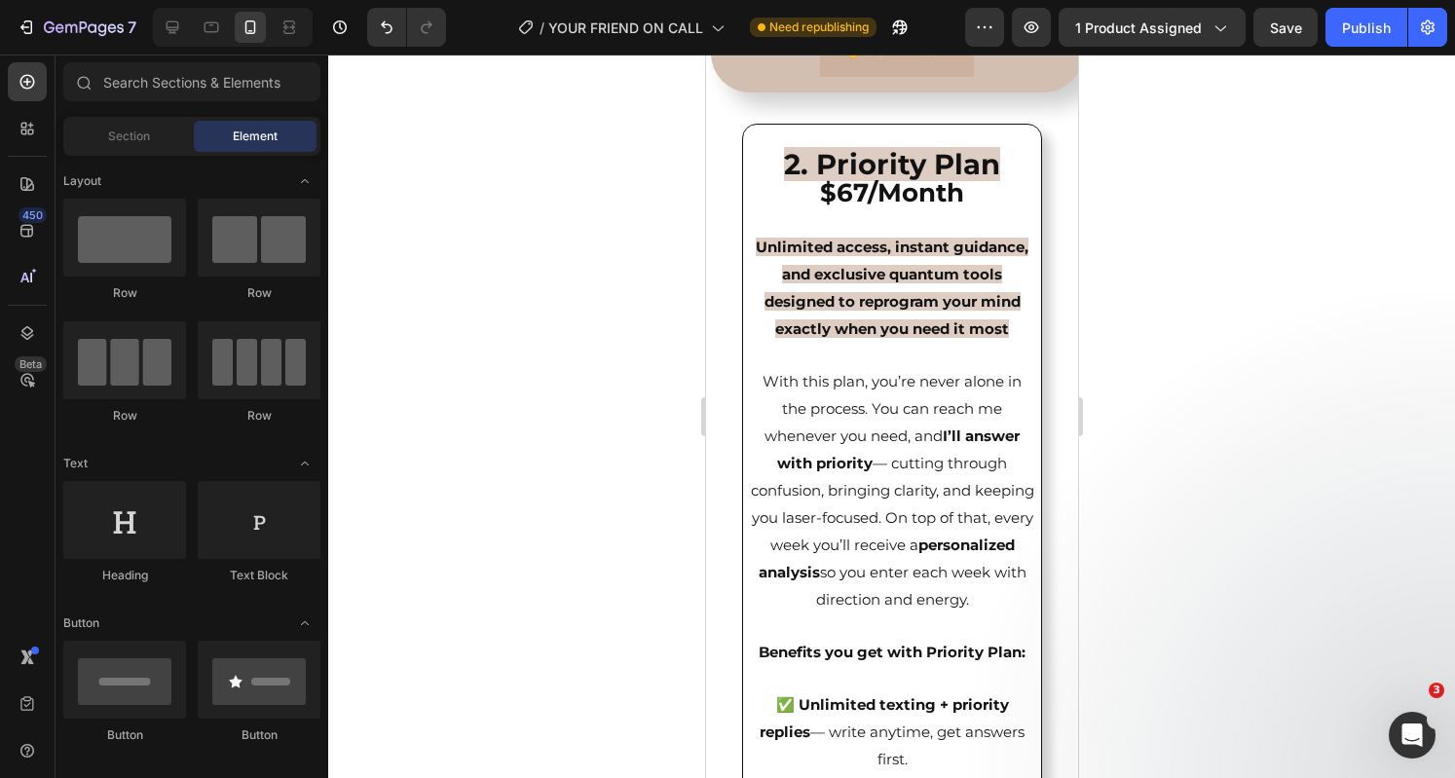
scroll to position [5019, 0]
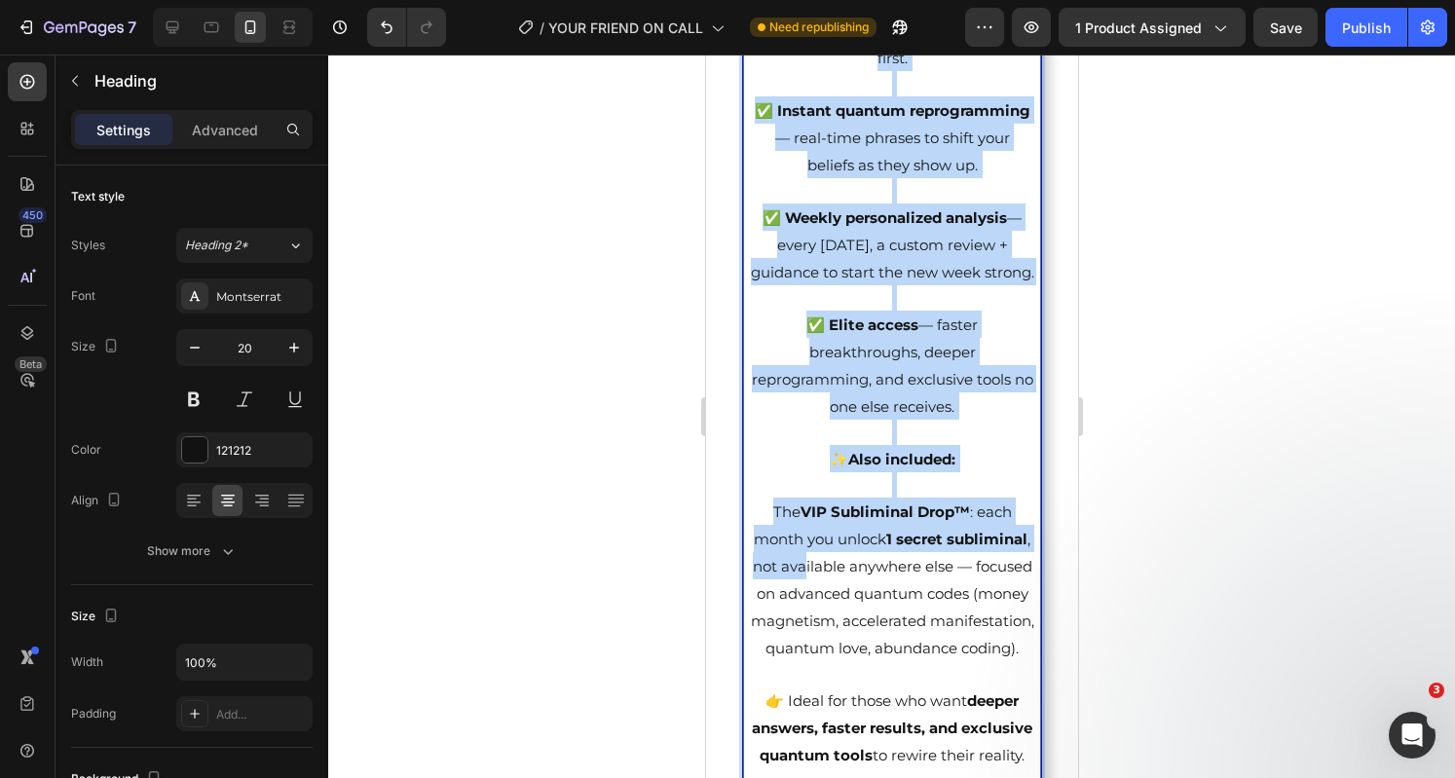
scroll to position [5756, 0]
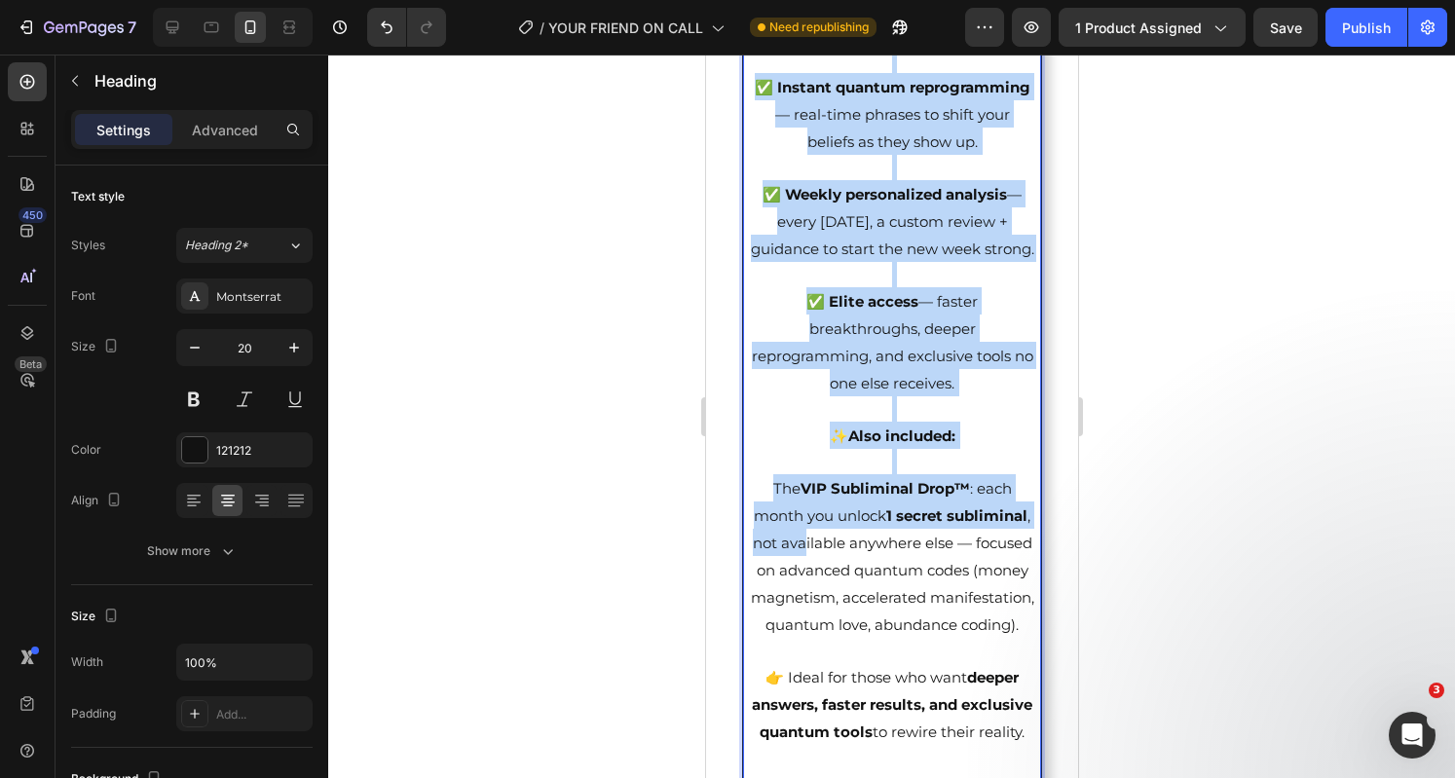
drag, startPoint x: 785, startPoint y: 348, endPoint x: 962, endPoint y: 574, distance: 287.9
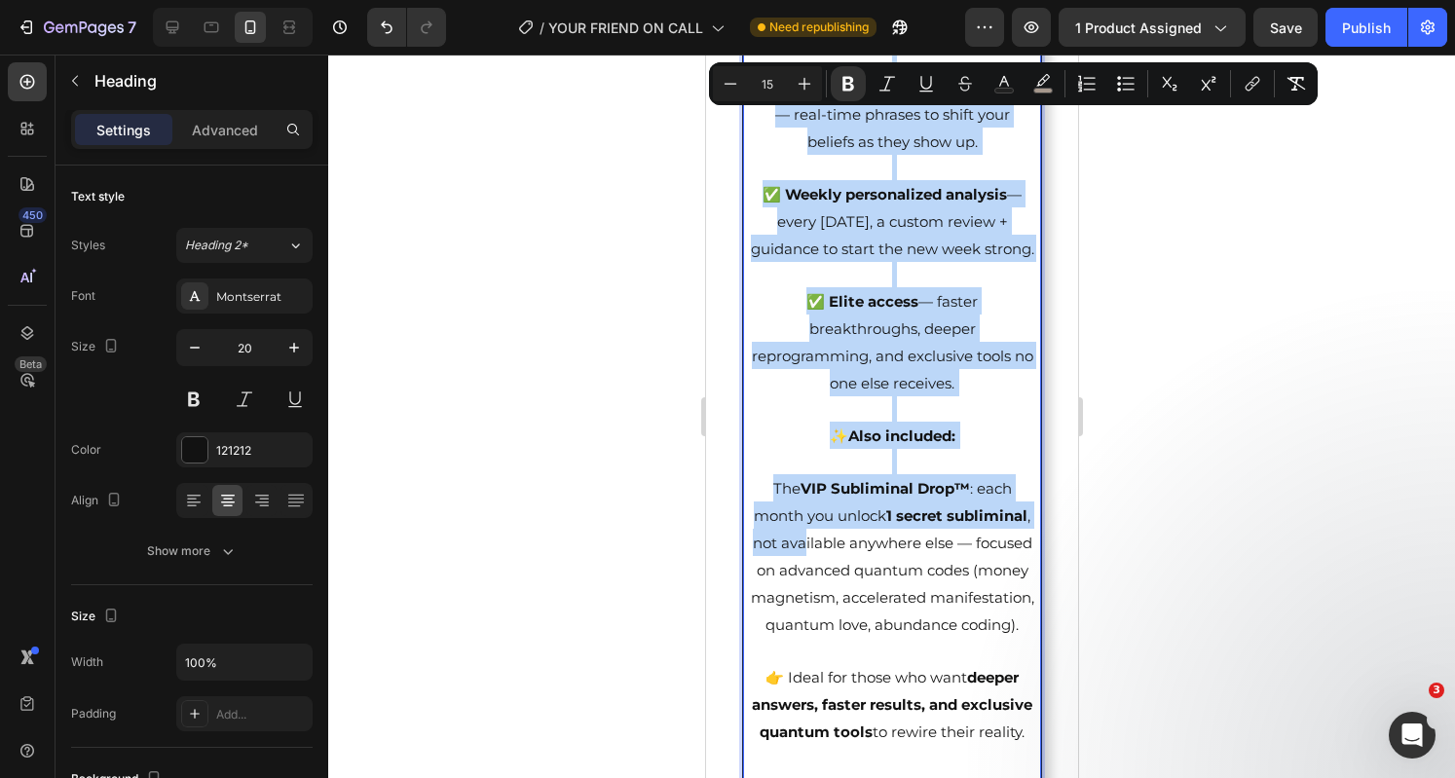
copy p "Unlimited access, instant guidance, and exclusive quantum tools designed to rep…"
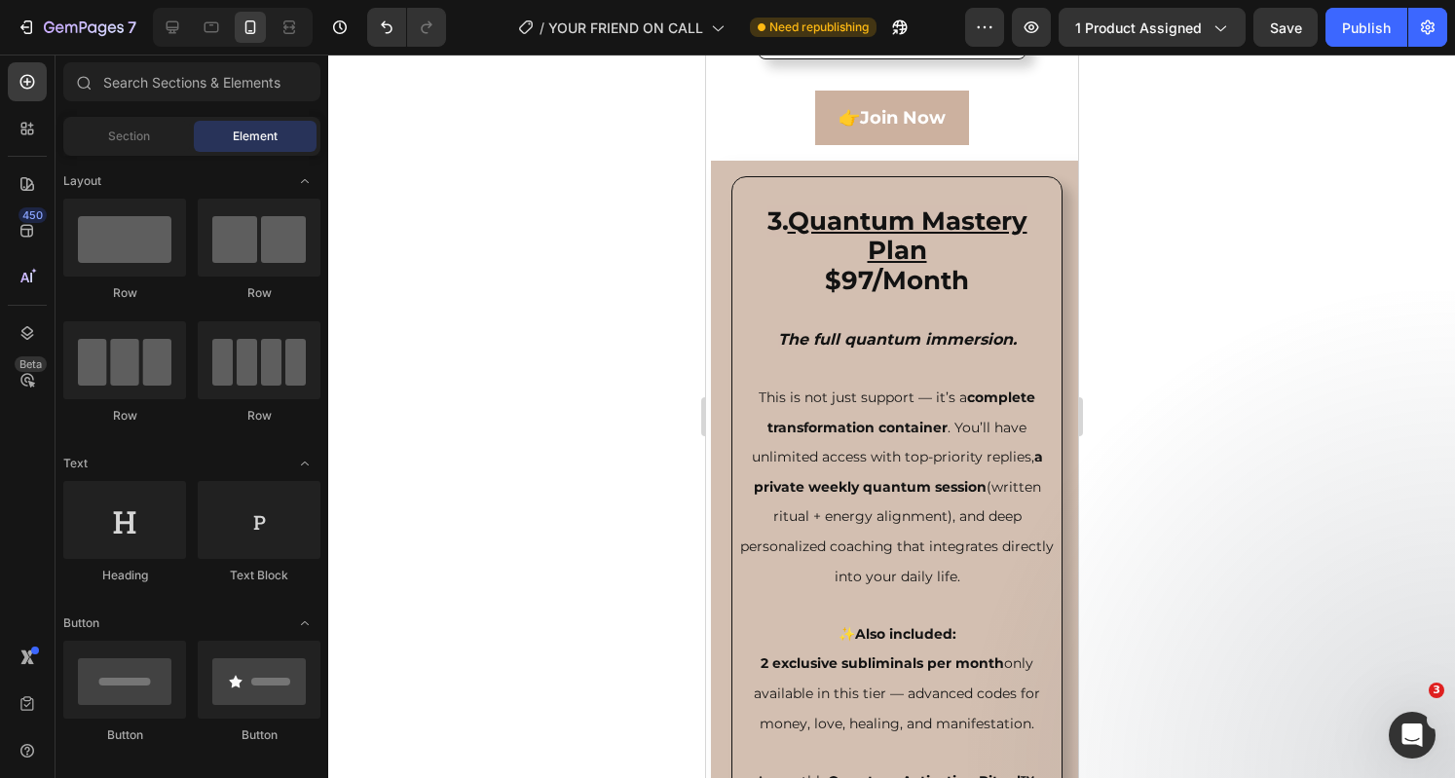
scroll to position [7455, 0]
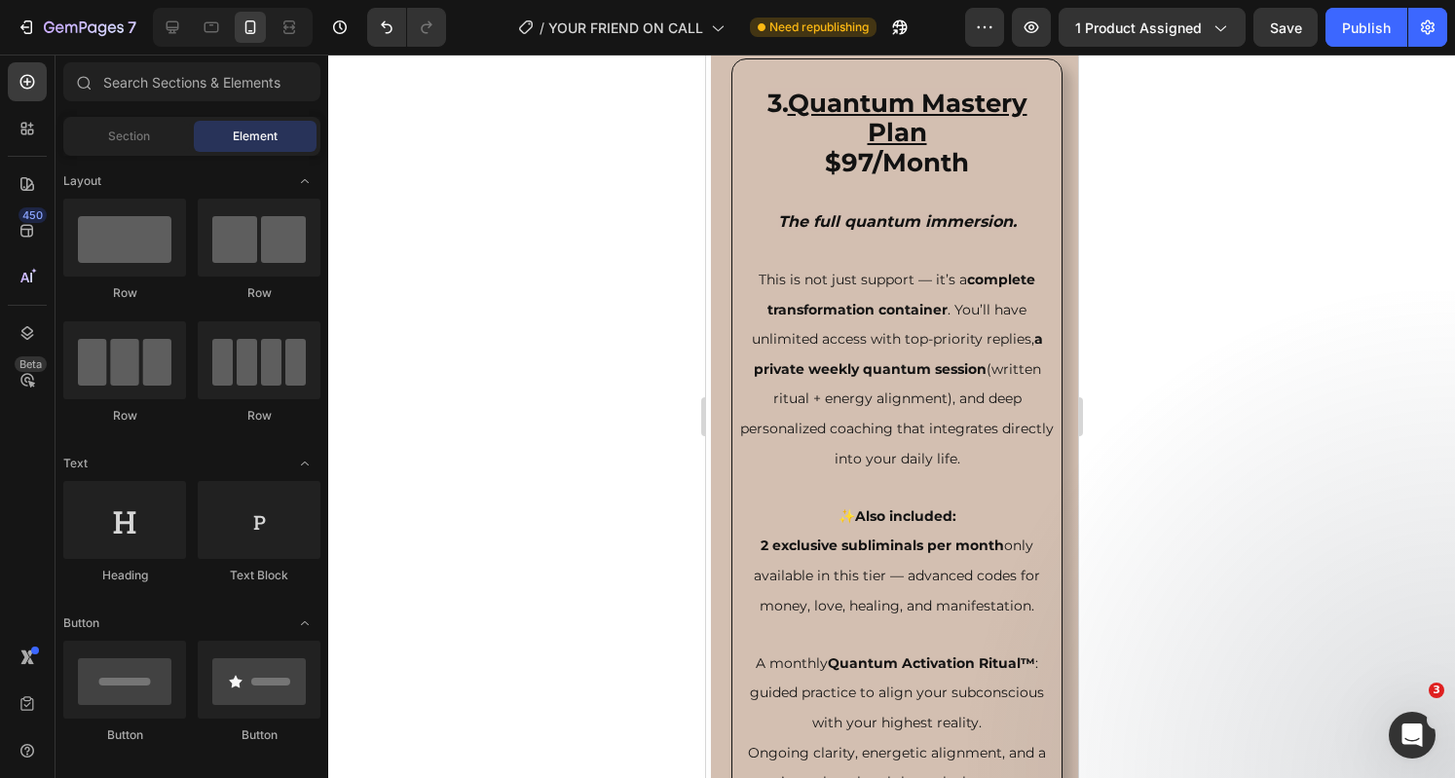
drag, startPoint x: 1069, startPoint y: 250, endPoint x: 1786, endPoint y: 517, distance: 764.7
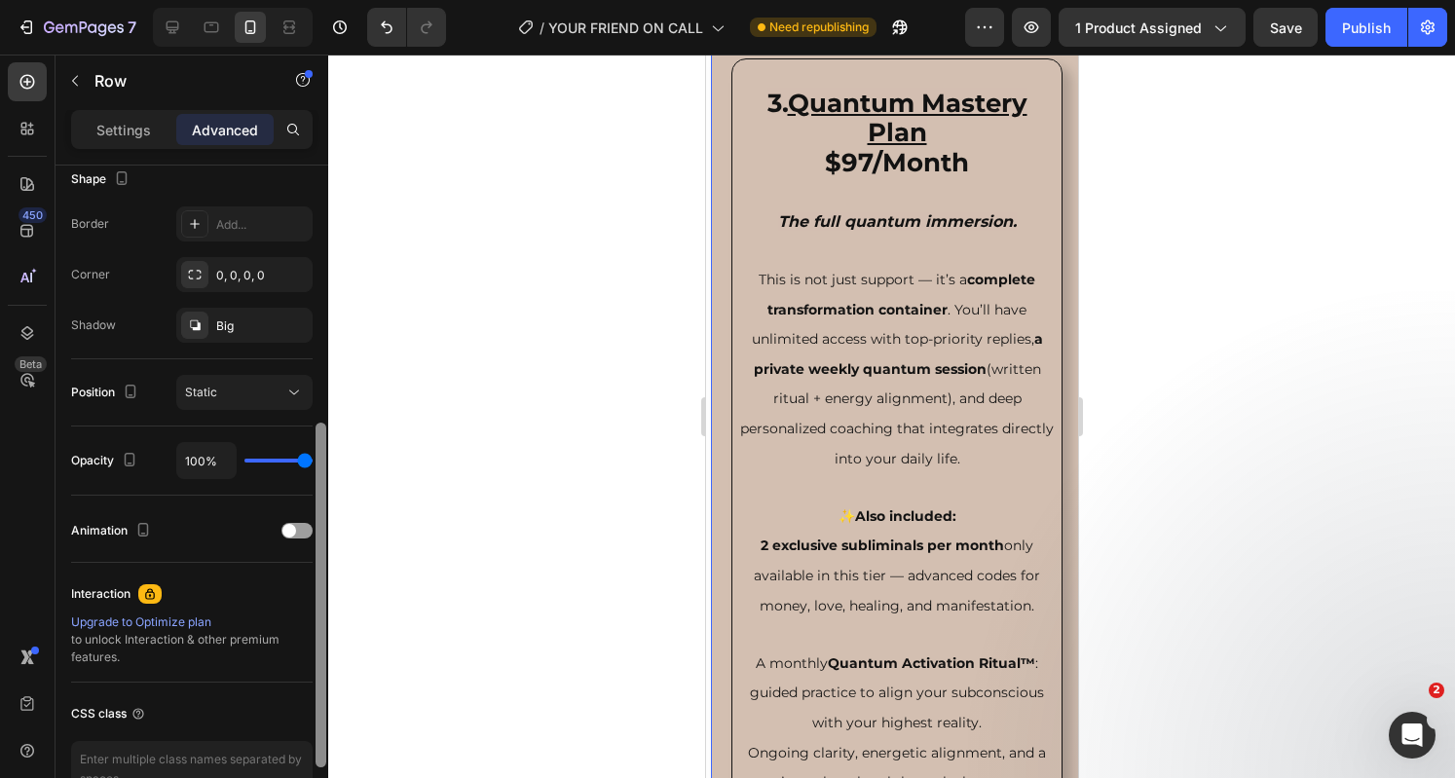
scroll to position [570, 0]
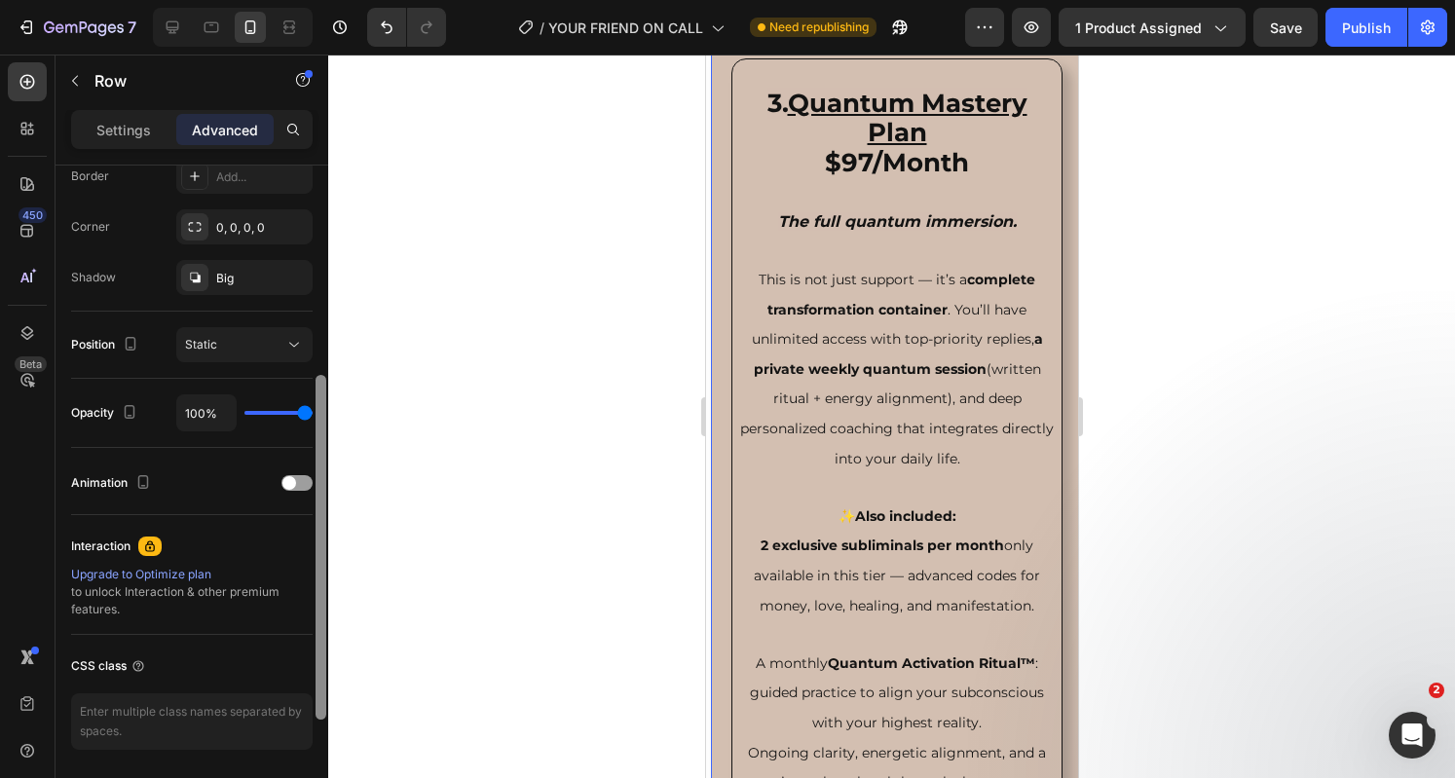
drag, startPoint x: 317, startPoint y: 234, endPoint x: 335, endPoint y: 529, distance: 295.5
click at [335, 0] on div "7 Version history / YOUR FRIEND ON CALL Need republishing Preview 1 product ass…" at bounding box center [727, 0] width 1455 height 0
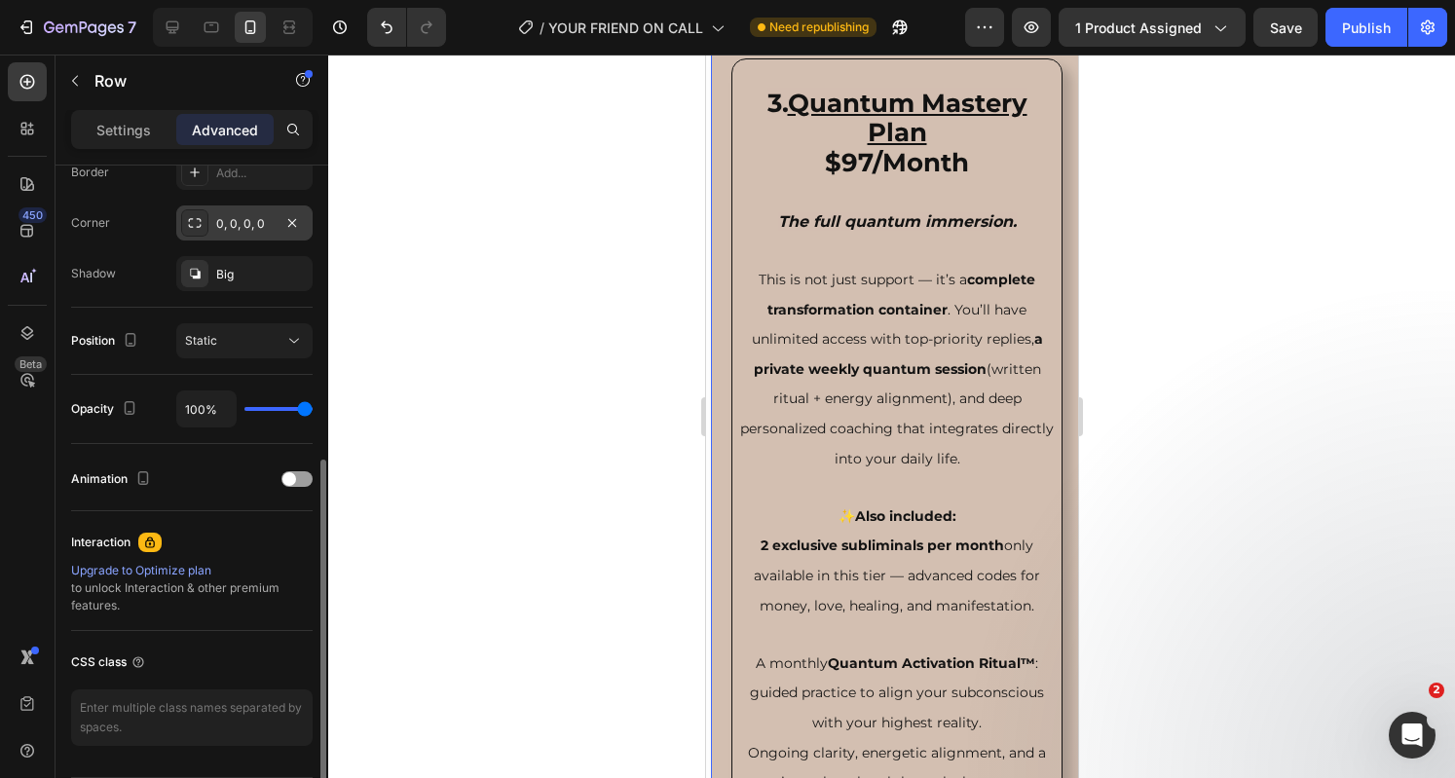
click at [199, 231] on div at bounding box center [194, 222] width 27 height 27
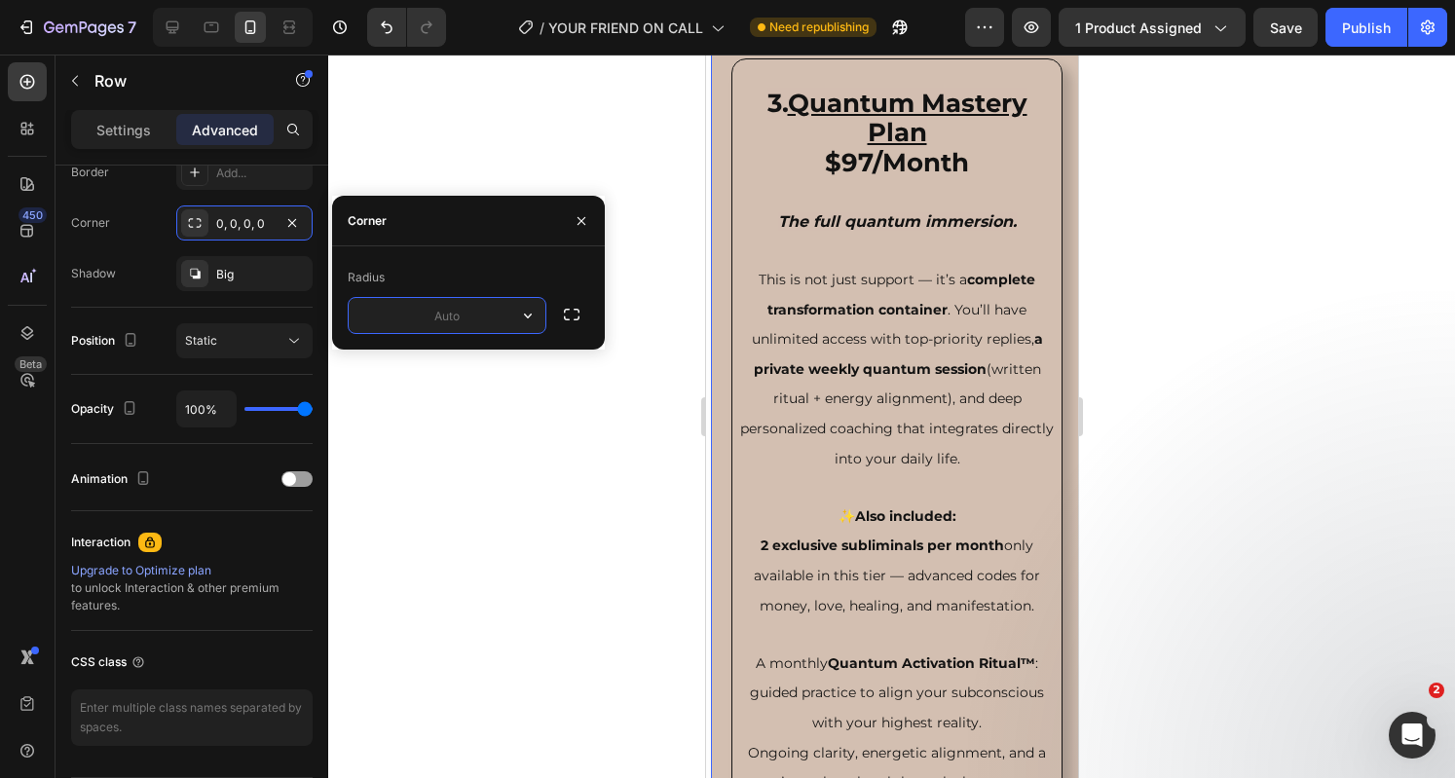
click at [458, 313] on input "text" at bounding box center [447, 315] width 197 height 35
type input "40"
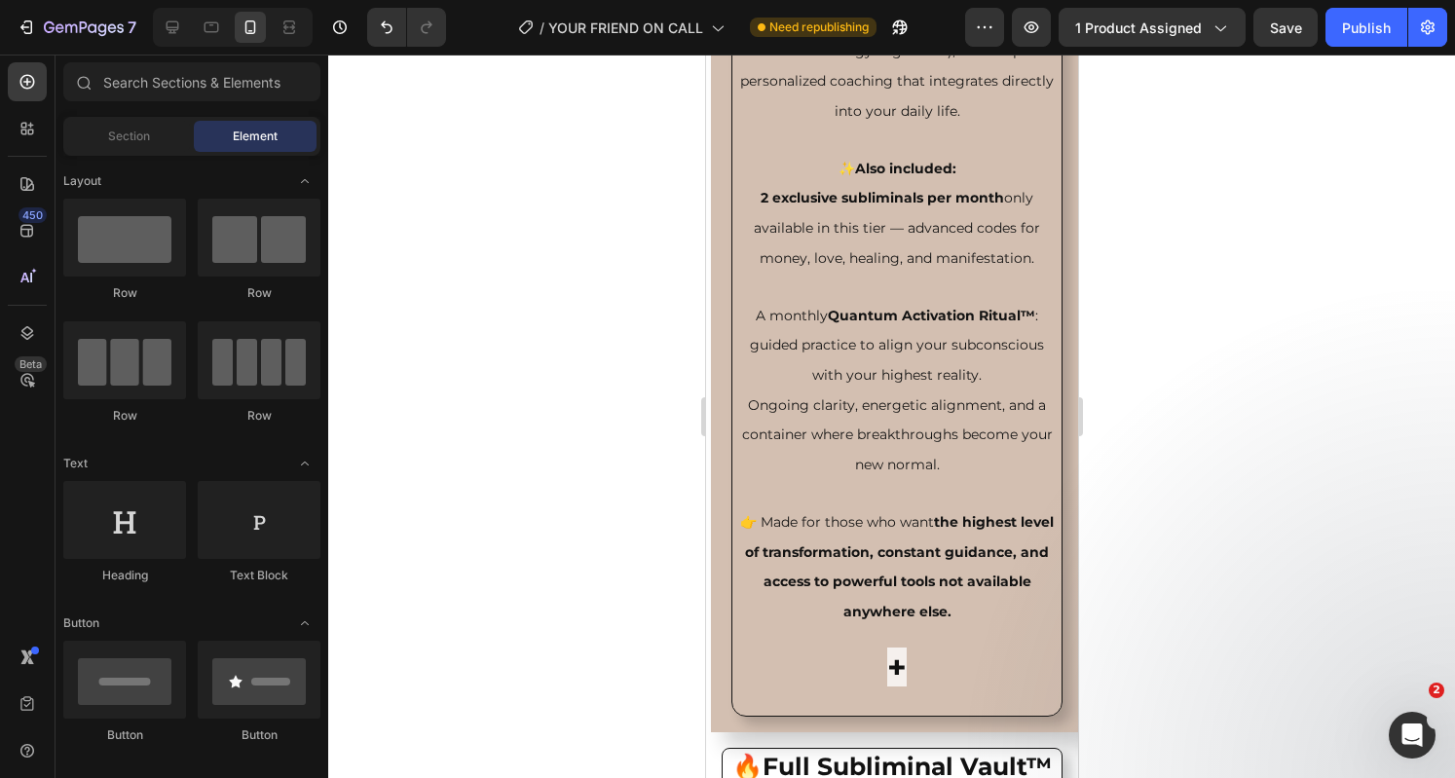
scroll to position [7777, 0]
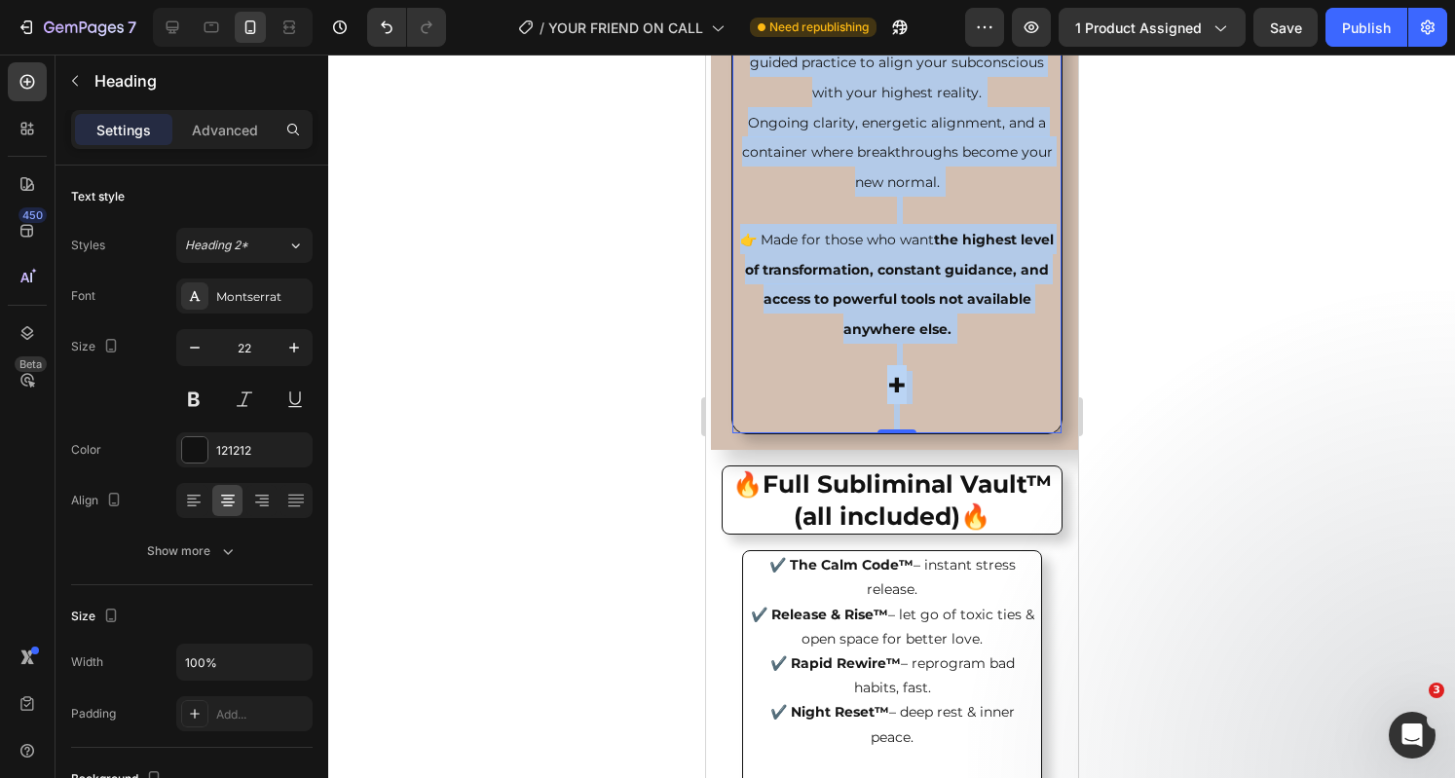
scroll to position [8231, 0]
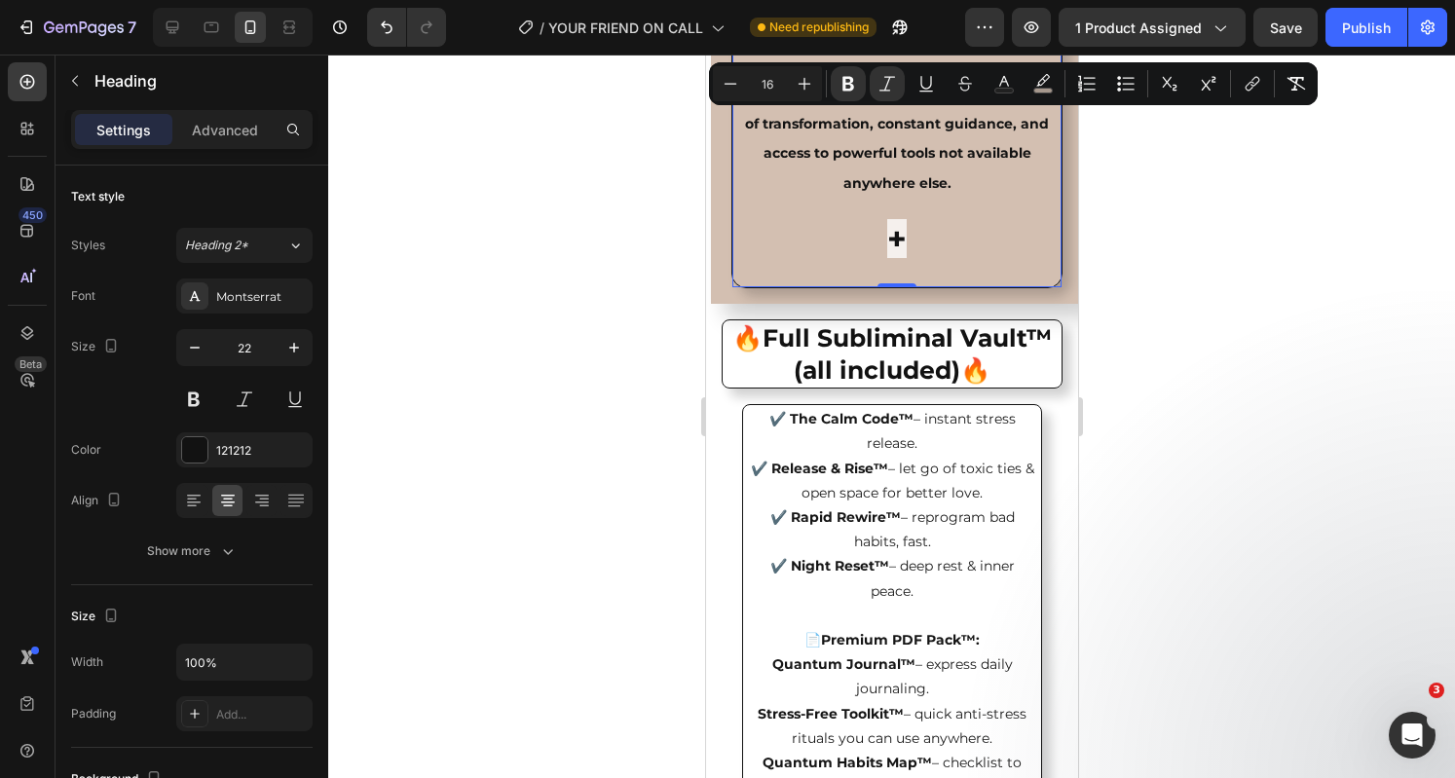
drag, startPoint x: 771, startPoint y: 250, endPoint x: 980, endPoint y: 411, distance: 263.9
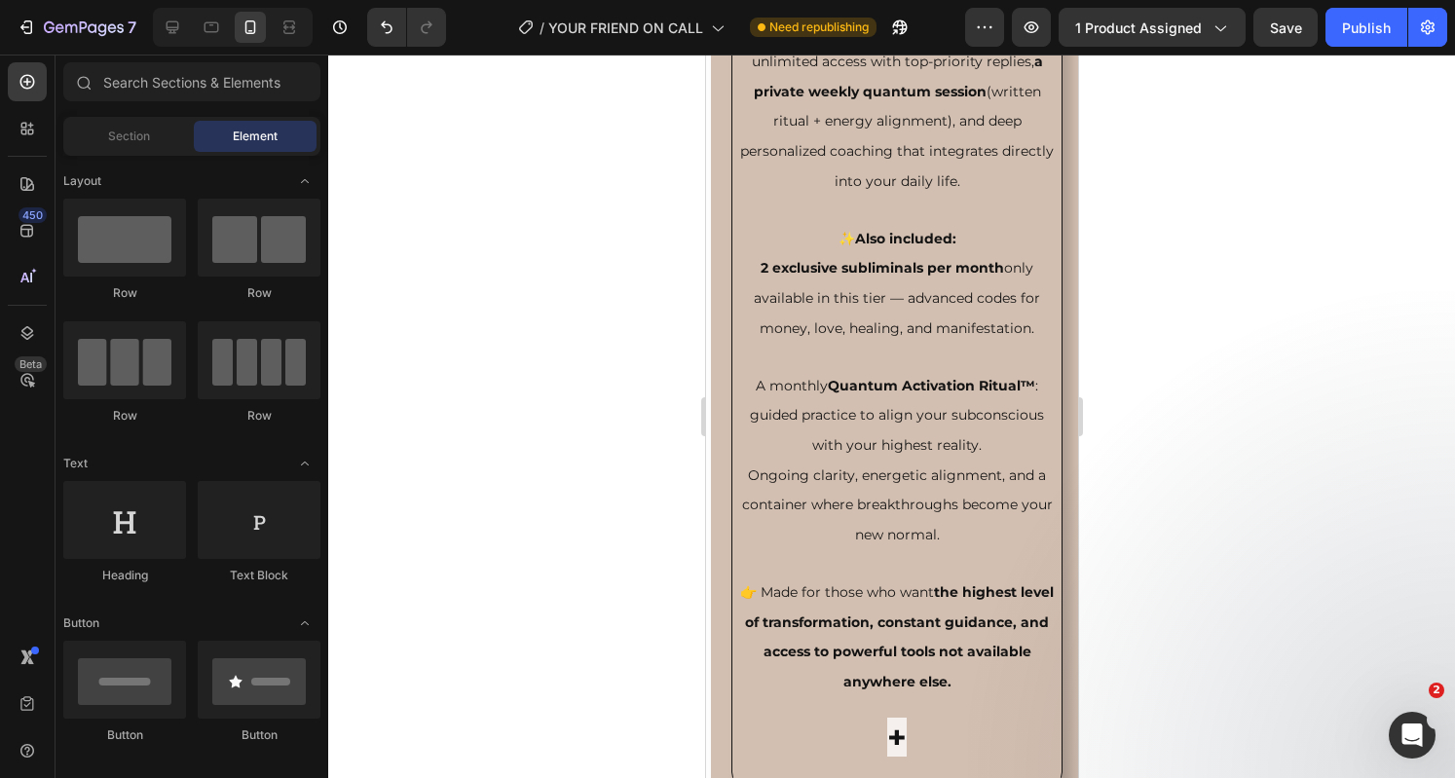
scroll to position [7719, 0]
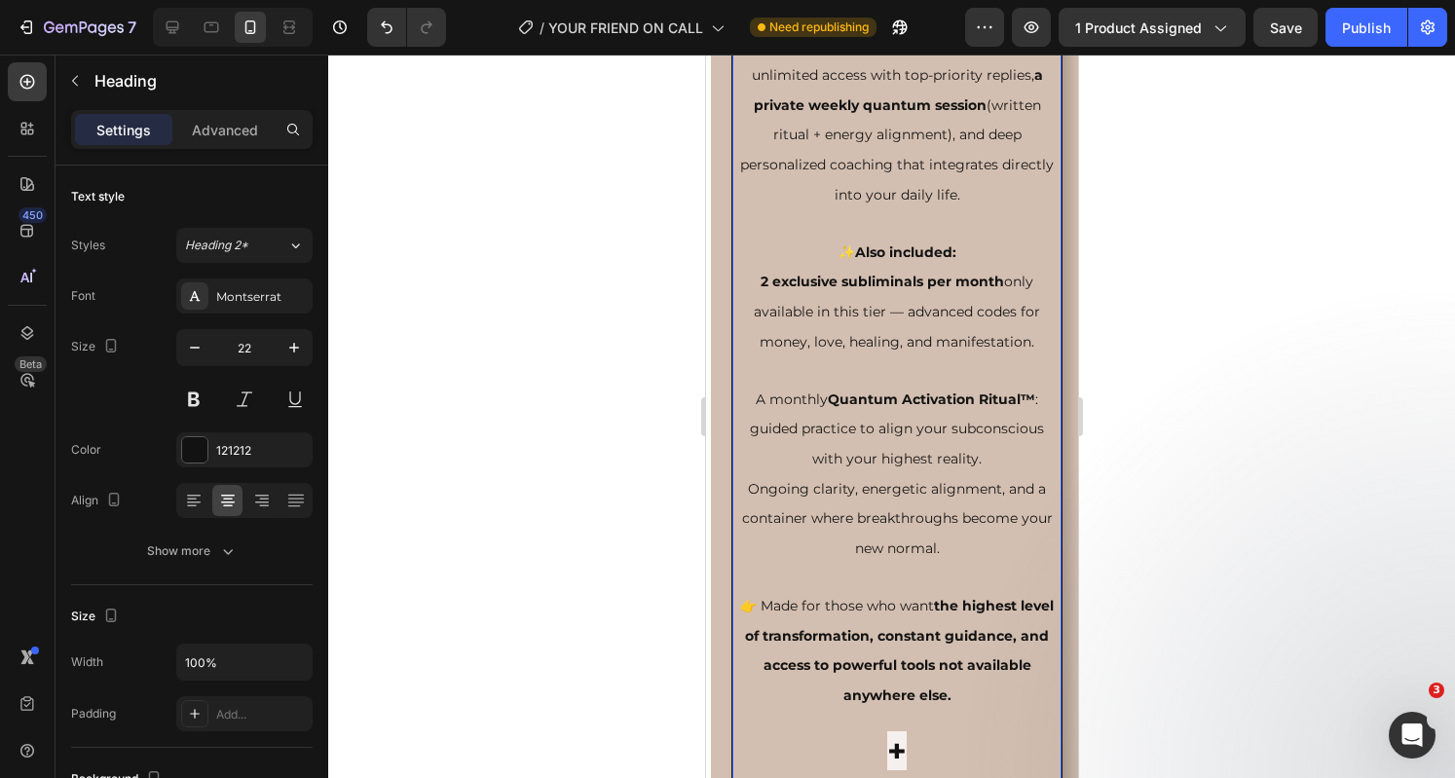
click at [915, 203] on span "This is not just support — it’s a complete transformation container . You’ll ha…" at bounding box center [896, 105] width 314 height 197
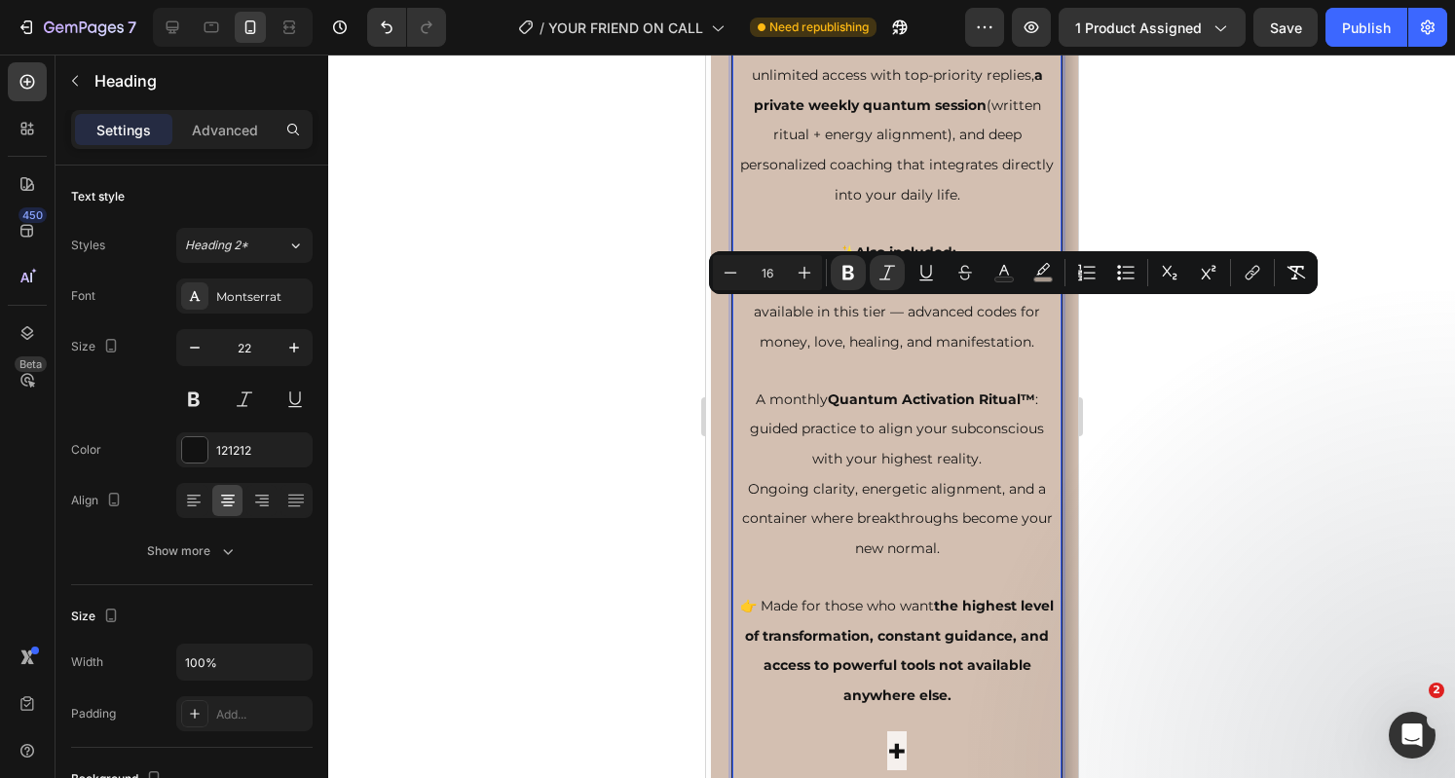
drag, startPoint x: 772, startPoint y: 310, endPoint x: 991, endPoint y: 559, distance: 331.9
click at [991, 559] on p "3. Quantum Mastery Plan $97/Month The full quantum immersion. This is not just …" at bounding box center [895, 297] width 315 height 1000
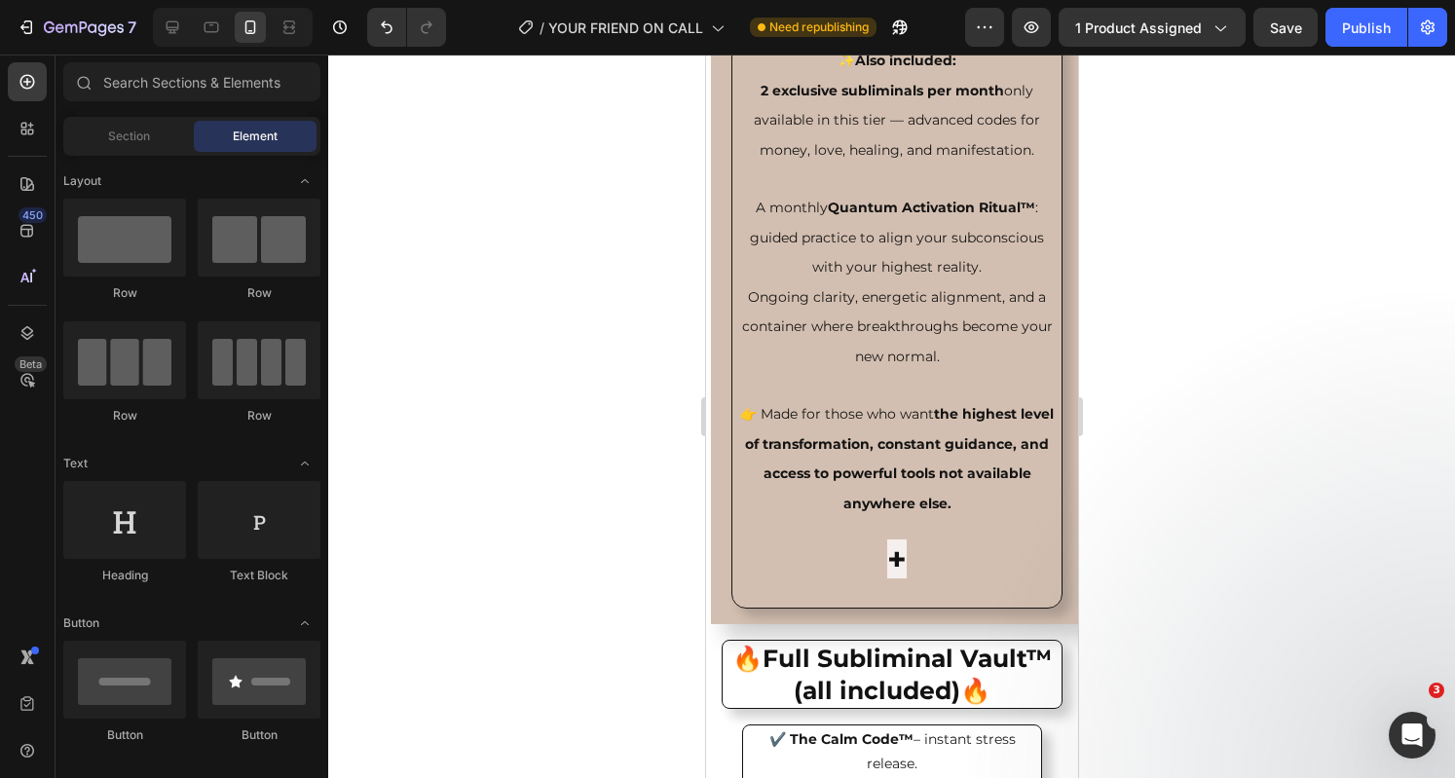
scroll to position [8954, 0]
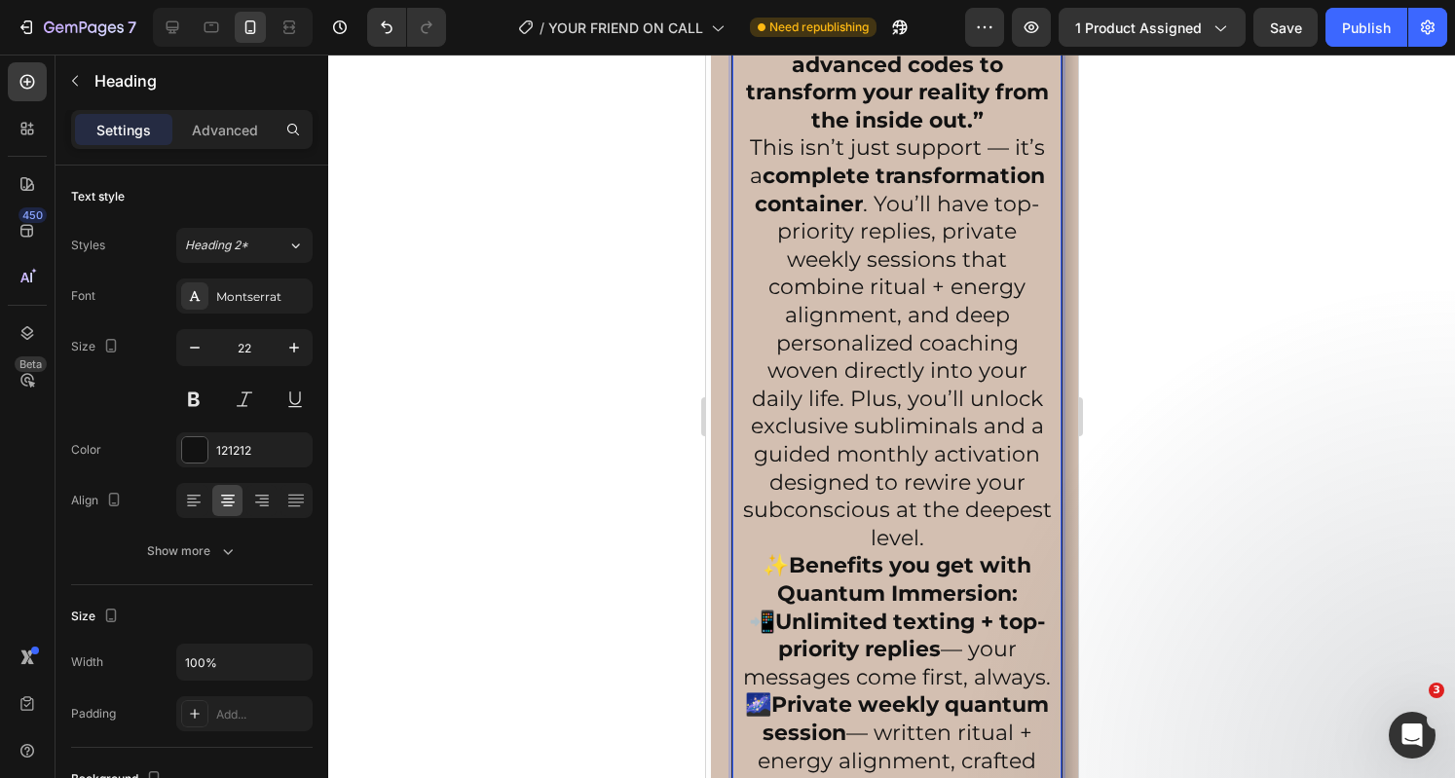
scroll to position [7619, 0]
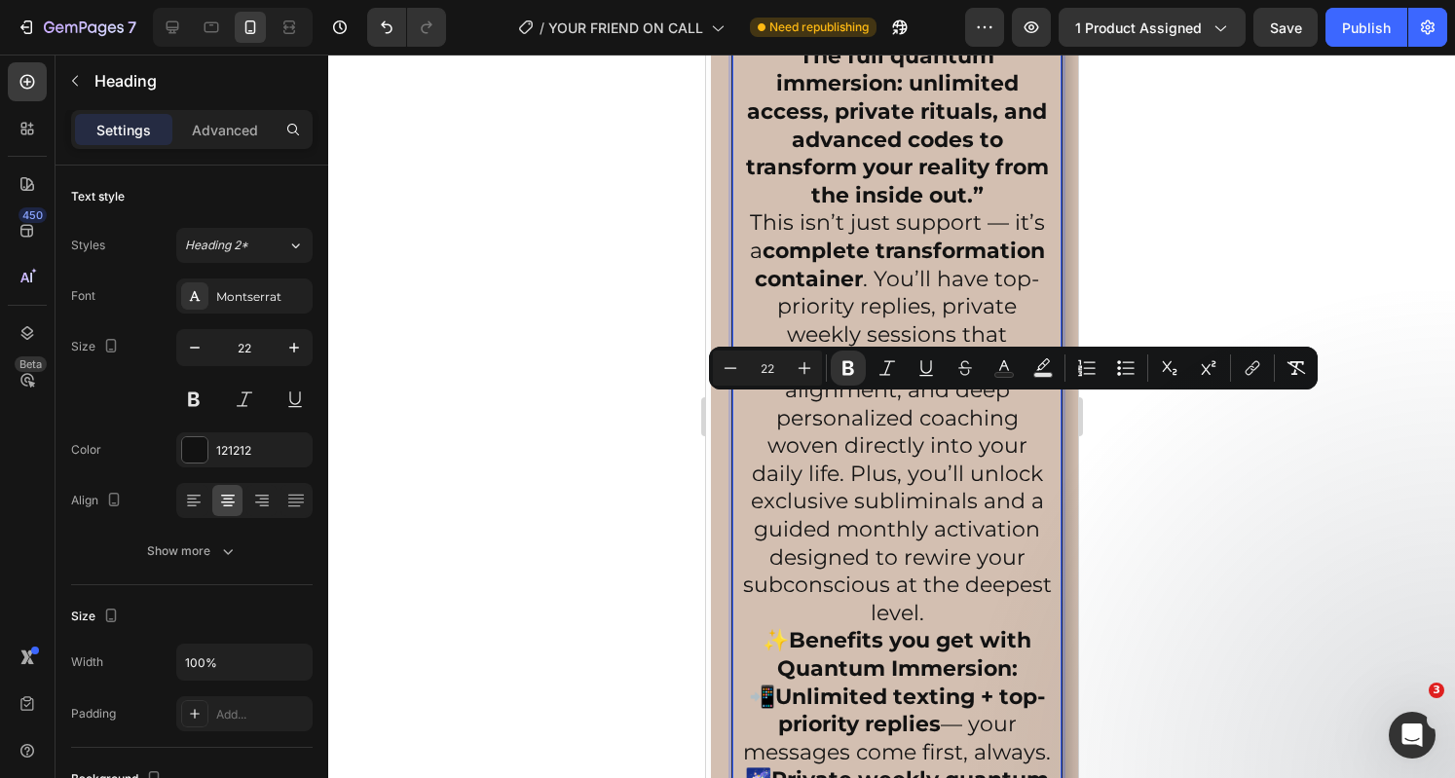
drag, startPoint x: 999, startPoint y: 466, endPoint x: 776, endPoint y: 401, distance: 232.3
click at [726, 361] on icon "Editor contextual toolbar" at bounding box center [730, 367] width 19 height 19
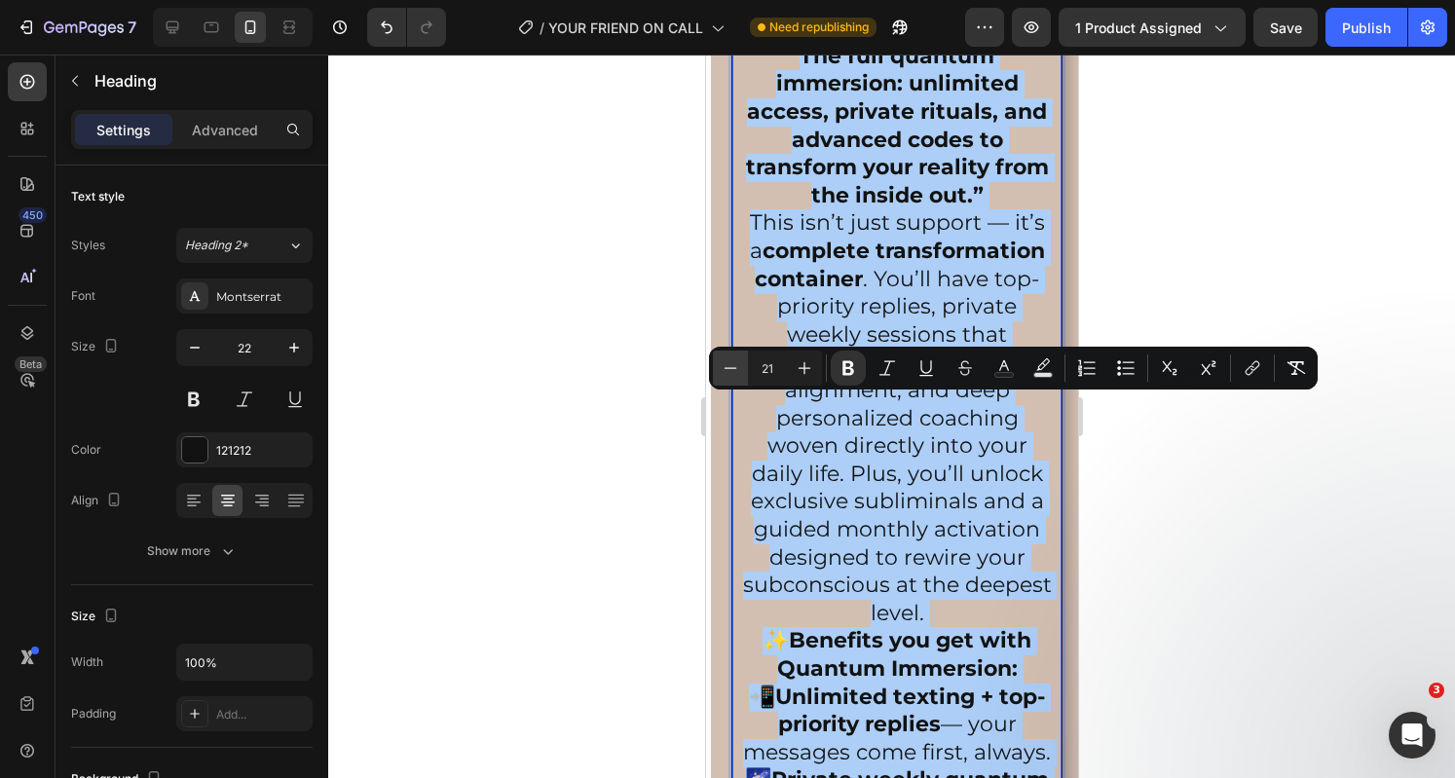
click at [726, 361] on icon "Editor contextual toolbar" at bounding box center [730, 367] width 19 height 19
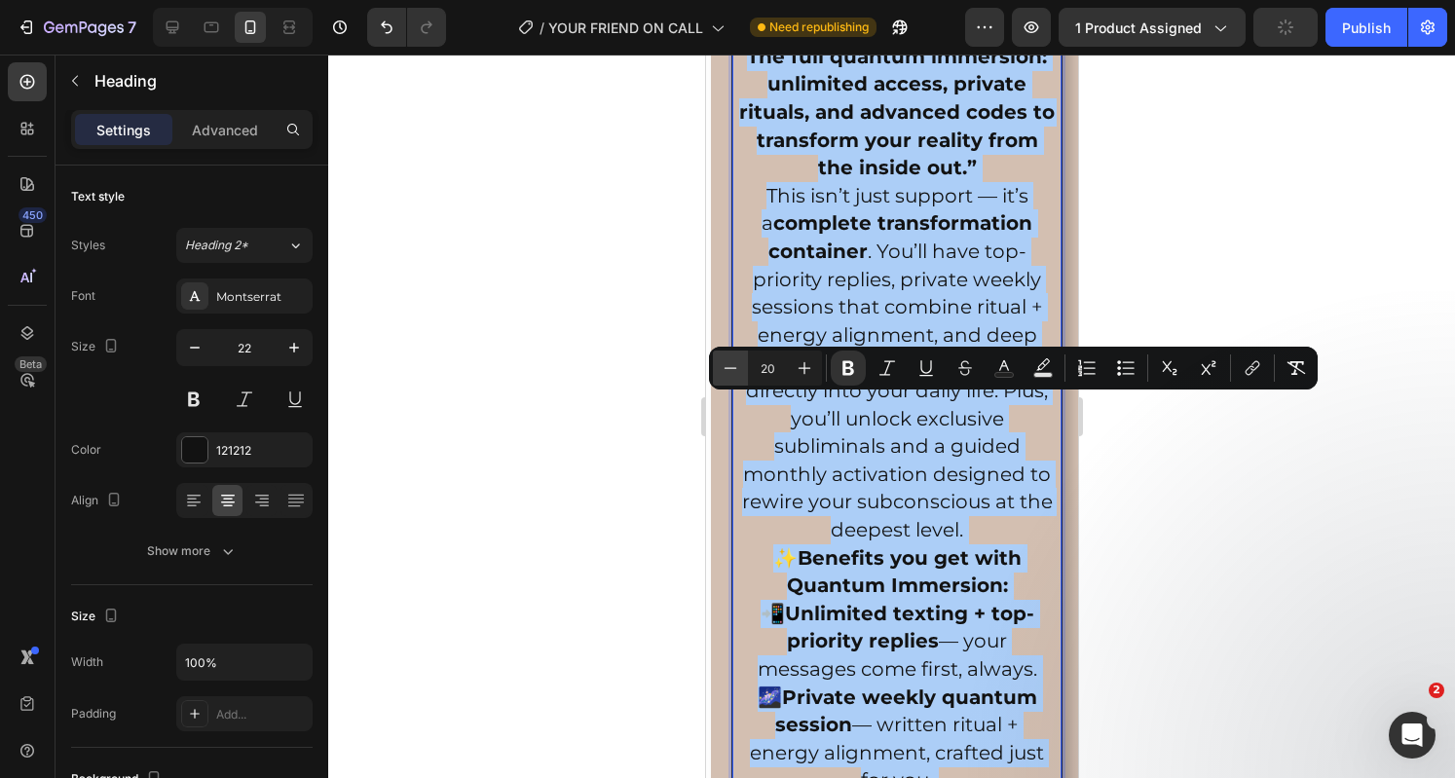
click at [726, 361] on icon "Editor contextual toolbar" at bounding box center [730, 367] width 19 height 19
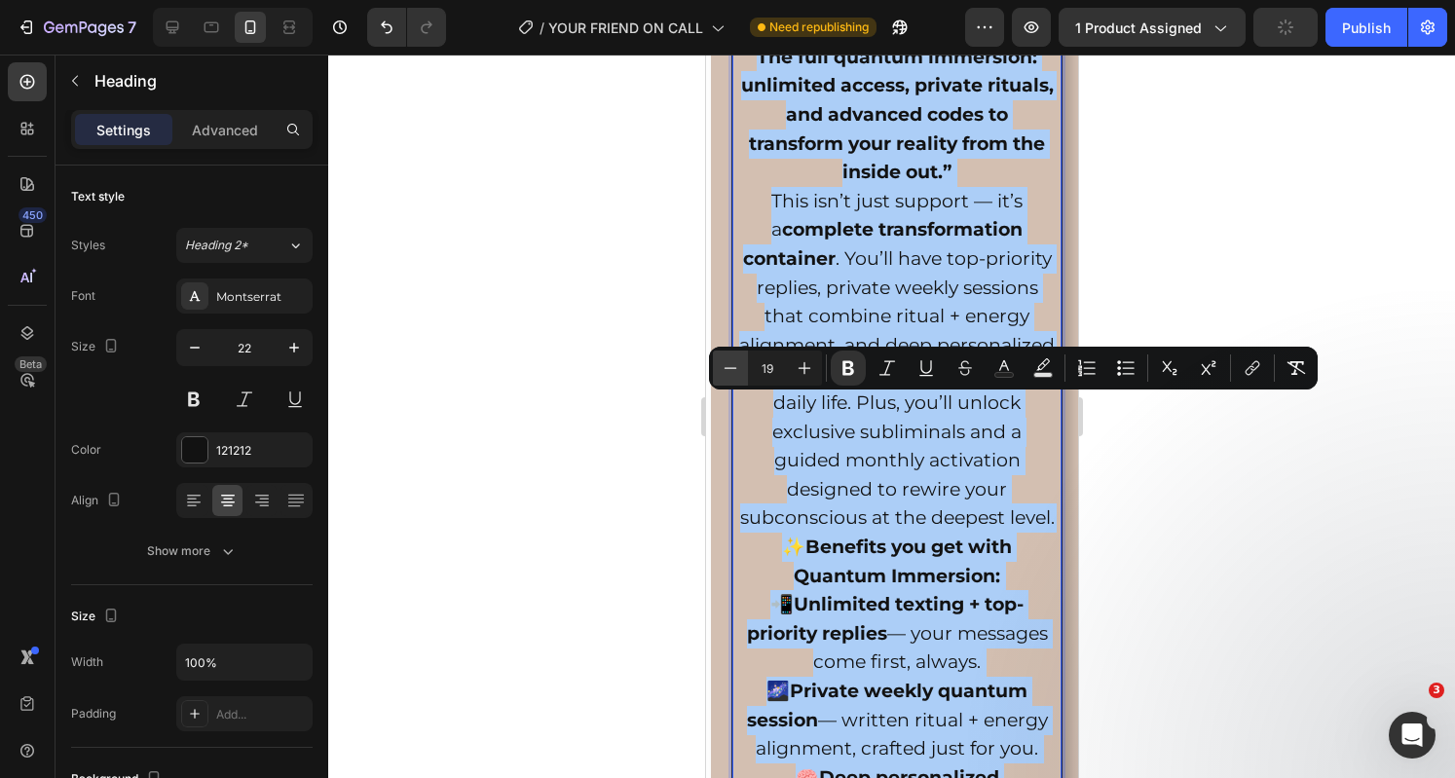
click at [726, 361] on icon "Editor contextual toolbar" at bounding box center [730, 367] width 19 height 19
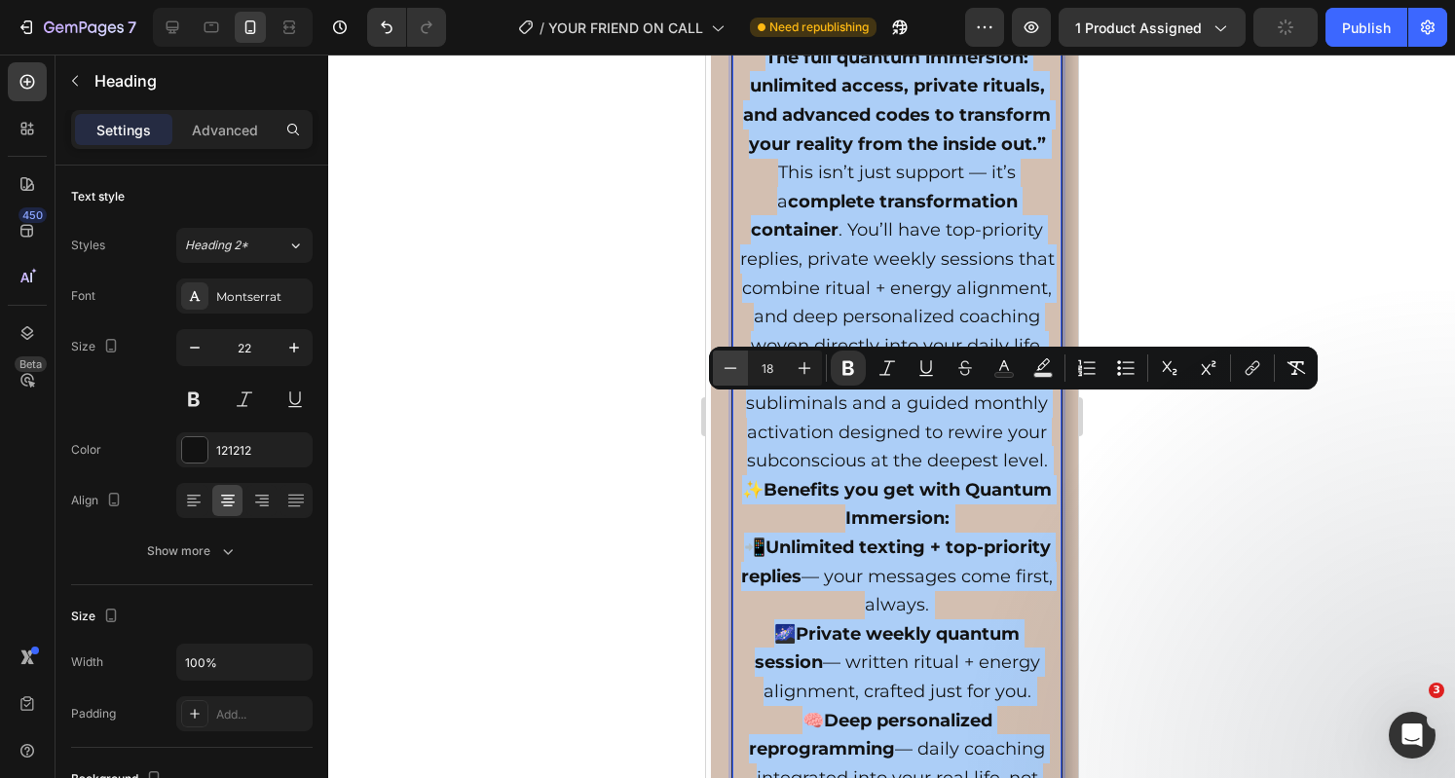
click at [726, 361] on icon "Editor contextual toolbar" at bounding box center [730, 367] width 19 height 19
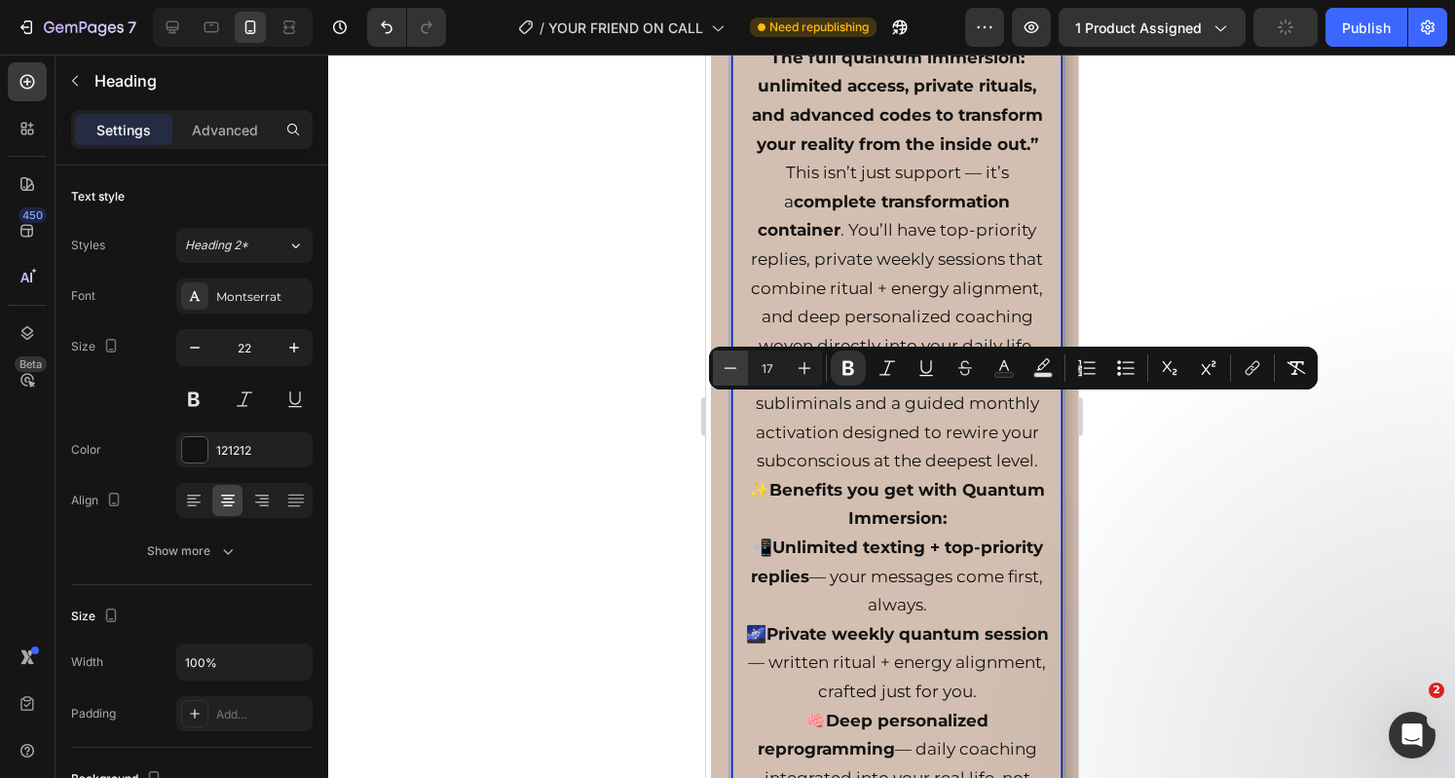
click at [726, 361] on icon "Editor contextual toolbar" at bounding box center [730, 367] width 19 height 19
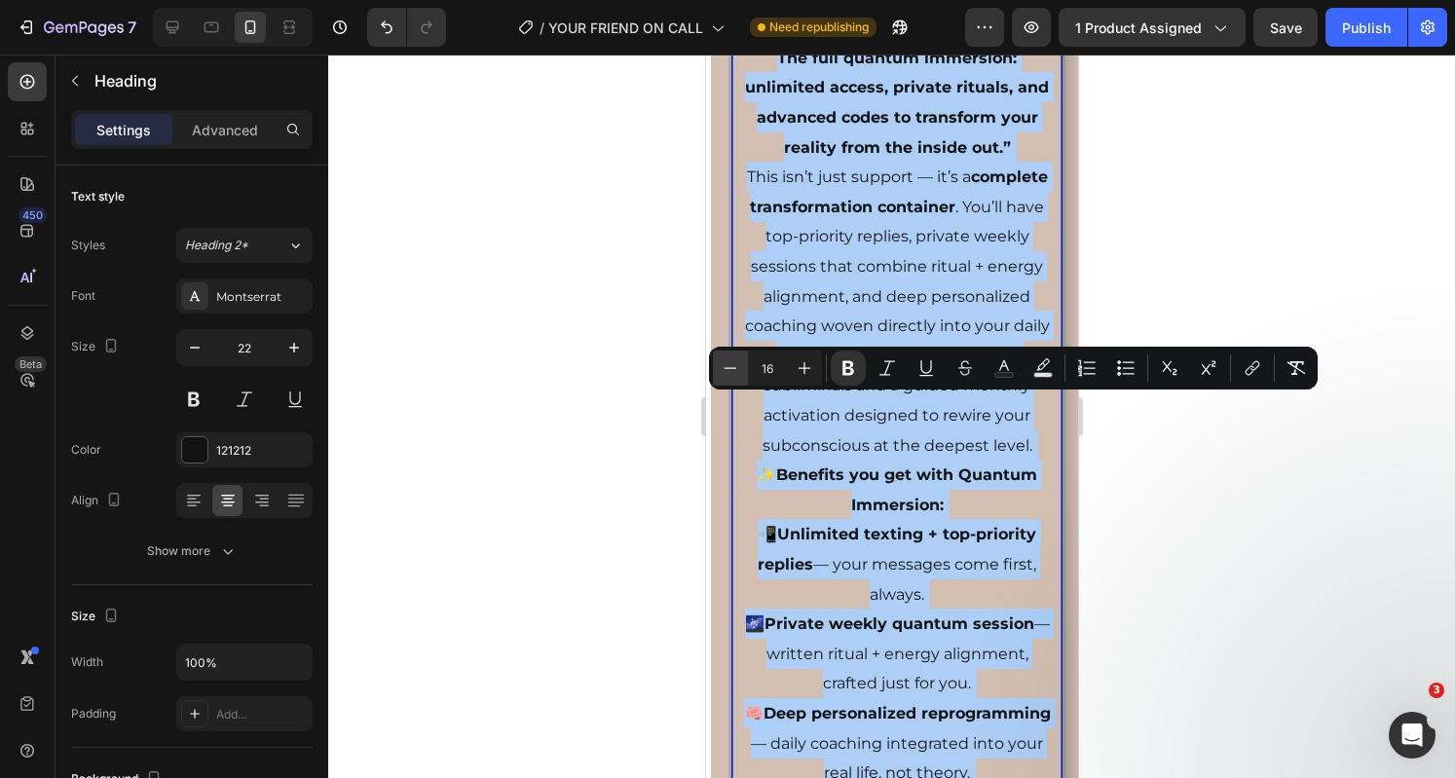
click at [726, 361] on icon "Editor contextual toolbar" at bounding box center [730, 367] width 19 height 19
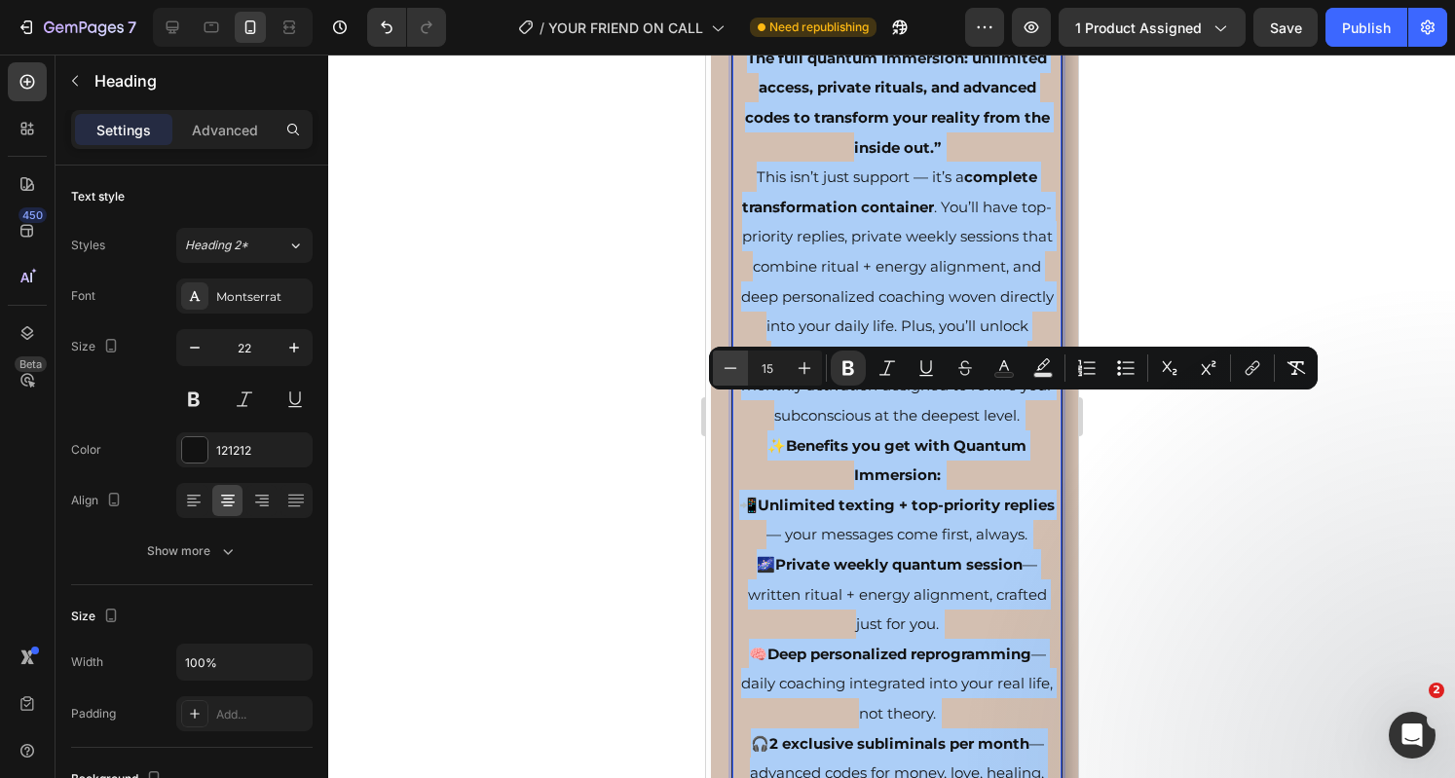
click at [726, 361] on icon "Editor contextual toolbar" at bounding box center [730, 367] width 19 height 19
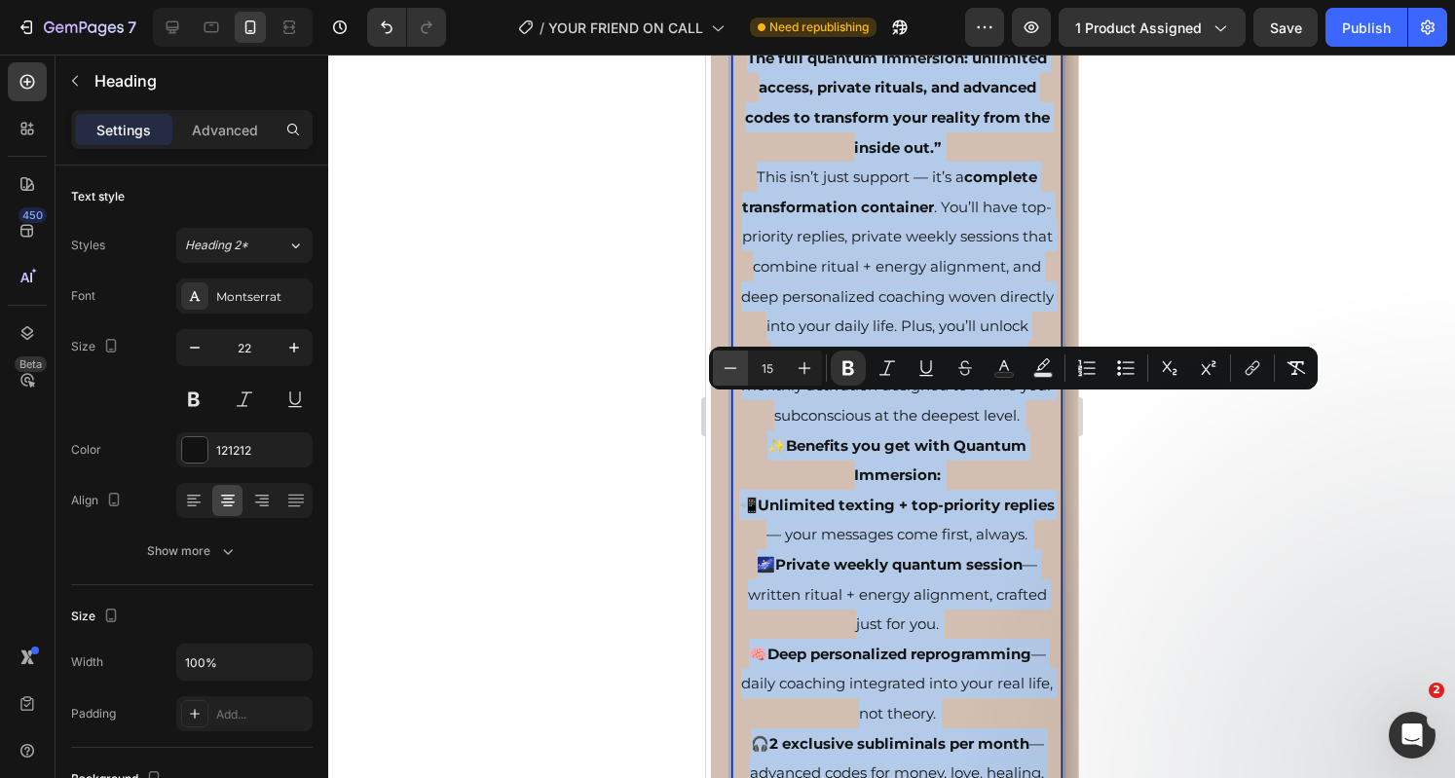
type input "14"
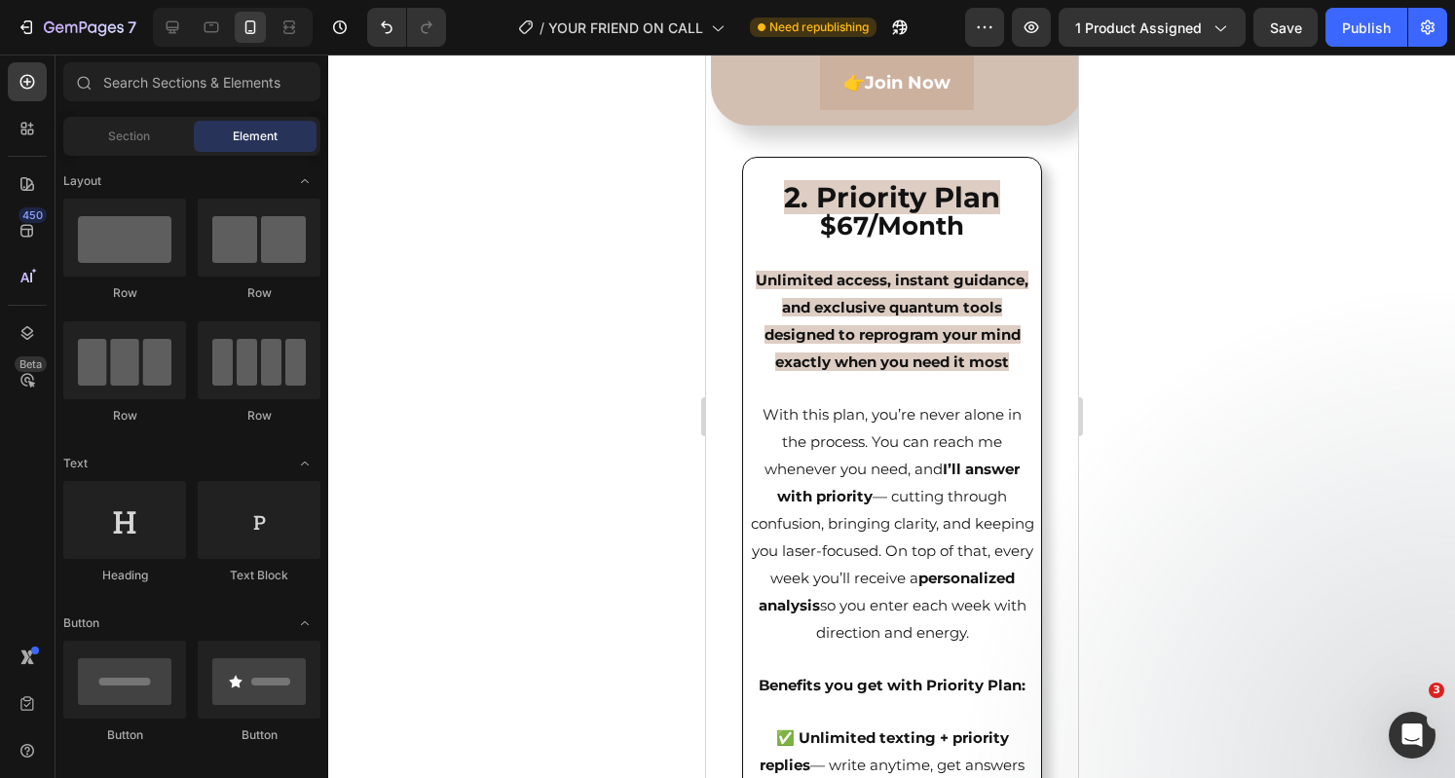
scroll to position [4985, 0]
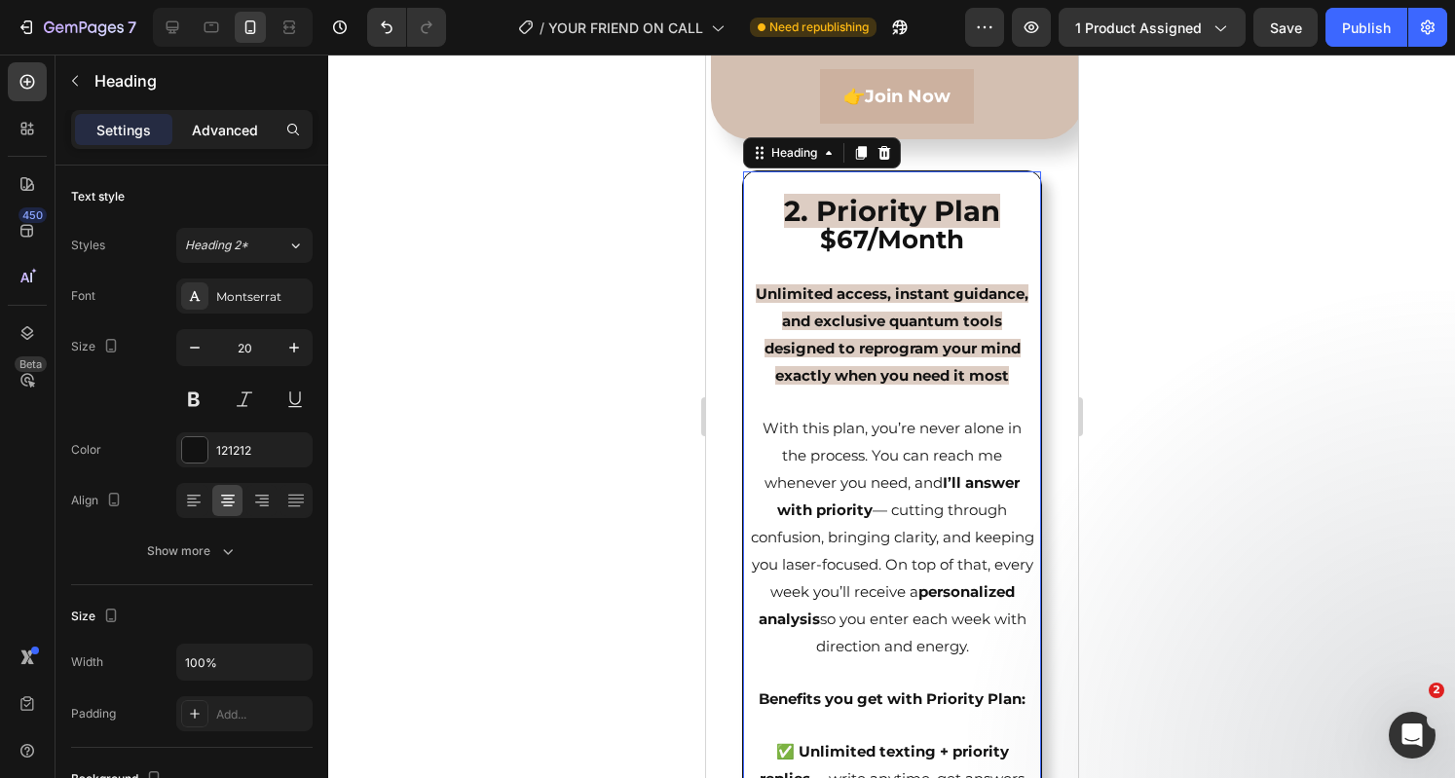
click at [195, 120] on p "Advanced" at bounding box center [225, 130] width 66 height 20
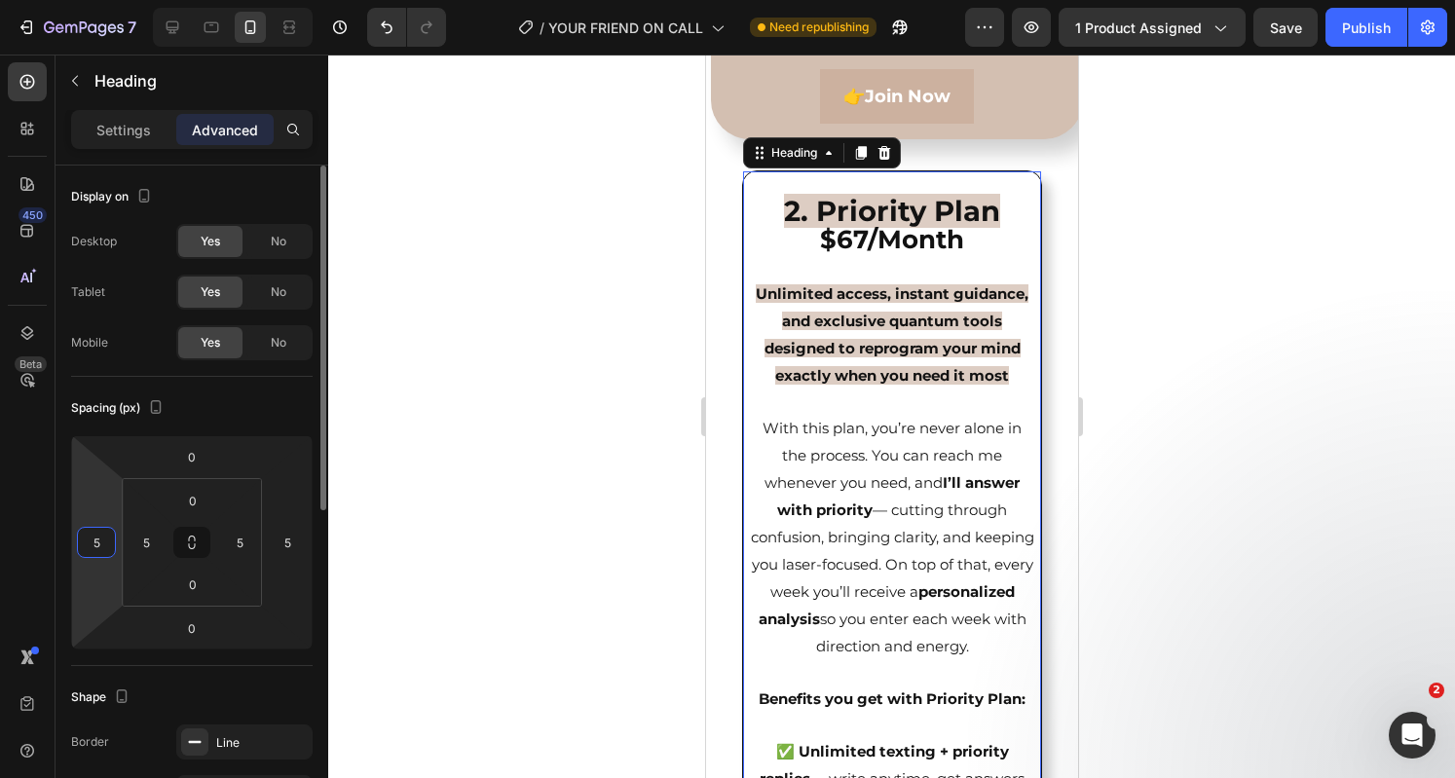
click at [105, 540] on input "5" at bounding box center [96, 542] width 29 height 29
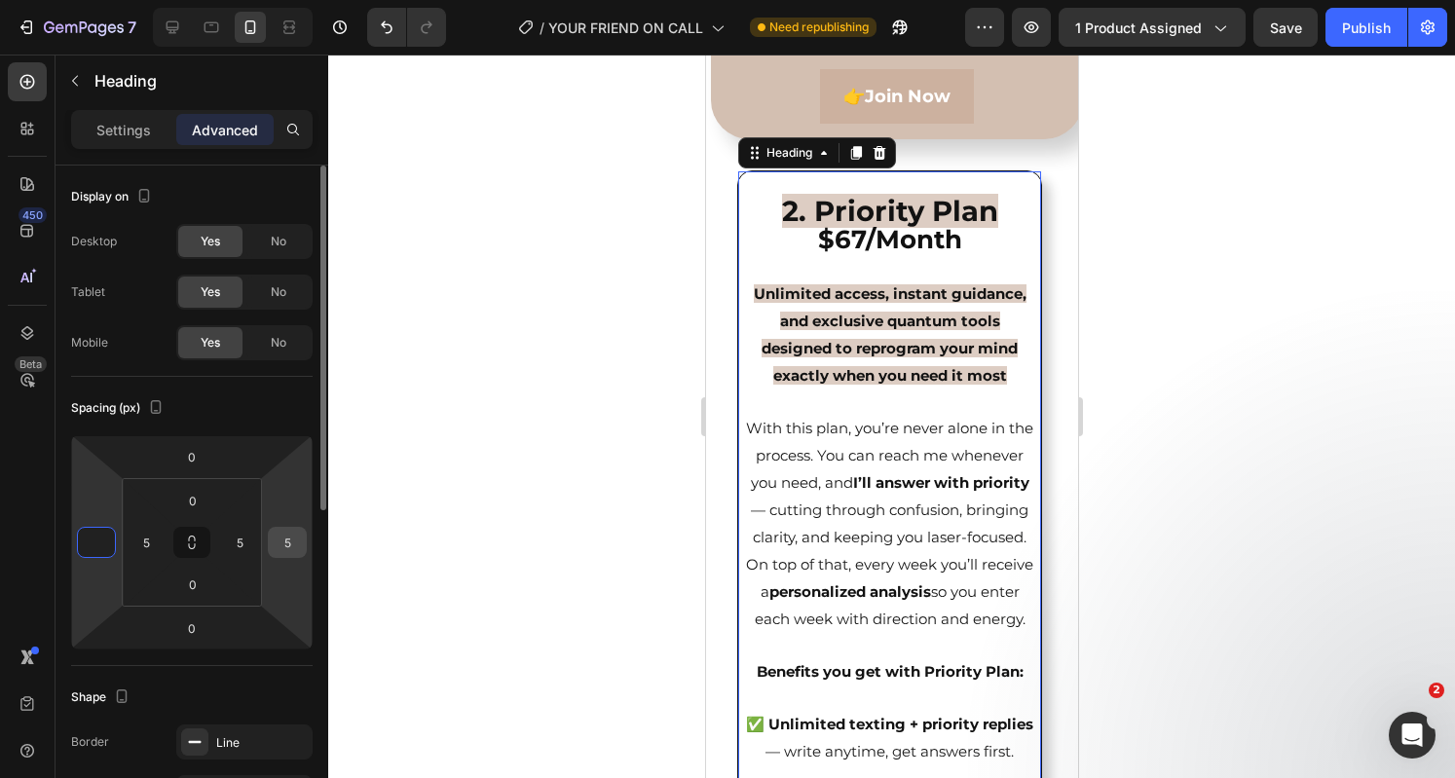
type input "0"
click at [291, 545] on input "5" at bounding box center [287, 542] width 29 height 29
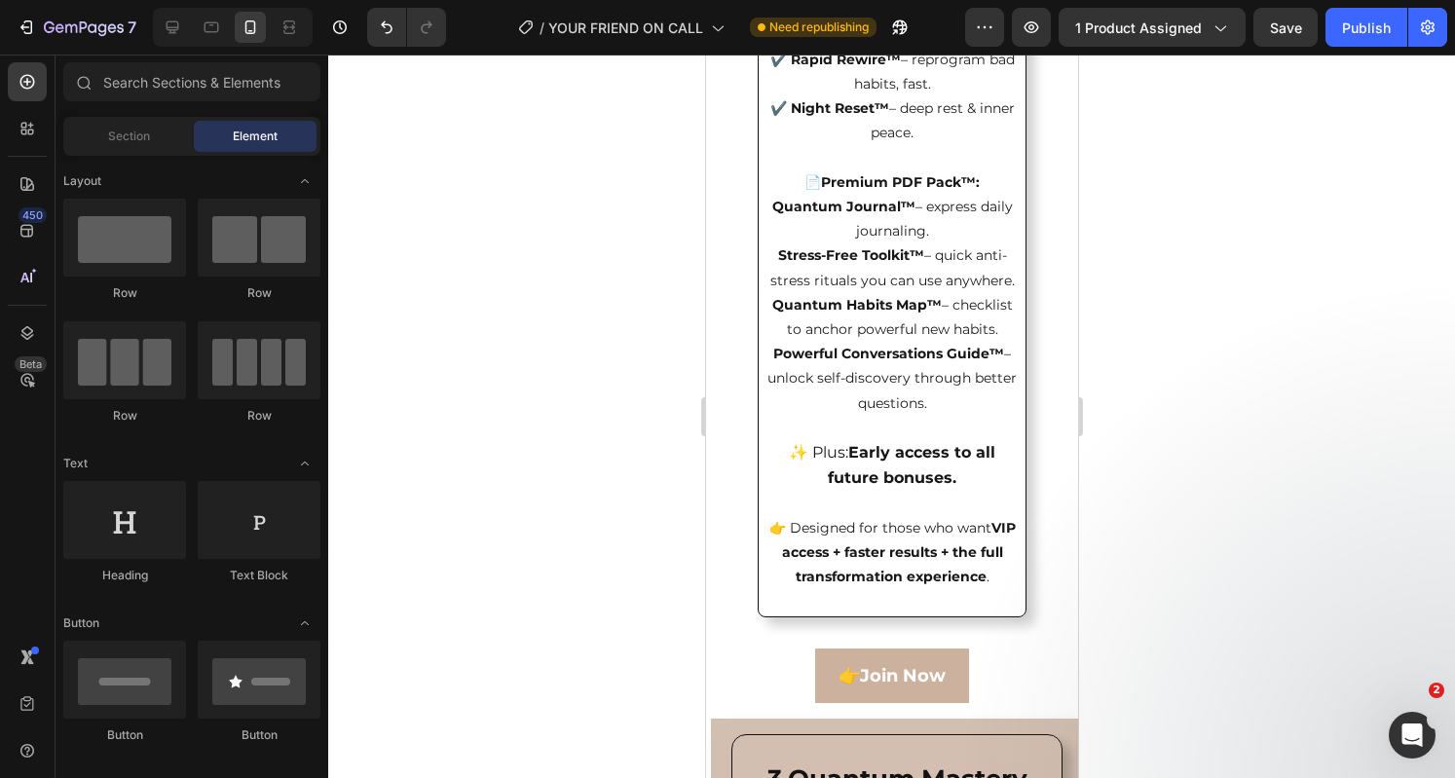
scroll to position [6725, 0]
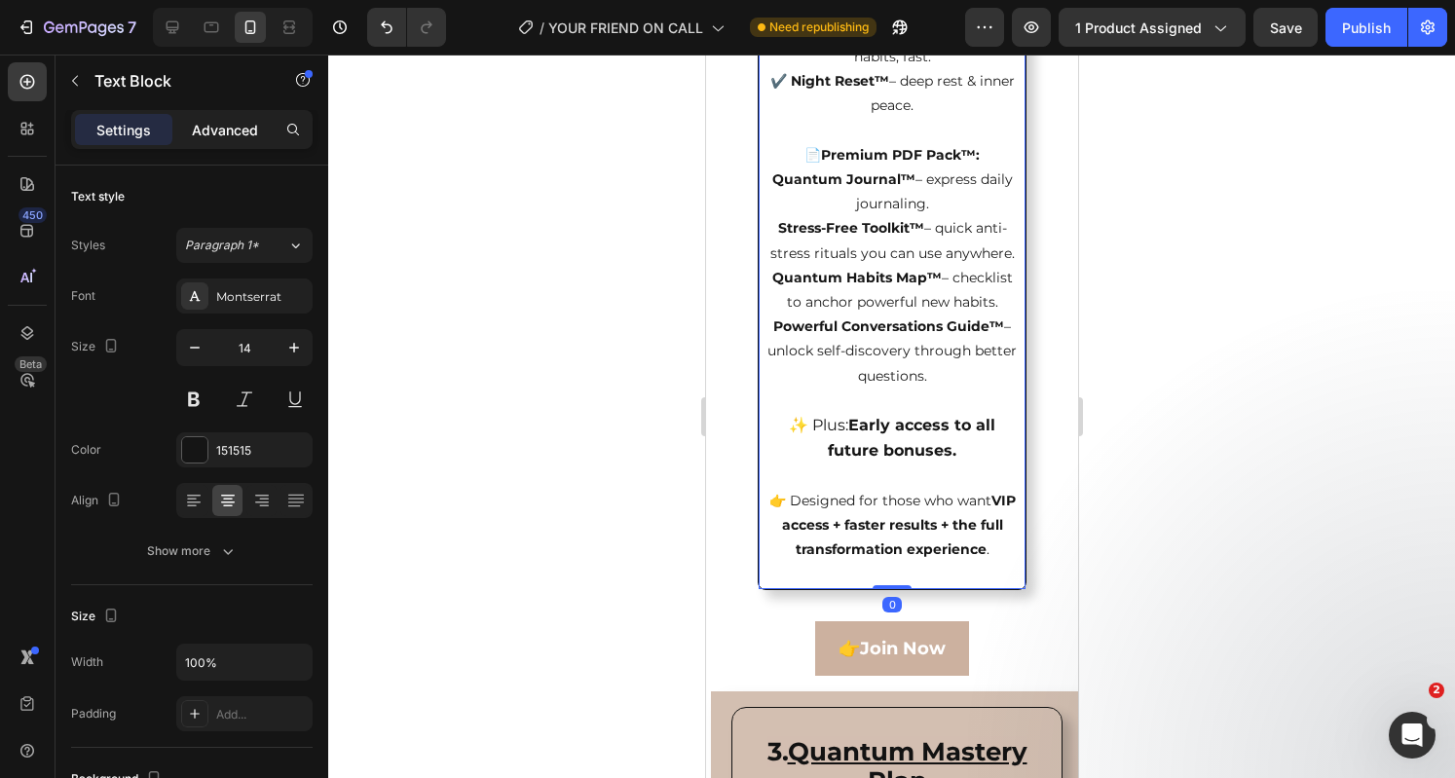
click at [249, 117] on div "Advanced" at bounding box center [224, 129] width 97 height 31
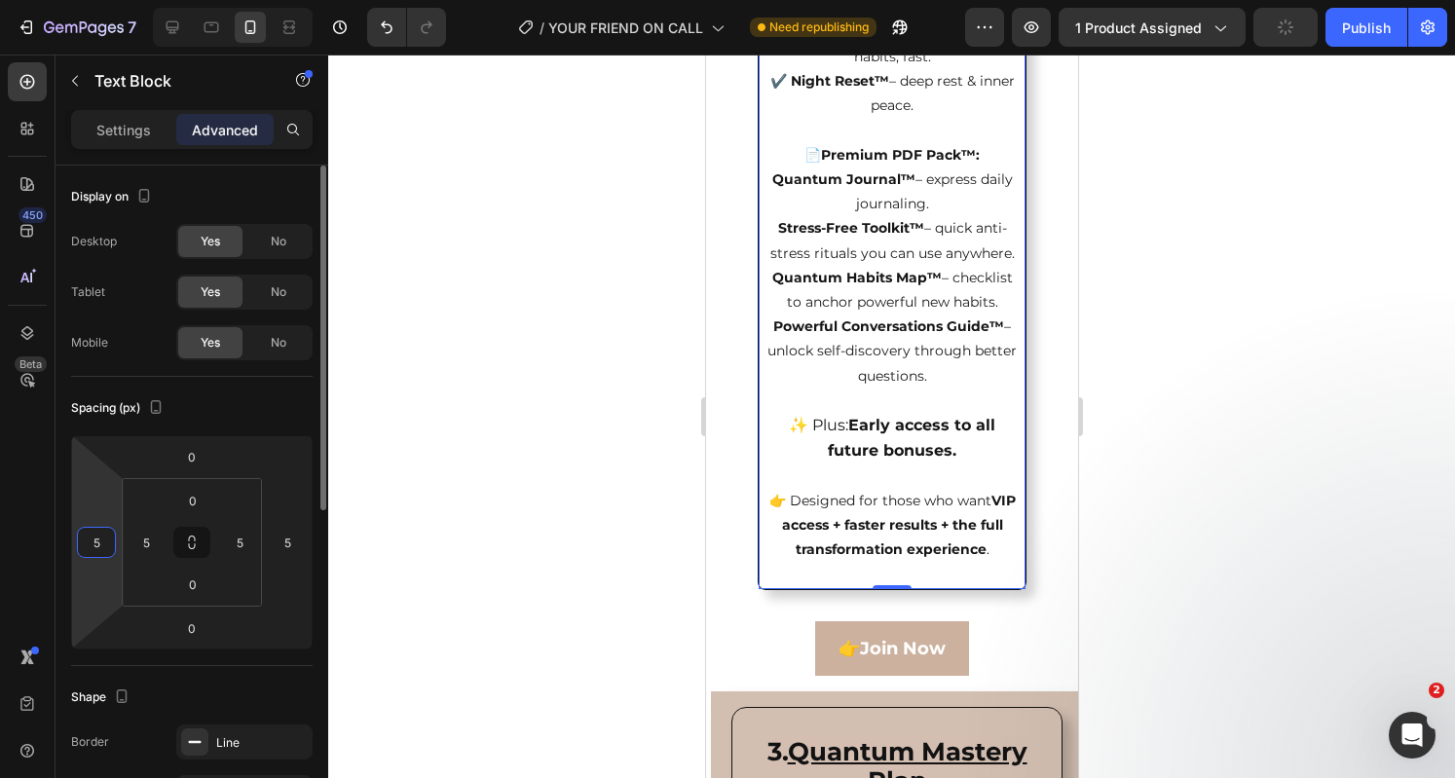
click at [101, 536] on input "5" at bounding box center [96, 542] width 29 height 29
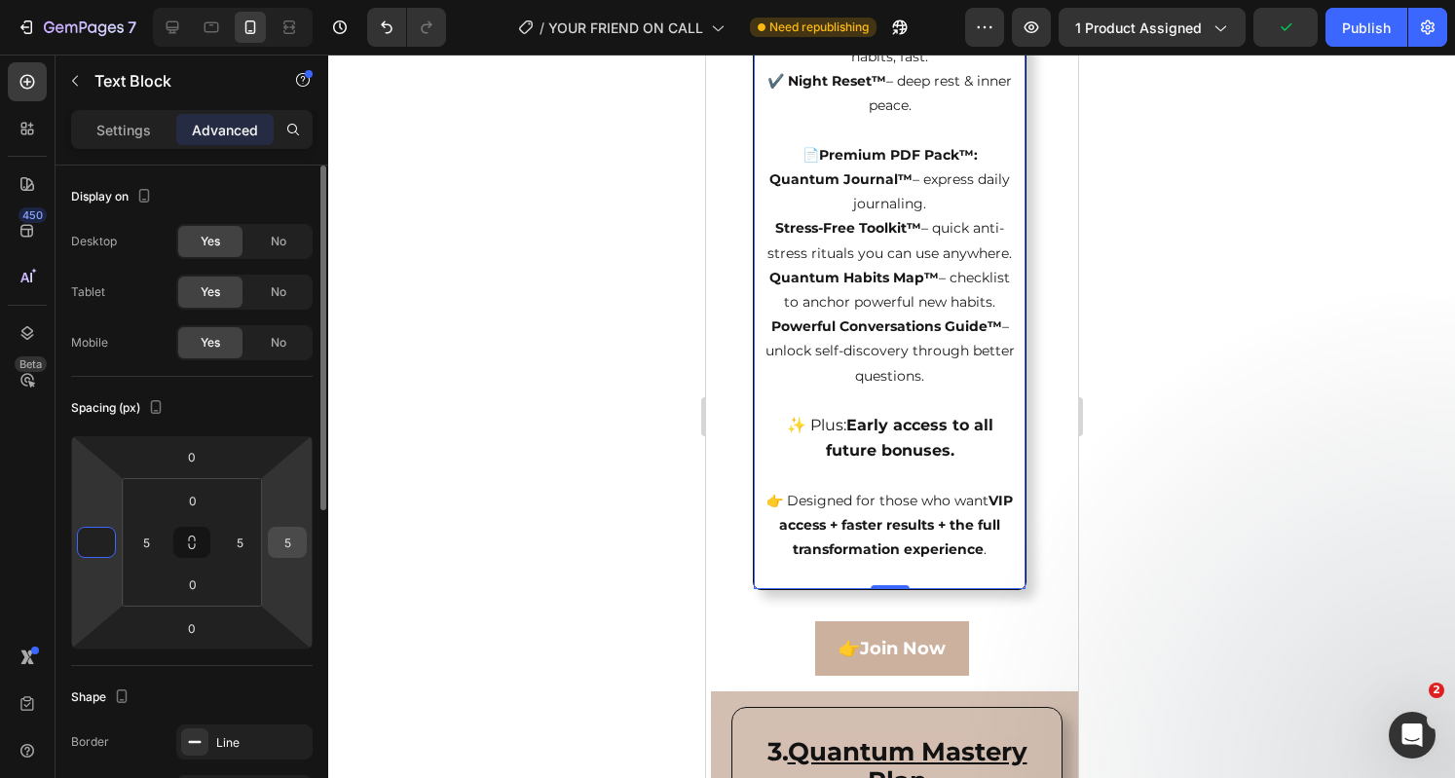
type input "0"
click at [292, 533] on input "5" at bounding box center [287, 542] width 29 height 29
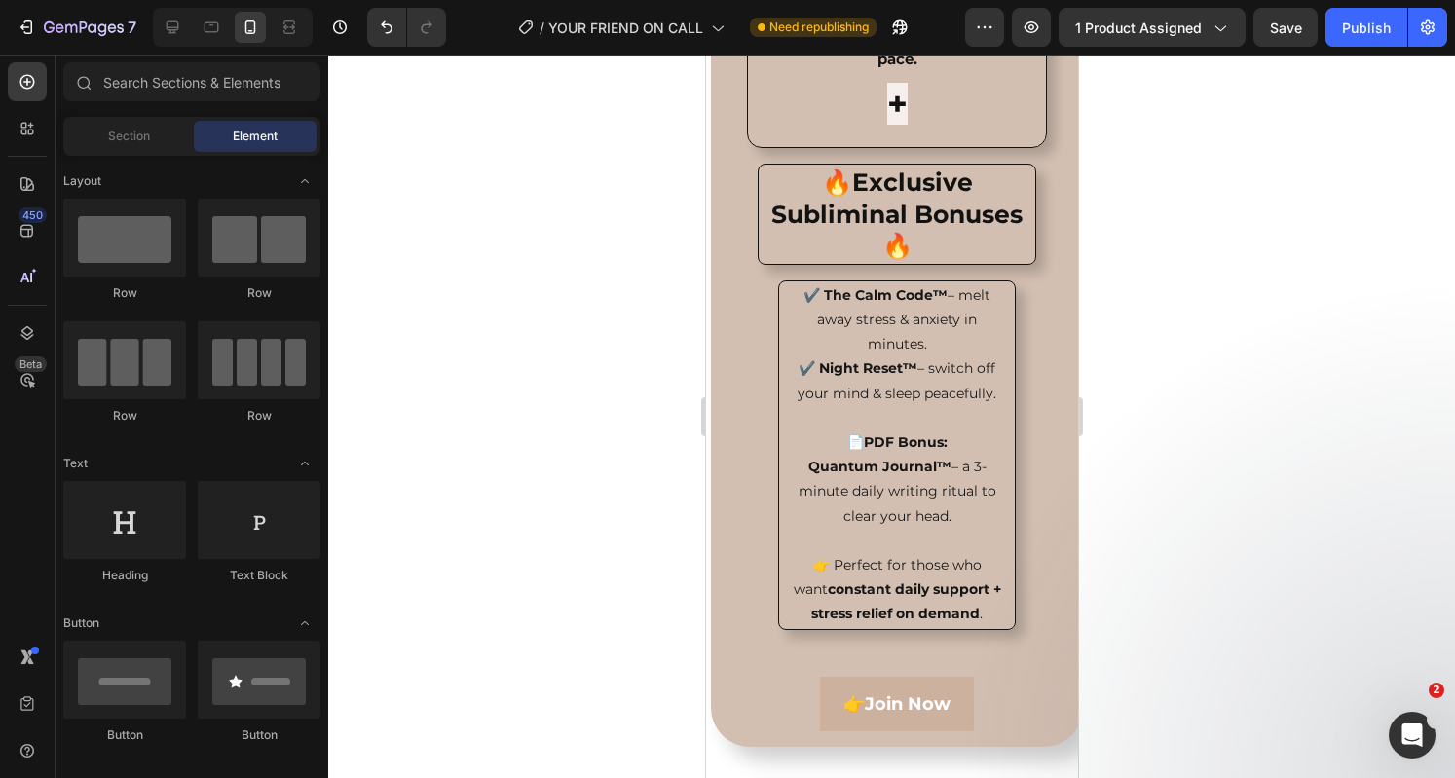
scroll to position [4350, 0]
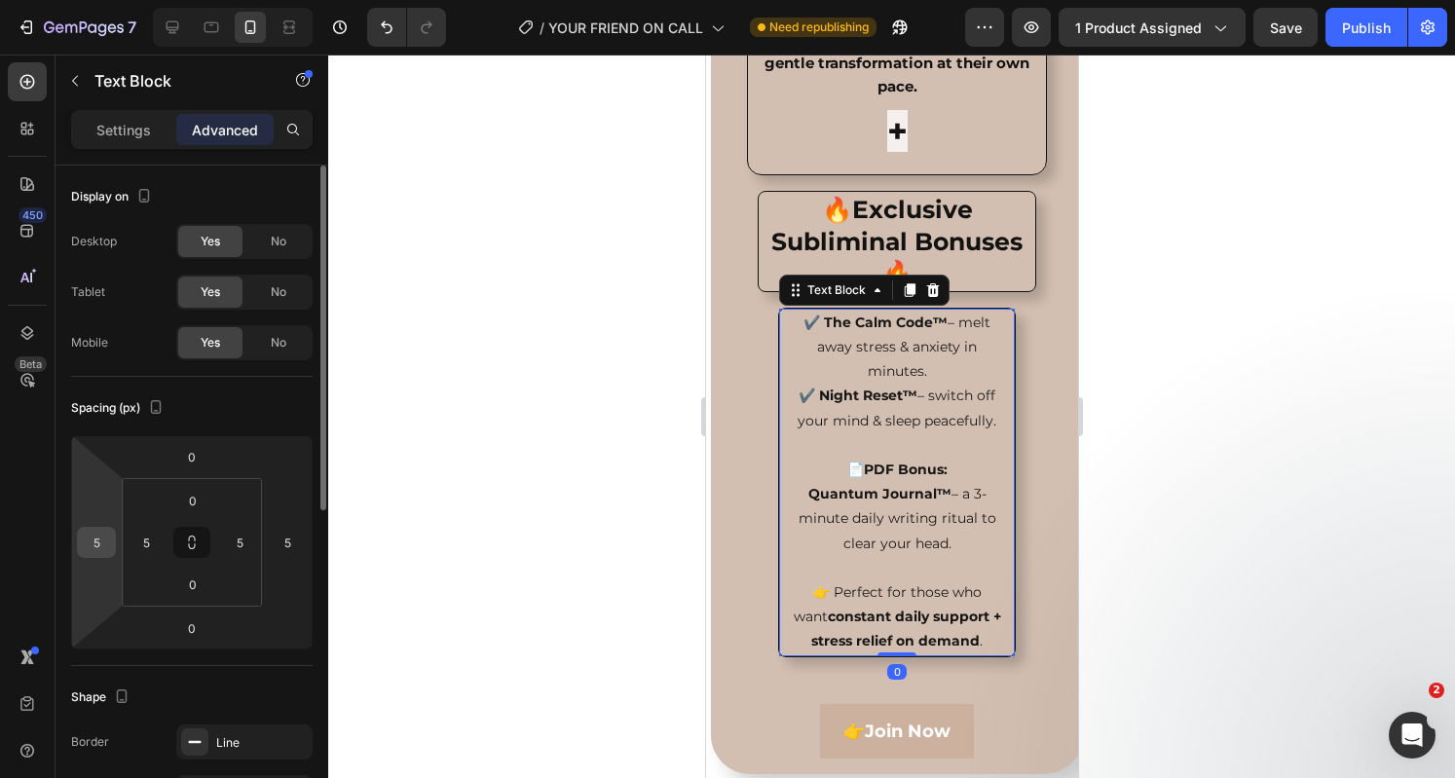
click at [103, 536] on input "5" at bounding box center [96, 542] width 29 height 29
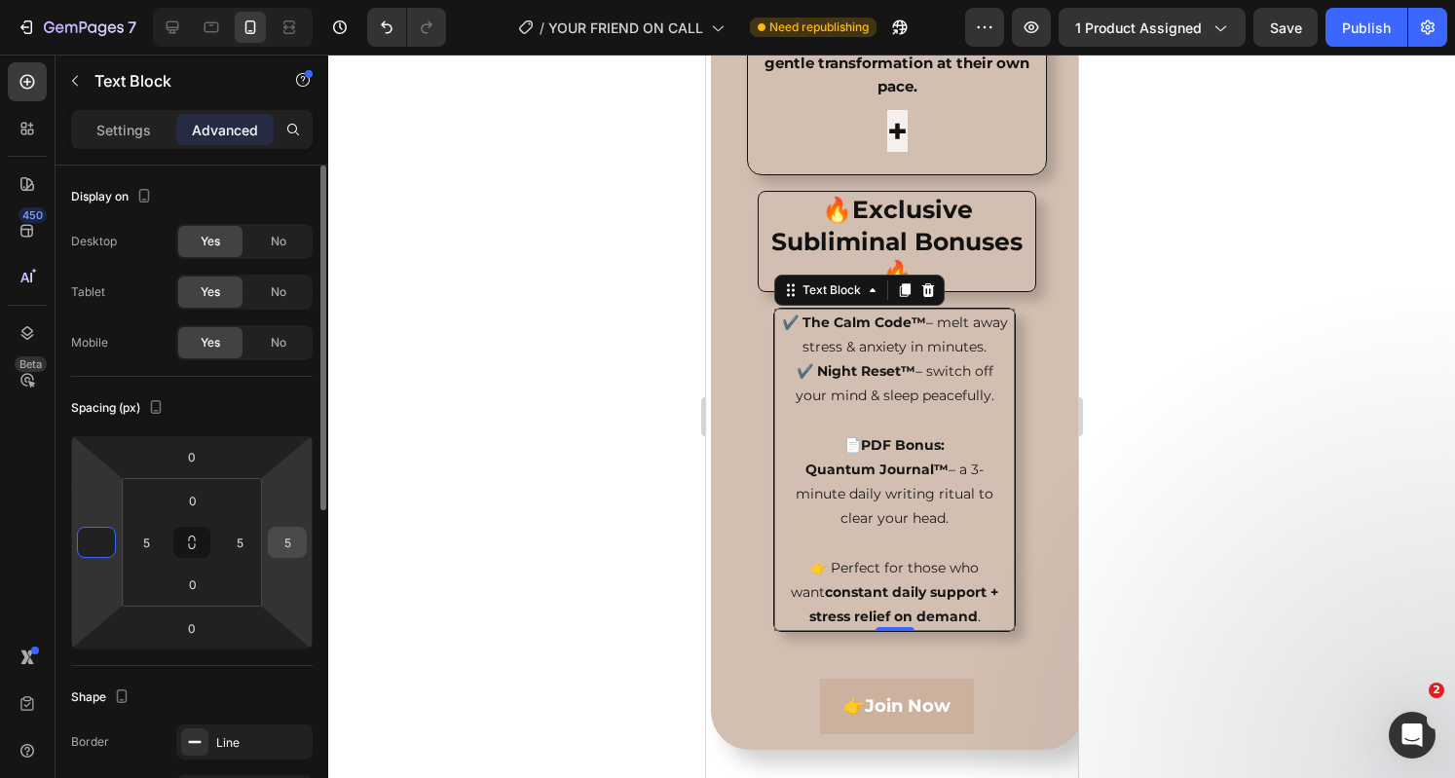
type input "0"
click at [292, 542] on input "5" at bounding box center [287, 542] width 29 height 29
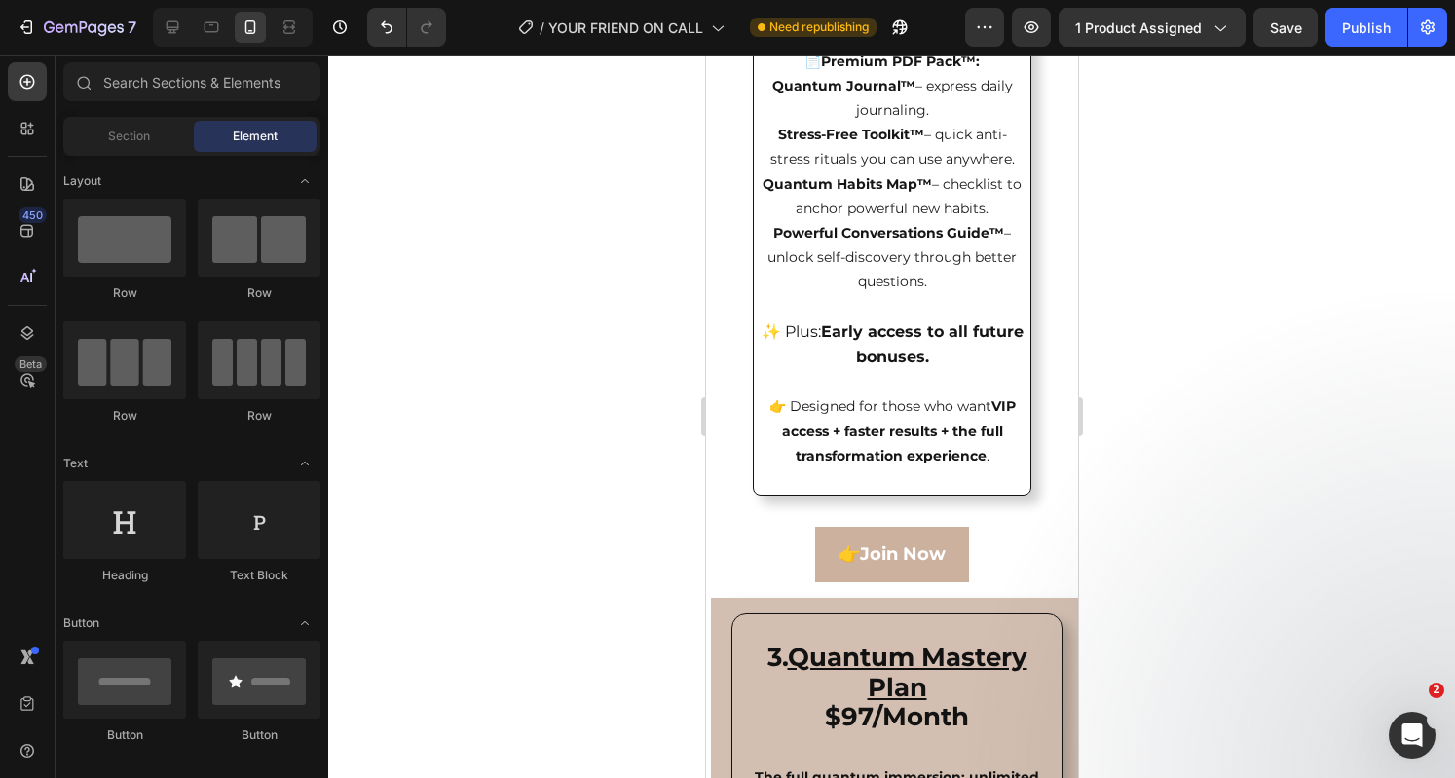
scroll to position [6917, 0]
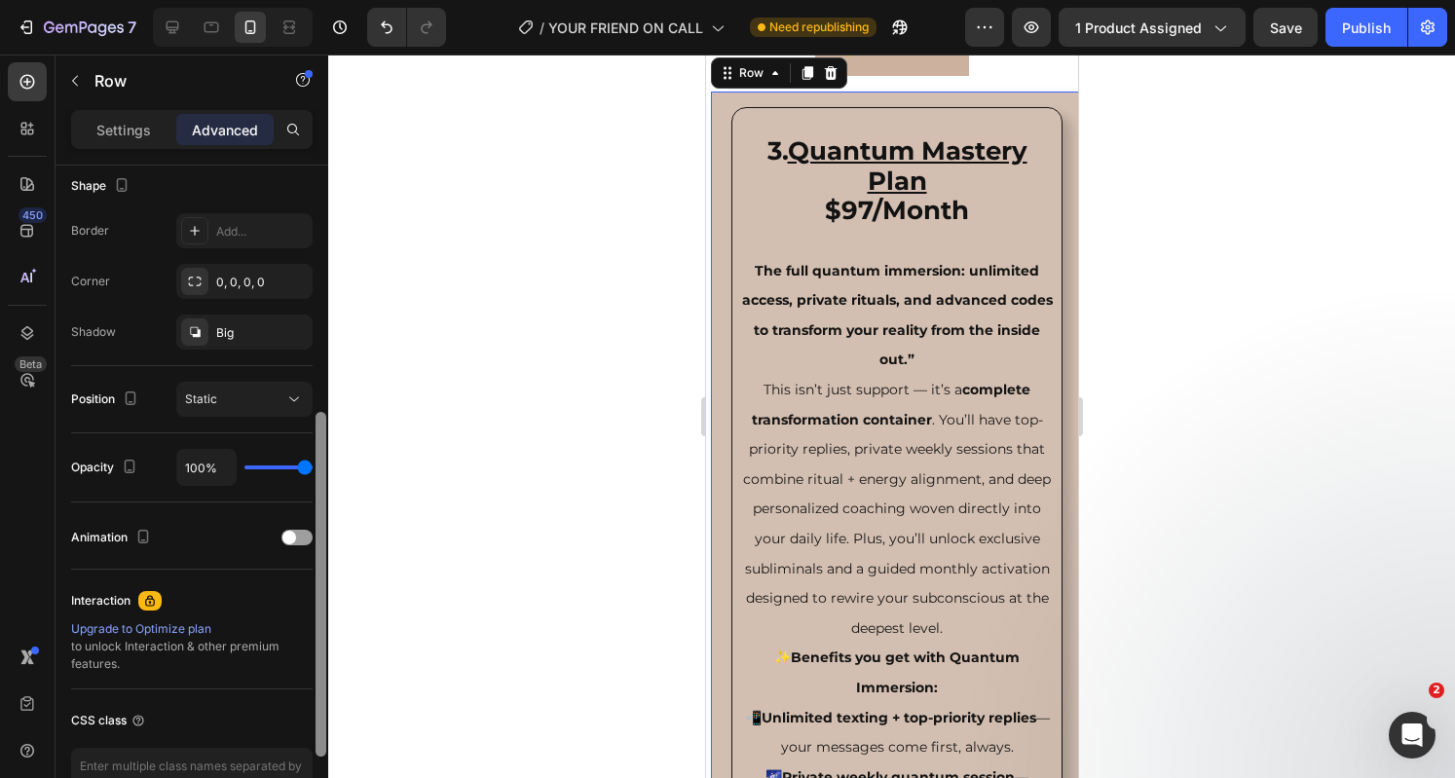
scroll to position [518, 0]
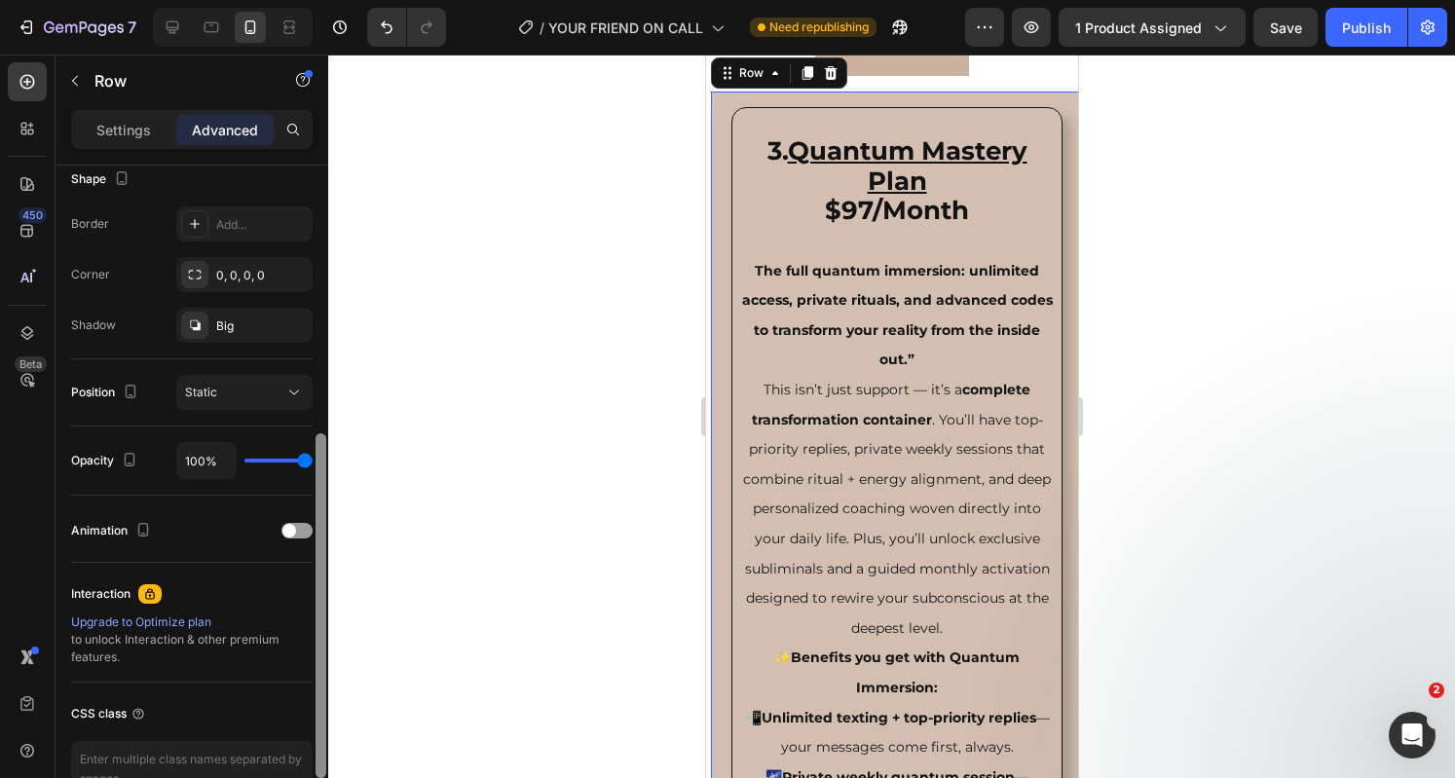
drag, startPoint x: 321, startPoint y: 254, endPoint x: 325, endPoint y: 523, distance: 268.8
click at [325, 523] on div at bounding box center [320, 605] width 11 height 345
click at [204, 332] on div at bounding box center [194, 325] width 27 height 27
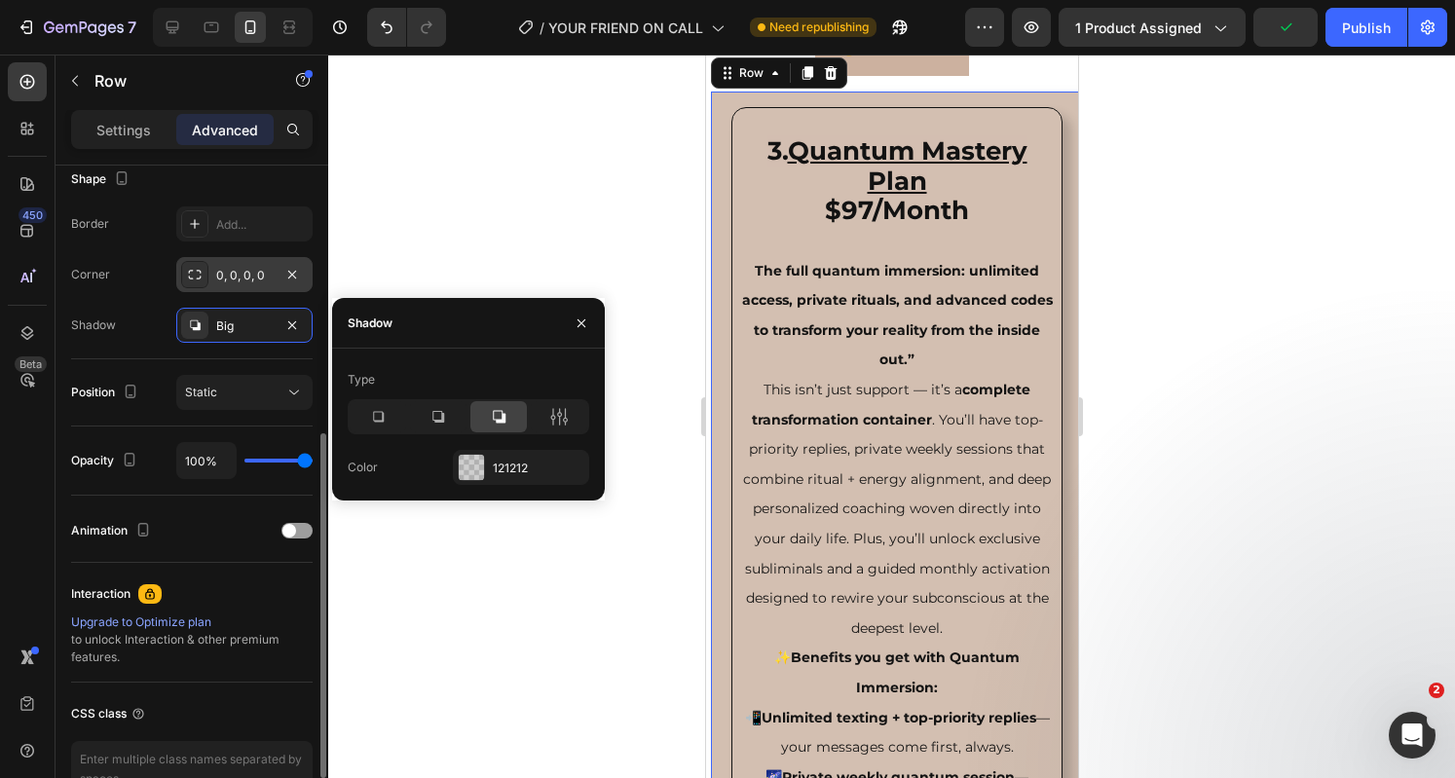
click at [220, 276] on div "0, 0, 0, 0" at bounding box center [244, 276] width 56 height 18
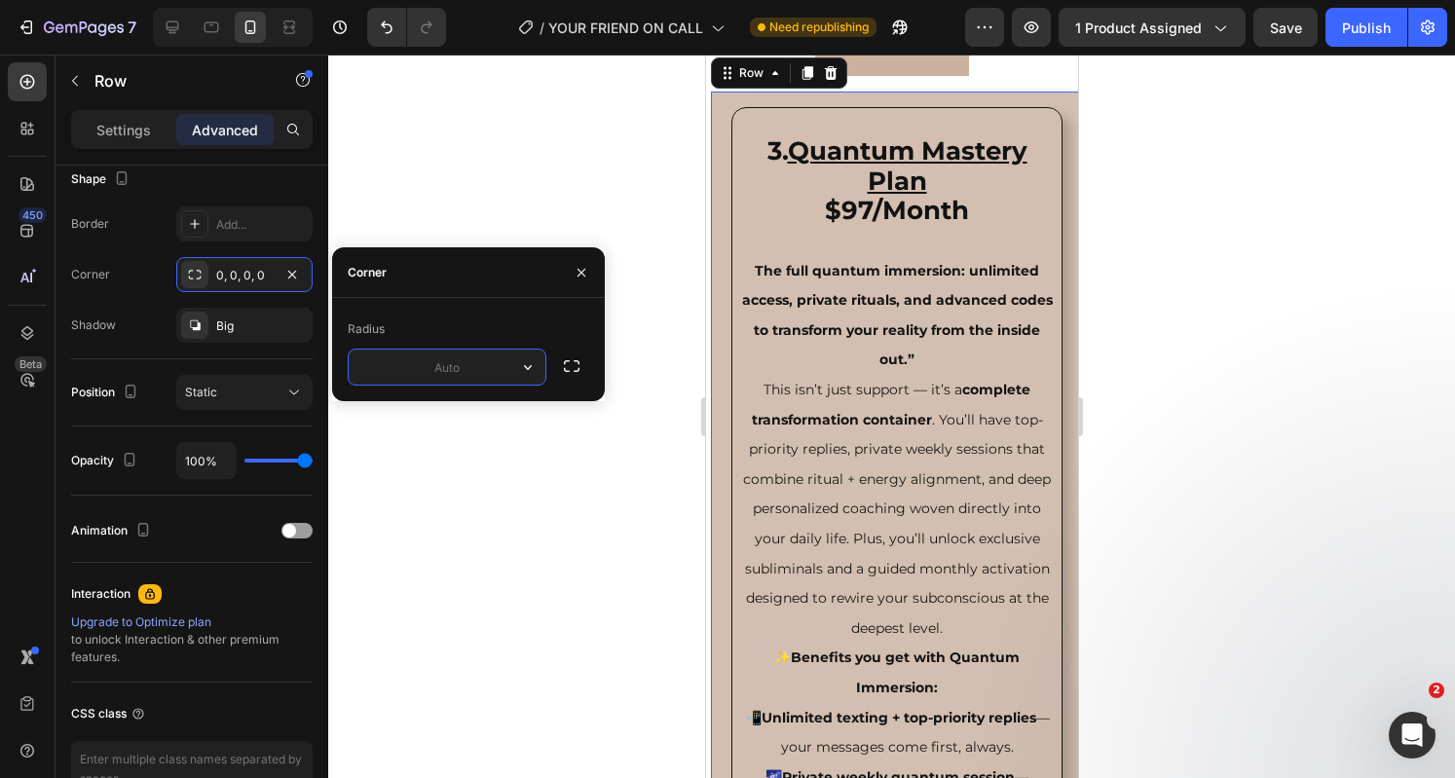
click at [425, 363] on input "text" at bounding box center [447, 367] width 197 height 35
type input "40"
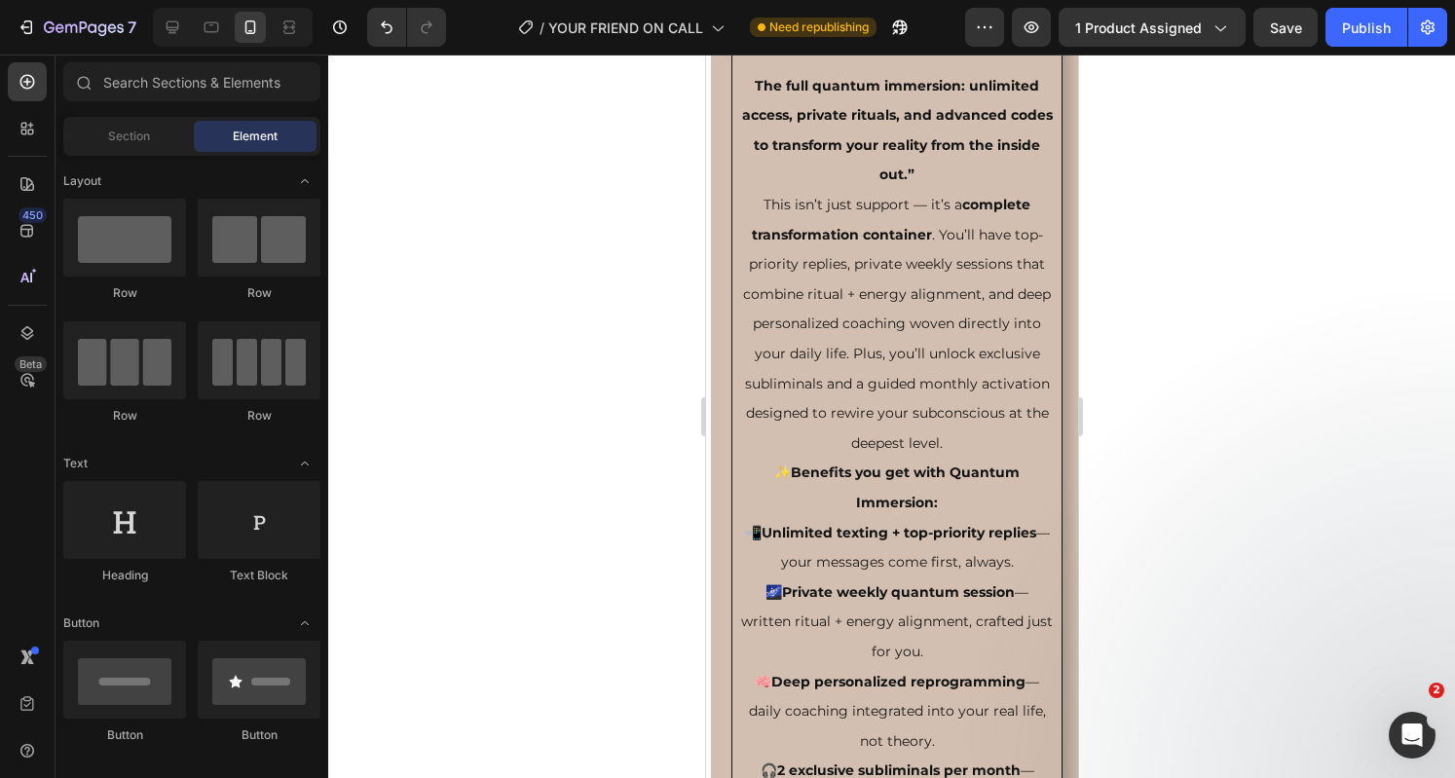
scroll to position [7527, 0]
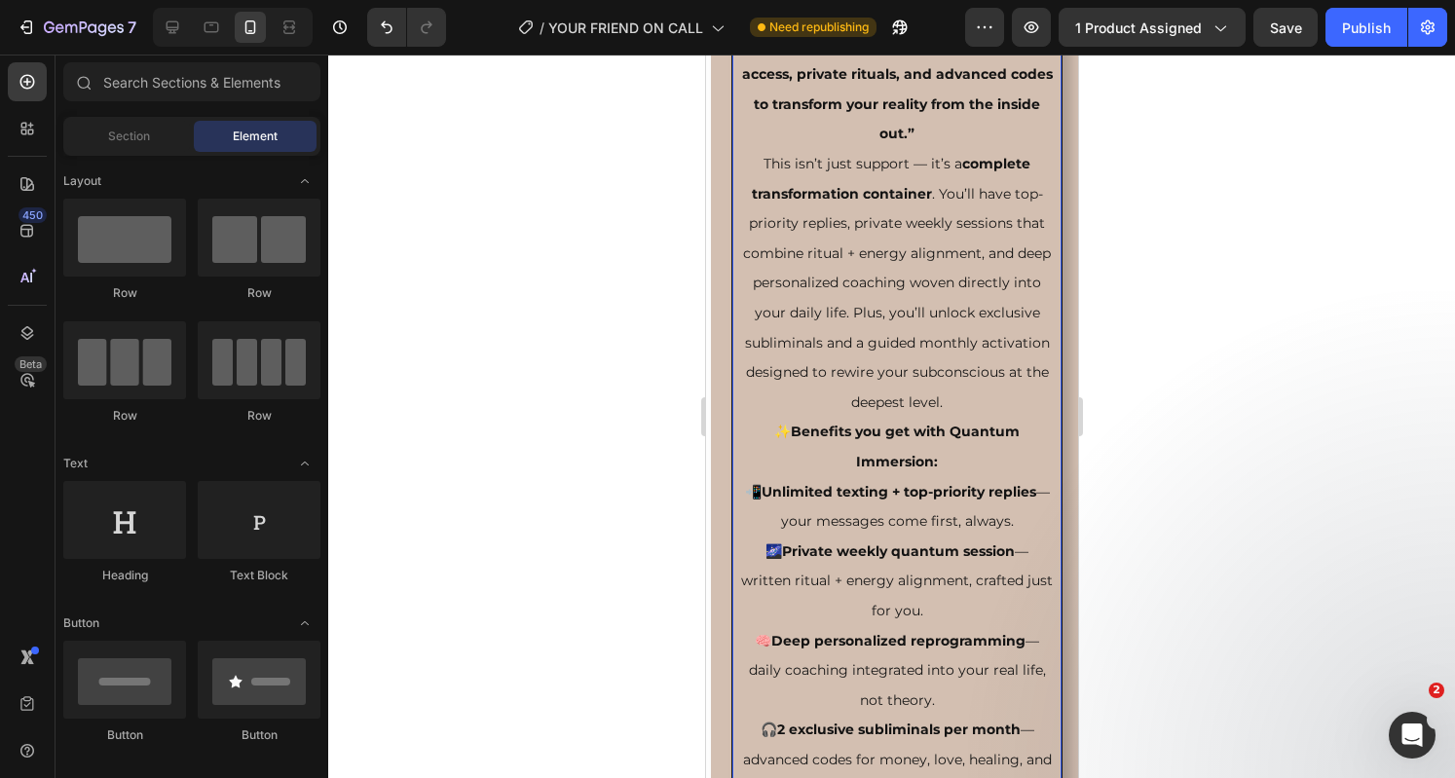
click at [970, 451] on h2 "3. Quantum Mastery Plan $97/Month The full quantum immersion: unlimited access,…" at bounding box center [895, 742] width 319 height 1720
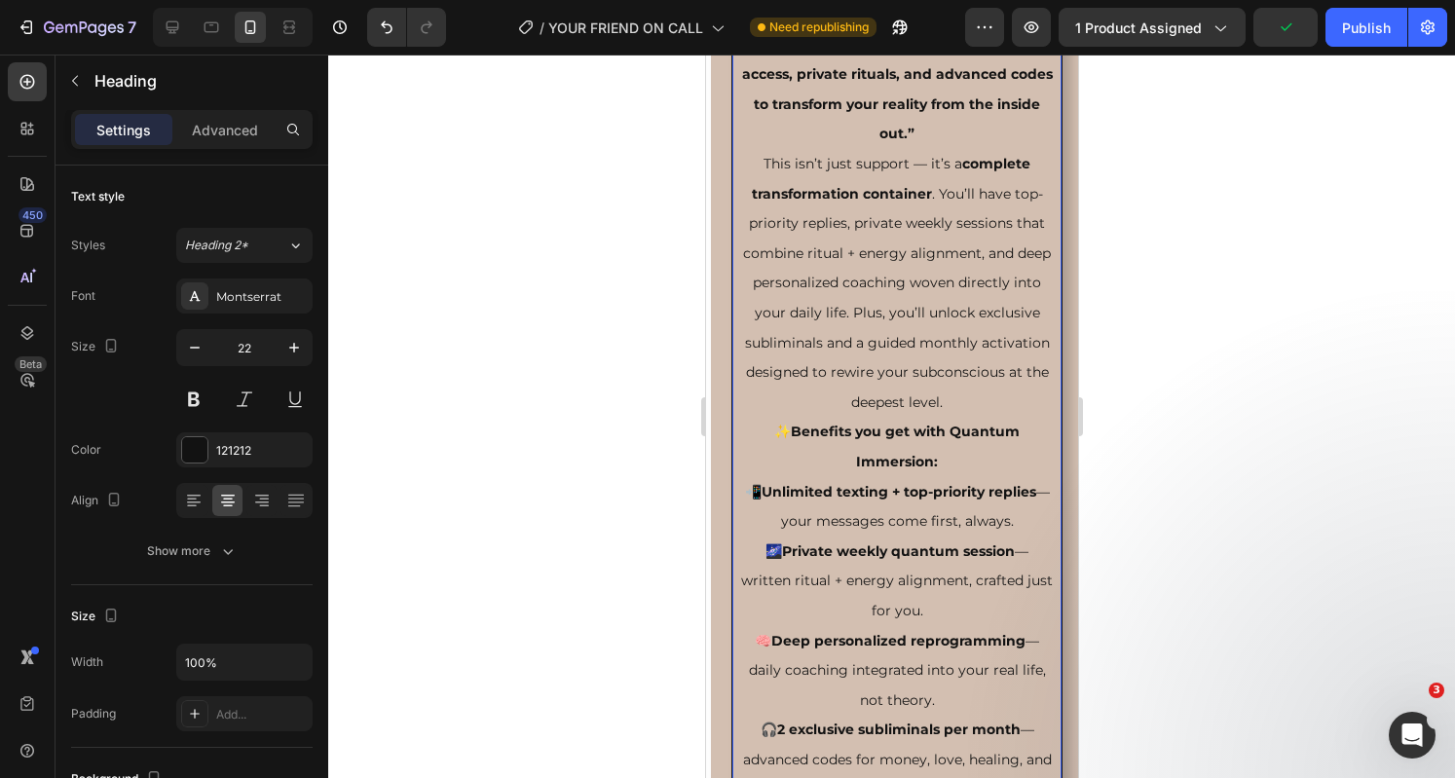
click at [944, 440] on p "3. Quantum Mastery Plan $97/Month The full quantum immersion: unlimited access,…" at bounding box center [895, 742] width 315 height 1717
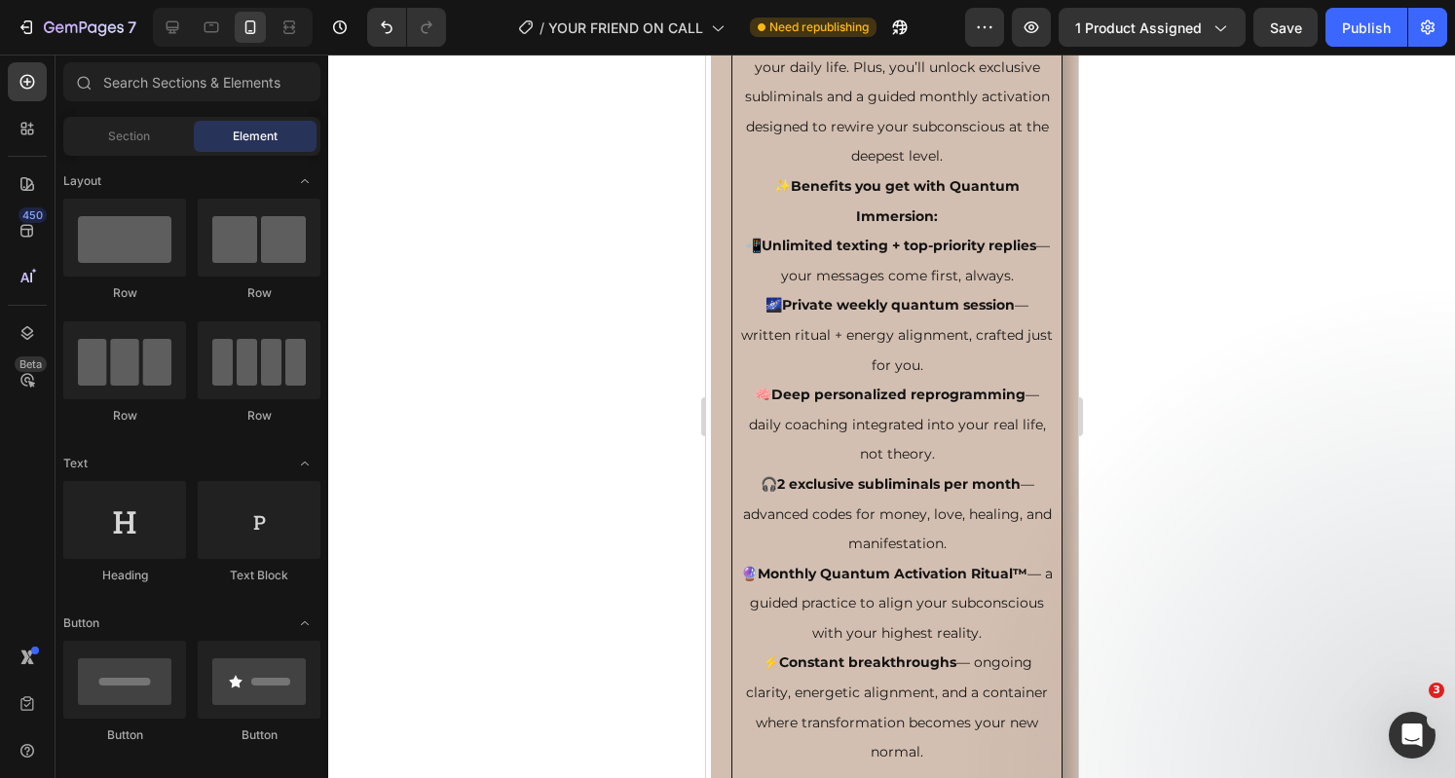
scroll to position [7814, 0]
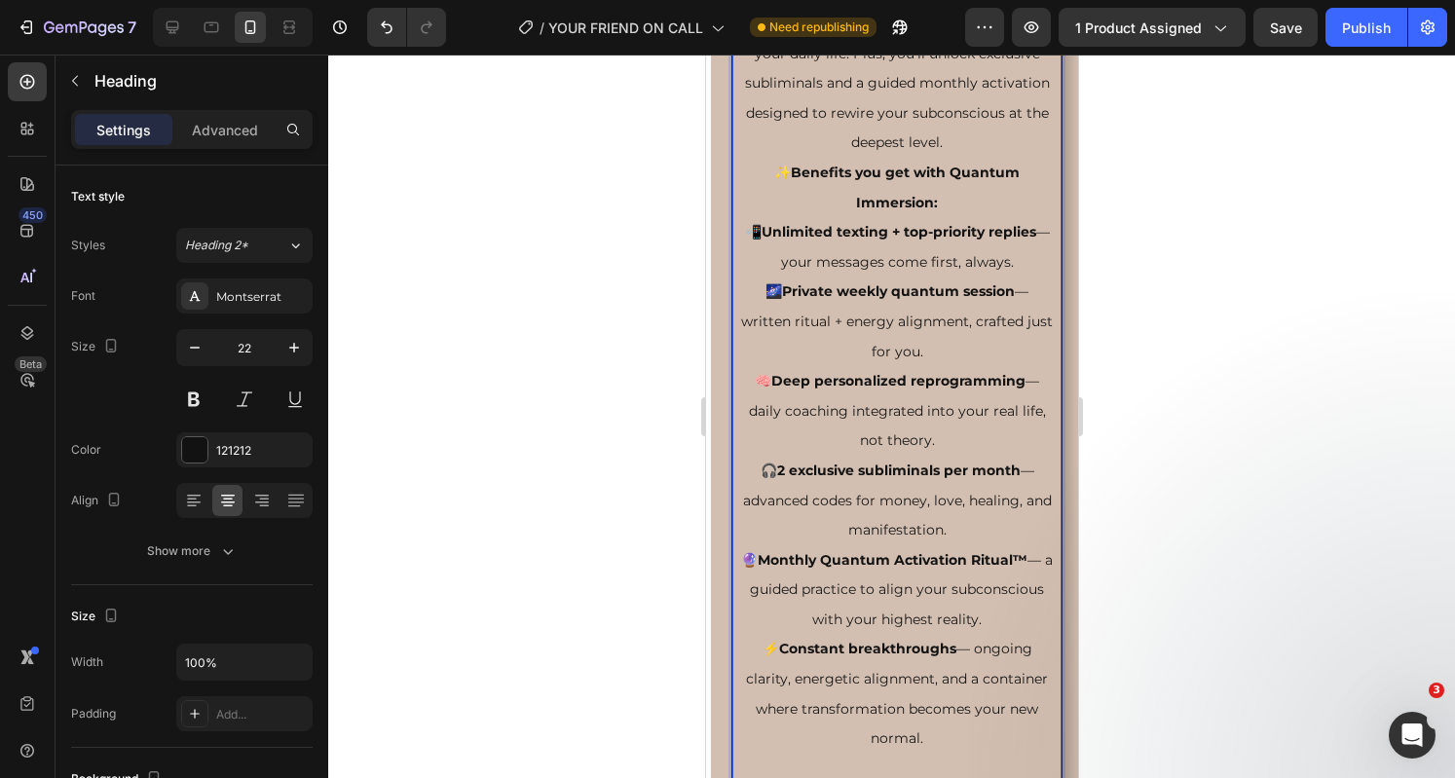
click at [1010, 465] on p "3. Quantum Mastery Plan $97/Month The full quantum immersion: unlimited access,…" at bounding box center [895, 469] width 315 height 1745
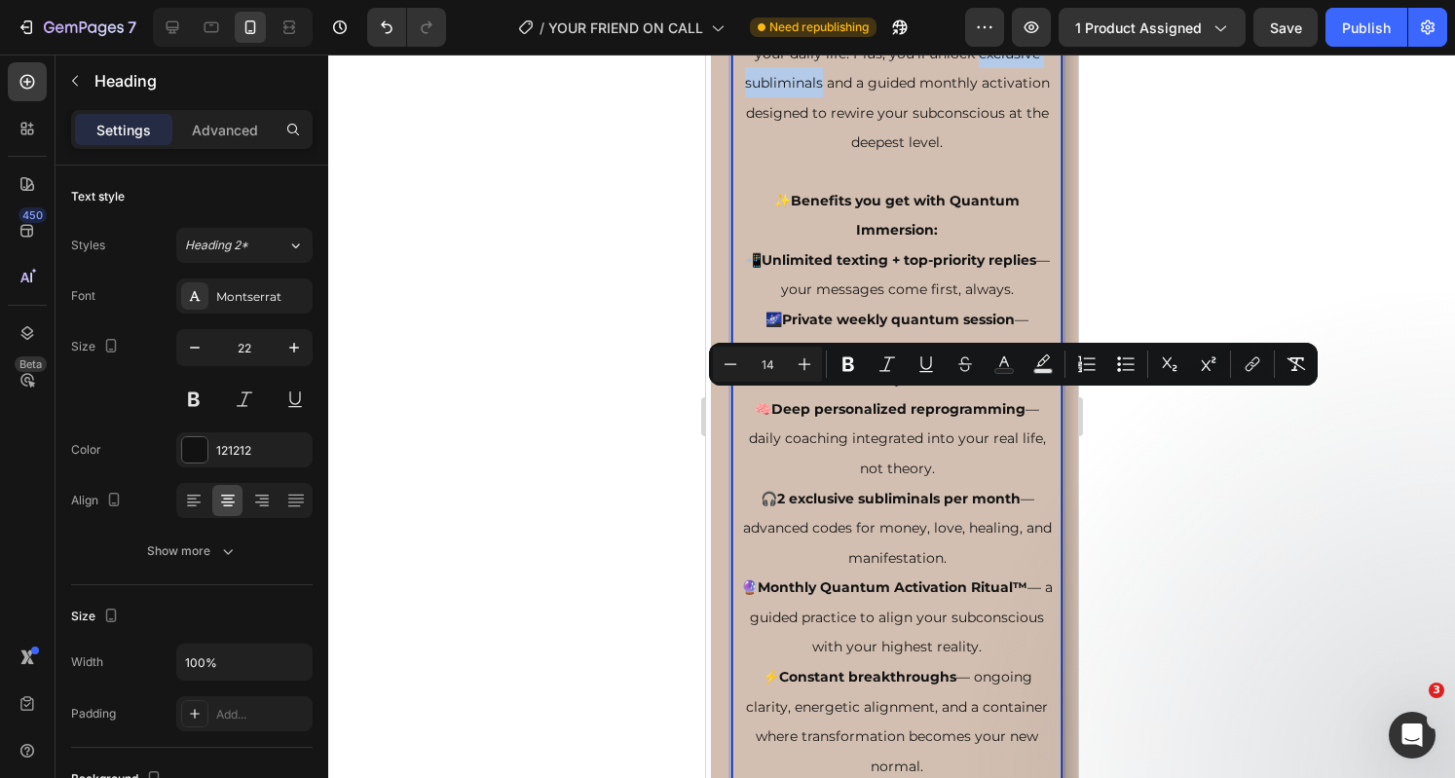
drag, startPoint x: 880, startPoint y: 404, endPoint x: 740, endPoint y: 398, distance: 140.3
click at [742, 152] on span "This isn’t just support — it’s a complete transformation container . You’ll hav…" at bounding box center [896, 24] width 308 height 256
click at [848, 367] on icon "Editor contextual toolbar" at bounding box center [847, 363] width 19 height 19
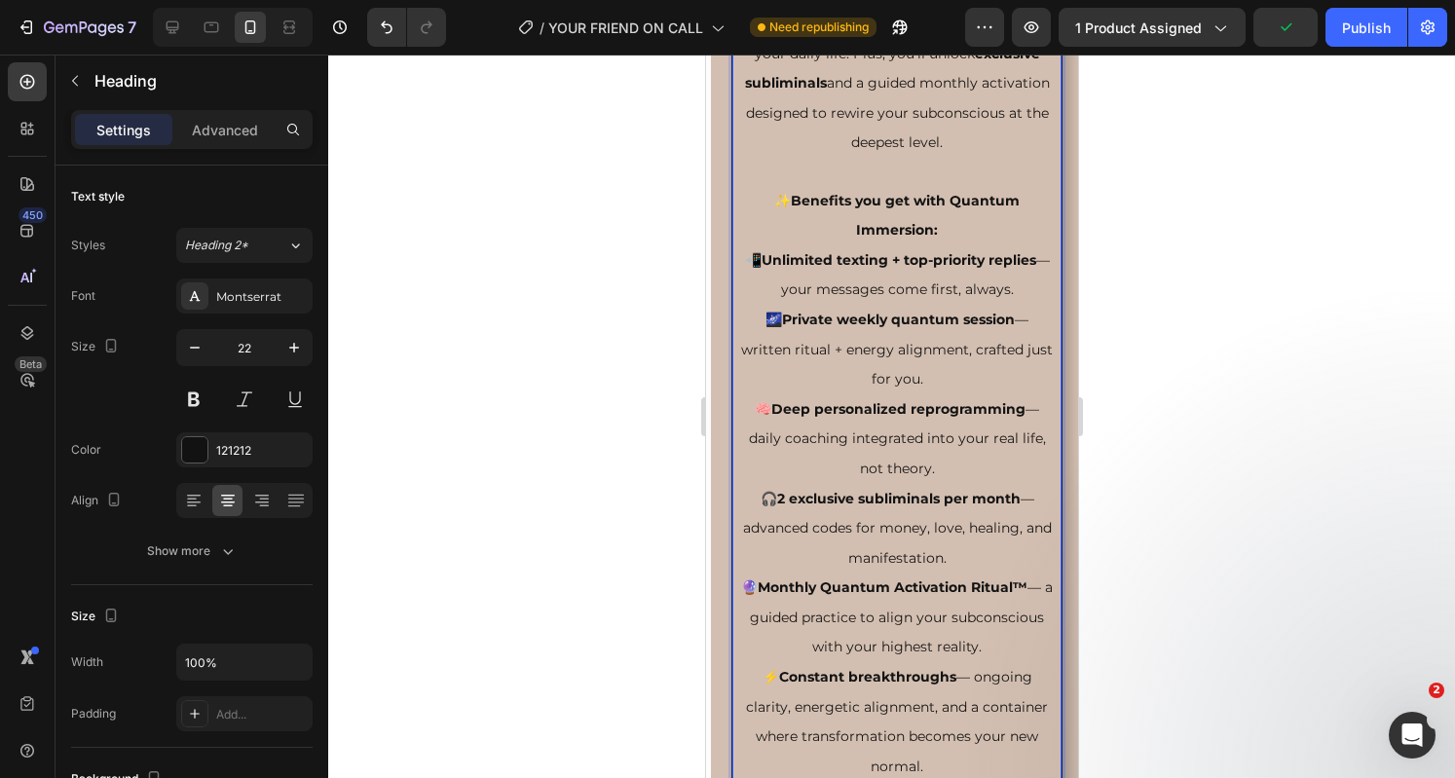
click at [894, 152] on span "This isn’t just support — it’s a complete transformation container . You’ll hav…" at bounding box center [896, 24] width 308 height 256
click at [790, 240] on strong "Benefits you get with Quantum Immersion:" at bounding box center [904, 216] width 229 height 48
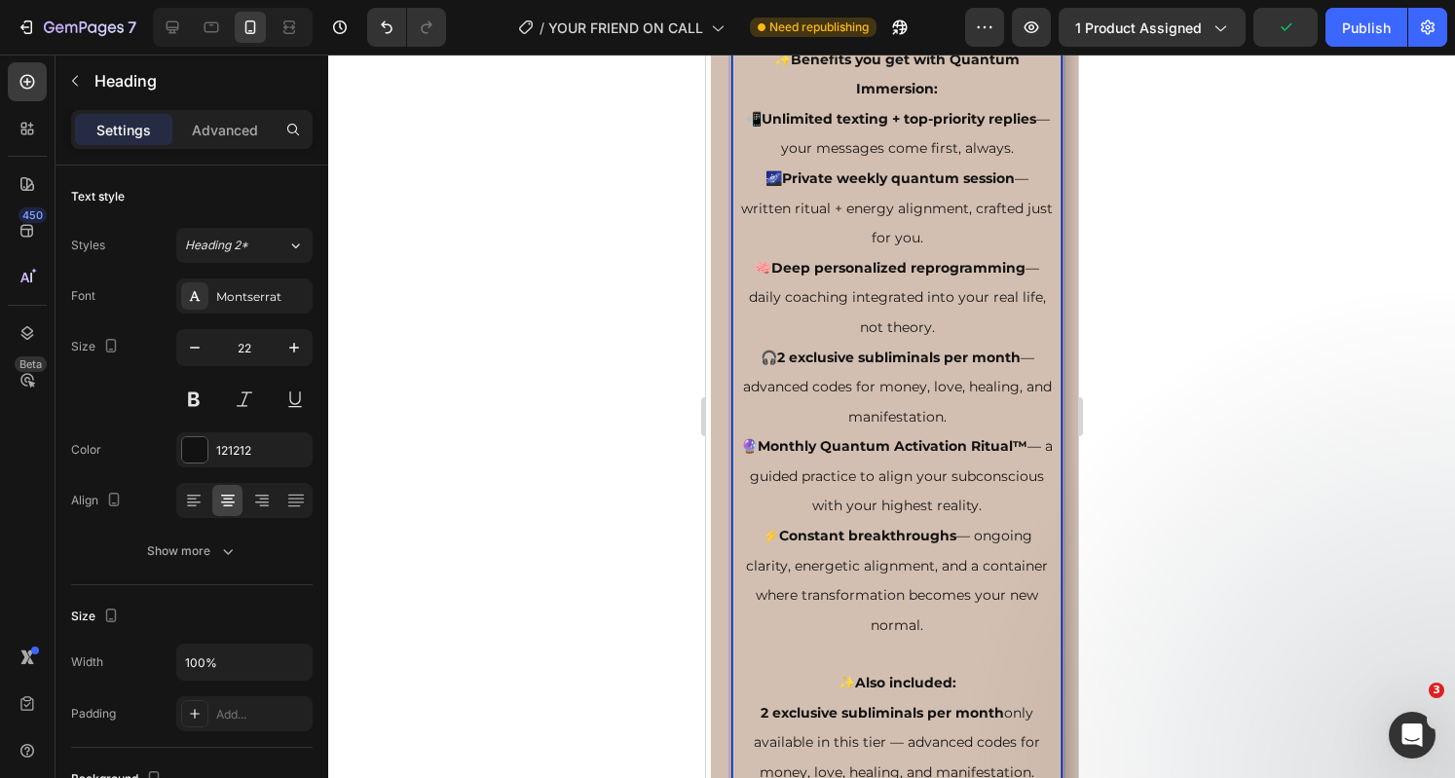
scroll to position [8064, 0]
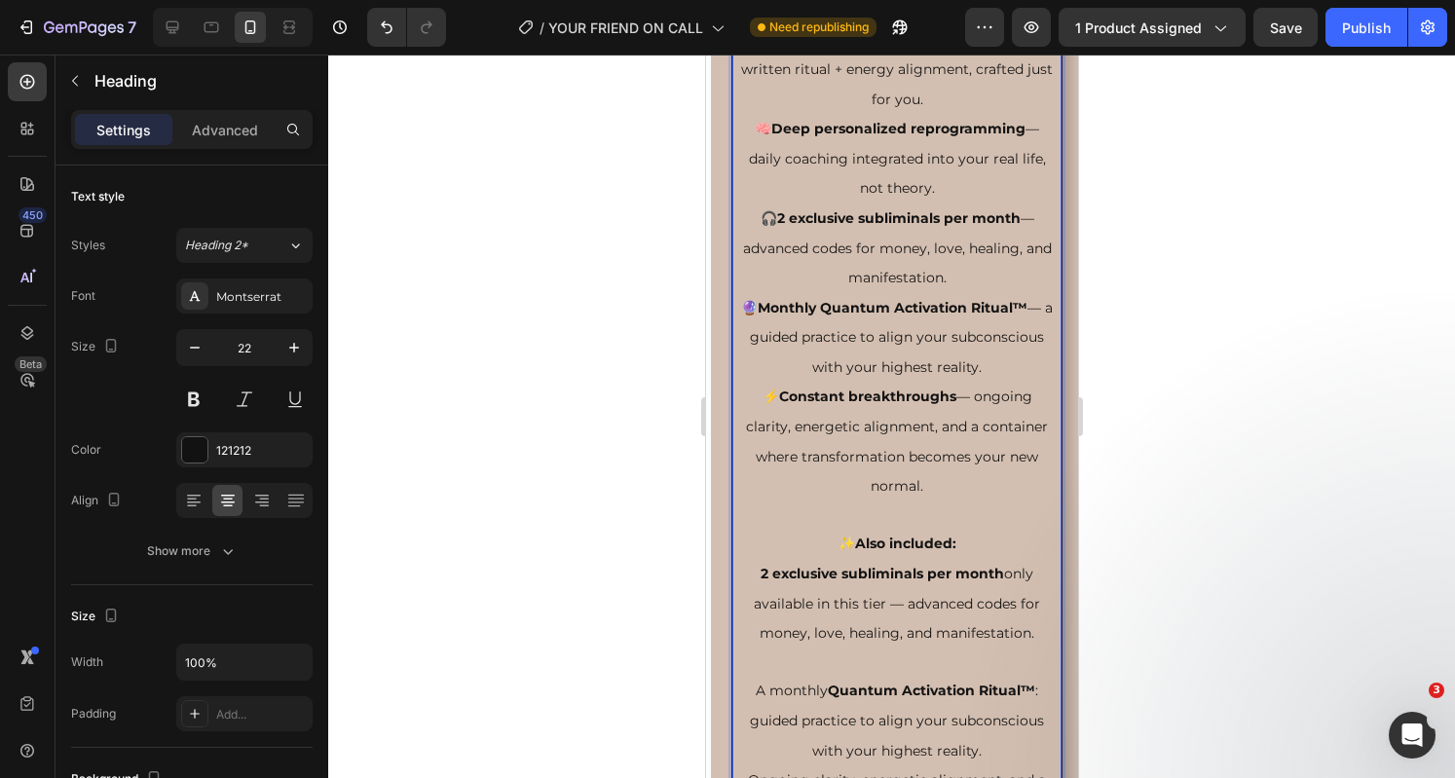
drag, startPoint x: 943, startPoint y: 296, endPoint x: 775, endPoint y: 271, distance: 169.4
click at [775, 271] on p "3. Quantum Mastery Plan $97/Month The full quantum immersion: unlimited access,…" at bounding box center [895, 218] width 315 height 1743
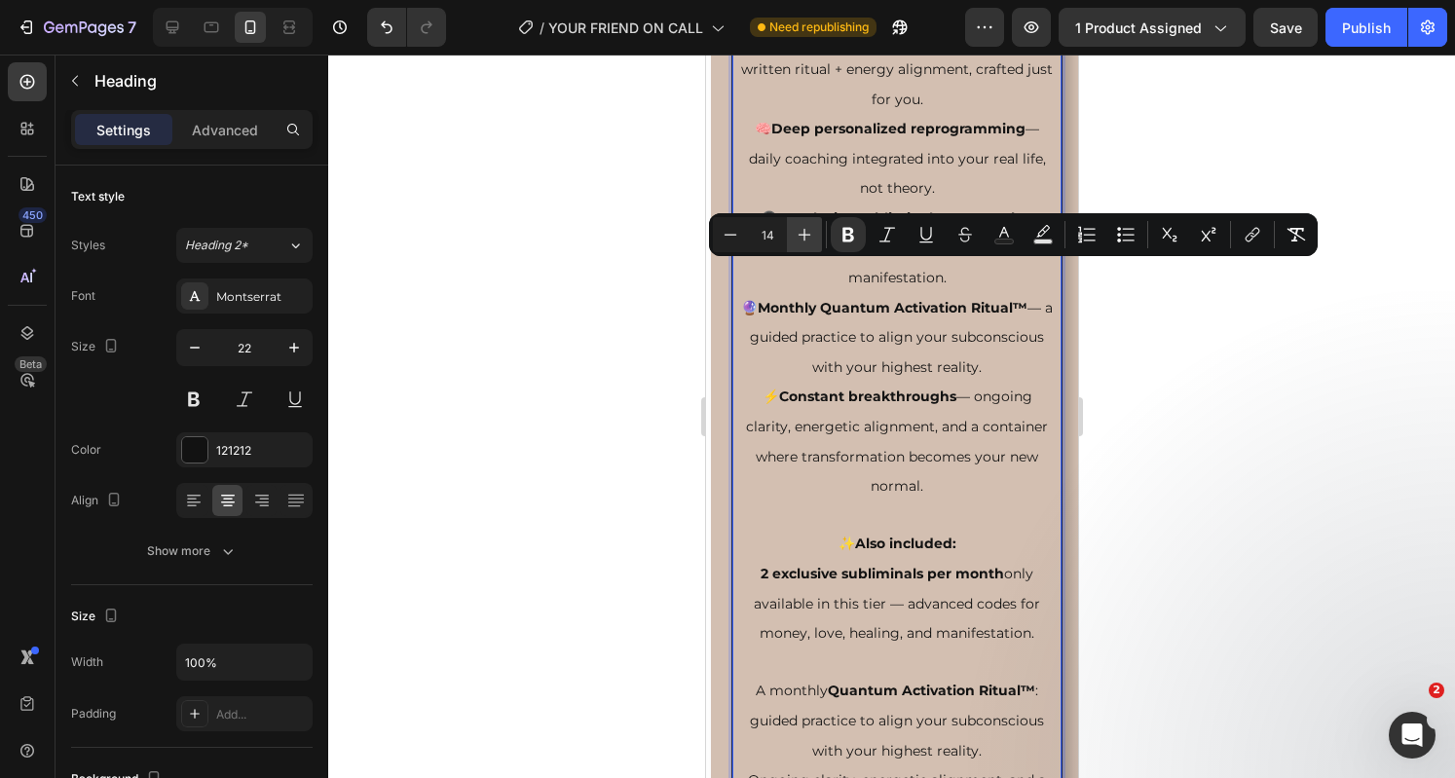
click at [812, 240] on icon "Editor contextual toolbar" at bounding box center [804, 234] width 19 height 19
type input "15"
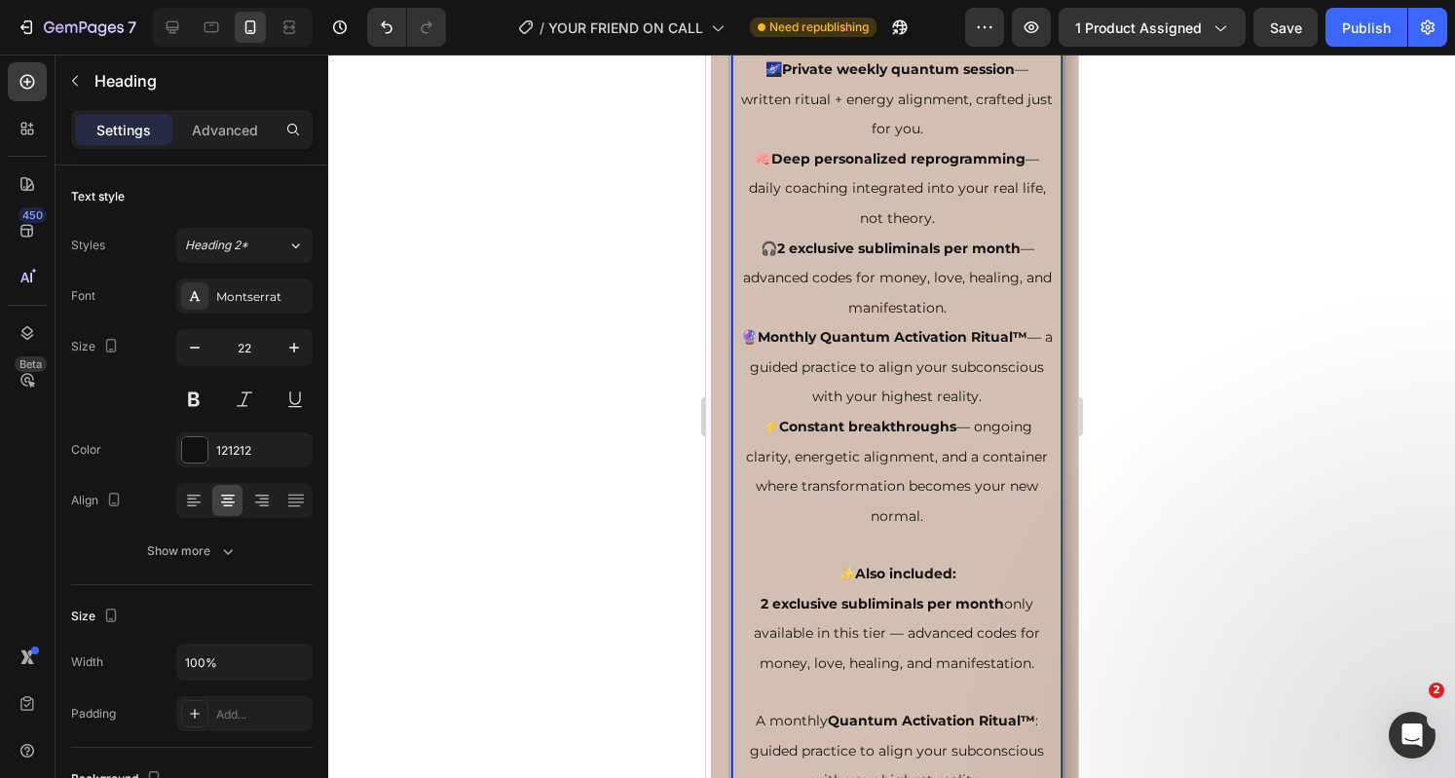
click at [882, 18] on strong "Unlimited texting + top-priority replies" at bounding box center [897, 10] width 275 height 18
click at [759, 49] on span "📲 Unlimited texting + top-priority replies — your messages come first, always." at bounding box center [896, 25] width 305 height 48
click at [762, 18] on strong "Unlimited texting + top-priority replies" at bounding box center [897, 10] width 275 height 18
click at [744, 49] on span "✅ Unlimited texting + top-priority replies — your messages come first, always." at bounding box center [896, 25] width 305 height 48
click at [770, 137] on span "🌌 Private weekly quantum session — written ritual + energy alignment, crafted j…" at bounding box center [896, 98] width 312 height 77
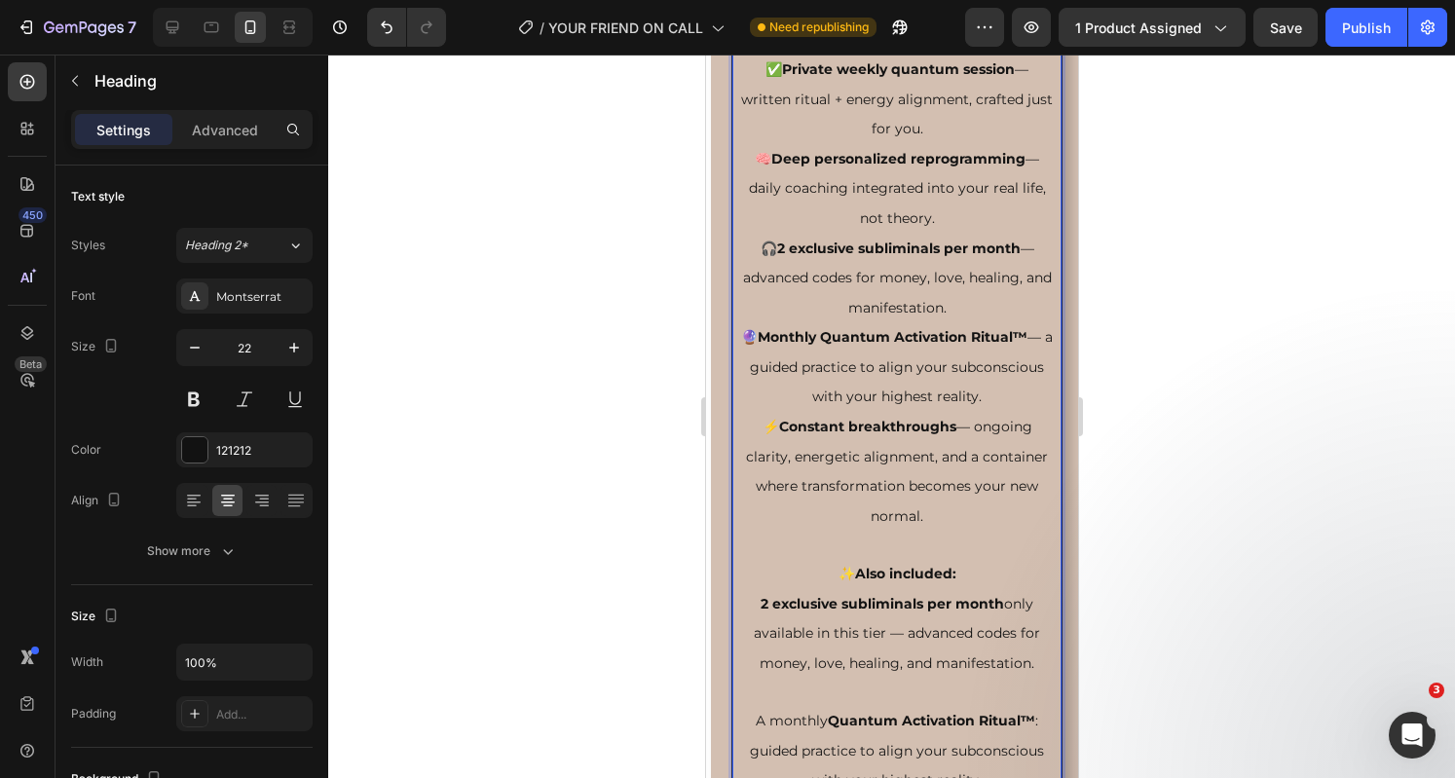
click at [760, 227] on span "🧠 Deep personalized reprogramming — daily coaching integrated into your real li…" at bounding box center [896, 188] width 297 height 77
drag, startPoint x: 754, startPoint y: 573, endPoint x: 1022, endPoint y: 739, distance: 316.1
click at [1022, 739] on p "3. Quantum Mastery Plan $97/Month The full quantum immersion: unlimited access,…" at bounding box center [895, 233] width 315 height 1773
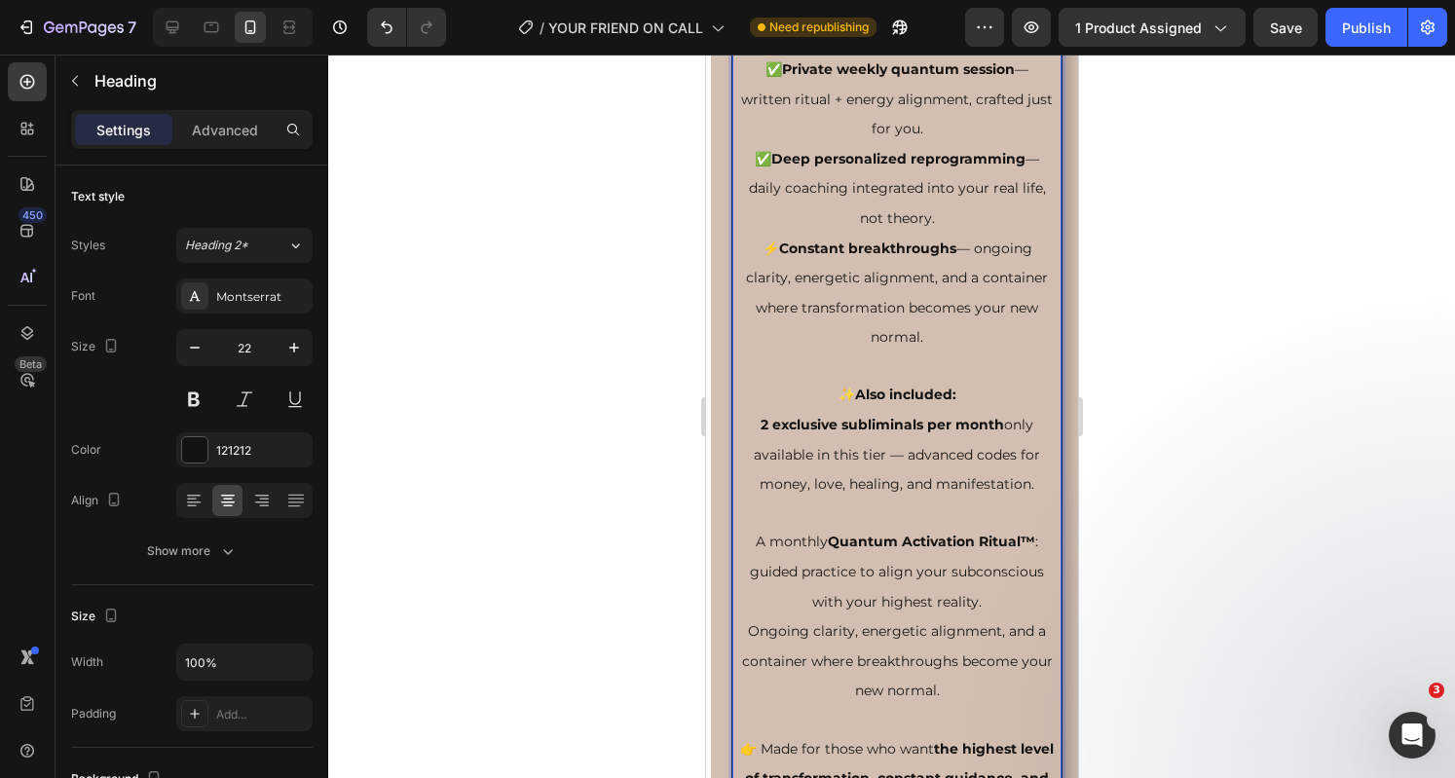
click at [764, 347] on span "⚡ Constant breakthroughs — ongoing clarity, energetic alignment, and a containe…" at bounding box center [896, 293] width 302 height 107
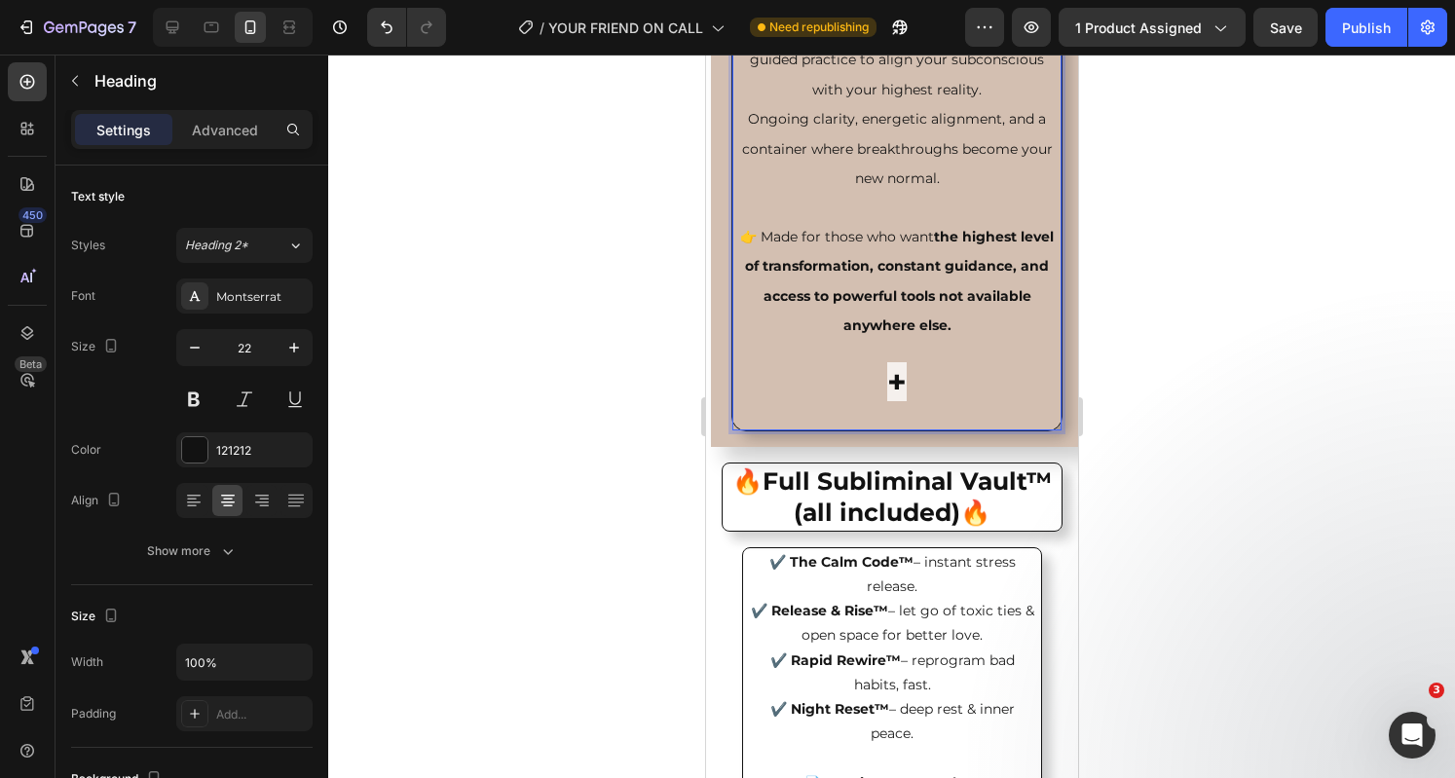
scroll to position [8582, 0]
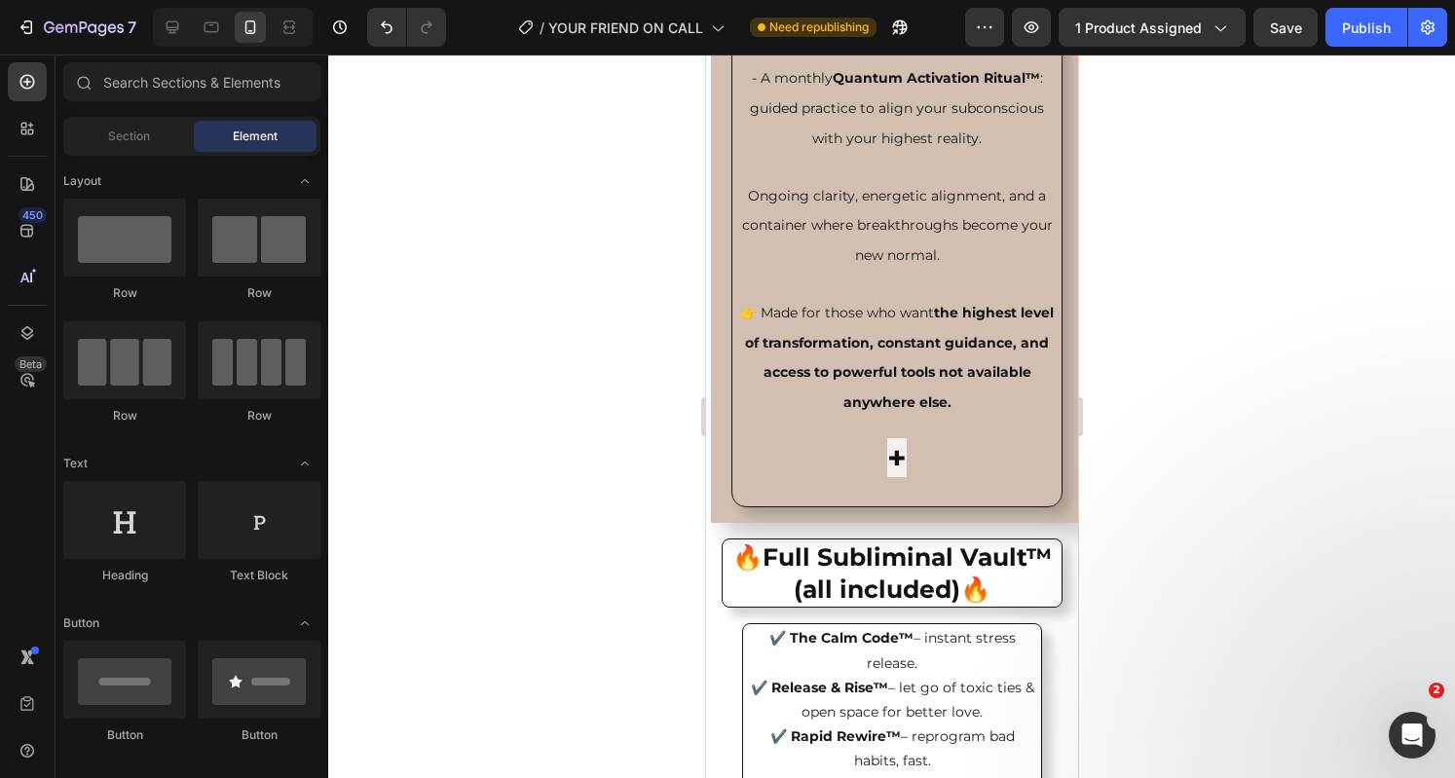
scroll to position [8514, 0]
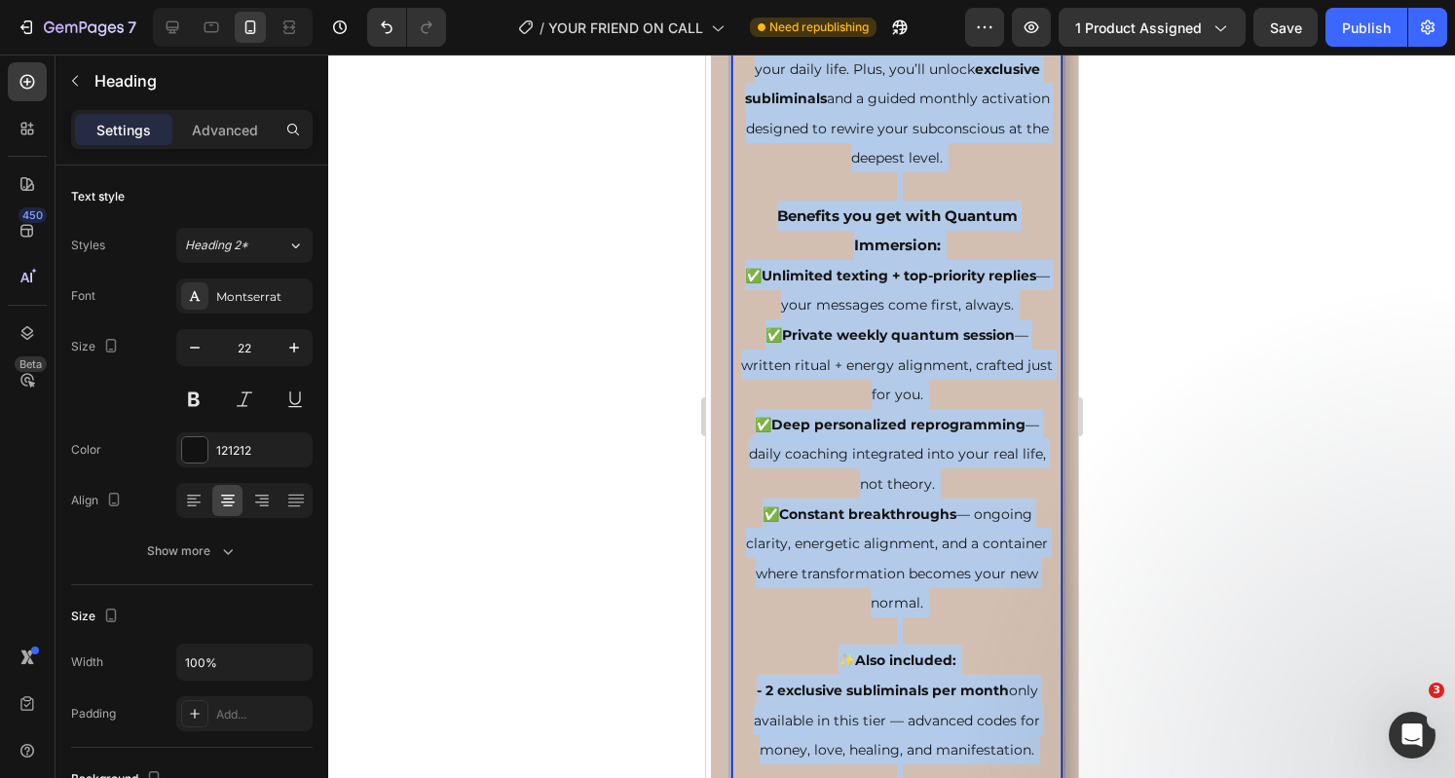
scroll to position [7776, 0]
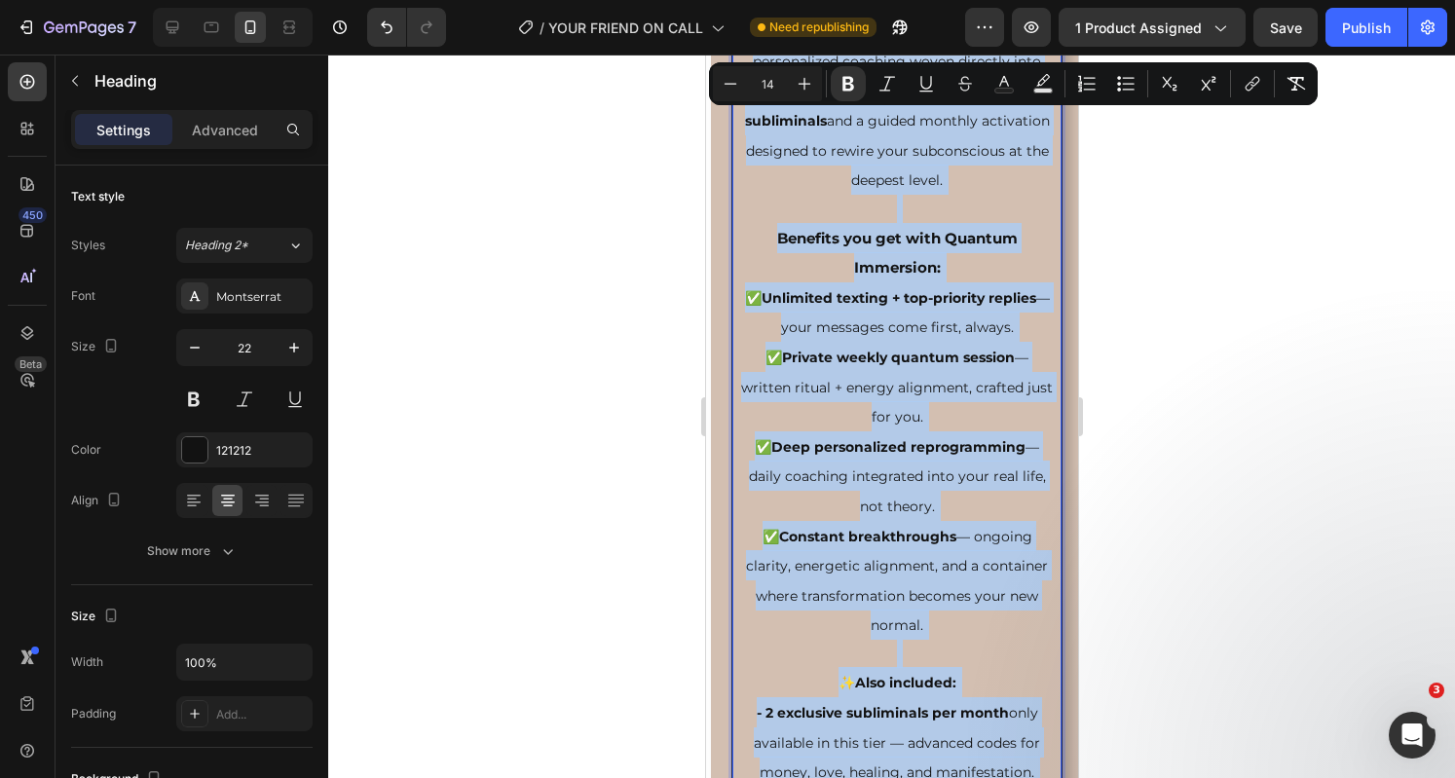
drag, startPoint x: 970, startPoint y: 629, endPoint x: 751, endPoint y: 103, distance: 569.6
copy p "The full quantum immersion: unlimited access, private rituals, and advanced cod…"
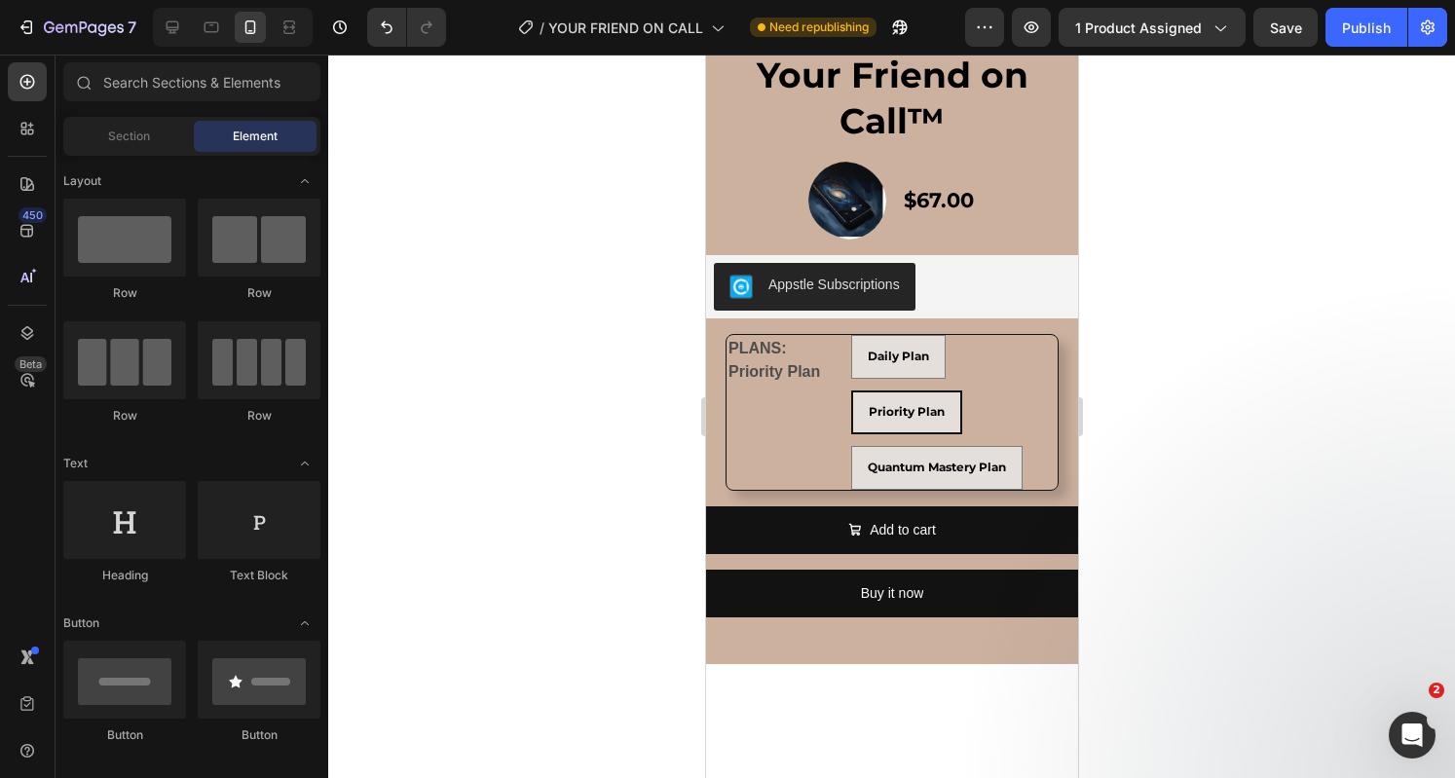
scroll to position [11789, 0]
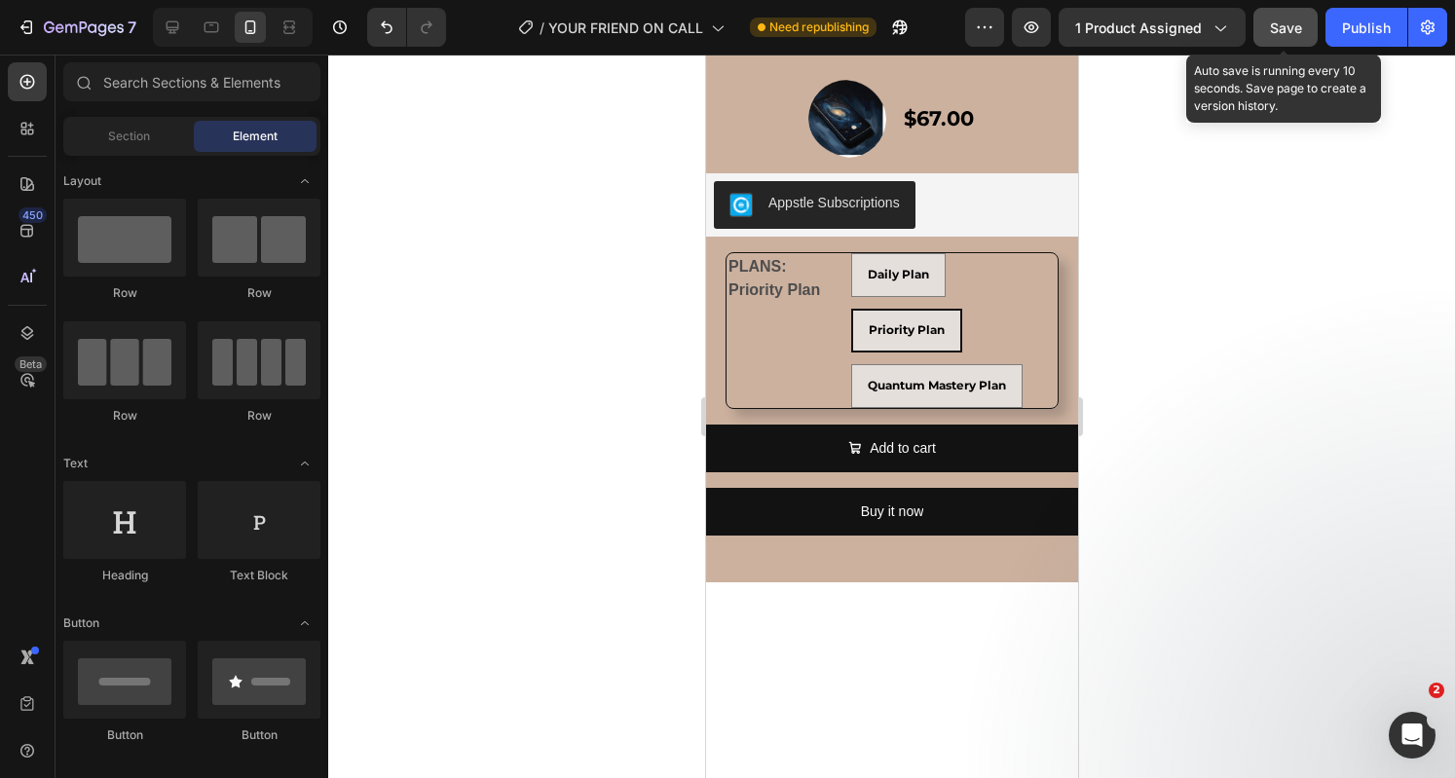
click at [1297, 18] on div "Save" at bounding box center [1286, 28] width 32 height 20
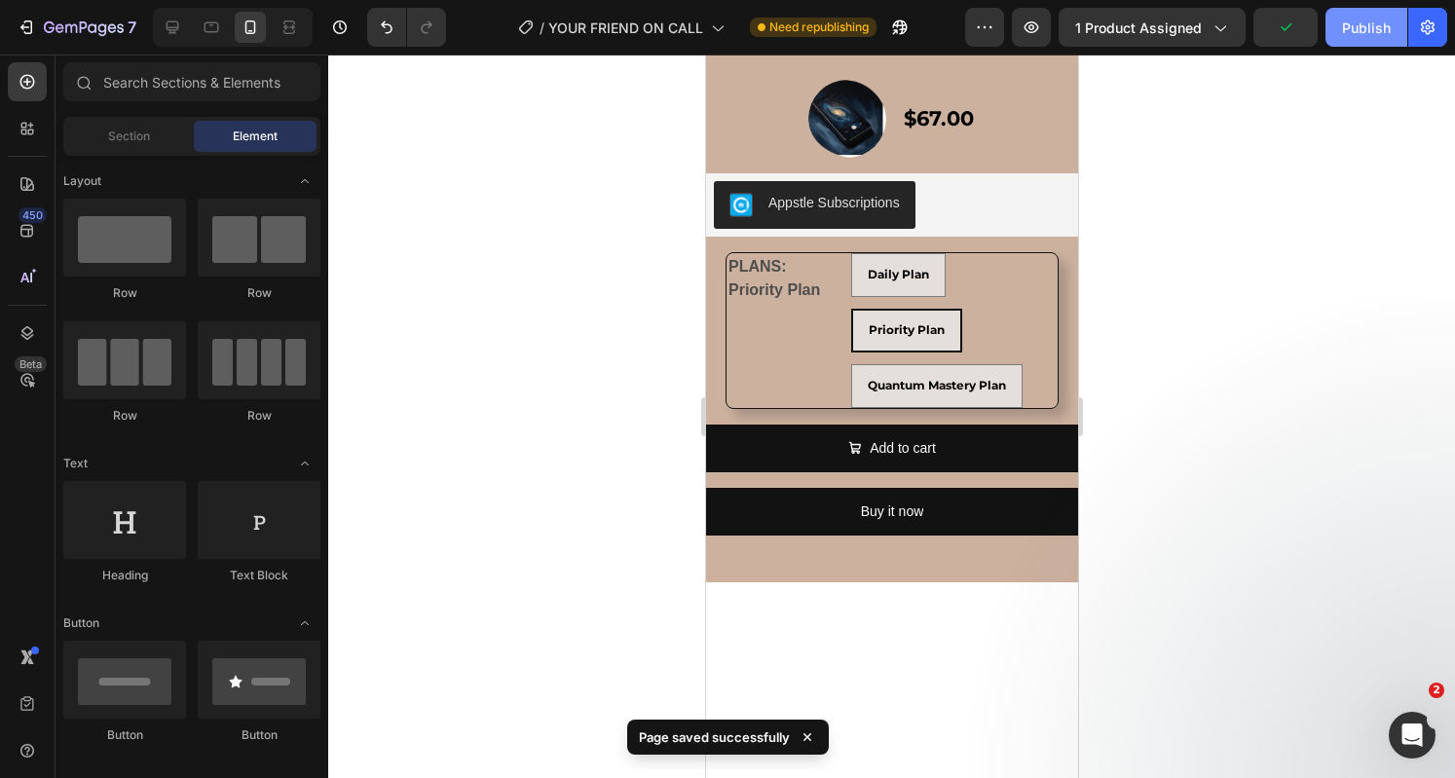
click at [1358, 25] on div "Publish" at bounding box center [1366, 28] width 49 height 20
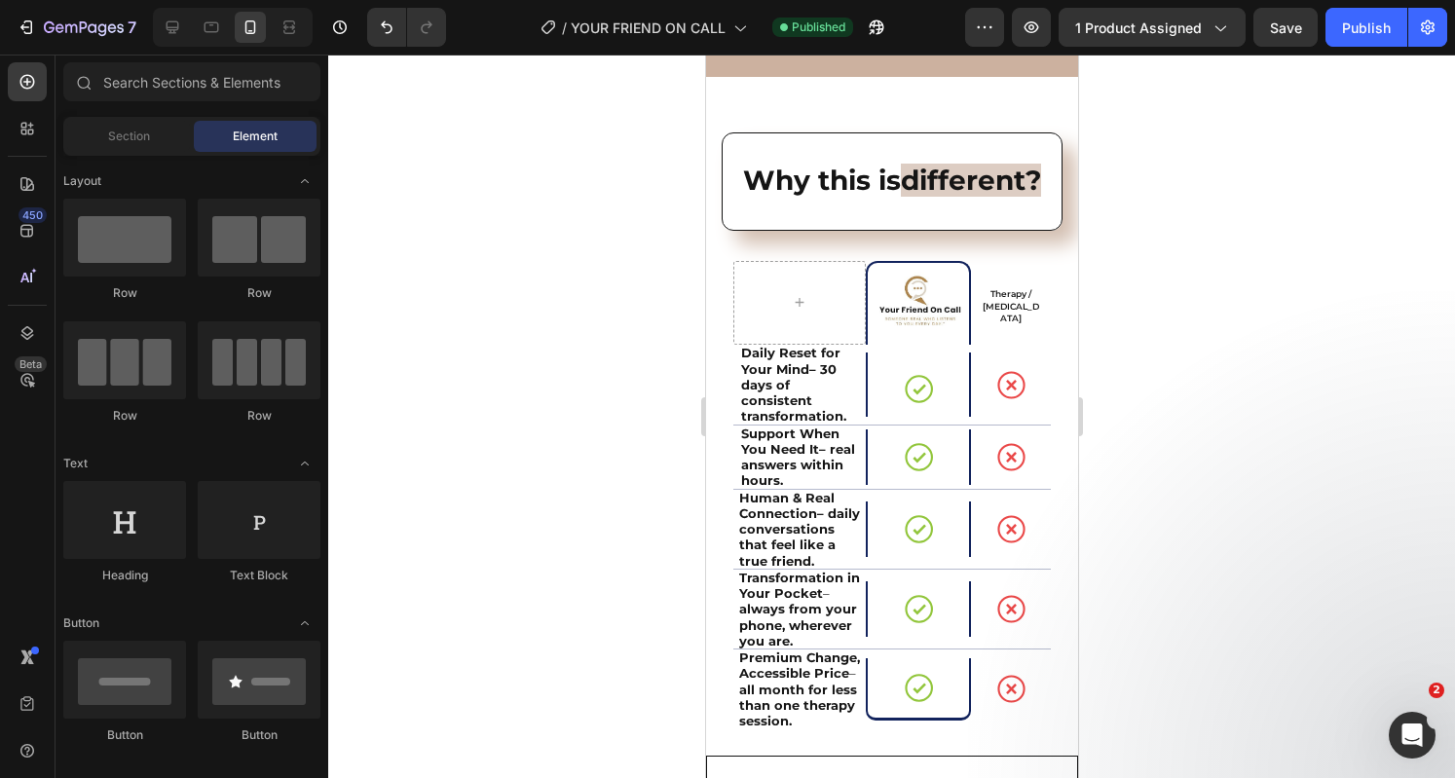
scroll to position [13412, 0]
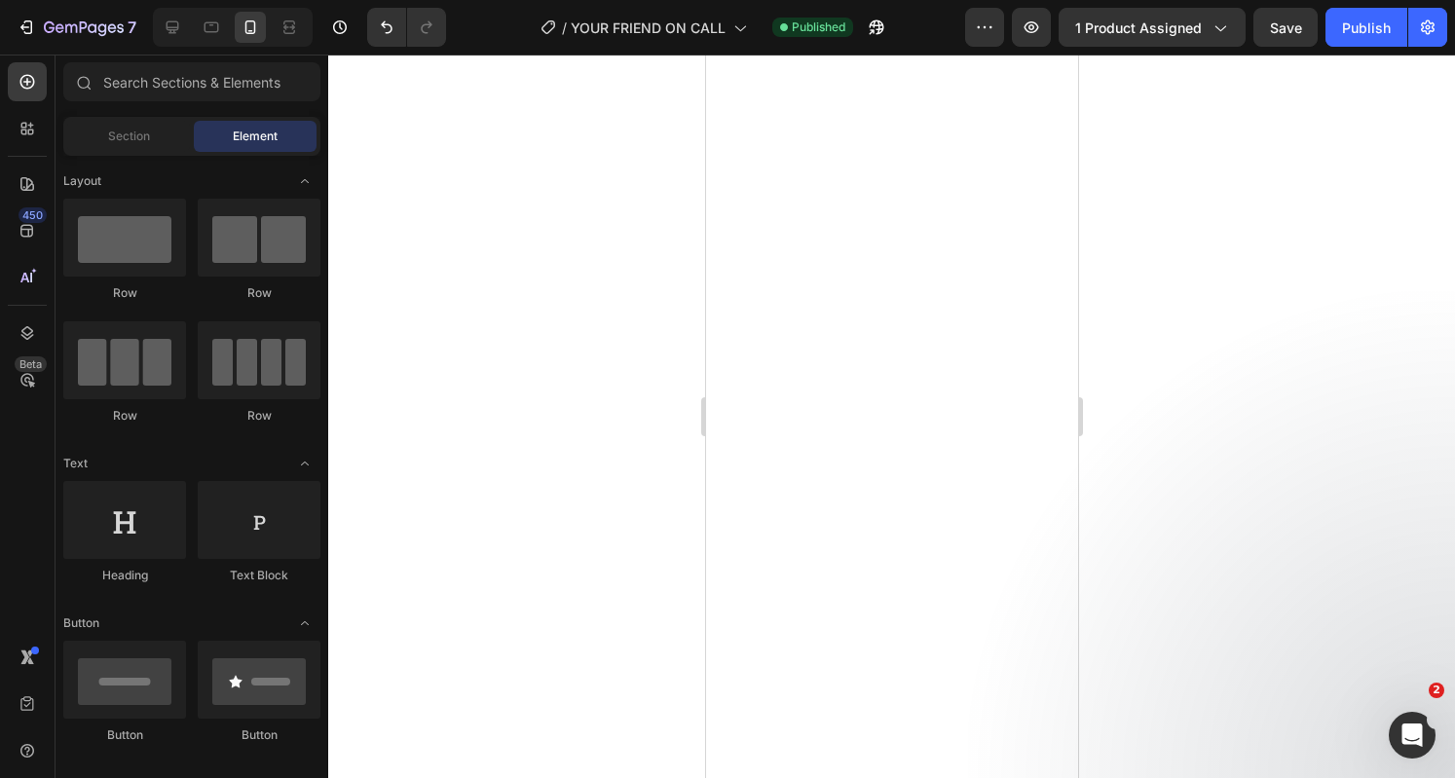
drag, startPoint x: 1068, startPoint y: 645, endPoint x: 1795, endPoint y: 176, distance: 865.1
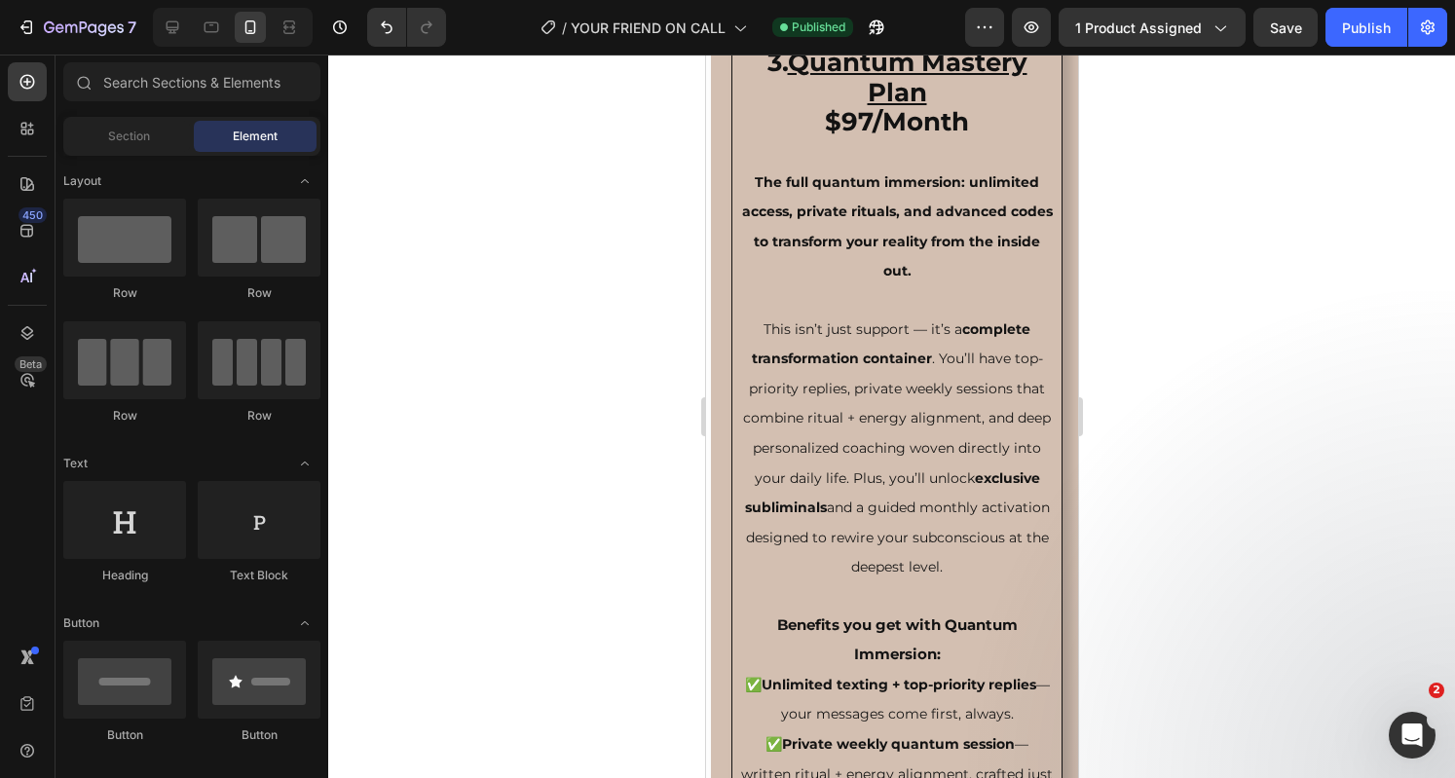
scroll to position [7471, 0]
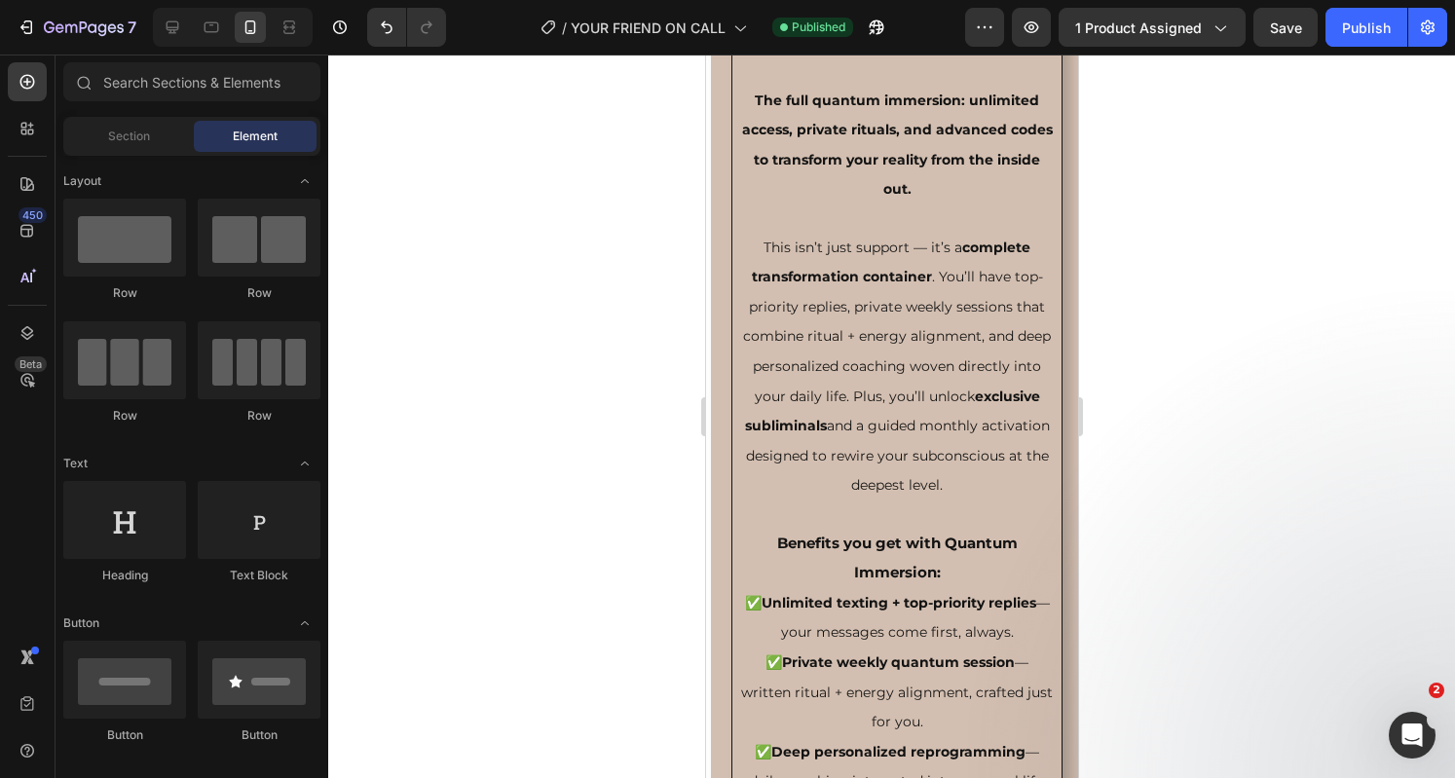
drag, startPoint x: 1069, startPoint y: 143, endPoint x: 1784, endPoint y: 497, distance: 797.3
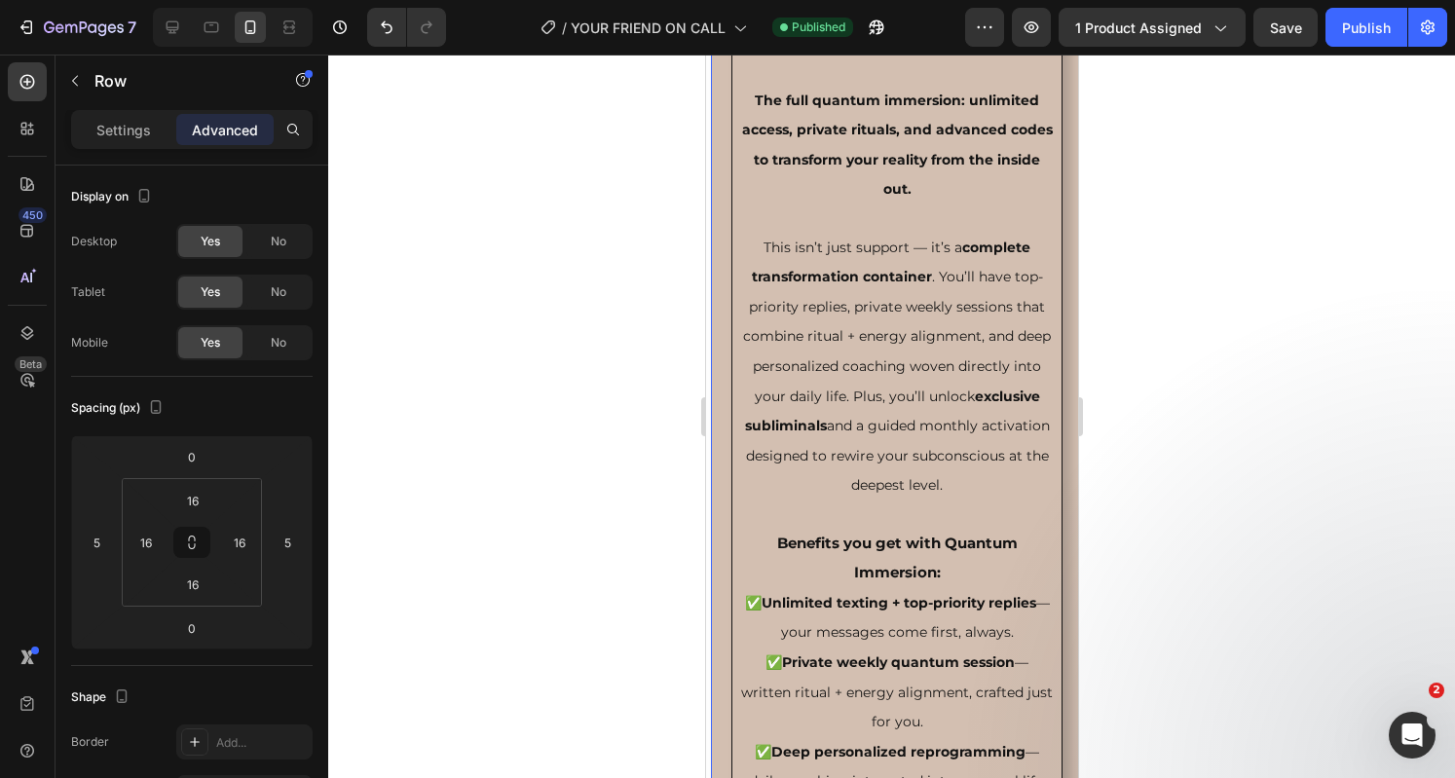
scroll to position [627, 0]
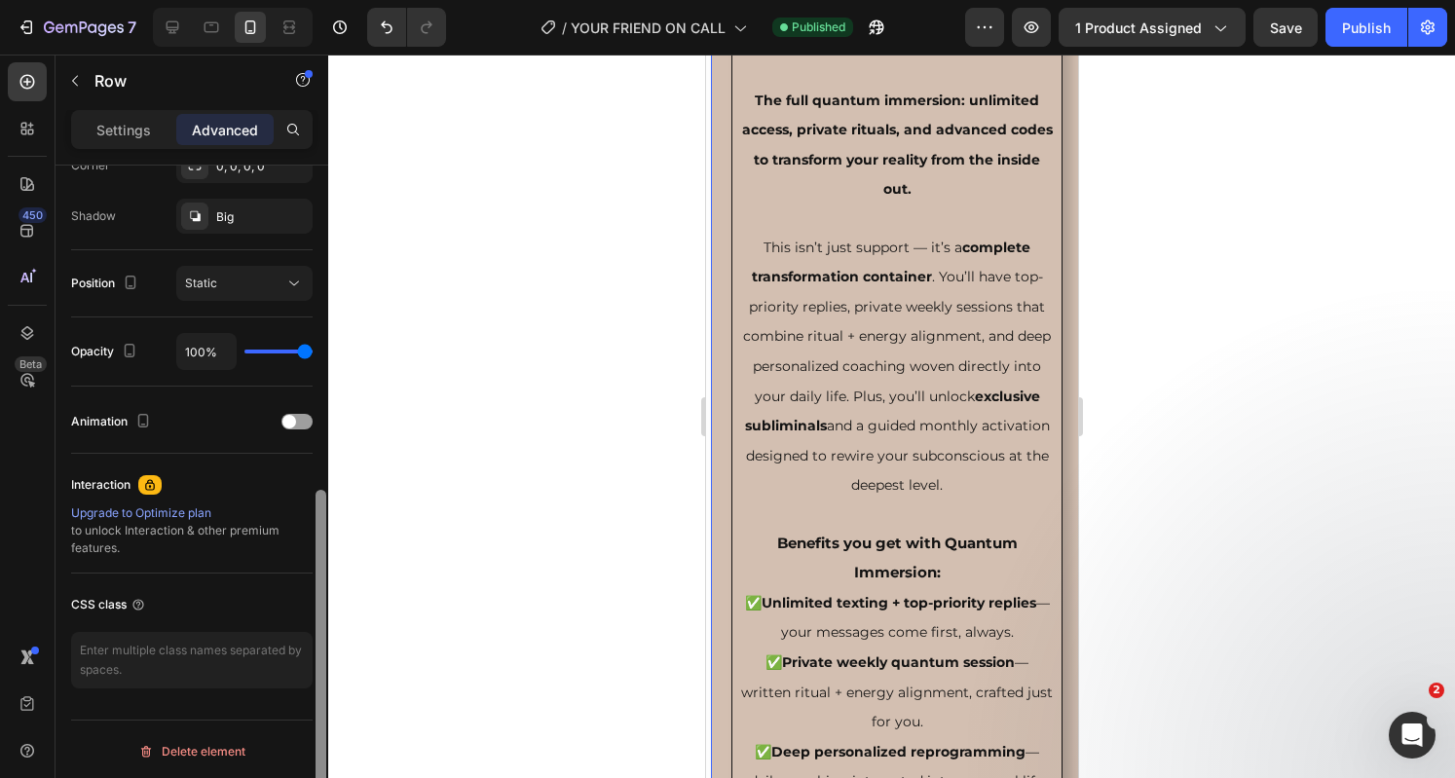
click at [321, 437] on div at bounding box center [321, 500] width 15 height 669
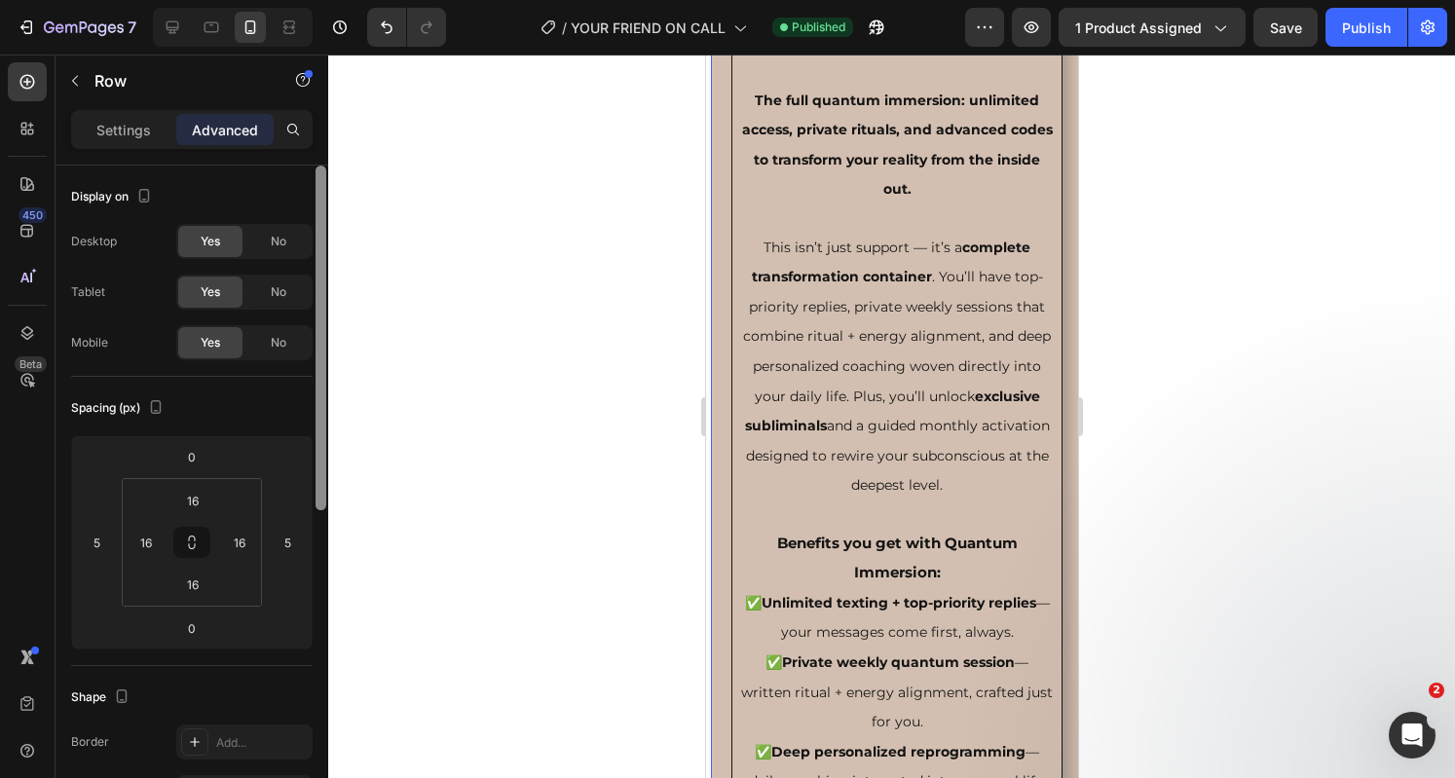
click at [321, 437] on div at bounding box center [321, 500] width 15 height 669
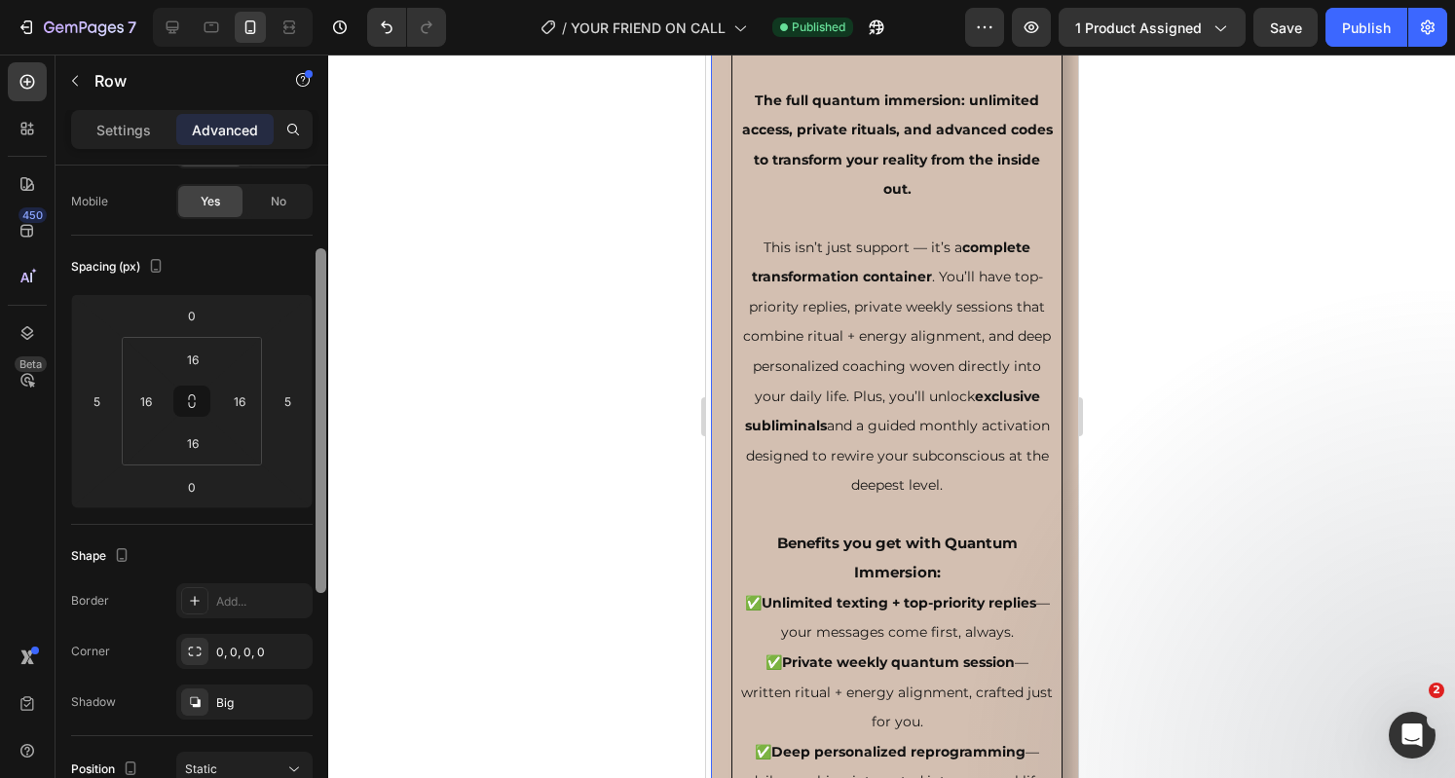
scroll to position [150, 0]
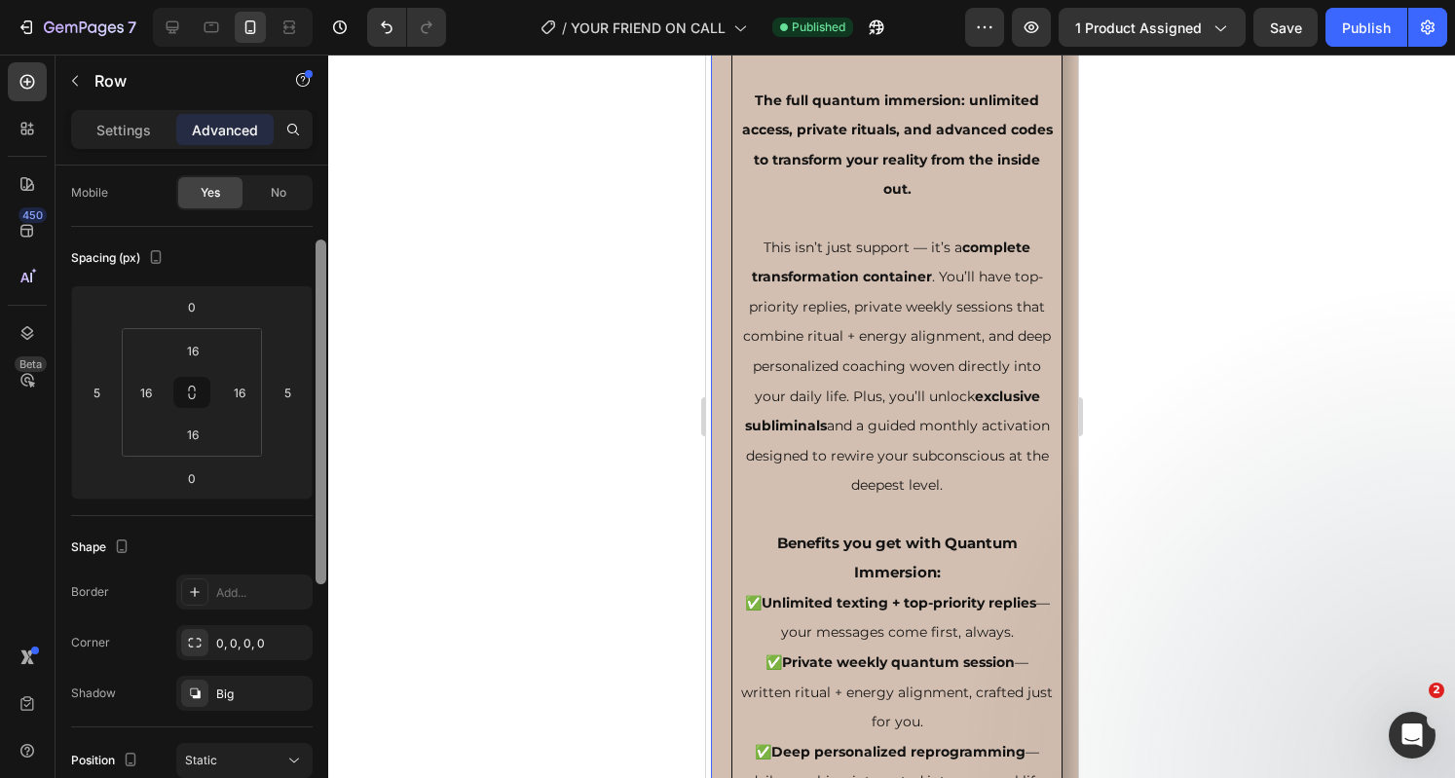
drag, startPoint x: 321, startPoint y: 437, endPoint x: 317, endPoint y: 515, distance: 78.0
click at [317, 515] on div at bounding box center [320, 412] width 11 height 345
click at [228, 643] on div "0, 0, 0, 0" at bounding box center [244, 644] width 56 height 18
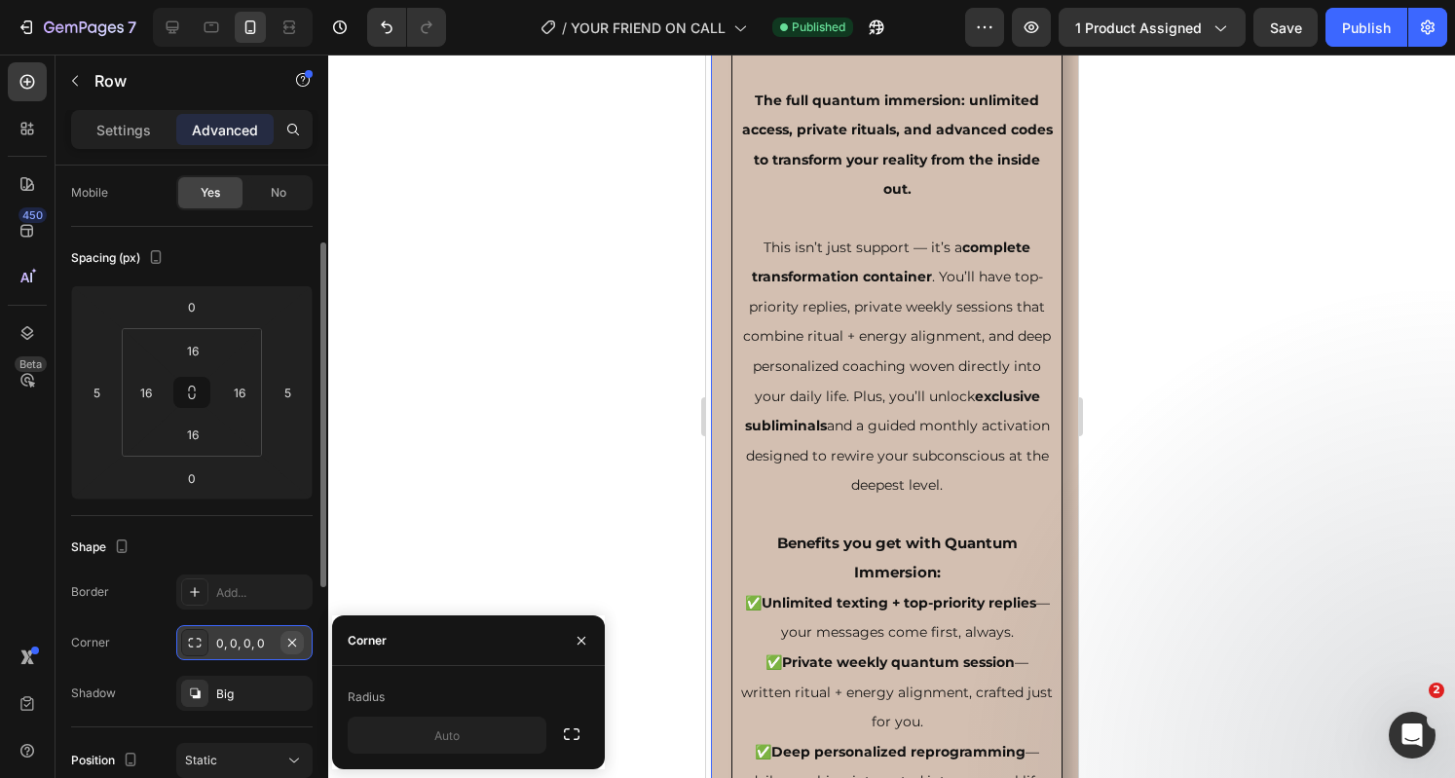
click at [294, 635] on icon "button" at bounding box center [292, 643] width 16 height 16
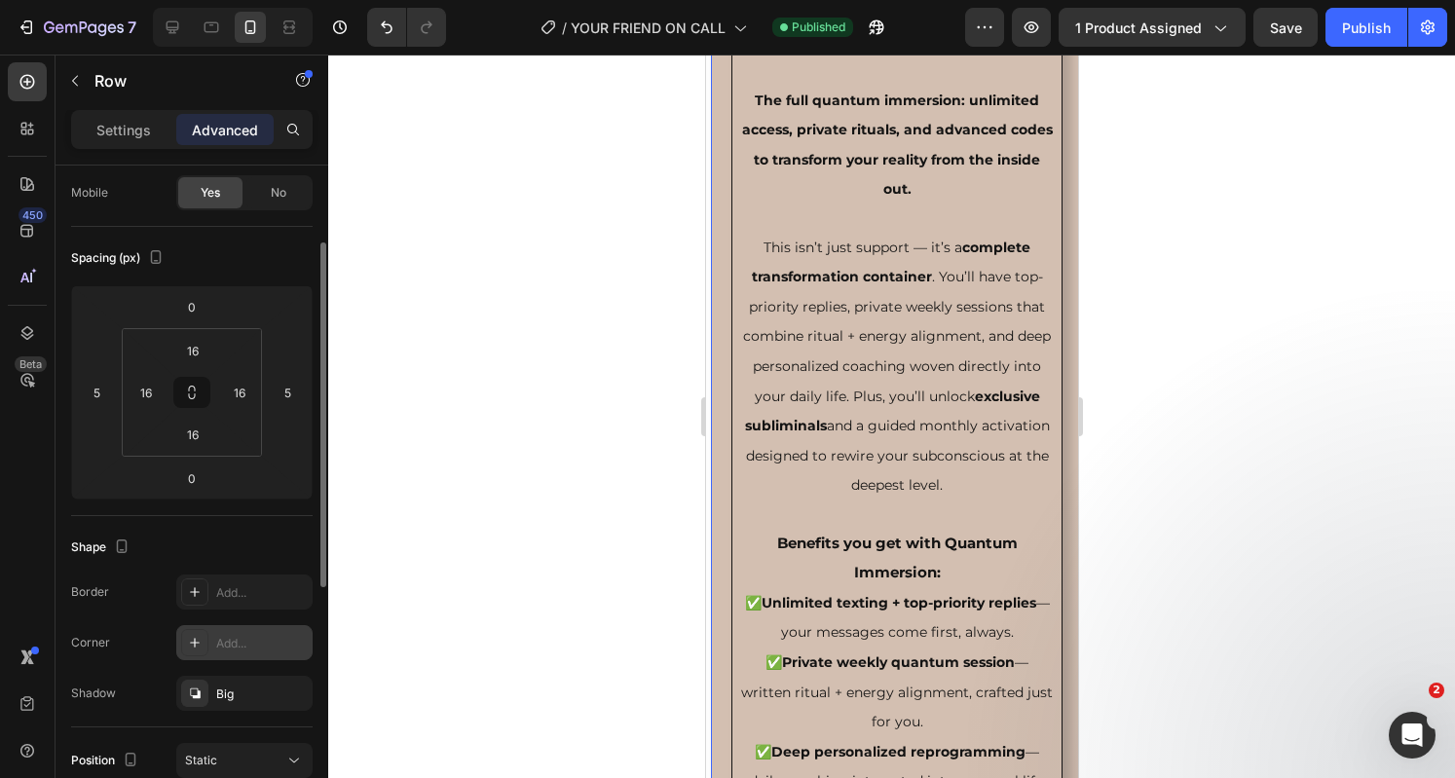
click at [228, 638] on div "Add..." at bounding box center [262, 644] width 92 height 18
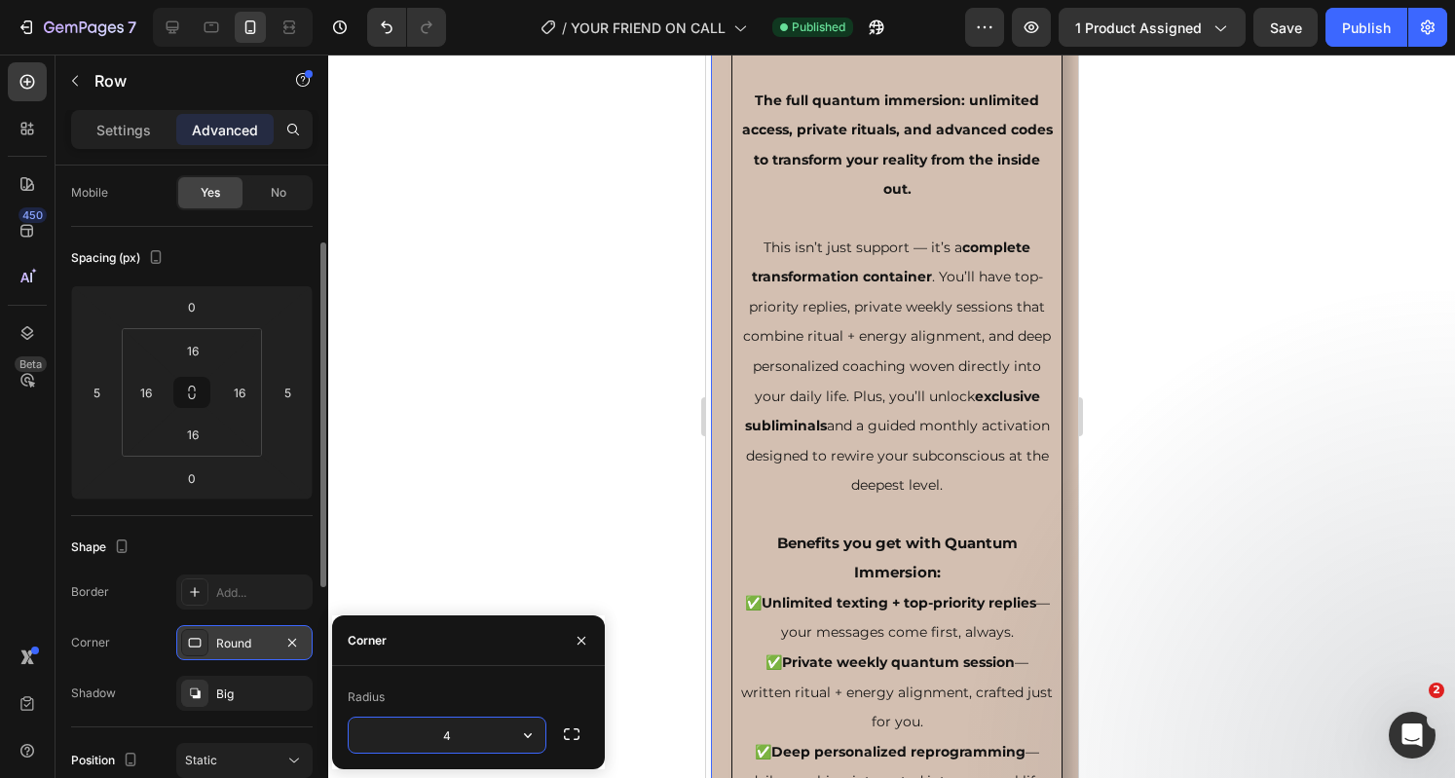
type input "40"
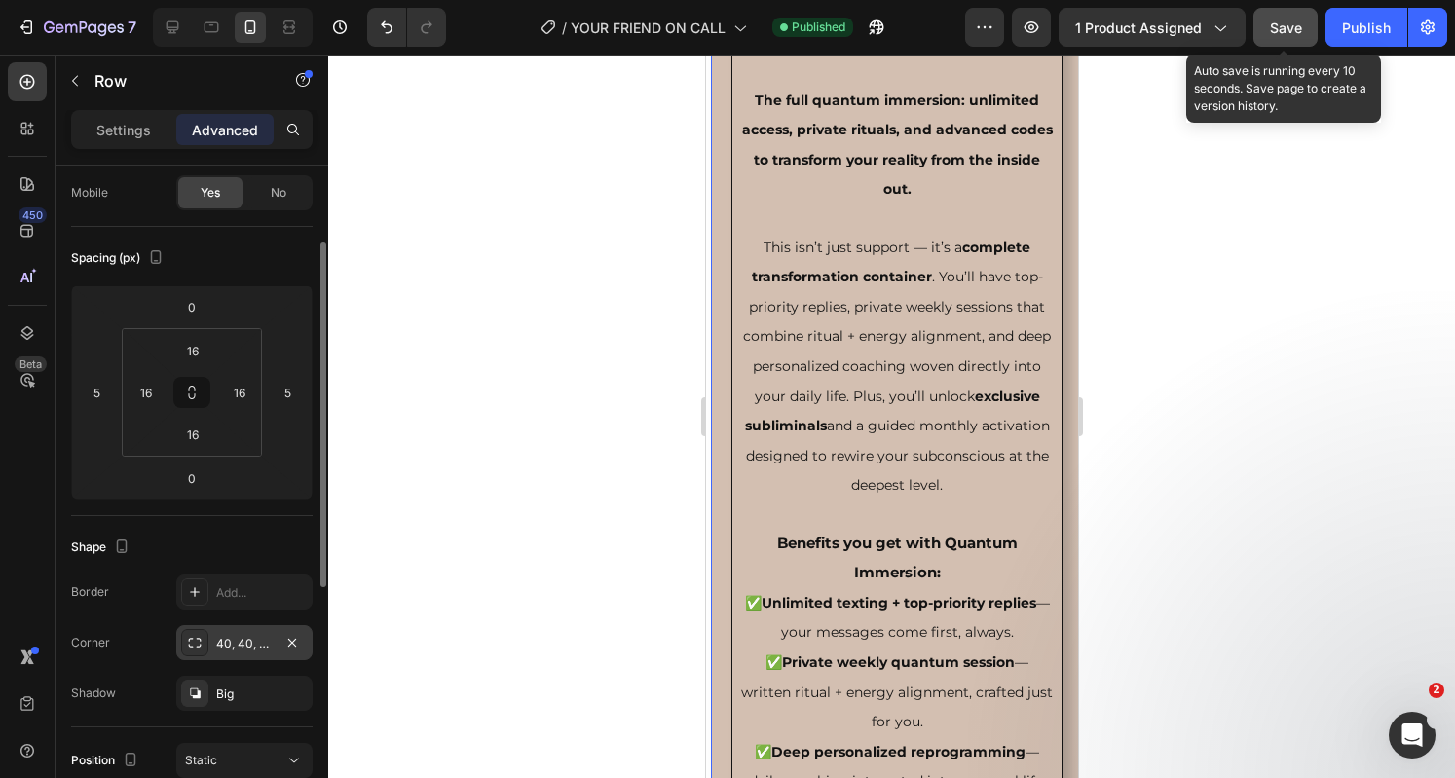
click at [1289, 14] on button "Save" at bounding box center [1285, 27] width 64 height 39
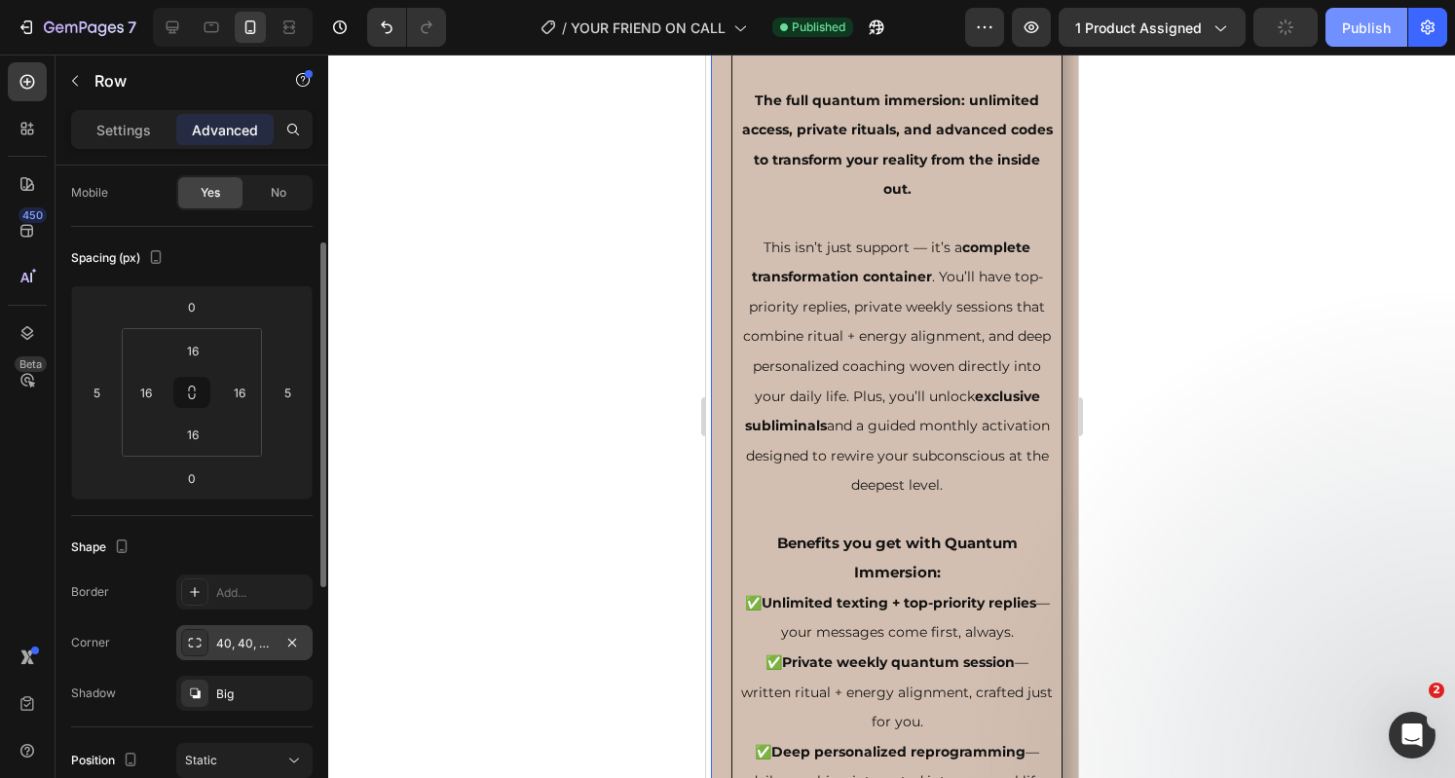
click at [1374, 36] on div "Publish" at bounding box center [1366, 28] width 49 height 20
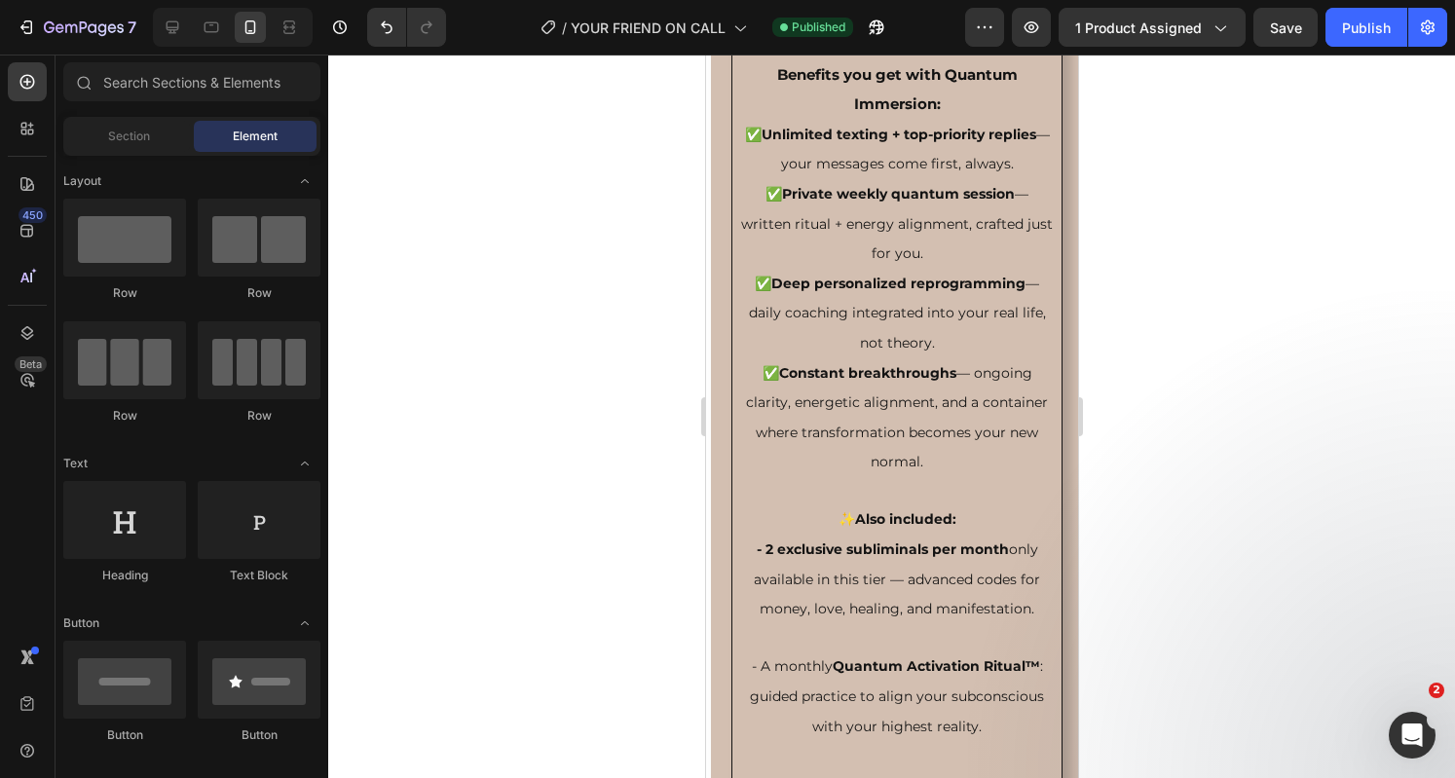
drag, startPoint x: 1068, startPoint y: 461, endPoint x: 1782, endPoint y: 541, distance: 718.3
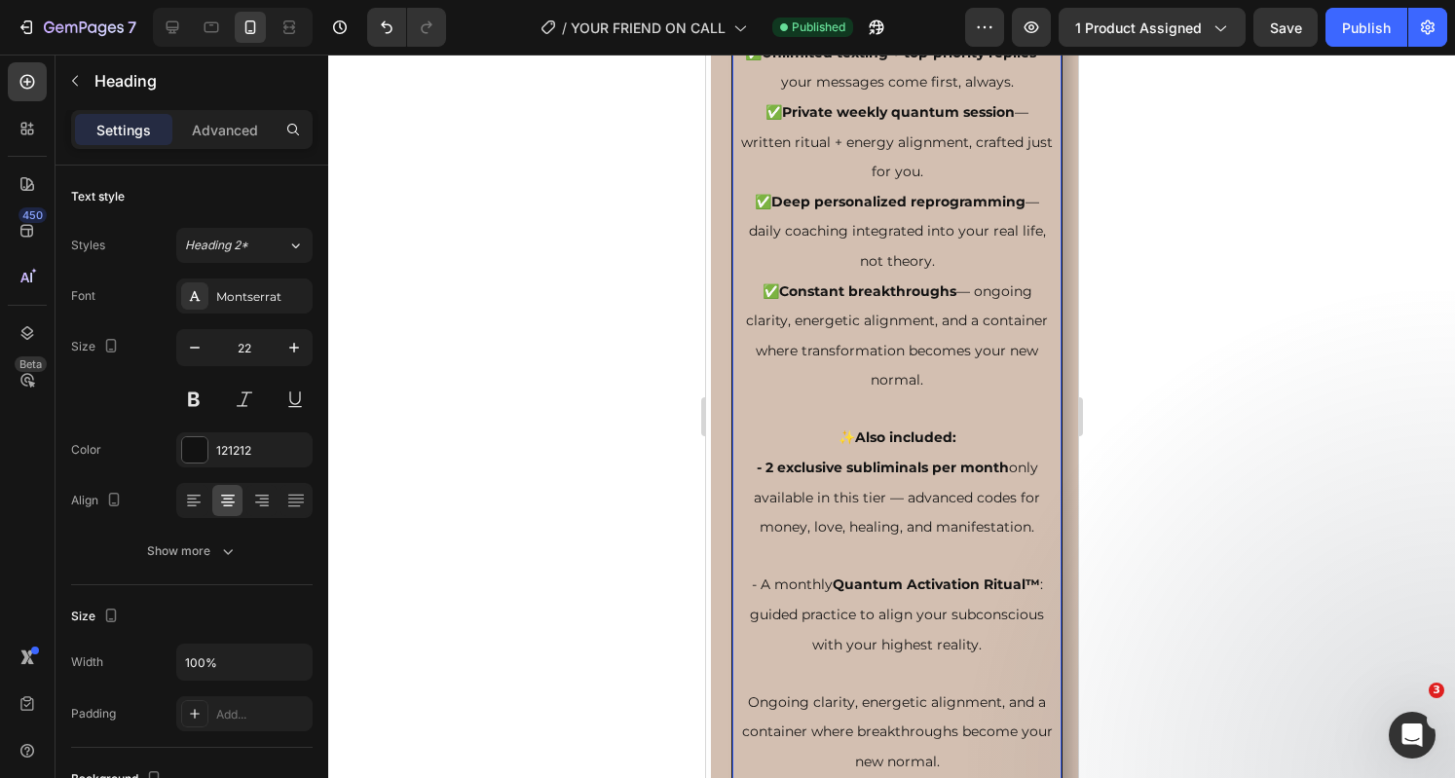
click at [939, 349] on p "3. Quantum Mastery Plan $97/Month The full quantum immersion: unlimited access,…" at bounding box center [895, 201] width 315 height 1622
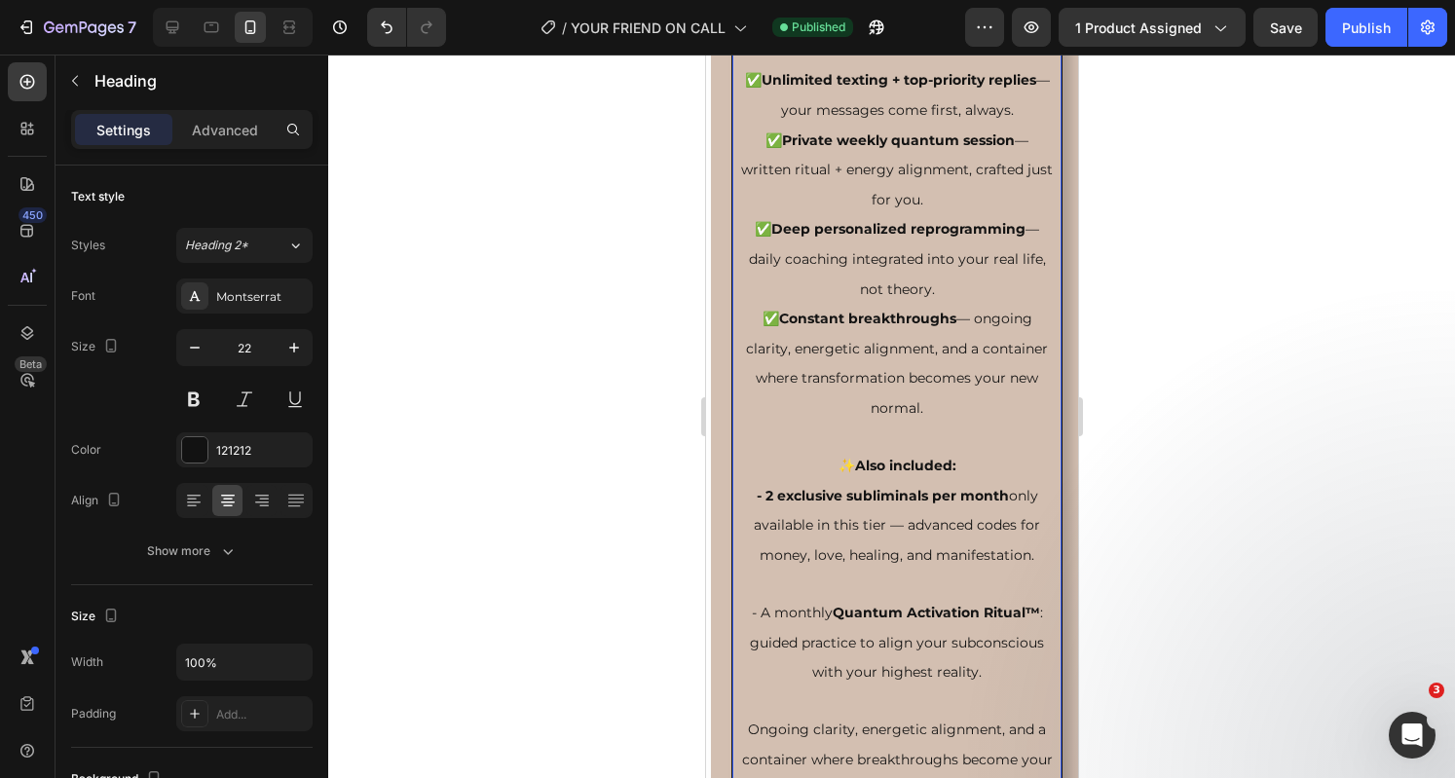
click at [1018, 429] on p "3. Quantum Mastery Plan $97/Month The full quantum immersion: unlimited access,…" at bounding box center [895, 214] width 315 height 1649
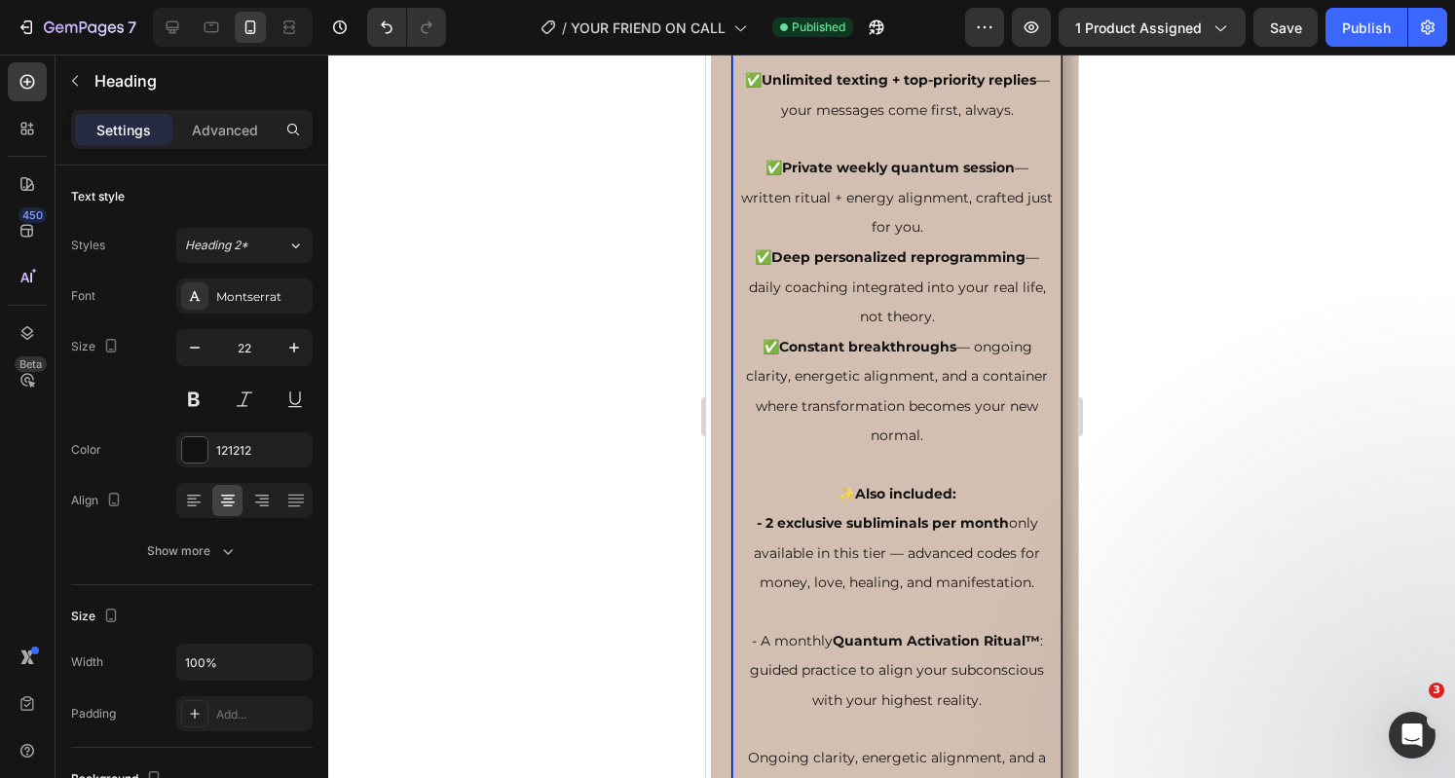
click at [941, 565] on p "3. Quantum Mastery Plan $97/Month The full quantum immersion: unlimited access,…" at bounding box center [895, 229] width 315 height 1678
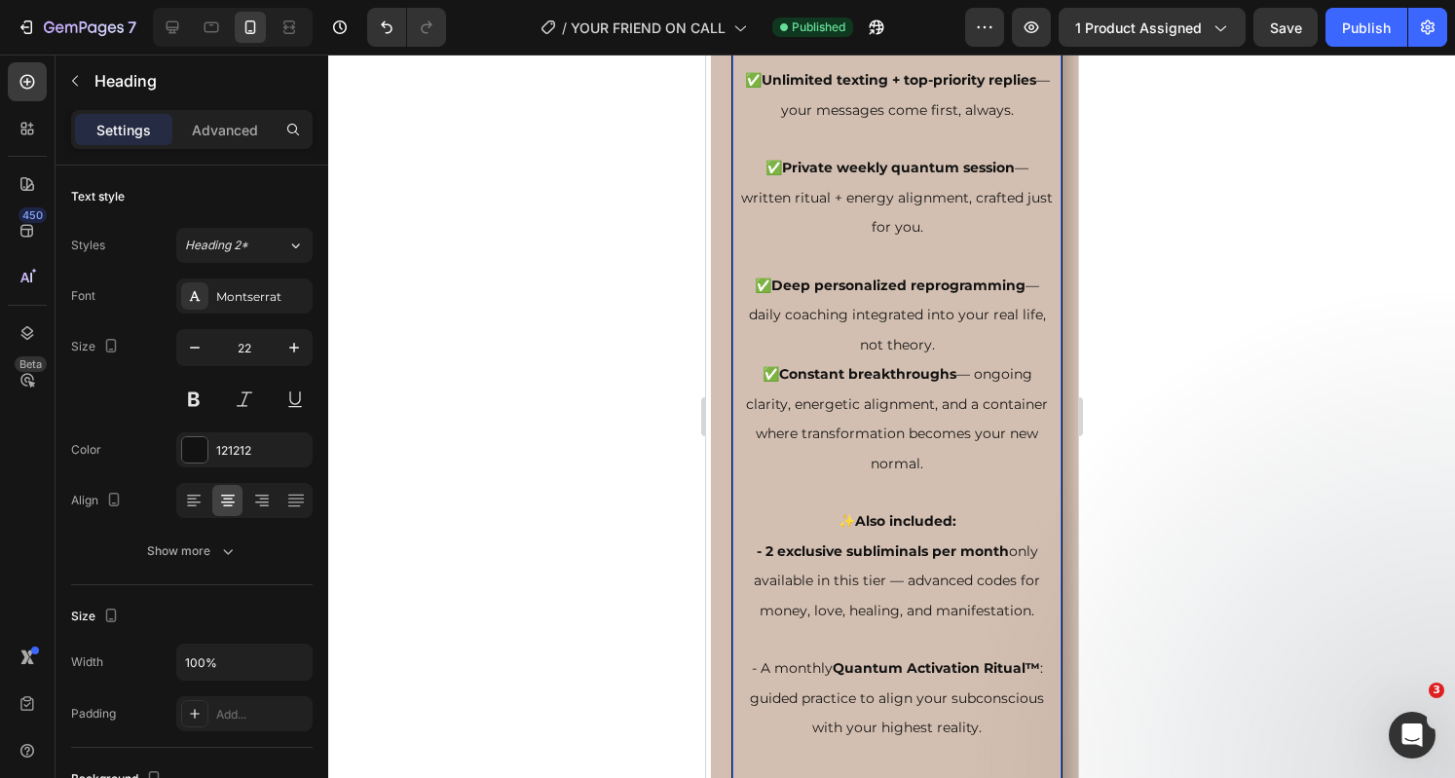
click at [950, 688] on p "3. Quantum Mastery Plan $97/Month The full quantum immersion: unlimited access,…" at bounding box center [895, 242] width 315 height 1705
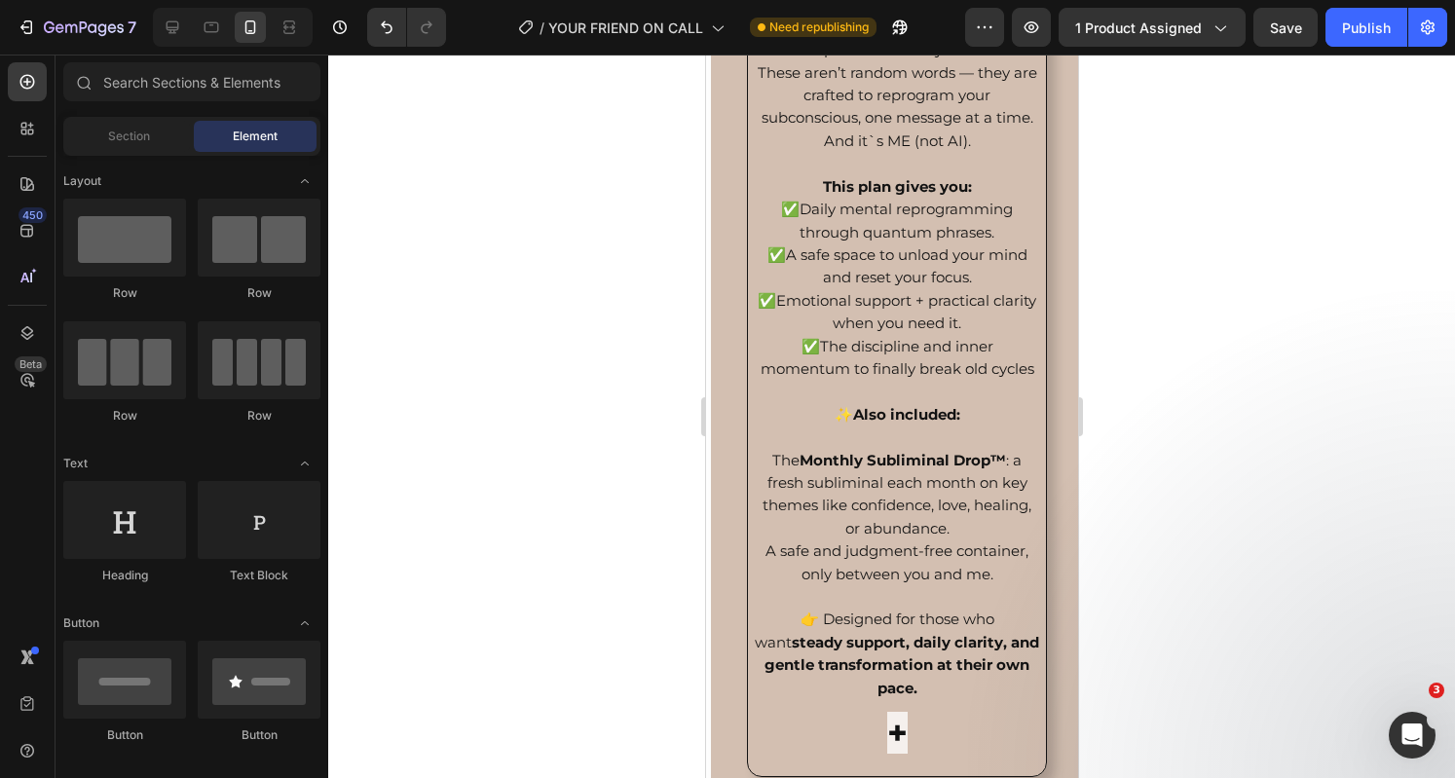
scroll to position [3721, 0]
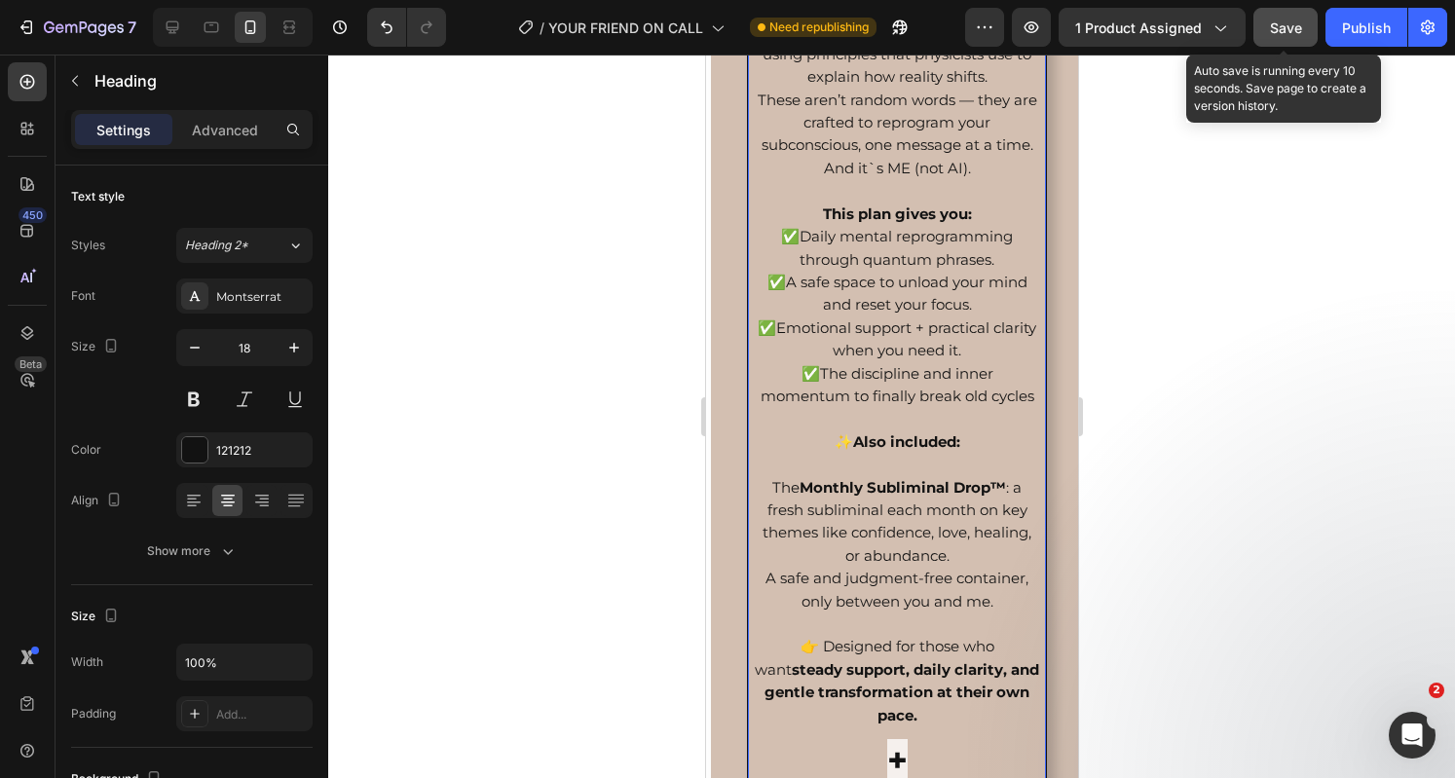
click at [1303, 43] on button "Save" at bounding box center [1285, 27] width 64 height 39
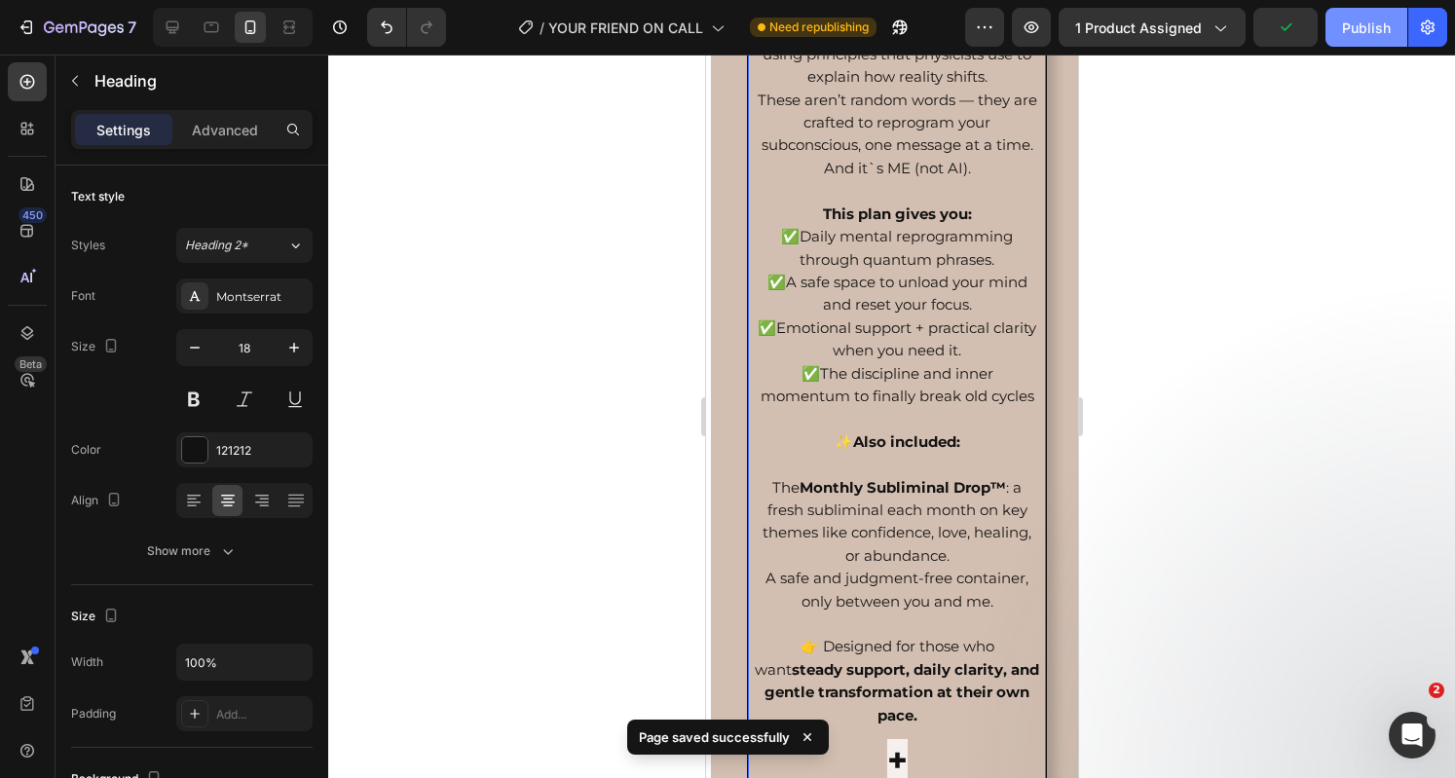
click at [1332, 44] on button "Publish" at bounding box center [1366, 27] width 82 height 39
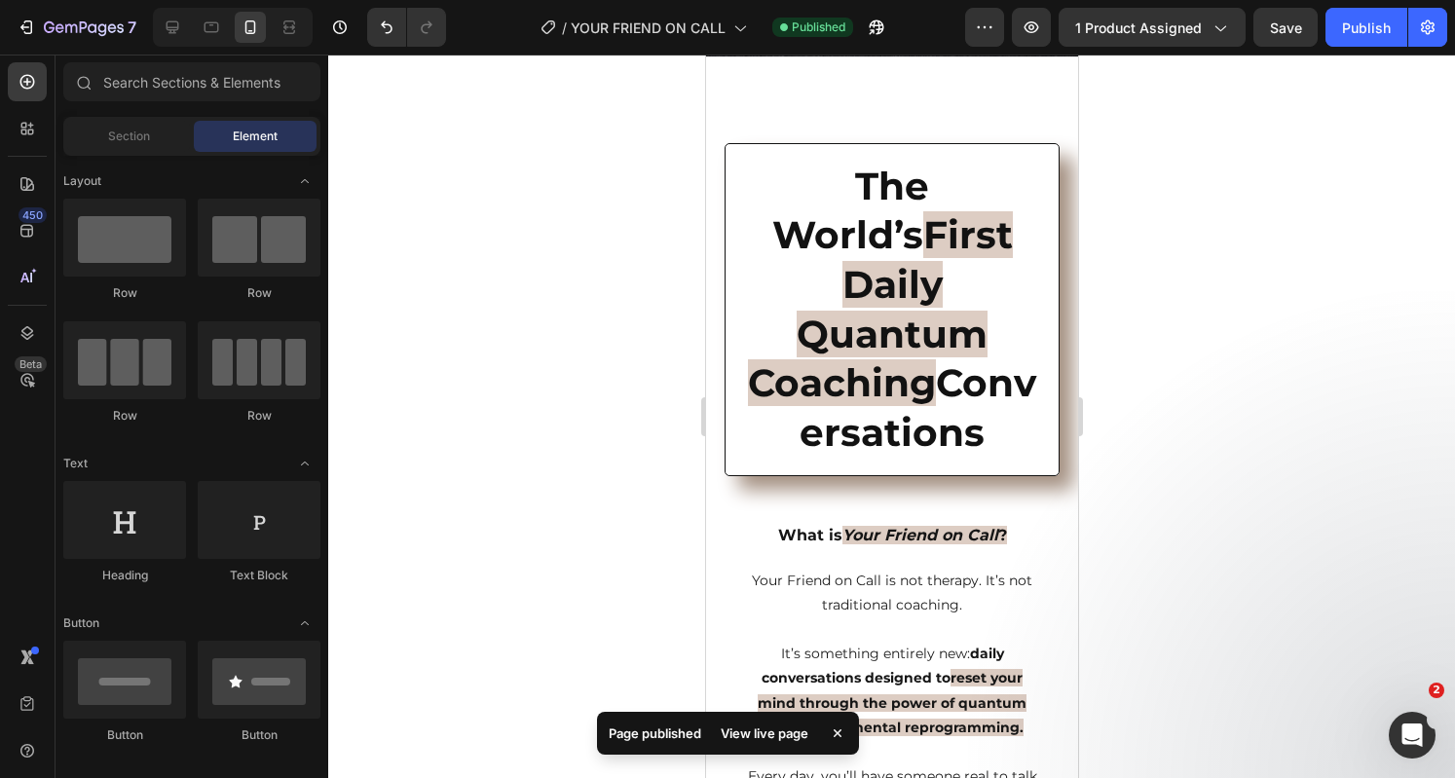
scroll to position [0, 0]
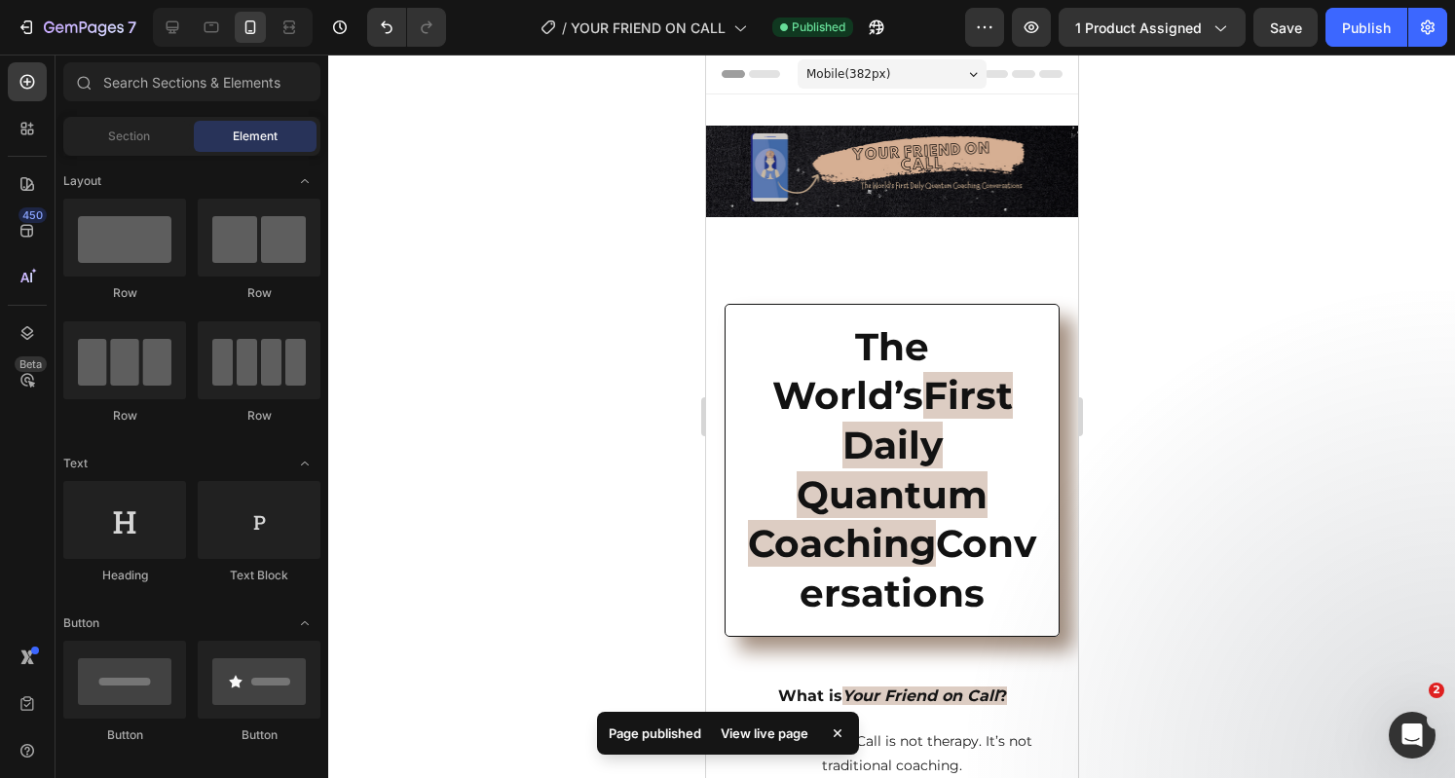
drag, startPoint x: 1069, startPoint y: 510, endPoint x: 1768, endPoint y: 78, distance: 822.0
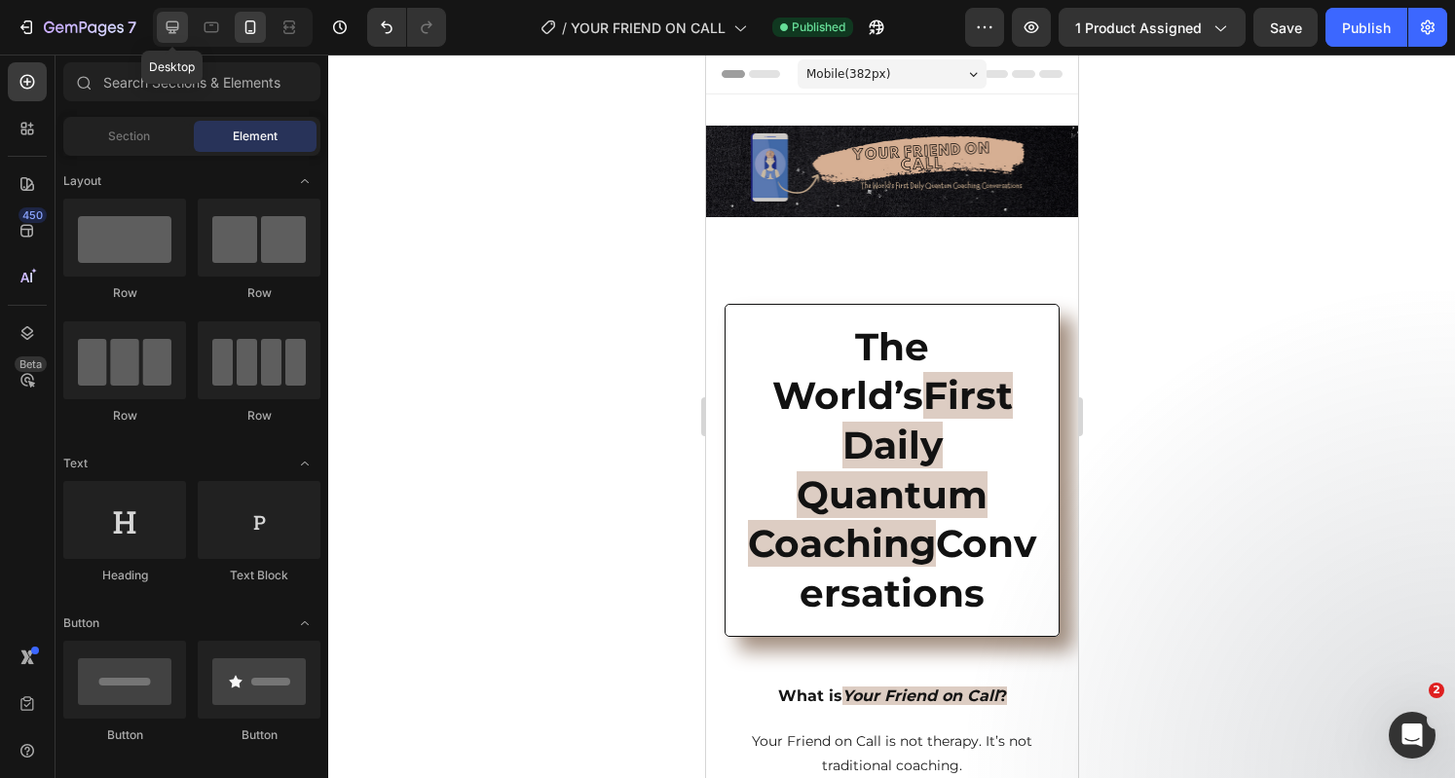
click at [163, 24] on icon at bounding box center [172, 27] width 19 height 19
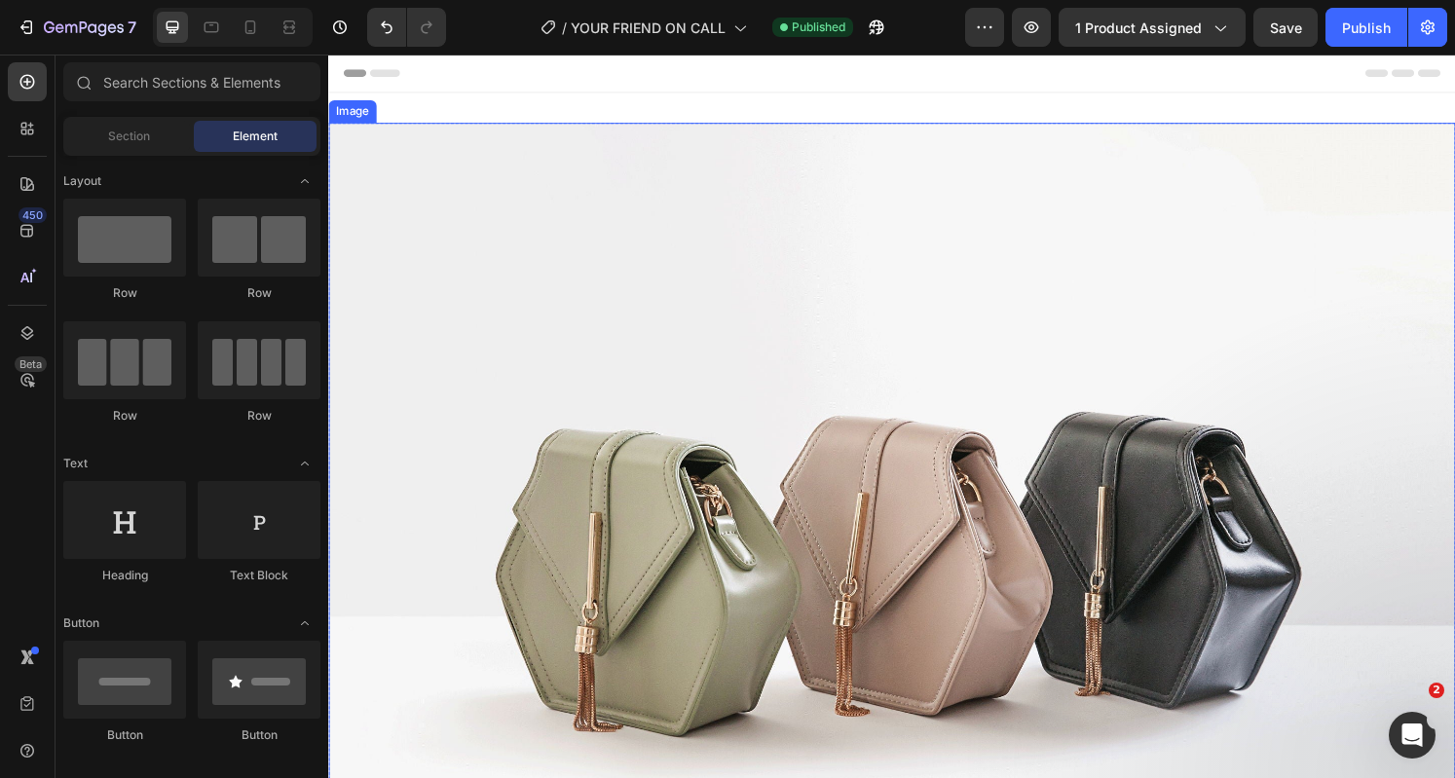
click at [713, 250] on img at bounding box center [912, 564] width 1168 height 876
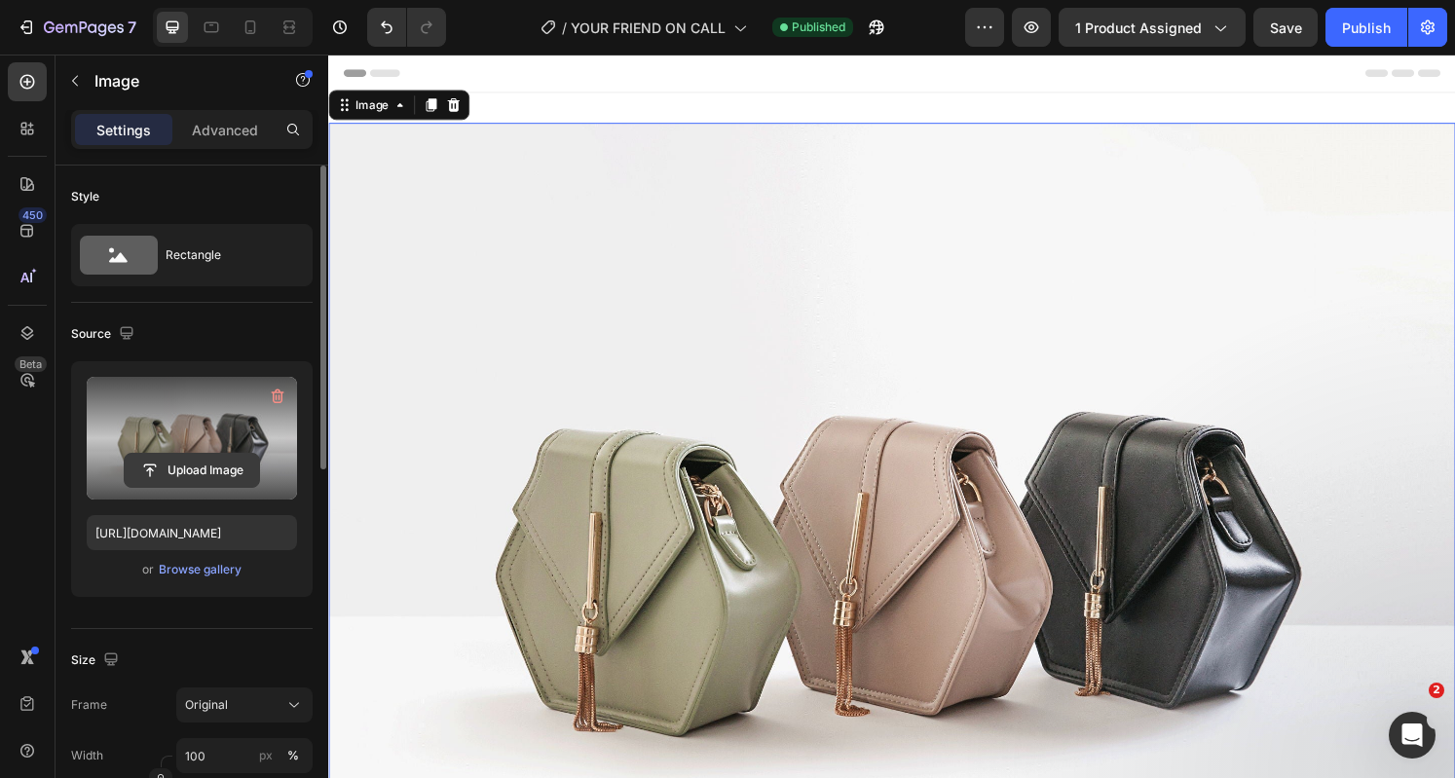
click at [198, 476] on input "file" at bounding box center [192, 470] width 134 height 33
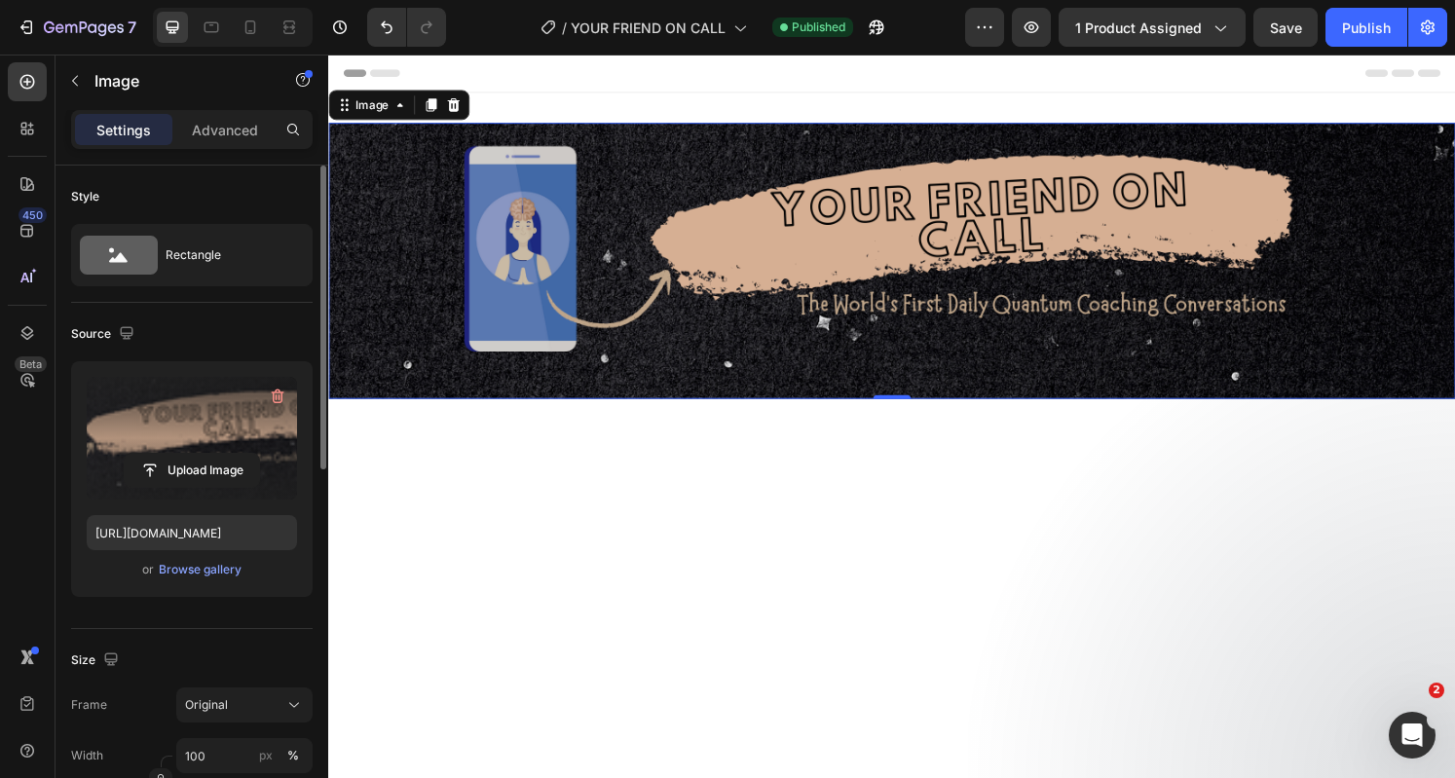
type input "https://cdn.shopify.com/s/files/1/0951/6797/1660/files/gempages_570183330461385…"
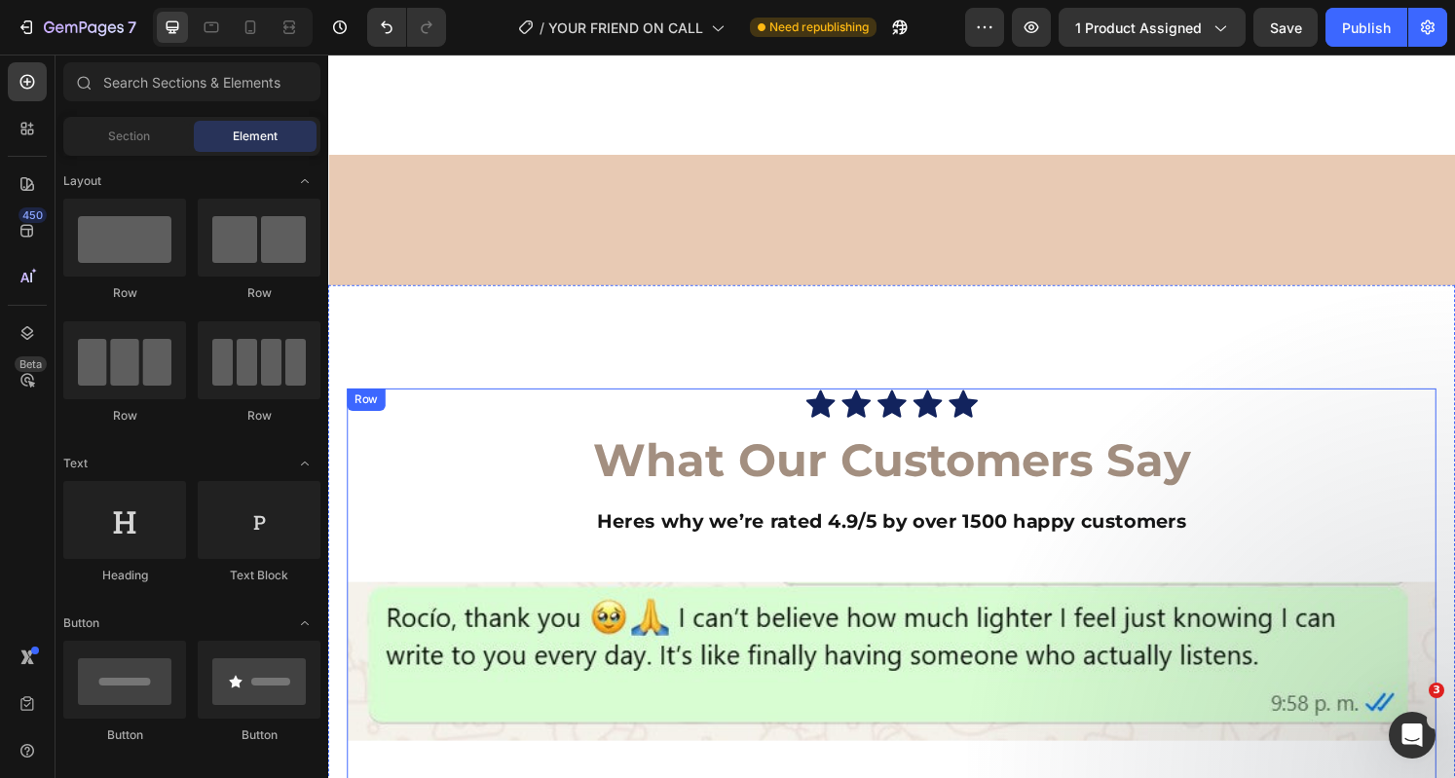
scroll to position [13358, 0]
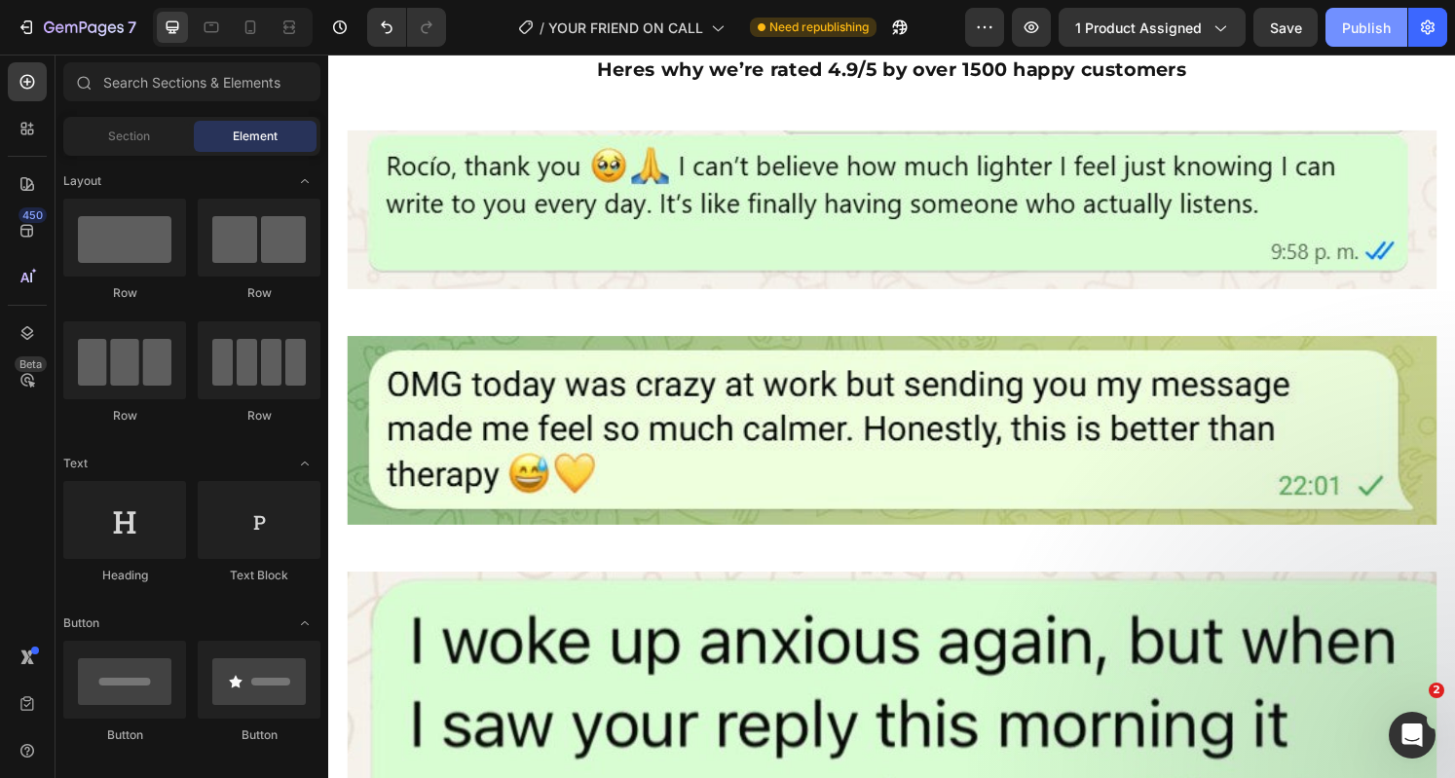
drag, startPoint x: 1335, startPoint y: 28, endPoint x: 1048, endPoint y: 5, distance: 288.2
click at [1335, 28] on button "Publish" at bounding box center [1366, 27] width 82 height 39
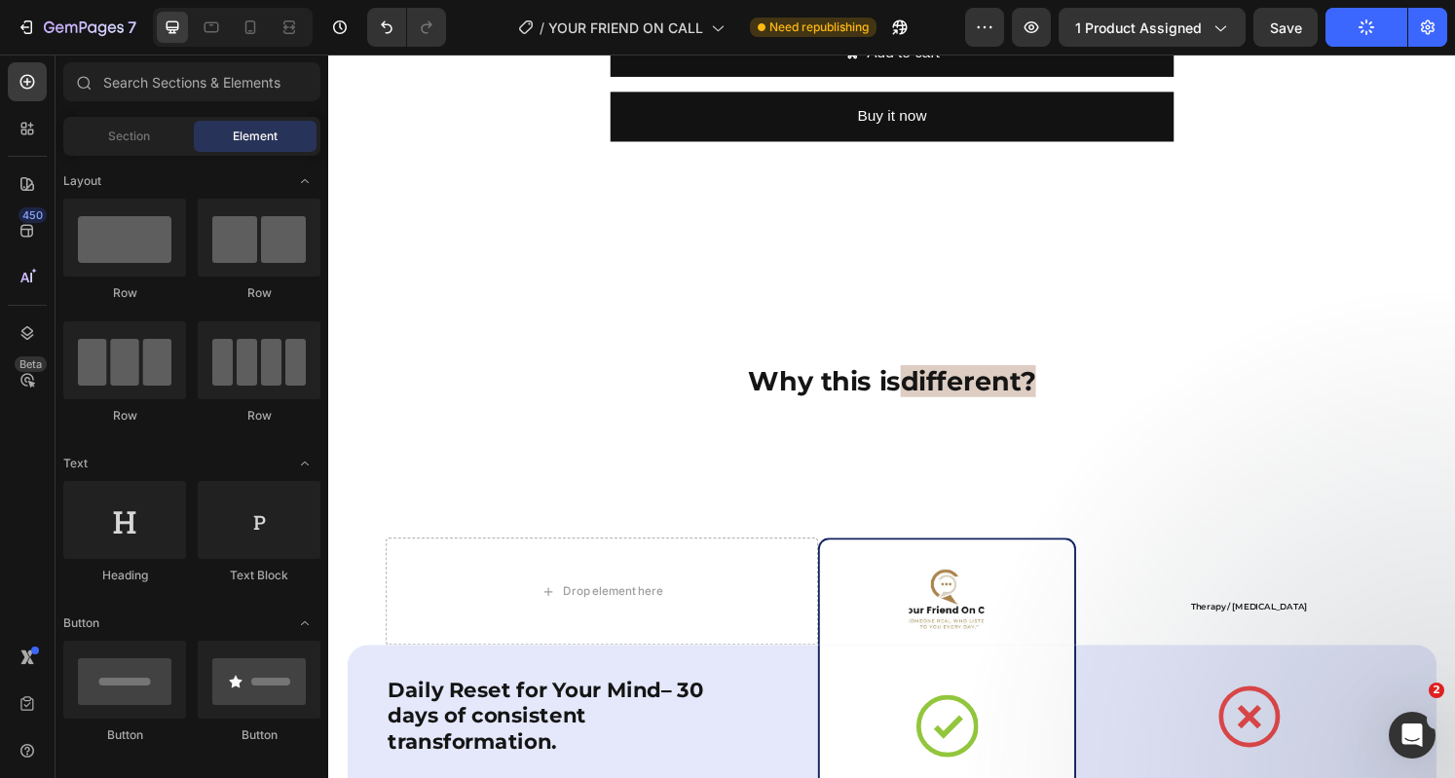
scroll to position [15064, 0]
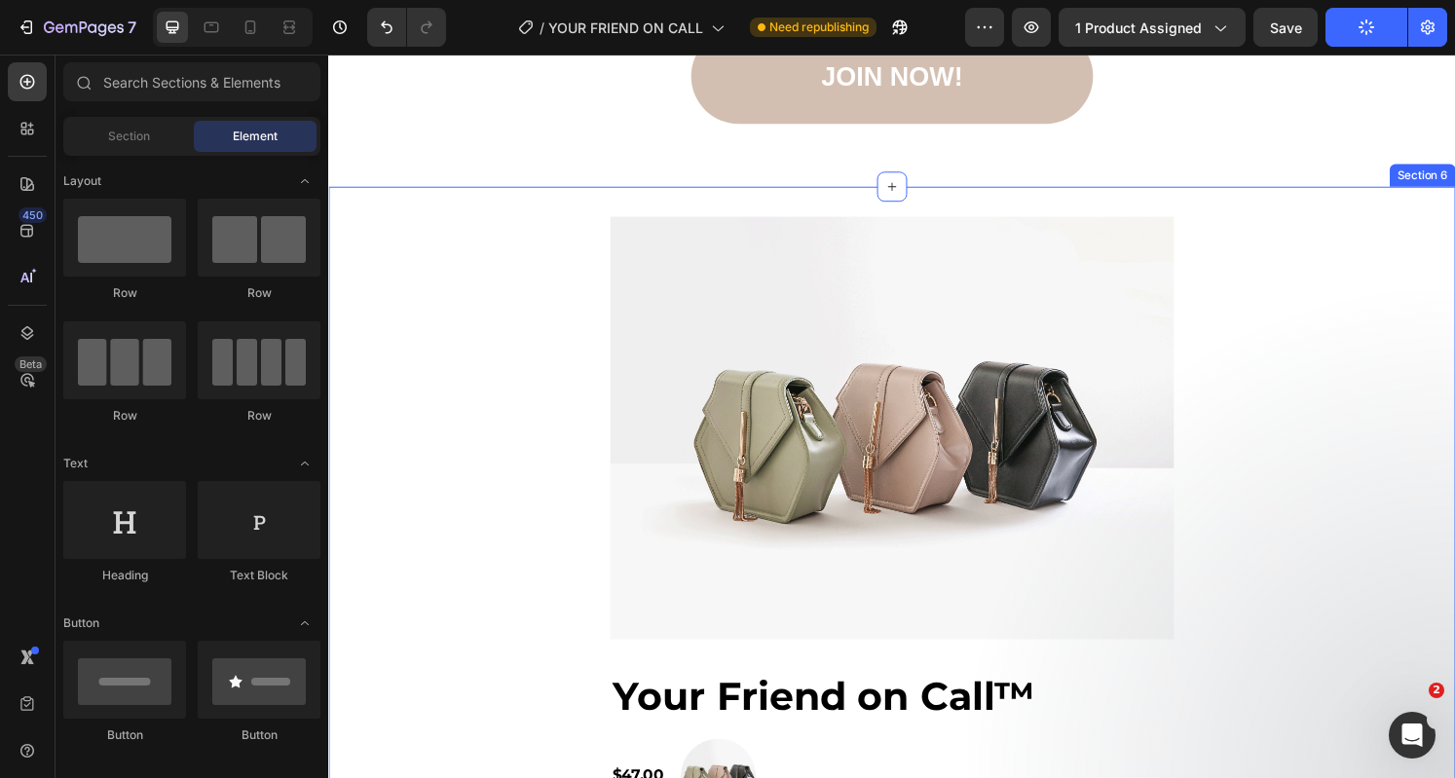
click at [1062, 576] on img at bounding box center [912, 442] width 584 height 438
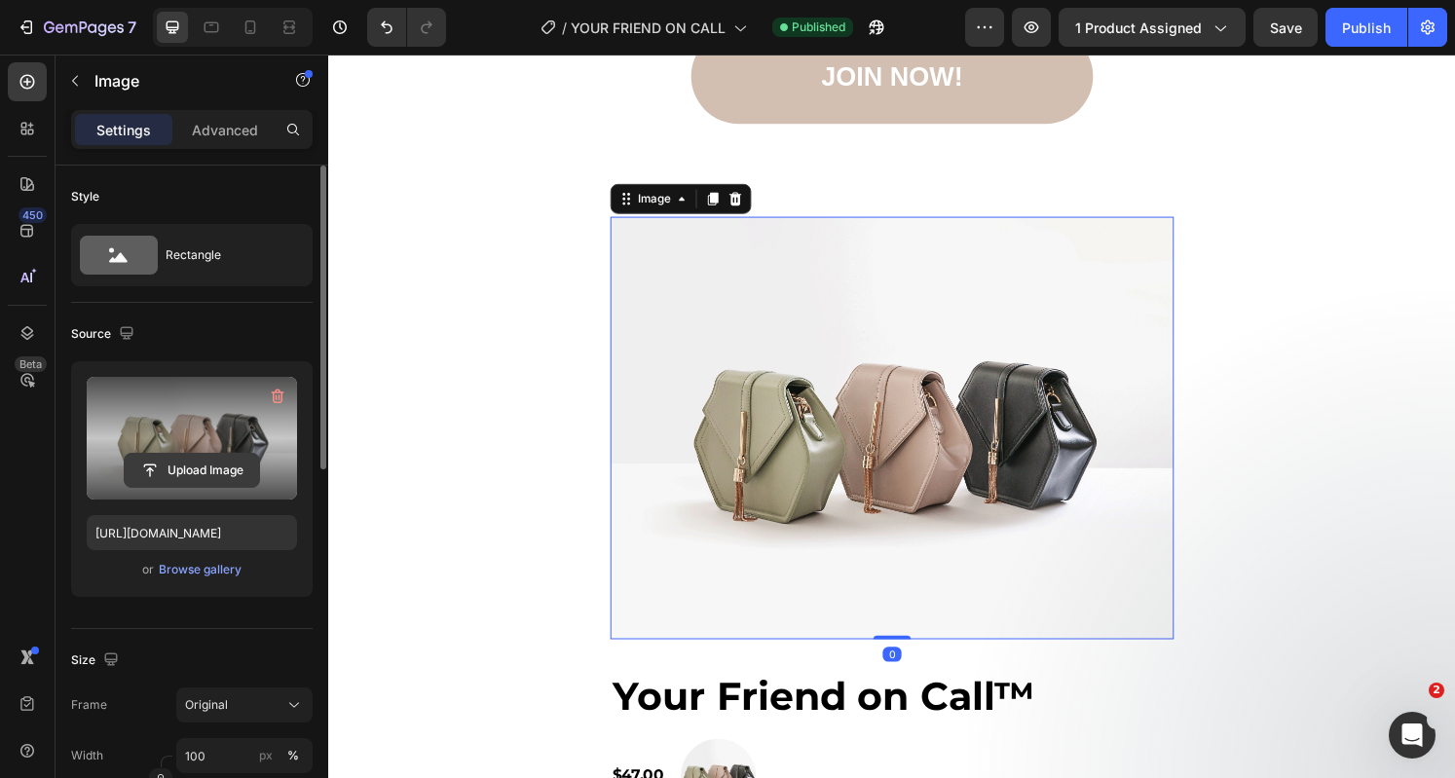
click at [193, 462] on input "file" at bounding box center [192, 470] width 134 height 33
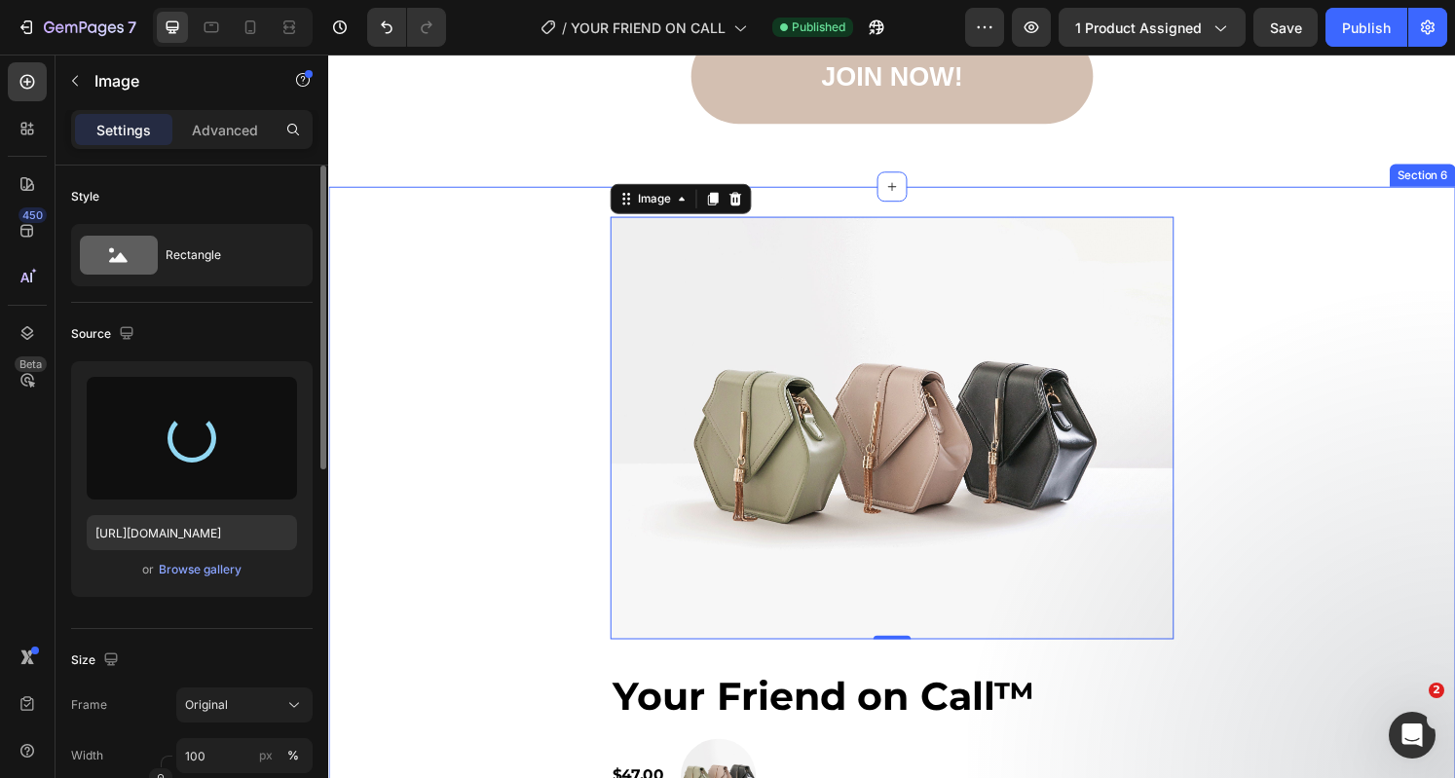
type input "https://cdn.shopify.com/s/files/1/0951/6797/1660/files/gempages_570183330461385…"
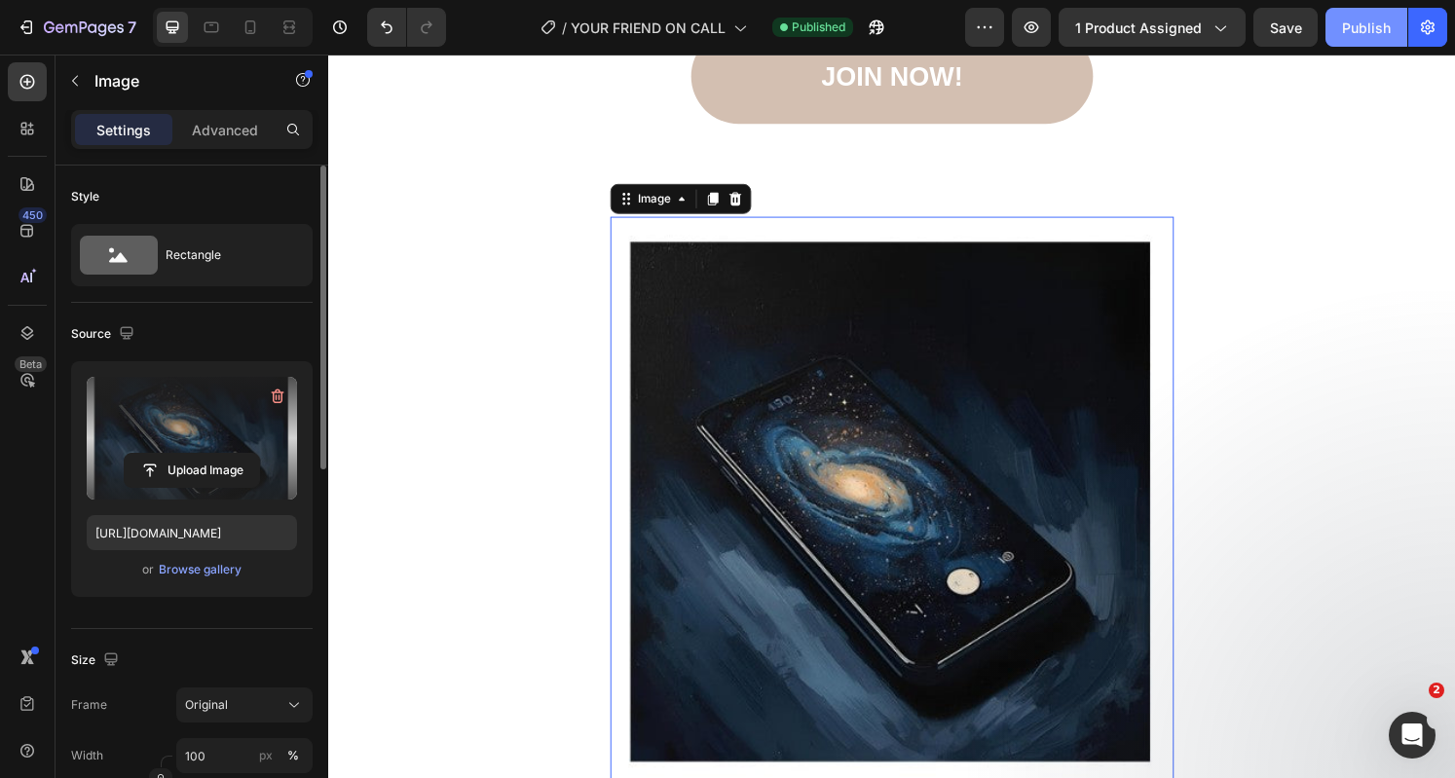
click at [1338, 30] on button "Publish" at bounding box center [1366, 27] width 82 height 39
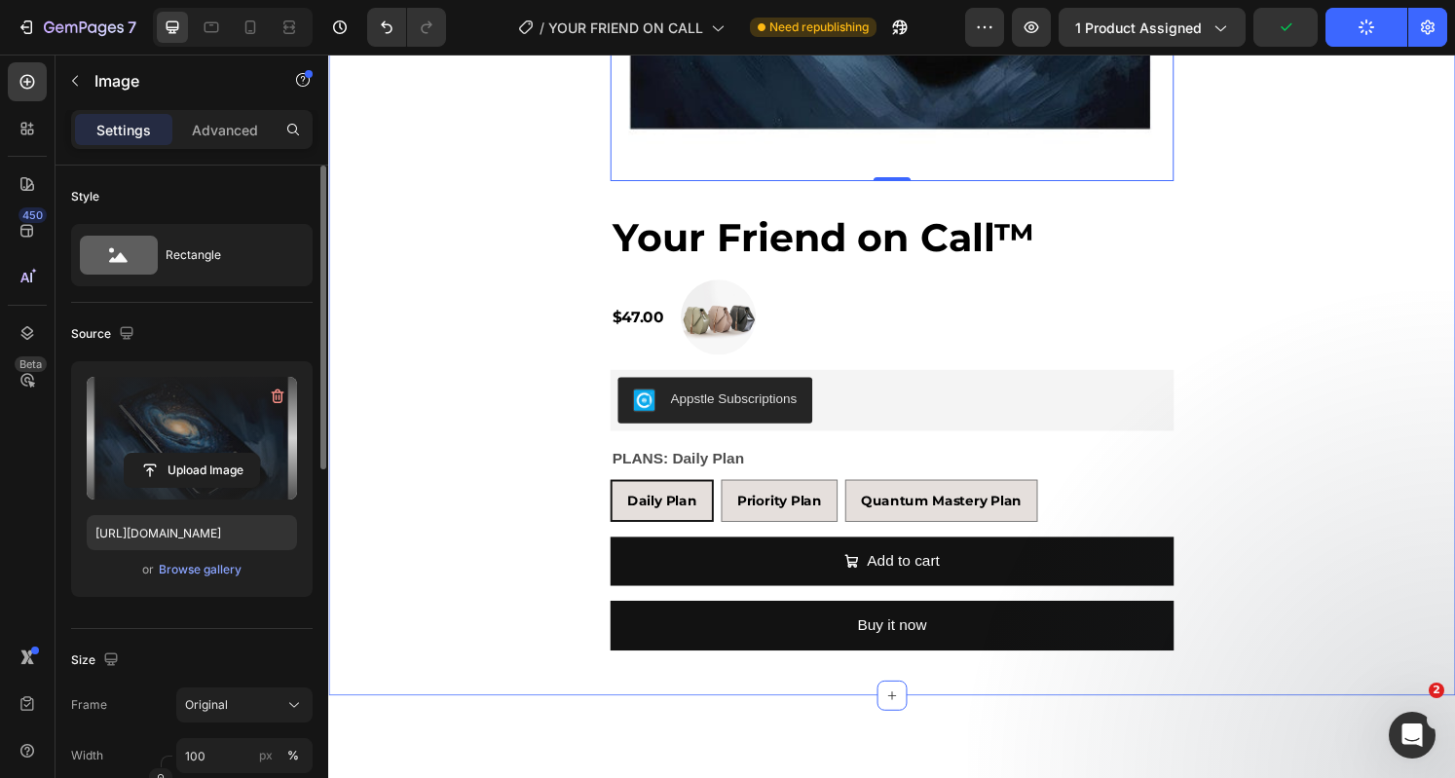
scroll to position [15745, 0]
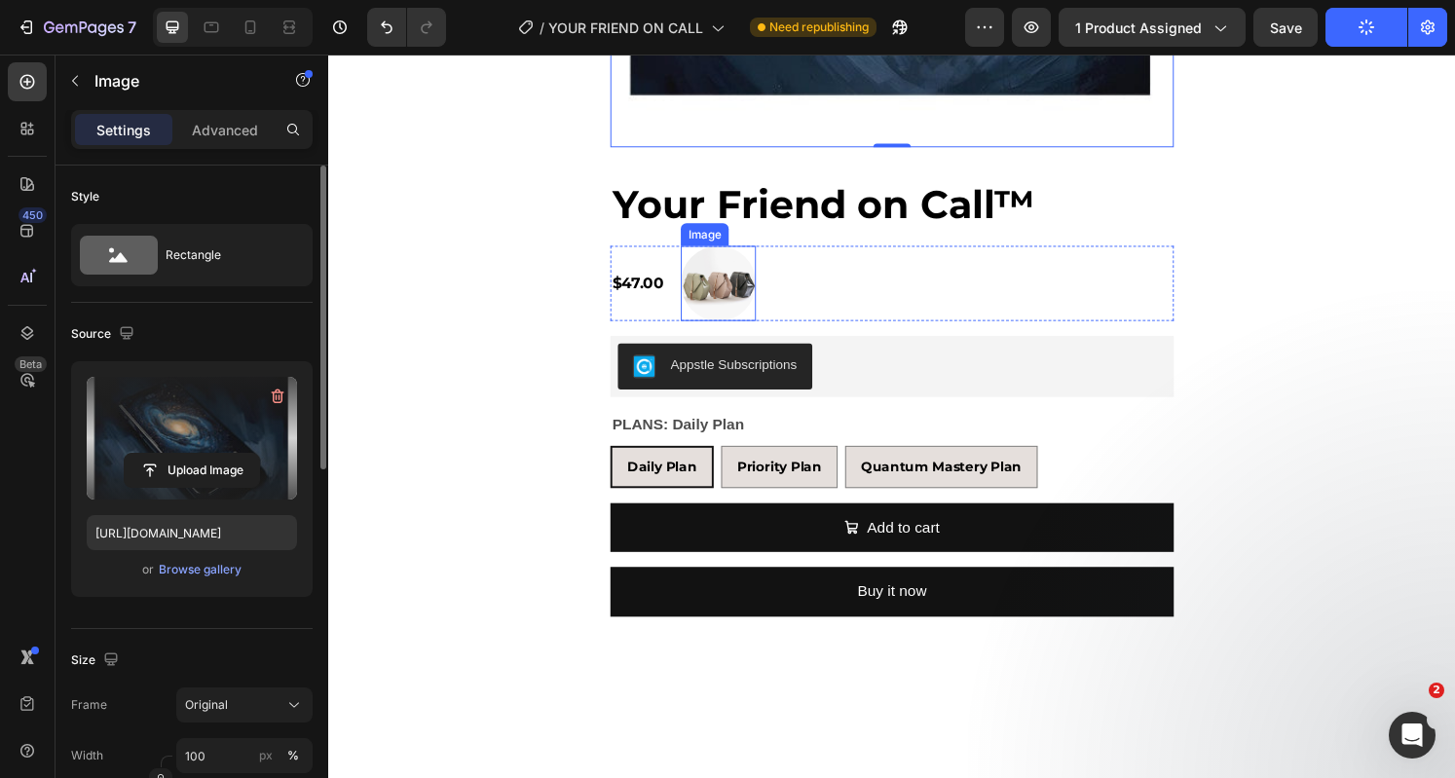
click at [712, 290] on img at bounding box center [732, 292] width 78 height 78
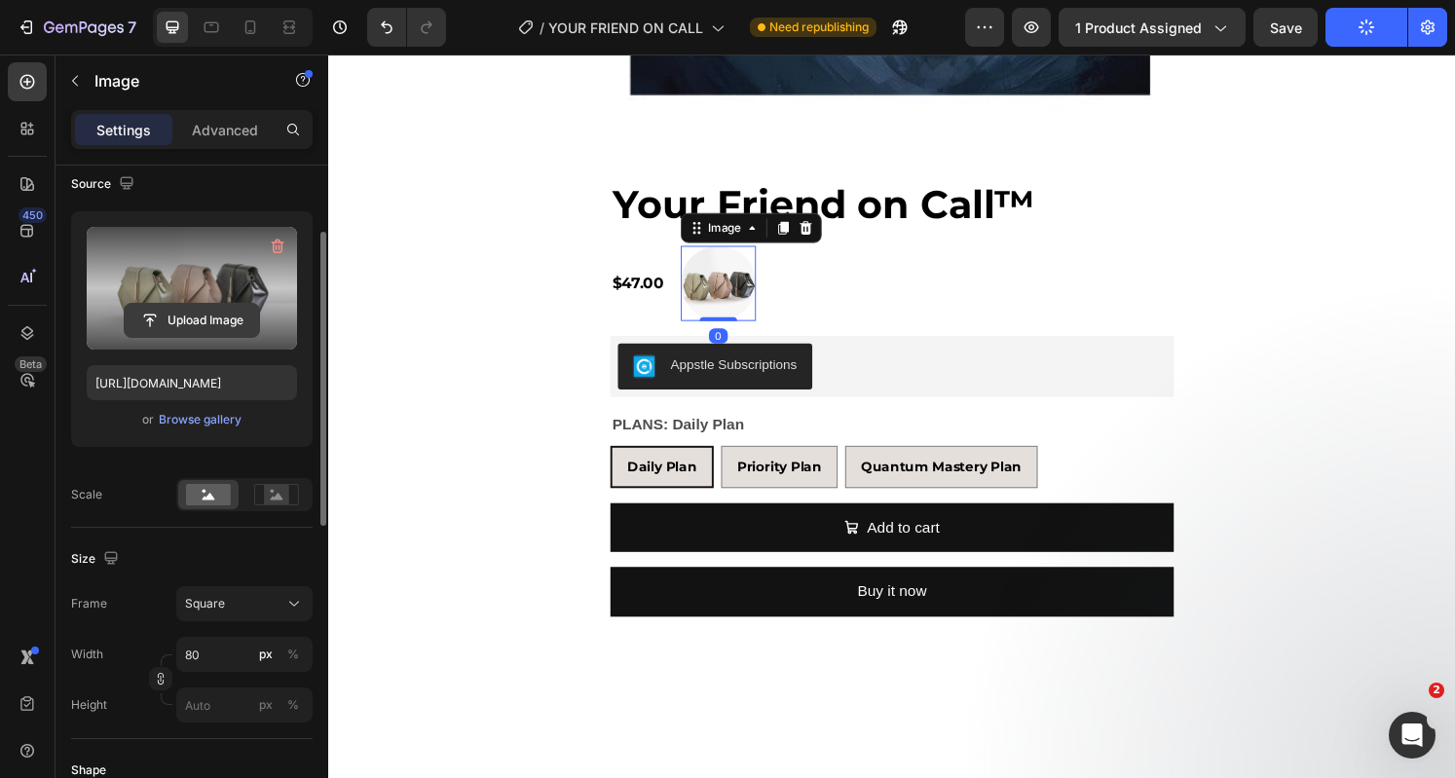
click at [197, 327] on input "file" at bounding box center [192, 320] width 134 height 33
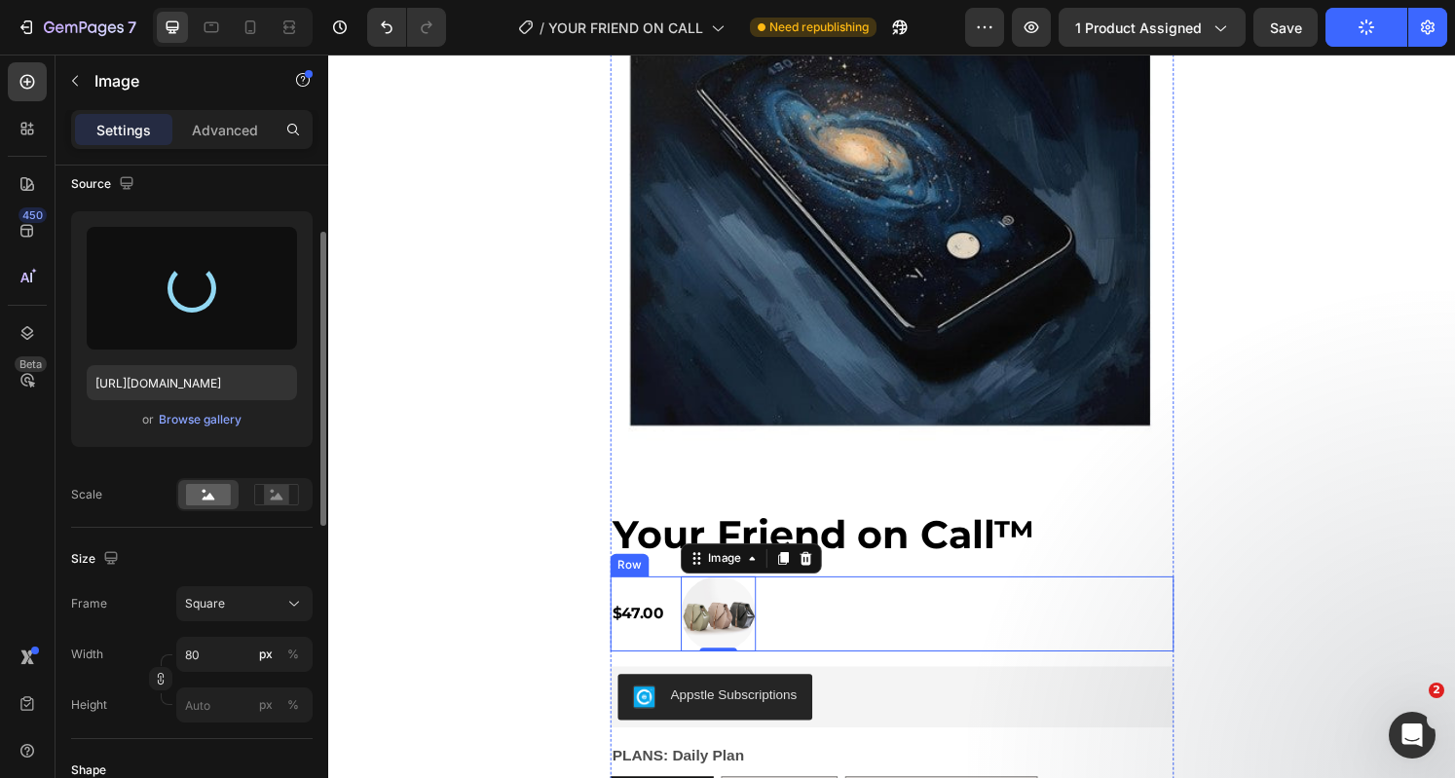
type input "https://cdn.shopify.com/s/files/1/0951/6797/1660/files/gempages_570183330461385…"
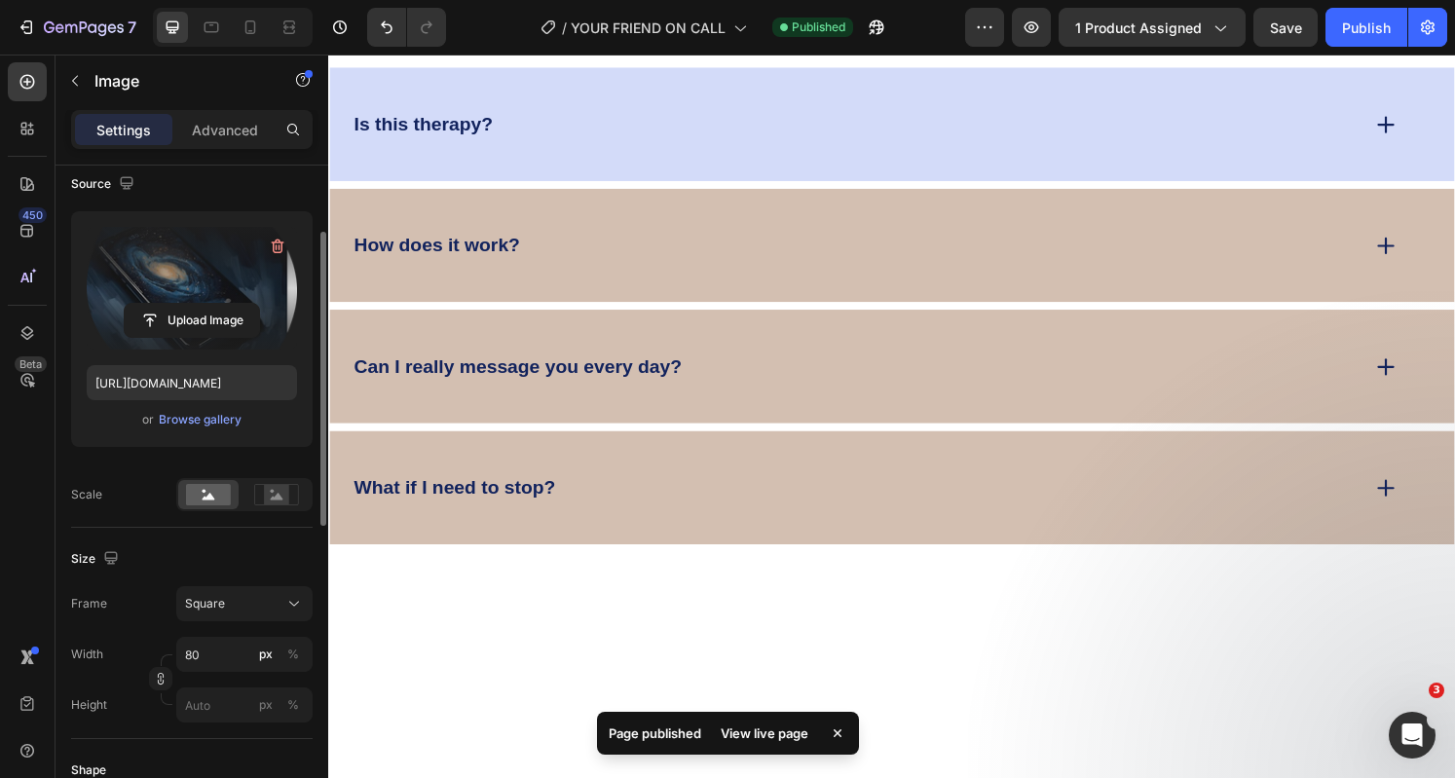
scroll to position [17887, 0]
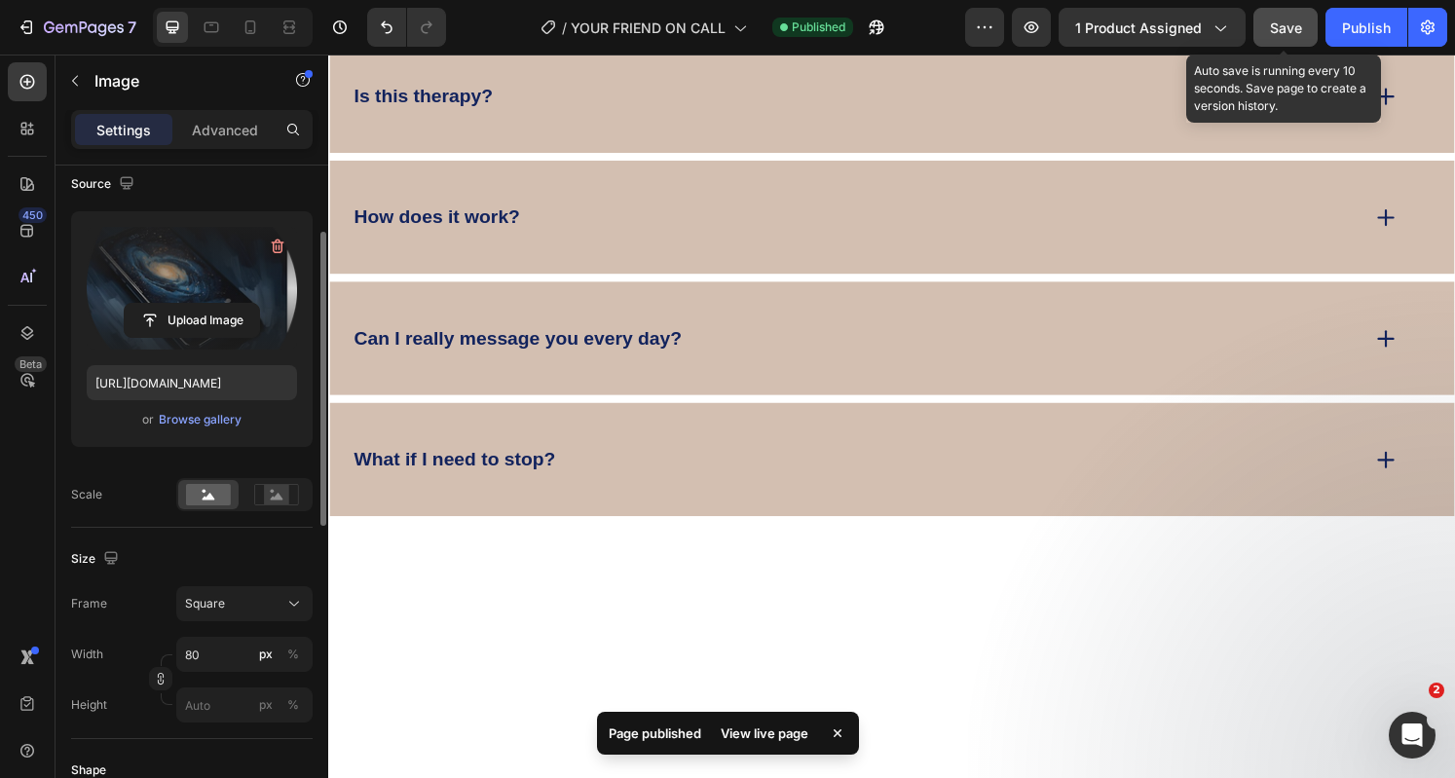
click at [1285, 27] on span "Save" at bounding box center [1286, 27] width 32 height 17
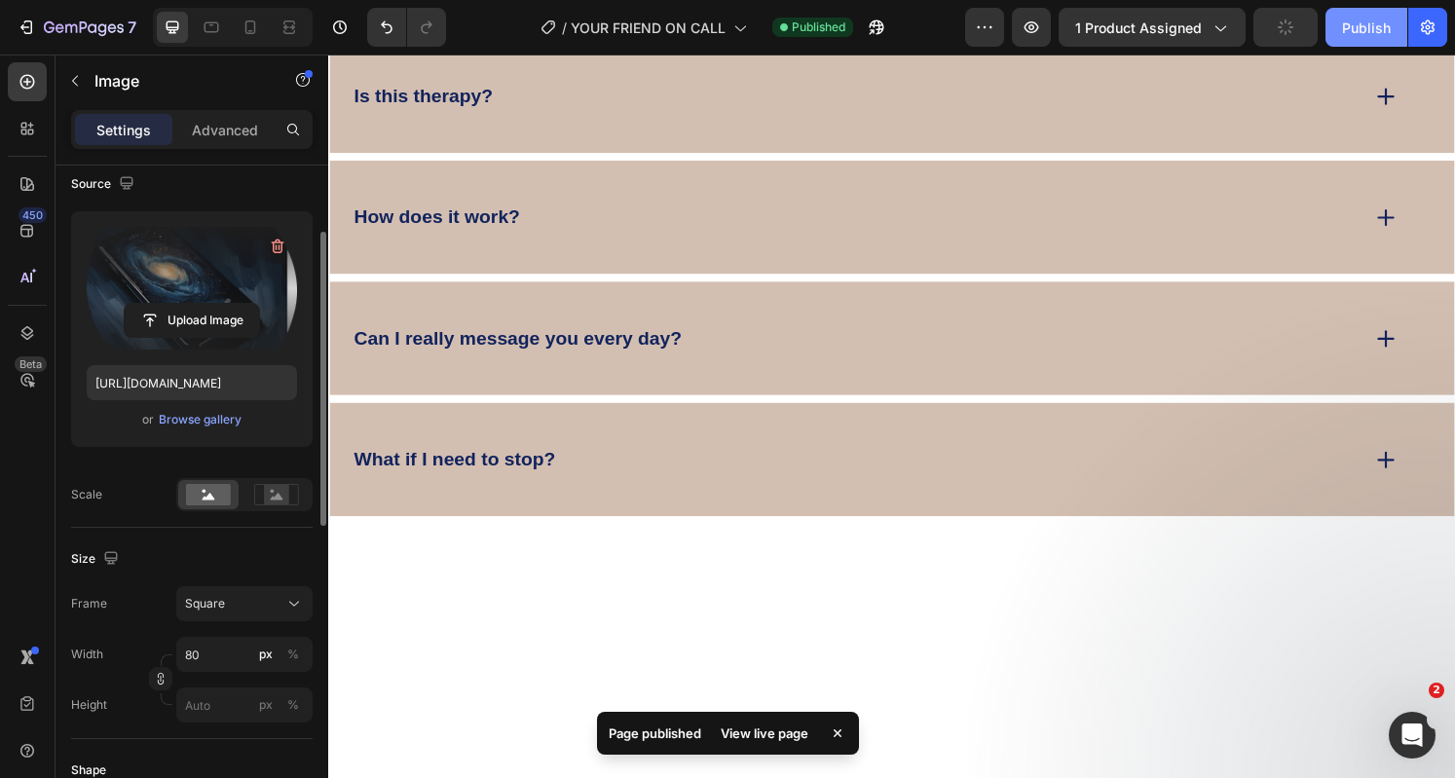
click at [1355, 30] on div "Publish" at bounding box center [1366, 28] width 49 height 20
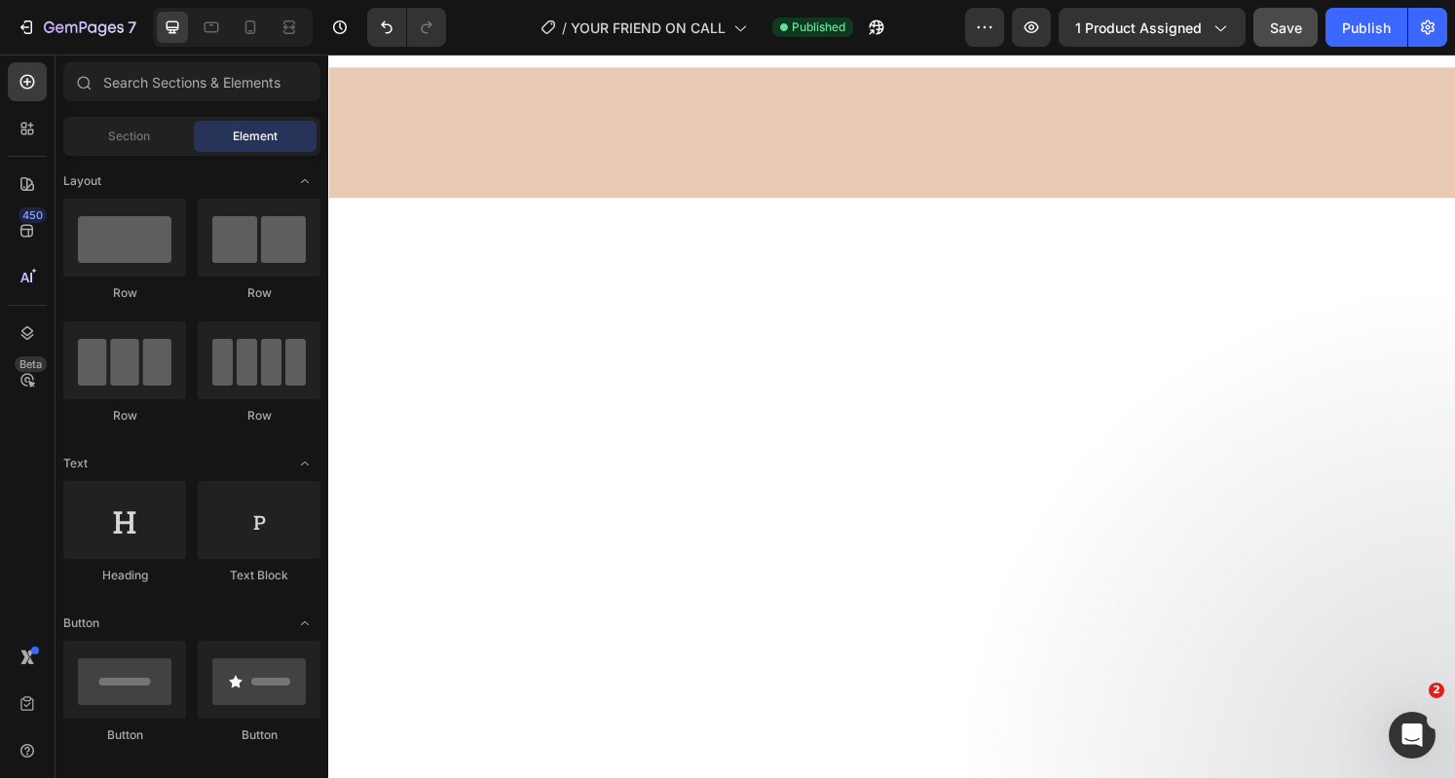
scroll to position [12143, 0]
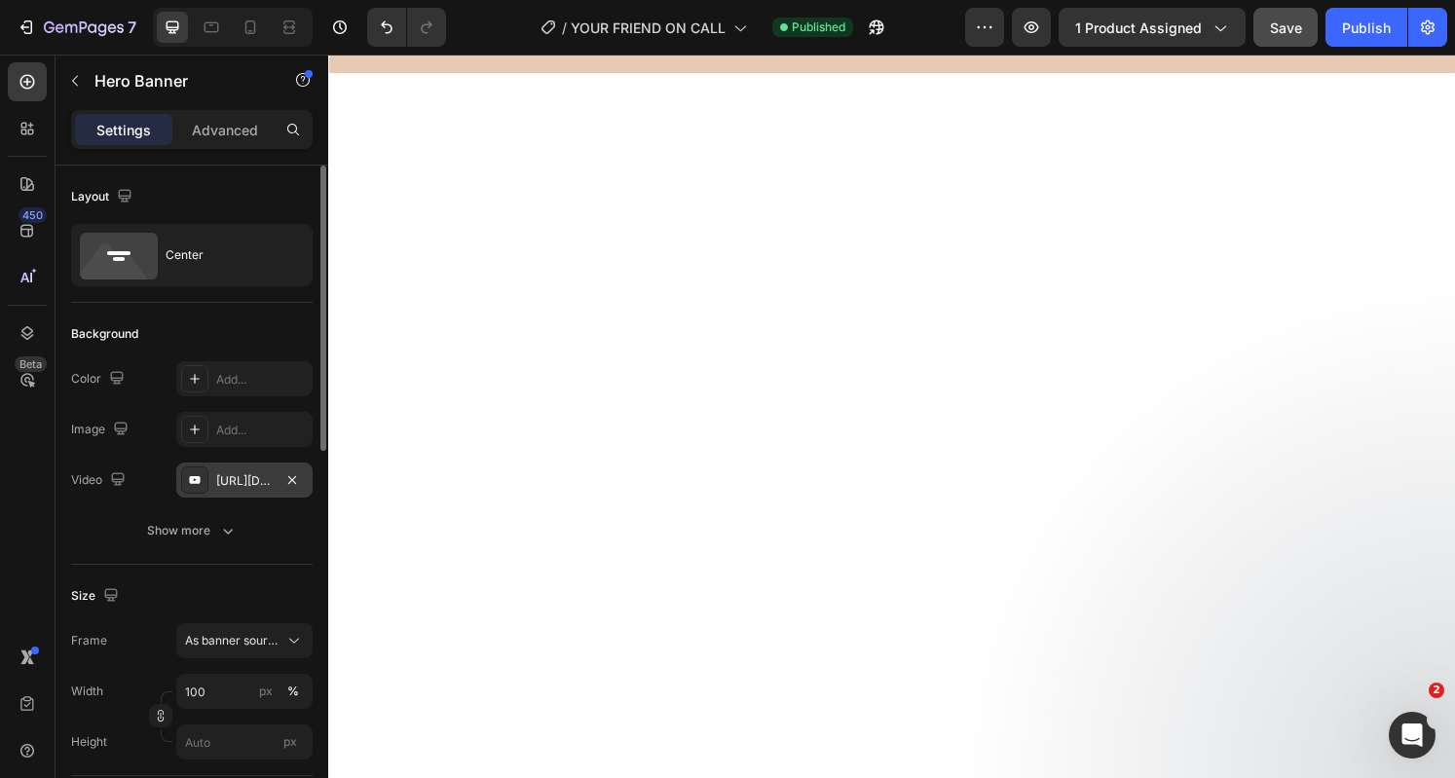
click at [263, 472] on div "https://www.youtube.com/watch?v=drIt4RH_kyQ" at bounding box center [244, 481] width 56 height 18
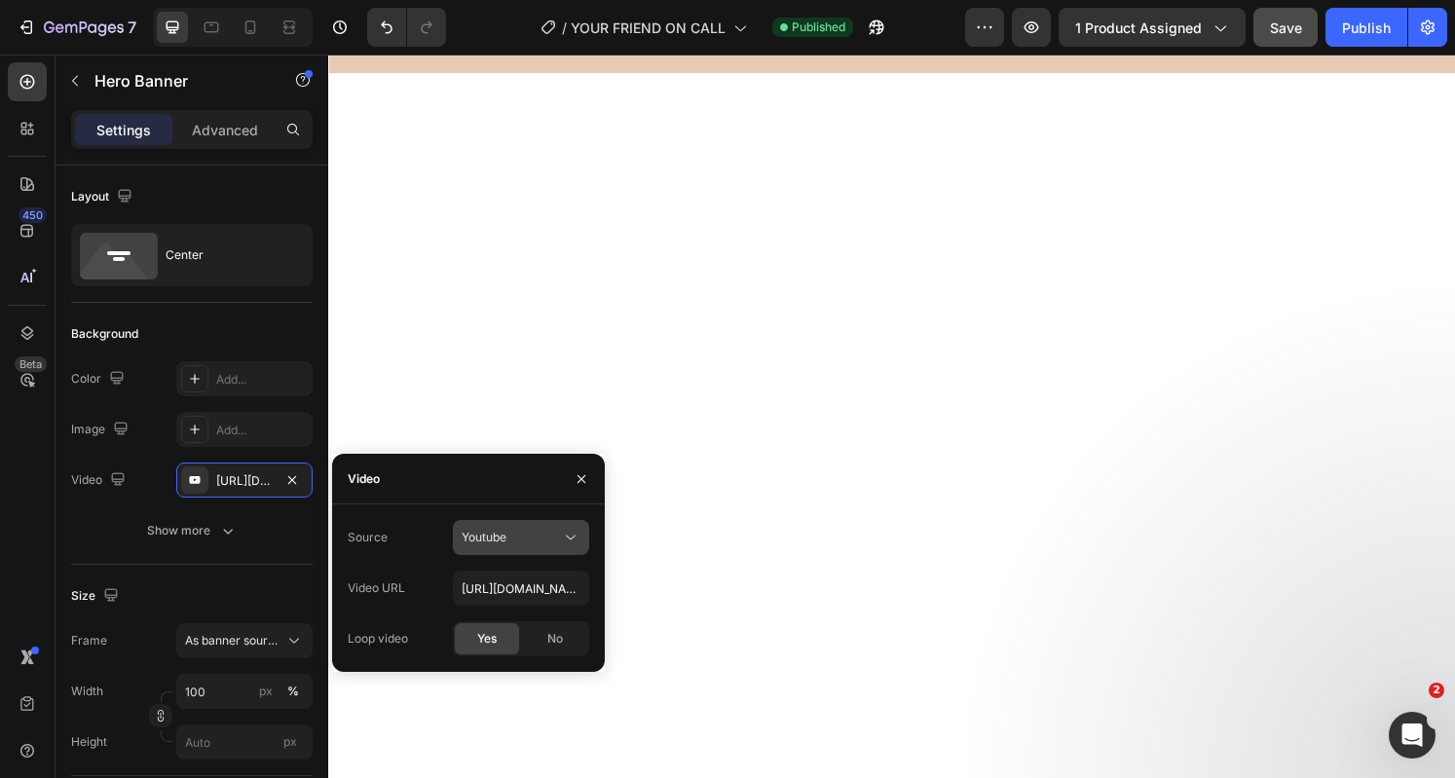
click at [502, 541] on span "Youtube" at bounding box center [484, 537] width 45 height 15
click at [522, 587] on span "Video hosting" at bounding box center [499, 585] width 74 height 18
click at [524, 589] on input "https://cdn.shopify.com/videos/c/o/v/92a407d4e0c94a288eb54cac18c387dc.mp4" at bounding box center [521, 588] width 136 height 35
paste input "https://cdn.shopify.com/videos/c/o/v/6b967e9b4dc0410680d852b7c679d78a.mp4"
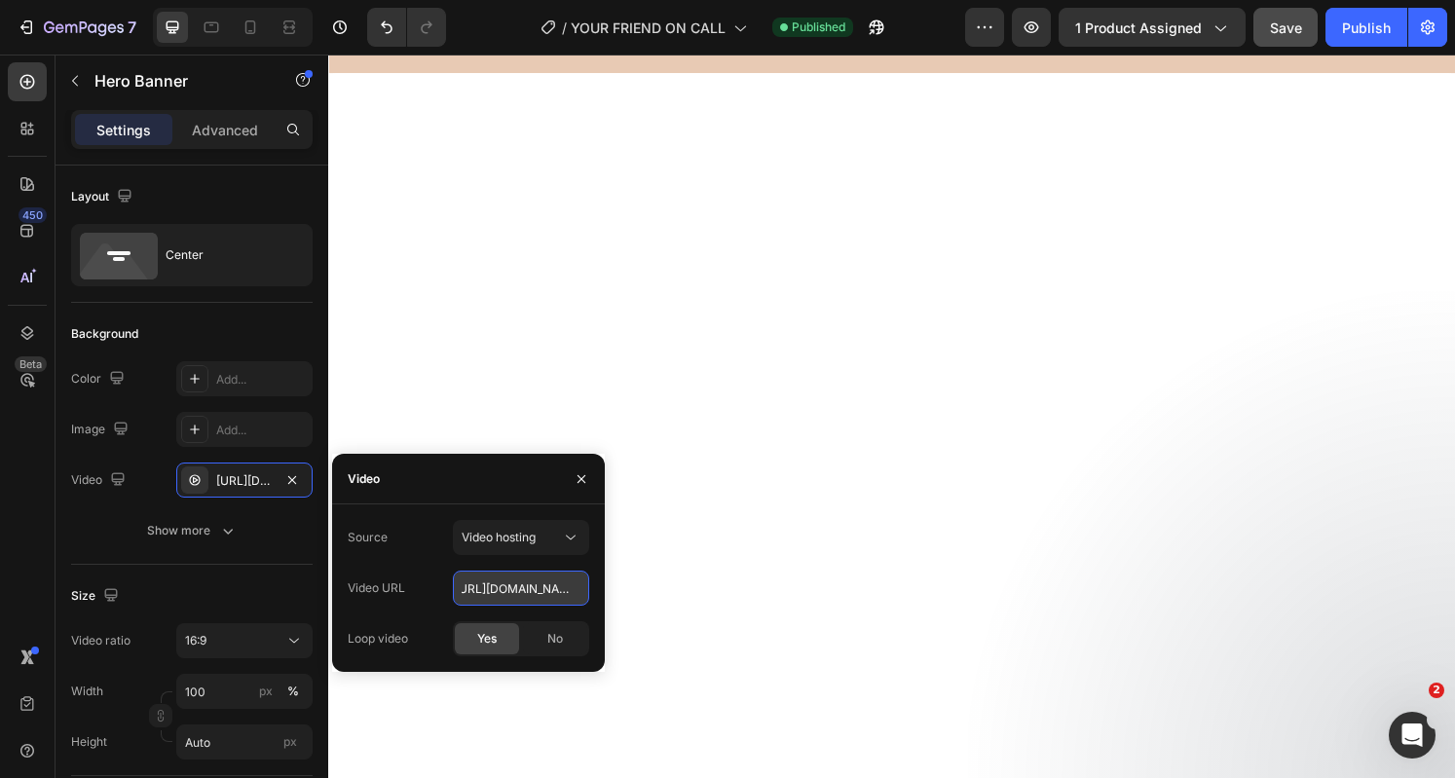
type input "https://cdn.shopify.com/videos/c/o/v/6b967e9b4dc0410680d852b7c679d78a.mp4"
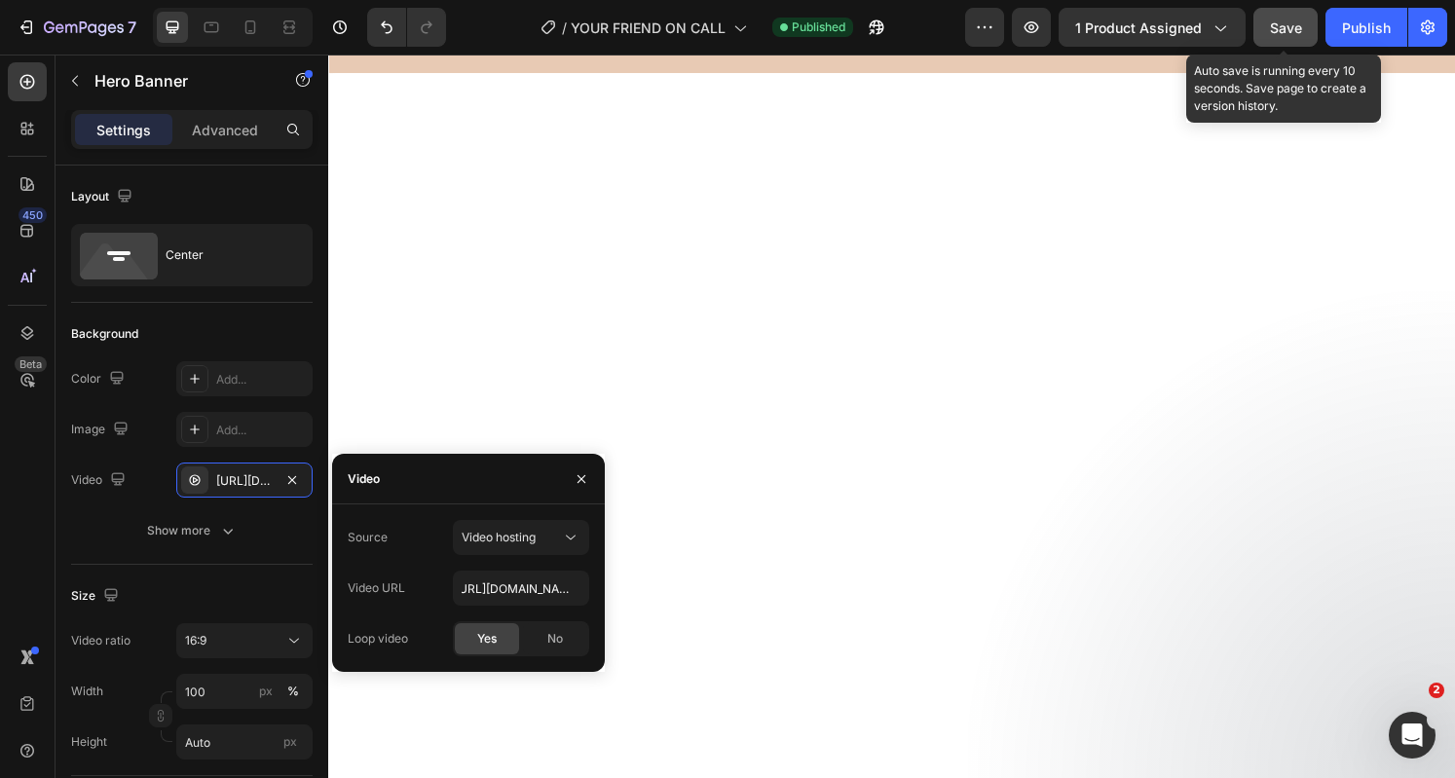
click at [1278, 19] on span "Save" at bounding box center [1286, 27] width 32 height 17
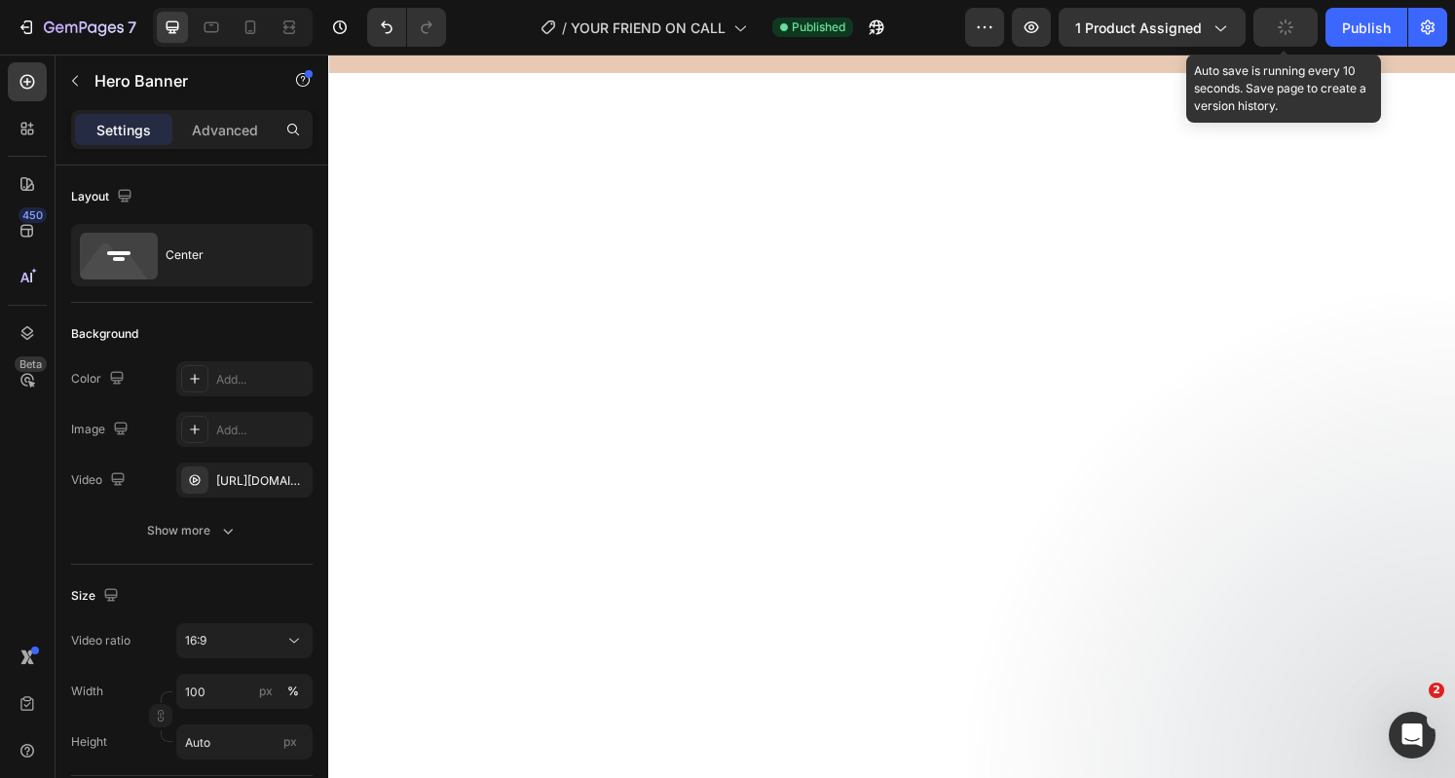
scroll to position [0, 0]
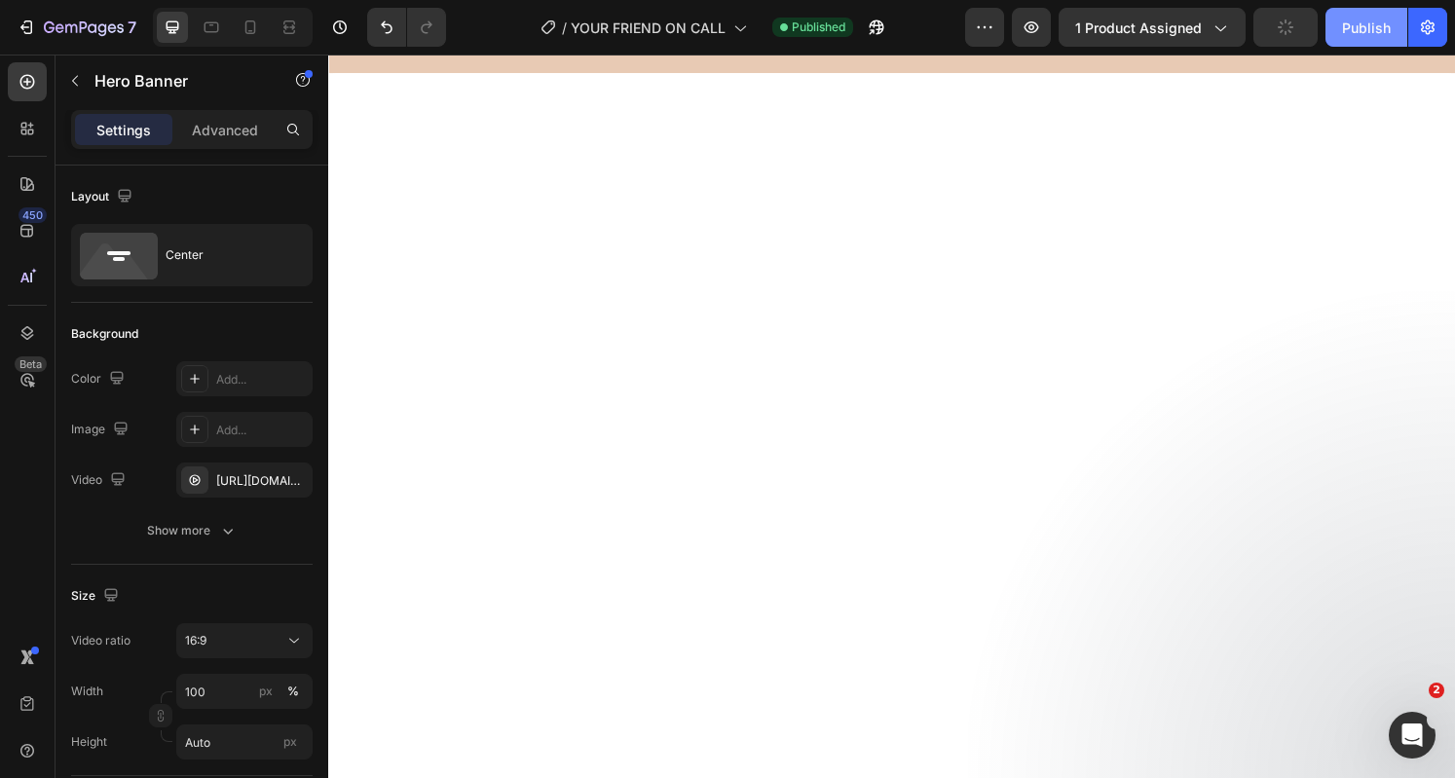
click at [1332, 18] on button "Publish" at bounding box center [1366, 27] width 82 height 39
